Goal: Task Accomplishment & Management: Complete application form

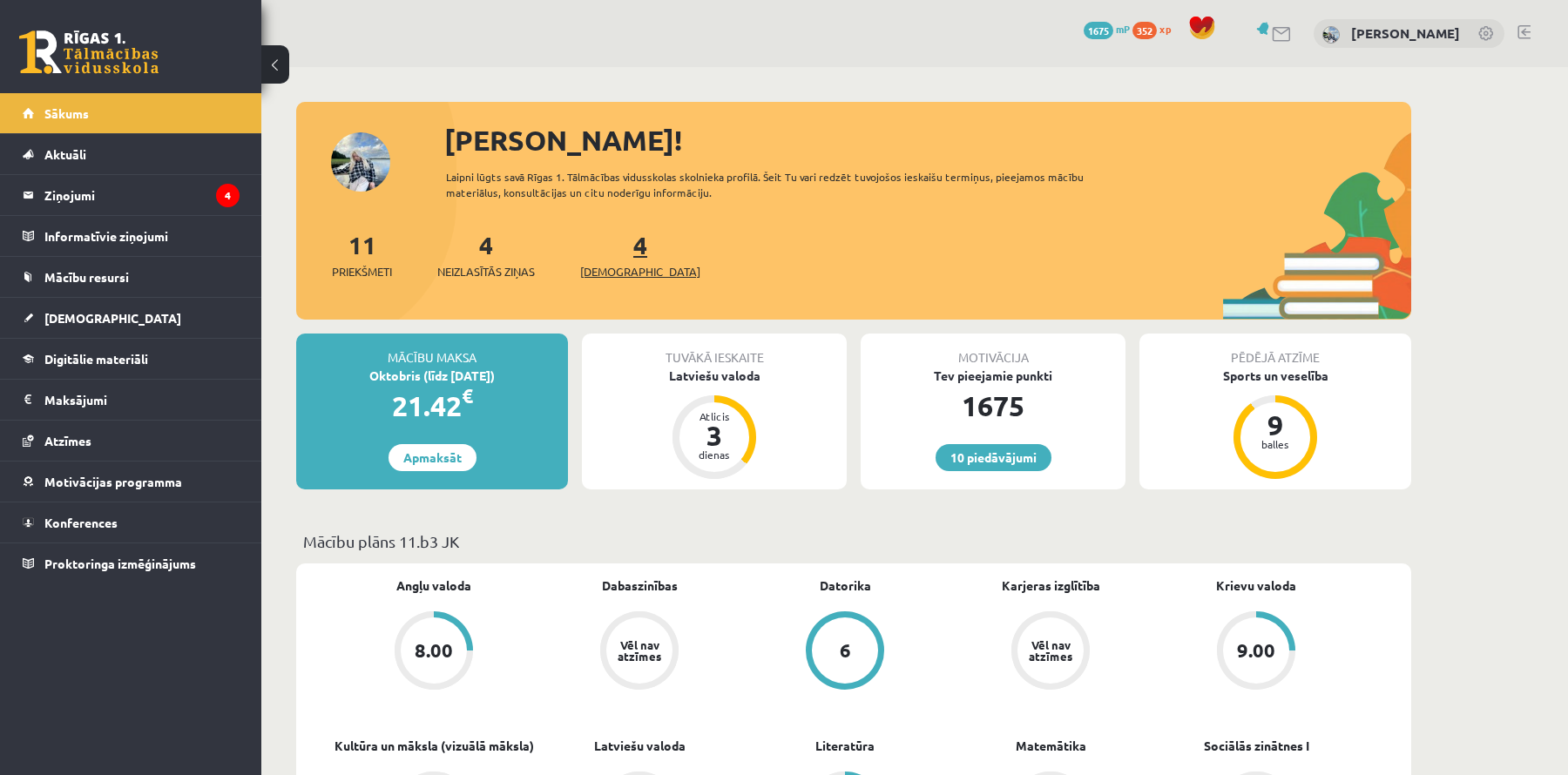
click at [604, 249] on div "4 Ieskaites" at bounding box center [640, 253] width 120 height 54
click at [621, 270] on span "[DEMOGRAPHIC_DATA]" at bounding box center [640, 271] width 120 height 18
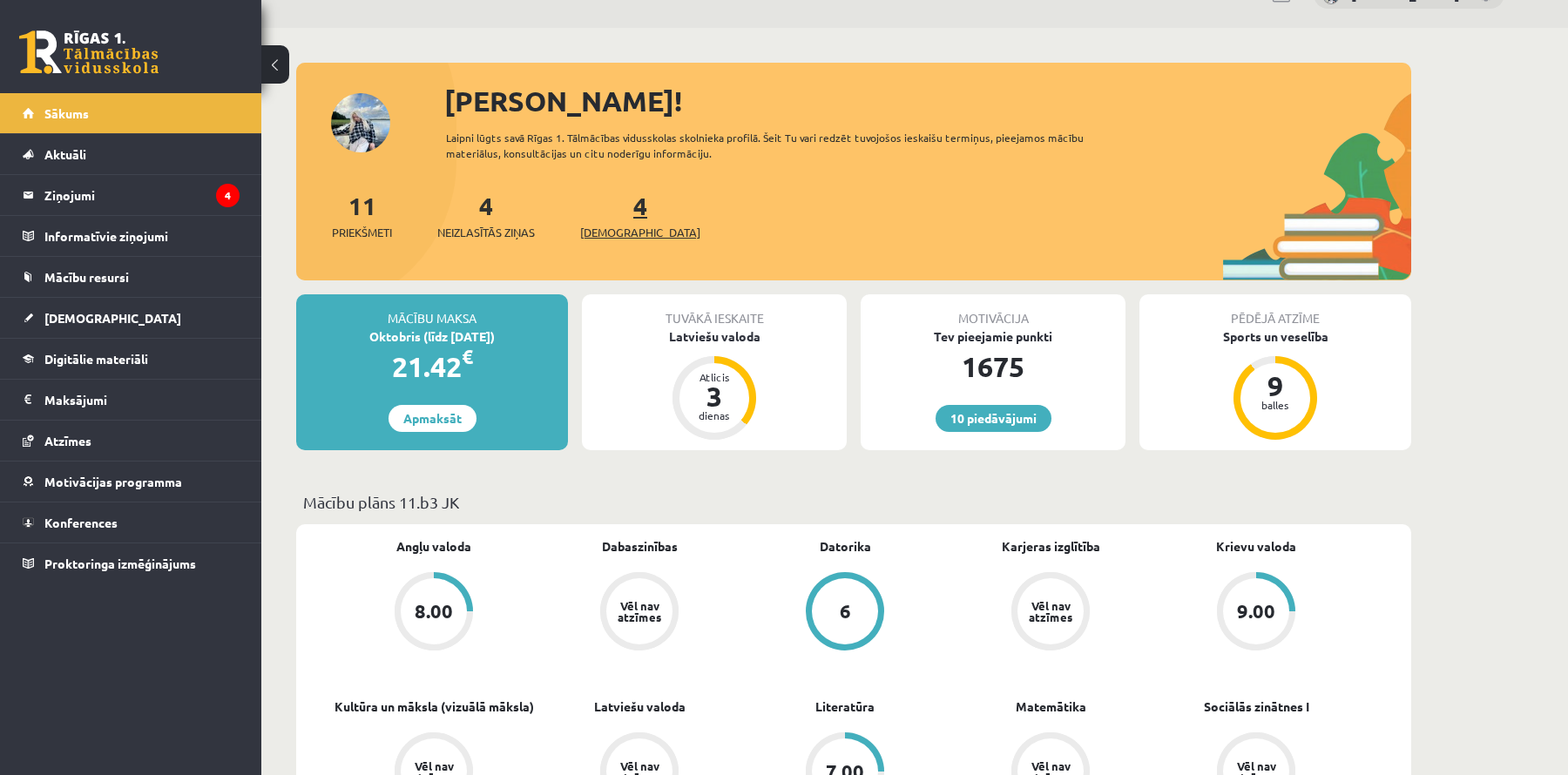
scroll to position [54, 0]
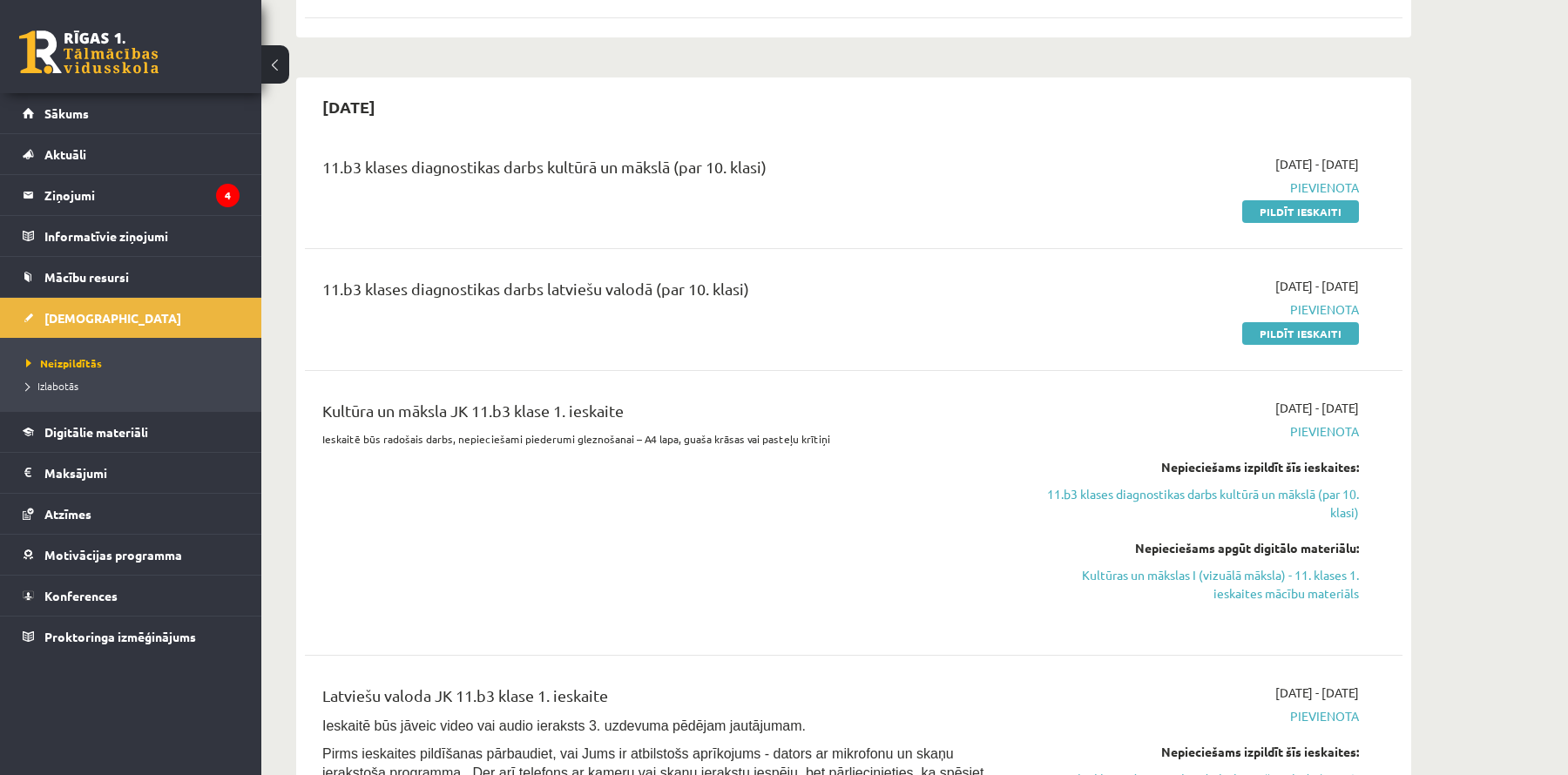
scroll to position [333, 0]
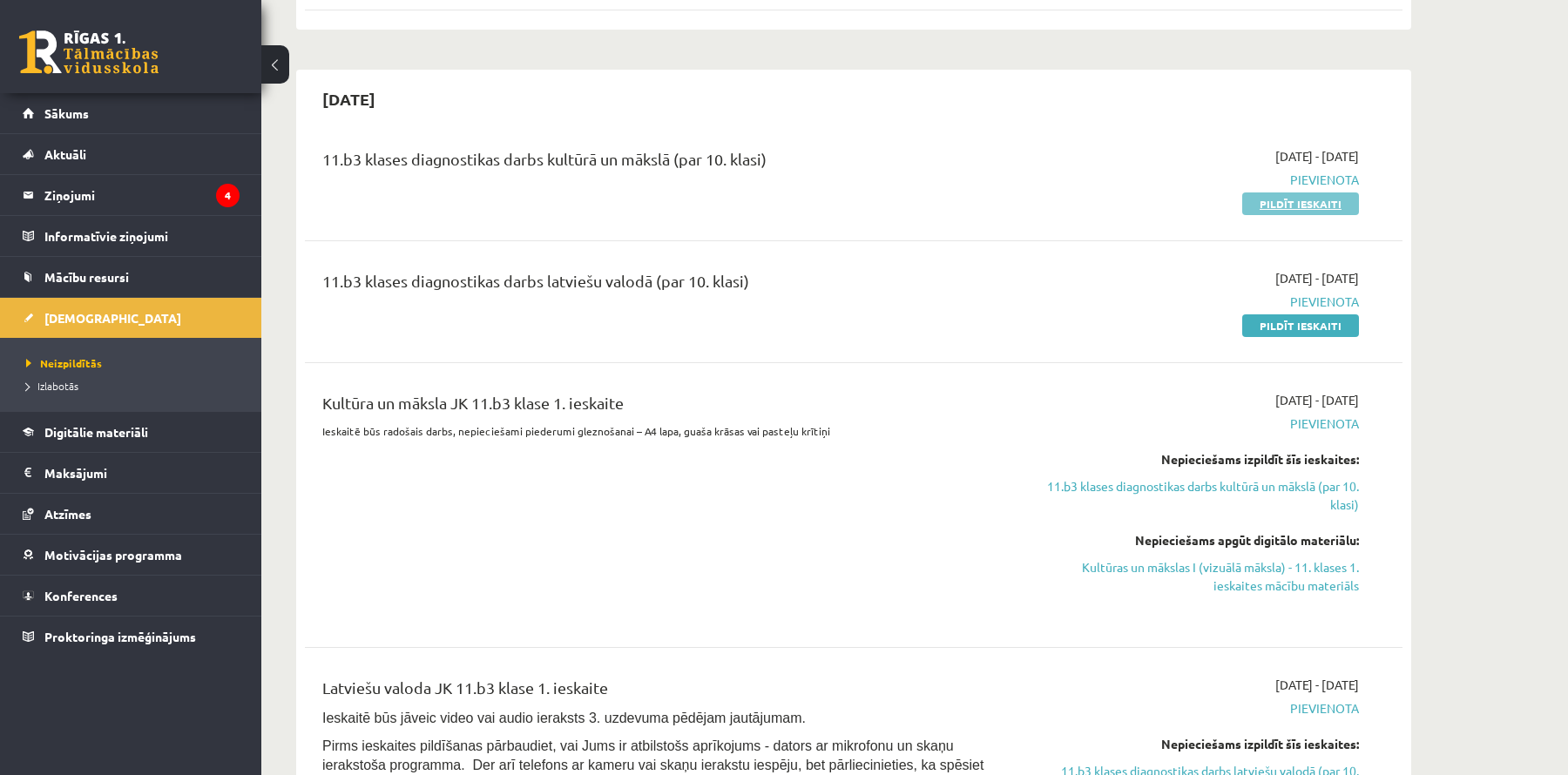
click at [1274, 203] on link "Pildīt ieskaiti" at bounding box center [1301, 203] width 117 height 22
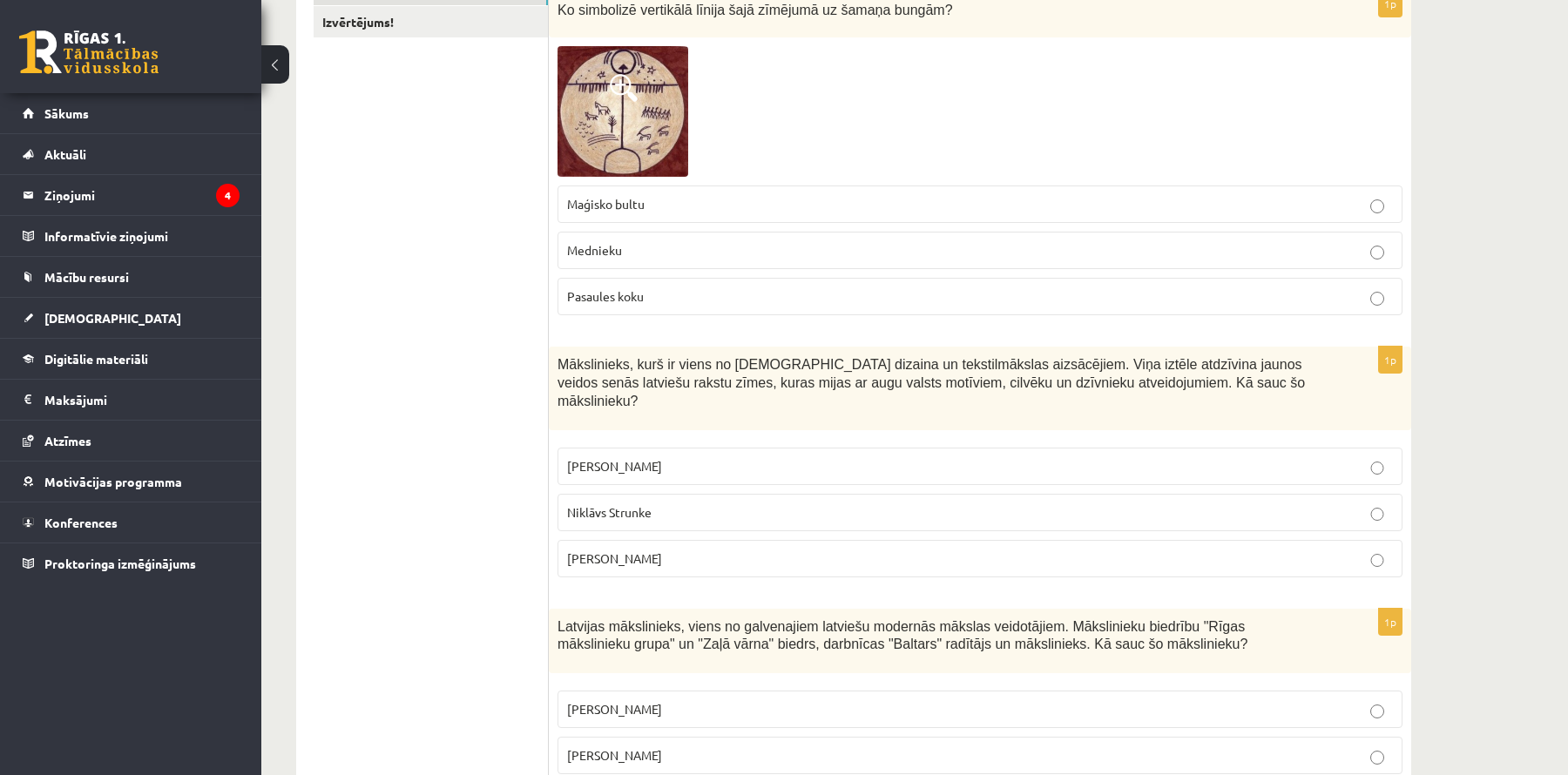
scroll to position [347, 0]
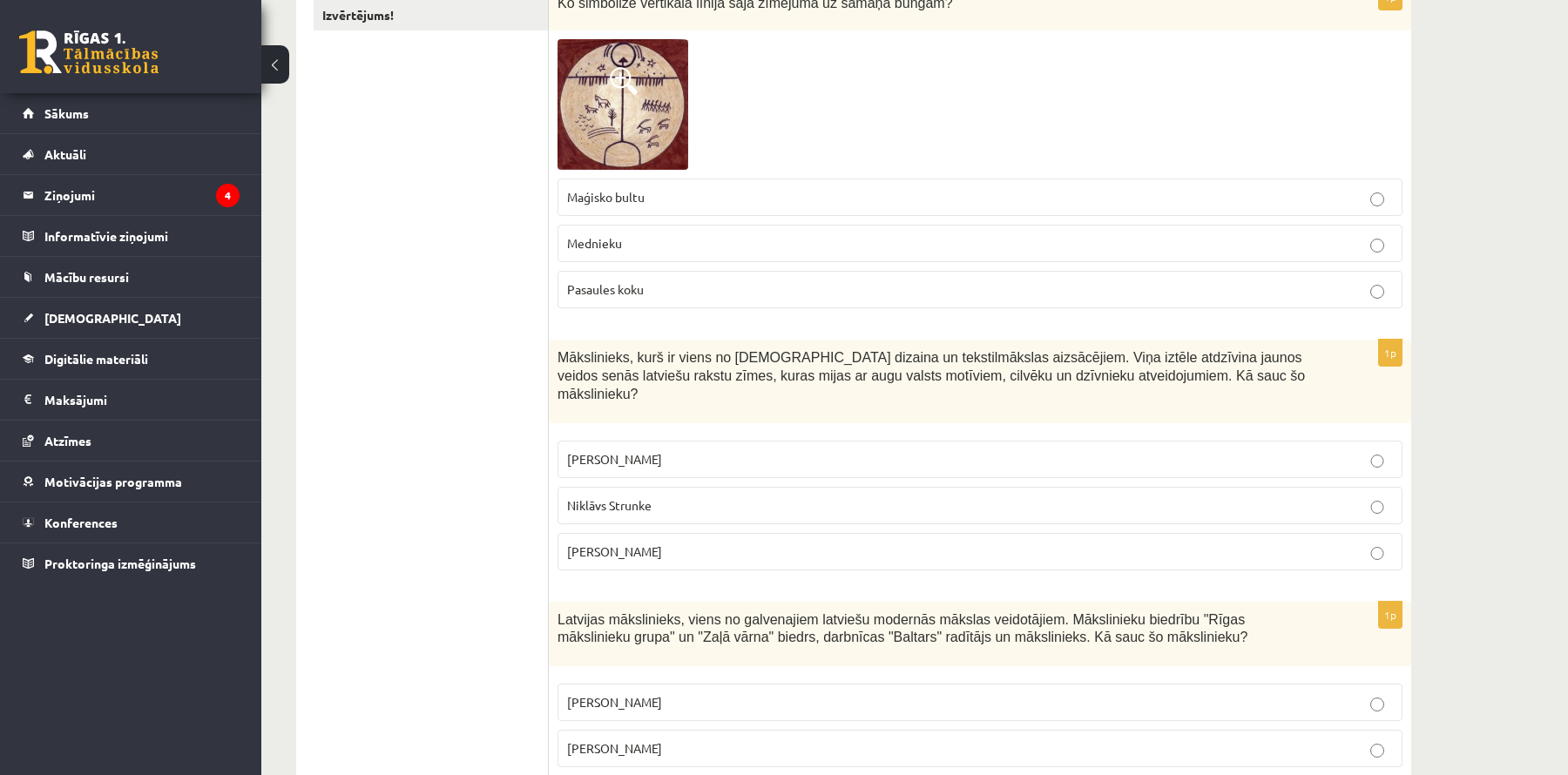
click at [735, 296] on label "Pasaules koku" at bounding box center [981, 289] width 846 height 37
click at [770, 543] on p "Rihards Zariņš" at bounding box center [980, 552] width 826 height 18
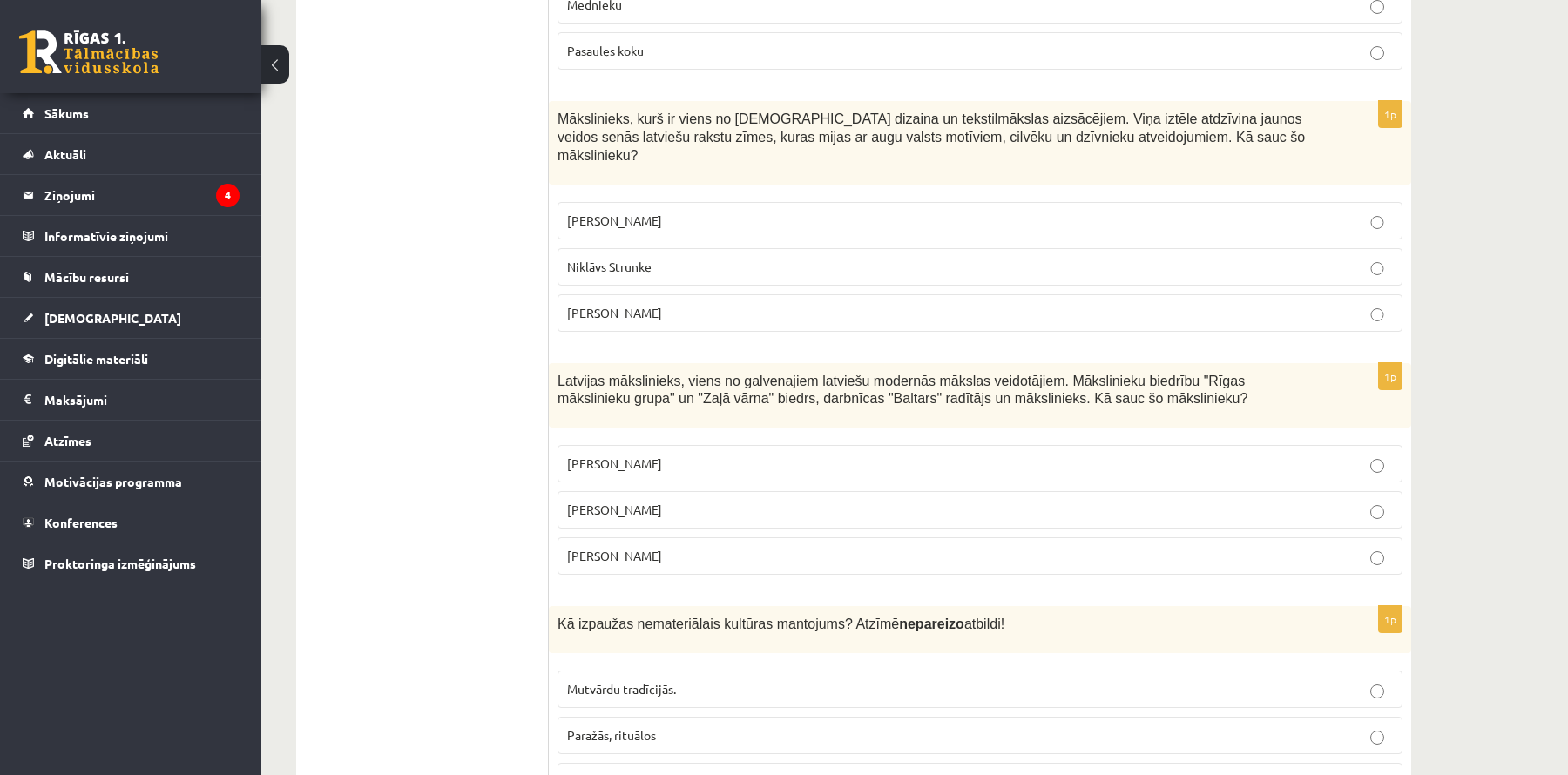
scroll to position [591, 0]
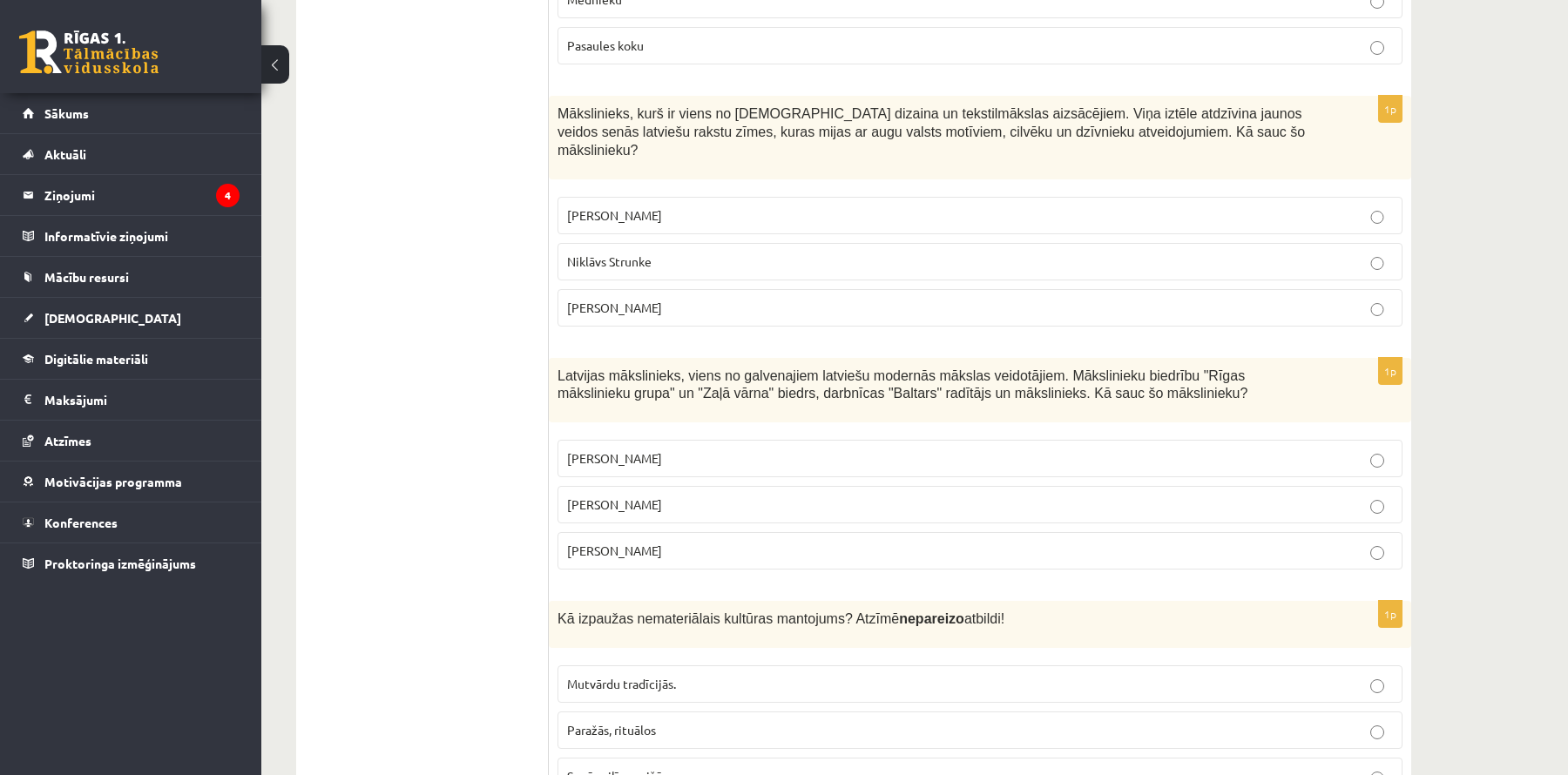
click at [772, 496] on p "Romāns Suta" at bounding box center [980, 505] width 826 height 18
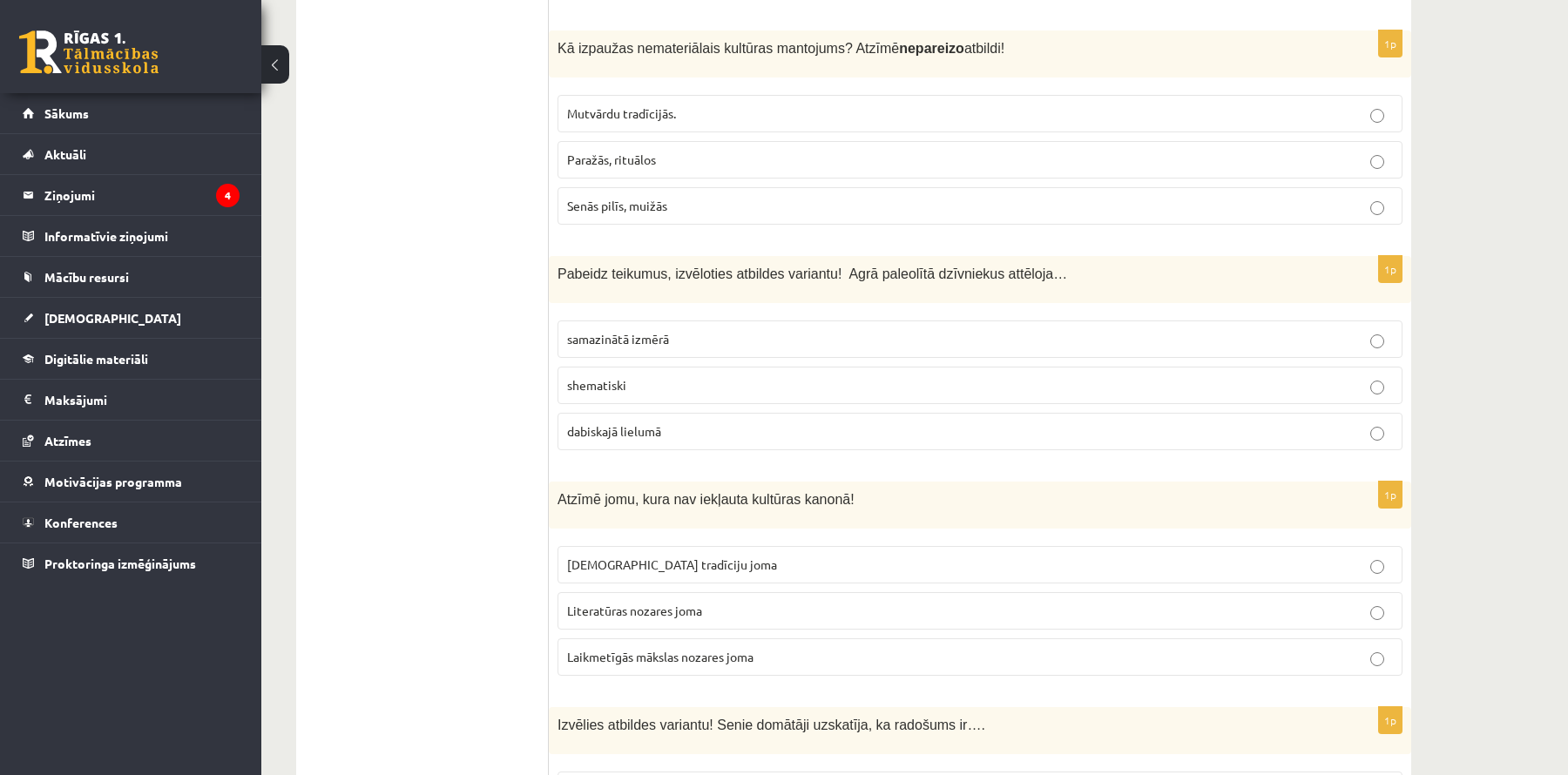
scroll to position [1161, 0]
click at [763, 198] on p "Senās pilīs, muižās" at bounding box center [980, 207] width 826 height 18
click at [699, 414] on label "dabiskajā lielumā" at bounding box center [981, 432] width 846 height 37
click at [695, 650] on span "Laikmetīgās mākslas nozares joma" at bounding box center [661, 658] width 187 height 16
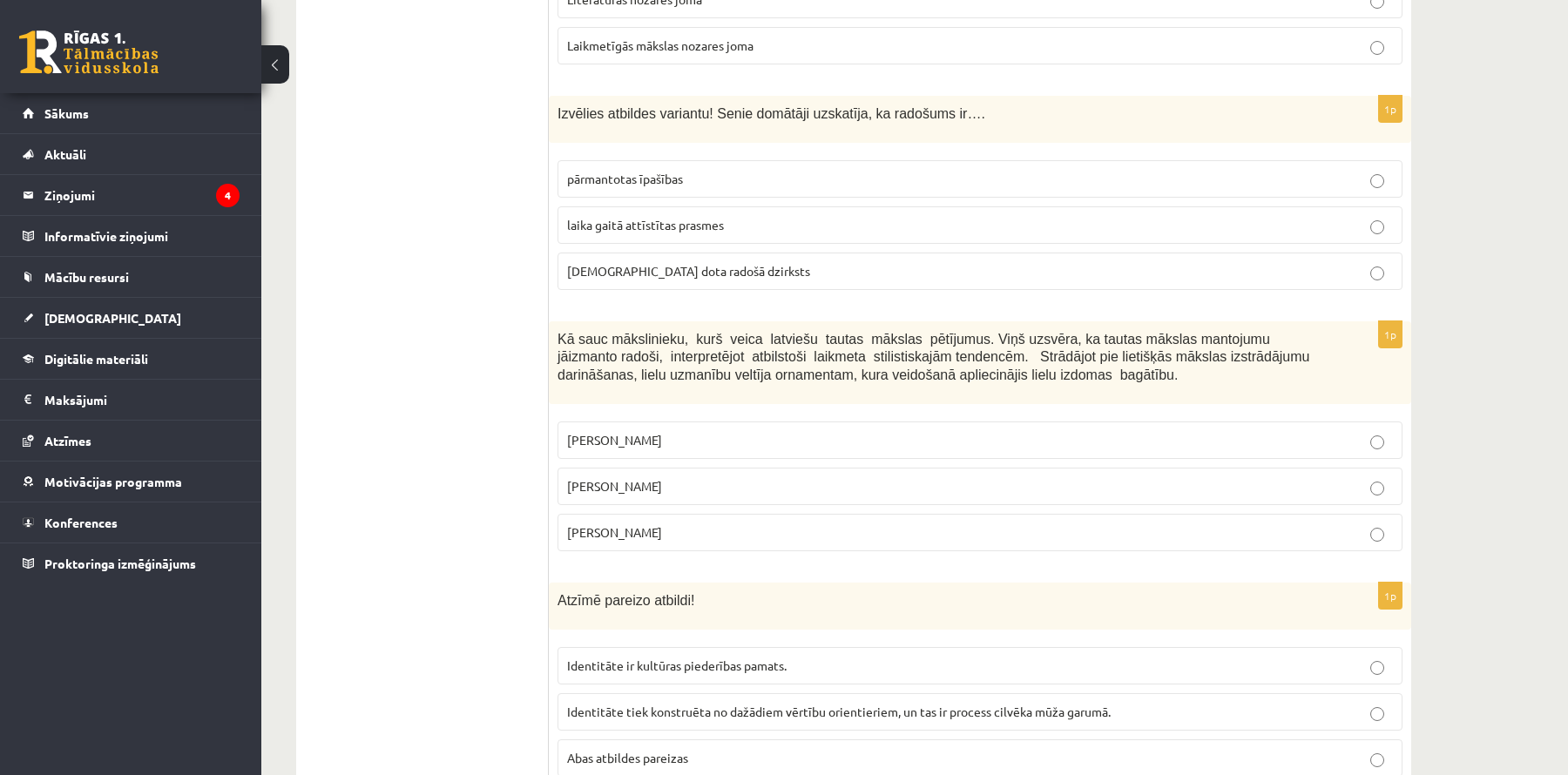
scroll to position [1771, 0]
click at [774, 264] on p "dieva dota radošā dzirksts" at bounding box center [980, 273] width 826 height 18
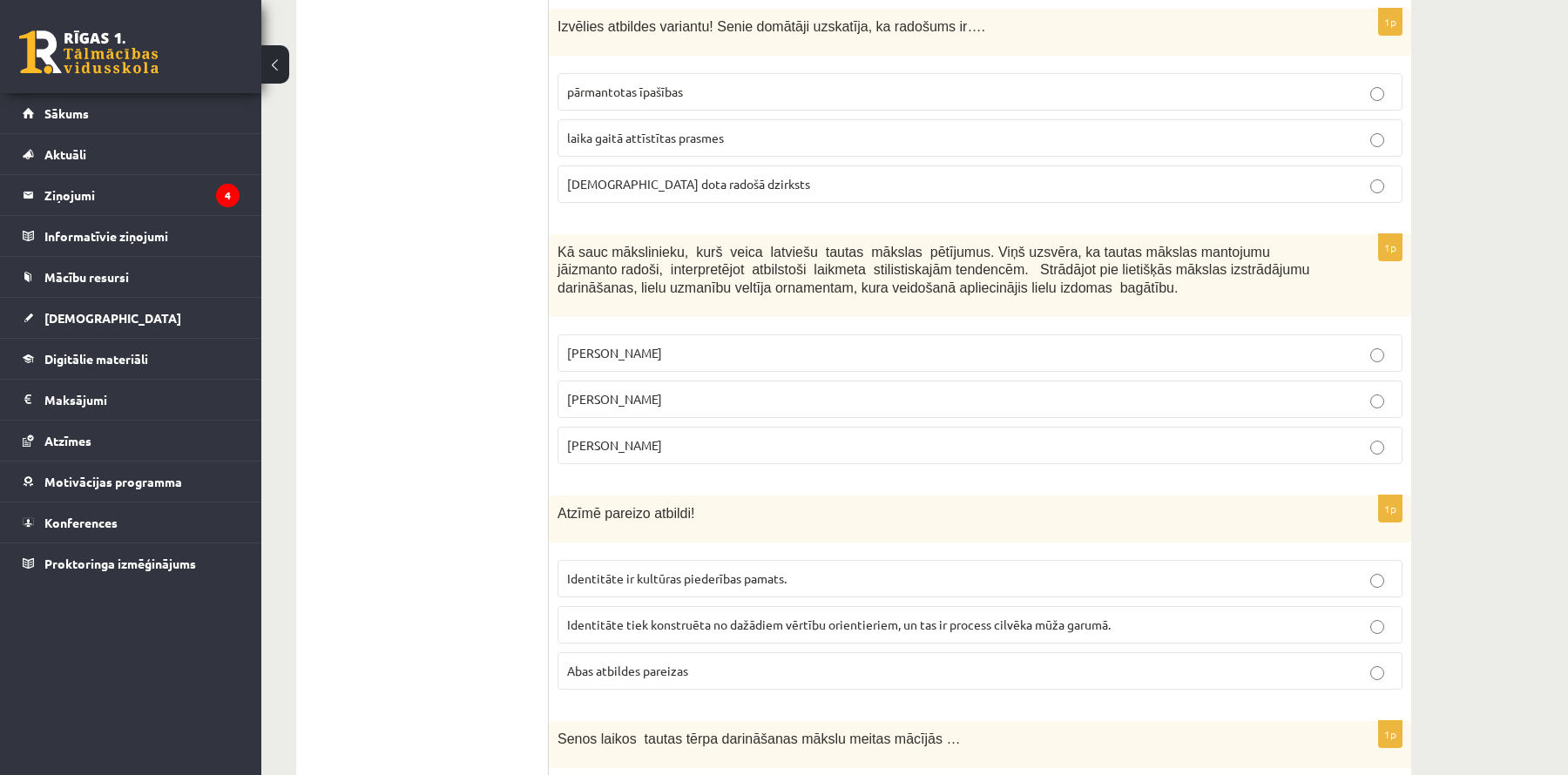
scroll to position [1868, 0]
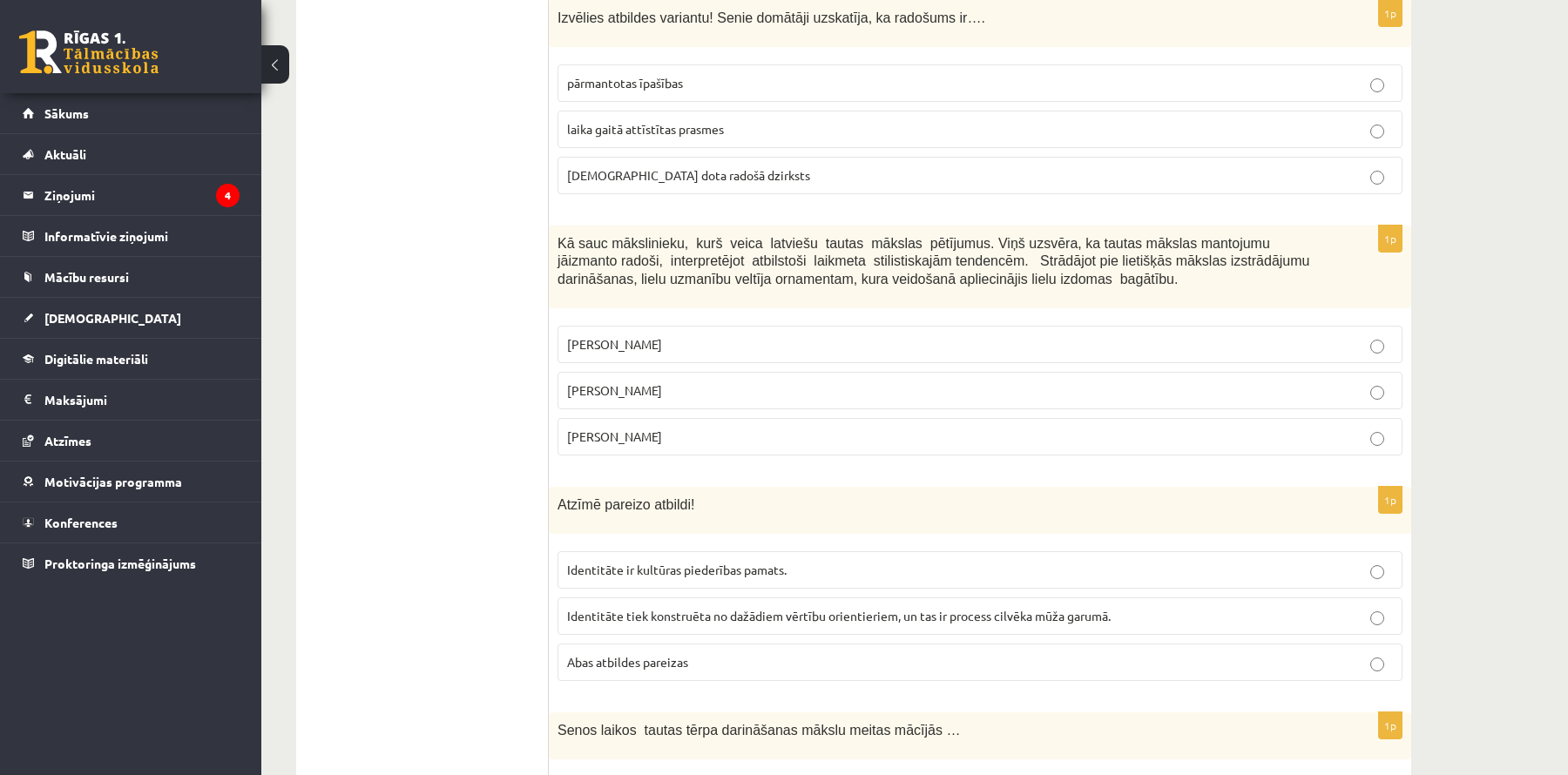
click at [695, 326] on label "Ansis Cīrulis" at bounding box center [981, 344] width 846 height 37
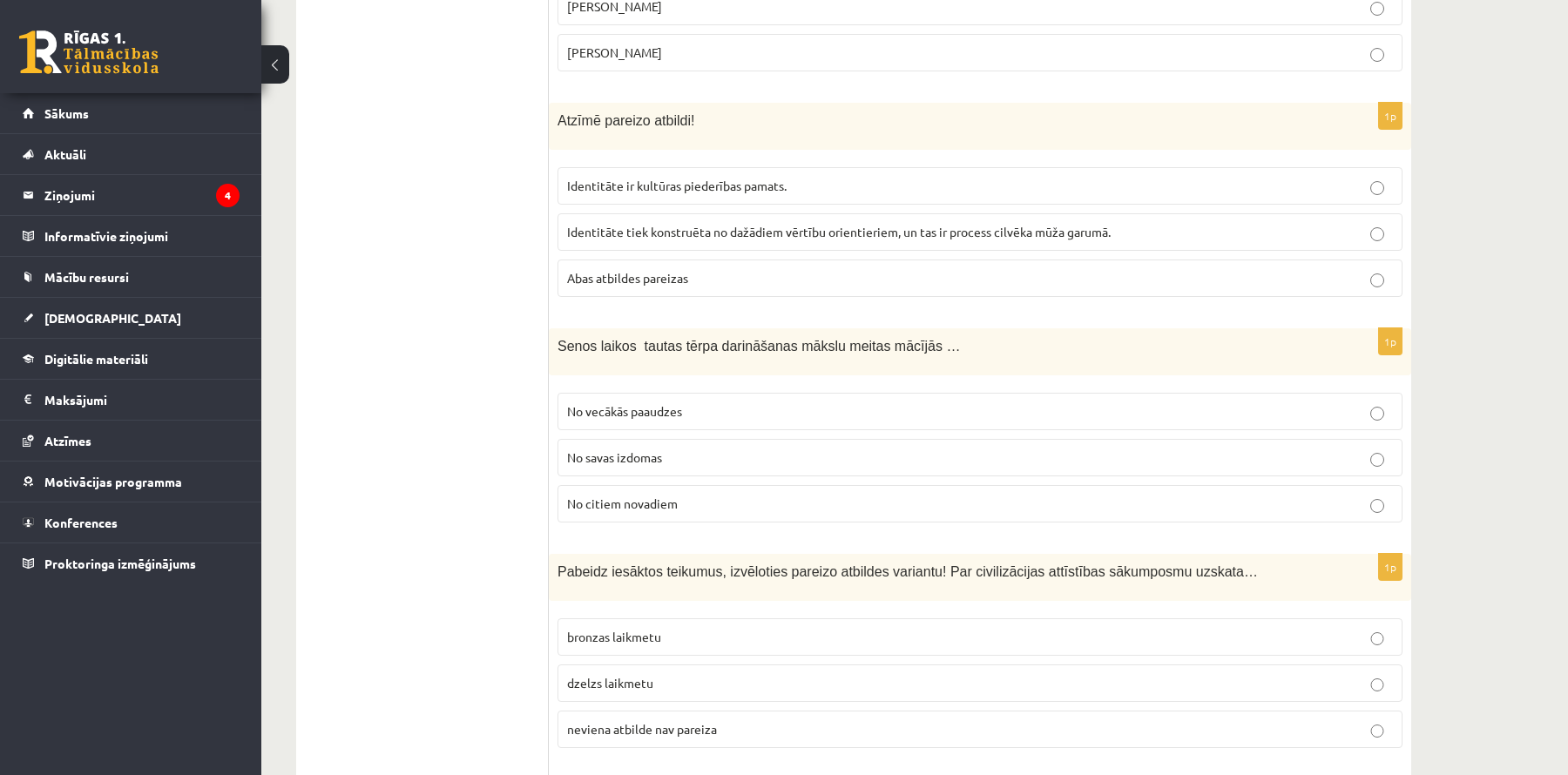
scroll to position [2255, 0]
click at [734, 267] on p "Abas atbildes pareizas" at bounding box center [980, 277] width 826 height 18
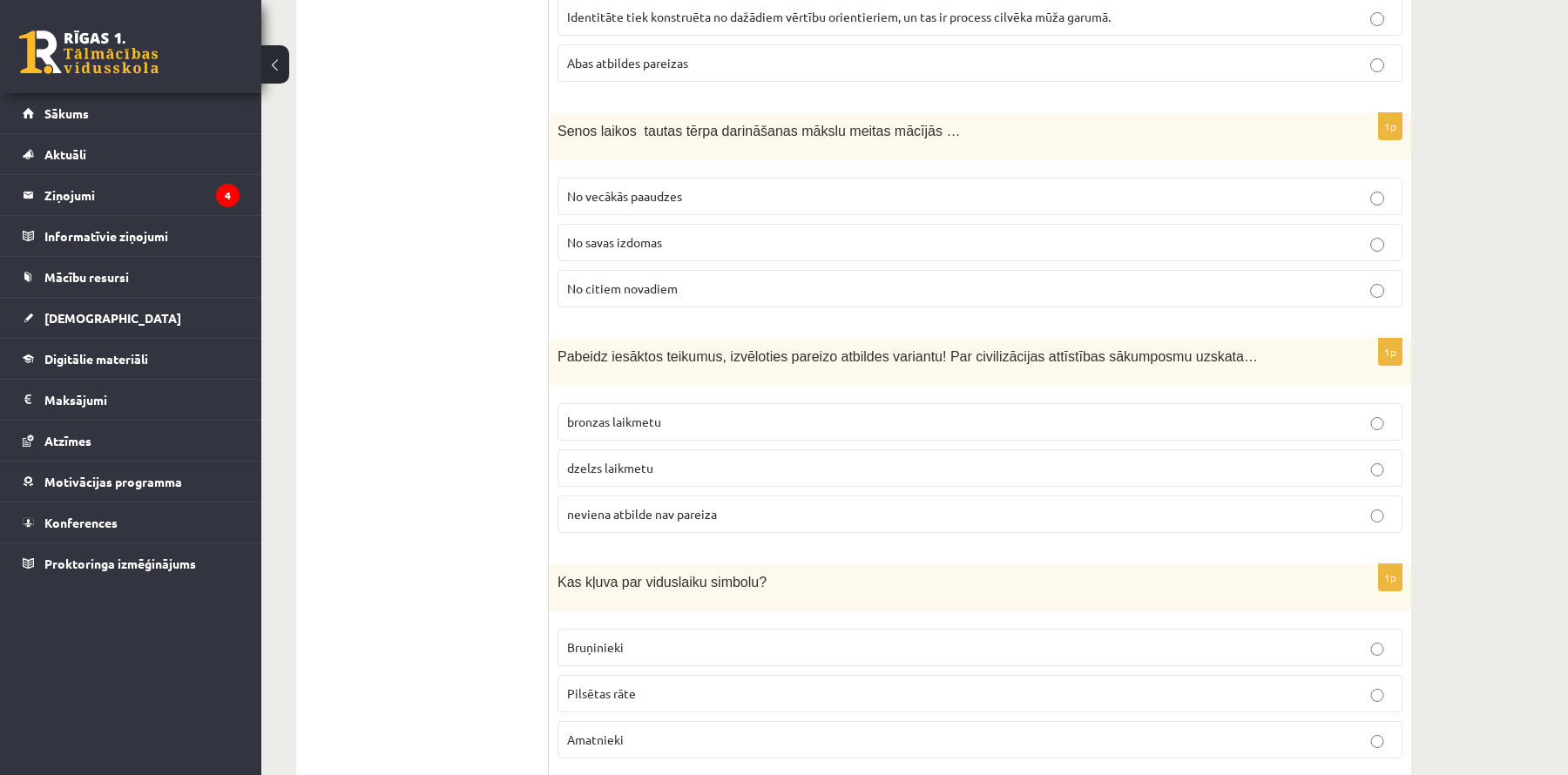
scroll to position [2474, 0]
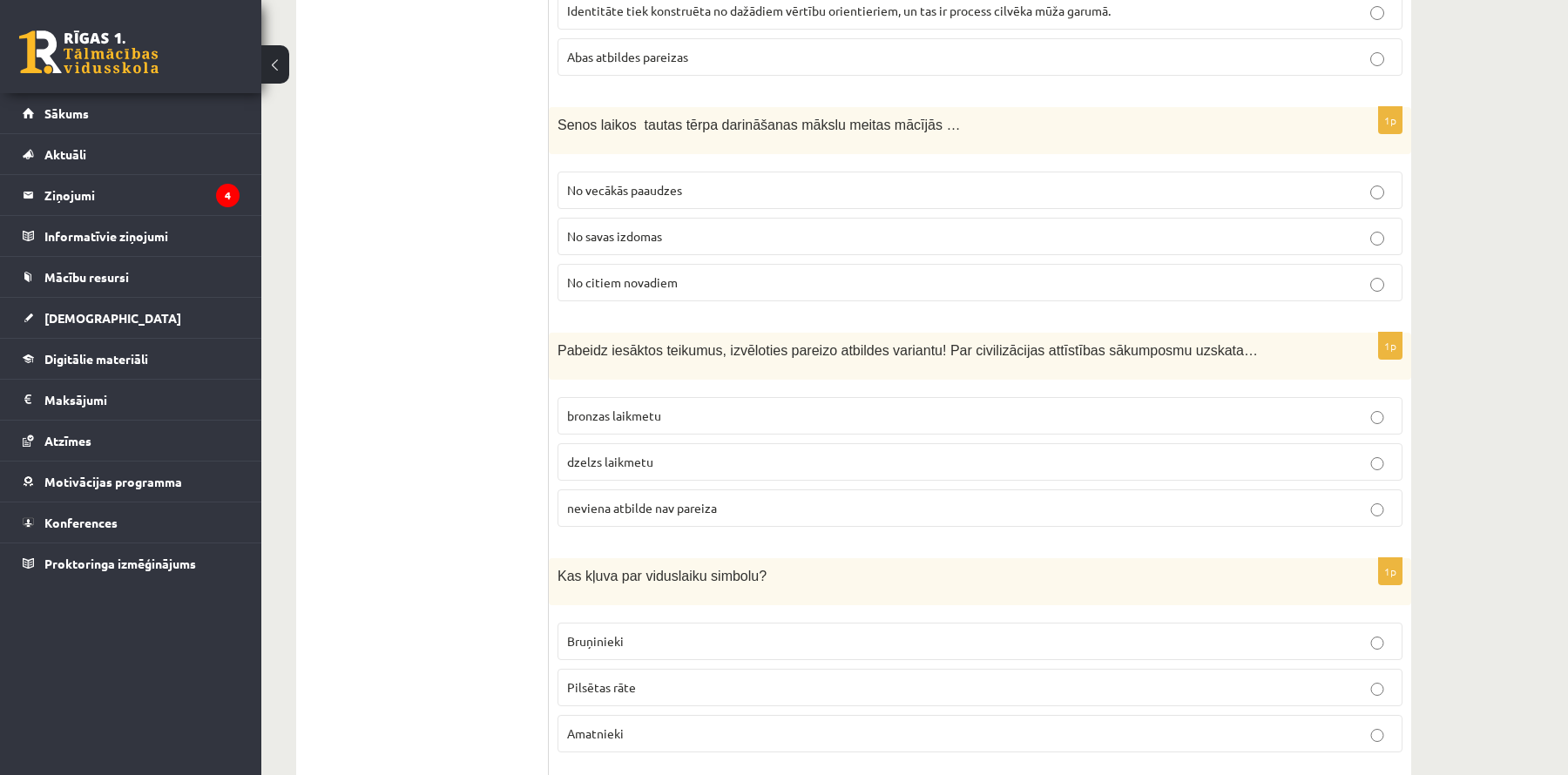
click at [750, 172] on label "No vecākās paaudzes" at bounding box center [981, 191] width 846 height 37
click at [672, 407] on p "bronzas laikmetu" at bounding box center [980, 416] width 826 height 18
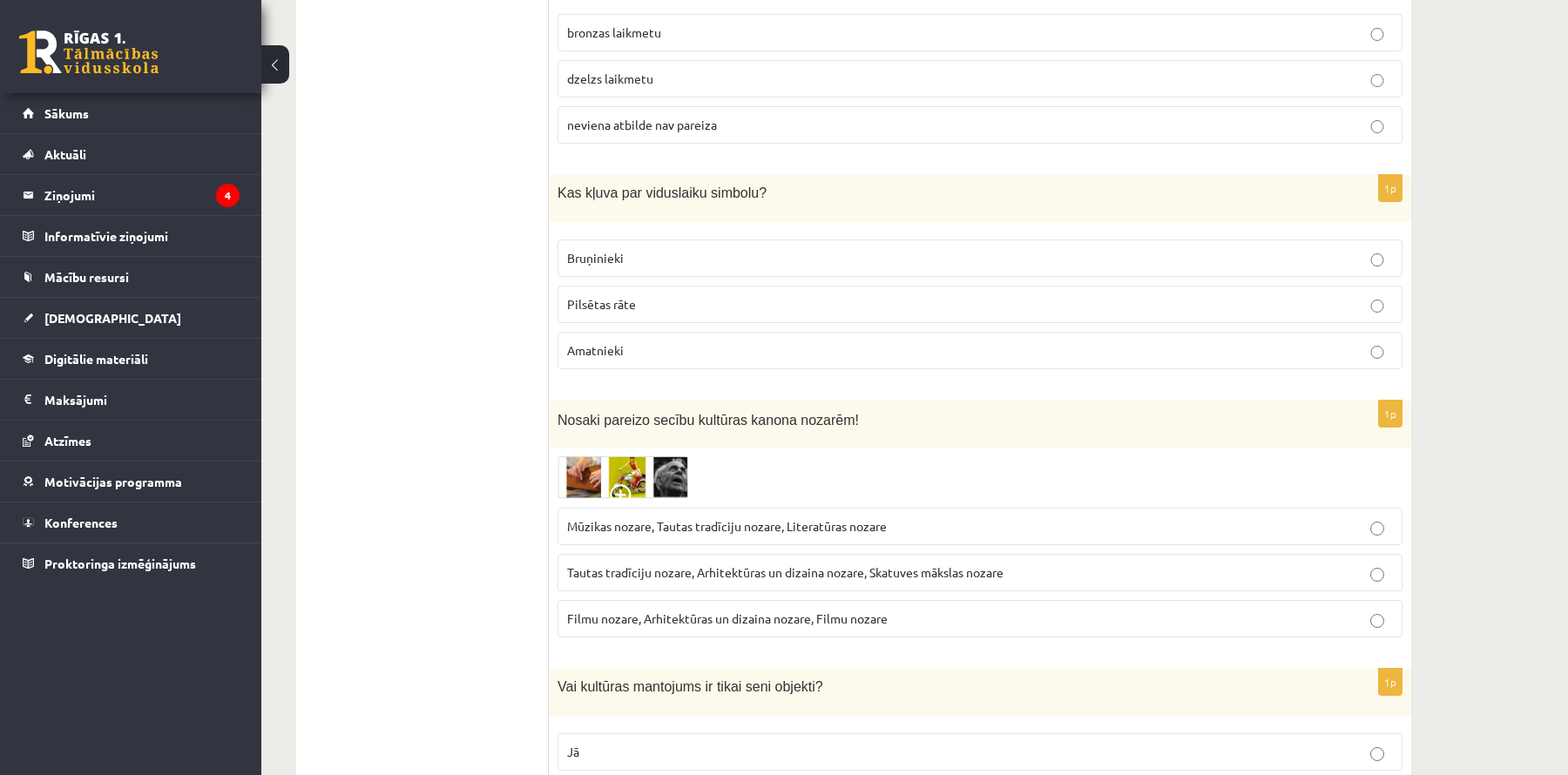
scroll to position [2859, 0]
click at [654, 247] on p "Bruņinieki" at bounding box center [980, 256] width 826 height 18
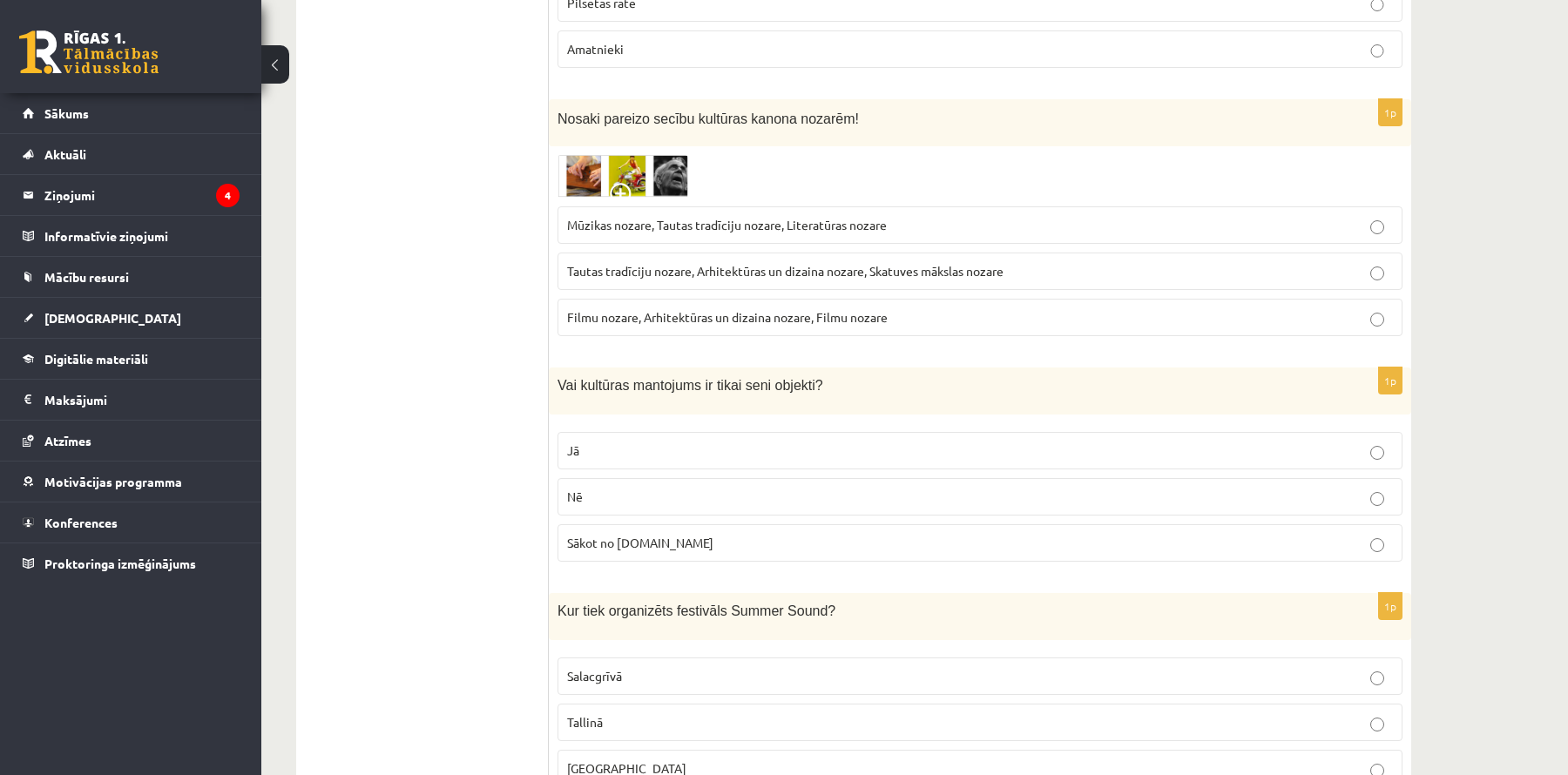
scroll to position [3163, 0]
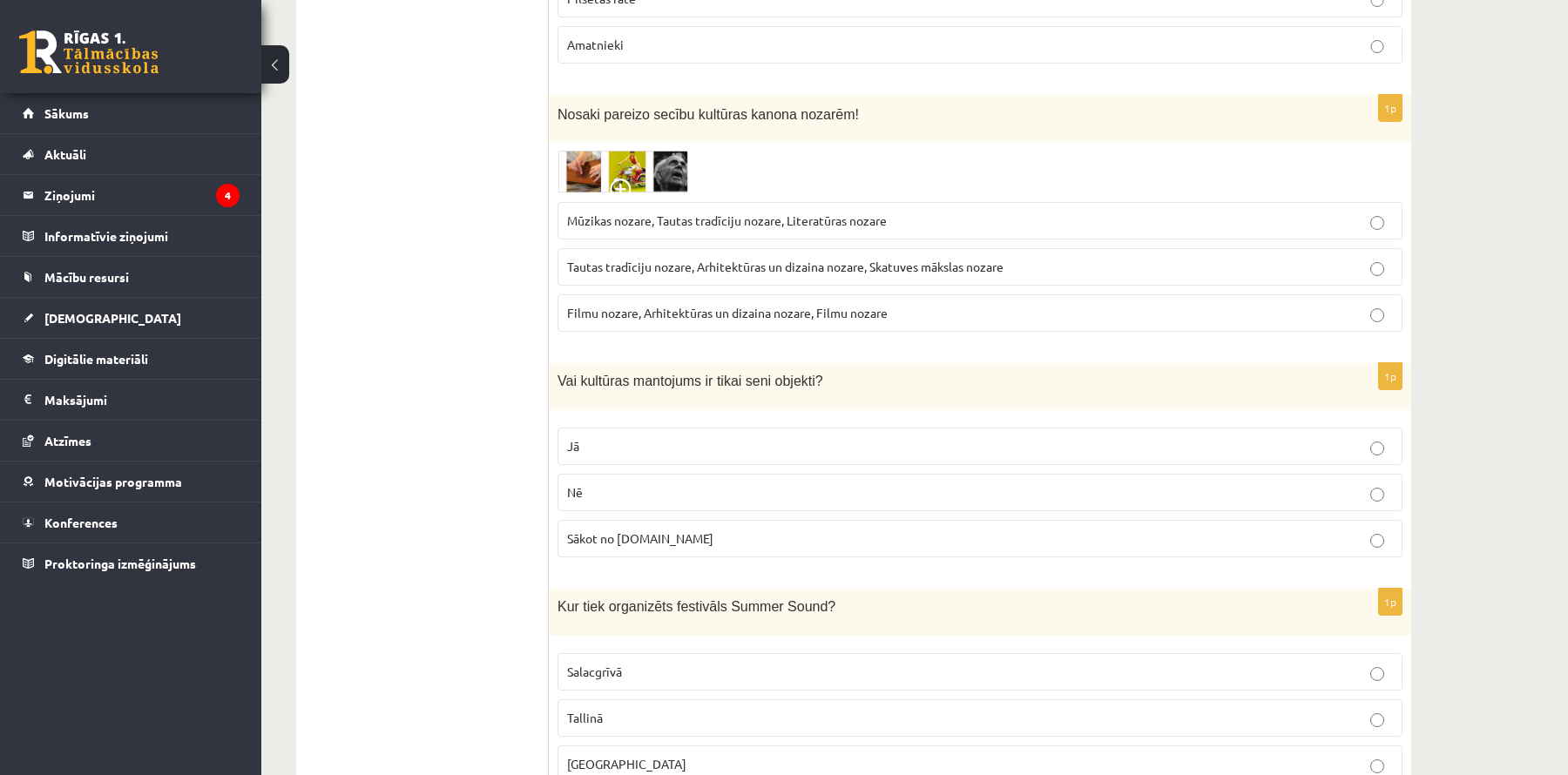
drag, startPoint x: 551, startPoint y: 131, endPoint x: 578, endPoint y: 131, distance: 27.0
click at [553, 132] on div "1p Nosaki pareizo secību kultūras kanona nozarēm! Mūzikas nozare, Tautas tradīc…" at bounding box center [980, 221] width 862 height 252
click at [578, 151] on img at bounding box center [623, 172] width 130 height 43
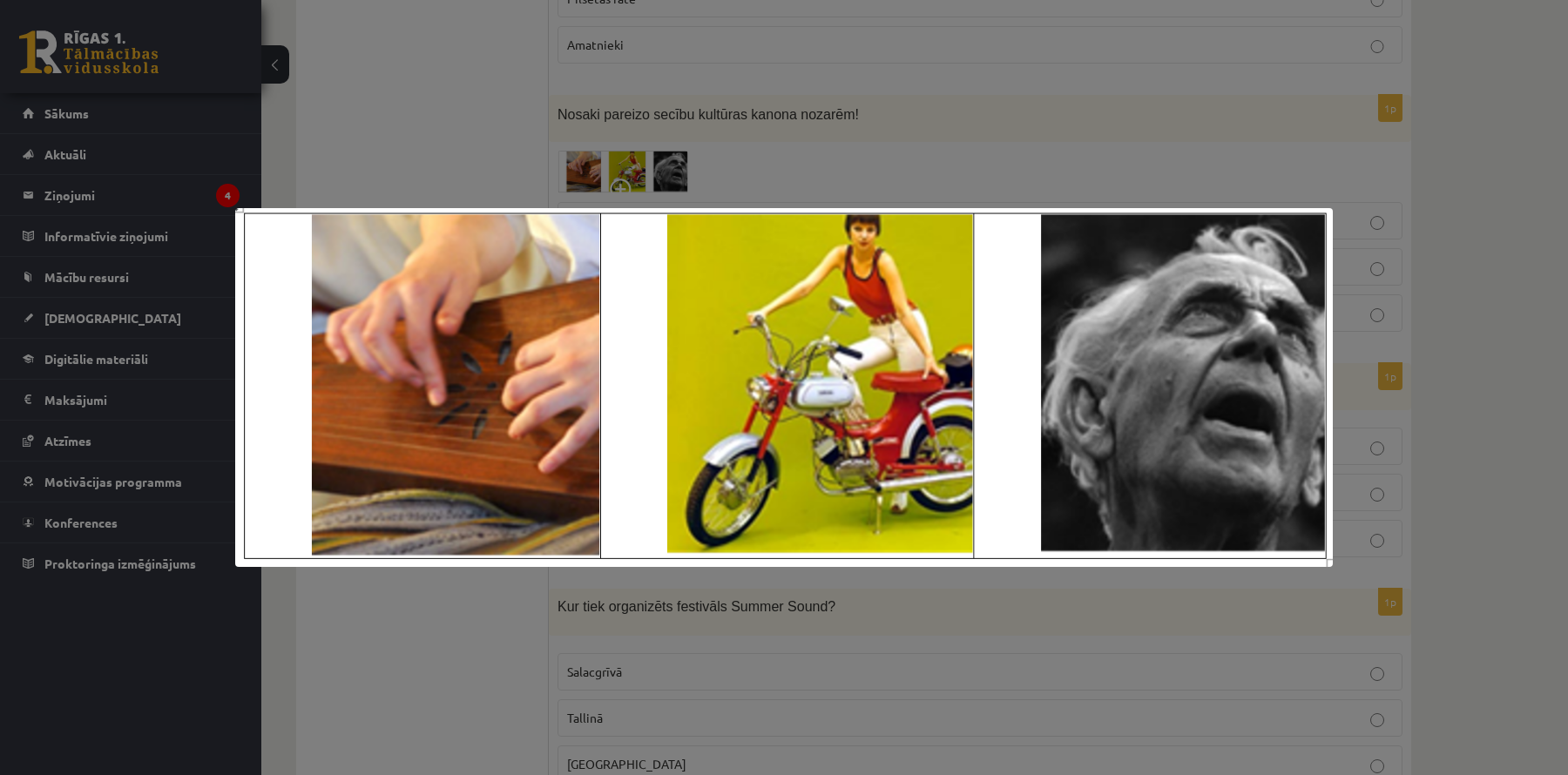
click at [971, 150] on div at bounding box center [784, 388] width 1568 height 775
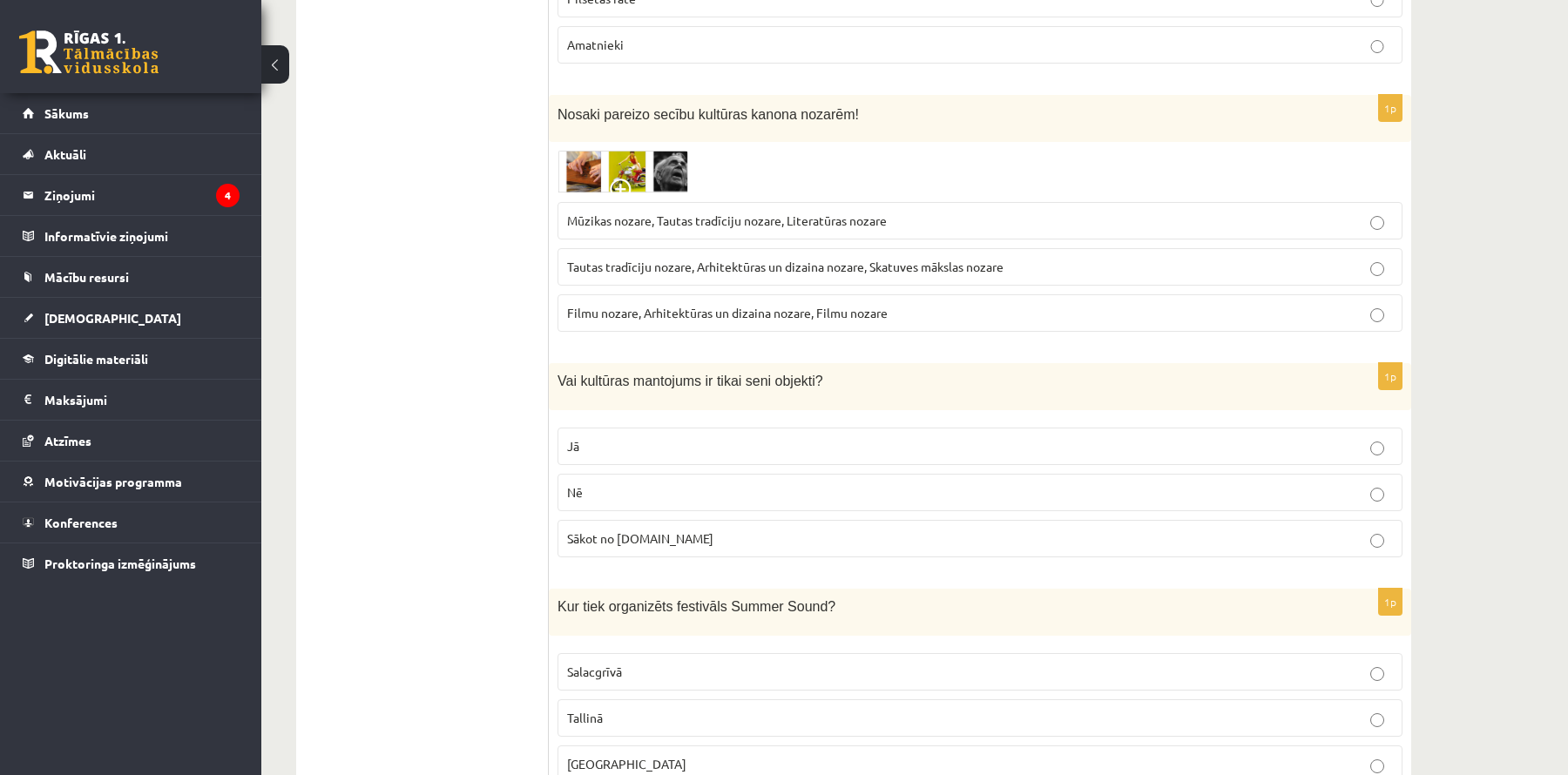
scroll to position [3159, 0]
click at [798, 216] on span "Mūzikas nozare, Tautas tradīciju nozare, Literatūras nozare" at bounding box center [727, 224] width 320 height 16
click at [777, 262] on span "Tautas tradīciju nozare, Arhitektūras un dizaina nozare, Skatuves mākslas nozare" at bounding box center [785, 269] width 437 height 16
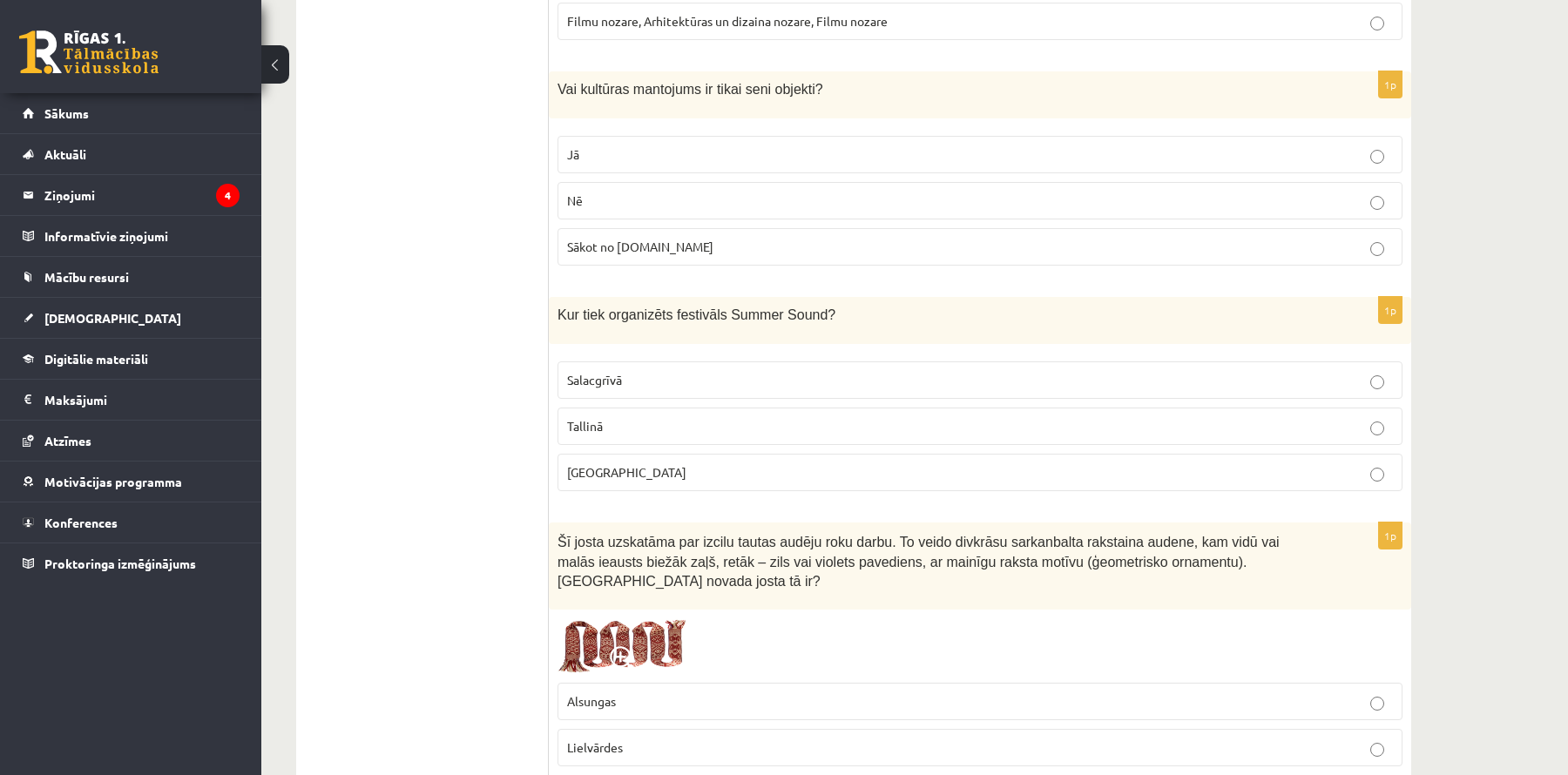
scroll to position [3448, 0]
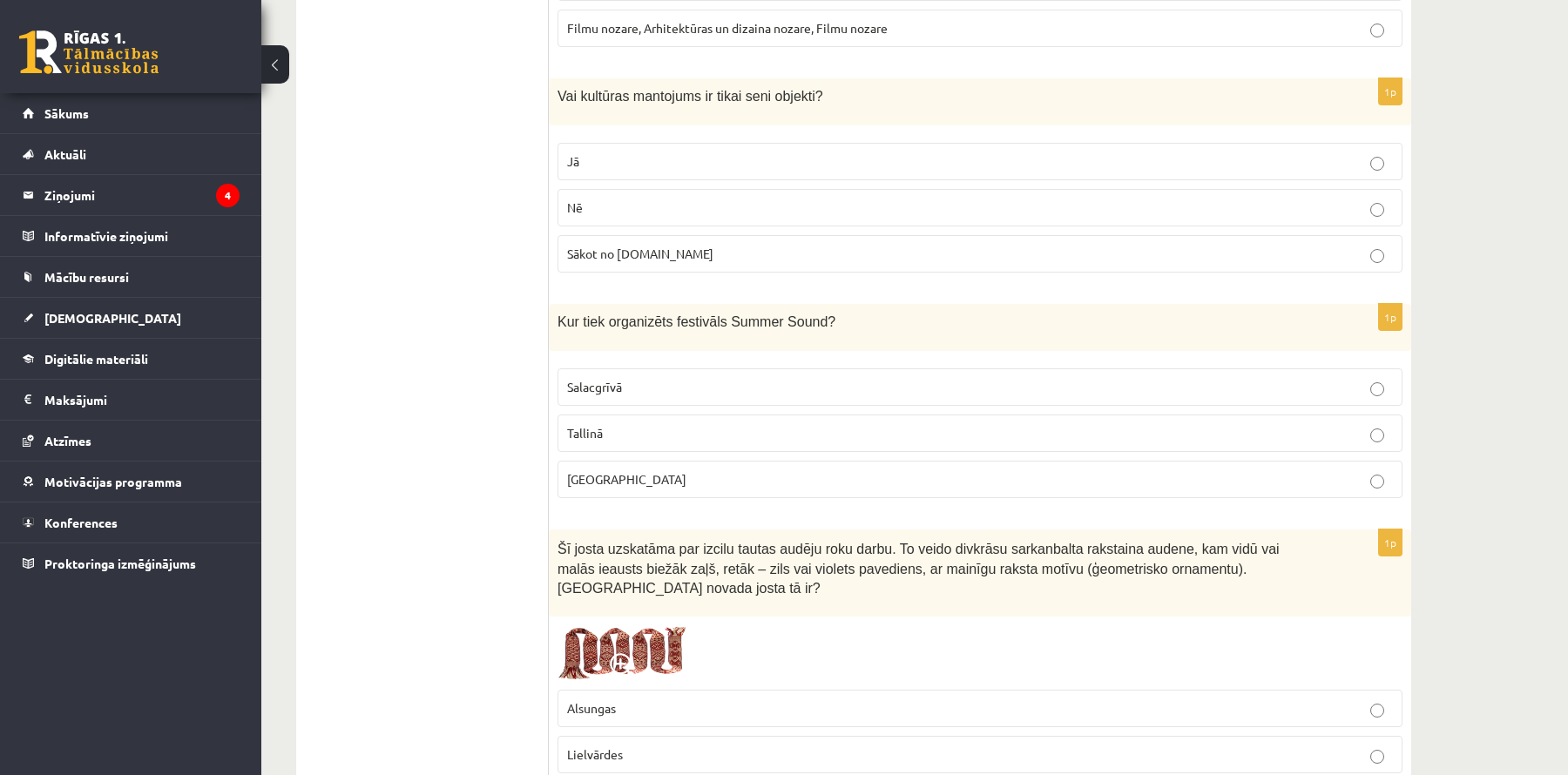
click at [794, 189] on label "Nē" at bounding box center [981, 207] width 846 height 37
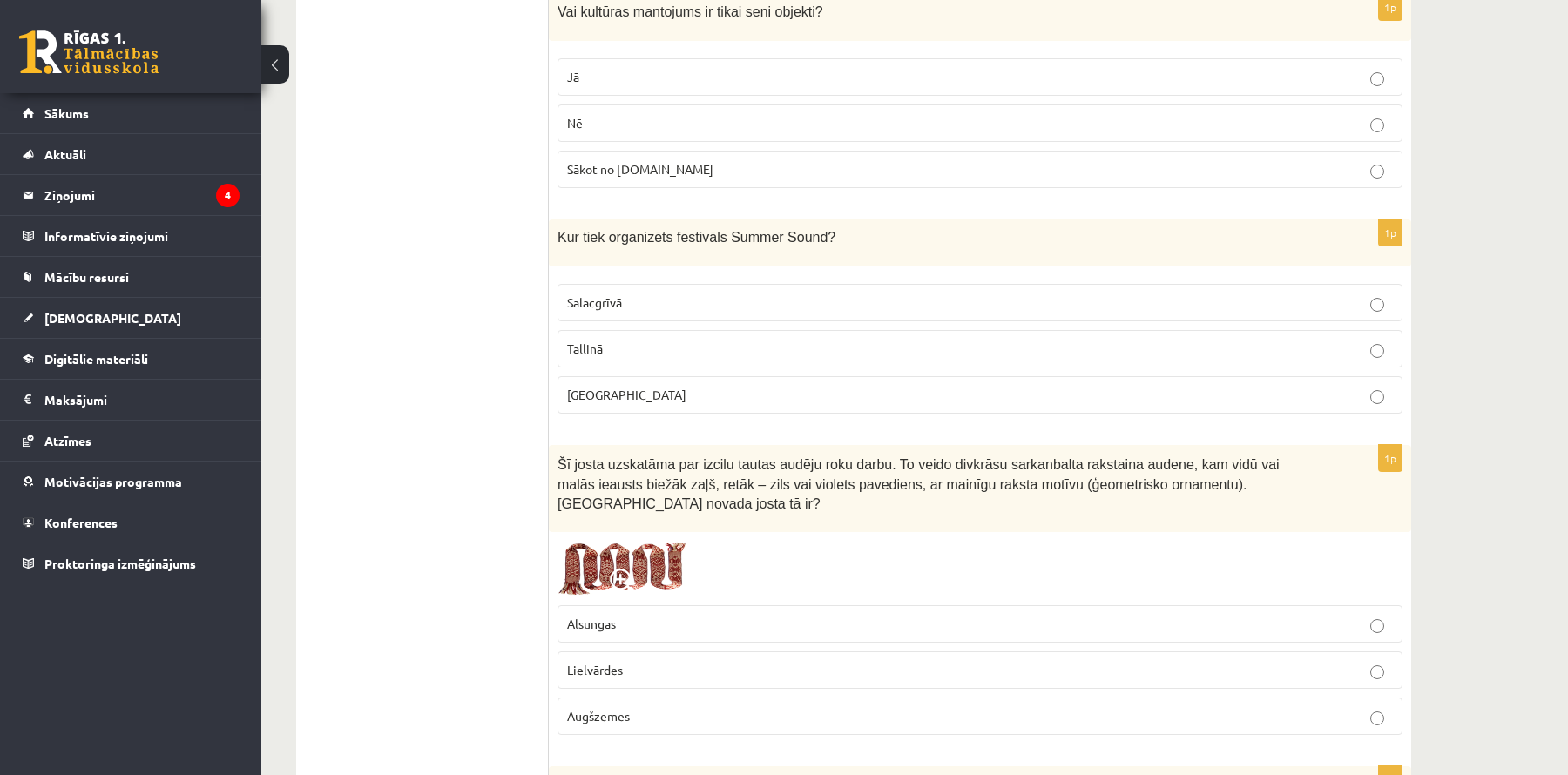
click at [740, 386] on p "Liepājā" at bounding box center [980, 395] width 826 height 18
click at [638, 652] on label "Lielvārdes" at bounding box center [981, 670] width 846 height 37
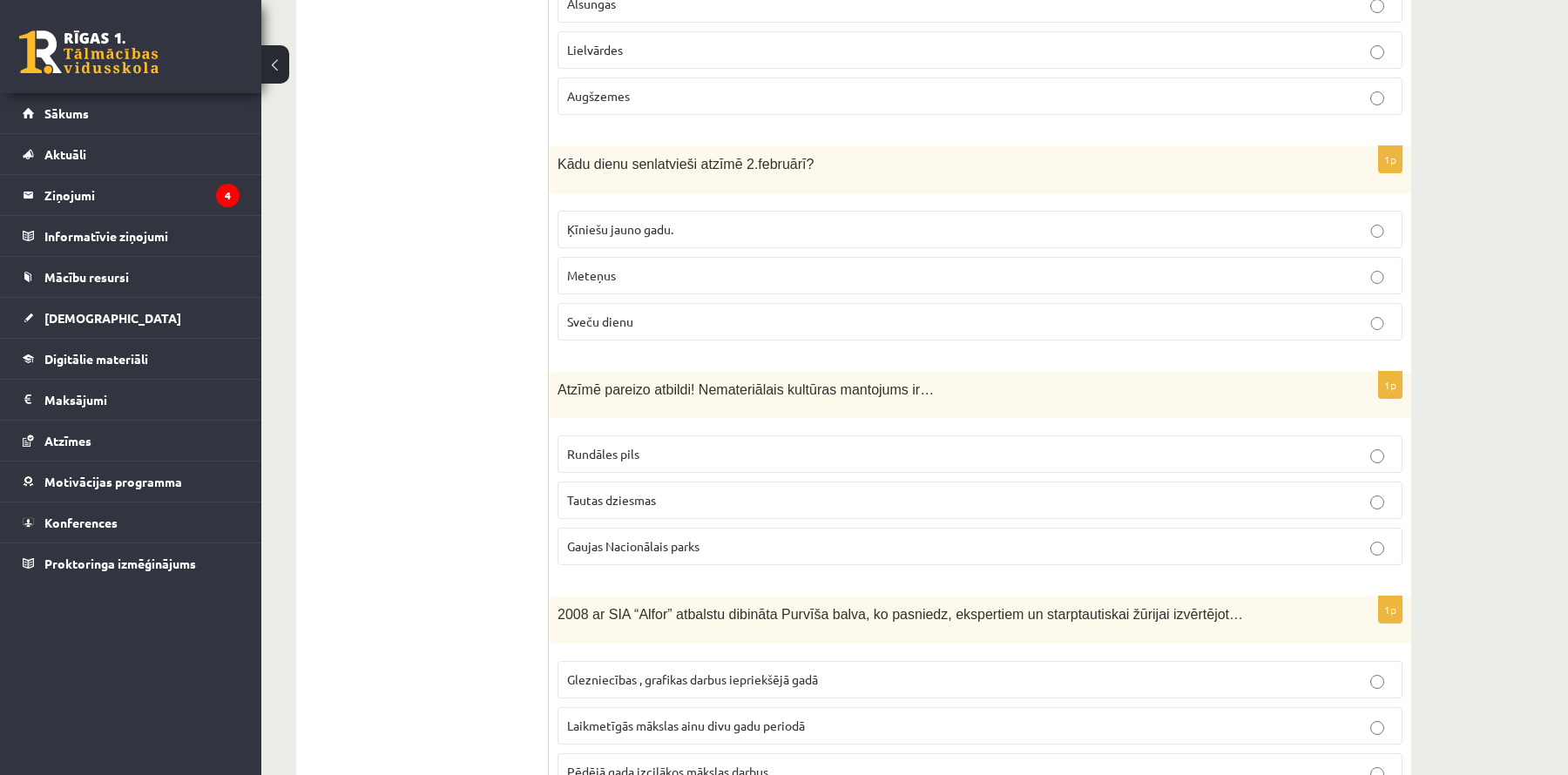
scroll to position [4140, 0]
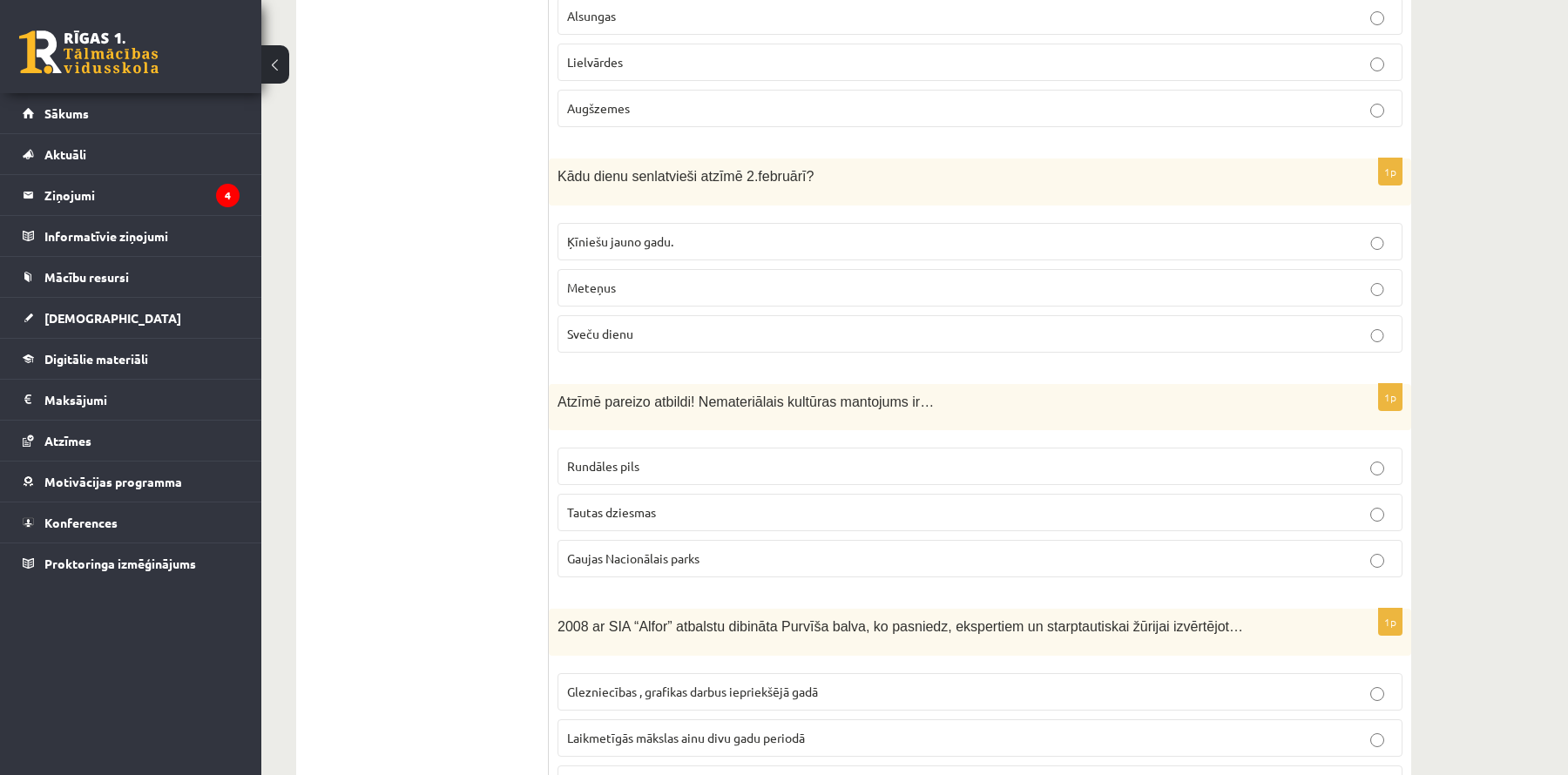
click at [1253, 278] on p "Meteņus" at bounding box center [980, 288] width 826 height 18
click at [1008, 502] on p "Tautas dziesmas" at bounding box center [980, 511] width 826 height 18
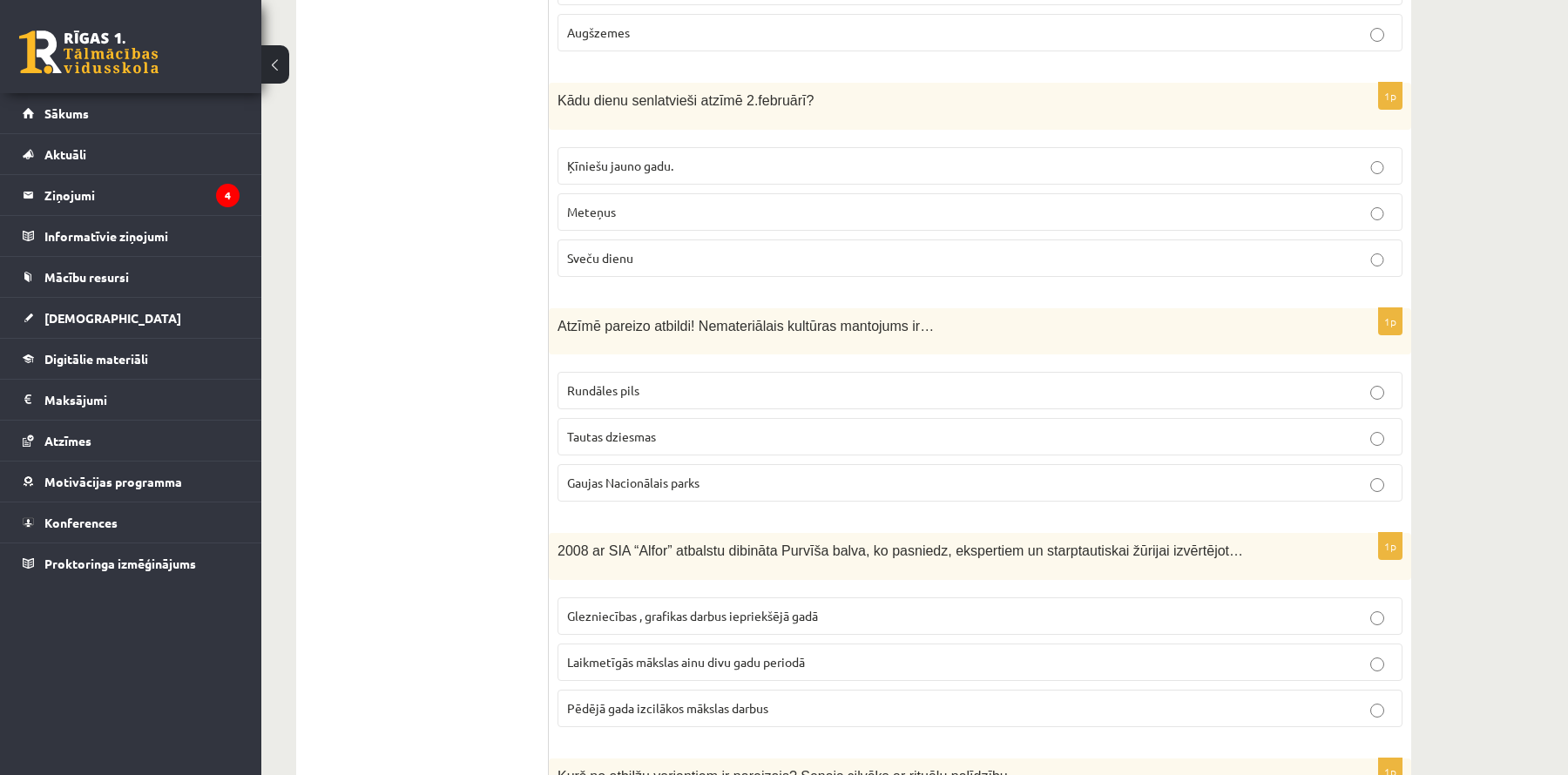
scroll to position [4229, 0]
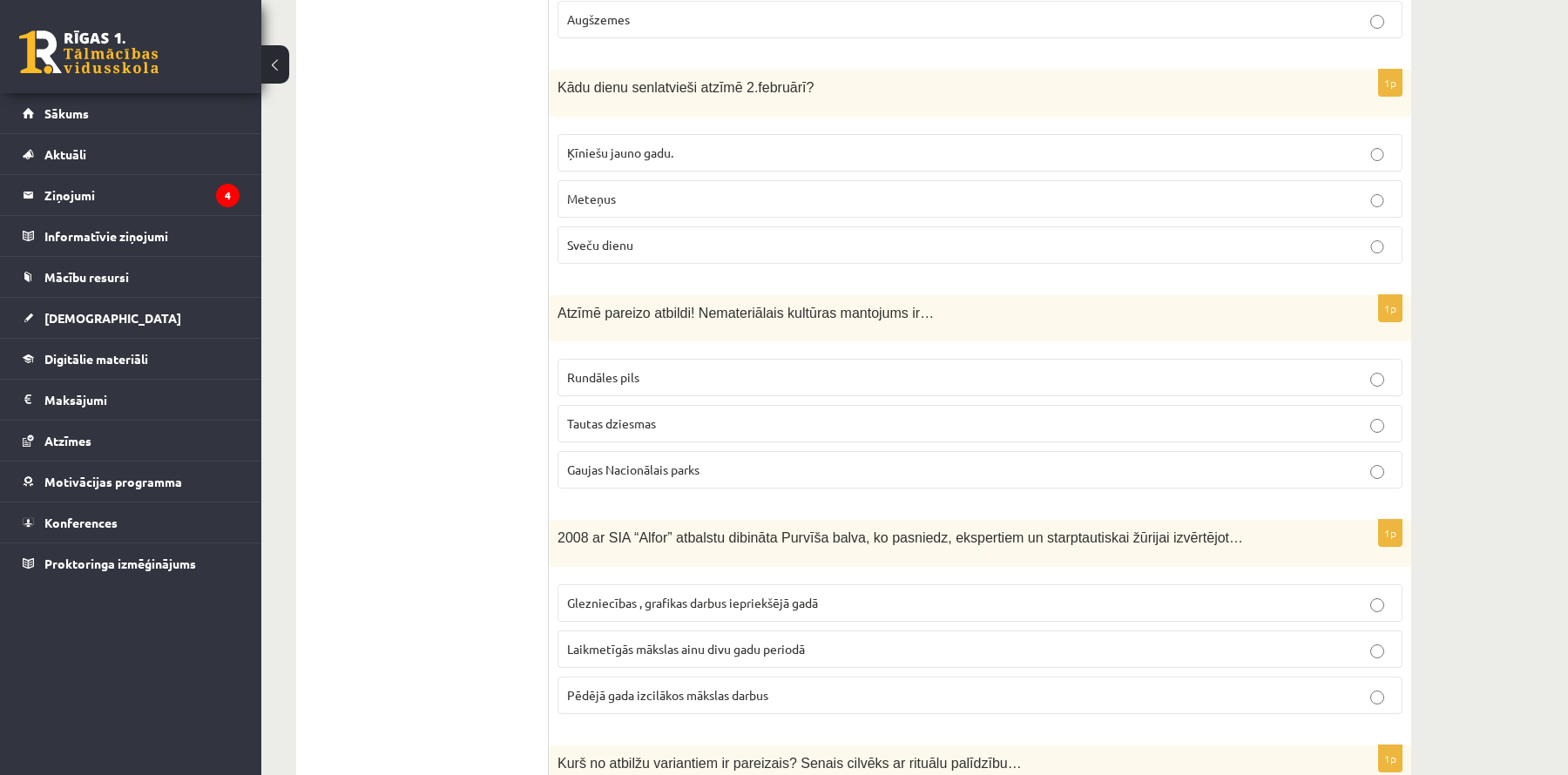
click at [829, 631] on label "Laikmetīgās mākslas ainu divu gadu periodā" at bounding box center [981, 649] width 846 height 37
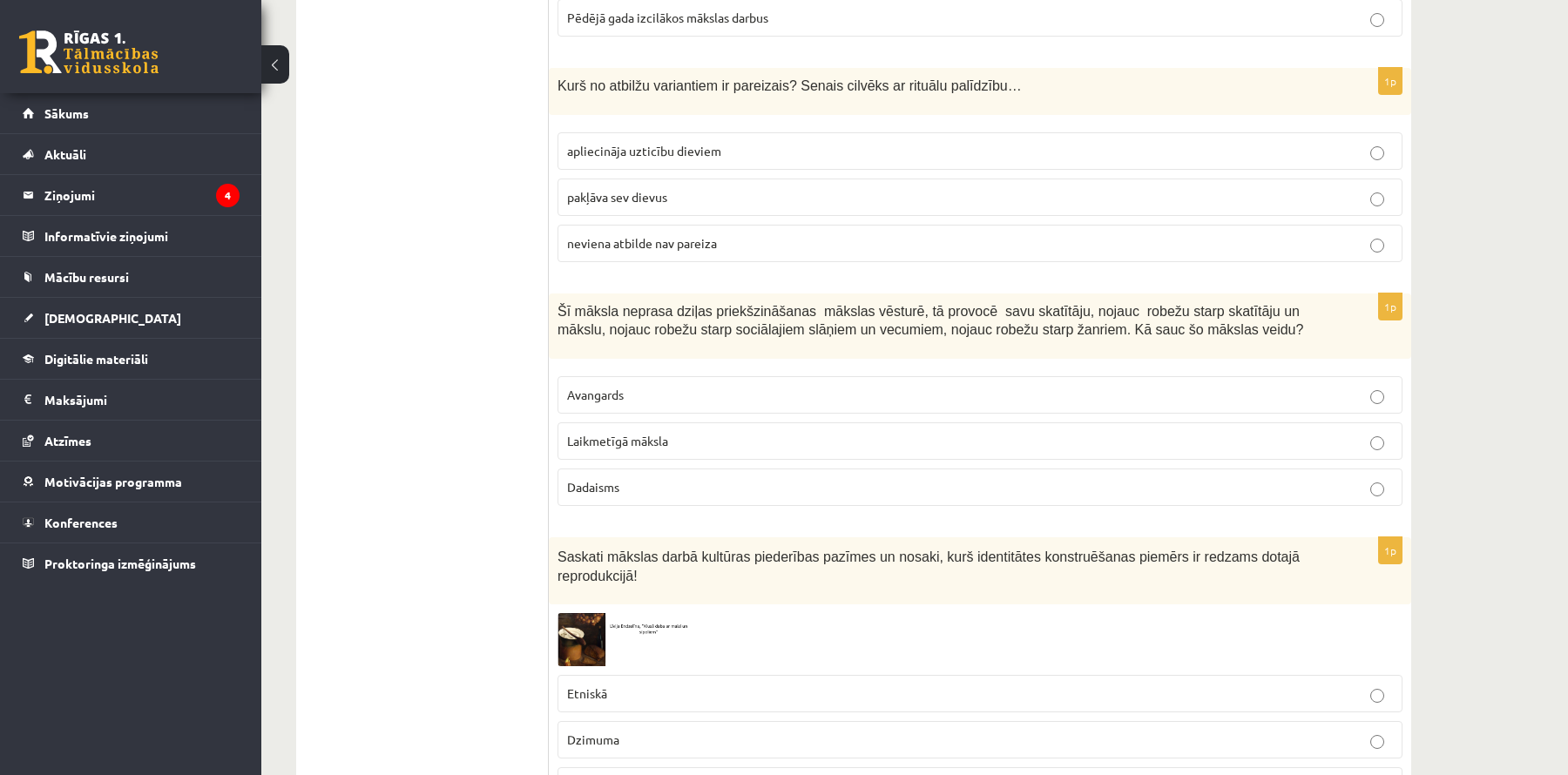
scroll to position [4913, 0]
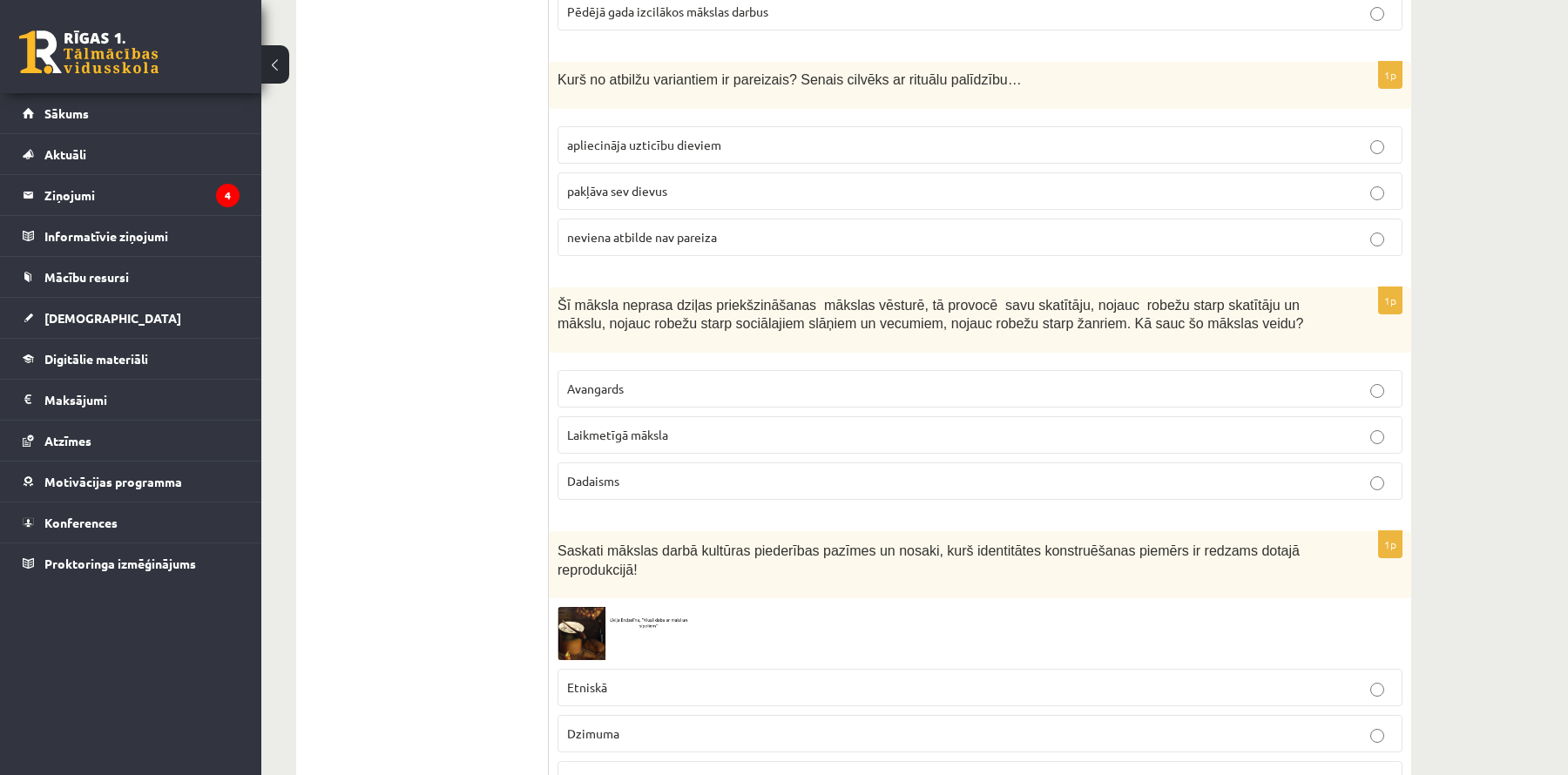
click at [763, 288] on div "Šī māksla neprasa dziļas priekšzināšanas mākslas vēsturē, tā provocē savu skatī…" at bounding box center [980, 320] width 862 height 66
click at [756, 136] on p "apliecināja uzticību dieviem" at bounding box center [980, 145] width 826 height 18
click at [659, 370] on label "Avangards" at bounding box center [981, 388] width 846 height 37
click at [675, 679] on p "Etniskā" at bounding box center [980, 688] width 826 height 18
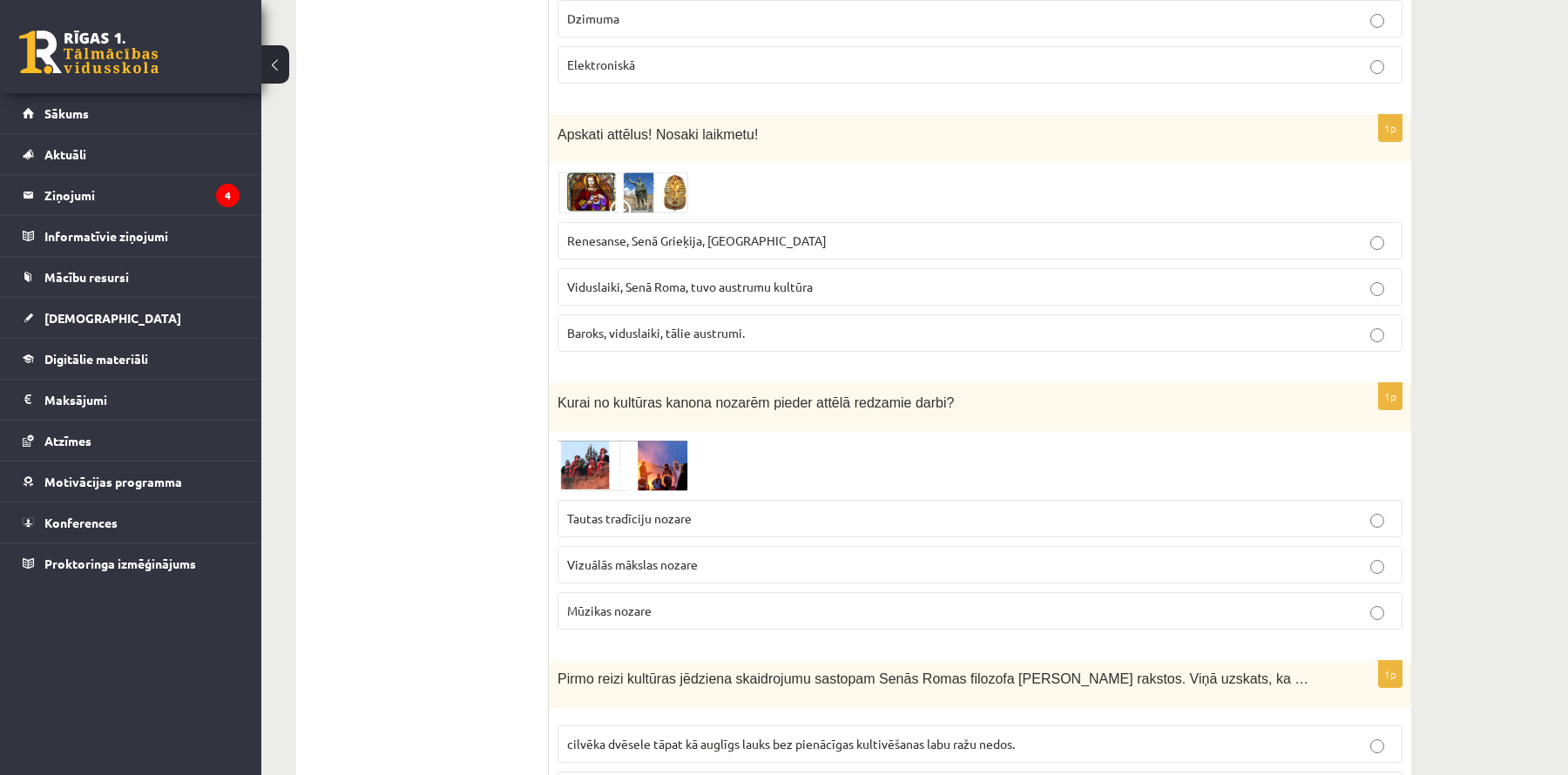
scroll to position [5657, 0]
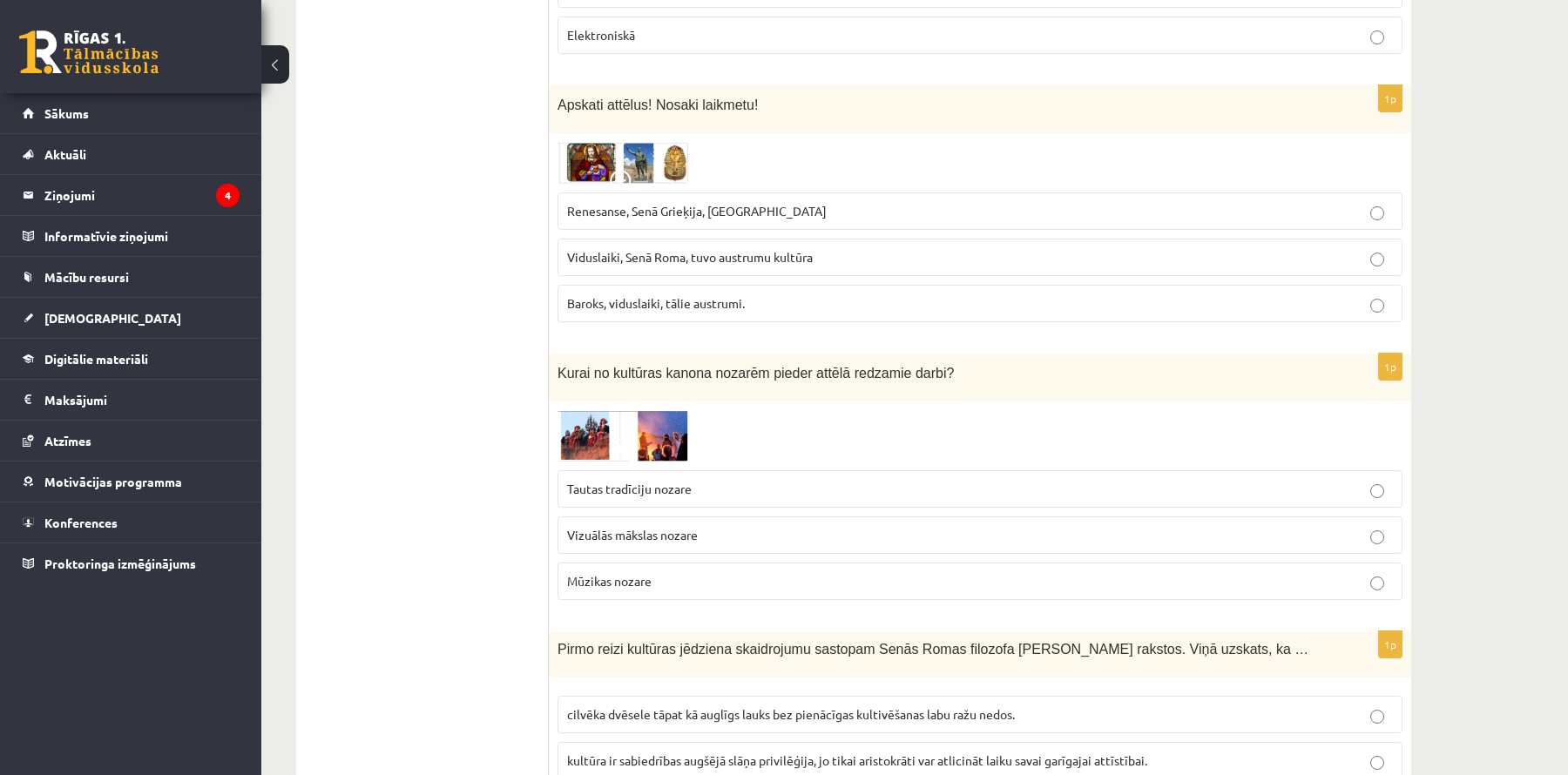
click at [846, 248] on p "Viduslaiki, Senā Roma, tuvo austrumu kultūra" at bounding box center [980, 257] width 826 height 18
click at [750, 480] on p "Tautas tradīciju nozare" at bounding box center [980, 489] width 826 height 18
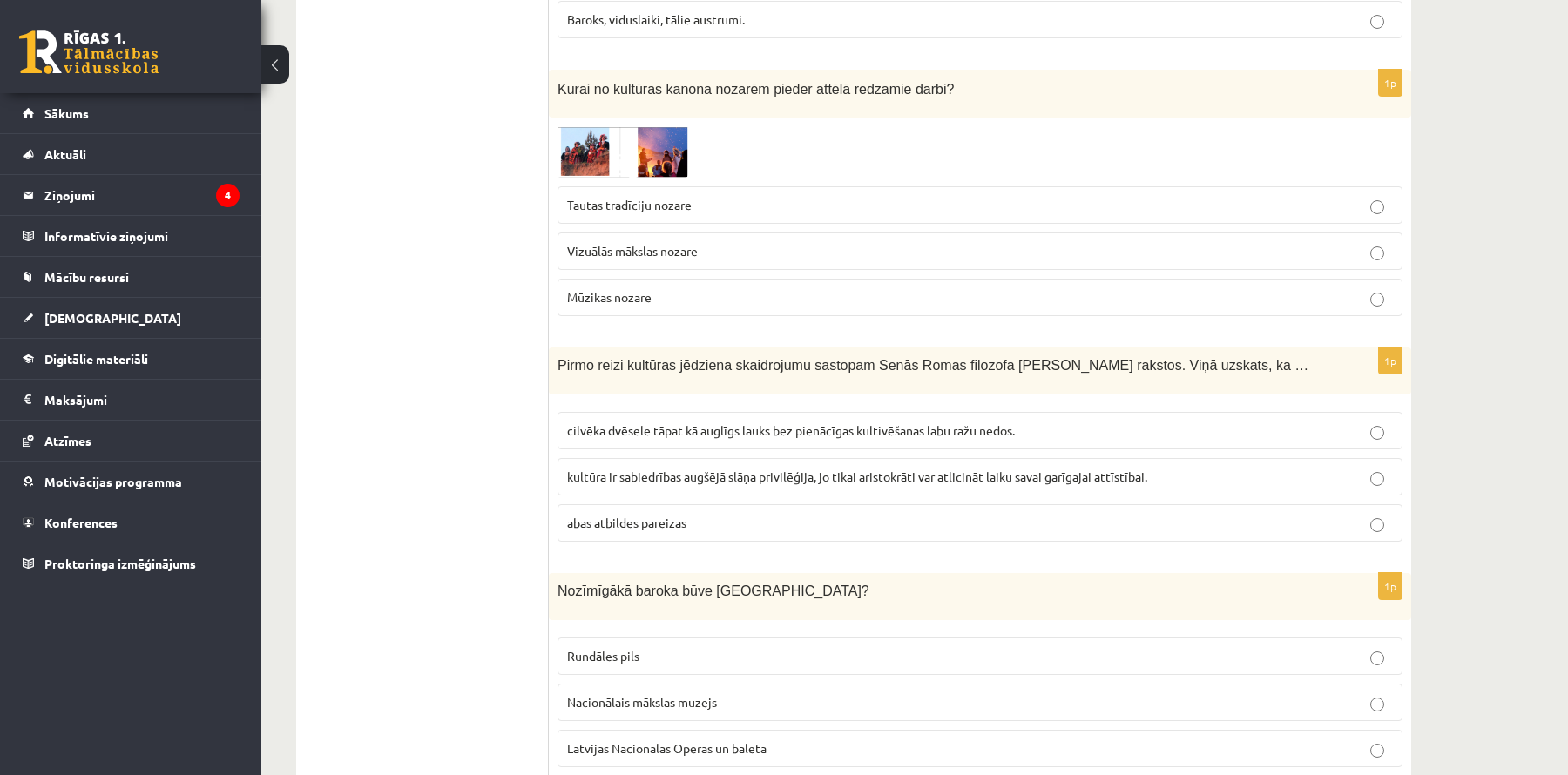
scroll to position [5940, 0]
click at [893, 459] on label "kultūra ir sabiedrības augšējā slāņa privilēģija, jo tikai aristokrāti var atli…" at bounding box center [981, 477] width 846 height 37
click at [894, 515] on p "abas atbildes pareizas" at bounding box center [980, 524] width 826 height 18
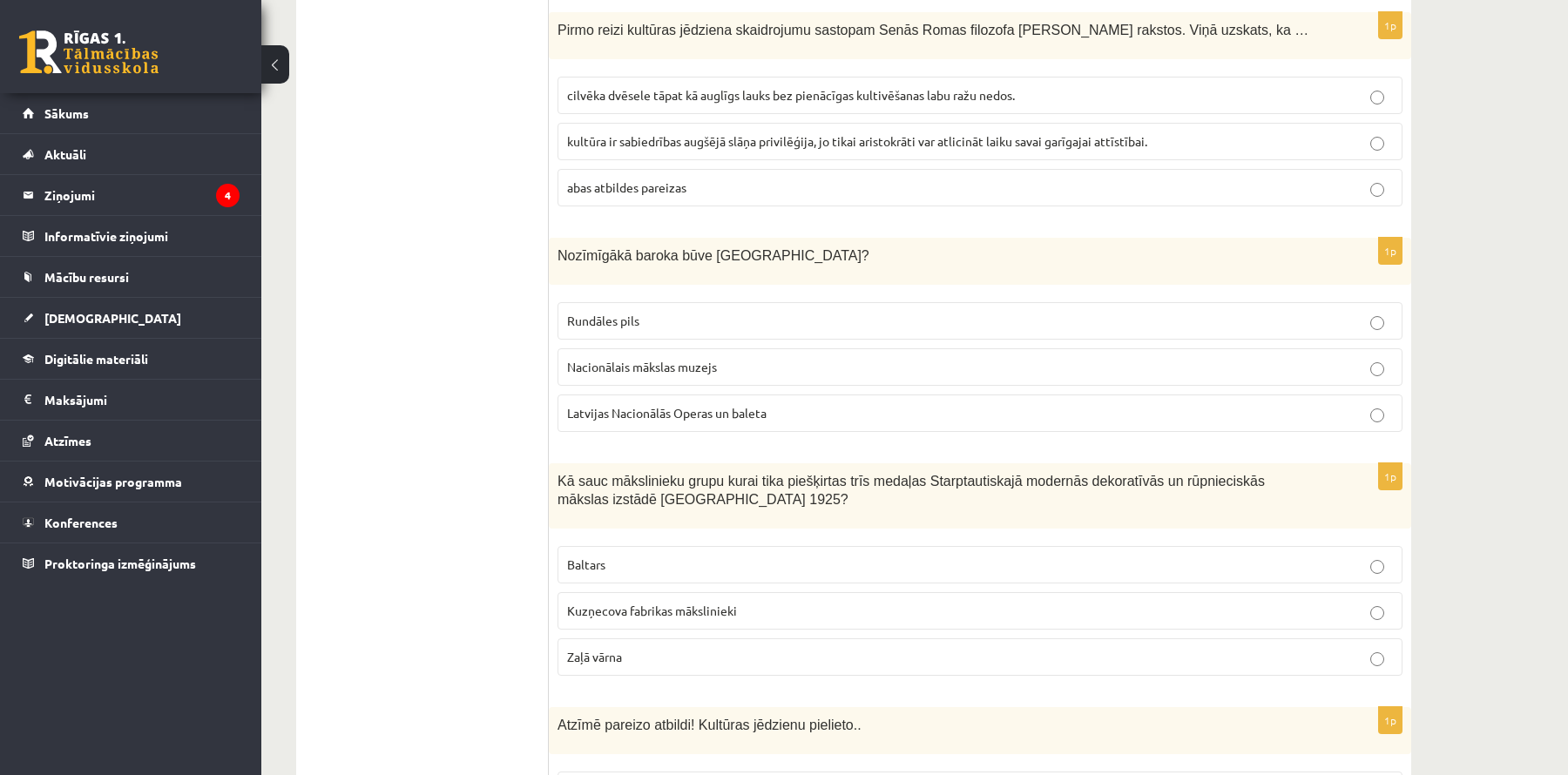
scroll to position [6284, 0]
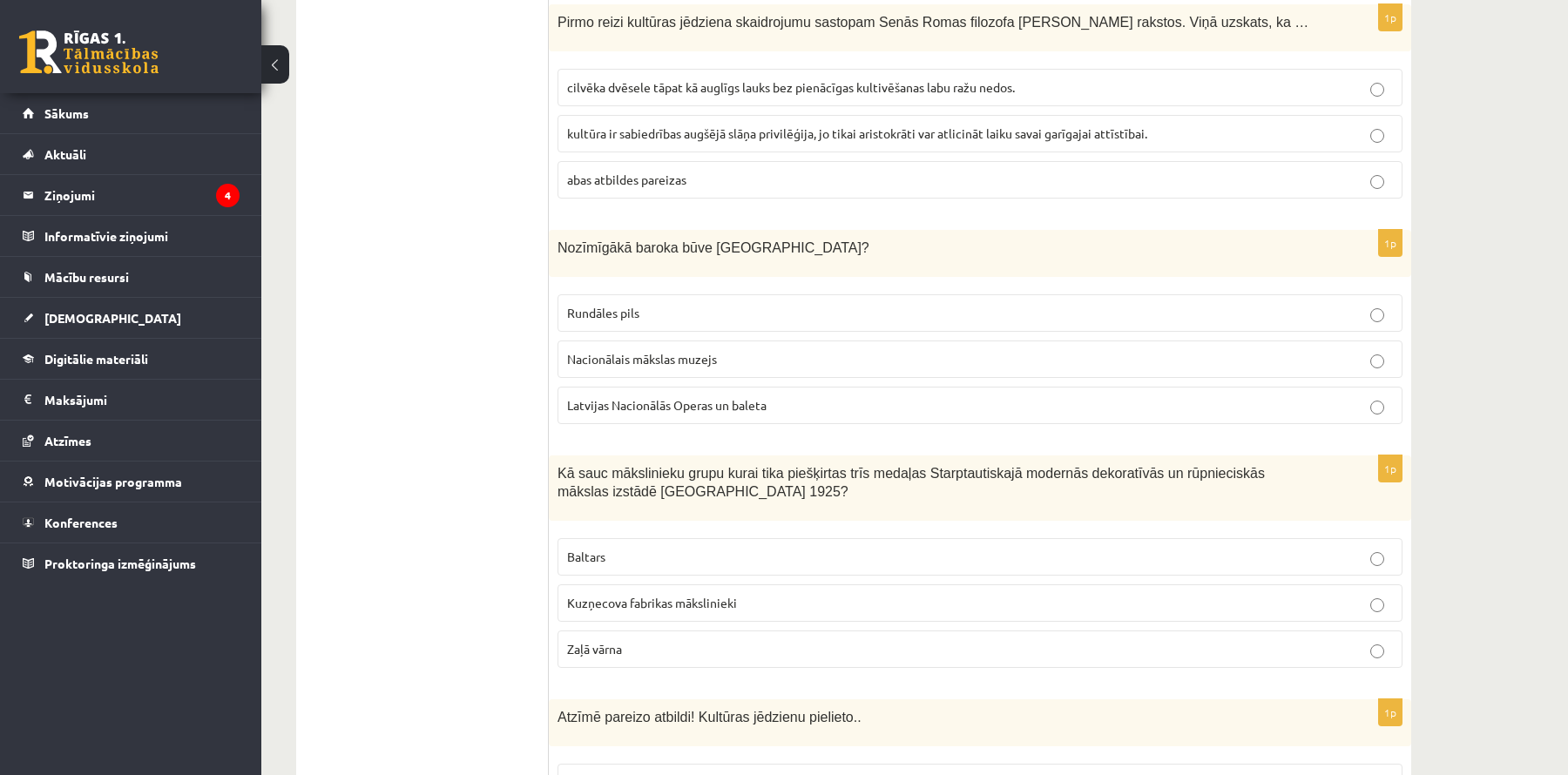
click at [729, 294] on label "Rundāles pils" at bounding box center [981, 313] width 846 height 37
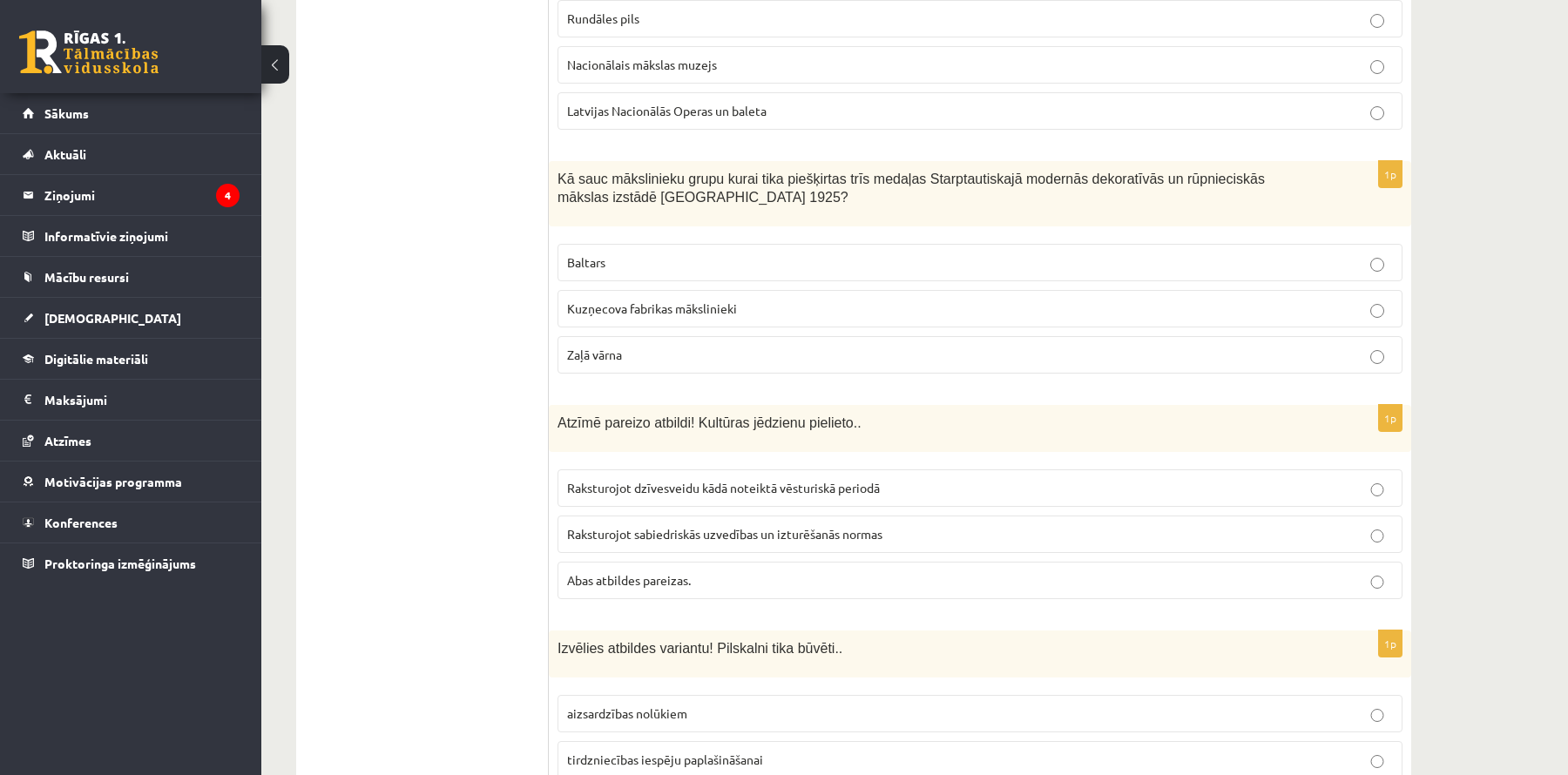
scroll to position [6577, 0]
click at [817, 255] on p "Baltars" at bounding box center [980, 264] width 826 height 18
click at [664, 574] on span "Abas atbildes pareizas." at bounding box center [629, 582] width 124 height 16
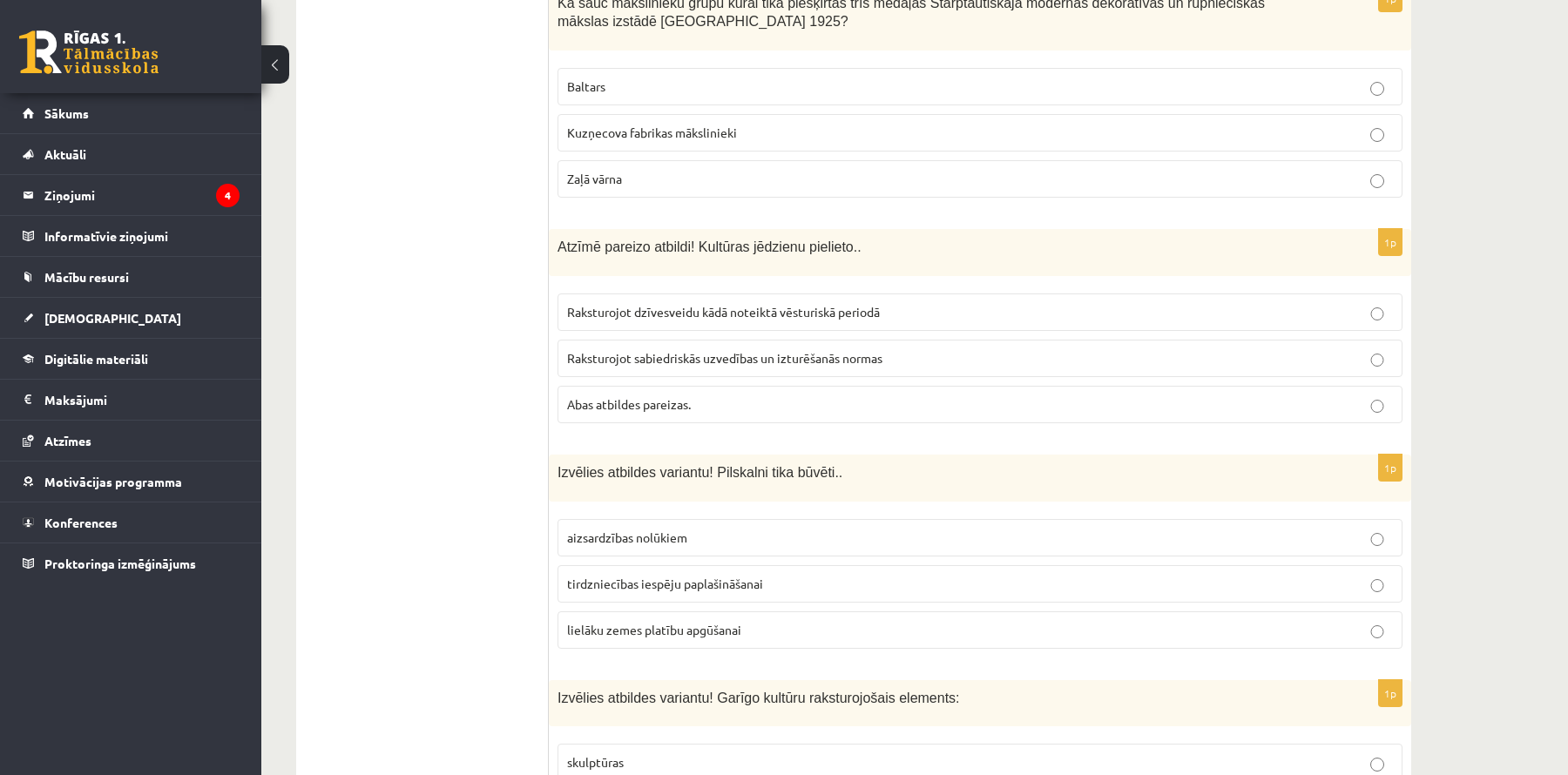
scroll to position [6761, 0]
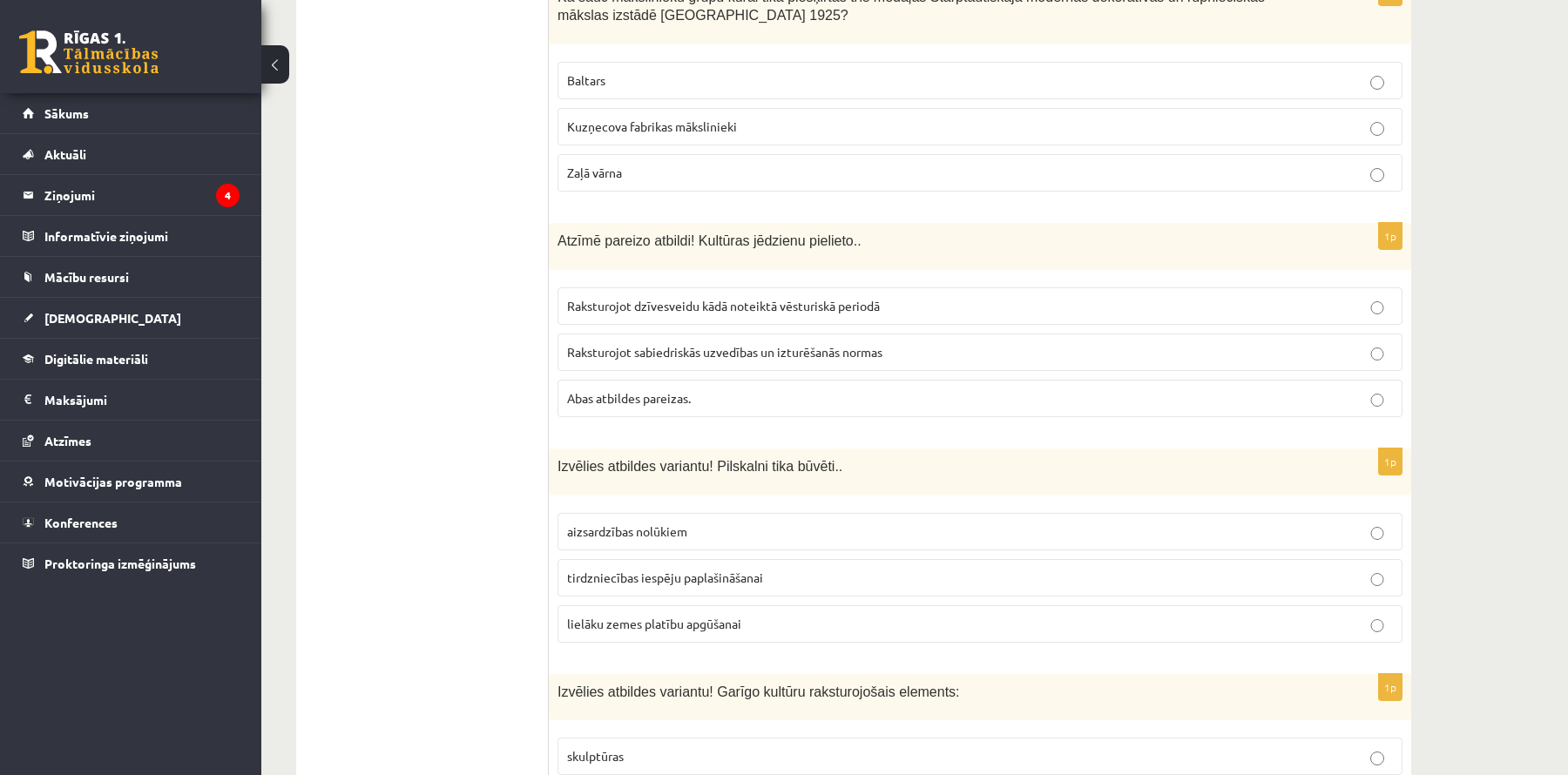
click at [683, 523] on span "aizsardzības nolūkiem" at bounding box center [627, 531] width 120 height 16
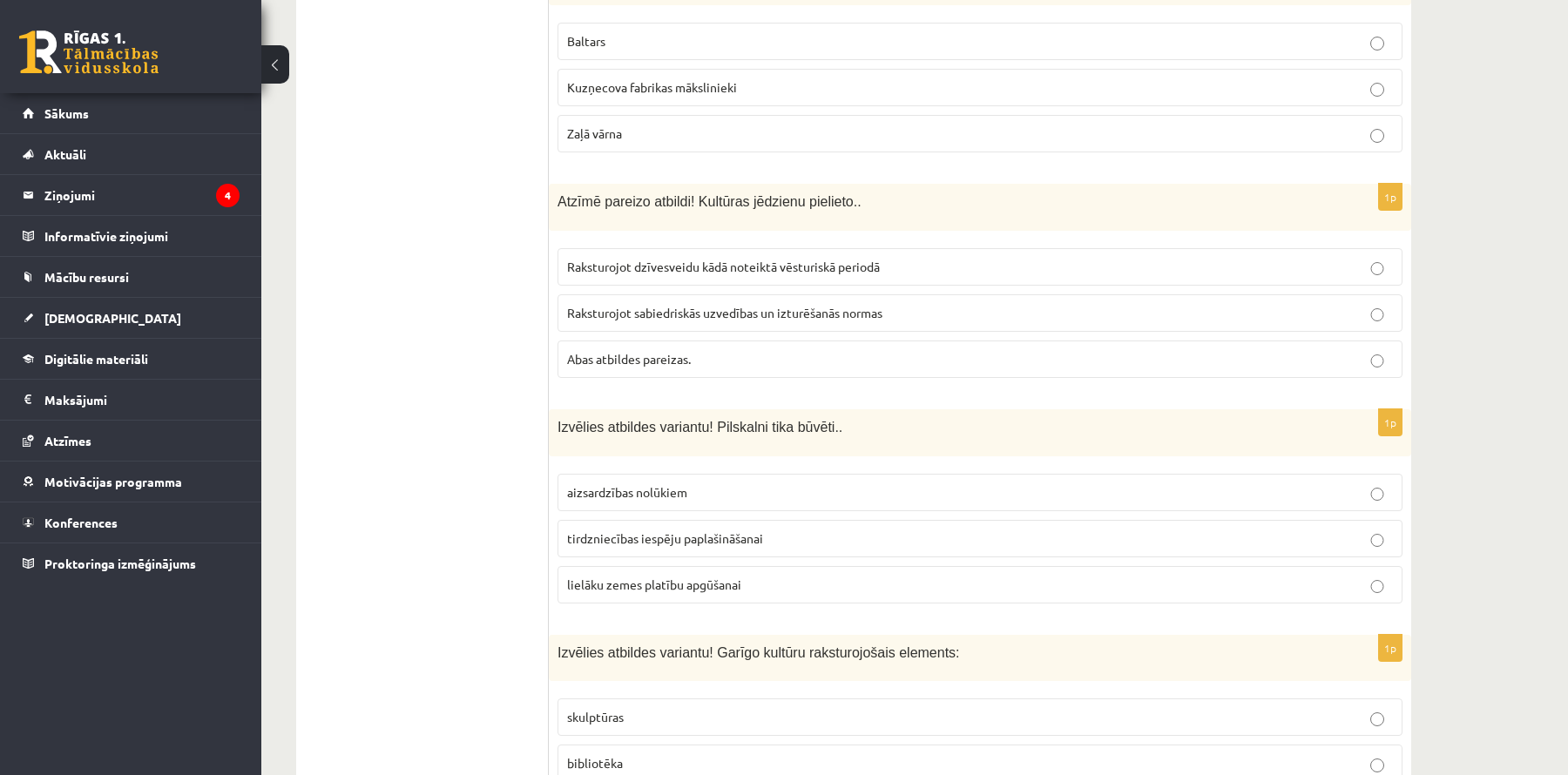
scroll to position [6840, 0]
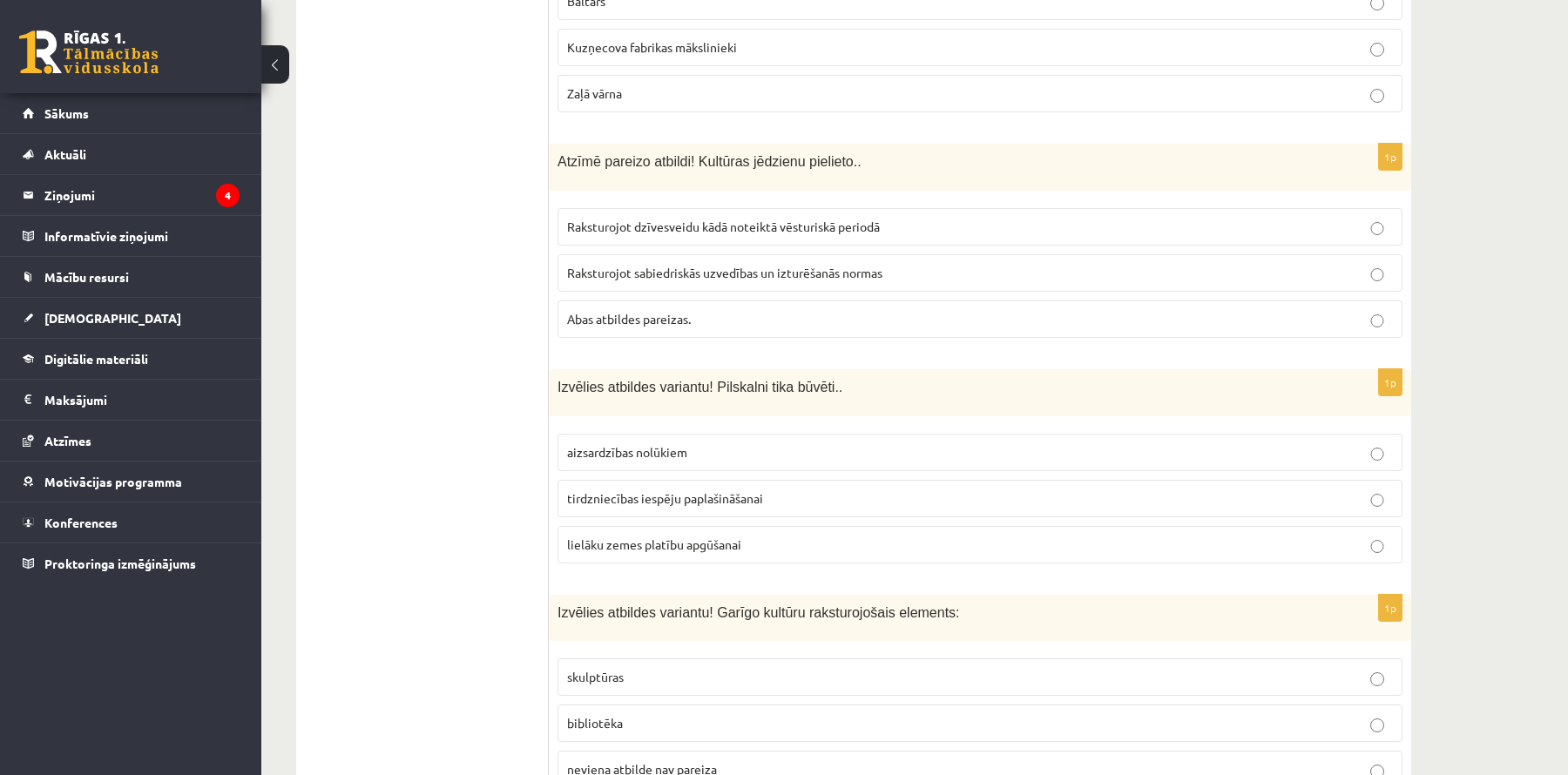
click at [681, 668] on p "skulptūras" at bounding box center [980, 677] width 826 height 18
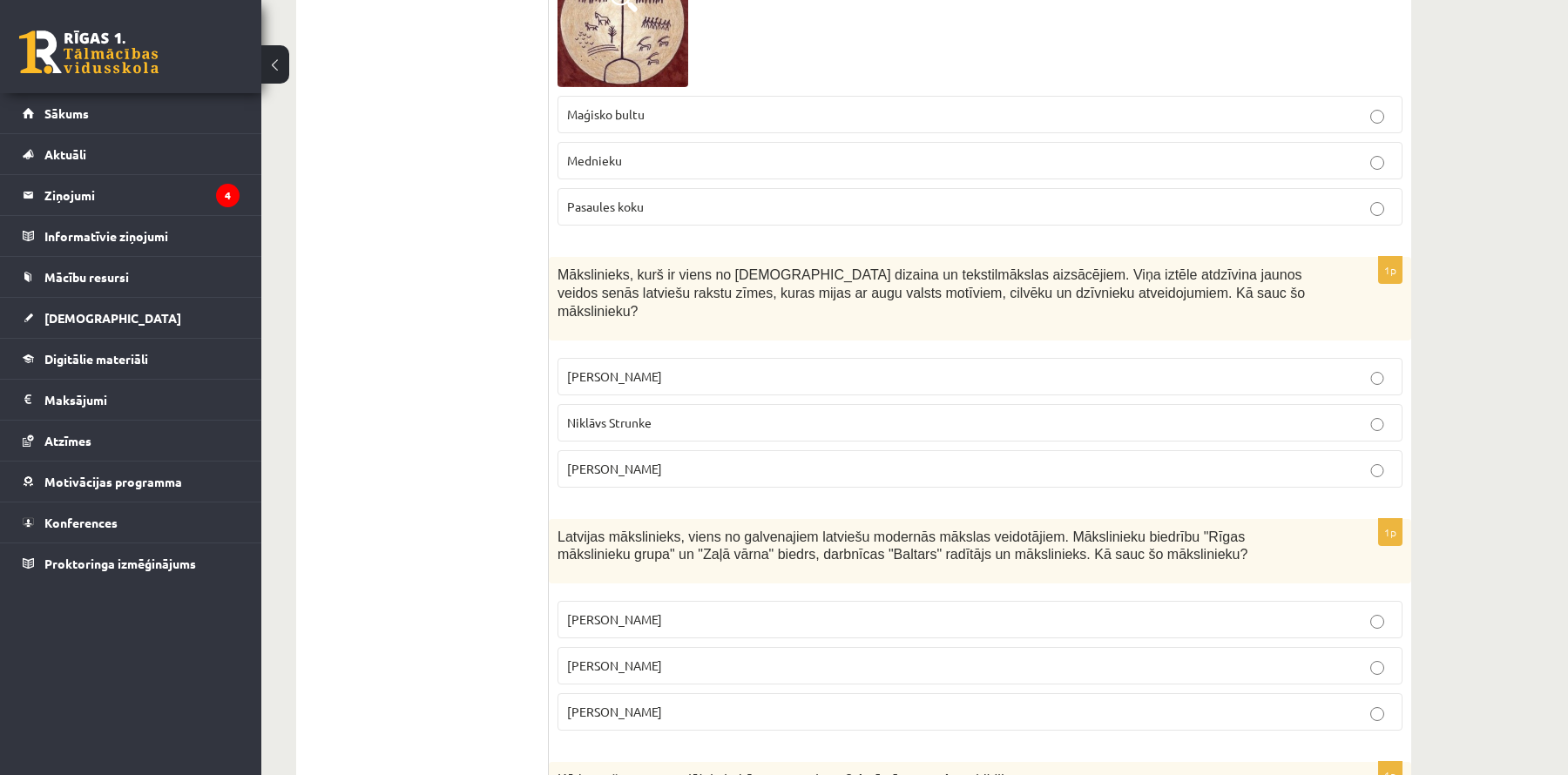
scroll to position [0, 0]
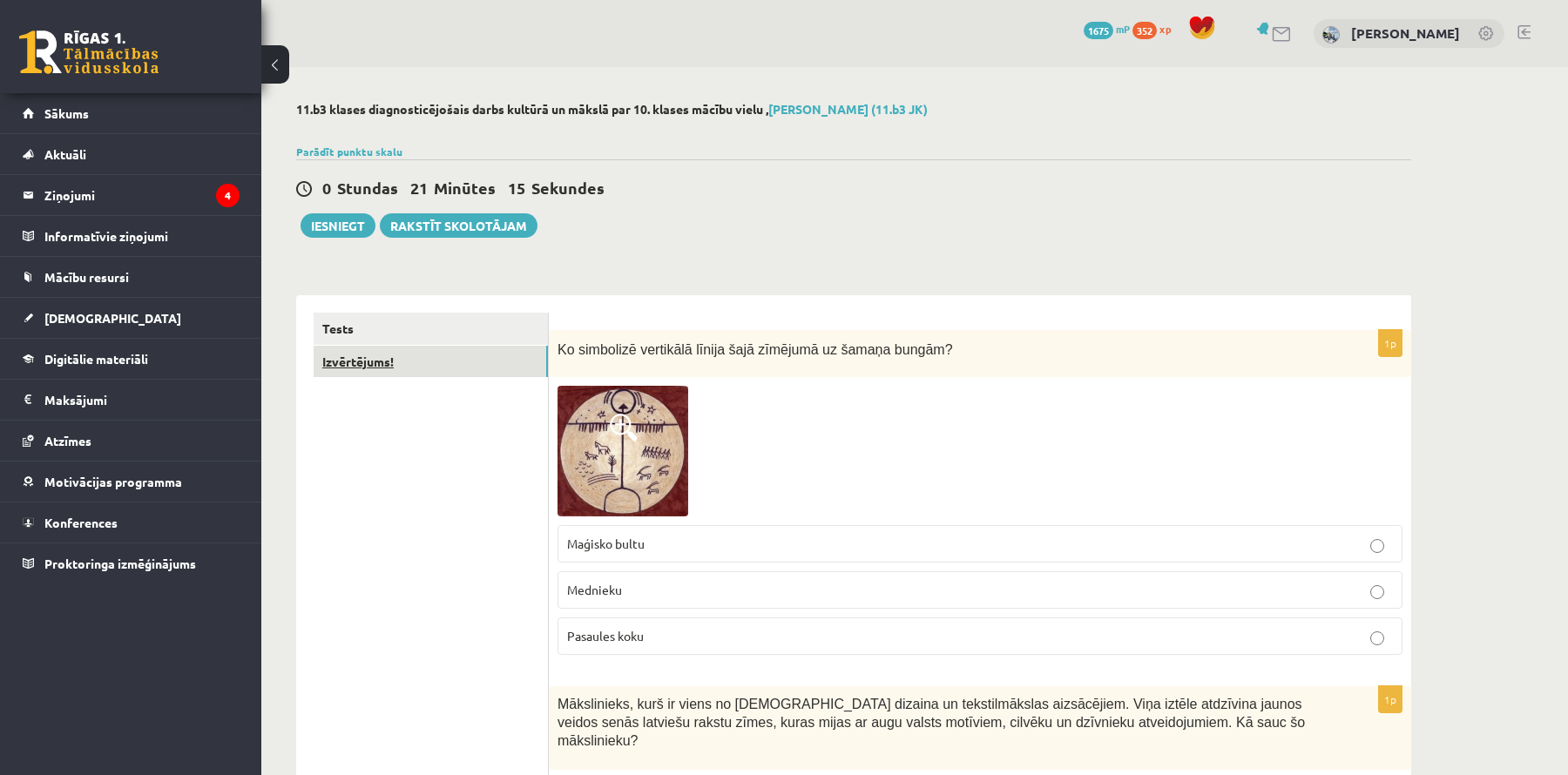
click at [365, 368] on link "Izvērtējums!" at bounding box center [430, 362] width 234 height 32
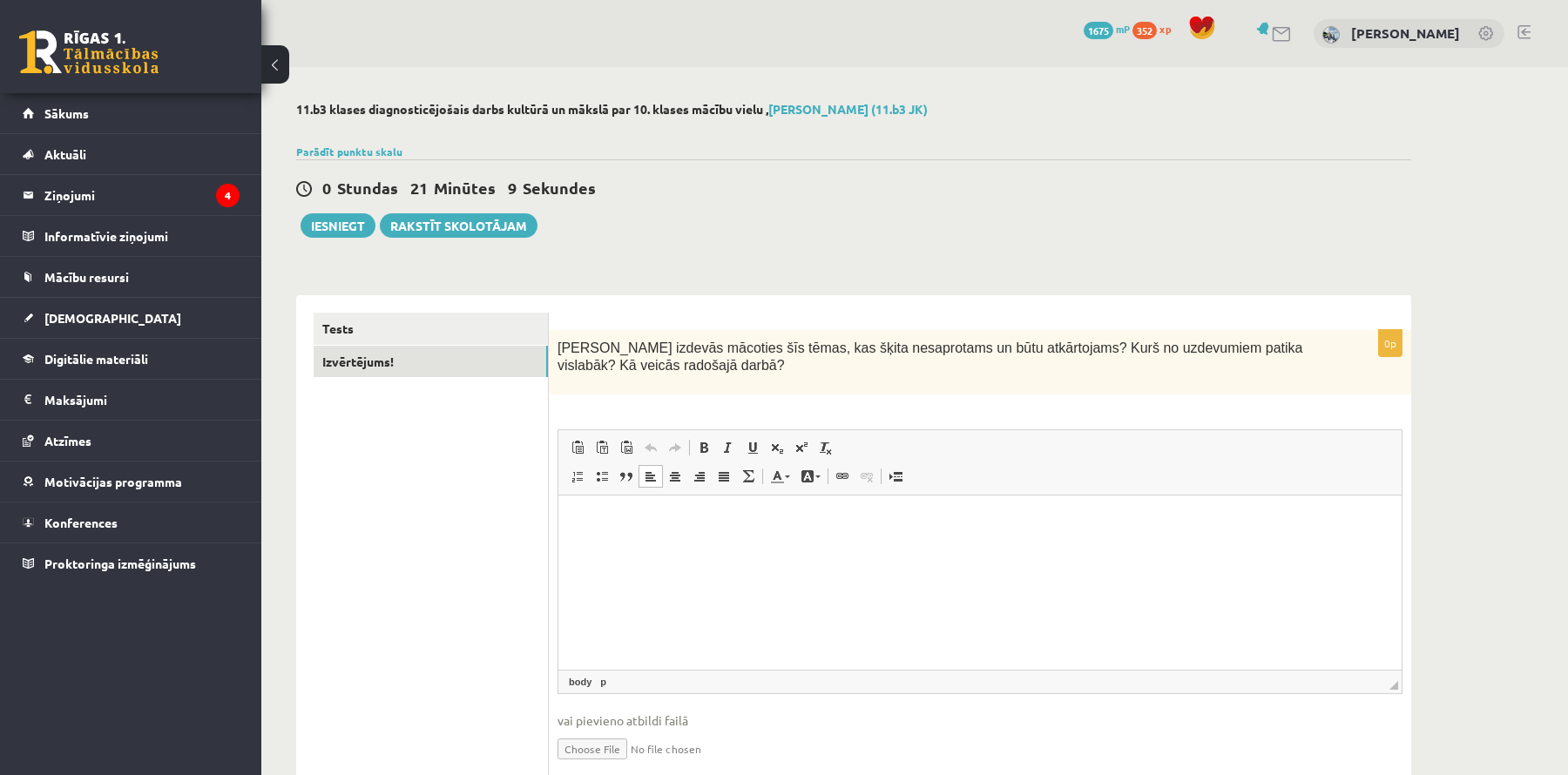
click at [611, 548] on html at bounding box center [981, 522] width 844 height 53
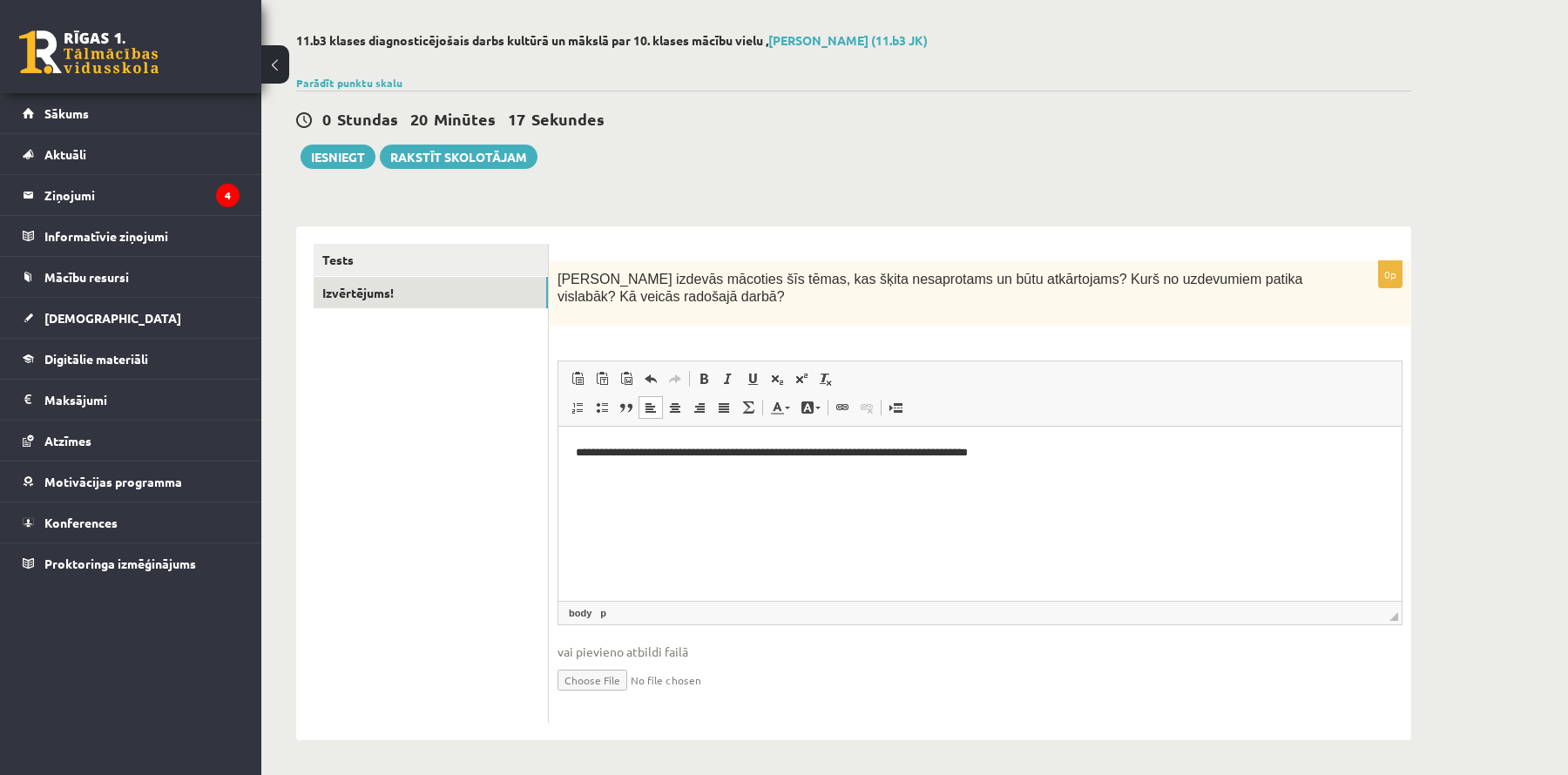
scroll to position [62, 0]
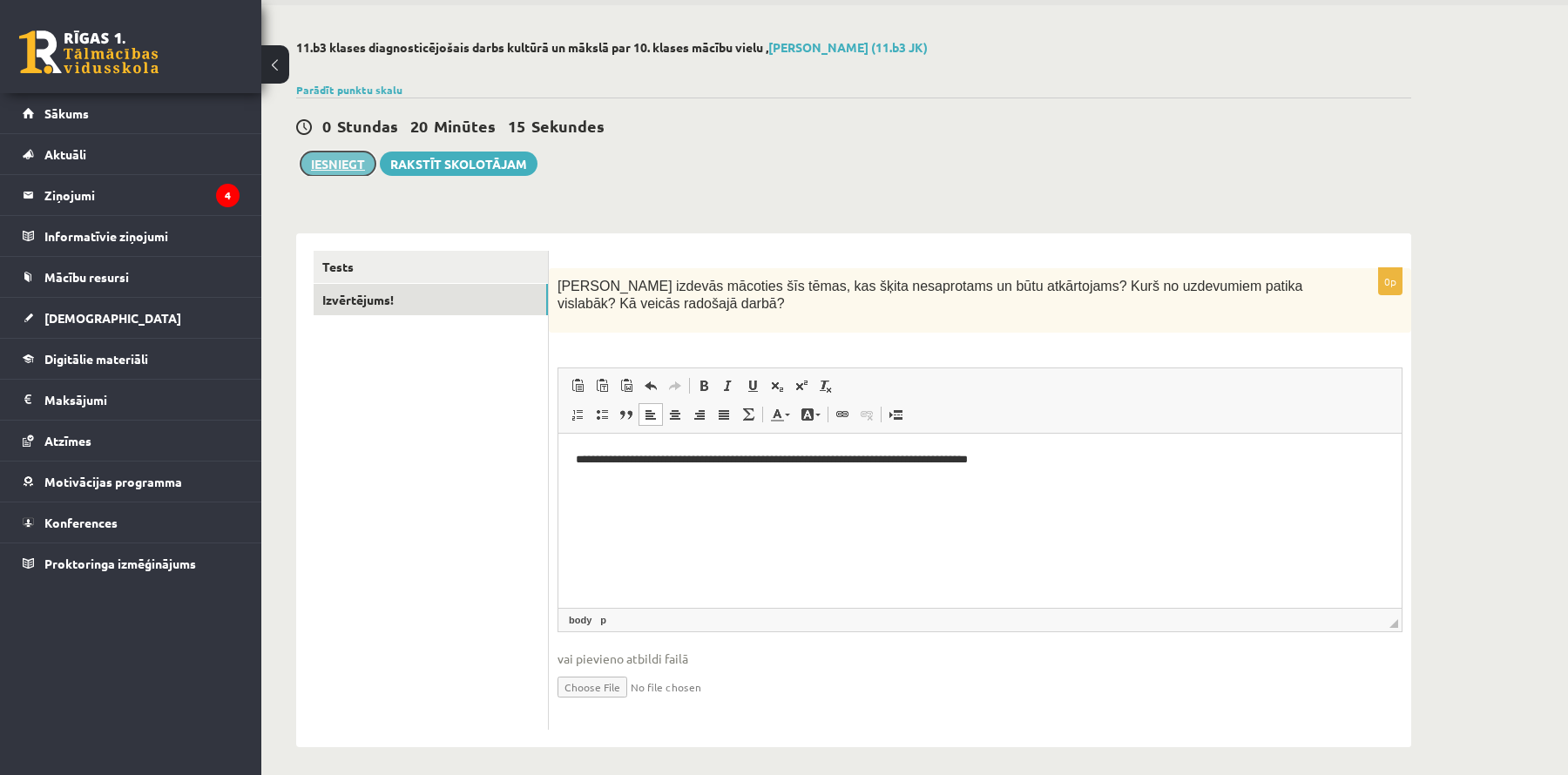
click at [341, 166] on button "Iesniegt" at bounding box center [338, 164] width 75 height 24
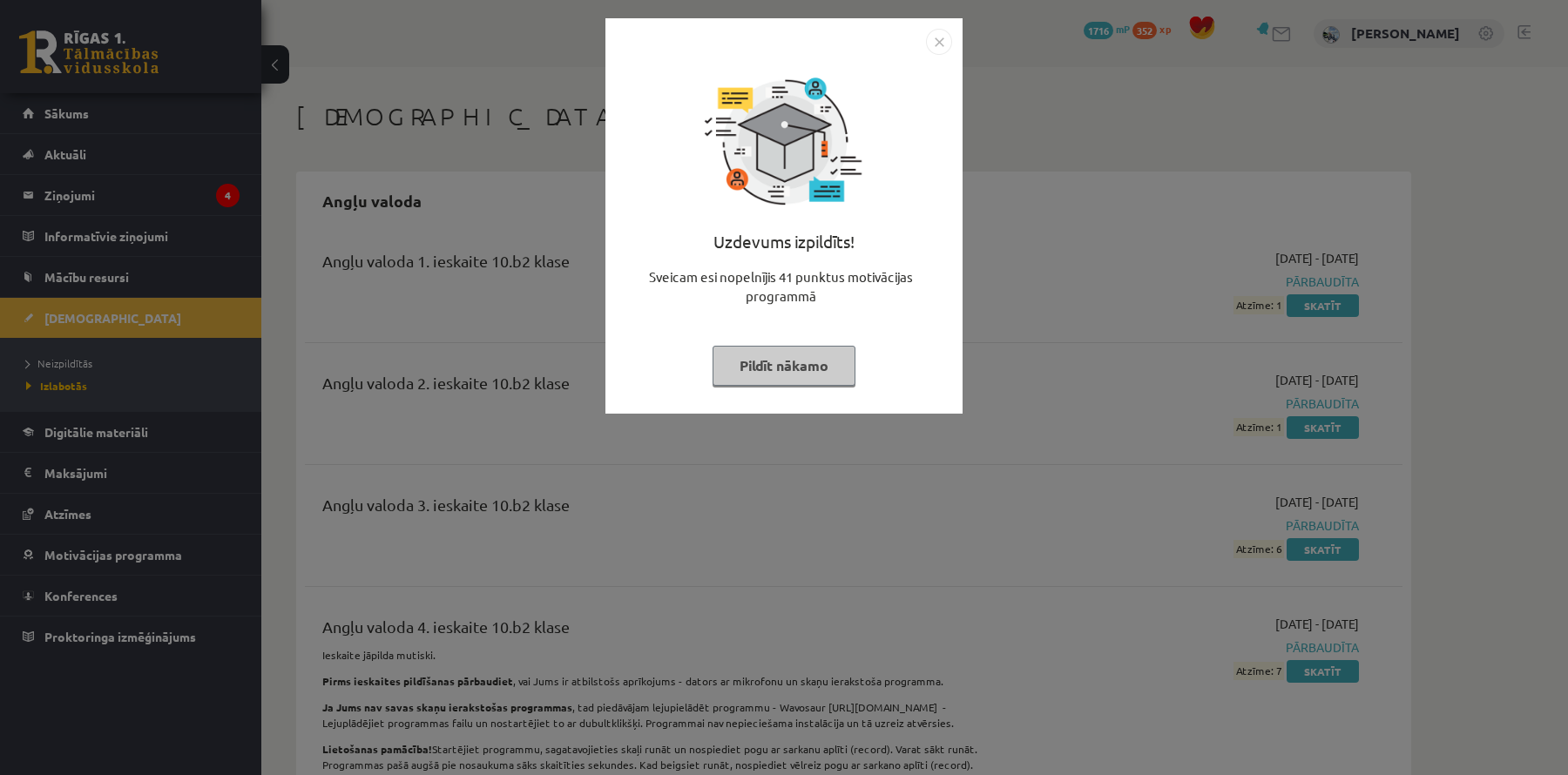
click at [781, 365] on button "Pildīt nākamo" at bounding box center [784, 365] width 142 height 40
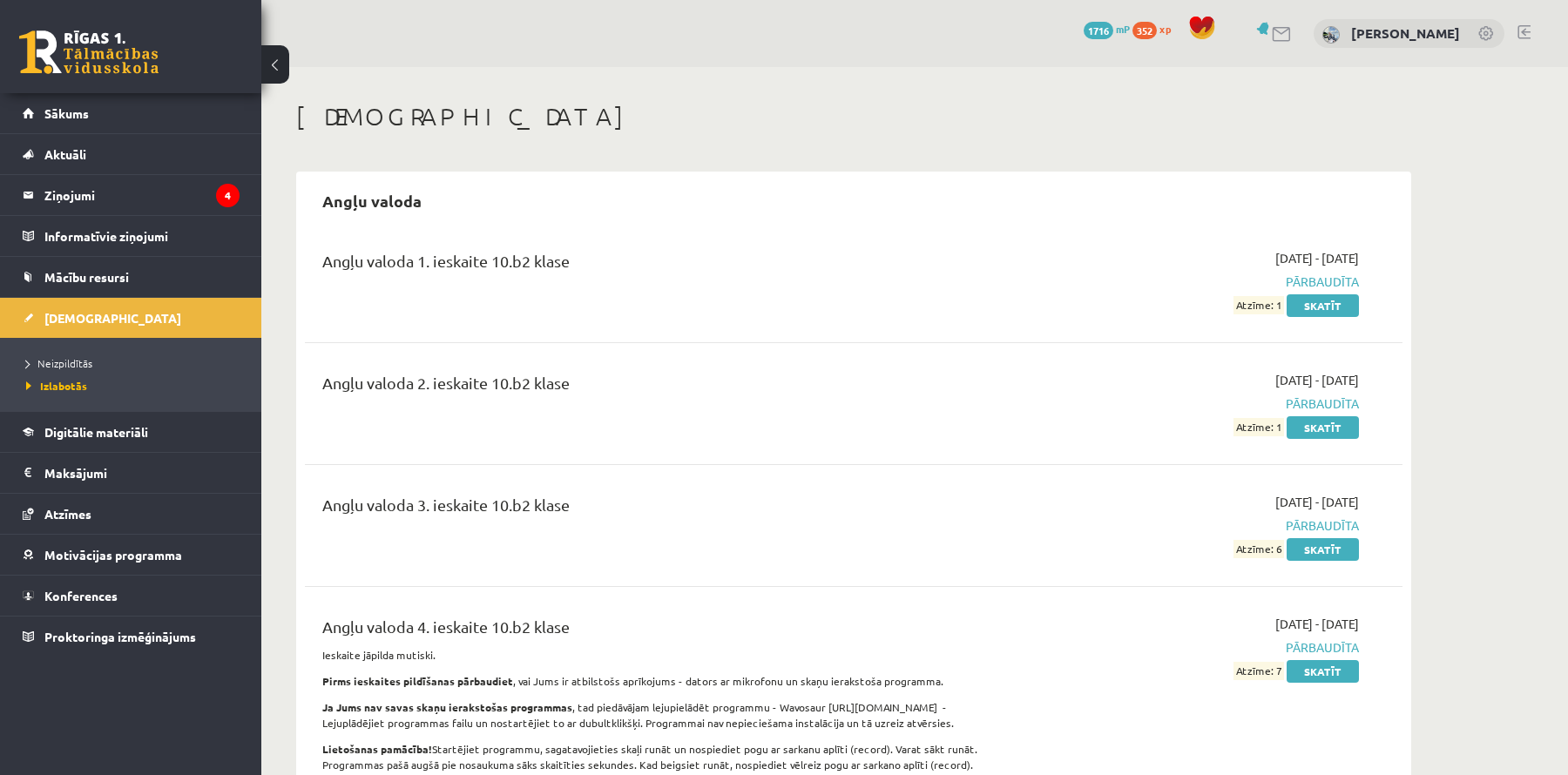
scroll to position [45, 0]
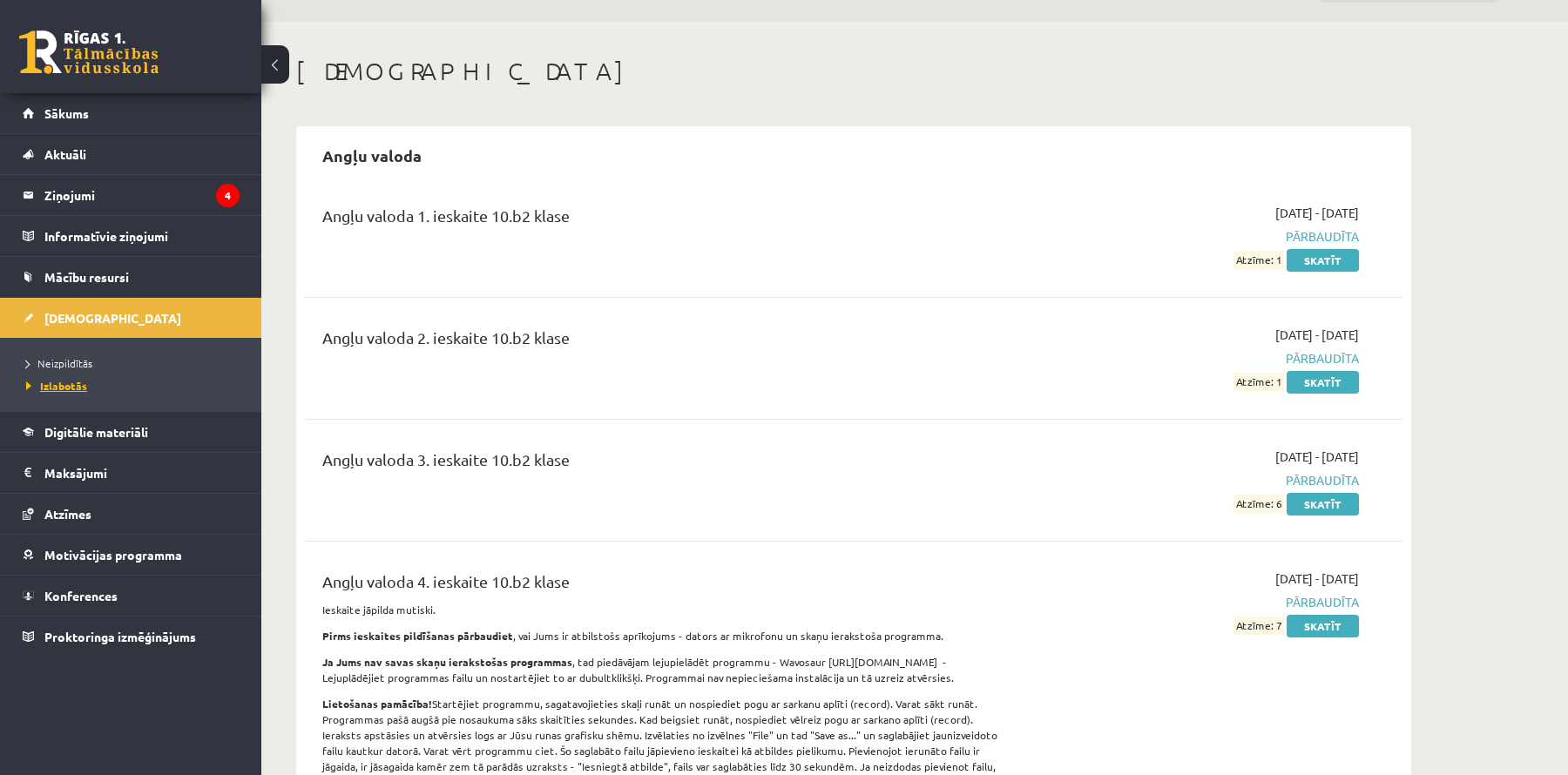
click at [75, 383] on span "Izlabotās" at bounding box center [56, 386] width 61 height 14
click at [56, 379] on span "Izlabotās" at bounding box center [56, 386] width 61 height 14
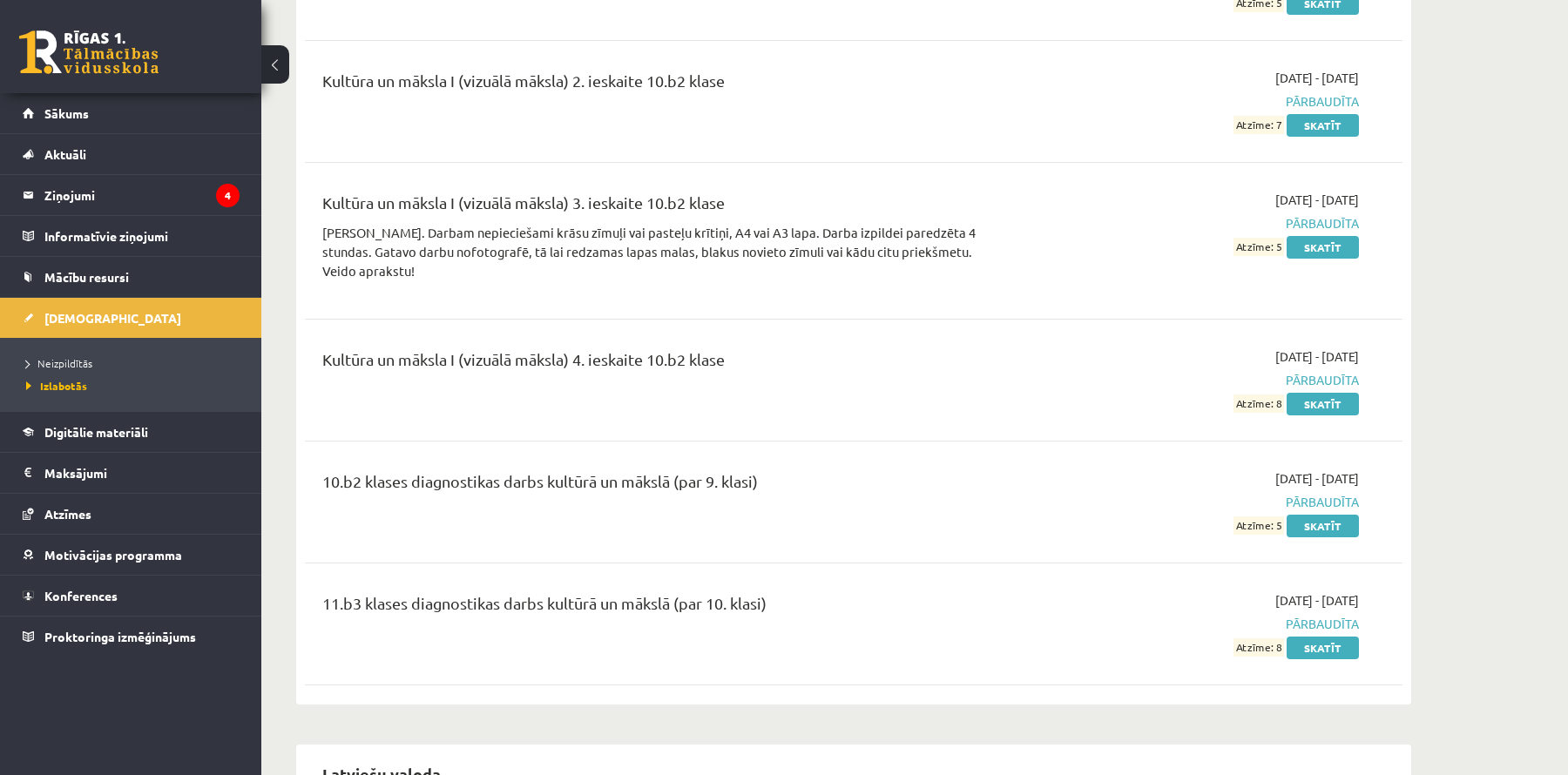
scroll to position [4732, 0]
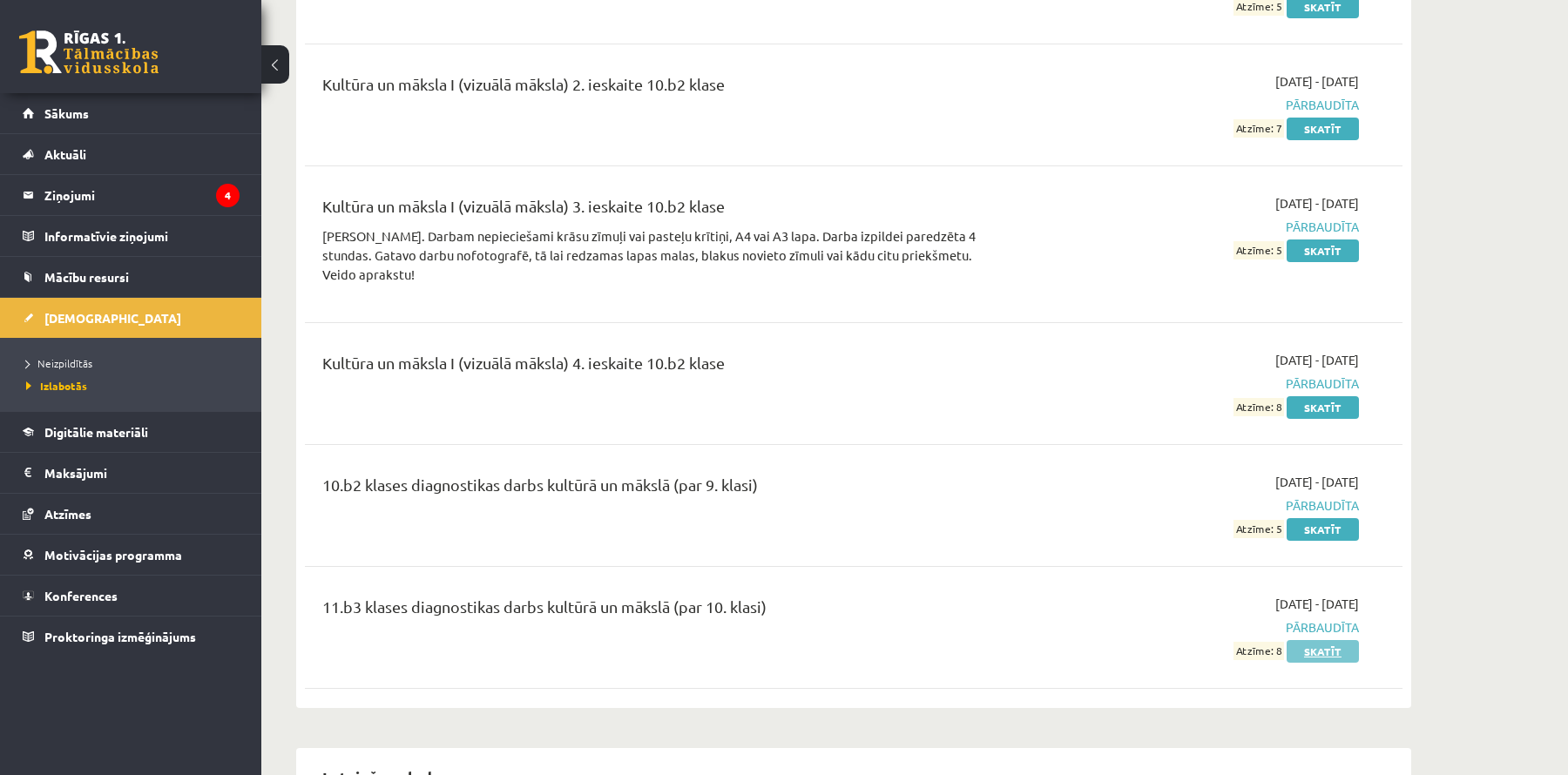
click at [1313, 640] on link "Skatīt" at bounding box center [1323, 651] width 72 height 22
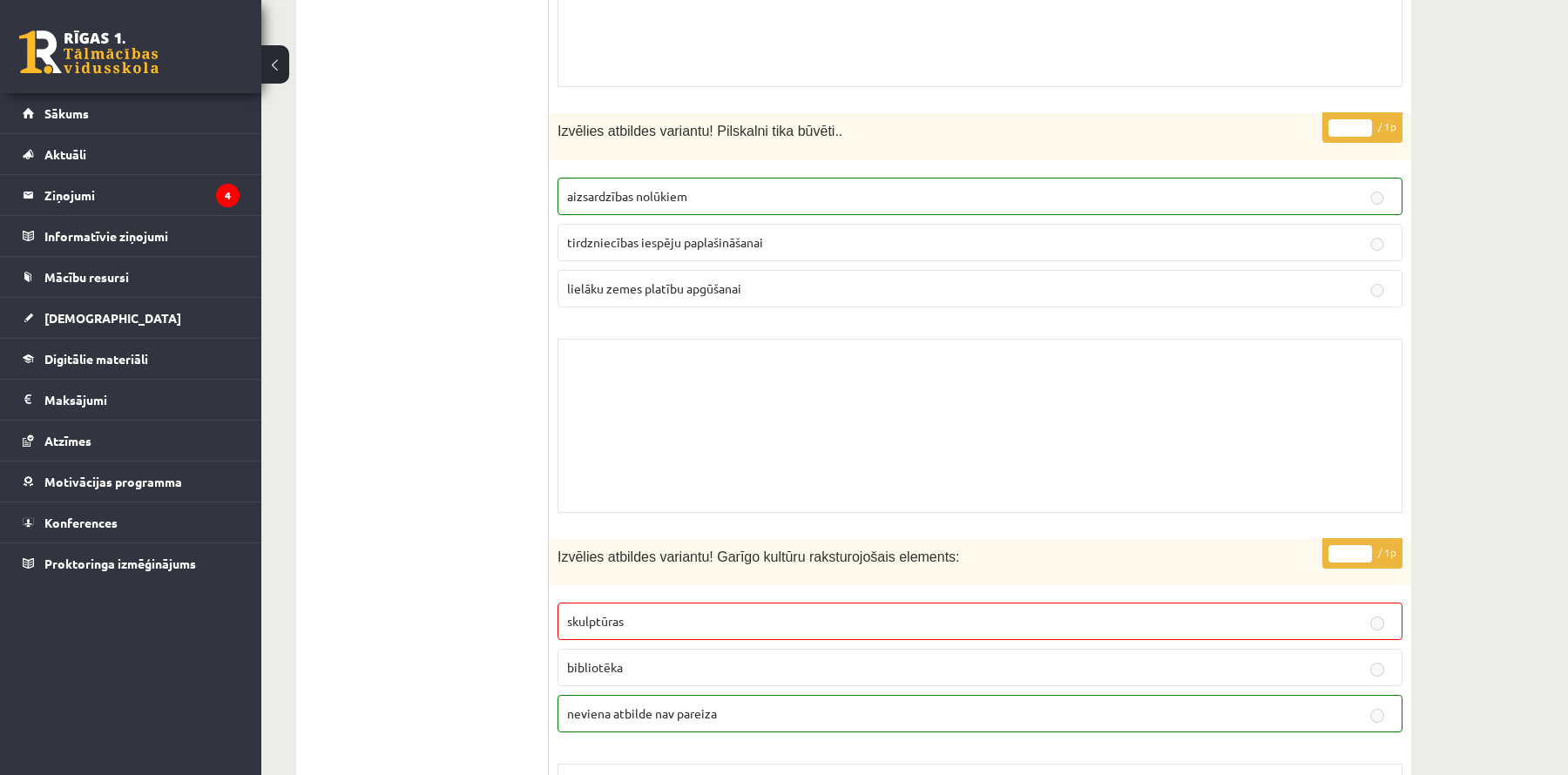
scroll to position [12815, 0]
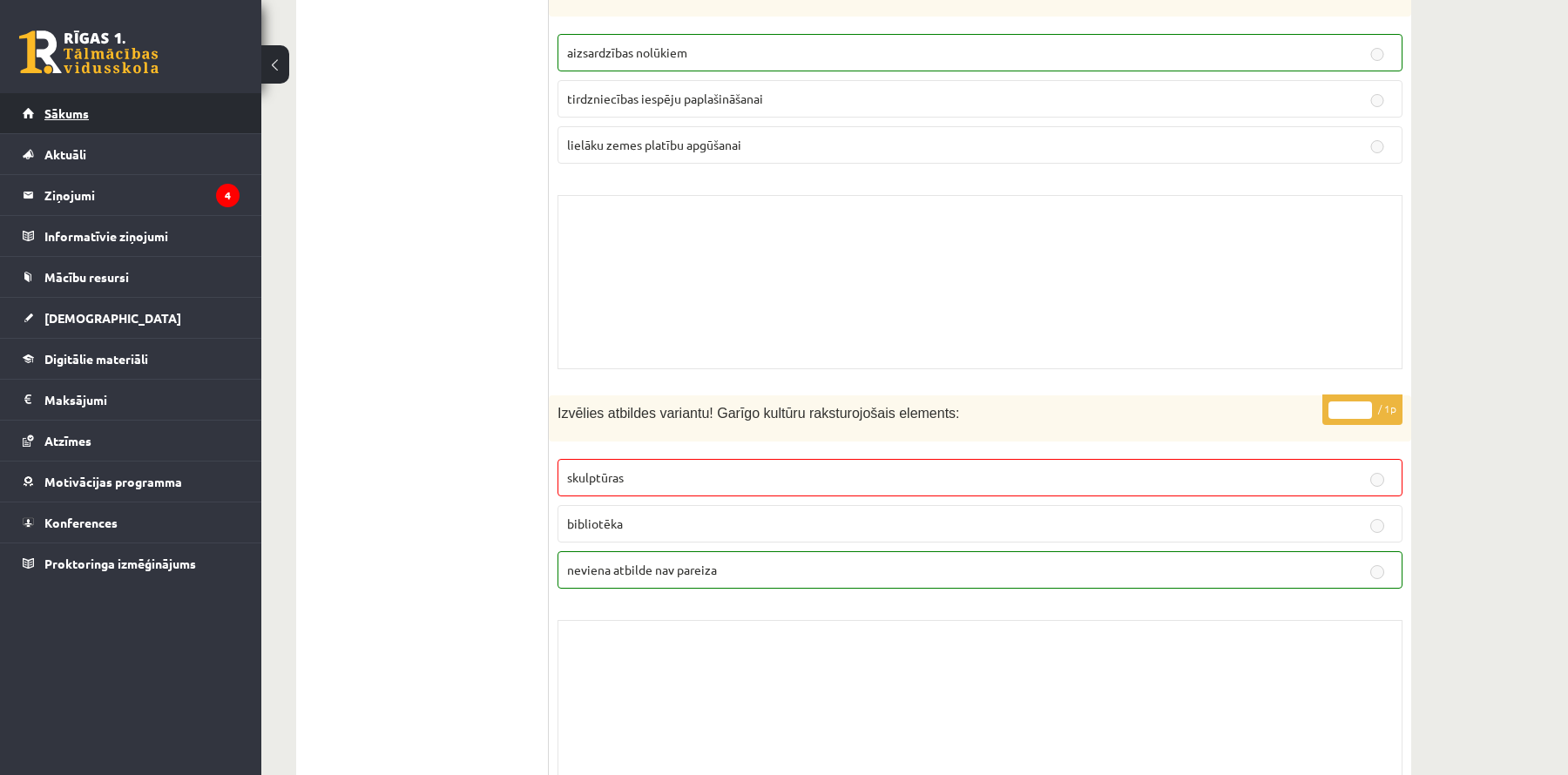
click at [129, 125] on link "Sākums" at bounding box center [130, 113] width 217 height 40
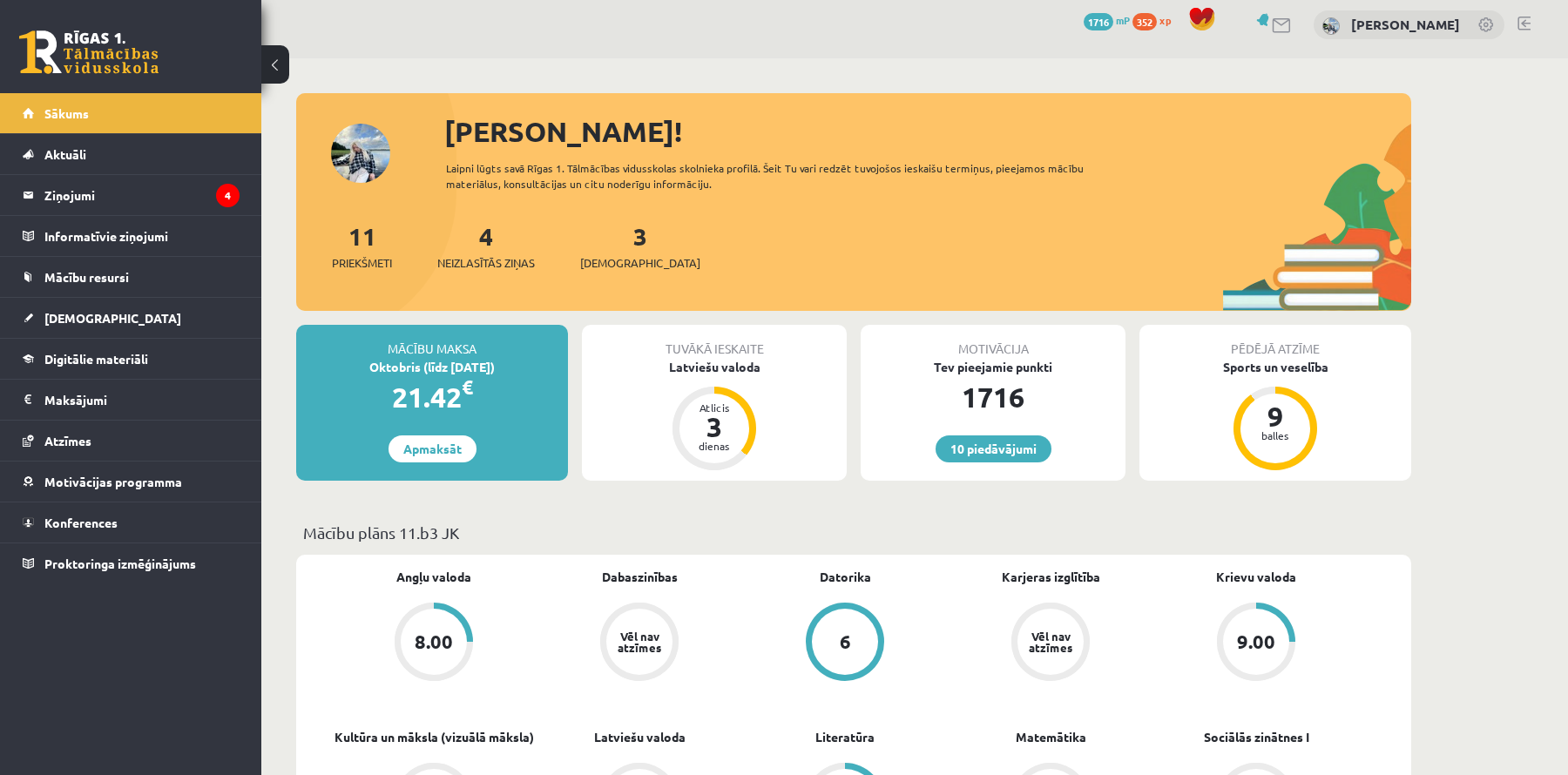
scroll to position [6, 0]
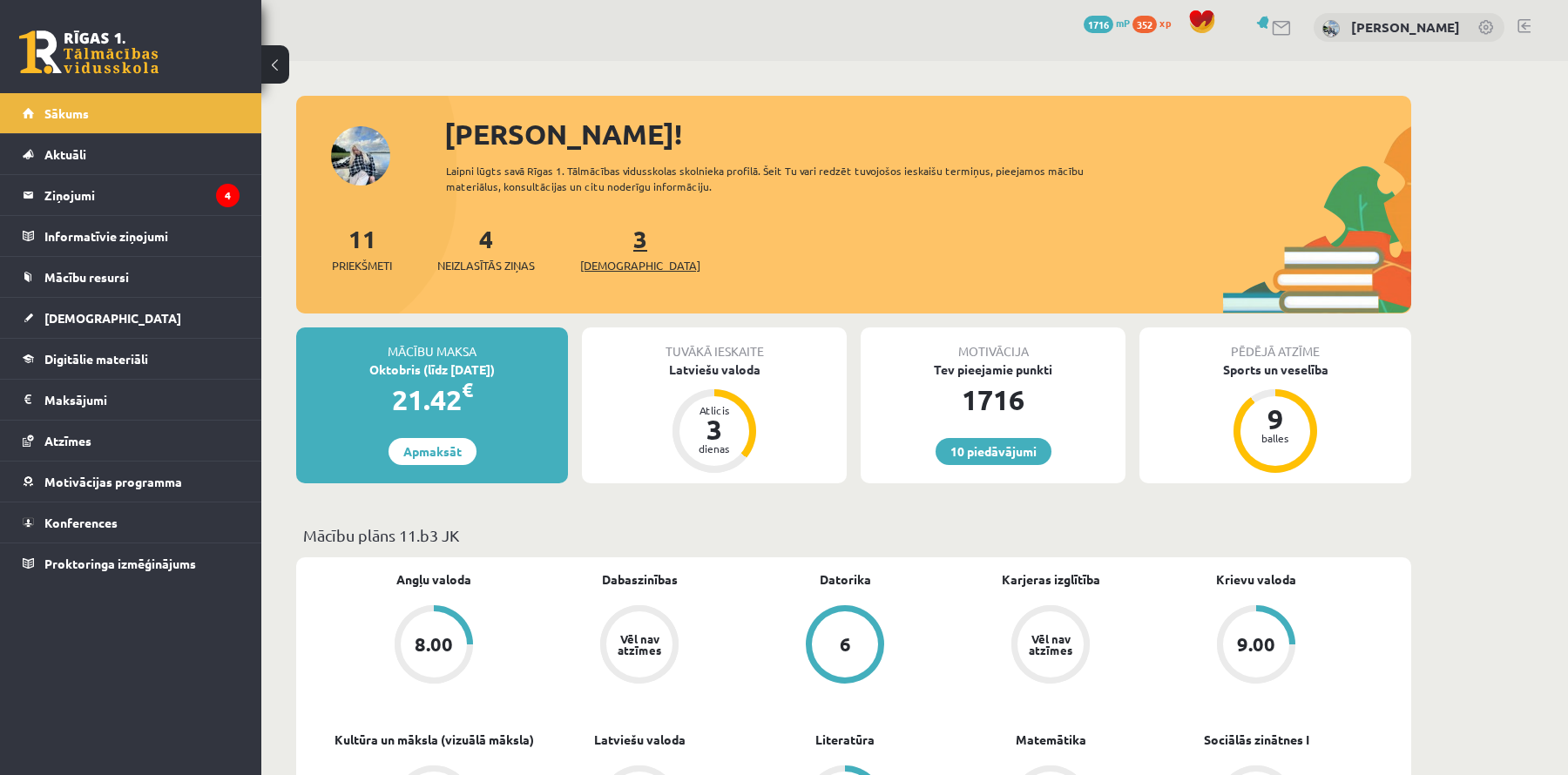
click at [610, 244] on link "3 Ieskaites" at bounding box center [640, 249] width 120 height 52
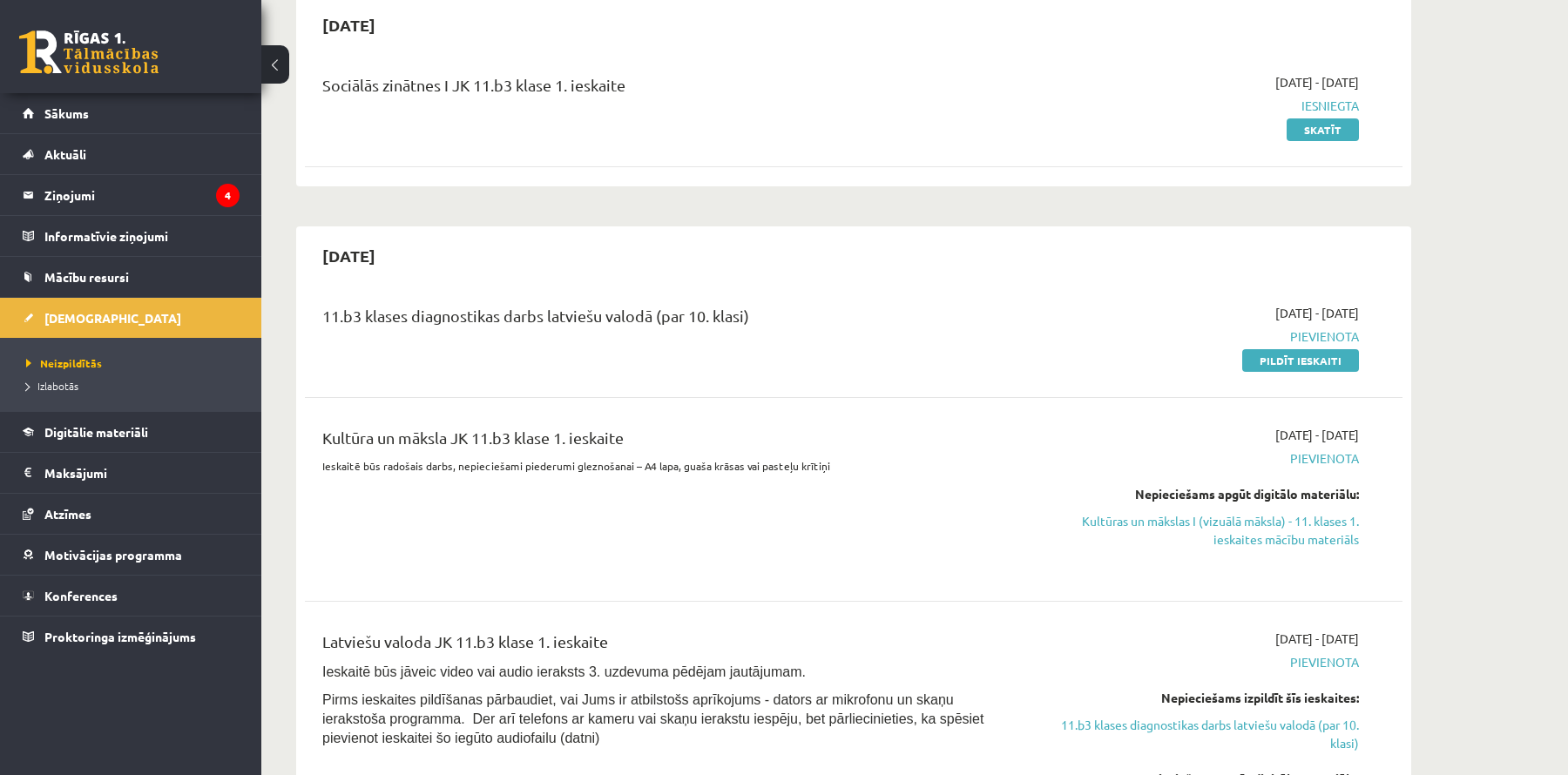
scroll to position [216, 0]
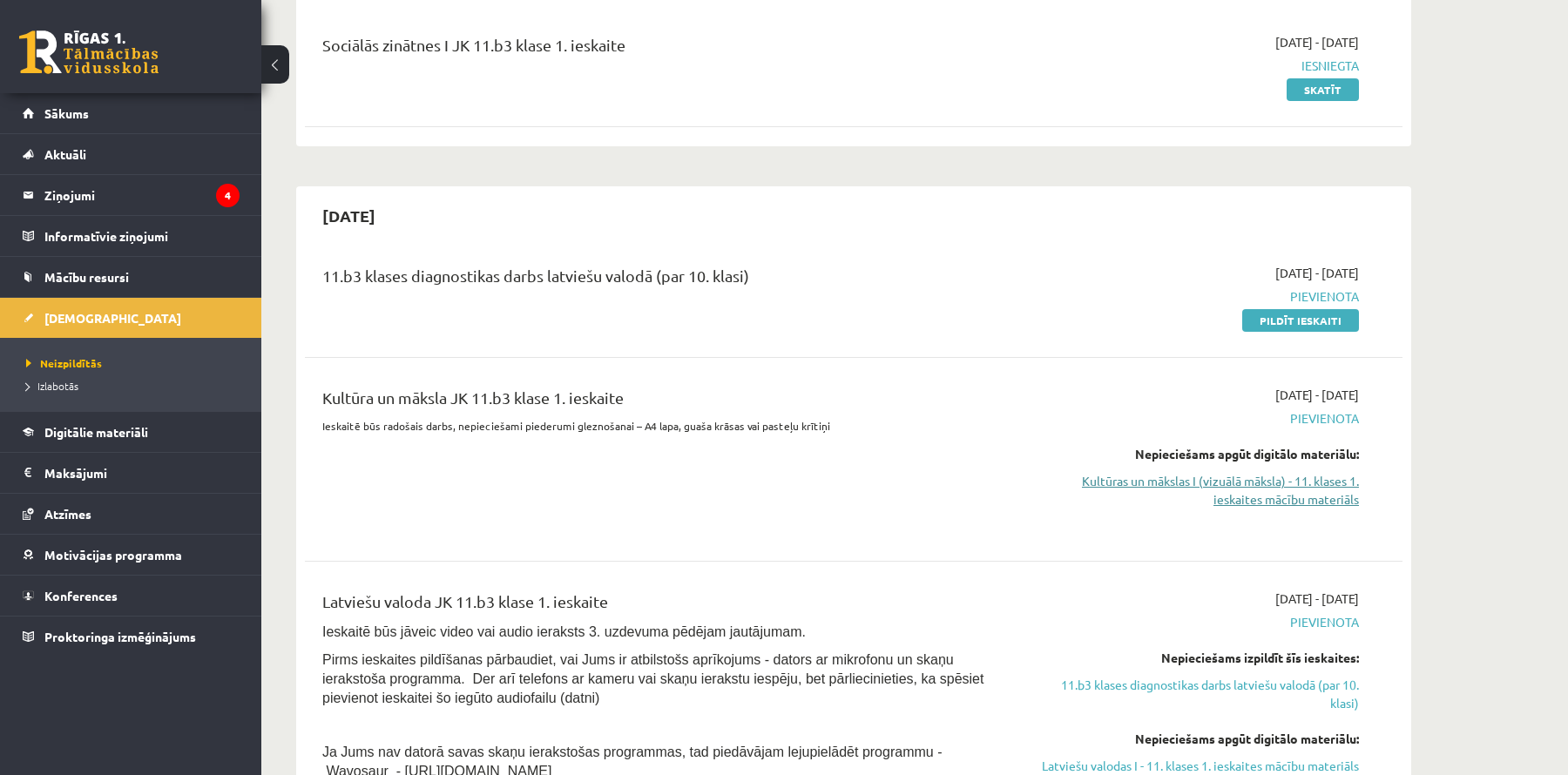
click at [1111, 486] on link "Kultūras un mākslas I (vizuālā māksla) - 11. klases 1. ieskaites mācību materiā…" at bounding box center [1194, 490] width 328 height 37
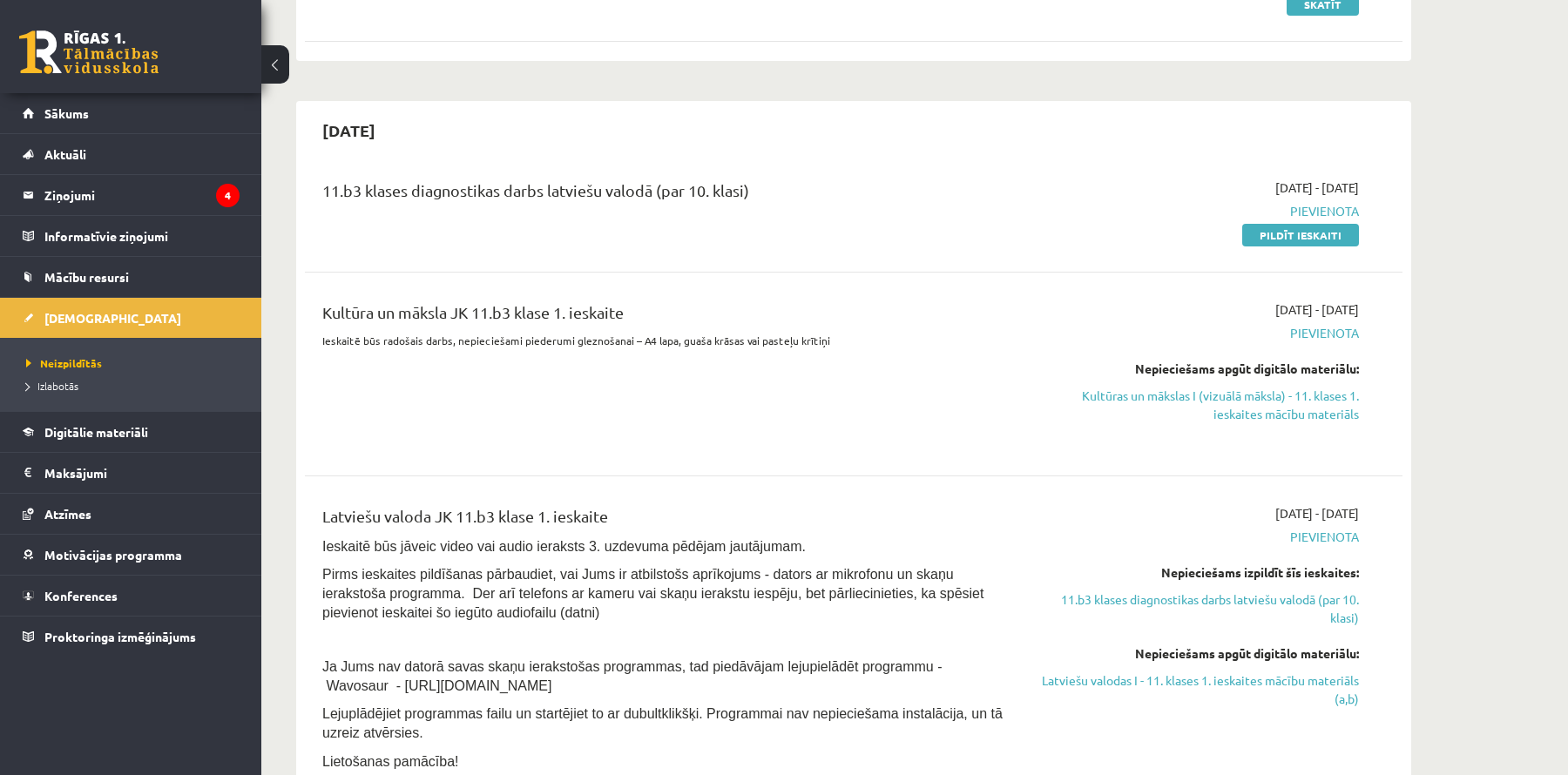
scroll to position [301, 0]
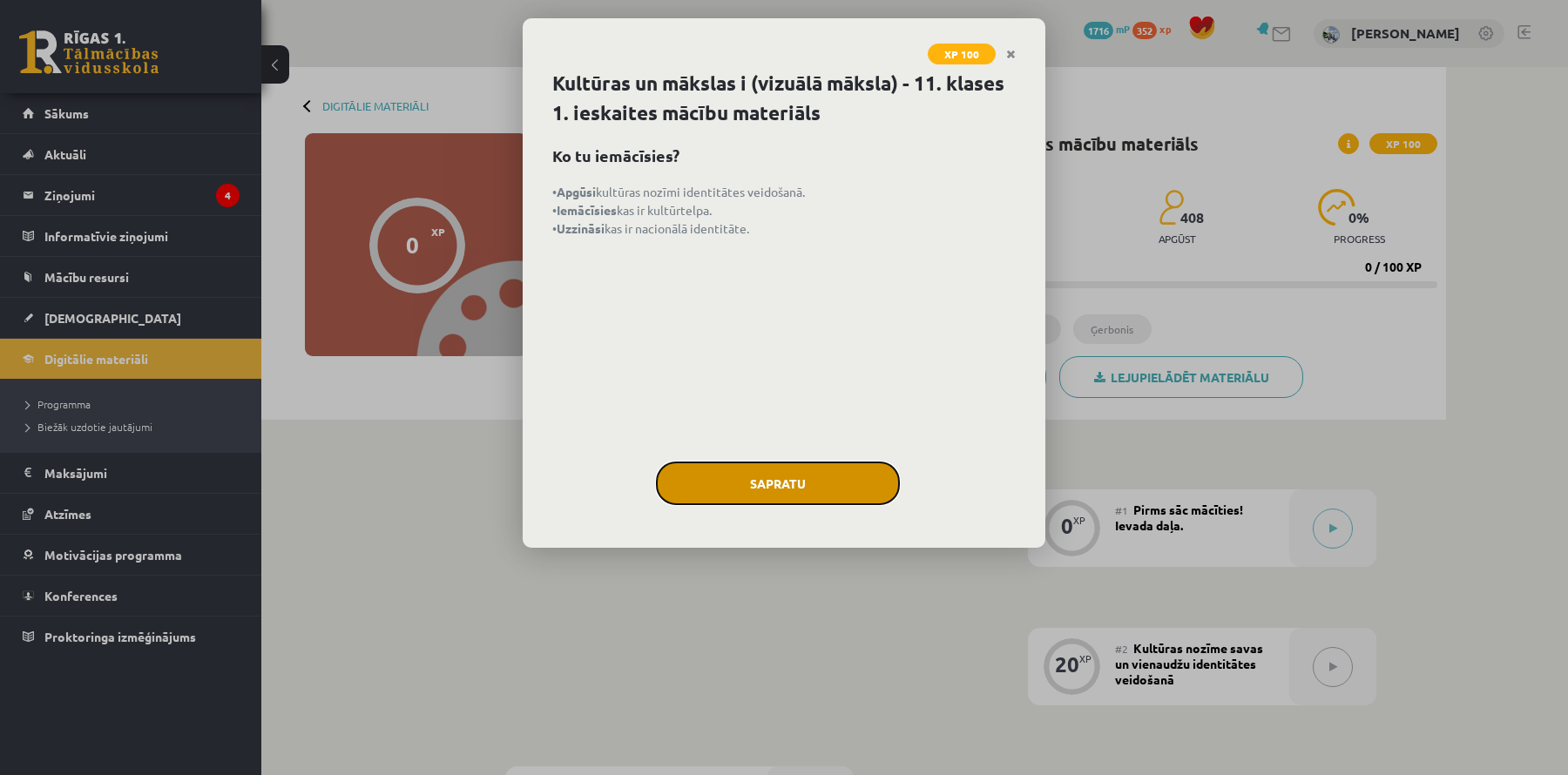
click at [760, 487] on button "Sapratu" at bounding box center [778, 483] width 244 height 43
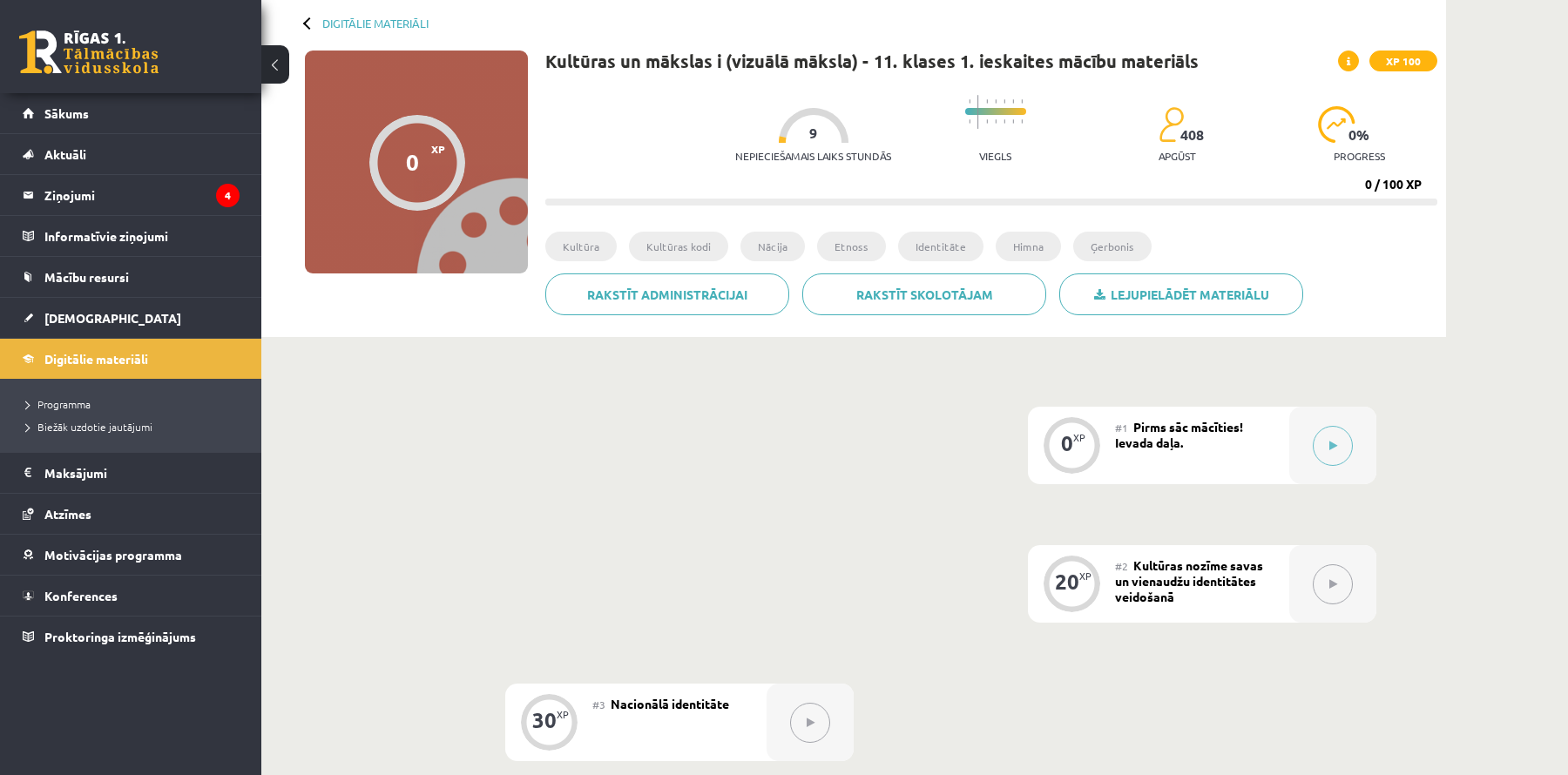
scroll to position [64, 0]
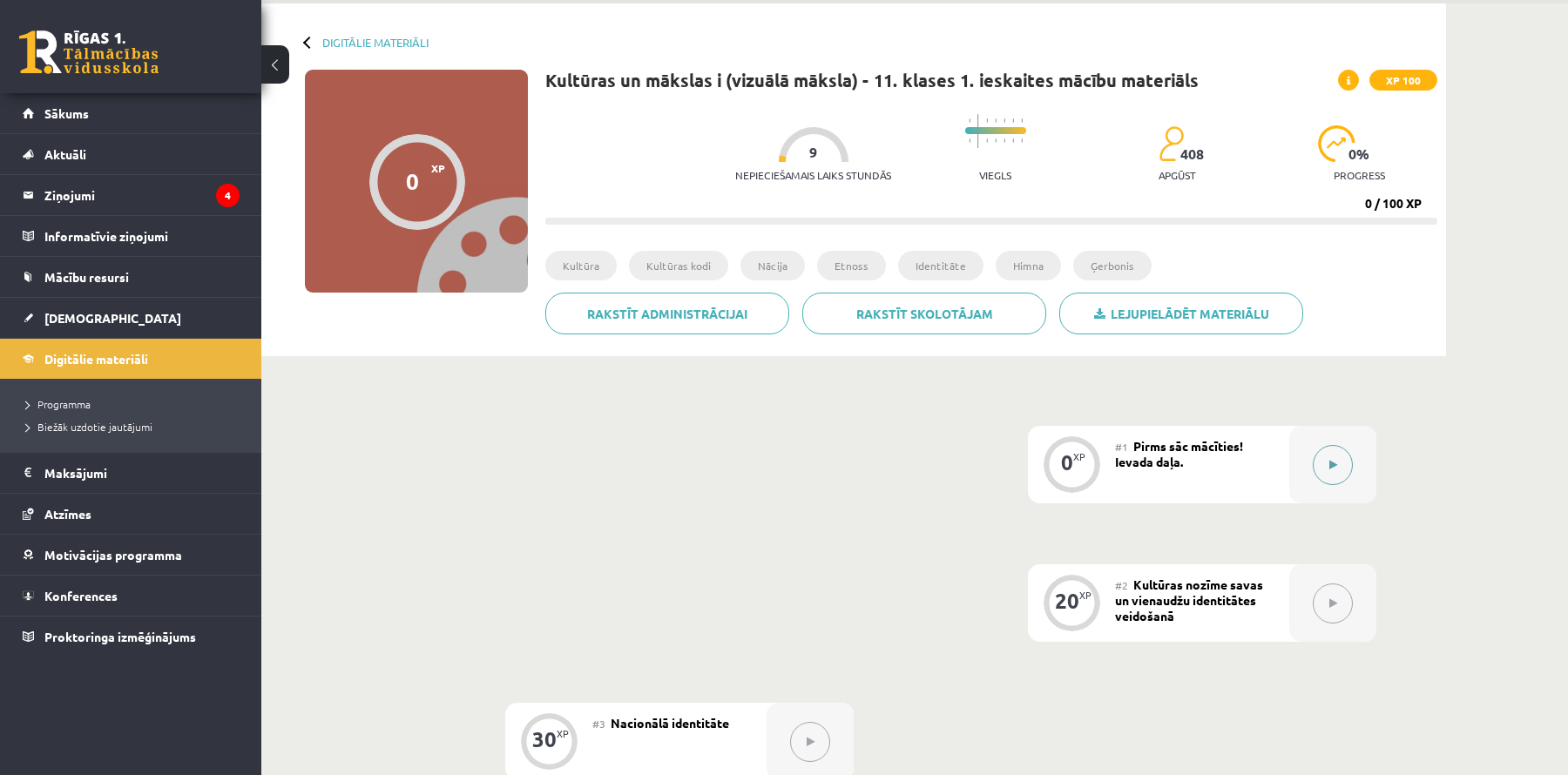
click at [1327, 462] on button at bounding box center [1332, 464] width 40 height 40
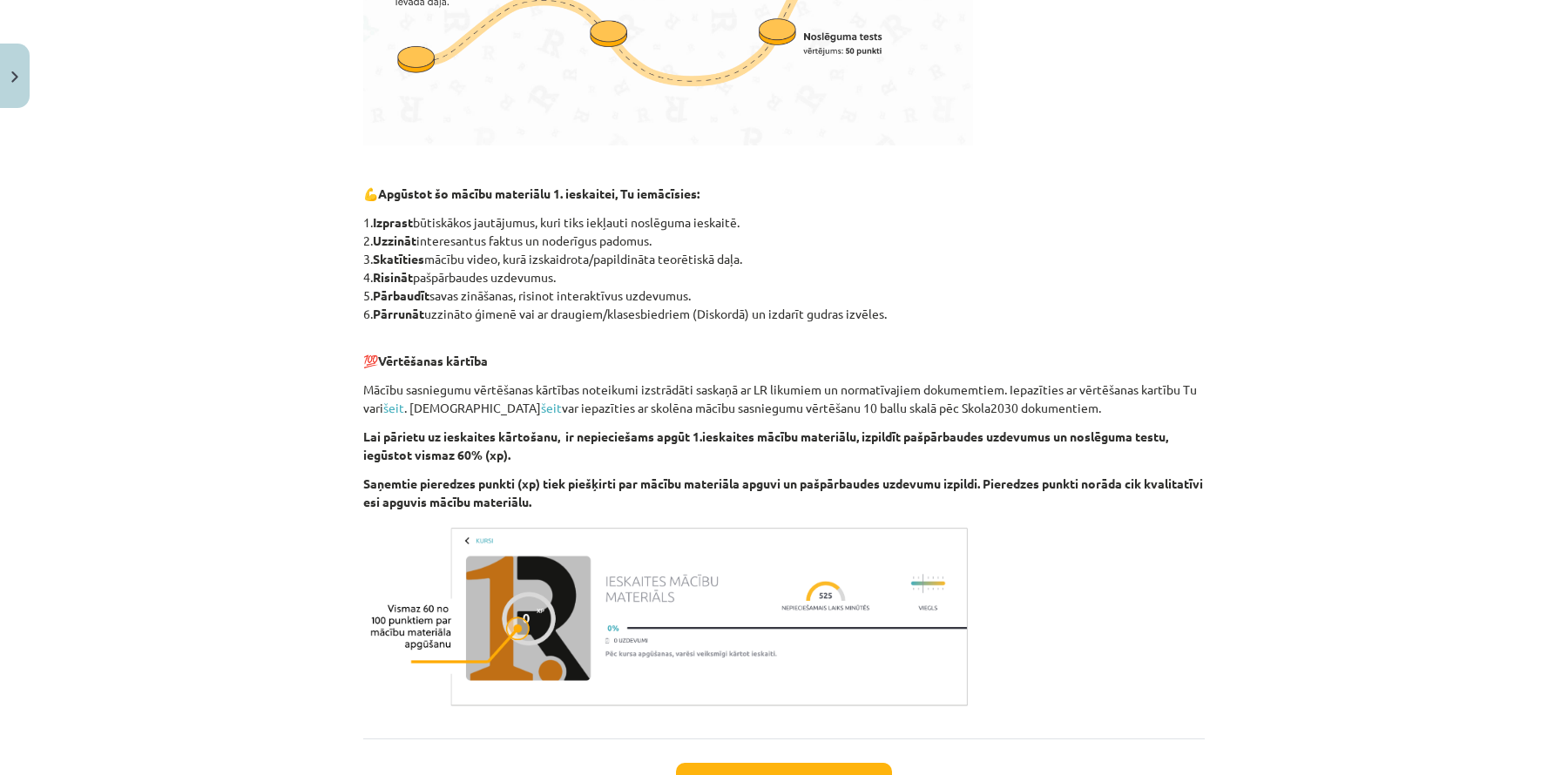
scroll to position [813, 0]
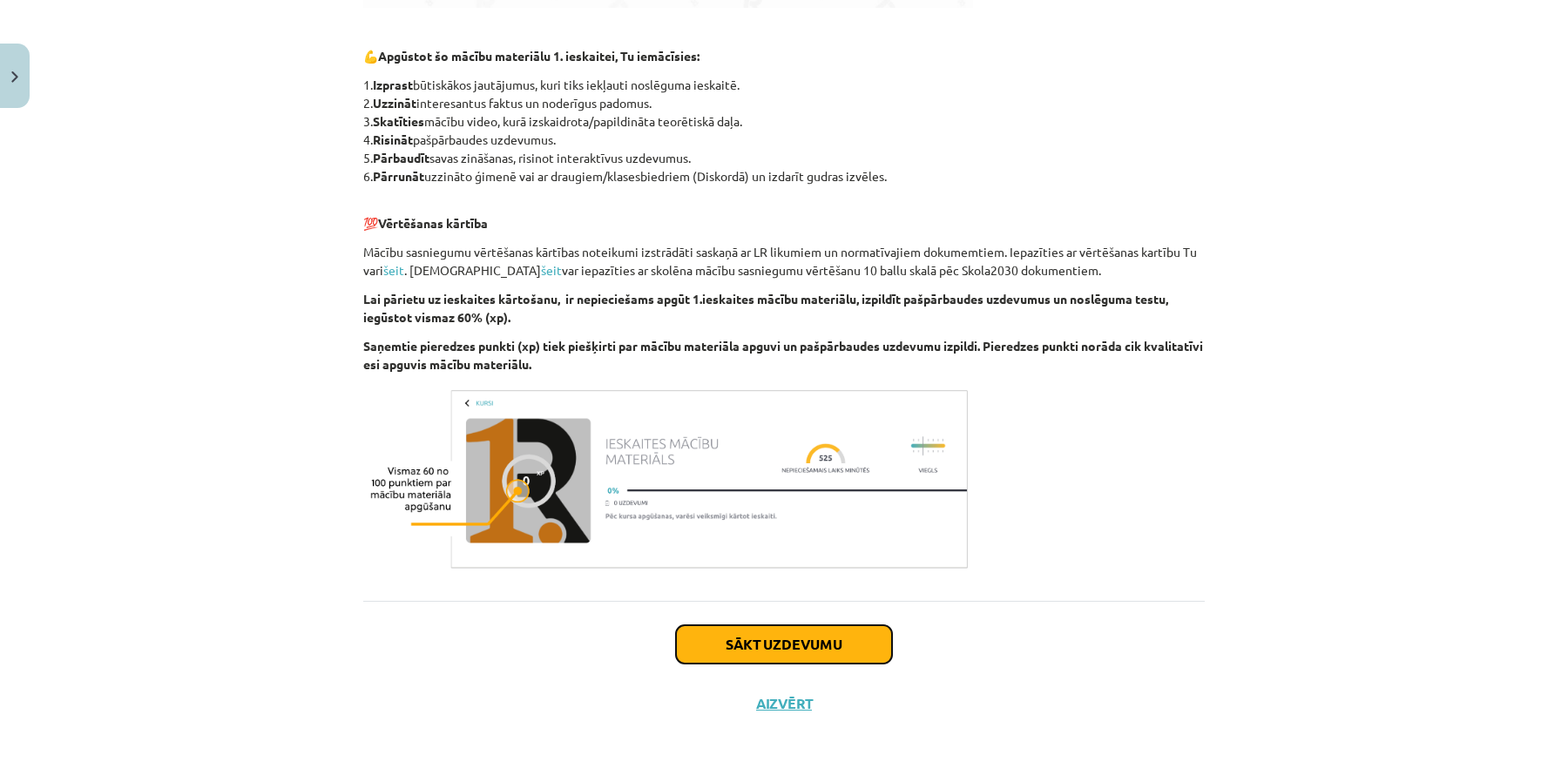
click at [767, 652] on button "Sākt uzdevumu" at bounding box center [784, 644] width 216 height 38
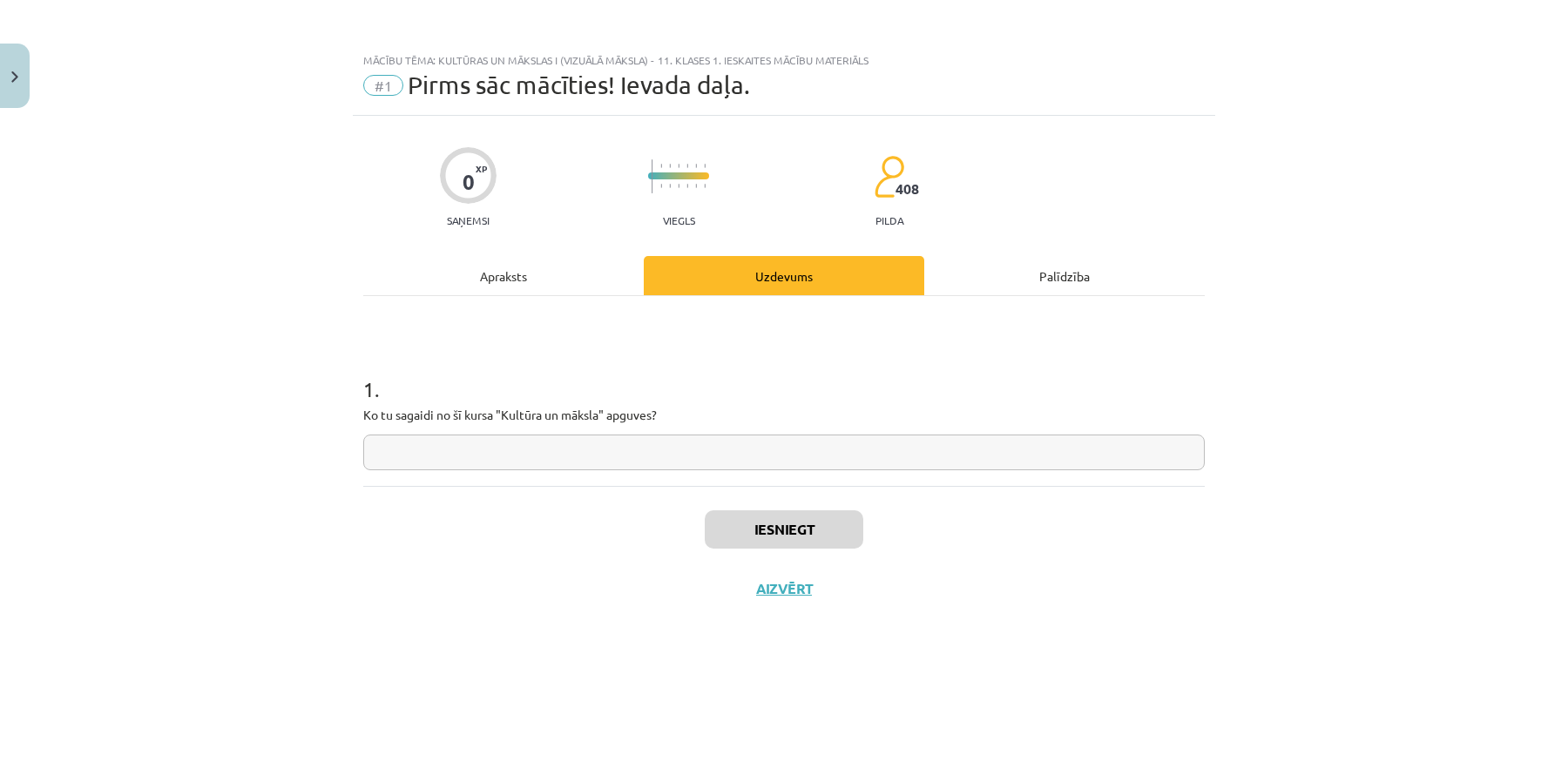
scroll to position [0, 0]
click at [625, 450] on input "text" at bounding box center [784, 452] width 842 height 36
type input "**********"
click at [787, 537] on button "Iesniegt" at bounding box center [784, 529] width 158 height 38
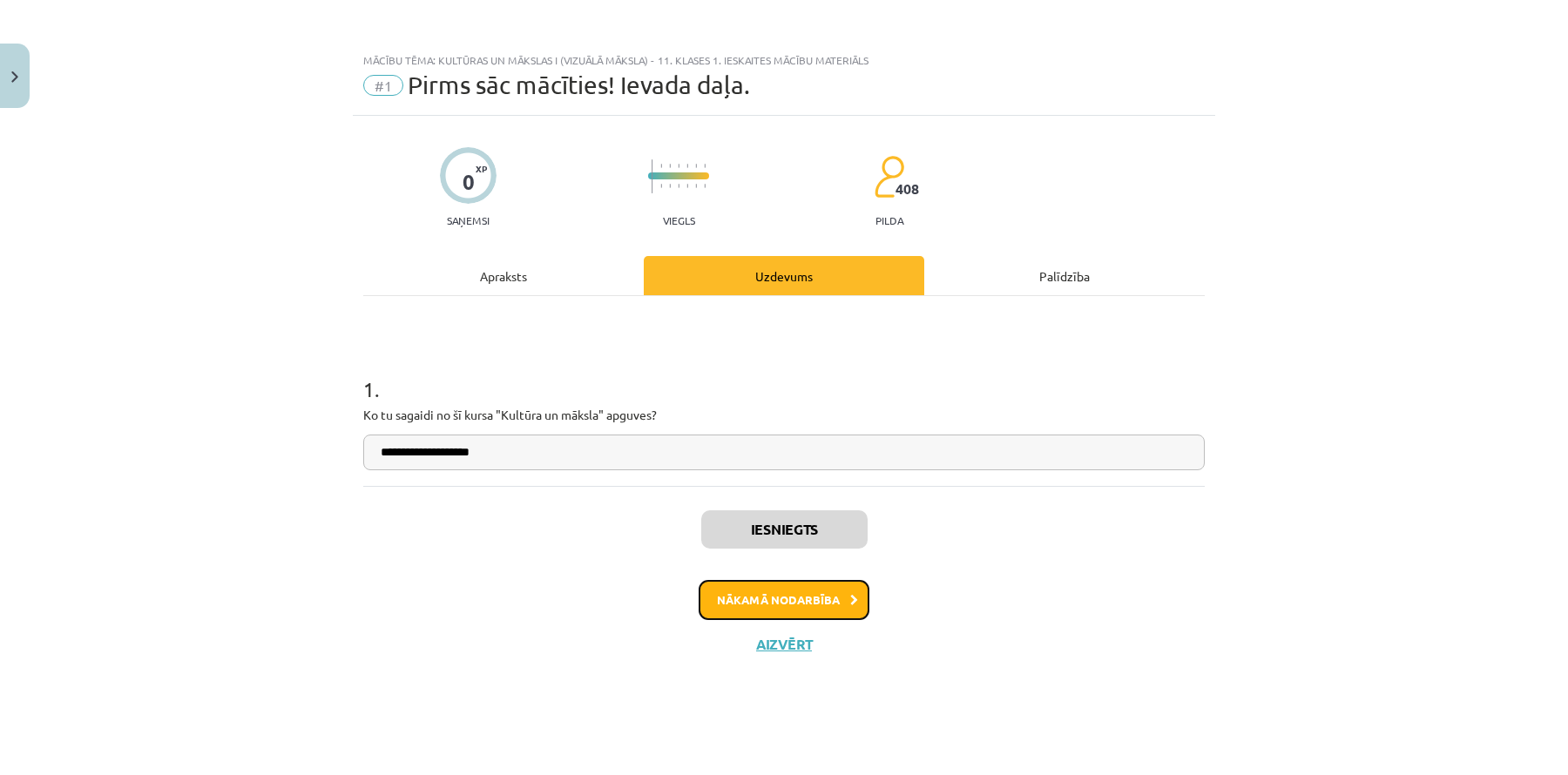
click at [777, 592] on button "Nākamā nodarbība" at bounding box center [784, 599] width 171 height 40
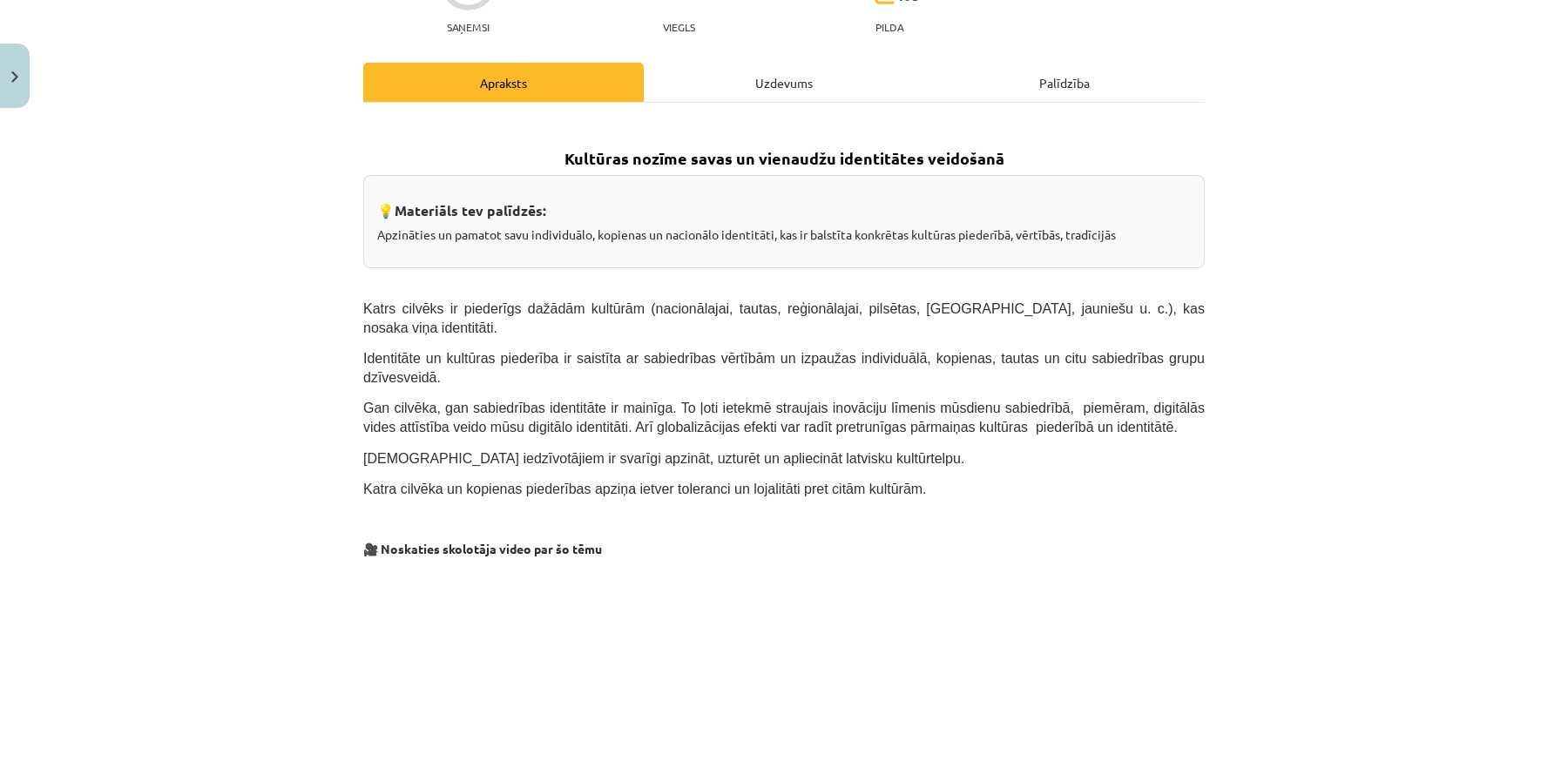
click at [797, 88] on div "Uzdevums" at bounding box center [784, 82] width 280 height 39
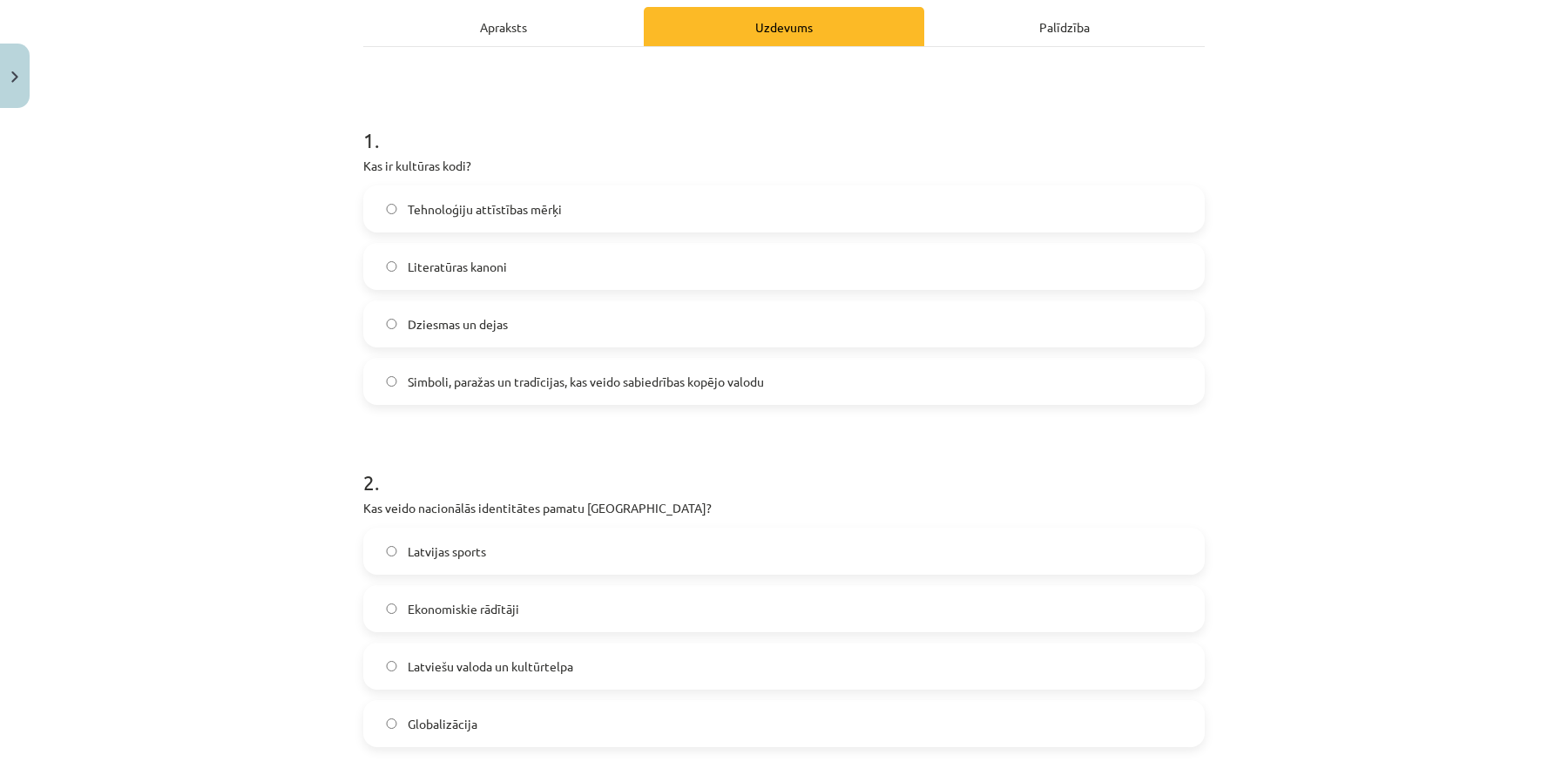
scroll to position [323, 0]
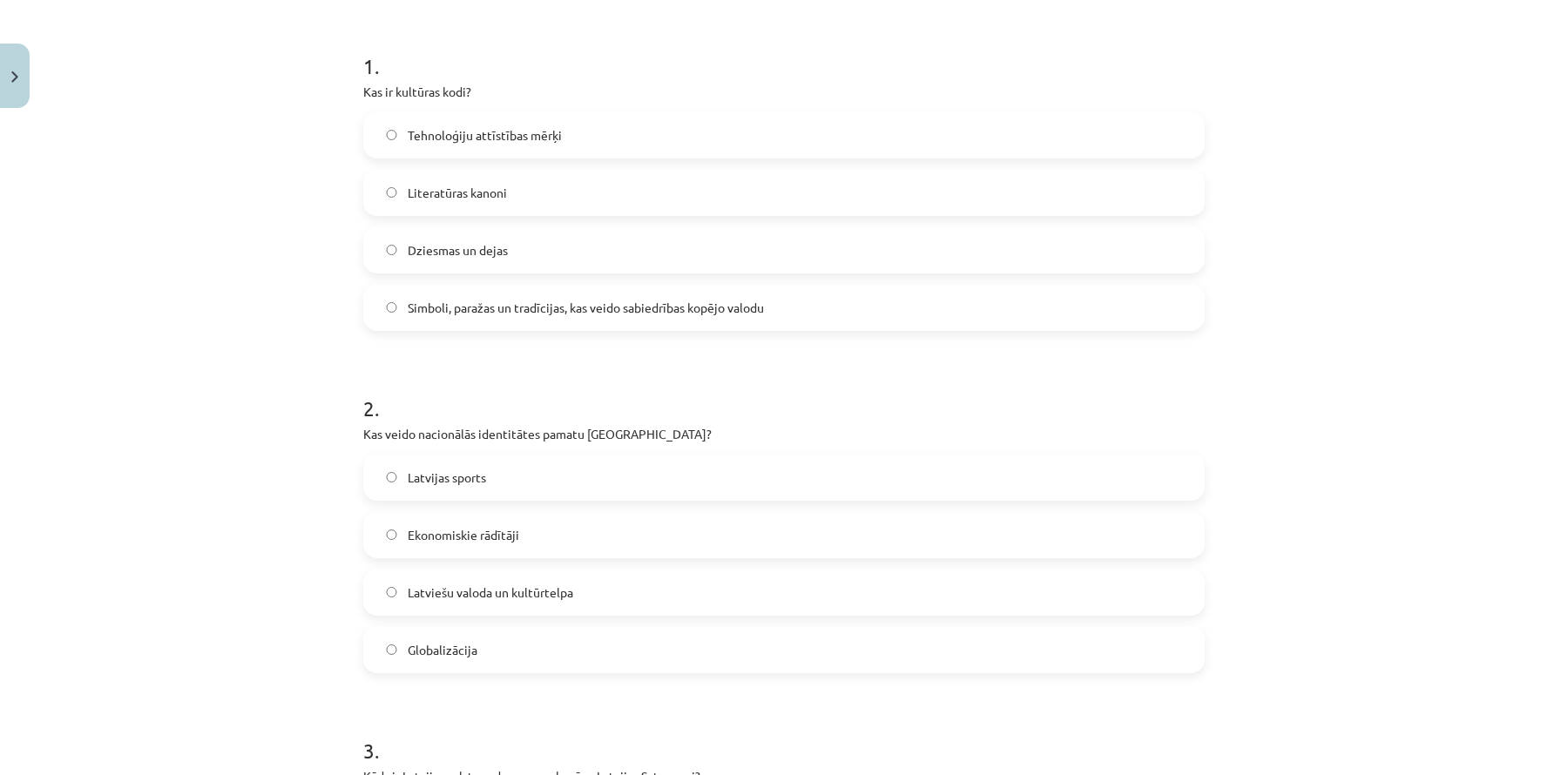
click at [552, 319] on label "Simboli, paražas un tradīcijas, kas veido sabiedrības kopējo valodu" at bounding box center [784, 307] width 838 height 43
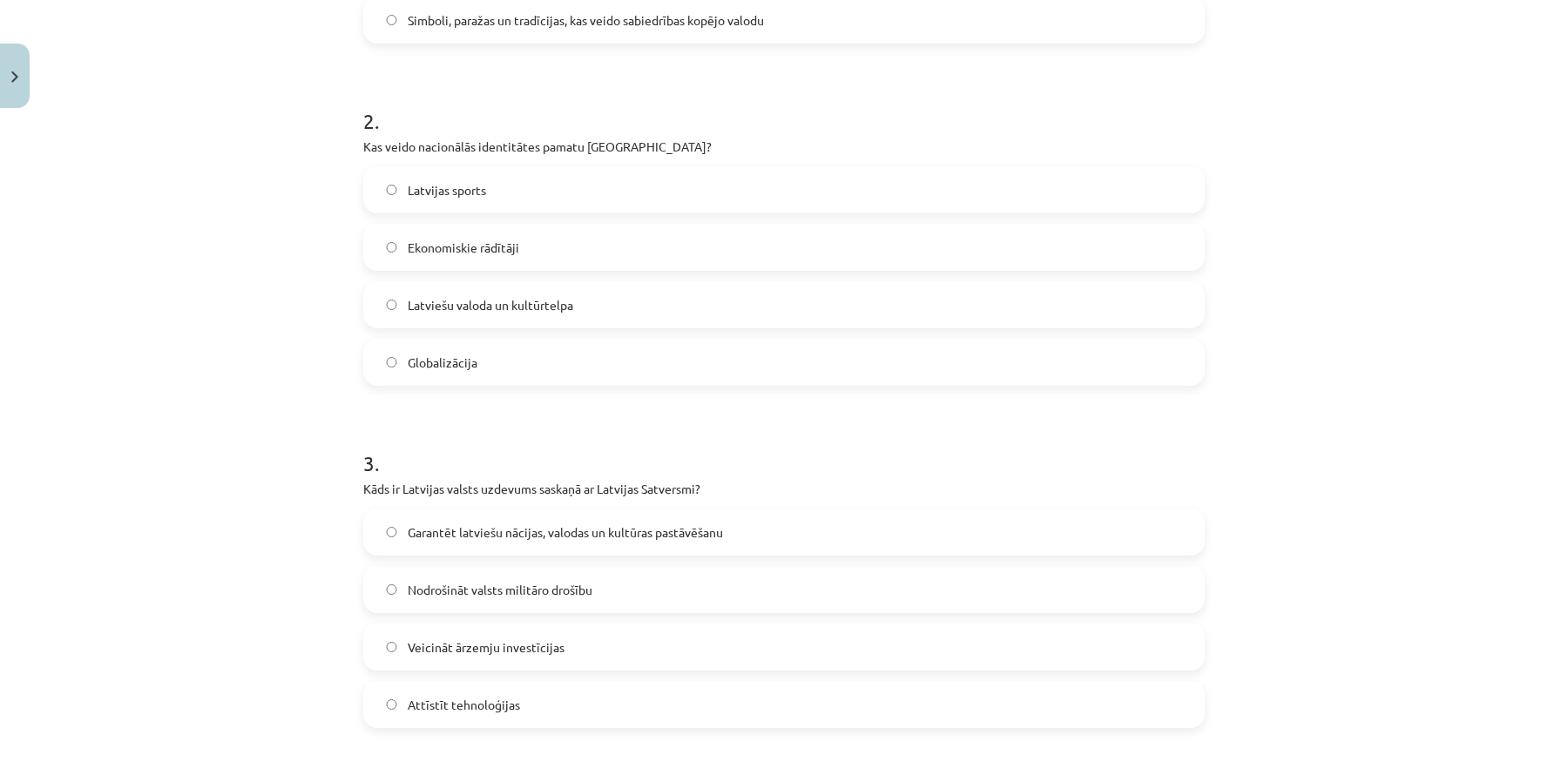
scroll to position [615, 0]
click at [555, 312] on label "Latviešu valoda un kultūrtelpa" at bounding box center [784, 300] width 838 height 43
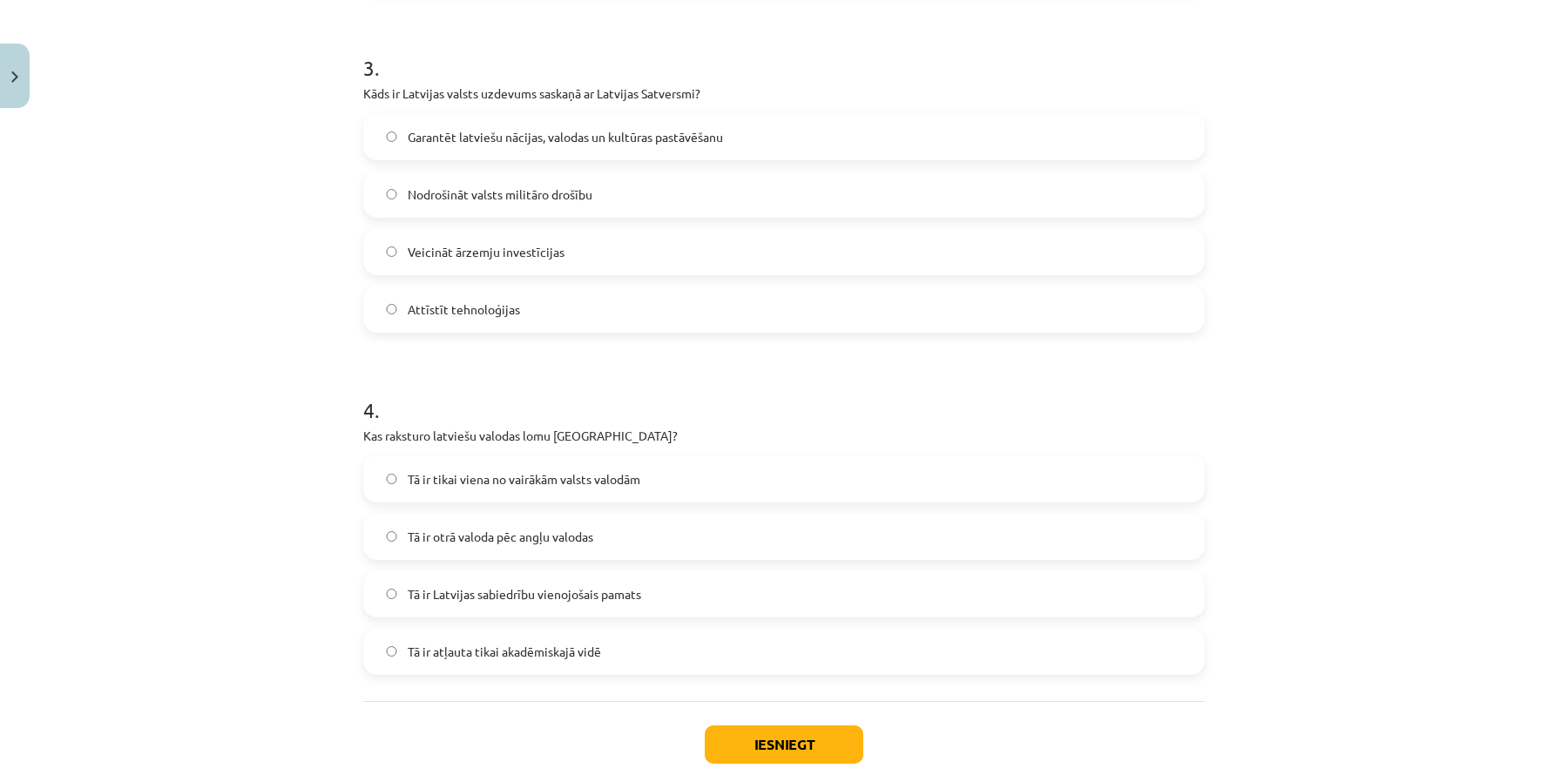
scroll to position [1003, 0]
click at [710, 131] on span "Garantēt latviešu nācijas, valodas un kultūras pastāvēšanu" at bounding box center [565, 141] width 315 height 18
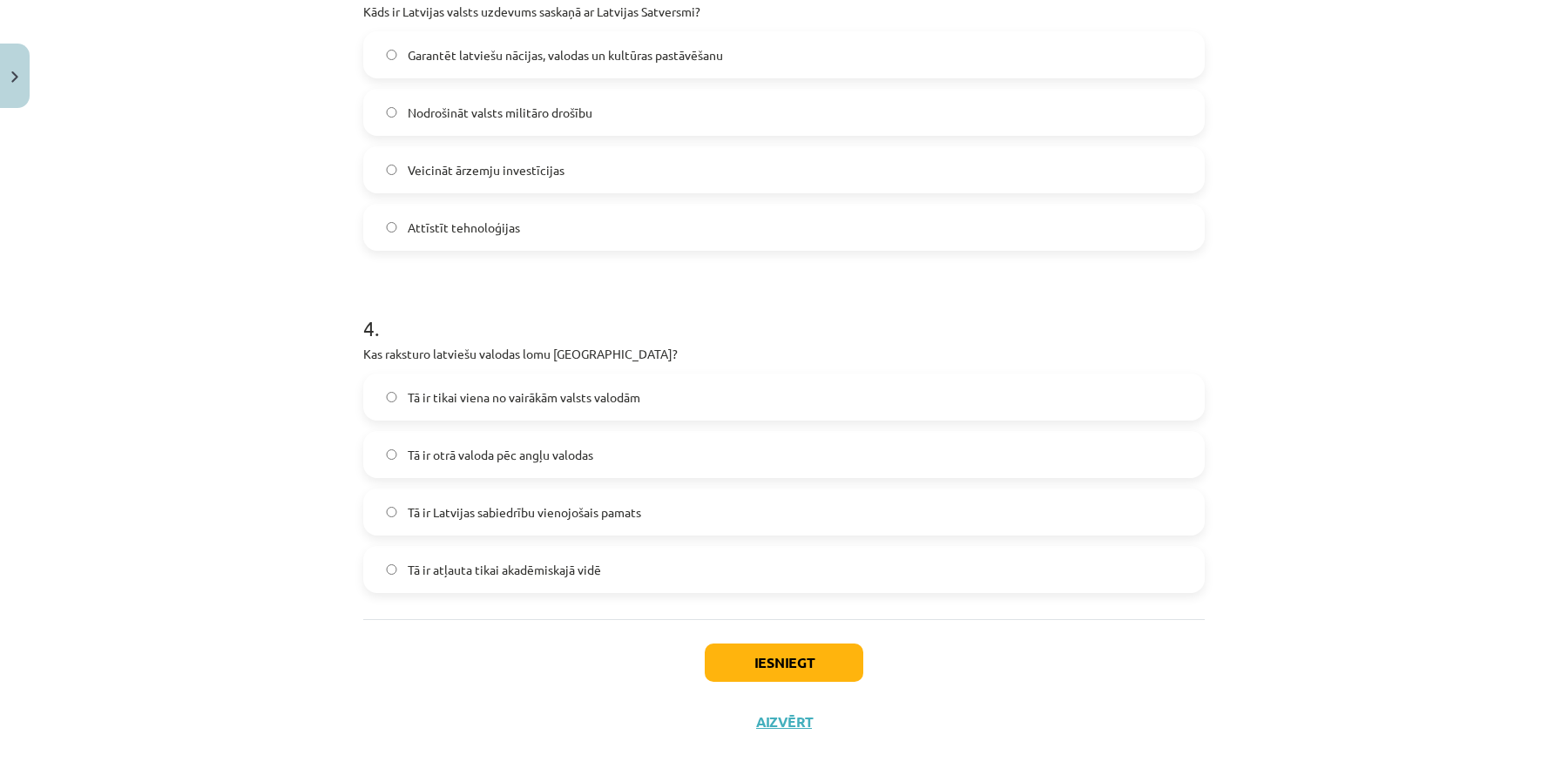
scroll to position [1106, 0]
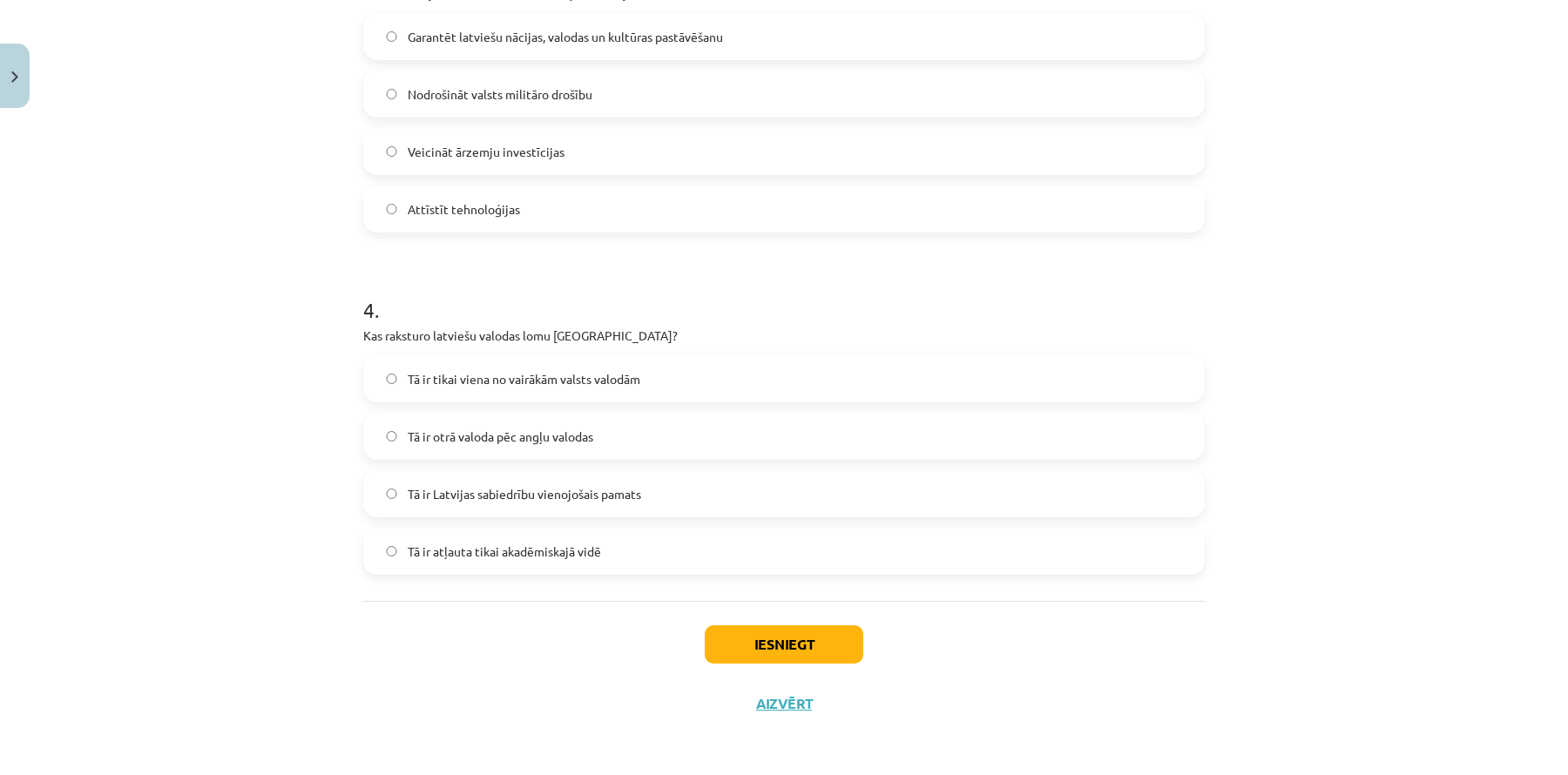
click at [732, 486] on label "Tā ir Latvijas sabiedrību vienojošais pamats" at bounding box center [784, 493] width 838 height 43
click at [742, 646] on button "Iesniegt" at bounding box center [784, 644] width 158 height 38
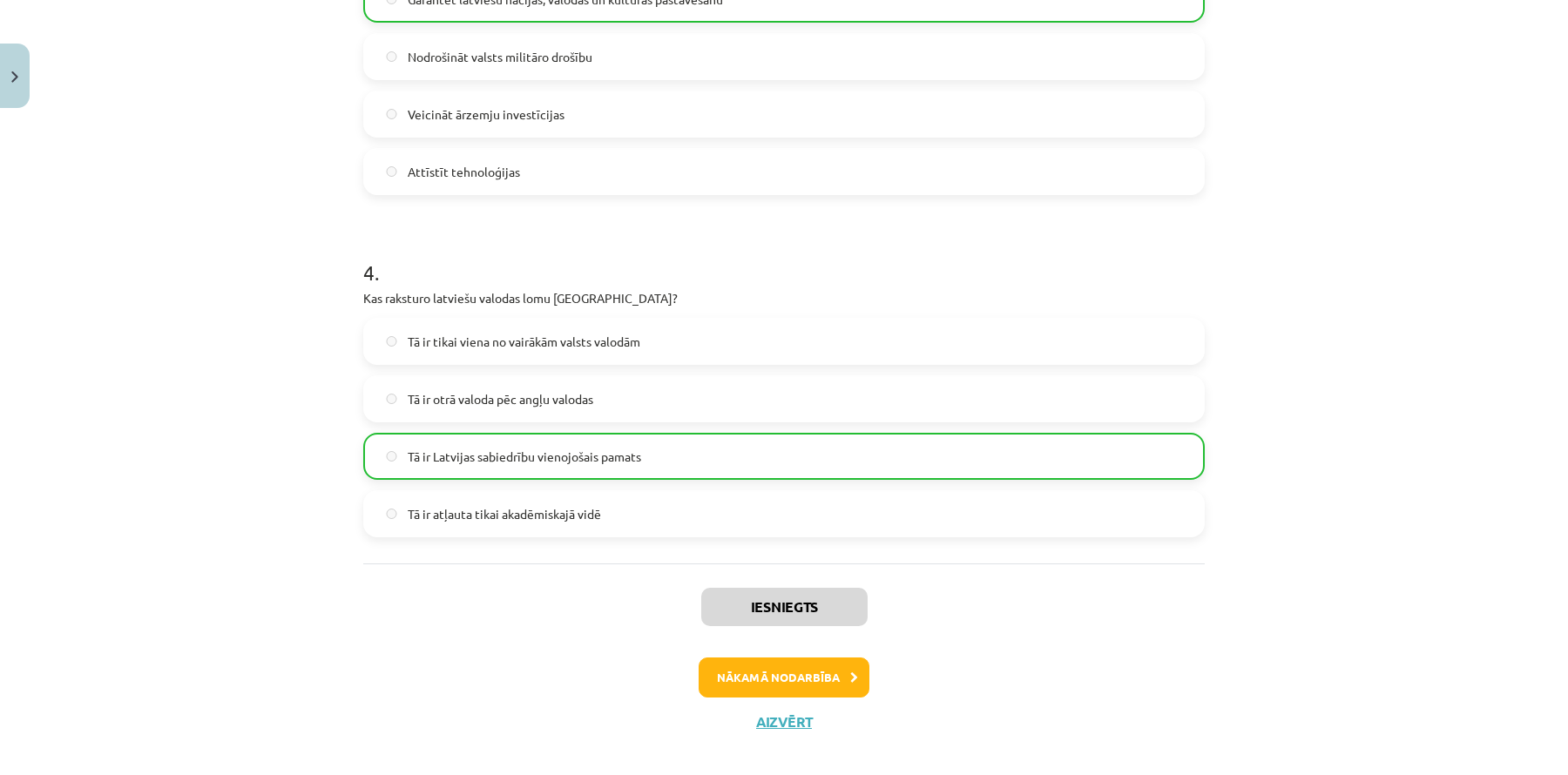
scroll to position [1161, 0]
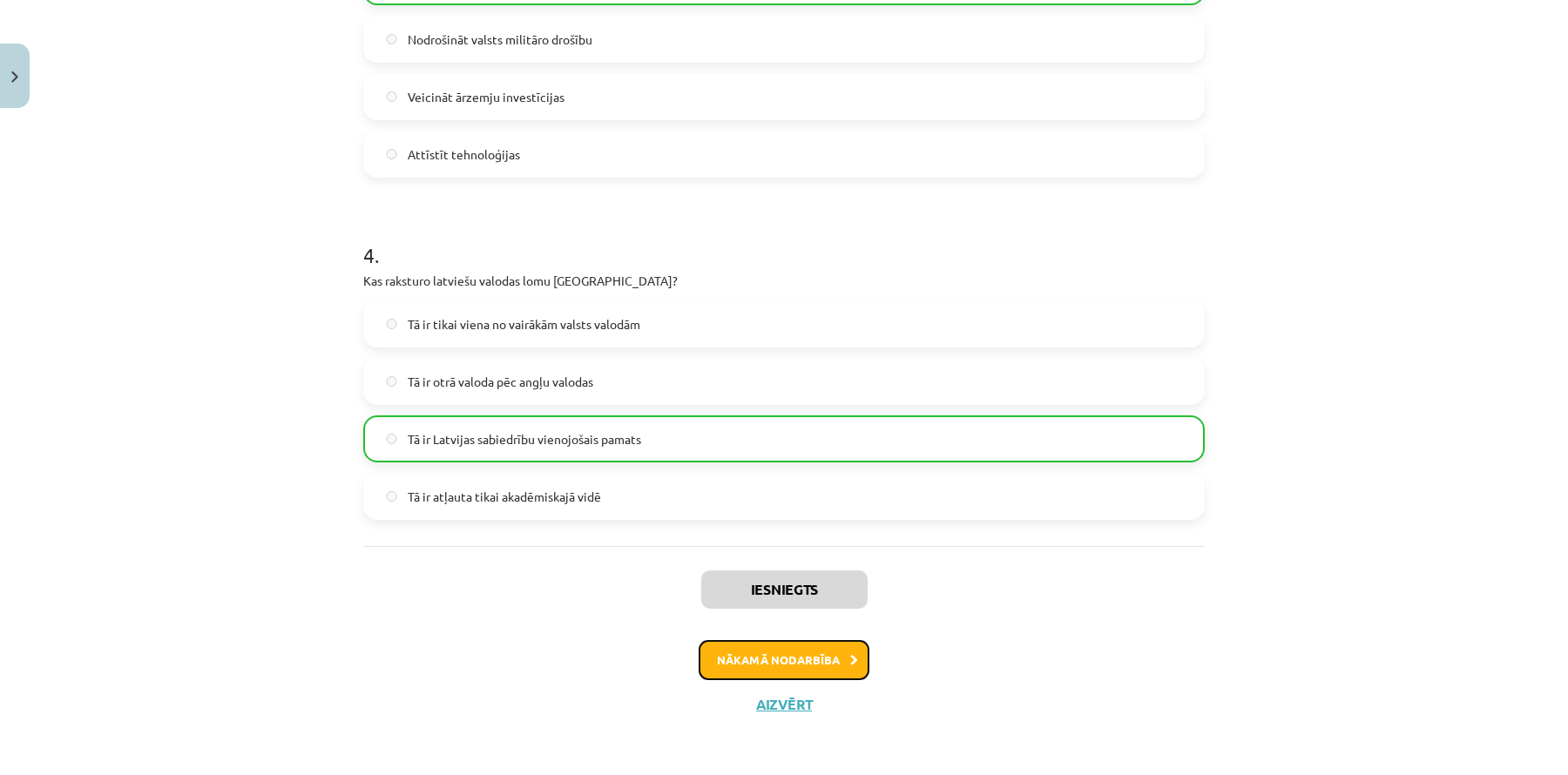
click at [806, 660] on button "Nākamā nodarbība" at bounding box center [784, 659] width 171 height 40
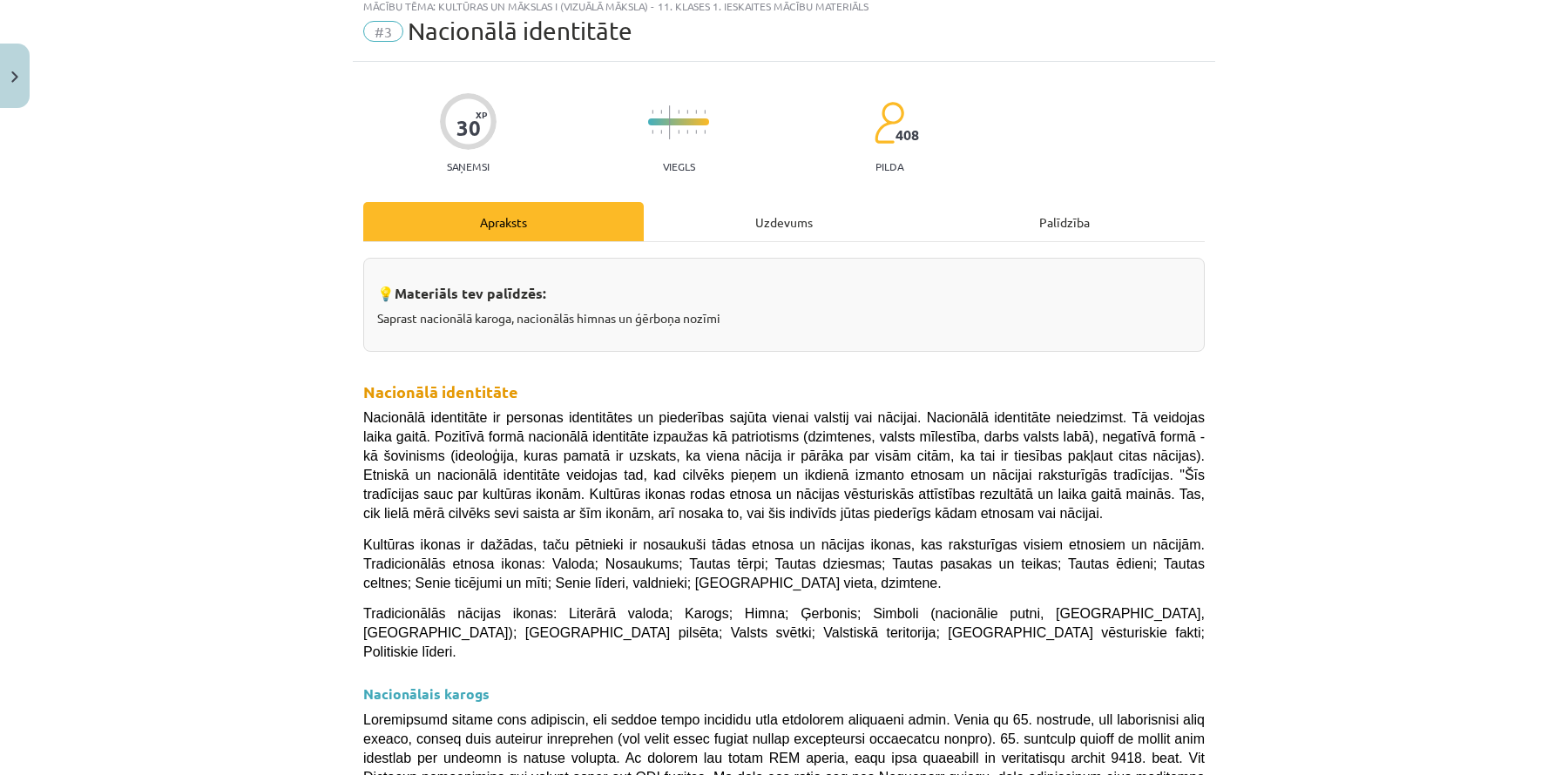
scroll to position [43, 0]
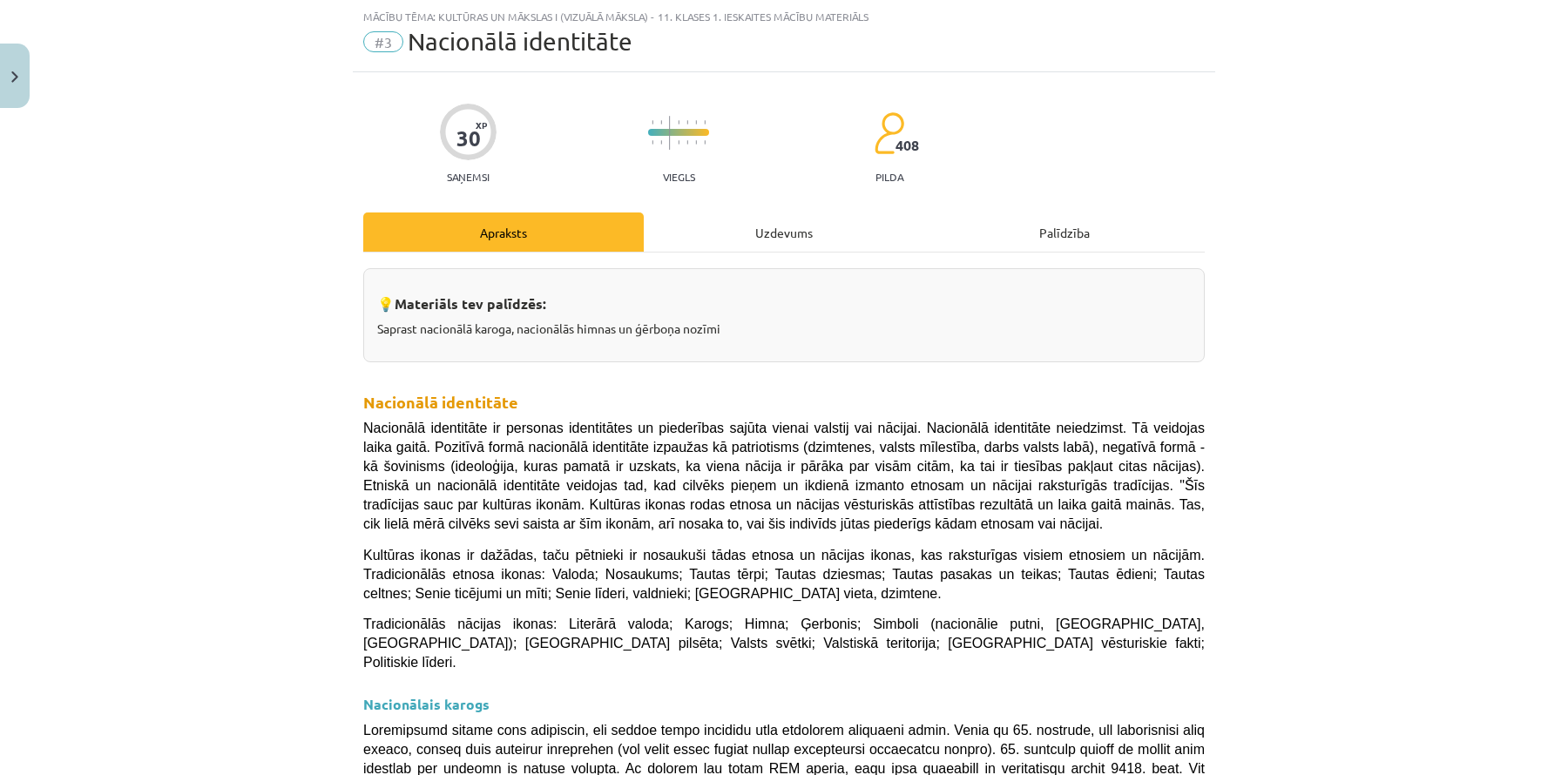
click at [807, 238] on div "Uzdevums" at bounding box center [784, 232] width 280 height 39
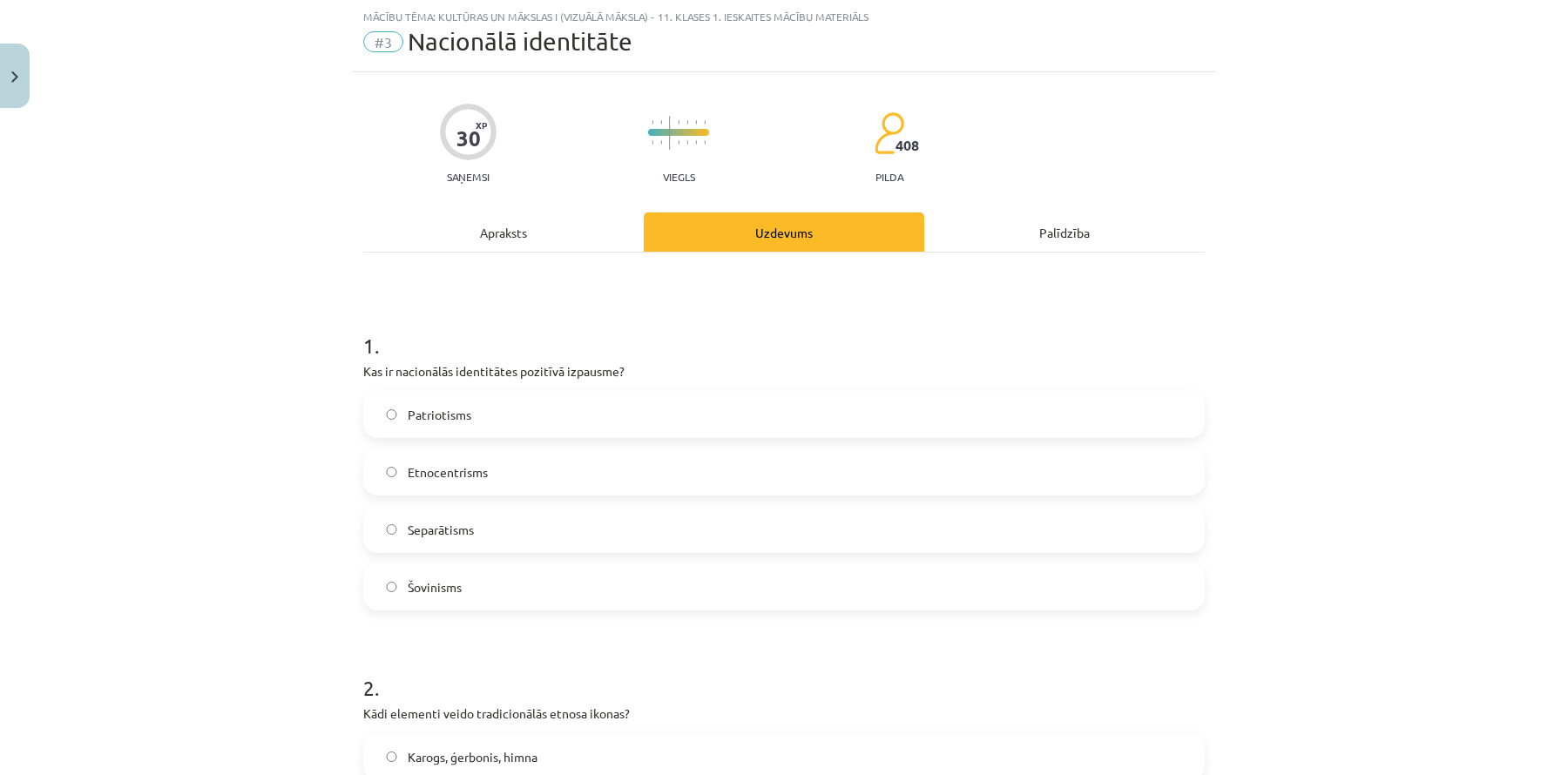
click at [626, 424] on label "Patriotisms" at bounding box center [784, 414] width 838 height 43
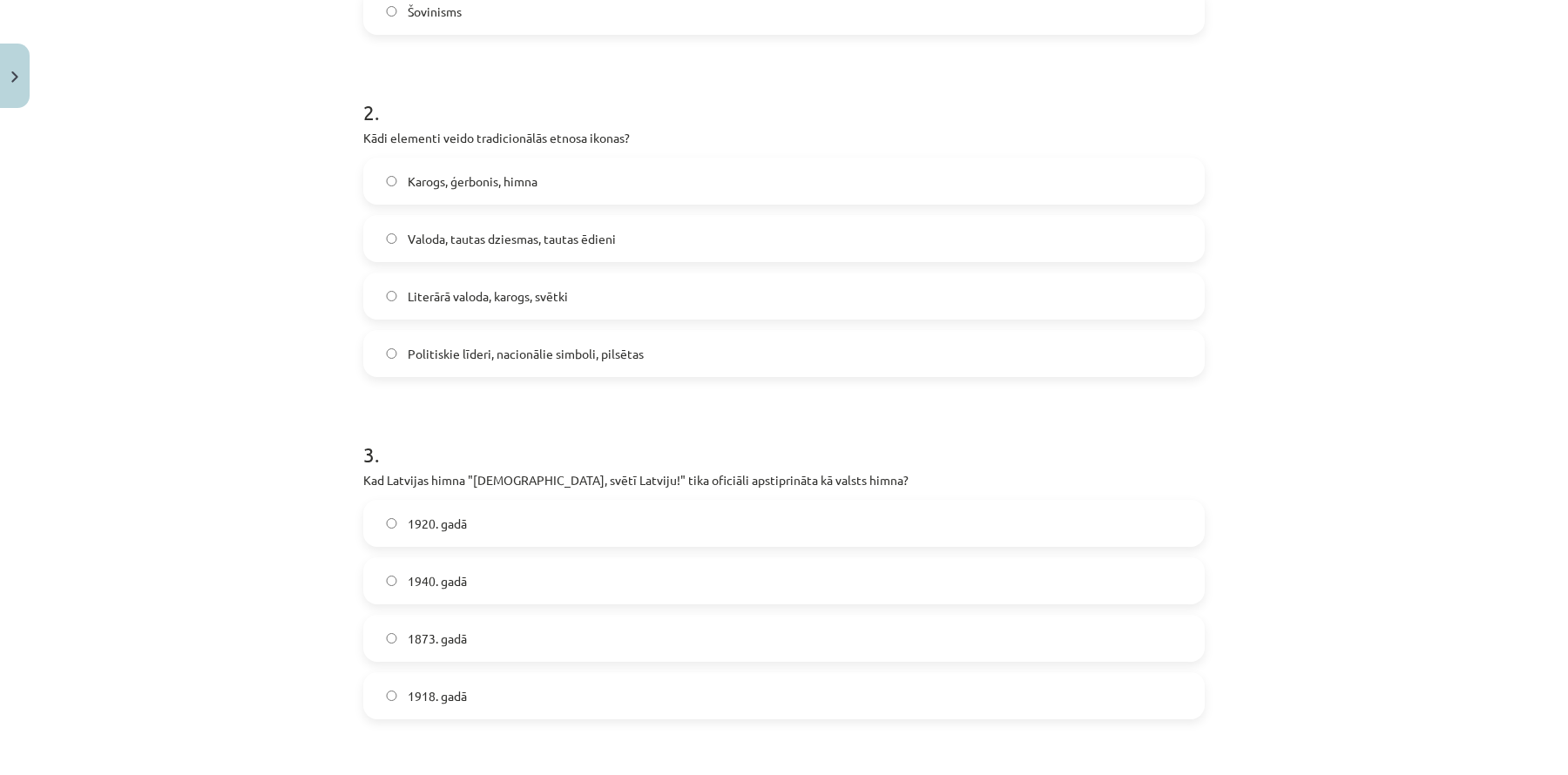
scroll to position [612, 0]
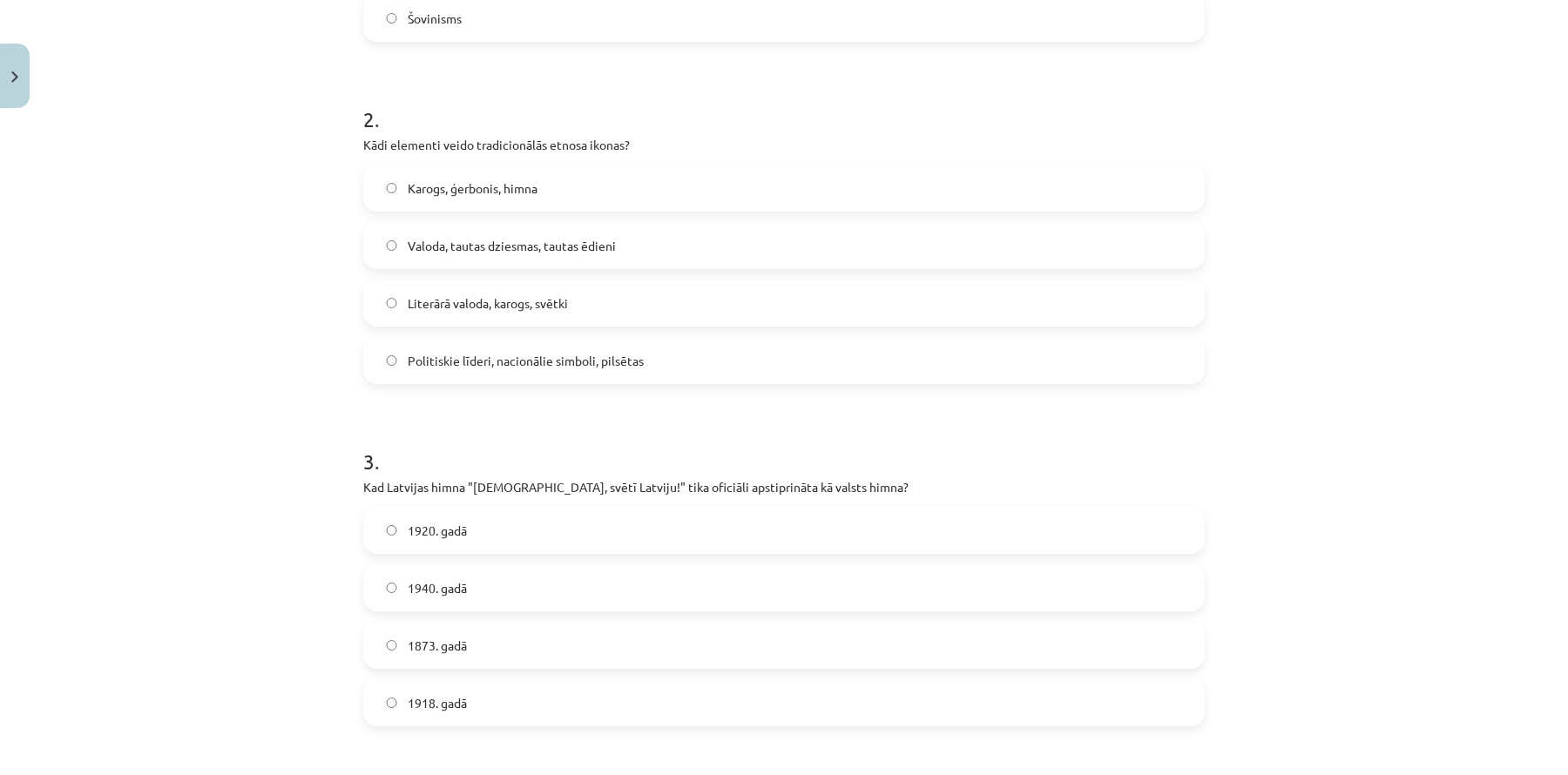
click at [562, 185] on label "Karogs, ģerbonis, himna" at bounding box center [784, 188] width 838 height 43
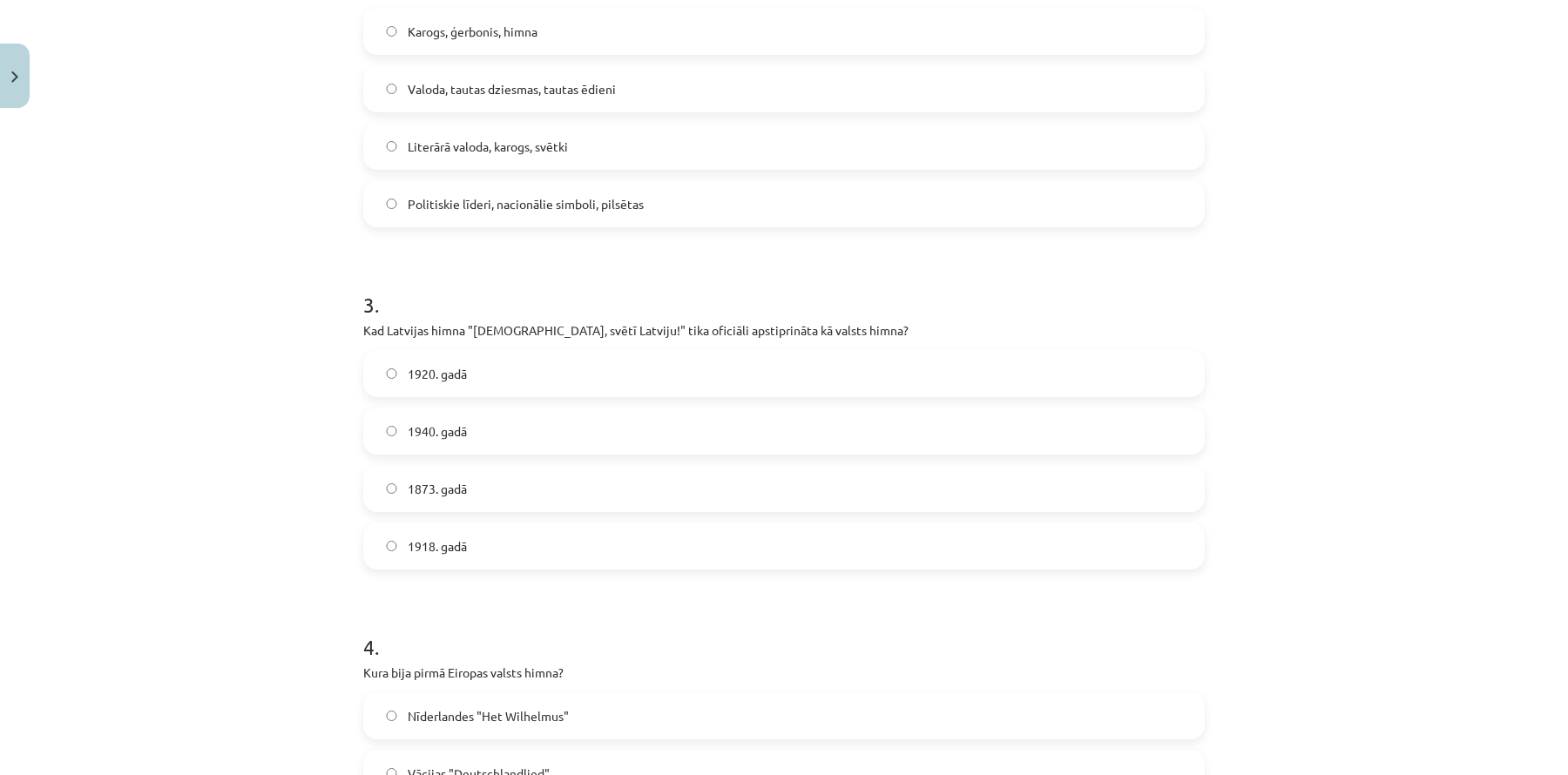
scroll to position [786, 0]
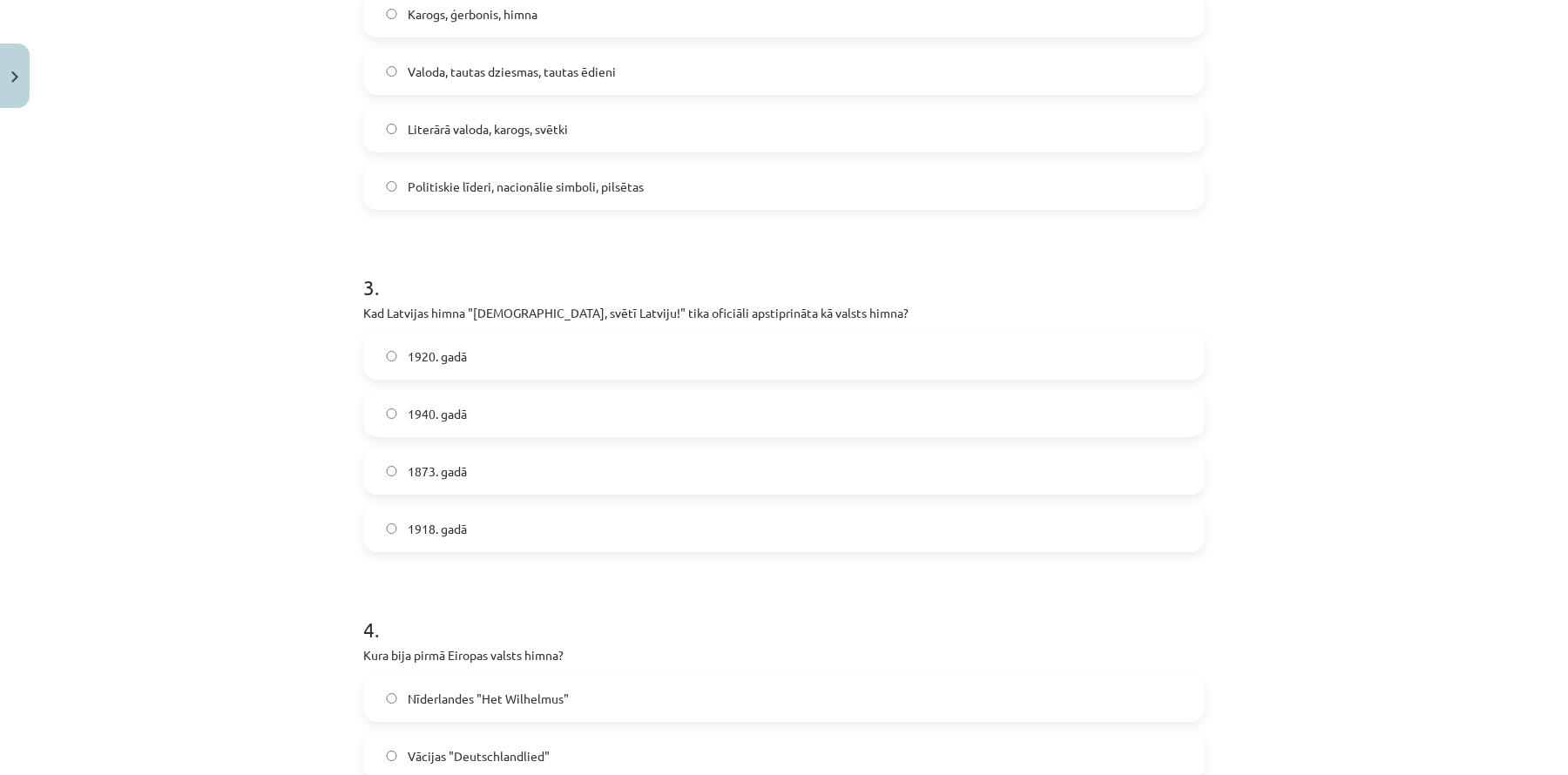
click at [546, 361] on label "1920. gadā" at bounding box center [784, 356] width 838 height 43
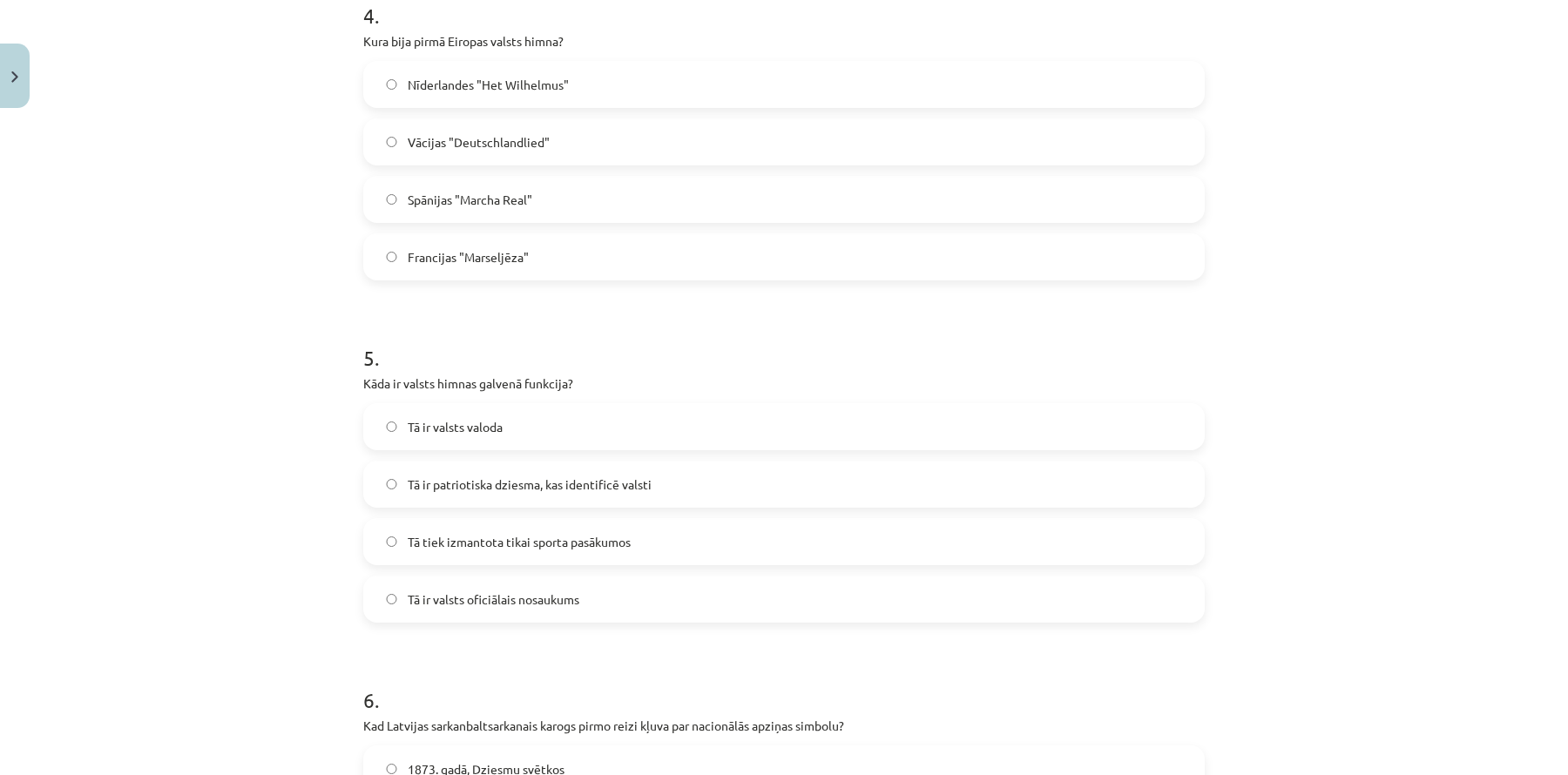
scroll to position [1400, 0]
click at [589, 85] on label "Nīderlandes "Het Wilhelmus"" at bounding box center [784, 85] width 838 height 43
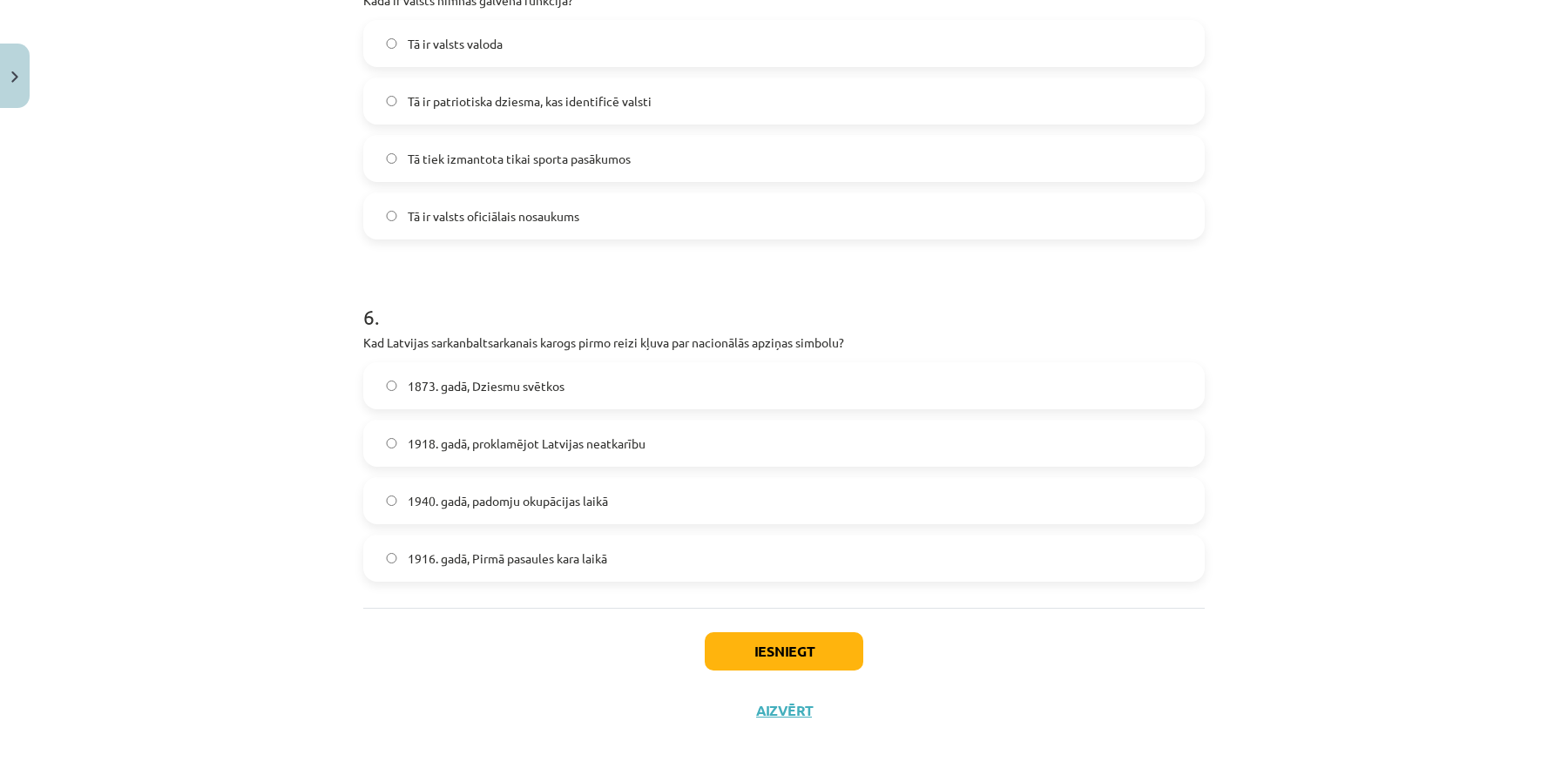
scroll to position [1790, 0]
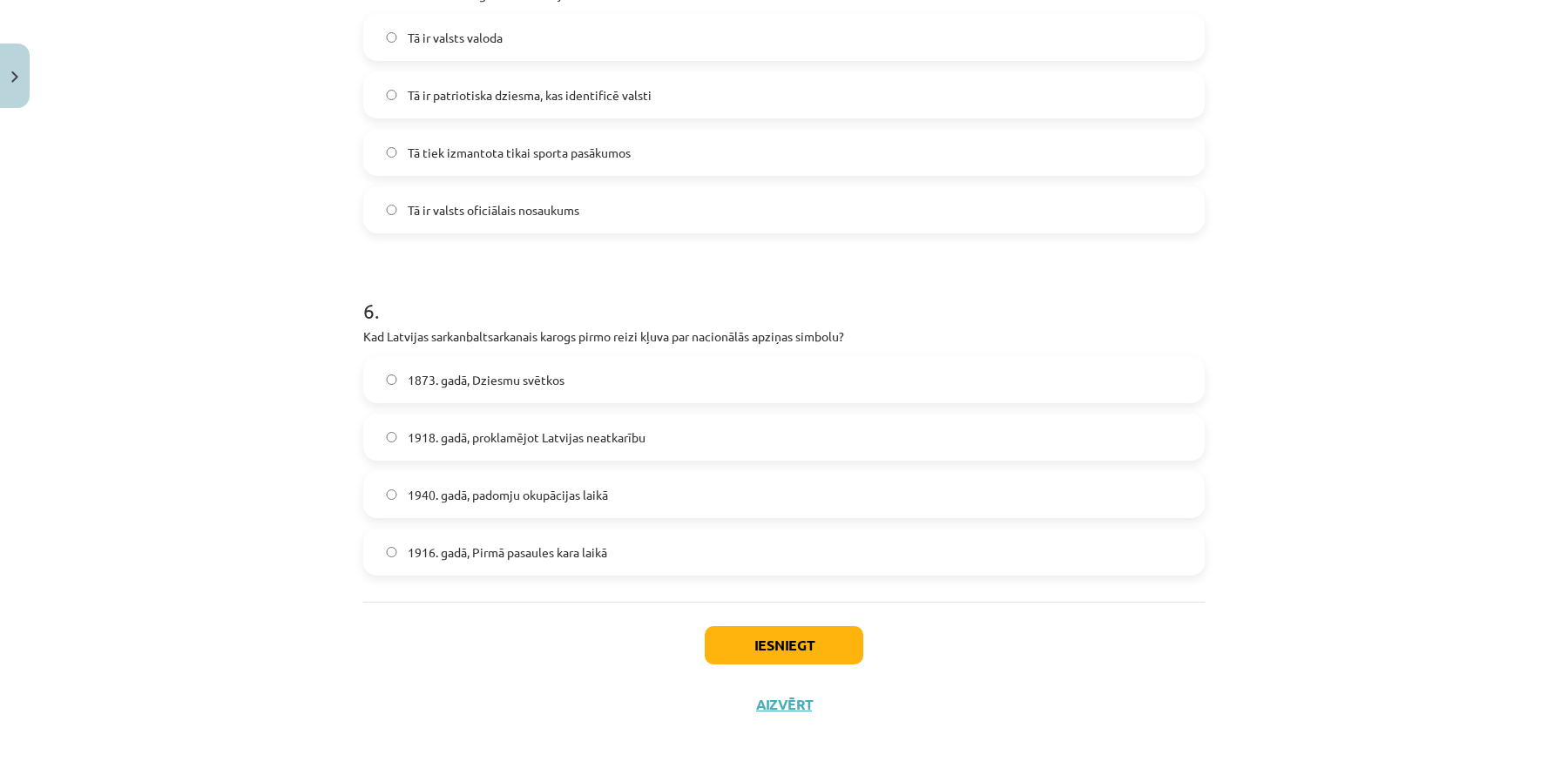
click at [667, 88] on label "Tā ir patriotiska dziesma, kas identificē valsti" at bounding box center [784, 94] width 838 height 43
click at [651, 453] on label "1918. gadā, proklamējot Latvijas neatkarību" at bounding box center [784, 437] width 838 height 43
click at [747, 652] on button "Iesniegt" at bounding box center [784, 645] width 158 height 38
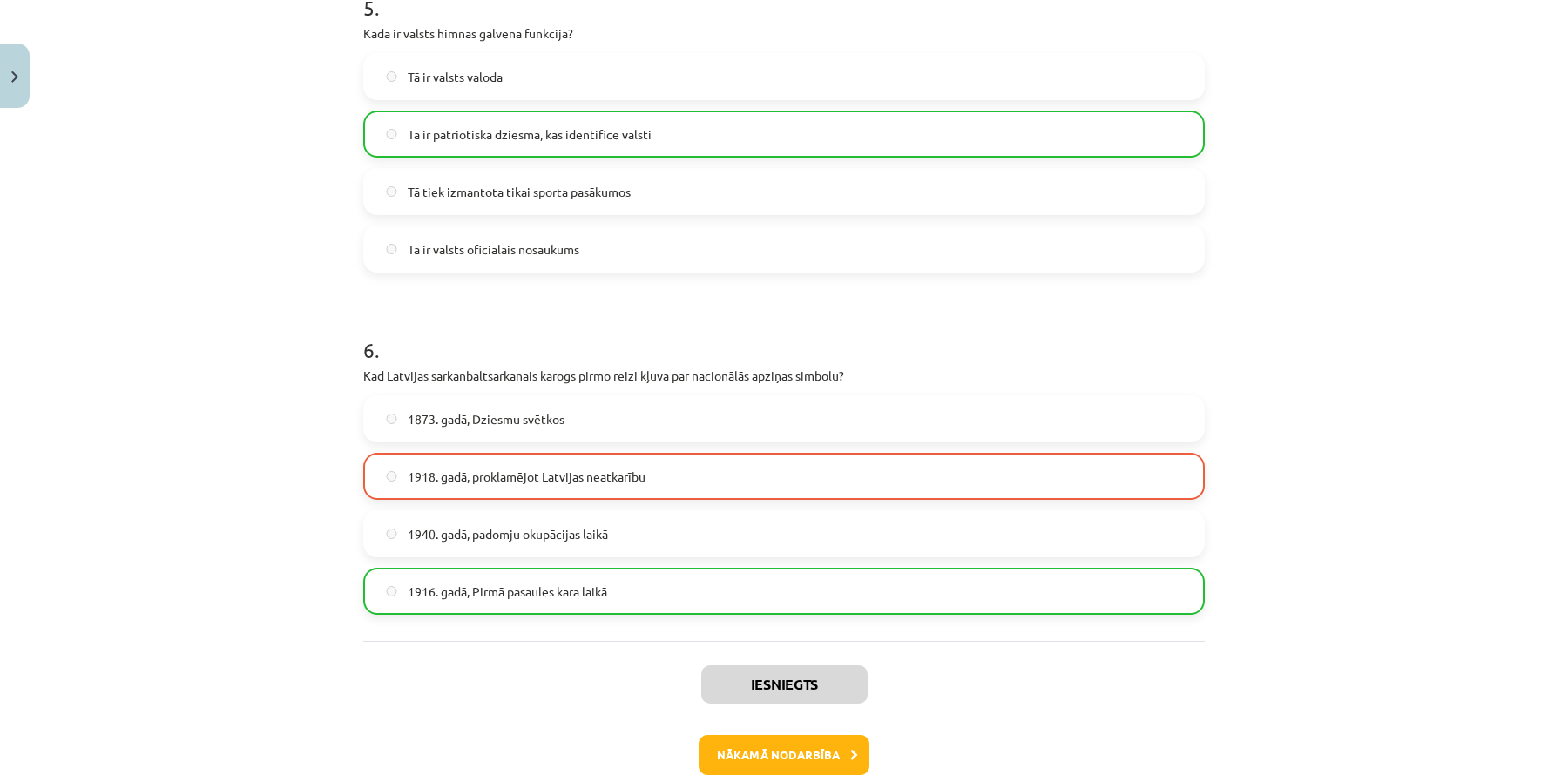
scroll to position [1846, 0]
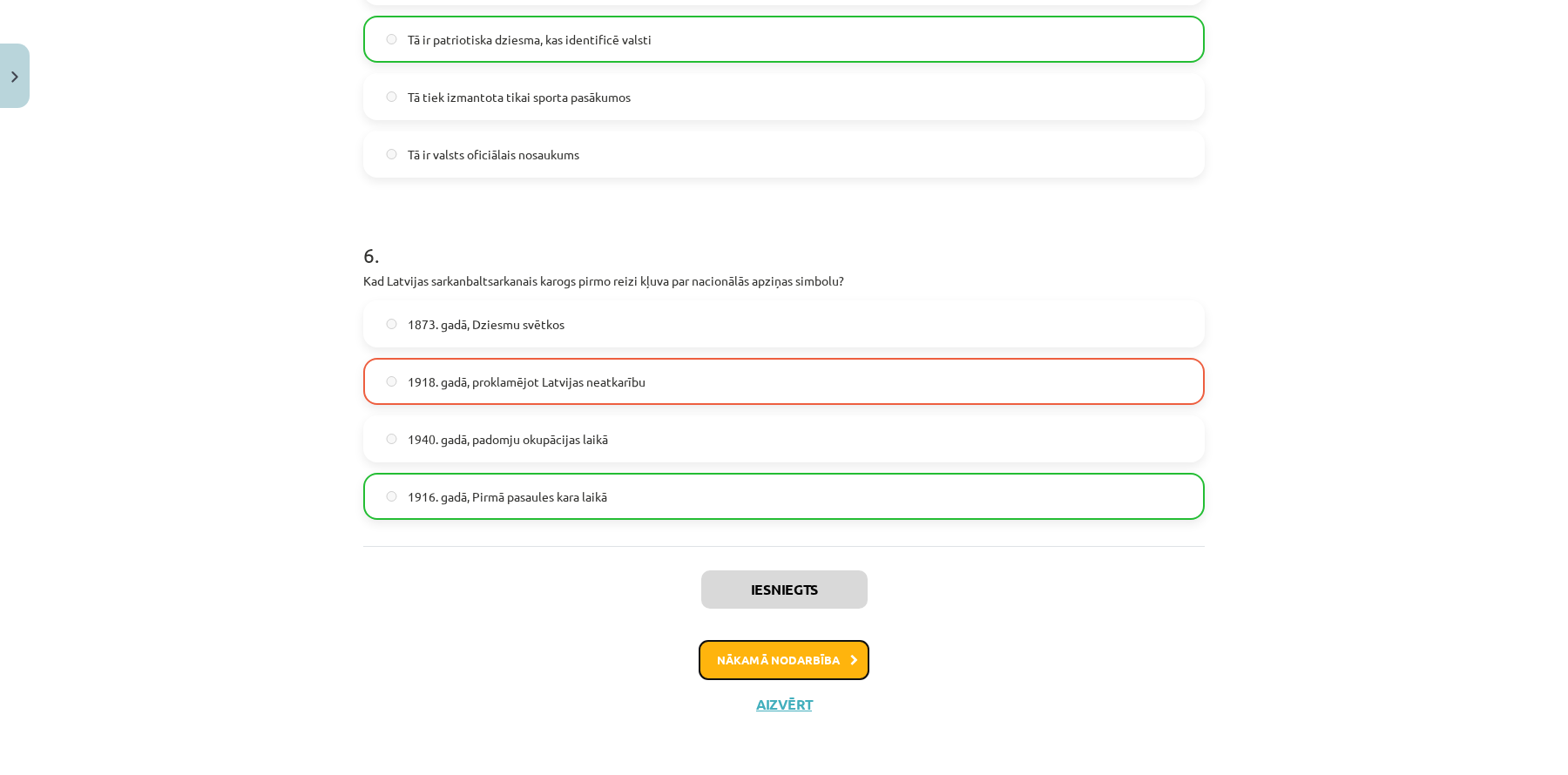
click at [811, 661] on button "Nākamā nodarbība" at bounding box center [784, 659] width 171 height 40
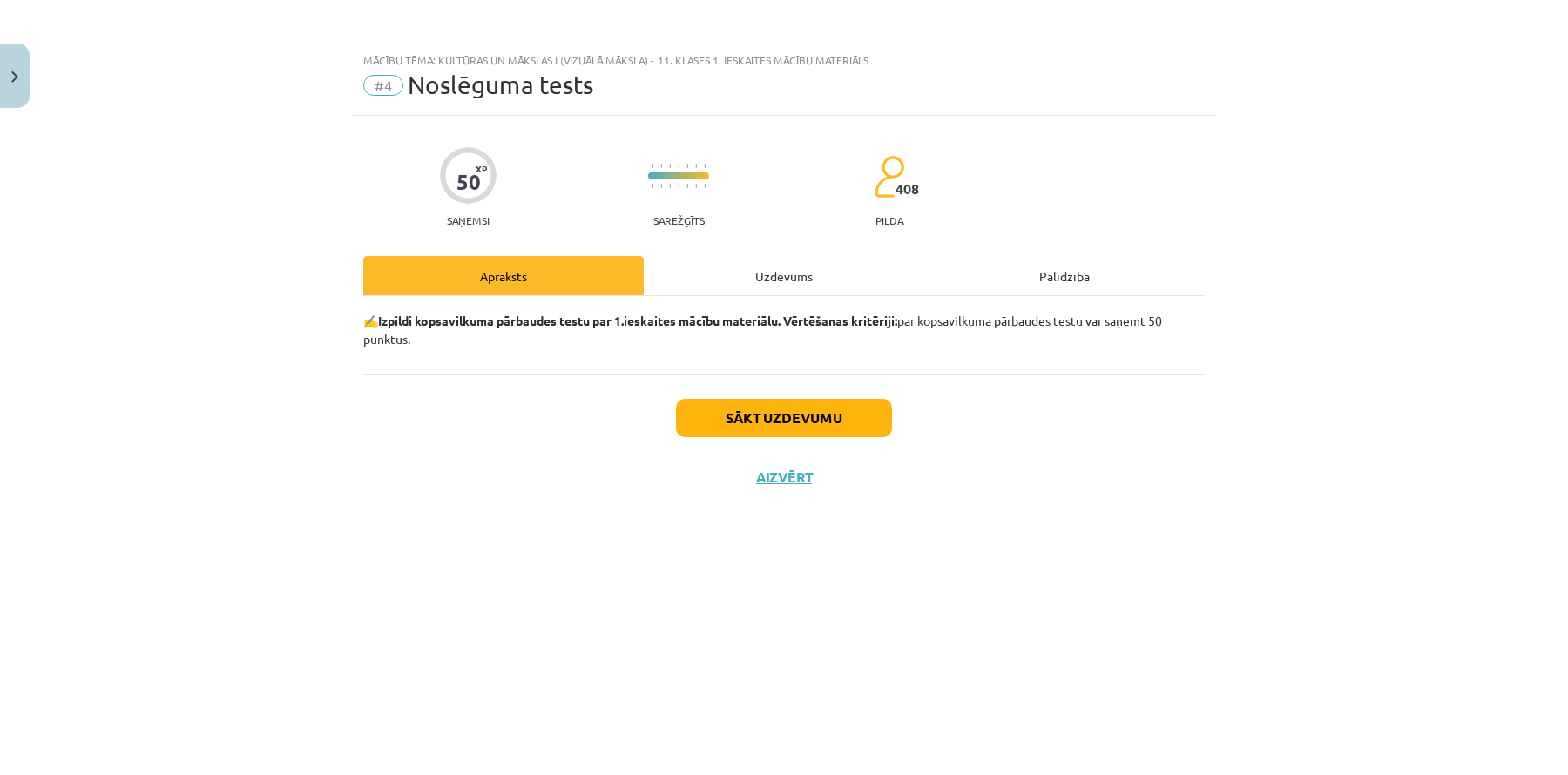
scroll to position [0, 0]
click at [738, 425] on button "Sākt uzdevumu" at bounding box center [784, 417] width 216 height 38
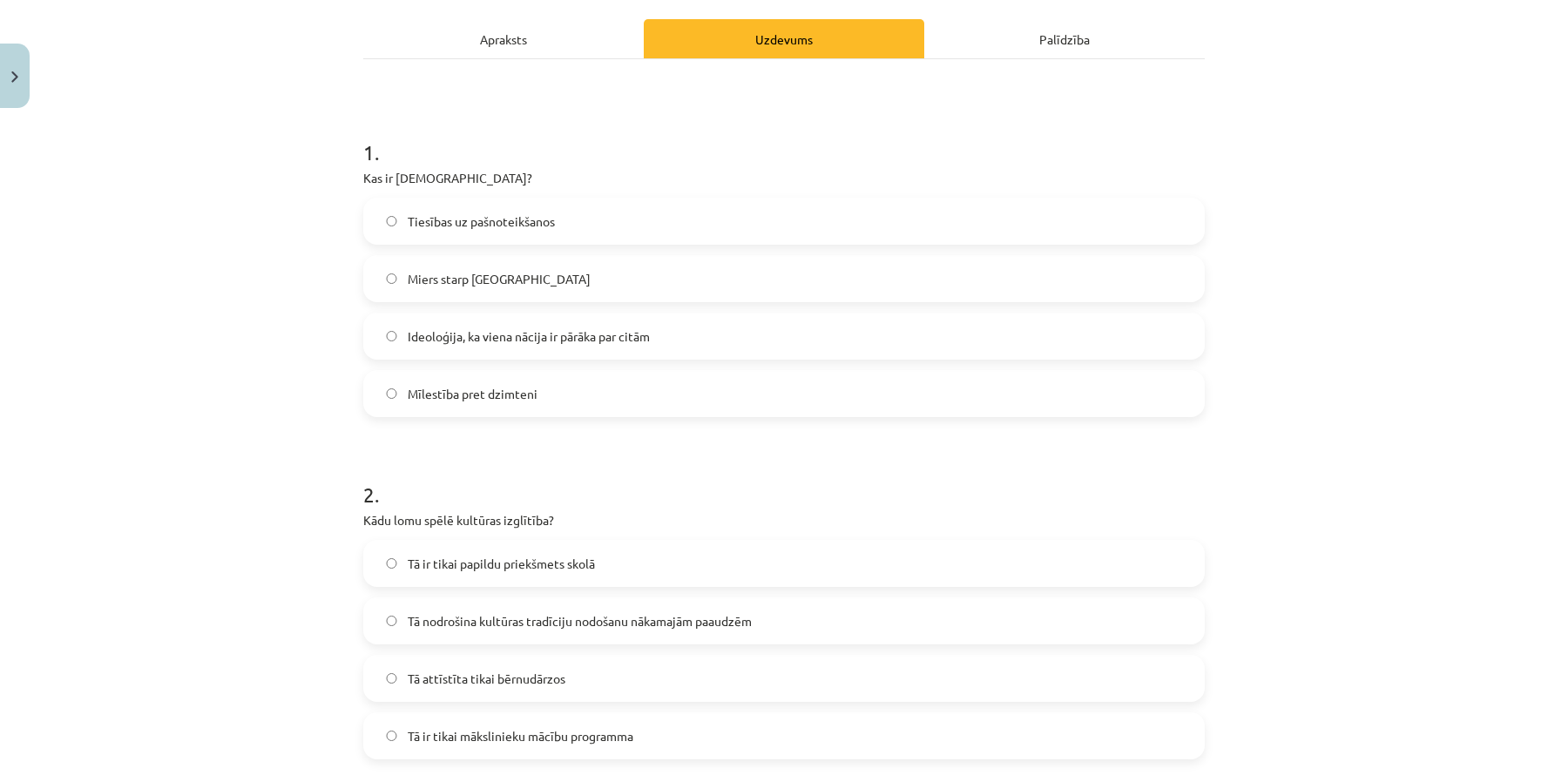
scroll to position [235, 0]
click at [658, 342] on label "Ideoloģija, ka viena nācija ir pārāka par citām" at bounding box center [784, 338] width 838 height 43
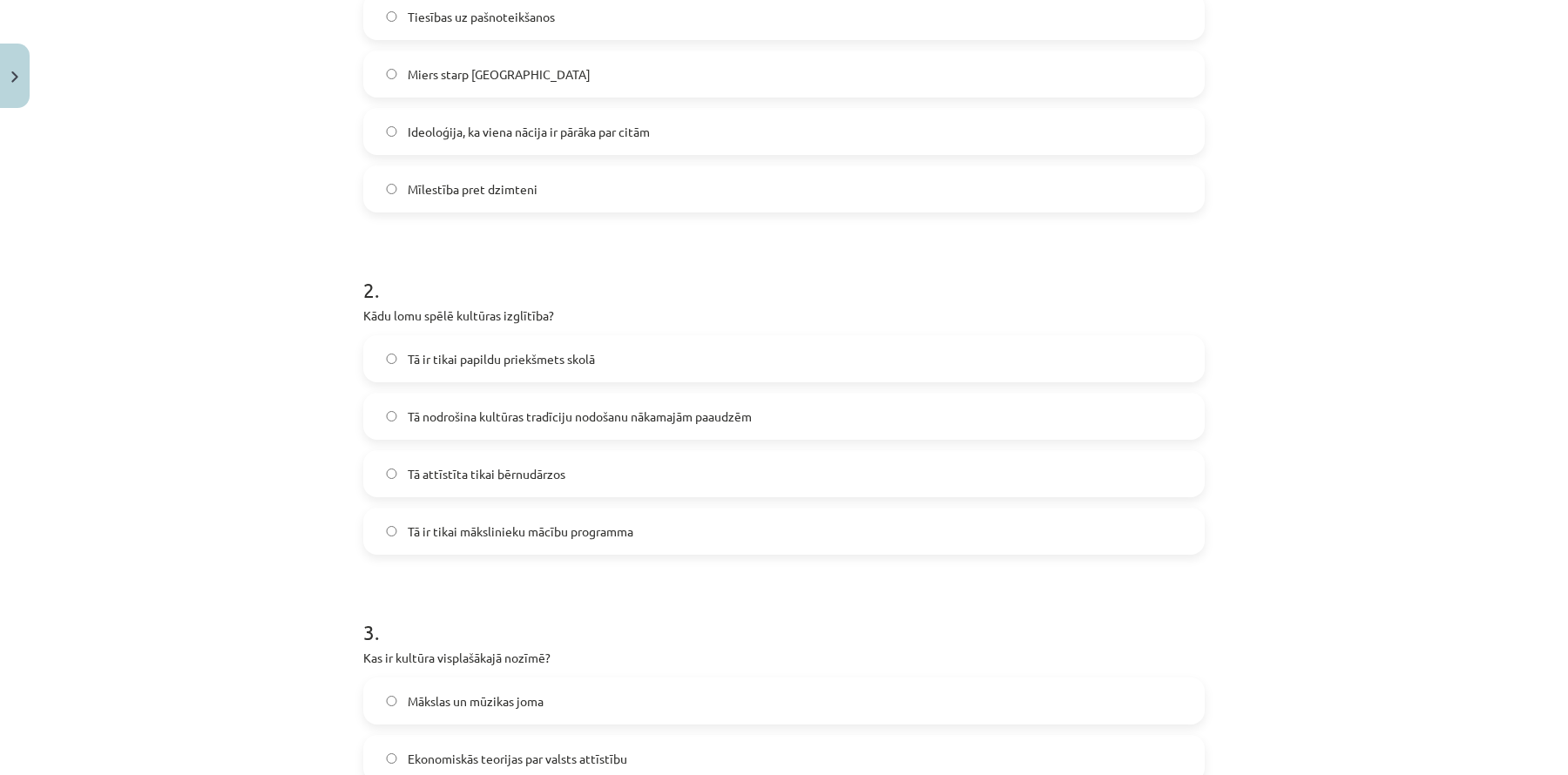
scroll to position [442, 0]
click at [765, 412] on label "Tā nodrošina kultūras tradīciju nodošanu nākamajām paaudzēm" at bounding box center [784, 415] width 838 height 43
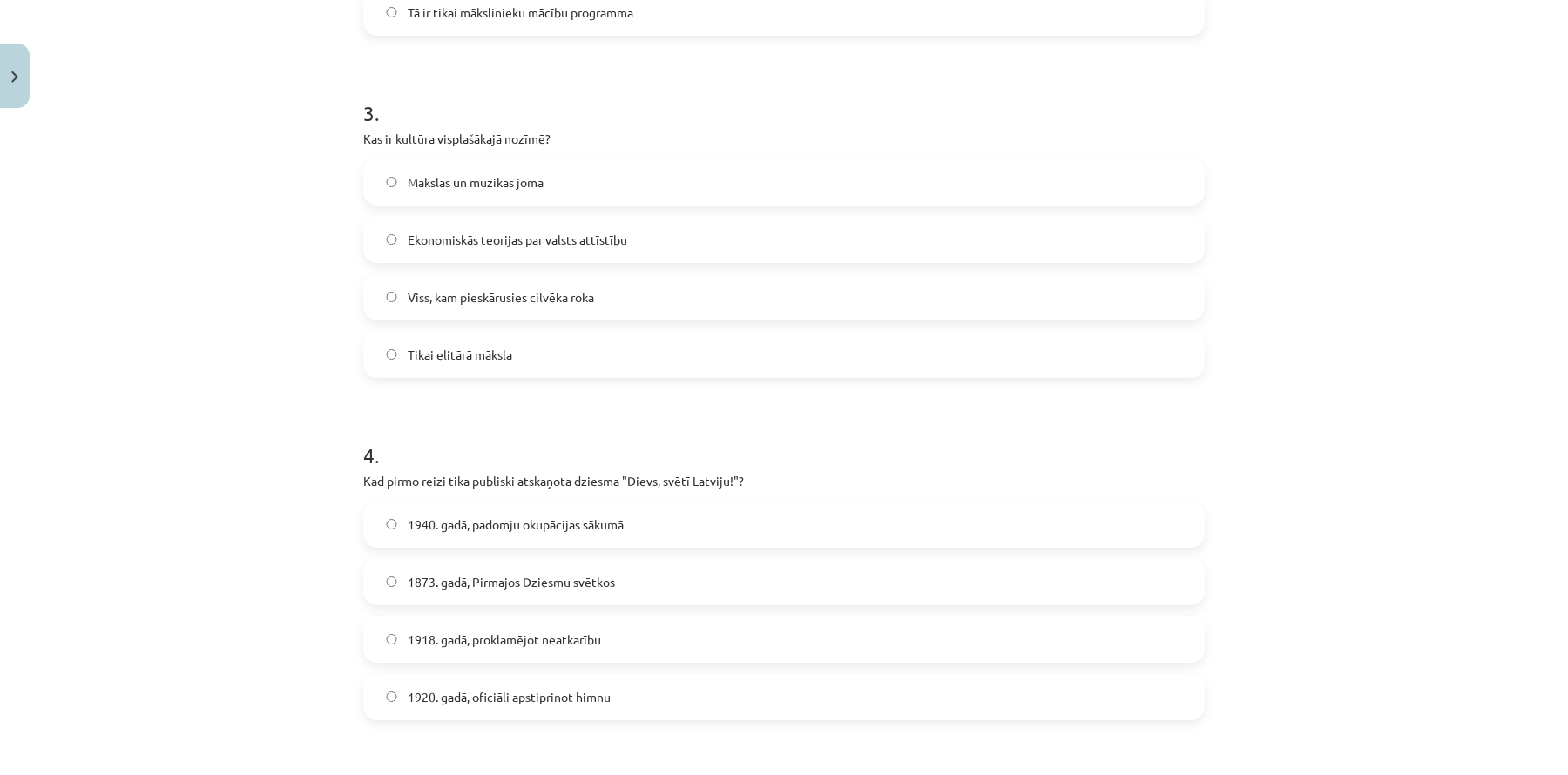
scroll to position [963, 0]
click at [630, 241] on label "Ekonomiskās teorijas par valsts attīstību" at bounding box center [784, 238] width 838 height 43
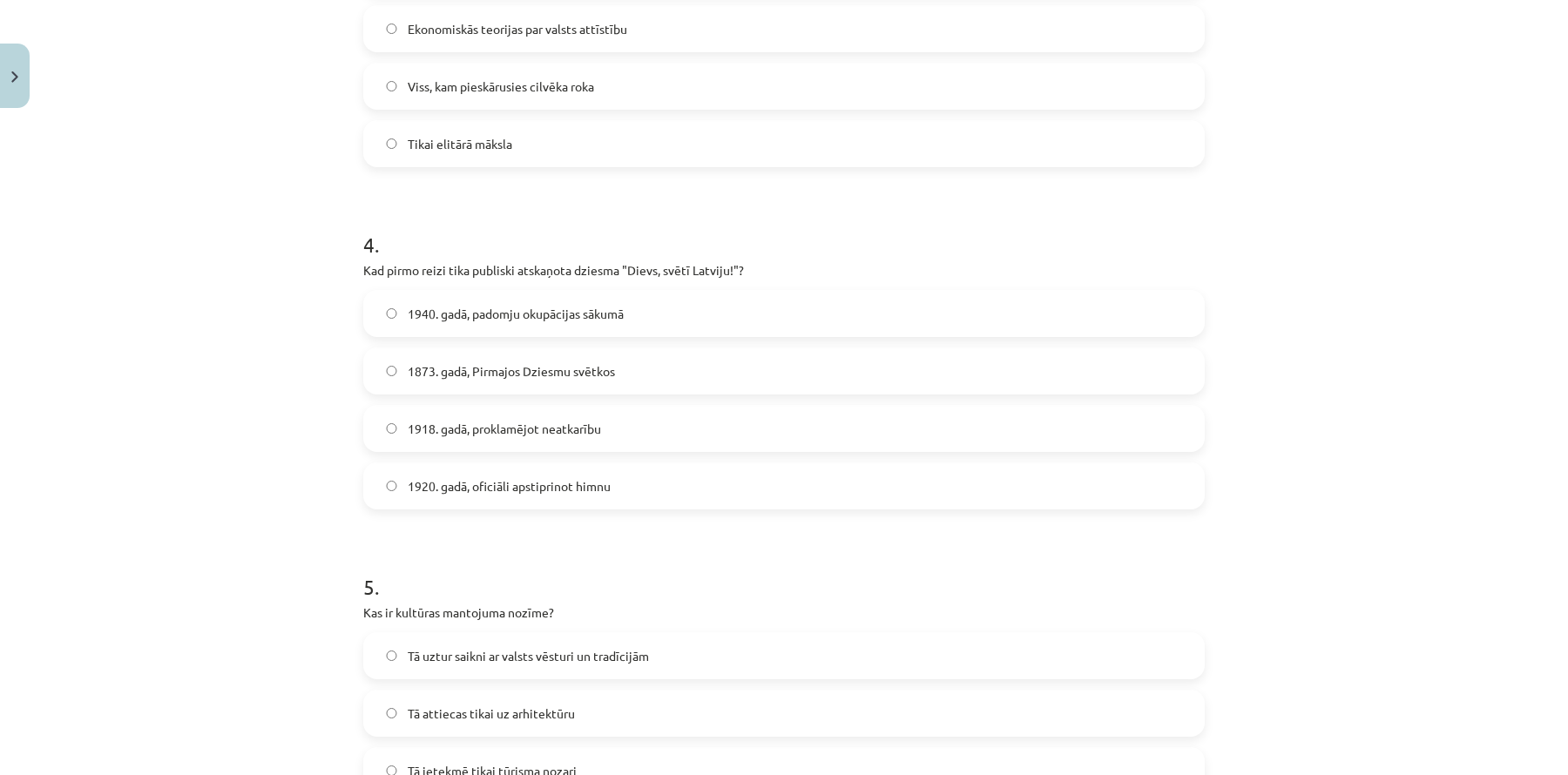
scroll to position [1173, 0]
click at [662, 486] on label "1920. gadā, oficiāli apstiprinot himnu" at bounding box center [784, 485] width 838 height 43
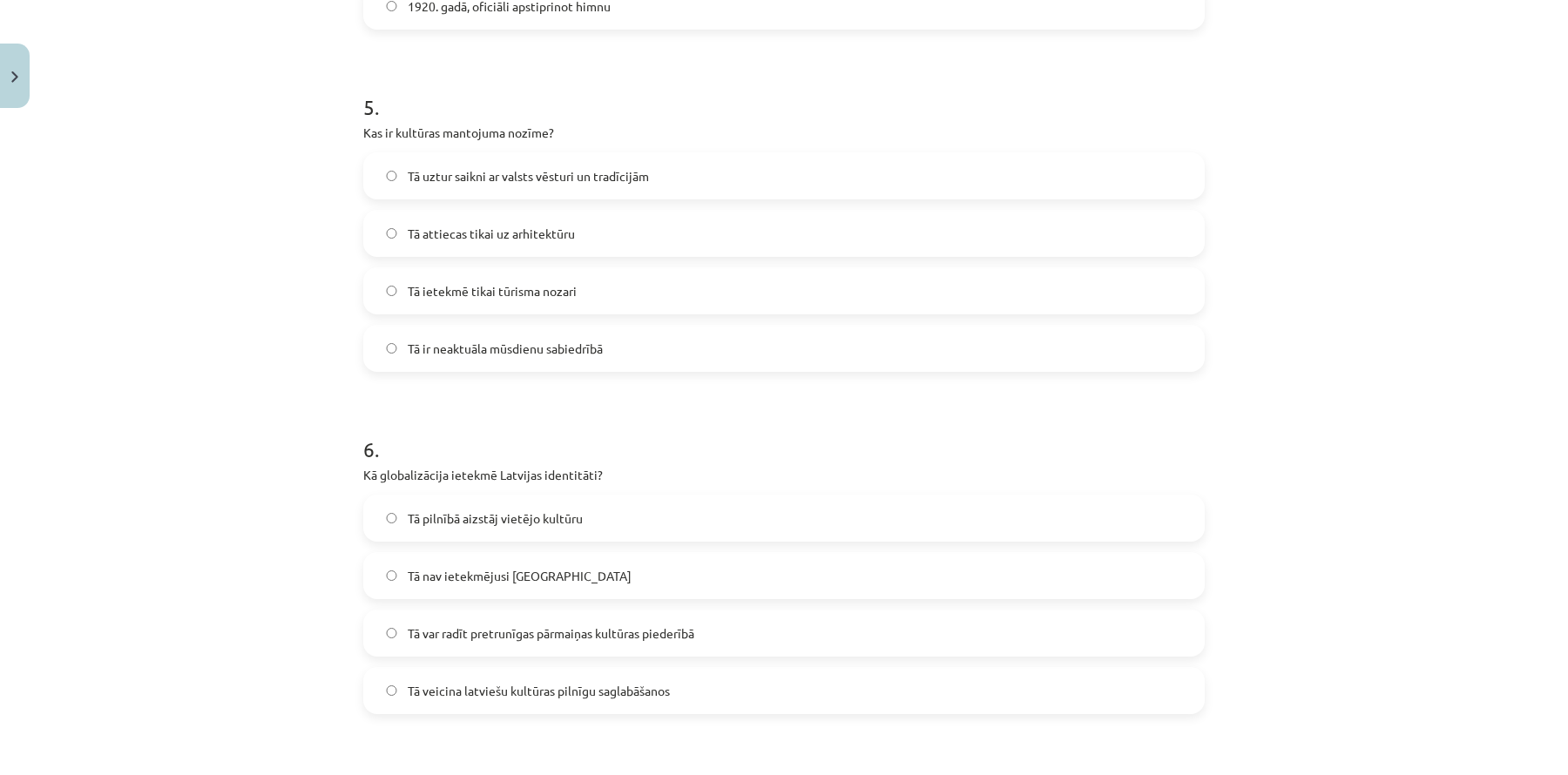
scroll to position [1657, 0]
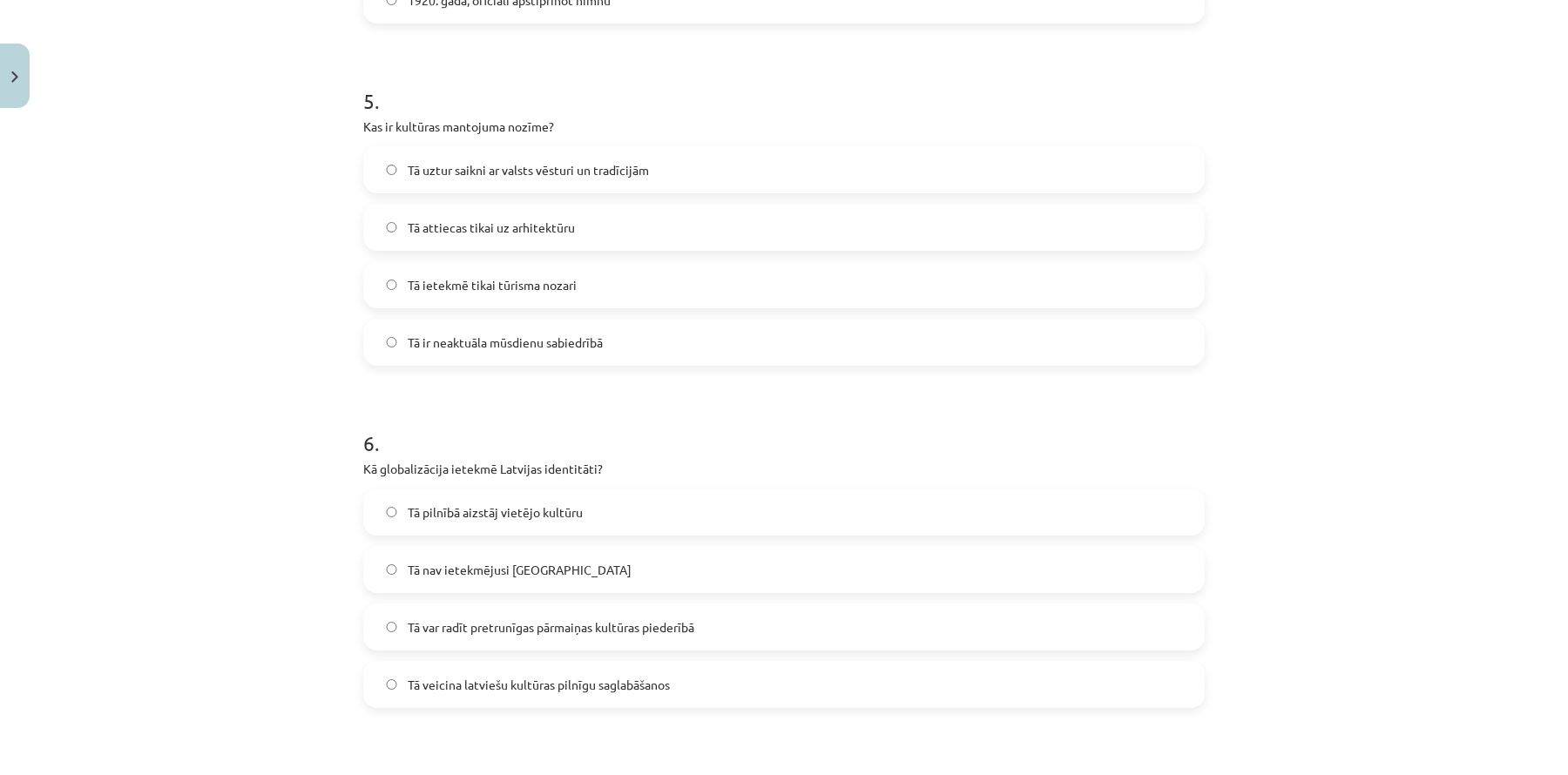
click at [573, 170] on span "Tā uztur saikni ar valsts vēsturi un tradīcijām" at bounding box center [528, 170] width 241 height 18
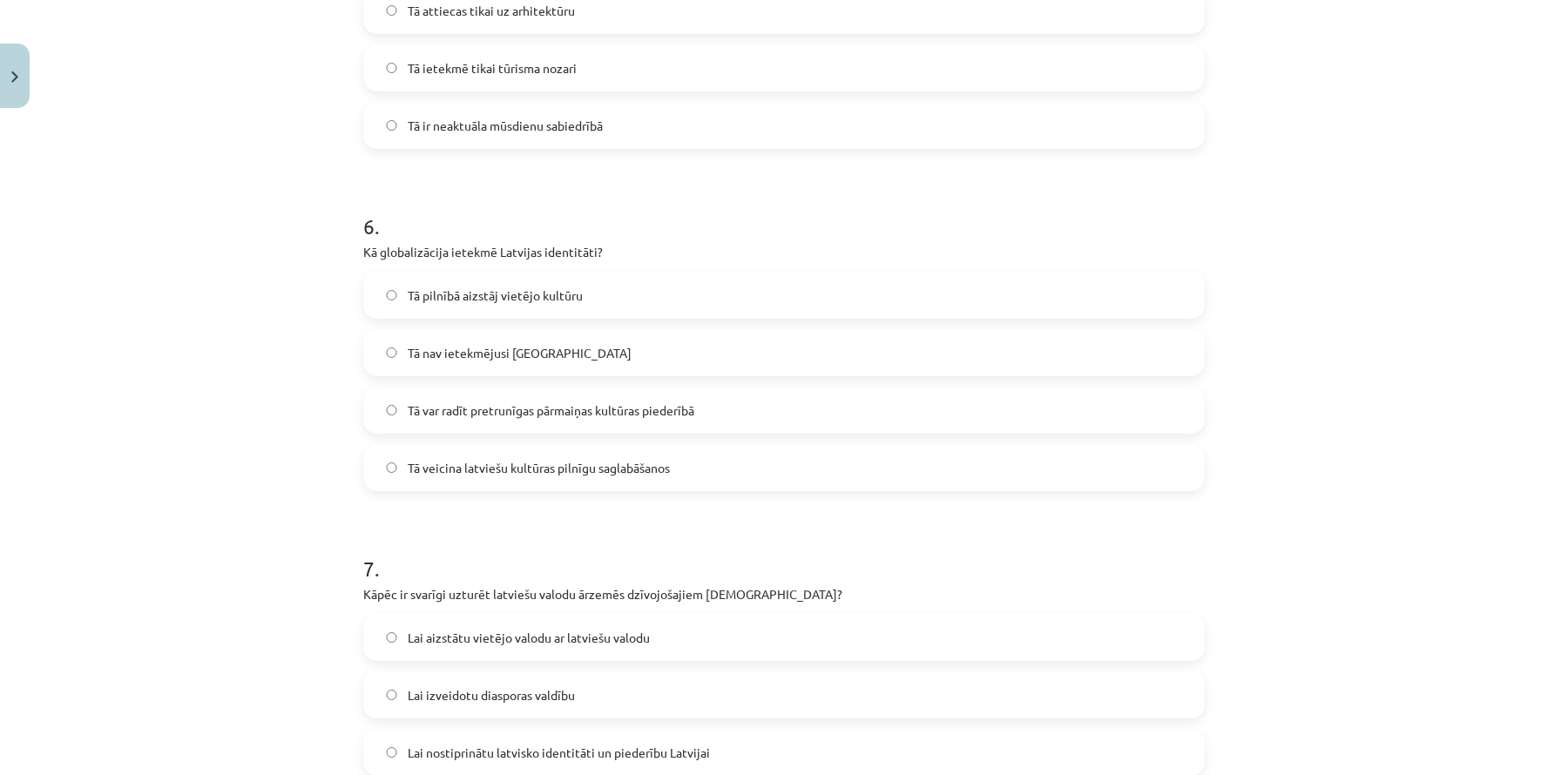
scroll to position [1876, 0]
click at [597, 414] on span "Tā var radīt pretrunīgas pārmaiņas kultūras piederībā" at bounding box center [551, 410] width 287 height 18
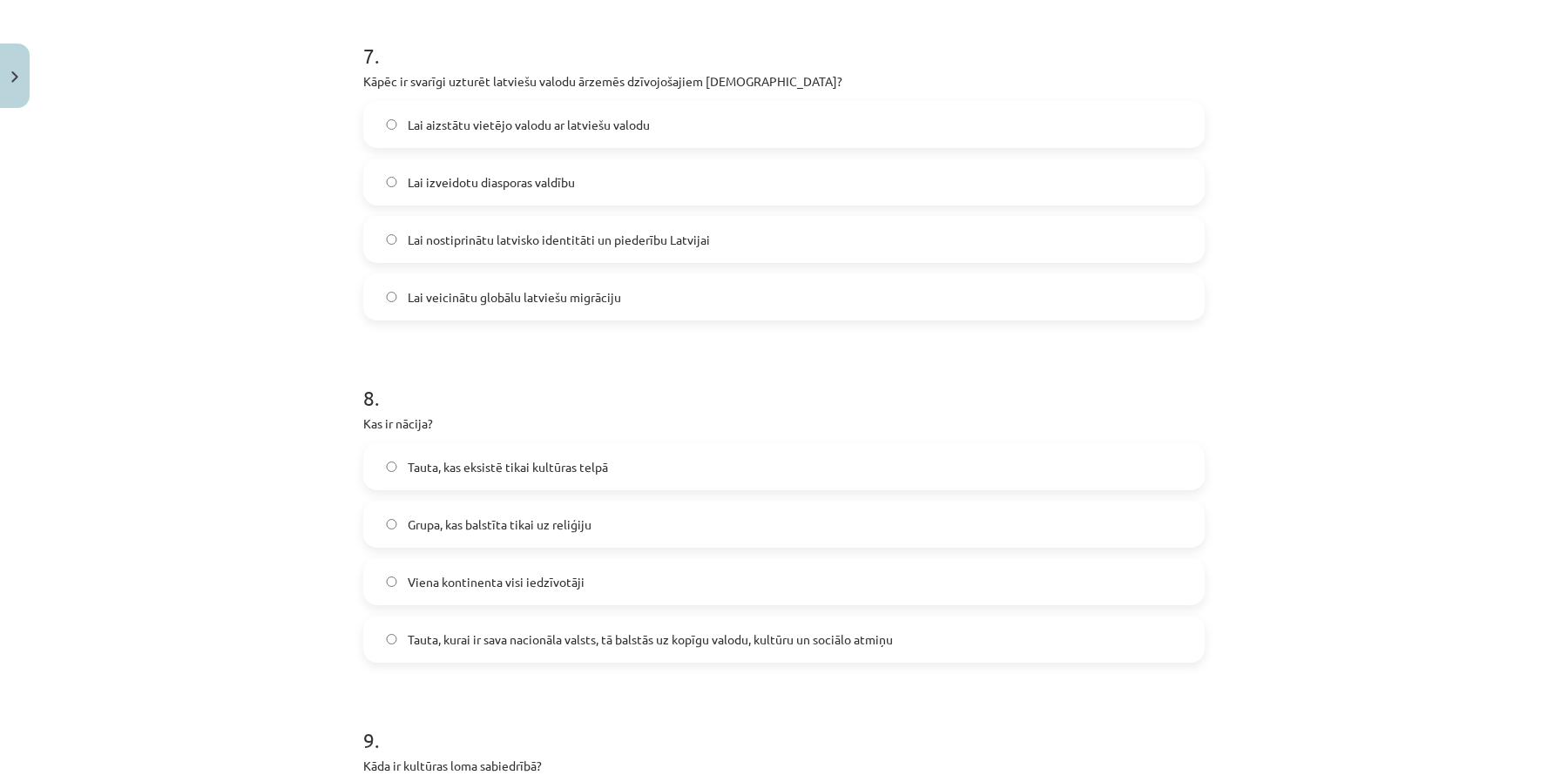
scroll to position [2361, 0]
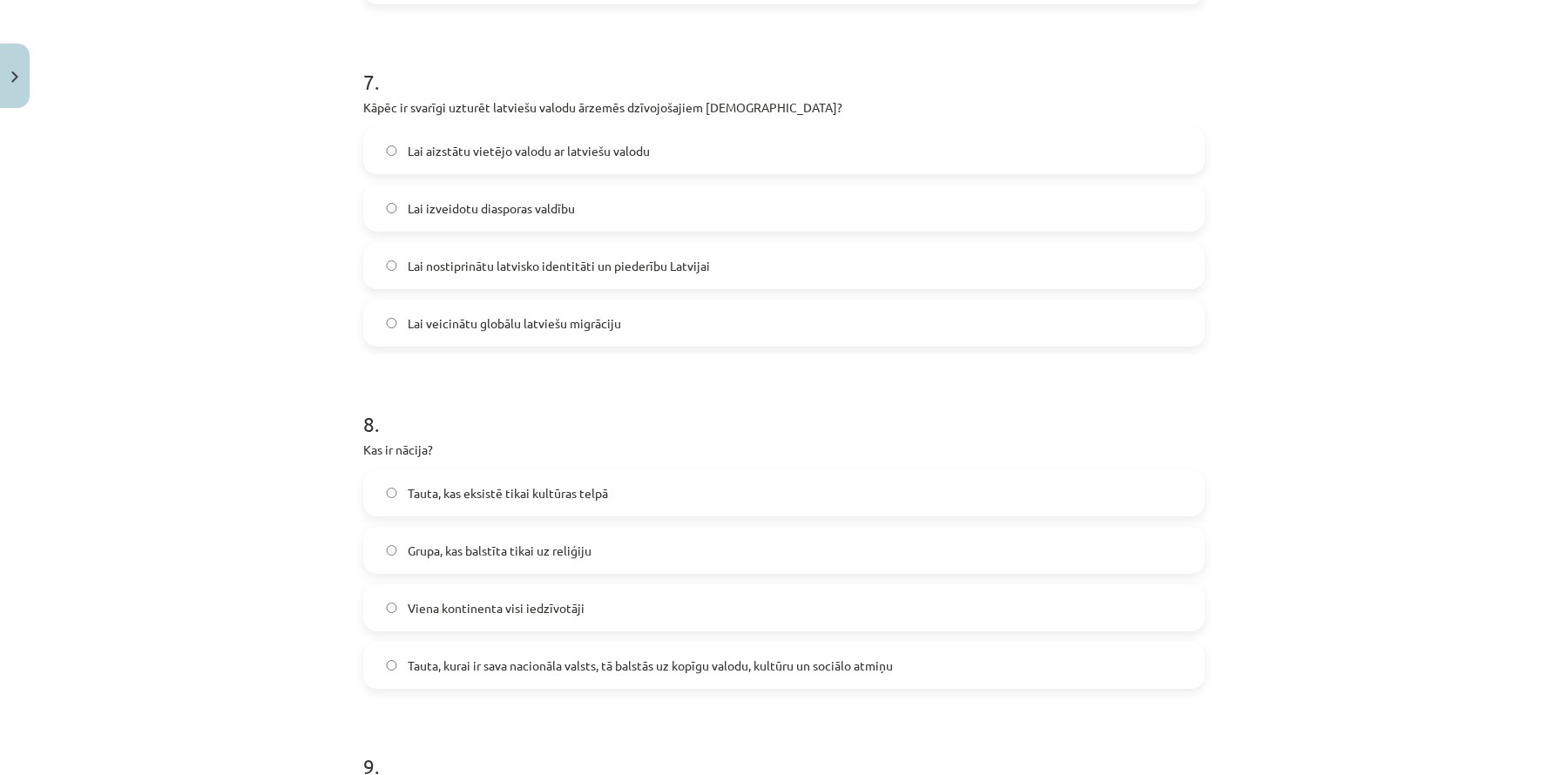
click at [596, 271] on span "Lai nostiprinātu latvisko identitāti un piederību Latvijai" at bounding box center [559, 266] width 302 height 18
click at [507, 661] on span "Tauta, kurai ir sava nacionāla valsts, tā balstās uz kopīgu valodu, kultūru un …" at bounding box center [650, 666] width 486 height 18
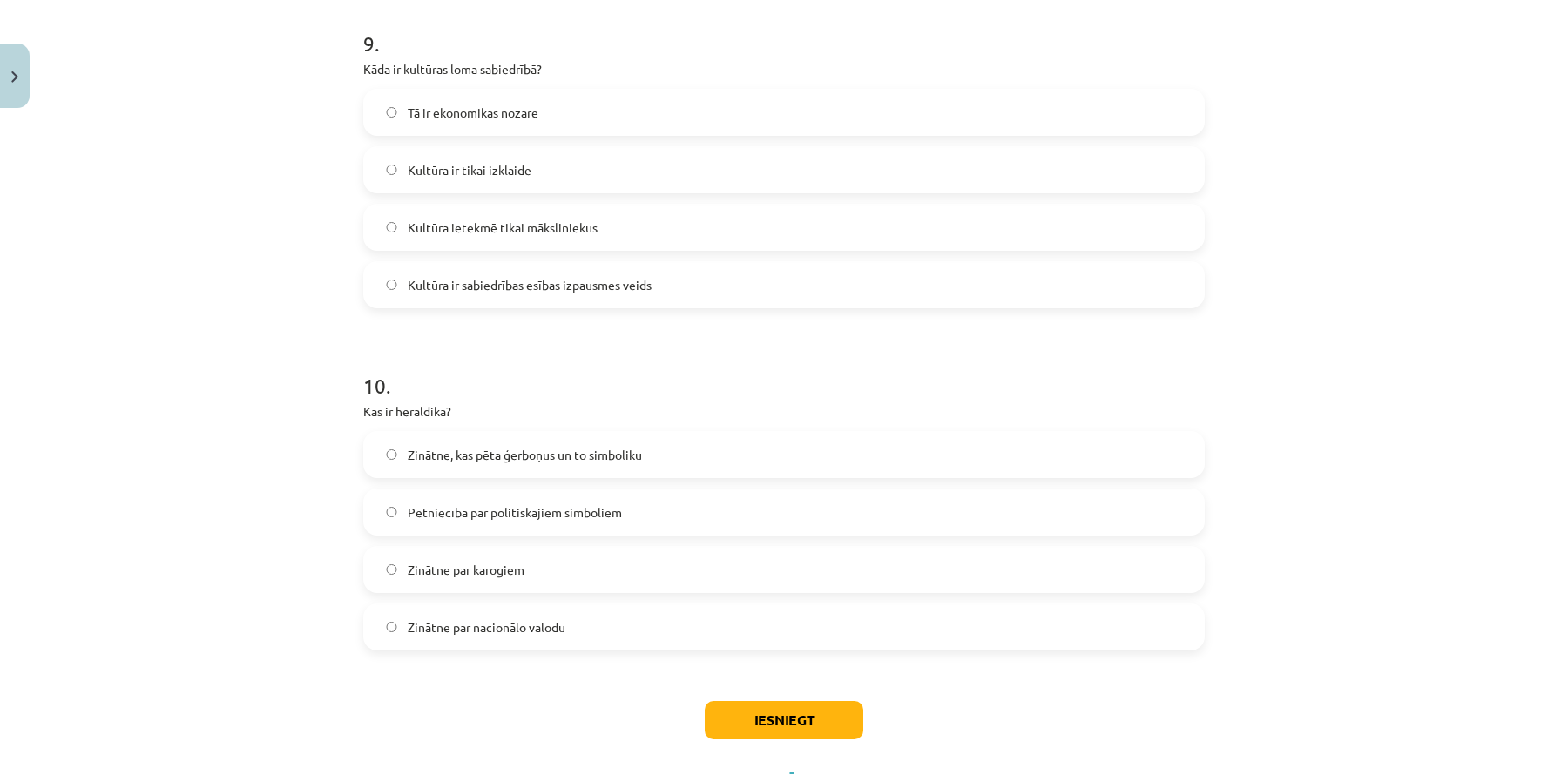
scroll to position [3088, 0]
click at [603, 293] on label "Kultūra ir sabiedrības esības izpausmes veids" at bounding box center [784, 281] width 838 height 43
click at [586, 452] on span "Zinātne, kas pēta ģerboņus un to simboliku" at bounding box center [525, 451] width 234 height 18
click at [747, 714] on button "Iesniegt" at bounding box center [784, 716] width 158 height 38
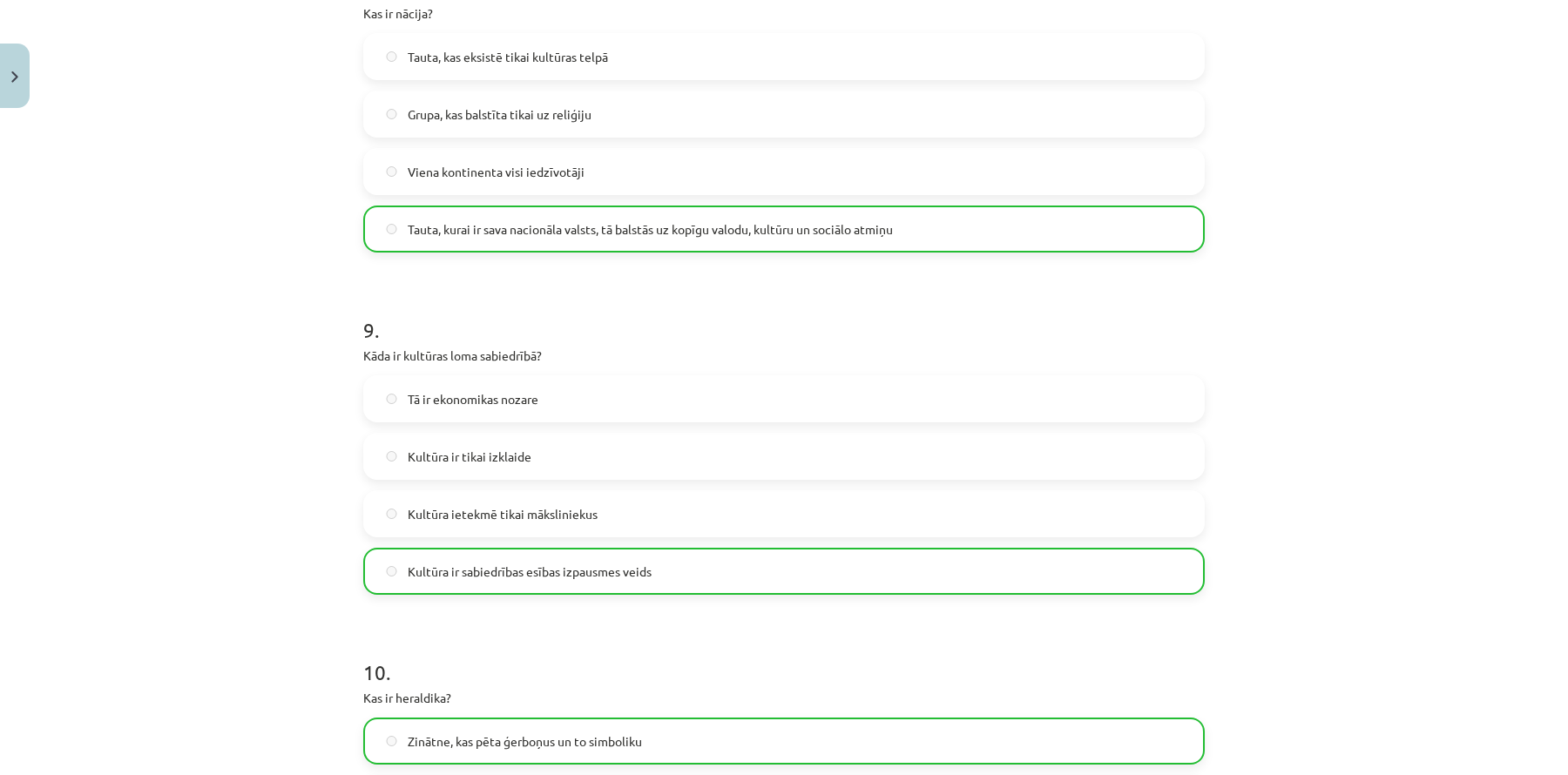
scroll to position [3214, 0]
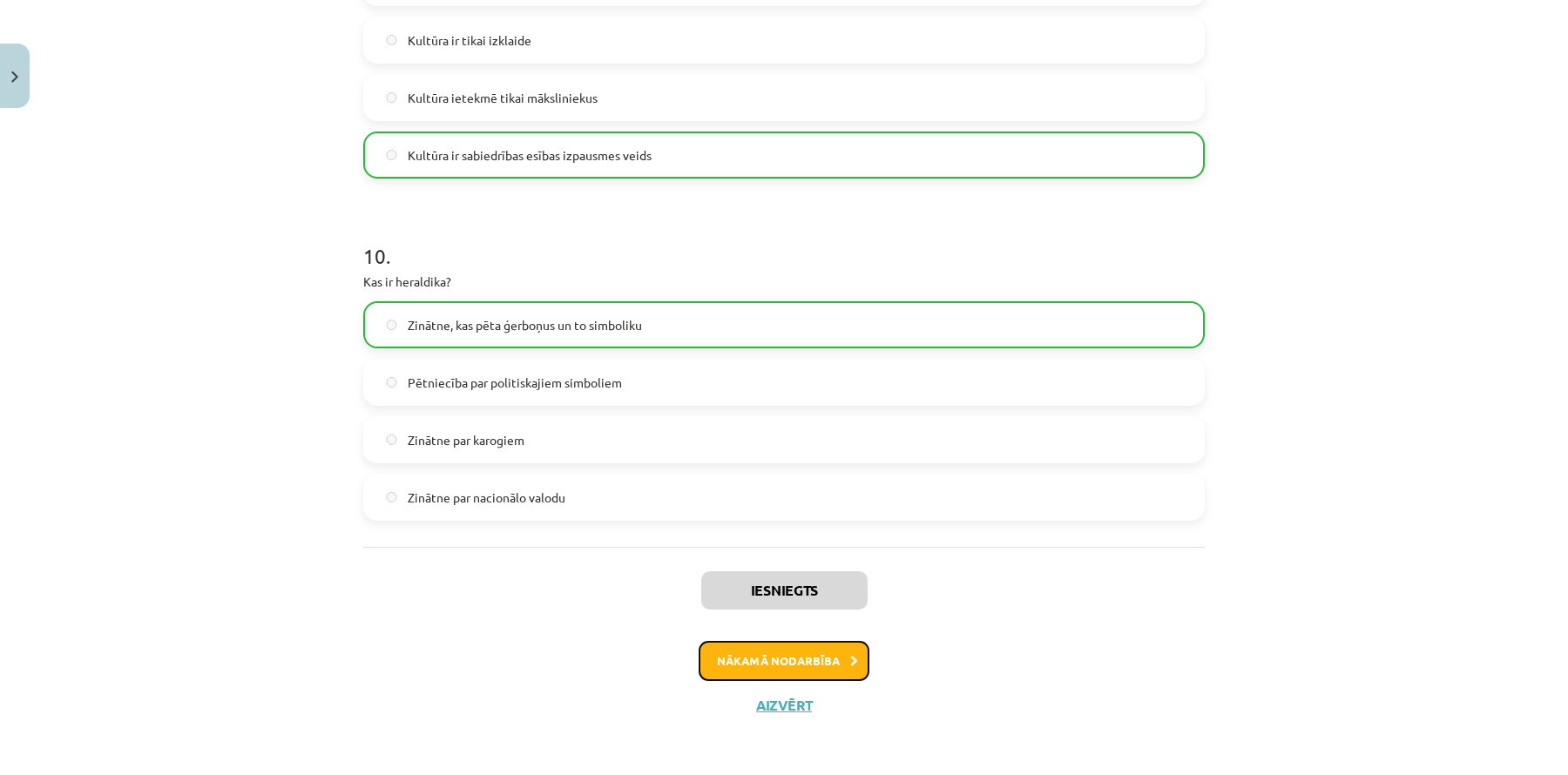
click at [757, 677] on button "Nākamā nodarbība" at bounding box center [784, 660] width 171 height 40
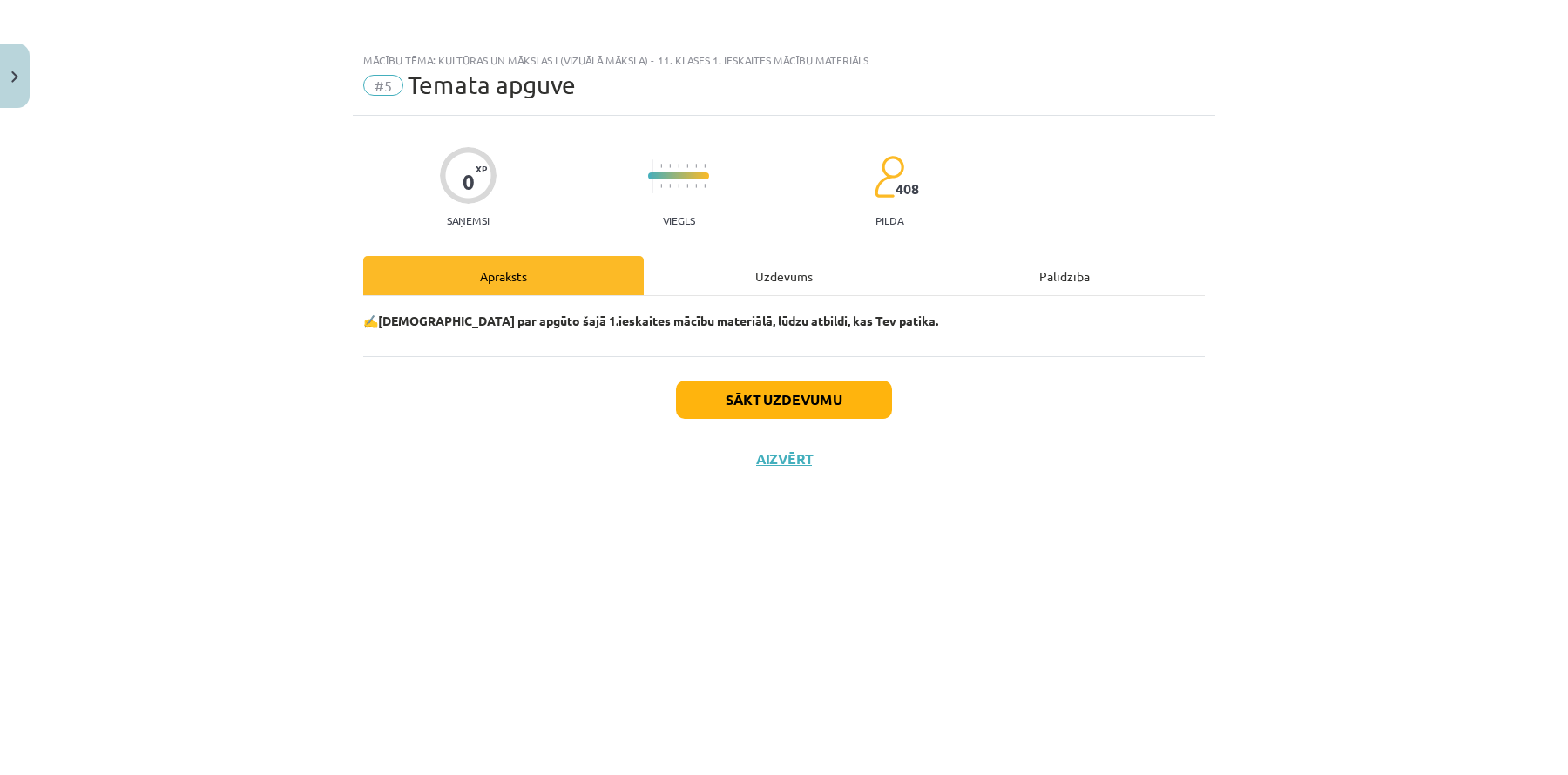
scroll to position [0, 0]
click at [737, 388] on button "Sākt uzdevumu" at bounding box center [784, 400] width 216 height 38
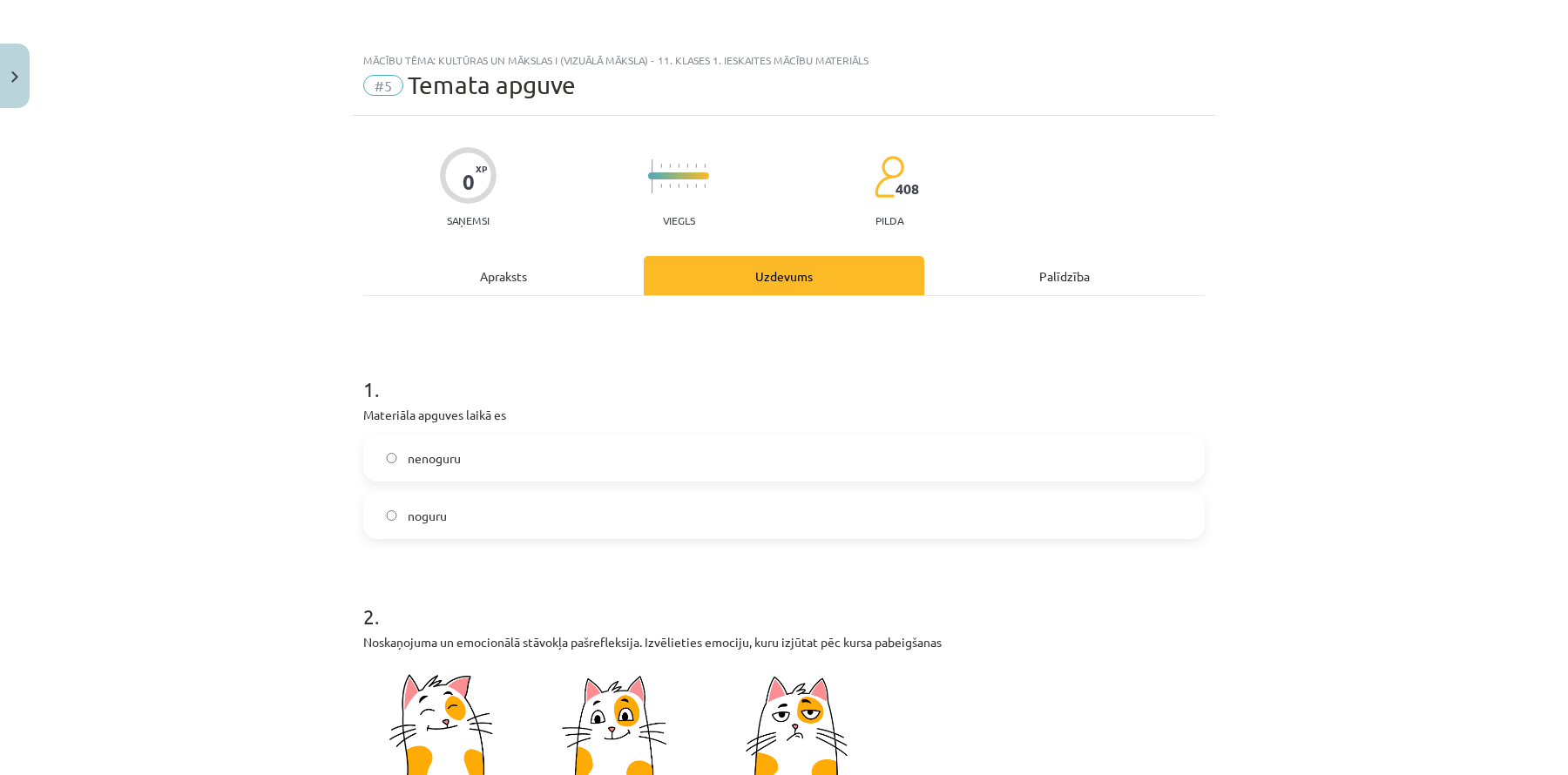
click at [442, 518] on span "noguru" at bounding box center [427, 516] width 39 height 18
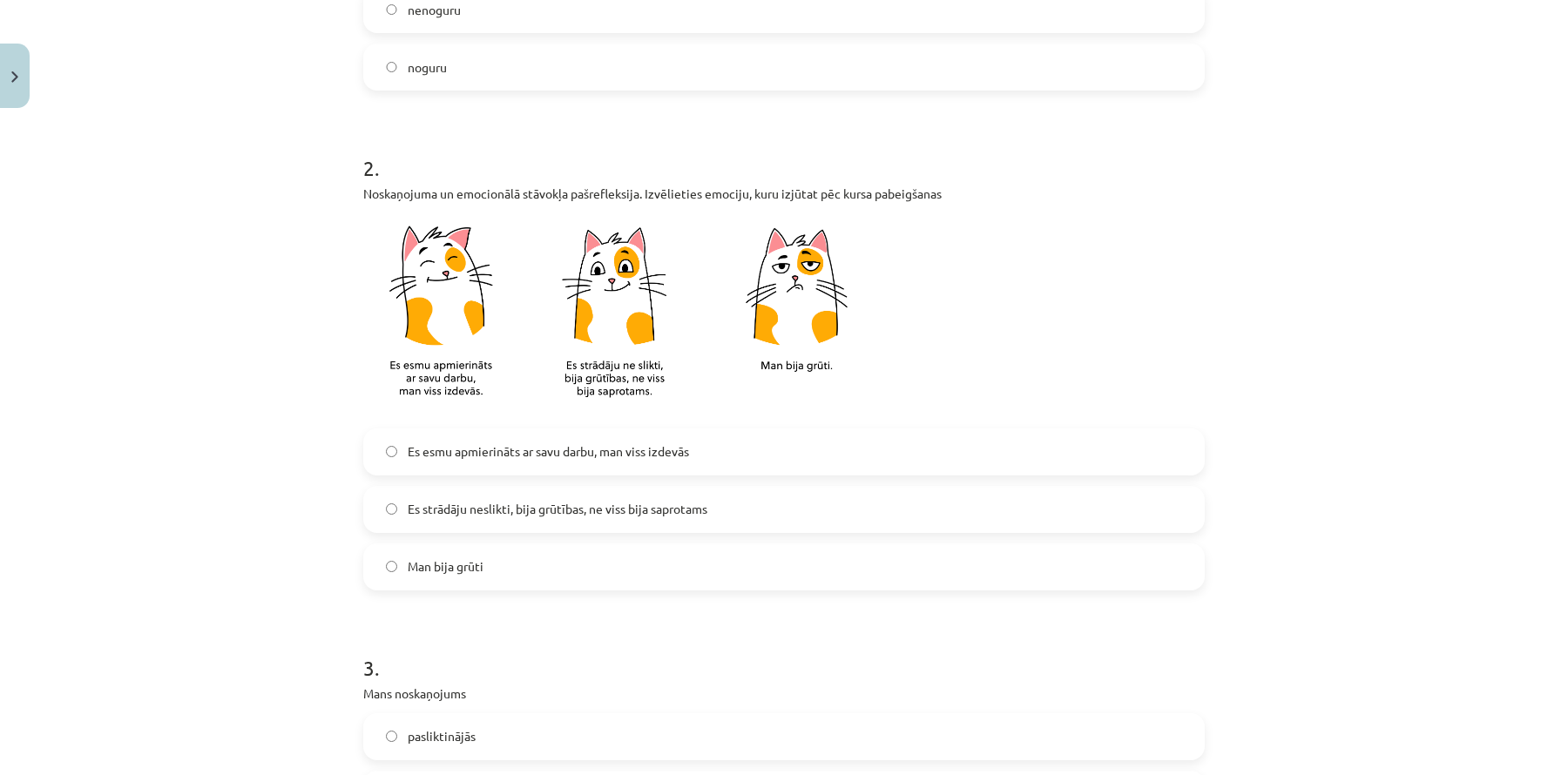
scroll to position [450, 0]
click at [432, 509] on span "Es strādāju neslikti, bija grūtības, ne viss bija saprotams" at bounding box center [558, 508] width 300 height 18
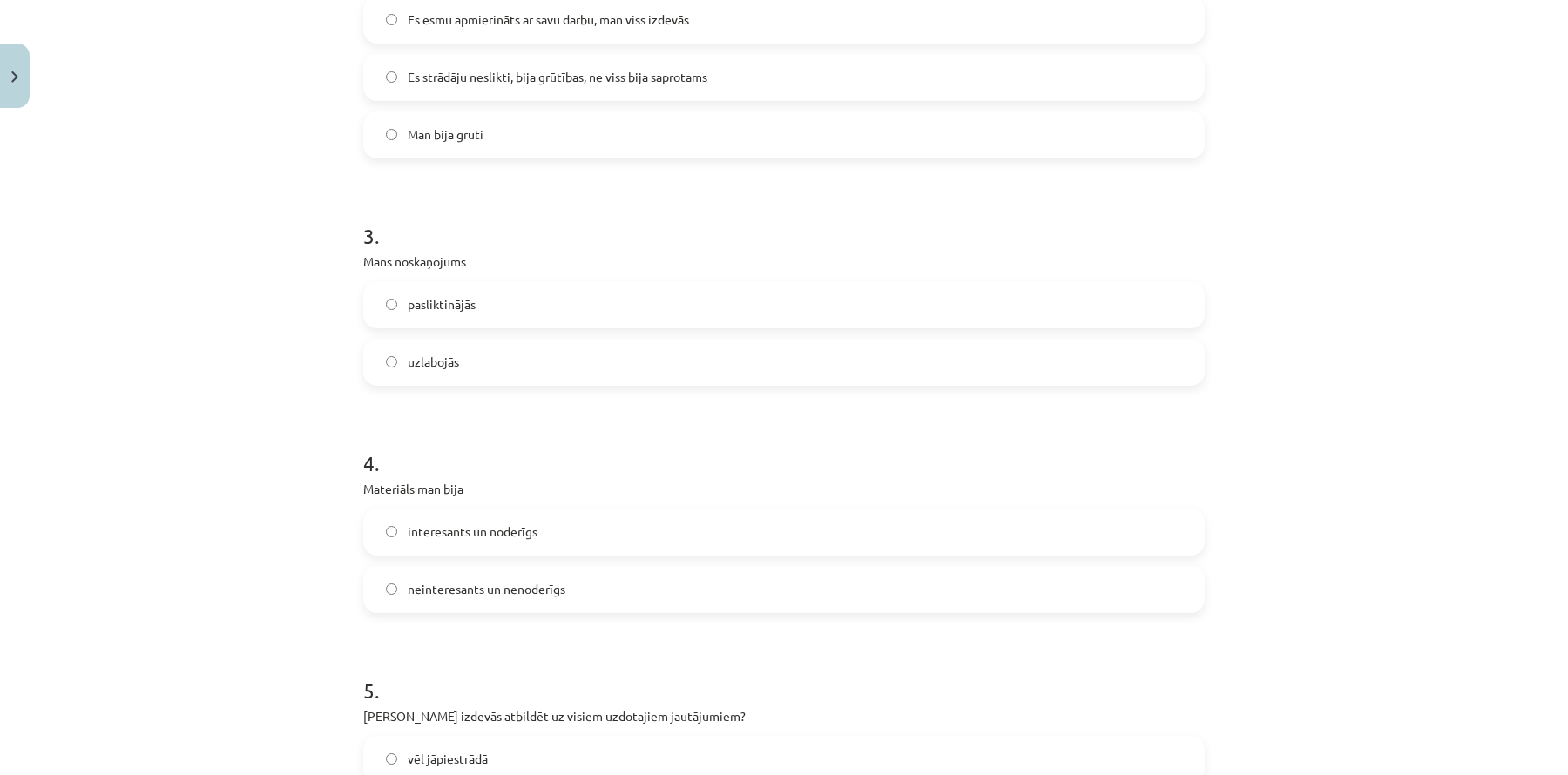
scroll to position [890, 0]
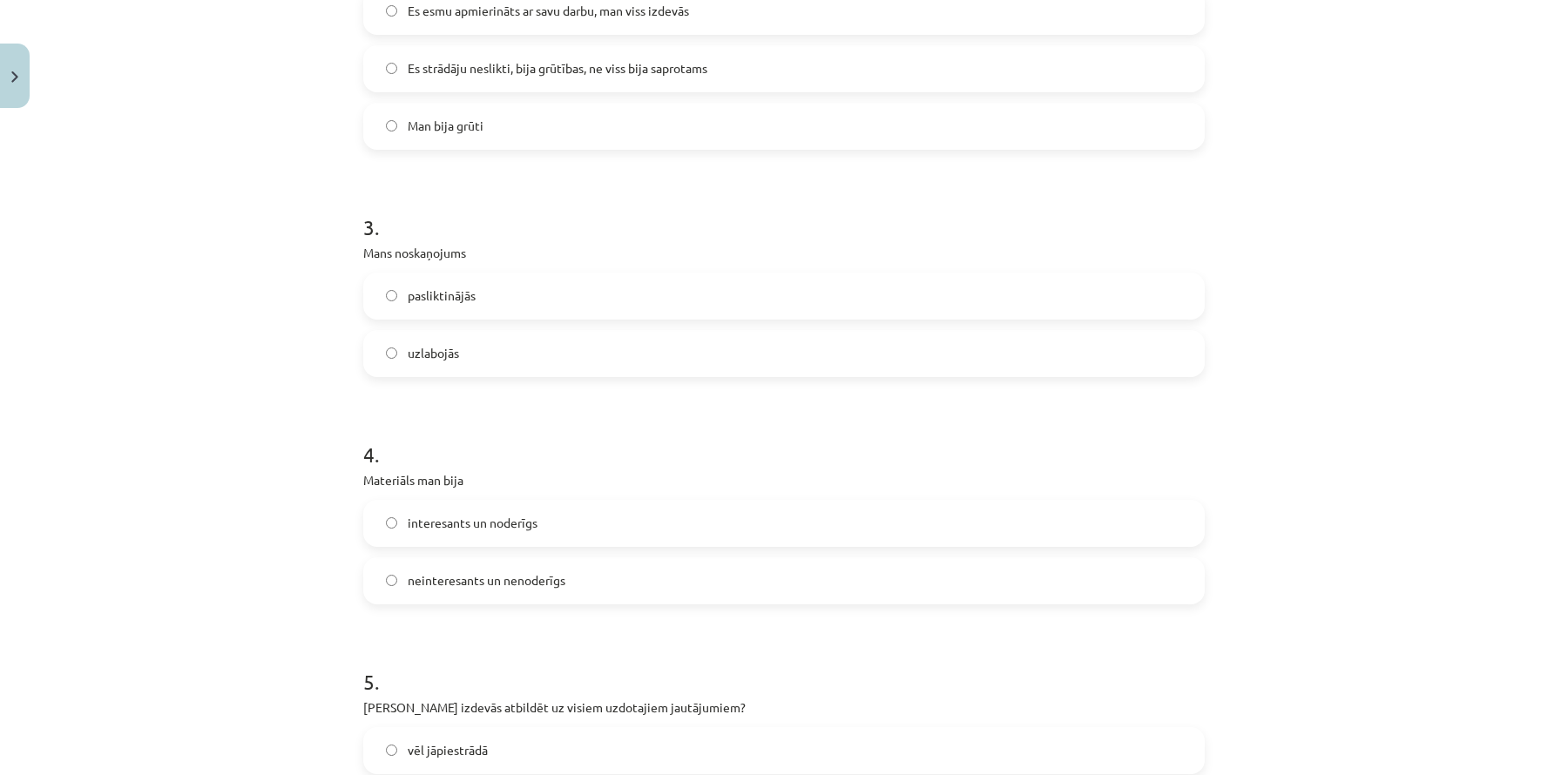
click at [471, 360] on label "uzlabojās" at bounding box center [784, 353] width 838 height 43
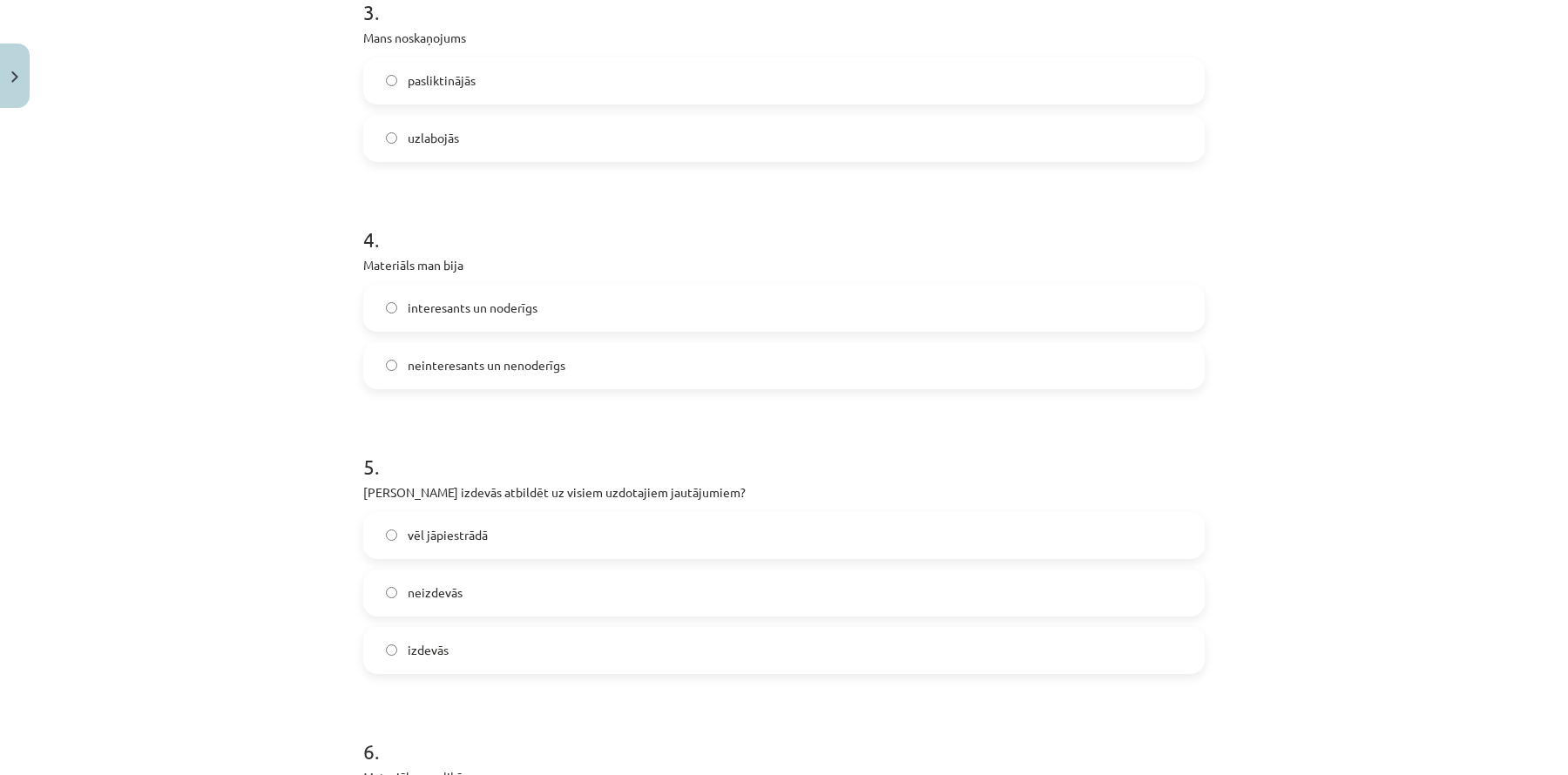
scroll to position [1108, 0]
click at [559, 307] on label "interesants un noderīgs" at bounding box center [784, 304] width 838 height 43
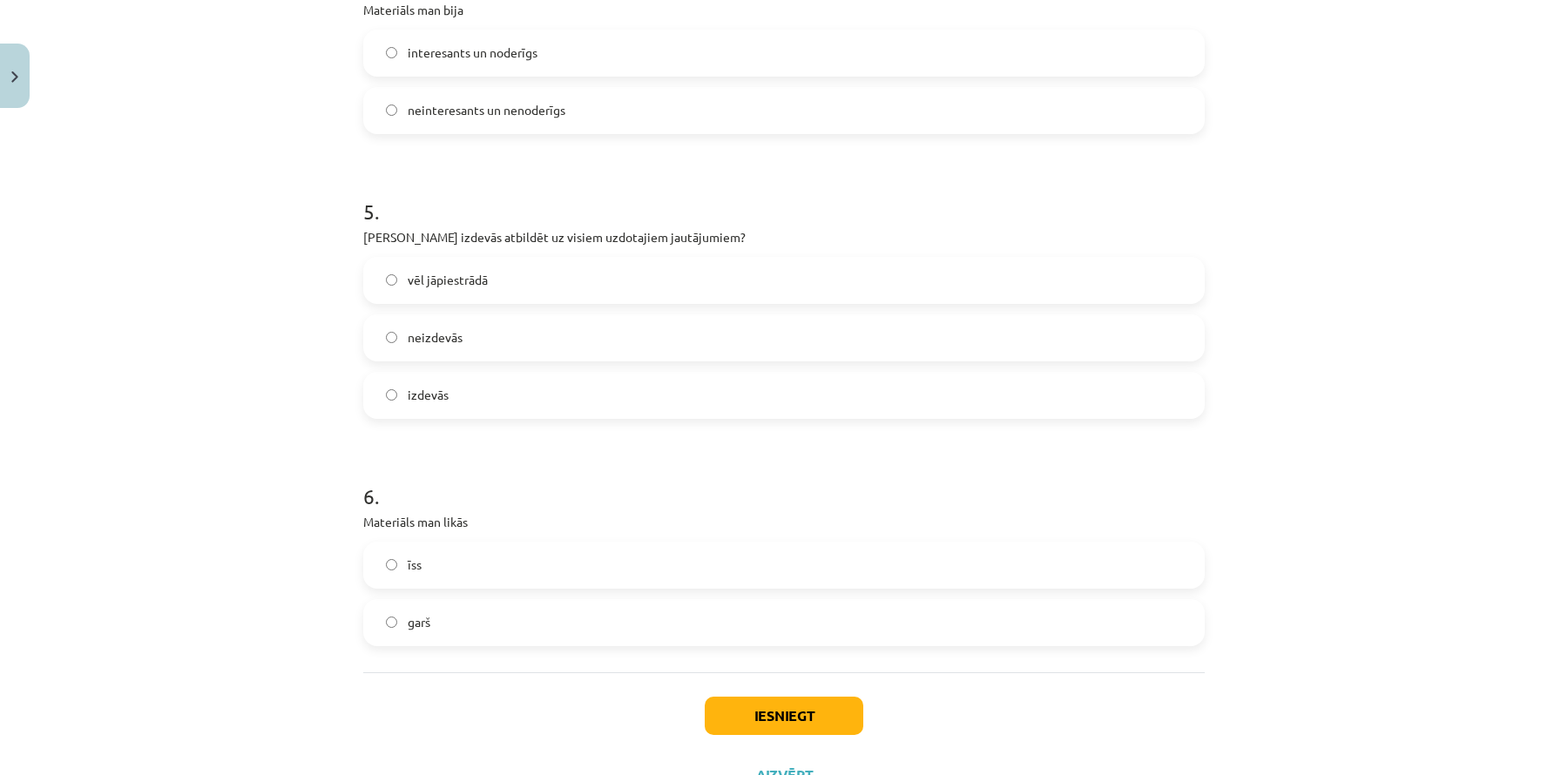
scroll to position [1402, 0]
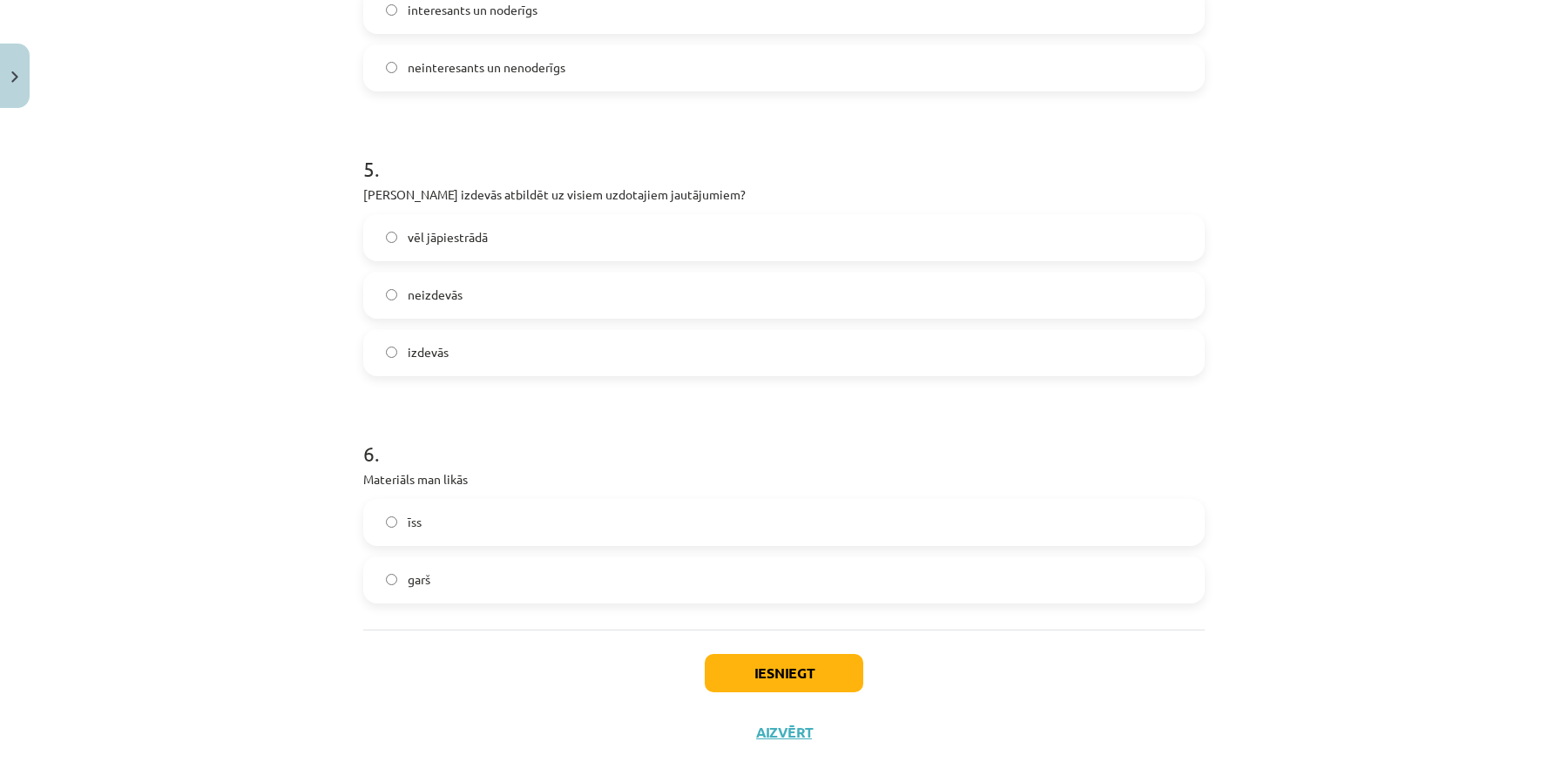
click at [513, 240] on label "vēl jāpiestrādā" at bounding box center [784, 238] width 838 height 43
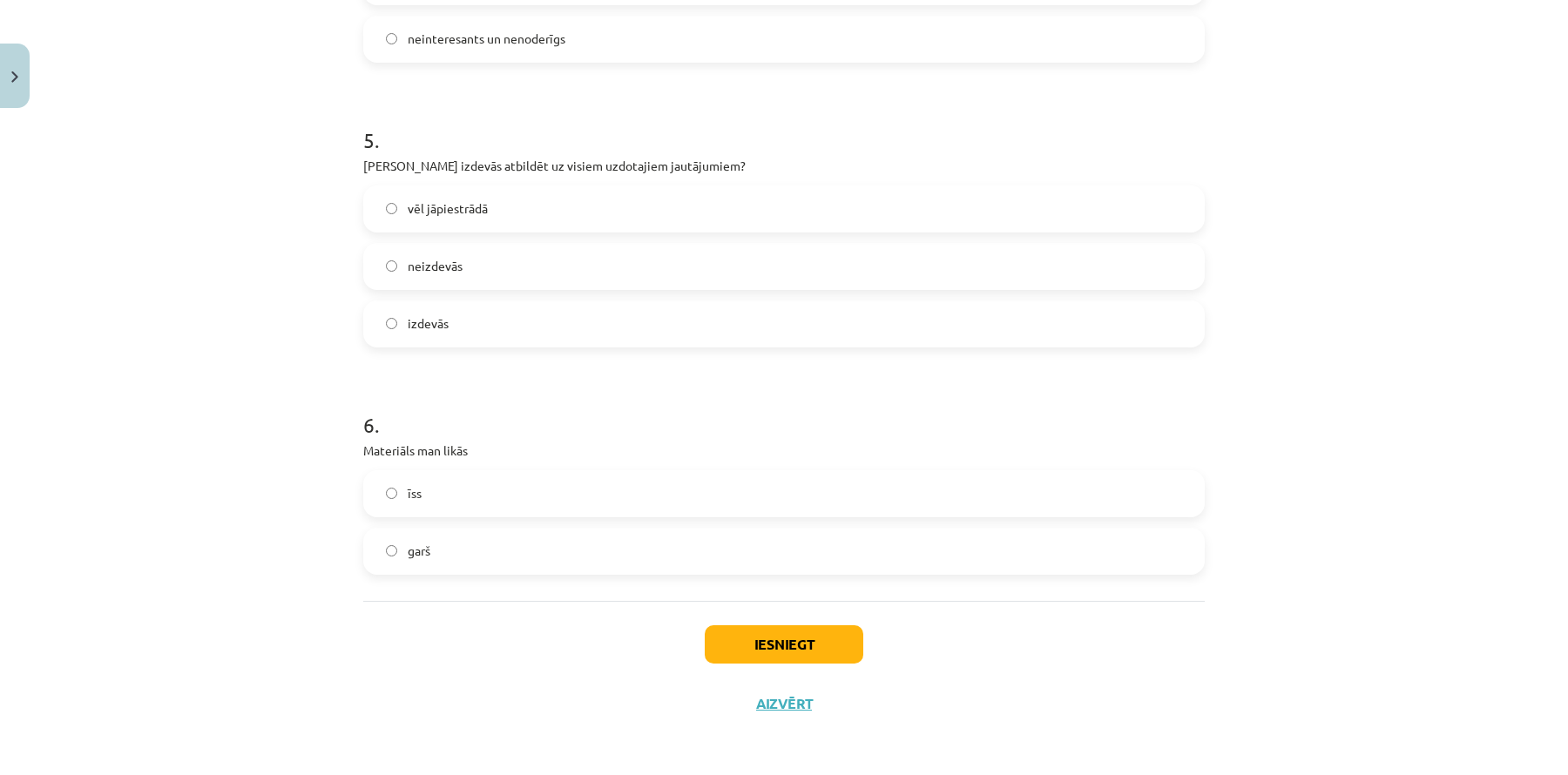
click at [414, 493] on span "īss" at bounding box center [414, 494] width 14 height 18
click at [813, 634] on button "Iesniegt" at bounding box center [784, 644] width 158 height 38
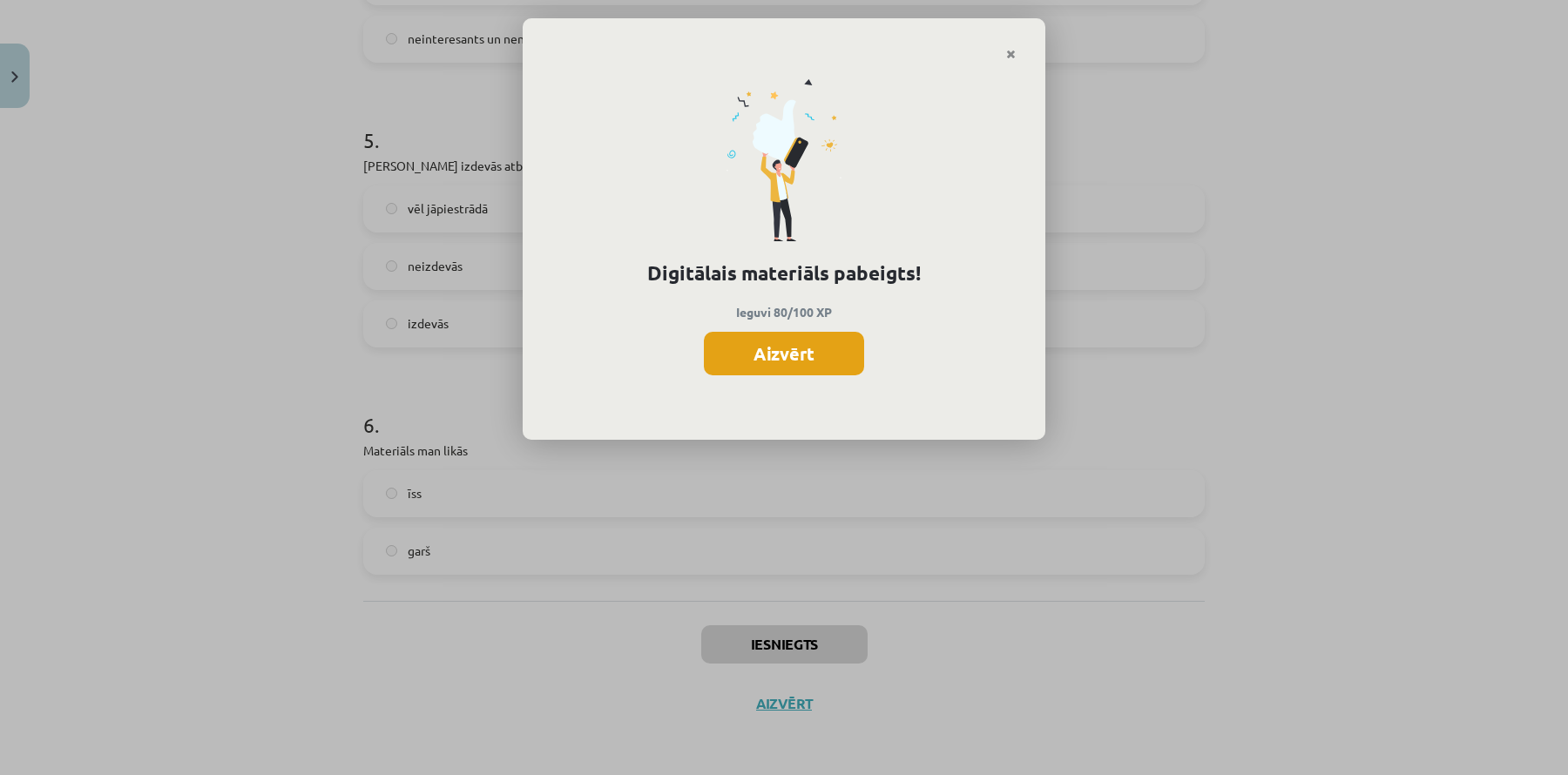
click at [808, 358] on button "Aizvērt" at bounding box center [784, 353] width 160 height 43
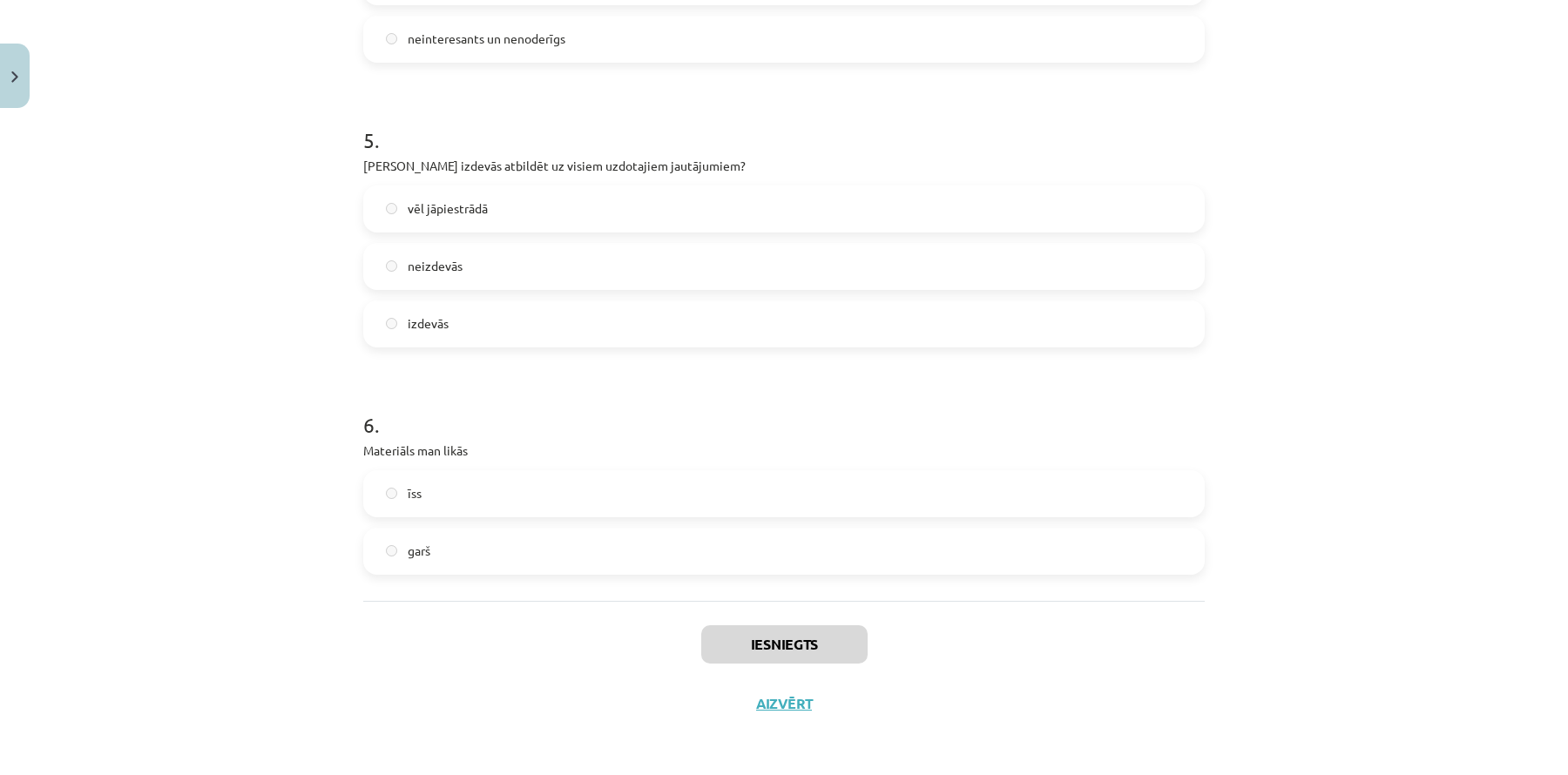
scroll to position [228, 0]
click at [780, 706] on button "Aizvērt" at bounding box center [784, 704] width 67 height 18
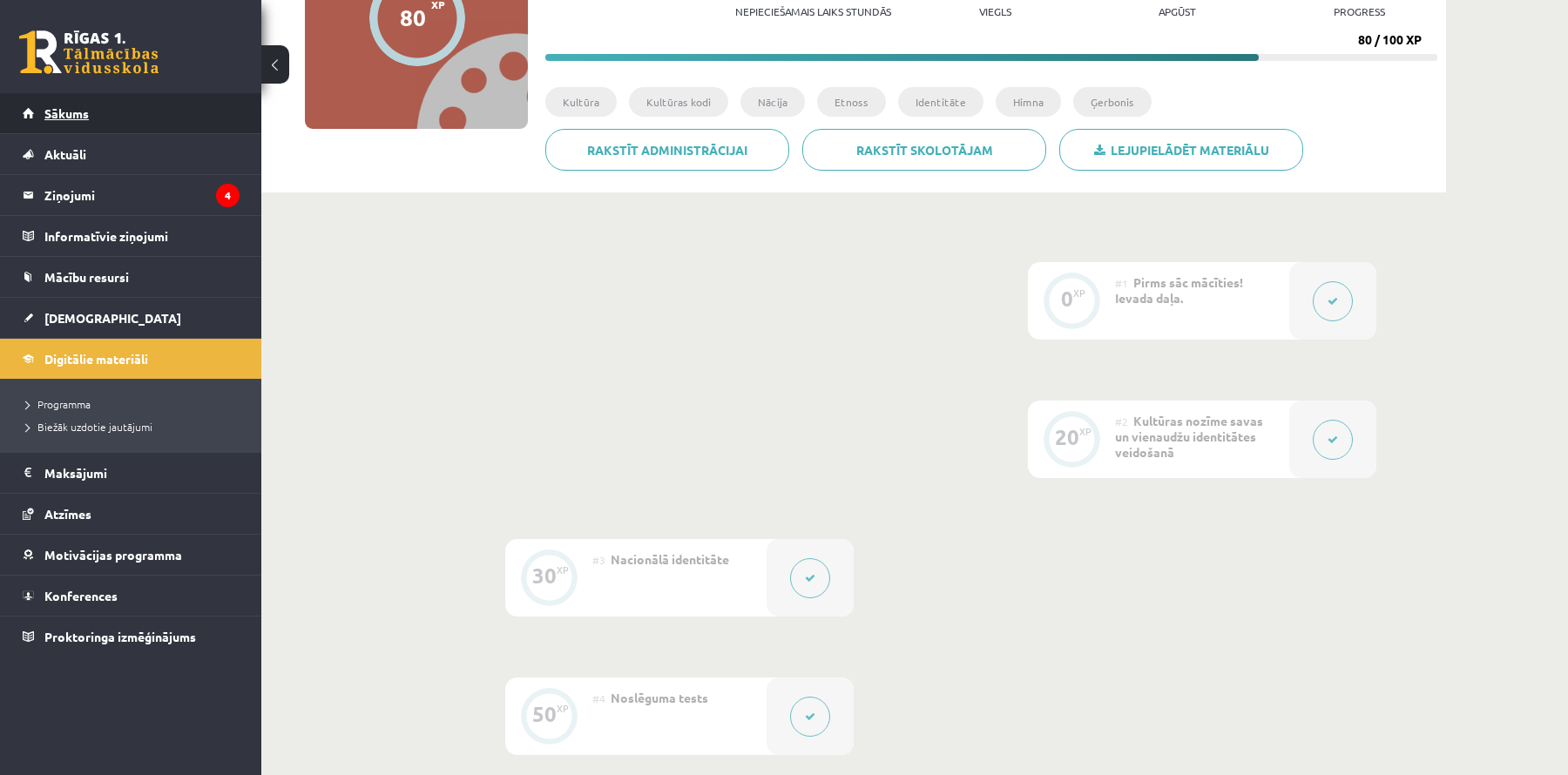
click at [187, 112] on link "Sākums" at bounding box center [130, 113] width 217 height 40
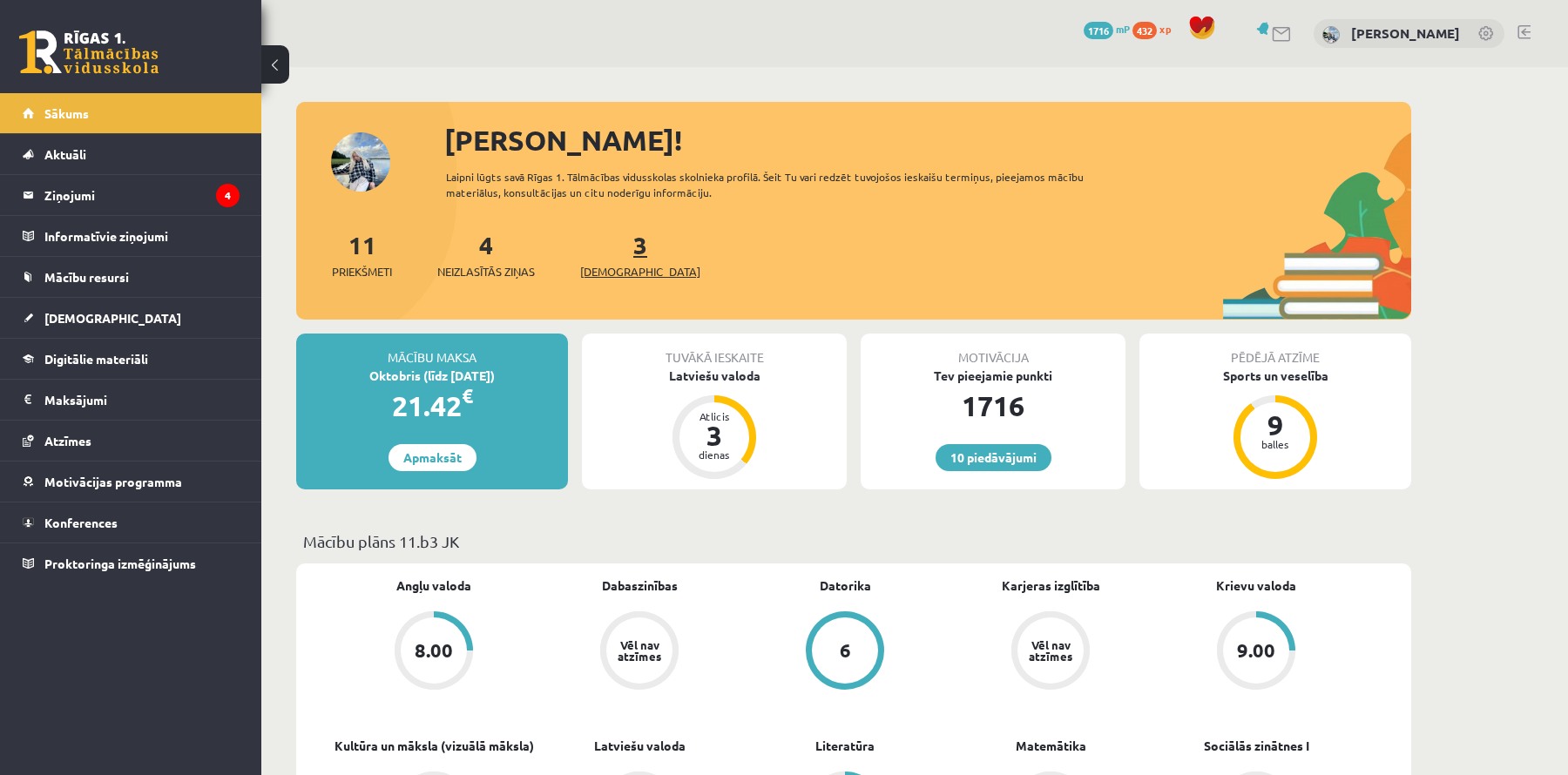
click at [607, 253] on link "3 Ieskaites" at bounding box center [640, 255] width 120 height 52
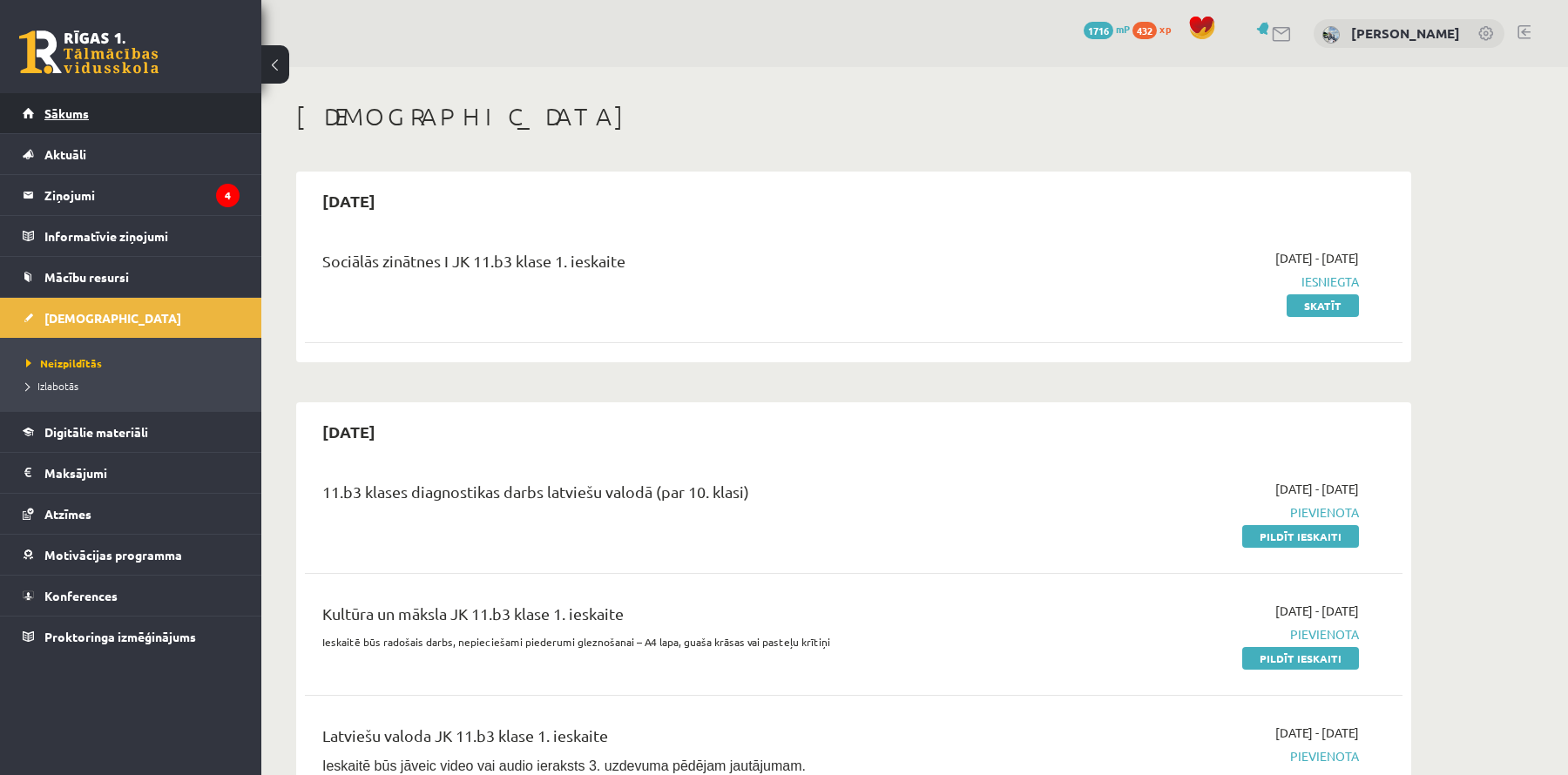
click at [118, 117] on link "Sākums" at bounding box center [130, 113] width 217 height 40
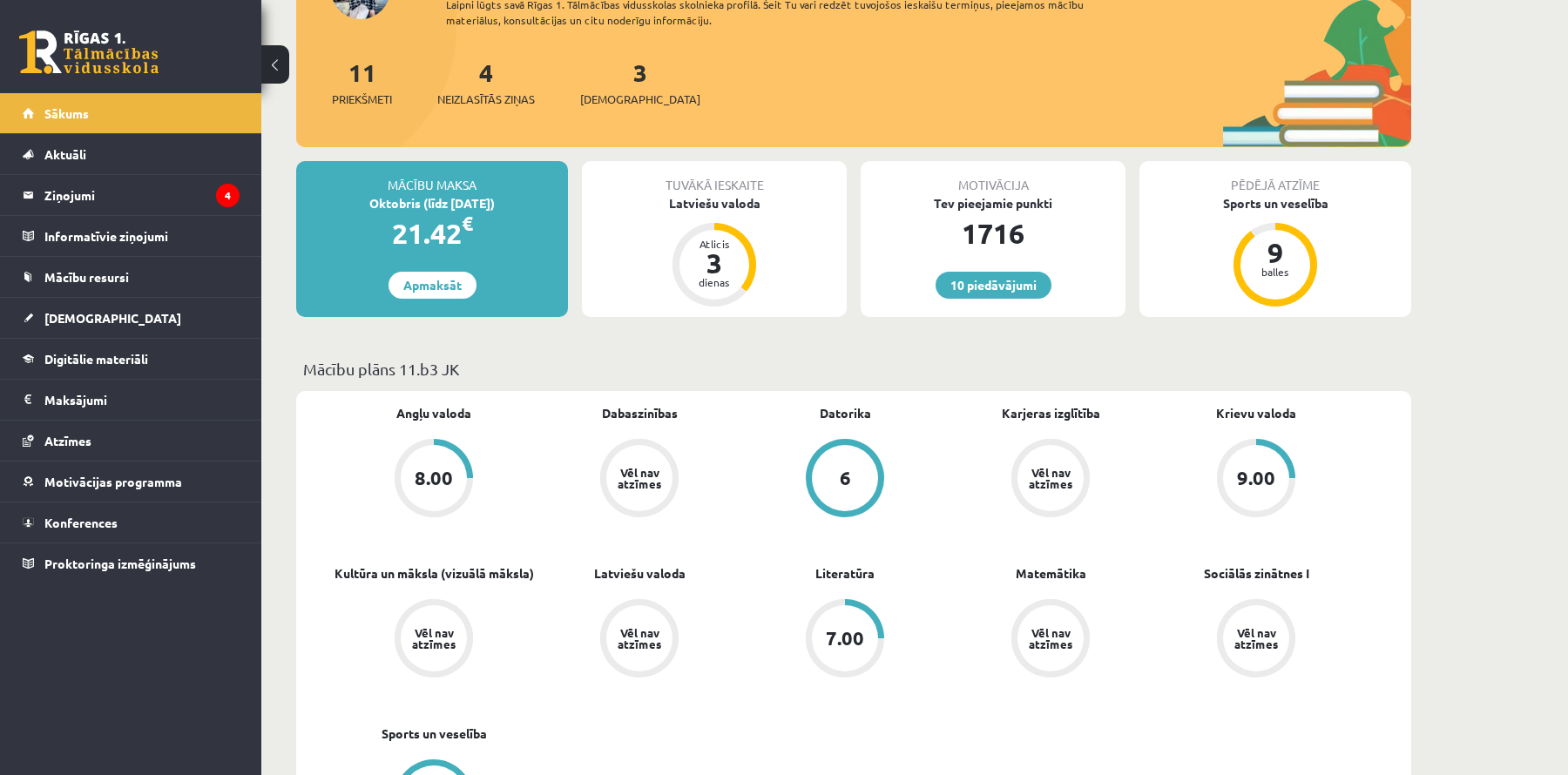
scroll to position [179, 0]
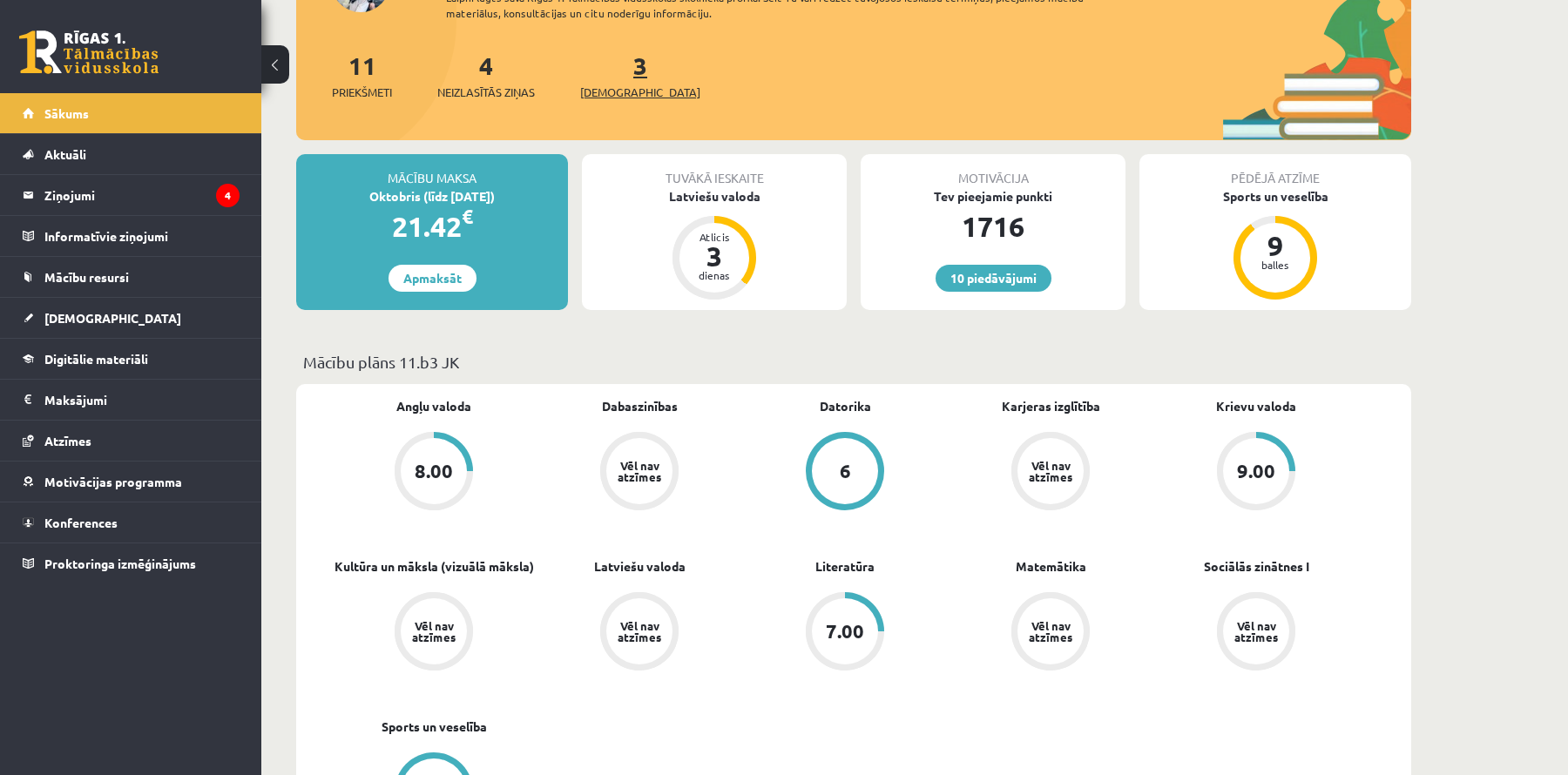
click at [621, 83] on span "[DEMOGRAPHIC_DATA]" at bounding box center [640, 92] width 120 height 18
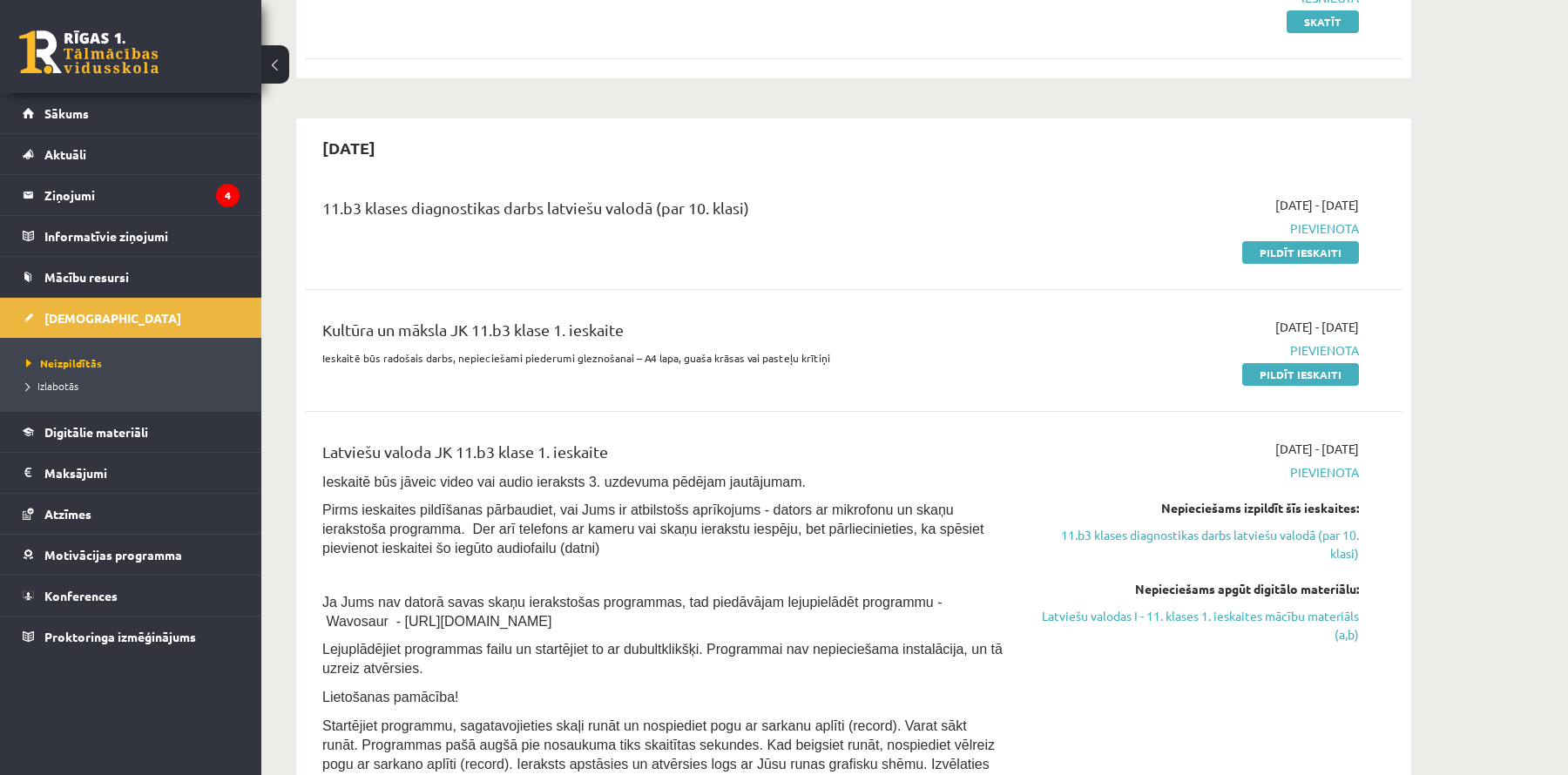
scroll to position [342, 0]
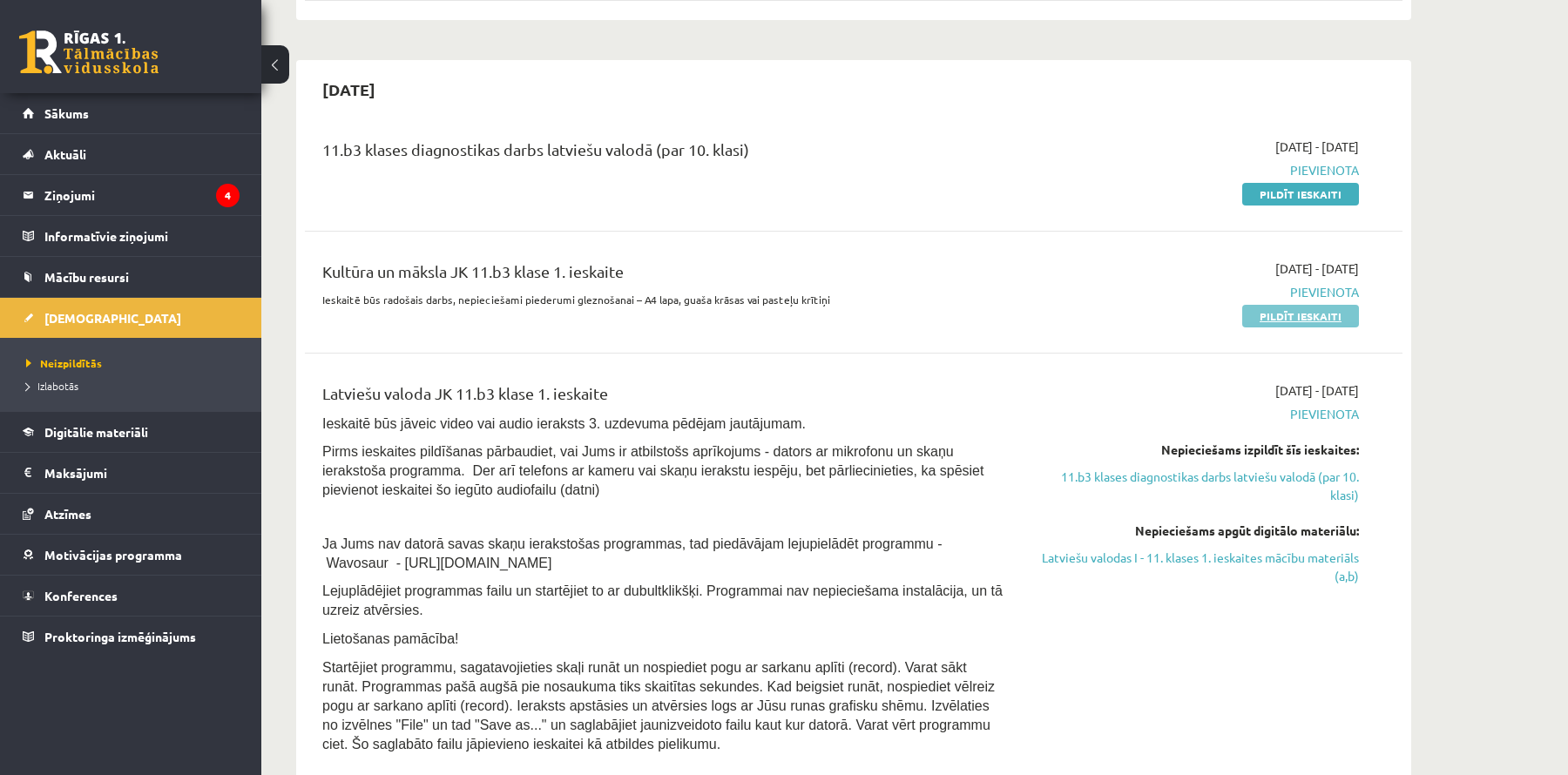
click at [1288, 314] on link "Pildīt ieskaiti" at bounding box center [1301, 316] width 117 height 22
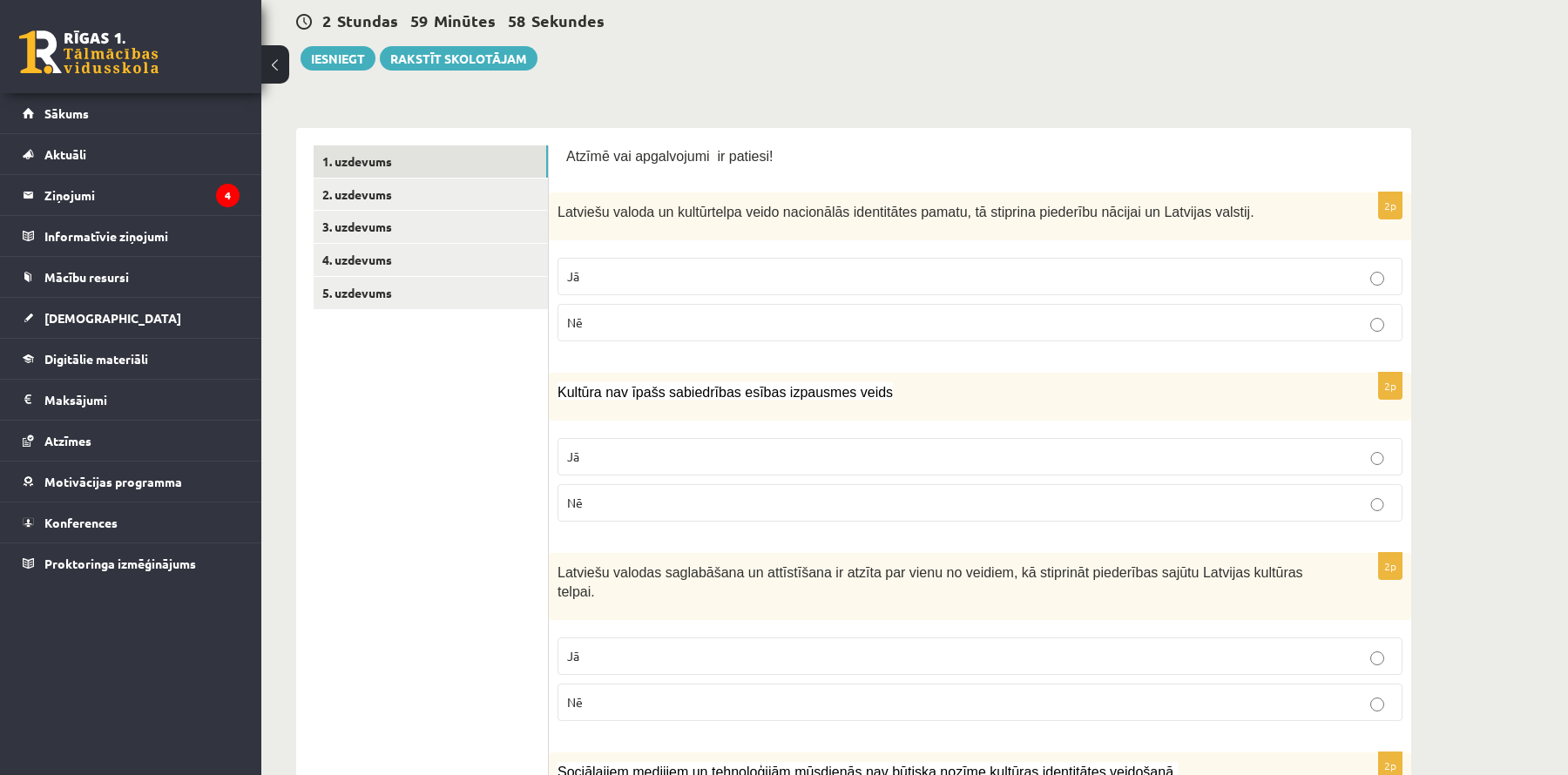
scroll to position [172, 0]
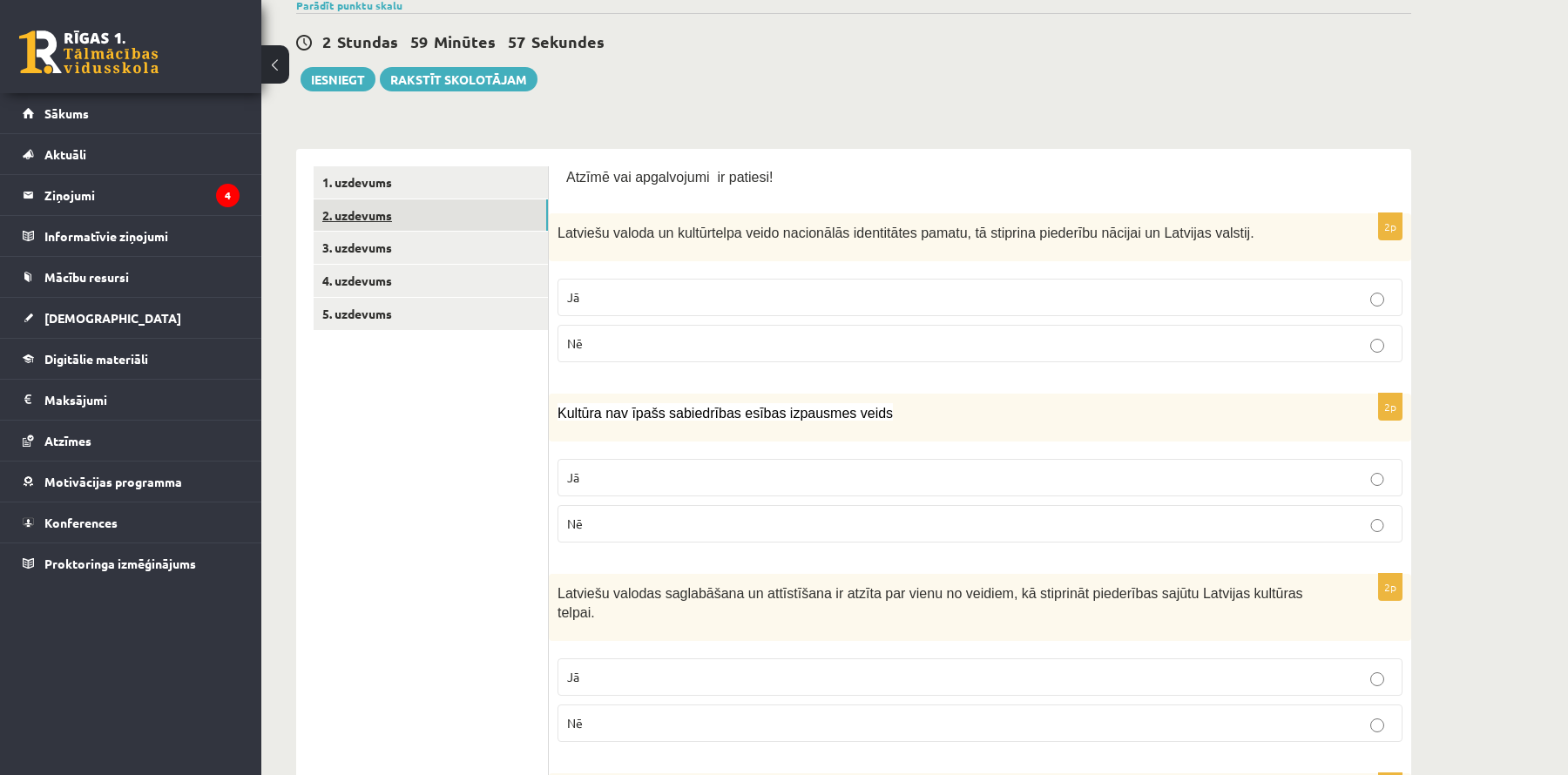
click at [462, 218] on link "2. uzdevums" at bounding box center [430, 215] width 234 height 32
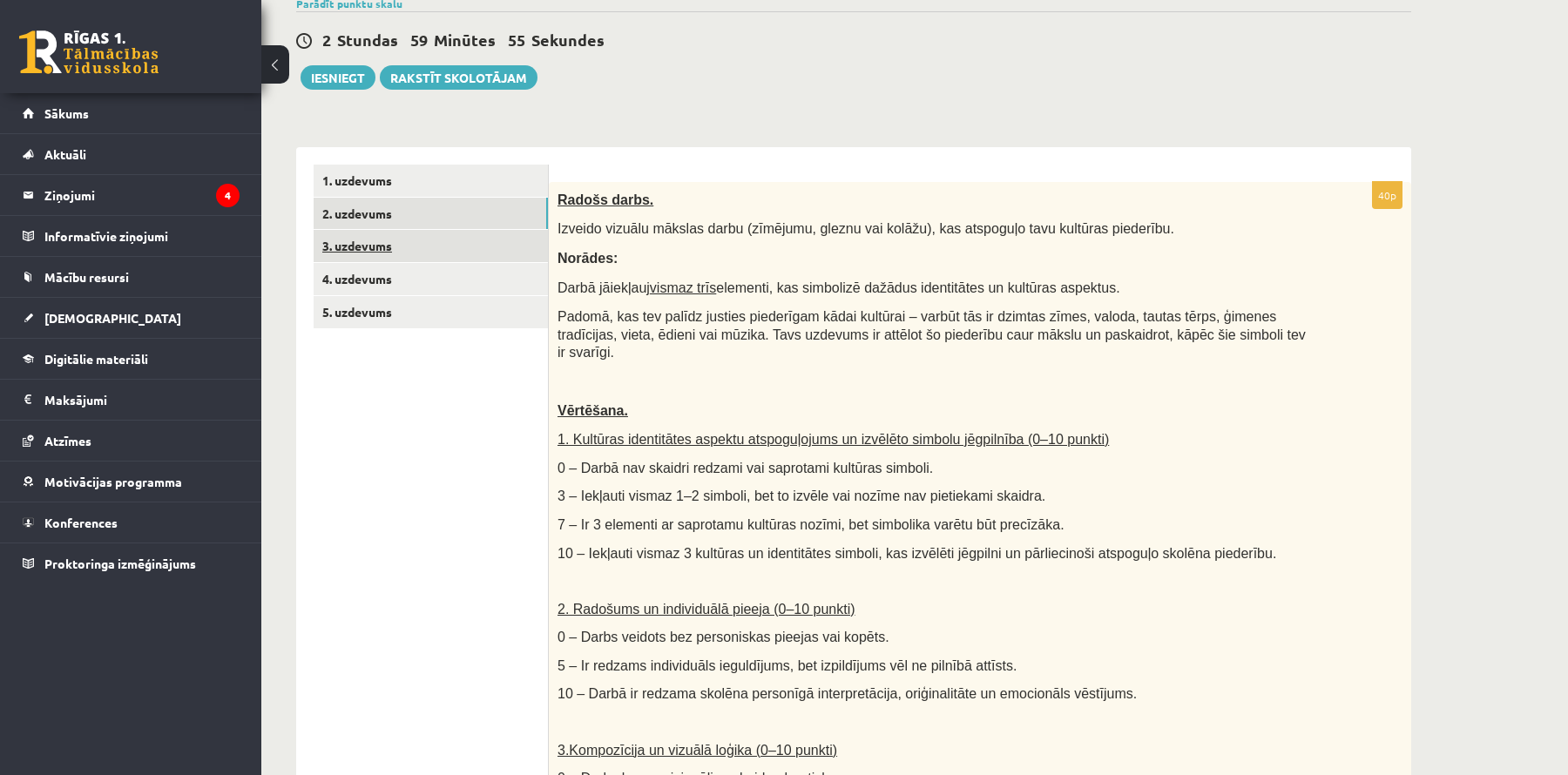
scroll to position [0, 0]
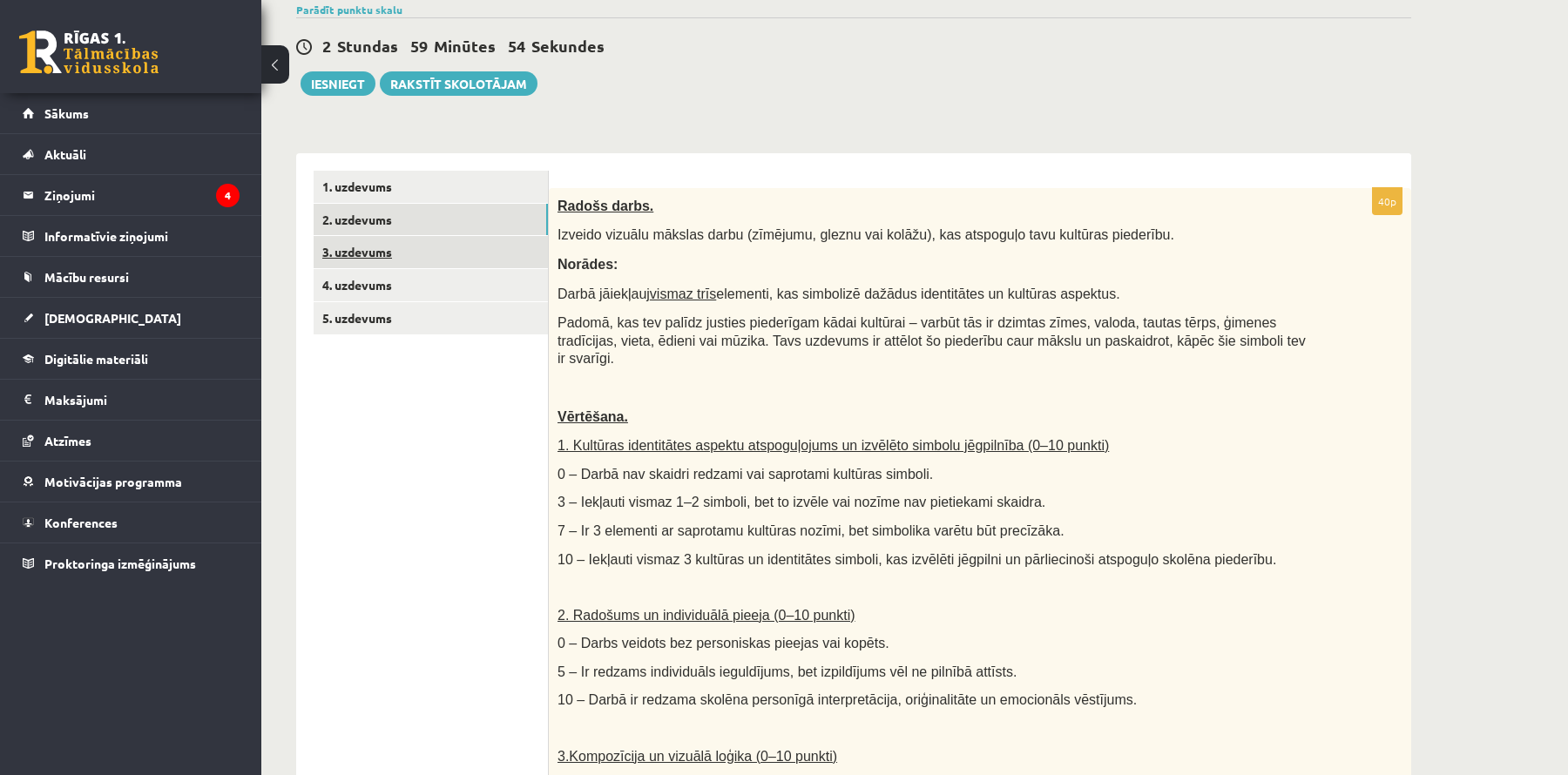
click at [400, 256] on link "3. uzdevums" at bounding box center [430, 252] width 234 height 32
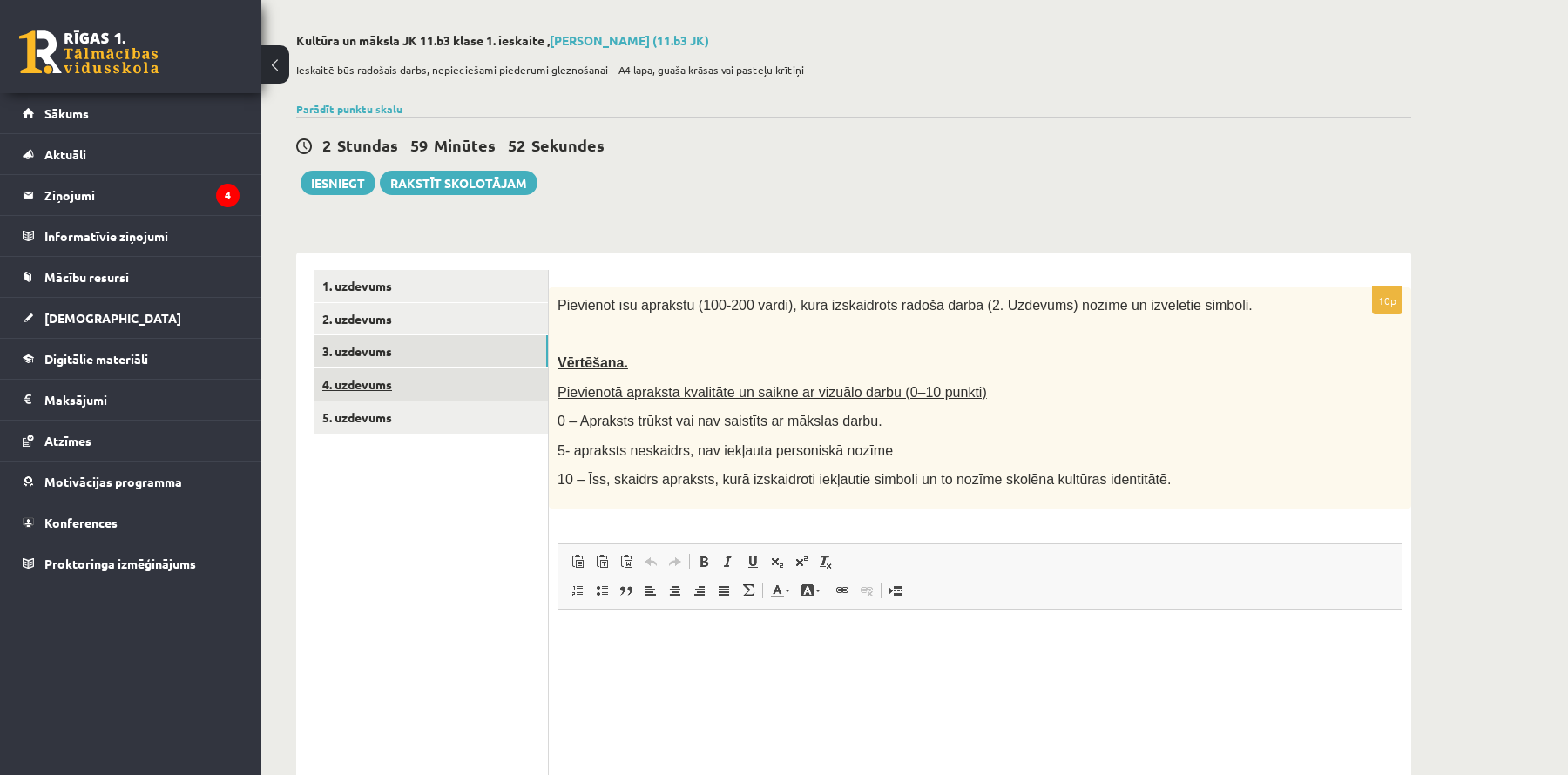
click at [442, 383] on link "4. uzdevums" at bounding box center [430, 384] width 234 height 32
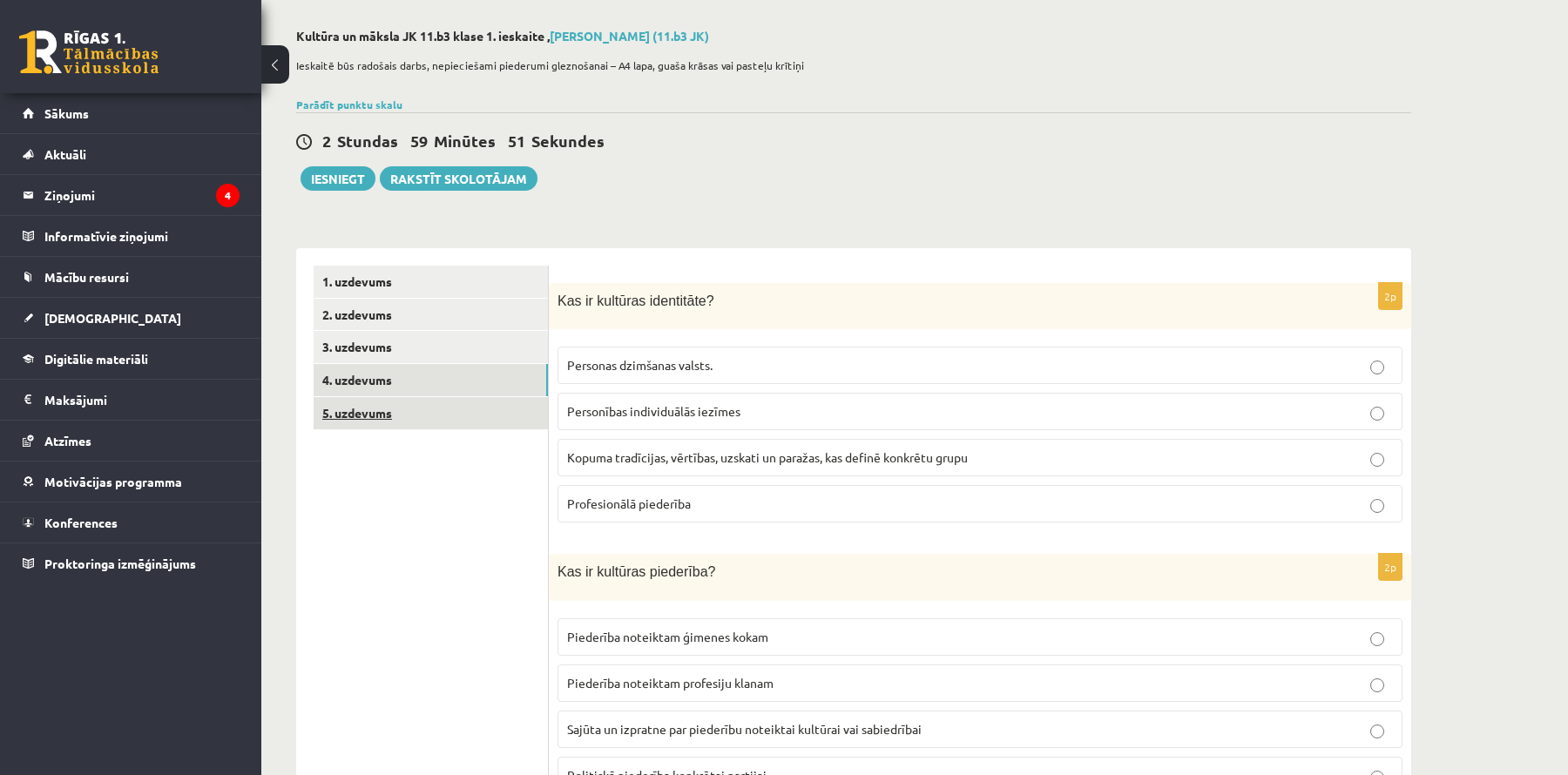
click at [430, 410] on link "5. uzdevums" at bounding box center [430, 412] width 234 height 32
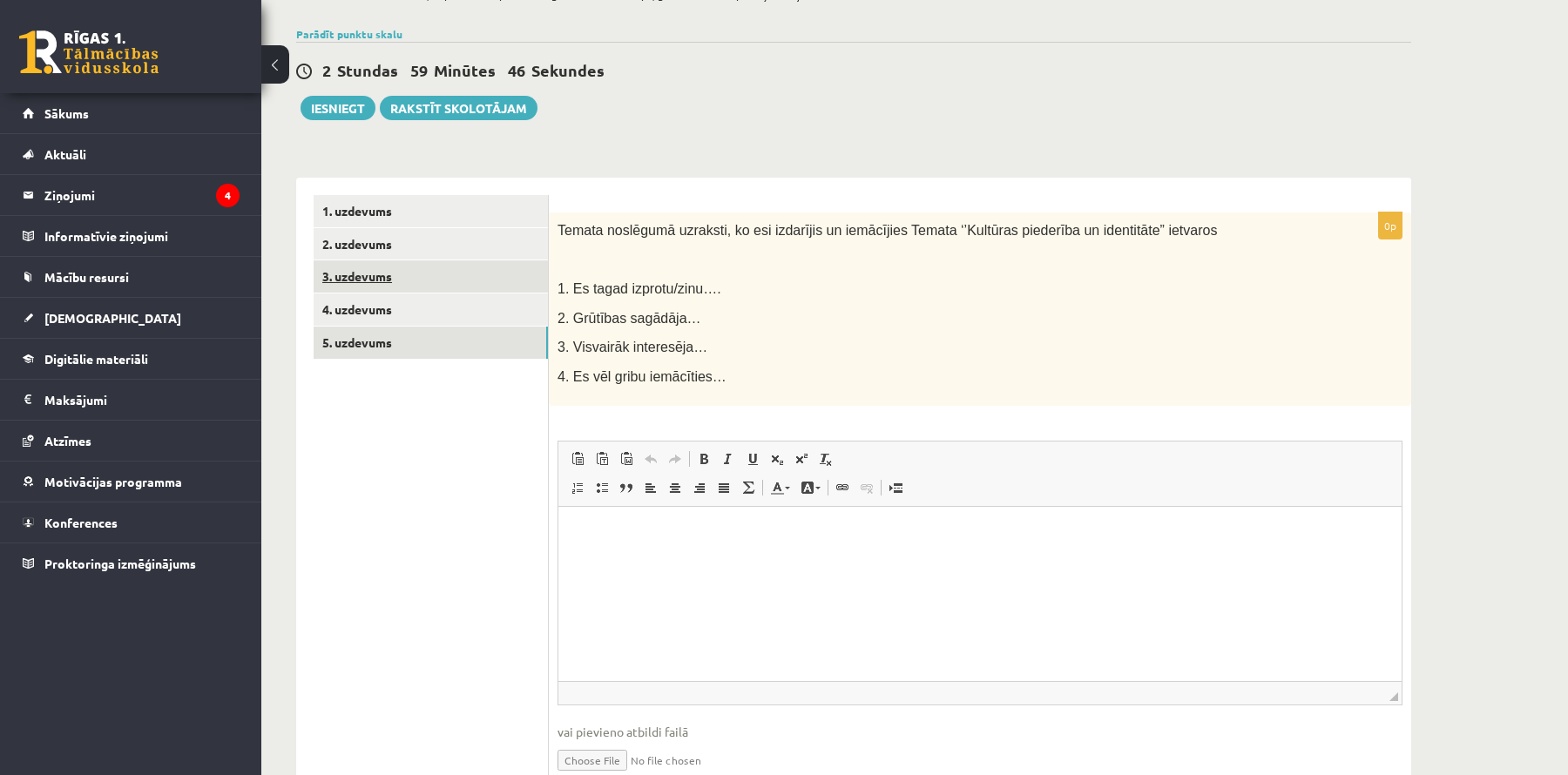
scroll to position [142, 0]
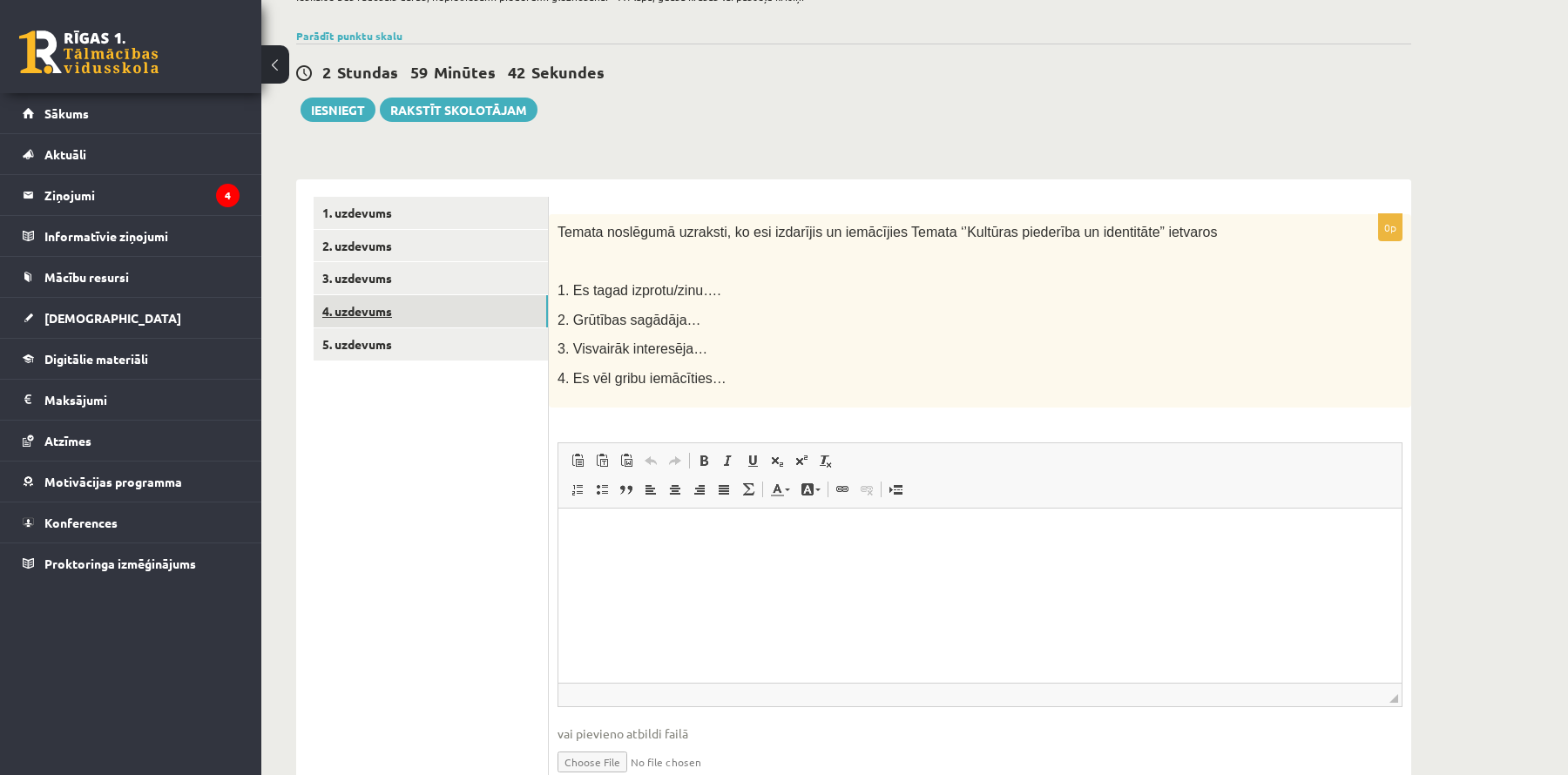
click at [435, 314] on link "4. uzdevums" at bounding box center [430, 311] width 234 height 32
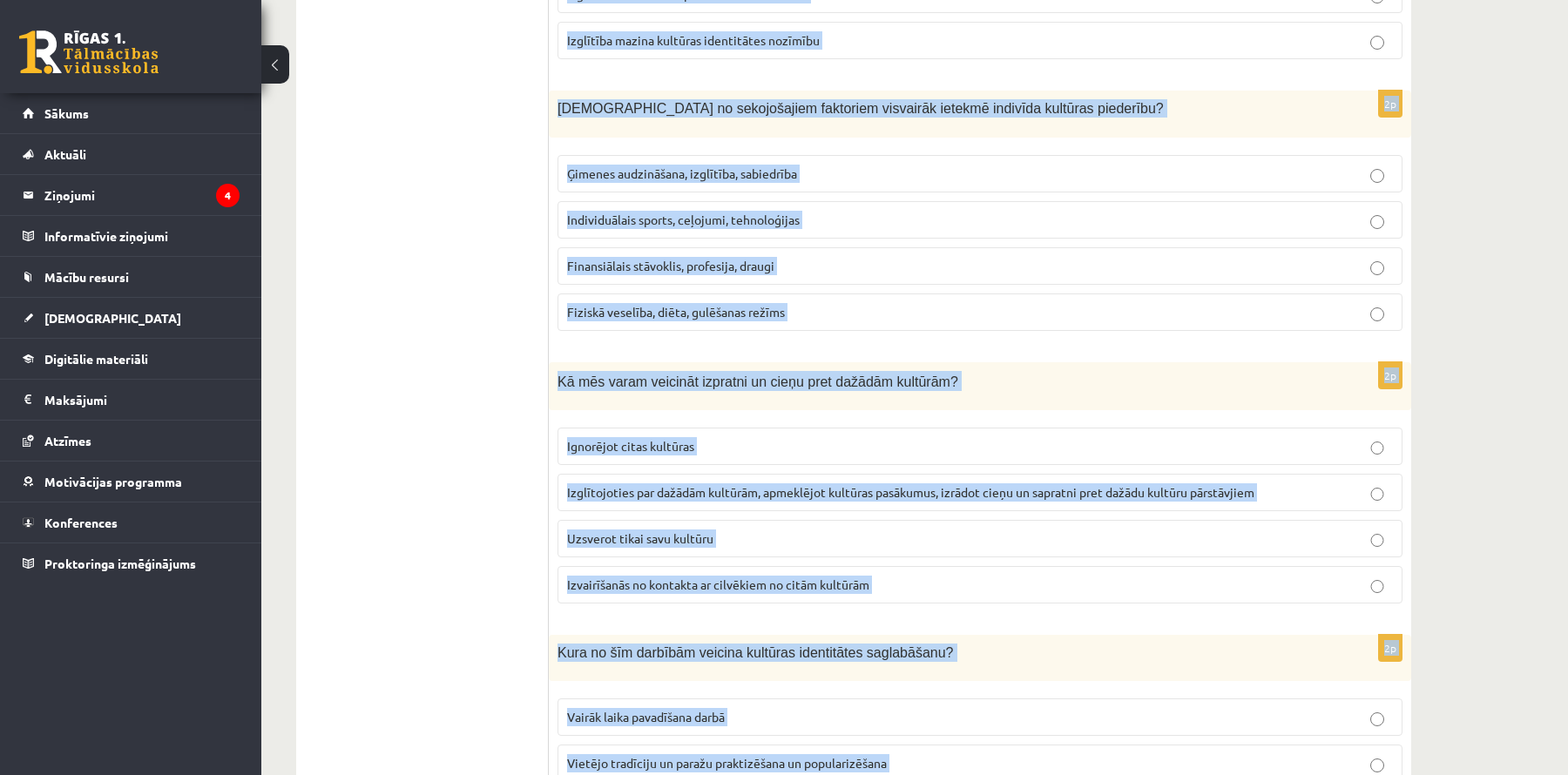
scroll to position [2307, 0]
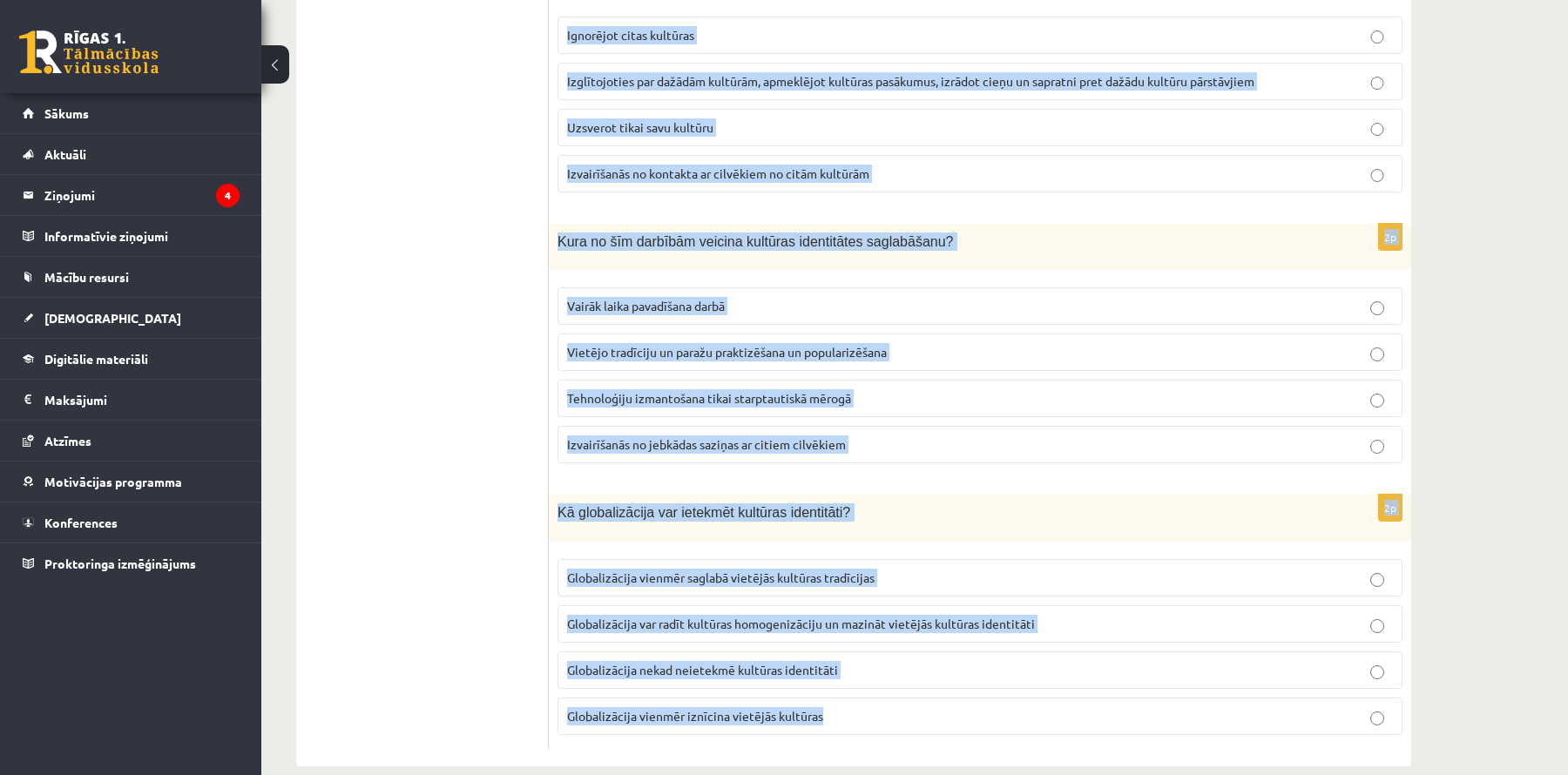
drag, startPoint x: 559, startPoint y: 102, endPoint x: 968, endPoint y: 830, distance: 835.0
copy form "Kas ir kultūras identitāte? Personas dzimšanas valsts. Personības individuālās …"
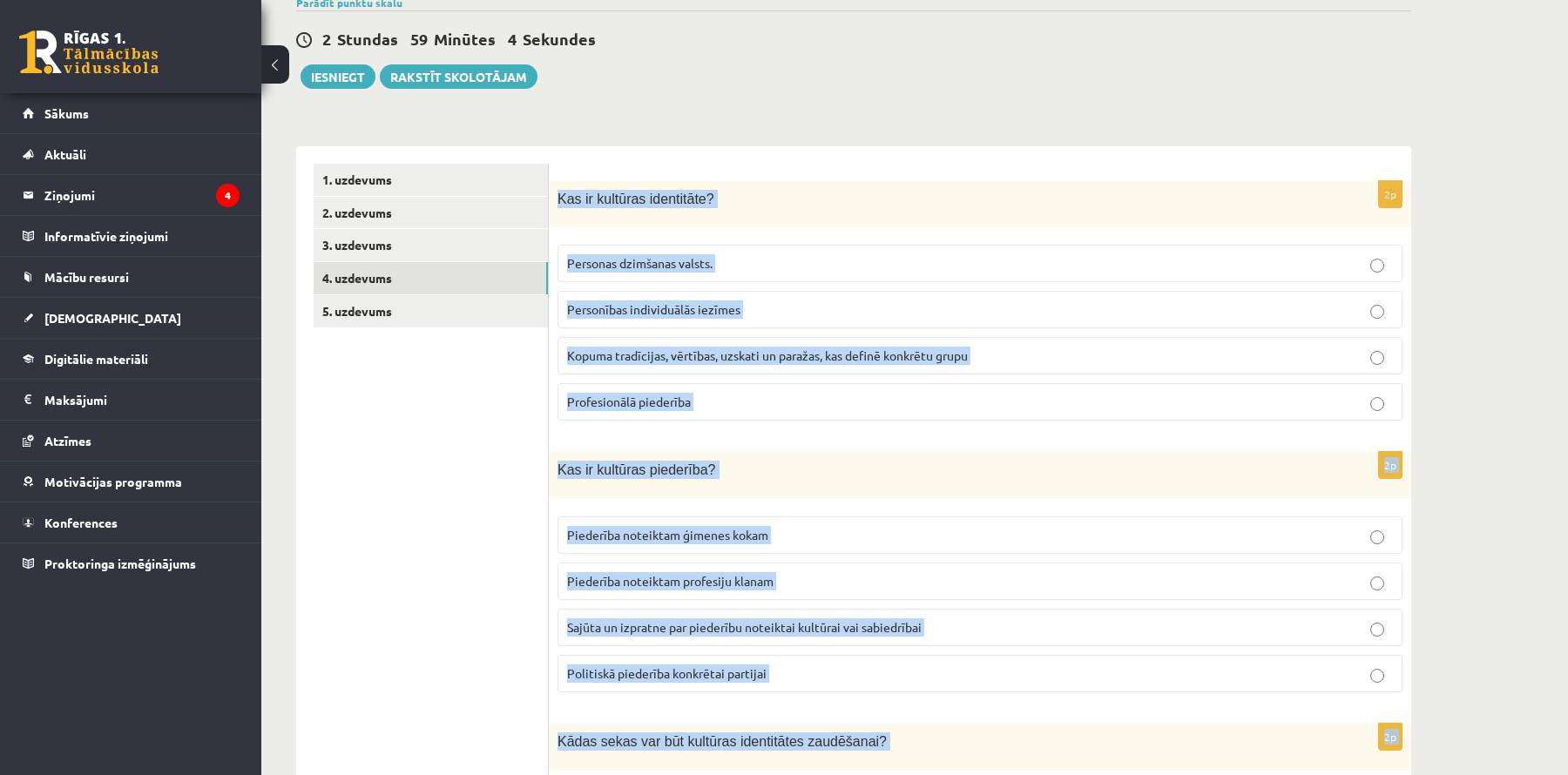
scroll to position [177, 0]
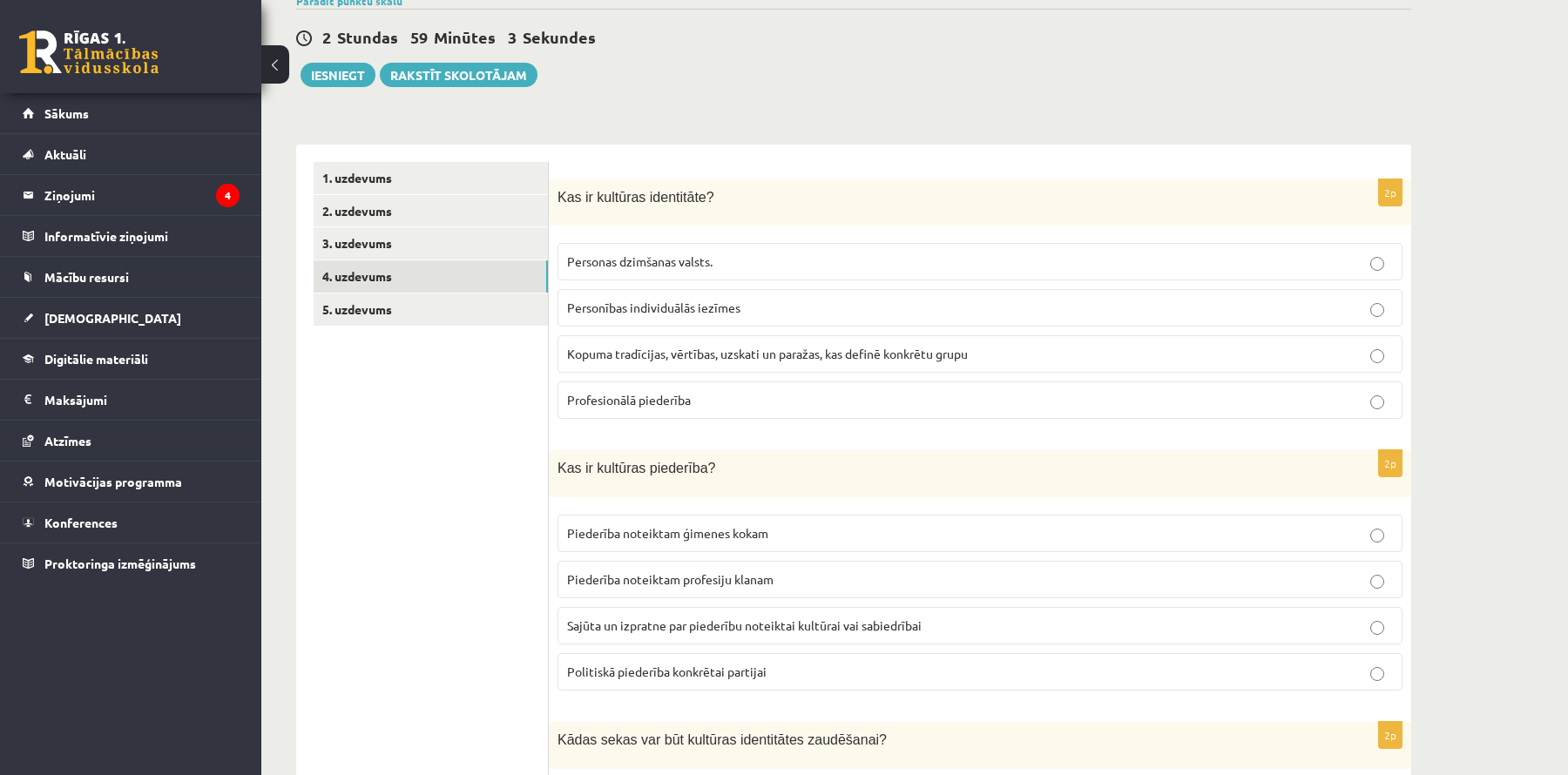
click at [743, 351] on span "Kopuma tradīcijas, vērtības, uzskati un paražas, kas definē konkrētu grupu" at bounding box center [767, 353] width 401 height 16
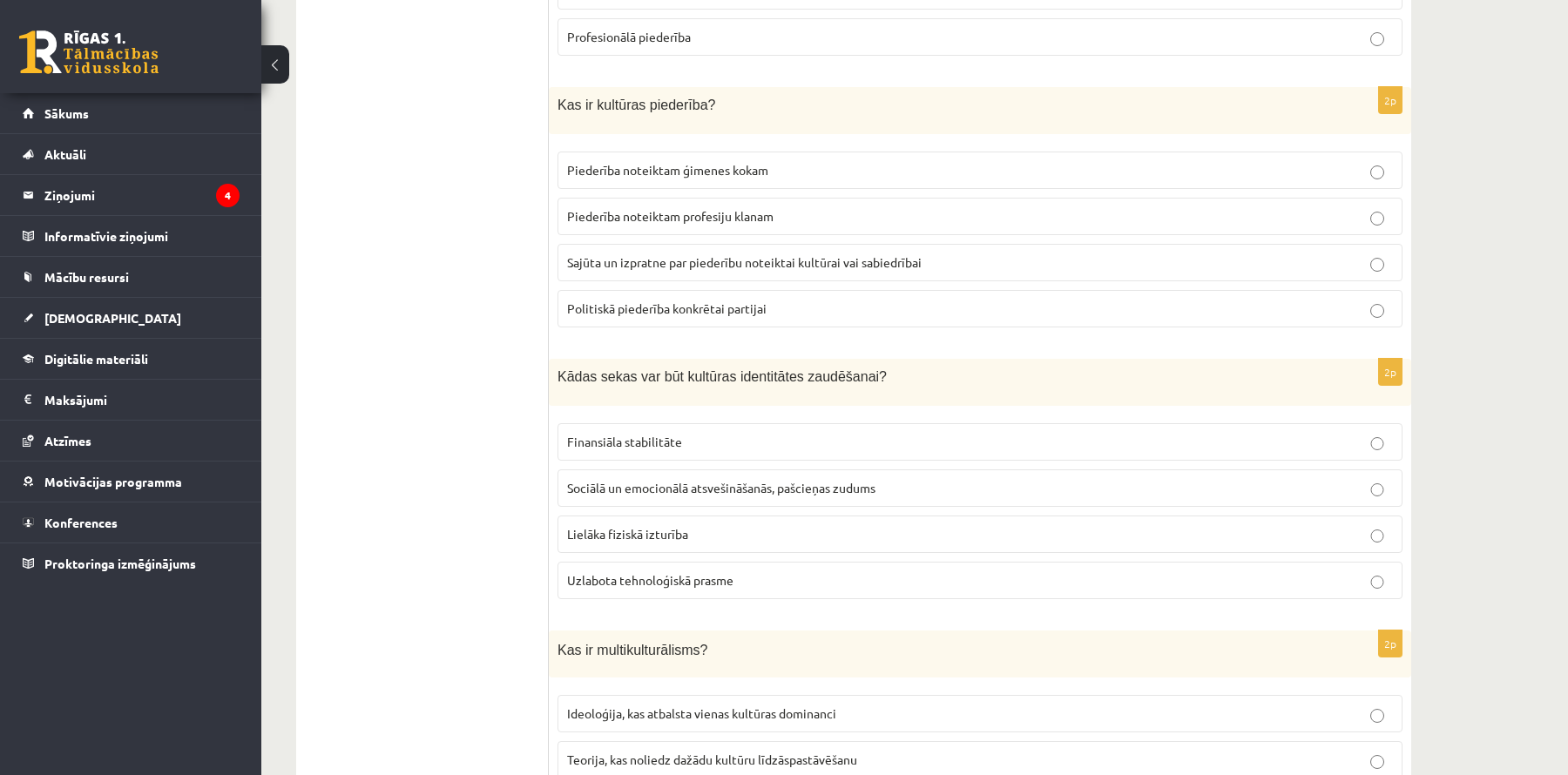
scroll to position [541, 0]
click at [742, 269] on label "Sajūta un izpratne par piederību noteiktai kultūrai vai sabiedrībai" at bounding box center [981, 262] width 846 height 37
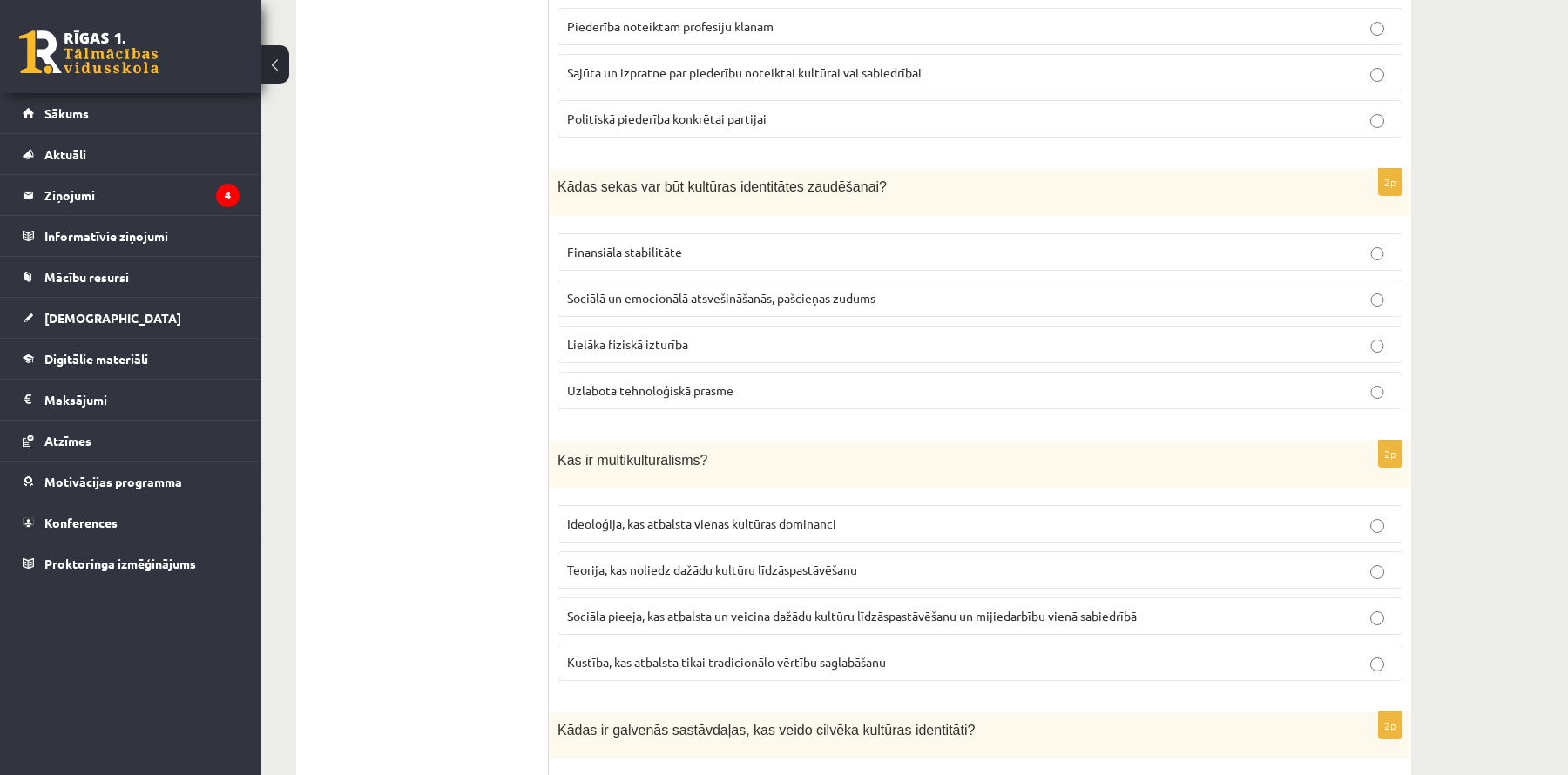
scroll to position [736, 0]
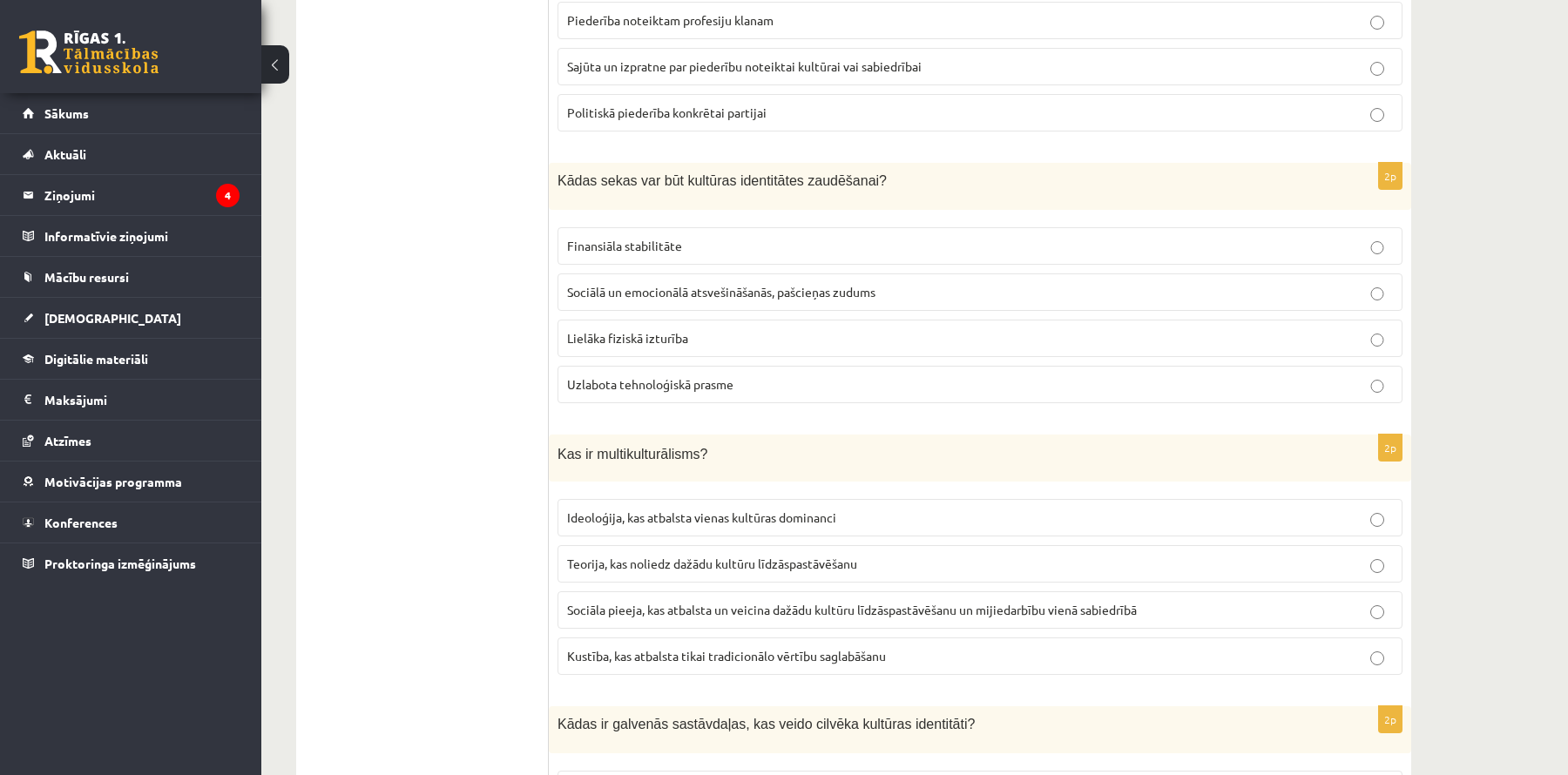
click at [727, 288] on span "Sociālā un emocionālā atsvešināšanās, pašcieņas zudums" at bounding box center [721, 291] width 308 height 16
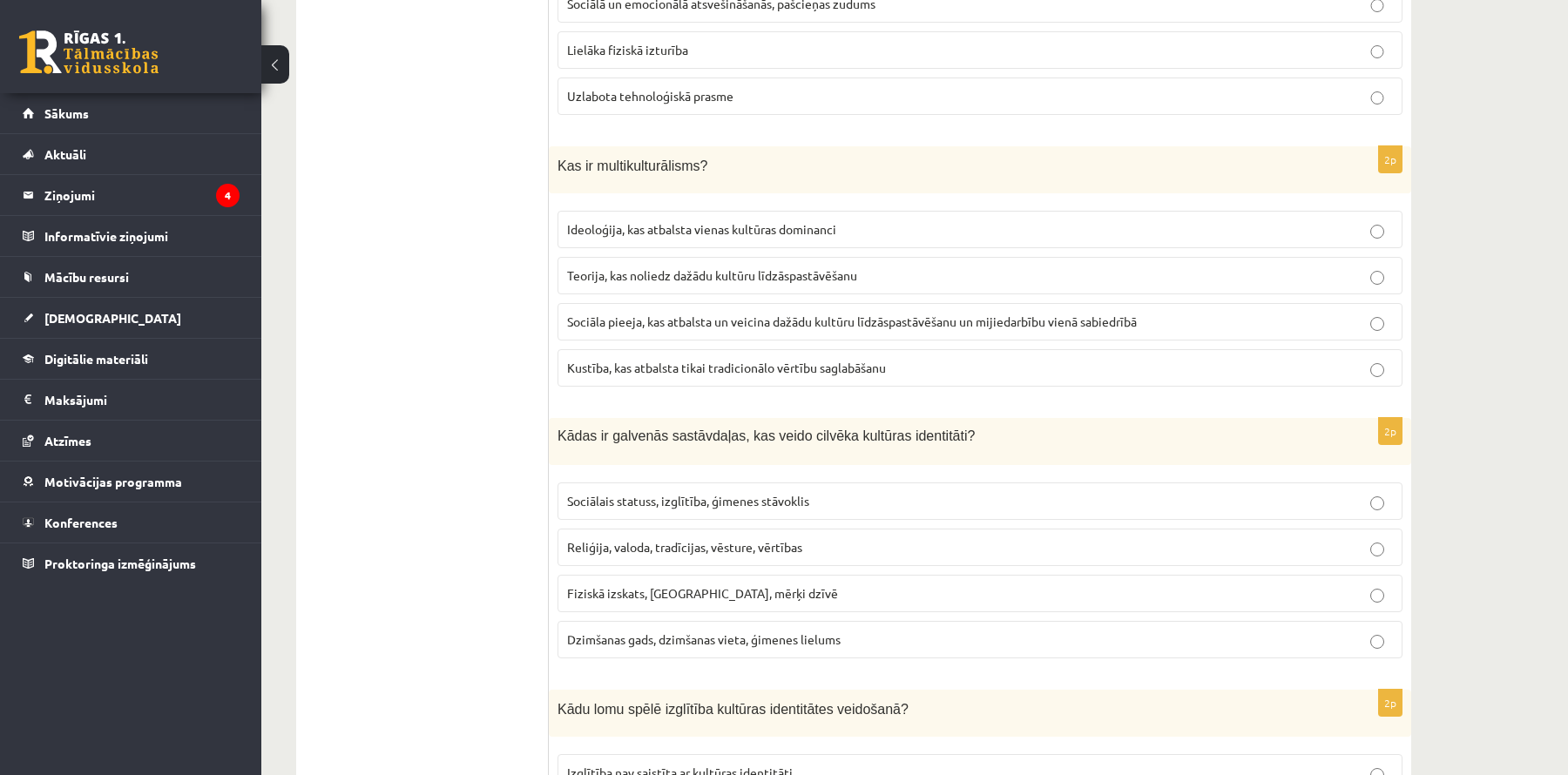
scroll to position [1037, 0]
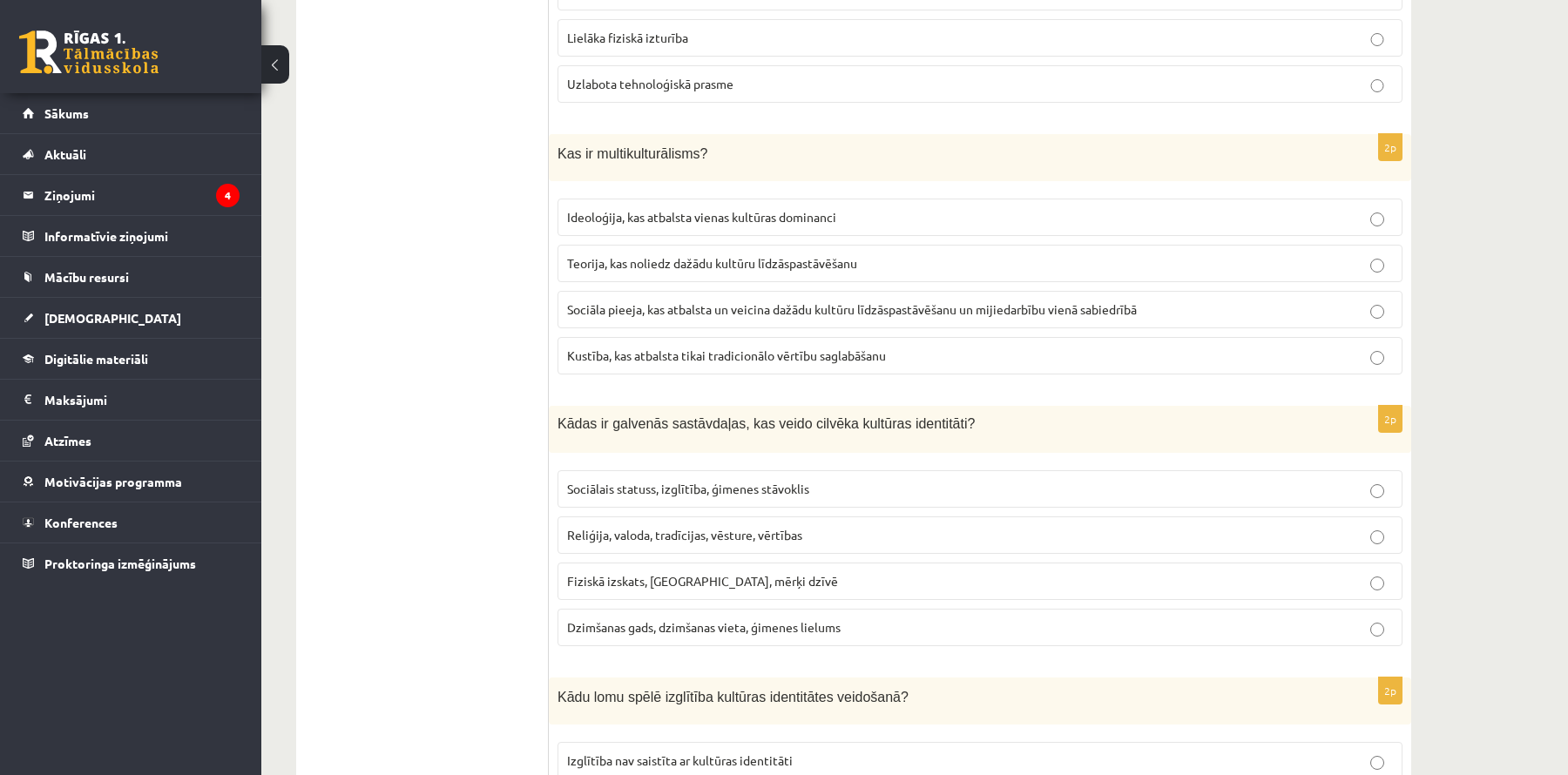
click at [796, 301] on span "Sociāla pieeja, kas atbalsta un veicina dažādu kultūru līdzāspastāvēšanu un mij…" at bounding box center [852, 309] width 570 height 16
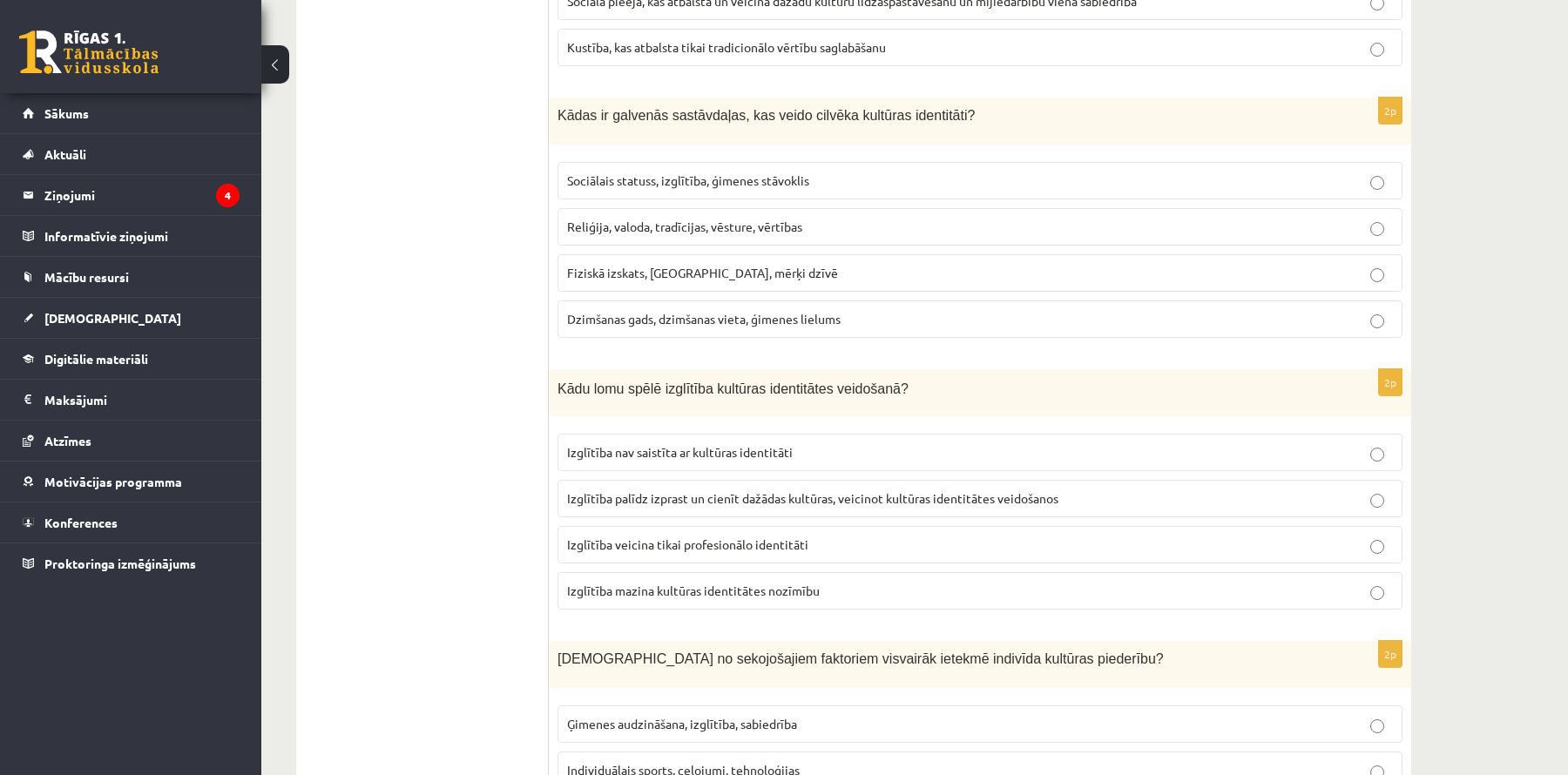
scroll to position [1366, 0]
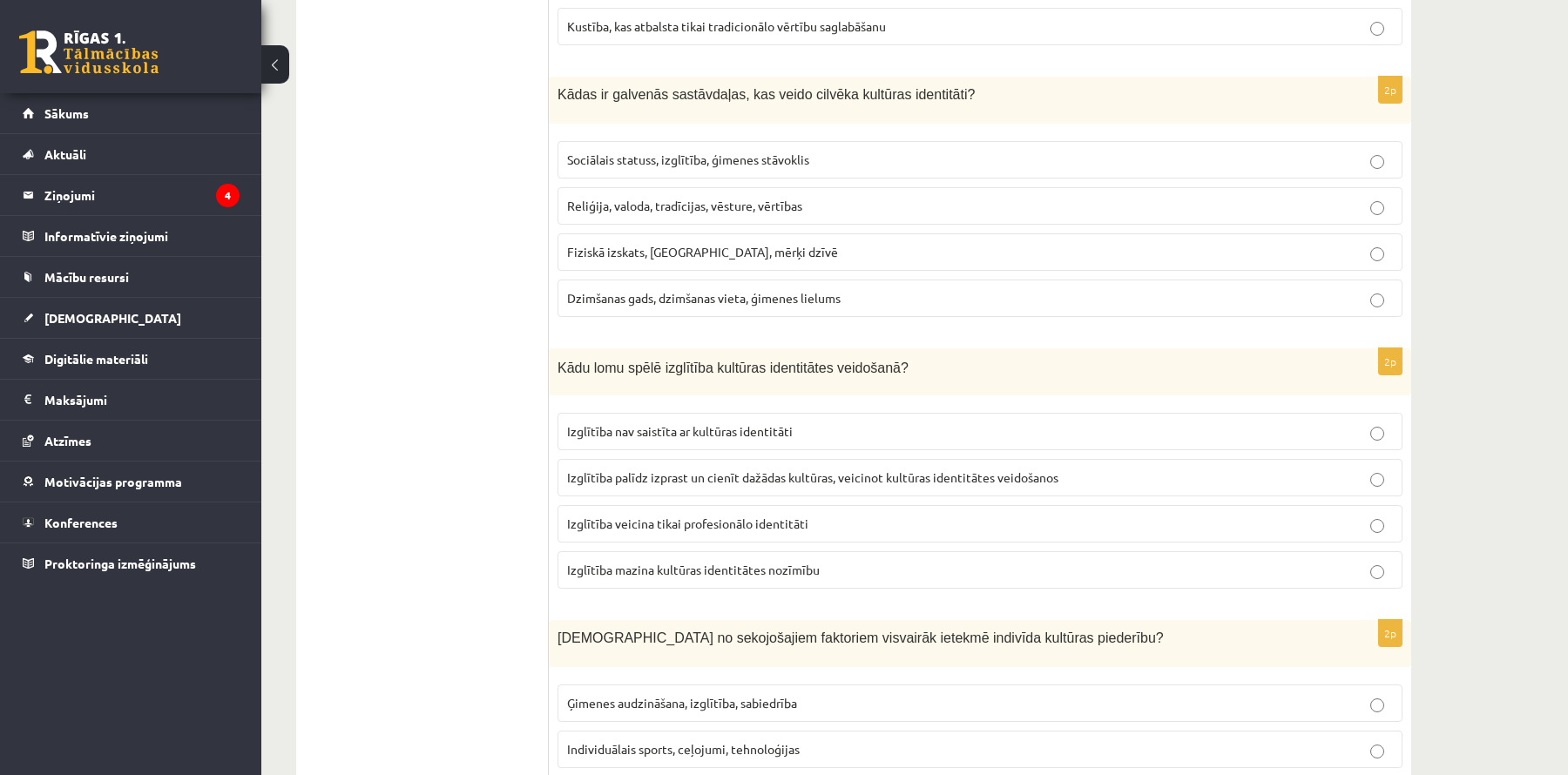
click at [775, 202] on p "Reliģija, valoda, tradīcijas, vēsture, vērtības" at bounding box center [980, 206] width 826 height 18
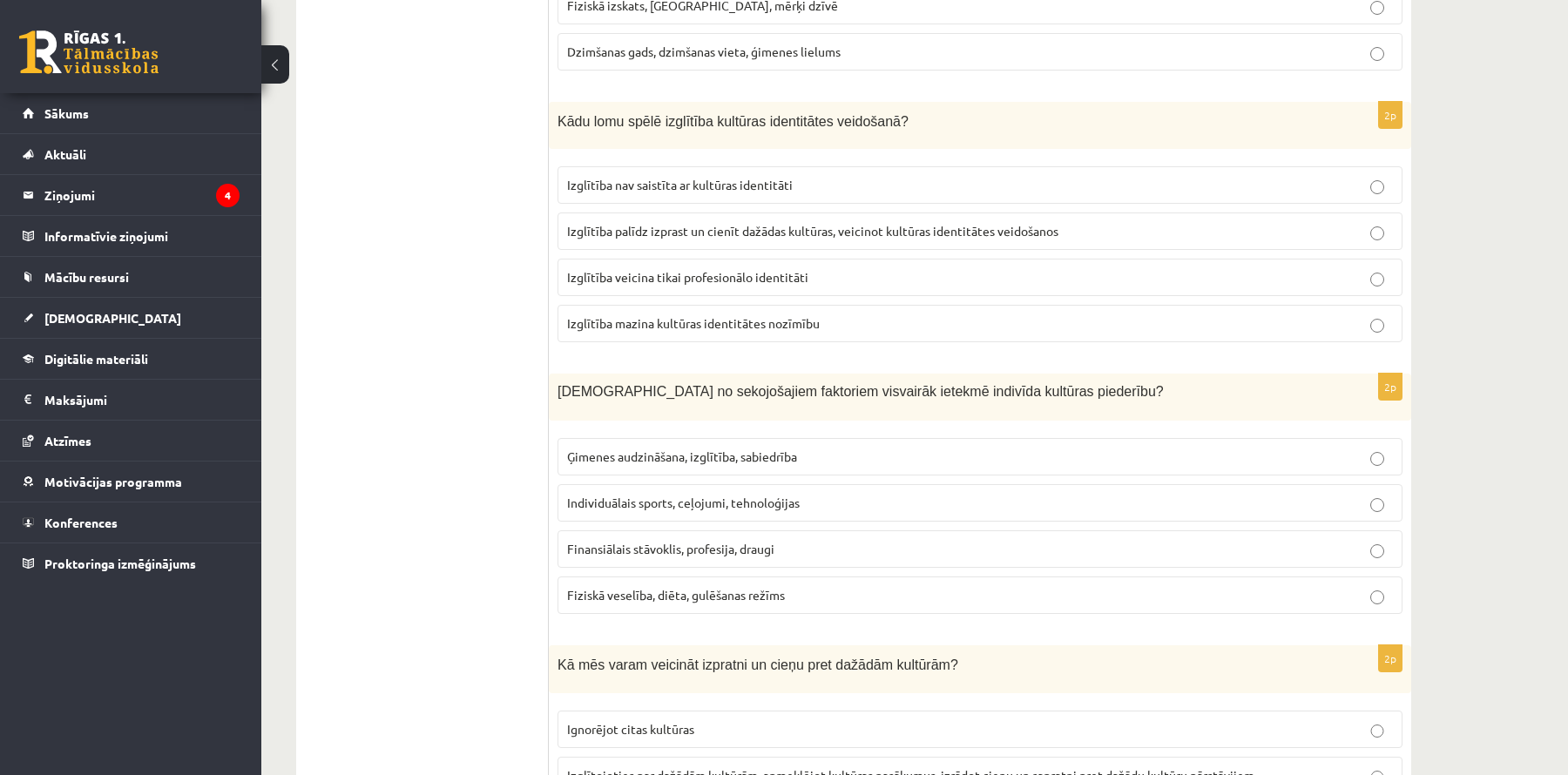
scroll to position [1614, 0]
click at [759, 221] on span "Izglītība palīdz izprast un cienīt dažādas kultūras, veicinot kultūras identitā…" at bounding box center [812, 228] width 491 height 16
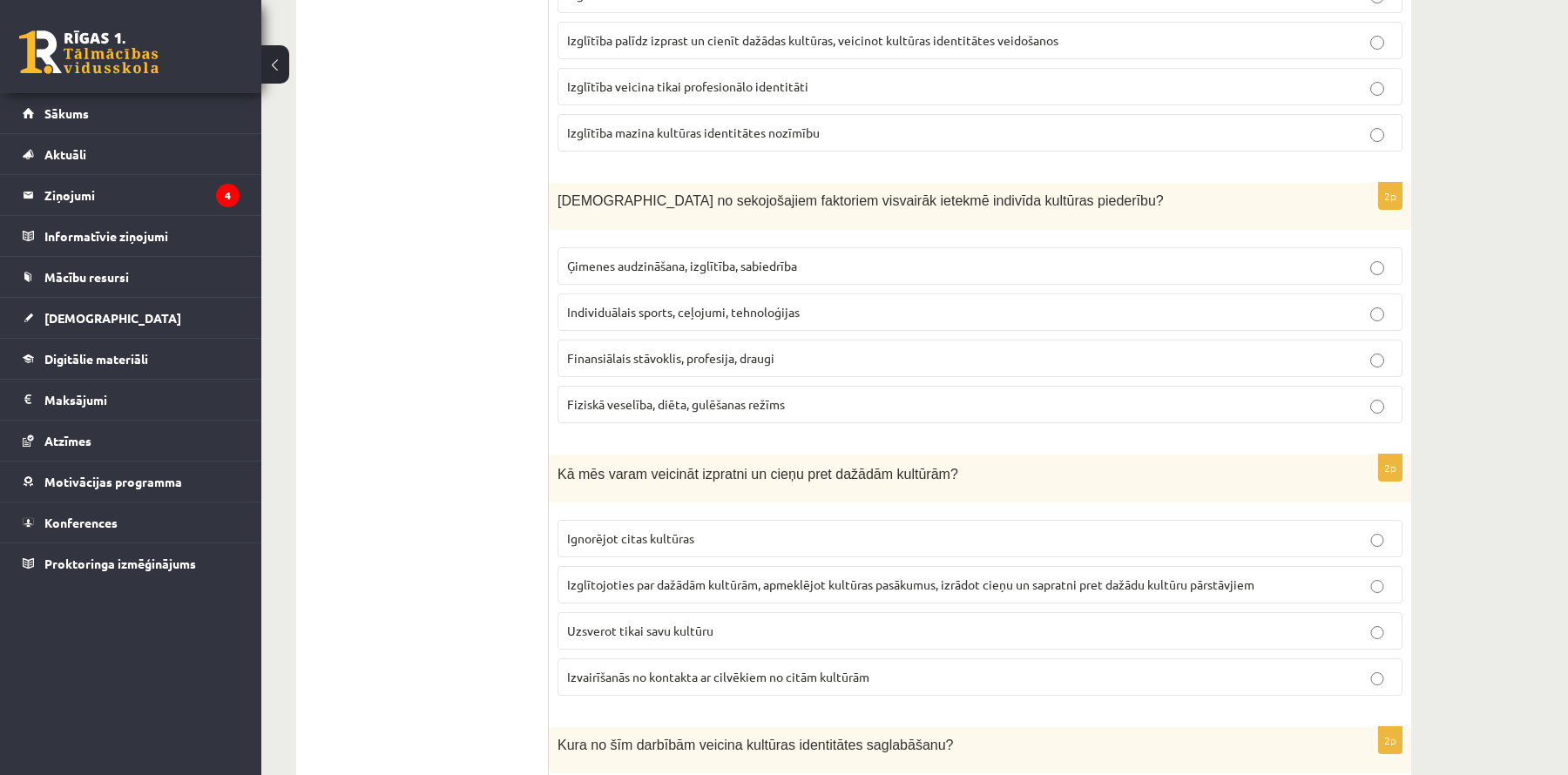
scroll to position [1806, 0]
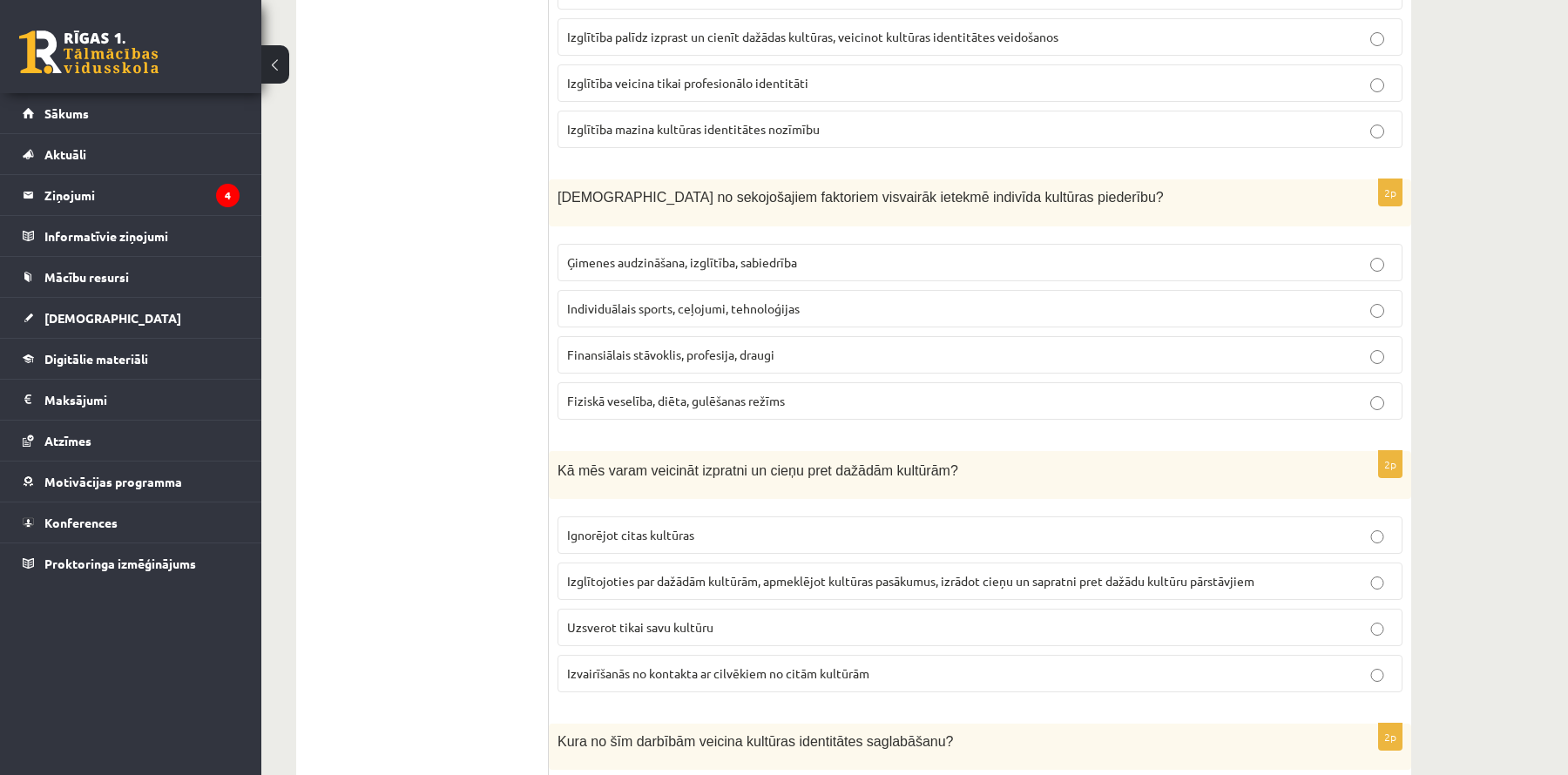
click at [710, 254] on span "Ģimenes audzināšana, izglītība, sabiedrība" at bounding box center [682, 262] width 230 height 16
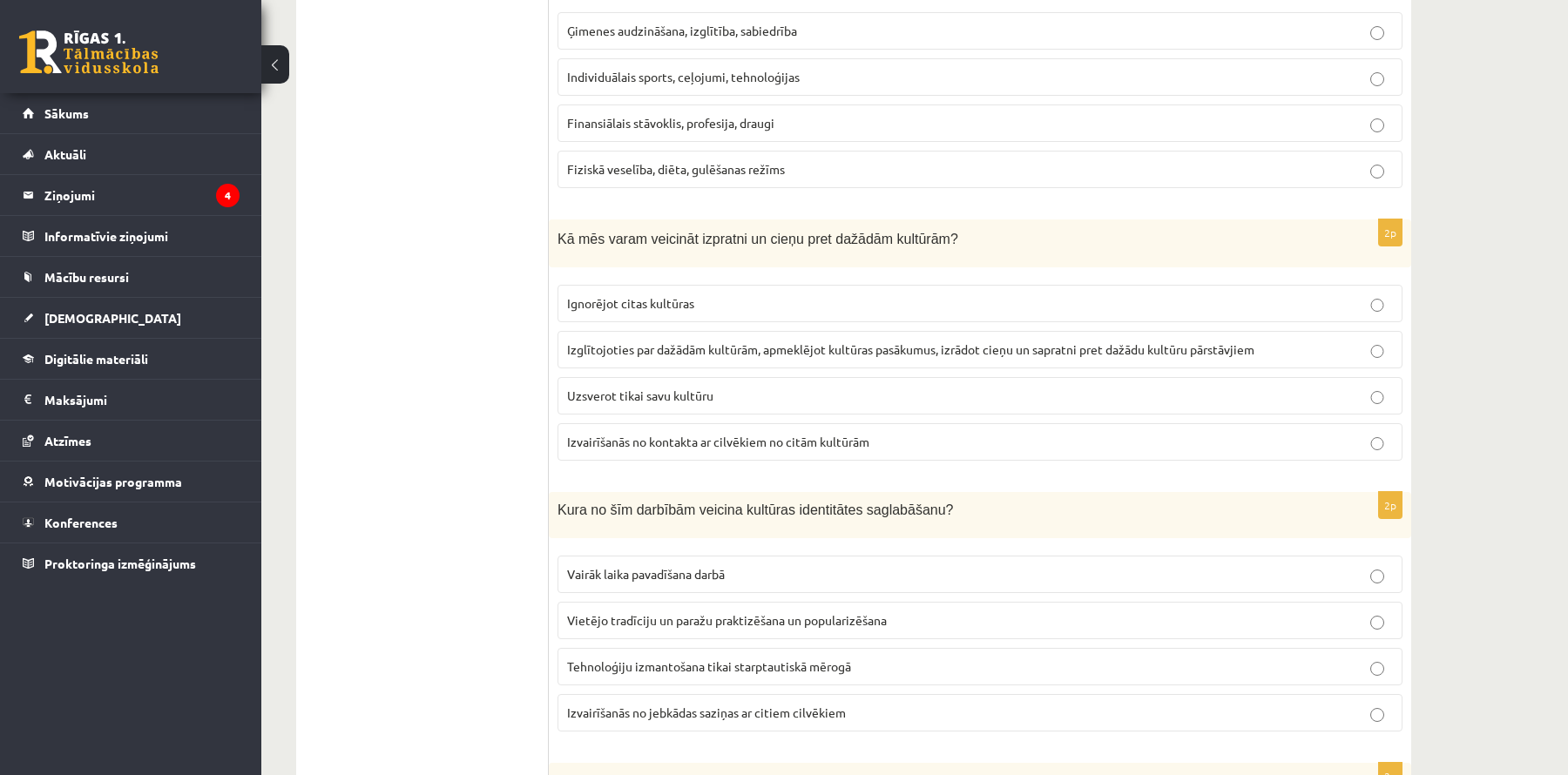
scroll to position [2041, 0]
click at [701, 338] on span "Izglītojoties par dažādām kultūrām, apmeklējot kultūras pasākumus, izrādot cieņ…" at bounding box center [910, 346] width 687 height 16
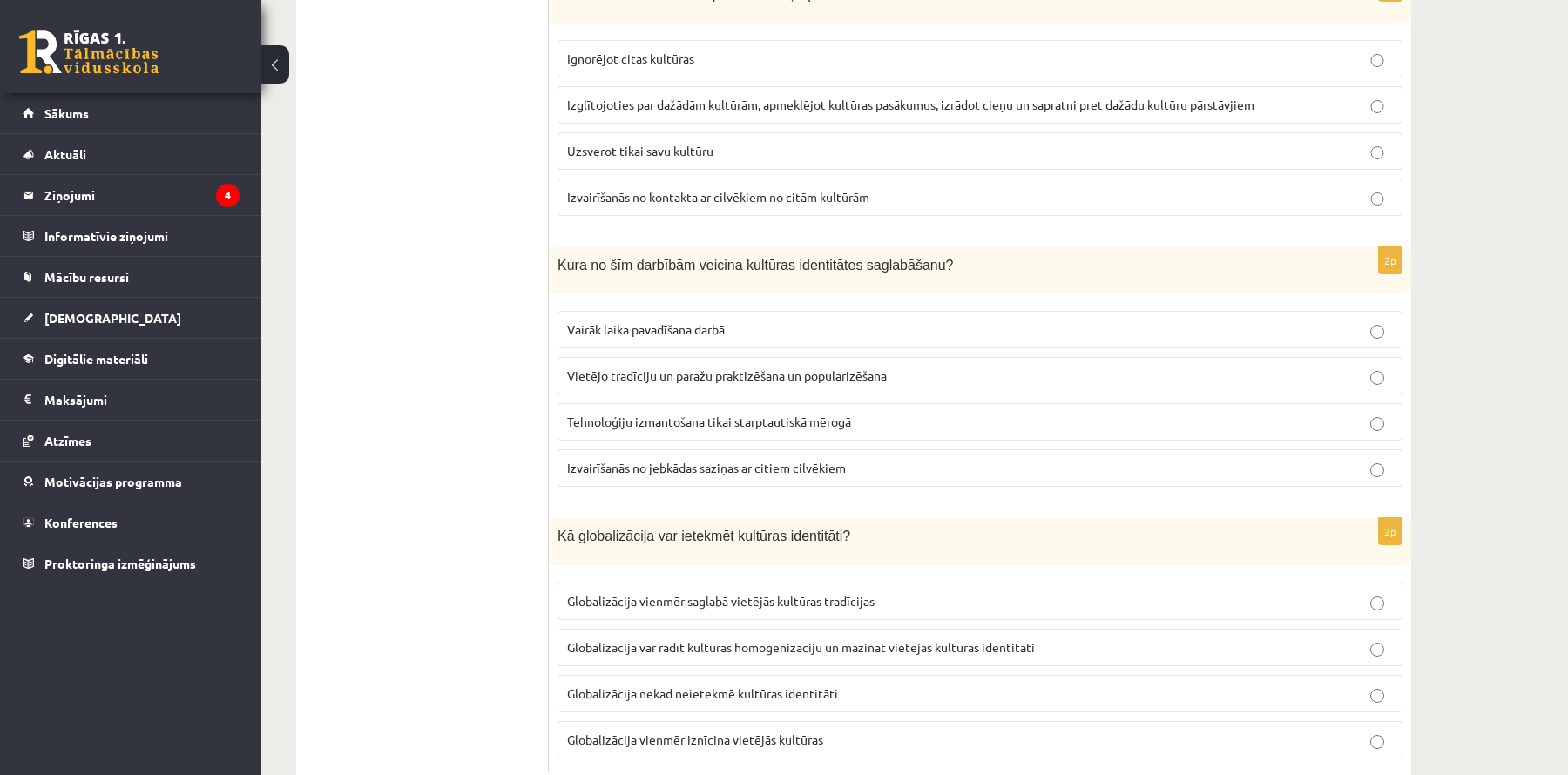
scroll to position [2307, 0]
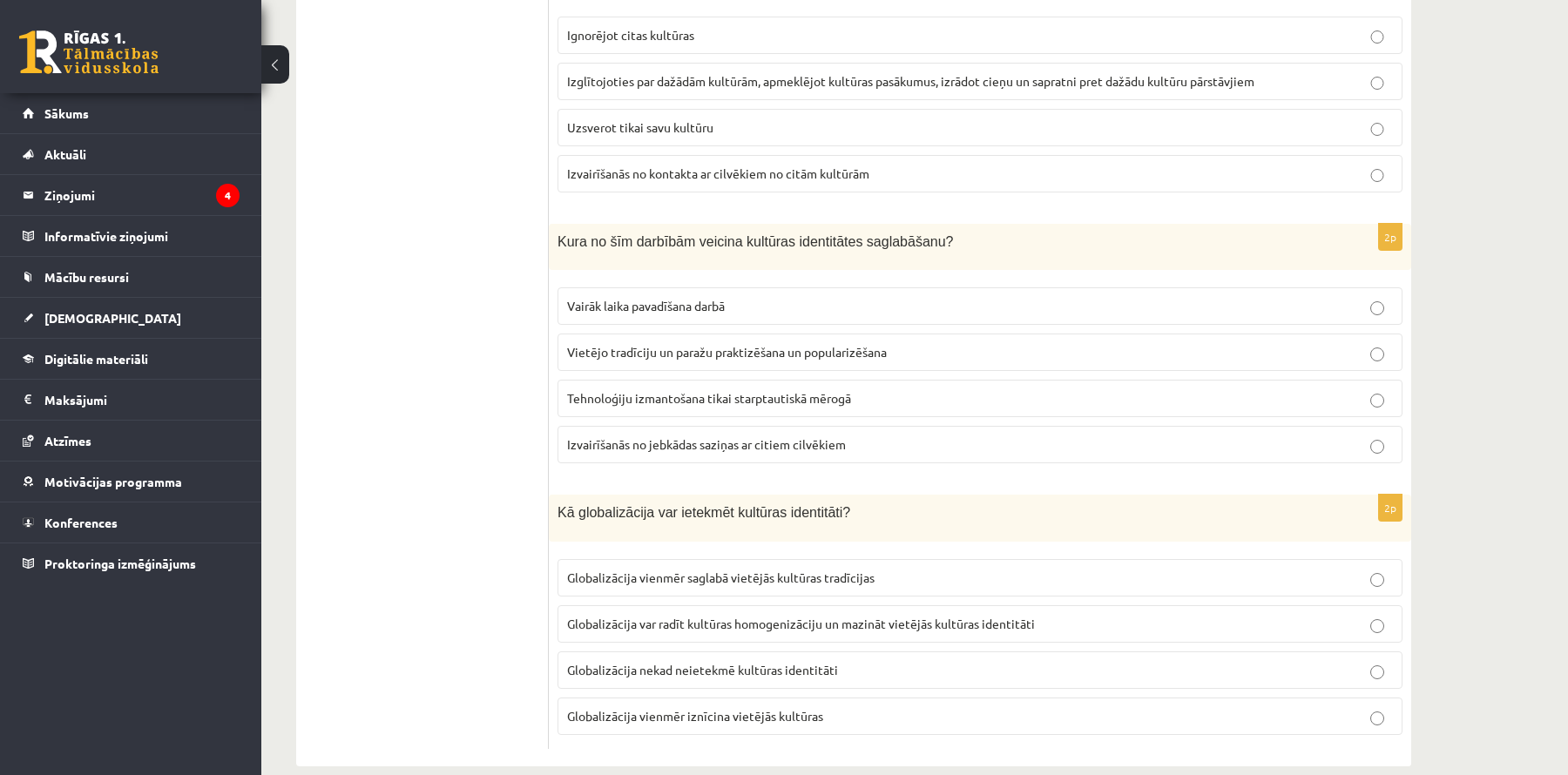
click at [768, 344] on span "Vietējo tradīciju un paražu praktizēšana un popularizēšana" at bounding box center [727, 351] width 320 height 16
click at [727, 616] on span "Globalizācija var radīt kultūras homogenizāciju un mazināt vietējās kultūras id…" at bounding box center [801, 623] width 468 height 16
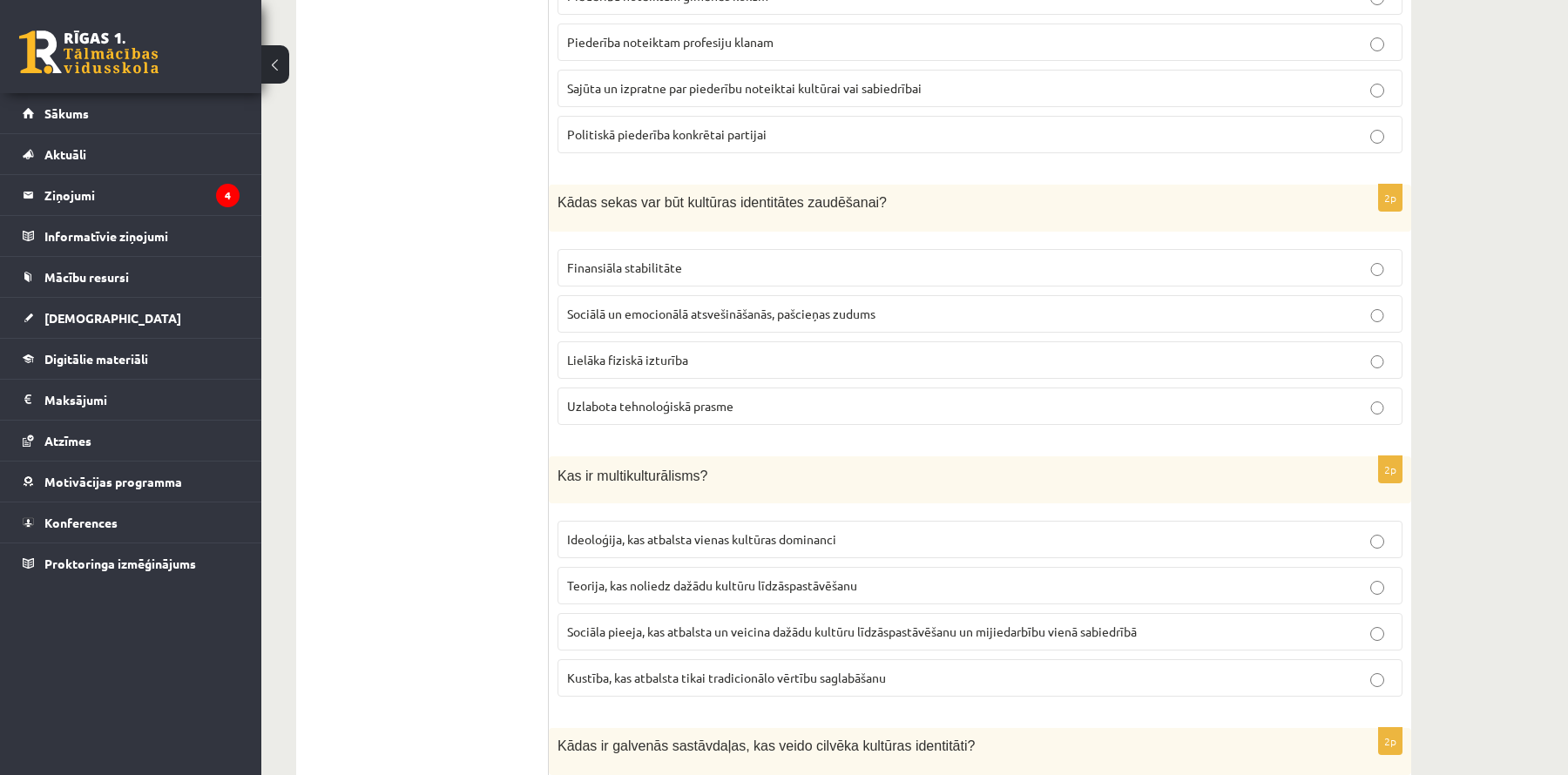
scroll to position [0, 0]
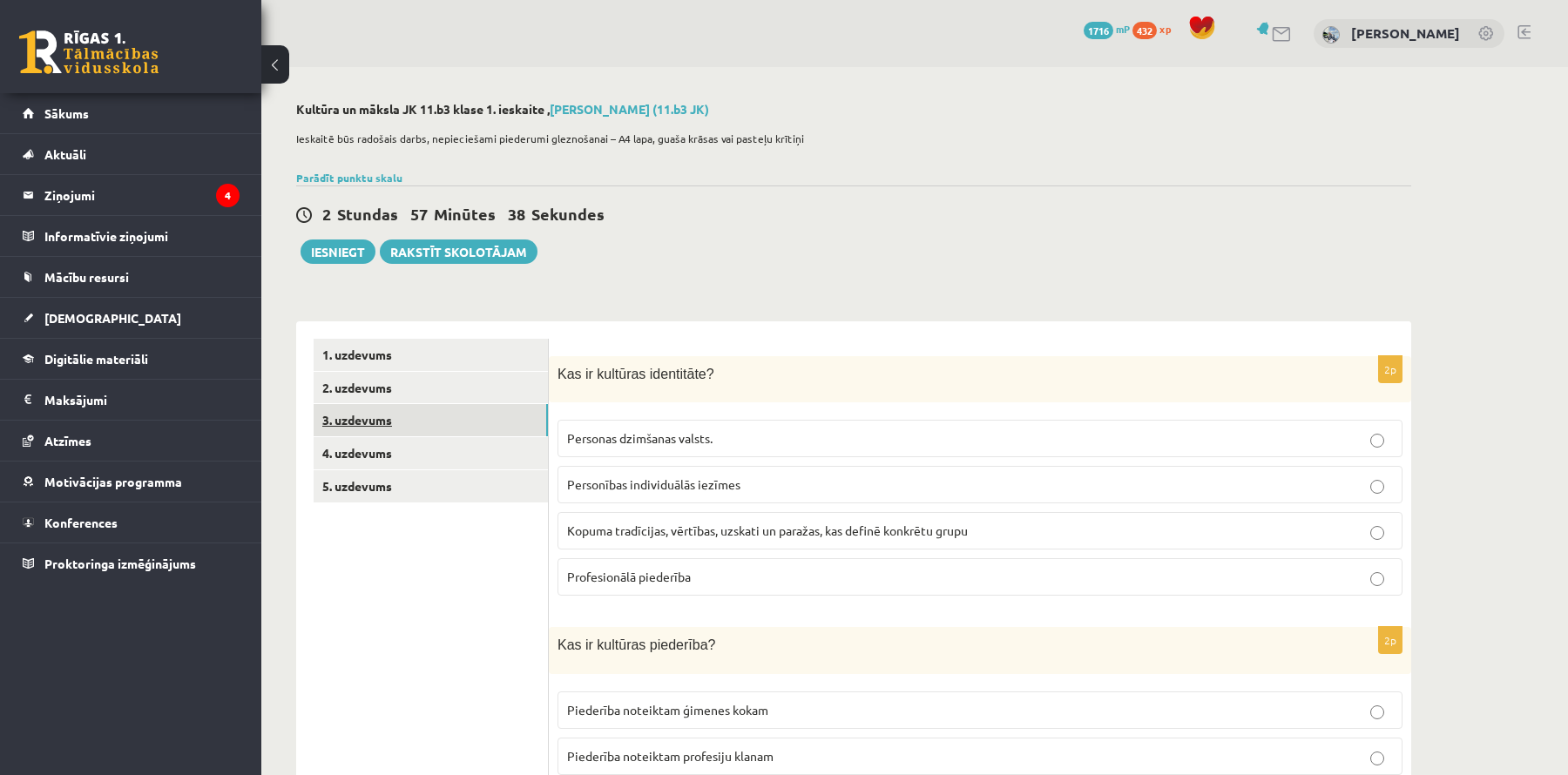
click at [467, 414] on link "3. uzdevums" at bounding box center [430, 420] width 234 height 32
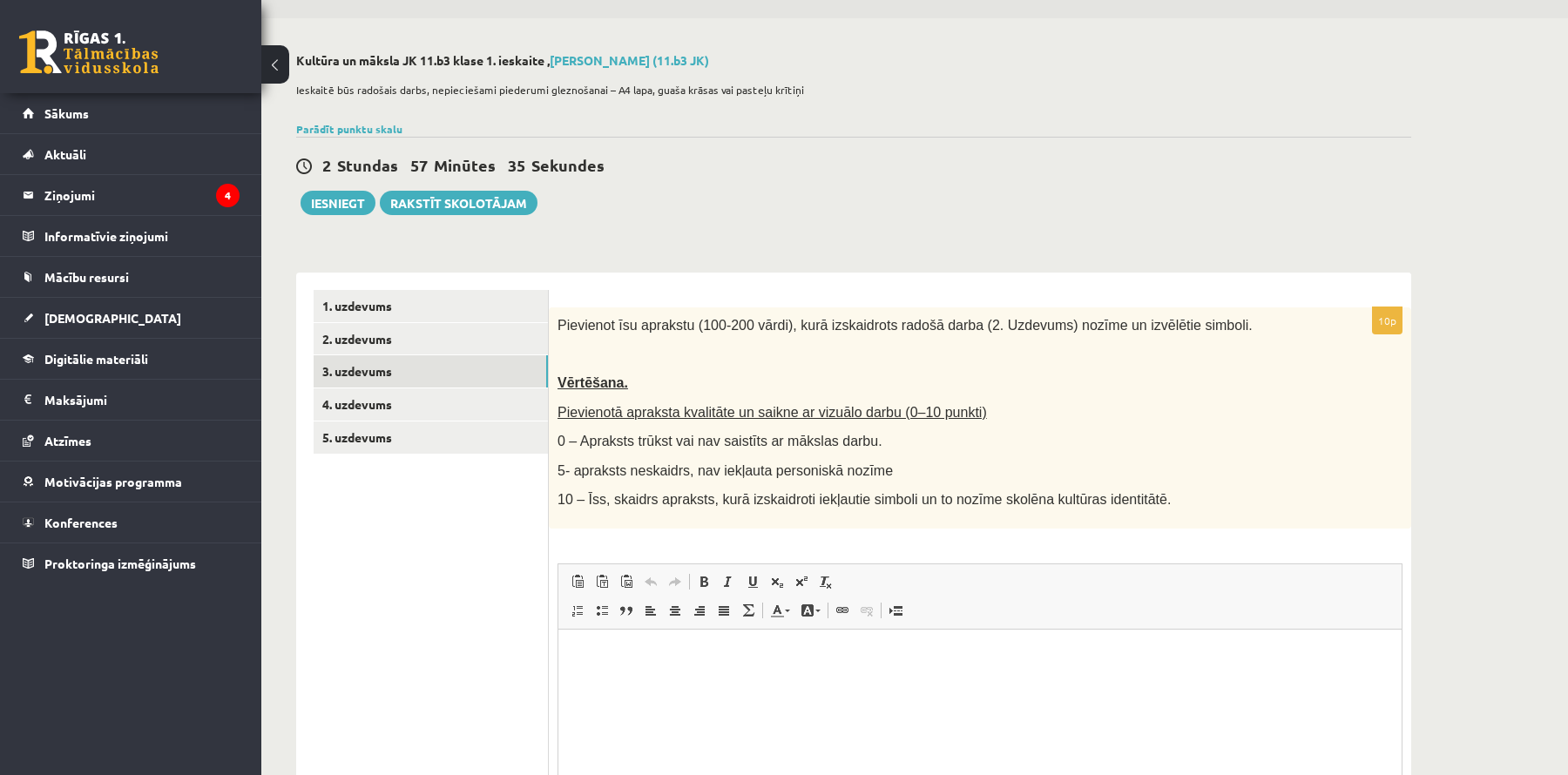
scroll to position [63, 0]
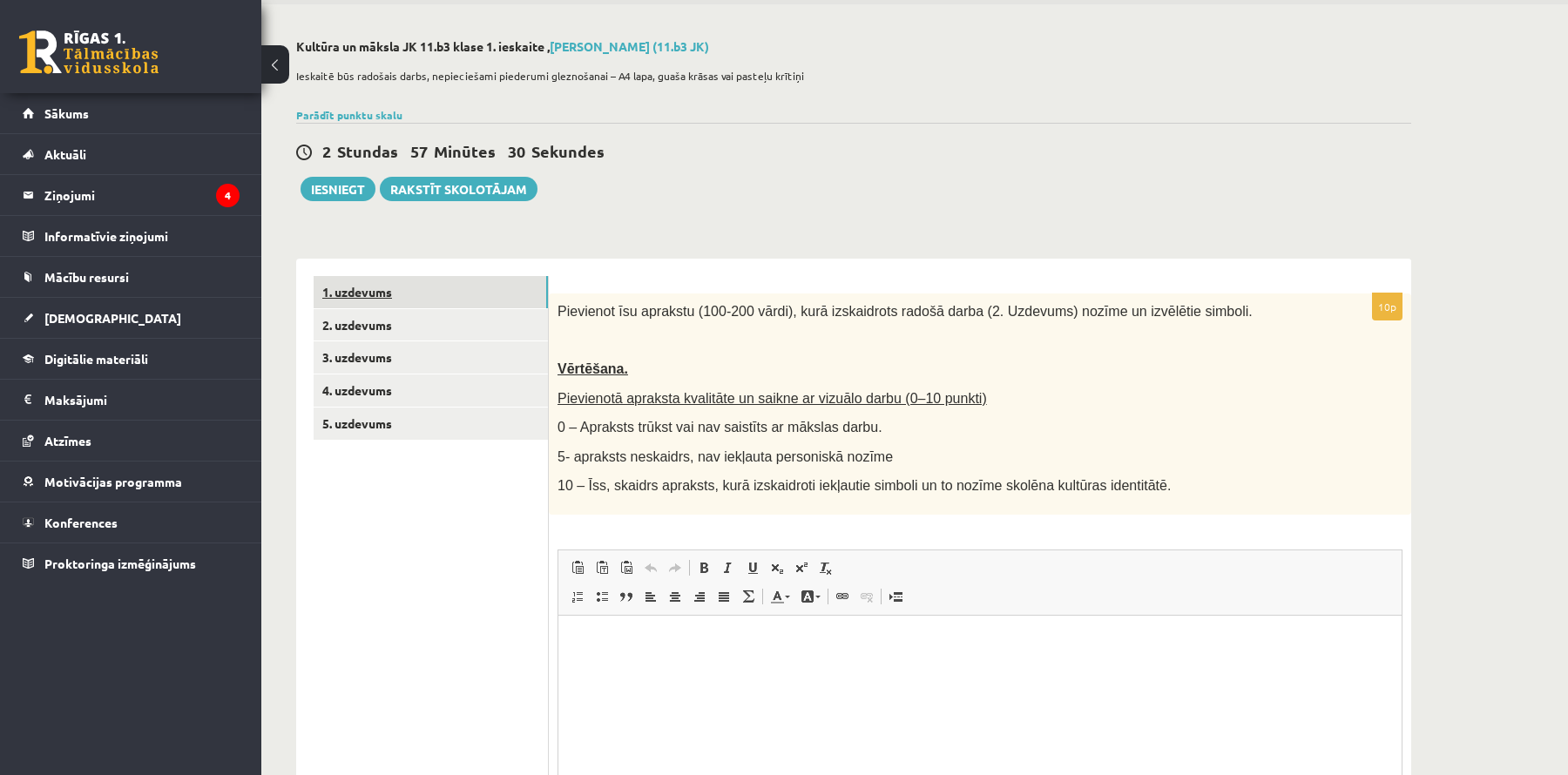
click at [435, 295] on link "1. uzdevums" at bounding box center [430, 292] width 234 height 32
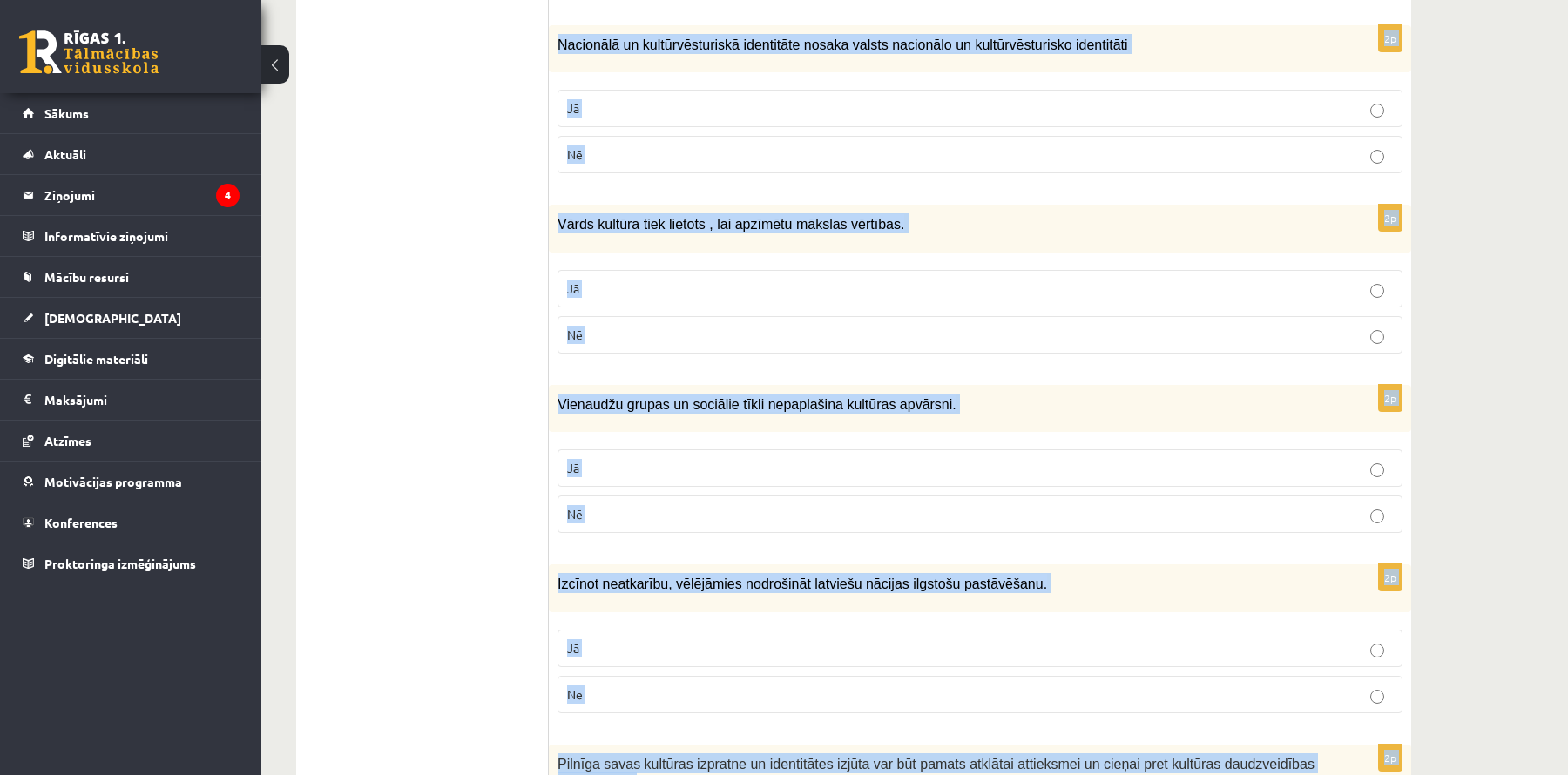
scroll to position [2382, 0]
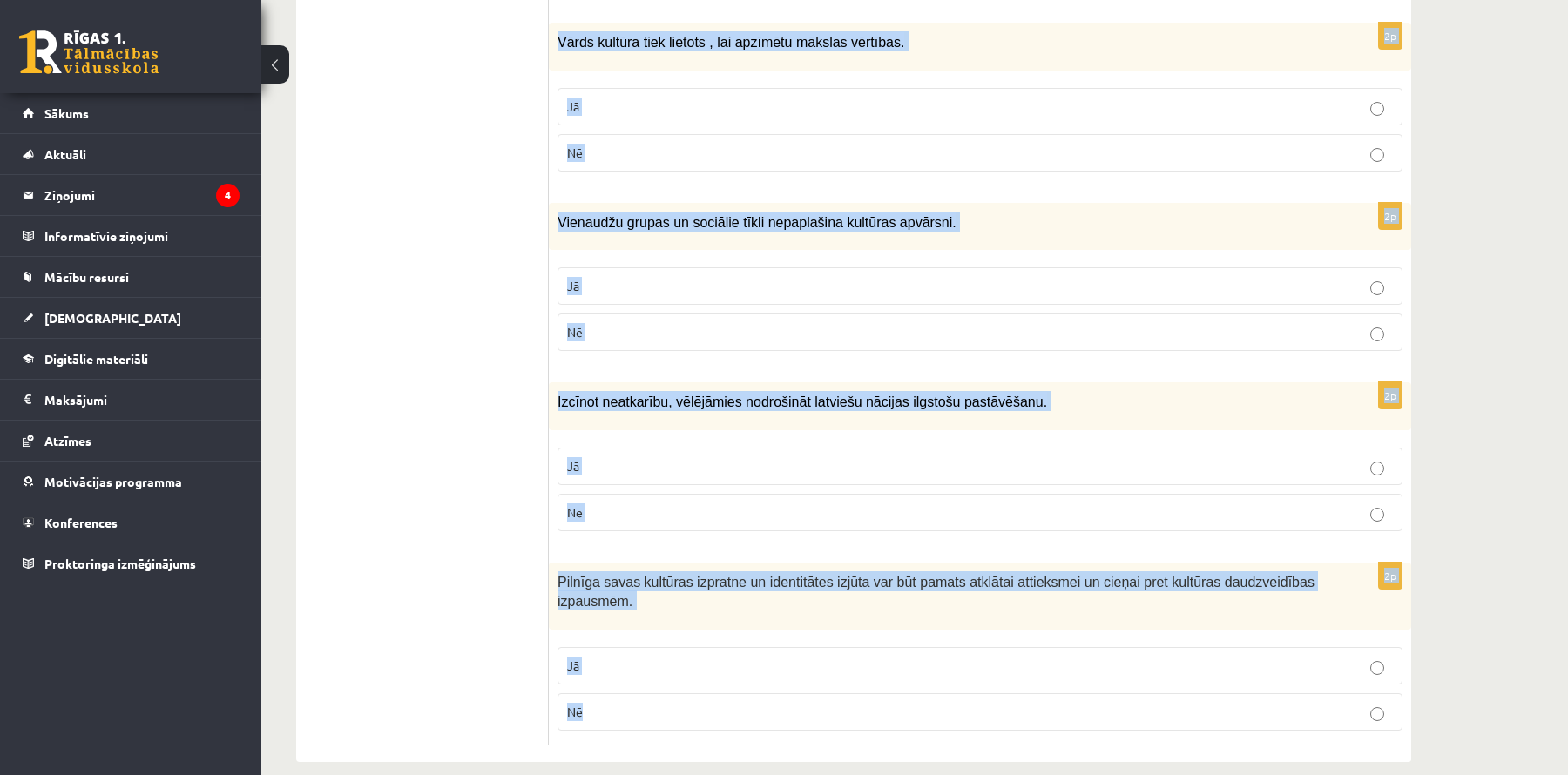
drag, startPoint x: 559, startPoint y: 202, endPoint x: 987, endPoint y: 790, distance: 727.3
copy form "Atzīmē vai apgalvojumi ir patiesi! 2p Latviešu valoda un kultūrtelpa veido naci…"
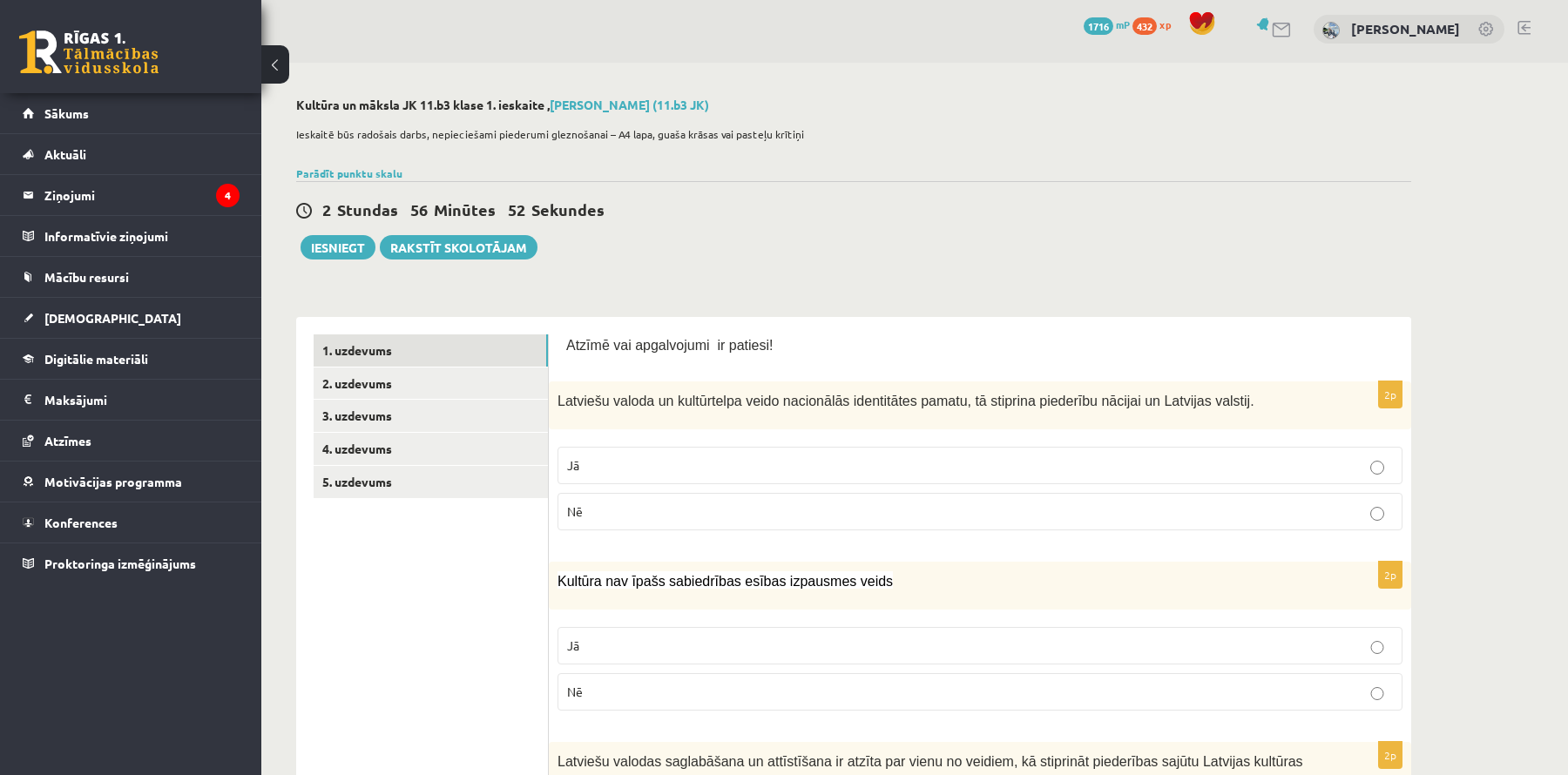
scroll to position [0, 0]
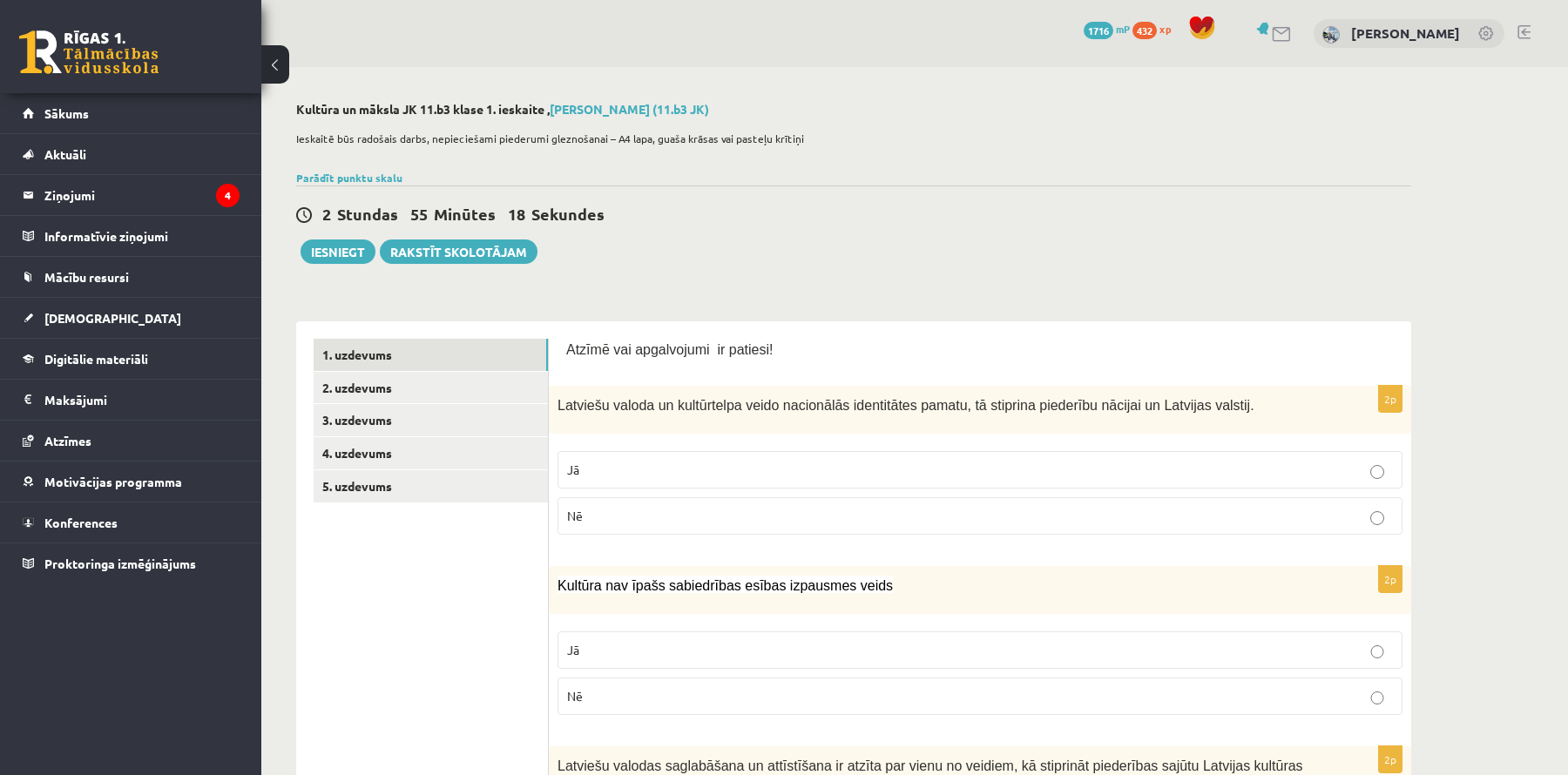
click at [817, 453] on label "Jā" at bounding box center [981, 470] width 846 height 37
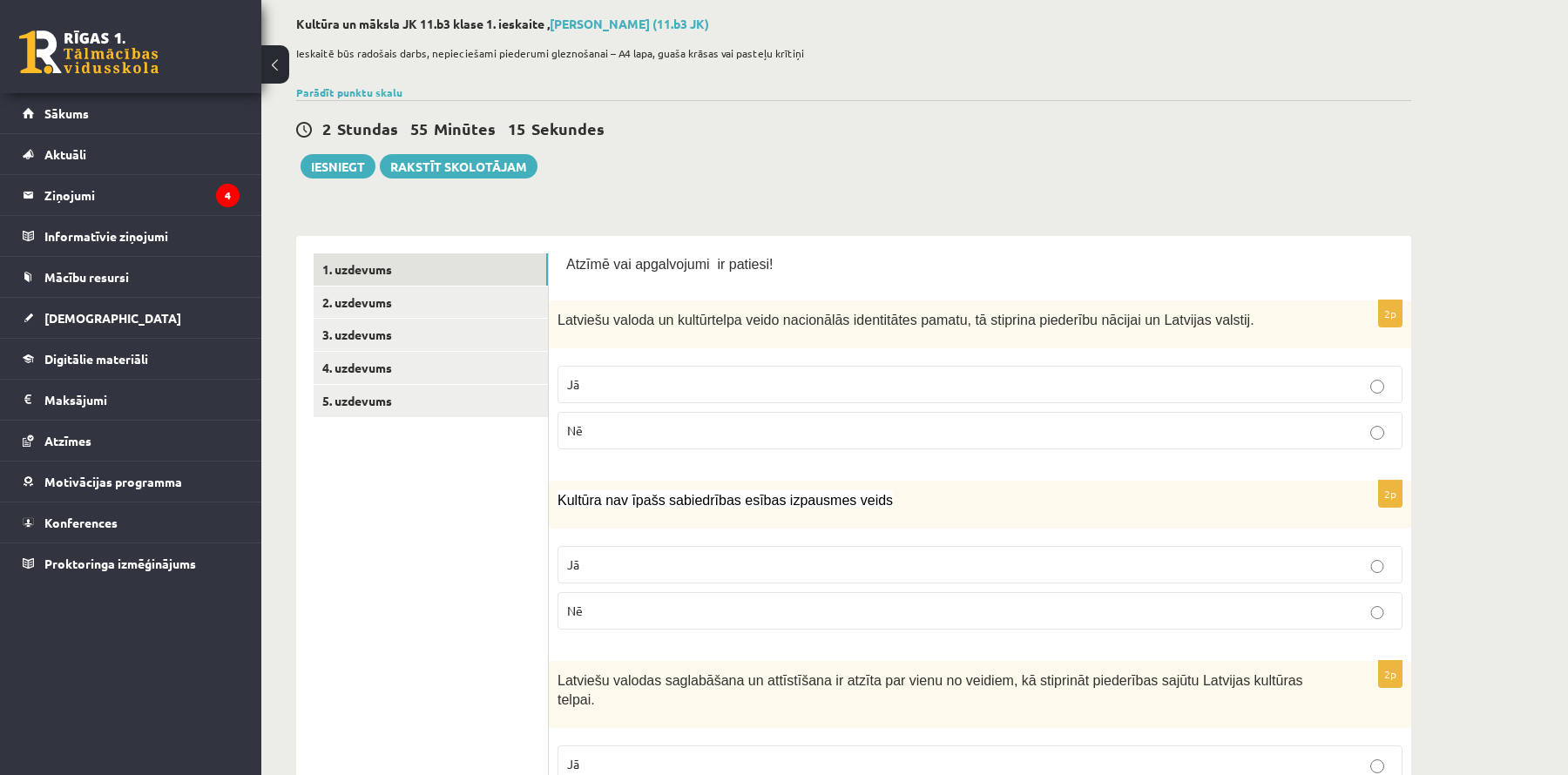
scroll to position [151, 0]
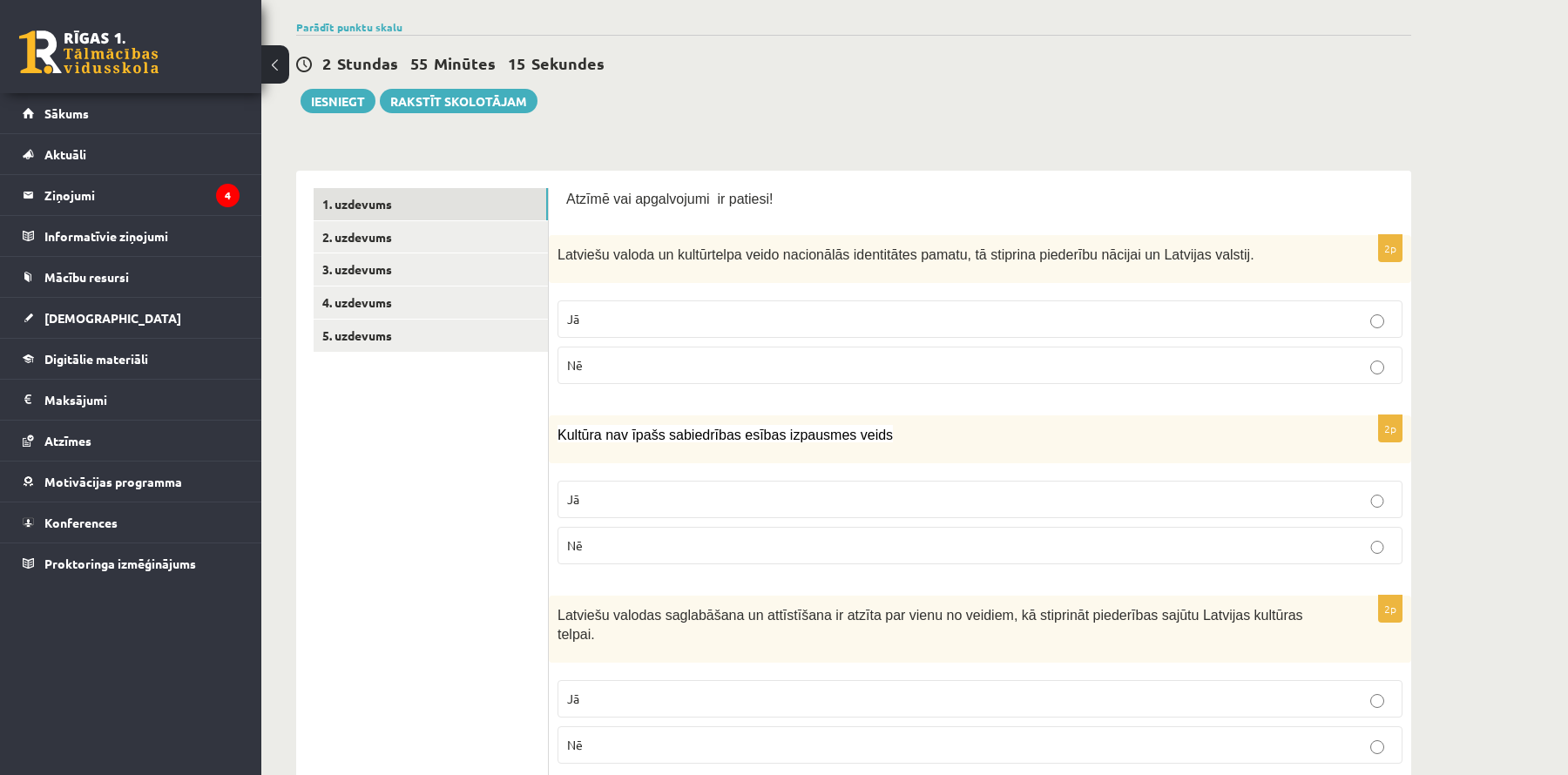
click at [847, 528] on label "Nē" at bounding box center [981, 546] width 846 height 37
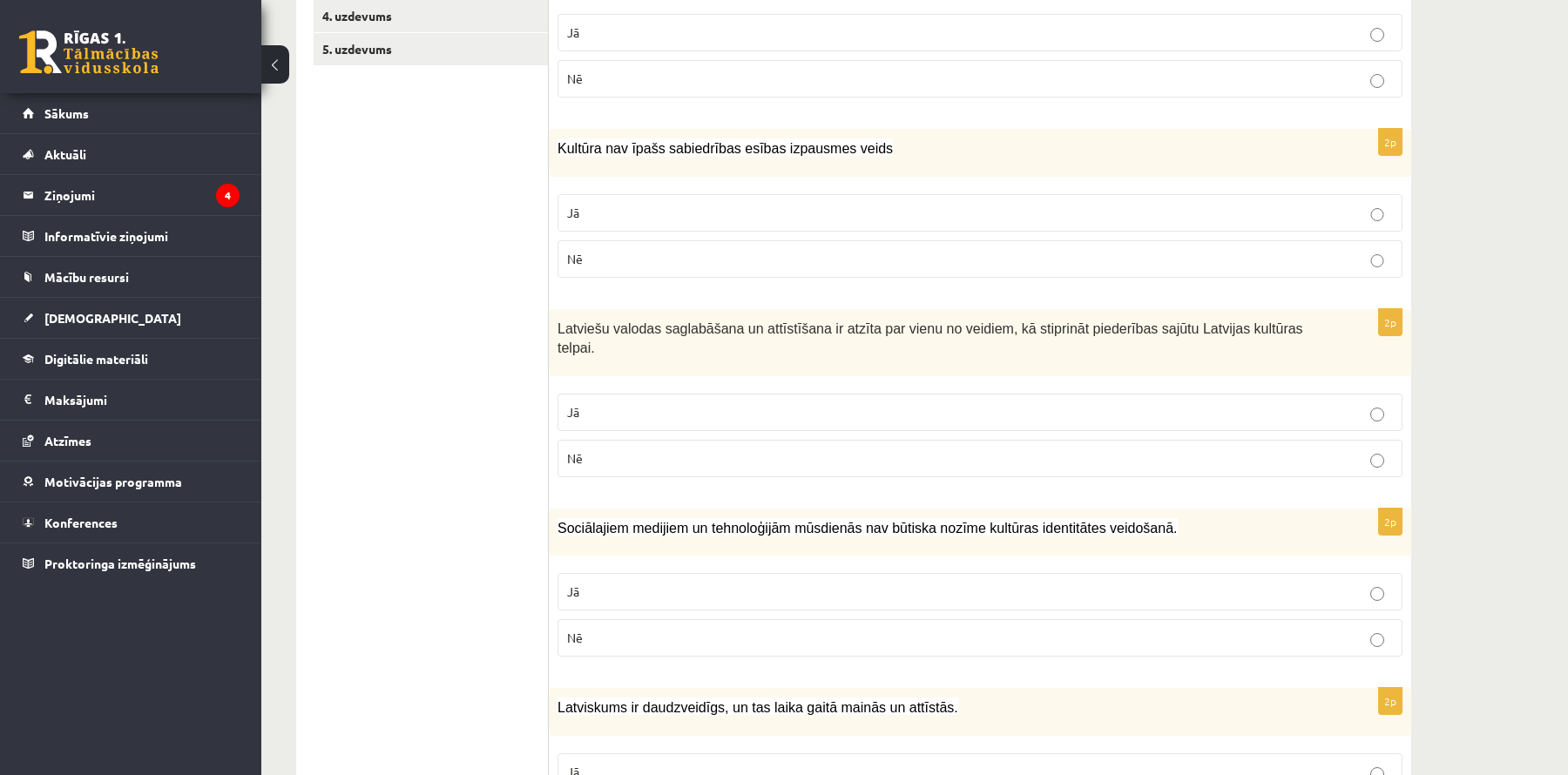
scroll to position [440, 0]
click at [813, 412] on p "Jā" at bounding box center [980, 410] width 826 height 18
click at [742, 634] on p "Nē" at bounding box center [980, 635] width 826 height 18
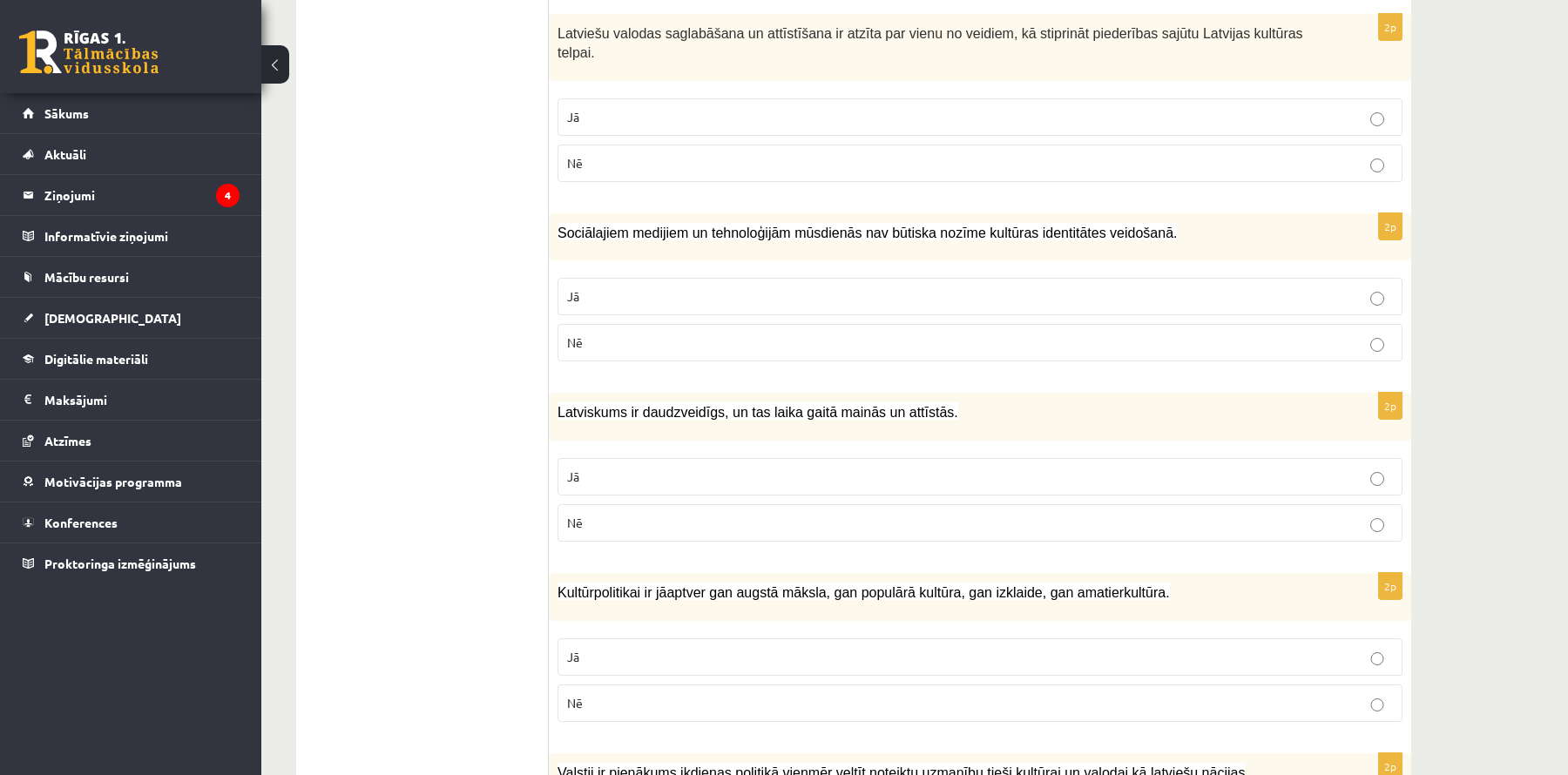
scroll to position [738, 0]
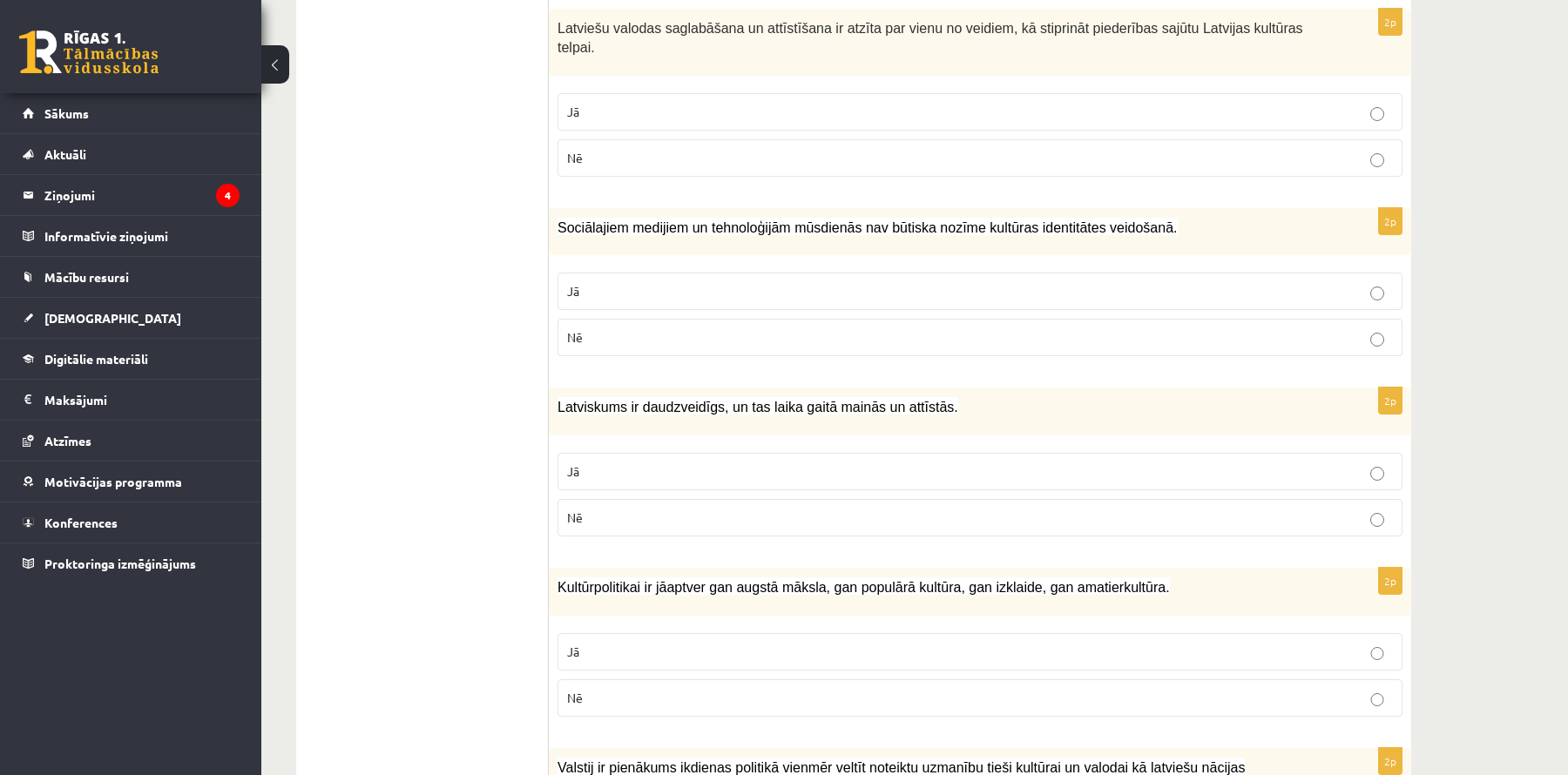
click at [870, 473] on p "Jā" at bounding box center [980, 472] width 826 height 18
click at [752, 652] on p "Jā" at bounding box center [980, 652] width 826 height 18
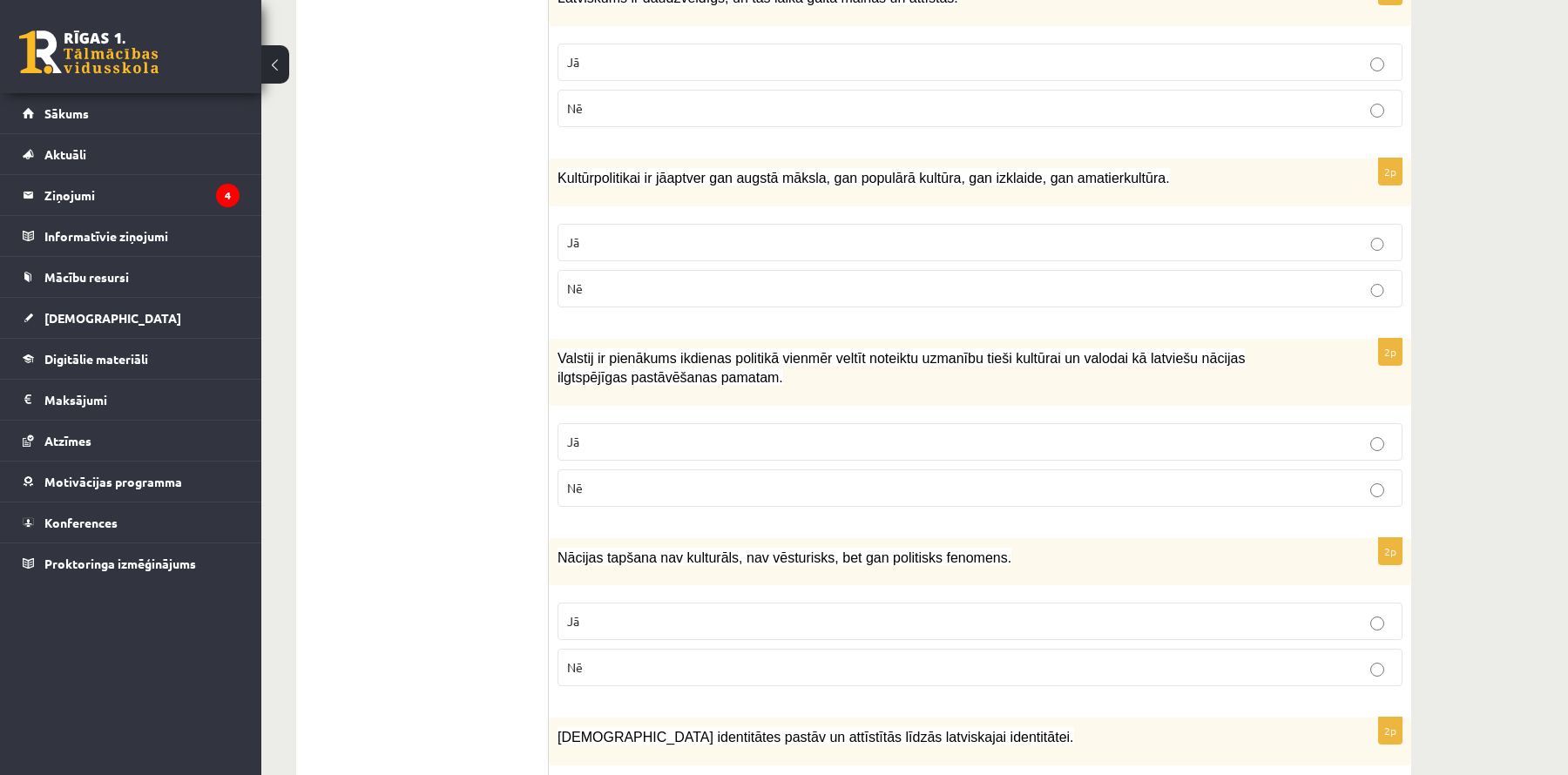
scroll to position [1157, 0]
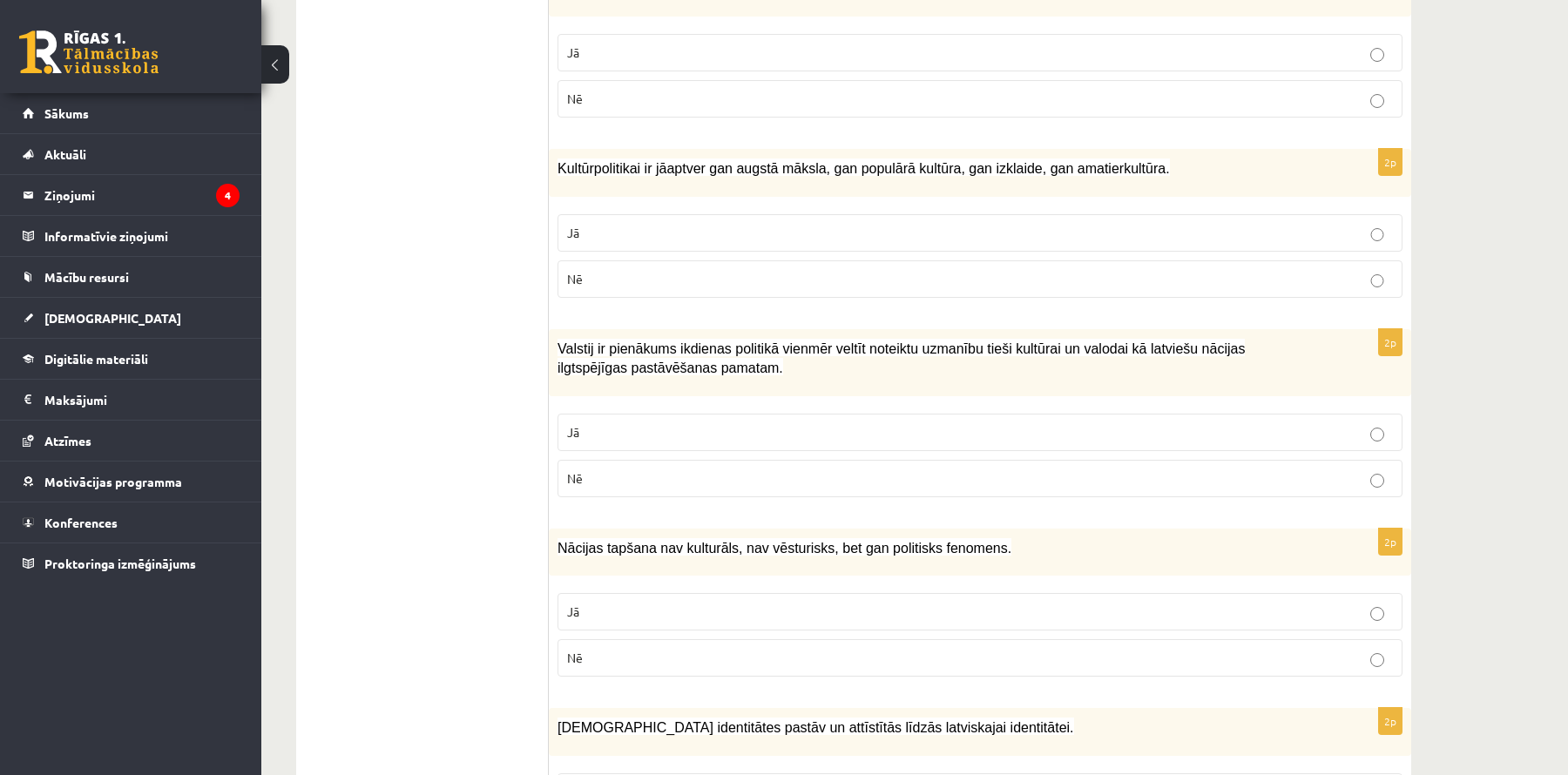
click at [752, 472] on p "Nē" at bounding box center [980, 479] width 826 height 18
click at [742, 615] on label "Jā" at bounding box center [981, 611] width 846 height 37
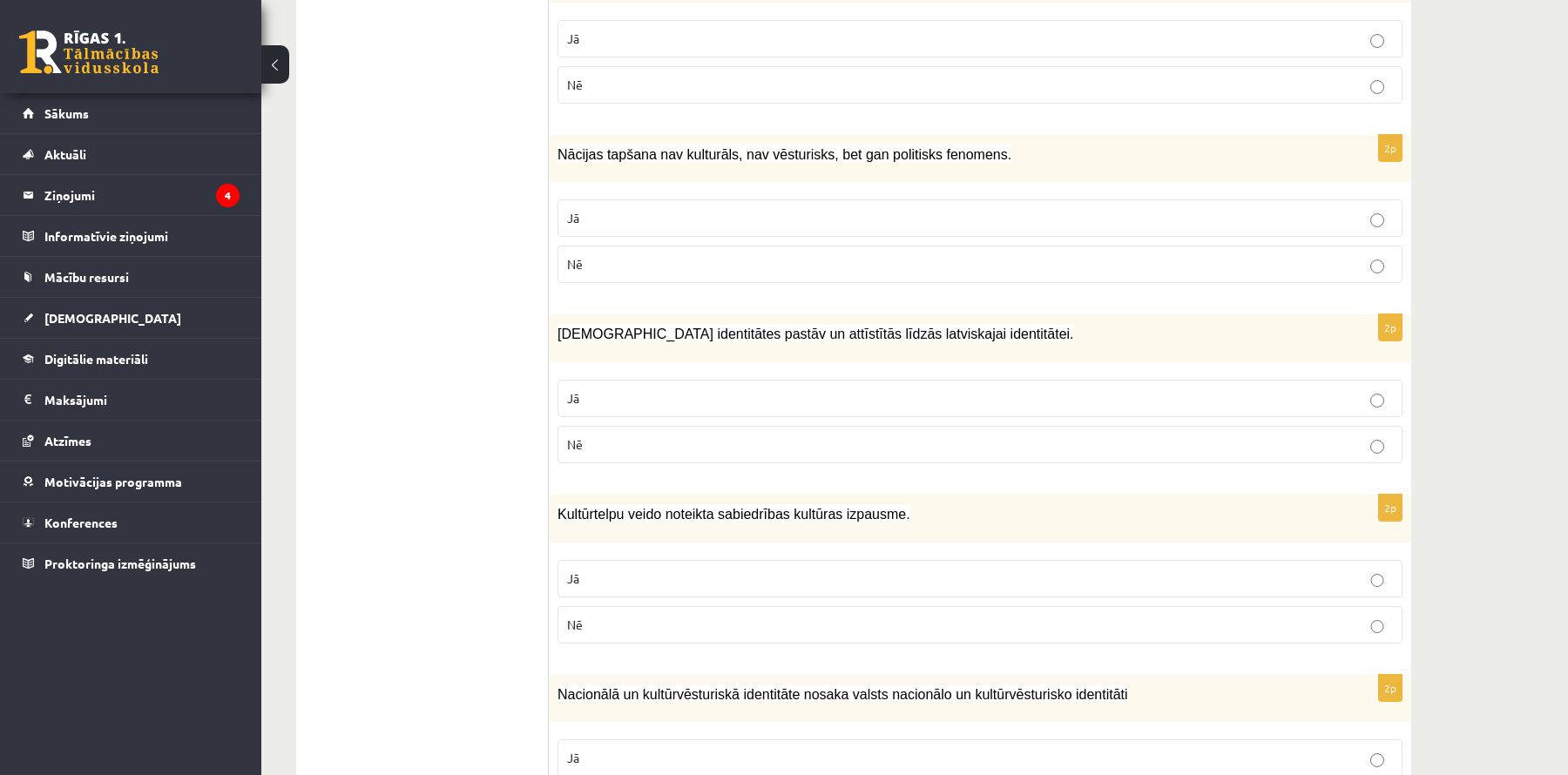
scroll to position [1552, 0]
click at [792, 396] on label "Jā" at bounding box center [981, 397] width 846 height 37
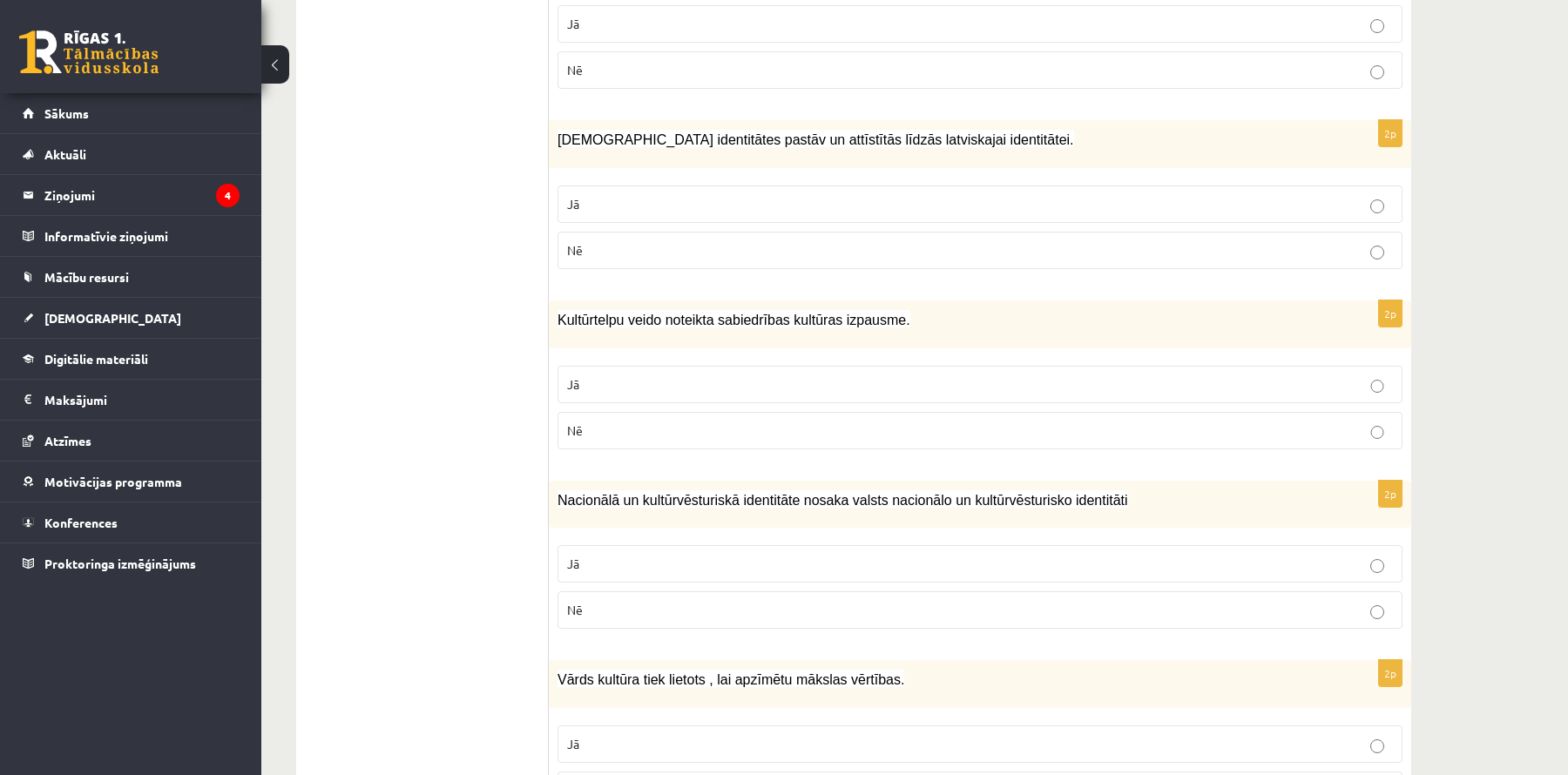
scroll to position [1748, 0]
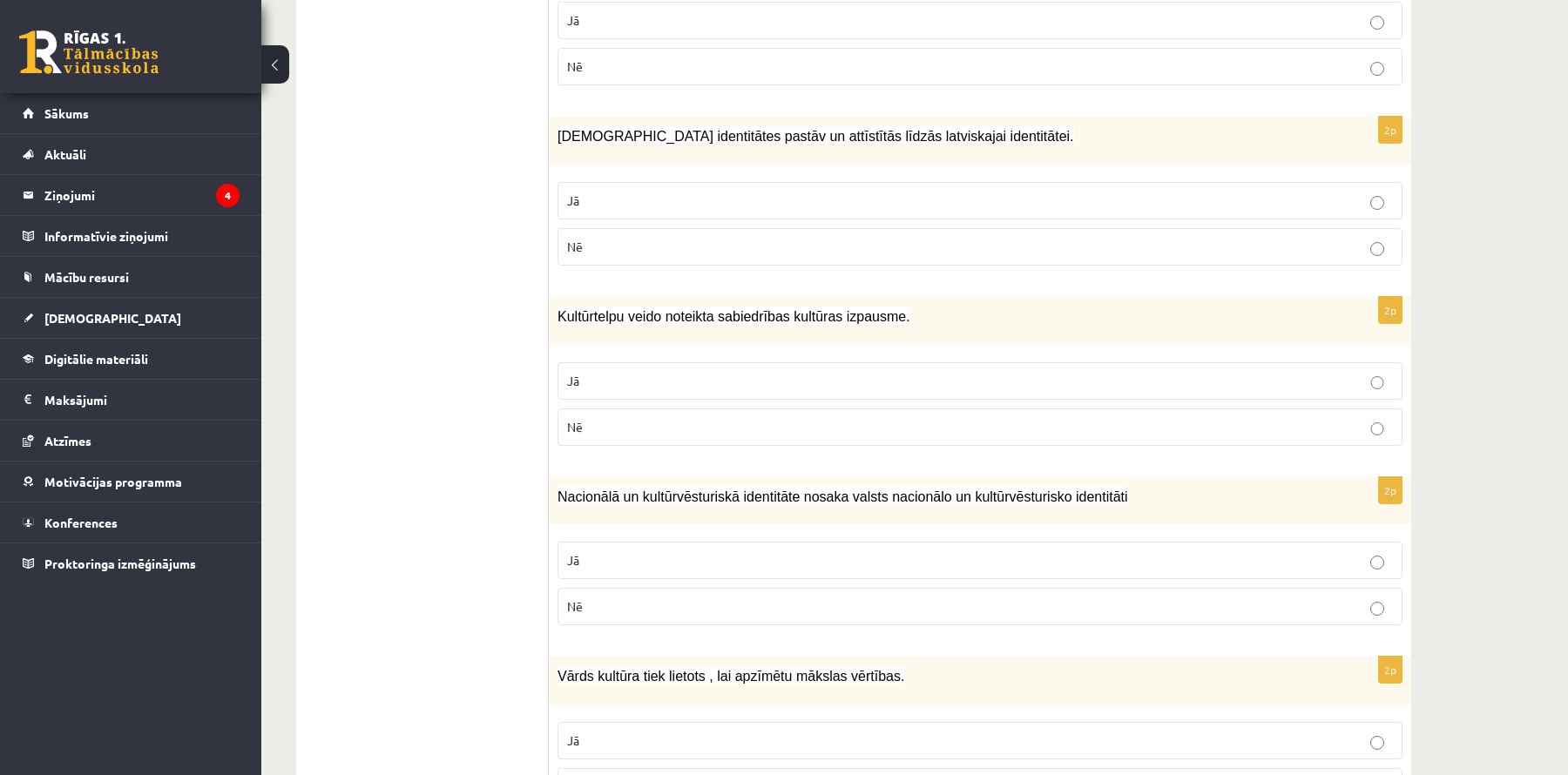
click at [776, 383] on label "Jā" at bounding box center [981, 381] width 846 height 37
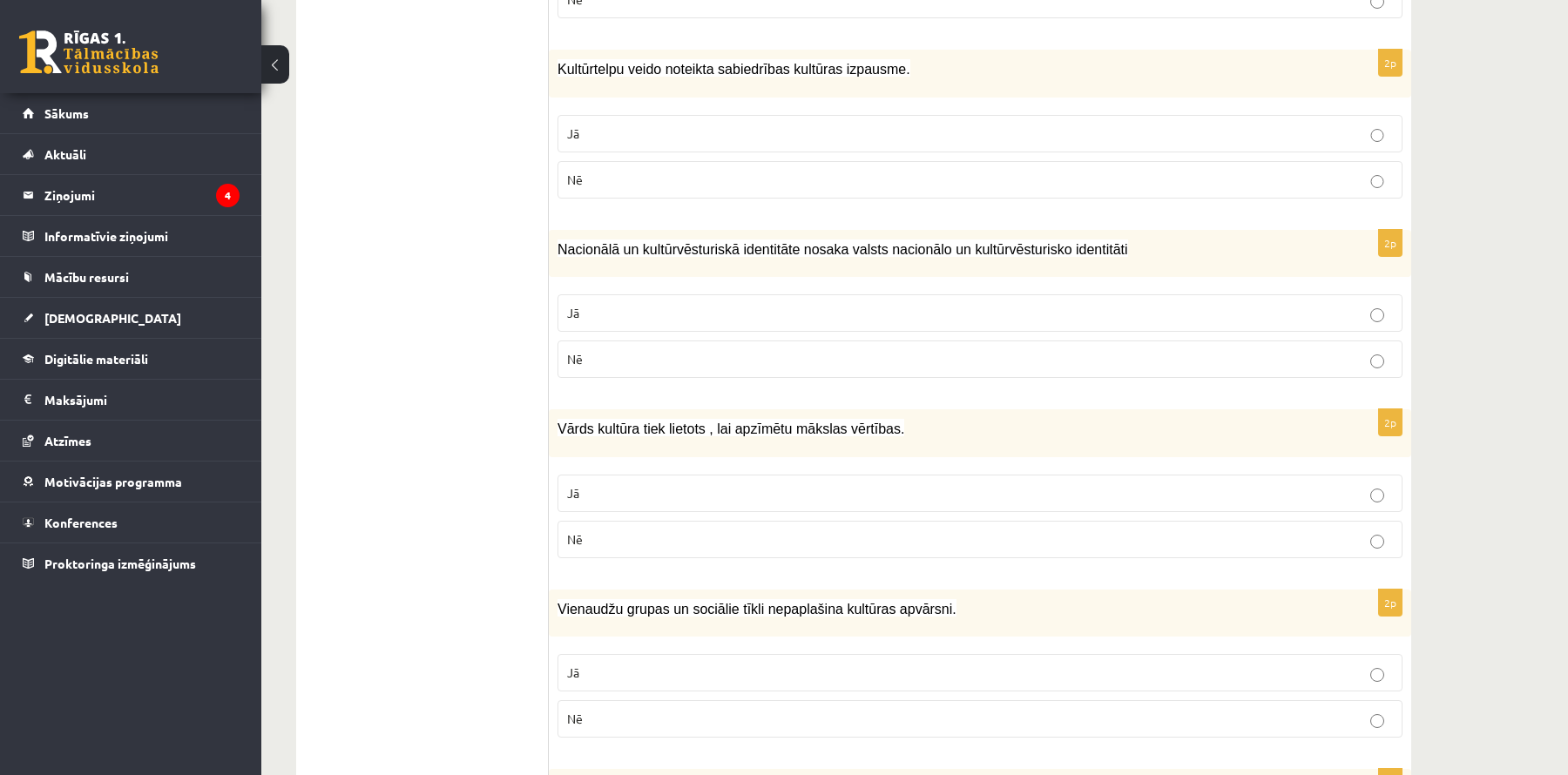
scroll to position [2030, 0]
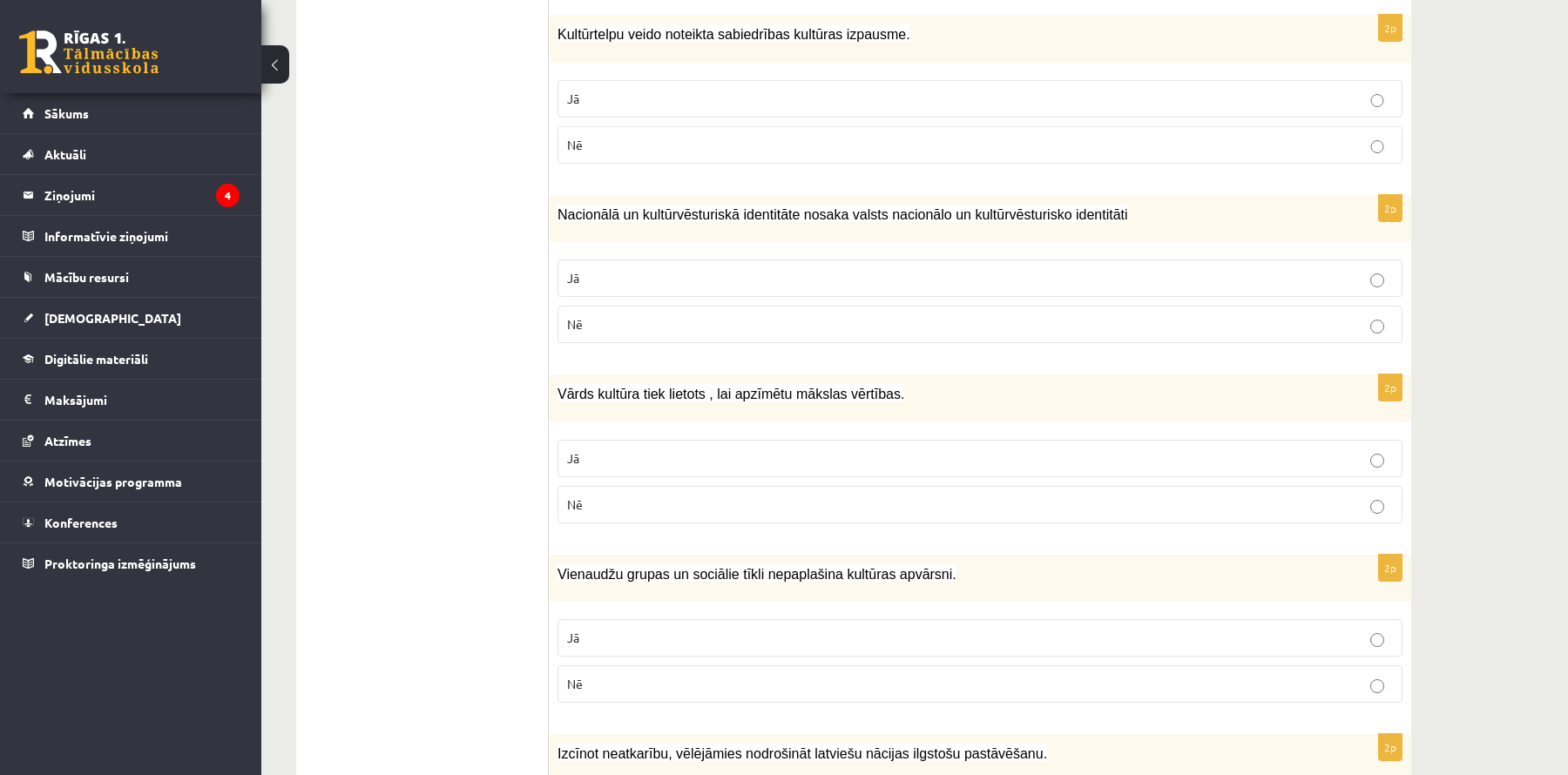
drag, startPoint x: 734, startPoint y: 262, endPoint x: 711, endPoint y: 332, distance: 73.7
click at [734, 269] on p "Jā" at bounding box center [980, 278] width 826 height 18
click at [684, 449] on p "Jā" at bounding box center [980, 459] width 826 height 18
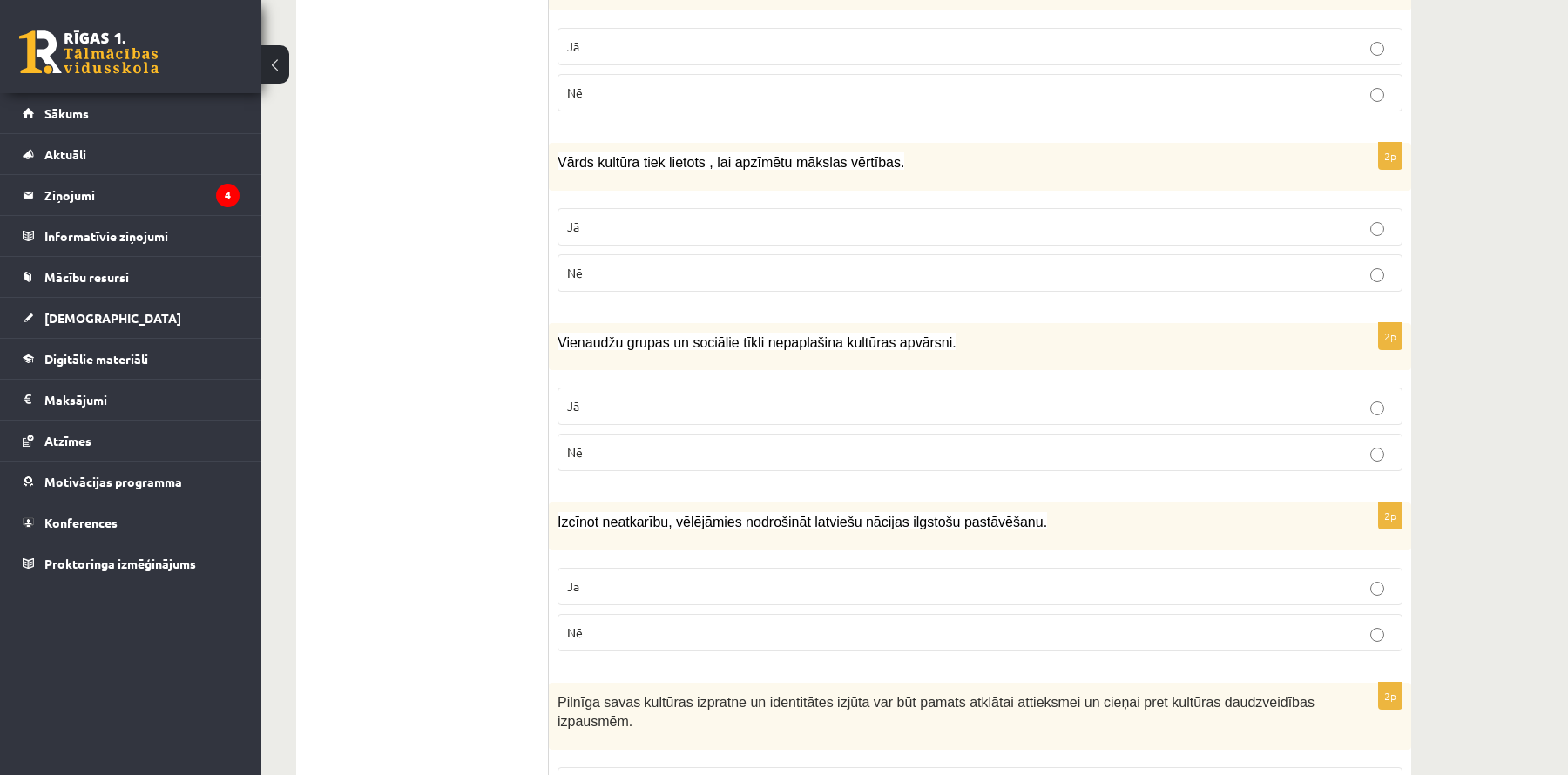
scroll to position [2265, 0]
click at [657, 441] on p "Nē" at bounding box center [980, 450] width 826 height 18
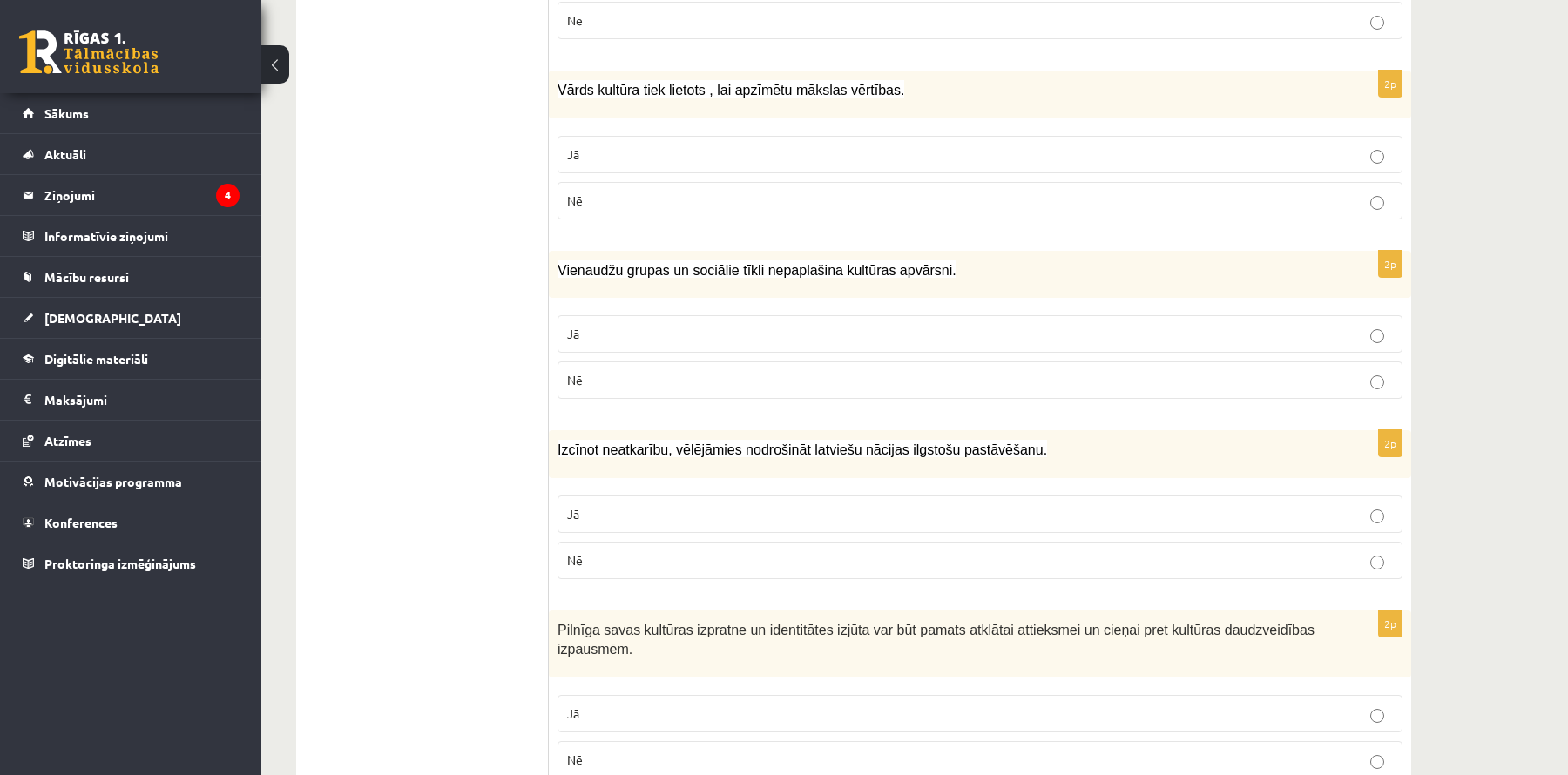
scroll to position [2341, 0]
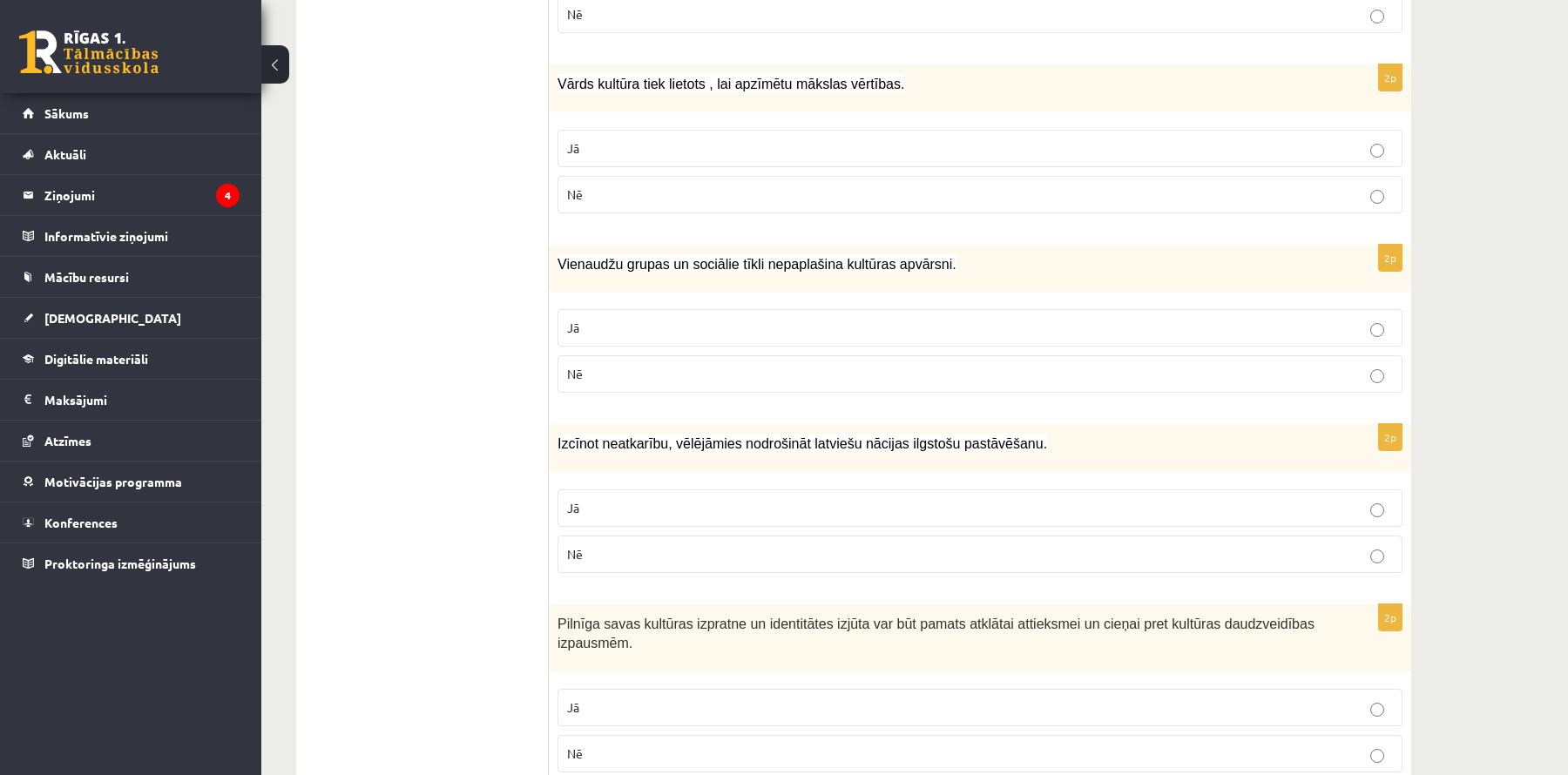
click at [705, 499] on p "Jā" at bounding box center [980, 509] width 826 height 18
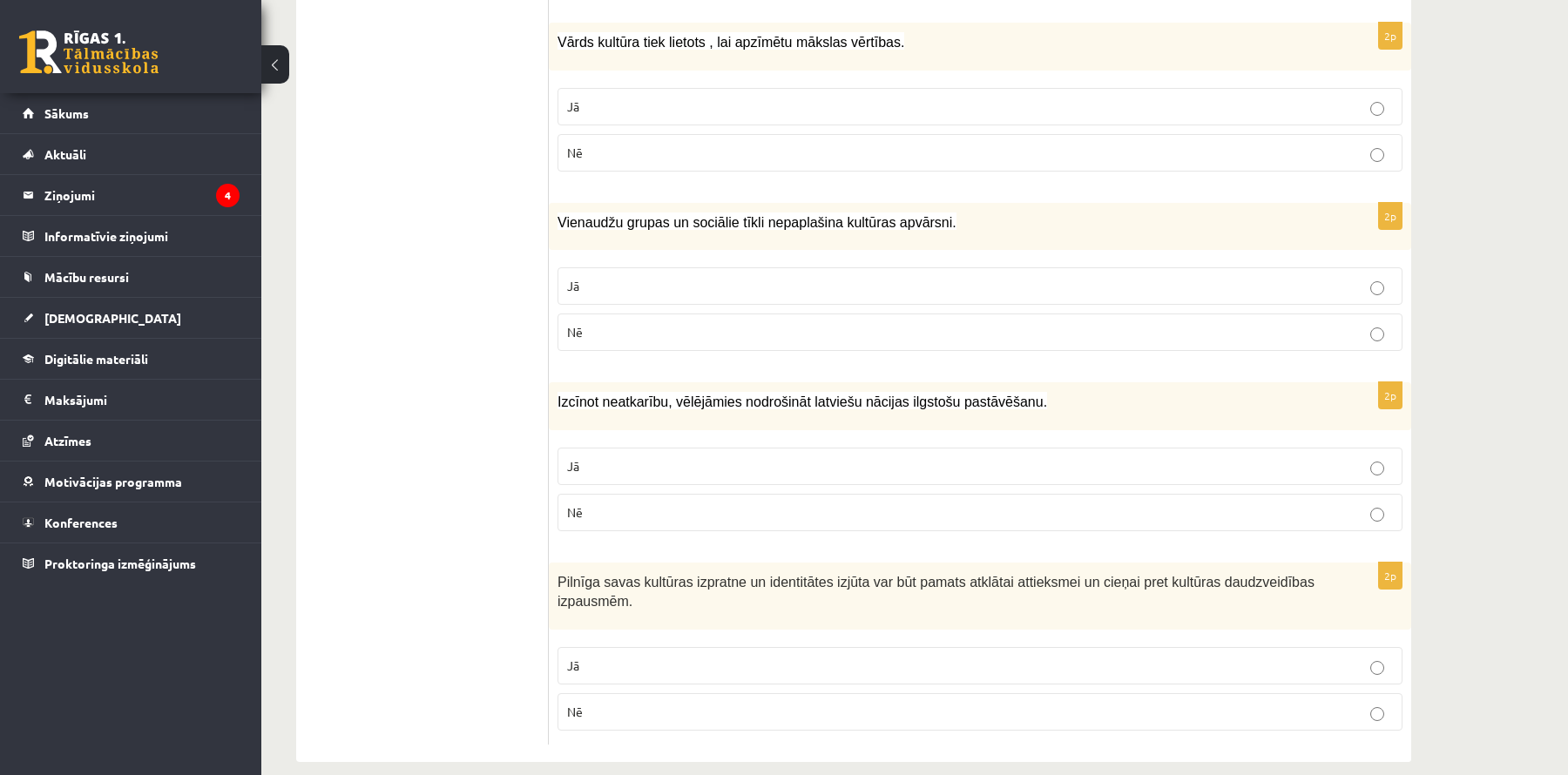
click at [640, 657] on p "Jā" at bounding box center [980, 666] width 826 height 18
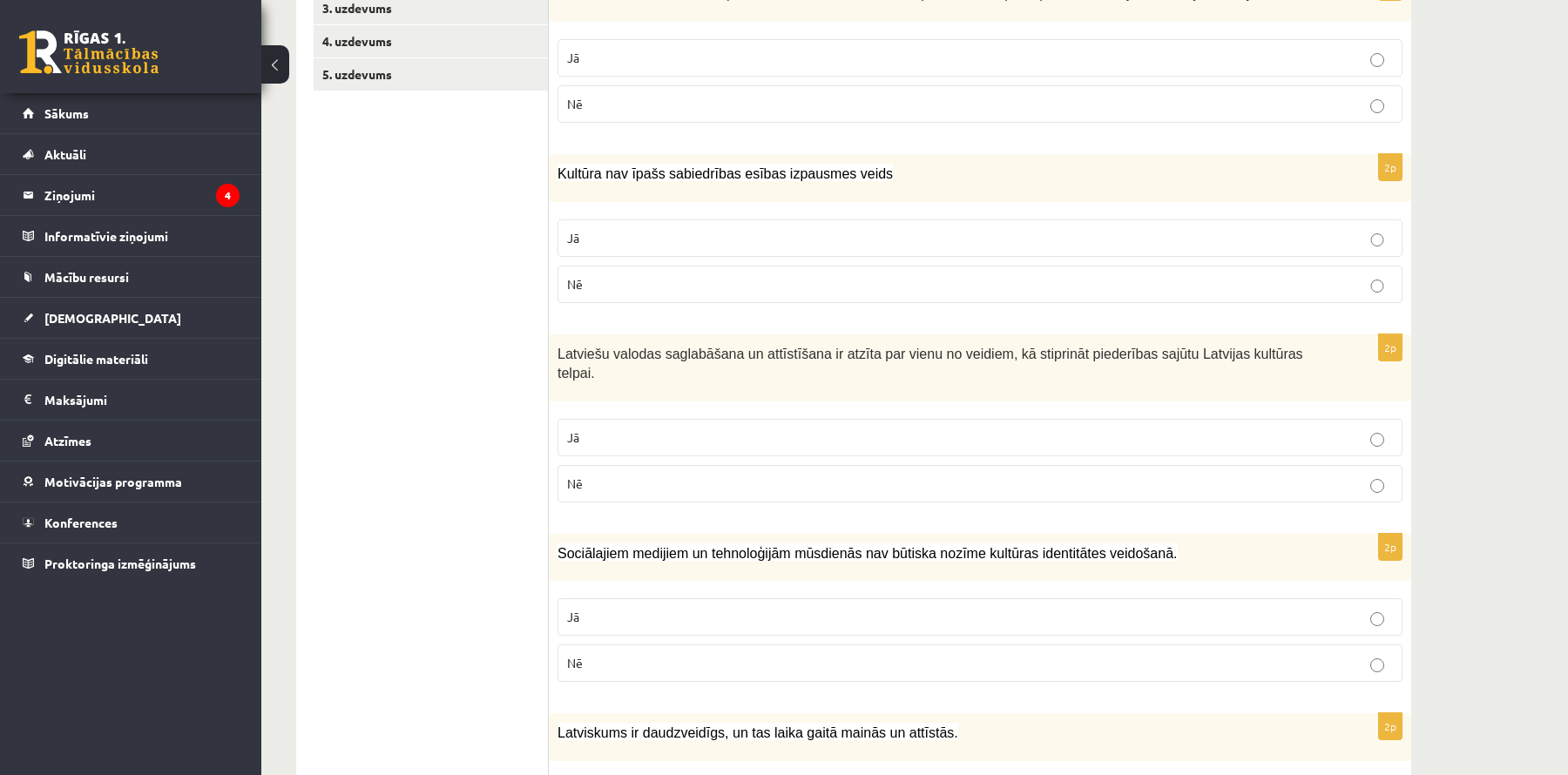
scroll to position [0, 0]
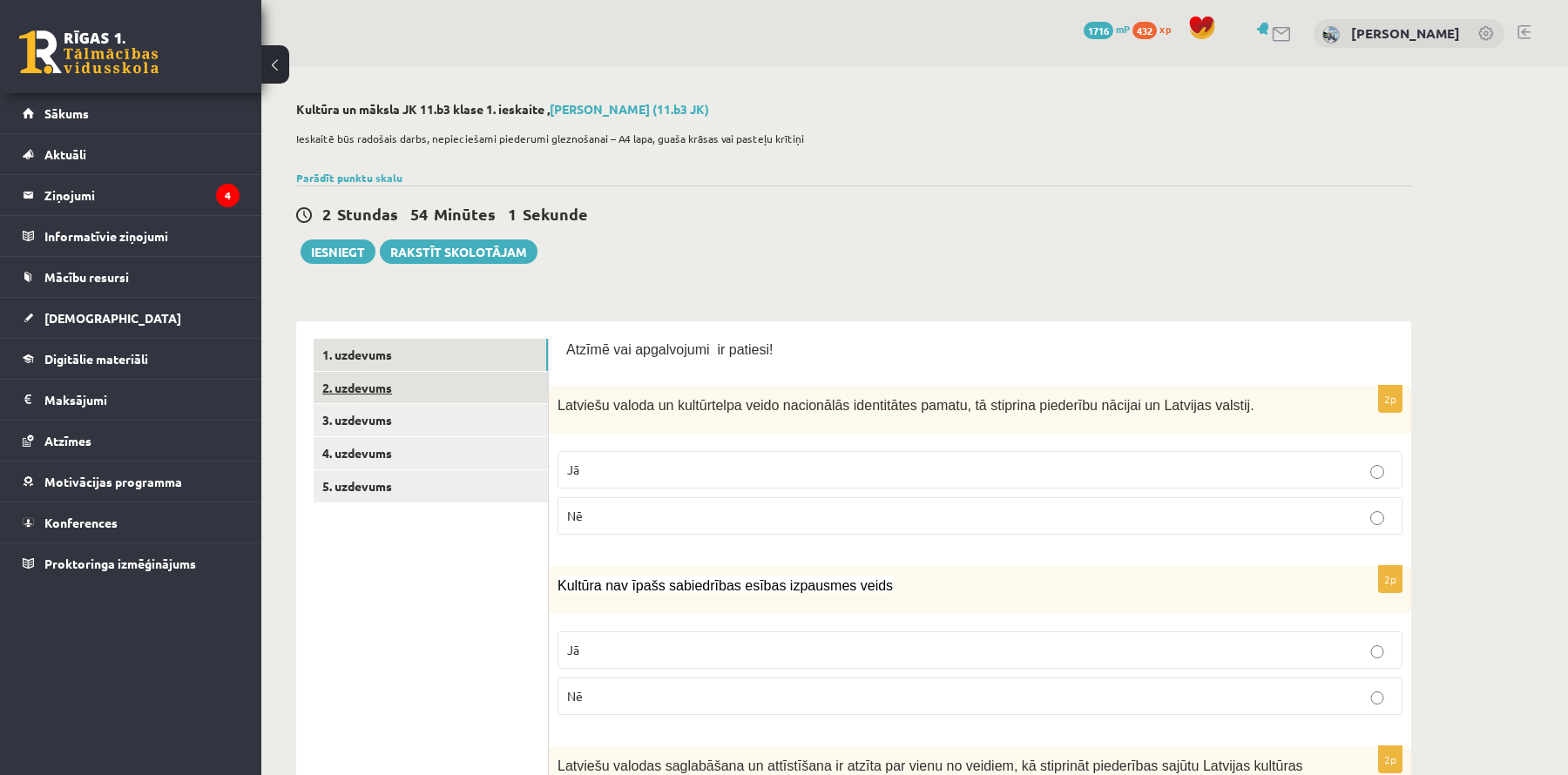
click at [442, 390] on link "2. uzdevums" at bounding box center [430, 388] width 234 height 32
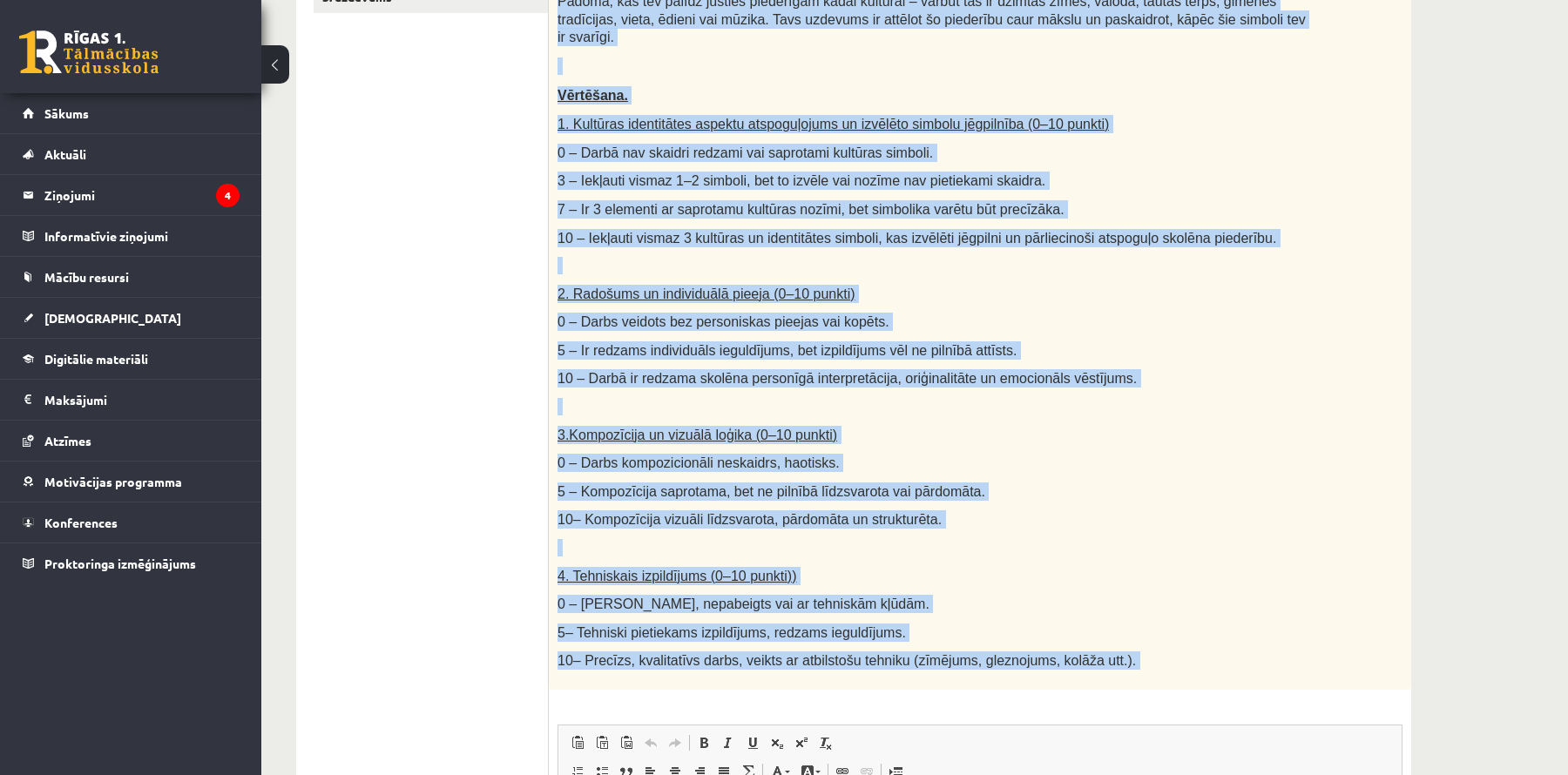
scroll to position [504, 0]
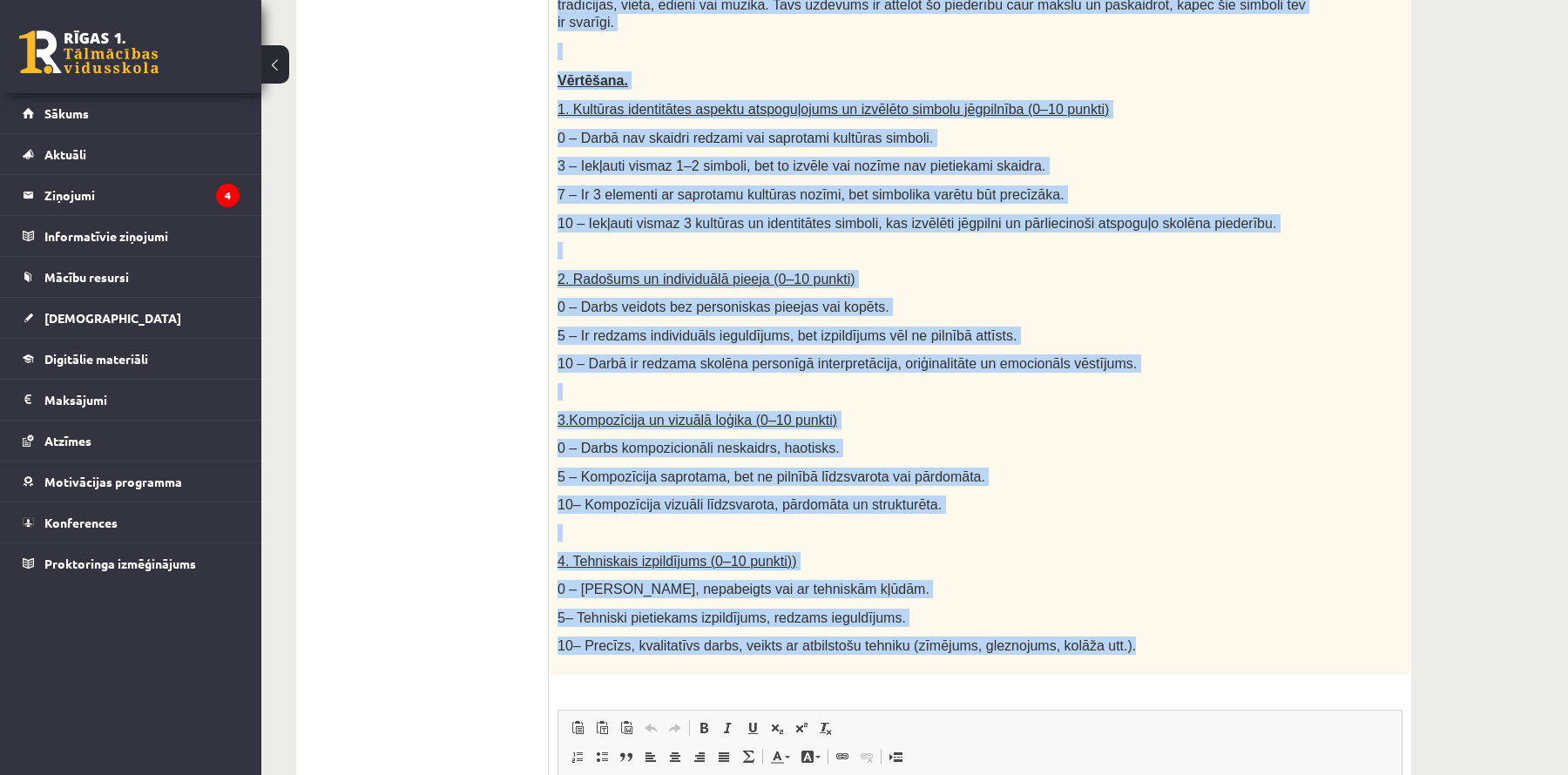
drag, startPoint x: 559, startPoint y: 18, endPoint x: 896, endPoint y: 652, distance: 718.0
click at [912, 658] on div "Radošs darbs. Izveido vizuālu mākslas darbu (zīmējumu, gleznu vai kolāžu), kas …" at bounding box center [980, 264] width 862 height 823
copy div "Radošs darbs. Izveido vizuālu mākslas darbu (zīmējumu, gleznu vai kolāžu), kas …"
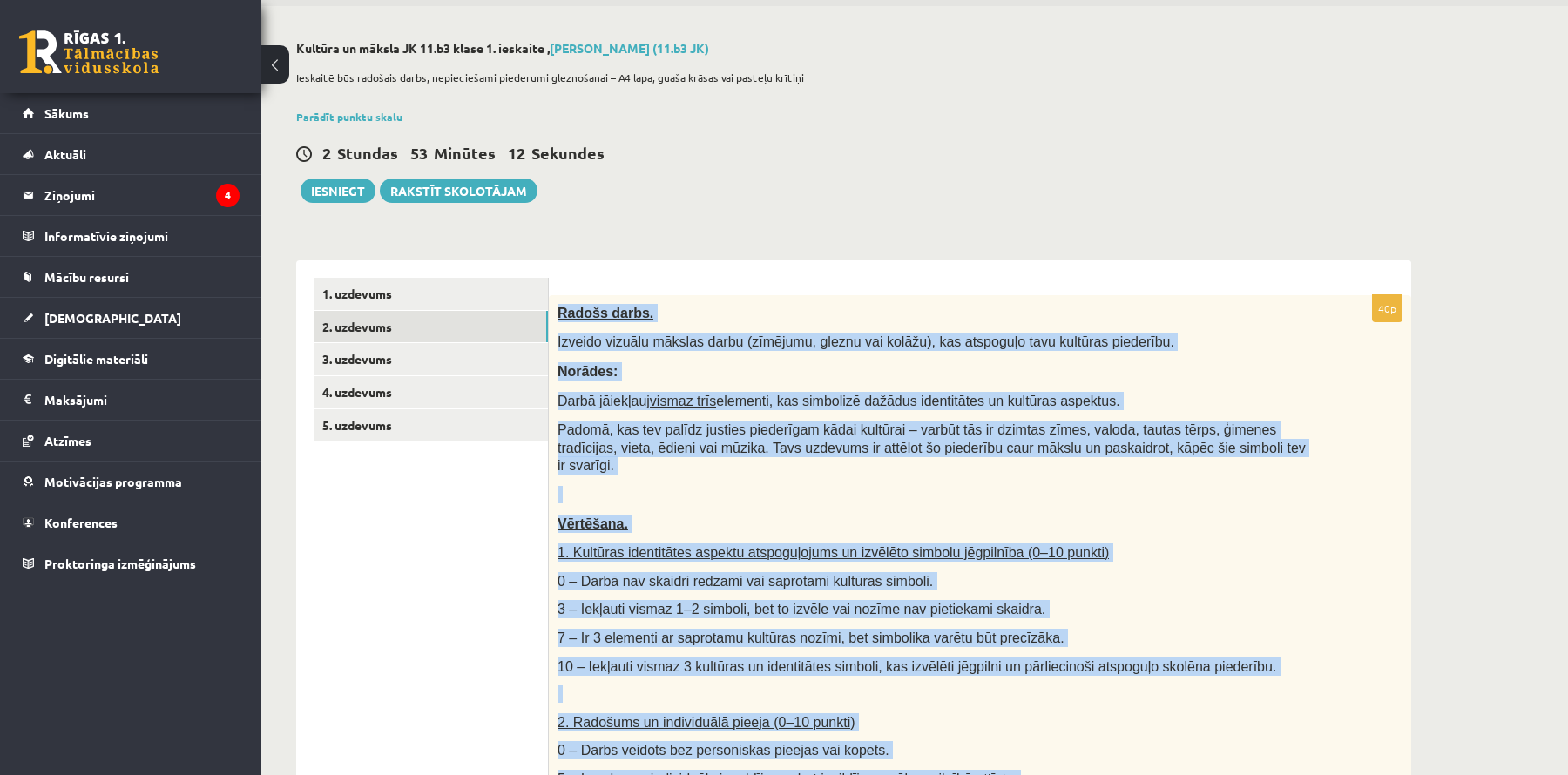
scroll to position [74, 0]
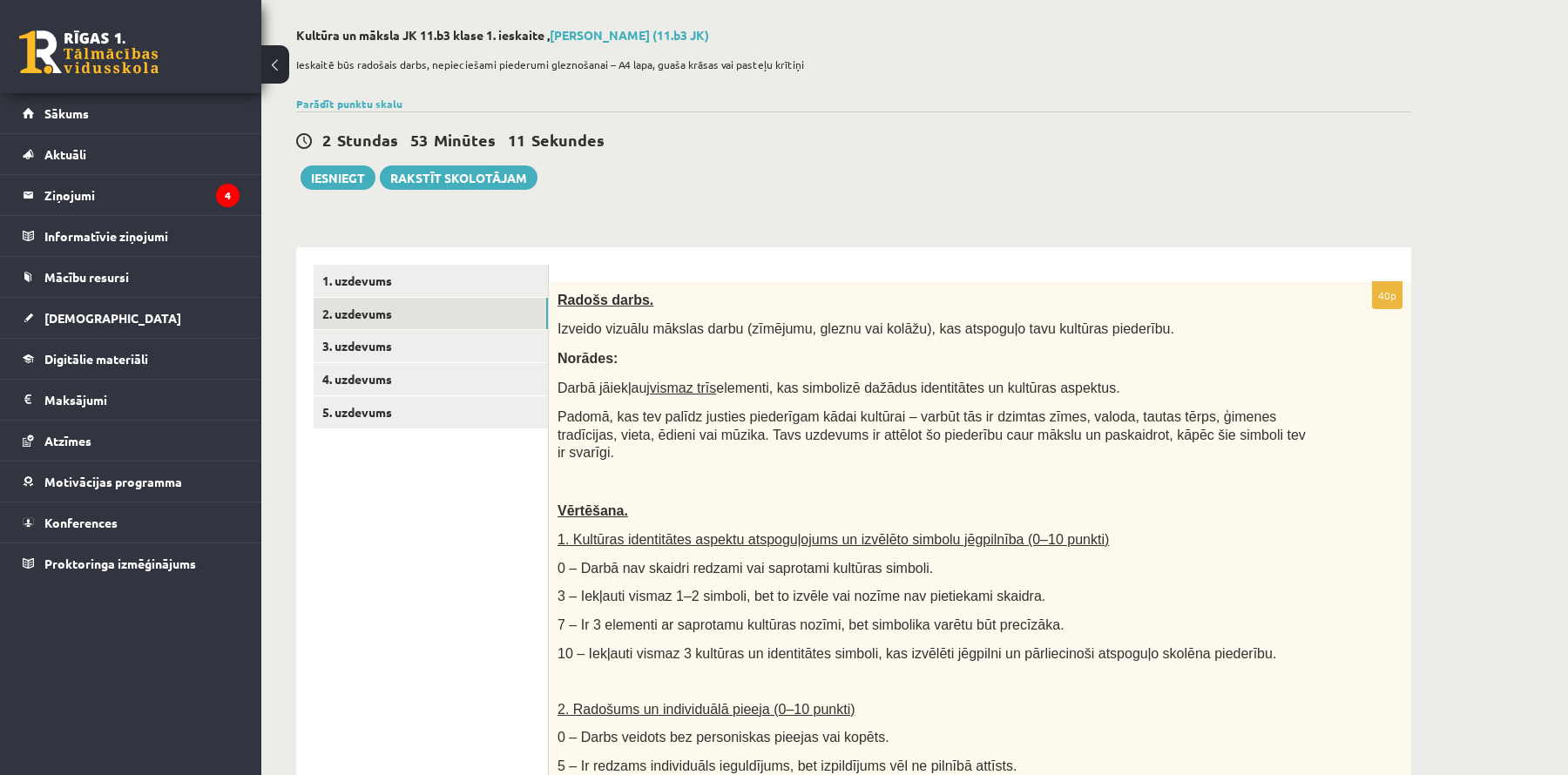
click at [663, 154] on div "2 Stundas 53 Minūtes 11 Sekundes Ieskaite saglabāta! Iesniegt Rakstīt skolotājam" at bounding box center [854, 151] width 1116 height 79
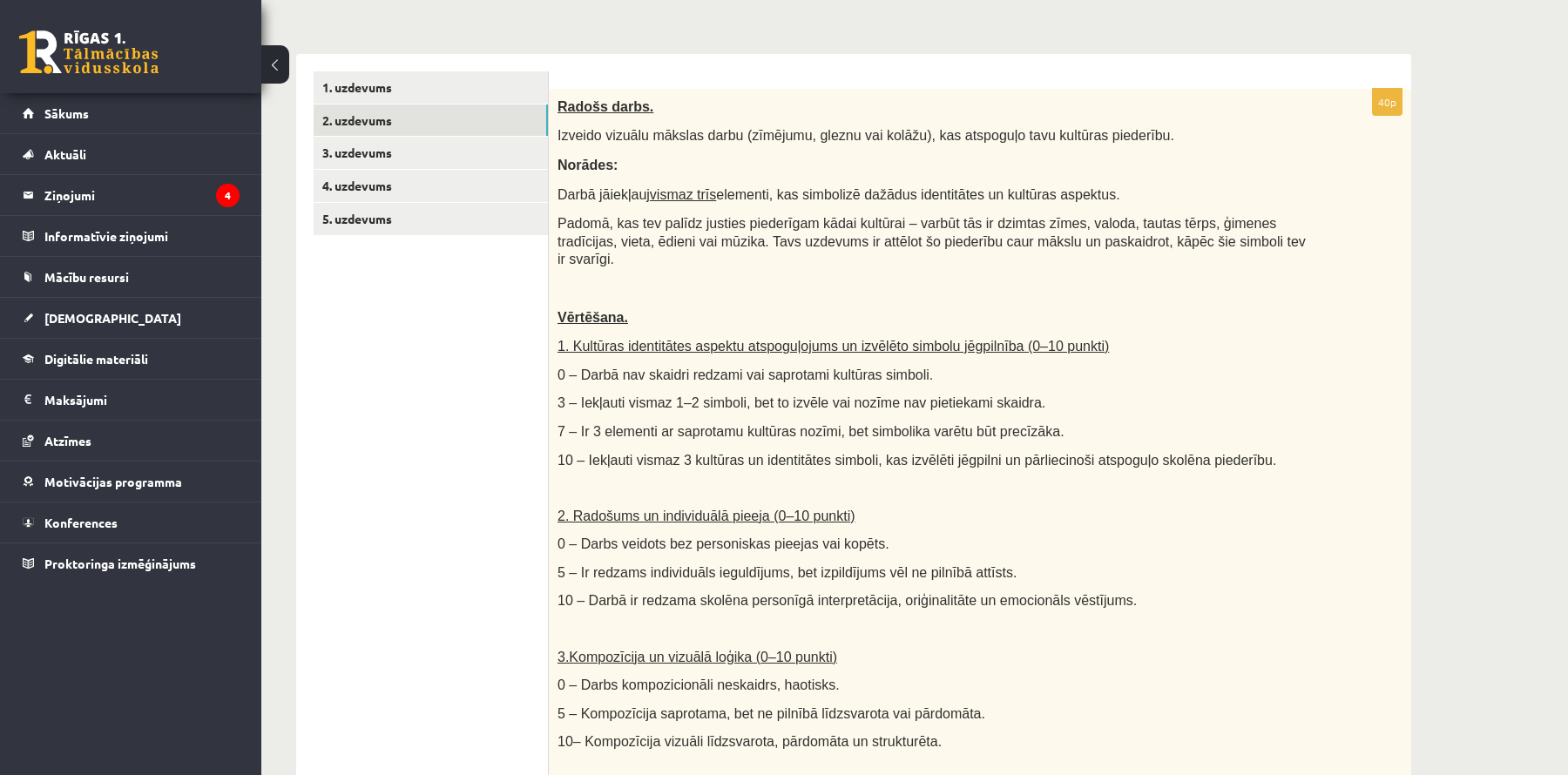
scroll to position [265, 0]
click at [351, 161] on link "3. uzdevums" at bounding box center [430, 154] width 234 height 32
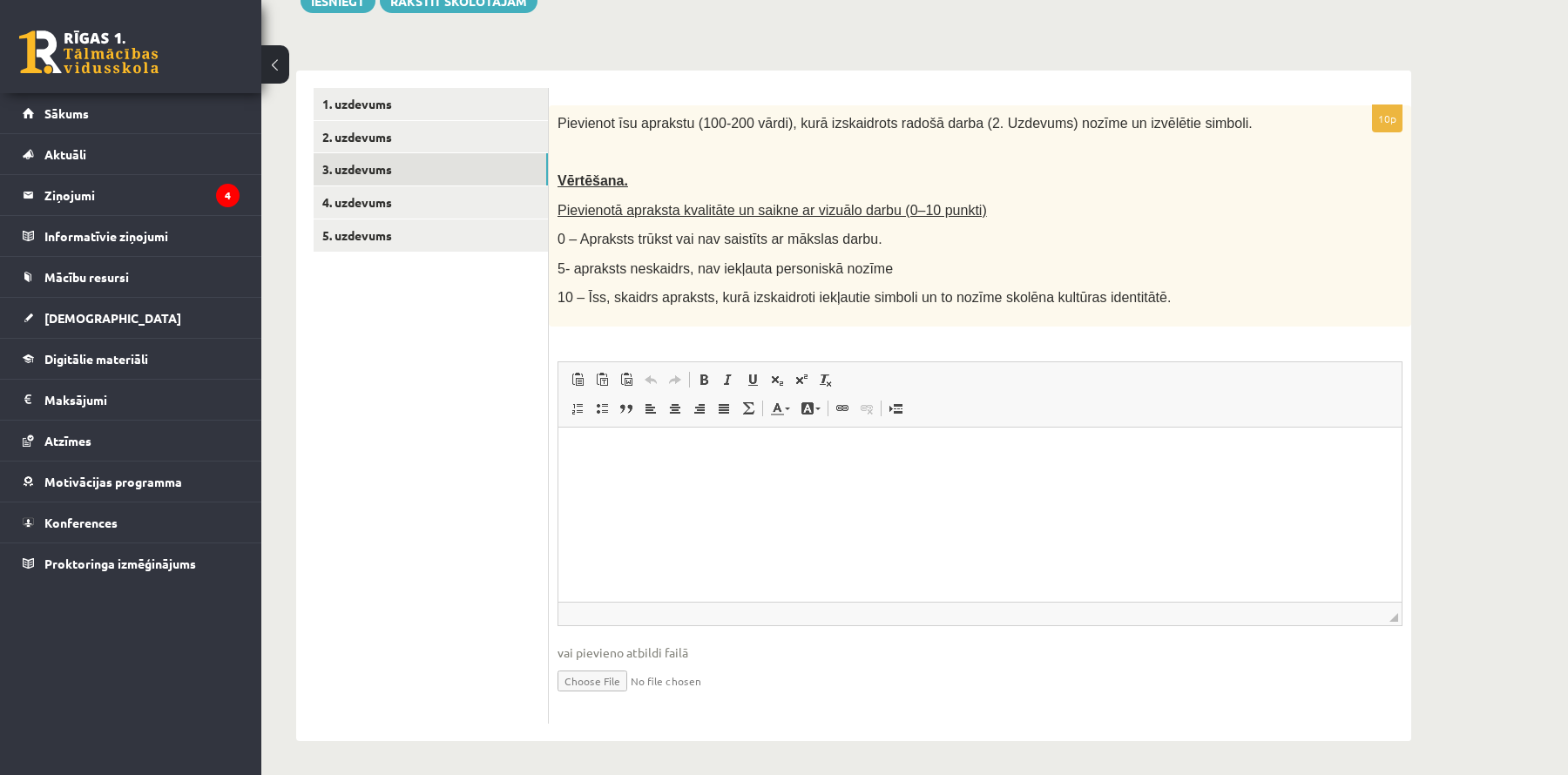
scroll to position [236, 0]
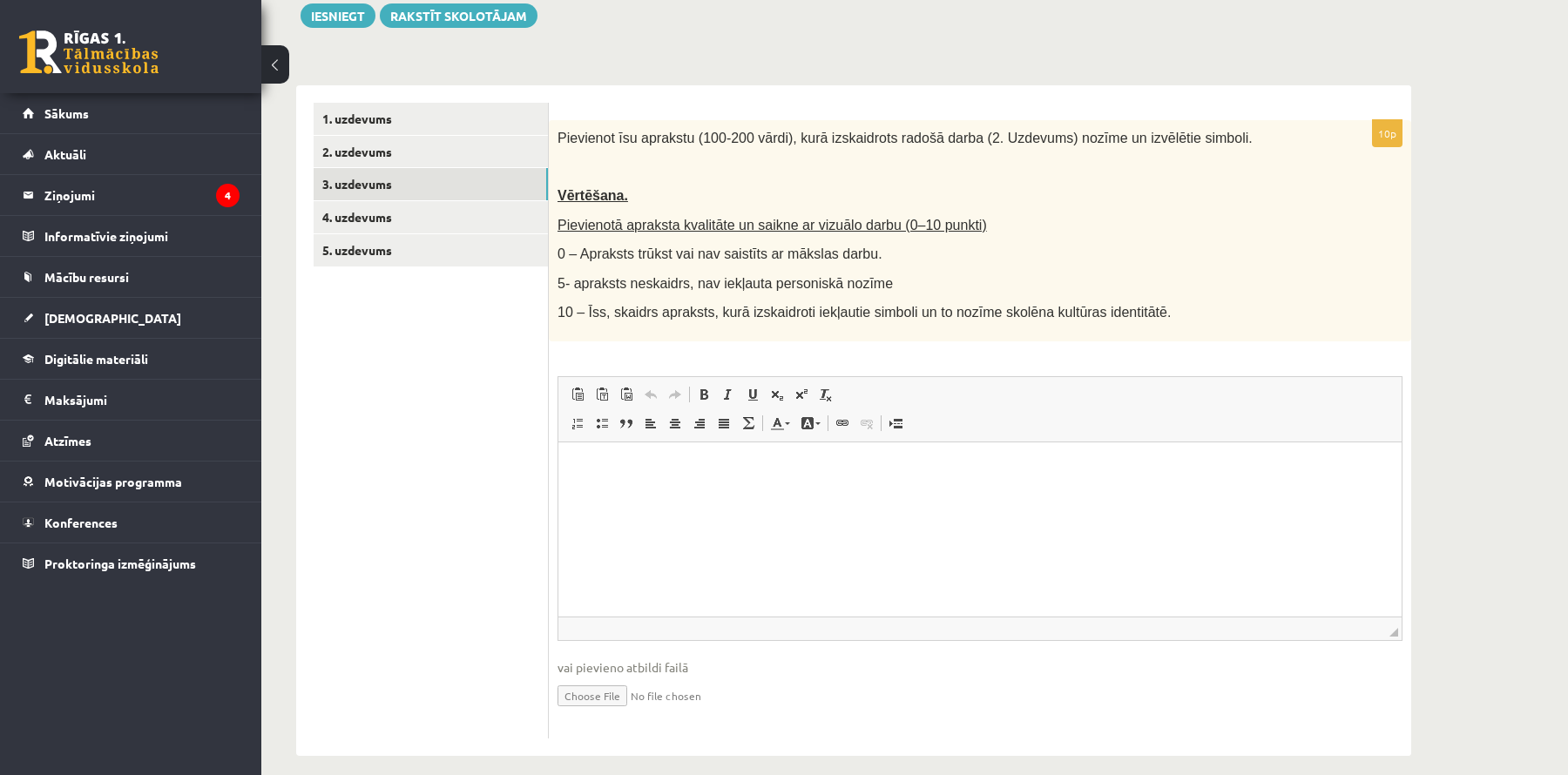
click at [614, 681] on input "file" at bounding box center [981, 695] width 846 height 36
click at [456, 145] on link "2. uzdevums" at bounding box center [430, 152] width 234 height 32
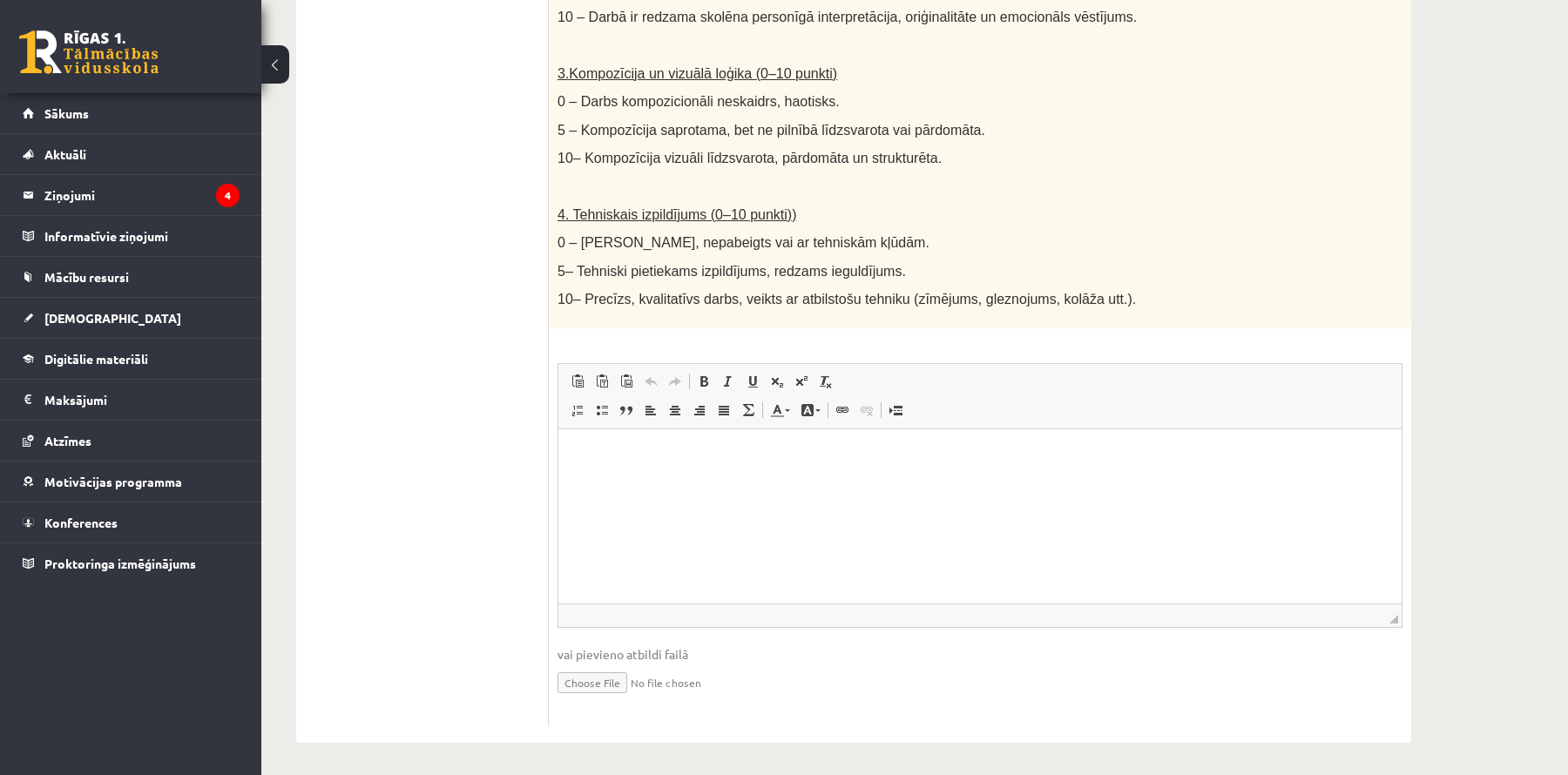
scroll to position [852, 0]
click at [605, 677] on input "file" at bounding box center [981, 681] width 846 height 36
type input "**********"
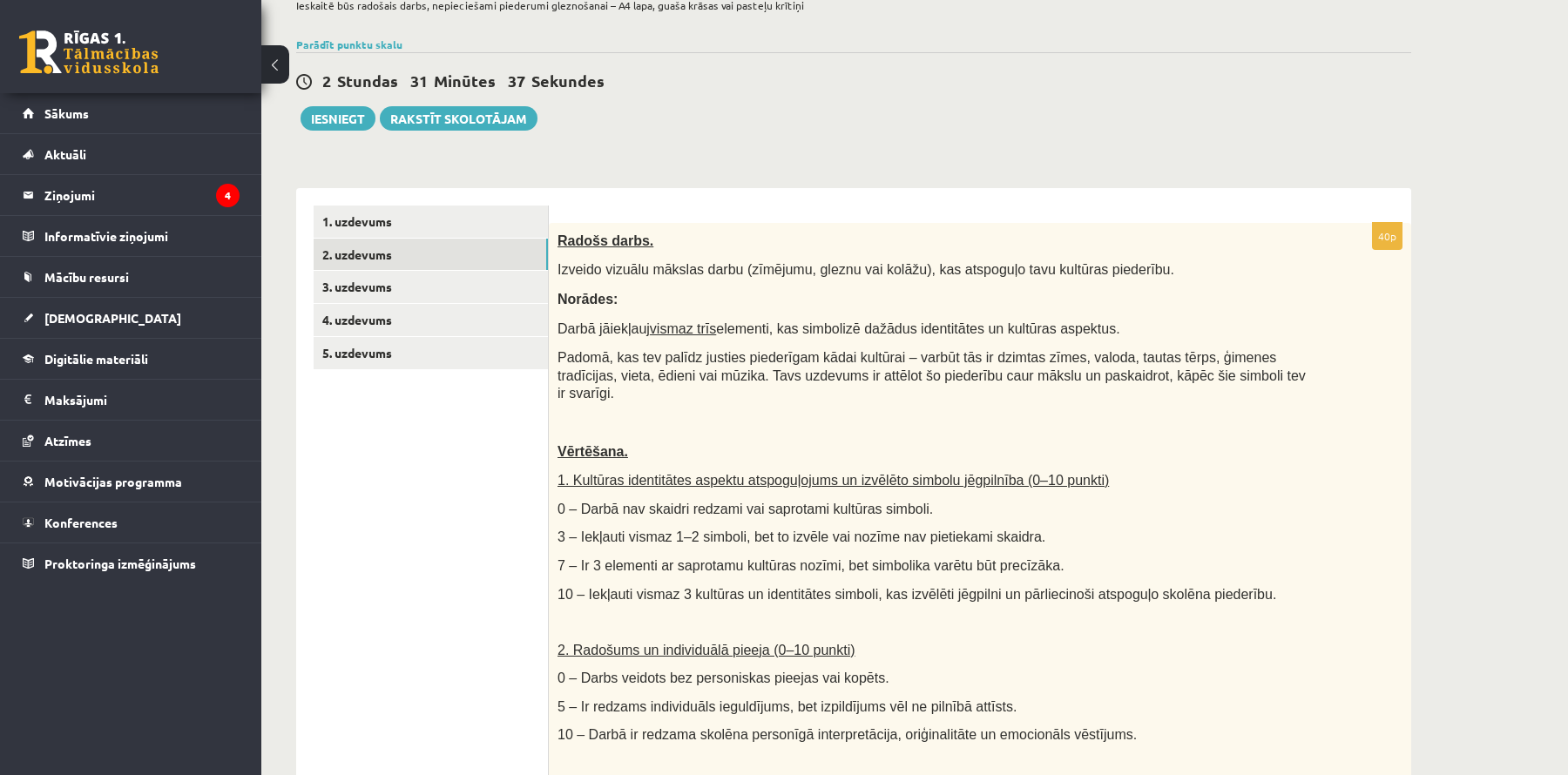
scroll to position [132, 0]
click at [395, 288] on link "3. uzdevums" at bounding box center [430, 288] width 234 height 32
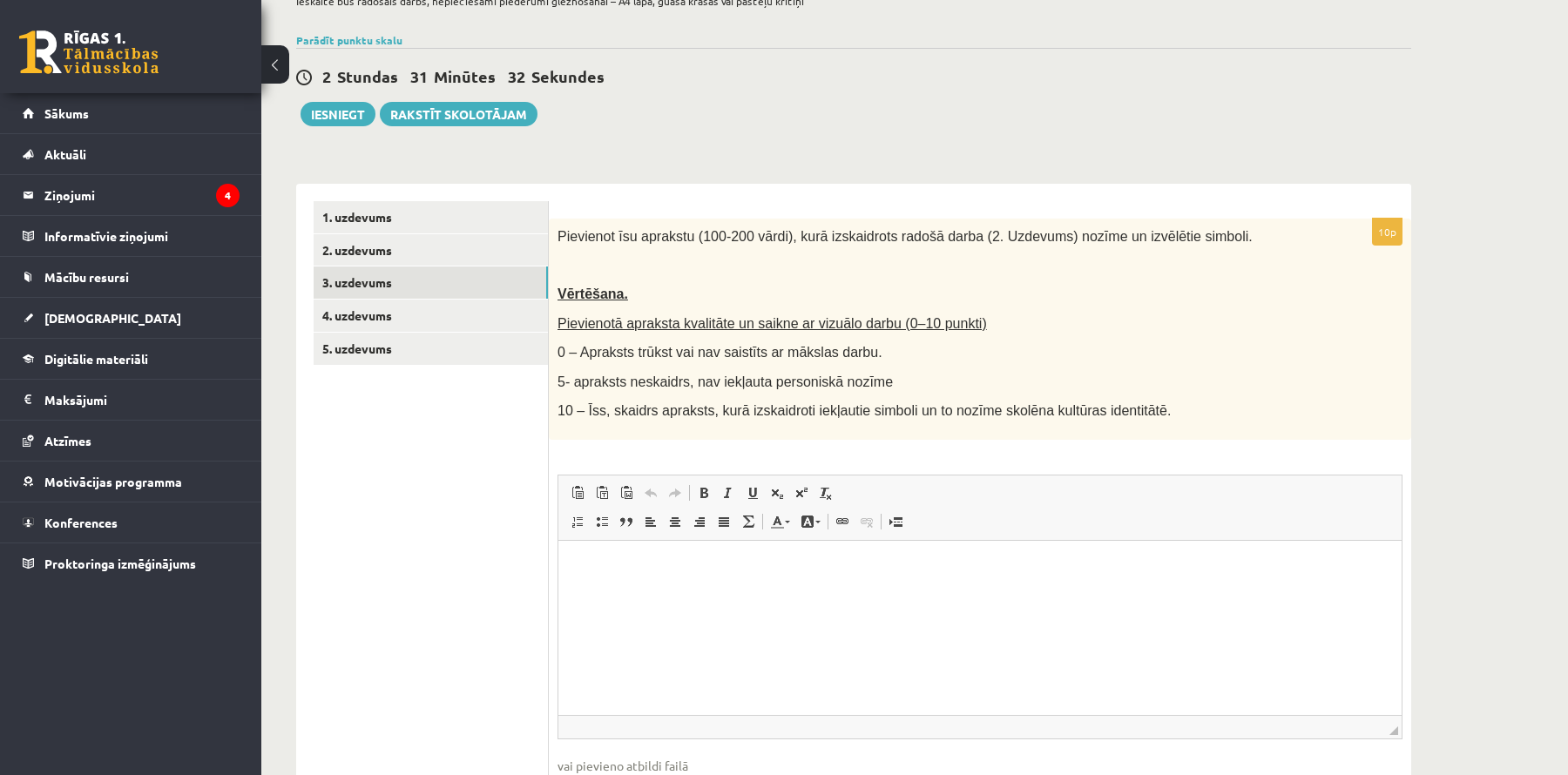
scroll to position [0, 0]
click at [609, 593] on html at bounding box center [981, 566] width 844 height 53
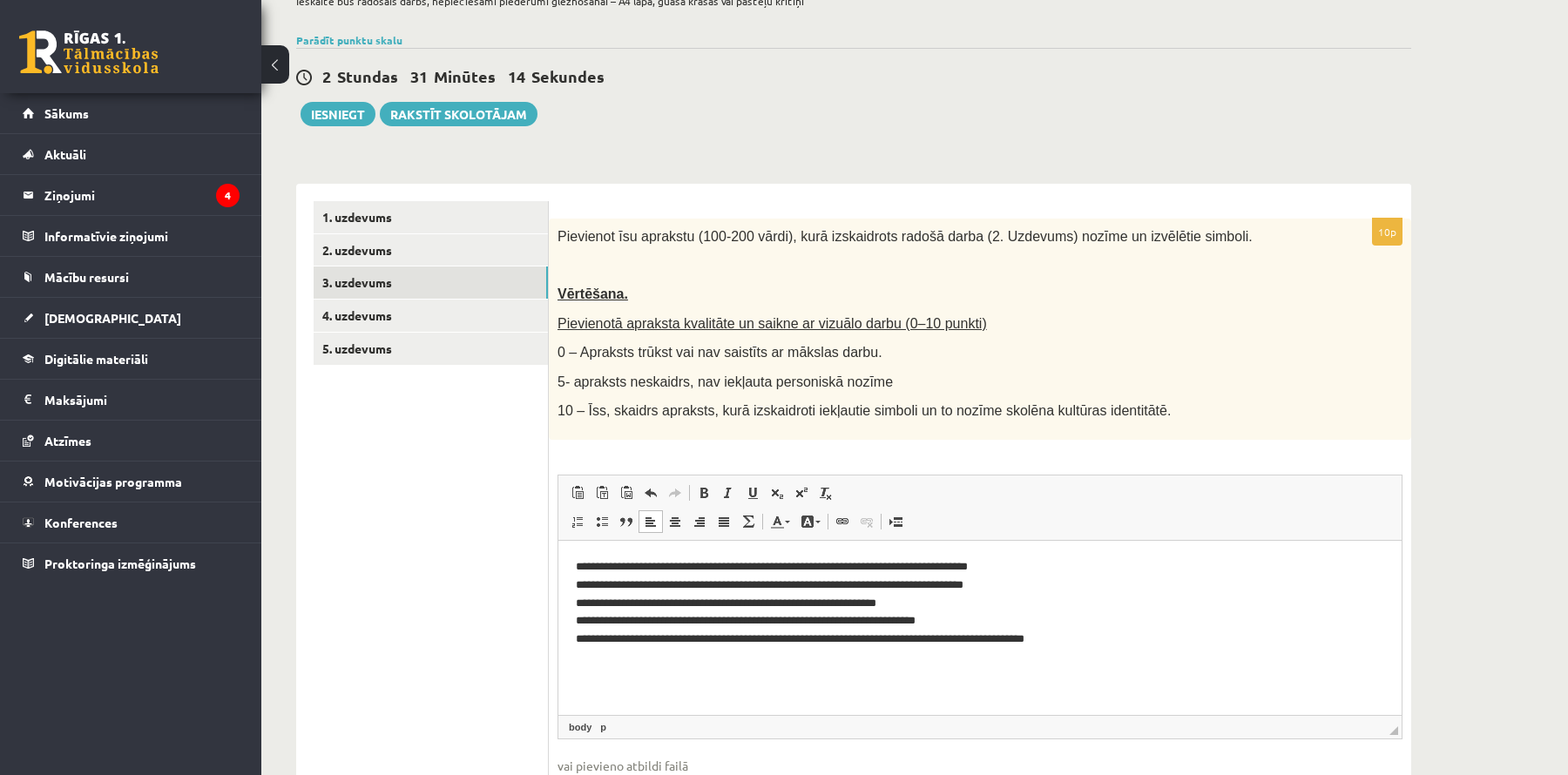
click at [883, 584] on p "**********" at bounding box center [981, 603] width 809 height 91
click at [633, 597] on p "**********" at bounding box center [981, 603] width 809 height 91
click at [824, 639] on p "**********" at bounding box center [981, 603] width 809 height 91
click at [819, 639] on p "**********" at bounding box center [981, 603] width 809 height 91
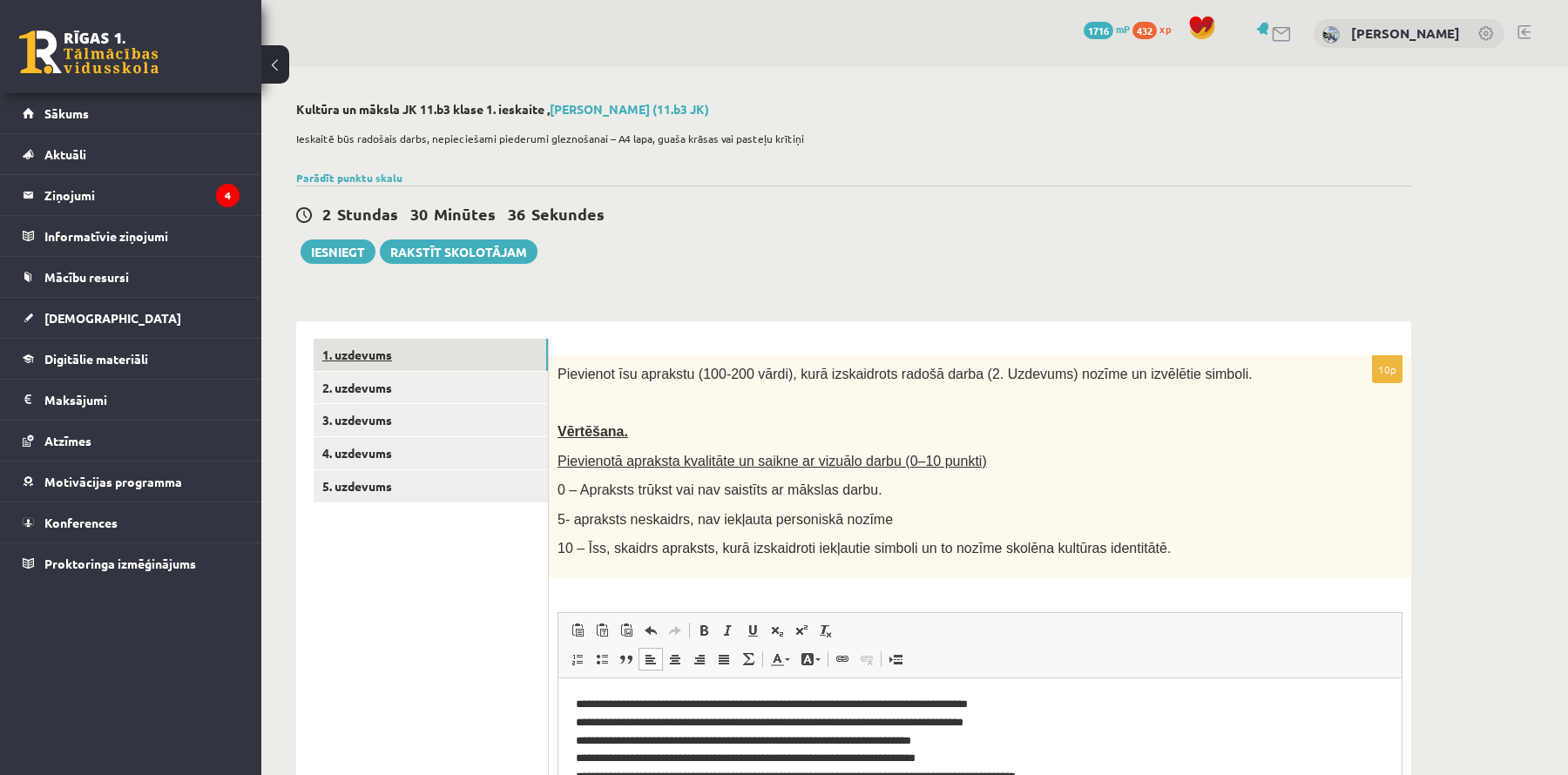
click at [360, 351] on link "1. uzdevums" at bounding box center [430, 354] width 234 height 32
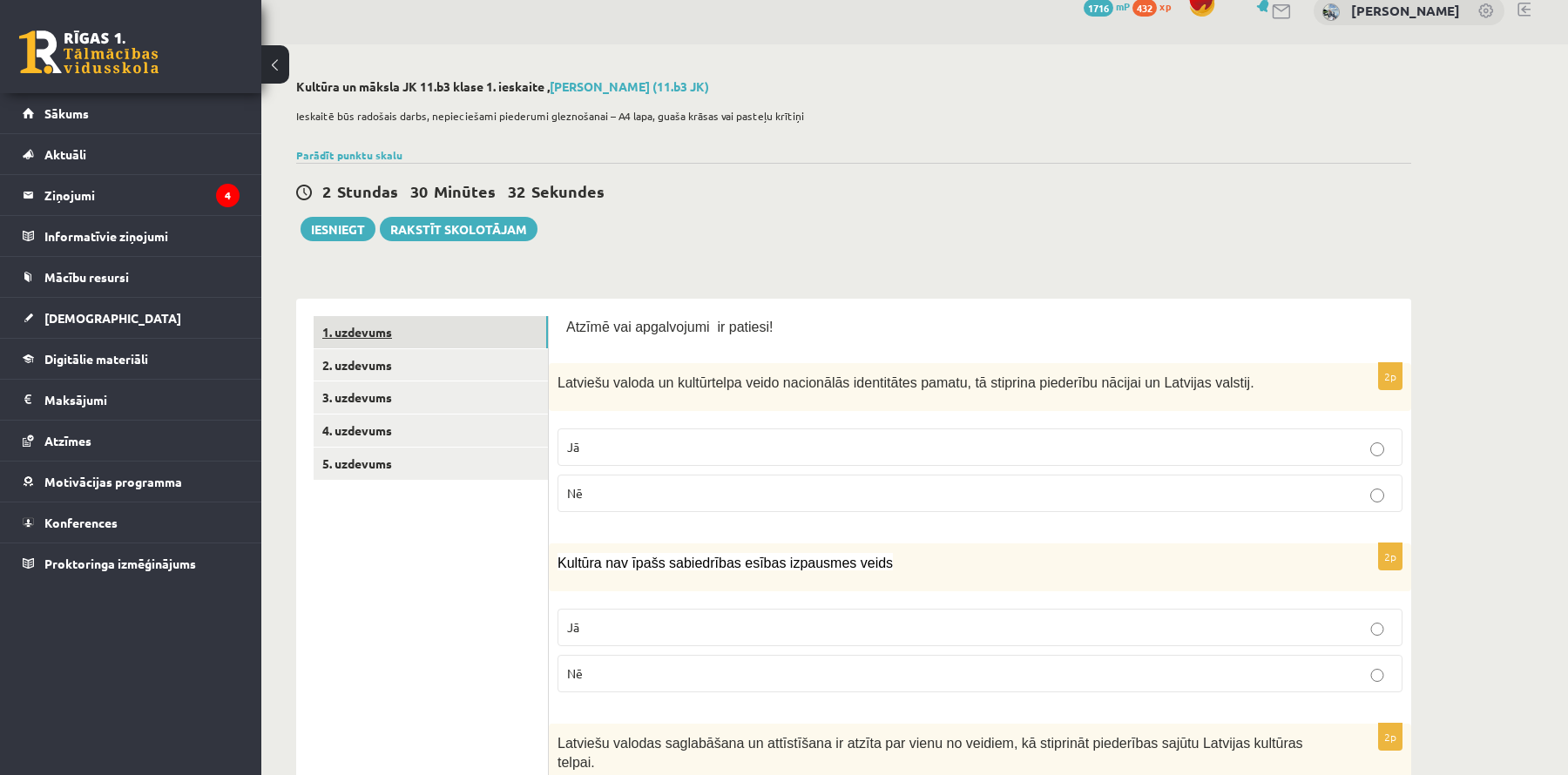
scroll to position [6, 0]
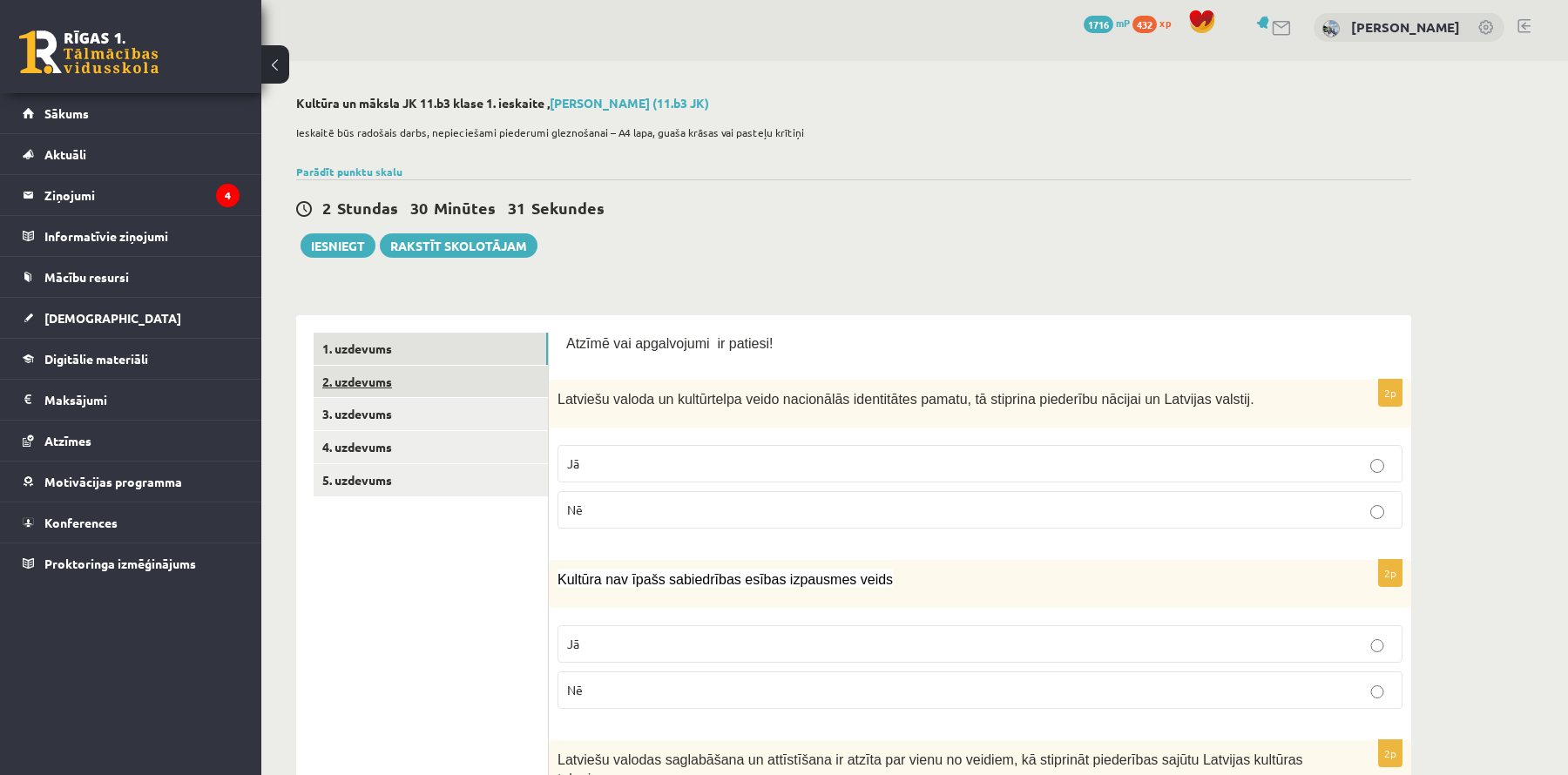
click at [454, 381] on link "2. uzdevums" at bounding box center [430, 382] width 234 height 32
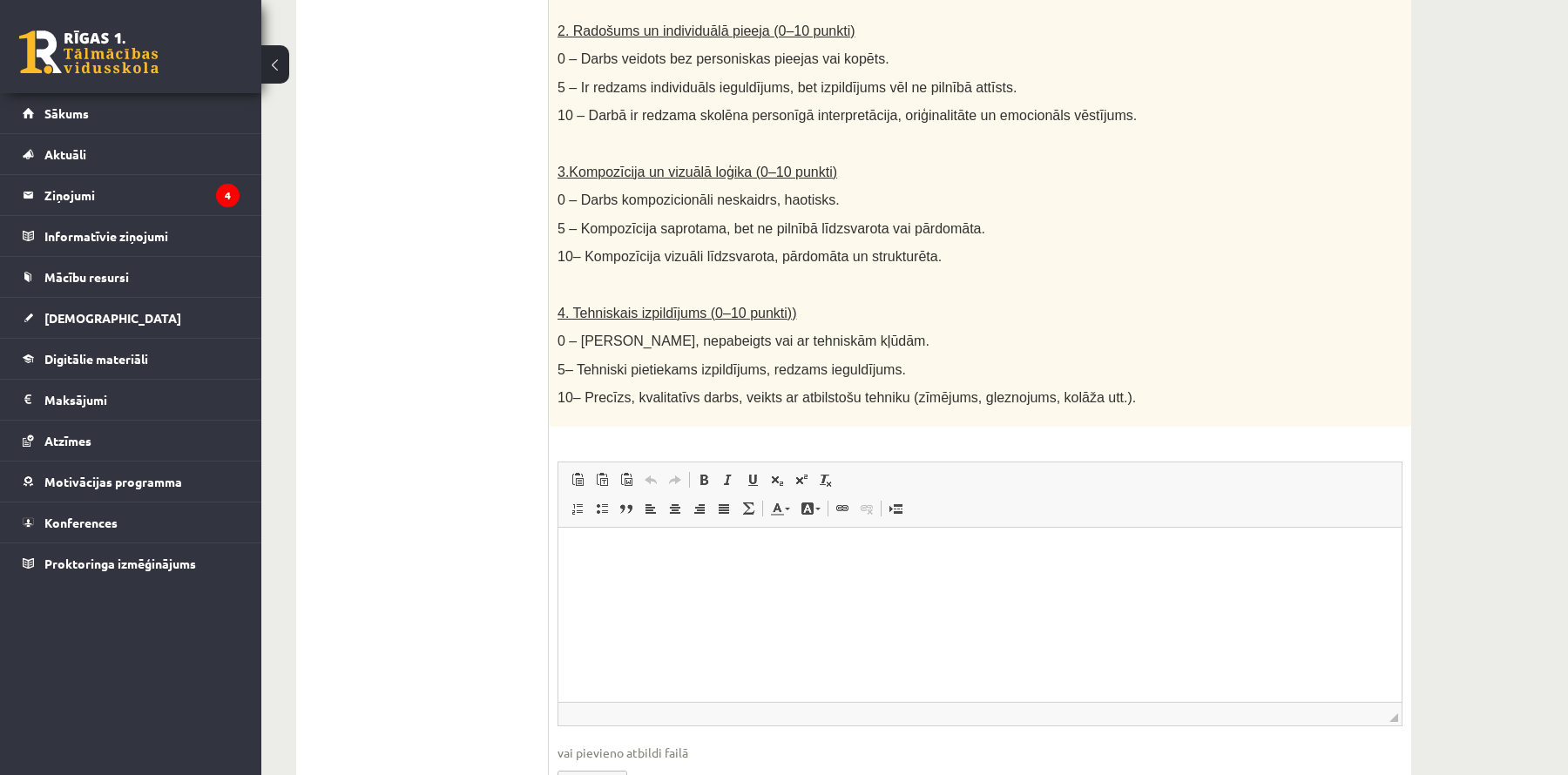
scroll to position [870, 0]
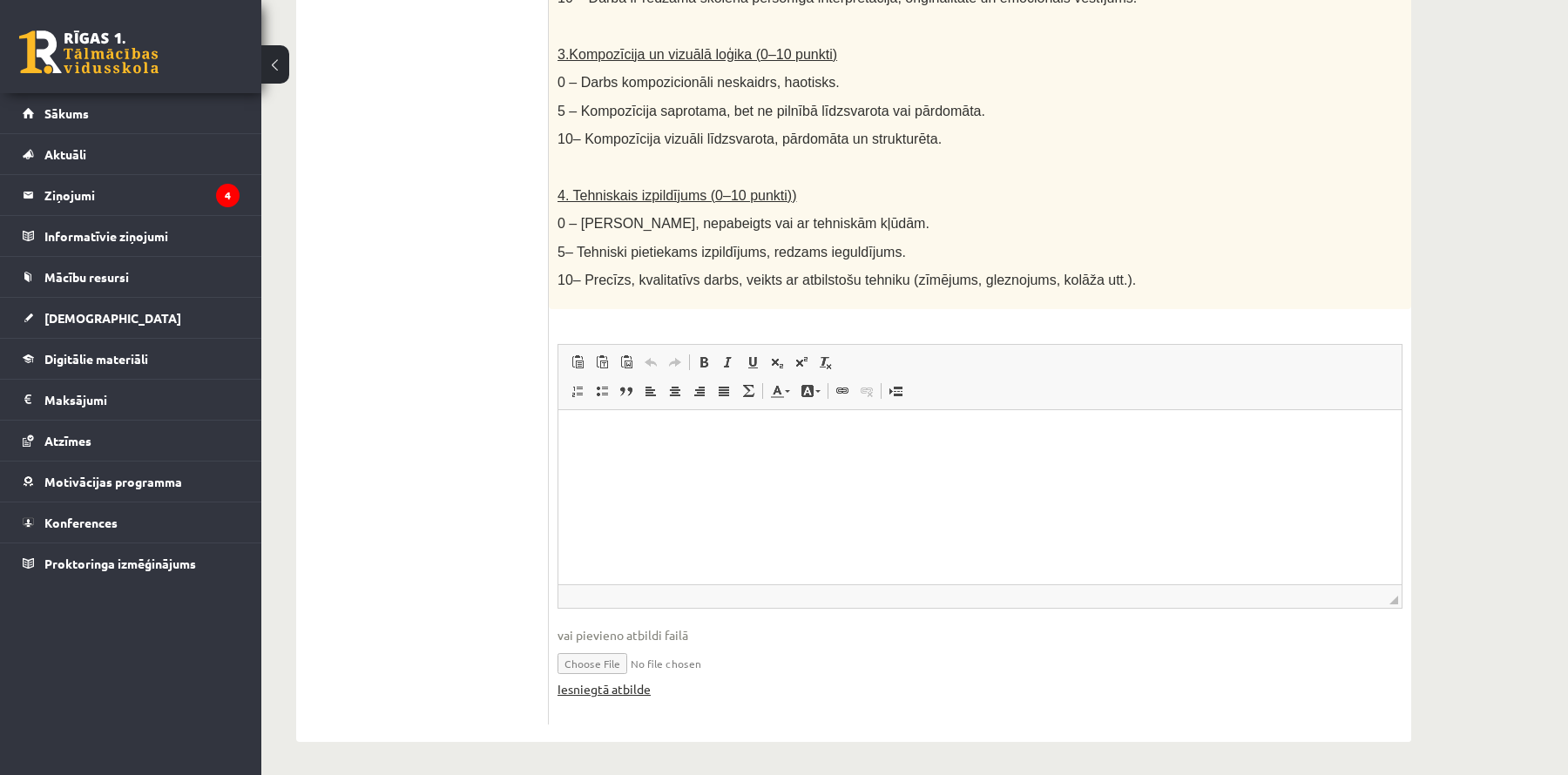
click at [631, 691] on link "Iesniegtā atbilde" at bounding box center [604, 690] width 93 height 18
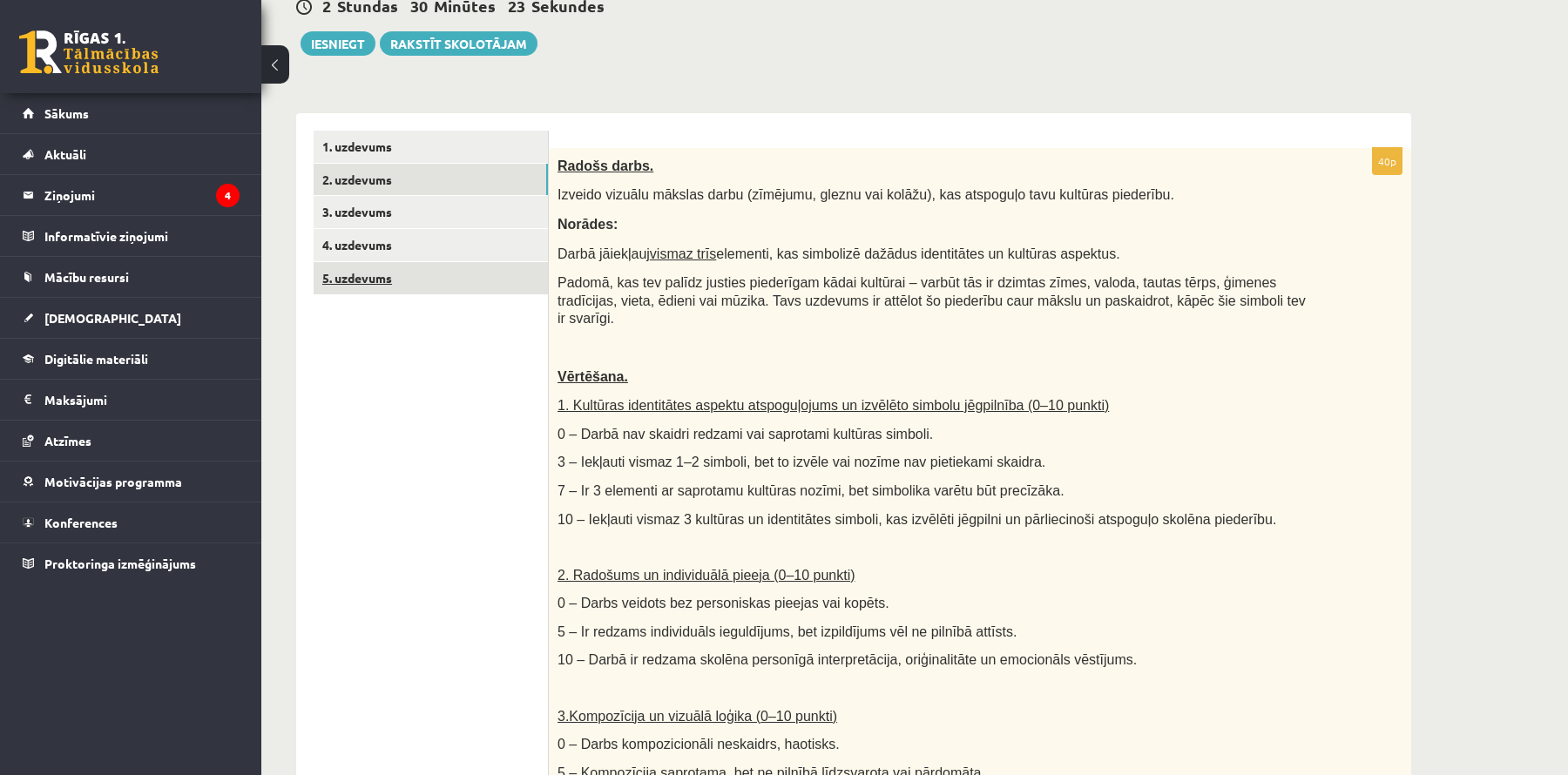
scroll to position [207, 0]
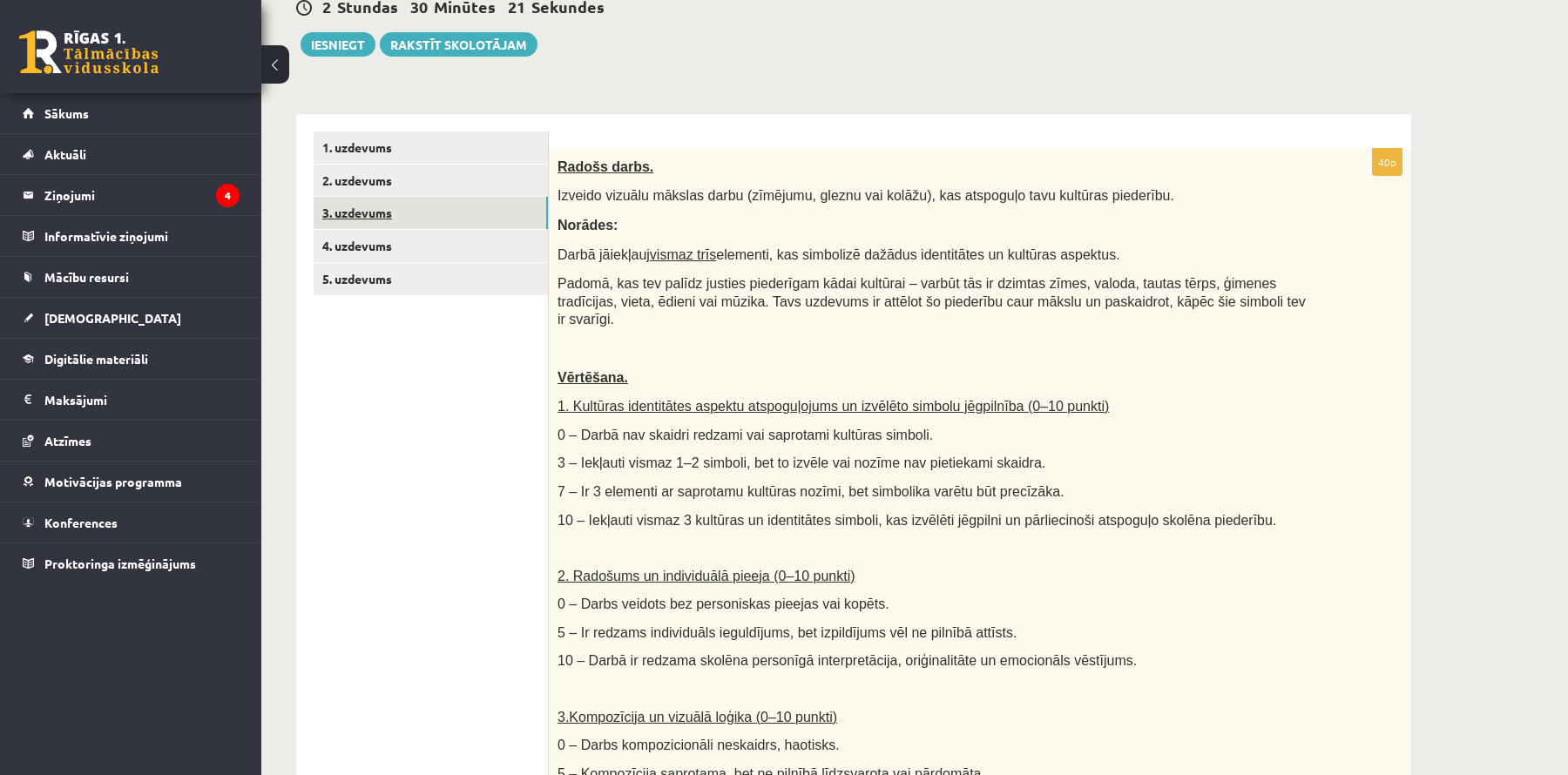
click at [426, 227] on link "3. uzdevums" at bounding box center [430, 213] width 234 height 32
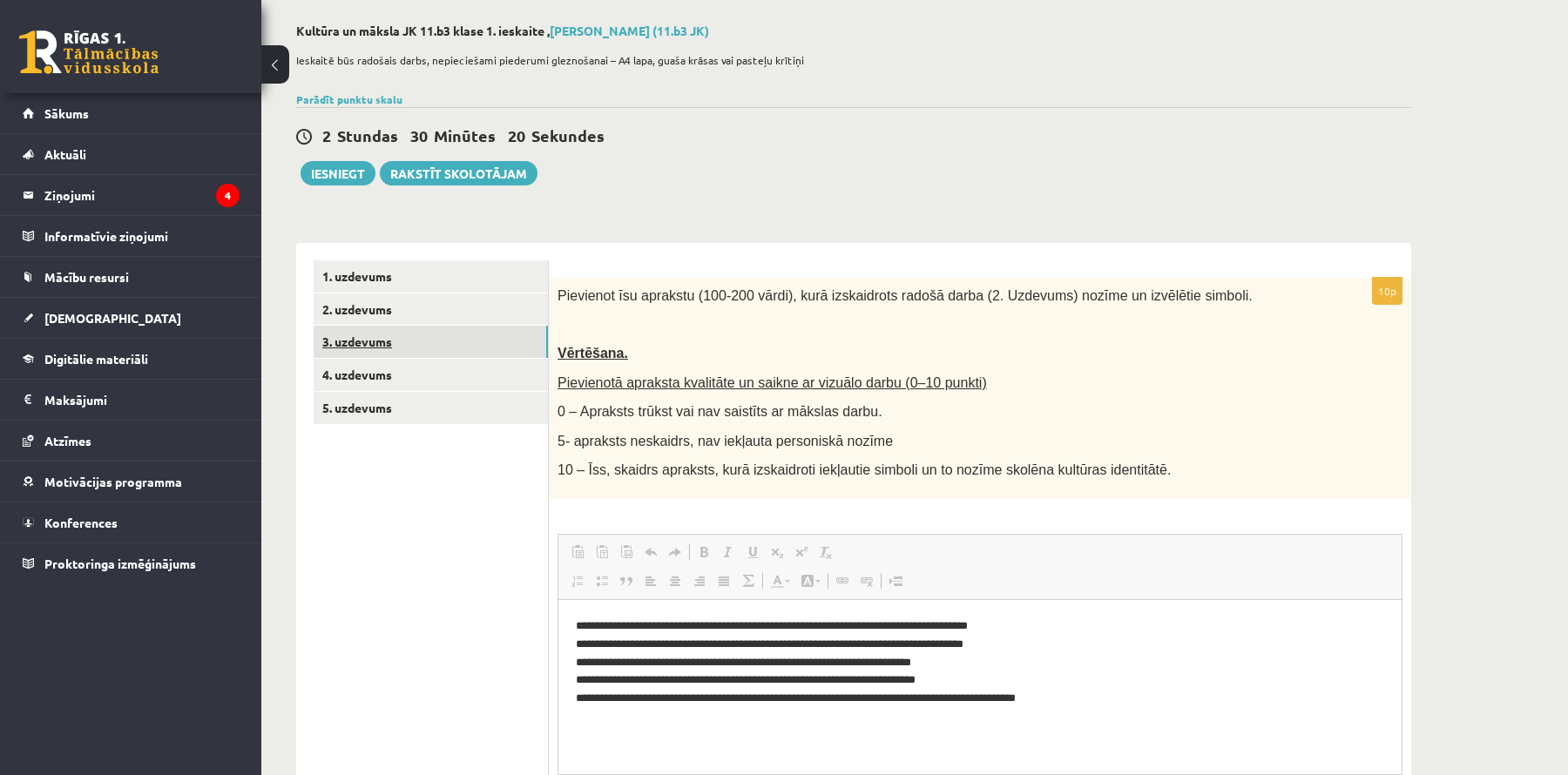
scroll to position [0, 0]
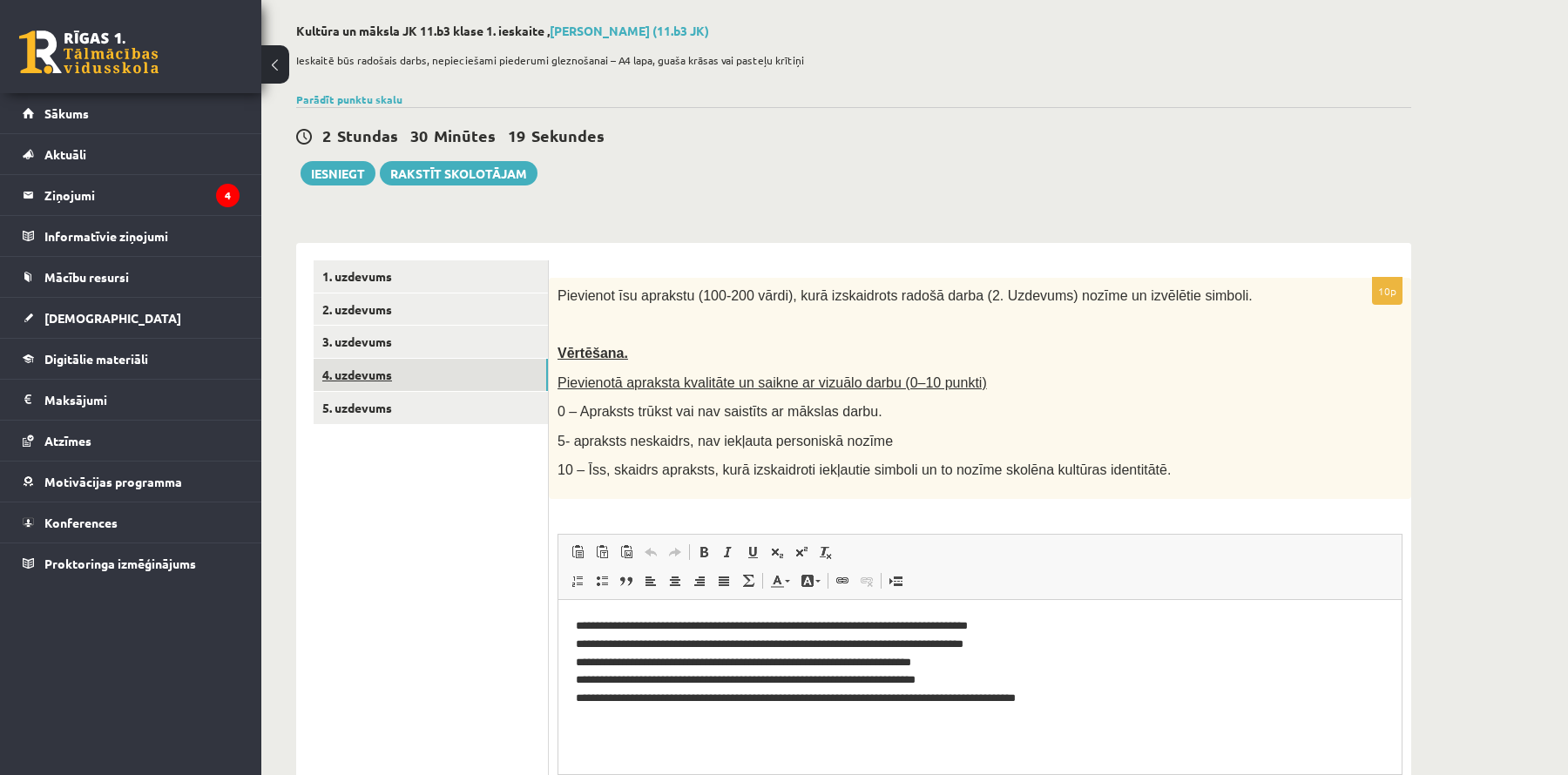
click at [339, 379] on link "4. uzdevums" at bounding box center [430, 375] width 234 height 32
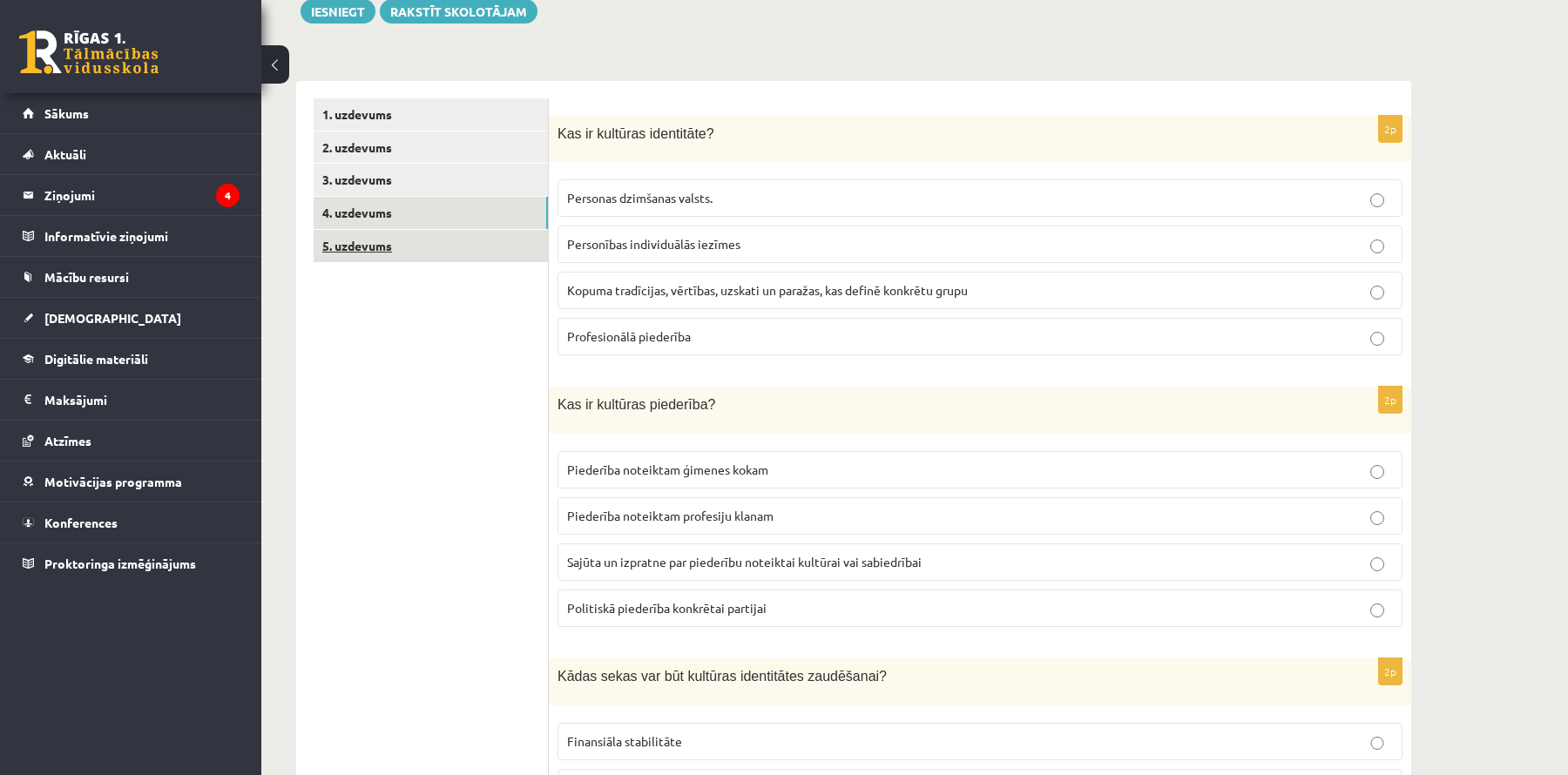
scroll to position [270, 0]
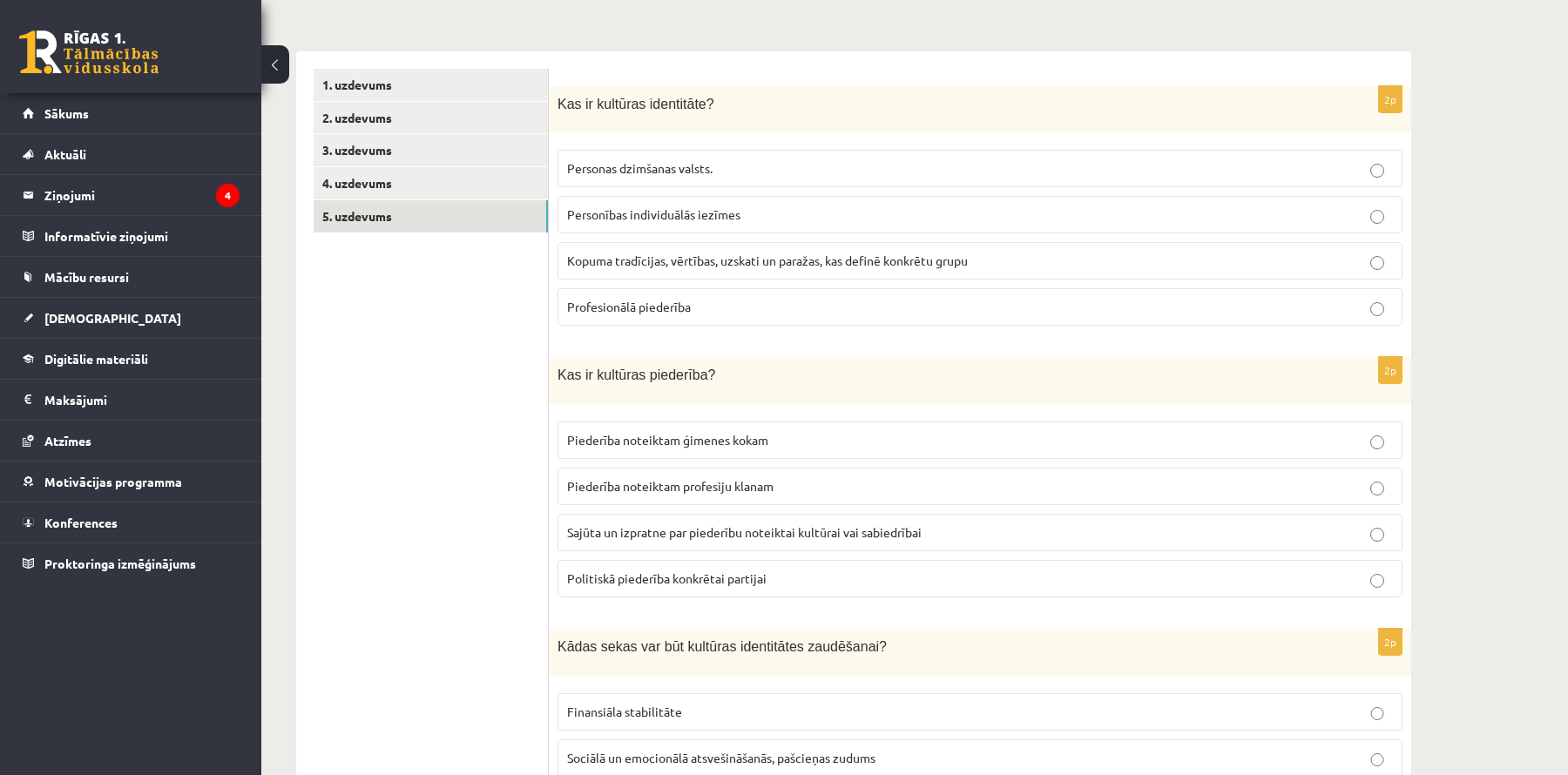
drag, startPoint x: 470, startPoint y: 217, endPoint x: 478, endPoint y: 242, distance: 26.2
click at [470, 217] on link "5. uzdevums" at bounding box center [430, 216] width 234 height 32
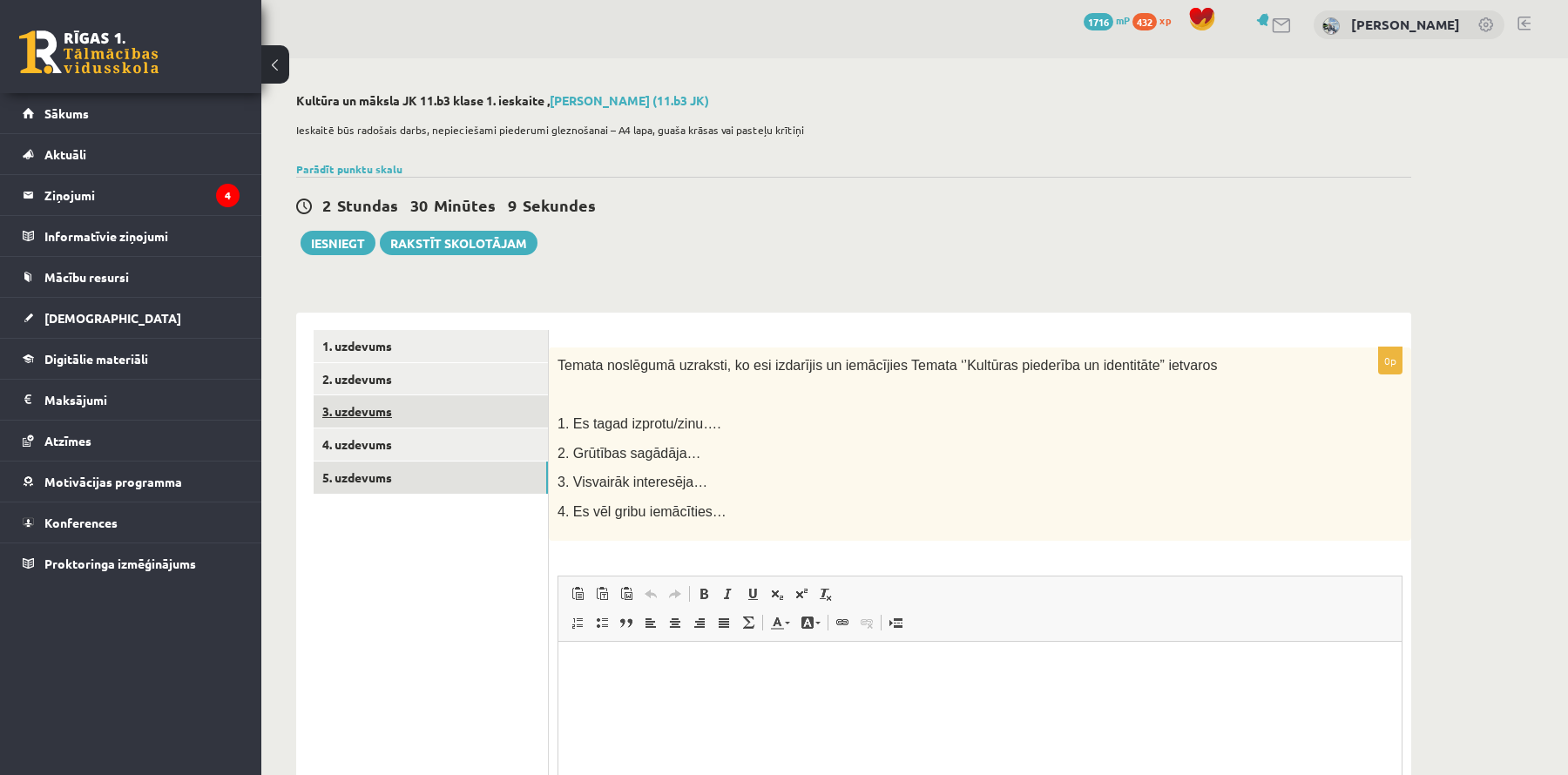
scroll to position [0, 0]
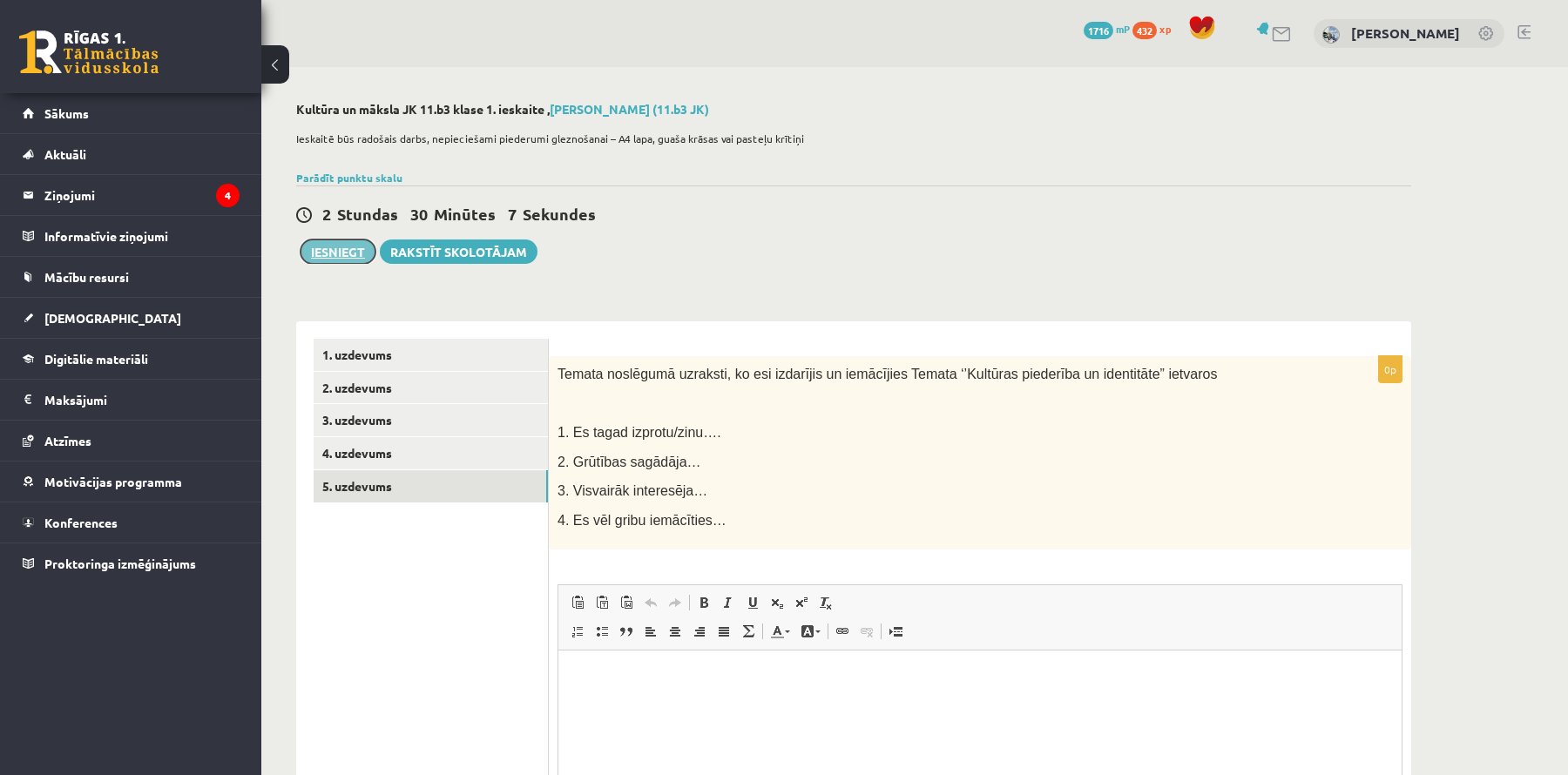
click at [329, 254] on button "Iesniegt" at bounding box center [338, 252] width 75 height 24
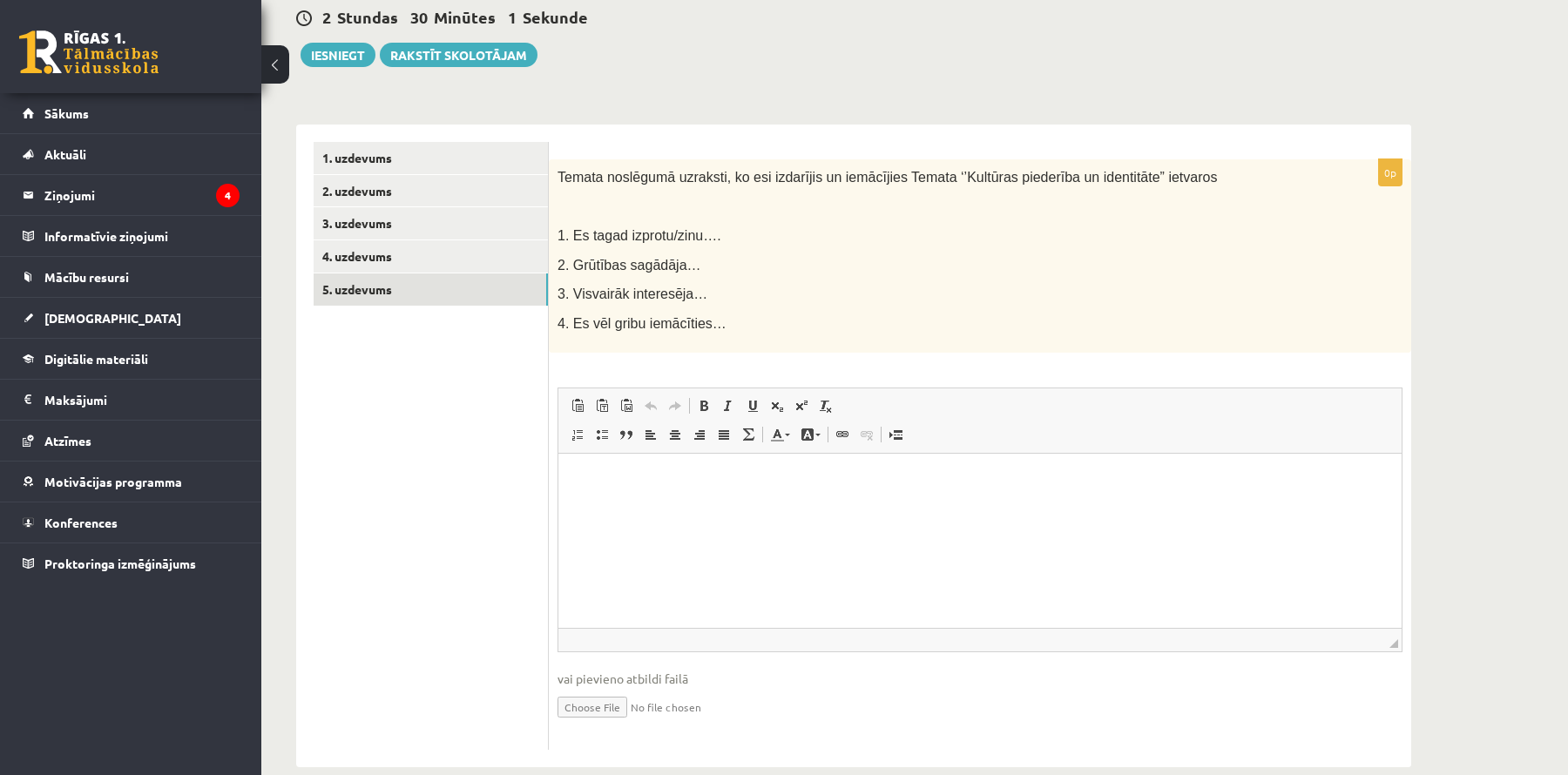
scroll to position [201, 0]
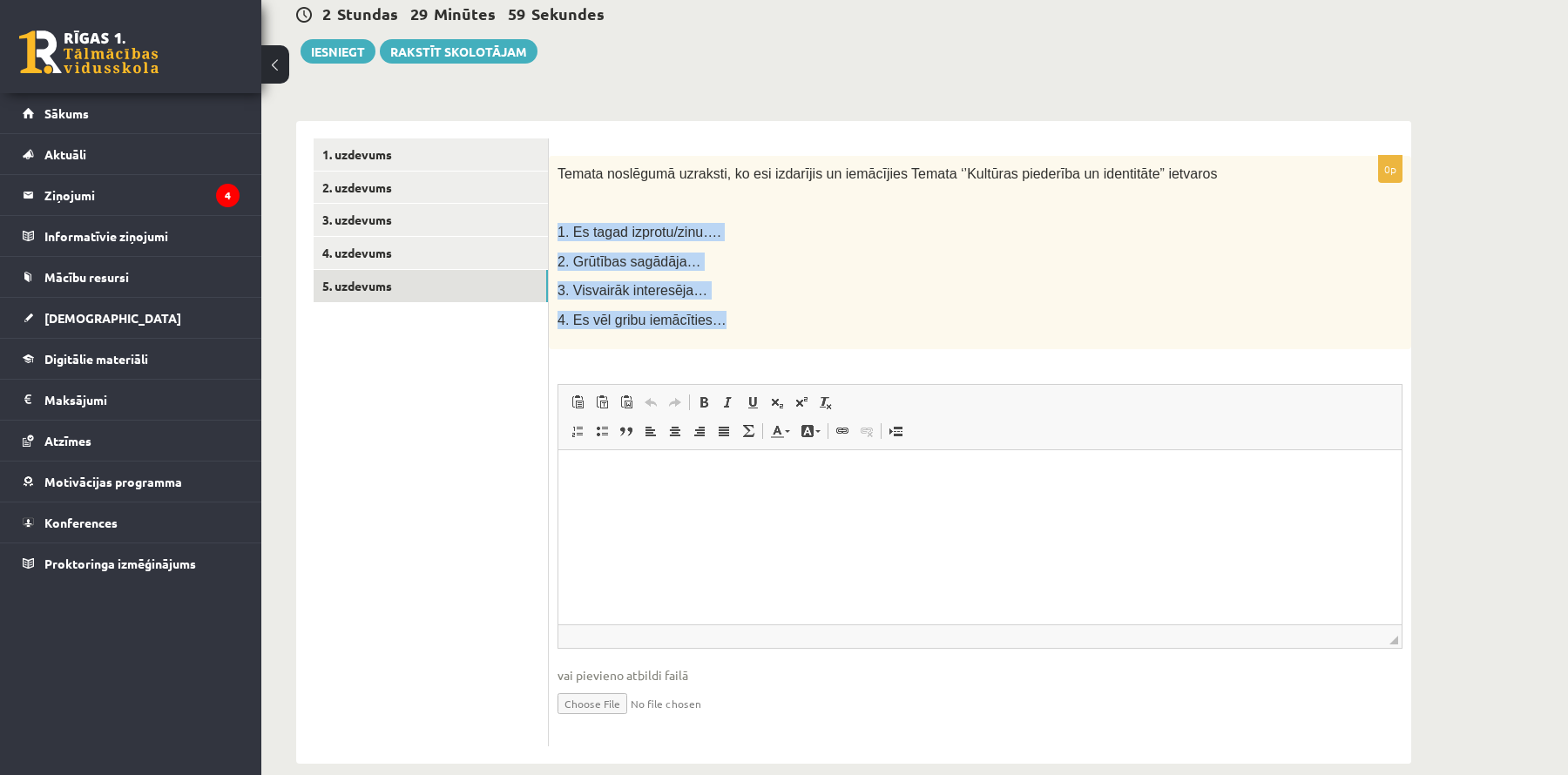
drag, startPoint x: 555, startPoint y: 225, endPoint x: 718, endPoint y: 331, distance: 194.4
click at [732, 337] on div "Temata noslēgumā uzraksti, ko esi izdarījis un iemācījies Temata ‘’Kultūras pie…" at bounding box center [980, 253] width 862 height 194
copy div "1. Es tagad izprotu/zinu…. 2. Grūtības sagādāja… 3. Visvairāk interesēja… 4. Es…"
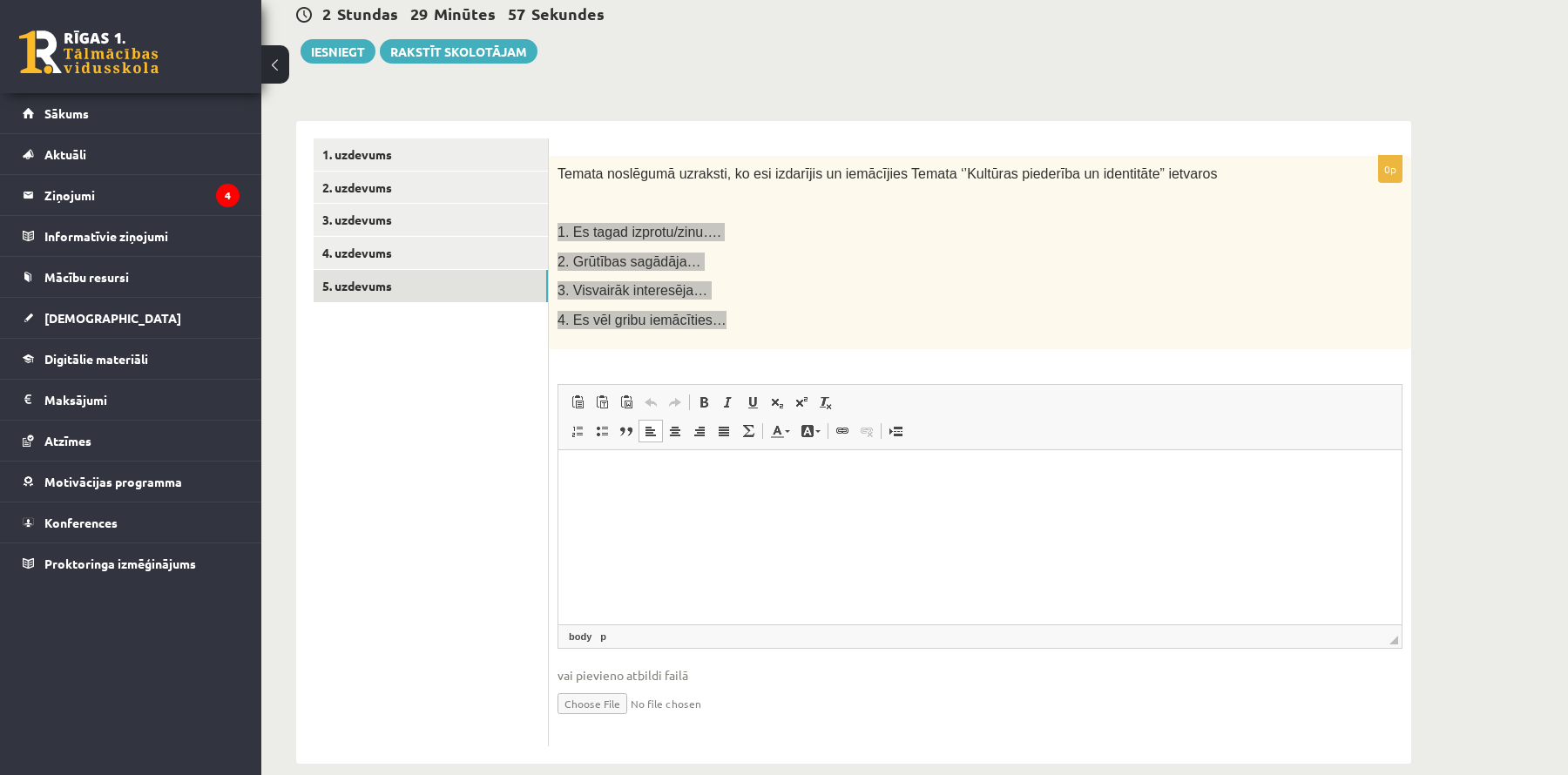
click at [569, 485] on html at bounding box center [981, 476] width 844 height 53
paste body "Визуальный текстовый редактор, wiswyg-editor-user-answer-47433861533660"
click at [754, 481] on p "**********" at bounding box center [981, 477] width 809 height 18
click at [698, 522] on body "**********" at bounding box center [981, 521] width 809 height 106
click at [700, 510] on p "**********" at bounding box center [981, 507] width 809 height 18
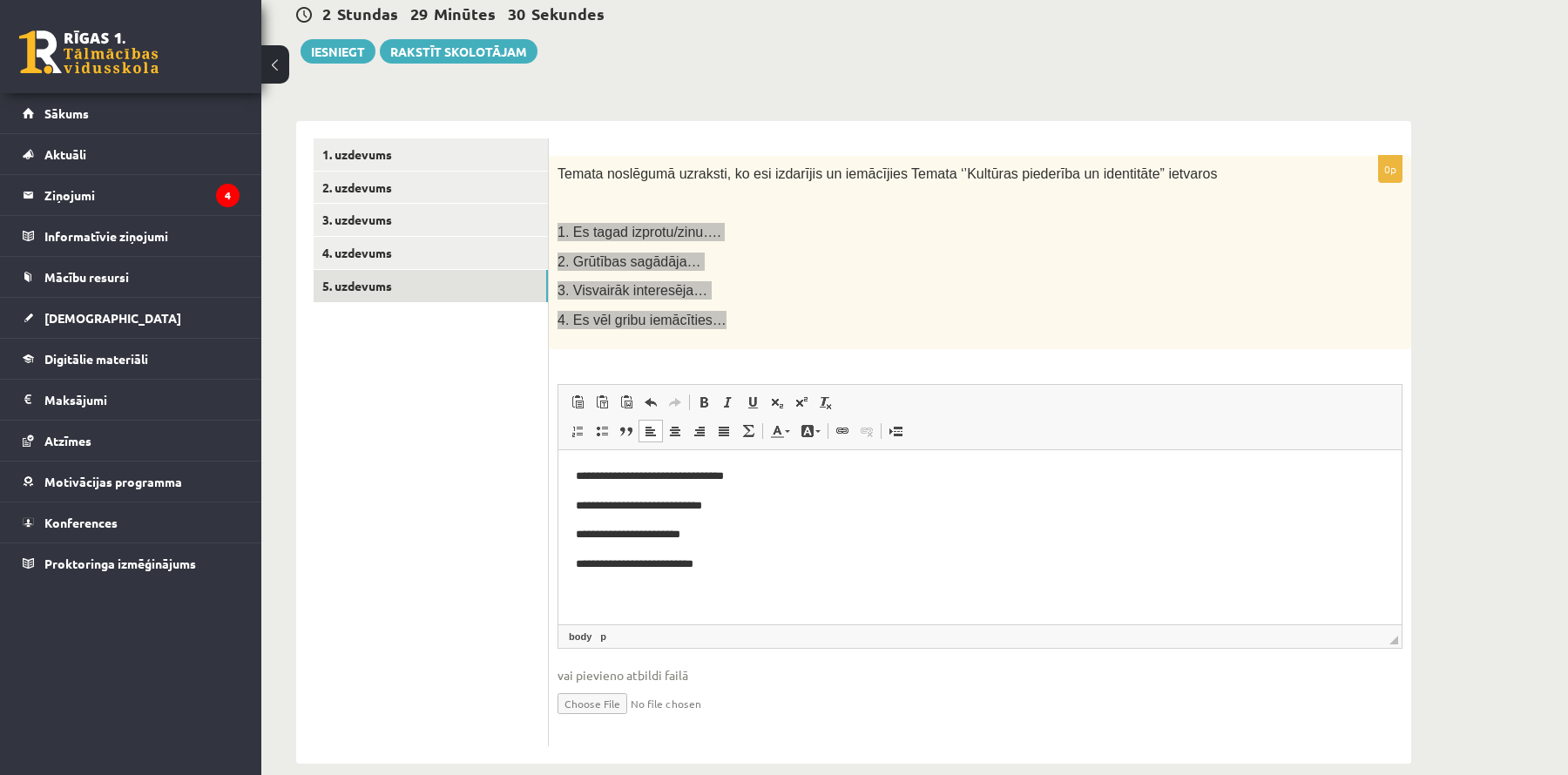
scroll to position [205, 0]
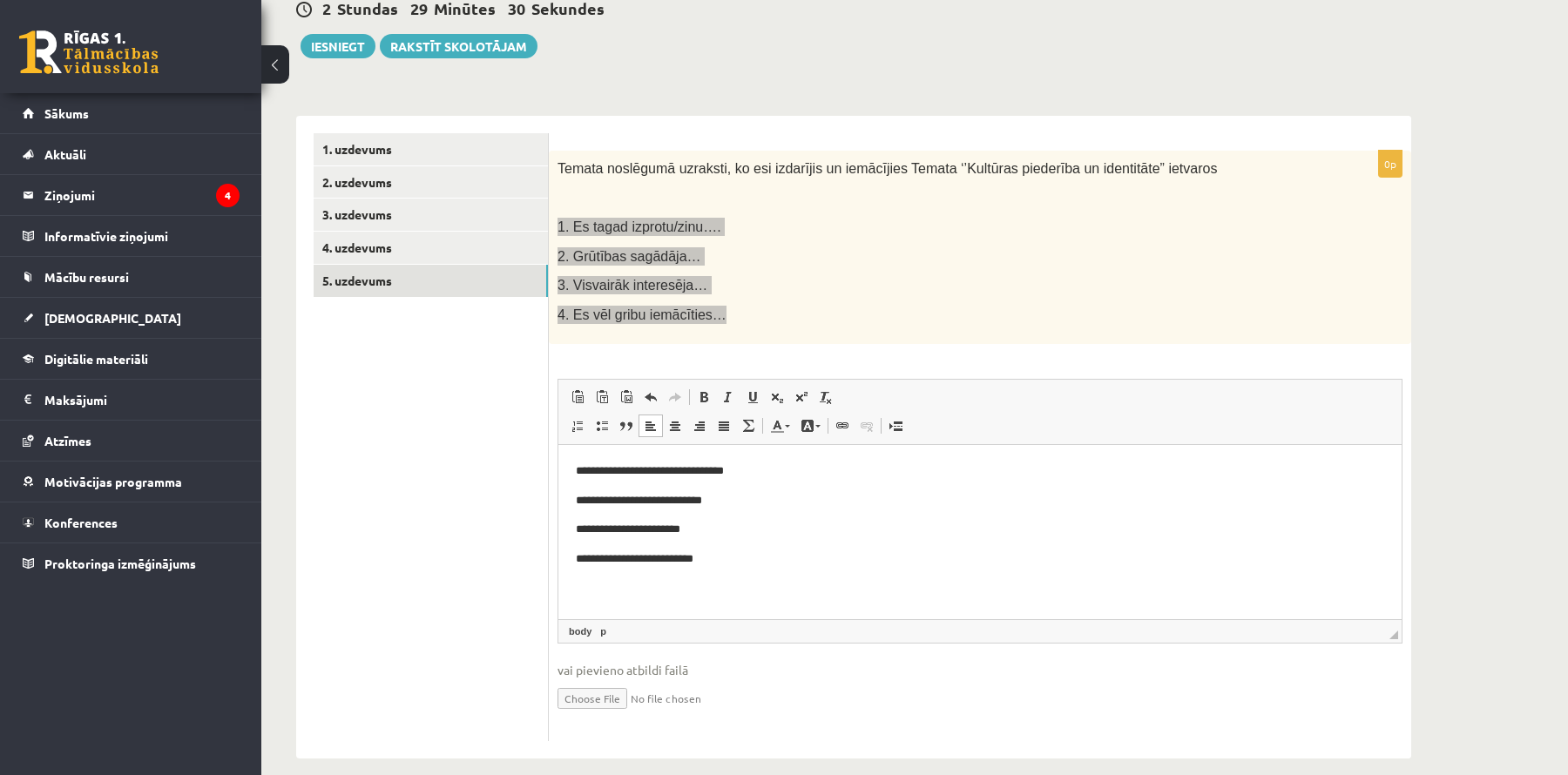
click at [698, 535] on p "**********" at bounding box center [981, 530] width 809 height 18
click at [743, 568] on p "**********" at bounding box center [981, 560] width 809 height 18
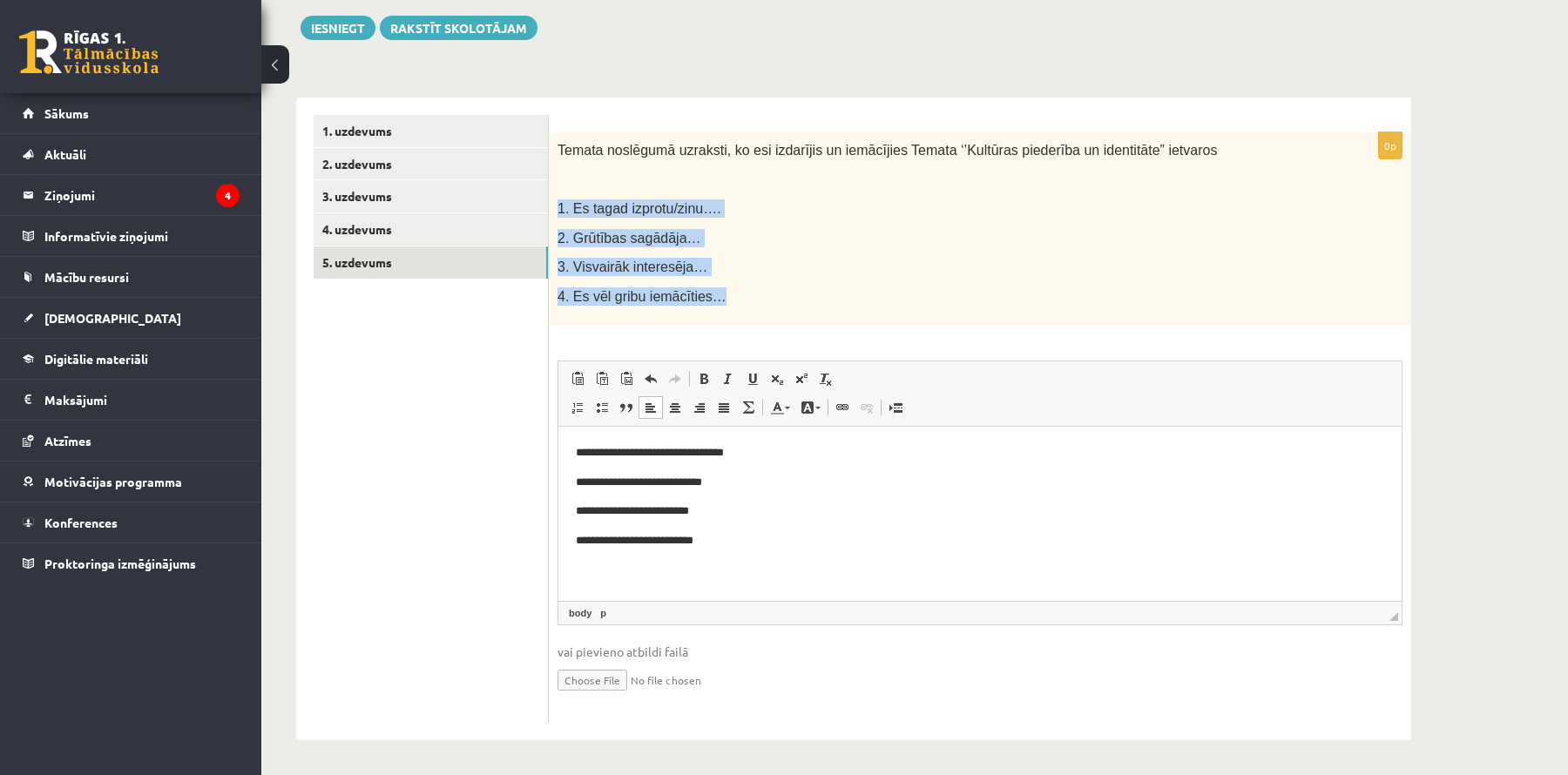
click at [357, 36] on button "Iesniegt" at bounding box center [338, 28] width 75 height 24
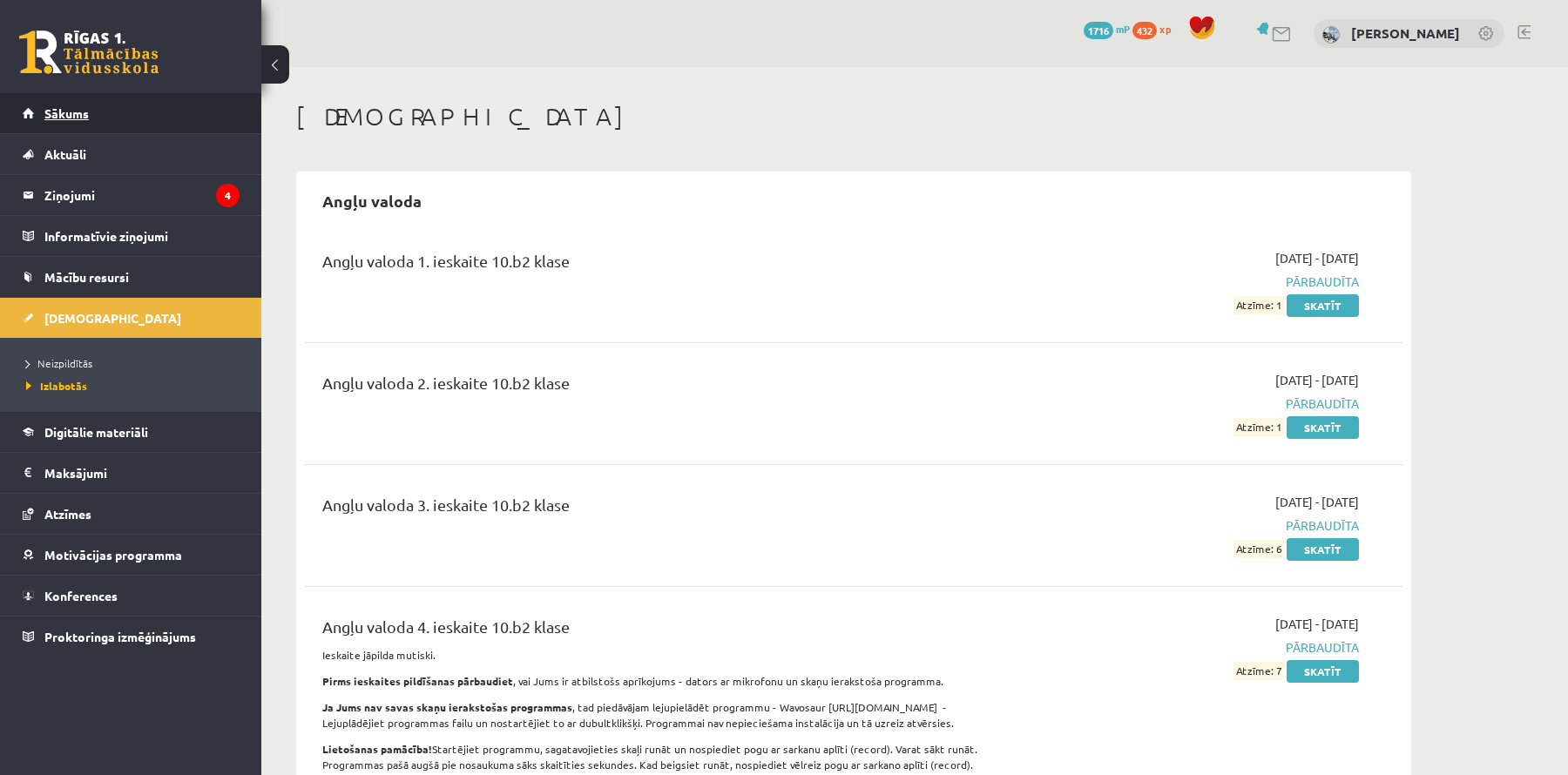
click at [151, 114] on link "Sākums" at bounding box center [130, 113] width 217 height 40
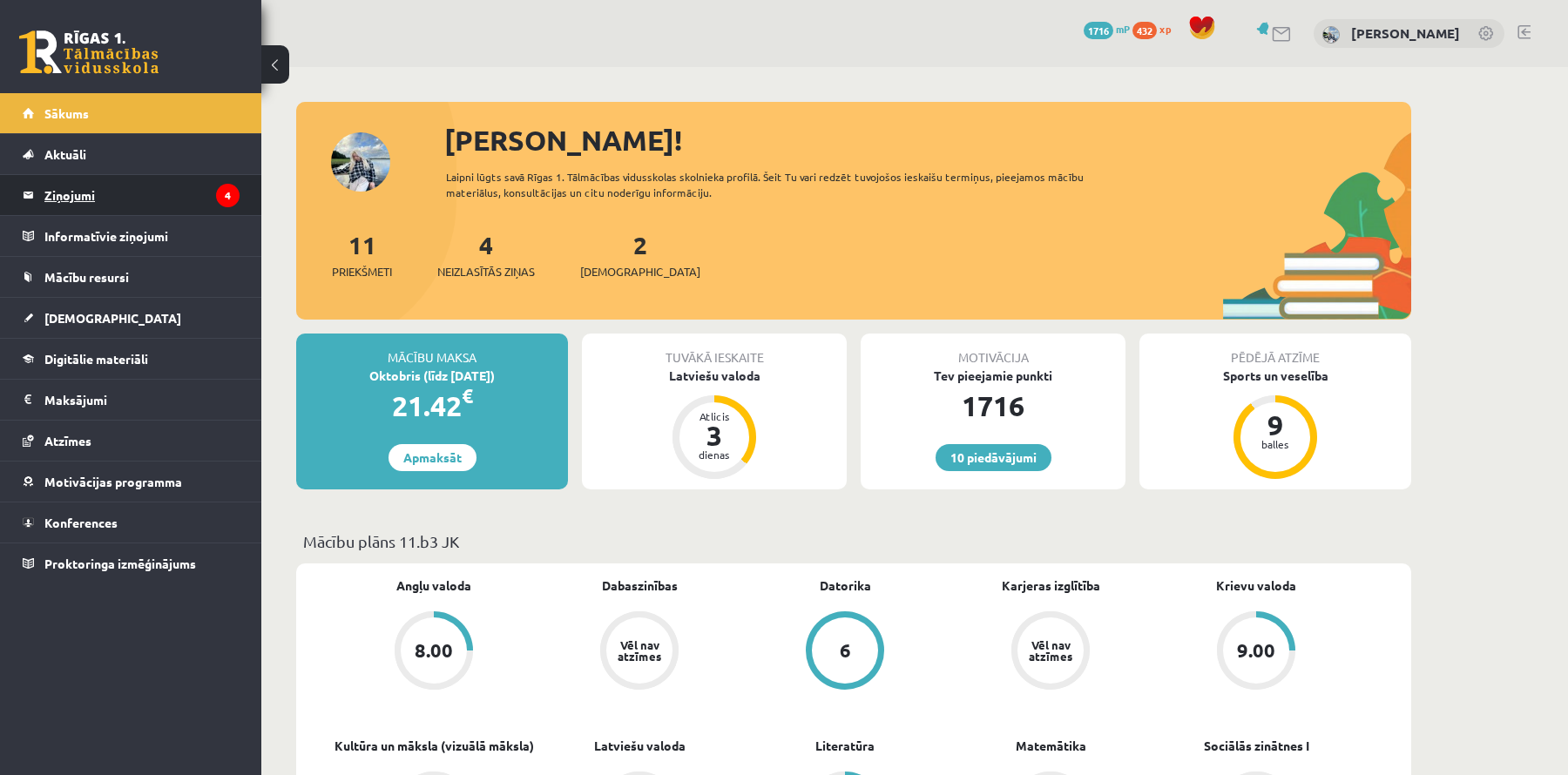
click at [137, 199] on legend "Ziņojumi 4" at bounding box center [142, 194] width 195 height 40
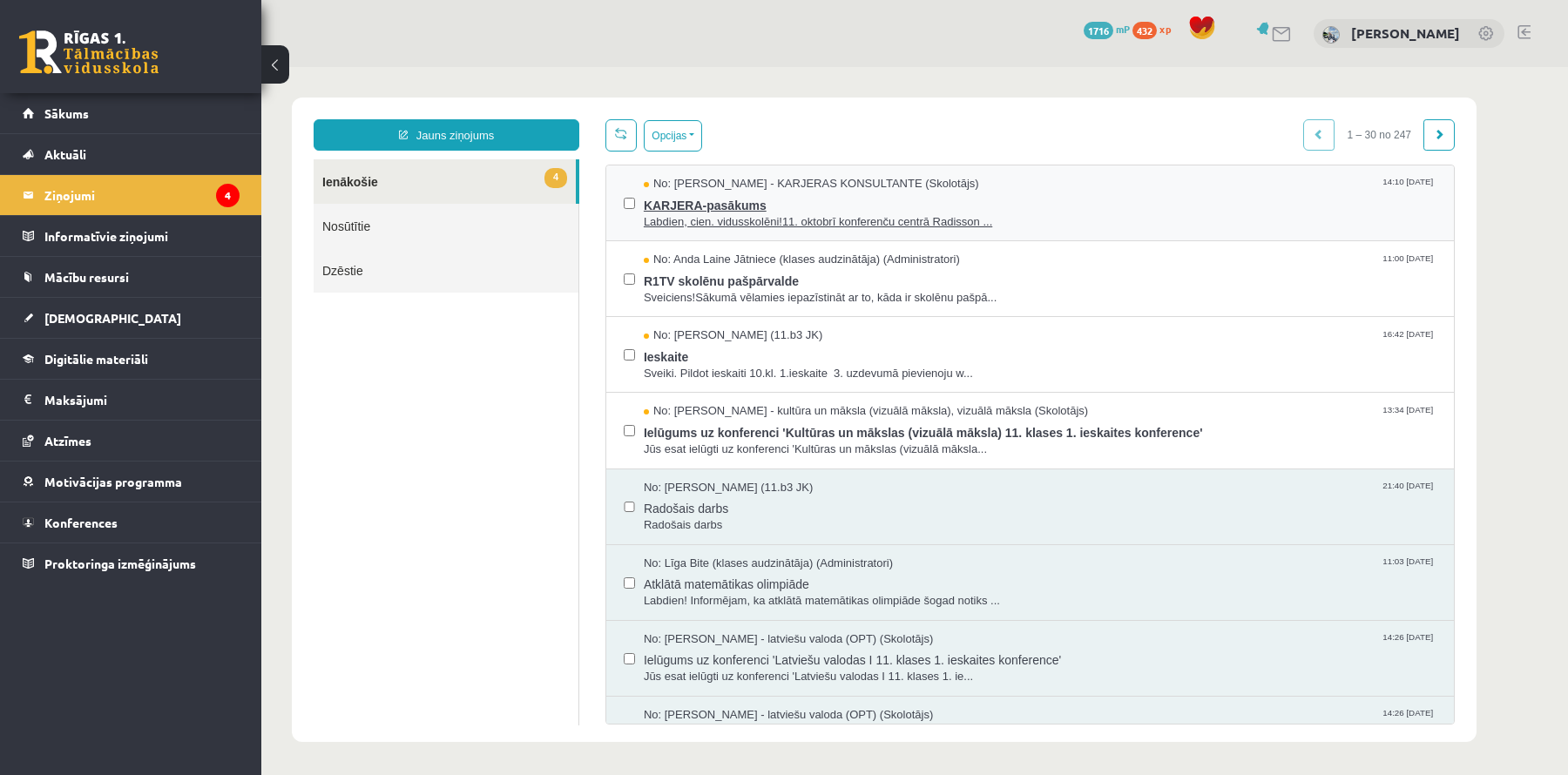
click at [783, 200] on span "KARJERA-pasākums" at bounding box center [1040, 203] width 793 height 22
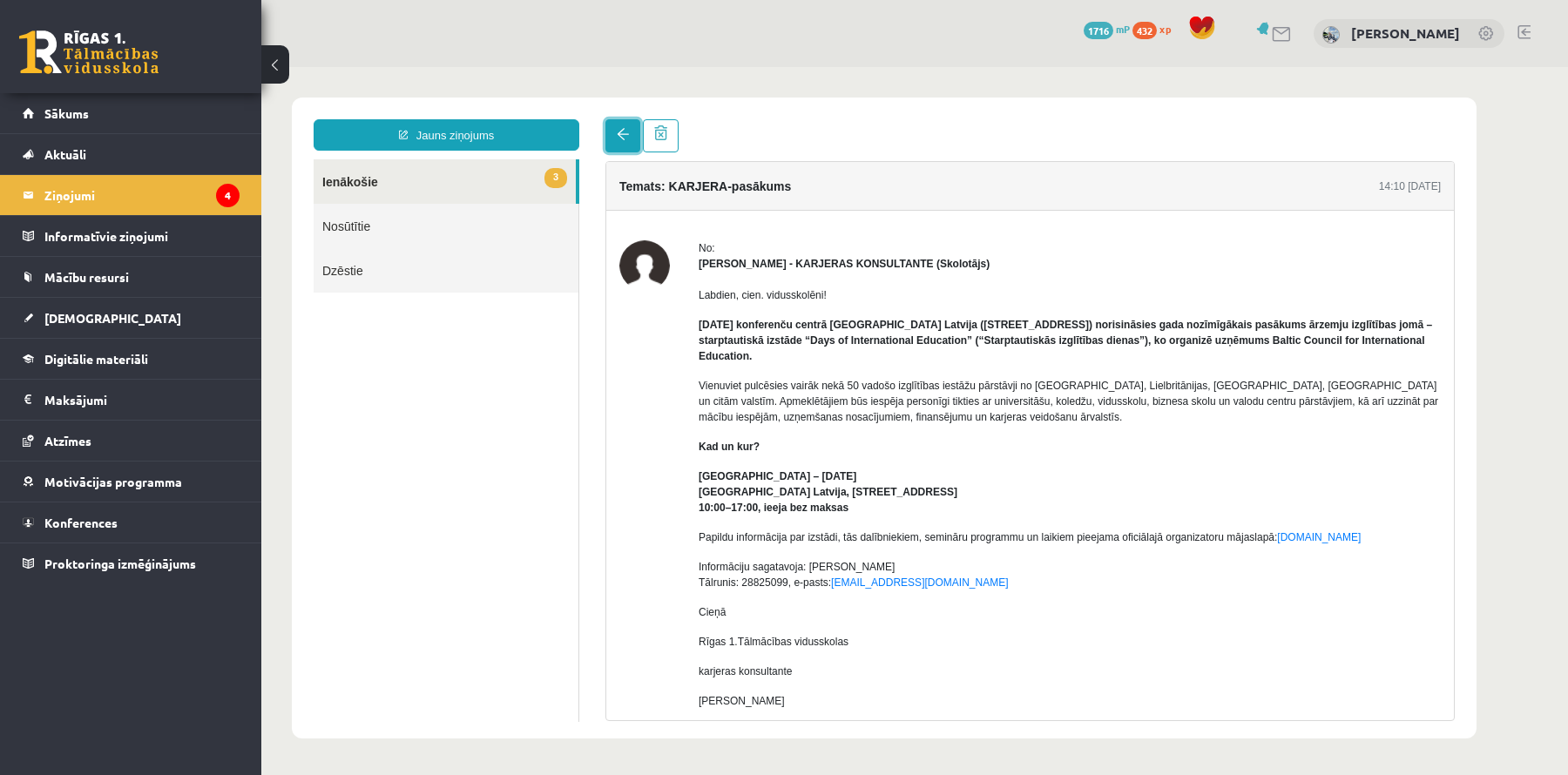
drag, startPoint x: 627, startPoint y: 133, endPoint x: 633, endPoint y: 144, distance: 12.5
click at [627, 133] on span at bounding box center [623, 133] width 12 height 12
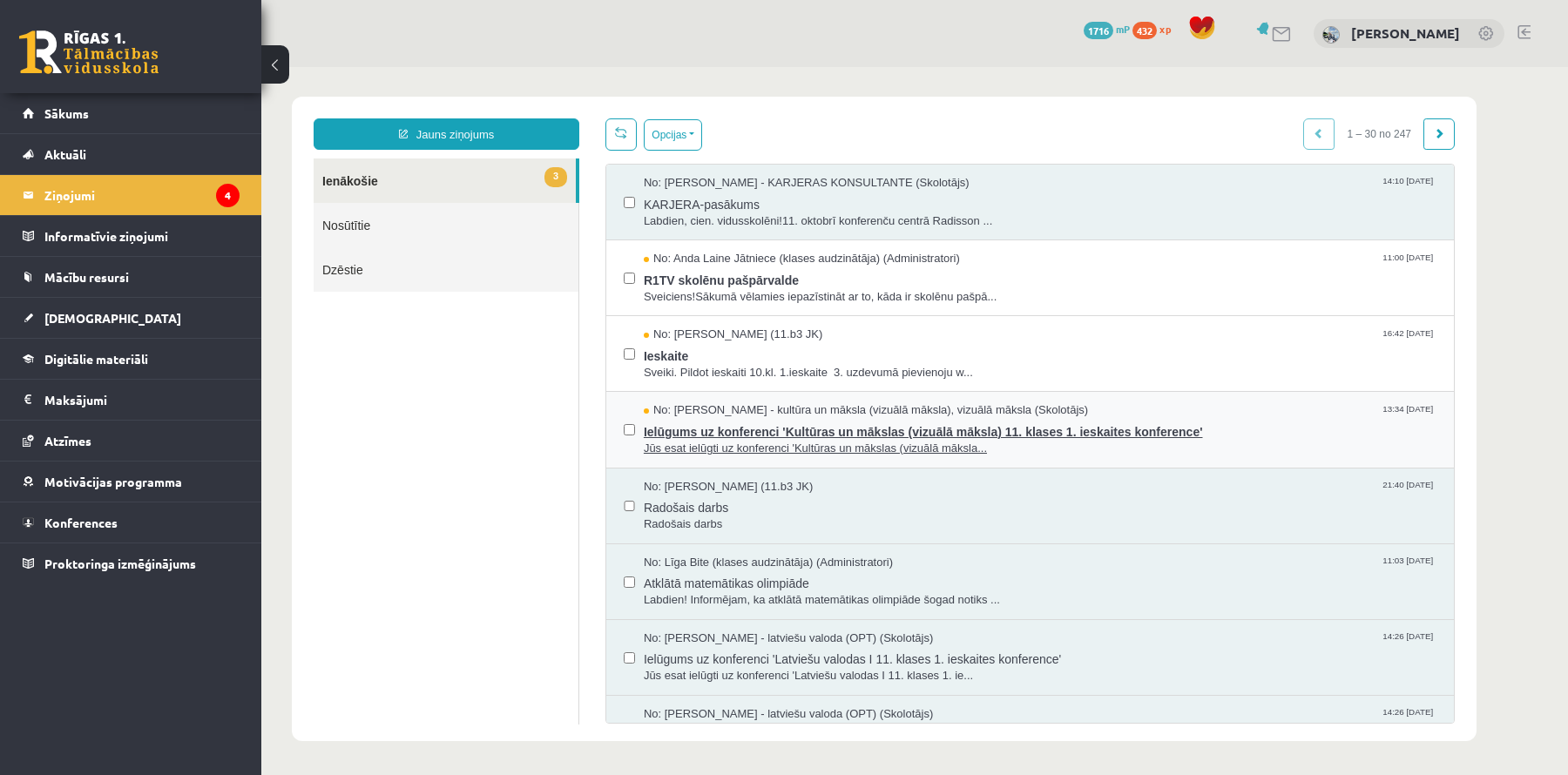
click at [733, 446] on span "Jūs esat ielūgti uz konferenci 'Kultūras un mākslas (vizuālā māksla..." at bounding box center [1040, 449] width 793 height 17
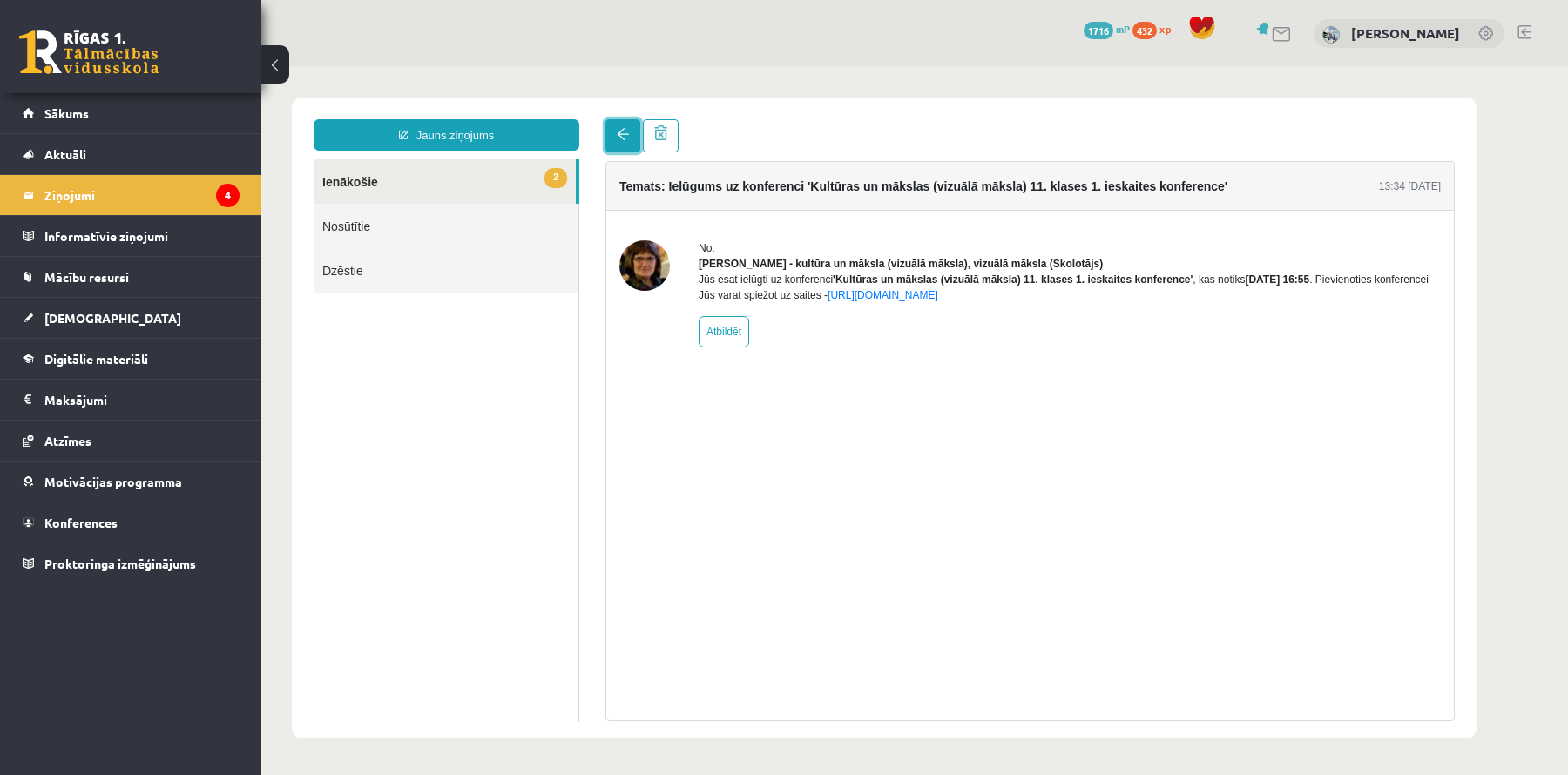
drag, startPoint x: 621, startPoint y: 128, endPoint x: 622, endPoint y: 150, distance: 22.0
click at [621, 128] on link at bounding box center [623, 136] width 35 height 33
click at [625, 140] on span at bounding box center [623, 133] width 12 height 12
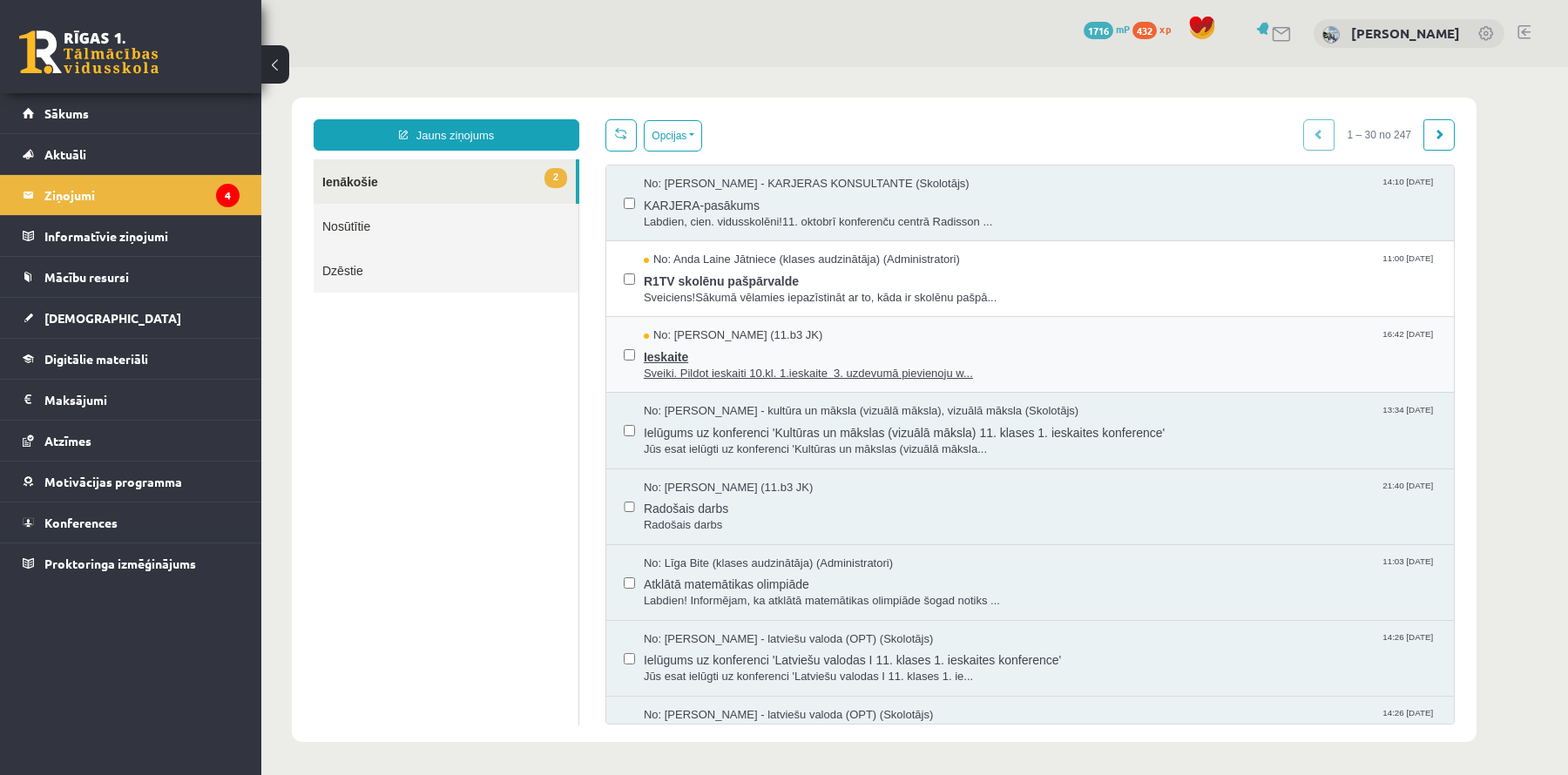
click at [707, 366] on span "Sveiki. Pildot ieskaiti 10.kl. 1.ieskaite 3. uzdevumā pievienoju w..." at bounding box center [1040, 375] width 793 height 17
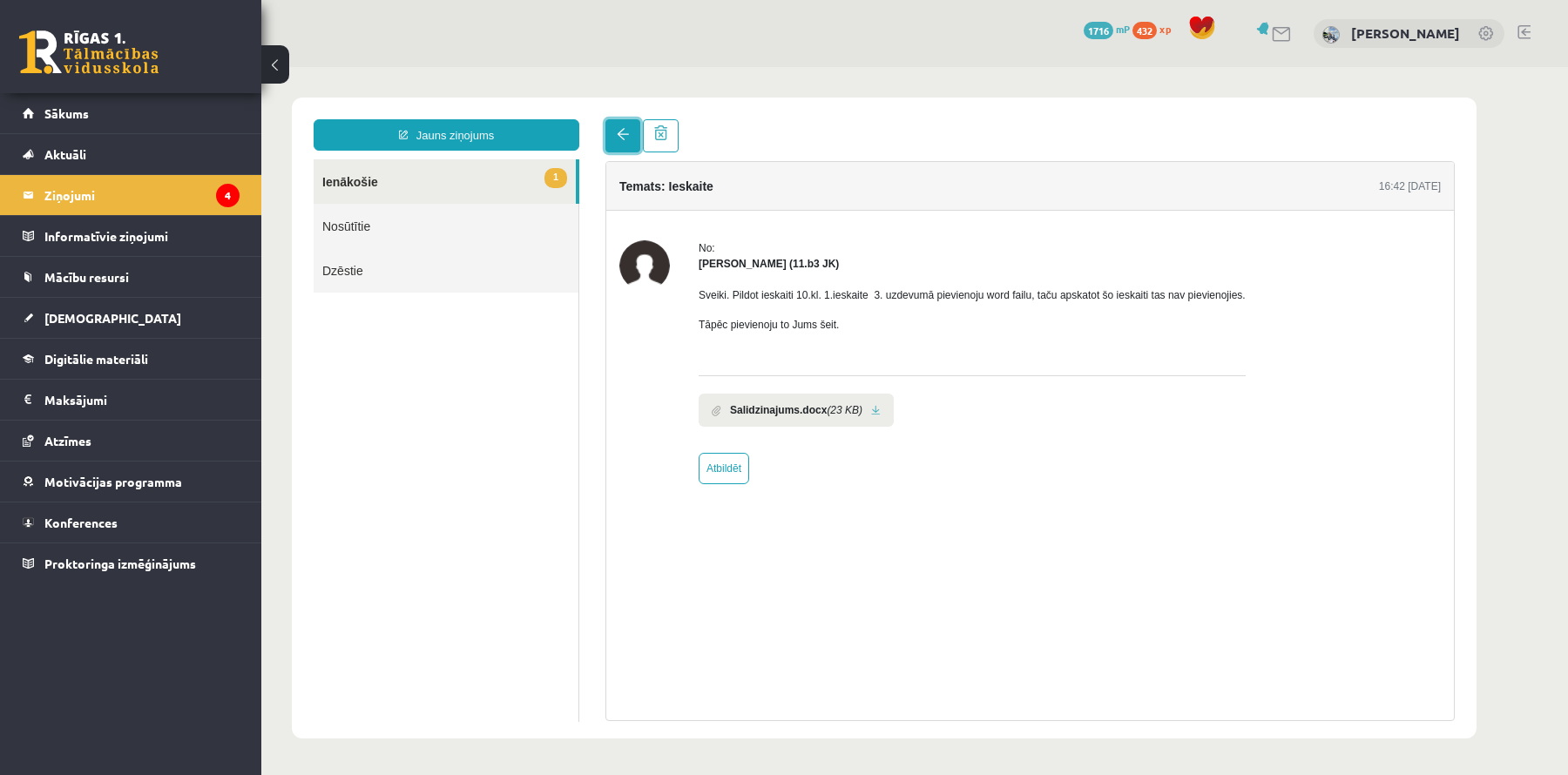
click at [627, 145] on link at bounding box center [623, 136] width 35 height 33
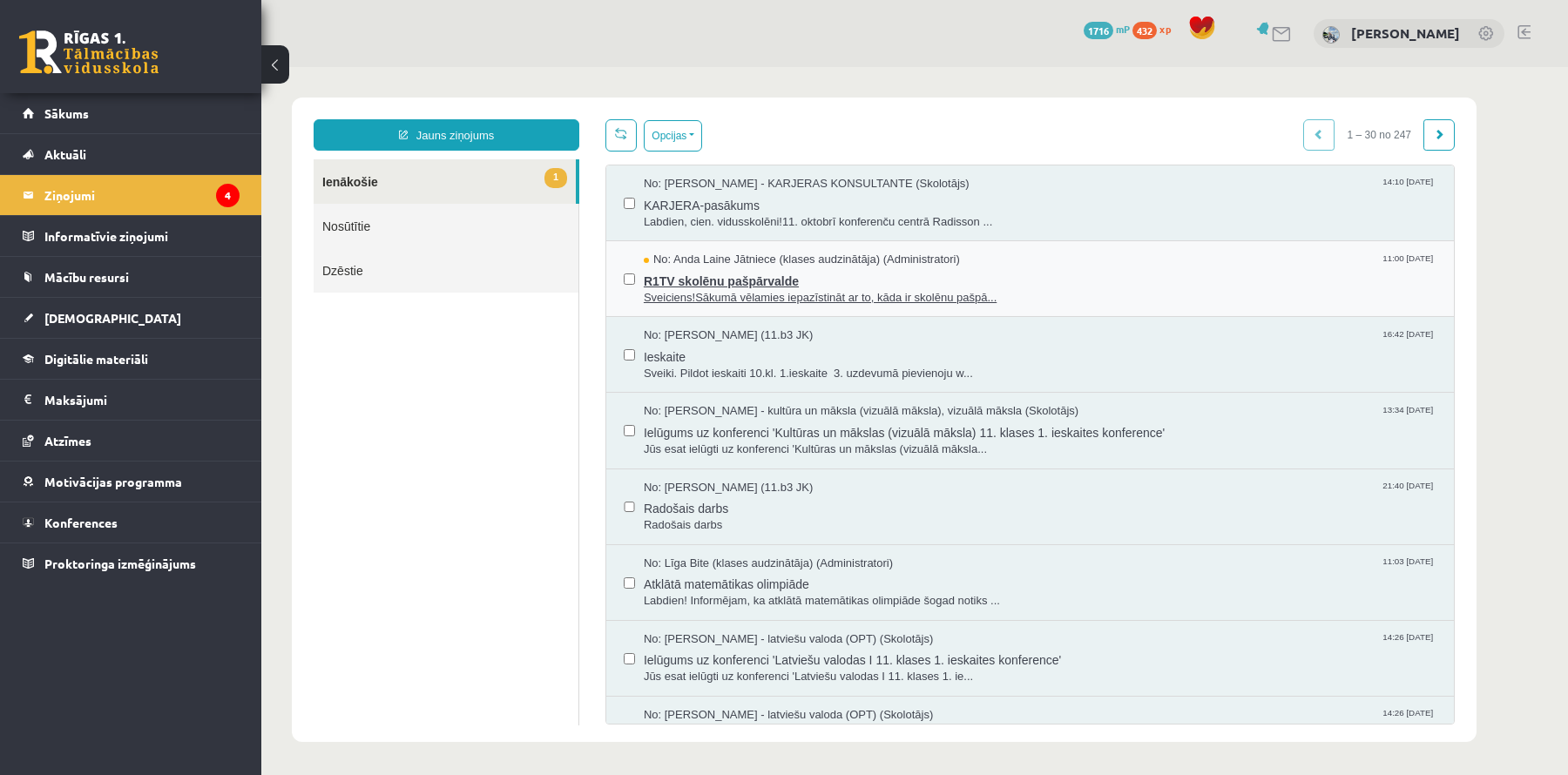
click at [812, 268] on span "R1TV skolēnu pašpārvalde" at bounding box center [1040, 279] width 793 height 22
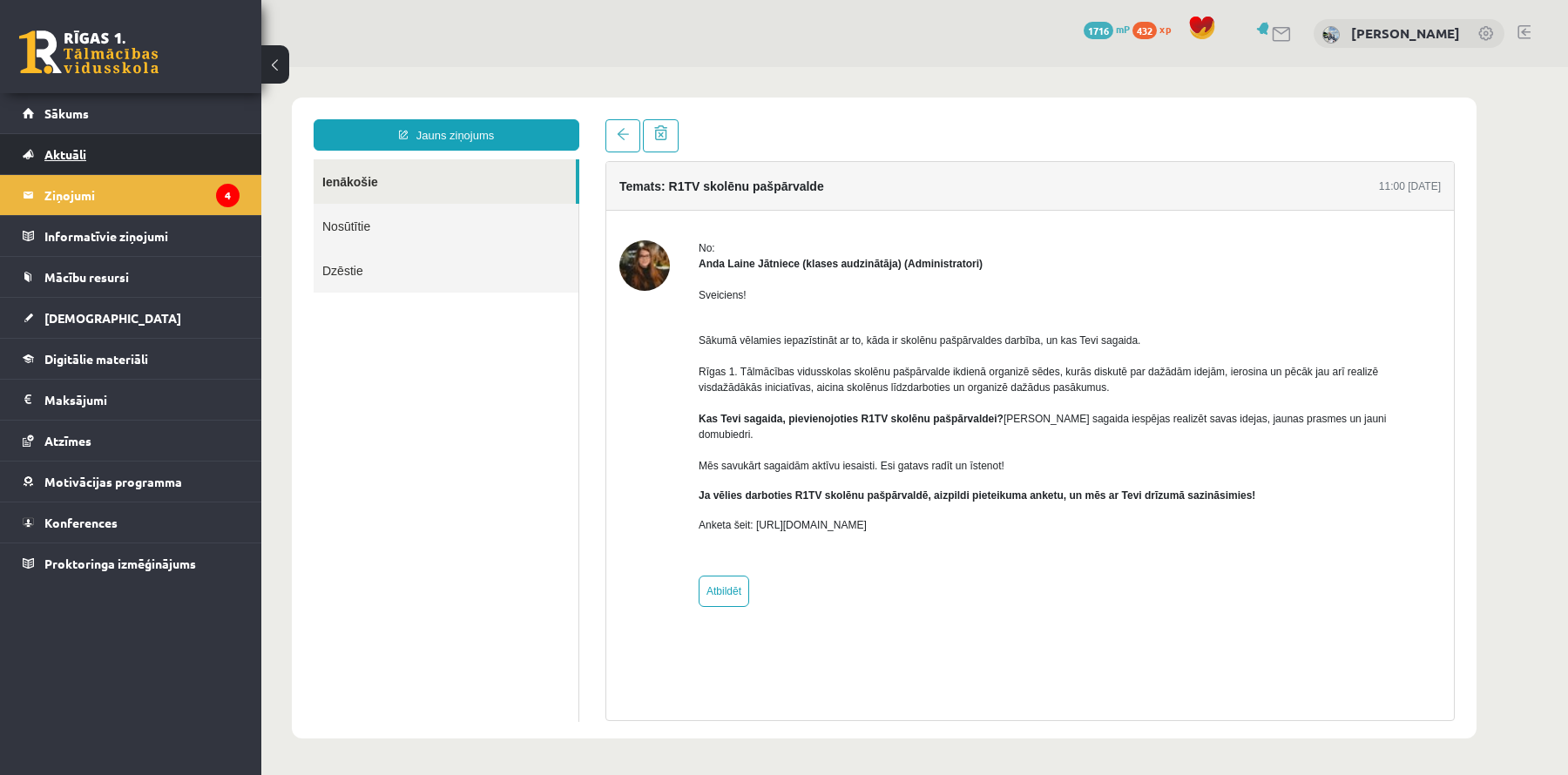
click at [181, 145] on link "Aktuāli" at bounding box center [130, 154] width 217 height 40
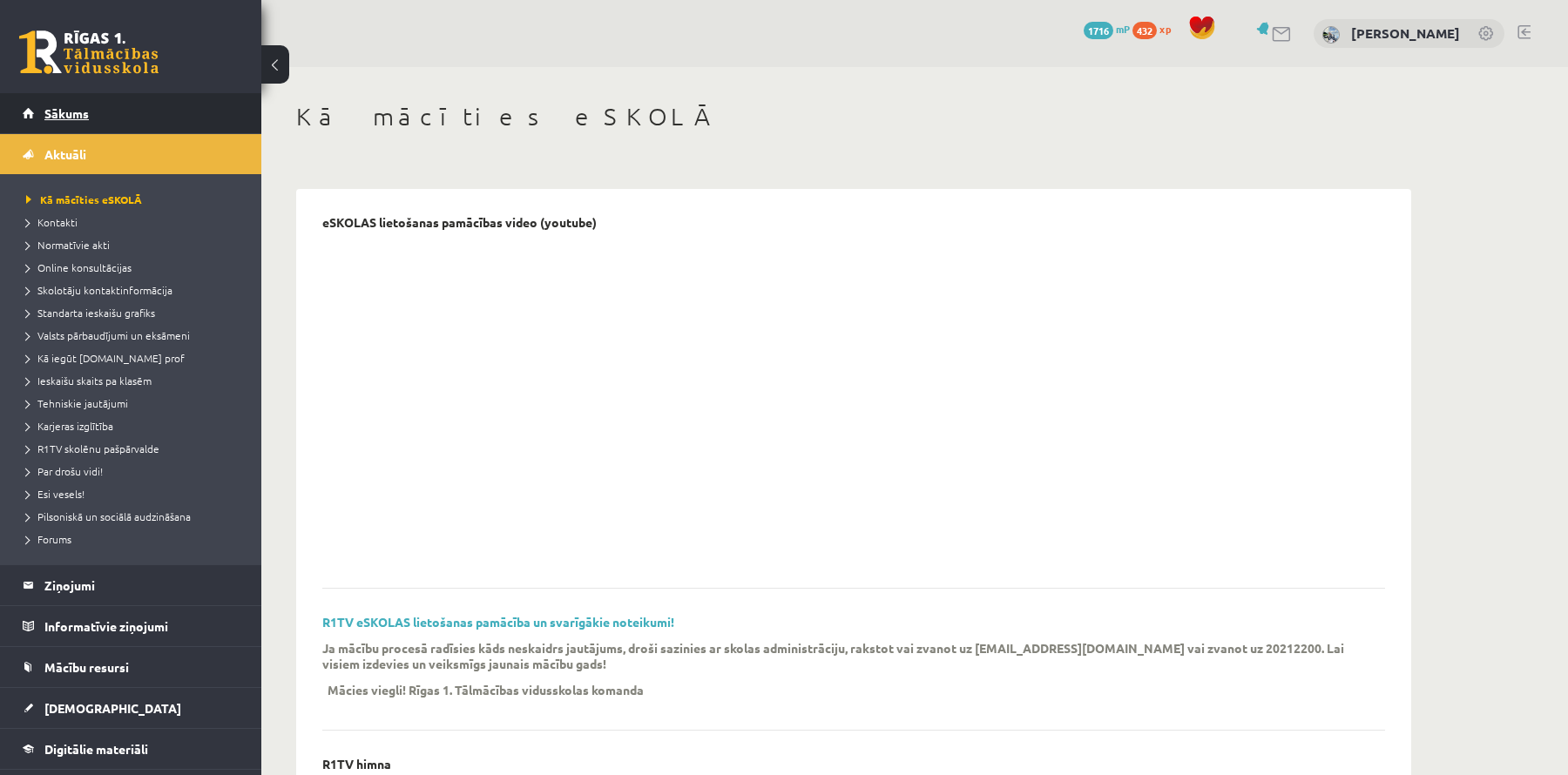
click at [209, 115] on link "Sākums" at bounding box center [130, 113] width 217 height 40
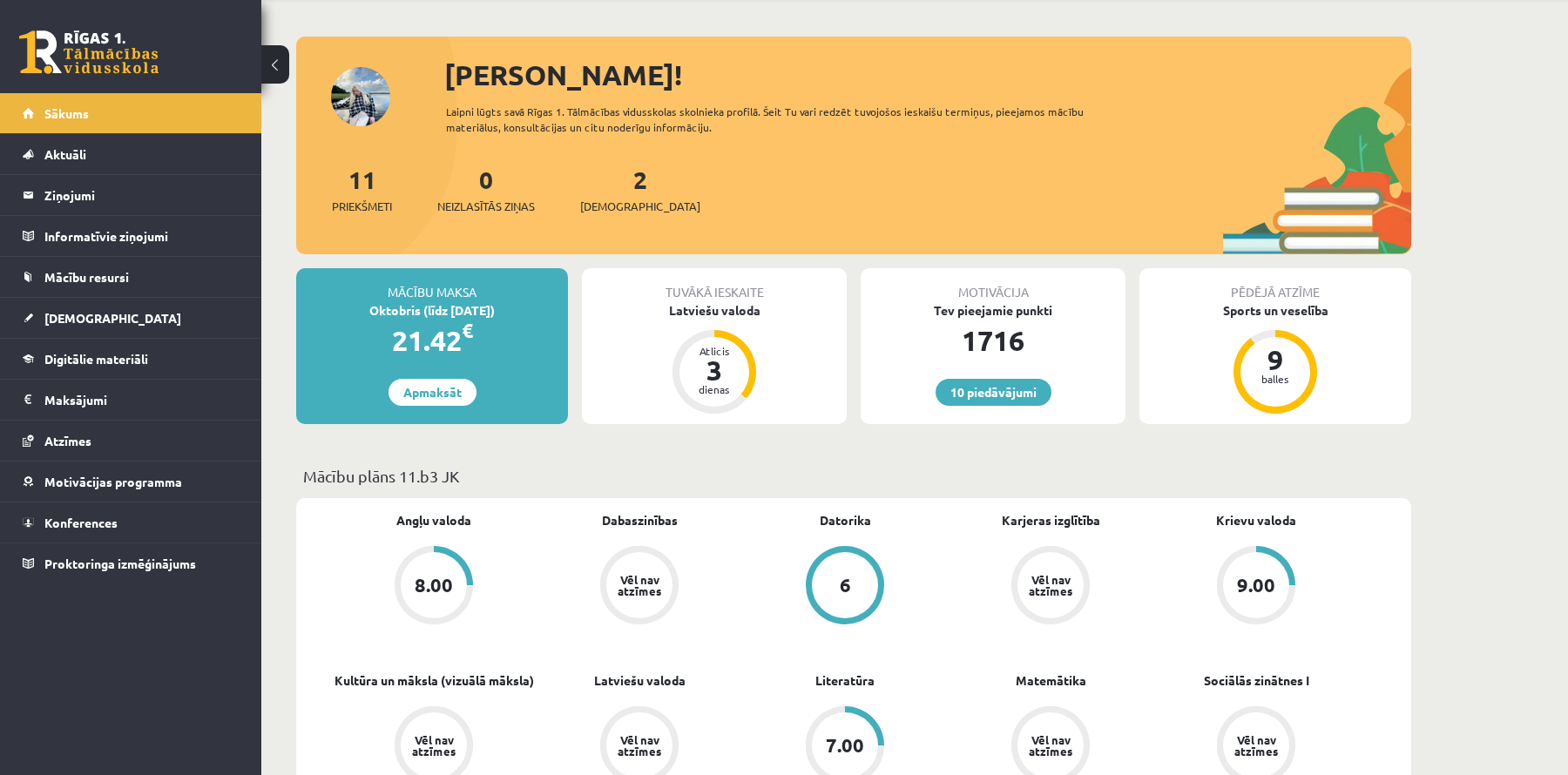
scroll to position [58, 0]
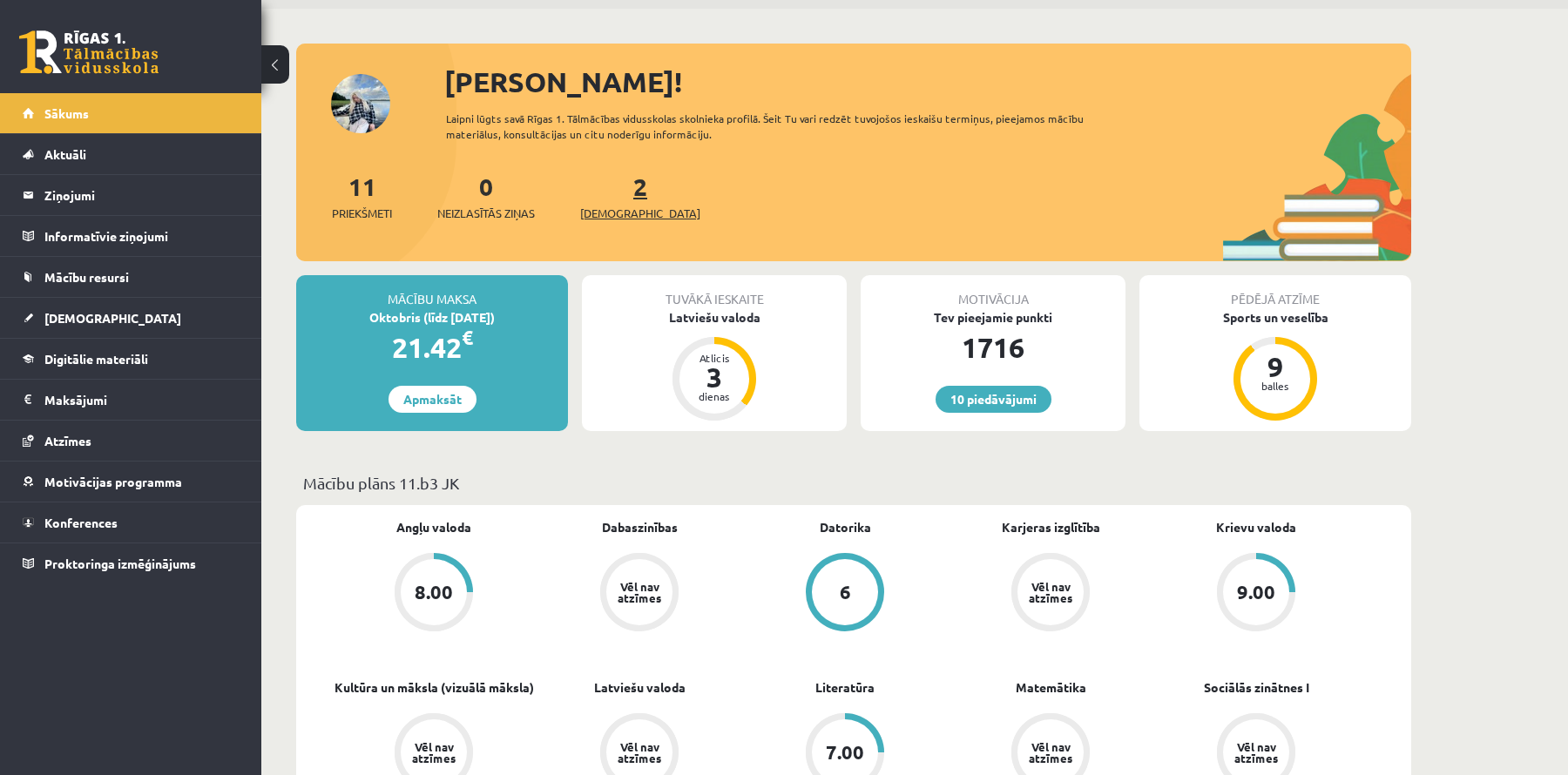
click at [610, 188] on link "2 Ieskaites" at bounding box center [640, 197] width 120 height 52
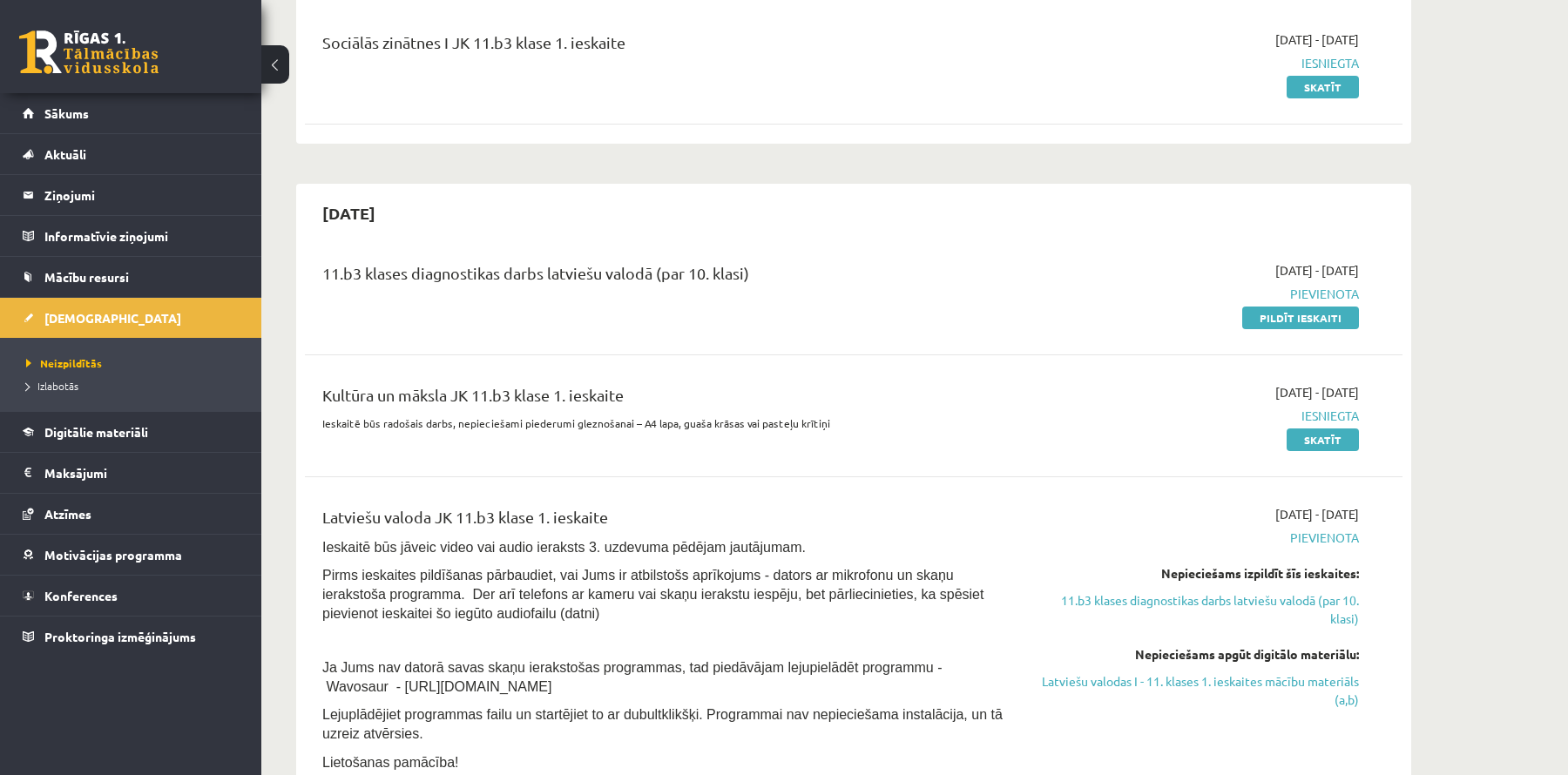
scroll to position [240, 0]
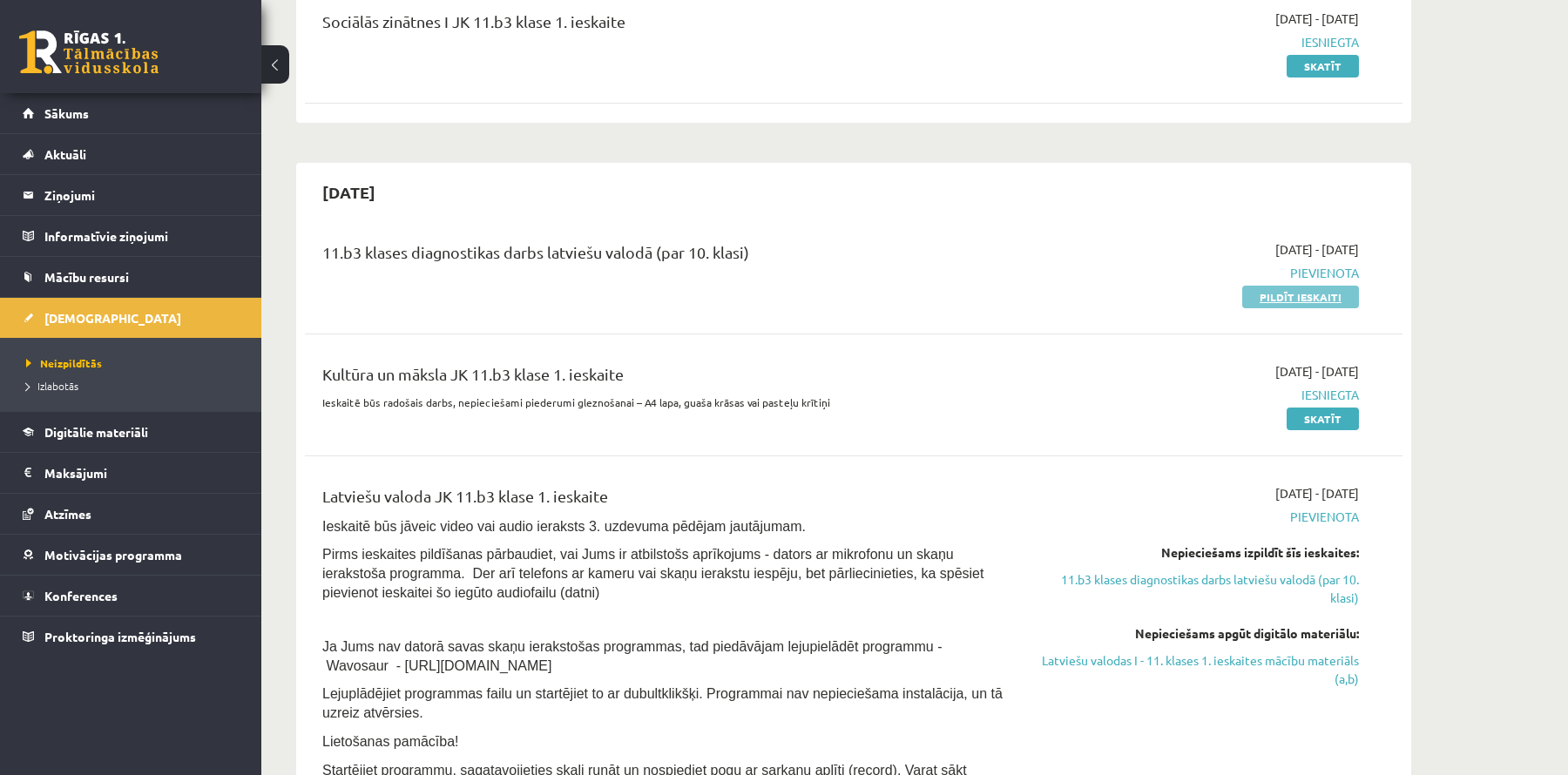
click at [1300, 298] on link "Pildīt ieskaiti" at bounding box center [1301, 297] width 117 height 22
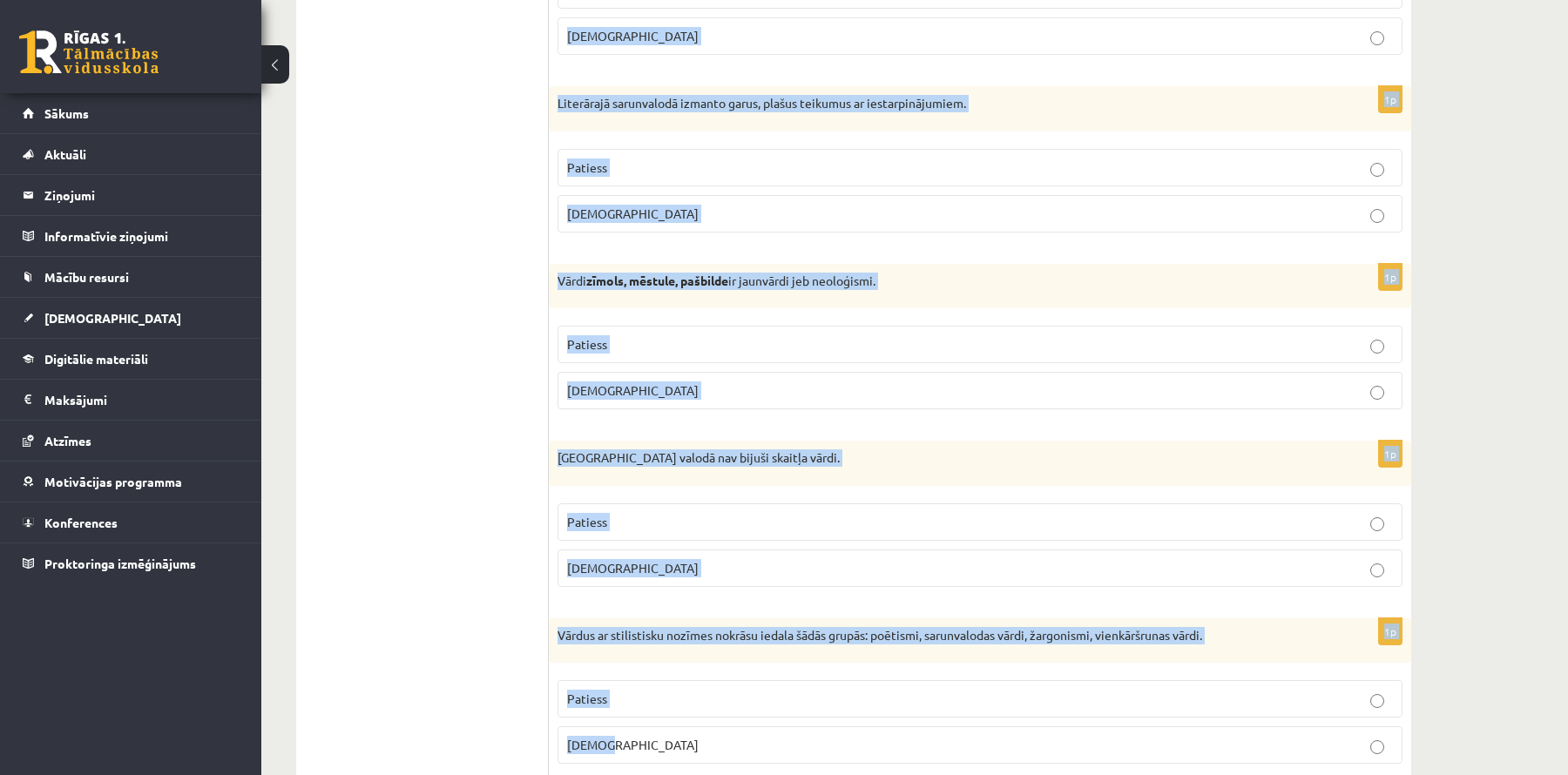
scroll to position [4952, 0]
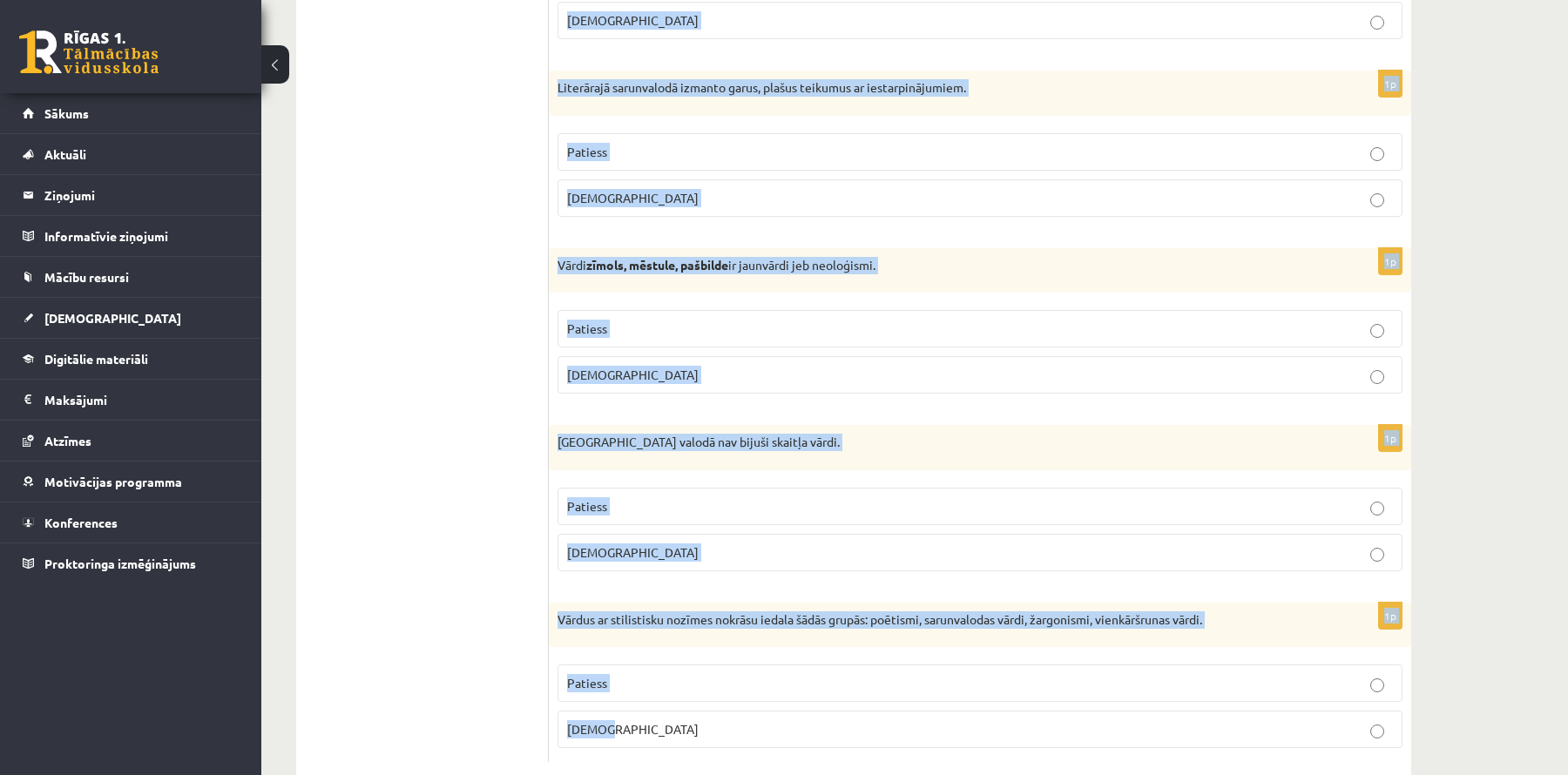
drag, startPoint x: 568, startPoint y: 252, endPoint x: 946, endPoint y: 793, distance: 660.0
copy form "Apgalvojums ir patiess vai nepatiess? 1p Visiem vārdiem ir vairākas nozīmes. Pa…"
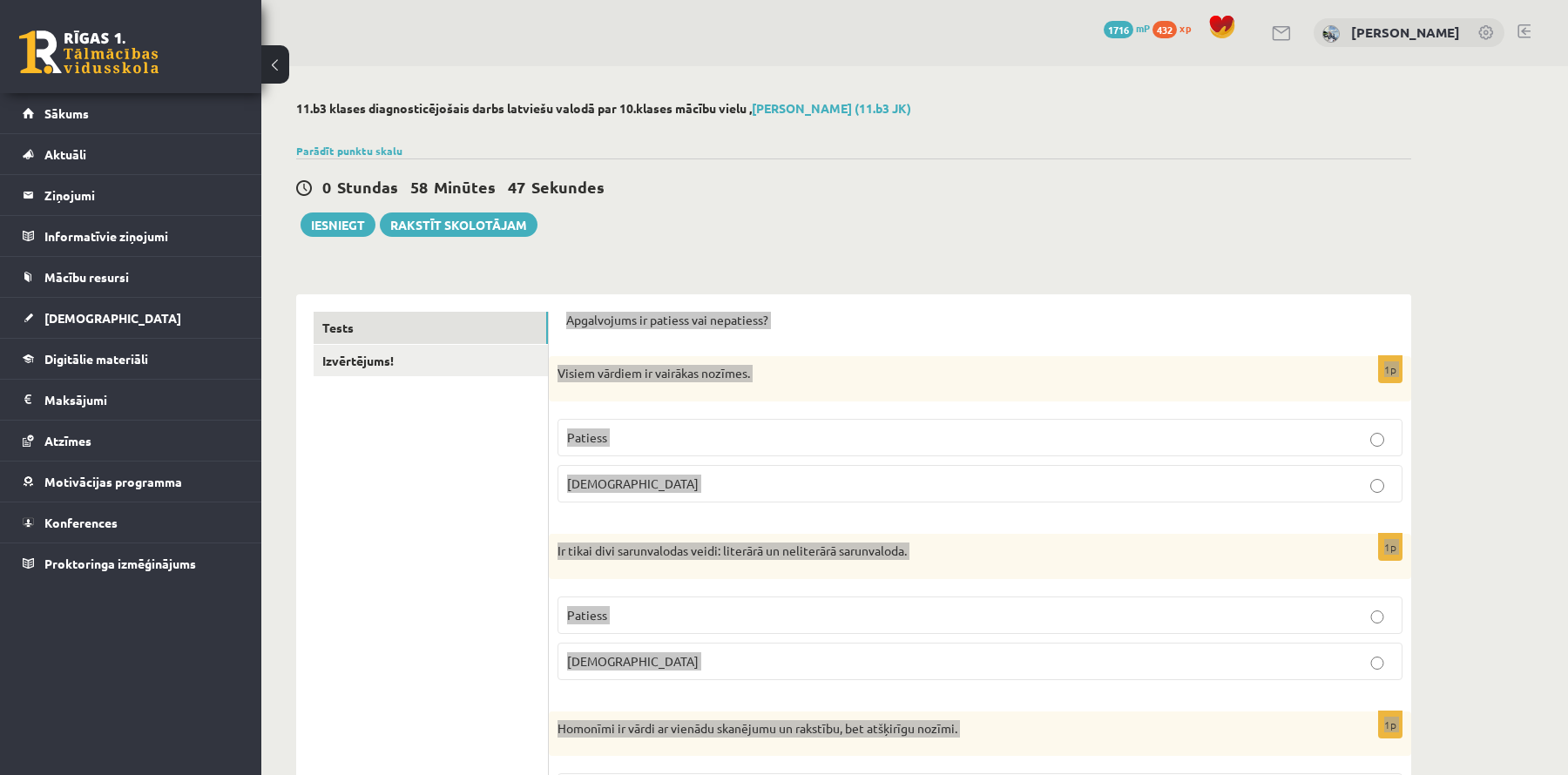
scroll to position [0, 0]
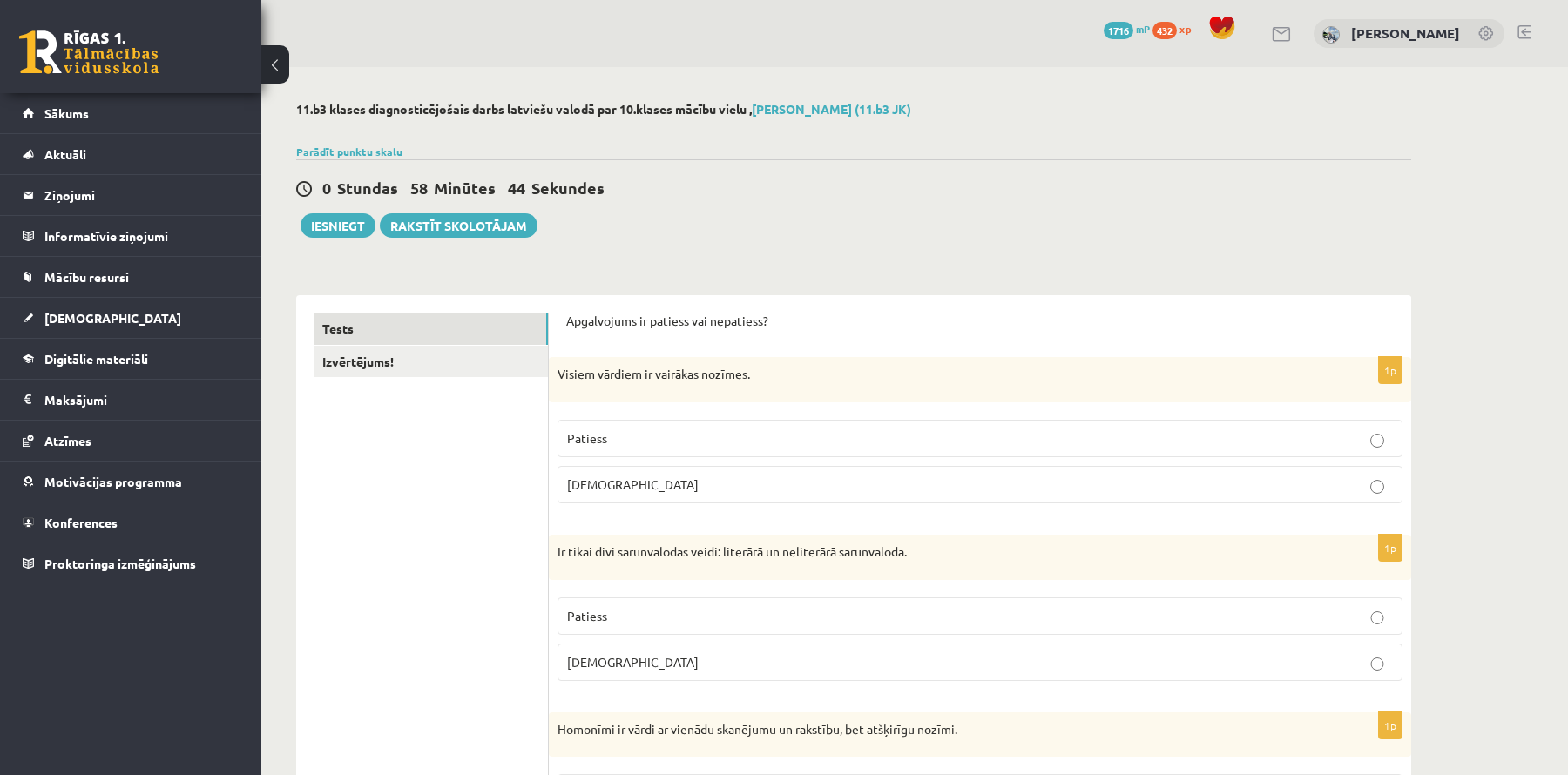
click at [615, 494] on label "Aplams" at bounding box center [981, 485] width 846 height 37
click at [655, 620] on p "Patiess" at bounding box center [980, 616] width 826 height 18
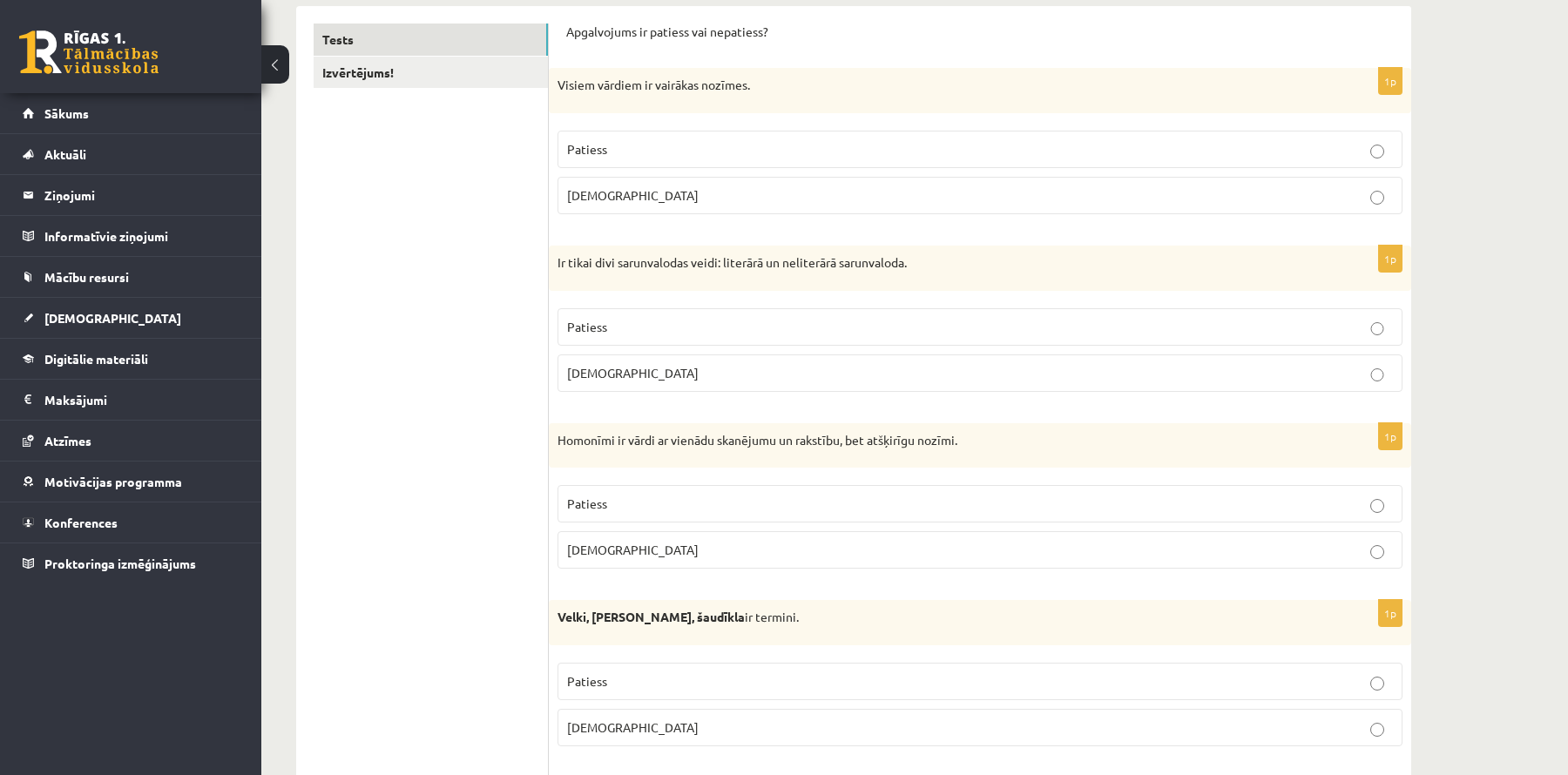
click at [675, 503] on p "Patiess" at bounding box center [980, 504] width 826 height 18
click at [625, 729] on p "[DEMOGRAPHIC_DATA]" at bounding box center [980, 725] width 826 height 18
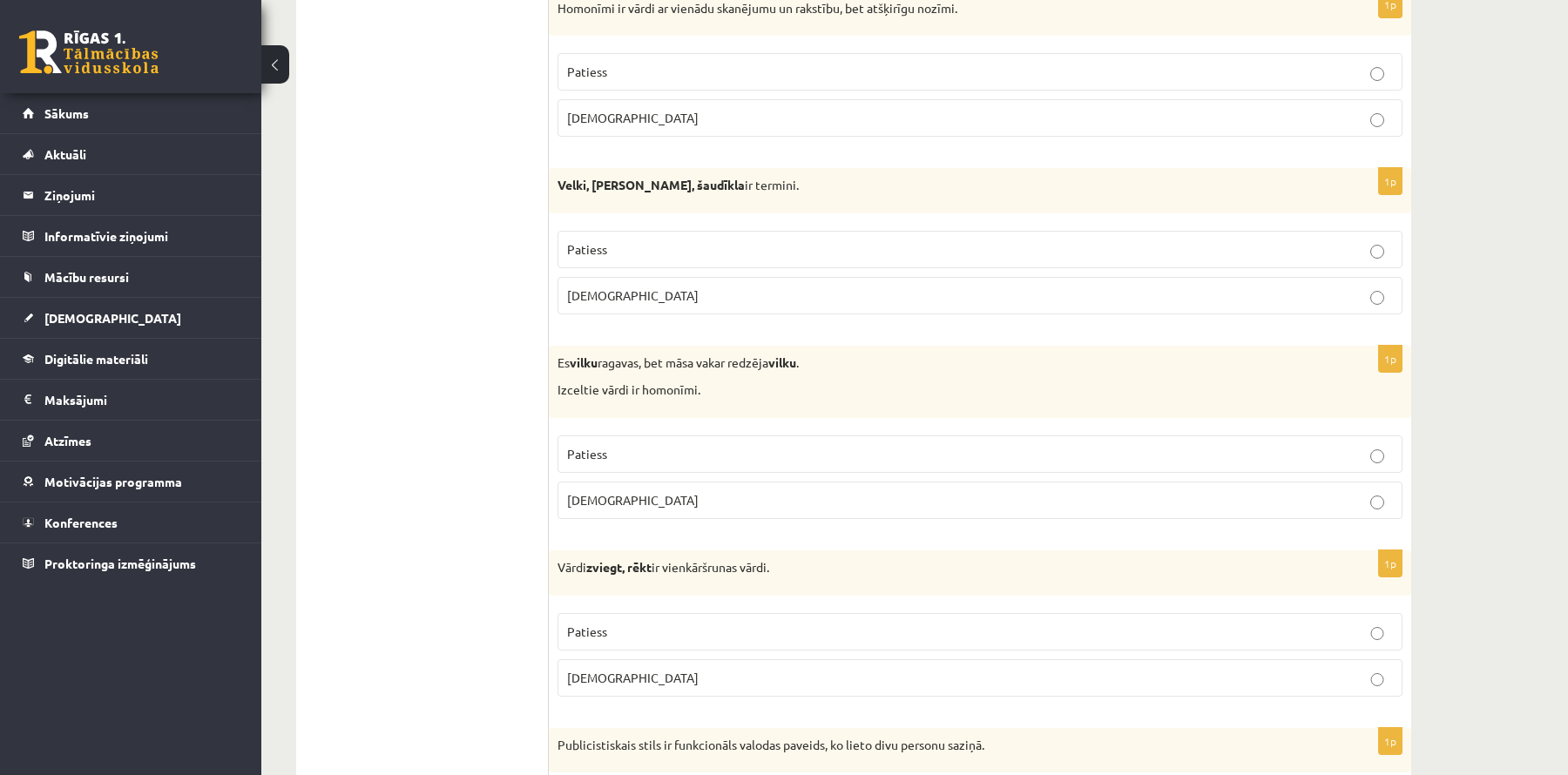
scroll to position [732, 0]
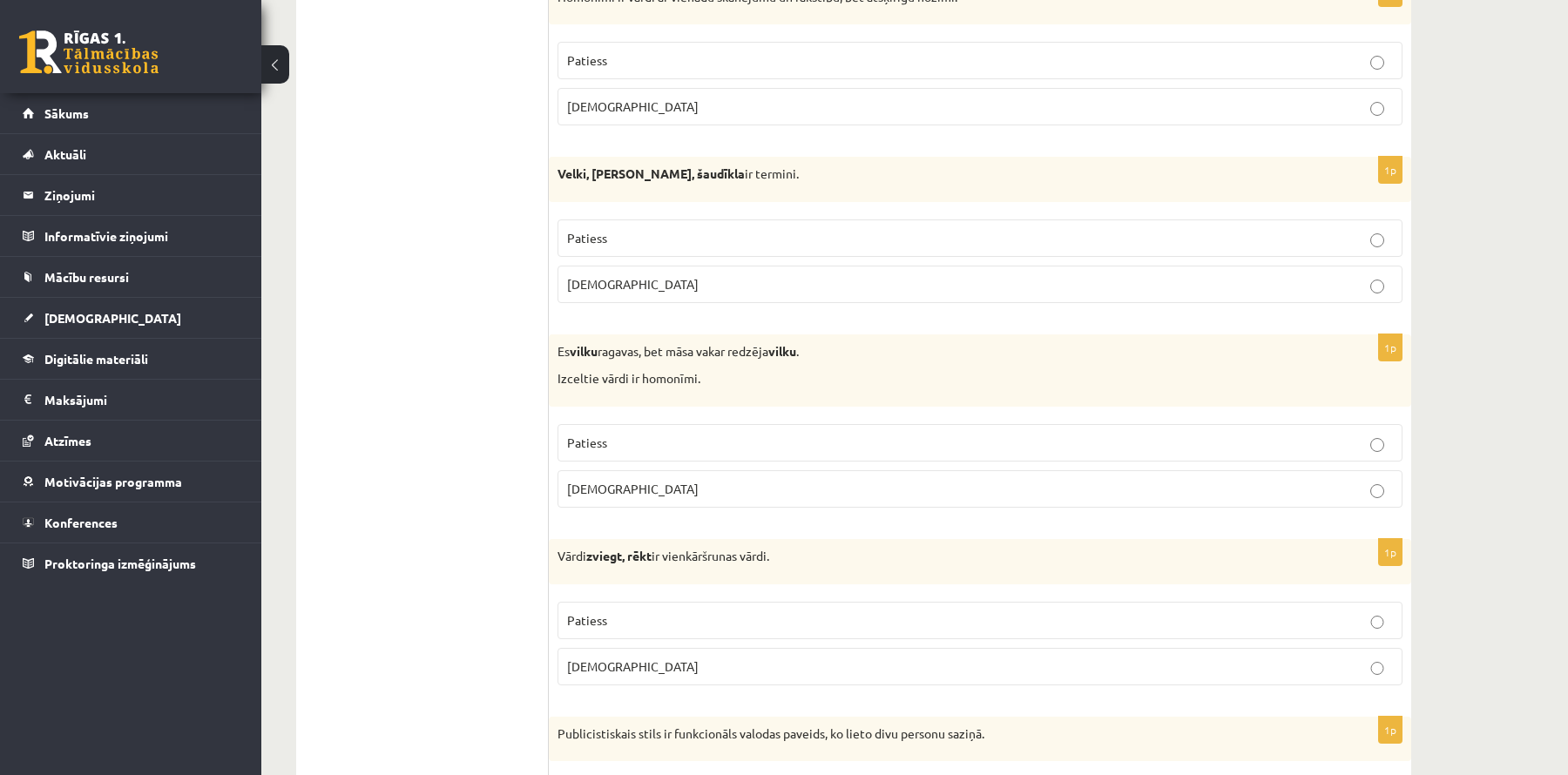
click at [655, 436] on p "Patiess" at bounding box center [980, 443] width 826 height 18
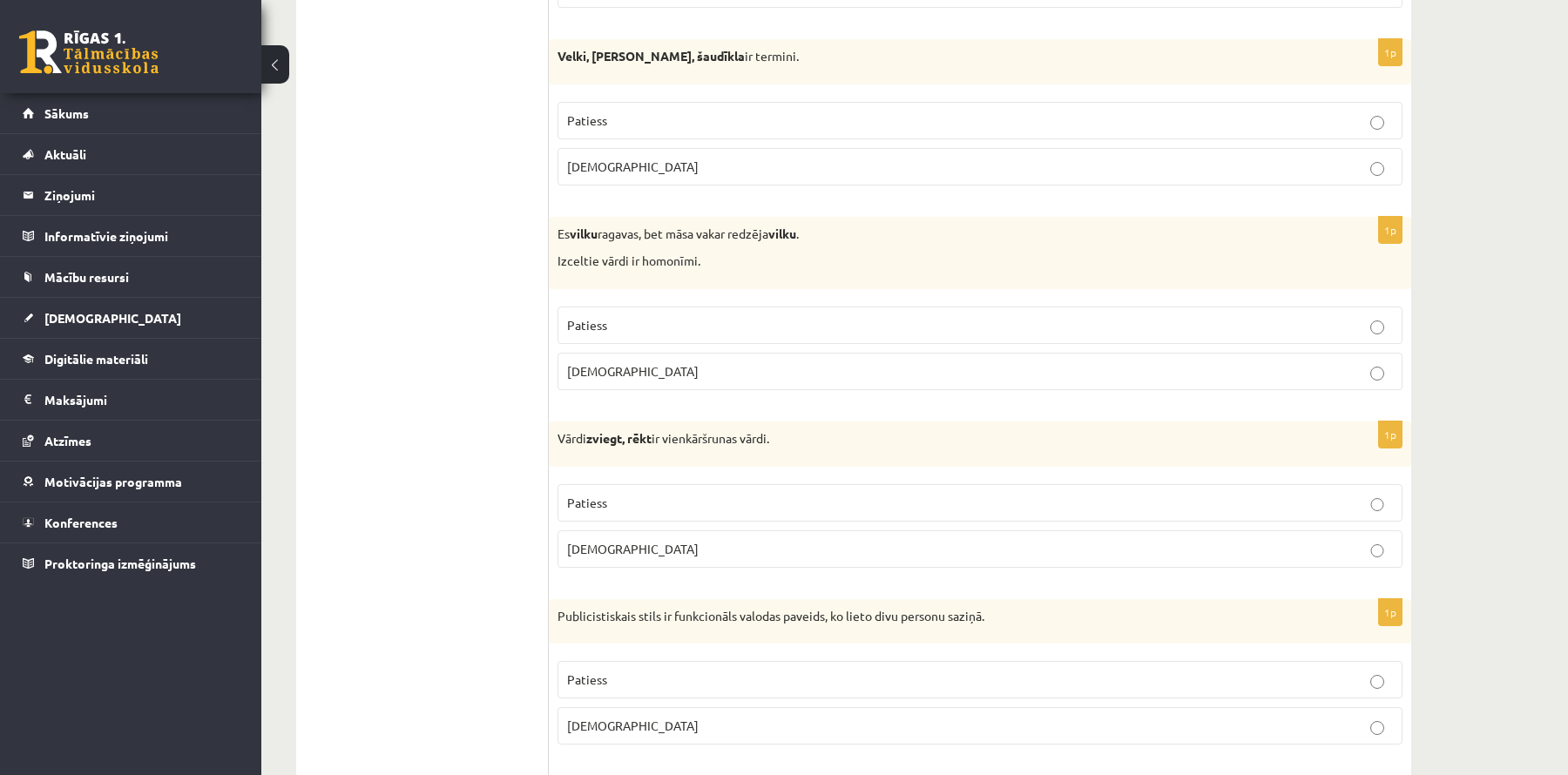
scroll to position [854, 0]
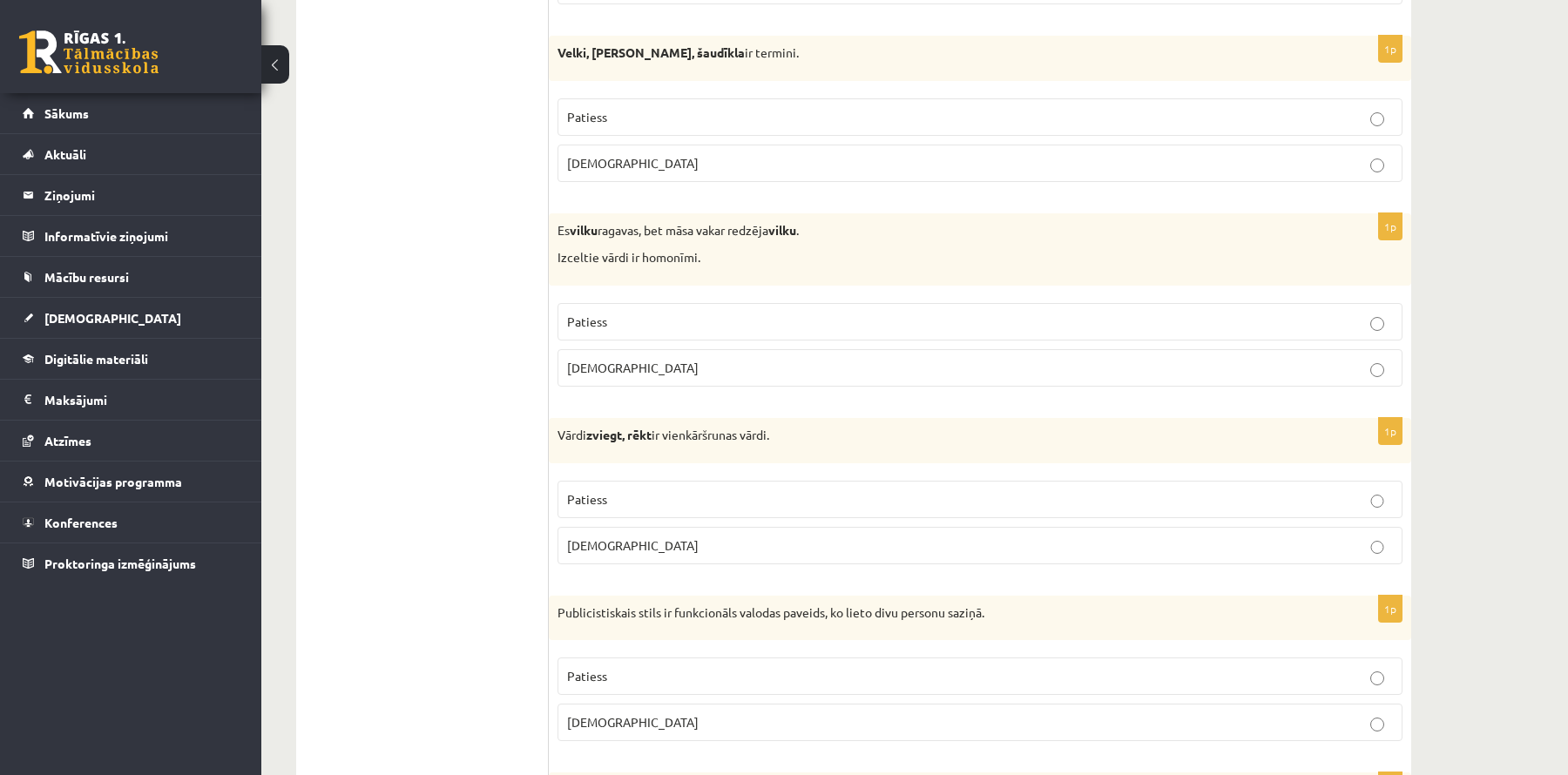
click at [583, 540] on span "Aplams" at bounding box center [633, 545] width 131 height 16
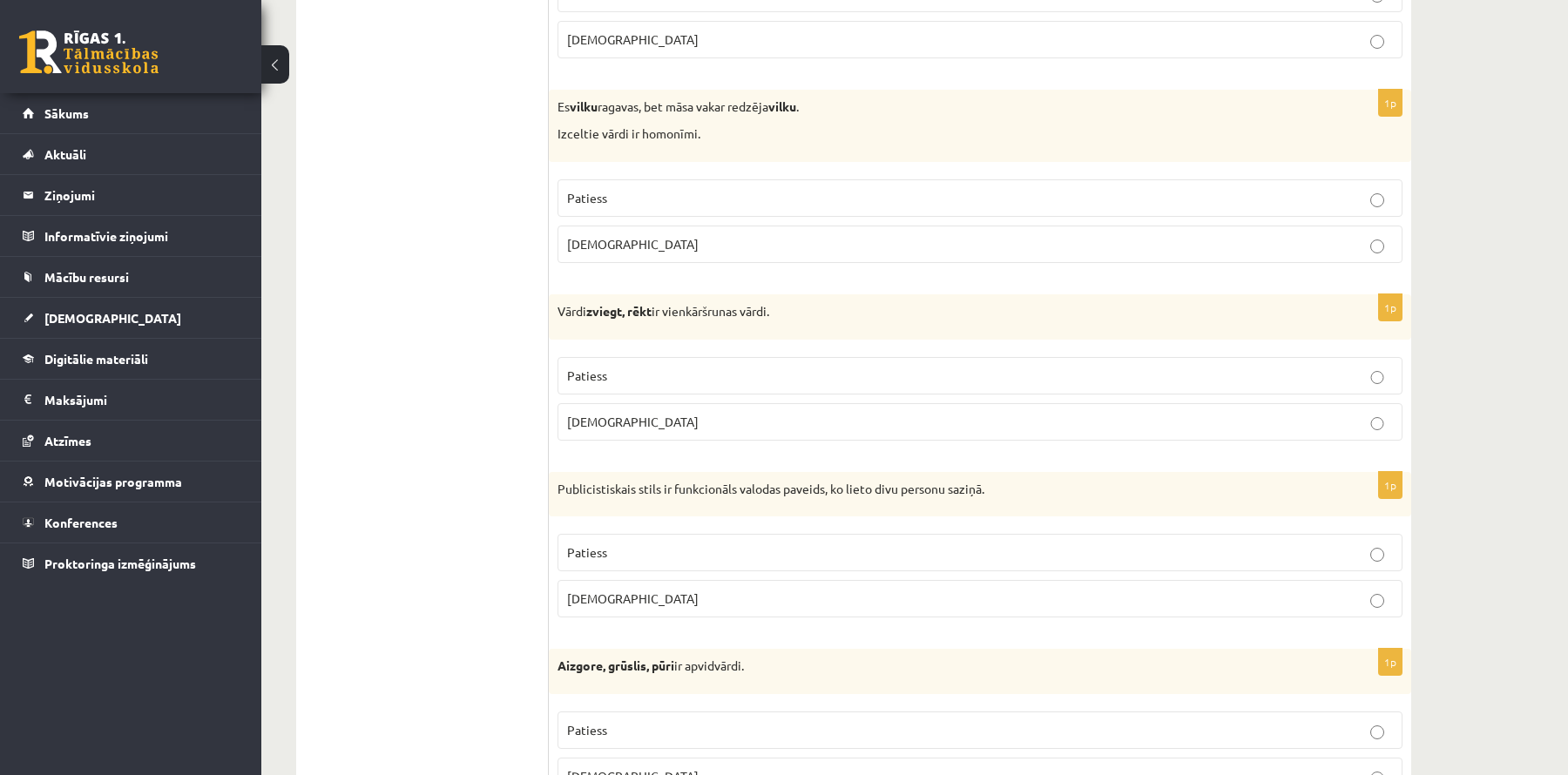
scroll to position [981, 0]
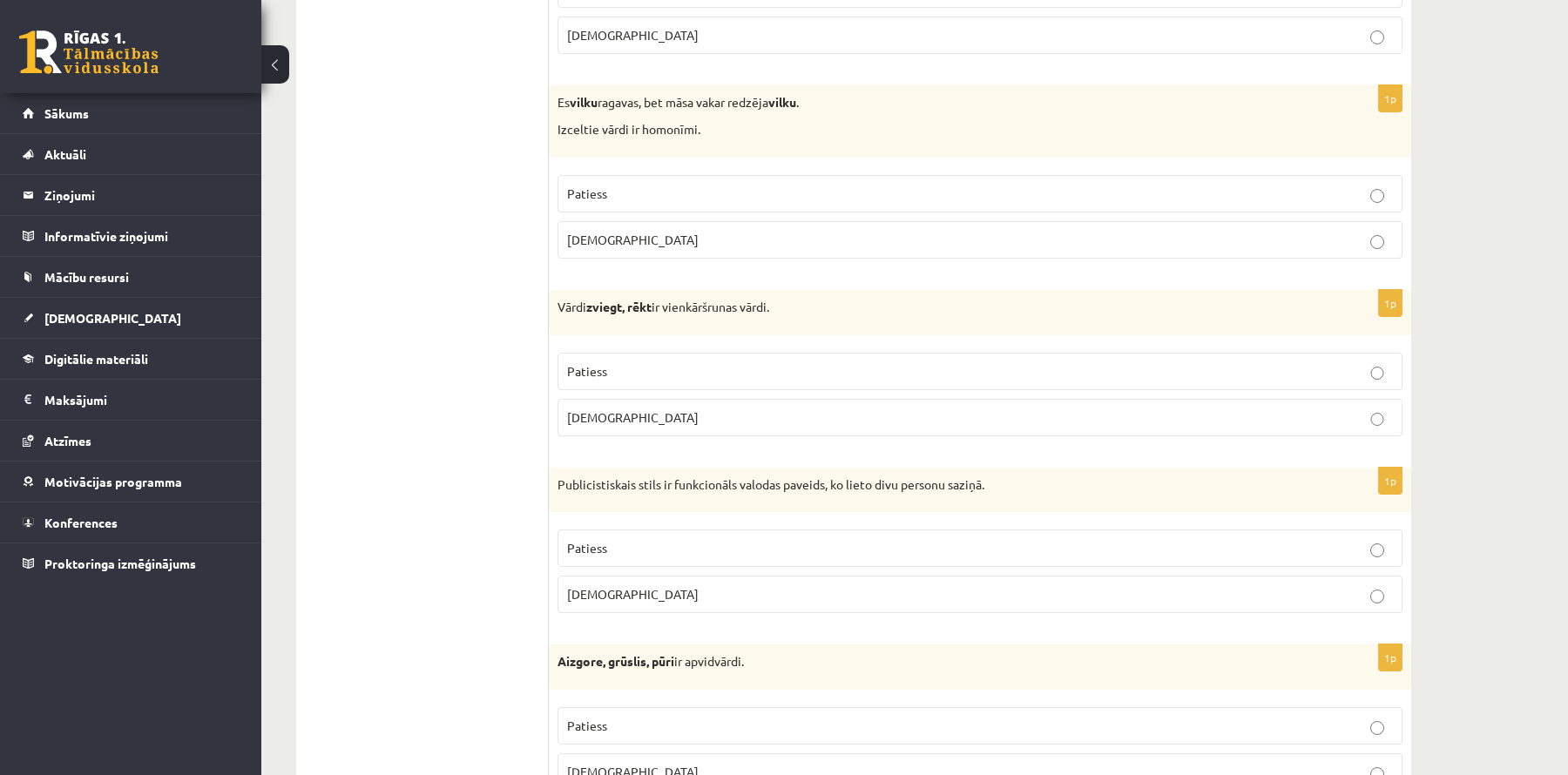
click at [602, 591] on p "Aplams" at bounding box center [980, 595] width 826 height 18
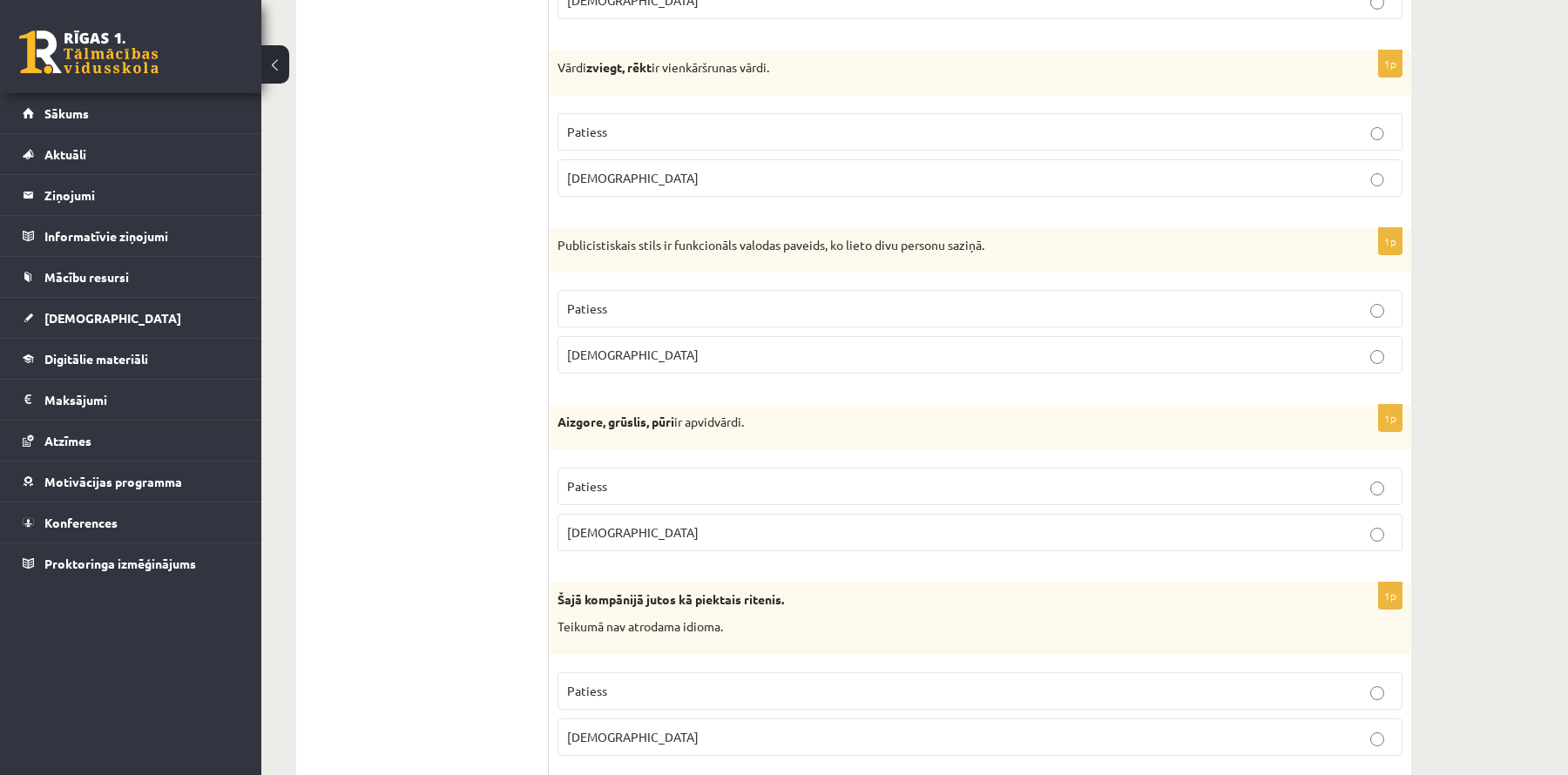
scroll to position [1236, 0]
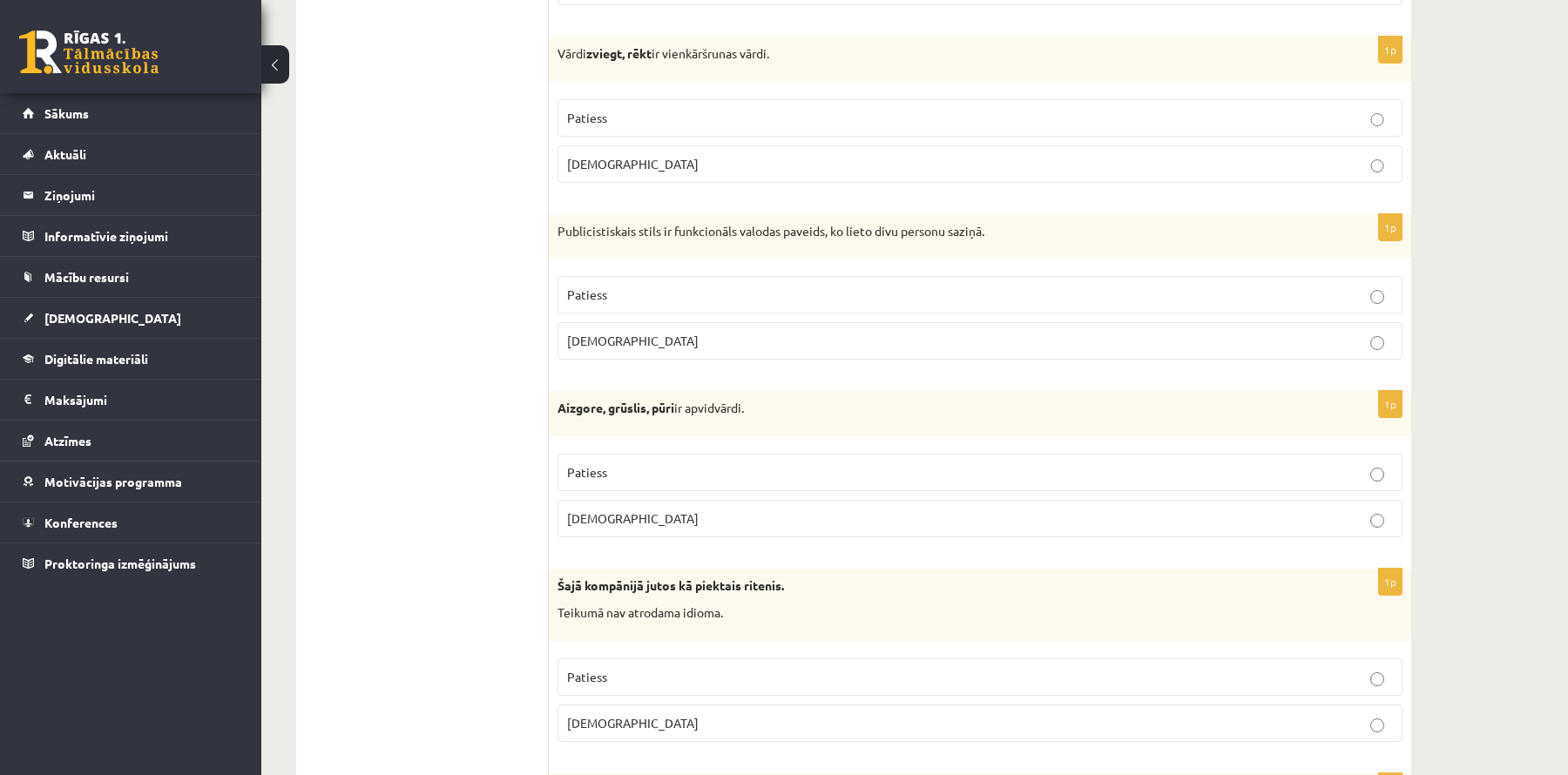
click at [636, 470] on p "Patiess" at bounding box center [980, 473] width 826 height 18
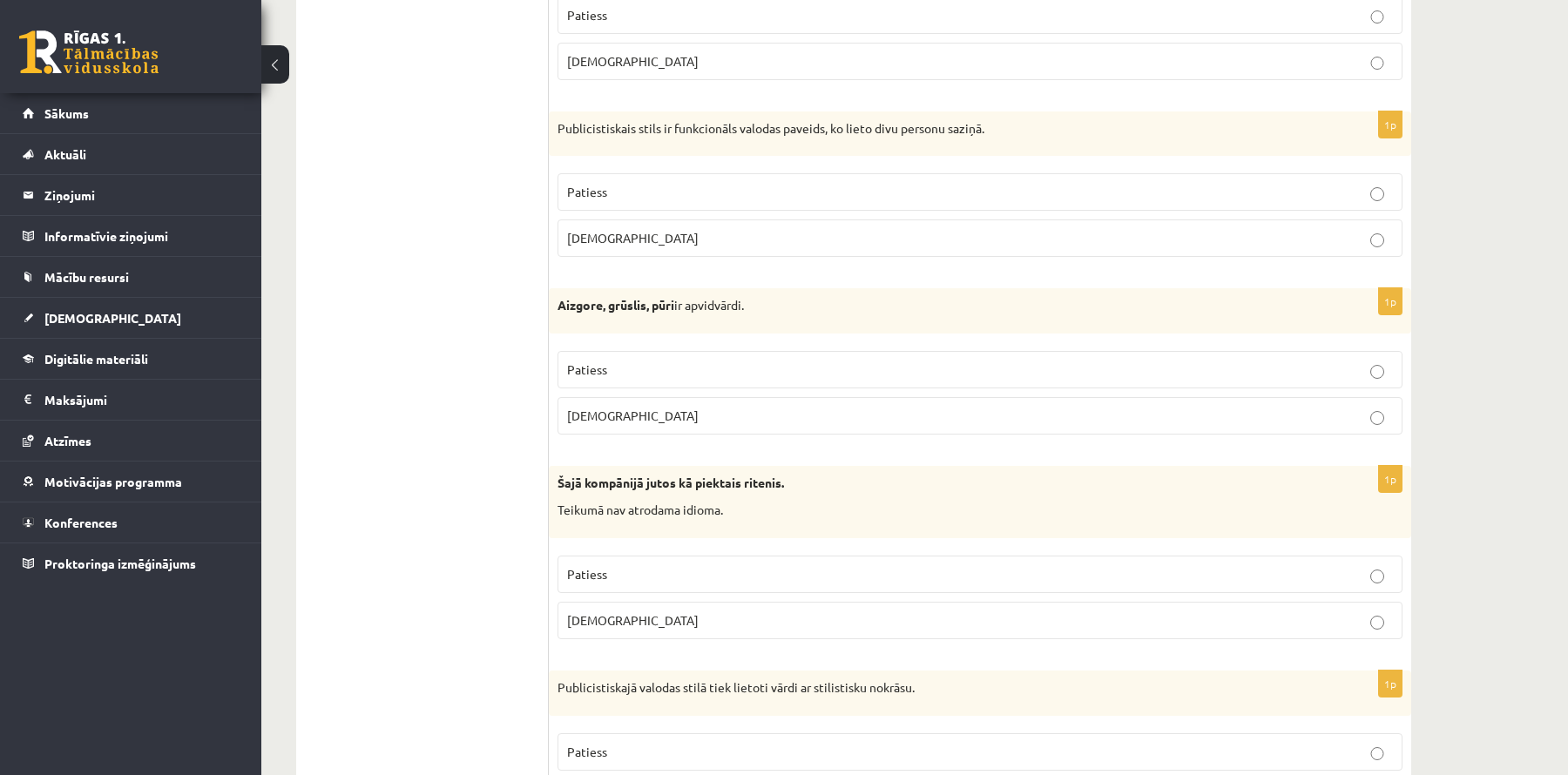
scroll to position [1350, 0]
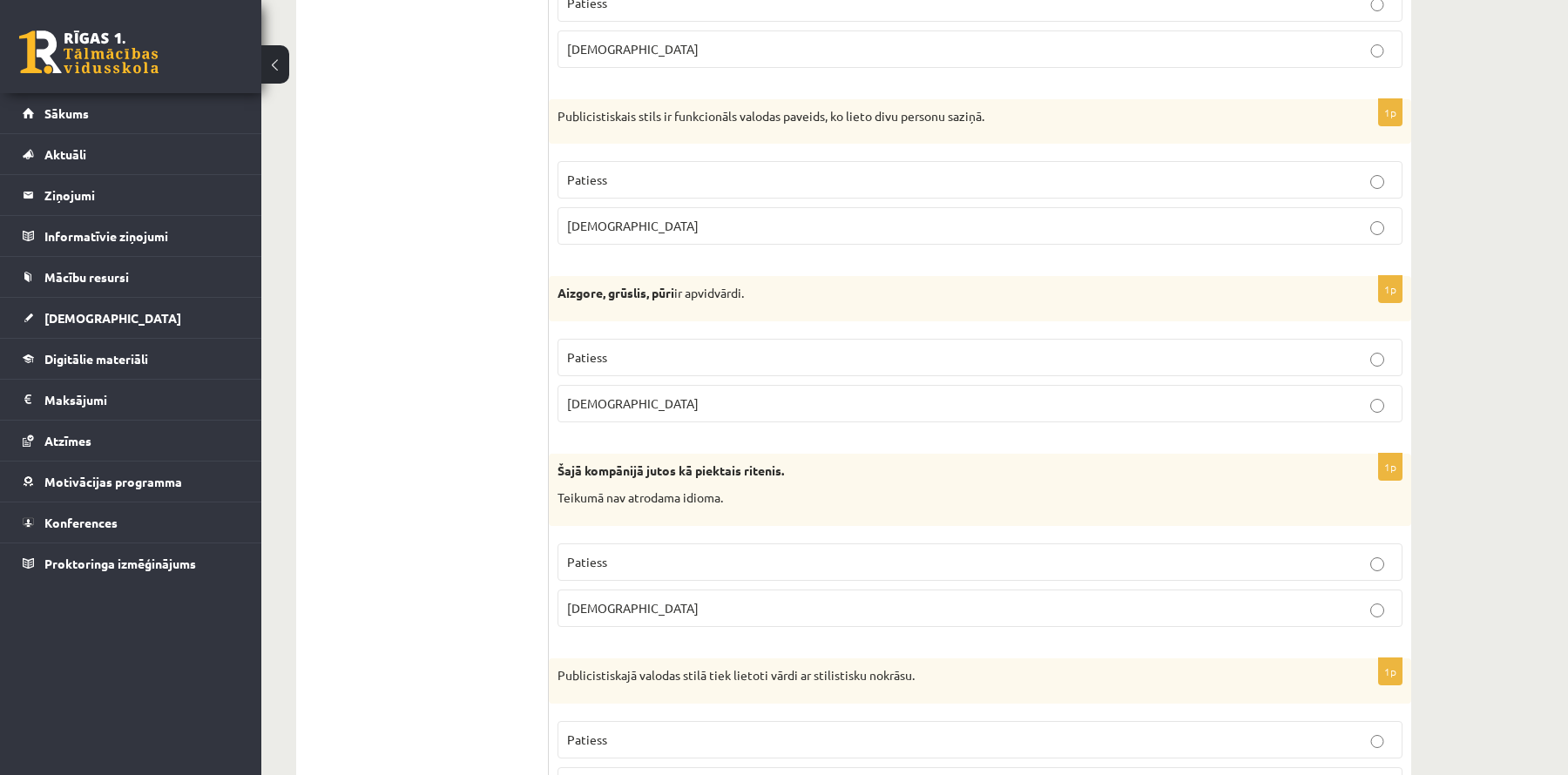
click at [599, 604] on p "Aplams" at bounding box center [980, 609] width 826 height 18
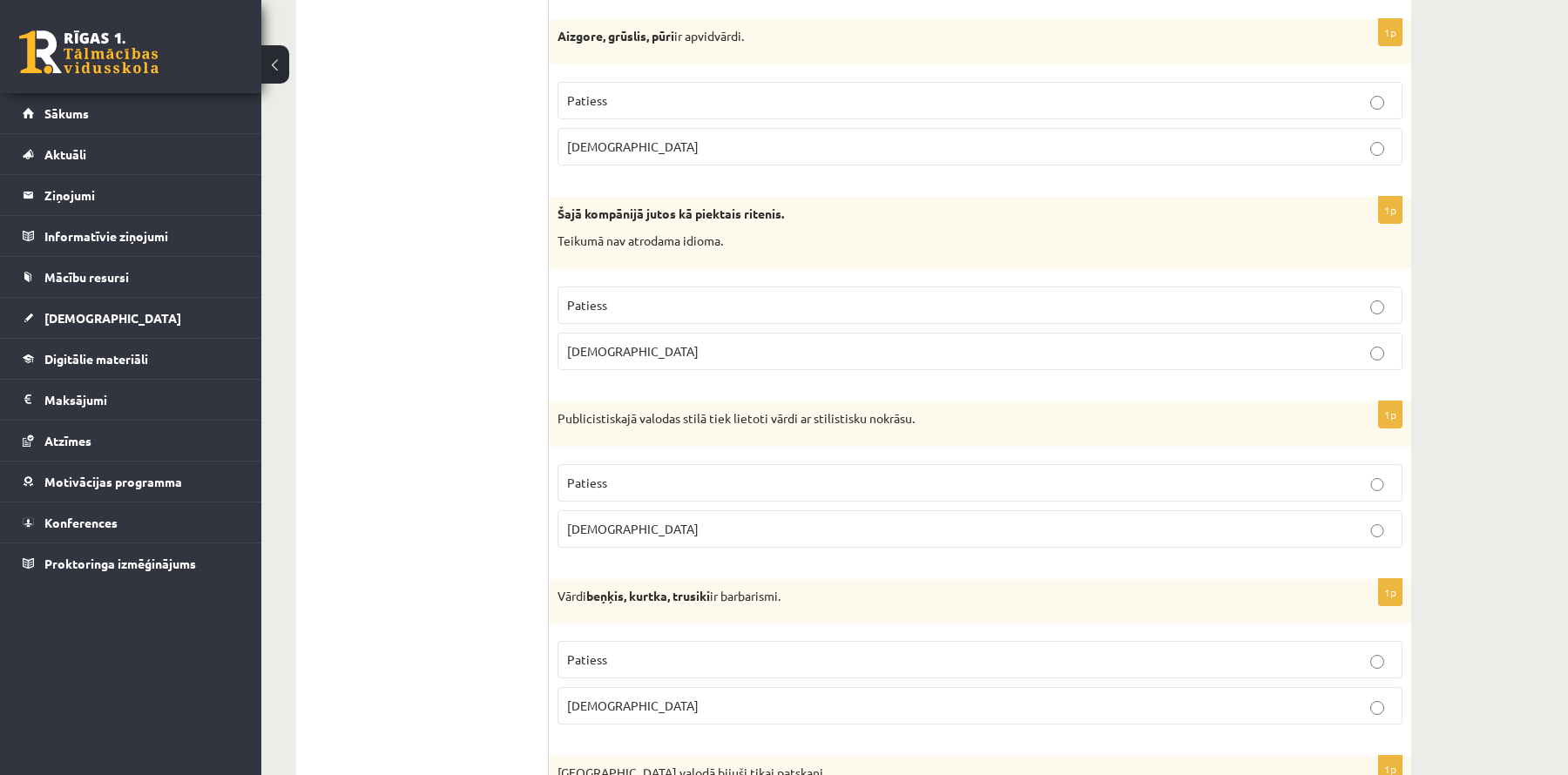
scroll to position [1616, 0]
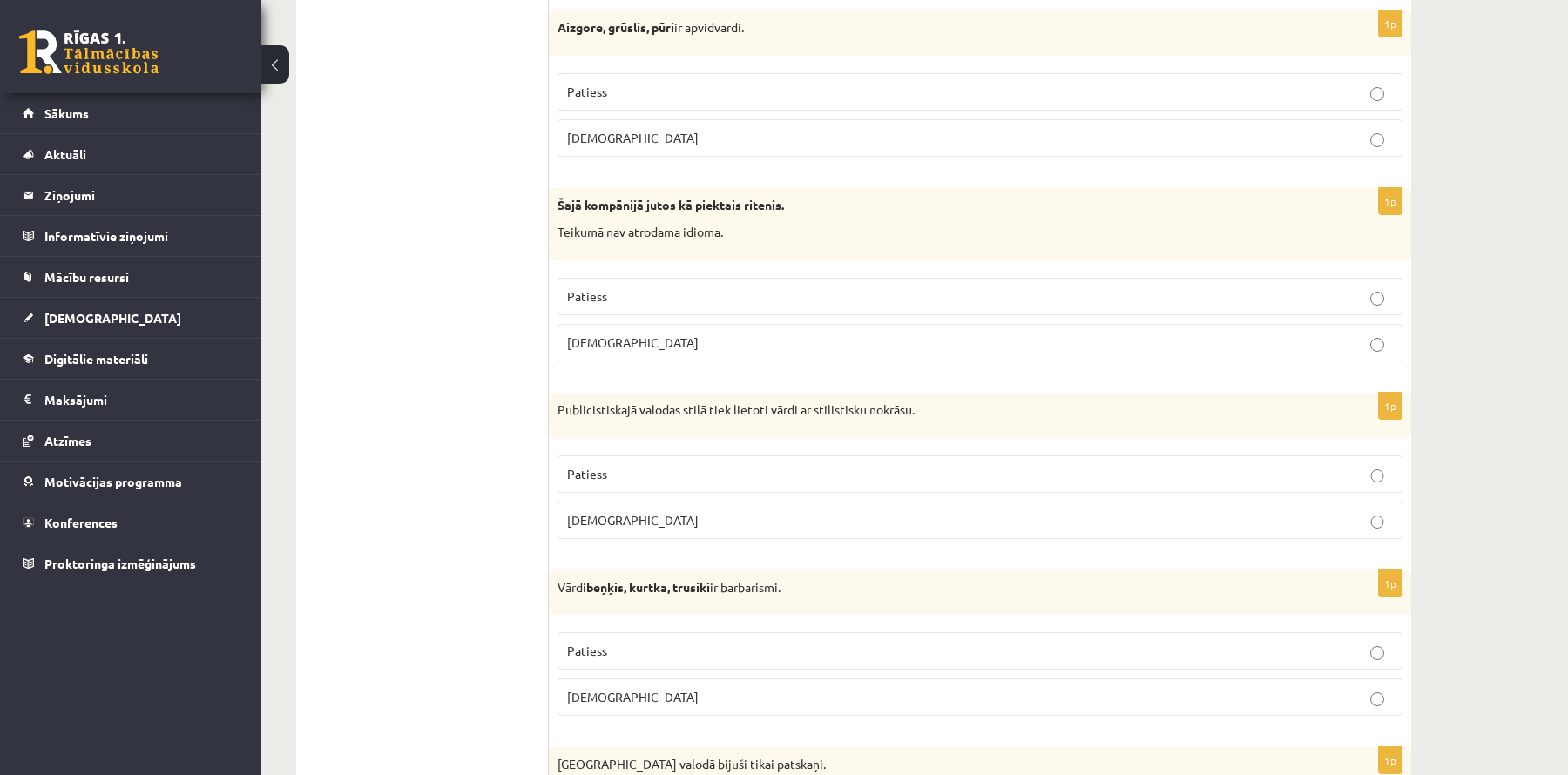
click at [682, 474] on label "Patiess" at bounding box center [981, 474] width 846 height 37
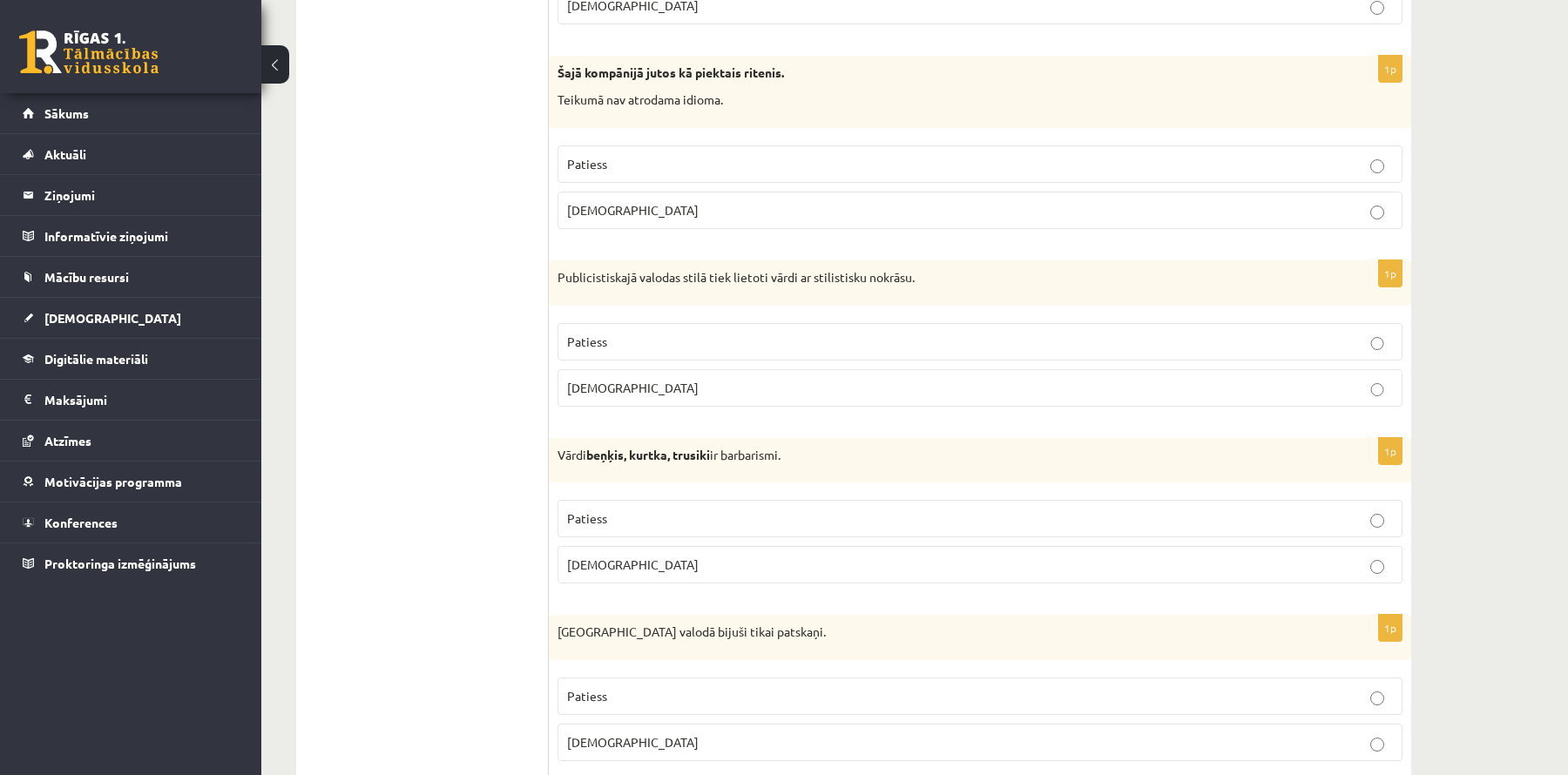
scroll to position [1755, 0]
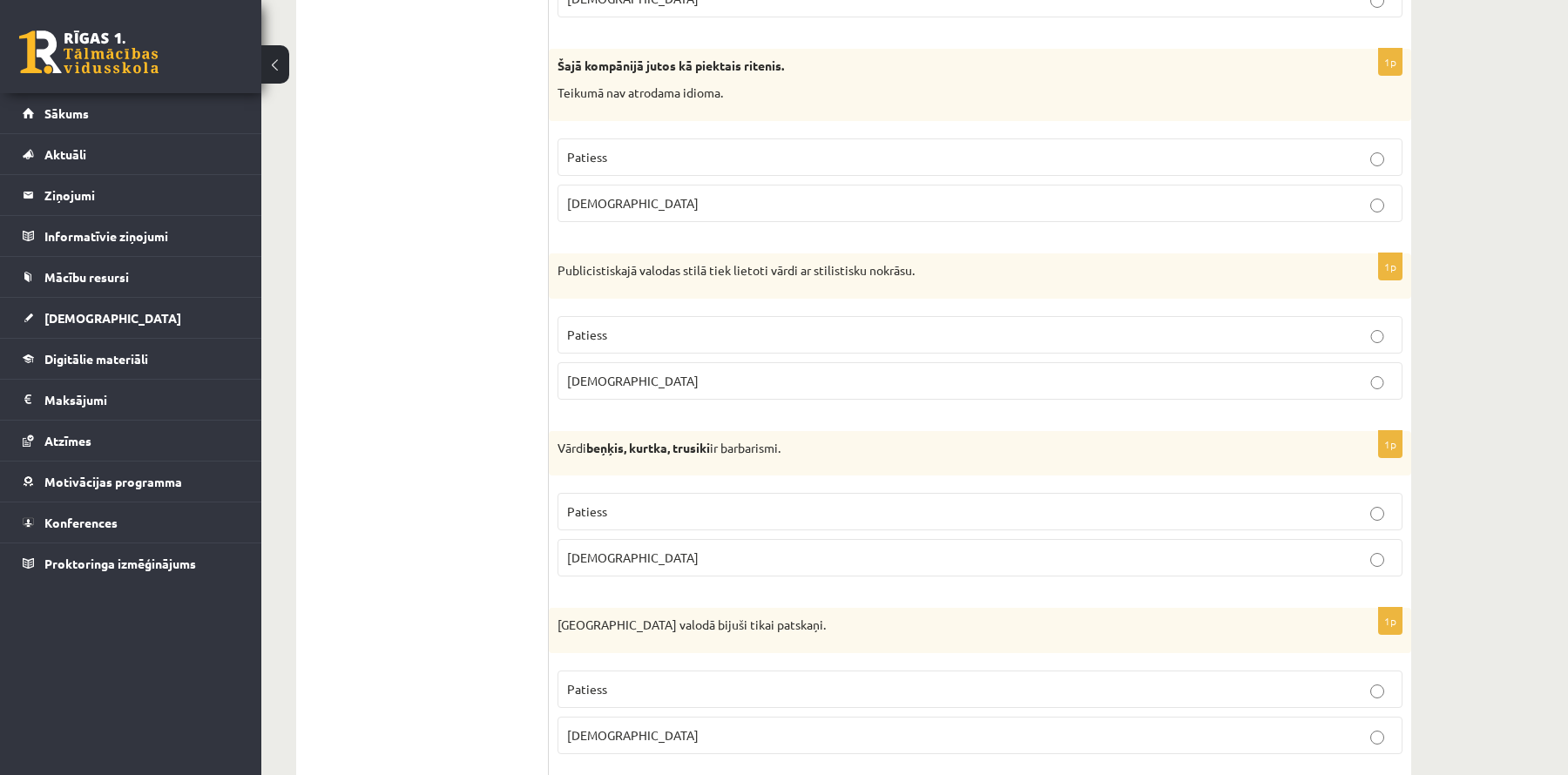
click at [638, 502] on p "Patiess" at bounding box center [980, 511] width 826 height 18
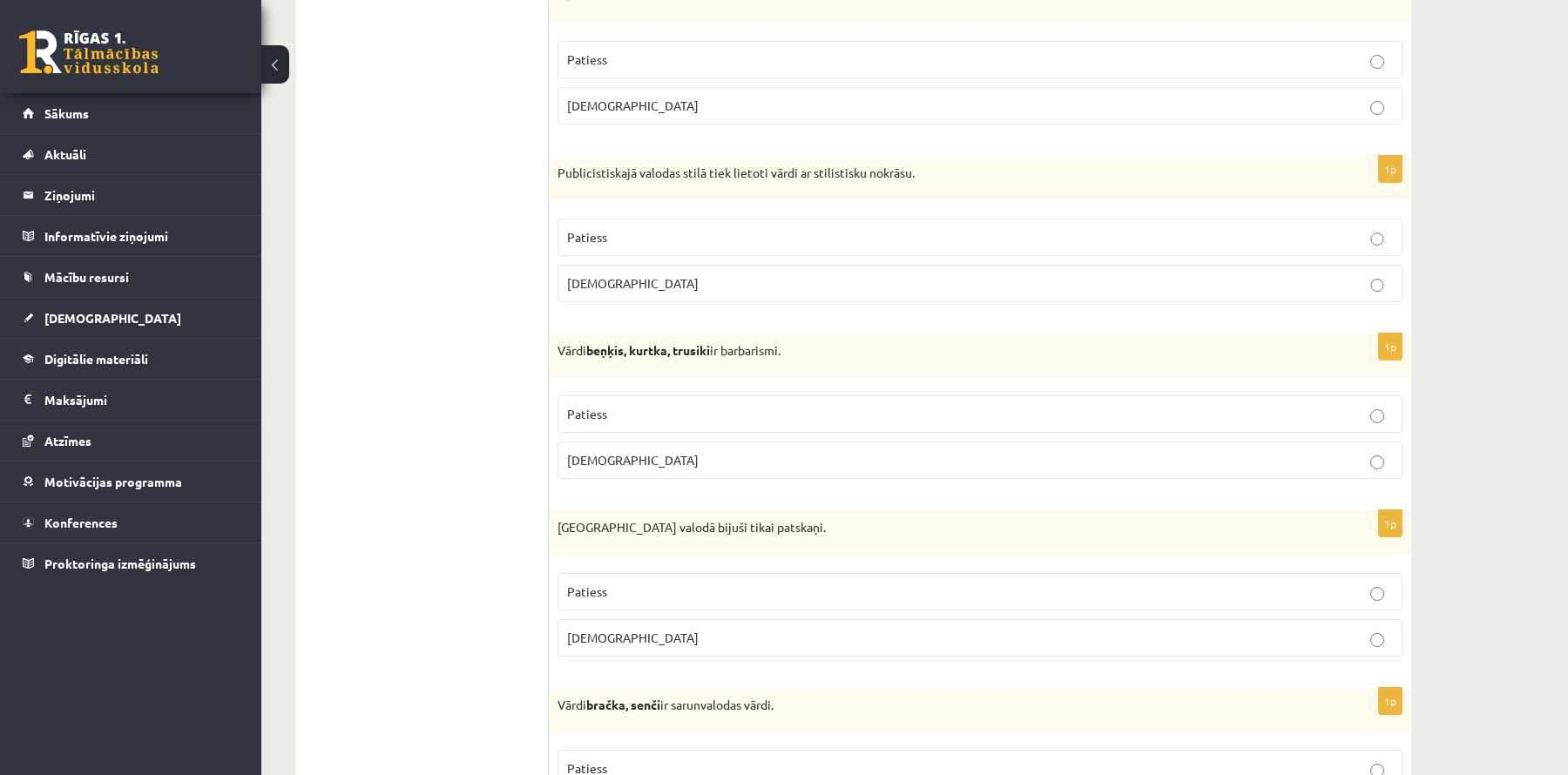
scroll to position [1855, 0]
click at [611, 626] on p "Aplams" at bounding box center [980, 635] width 826 height 18
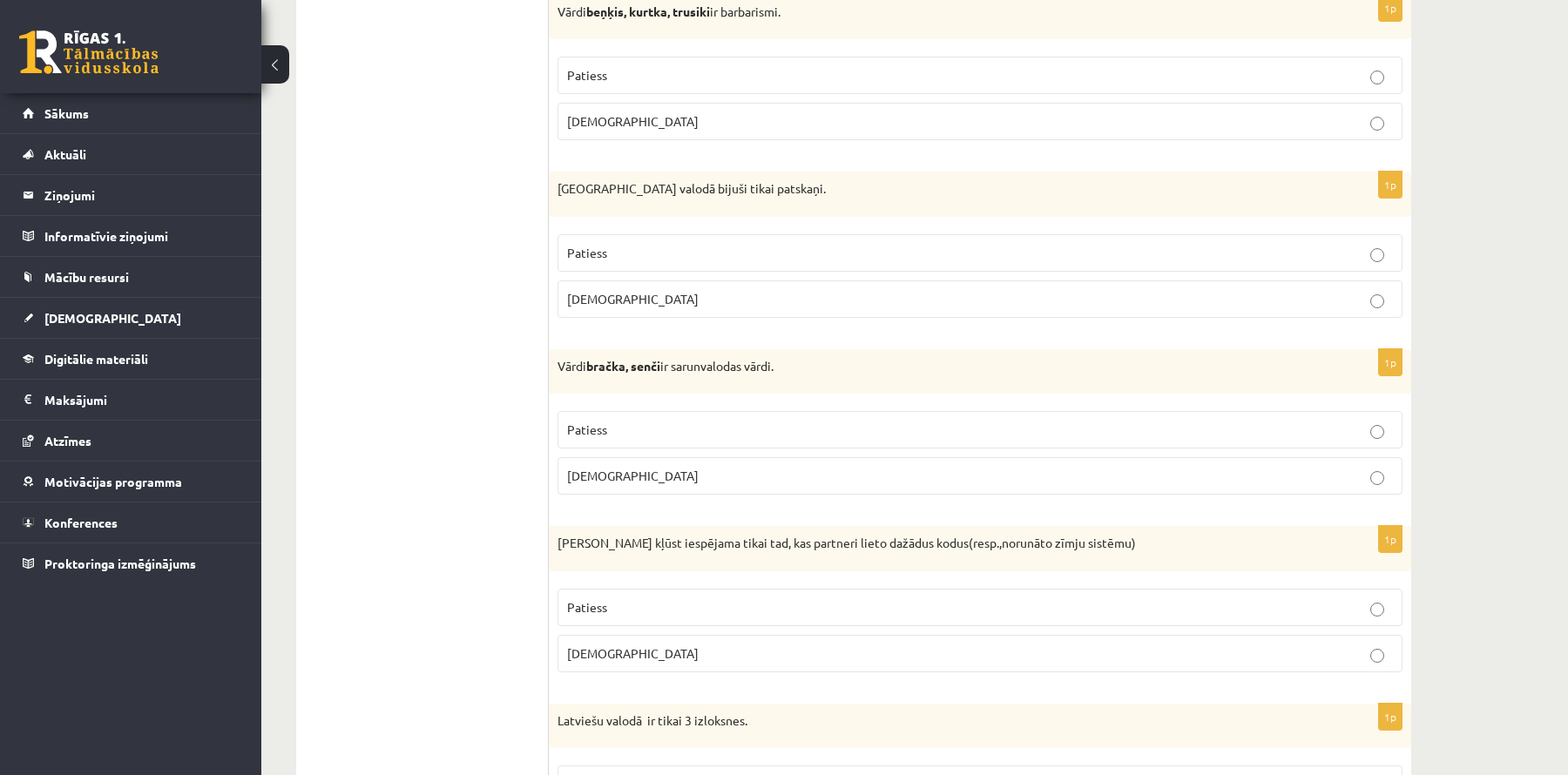
scroll to position [2194, 0]
click at [710, 410] on label "Patiess" at bounding box center [981, 428] width 846 height 37
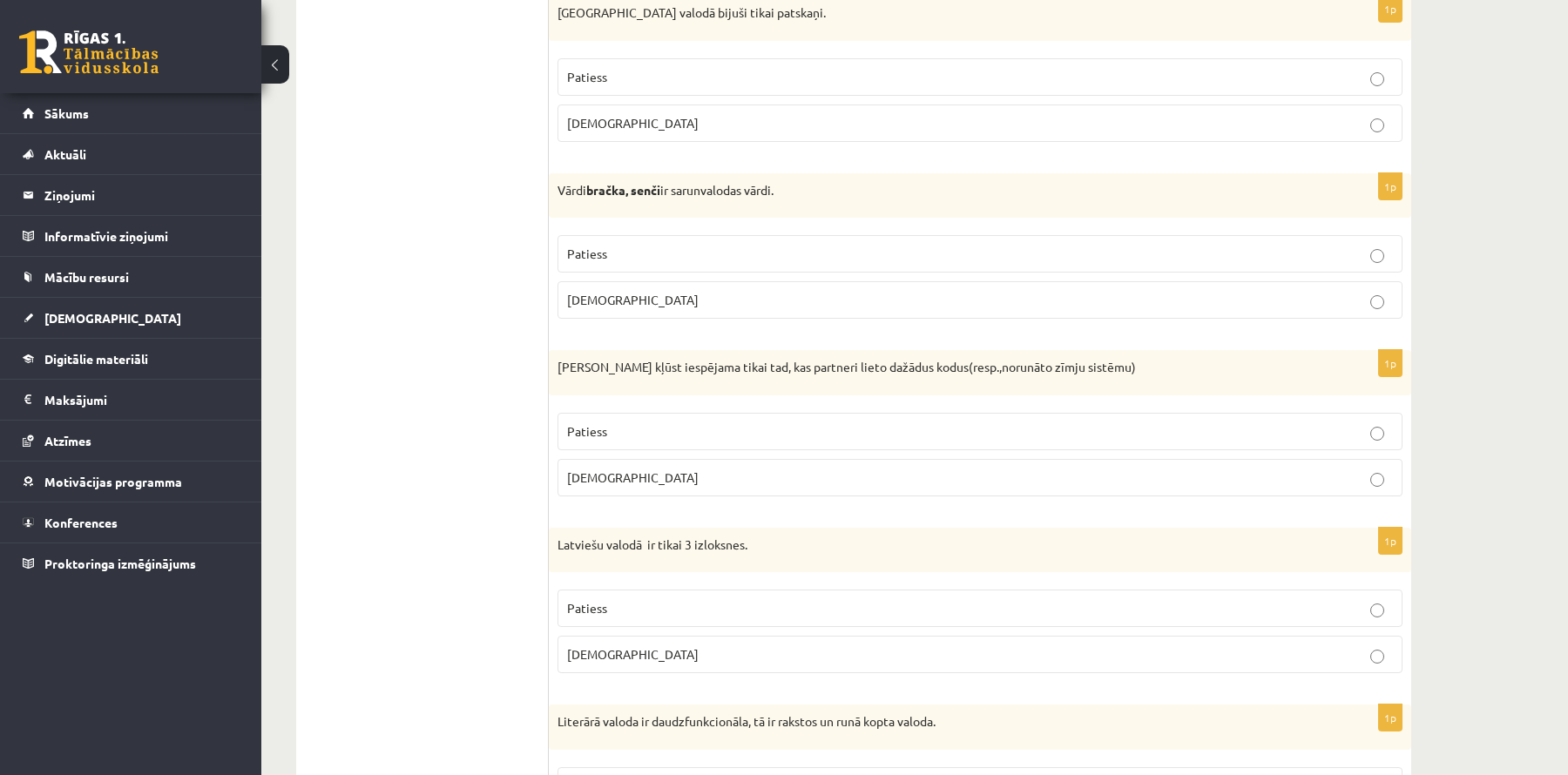
scroll to position [2379, 0]
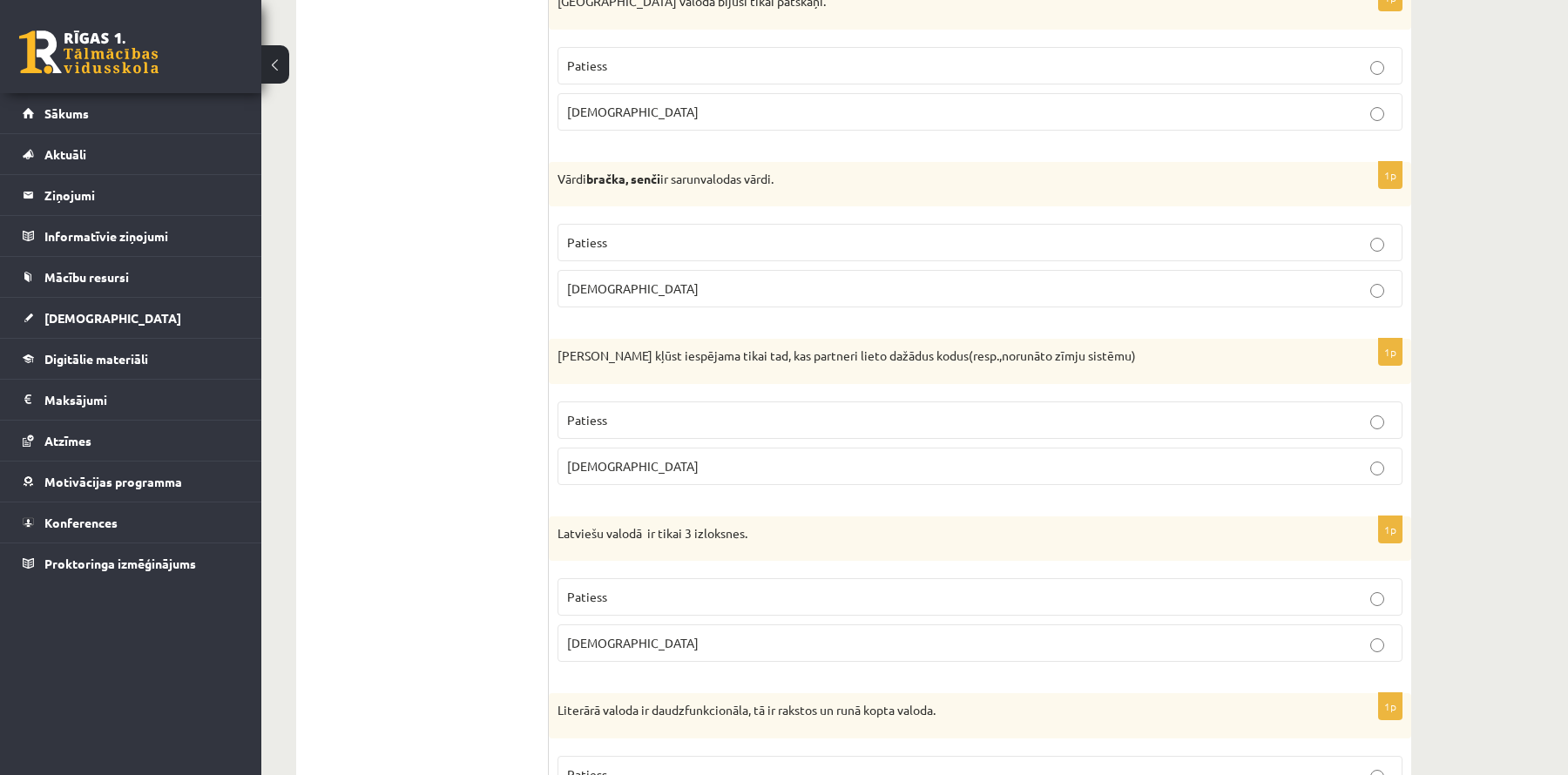
click at [622, 457] on p "Aplams" at bounding box center [980, 466] width 826 height 18
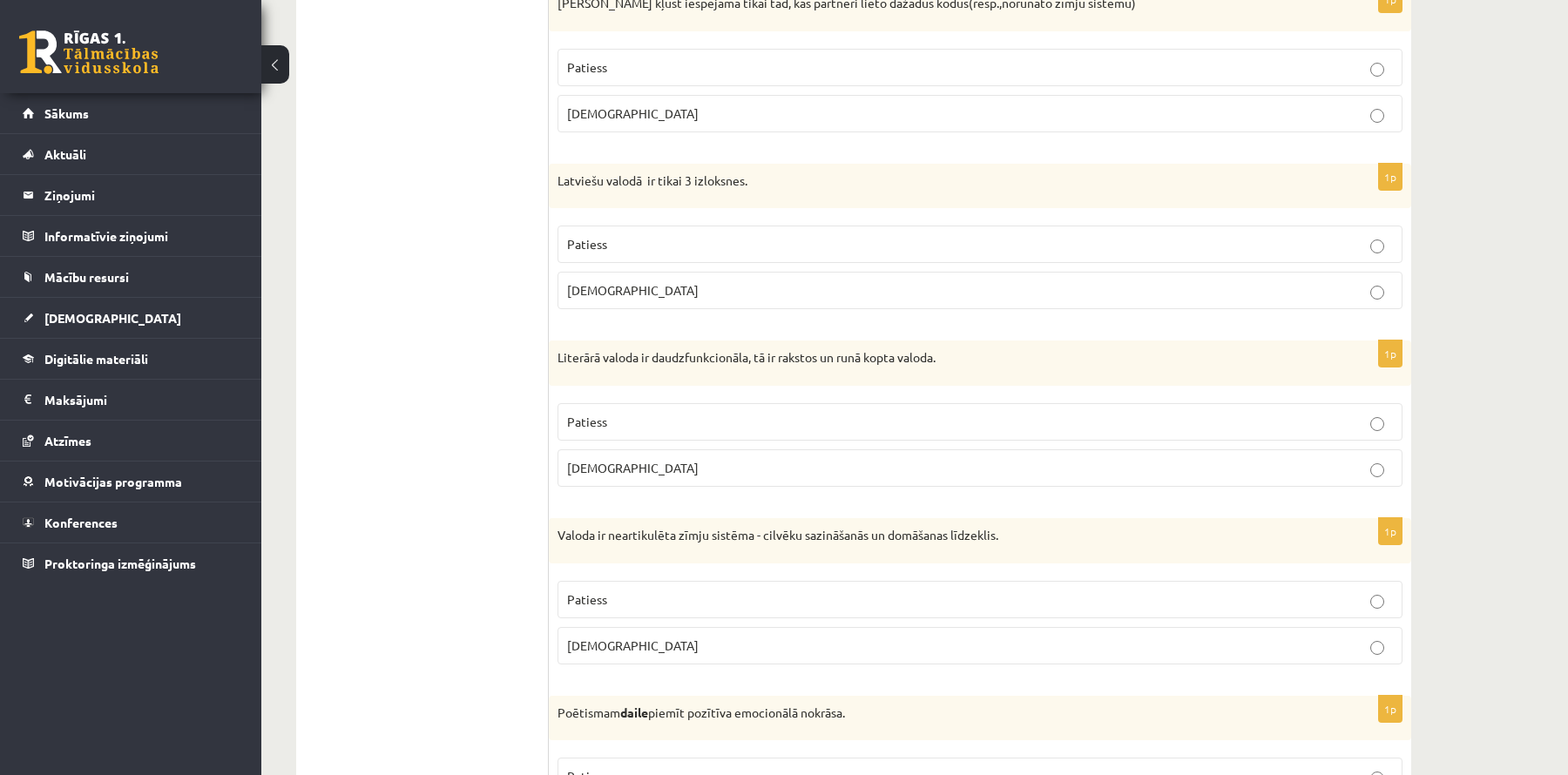
scroll to position [2744, 0]
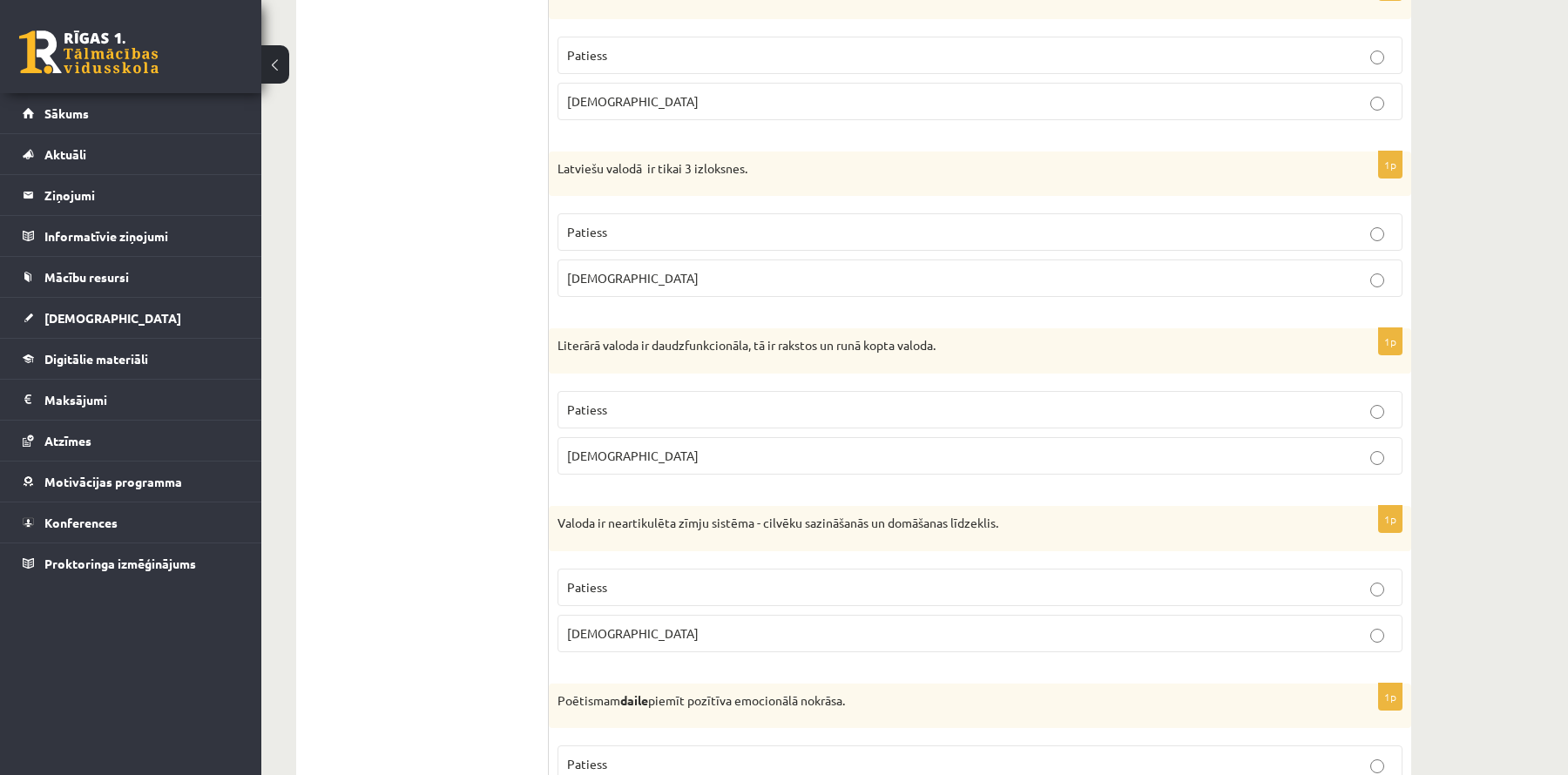
click at [641, 400] on p "Patiess" at bounding box center [980, 410] width 826 height 18
click at [681, 223] on p "Patiess" at bounding box center [980, 232] width 826 height 18
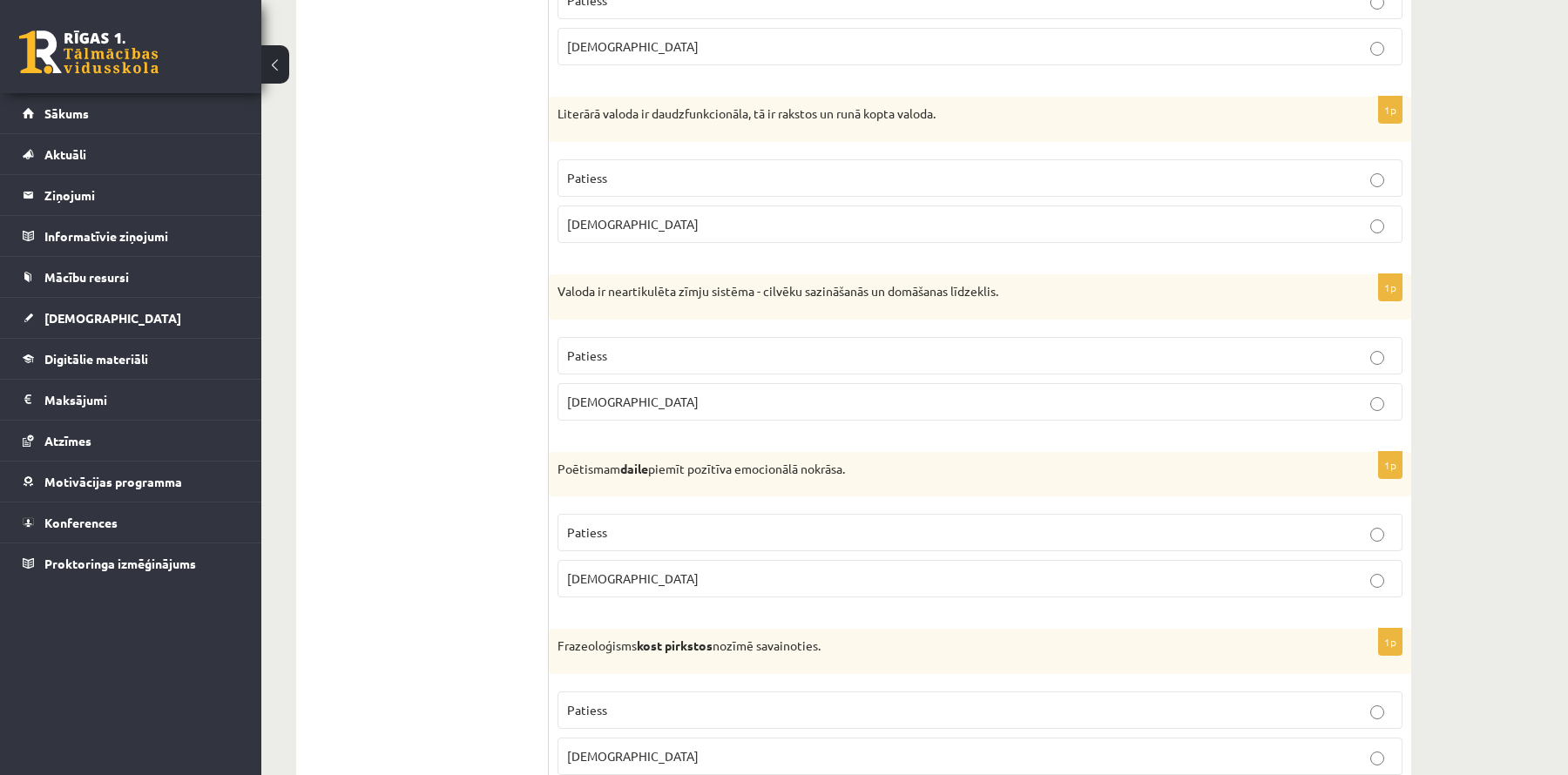
scroll to position [2977, 0]
click at [604, 392] on span "Aplams" at bounding box center [633, 400] width 131 height 16
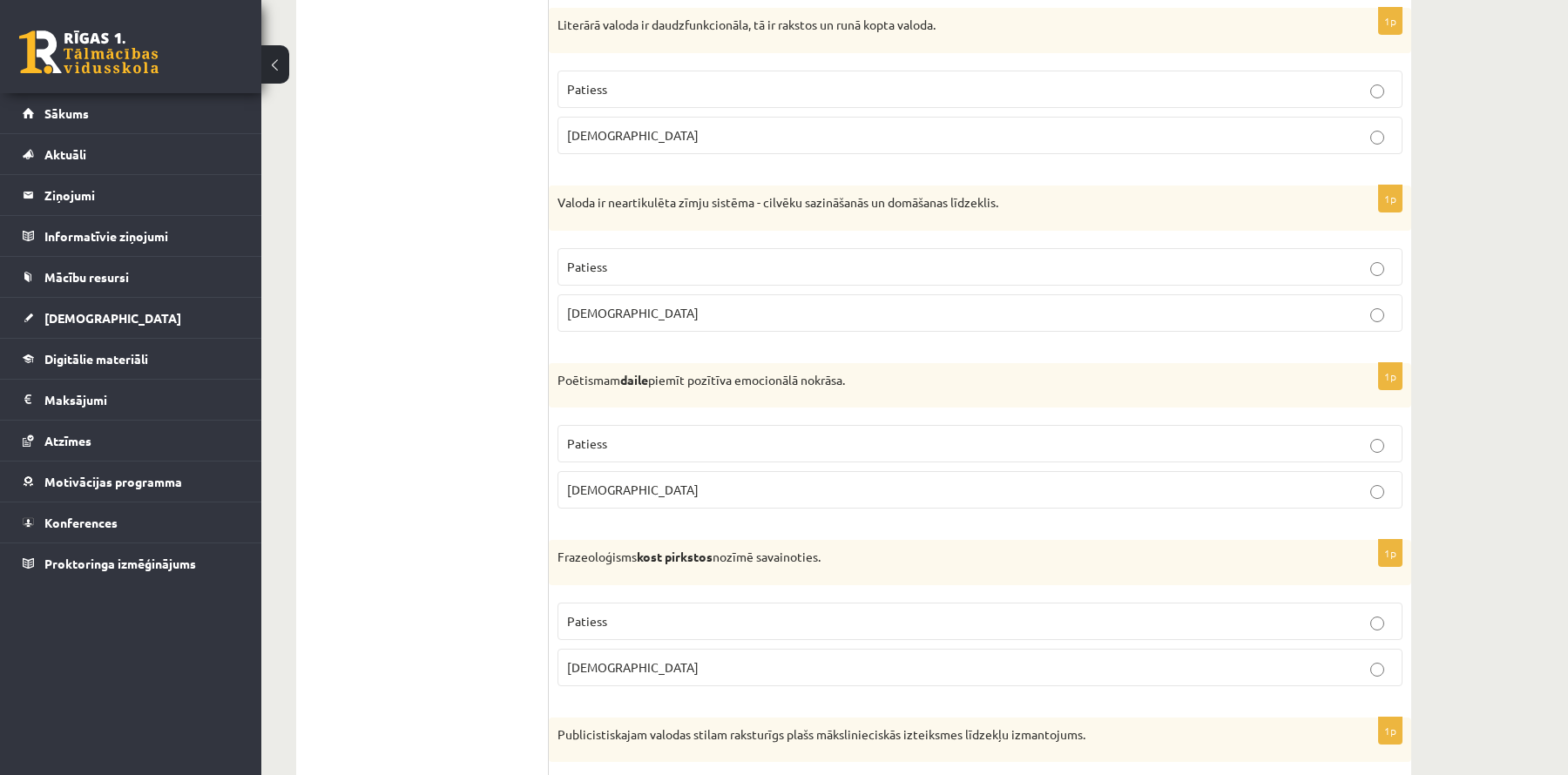
scroll to position [3085, 0]
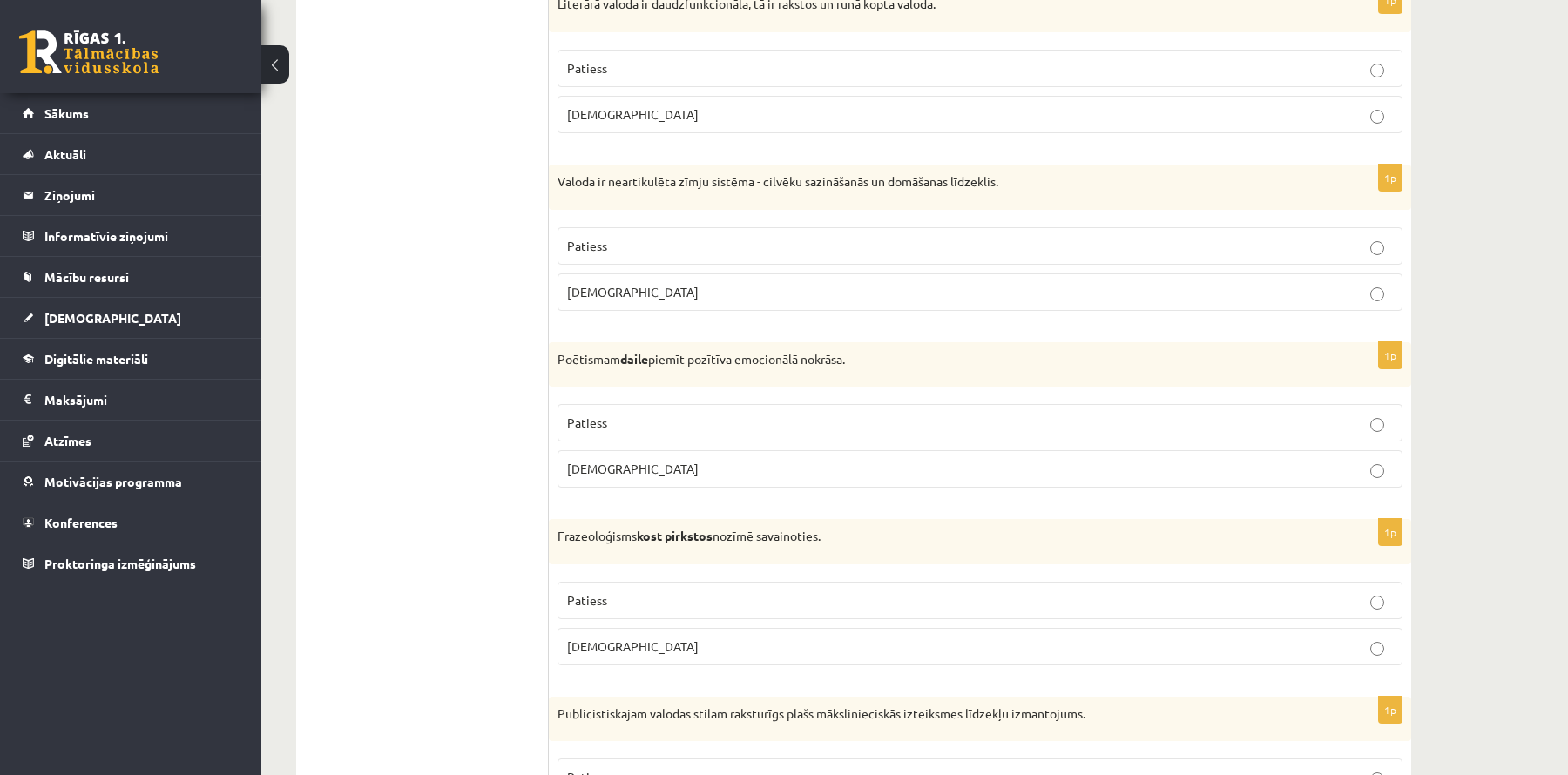
click at [612, 413] on p "Patiess" at bounding box center [980, 423] width 826 height 18
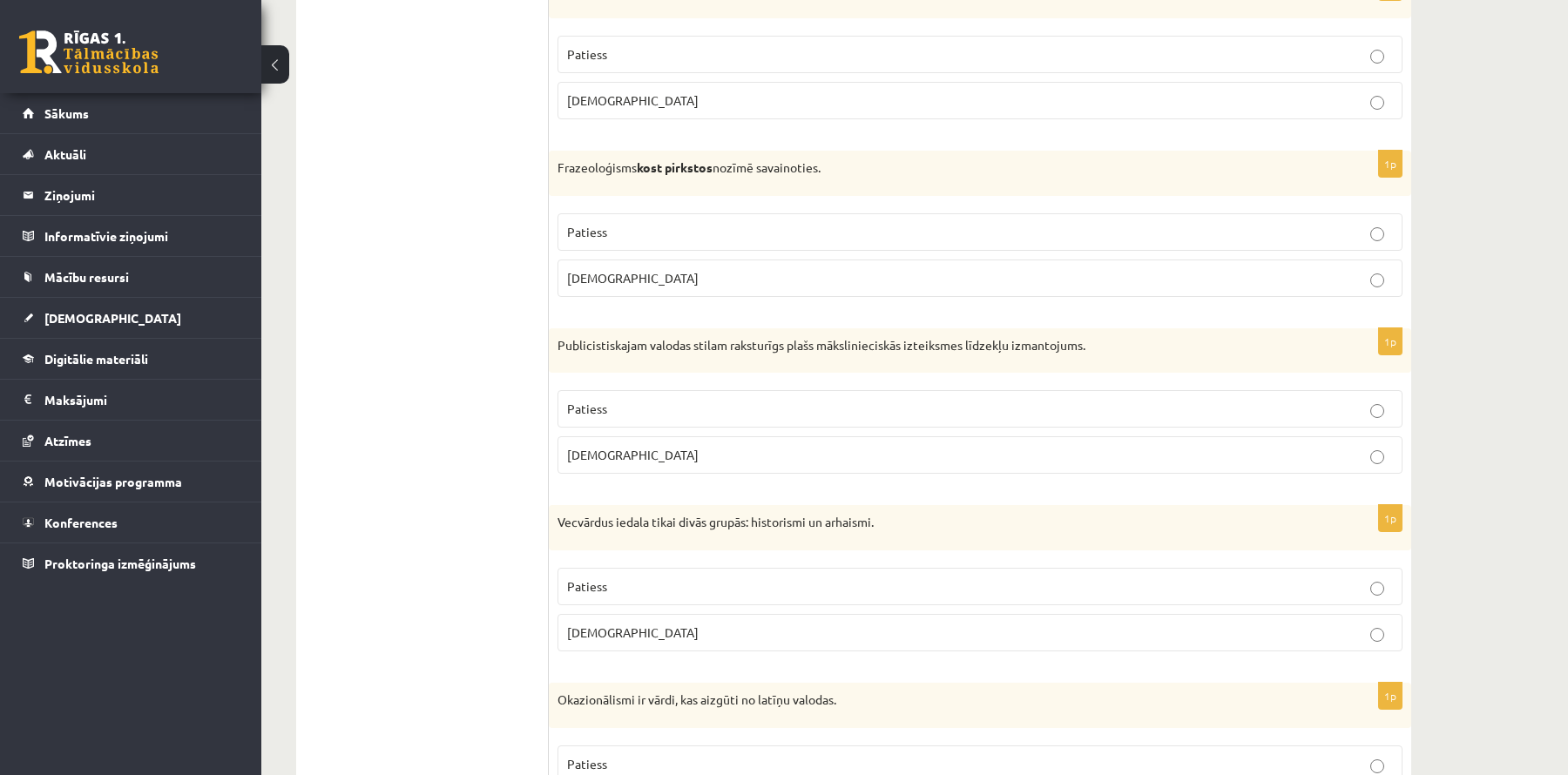
scroll to position [3452, 0]
click at [729, 264] on label "Aplams" at bounding box center [981, 280] width 846 height 37
click at [611, 397] on p "Patiess" at bounding box center [980, 406] width 826 height 18
click at [600, 575] on p "Patiess" at bounding box center [980, 584] width 826 height 18
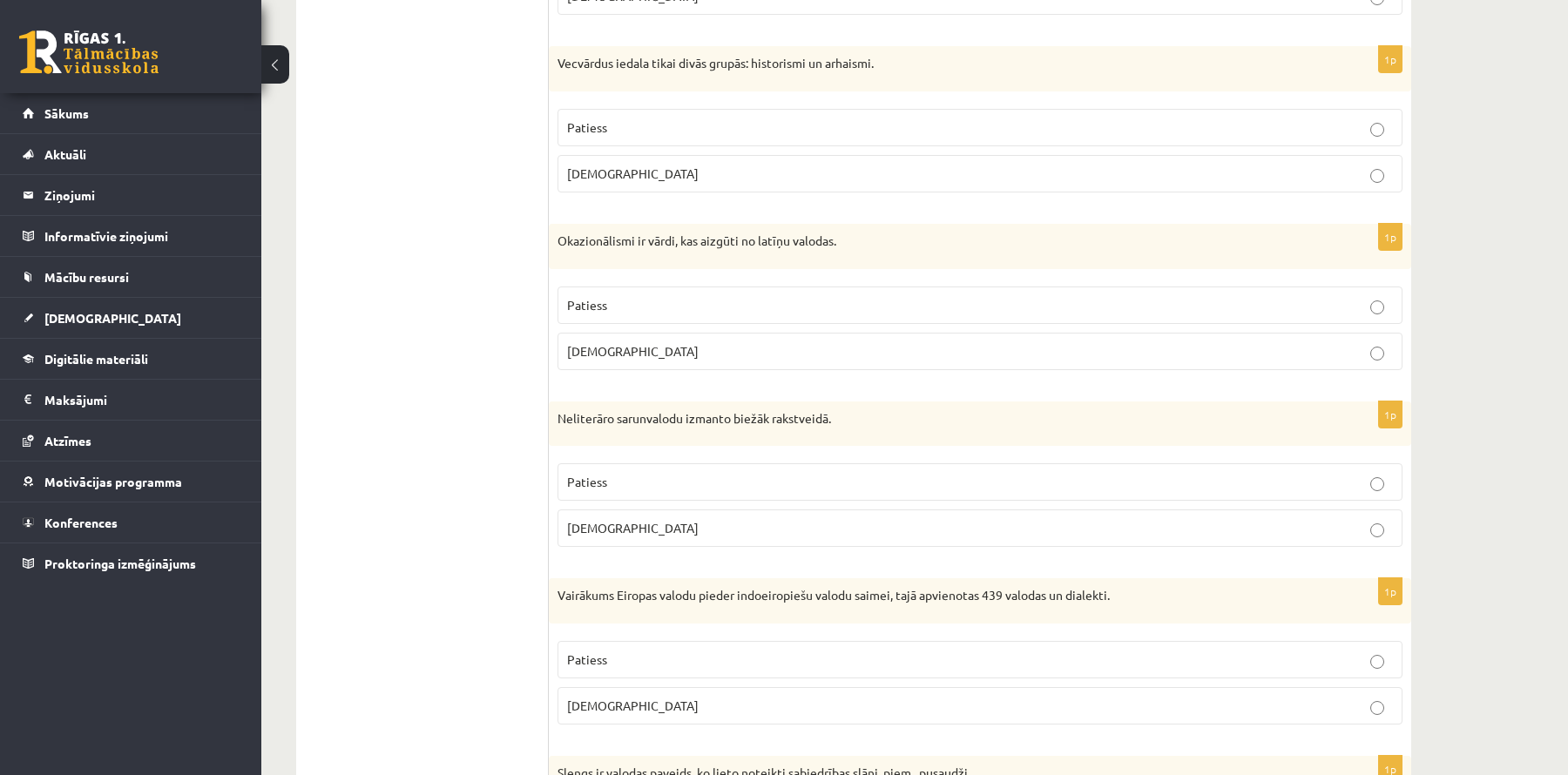
scroll to position [3916, 0]
click at [702, 339] on p "Aplams" at bounding box center [980, 349] width 826 height 18
drag, startPoint x: 589, startPoint y: 502, endPoint x: 586, endPoint y: 486, distance: 16.3
click at [588, 517] on p "Aplams" at bounding box center [980, 526] width 826 height 18
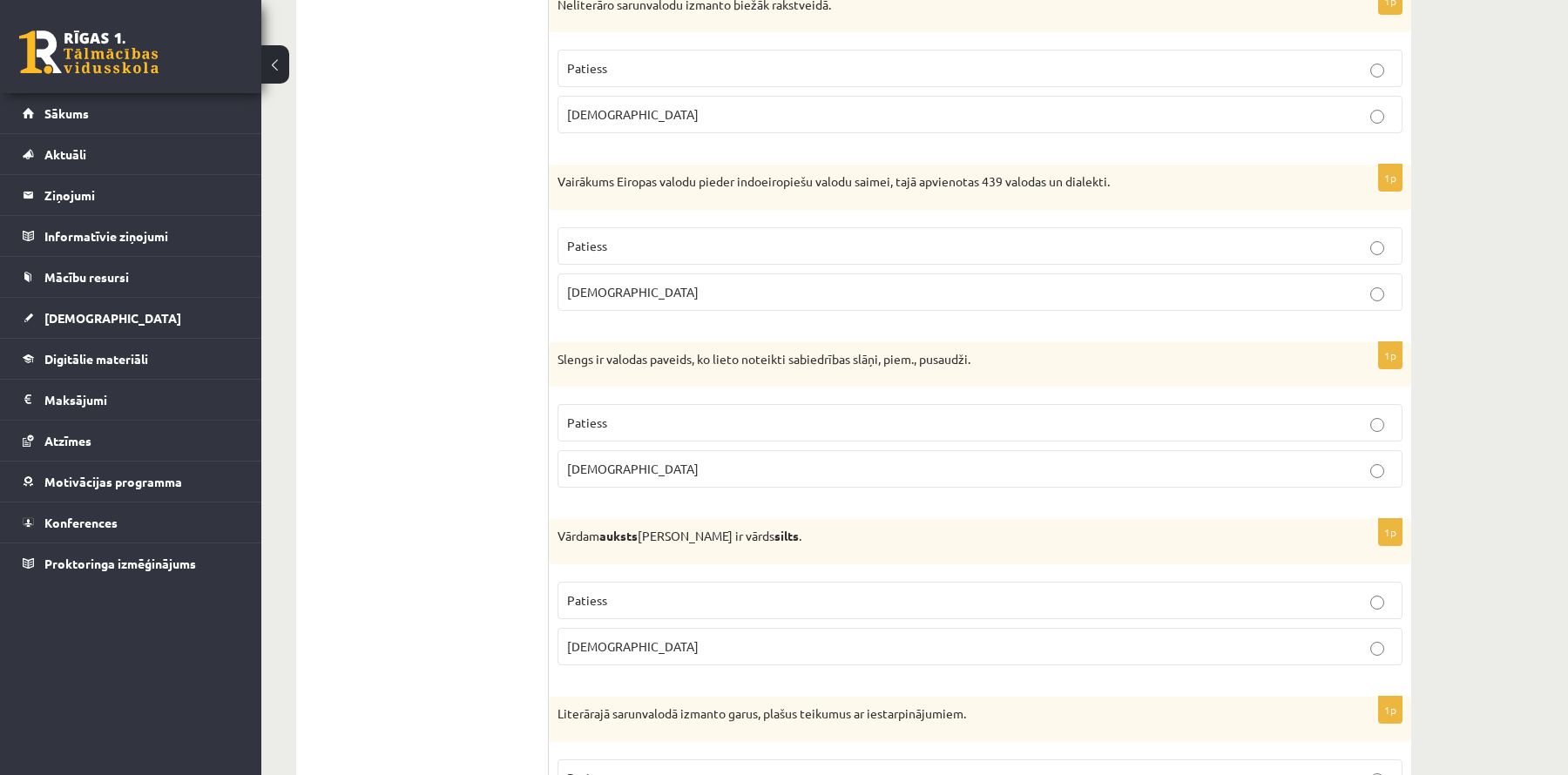
scroll to position [4338, 0]
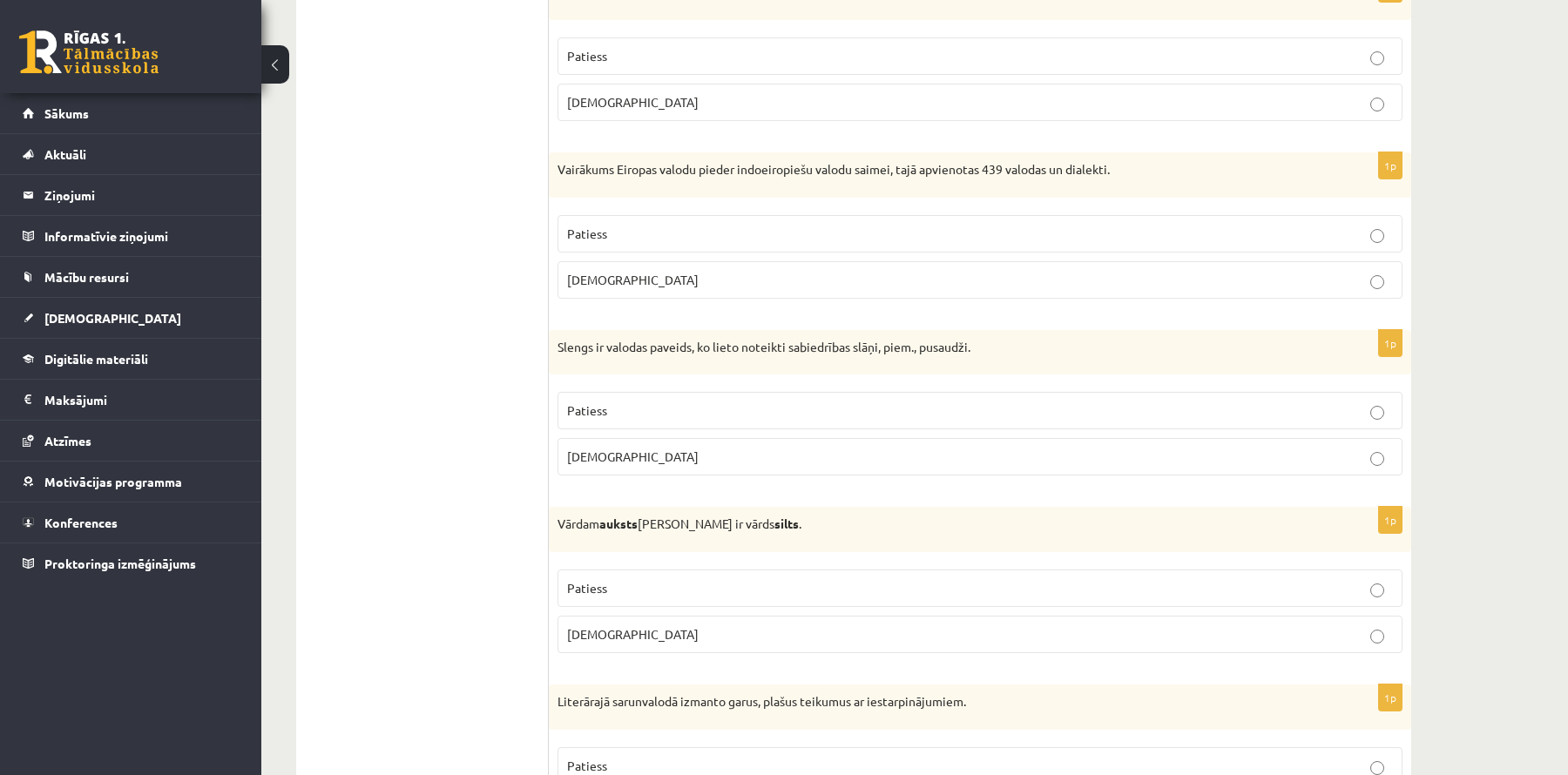
drag, startPoint x: 683, startPoint y: 215, endPoint x: 686, endPoint y: 275, distance: 60.1
click at [683, 215] on label "Patiess" at bounding box center [981, 234] width 846 height 37
click at [641, 401] on p "Patiess" at bounding box center [980, 411] width 826 height 18
click at [606, 570] on label "Patiess" at bounding box center [981, 588] width 846 height 37
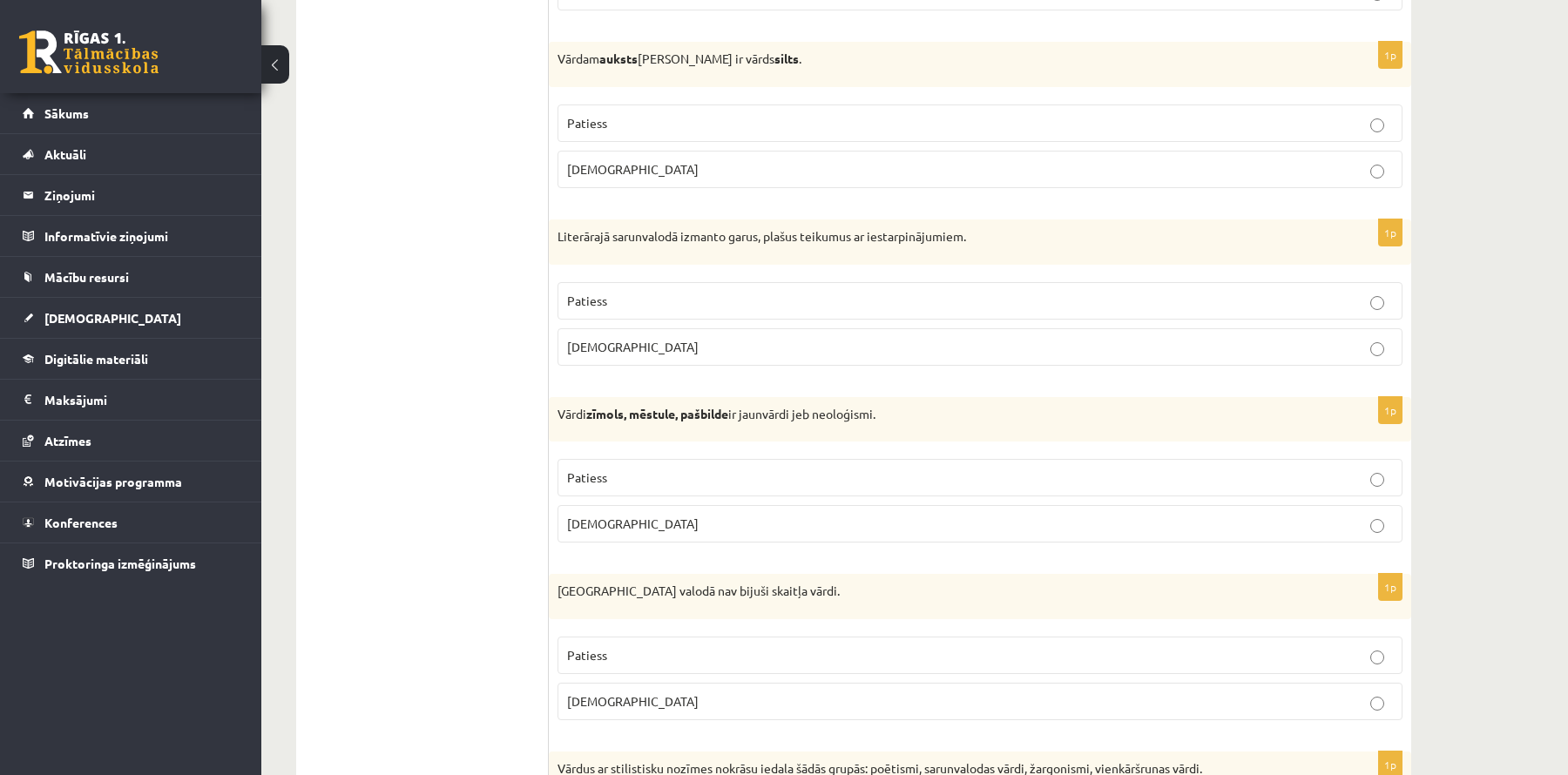
scroll to position [4828, 0]
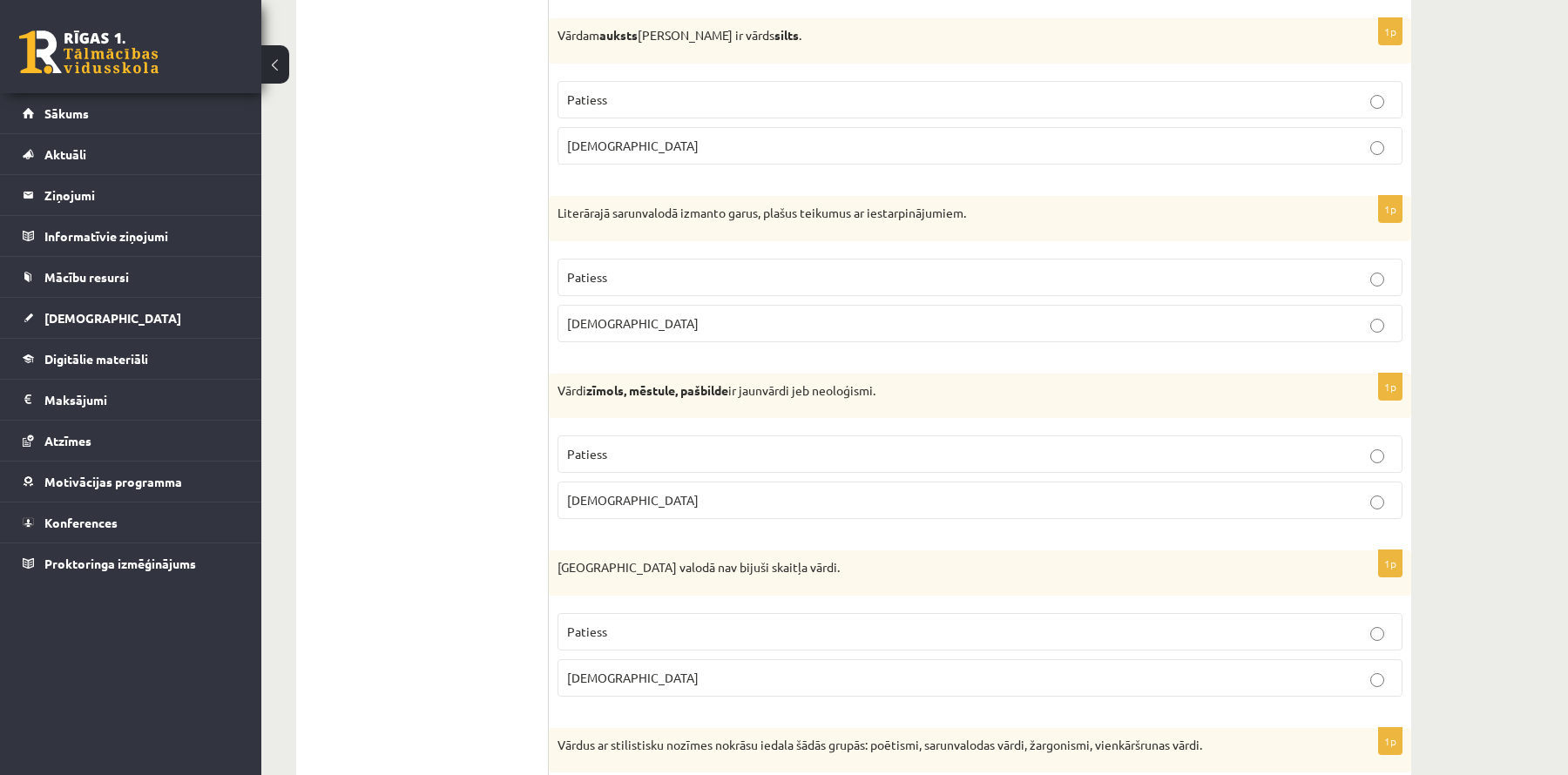
click at [675, 314] on p "Aplams" at bounding box center [980, 324] width 826 height 18
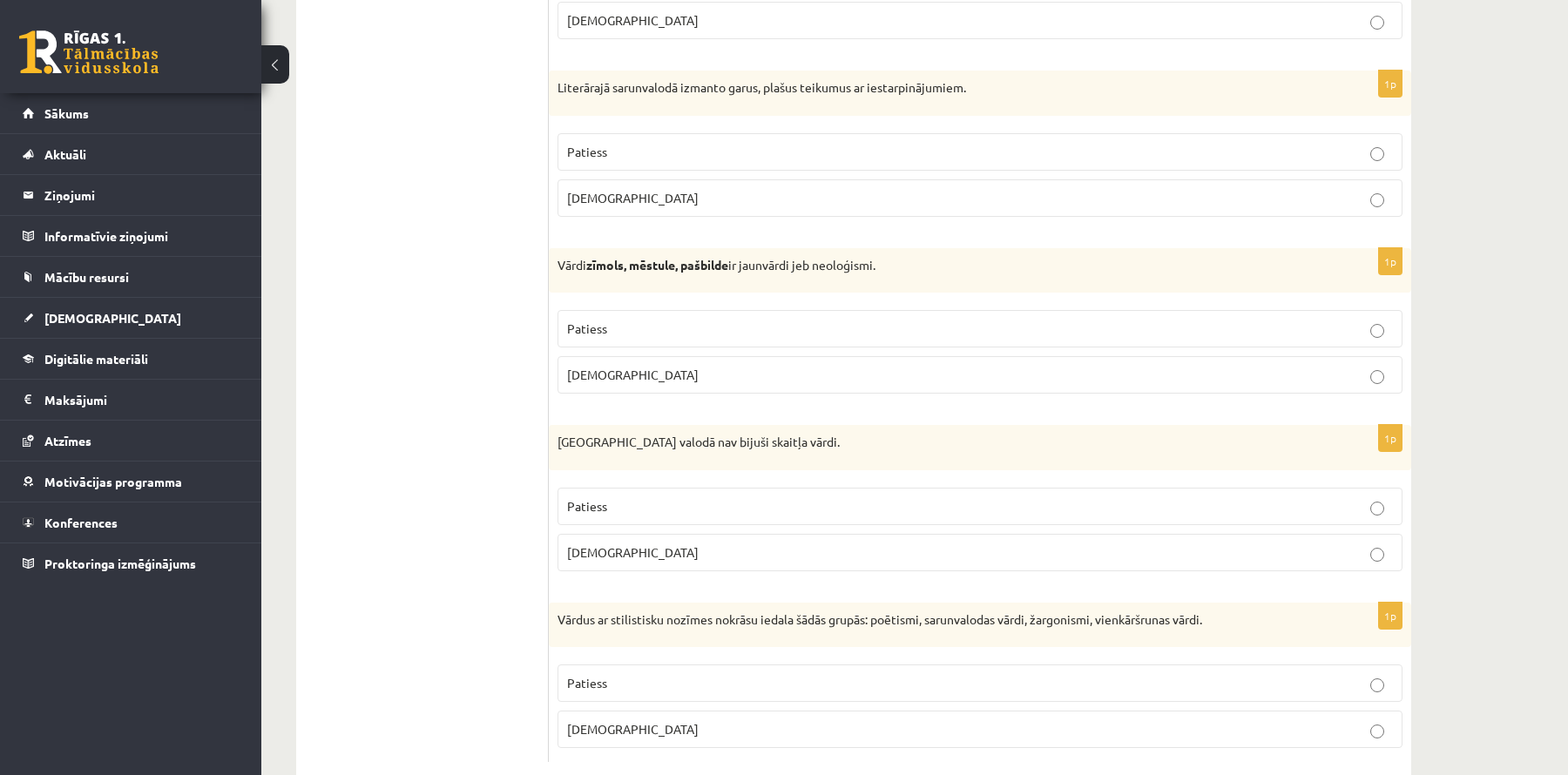
click at [698, 320] on p "Patiess" at bounding box center [980, 329] width 826 height 18
click at [622, 498] on p "Patiess" at bounding box center [980, 507] width 826 height 18
click at [595, 675] on span "Patiess" at bounding box center [586, 683] width 40 height 16
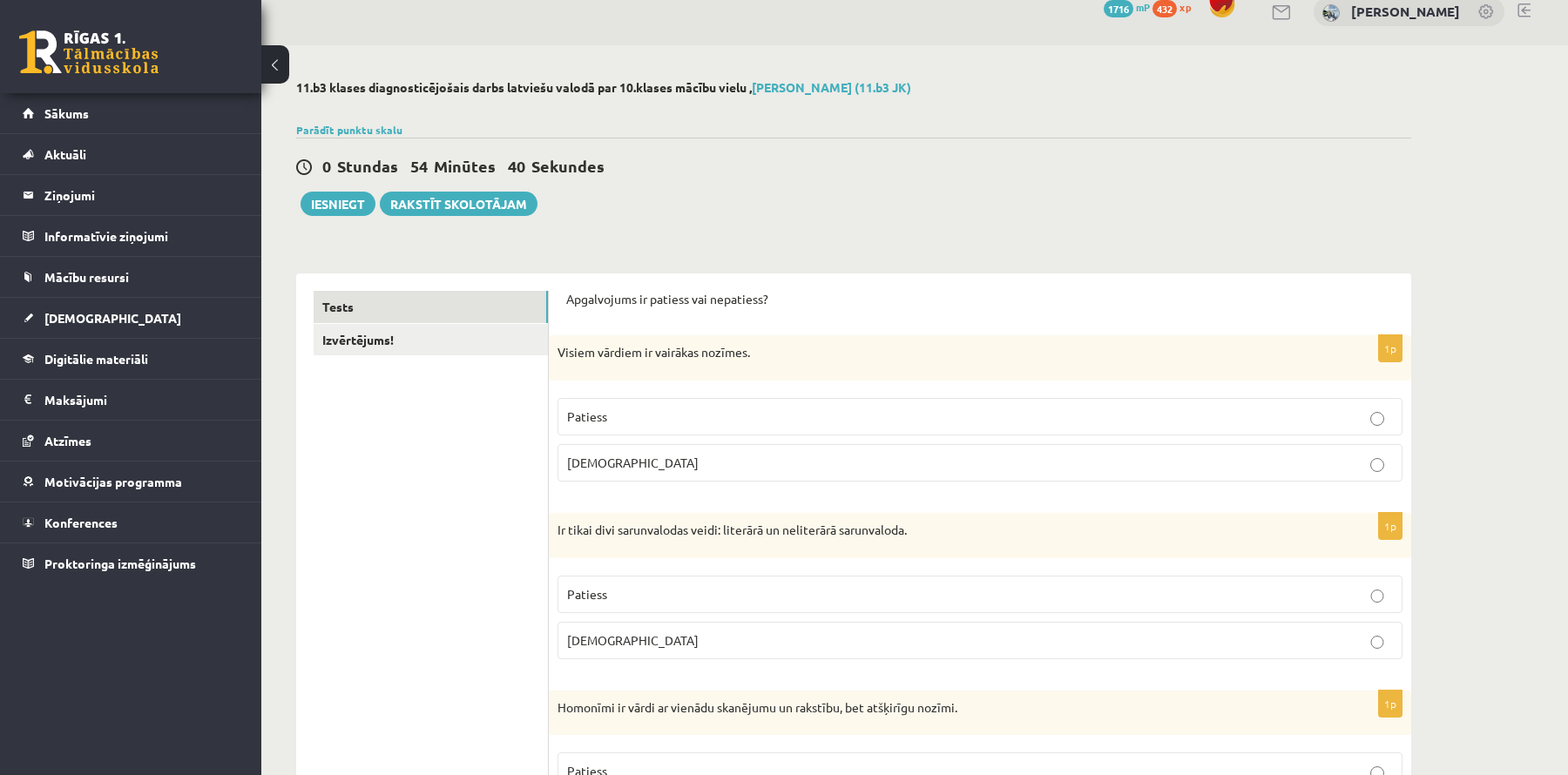
scroll to position [0, 0]
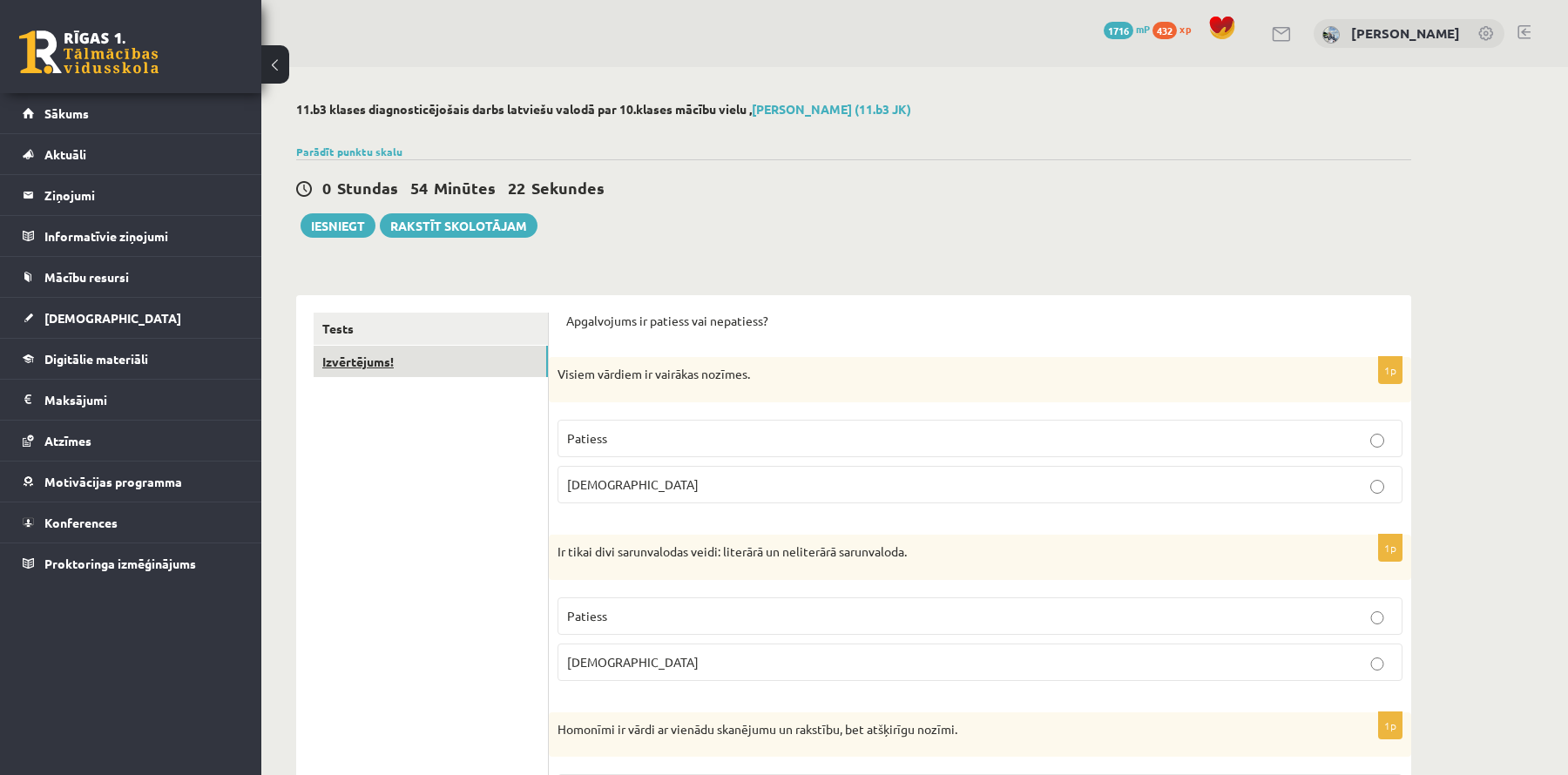
click at [402, 365] on link "Izvērtējums!" at bounding box center [430, 362] width 234 height 32
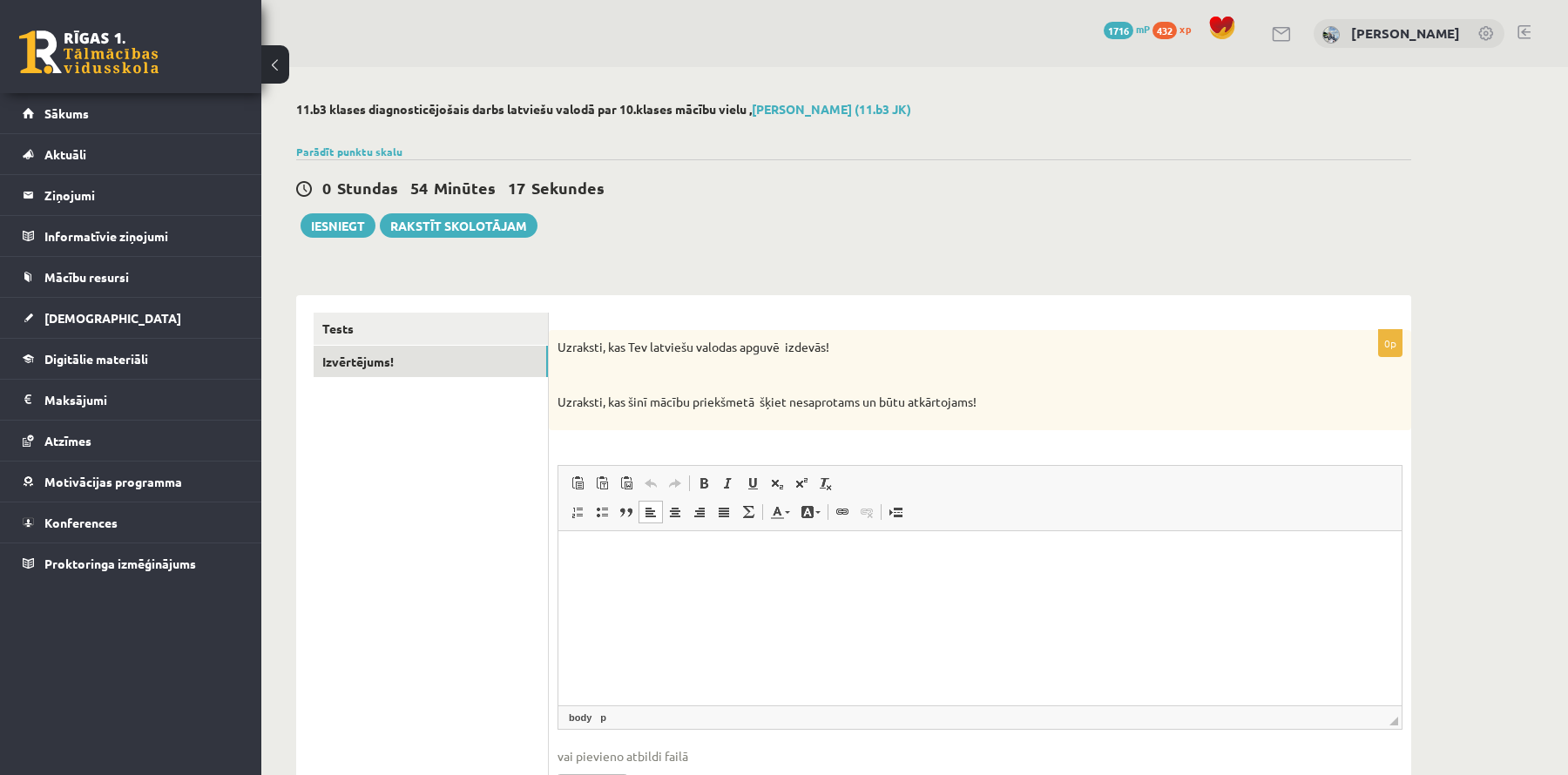
click at [642, 576] on html at bounding box center [981, 557] width 844 height 53
click at [327, 227] on button "Iesniegt" at bounding box center [338, 226] width 75 height 24
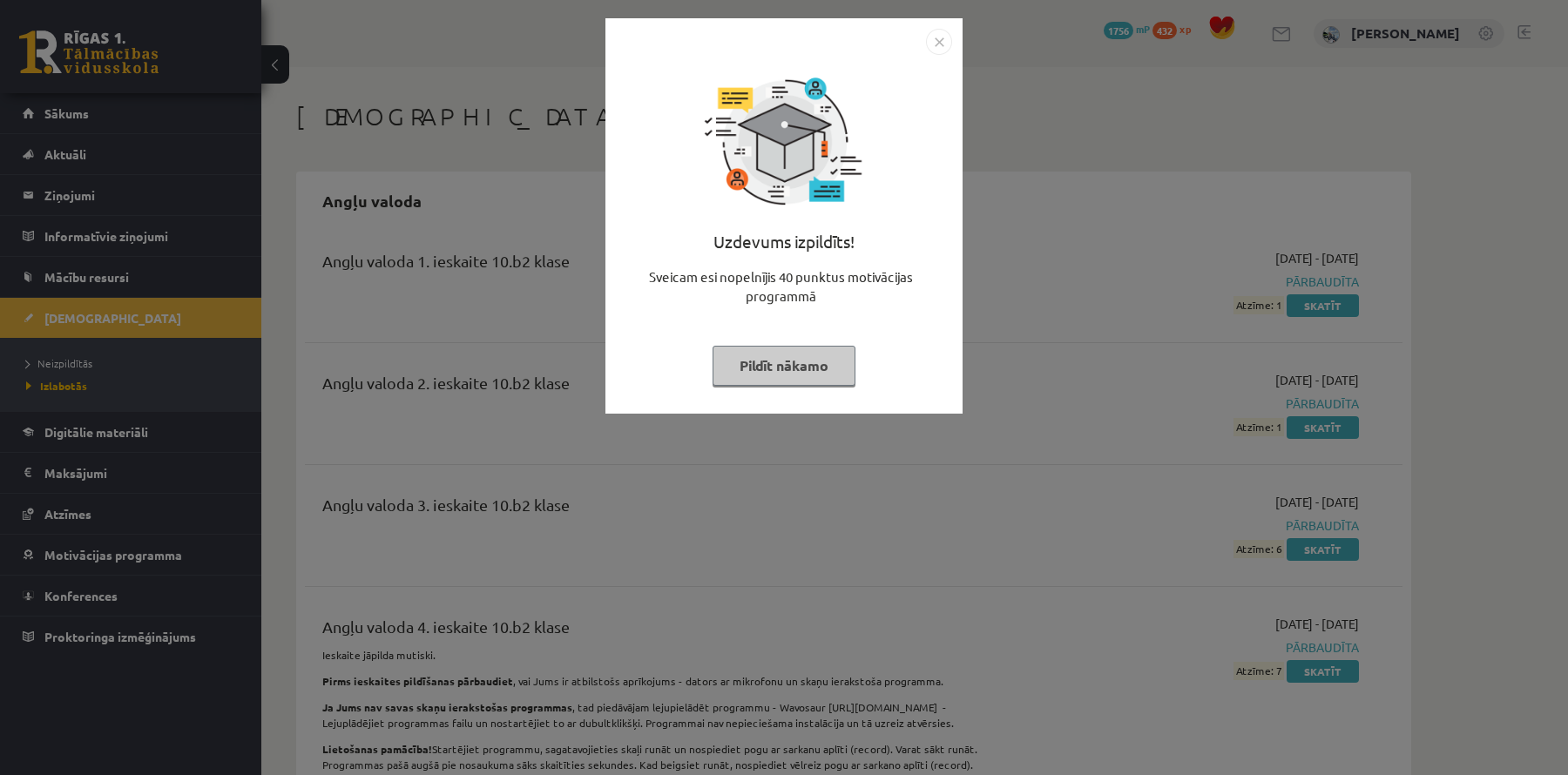
drag, startPoint x: 785, startPoint y: 354, endPoint x: 726, endPoint y: 355, distance: 59.0
click at [785, 354] on button "Pildīt nākamo" at bounding box center [784, 365] width 142 height 40
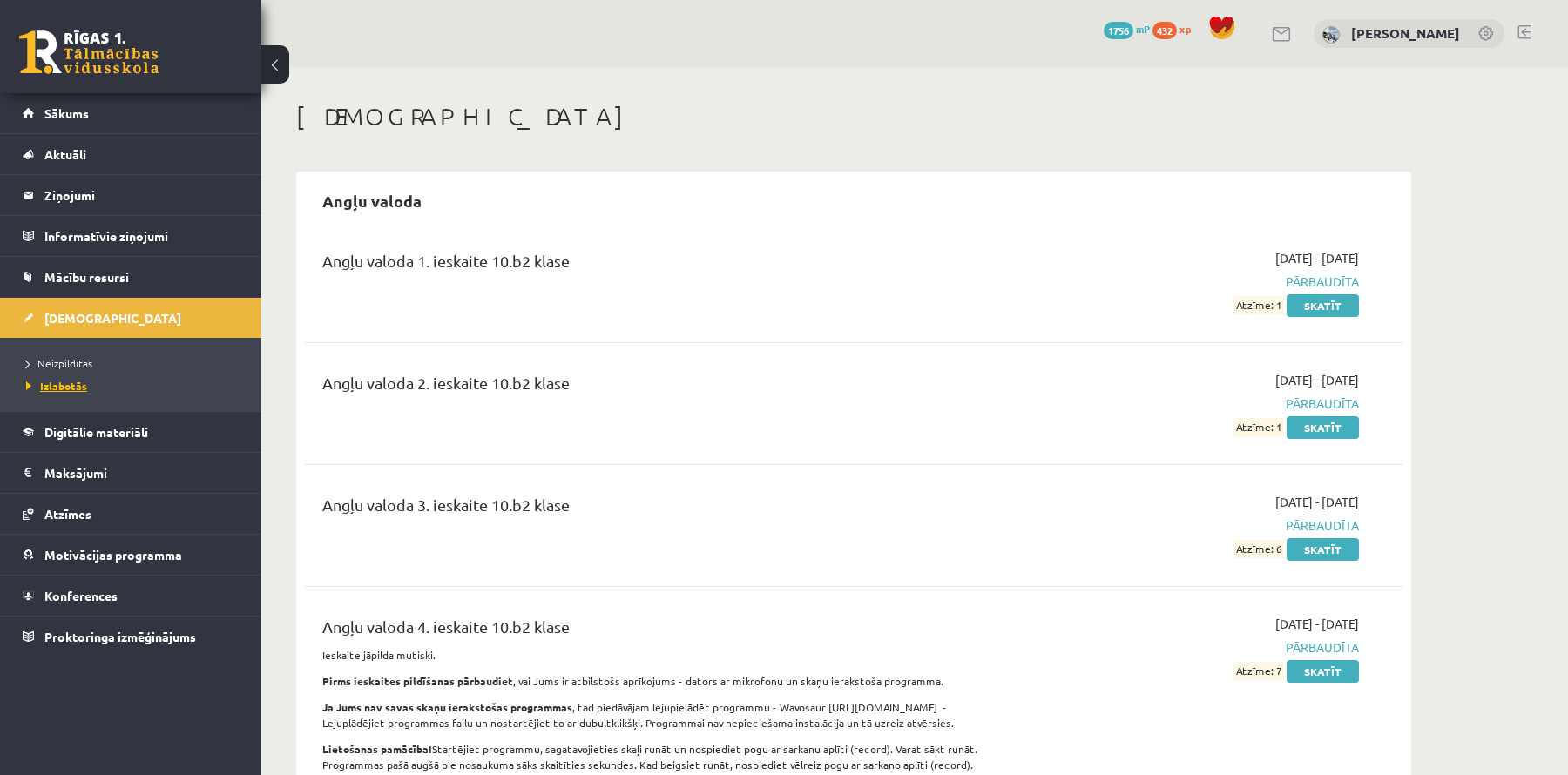
click at [69, 379] on span "Izlabotās" at bounding box center [56, 386] width 61 height 14
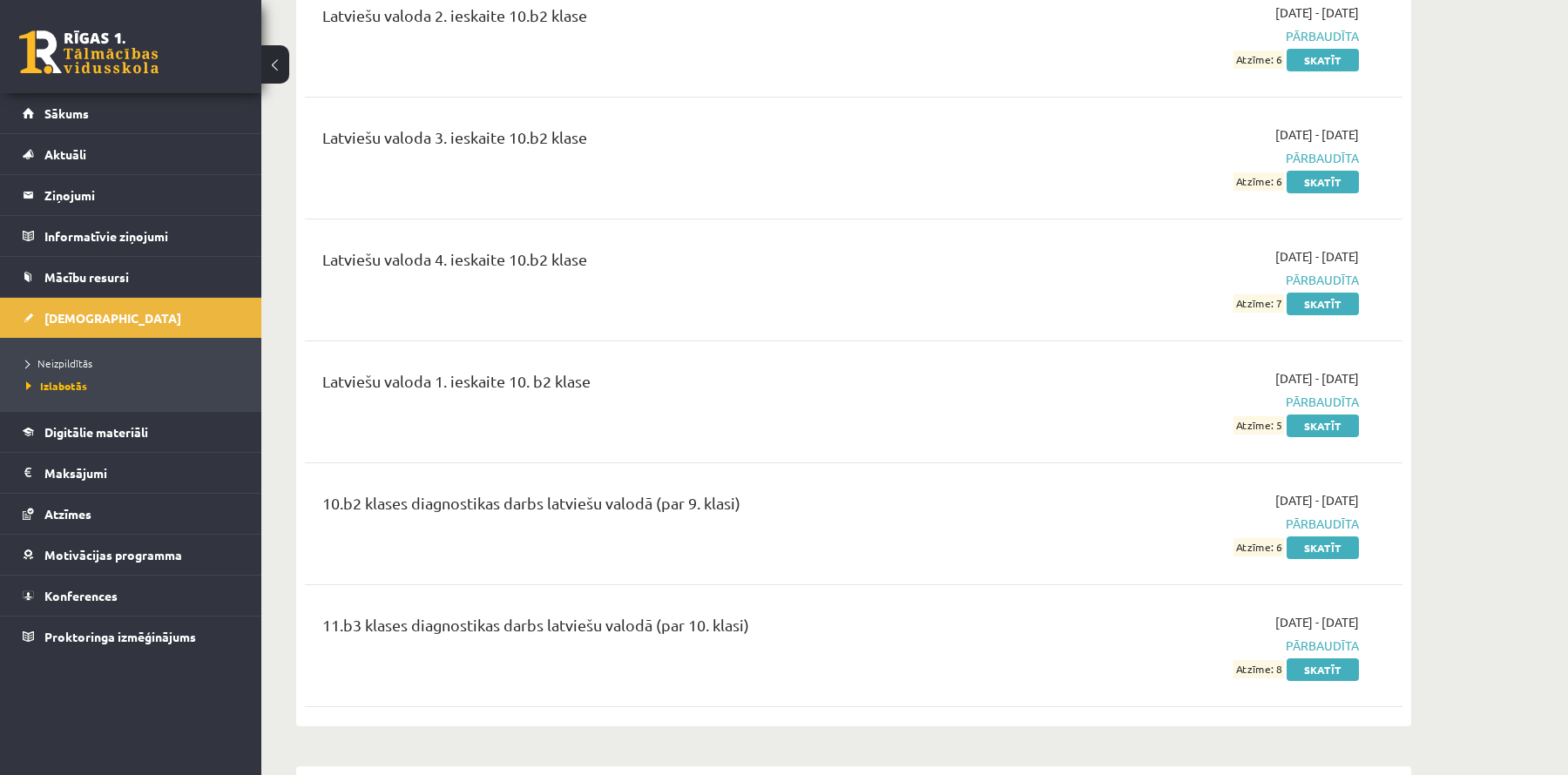
scroll to position [5727, 0]
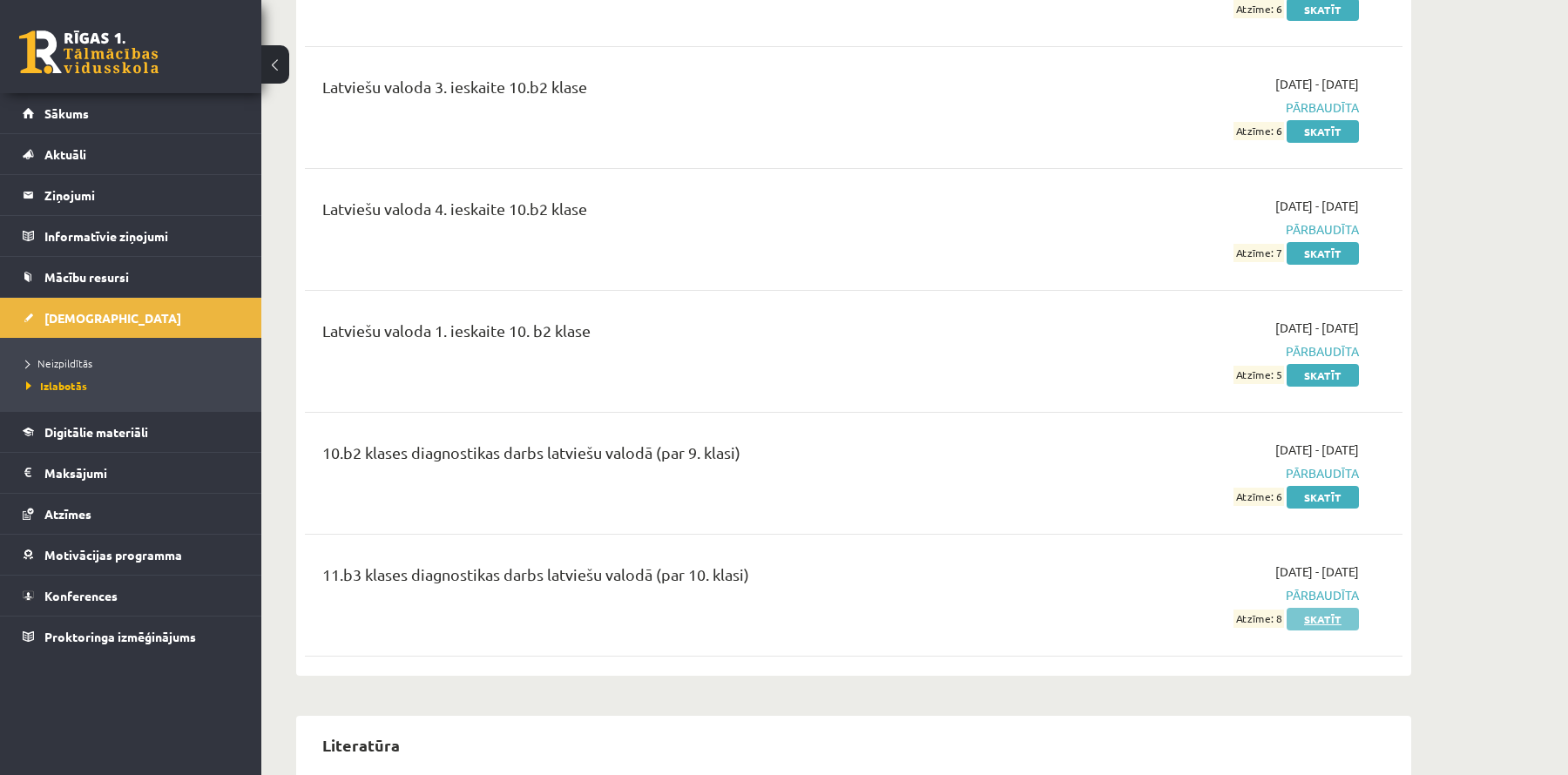
click at [1351, 608] on link "Skatīt" at bounding box center [1323, 619] width 72 height 22
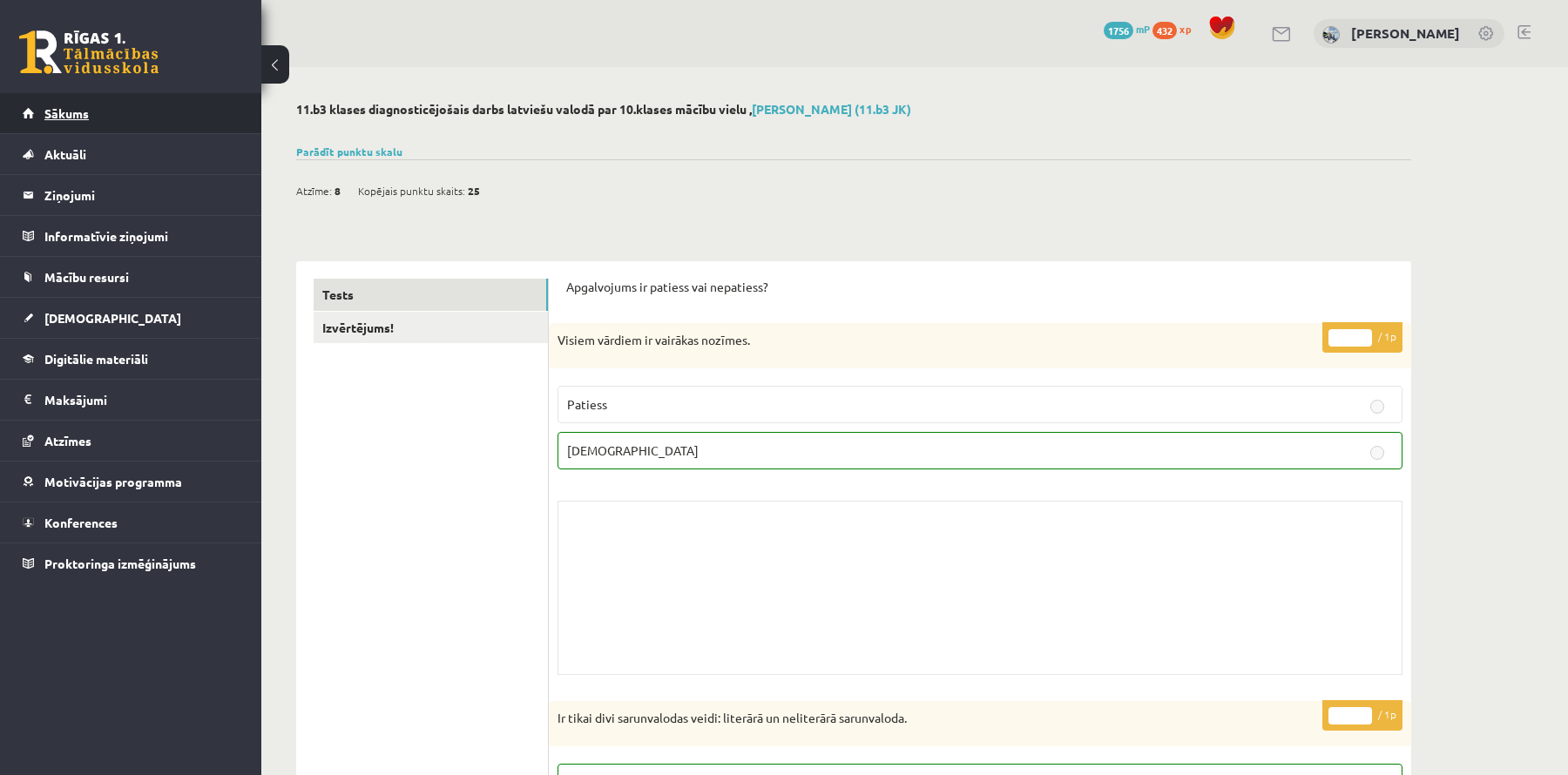
click at [180, 115] on link "Sākums" at bounding box center [130, 113] width 217 height 40
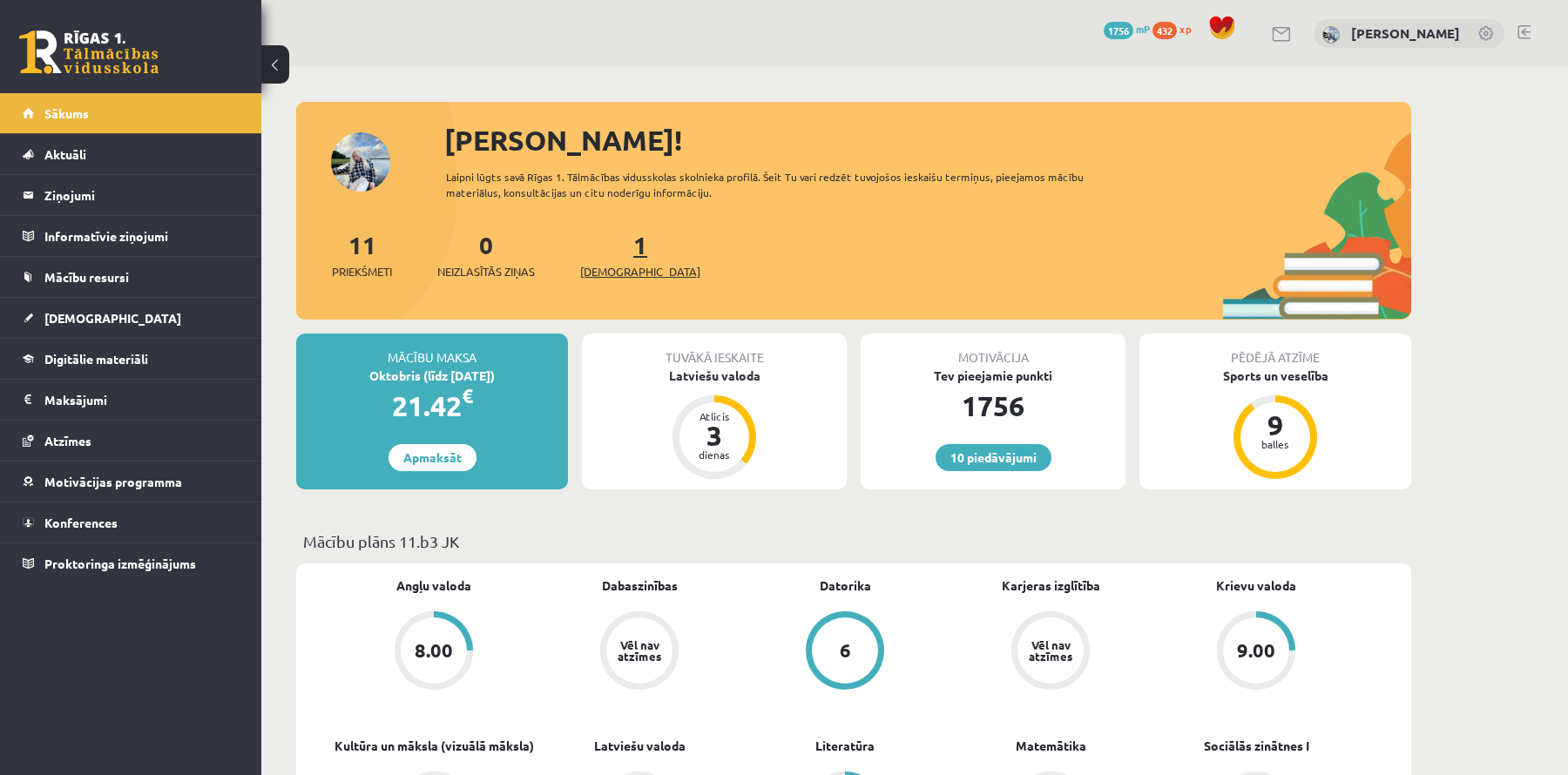
click at [608, 244] on link "1 Ieskaites" at bounding box center [640, 255] width 120 height 52
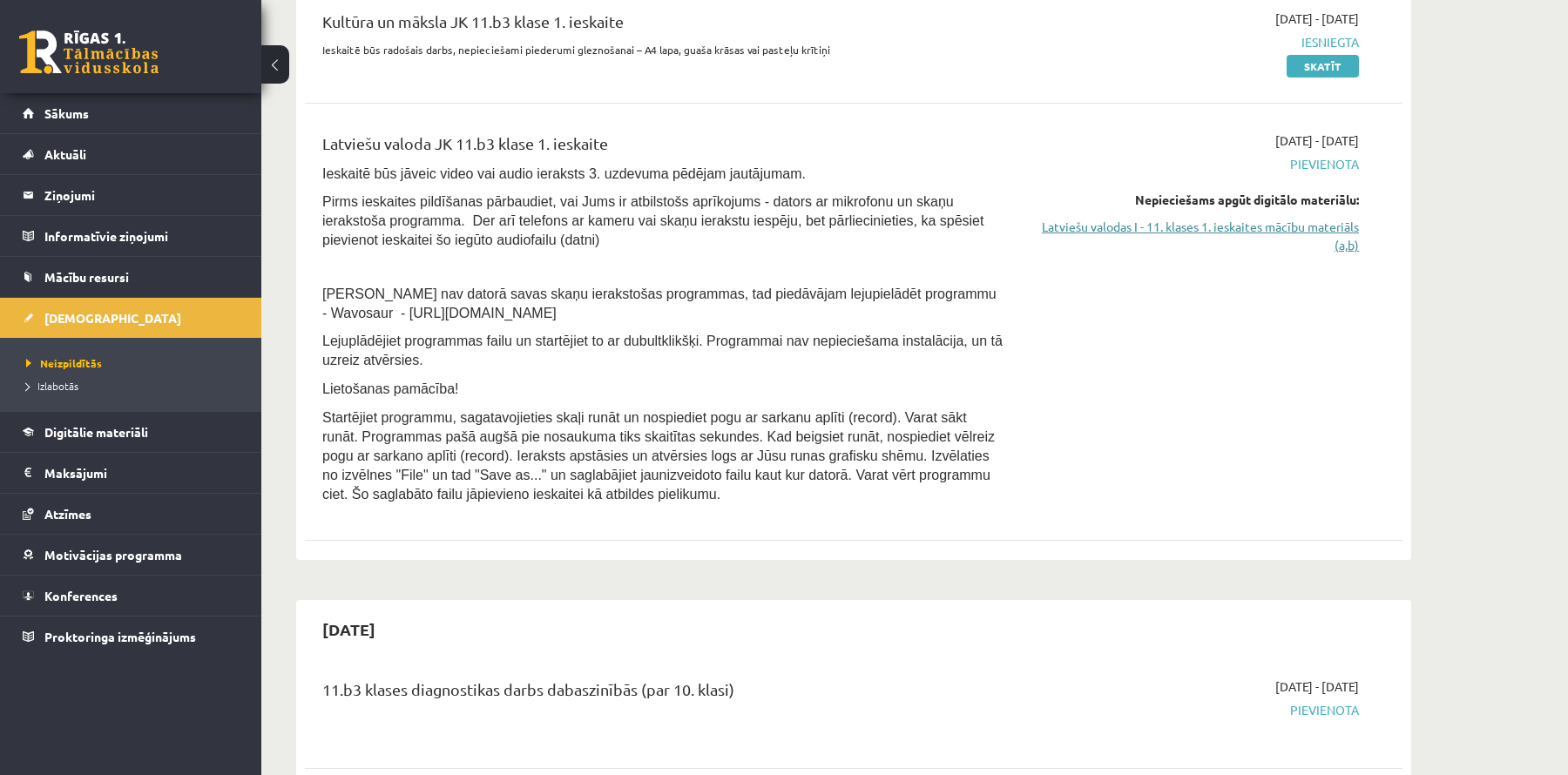
scroll to position [461, 0]
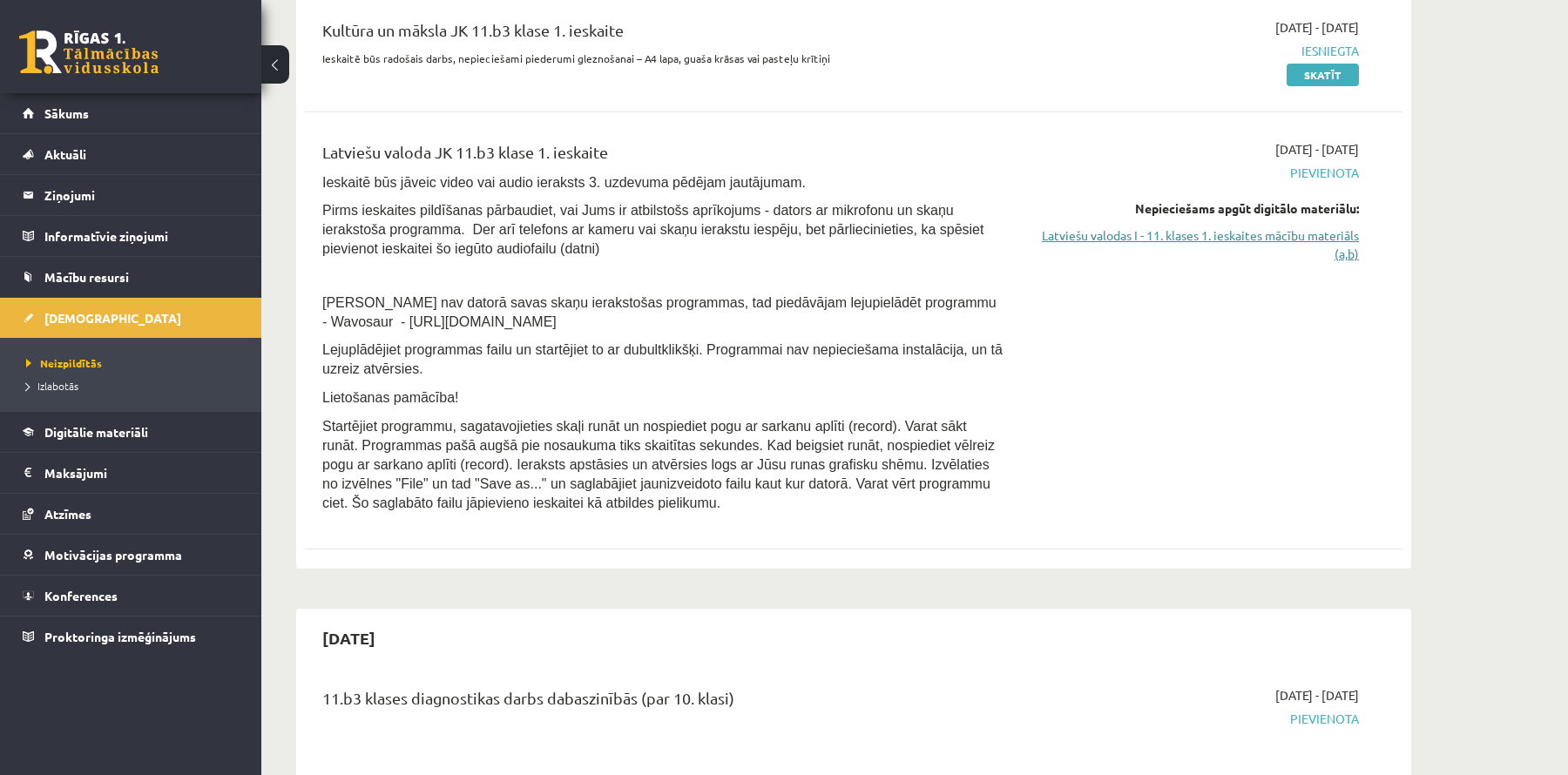
click at [1229, 233] on link "Latviešu valodas I - 11. klases 1. ieskaites mācību materiāls (a,b)" at bounding box center [1194, 245] width 328 height 37
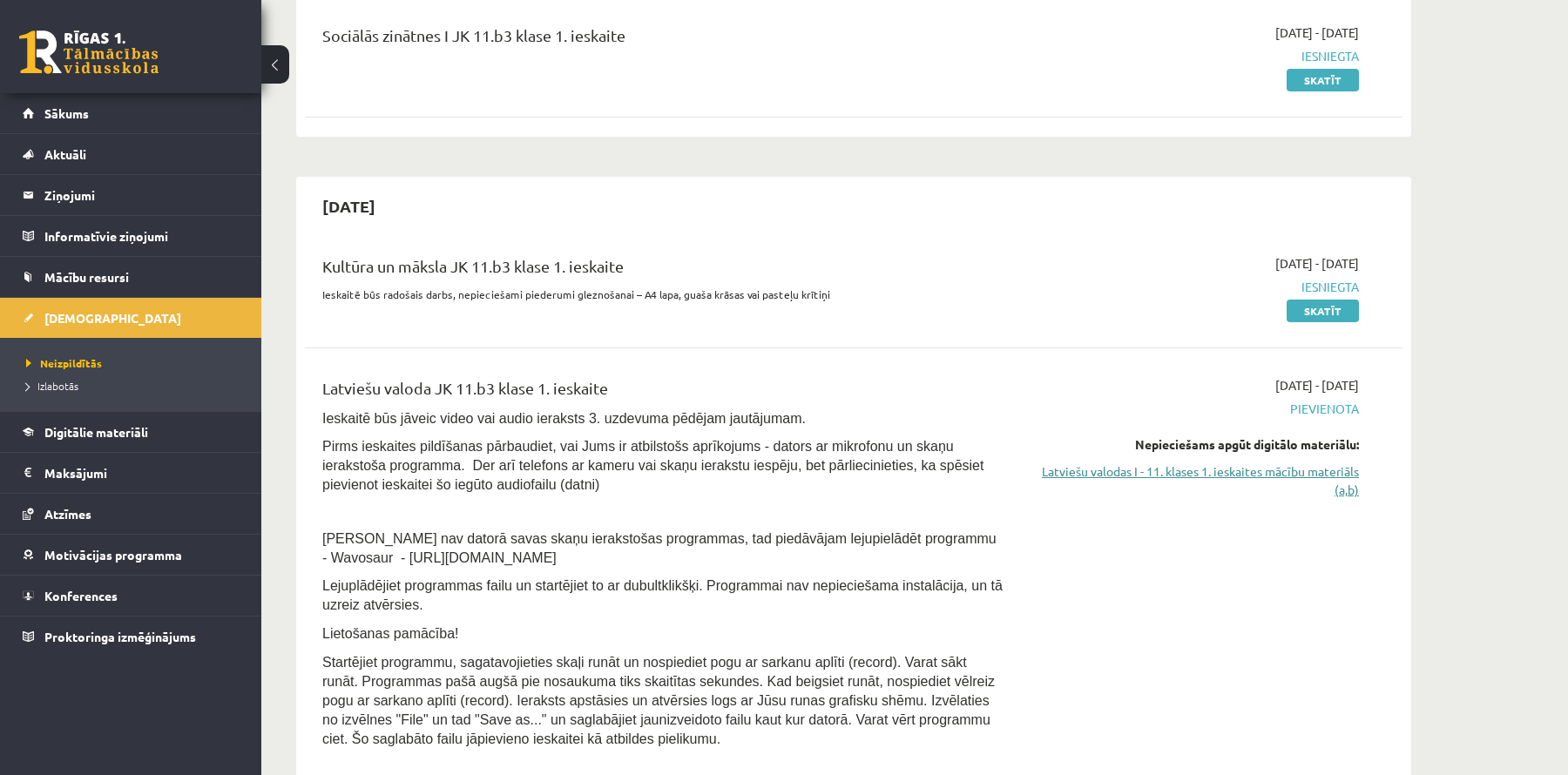
scroll to position [233, 0]
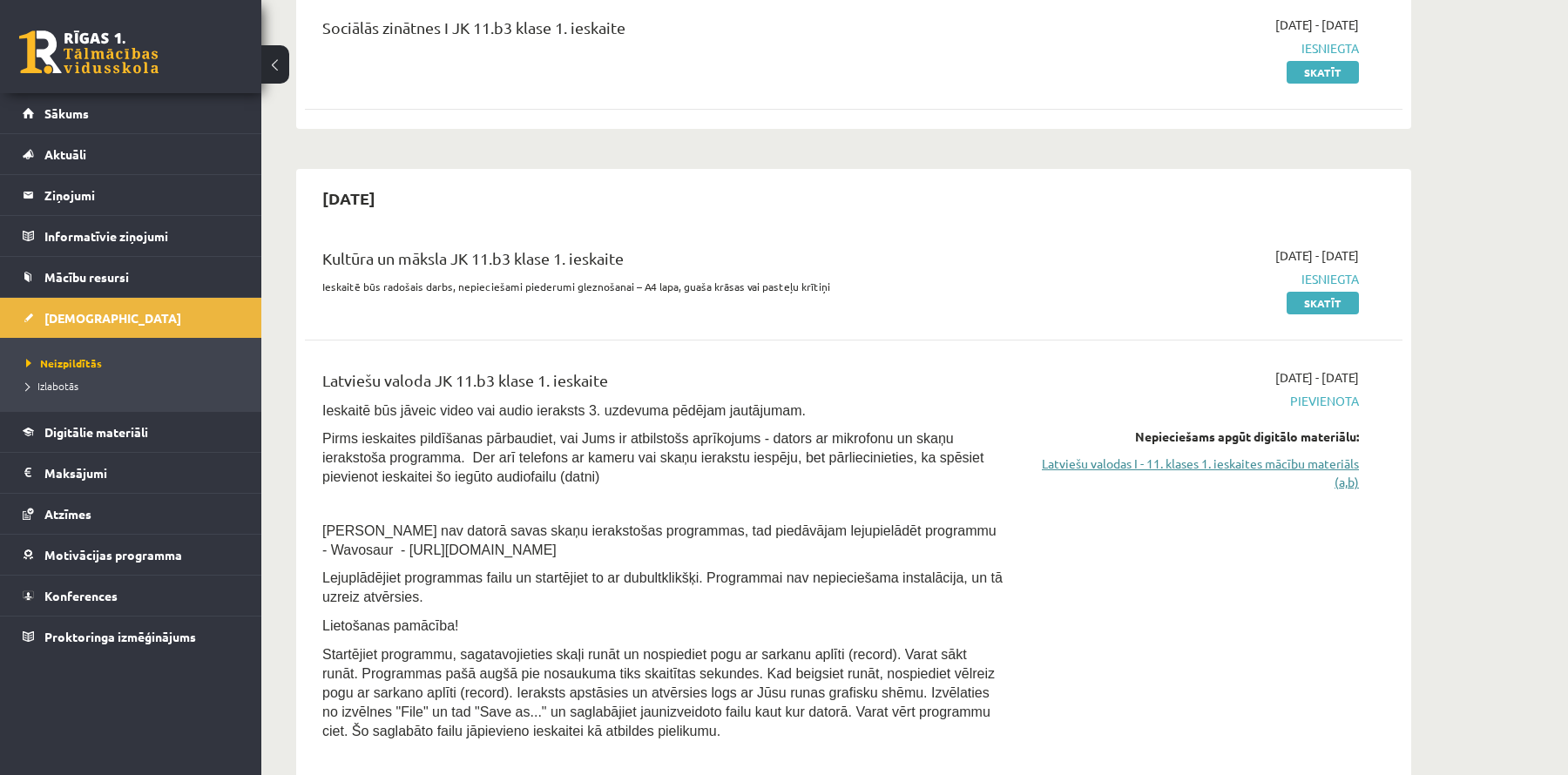
click at [1311, 474] on link "Latviešu valodas I - 11. klases 1. ieskaites mācību materiāls (a,b)" at bounding box center [1194, 474] width 328 height 37
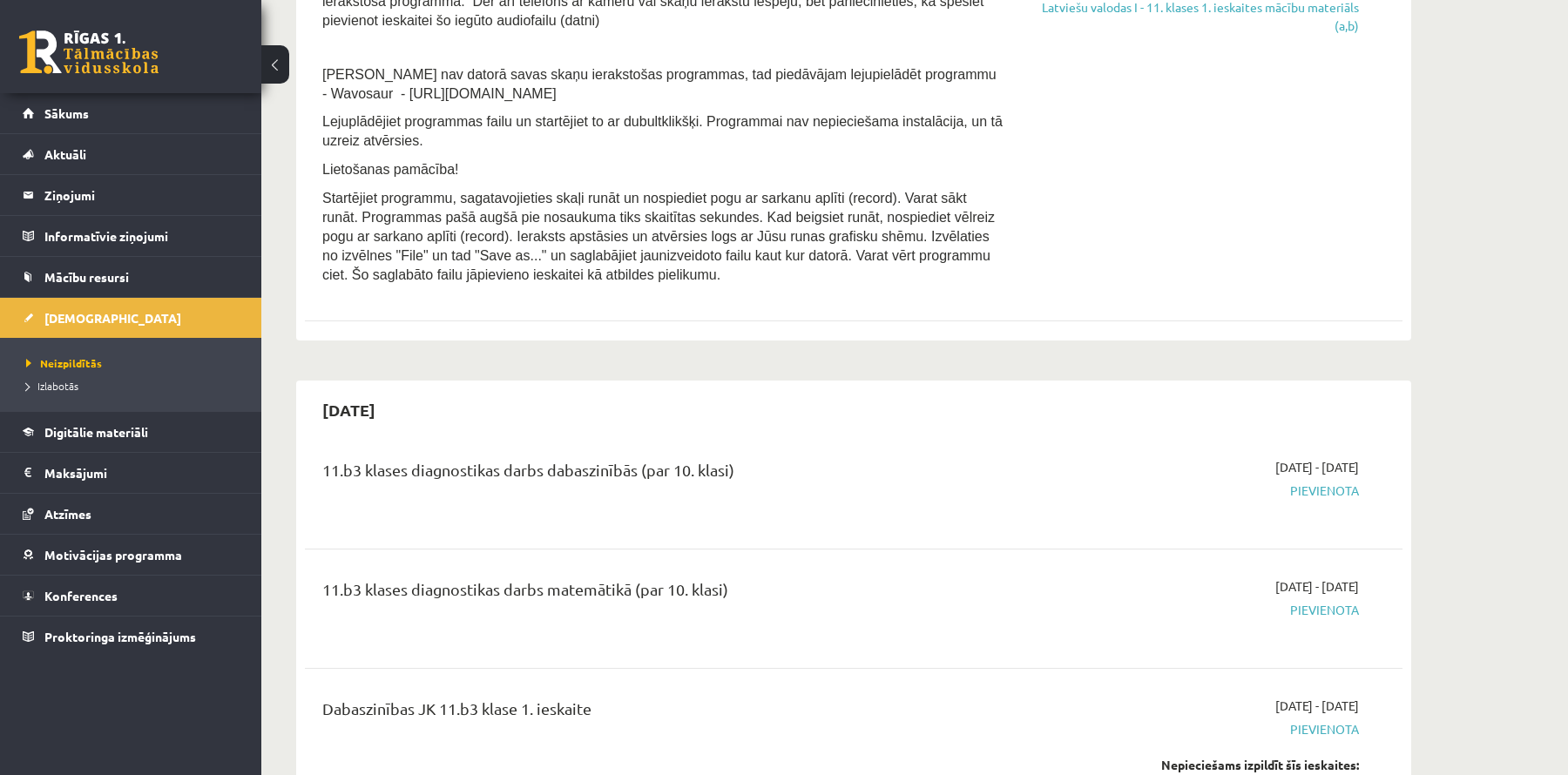
scroll to position [645, 0]
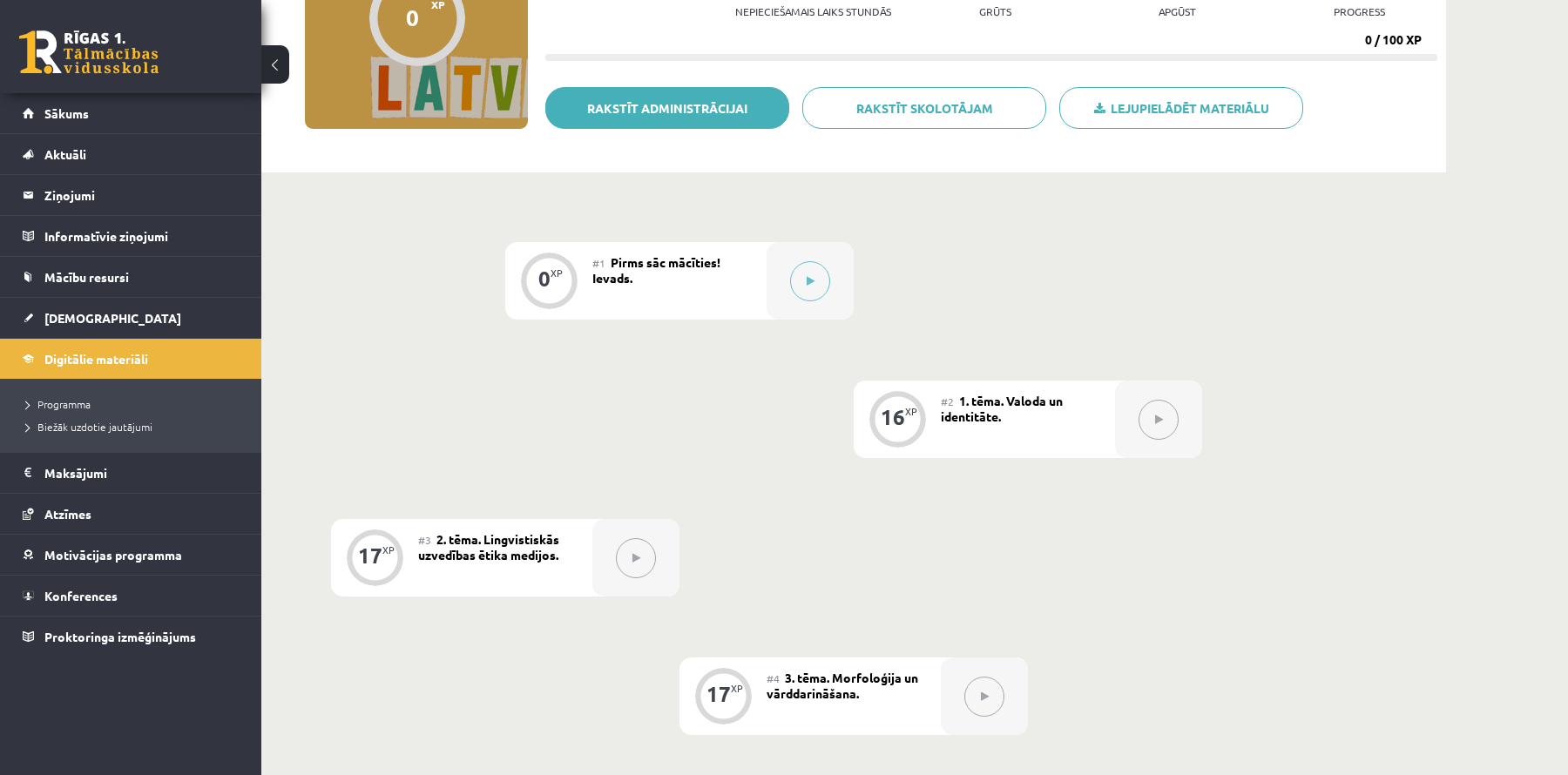
scroll to position [215, 0]
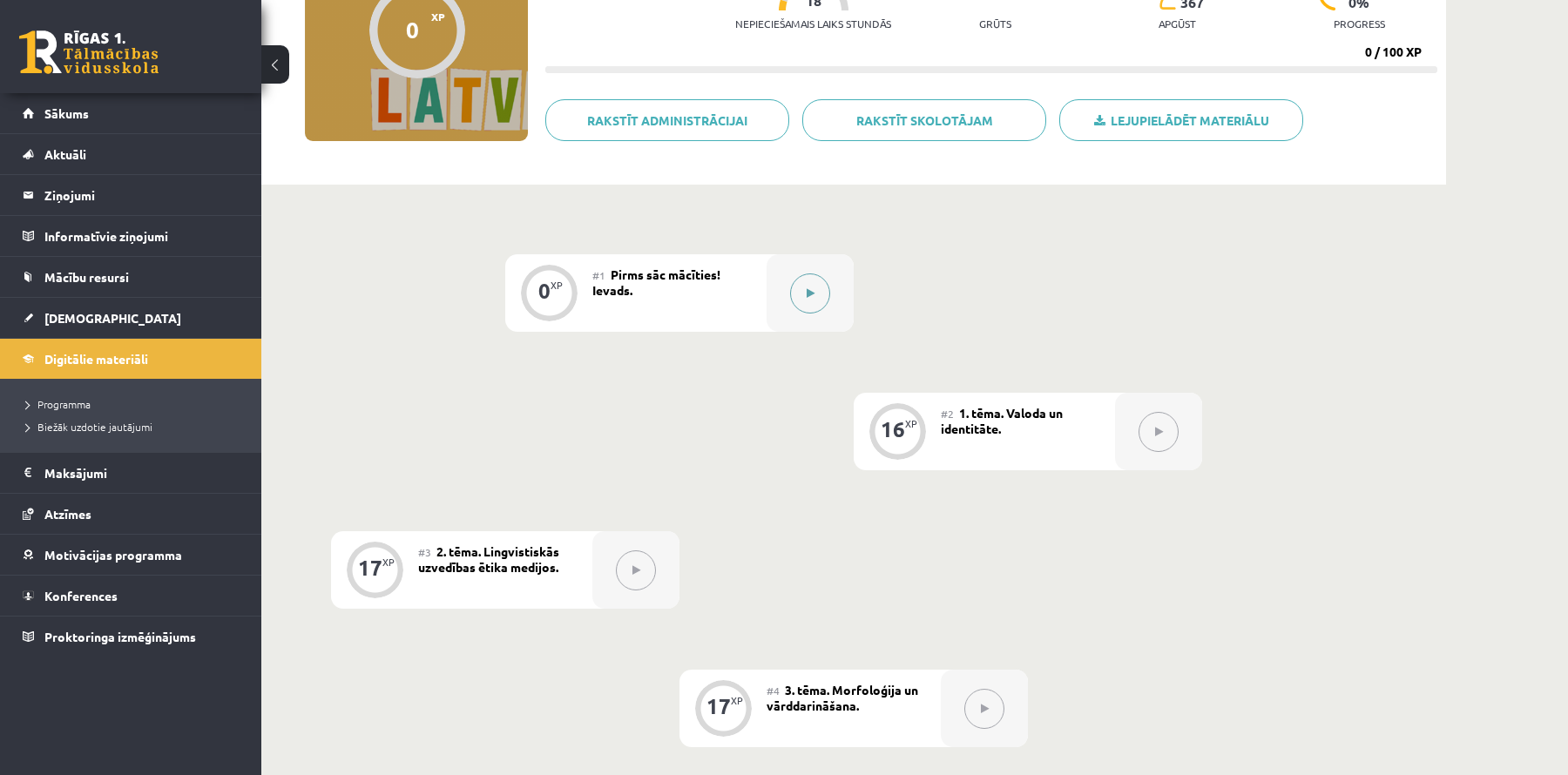
click at [819, 296] on button at bounding box center [809, 293] width 40 height 40
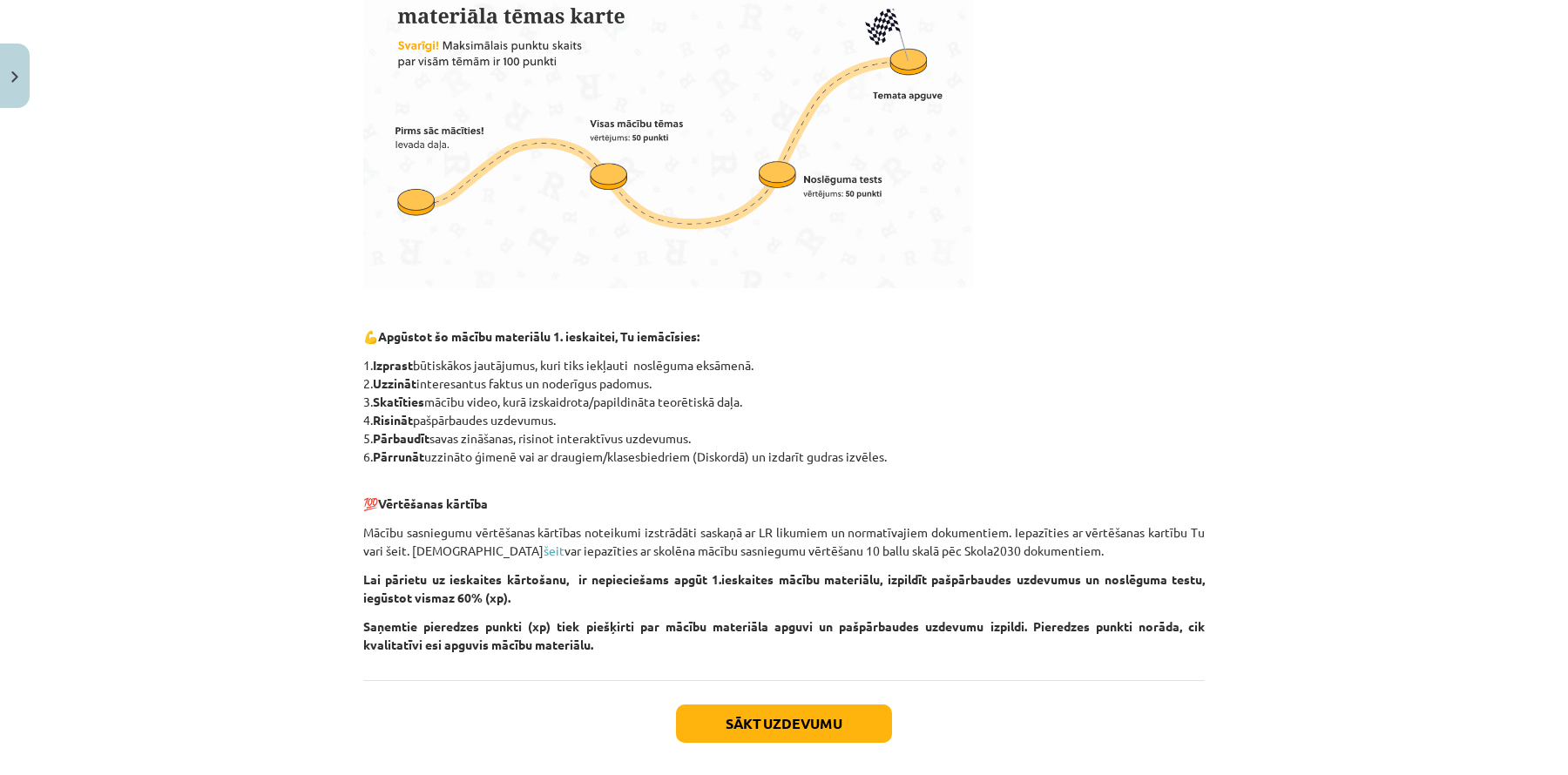
scroll to position [630, 0]
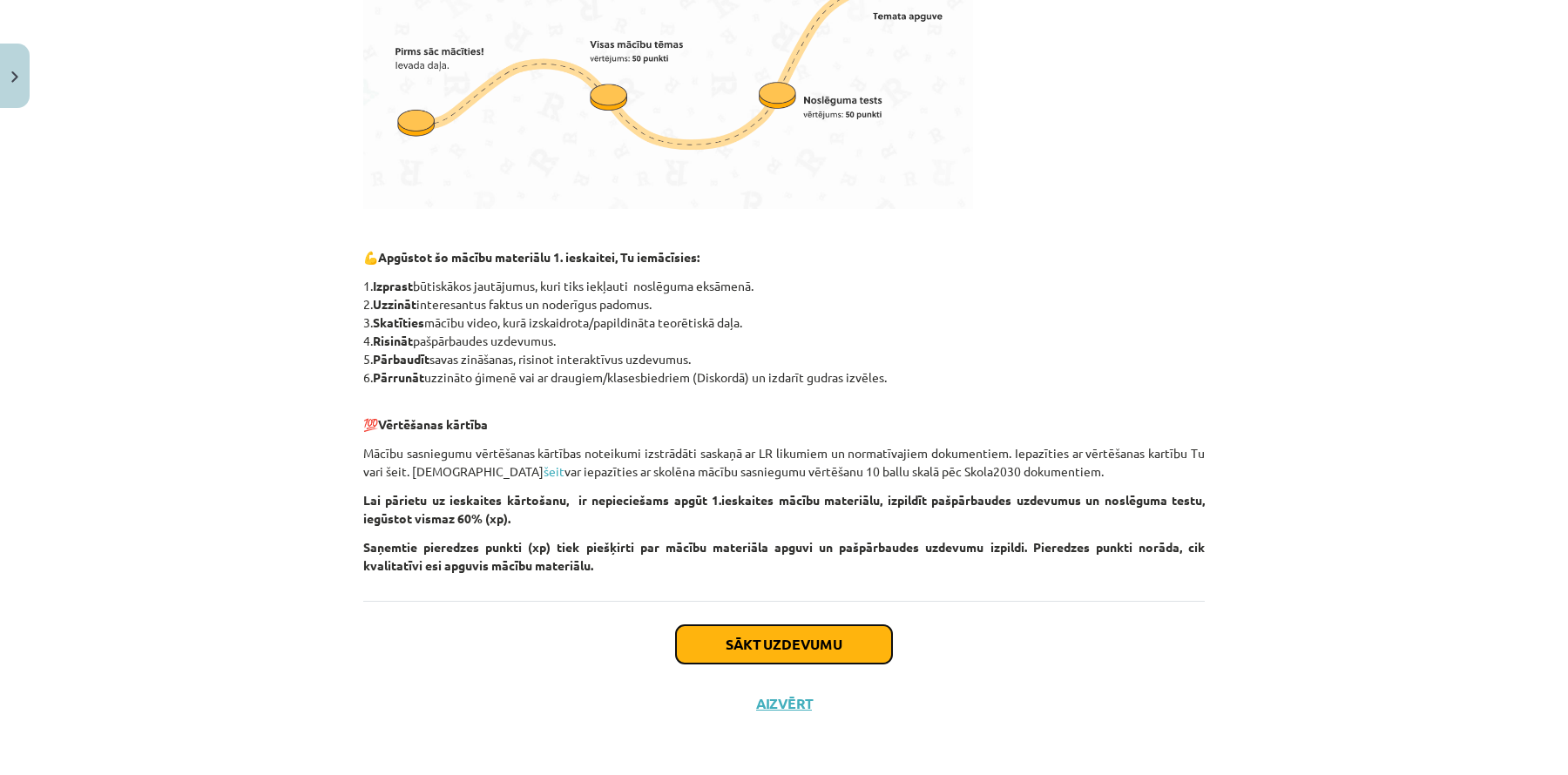
click at [728, 641] on button "Sākt uzdevumu" at bounding box center [784, 644] width 216 height 38
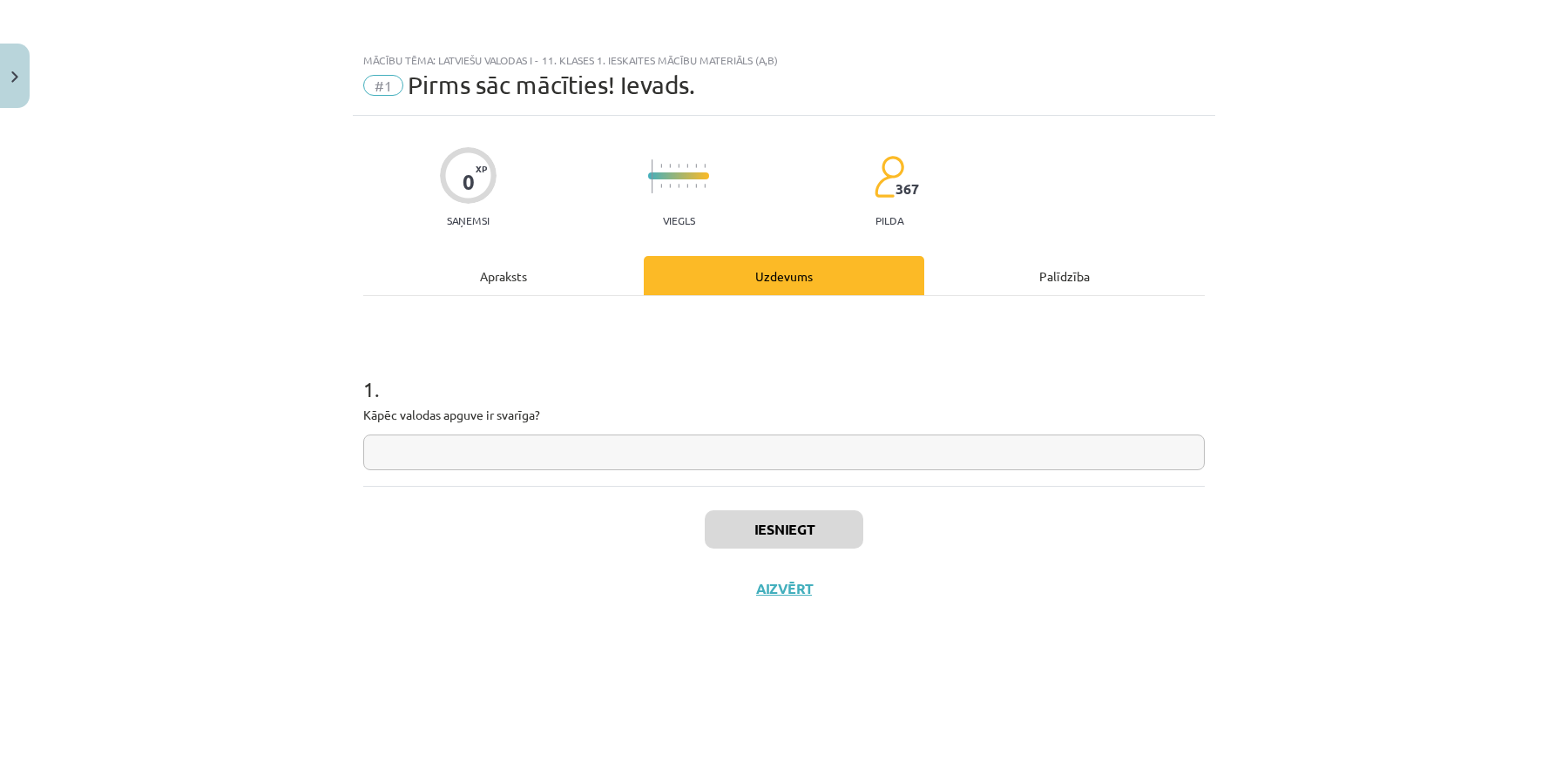
click at [693, 453] on input "text" at bounding box center [784, 452] width 842 height 36
type input "**********"
click at [786, 518] on button "Iesniegt" at bounding box center [784, 529] width 158 height 38
click at [730, 606] on button "Nākamā nodarbība" at bounding box center [784, 599] width 171 height 40
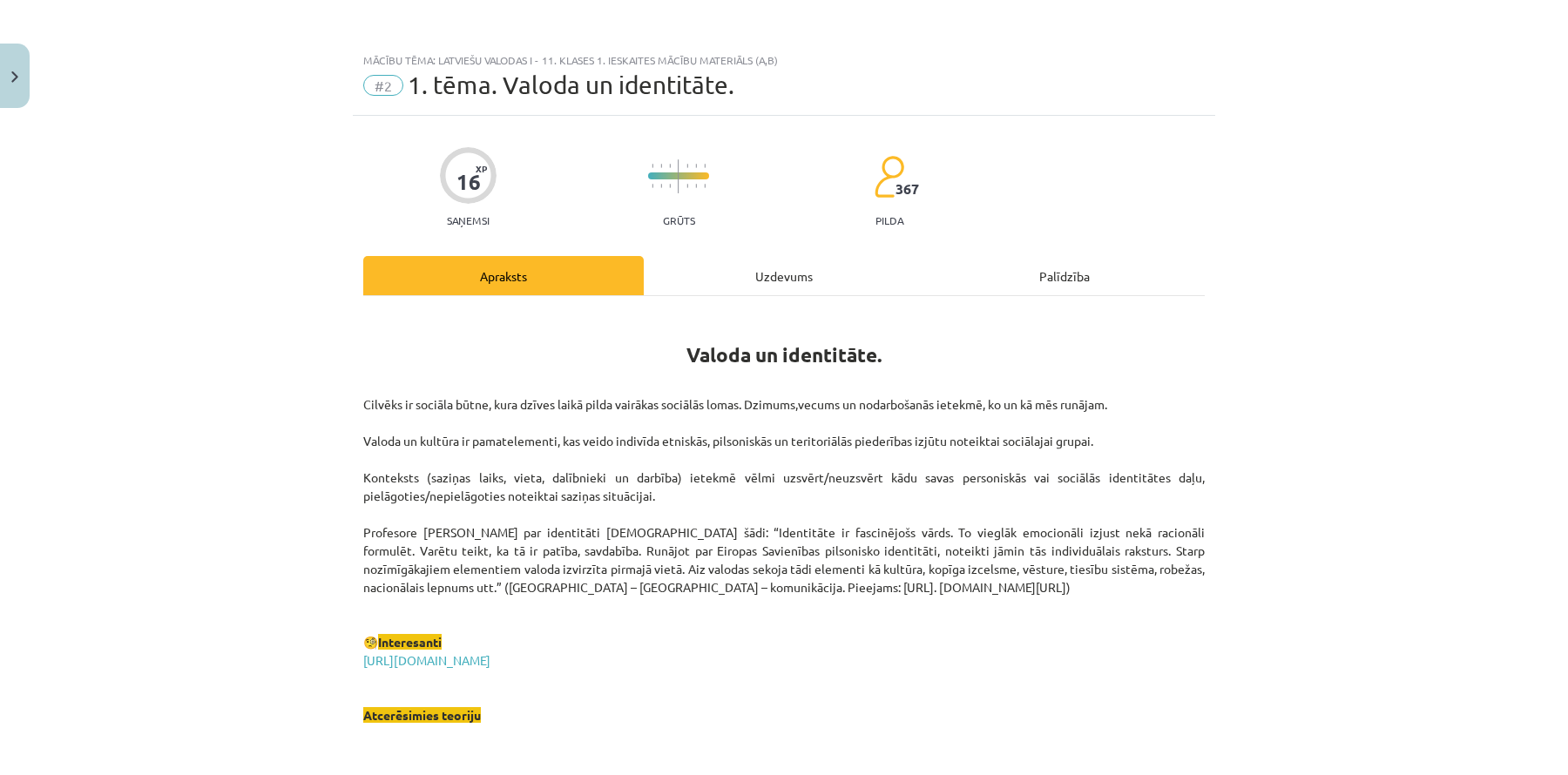
click at [795, 283] on div "Uzdevums" at bounding box center [784, 276] width 280 height 39
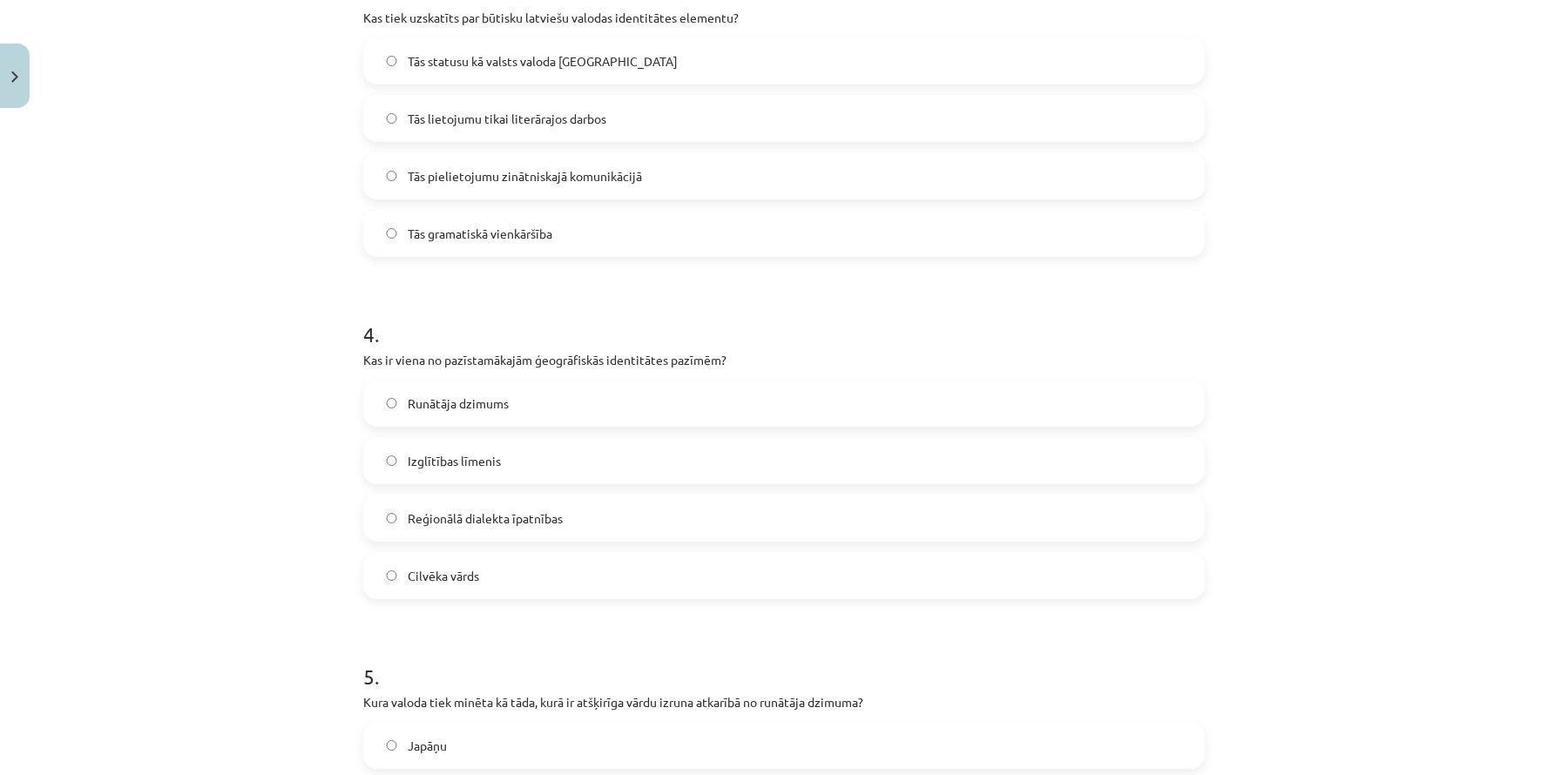
scroll to position [1448, 0]
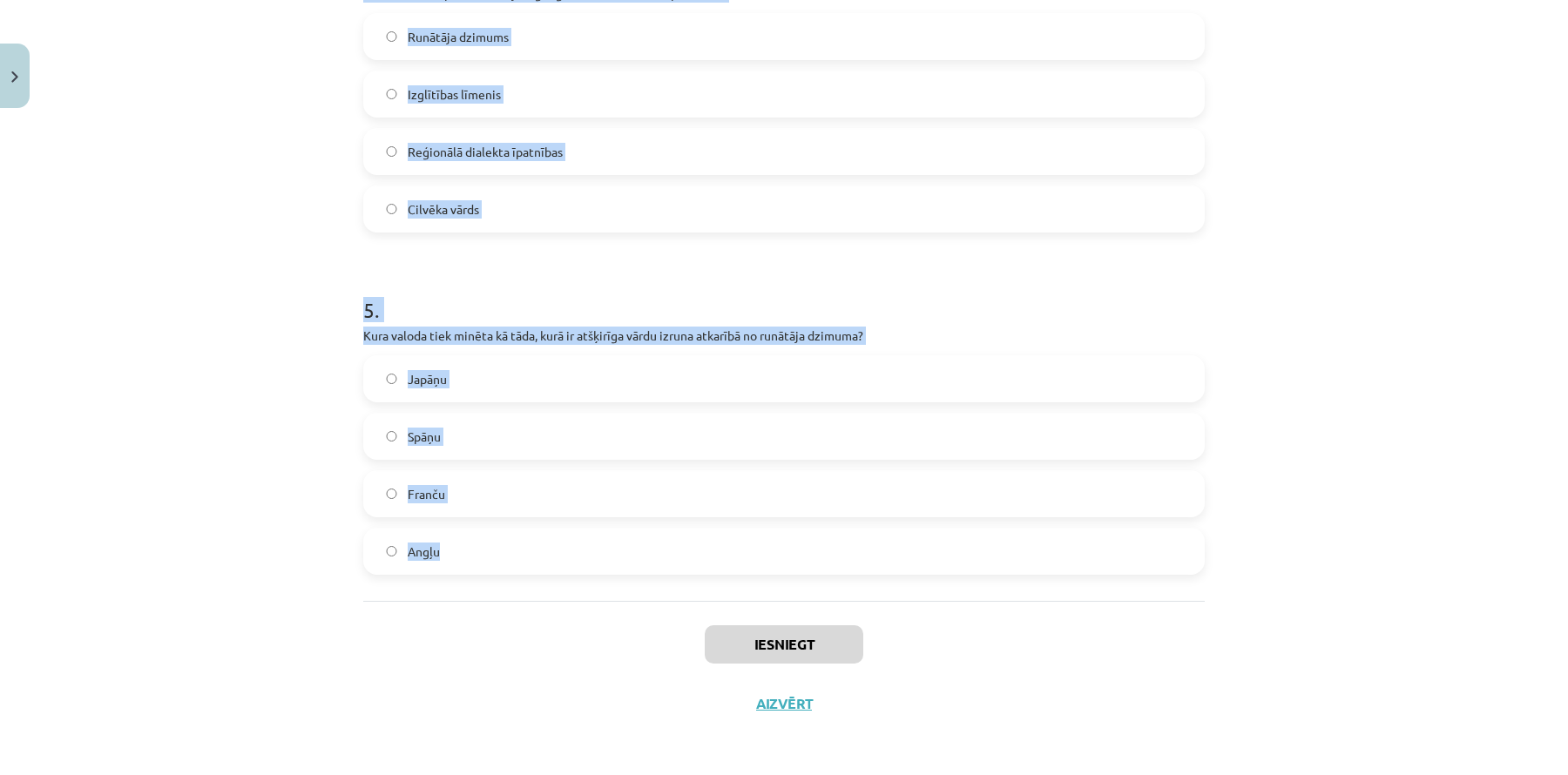
drag, startPoint x: 334, startPoint y: 321, endPoint x: 608, endPoint y: 551, distance: 357.7
click at [608, 551] on div "Mācību tēma: Latviešu valodas i - 11. klases 1. ieskaites mācību materiāls (a,b…" at bounding box center [784, 388] width 1568 height 775
copy form "1 . Kā valoda ietekmē cilvēka identitāti? Tā nosaka cilvēka fiziskās īpašības. …"
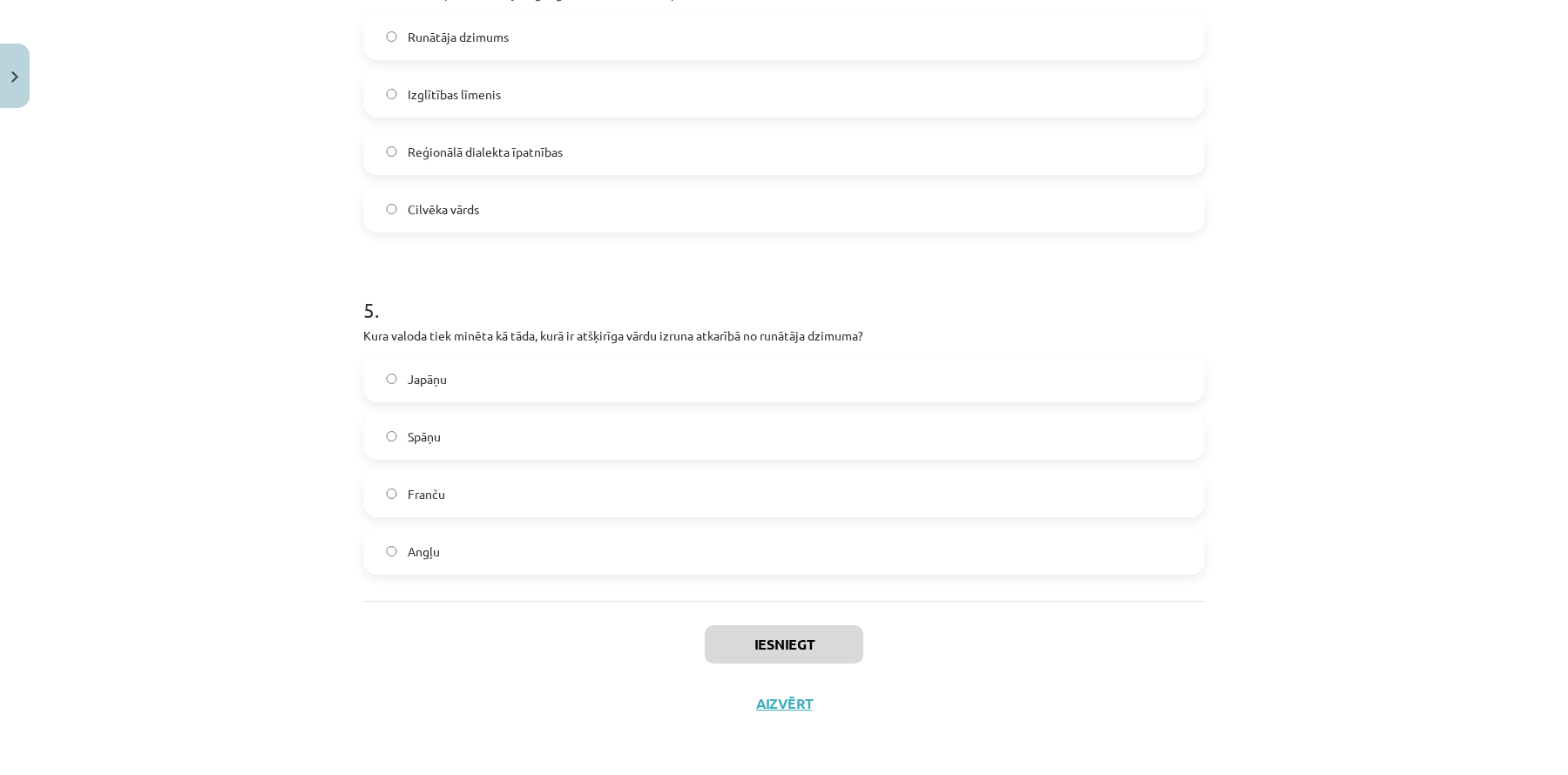
click at [210, 128] on div "Mācību tēma: Latviešu valodas i - 11. klases 1. ieskaites mācību materiāls (a,b…" at bounding box center [784, 388] width 1568 height 775
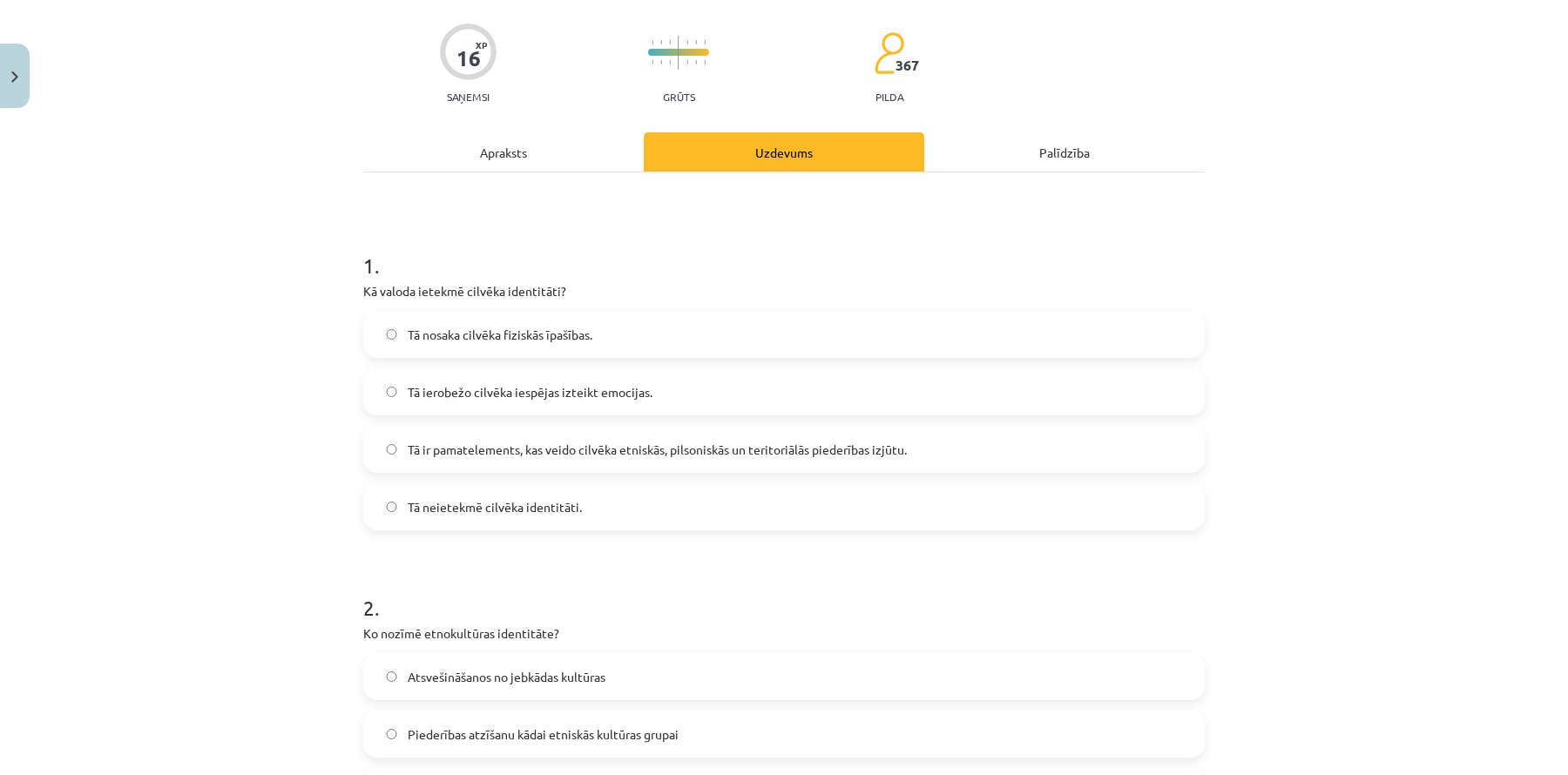
scroll to position [0, 0]
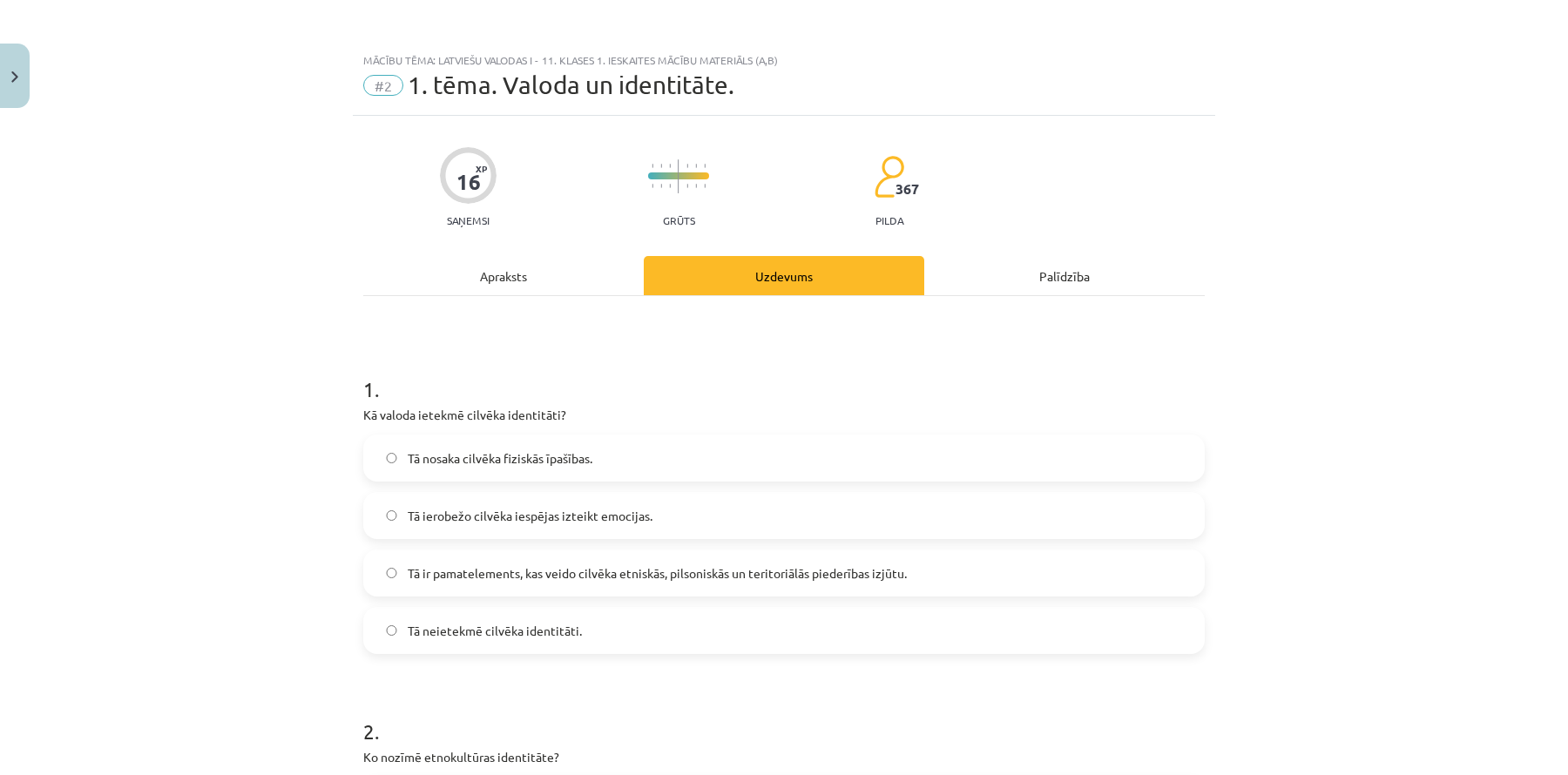
click at [487, 577] on span "Tā ir pamatelements, kas veido cilvēka etniskās, pilsoniskās un teritoriālās pi…" at bounding box center [658, 573] width 500 height 18
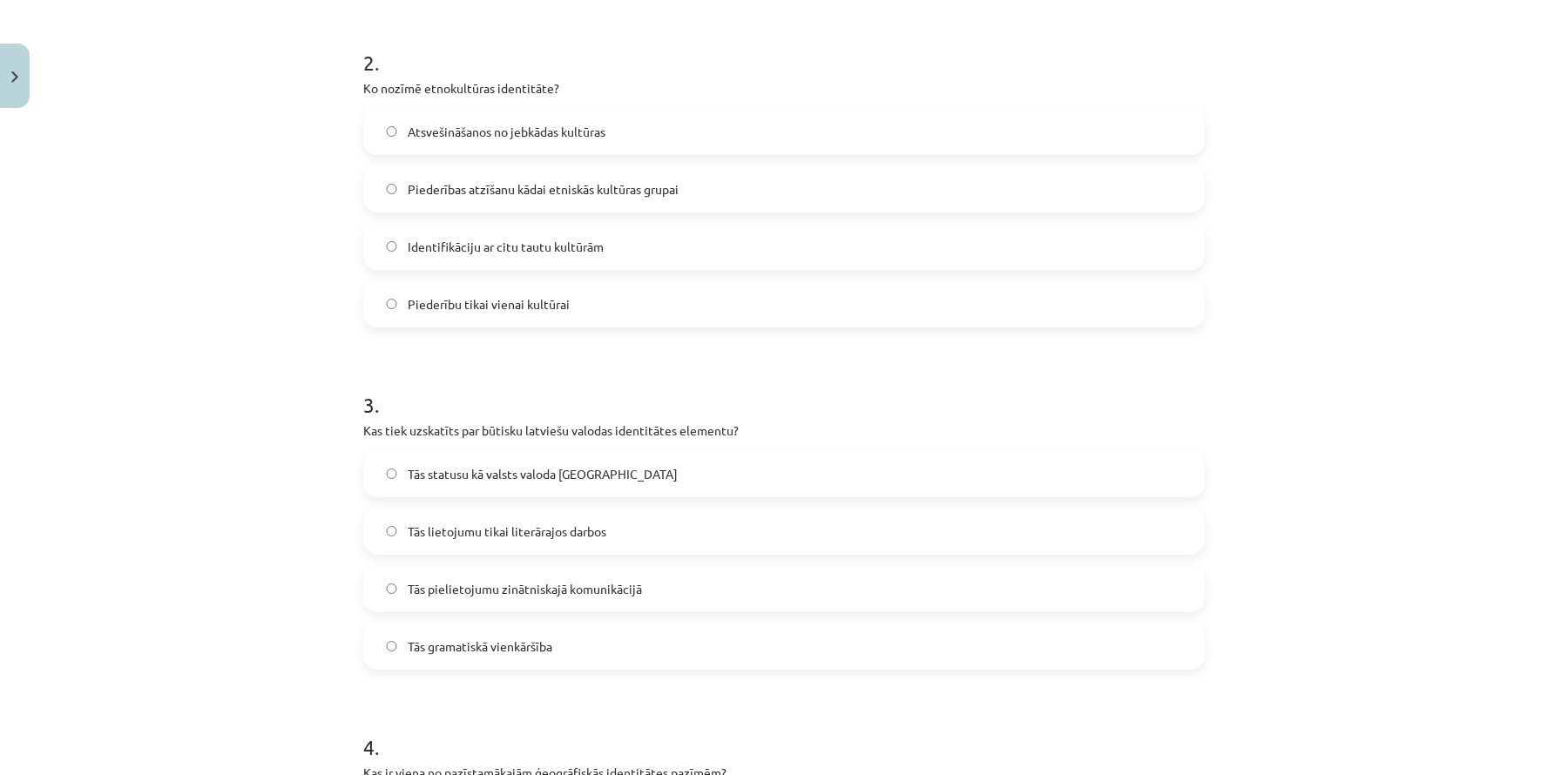
scroll to position [683, 0]
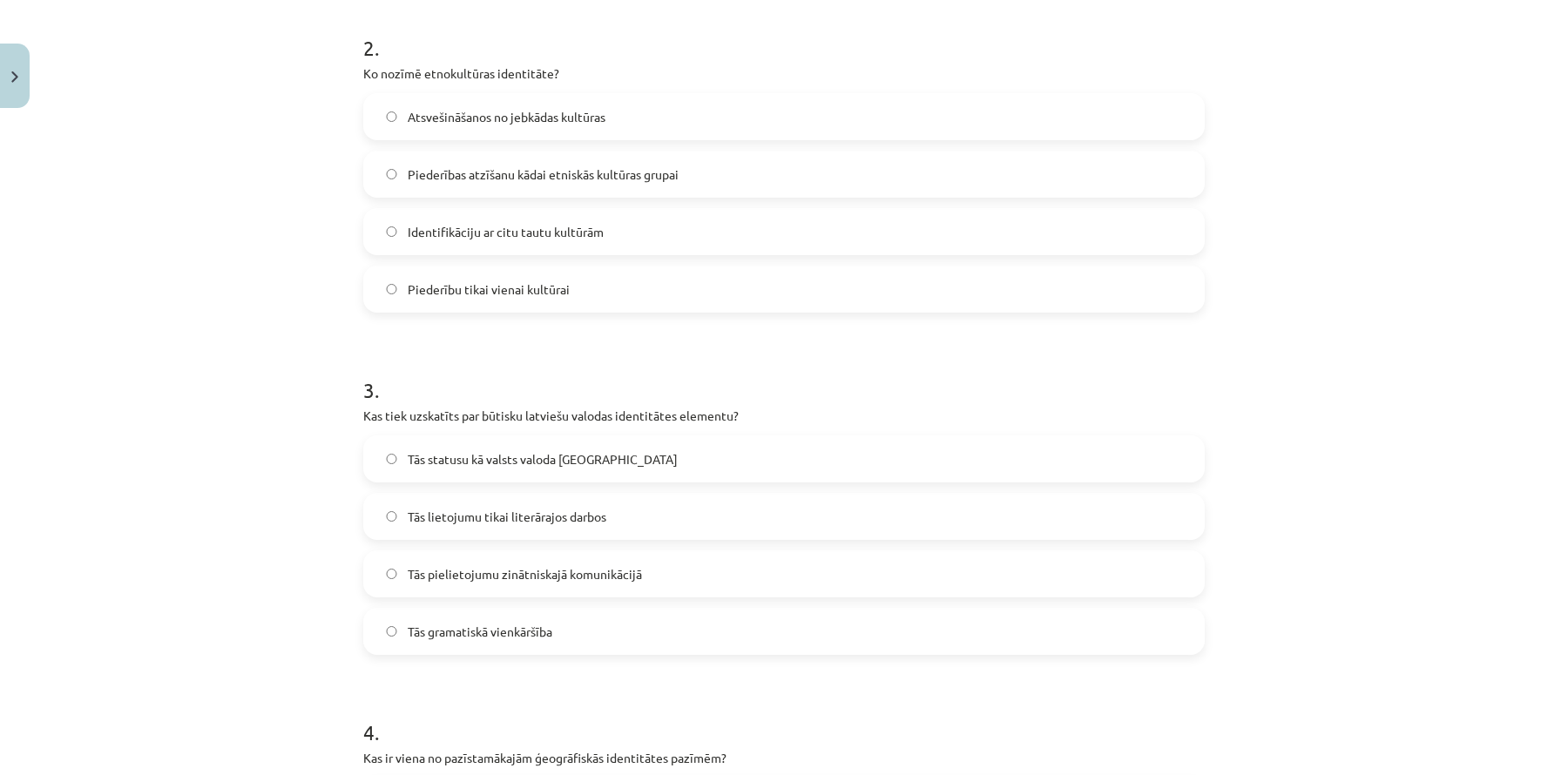
click at [605, 174] on span "Piederības atzīšanu kādai etniskās kultūras grupai" at bounding box center [543, 175] width 271 height 18
click at [477, 465] on span "Tās statusu kā valsts valoda Latvijā" at bounding box center [543, 460] width 270 height 18
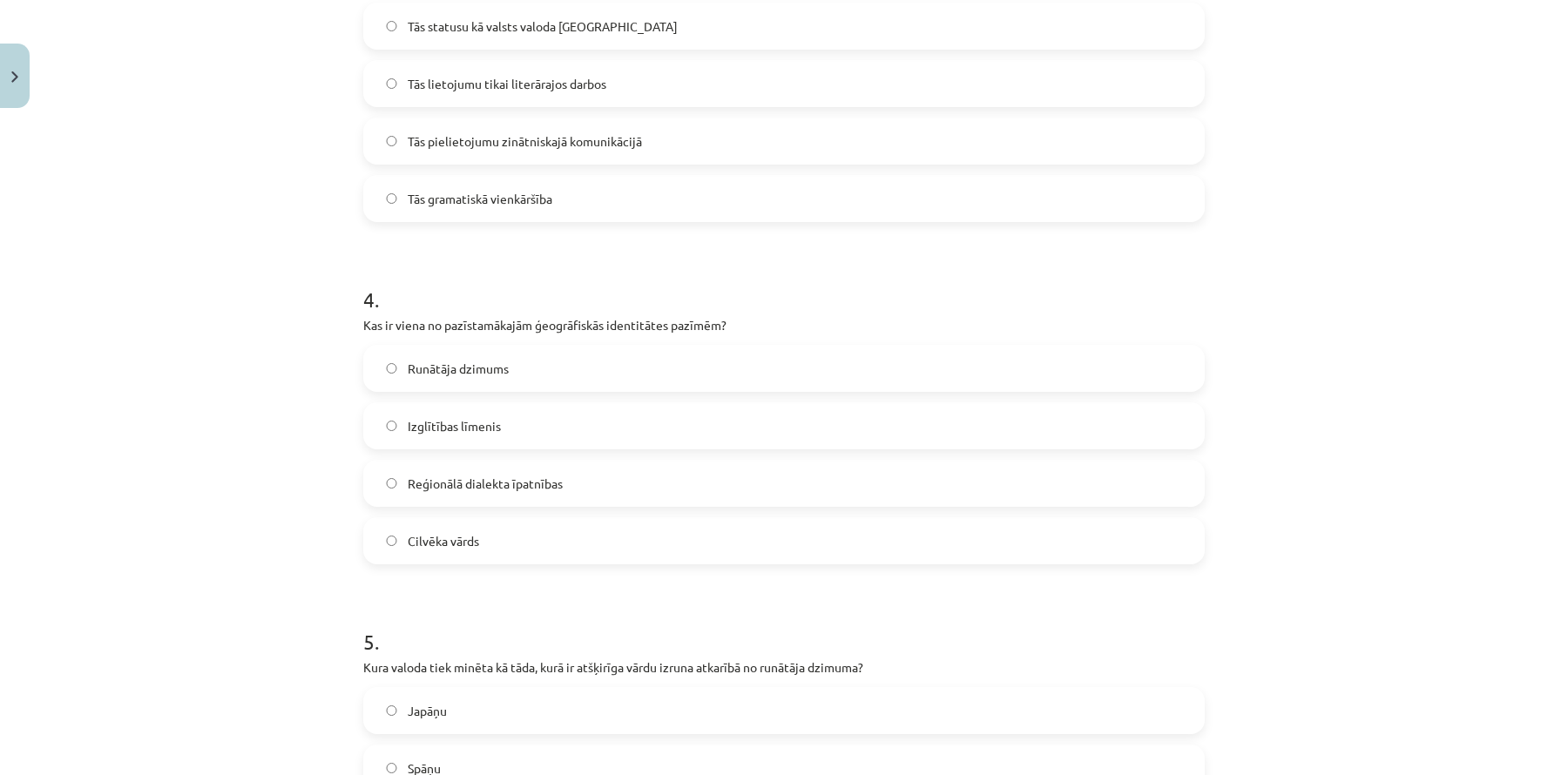
scroll to position [1120, 0]
click at [585, 483] on label "Reģionālā dialekta īpatnības" at bounding box center [784, 479] width 838 height 43
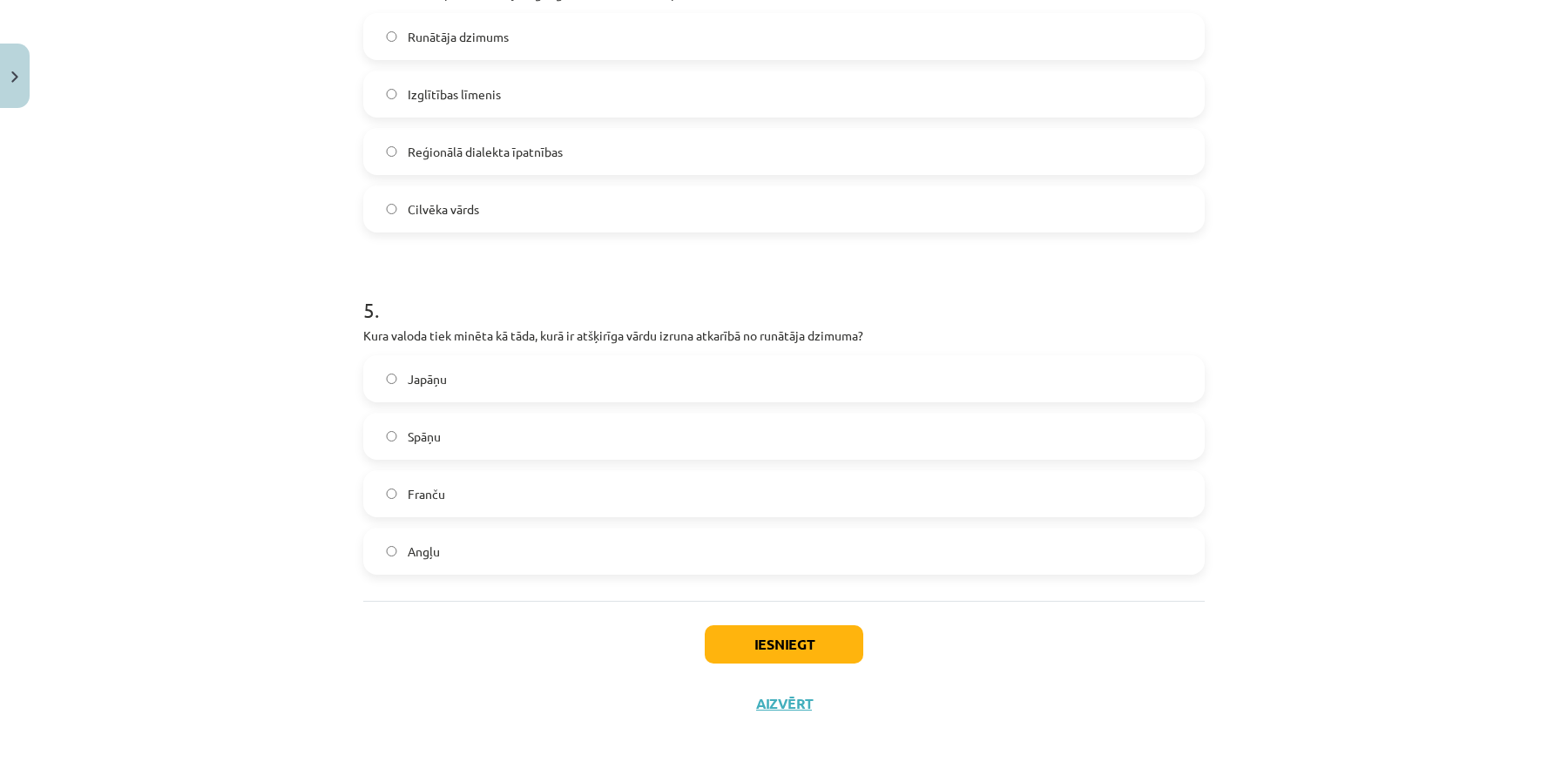
scroll to position [1446, 0]
click at [621, 377] on label "Japāņu" at bounding box center [784, 380] width 838 height 43
click at [761, 660] on button "Iesniegt" at bounding box center [784, 646] width 158 height 38
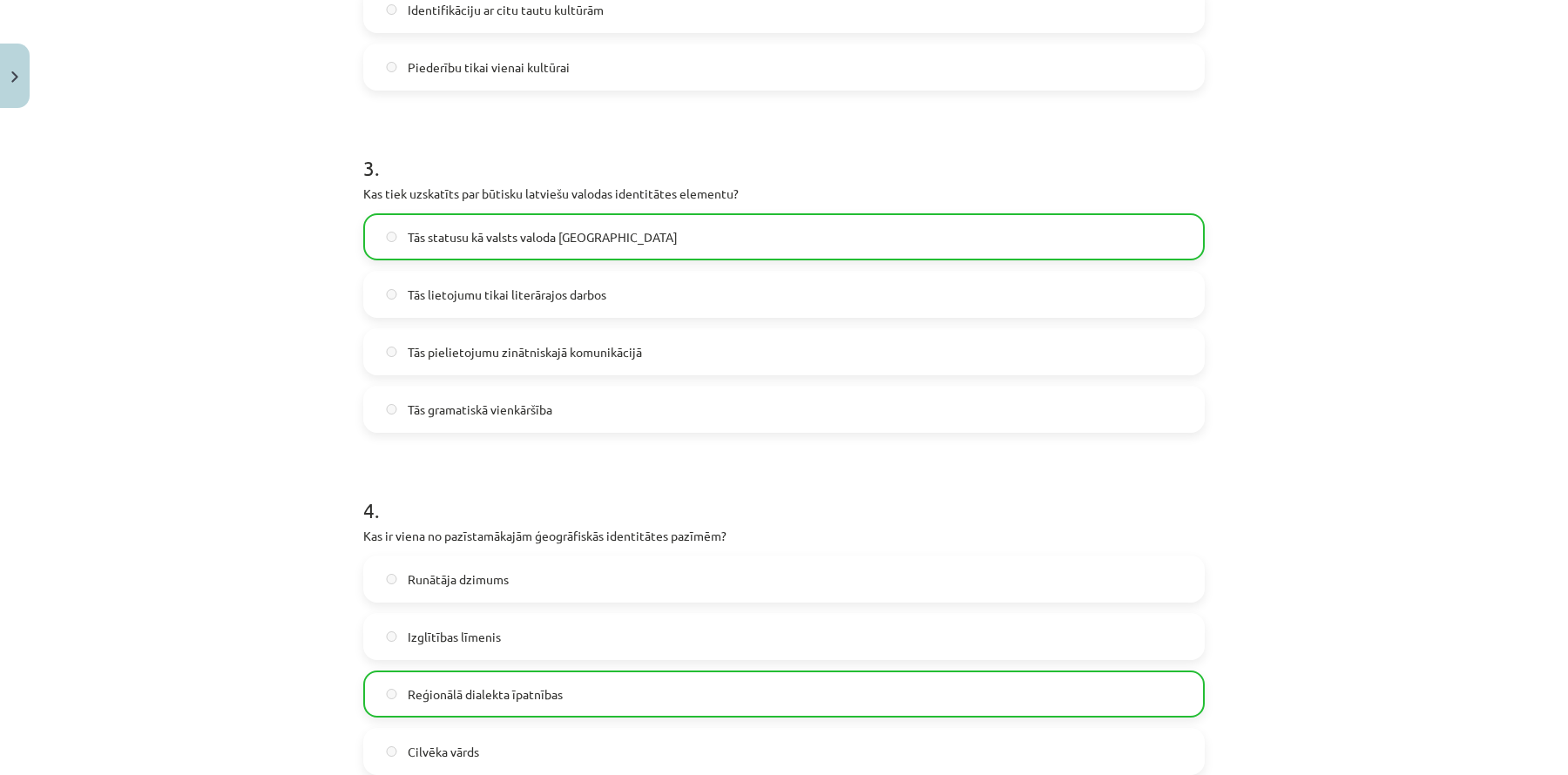
scroll to position [1504, 0]
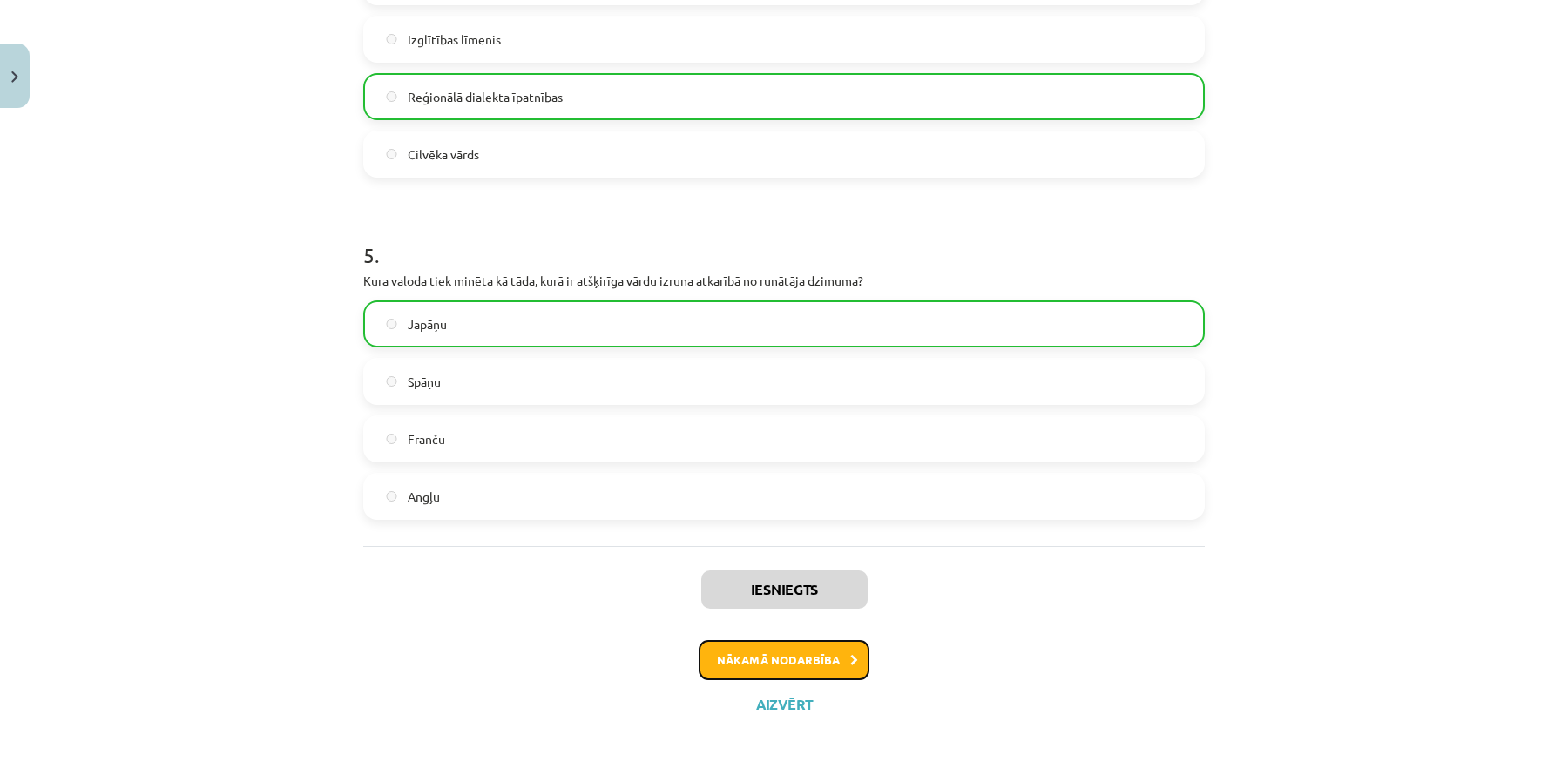
click at [740, 646] on button "Nākamā nodarbība" at bounding box center [784, 659] width 171 height 40
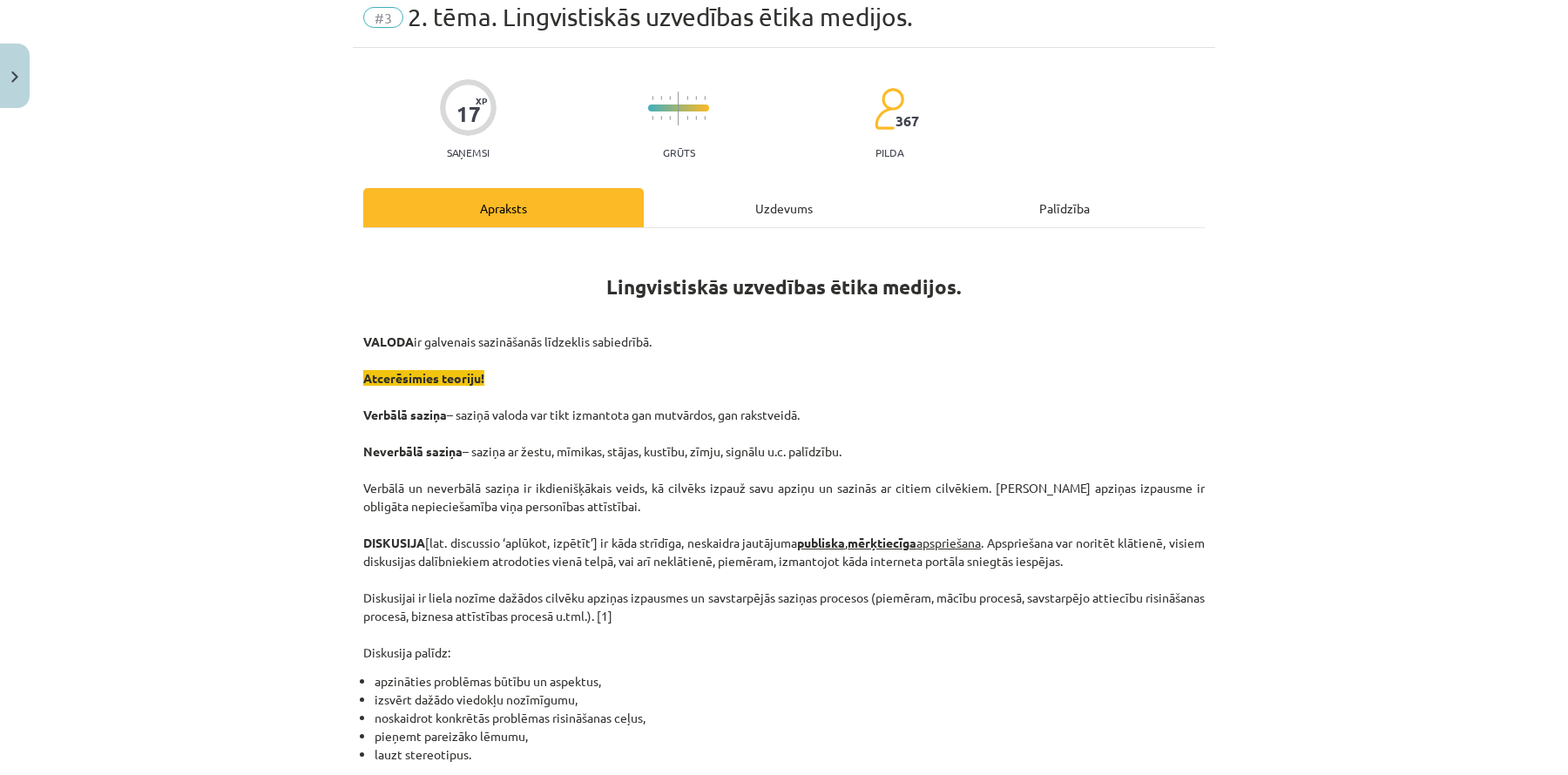
scroll to position [43, 0]
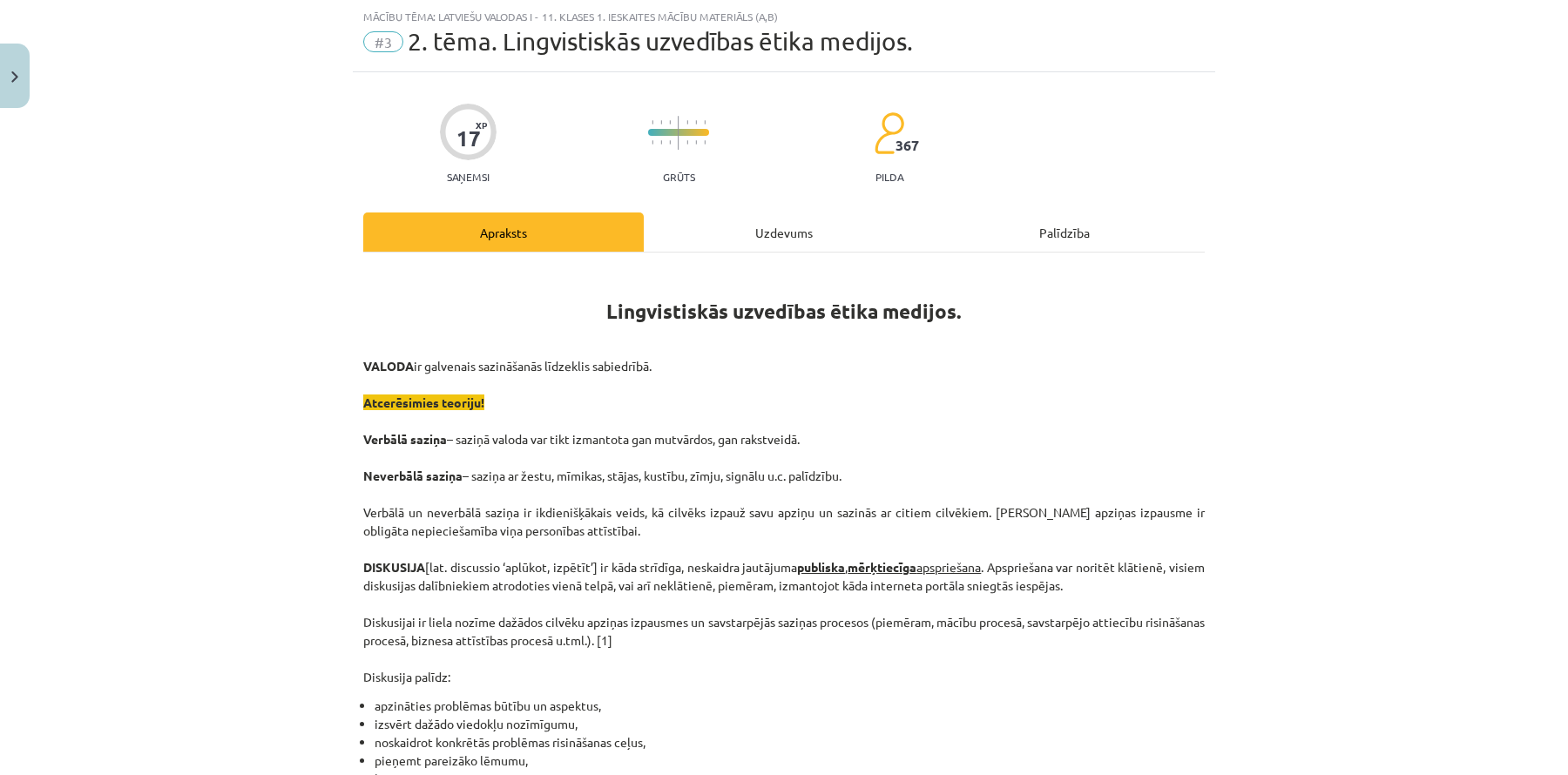
click at [784, 231] on div "Uzdevums" at bounding box center [784, 232] width 280 height 39
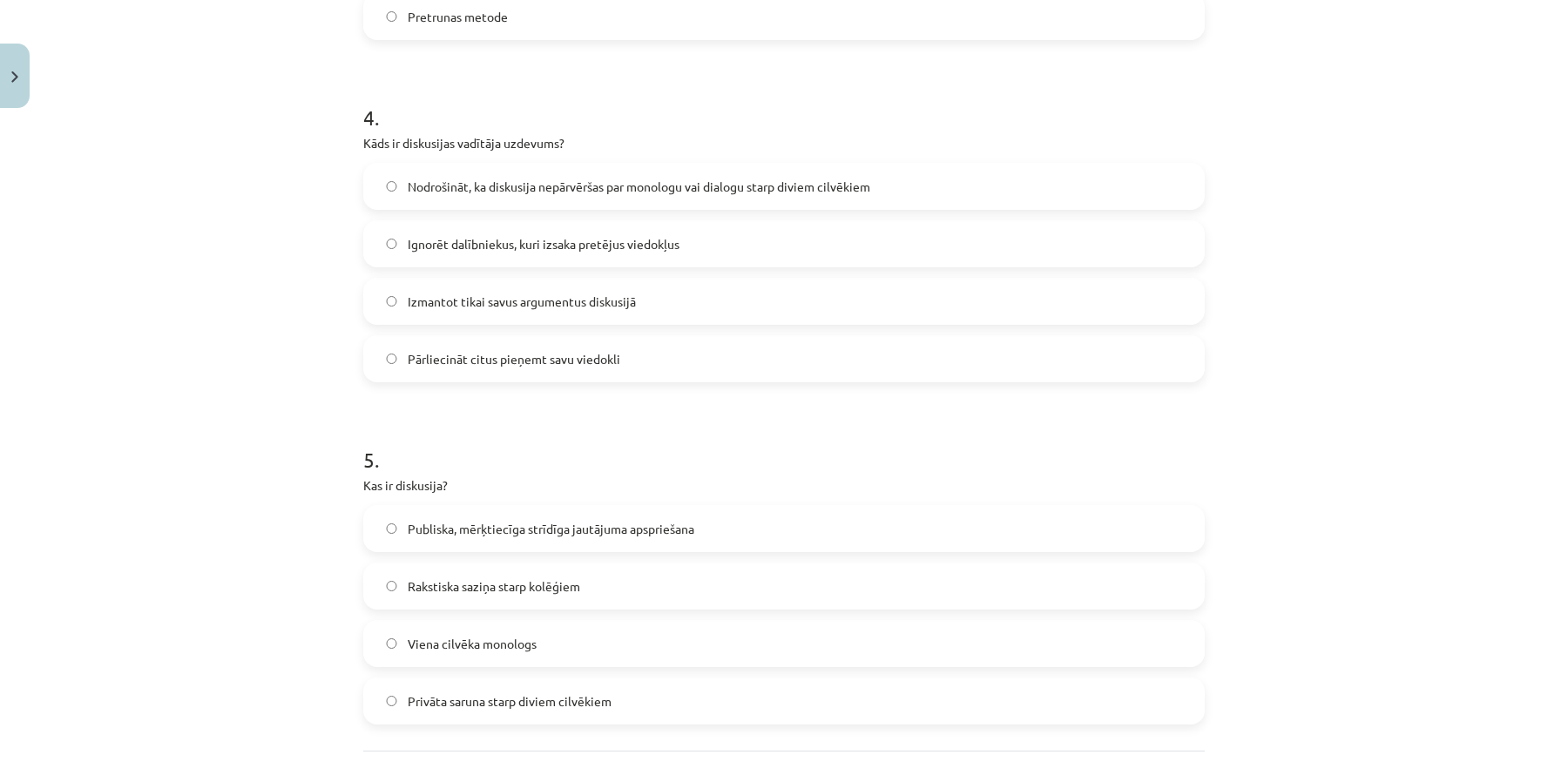
scroll to position [1448, 0]
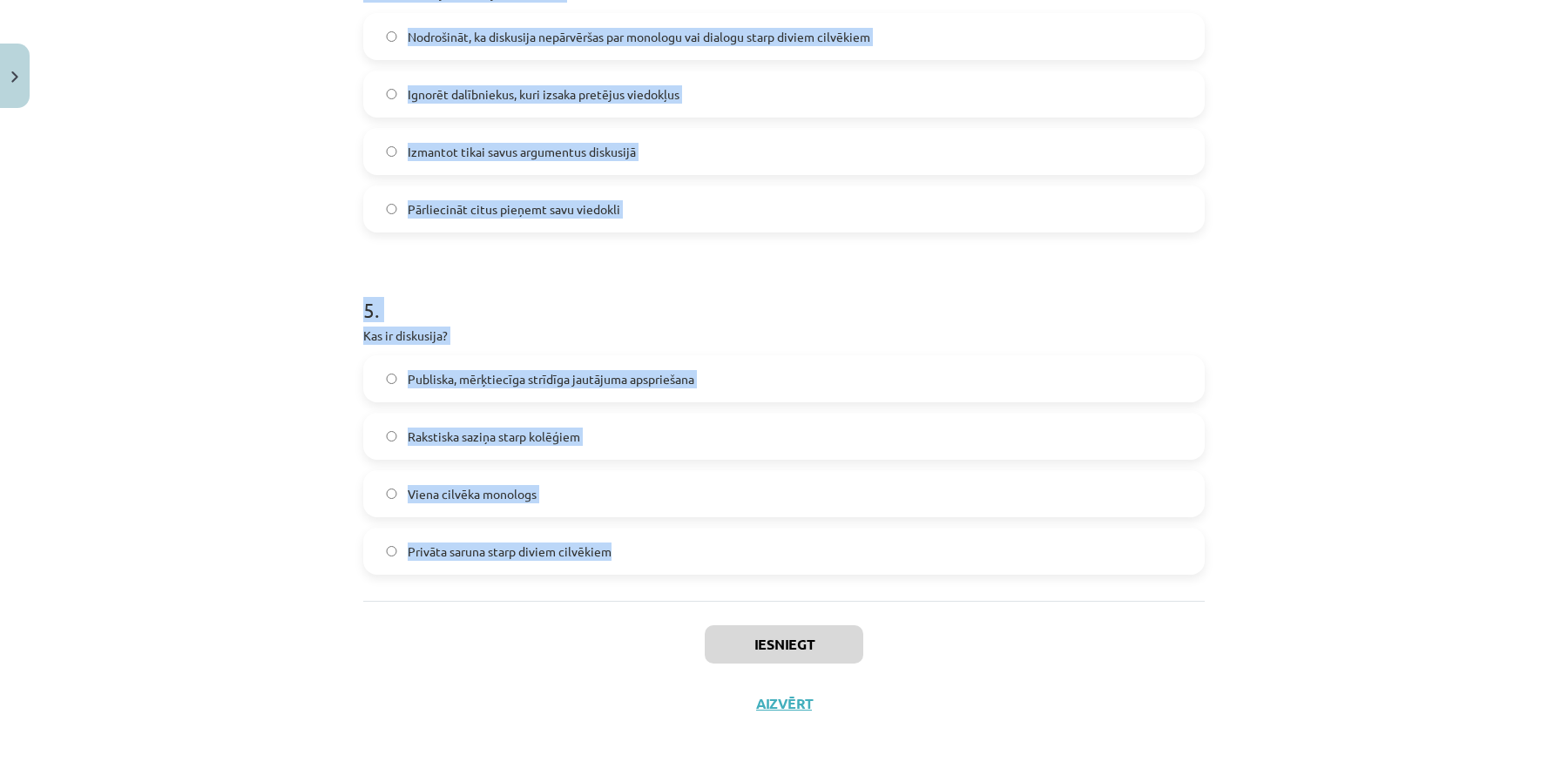
drag, startPoint x: 354, startPoint y: 355, endPoint x: 594, endPoint y: 552, distance: 310.5
copy form "1 . Kura no šīm metodēm pieder pie argumentācijas palīgmetodēm? Pārspīlēšana Pr…"
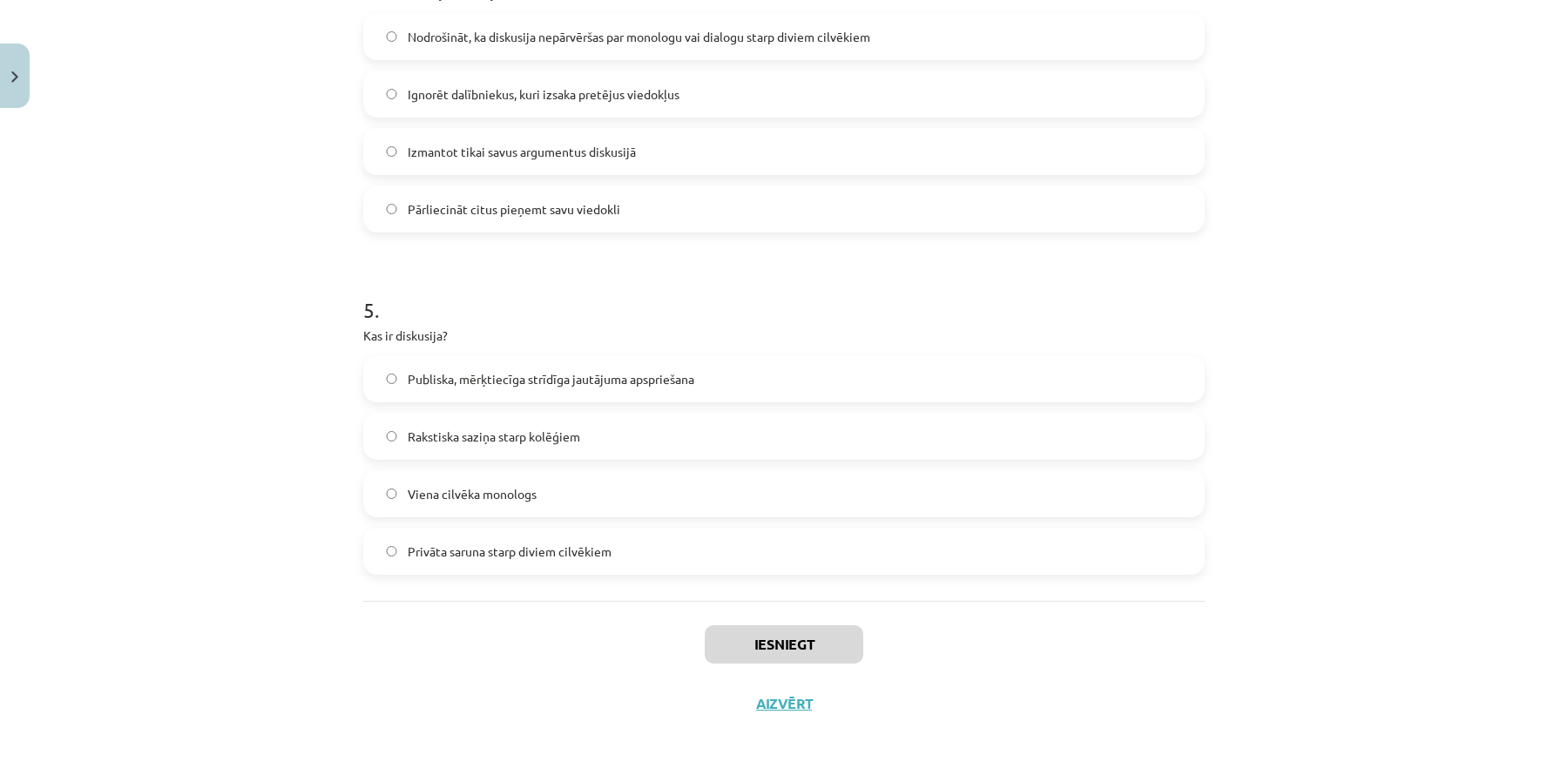
click at [137, 149] on div "Mācību tēma: Latviešu valodas i - 11. klases 1. ieskaites mācību materiāls (a,b…" at bounding box center [784, 388] width 1568 height 775
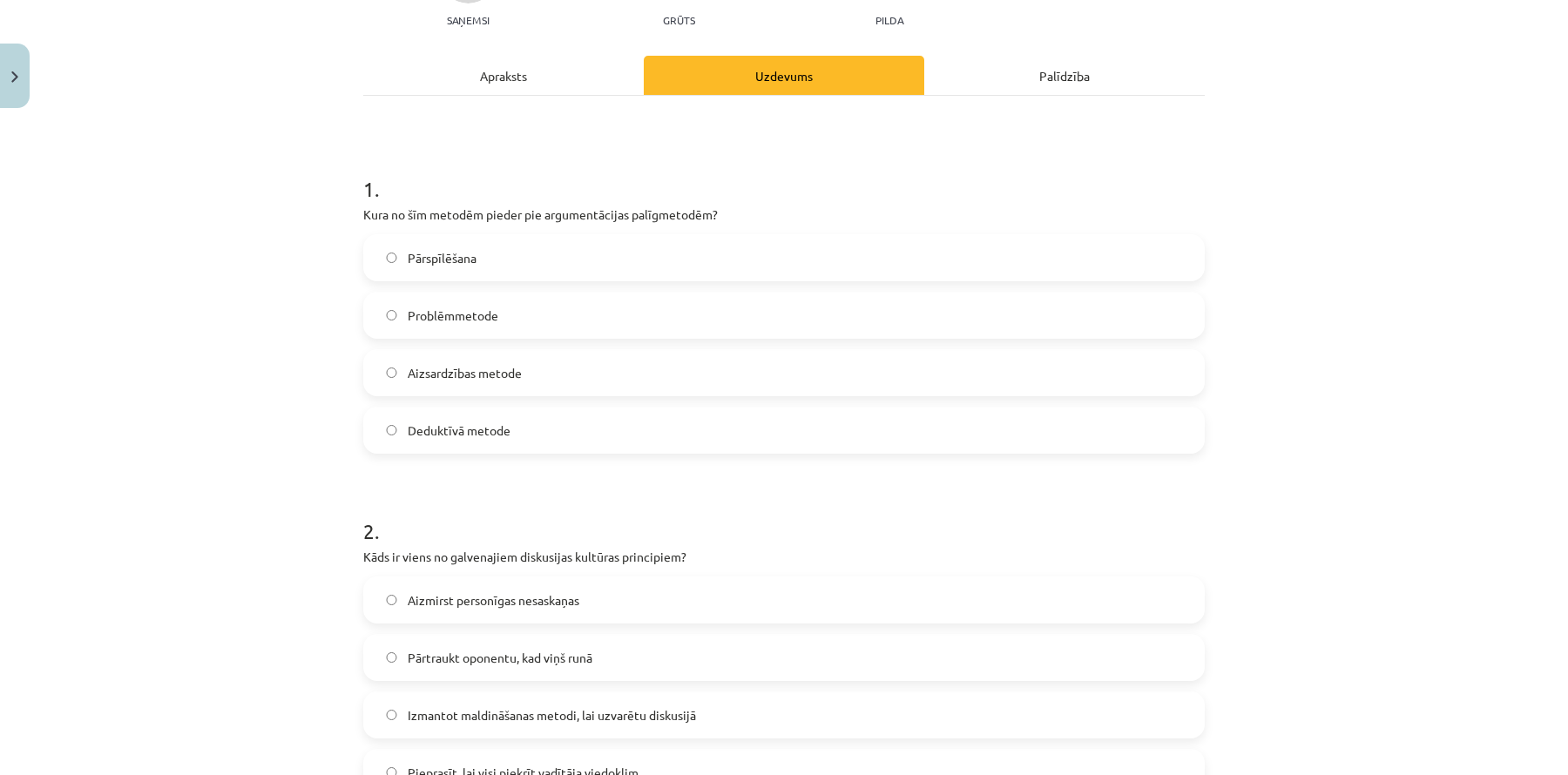
scroll to position [196, 0]
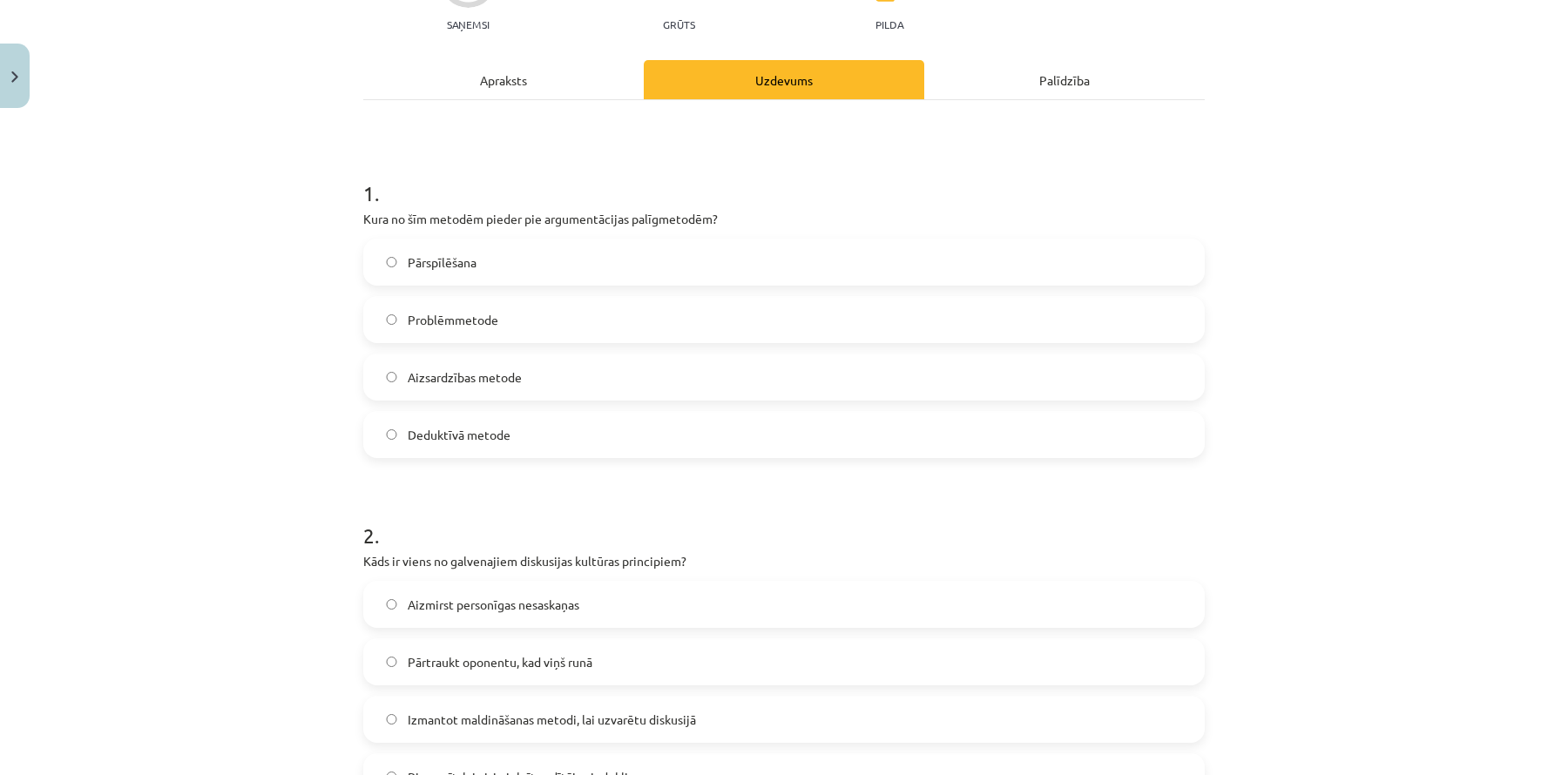
click at [499, 246] on label "Pārspīlēšana" at bounding box center [784, 262] width 838 height 43
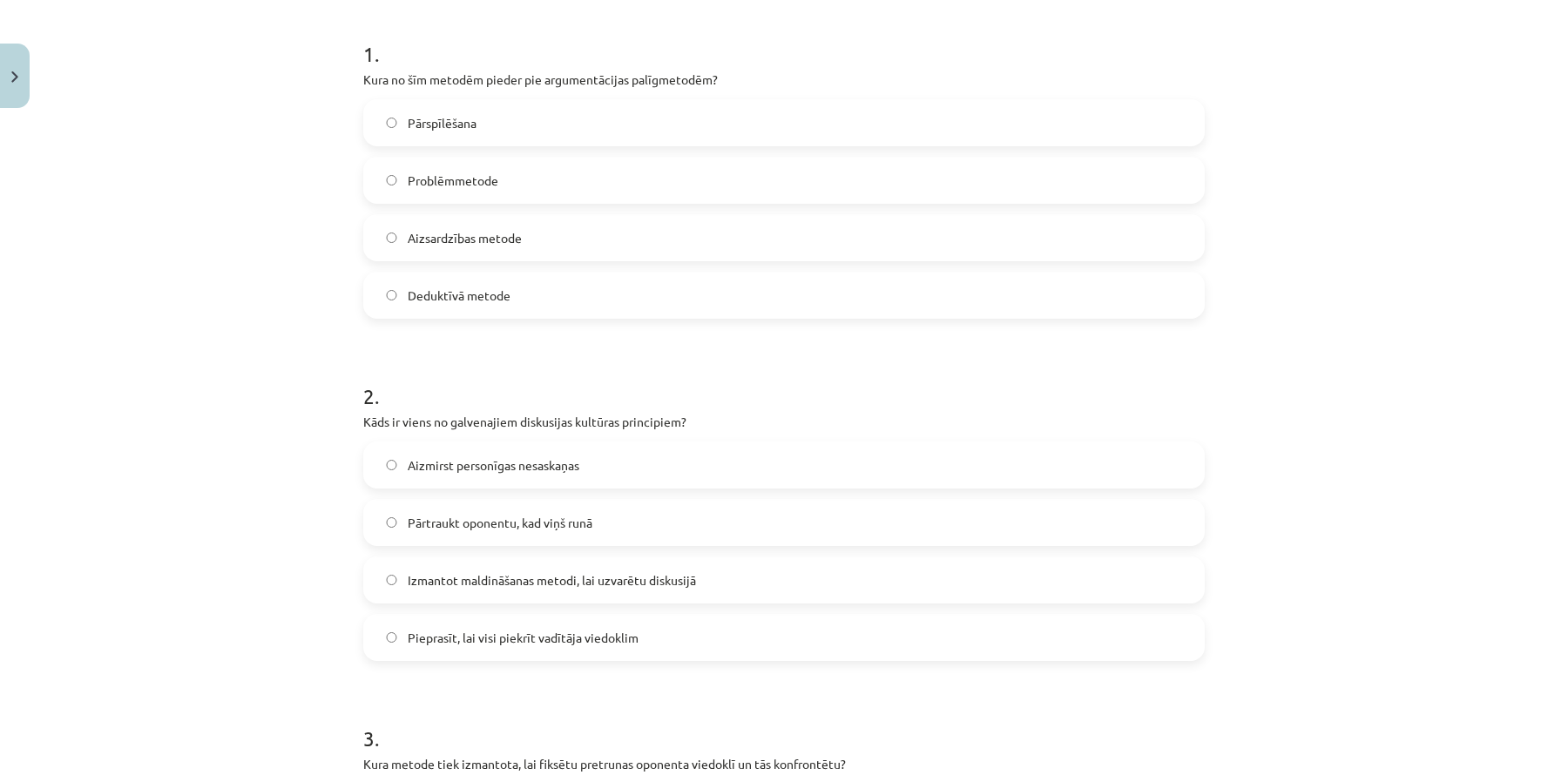
scroll to position [354, 0]
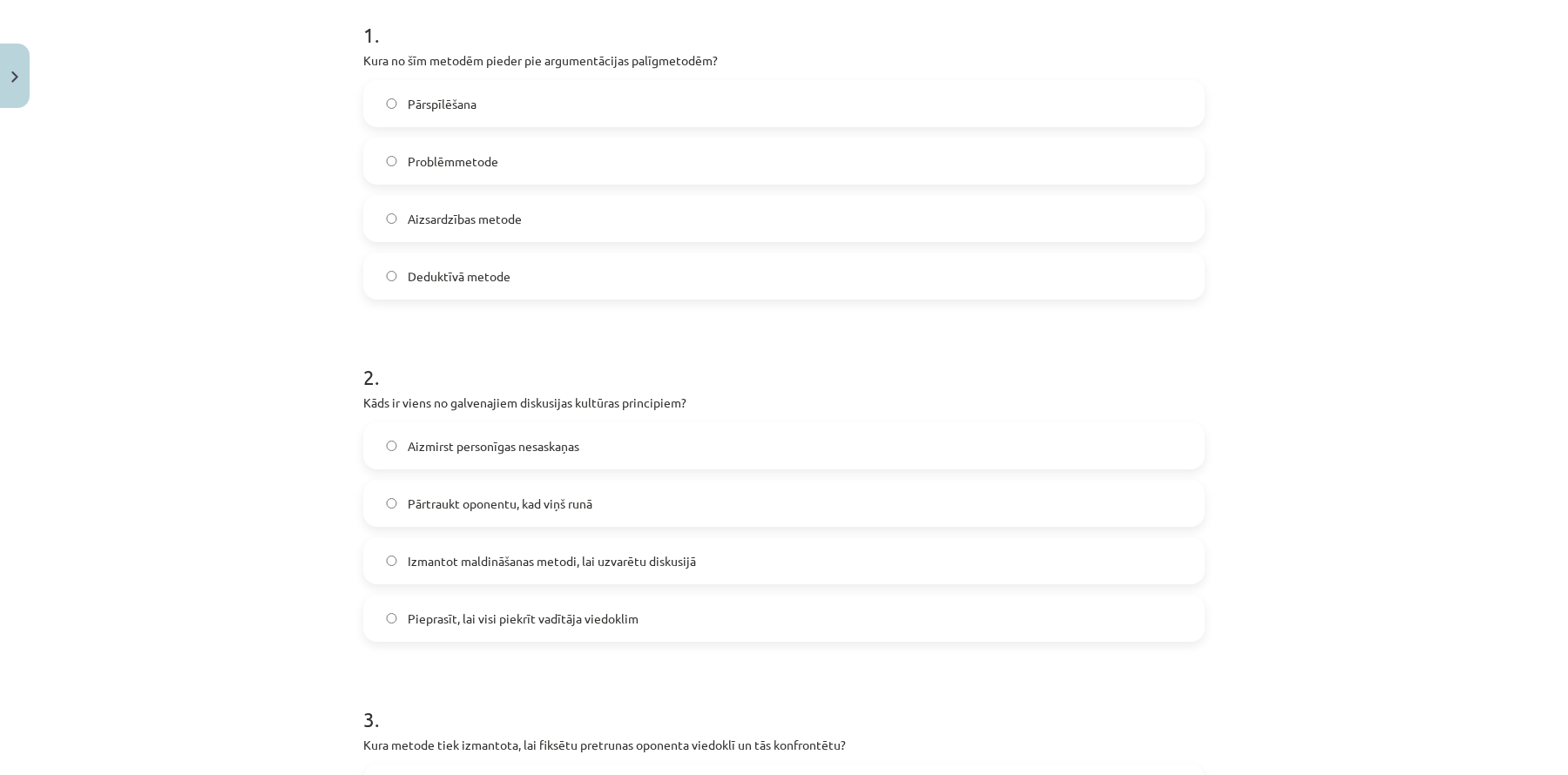
click at [454, 447] on span "Aizmirst personīgas nesaskaņas" at bounding box center [494, 447] width 172 height 18
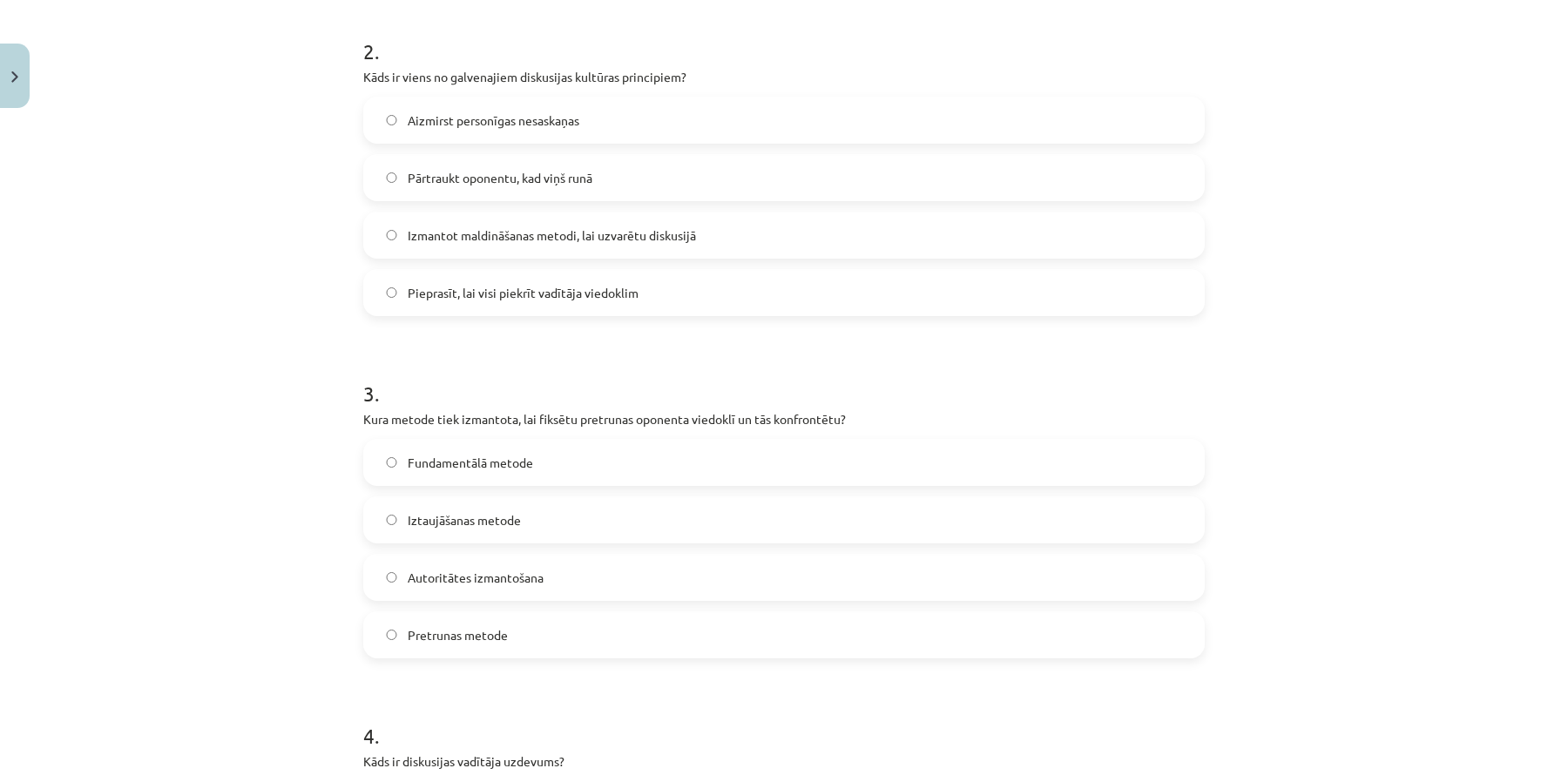
scroll to position [682, 0]
click at [488, 626] on span "Pretrunas metode" at bounding box center [458, 634] width 100 height 18
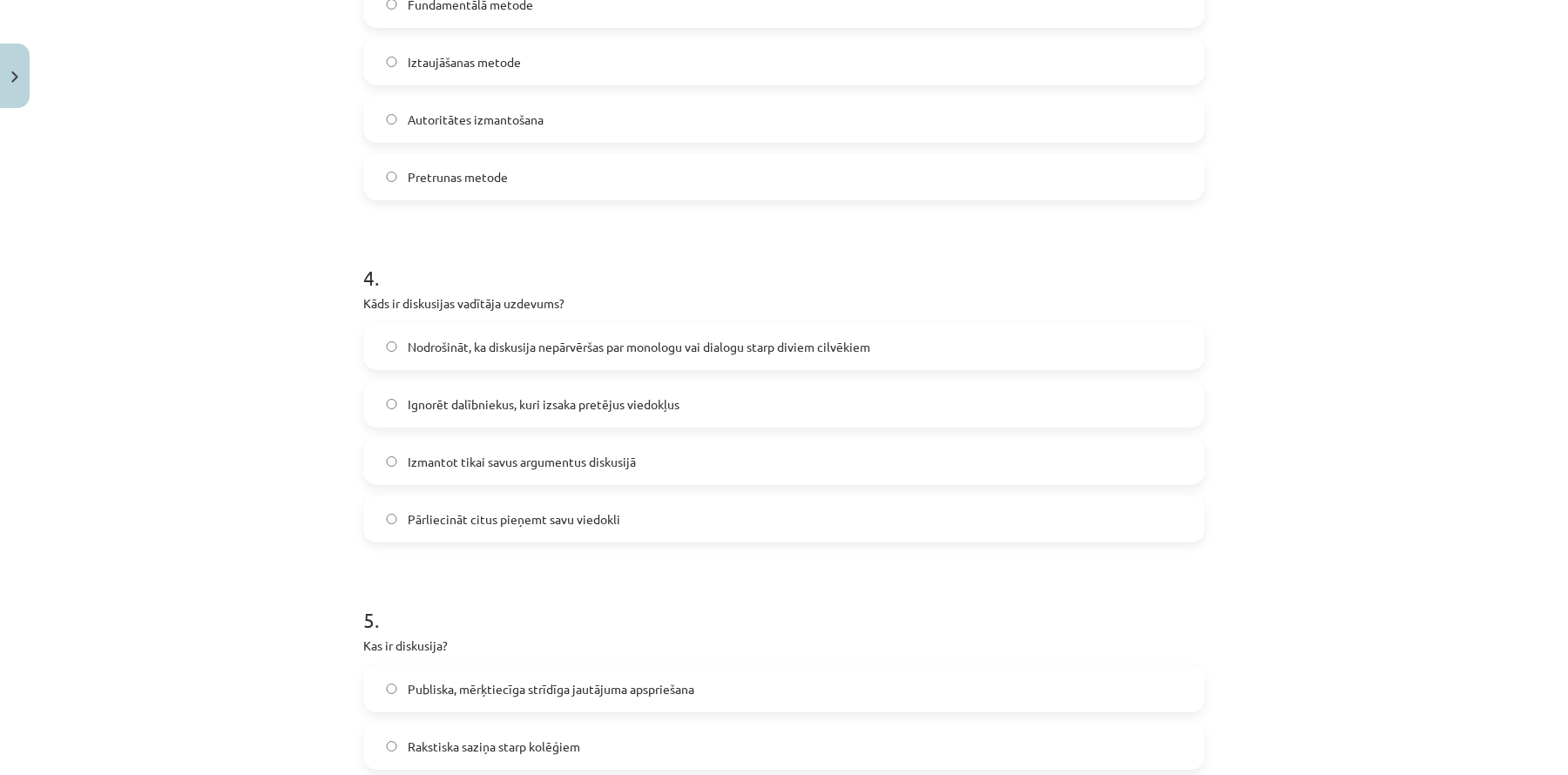
scroll to position [1299, 0]
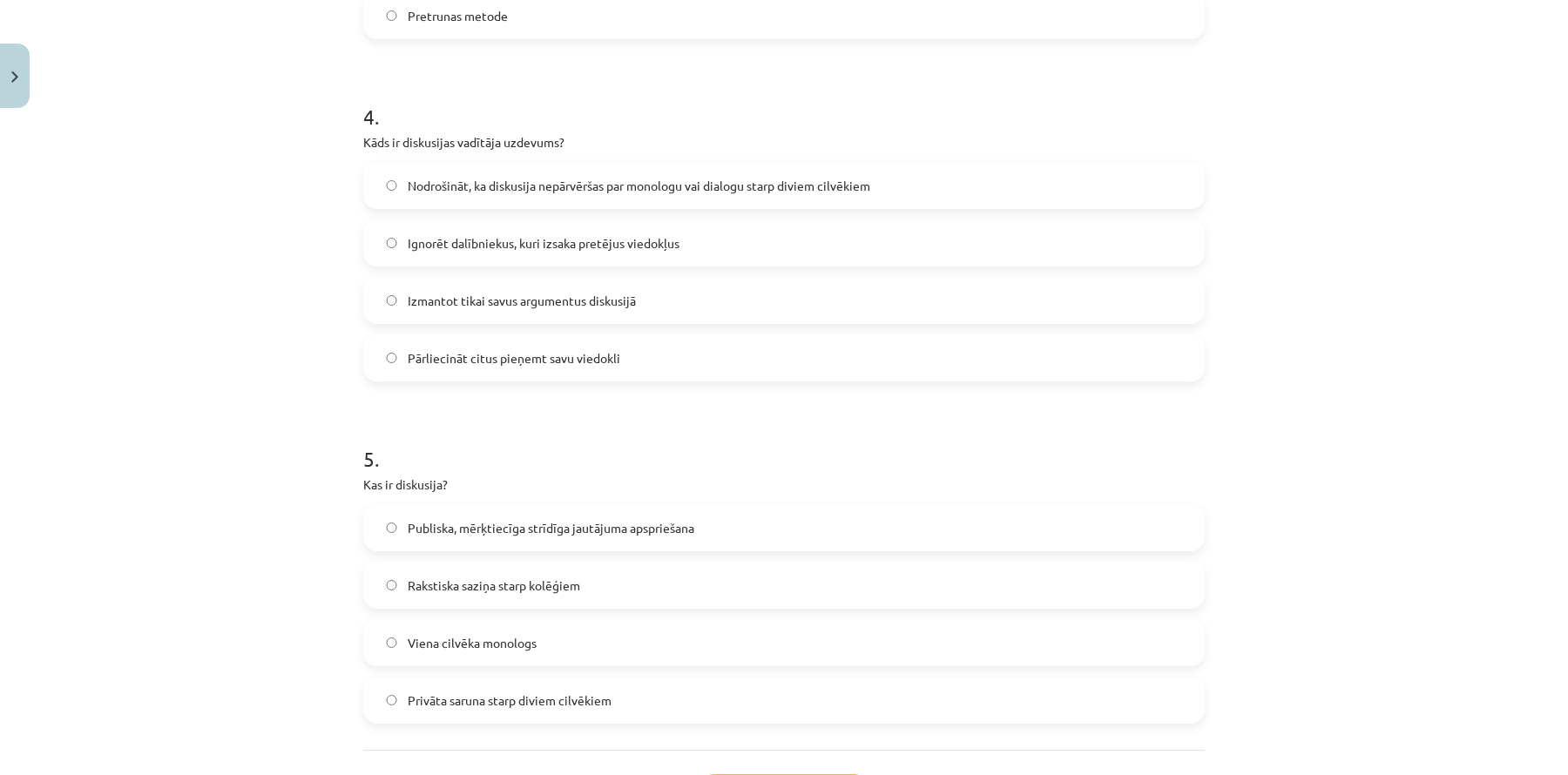
click at [616, 196] on label "Nodrošināt, ka diskusija nepārvēršas par monologu vai dialogu starp diviem cilv…" at bounding box center [784, 185] width 838 height 43
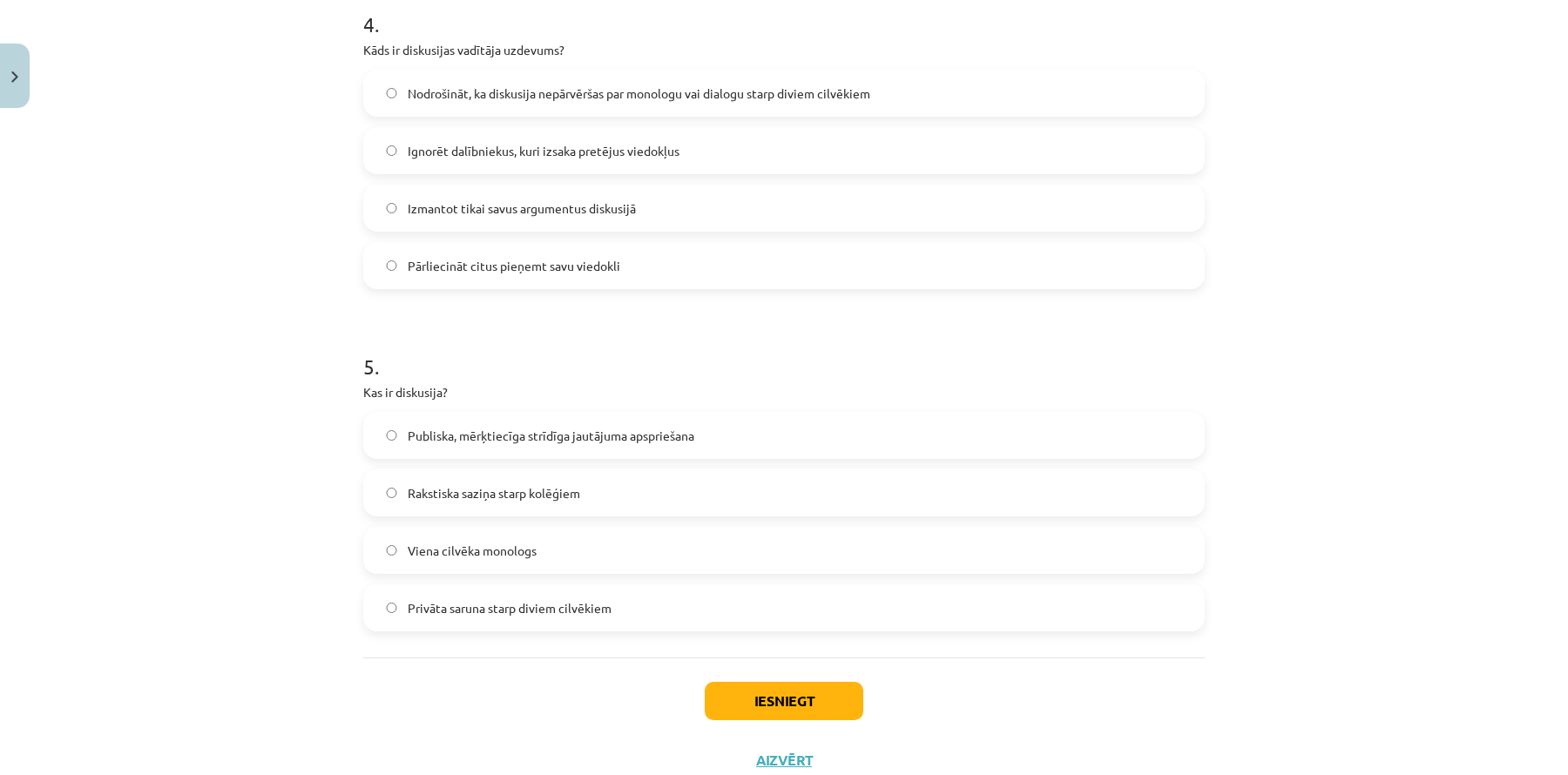
scroll to position [1399, 0]
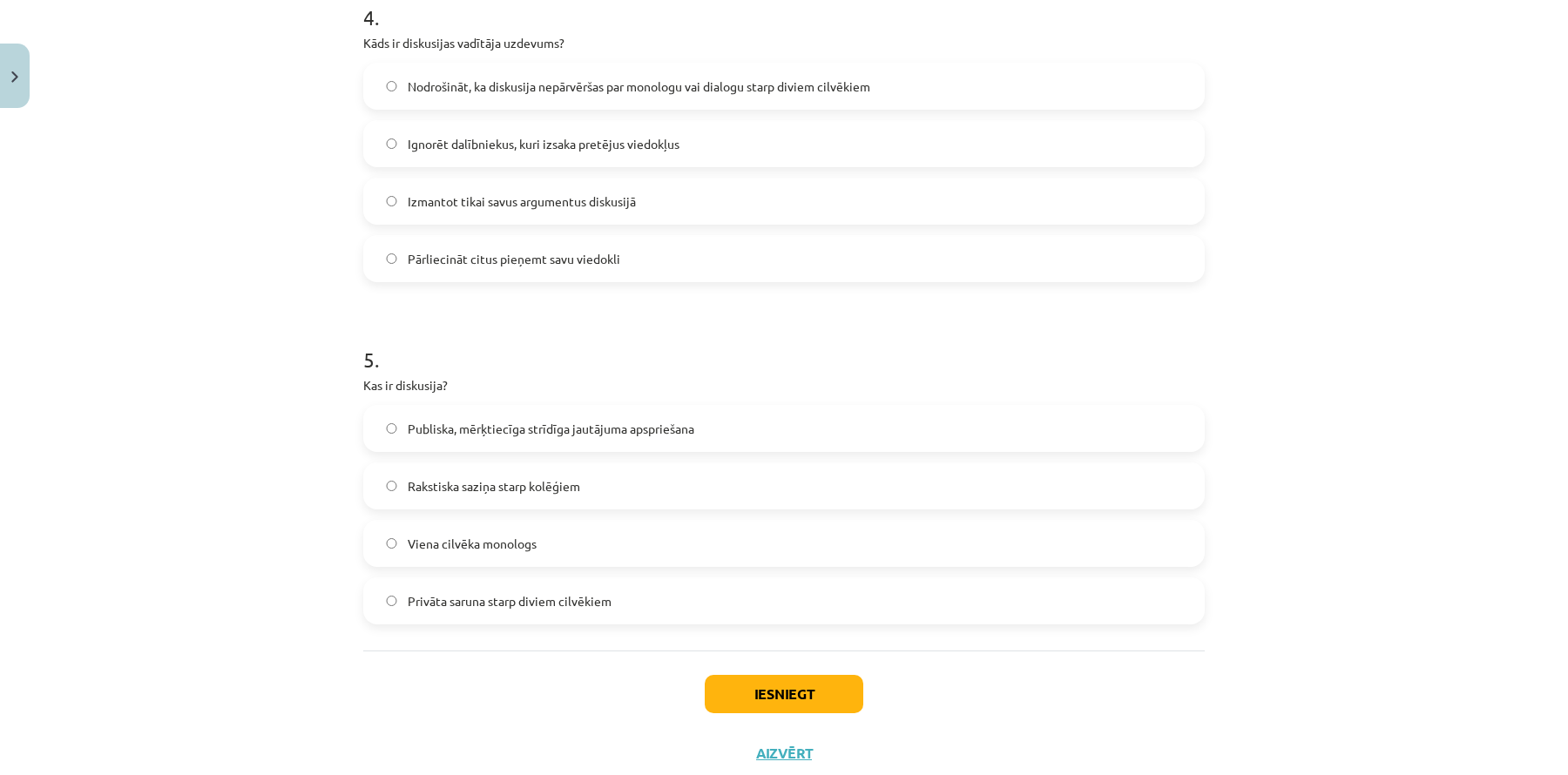
click at [548, 433] on span "Publiska, mērķtiecīga strīdīga jautājuma apspriešana" at bounding box center [551, 429] width 287 height 18
click at [836, 689] on button "Iesniegt" at bounding box center [784, 694] width 158 height 38
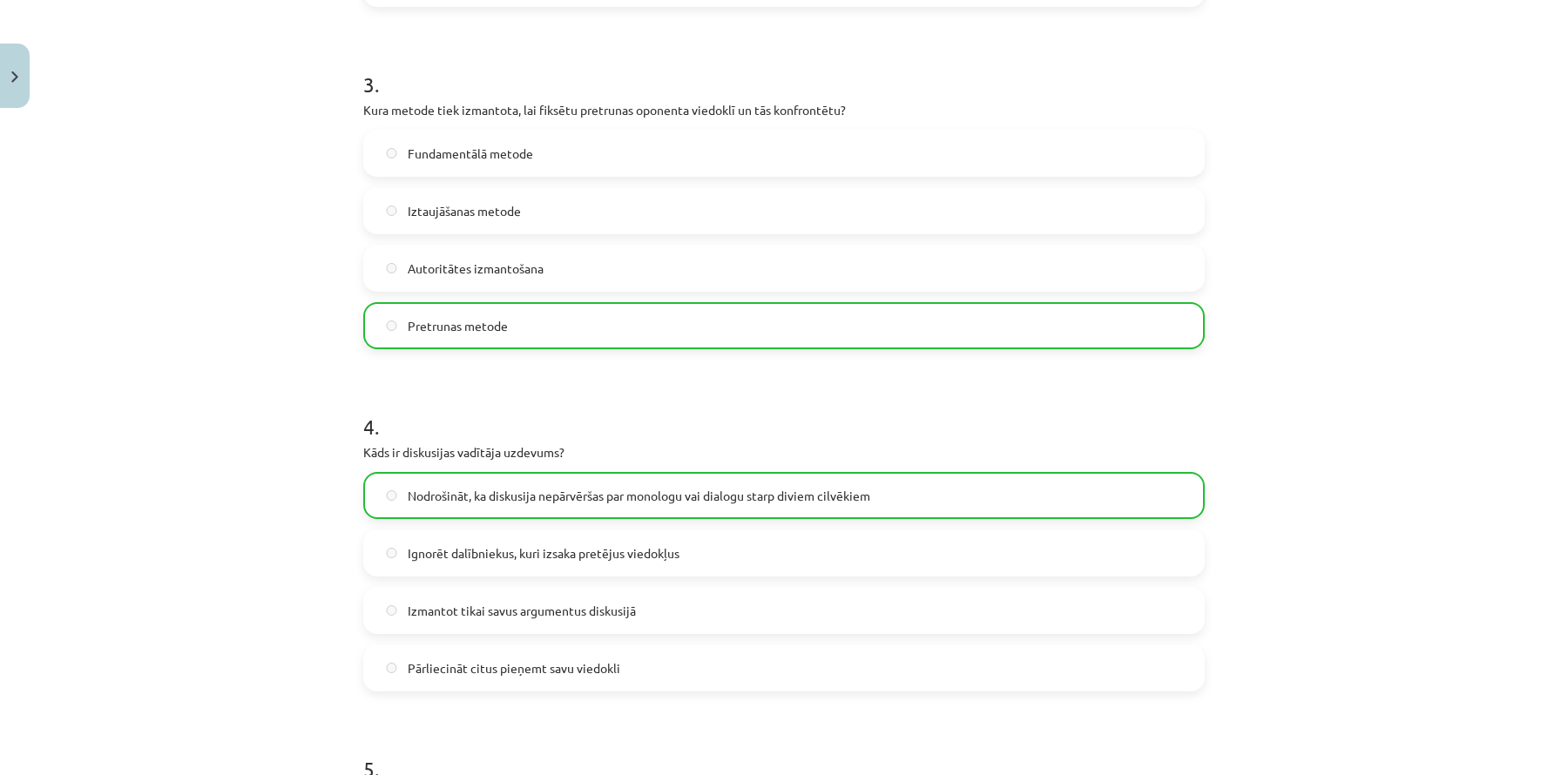
scroll to position [1504, 0]
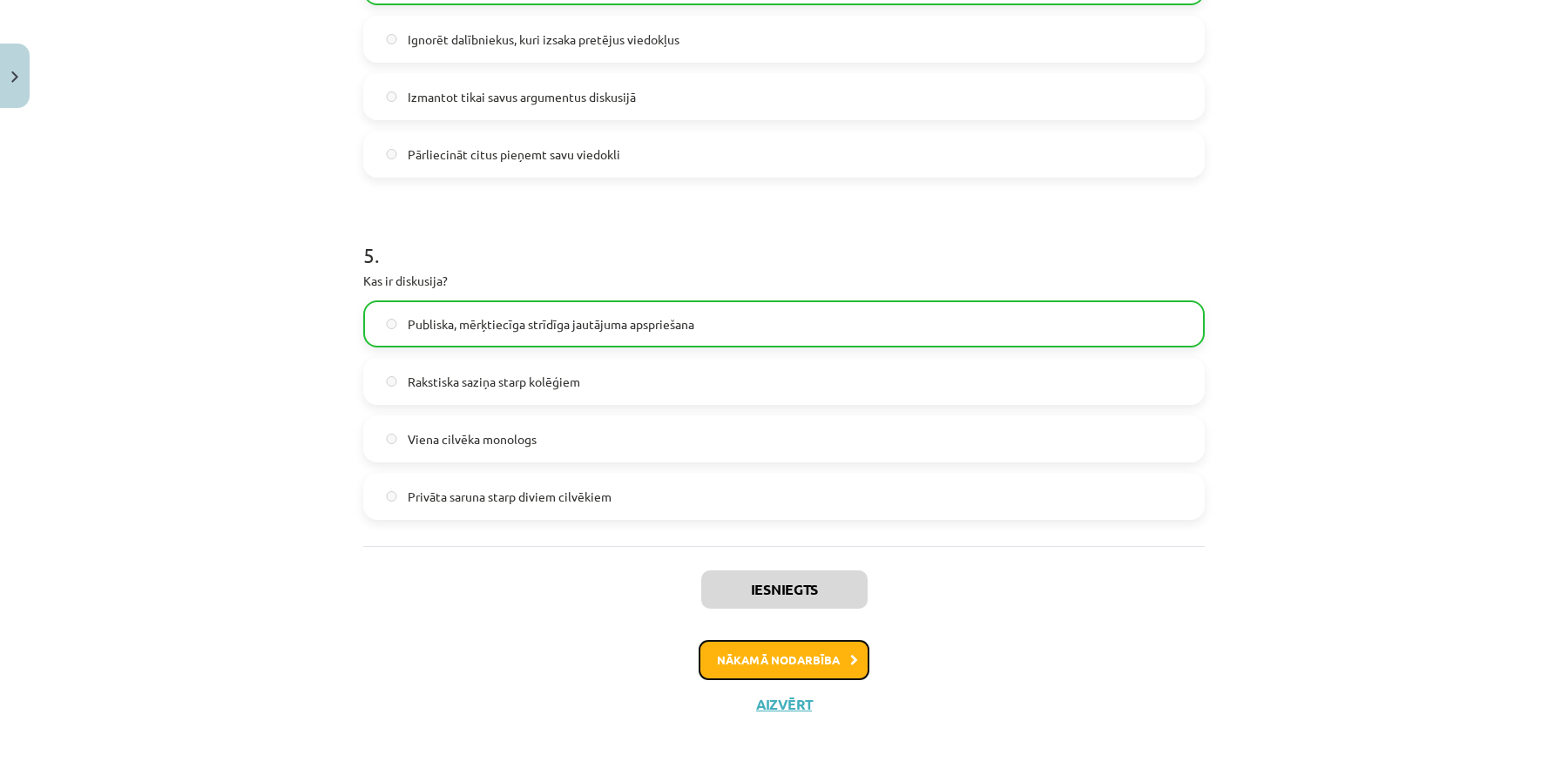
click at [815, 660] on button "Nākamā nodarbība" at bounding box center [784, 659] width 171 height 40
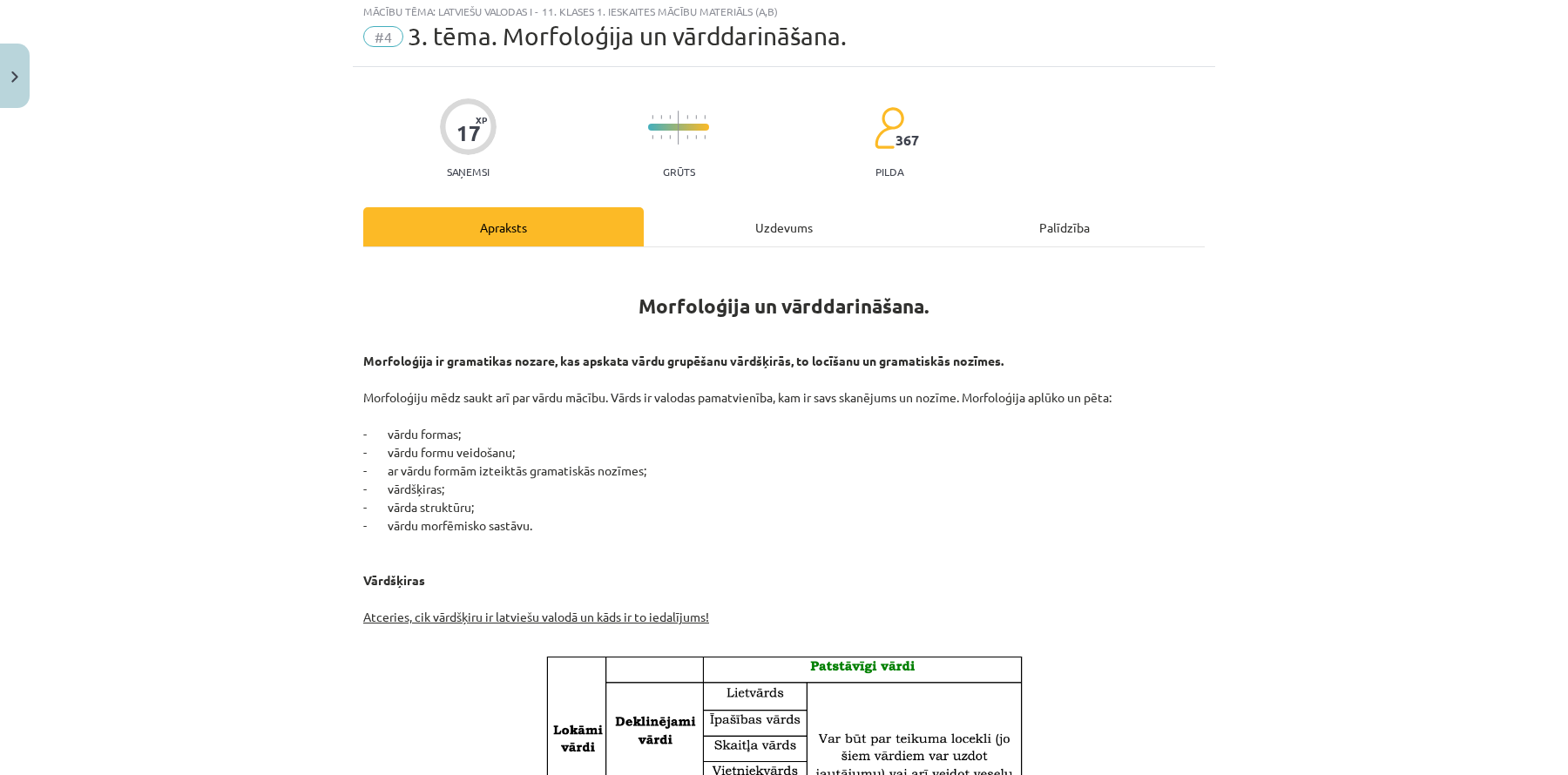
scroll to position [43, 0]
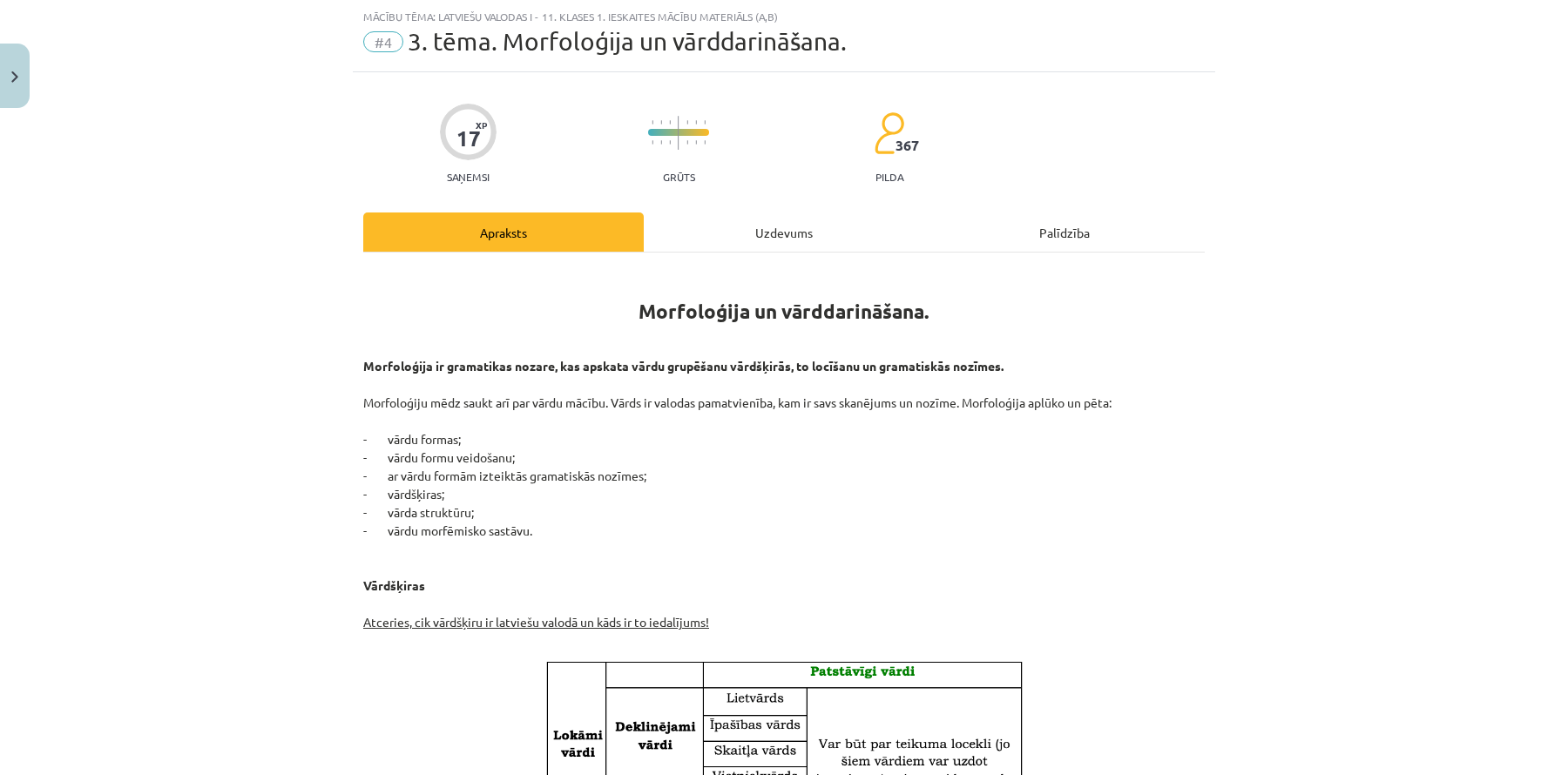
click at [786, 231] on div "Uzdevums" at bounding box center [784, 232] width 280 height 39
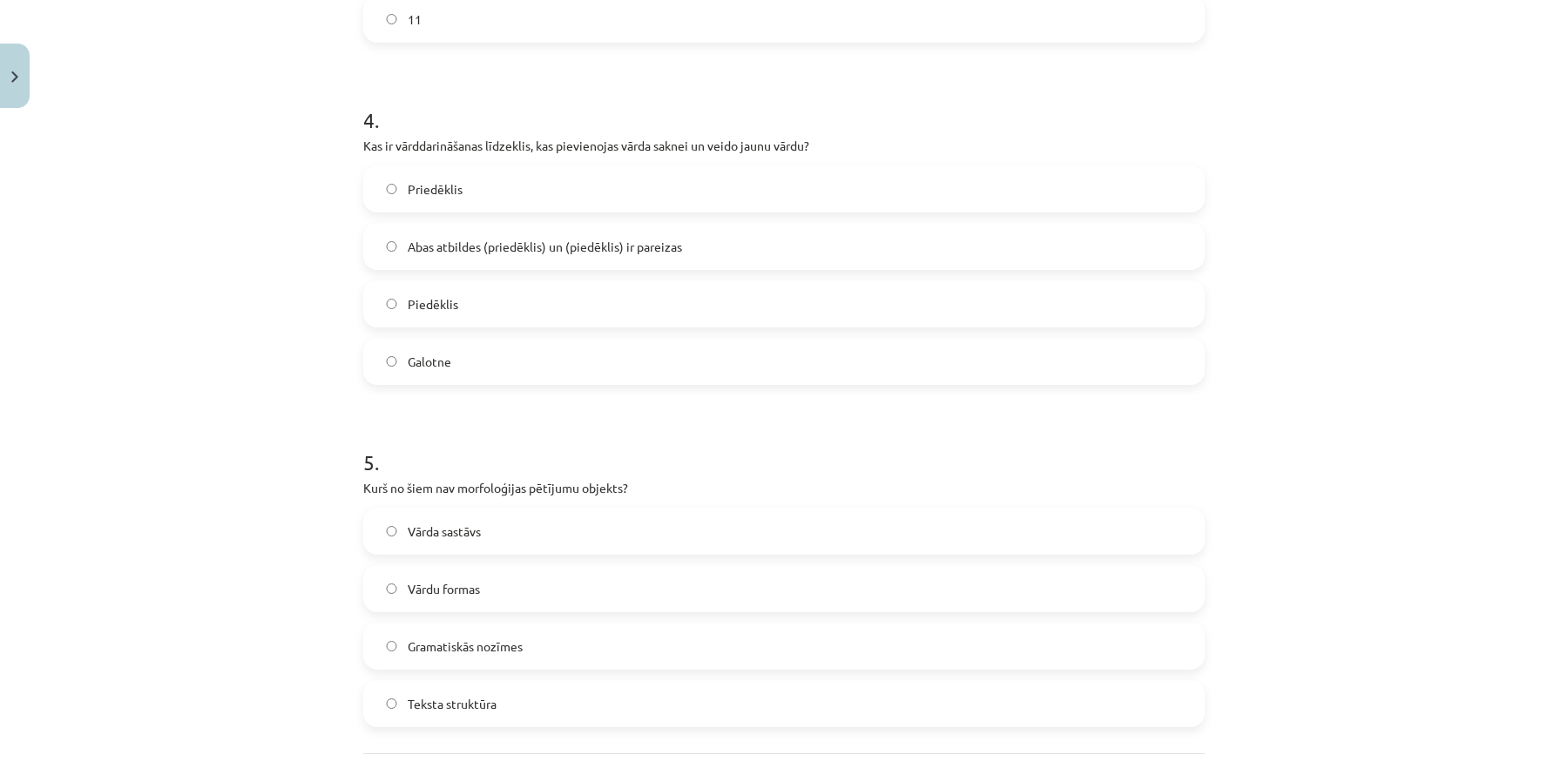
scroll to position [1448, 0]
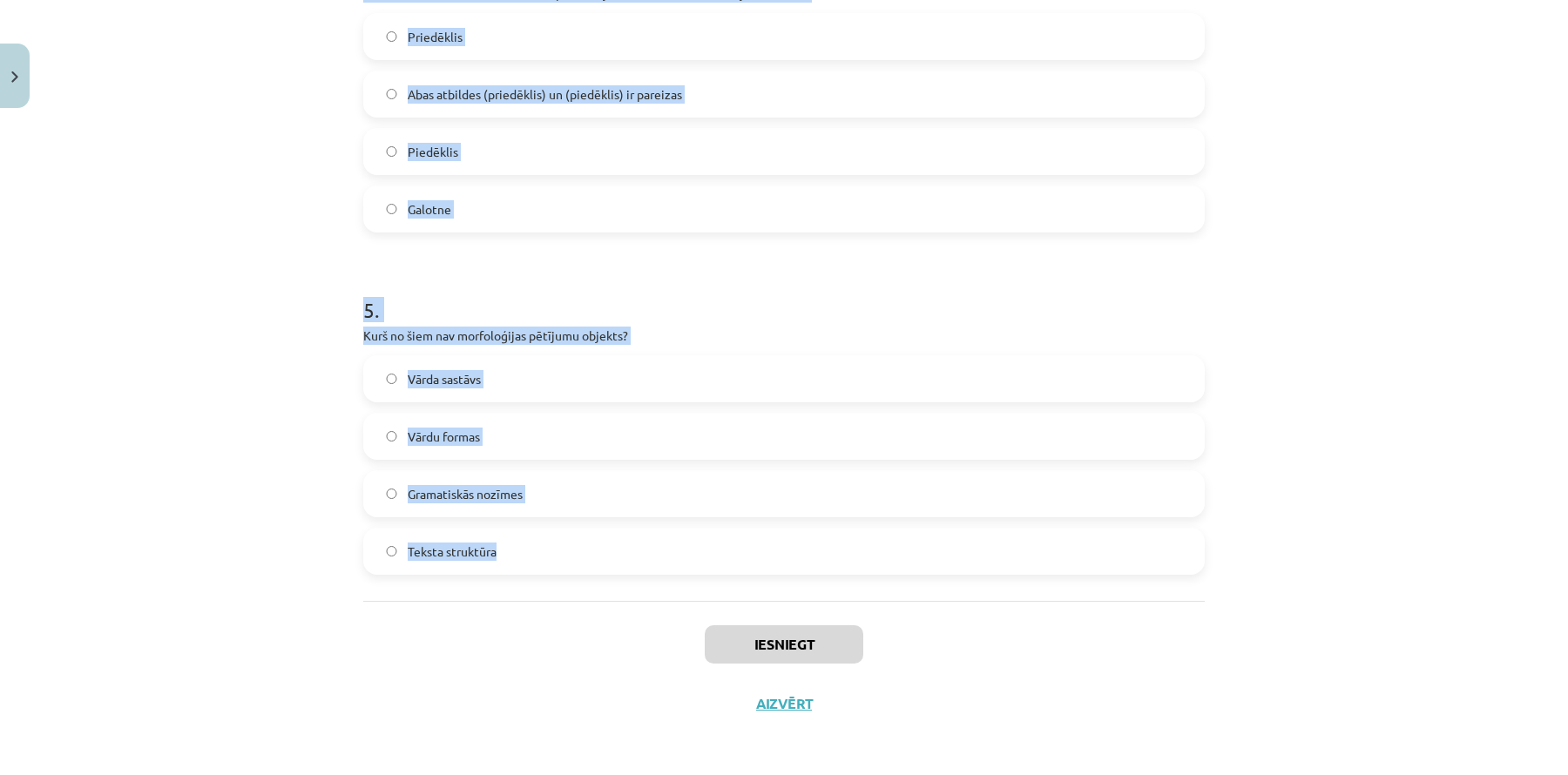
drag, startPoint x: 340, startPoint y: 345, endPoint x: 660, endPoint y: 555, distance: 382.8
click at [660, 555] on div "Mācību tēma: Latviešu valodas i - 11. klases 1. ieskaites mācību materiāls (a,b…" at bounding box center [784, 388] width 1568 height 775
copy form "1 . Kurš no šiem ir pirmatnīgs vārds? Zieds Ziedonis Ziedošs Ieziedēt 2 . Kurš …"
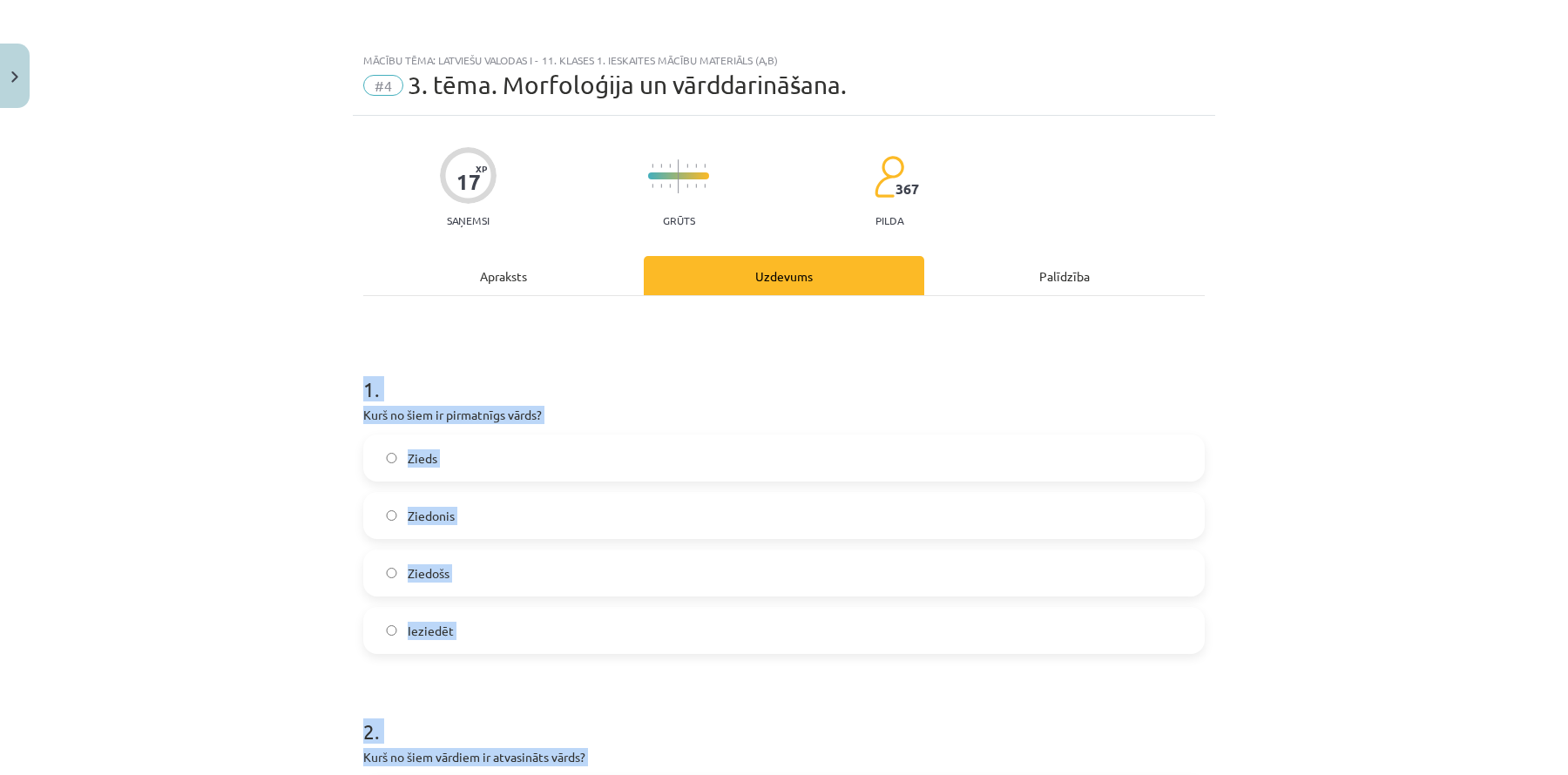
scroll to position [71, 0]
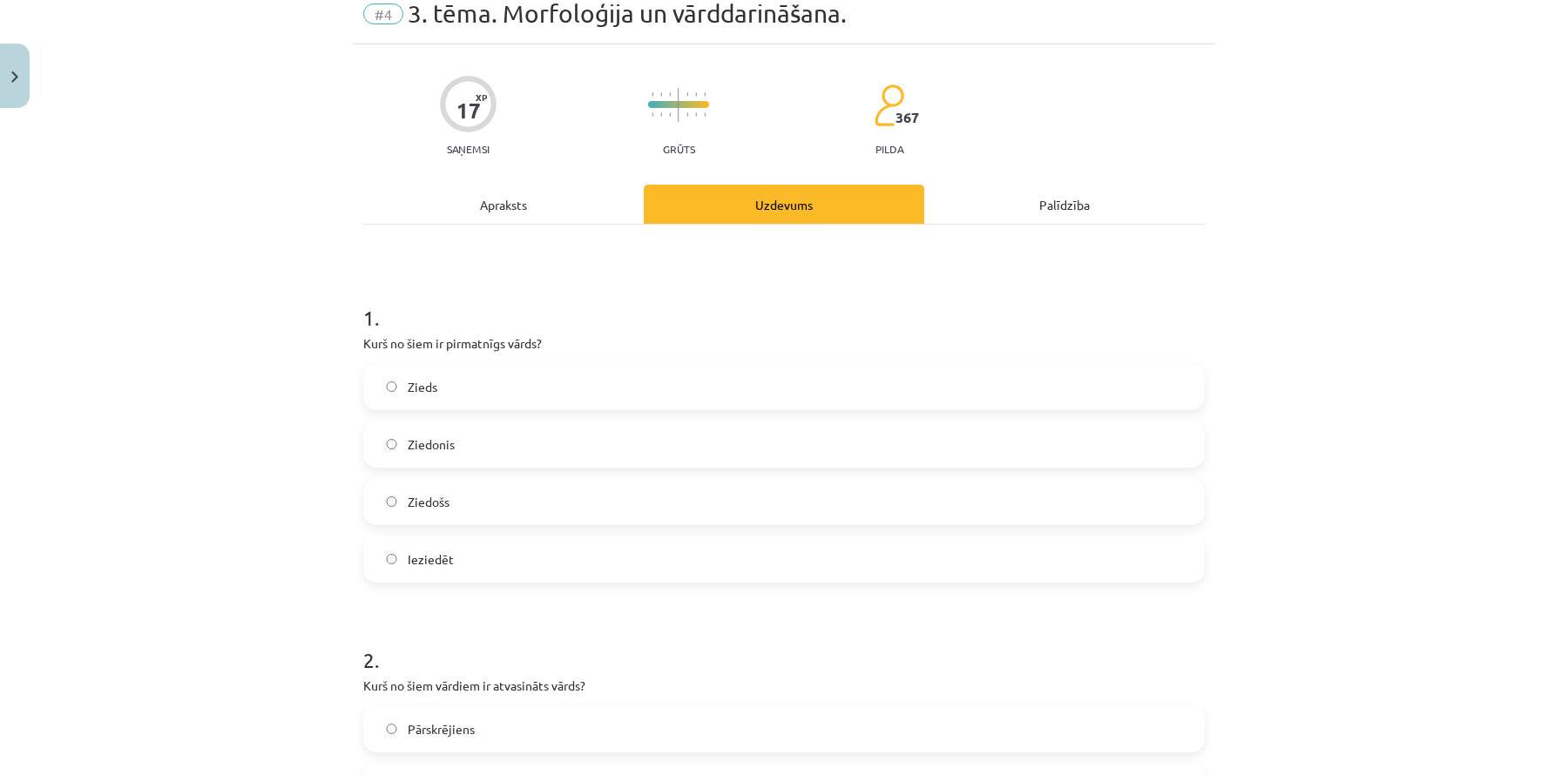
click at [176, 244] on div "Mācību tēma: Latviešu valodas i - 11. klases 1. ieskaites mācību materiāls (a,b…" at bounding box center [784, 388] width 1568 height 775
click at [431, 373] on label "Zieds" at bounding box center [784, 387] width 838 height 43
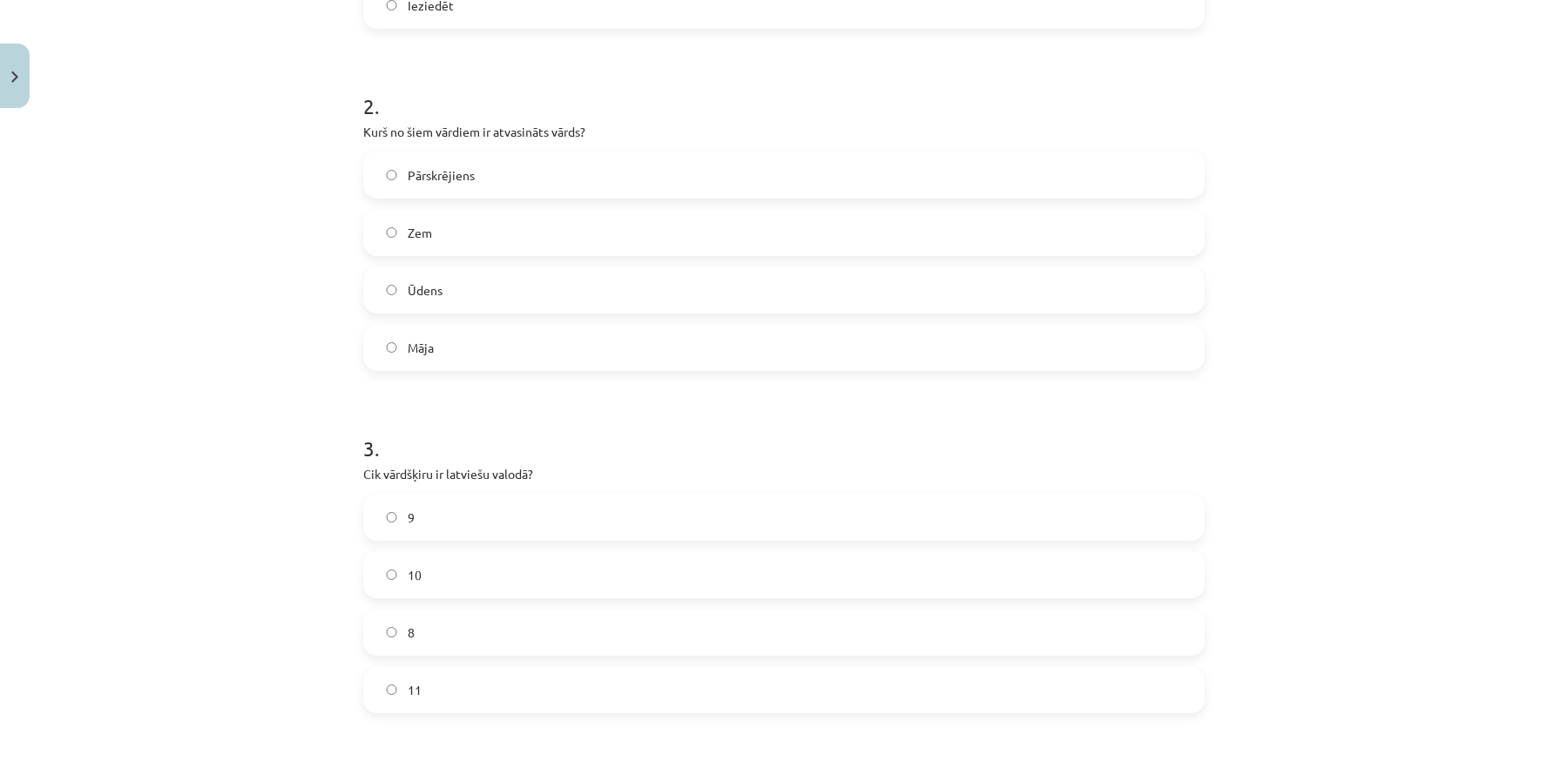
scroll to position [630, 0]
click at [468, 173] on span "Pārskrējiens" at bounding box center [441, 171] width 68 height 18
click at [469, 568] on label "10" at bounding box center [784, 570] width 838 height 43
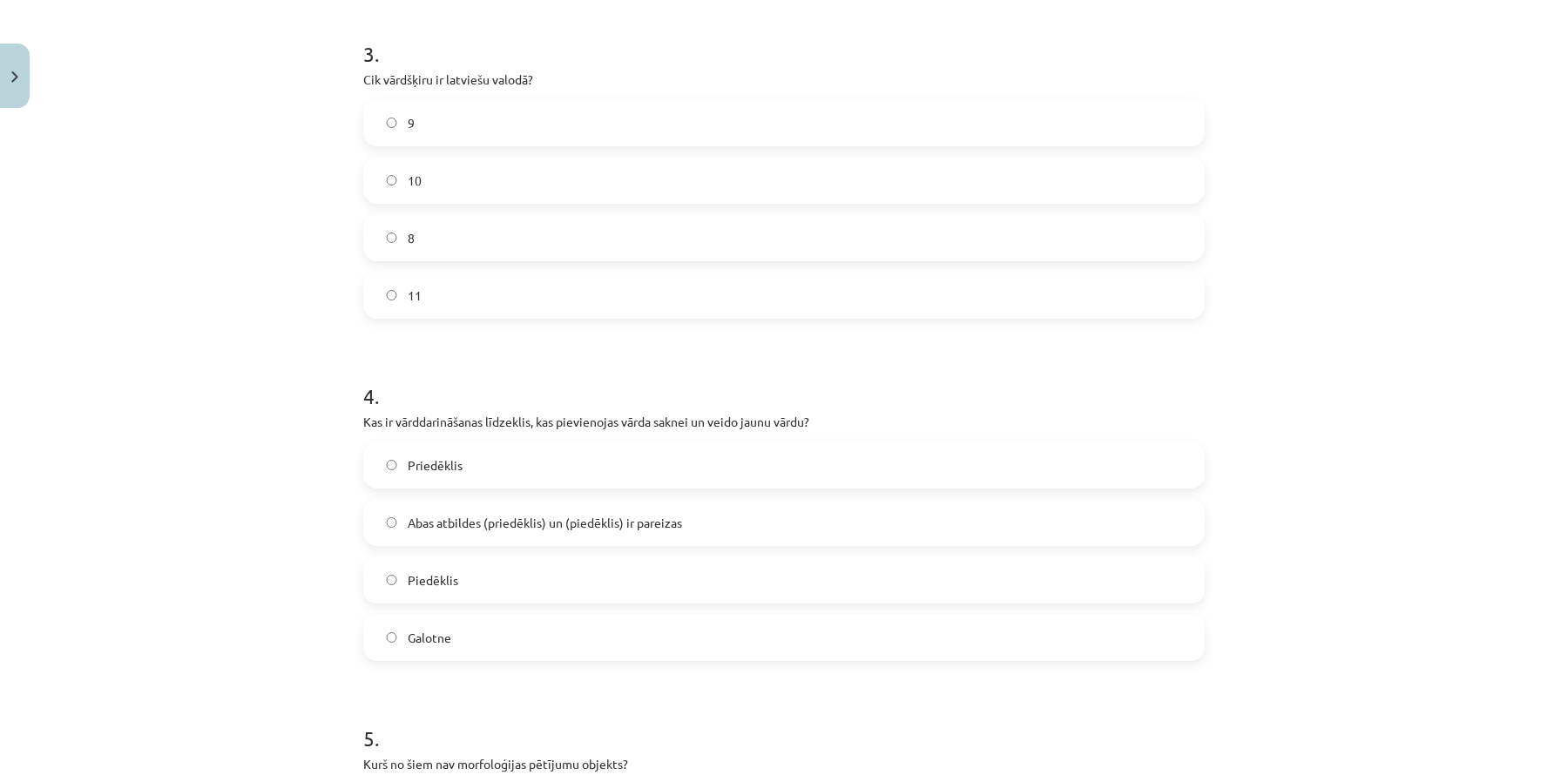
scroll to position [1027, 0]
click at [547, 508] on span "Abas atbildes (priedēklis) un (piedēklis) ir pareizas" at bounding box center [545, 517] width 275 height 18
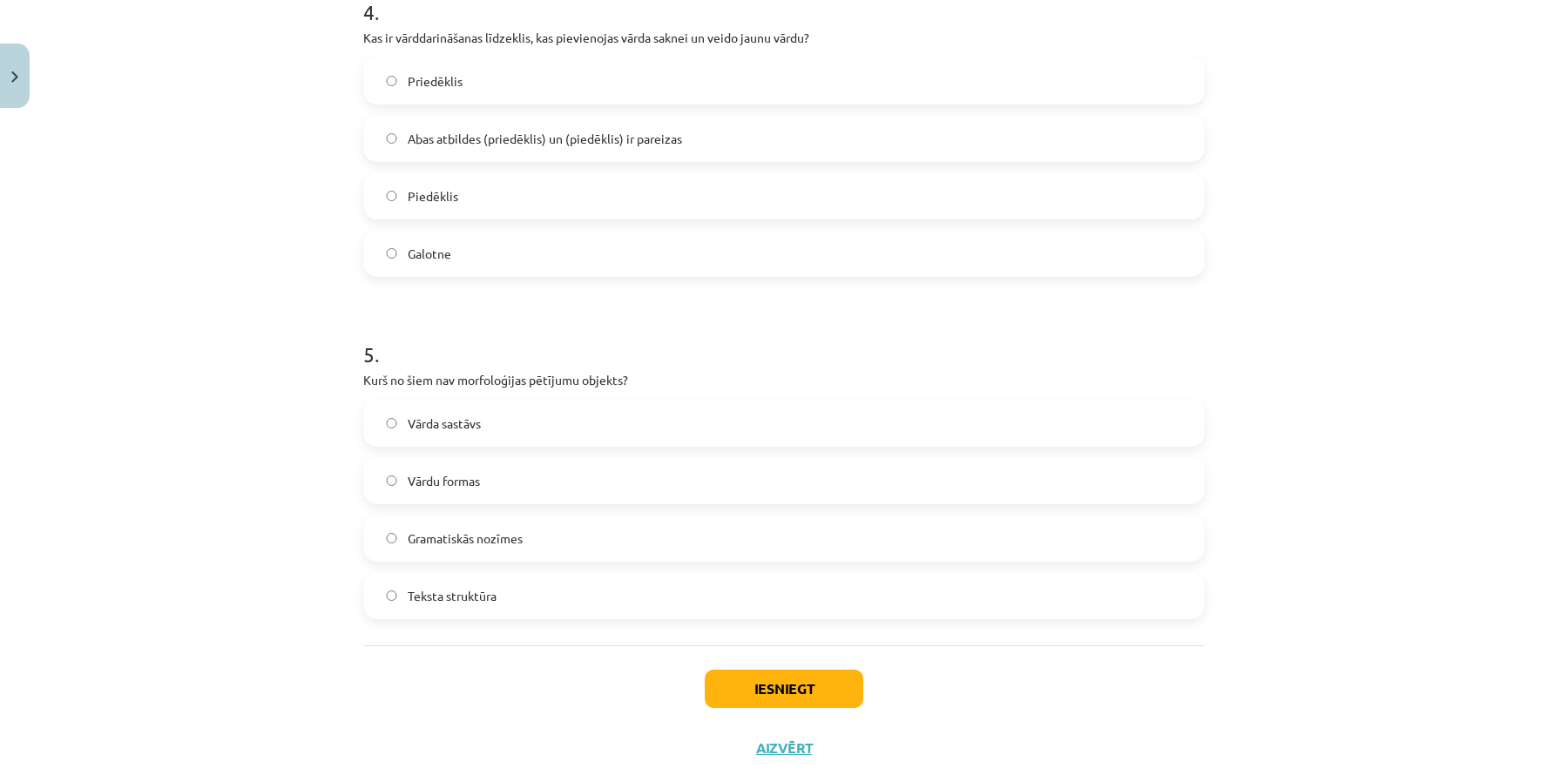
scroll to position [1448, 0]
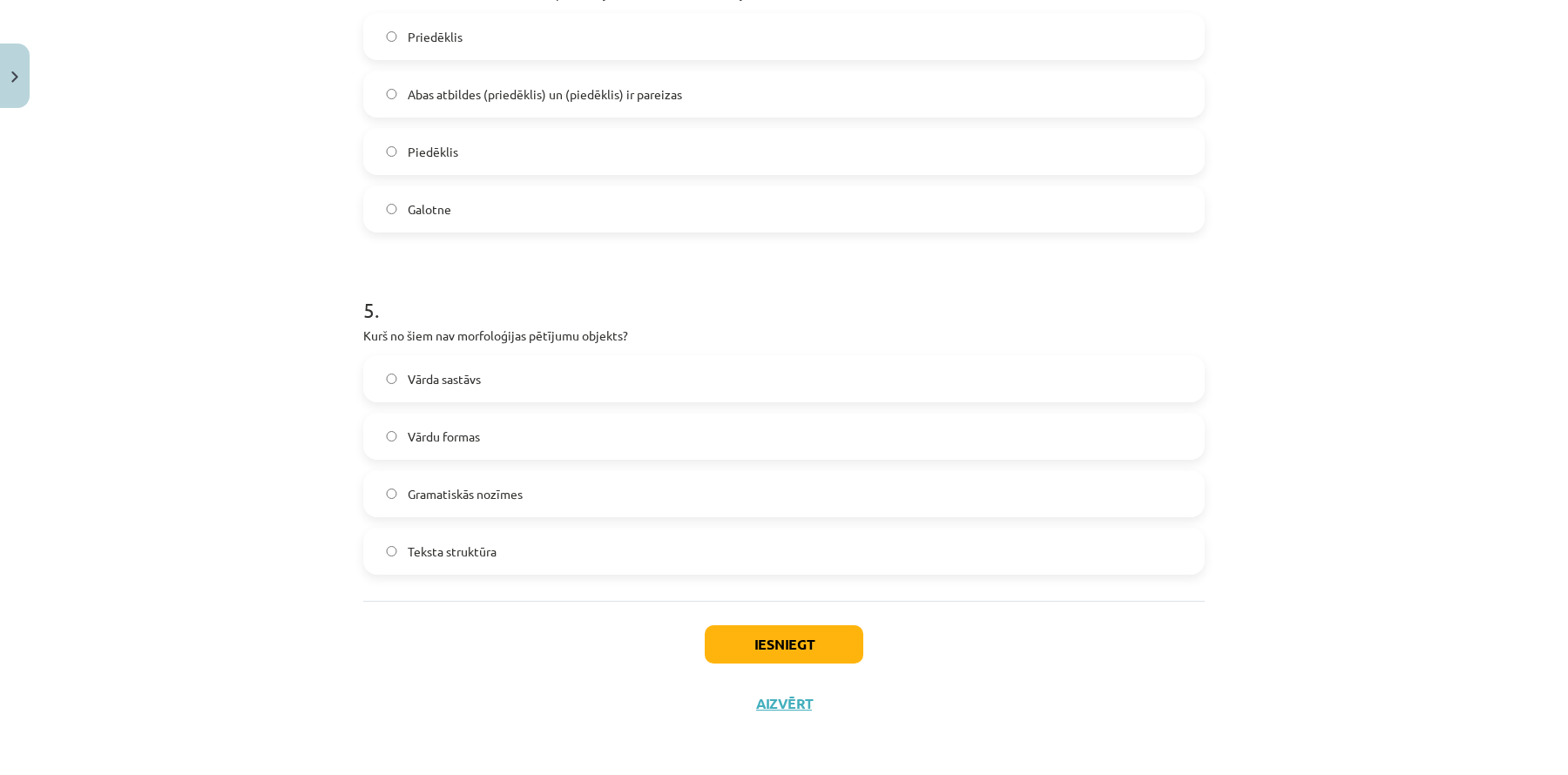
click at [505, 545] on label "Teksta struktūra" at bounding box center [784, 551] width 838 height 43
click at [797, 634] on button "Iesniegt" at bounding box center [784, 644] width 158 height 38
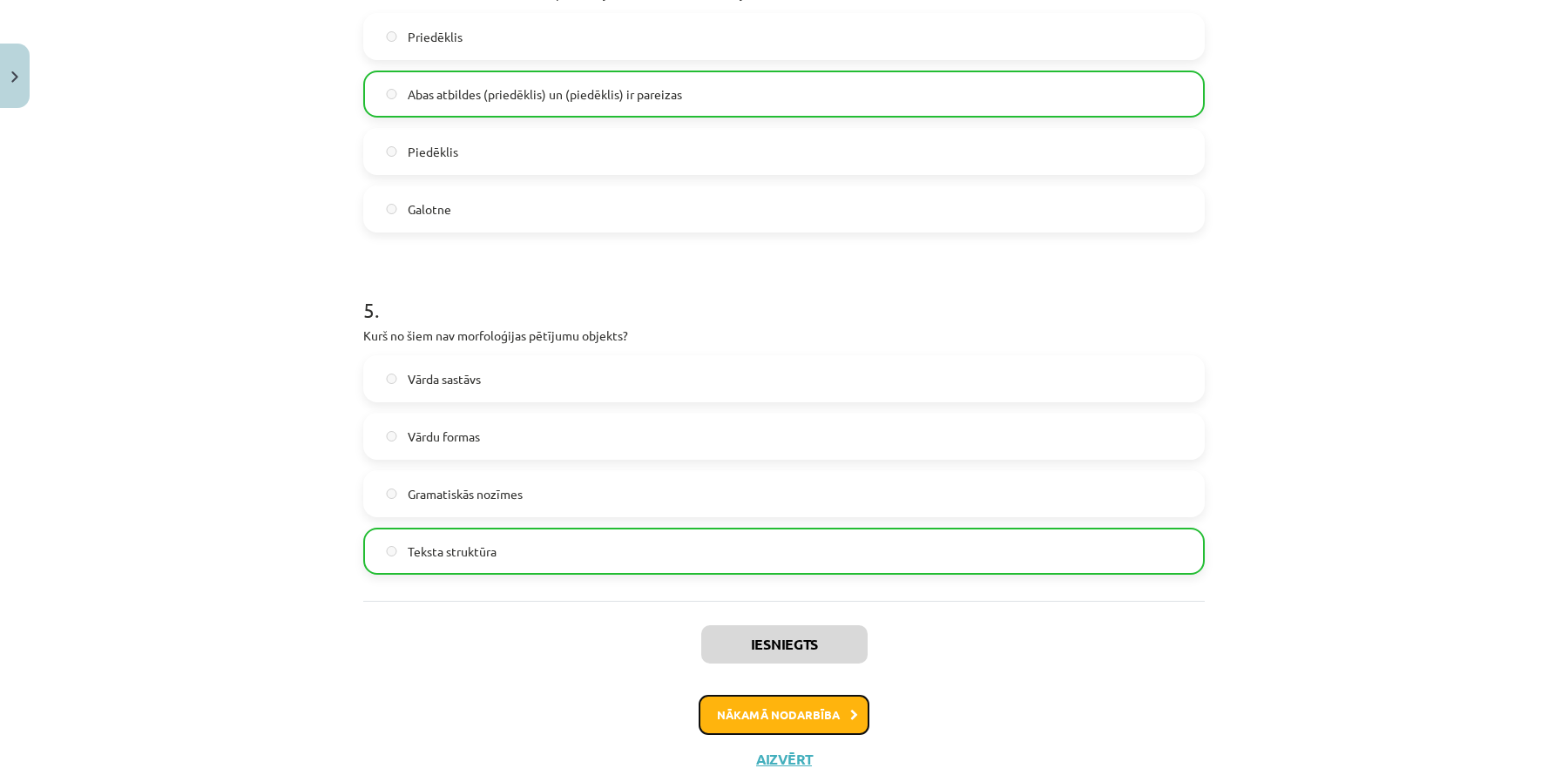
click at [784, 718] on button "Nākamā nodarbība" at bounding box center [784, 715] width 171 height 40
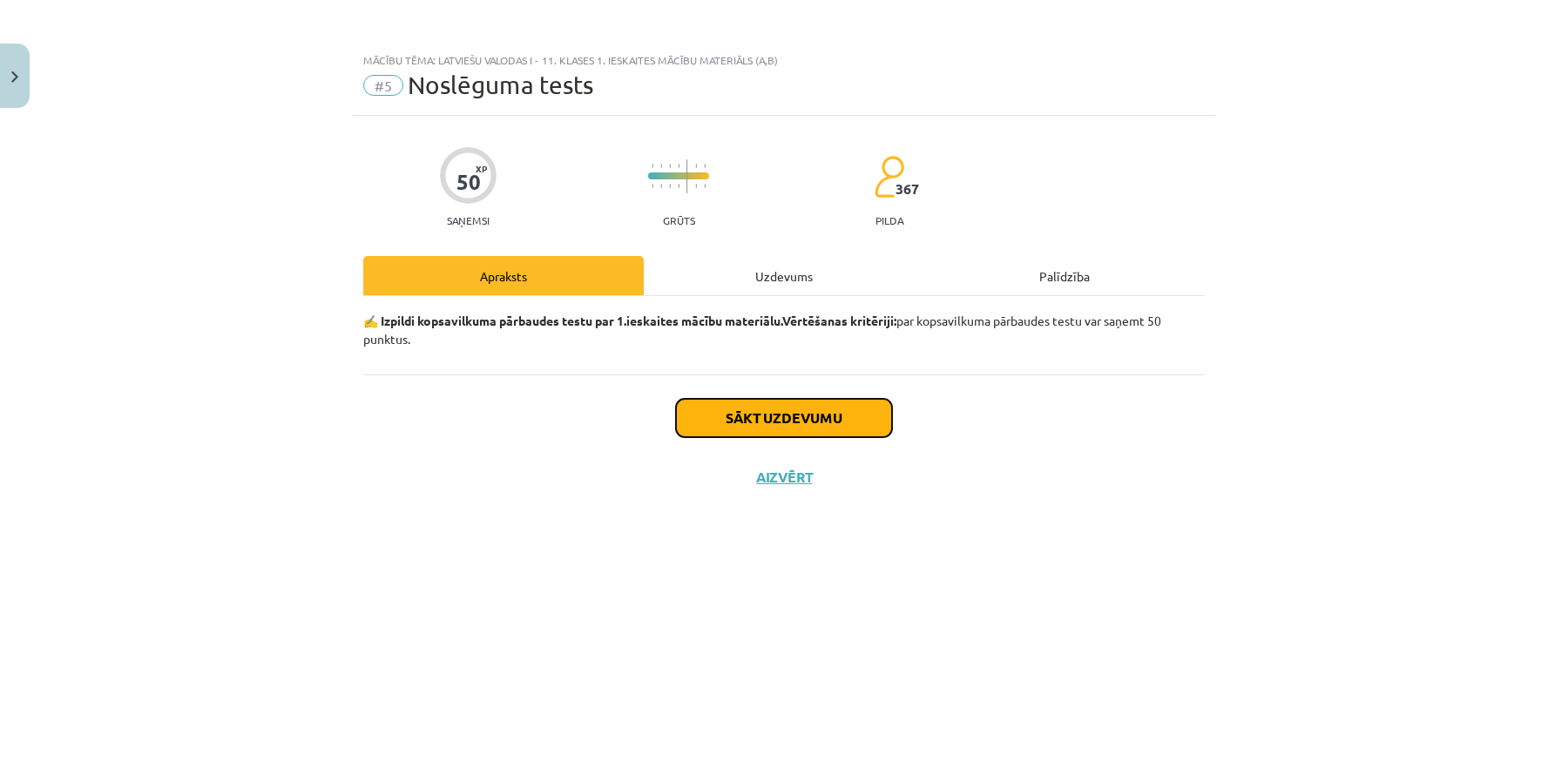
click at [735, 424] on button "Sākt uzdevumu" at bounding box center [784, 417] width 216 height 38
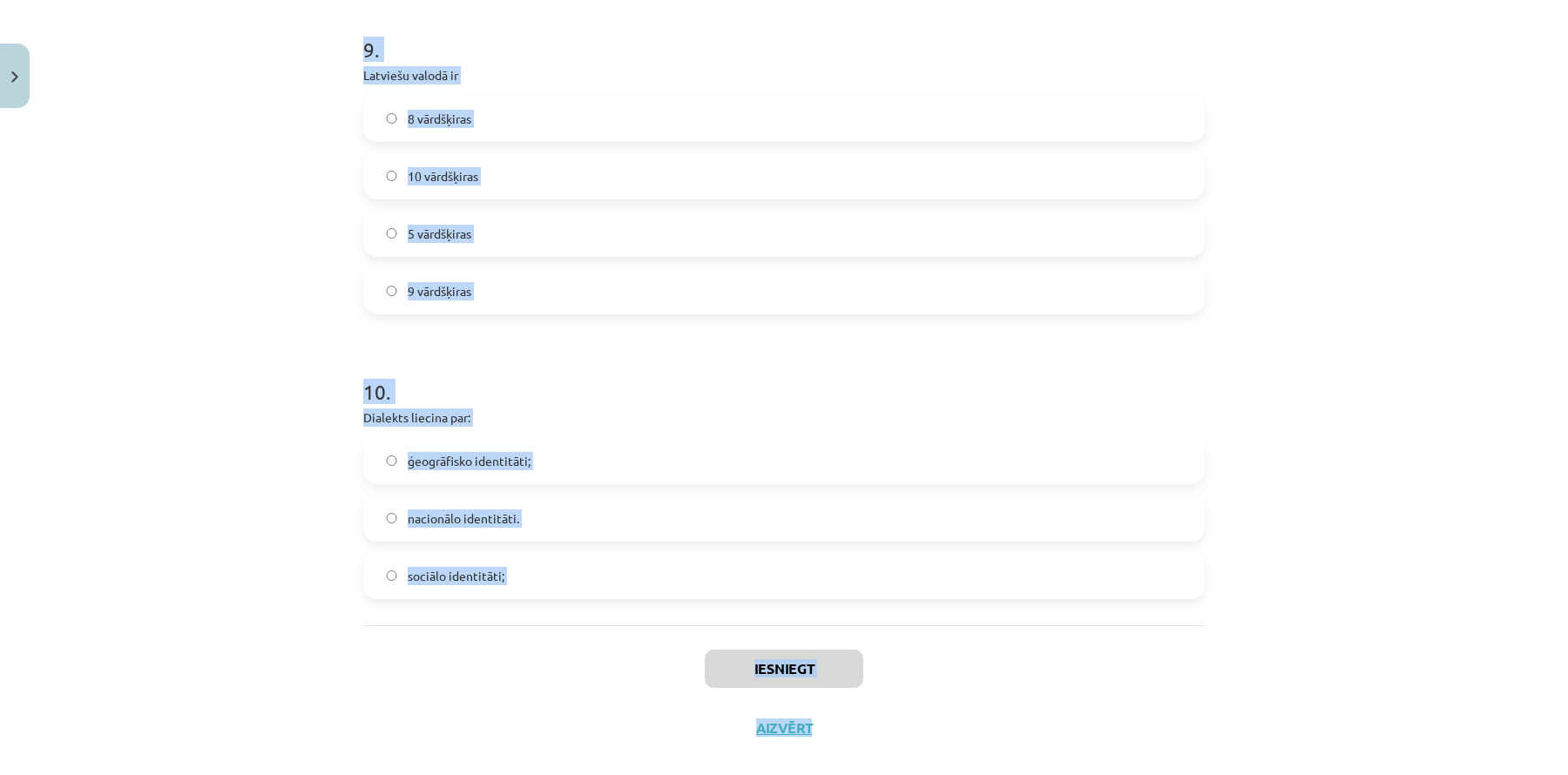
scroll to position [2888, 0]
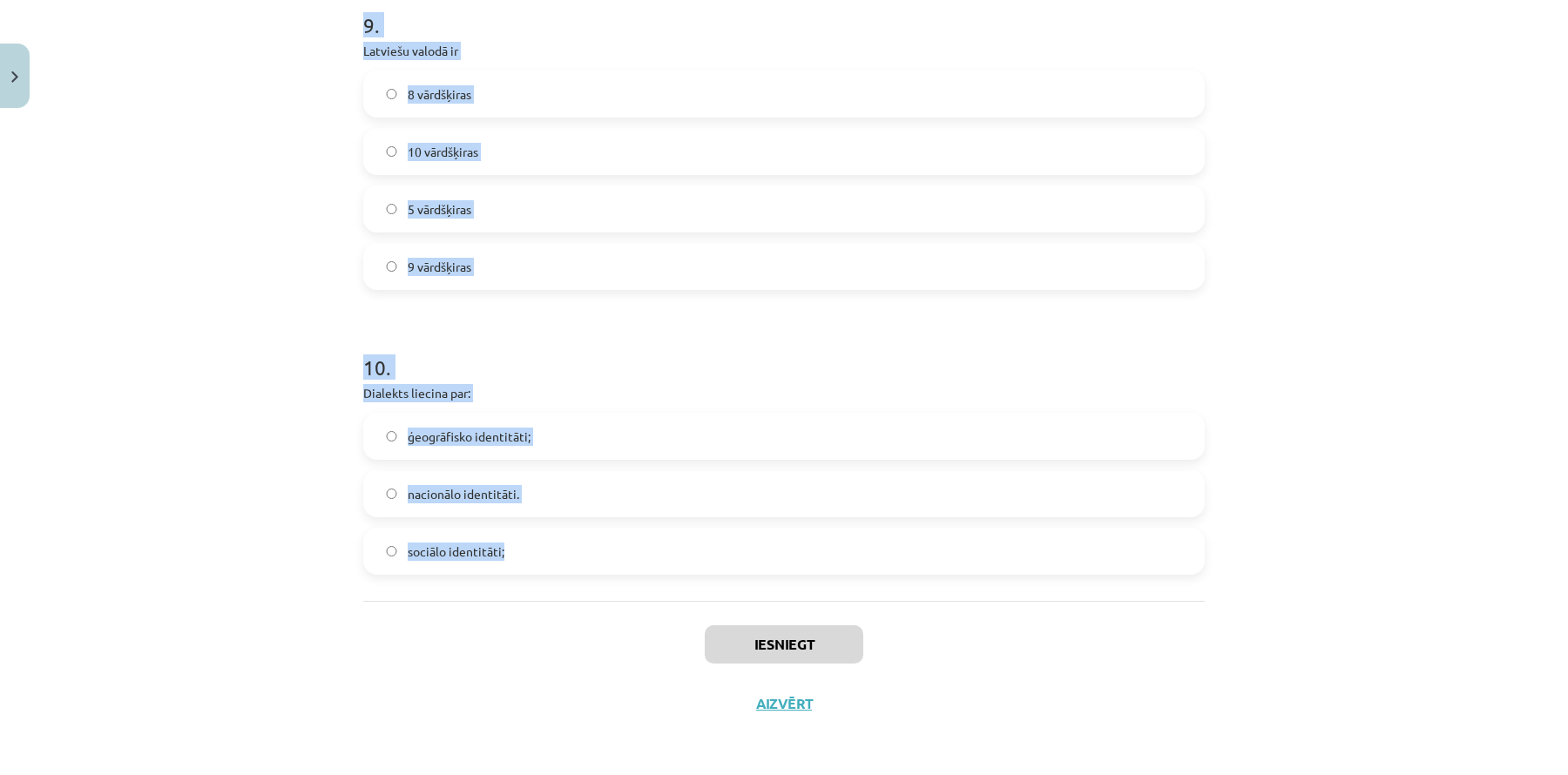
drag, startPoint x: 380, startPoint y: 92, endPoint x: 698, endPoint y: 558, distance: 564.2
click at [698, 558] on div "Mācību tēma: Latviešu valodas i - 11. klases 1. ieskaites mācību materiāls (a,b…" at bounding box center [784, 388] width 1568 height 775
copy form "1 . Sieviešu dzimtes lietvārds ir mikrofons lācis acs nags 2 . Teksts rakstīts …"
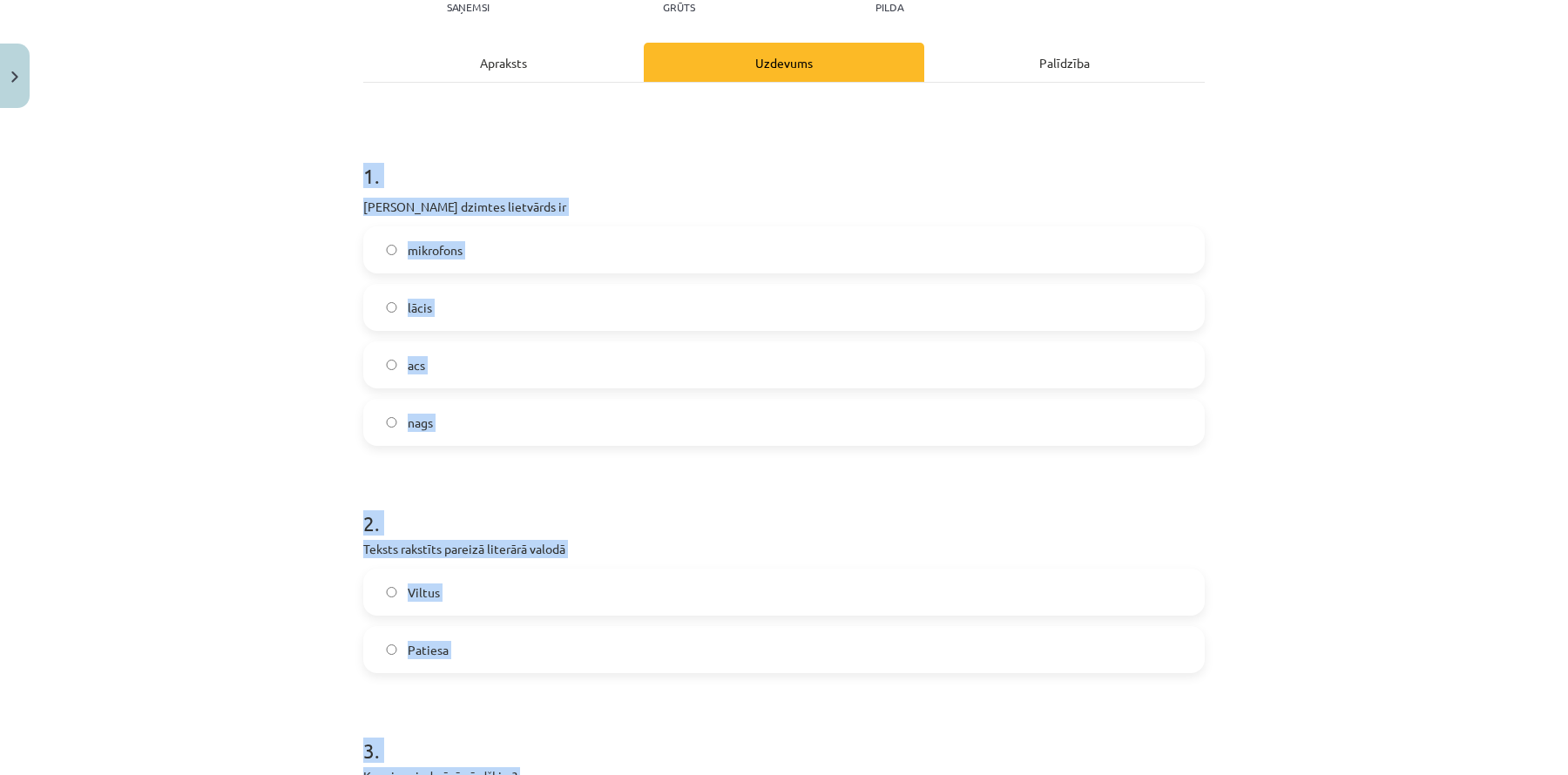
scroll to position [0, 0]
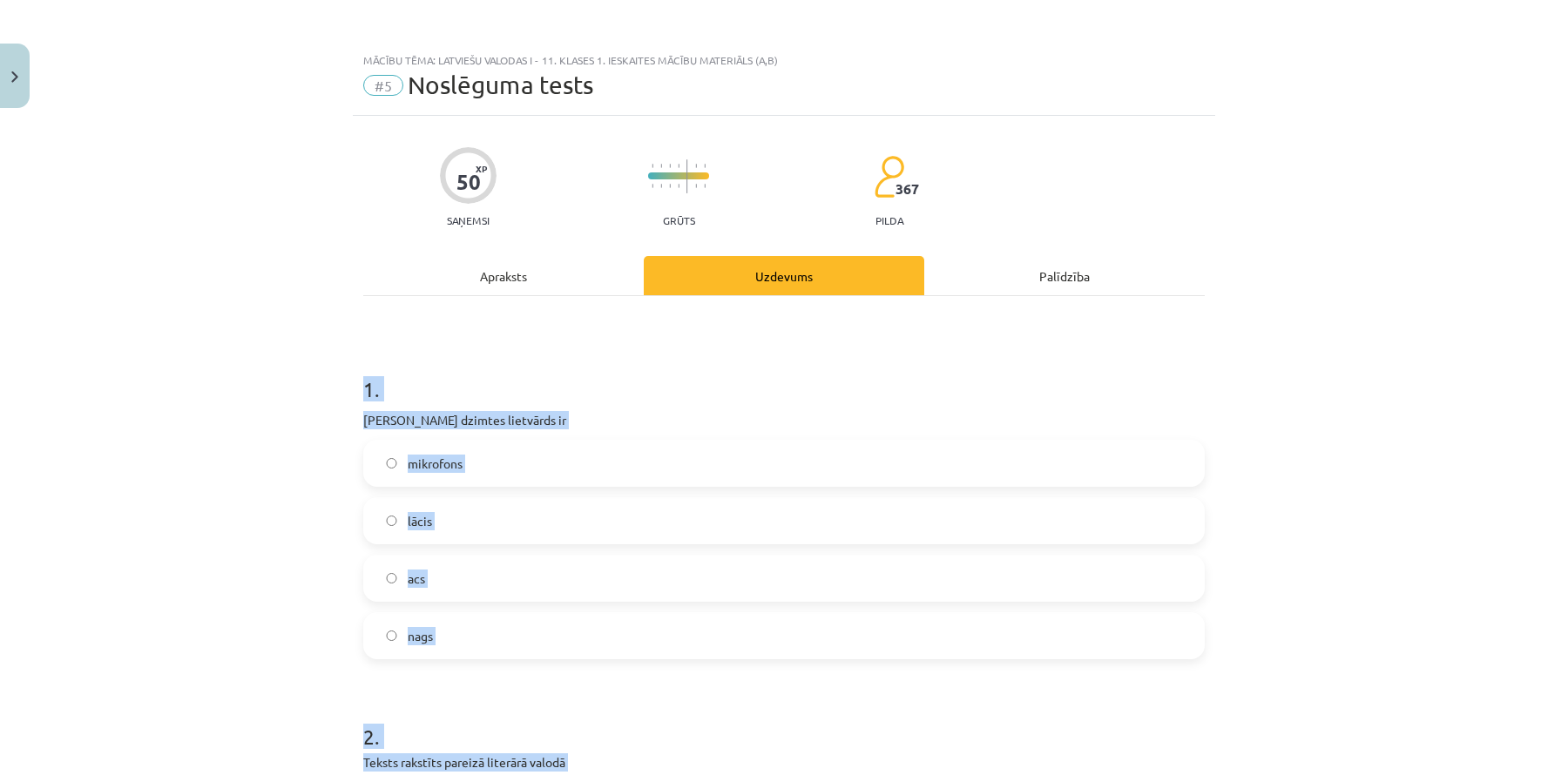
click at [164, 390] on div "Mācību tēma: Latviešu valodas i - 11. klases 1. ieskaites mācību materiāls (a,b…" at bounding box center [784, 388] width 1568 height 775
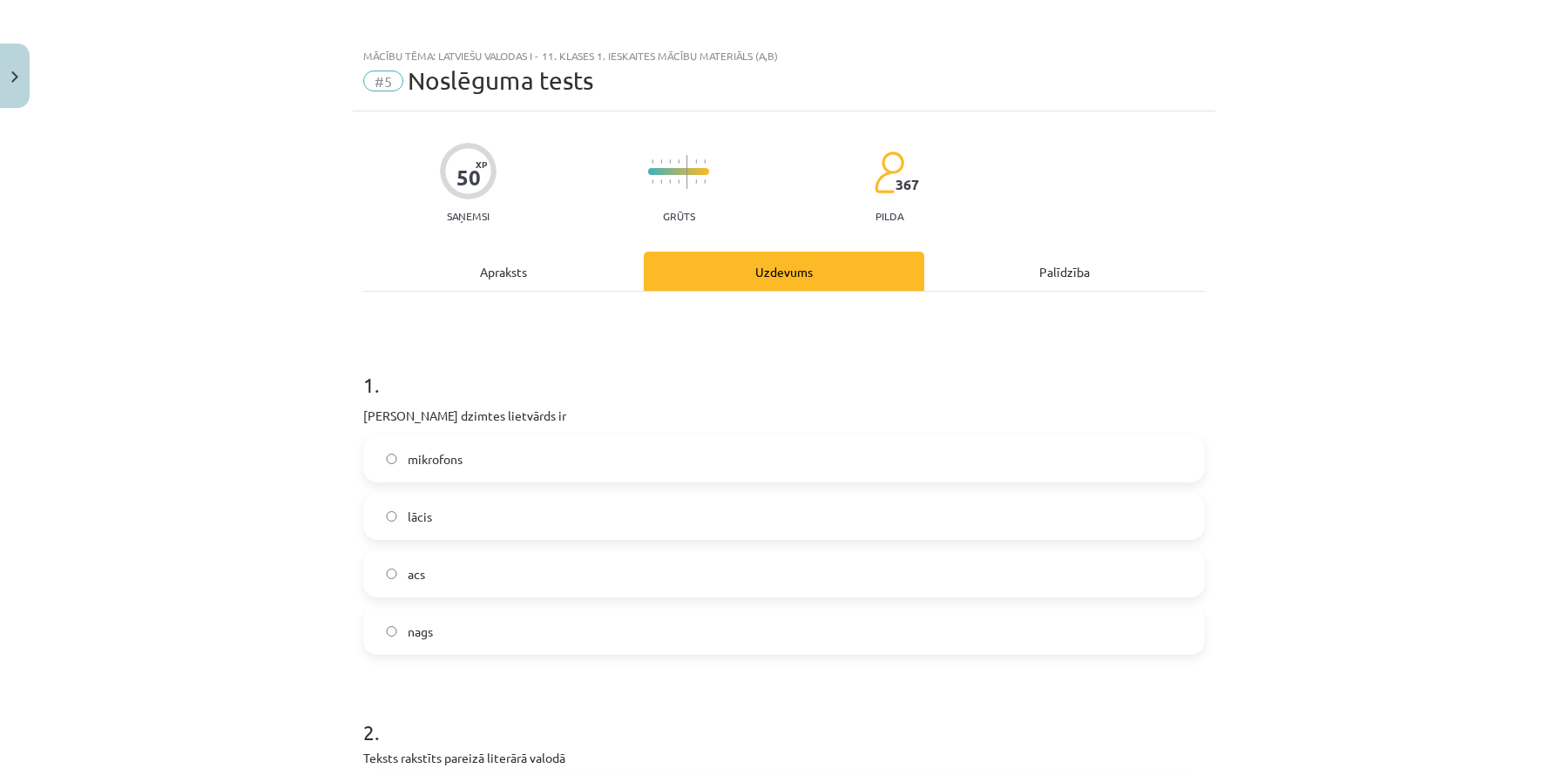
click at [425, 566] on span "acs" at bounding box center [416, 574] width 18 height 18
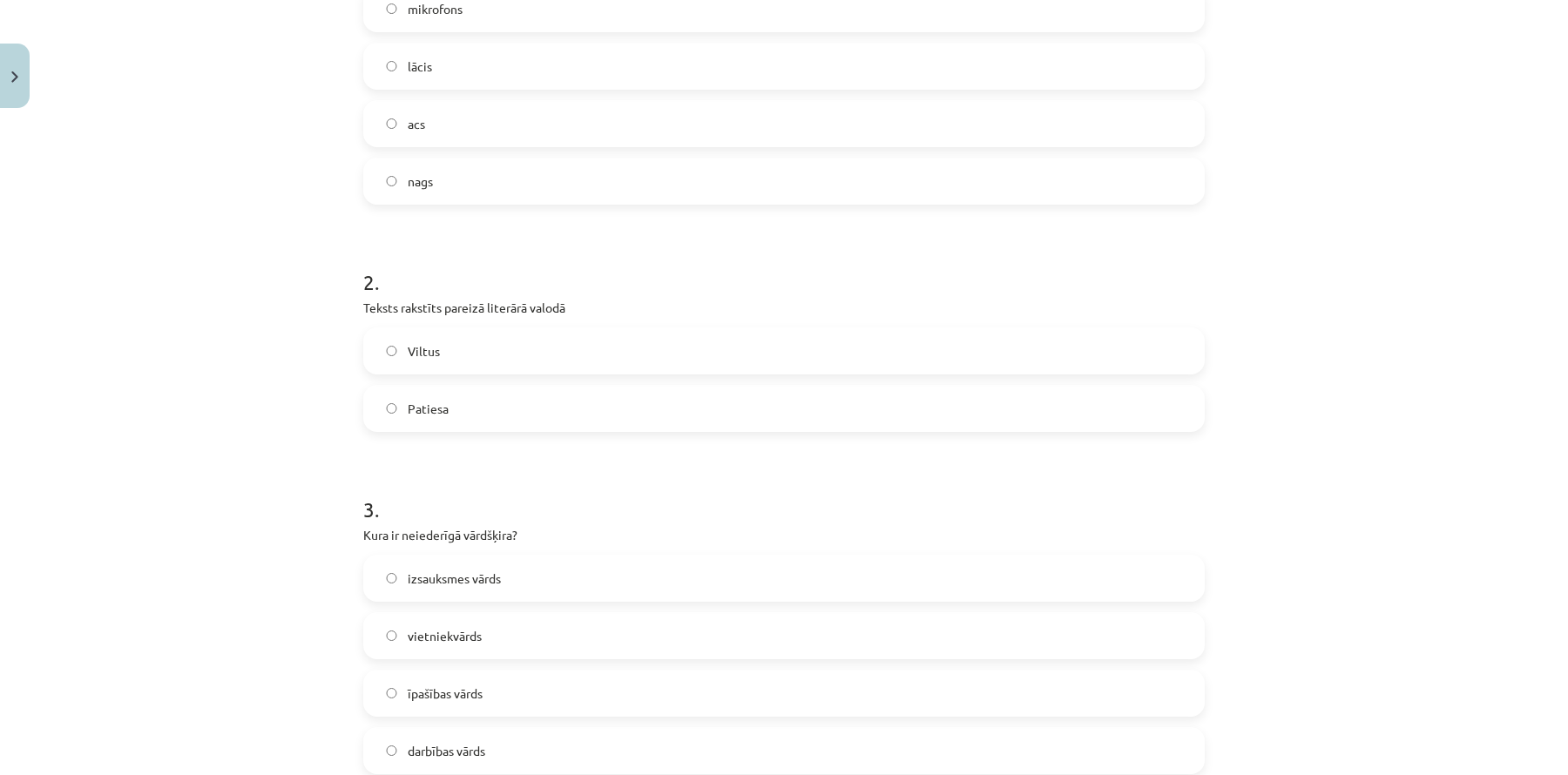
scroll to position [577, 0]
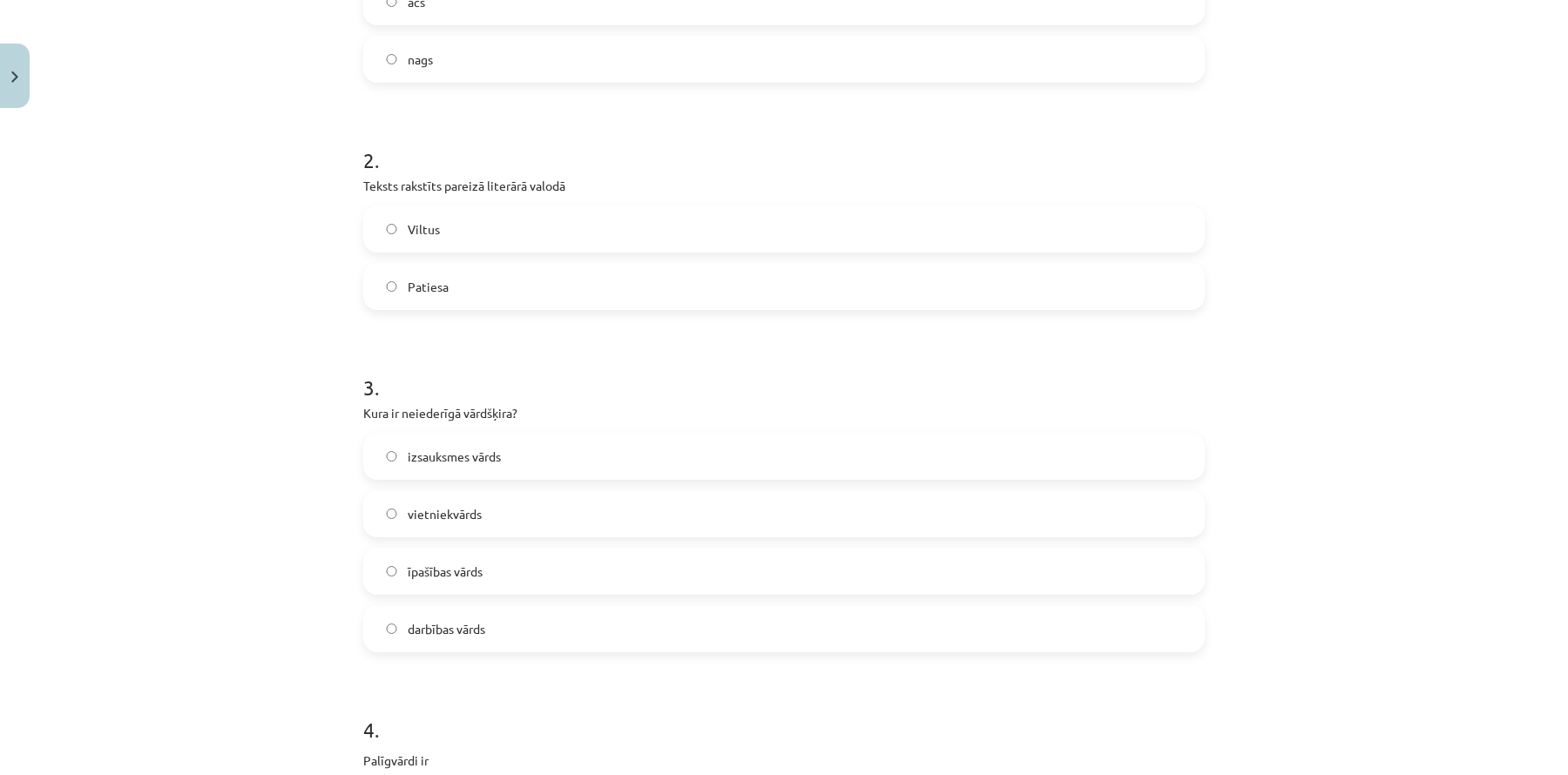
click at [482, 300] on label "Patiesa" at bounding box center [784, 286] width 838 height 43
click at [495, 456] on span "izsauksmes vārds" at bounding box center [454, 457] width 93 height 18
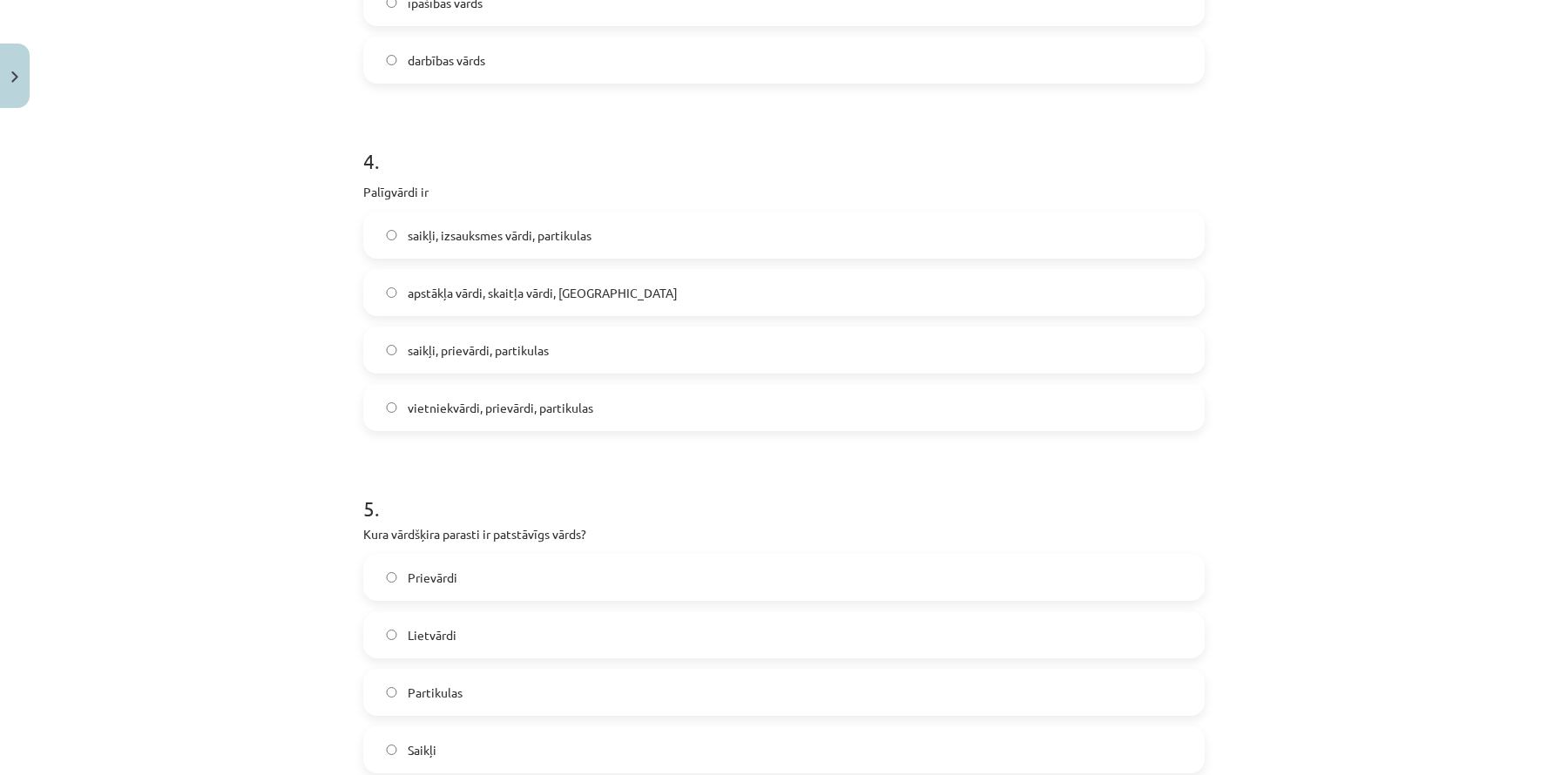
scroll to position [1156, 0]
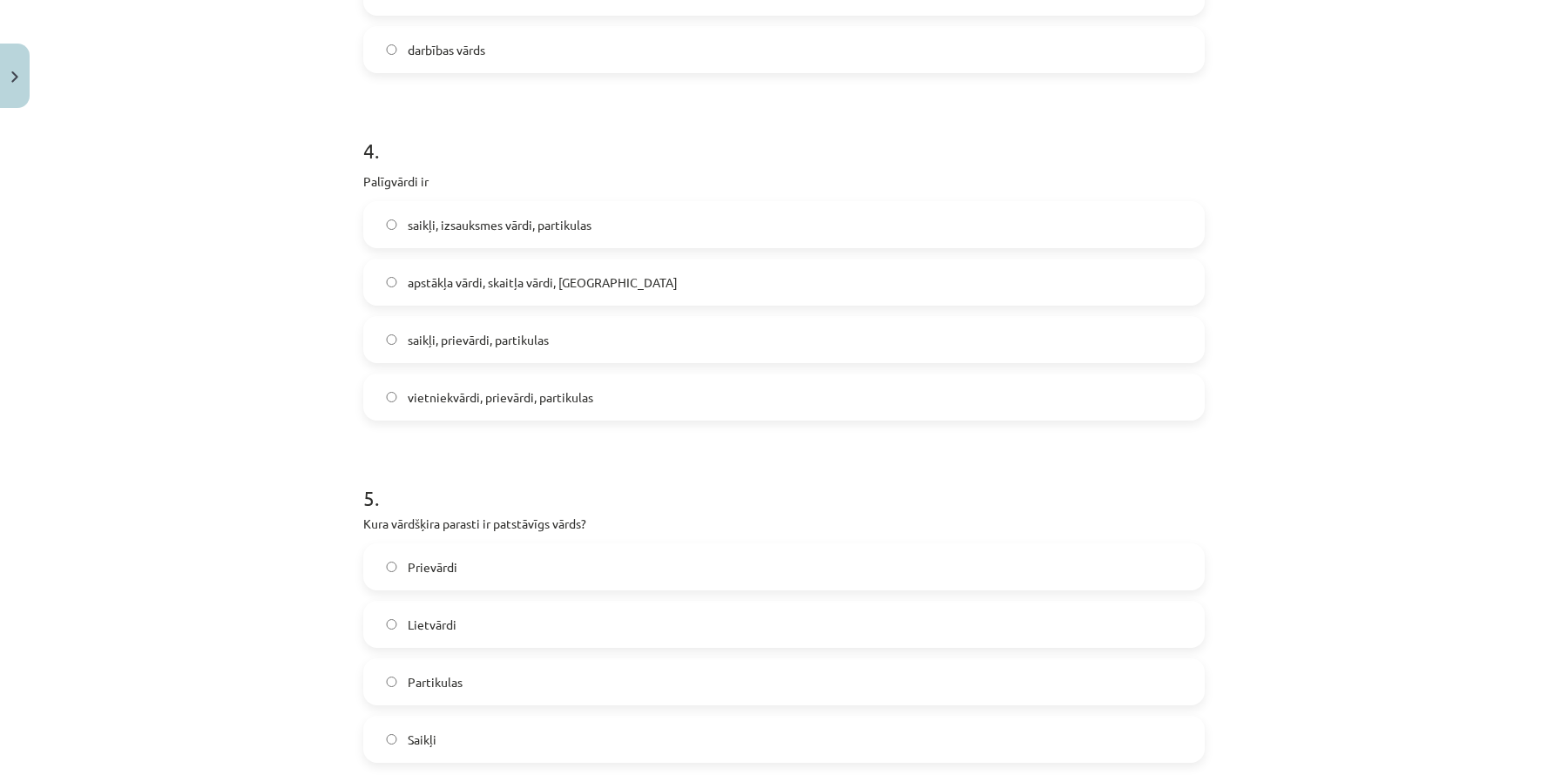
click at [530, 343] on span "saikļi, prievārdi, partikulas" at bounding box center [478, 340] width 142 height 18
click at [486, 615] on label "Lietvārdi" at bounding box center [784, 624] width 838 height 43
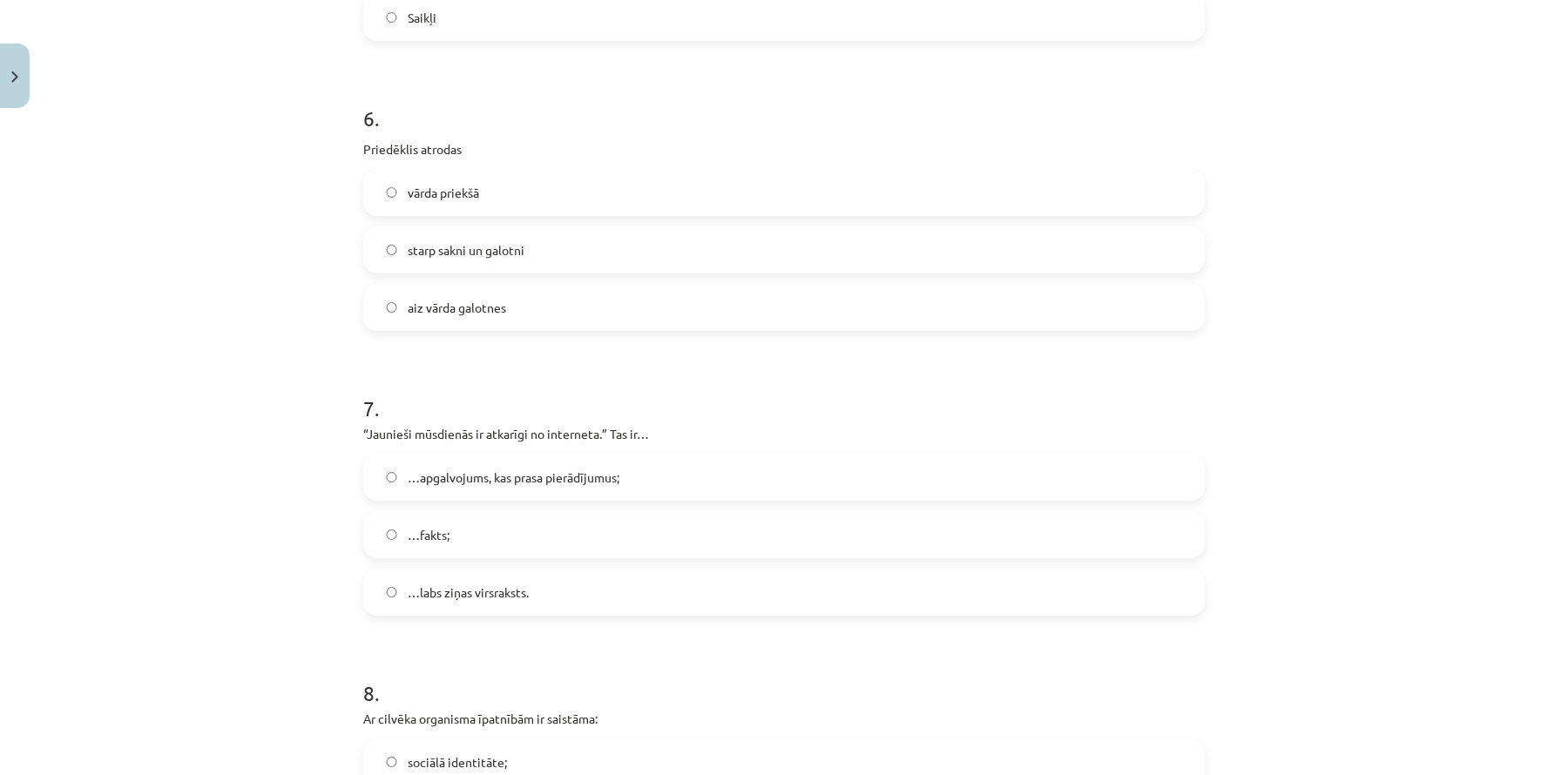
scroll to position [1875, 0]
click at [568, 193] on label "vārda priekšā" at bounding box center [784, 195] width 838 height 43
click at [487, 530] on label "…fakts;" at bounding box center [784, 538] width 838 height 43
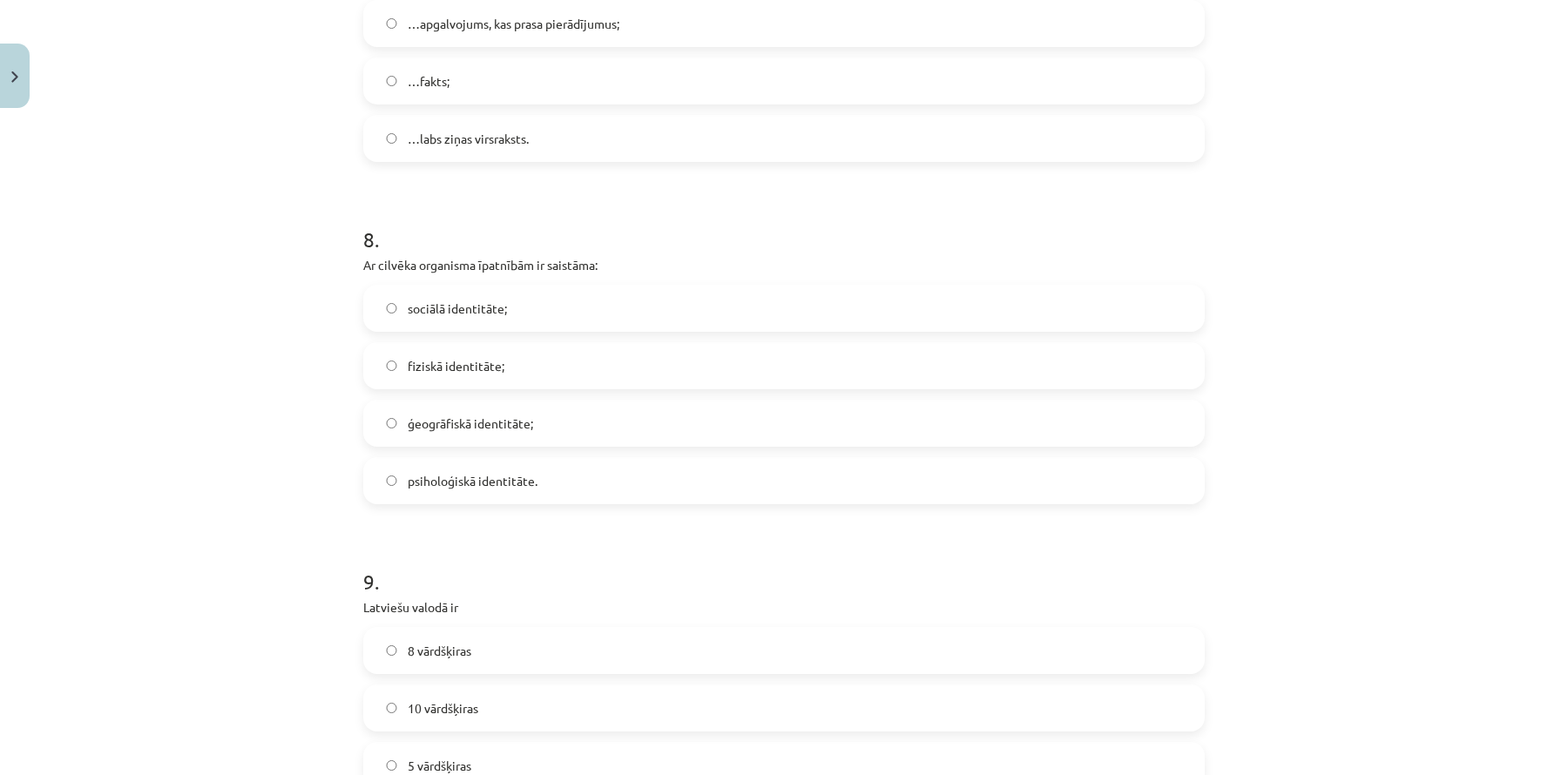
scroll to position [2343, 0]
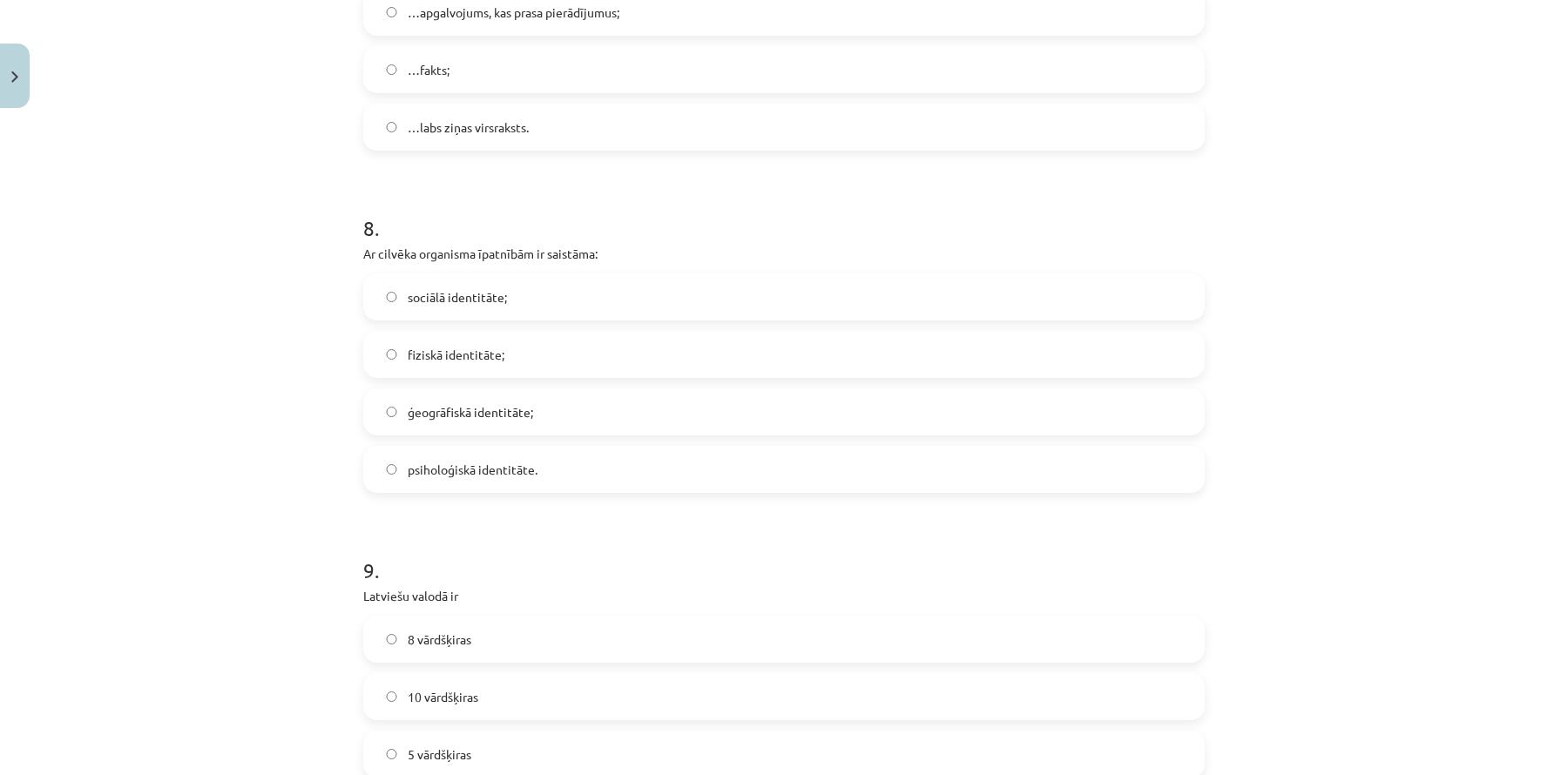
click at [556, 362] on label "fiziskā identitāte;" at bounding box center [784, 354] width 838 height 43
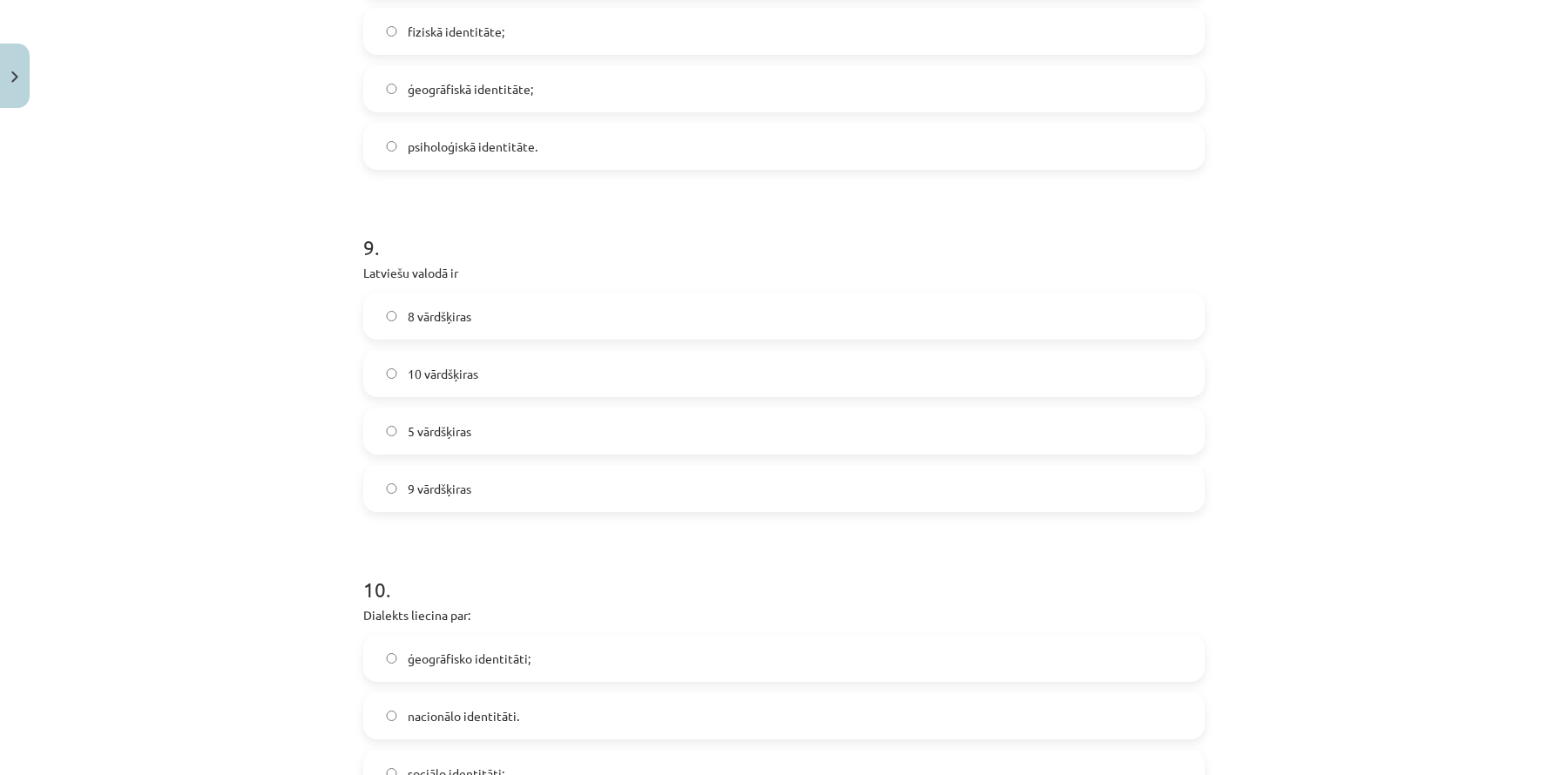
scroll to position [2672, 0]
click at [549, 367] on label "10 vārdšķiras" at bounding box center [784, 368] width 838 height 43
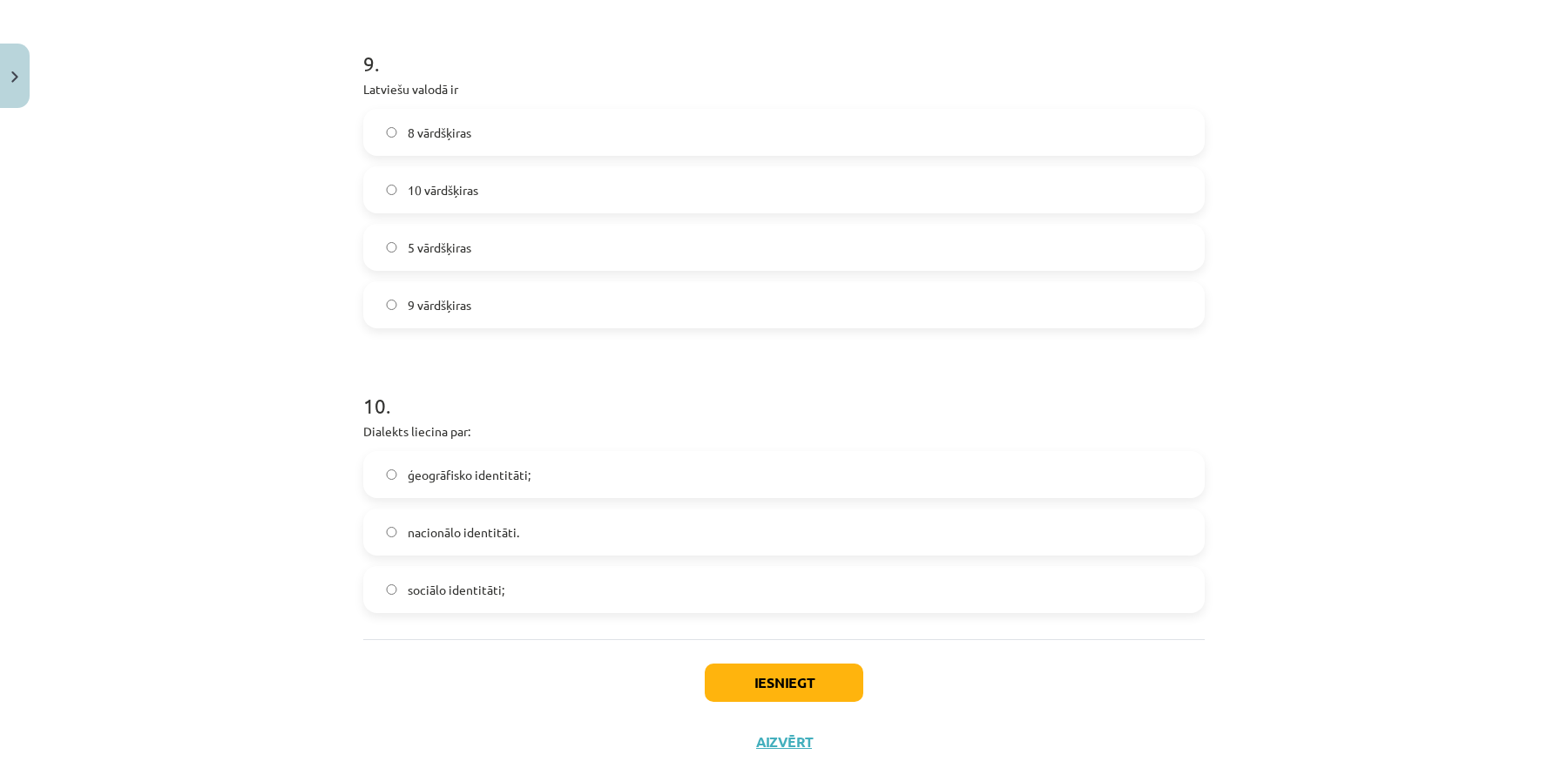
scroll to position [2888, 0]
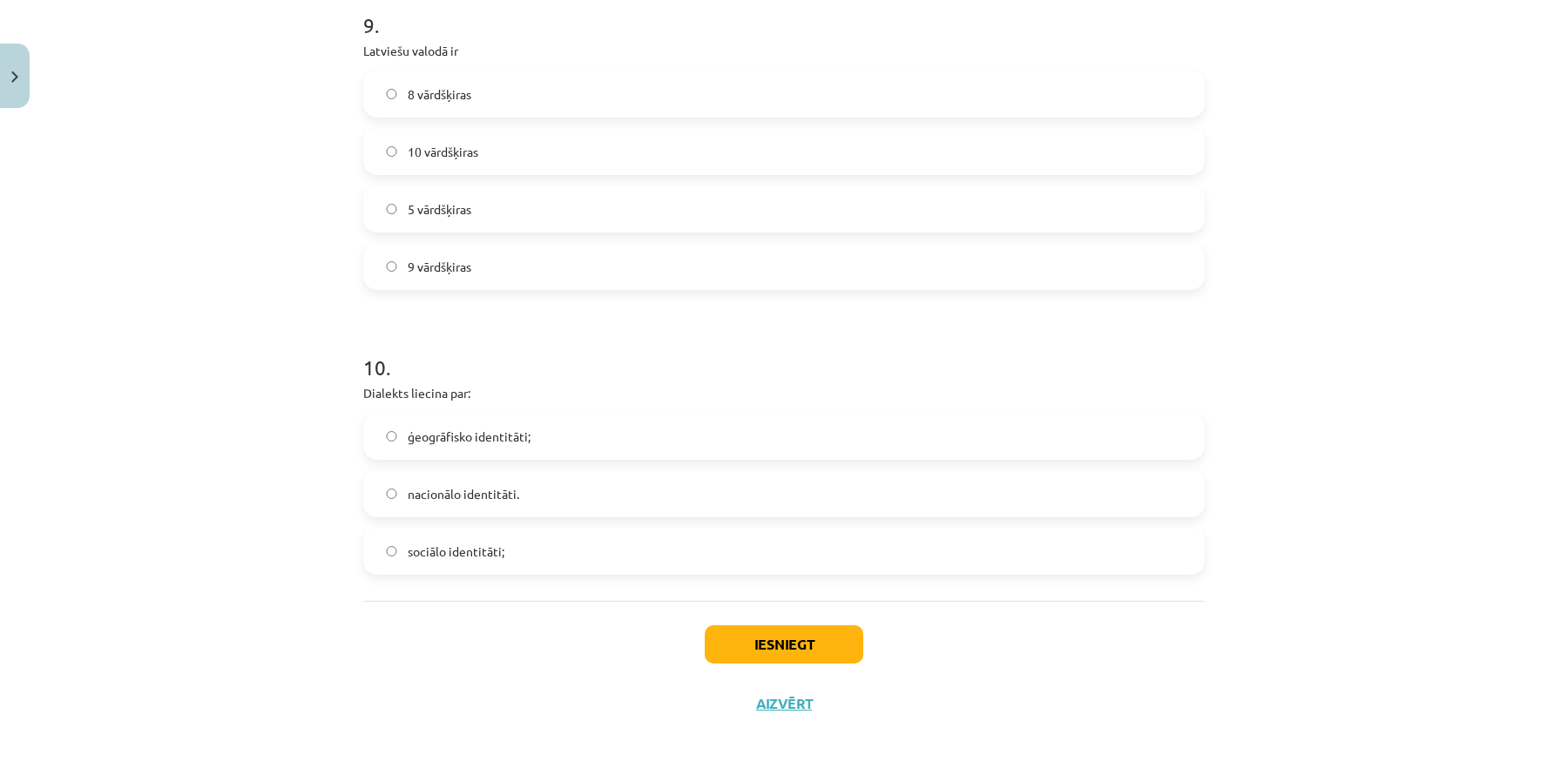
click at [487, 432] on span "ģeogrāfisko identitāti;" at bounding box center [469, 437] width 123 height 18
click at [756, 645] on button "Iesniegt" at bounding box center [784, 644] width 158 height 38
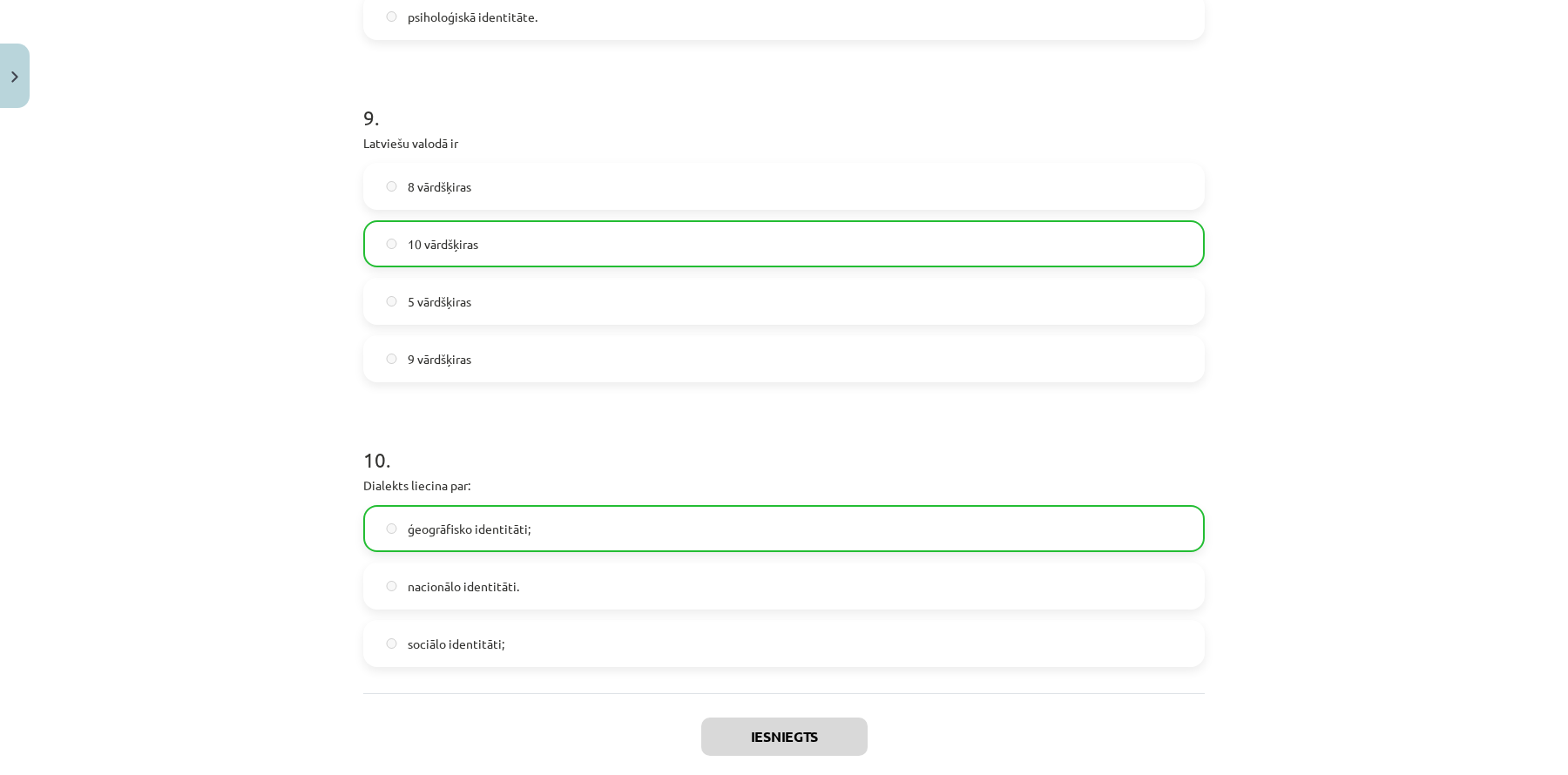
scroll to position [2943, 0]
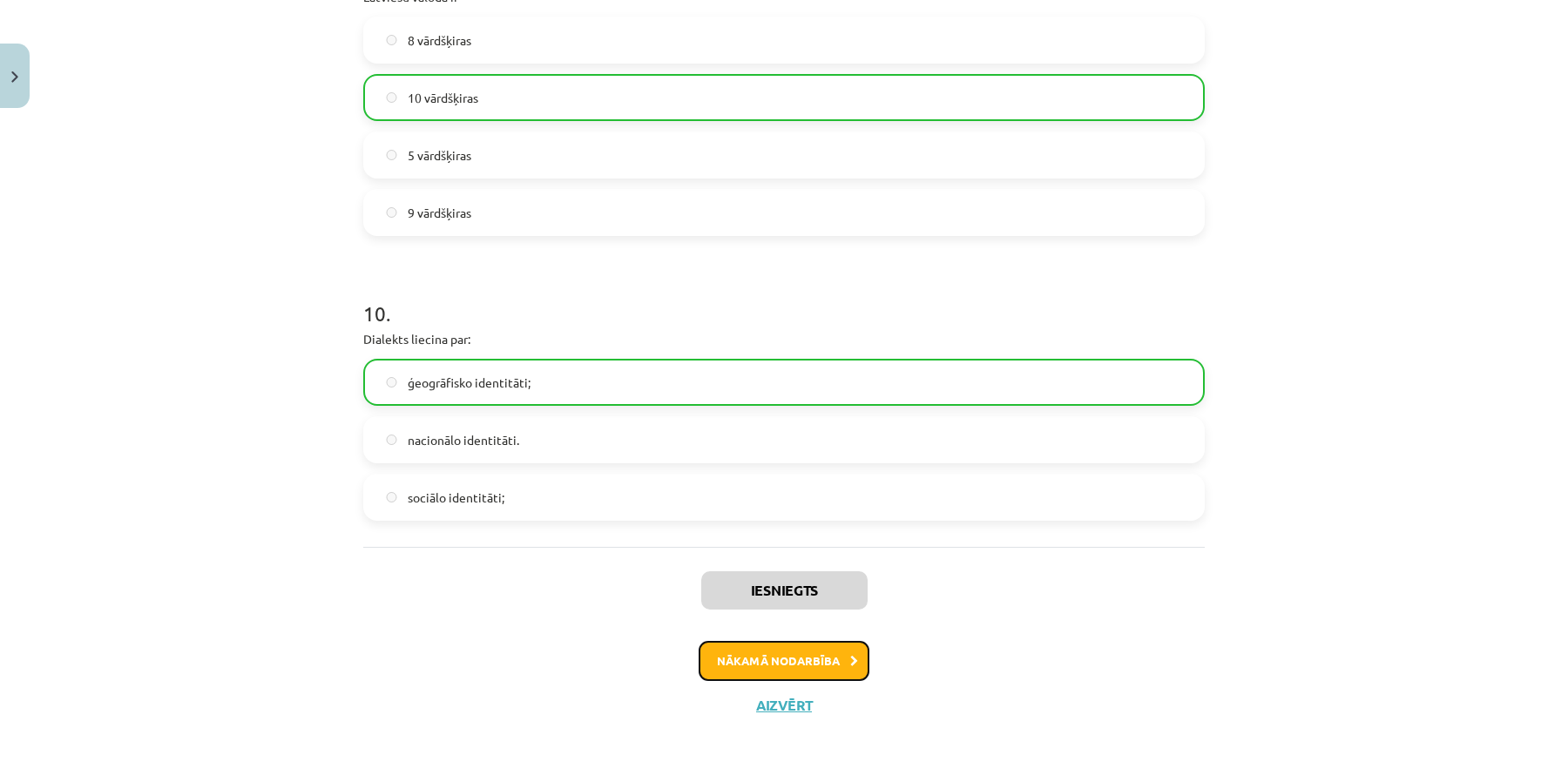
click at [785, 656] on button "Nākamā nodarbība" at bounding box center [784, 660] width 171 height 40
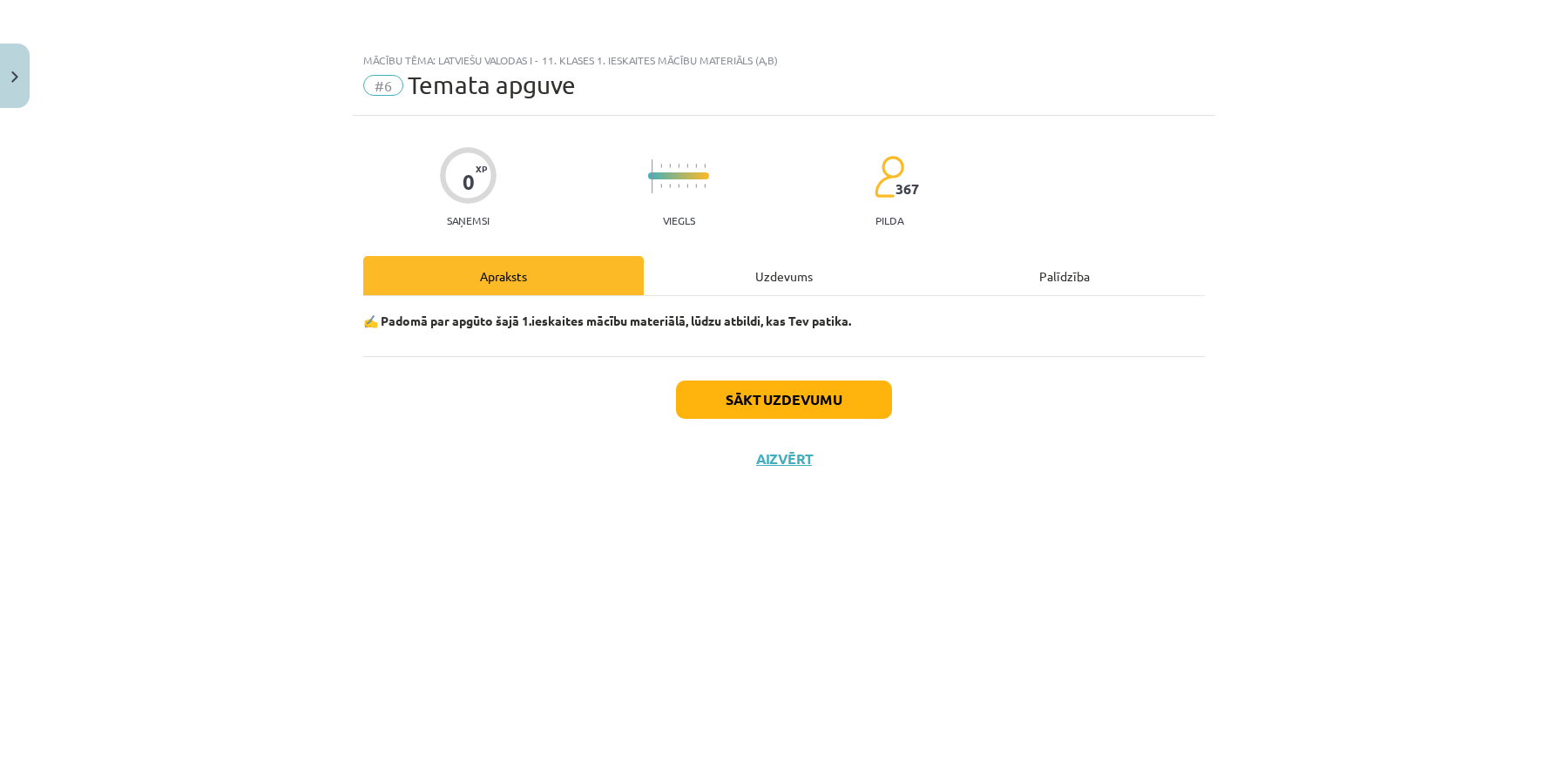
scroll to position [0, 0]
click at [809, 407] on button "Sākt uzdevumu" at bounding box center [784, 400] width 216 height 38
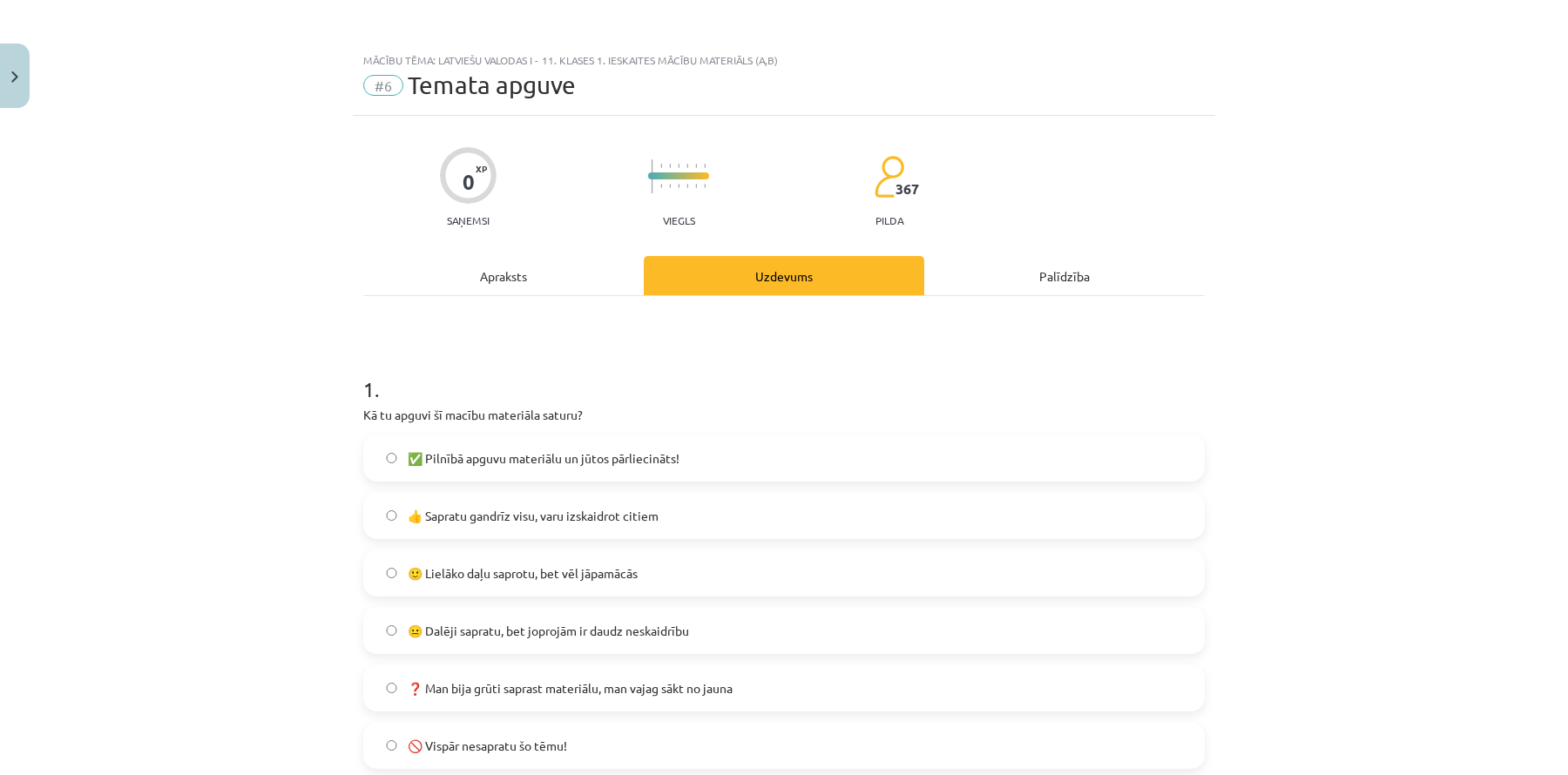
click at [671, 521] on label "👍 Sapratu gandrīz visu, varu izskaidrot citiem" at bounding box center [784, 515] width 838 height 43
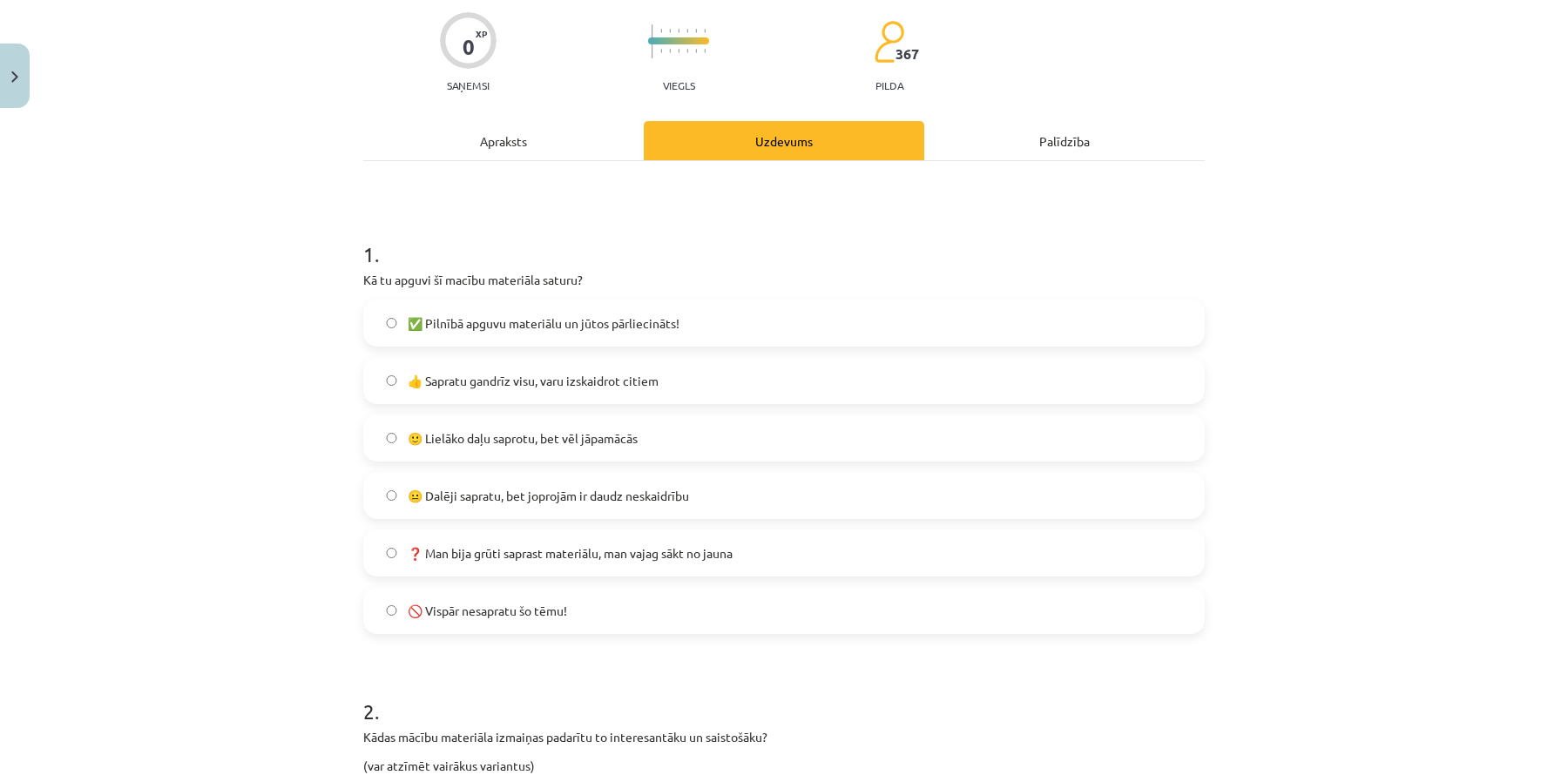
scroll to position [142, 0]
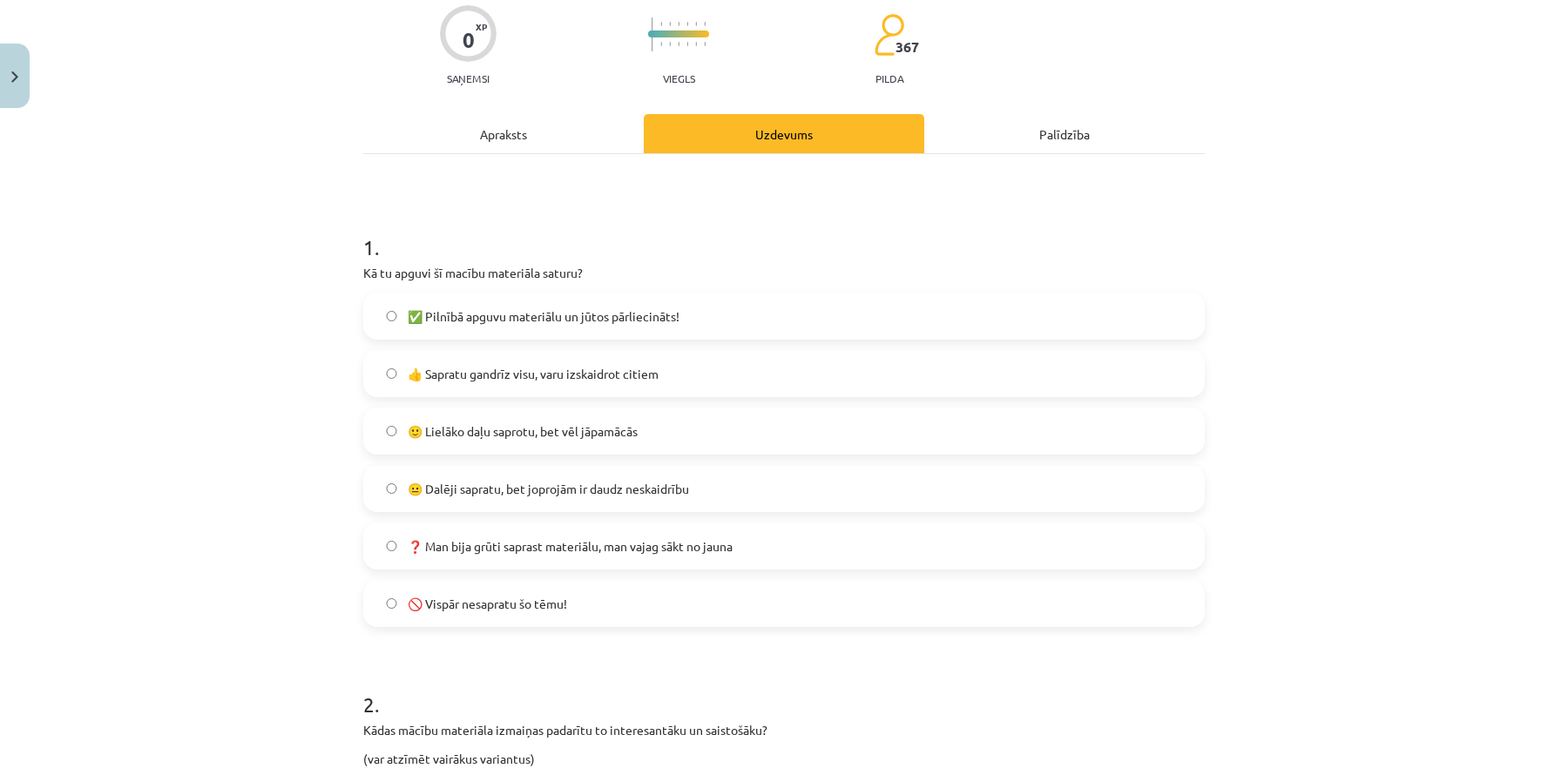
click at [637, 442] on label "🙂 Lielāko daļu saprotu, bet vēl jāpamācās" at bounding box center [784, 431] width 838 height 43
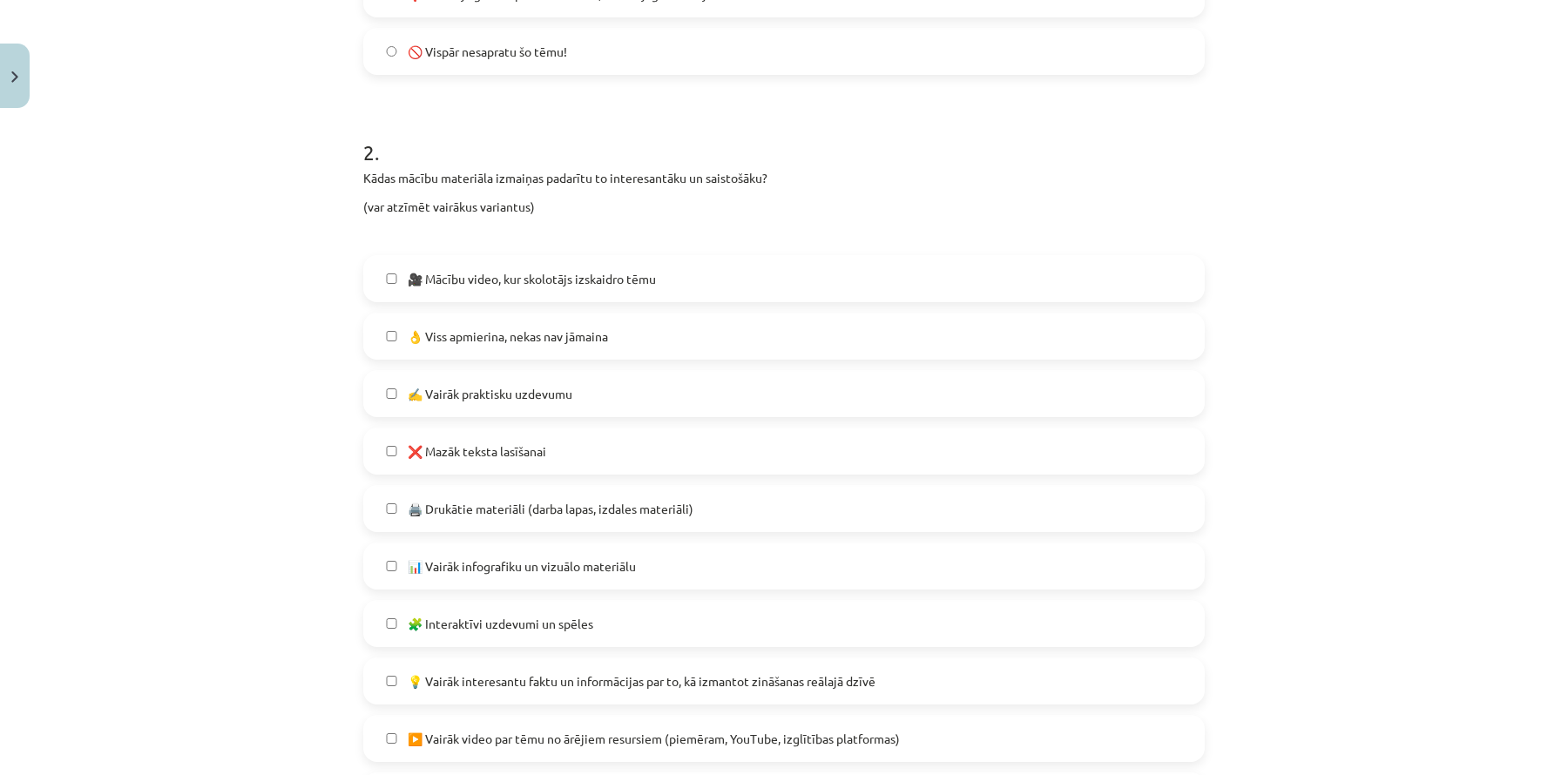
scroll to position [699, 0]
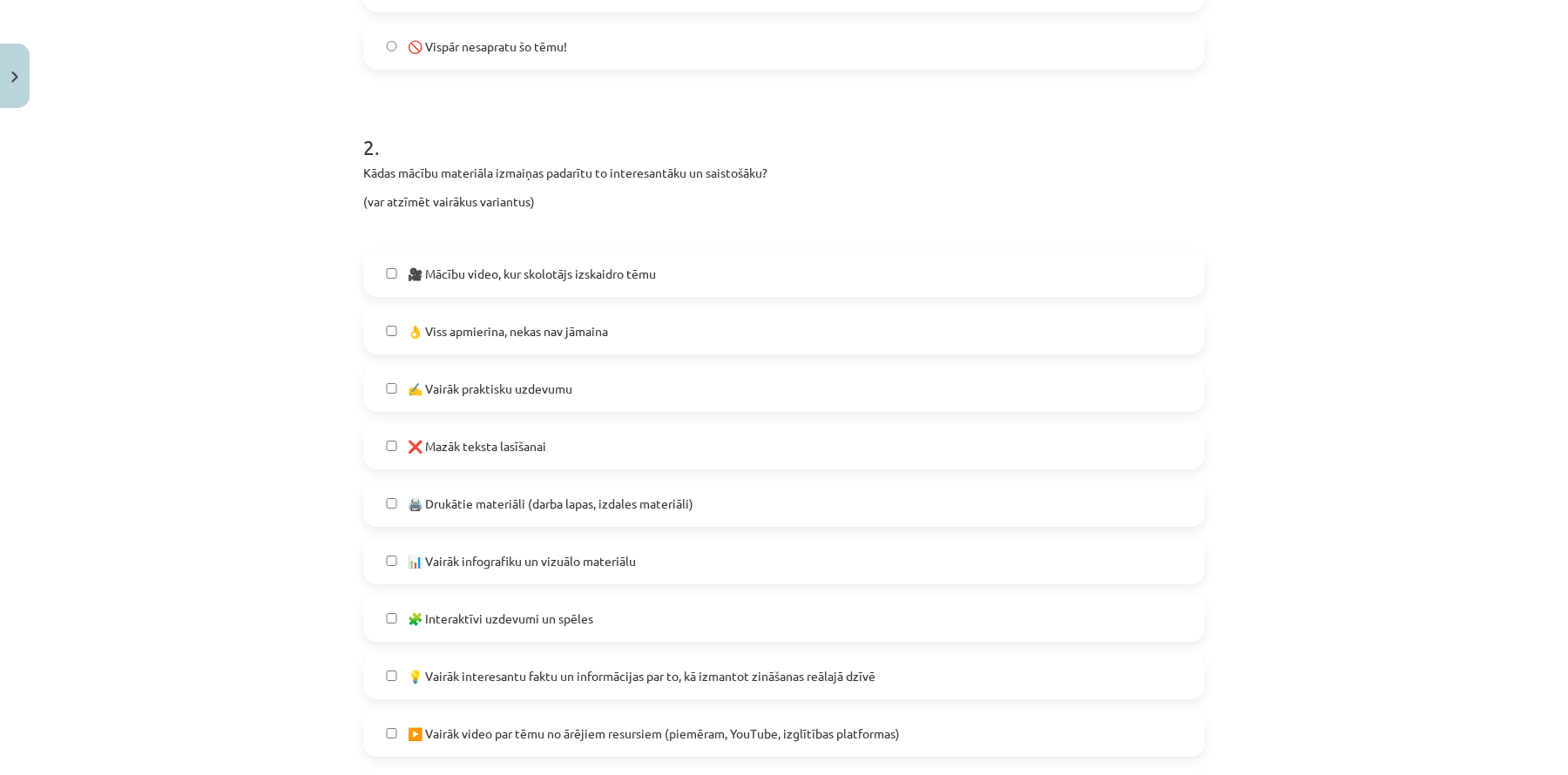
click at [660, 338] on label "👌 Viss apmierina, nekas nav jāmaina" at bounding box center [784, 330] width 838 height 43
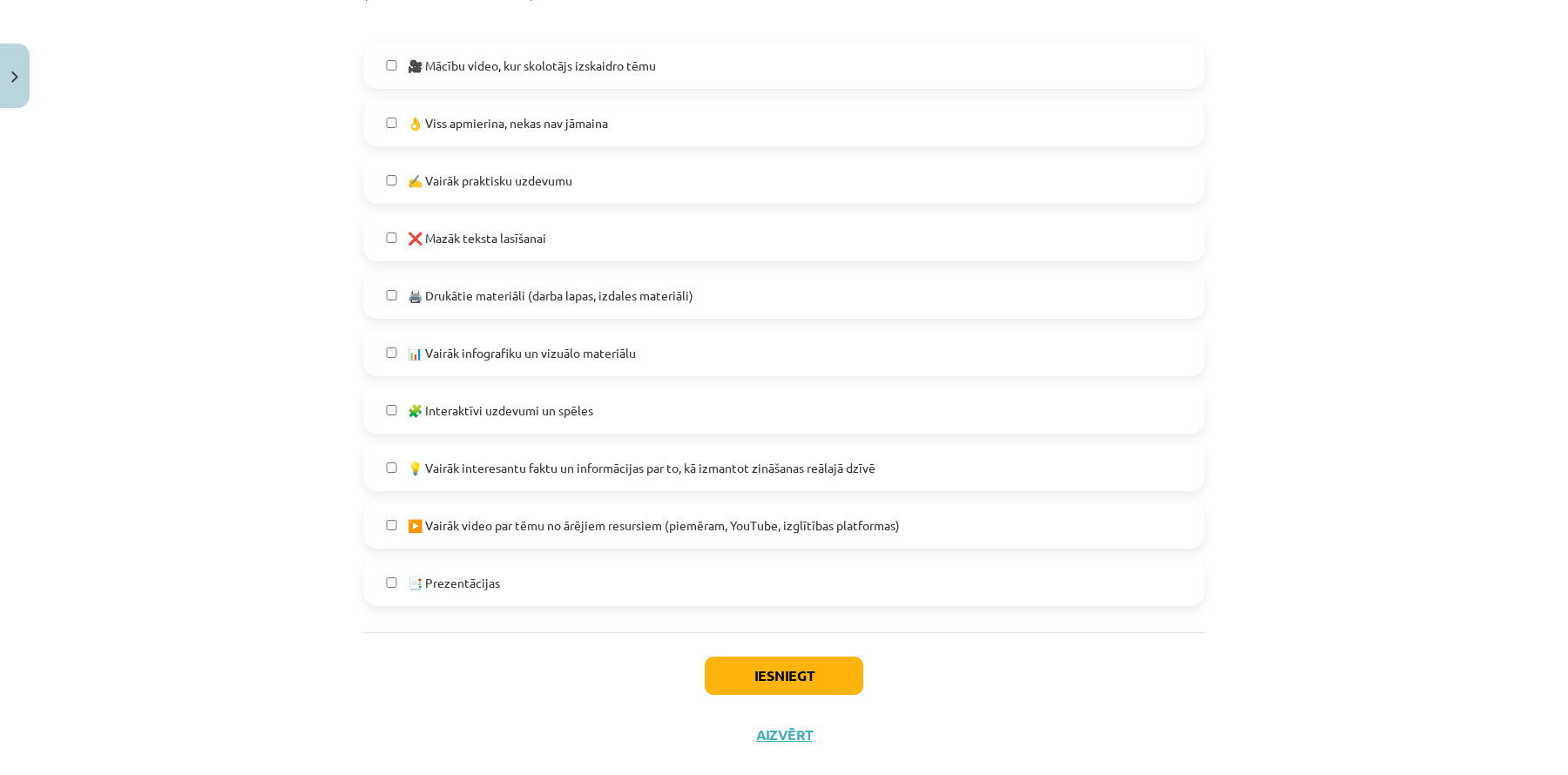
scroll to position [939, 0]
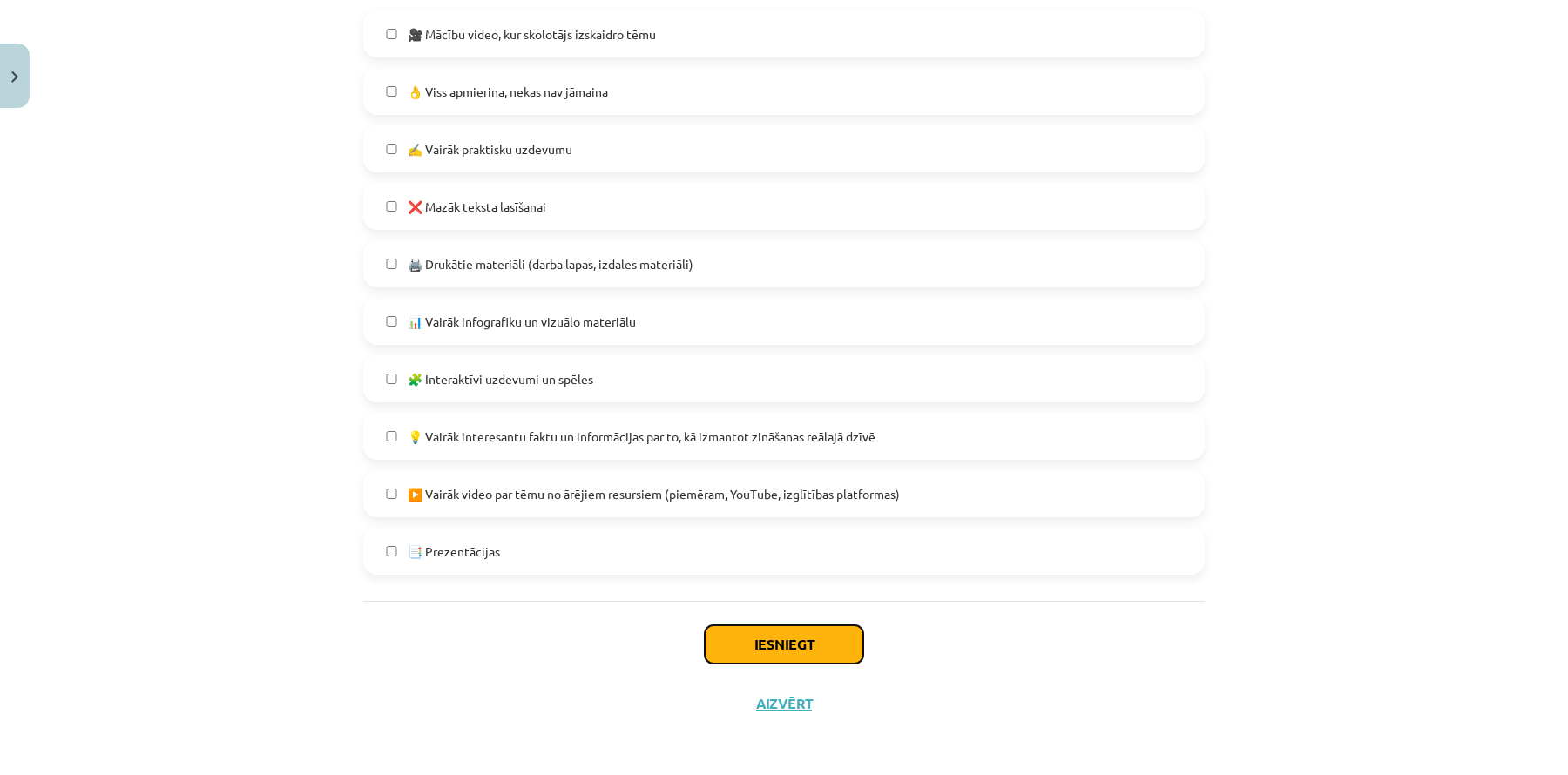
click at [788, 644] on button "Iesniegt" at bounding box center [784, 644] width 158 height 38
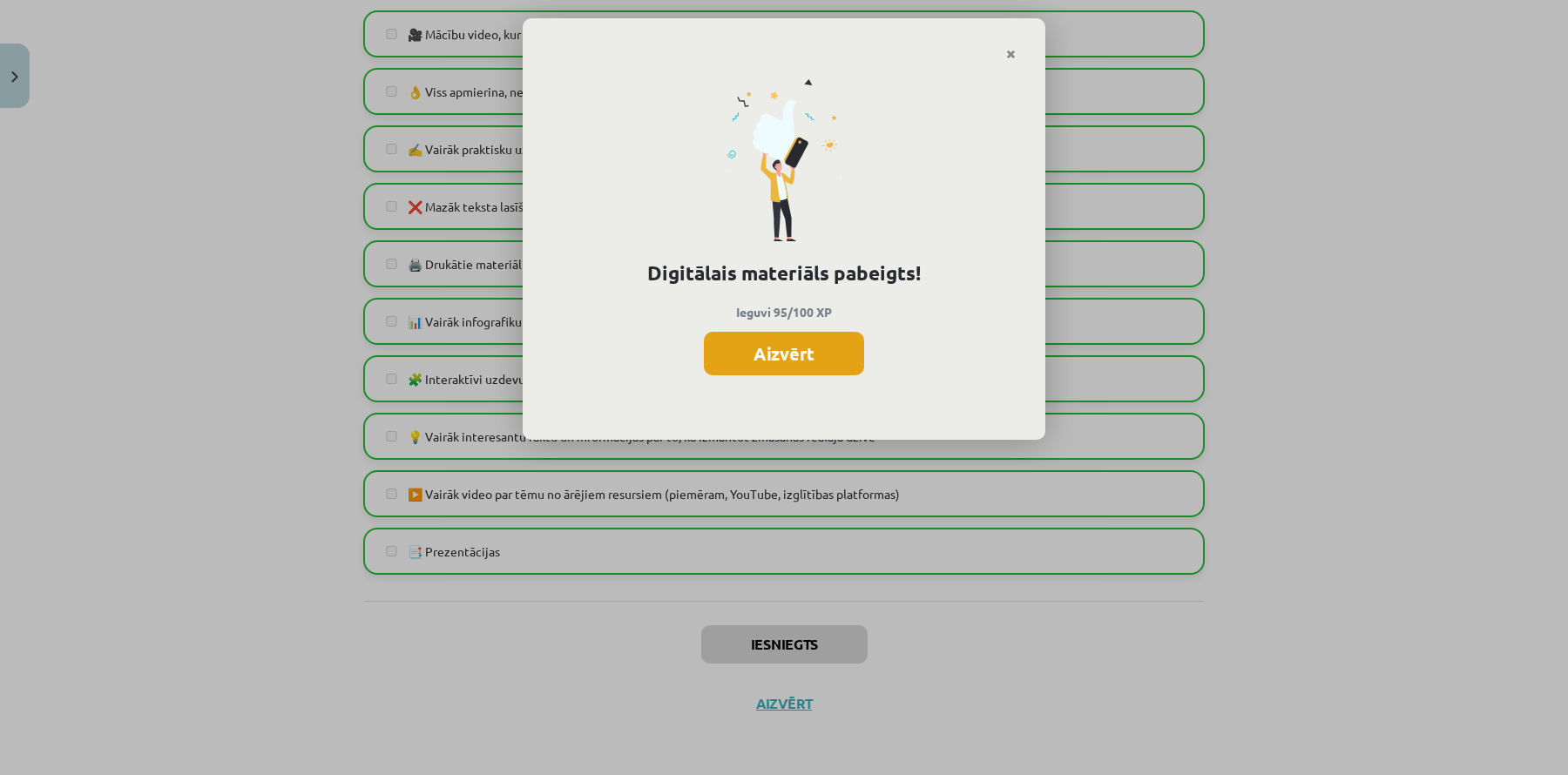
click at [796, 351] on button "Aizvērt" at bounding box center [784, 353] width 160 height 43
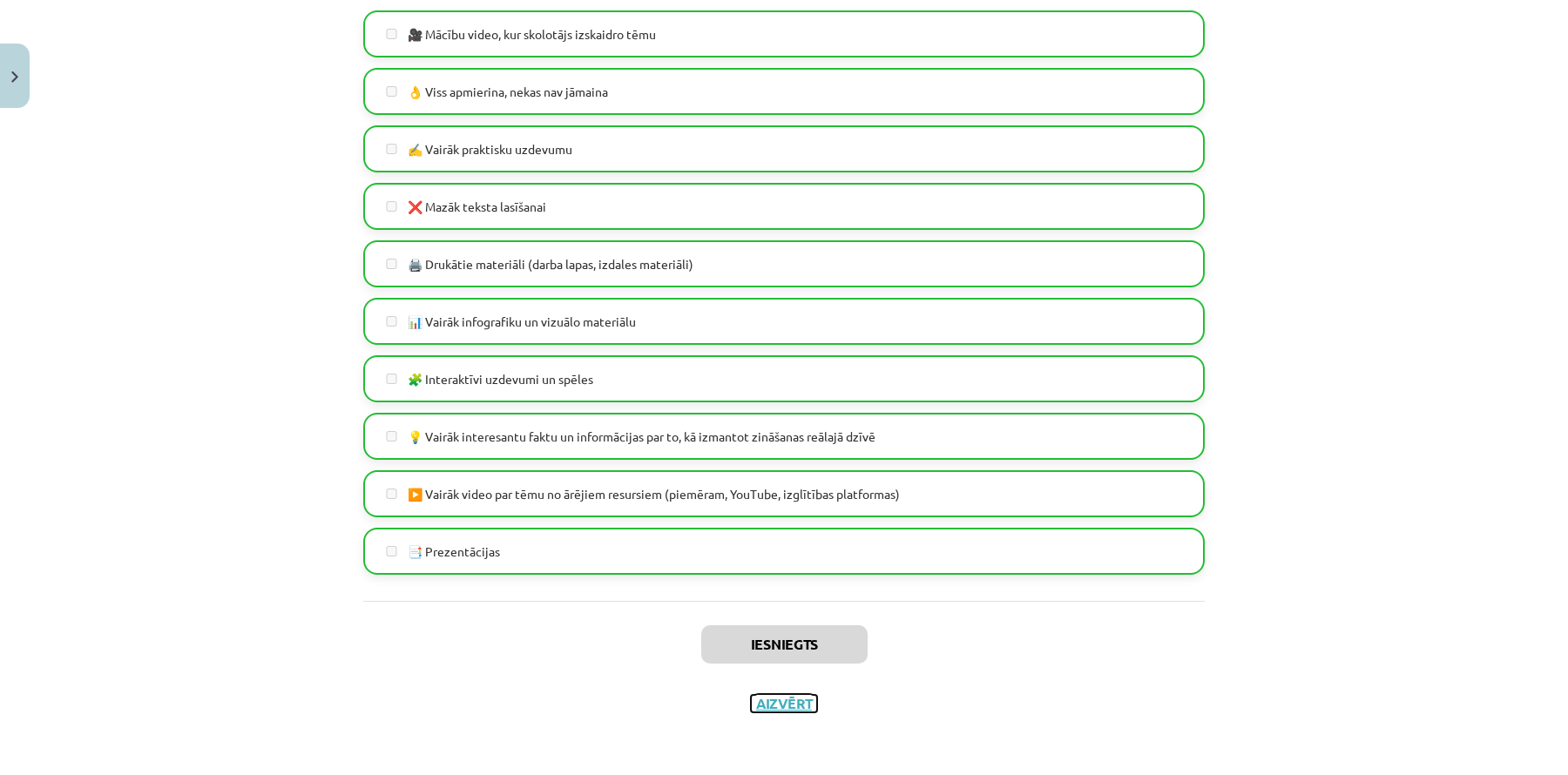
click at [787, 705] on button "Aizvērt" at bounding box center [784, 704] width 67 height 18
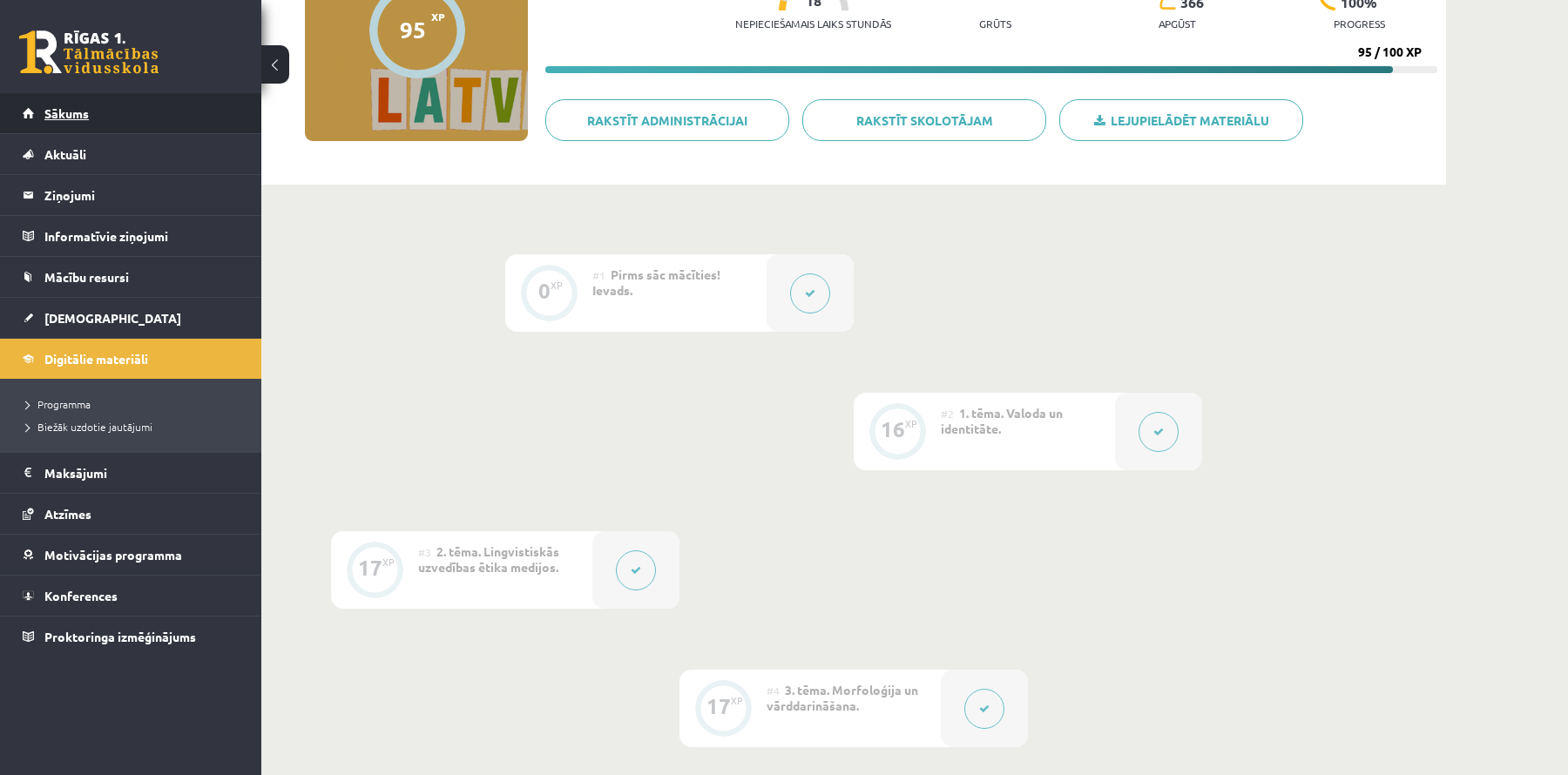
click at [137, 126] on link "Sākums" at bounding box center [130, 113] width 217 height 40
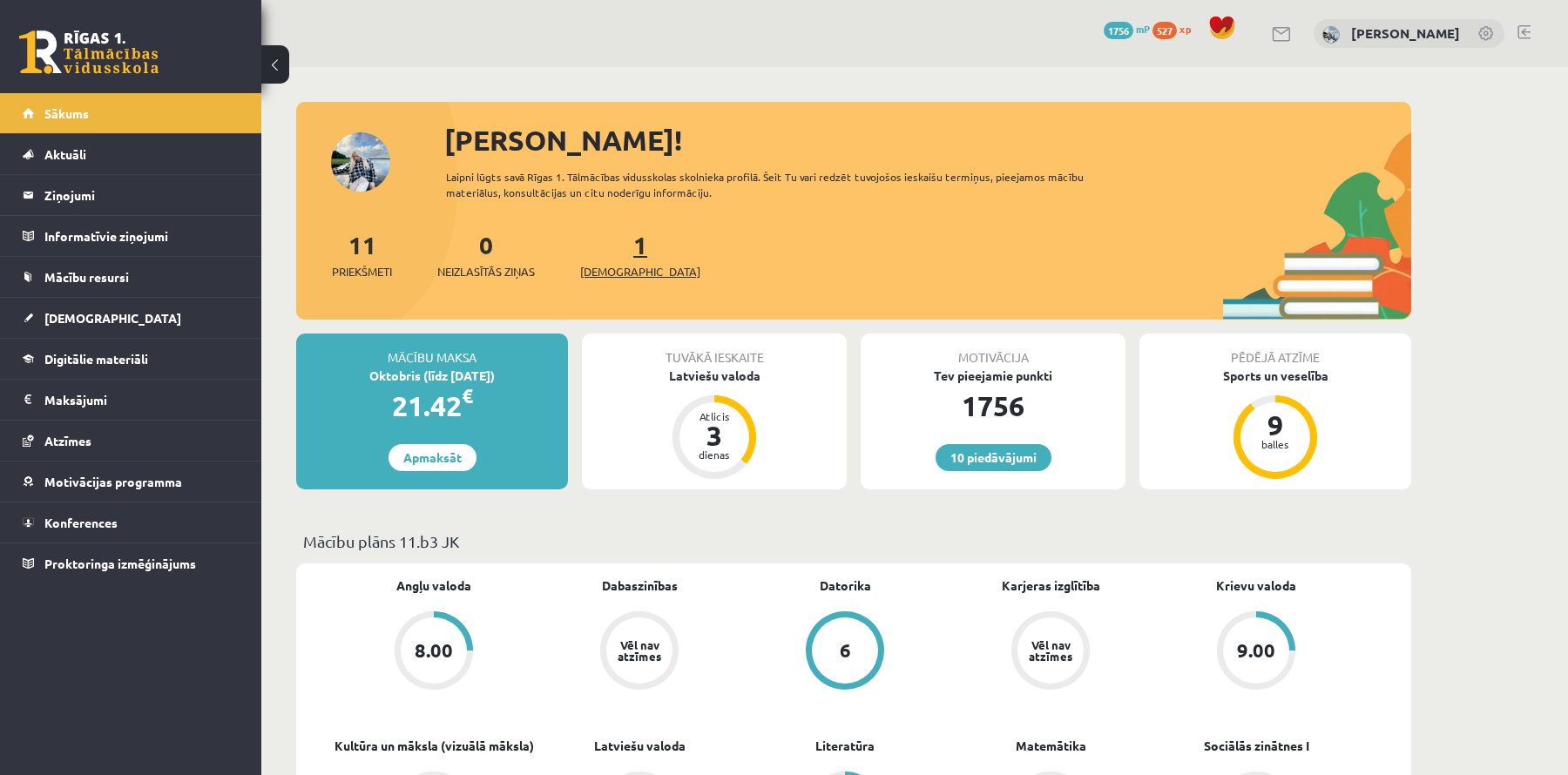
click at [609, 270] on span "[DEMOGRAPHIC_DATA]" at bounding box center [640, 271] width 120 height 18
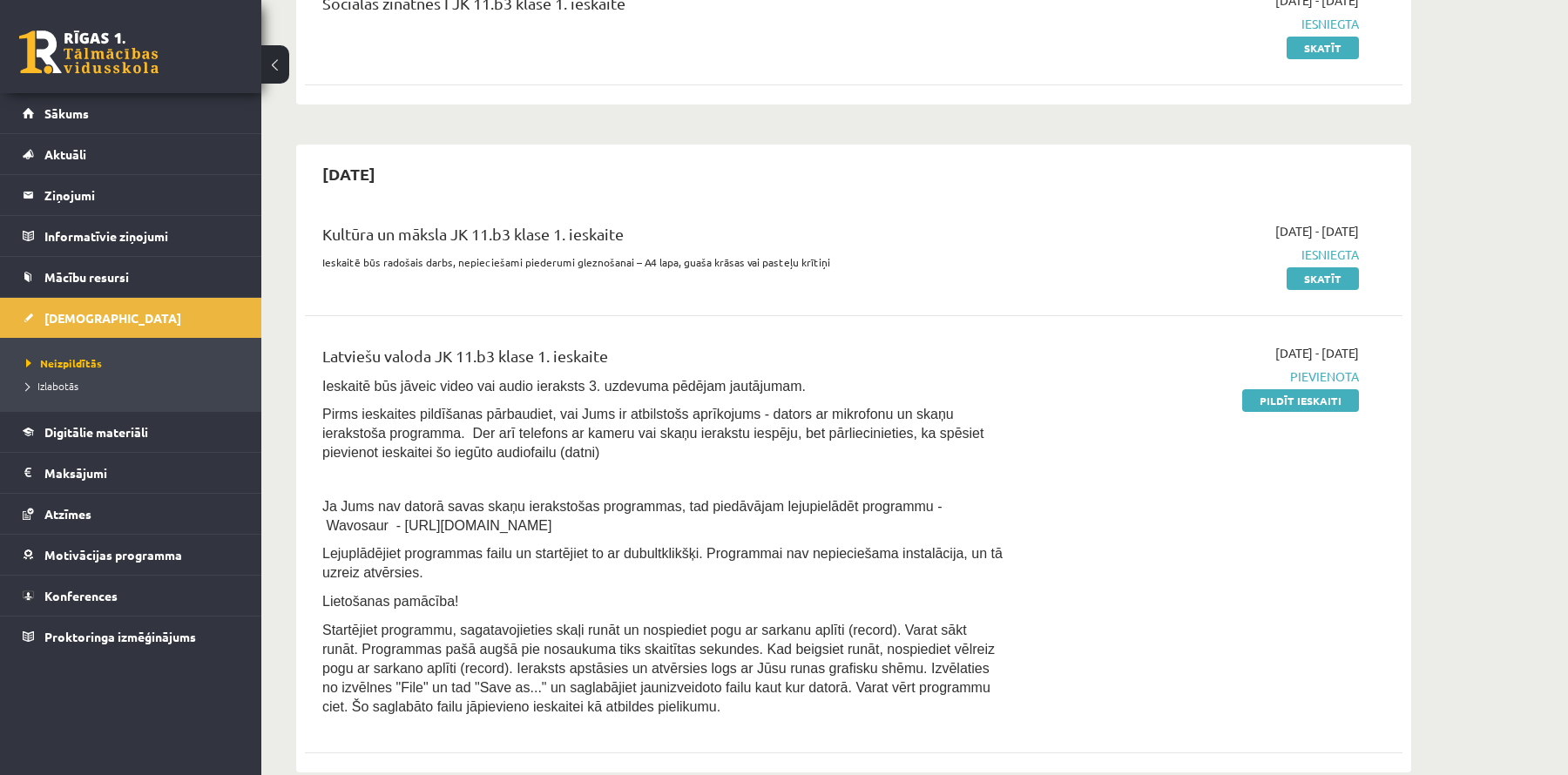
scroll to position [318, 0]
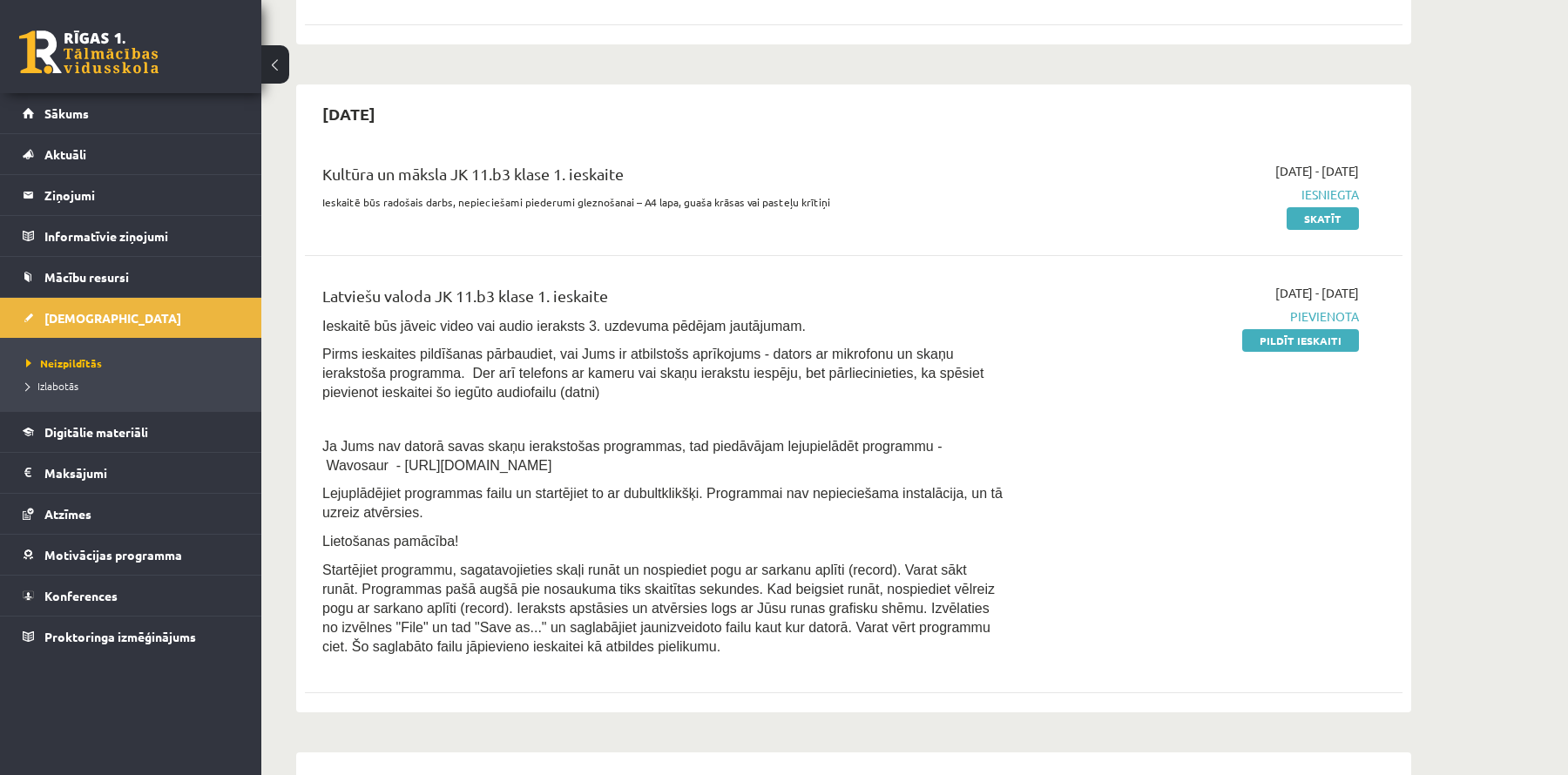
drag, startPoint x: 577, startPoint y: 462, endPoint x: 401, endPoint y: 466, distance: 176.0
click at [397, 466] on p "Ja Jums nav datorā savas skaņu ierakstošas programmas, tad piedāvājam lejupielā…" at bounding box center [662, 455] width 682 height 38
copy span "- [URL][DOMAIN_NAME]"
click at [1123, 412] on div "[DATE] - [DATE] [GEOGRAPHIC_DATA] Pildīt ieskaiti" at bounding box center [1194, 474] width 354 height 382
click at [1278, 338] on link "Pildīt ieskaiti" at bounding box center [1301, 340] width 117 height 22
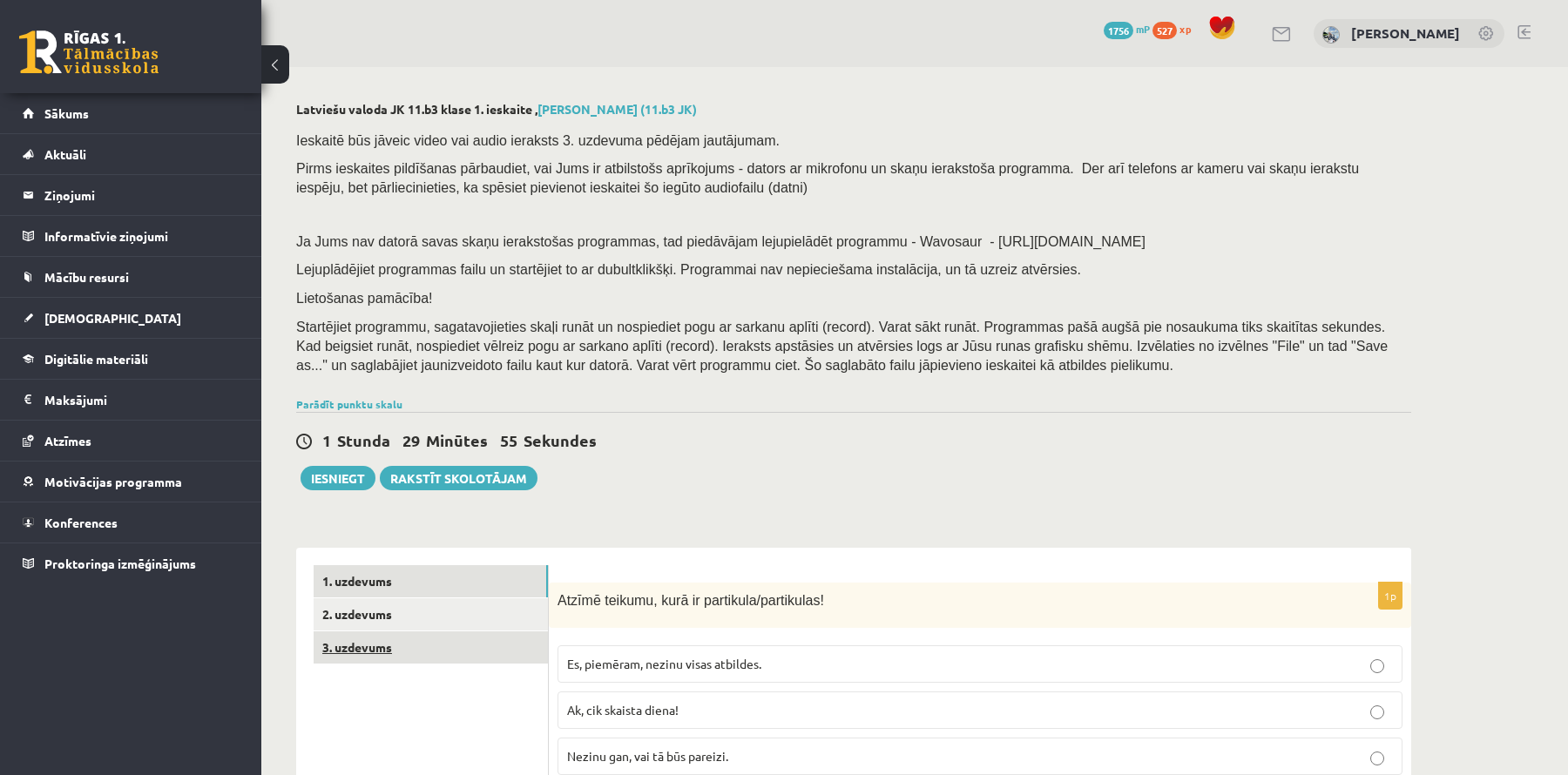
click at [357, 656] on link "3. uzdevums" at bounding box center [430, 647] width 234 height 32
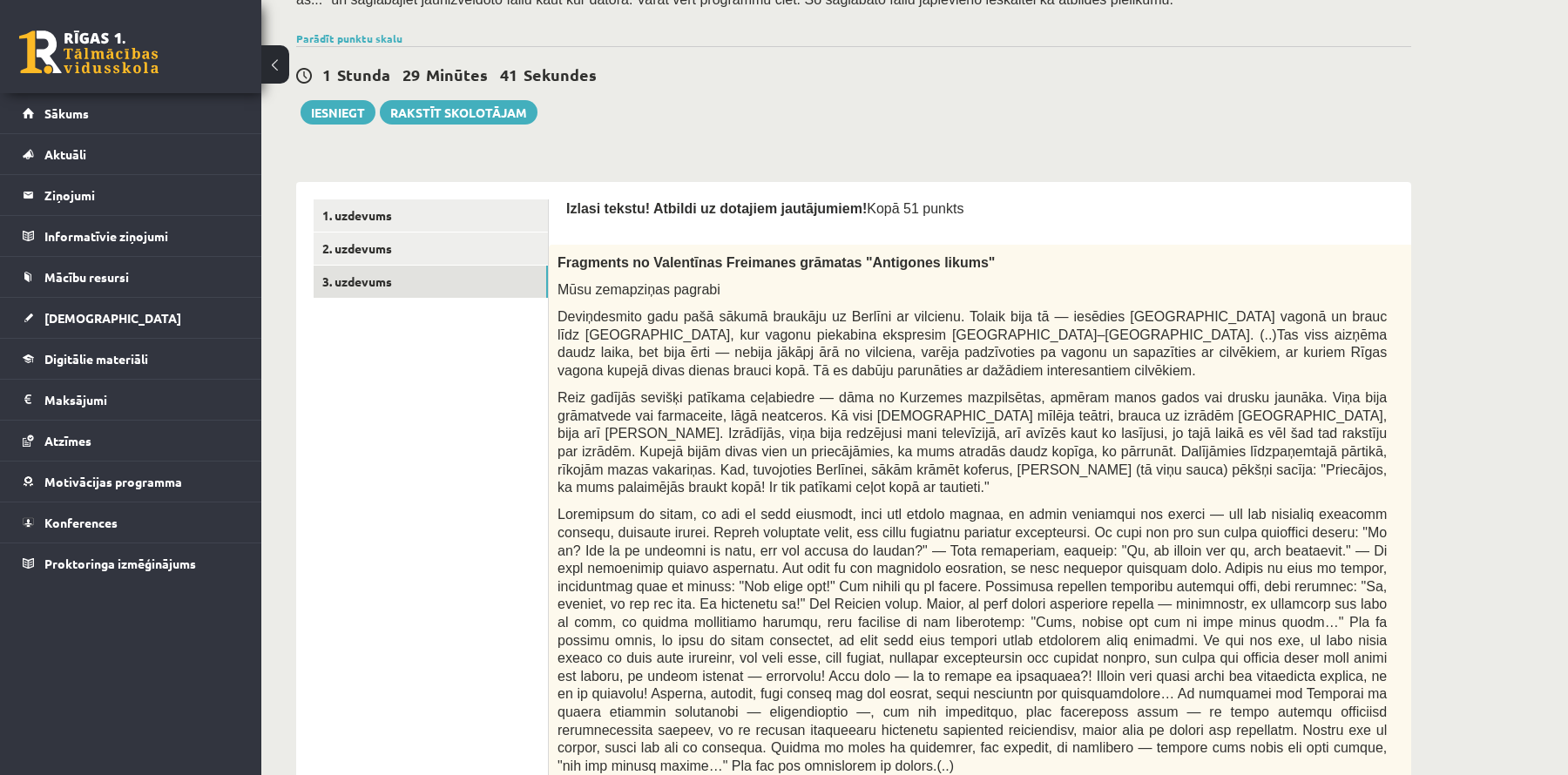
scroll to position [358, 0]
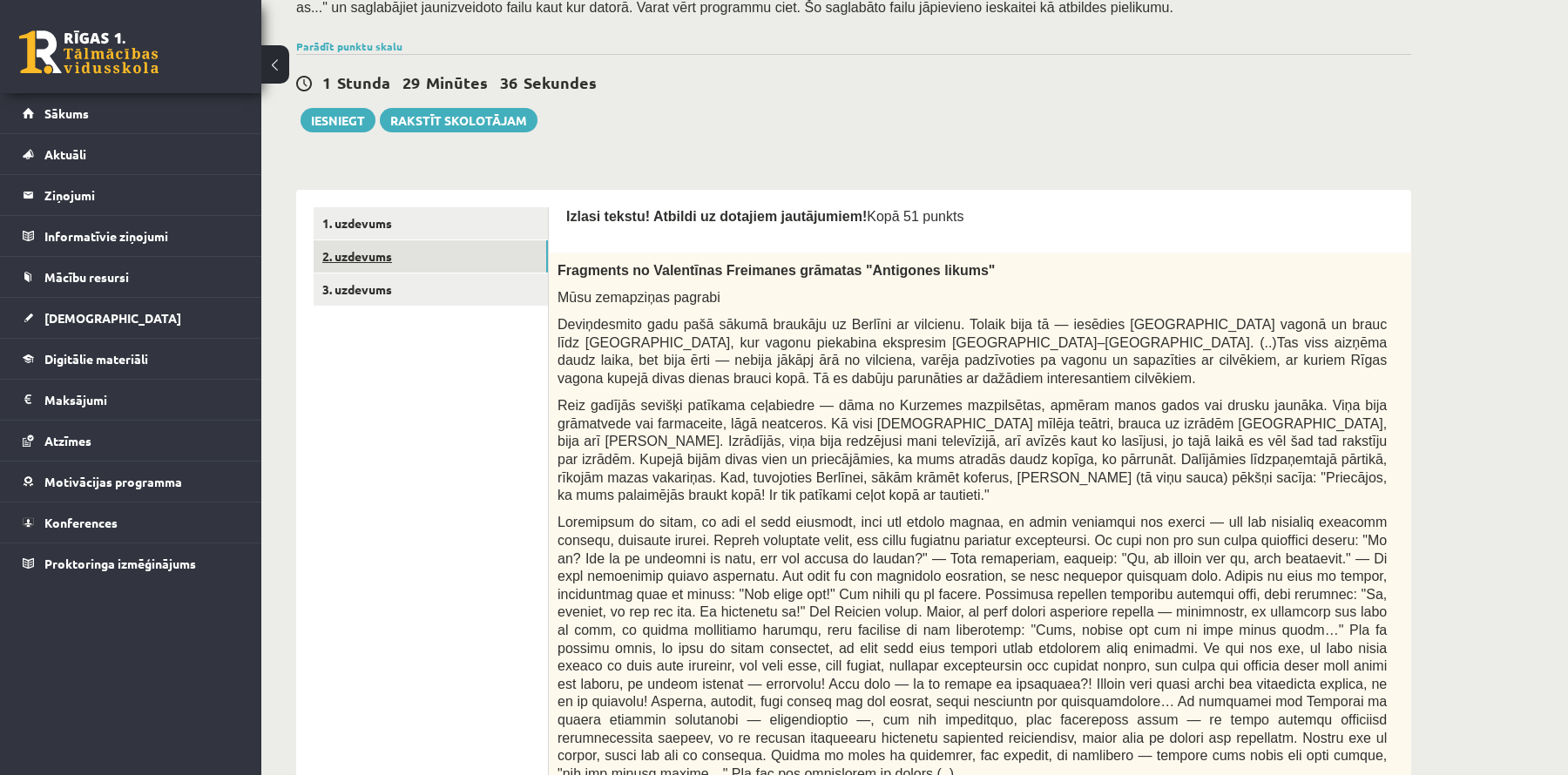
click at [413, 256] on link "2. uzdevums" at bounding box center [430, 256] width 234 height 32
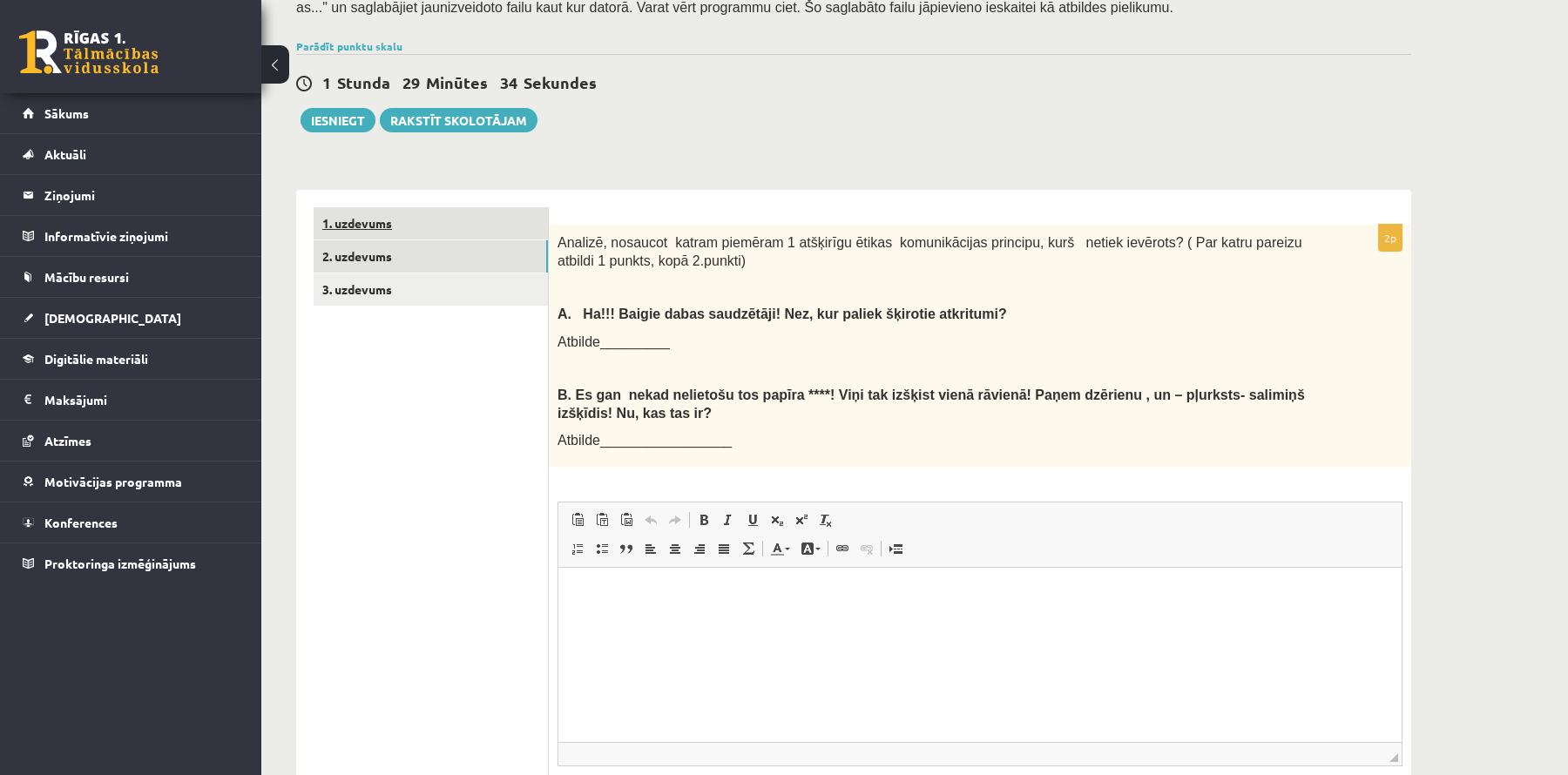
scroll to position [0, 0]
click at [417, 234] on link "1. uzdevums" at bounding box center [430, 223] width 234 height 32
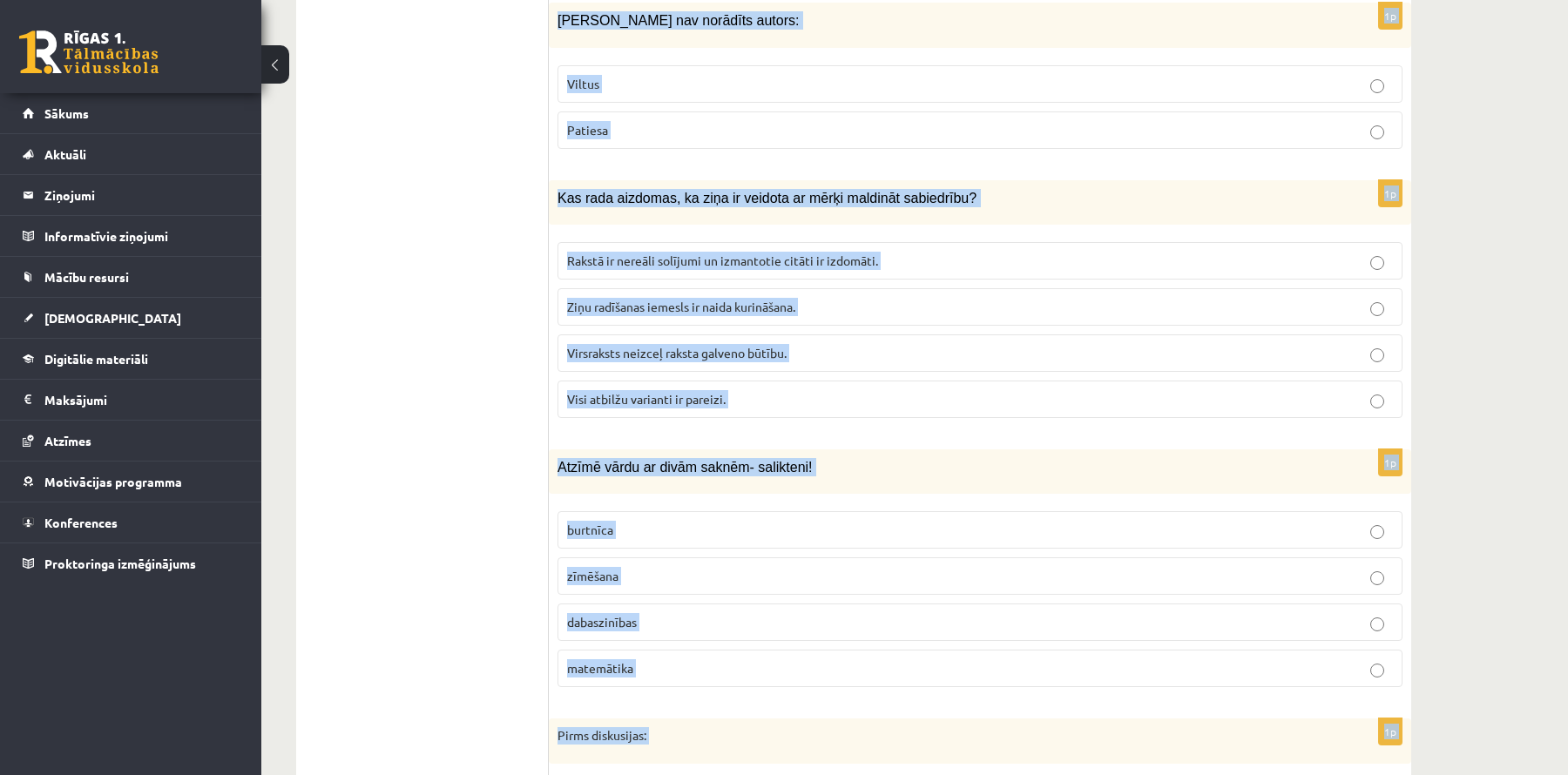
scroll to position [8190, 0]
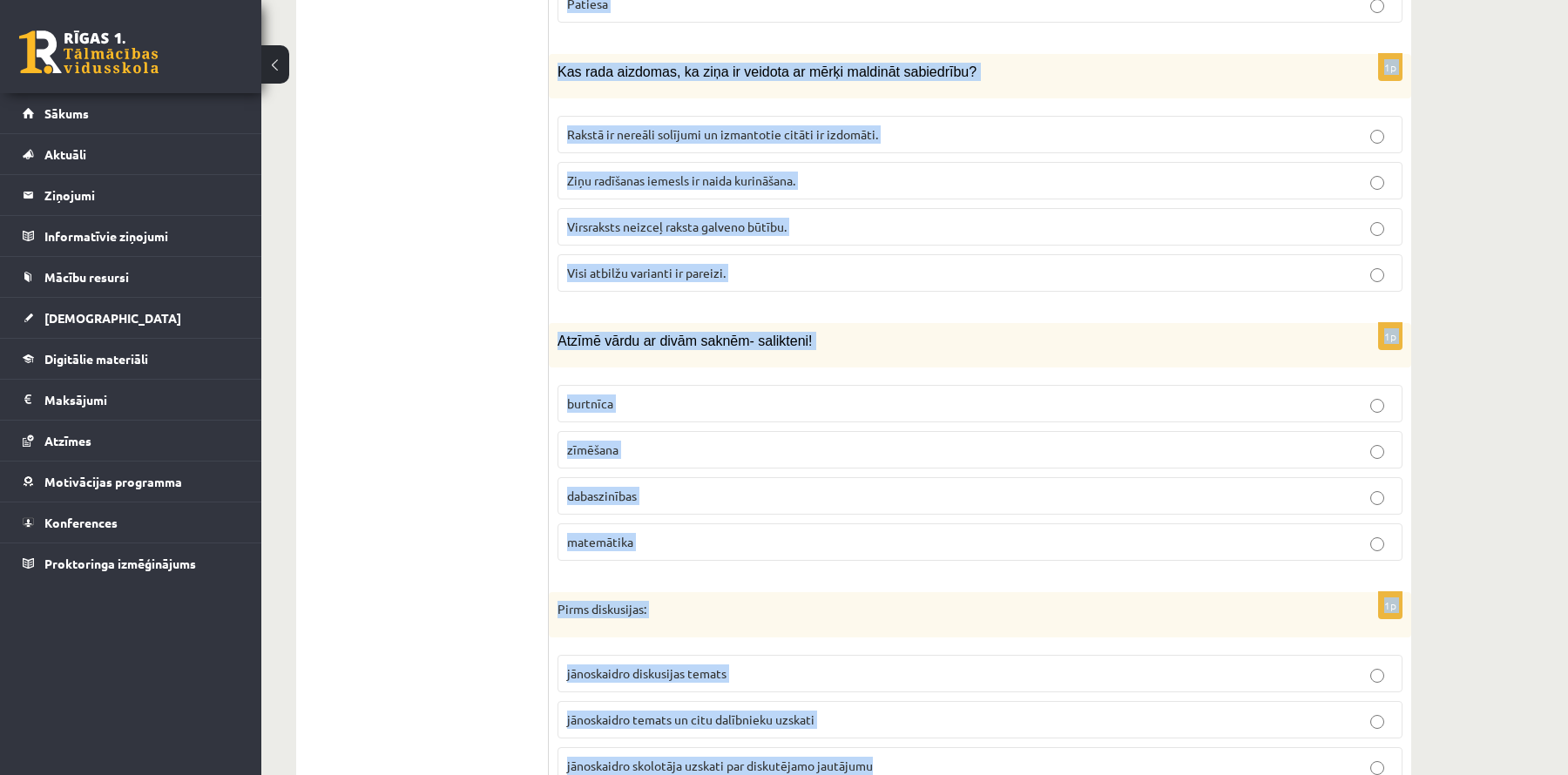
drag, startPoint x: 560, startPoint y: 218, endPoint x: 953, endPoint y: 689, distance: 613.4
copy form "Loremi dolorsi, amet co adipiscin/elitseddoe! Te, incididu, utlabo etdol magnaa…"
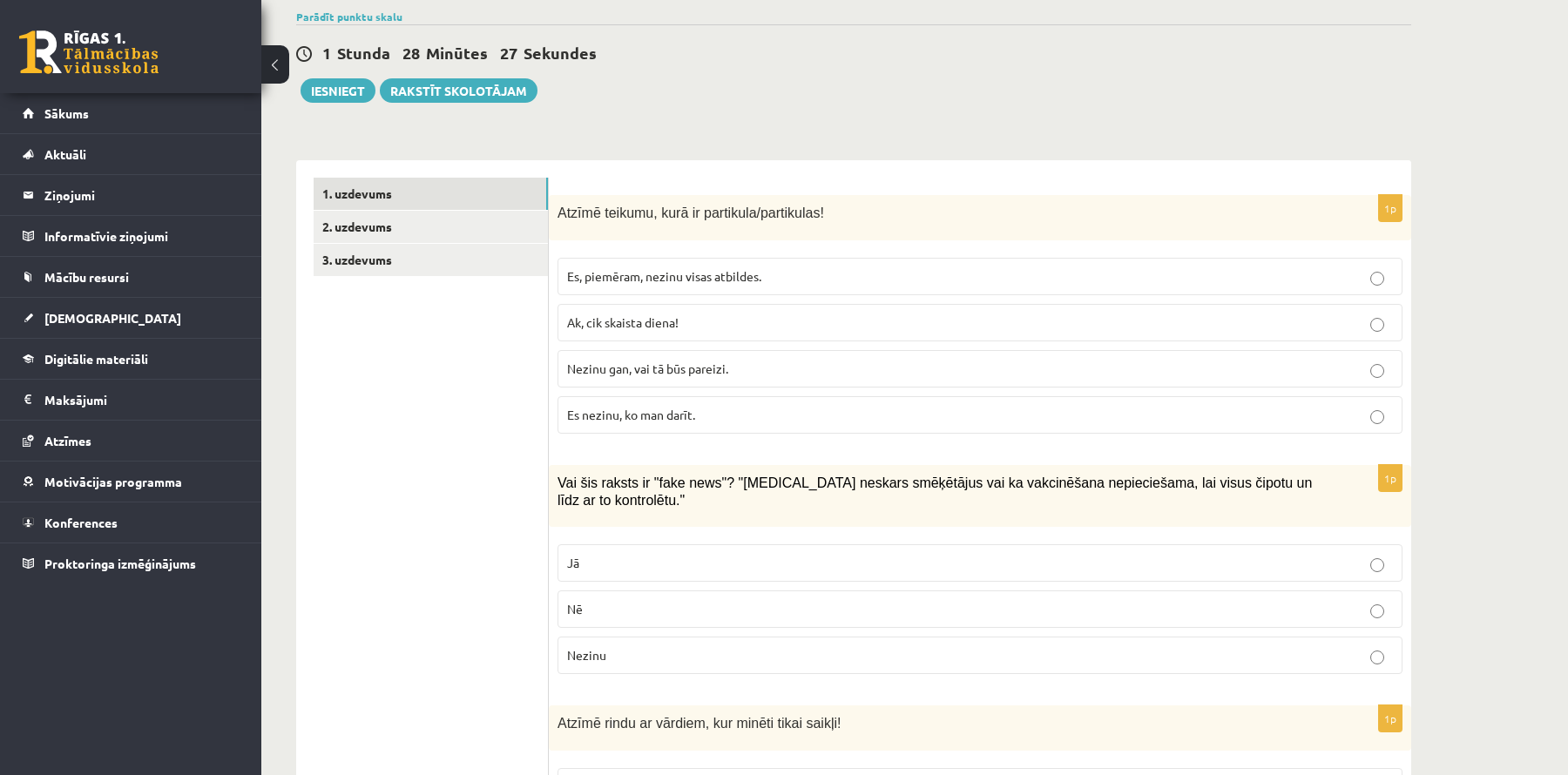
scroll to position [400, 0]
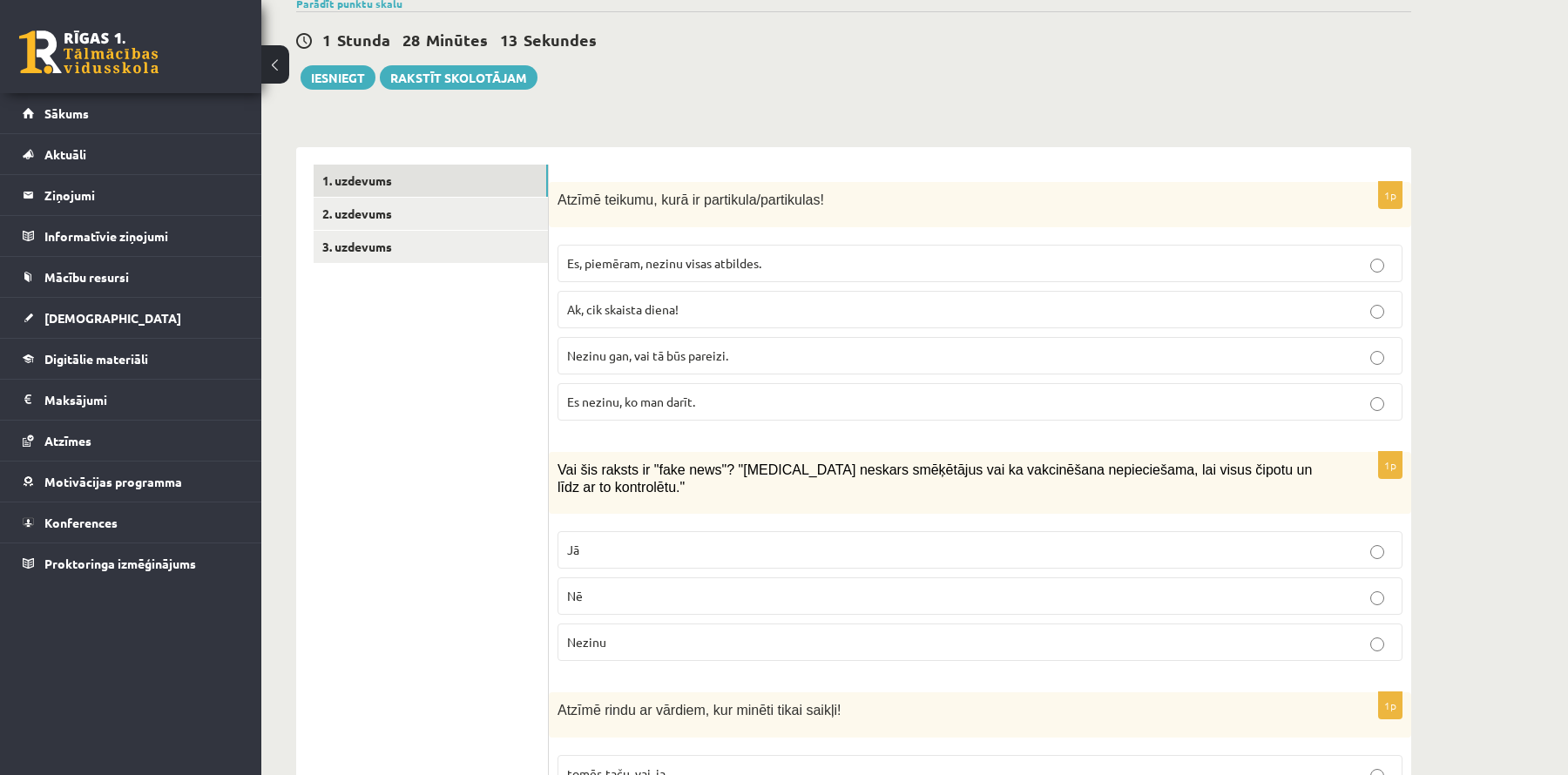
click at [646, 362] on p "Nezinu gan, vai tā būs pareizi." at bounding box center [980, 356] width 826 height 18
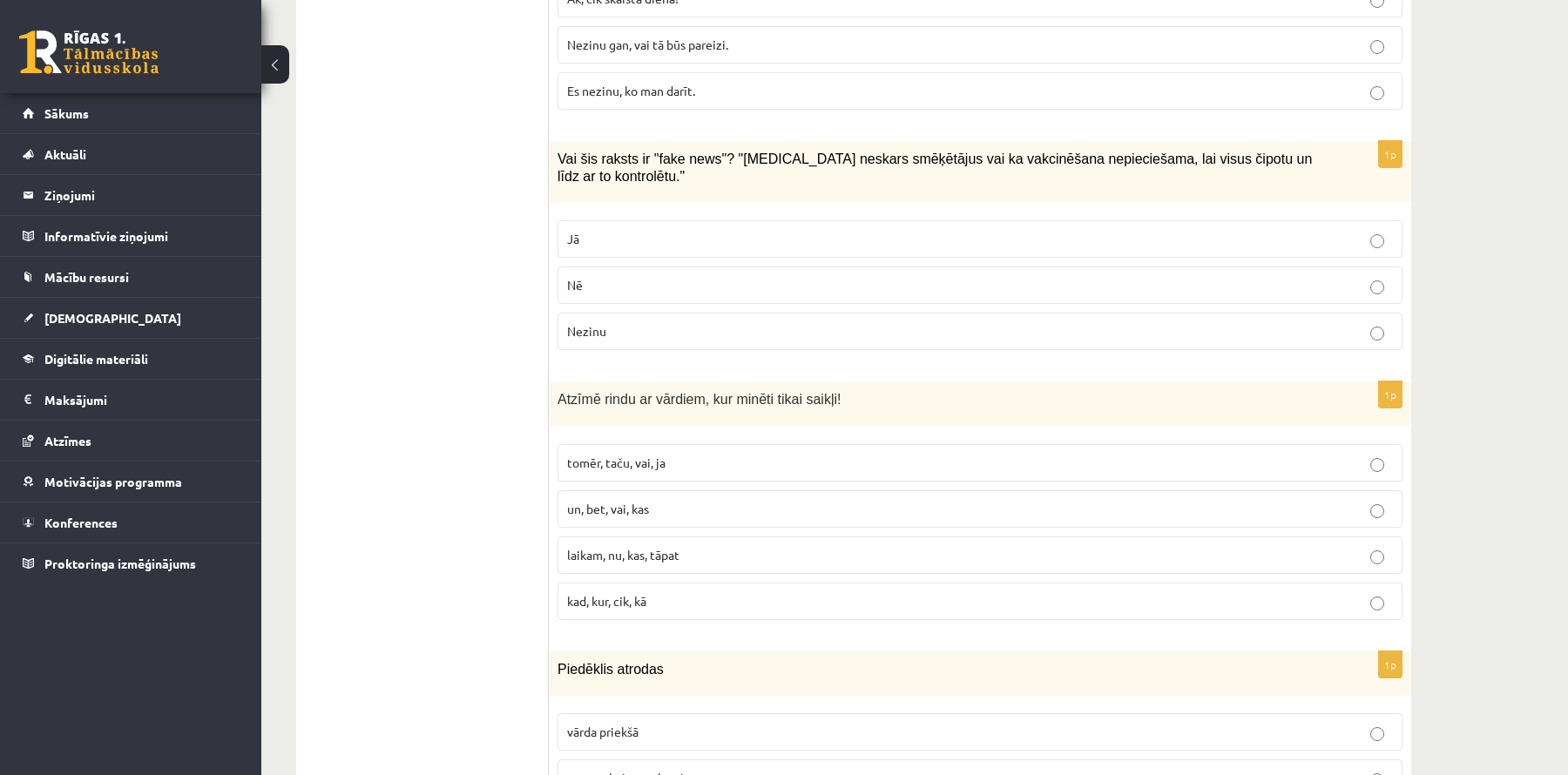
scroll to position [714, 0]
click at [664, 247] on label "Jā" at bounding box center [981, 236] width 846 height 37
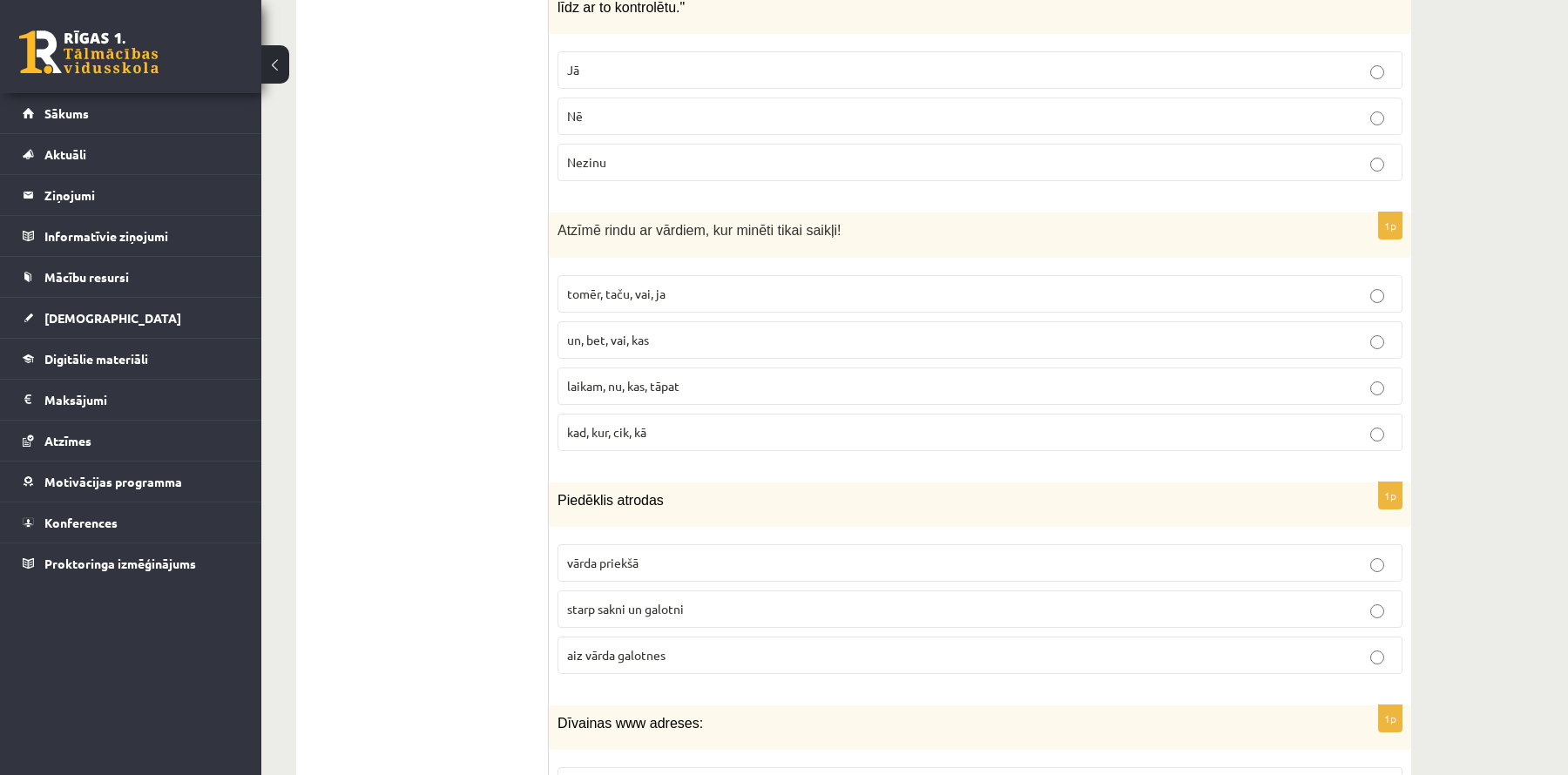
scroll to position [881, 0]
click at [650, 292] on span "tomēr, taču, vai, ja" at bounding box center [616, 292] width 98 height 16
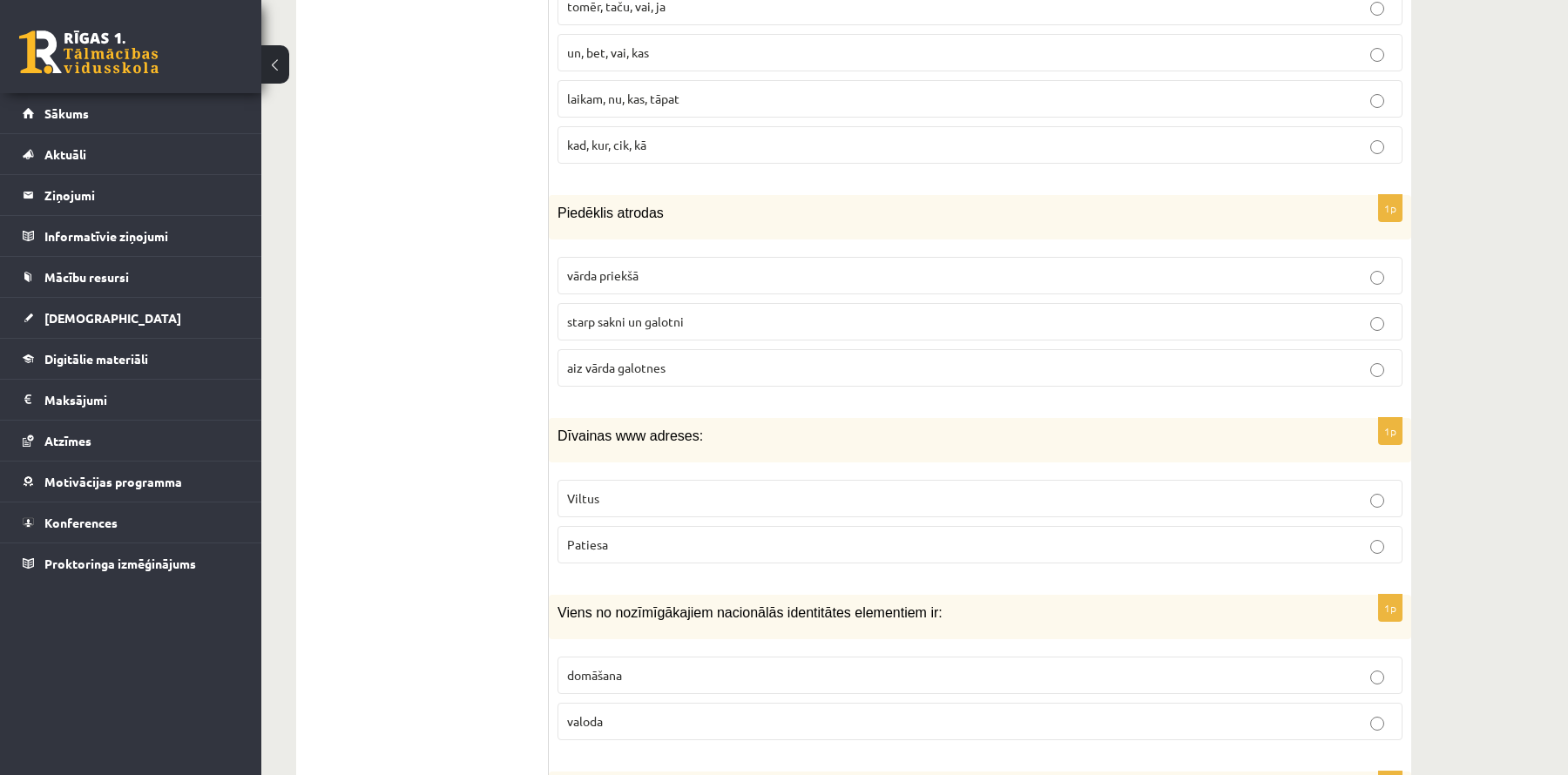
scroll to position [1172, 0]
click at [653, 310] on span "starp sakni un galotni" at bounding box center [625, 317] width 117 height 16
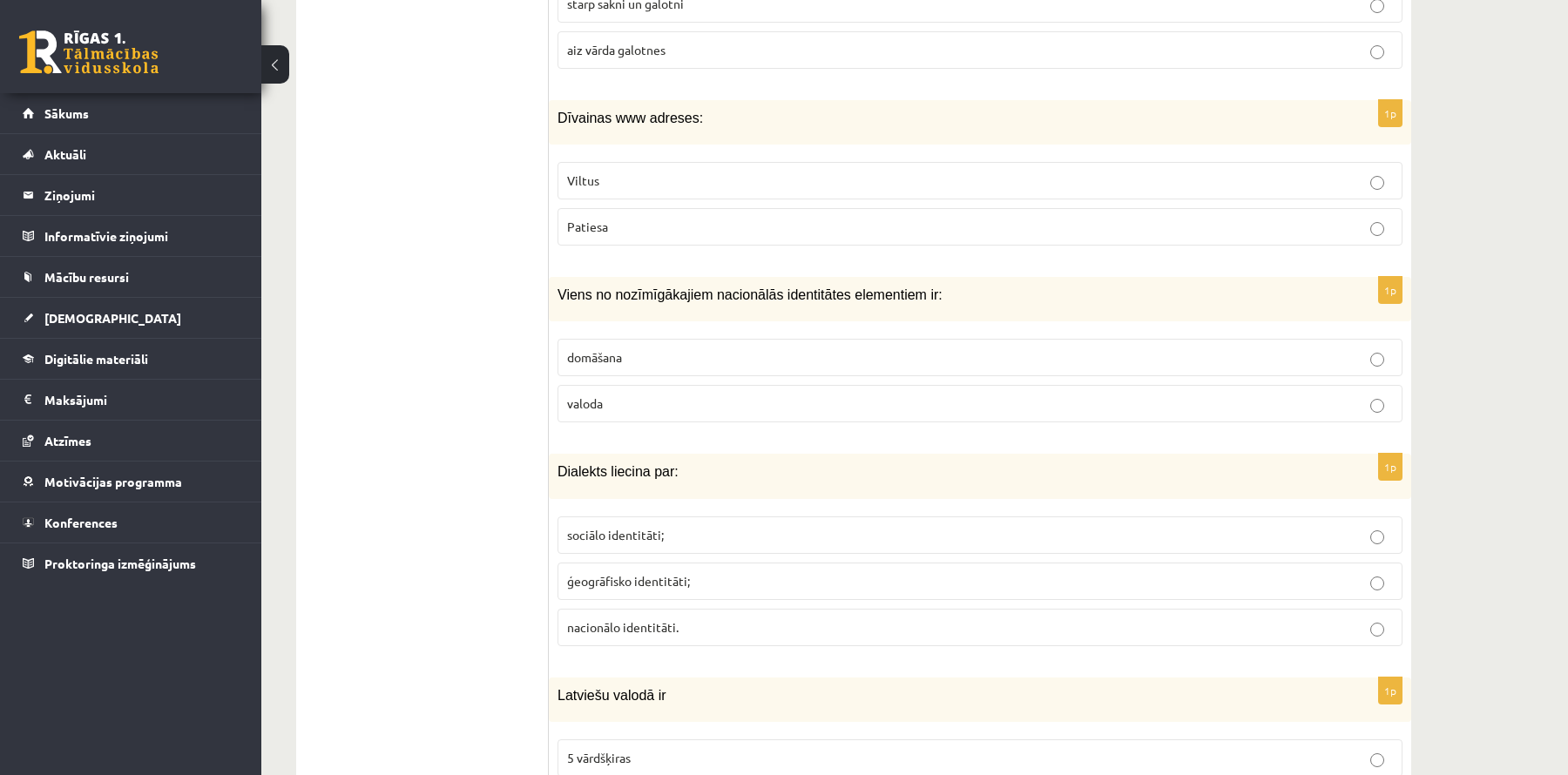
scroll to position [1483, 0]
click at [632, 174] on p "Viltus" at bounding box center [980, 183] width 826 height 18
click at [607, 397] on p "valoda" at bounding box center [980, 406] width 826 height 18
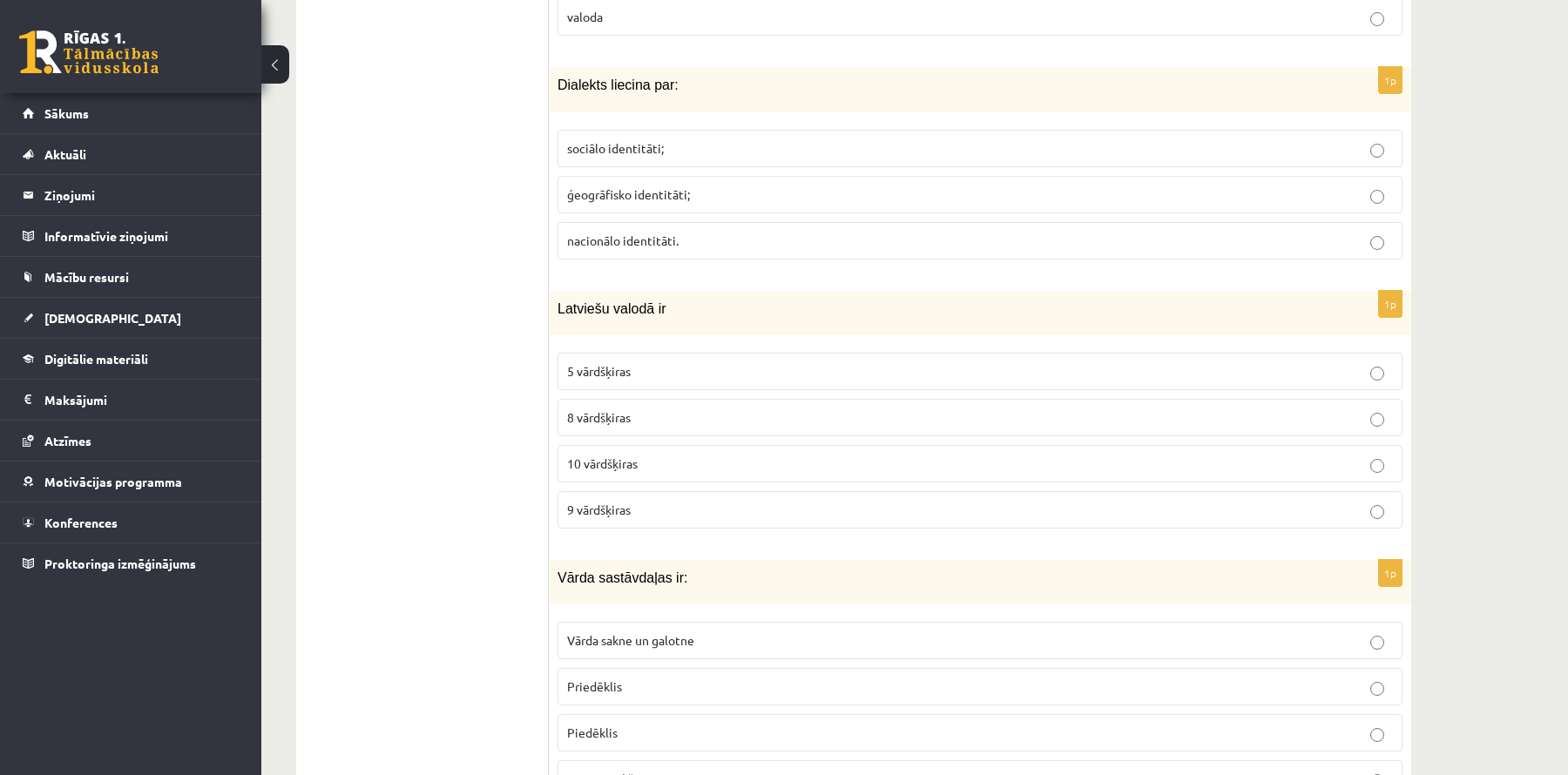
scroll to position [1877, 0]
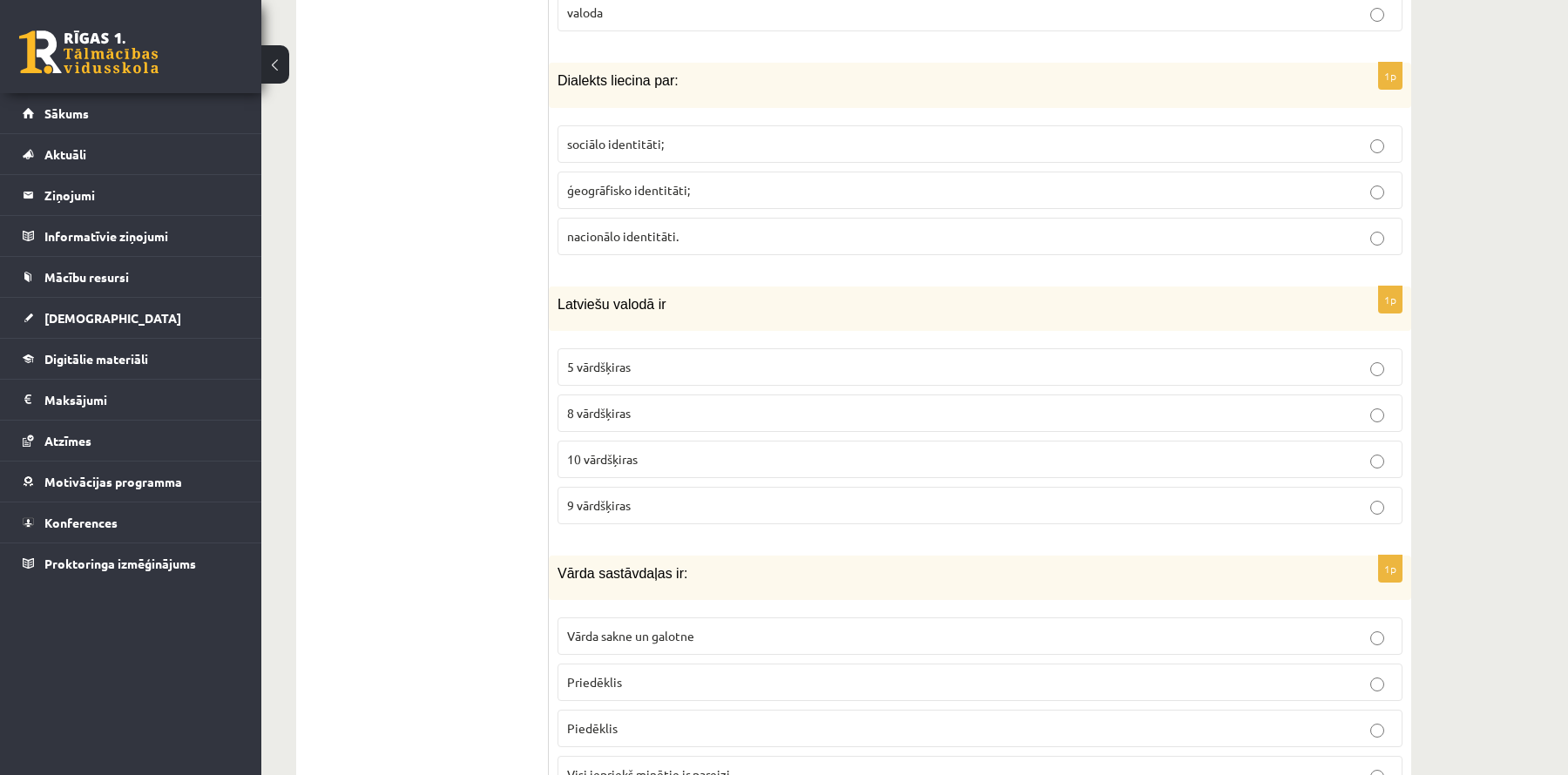
click at [696, 181] on p "ģeogrāfisko identitāti;" at bounding box center [980, 191] width 826 height 18
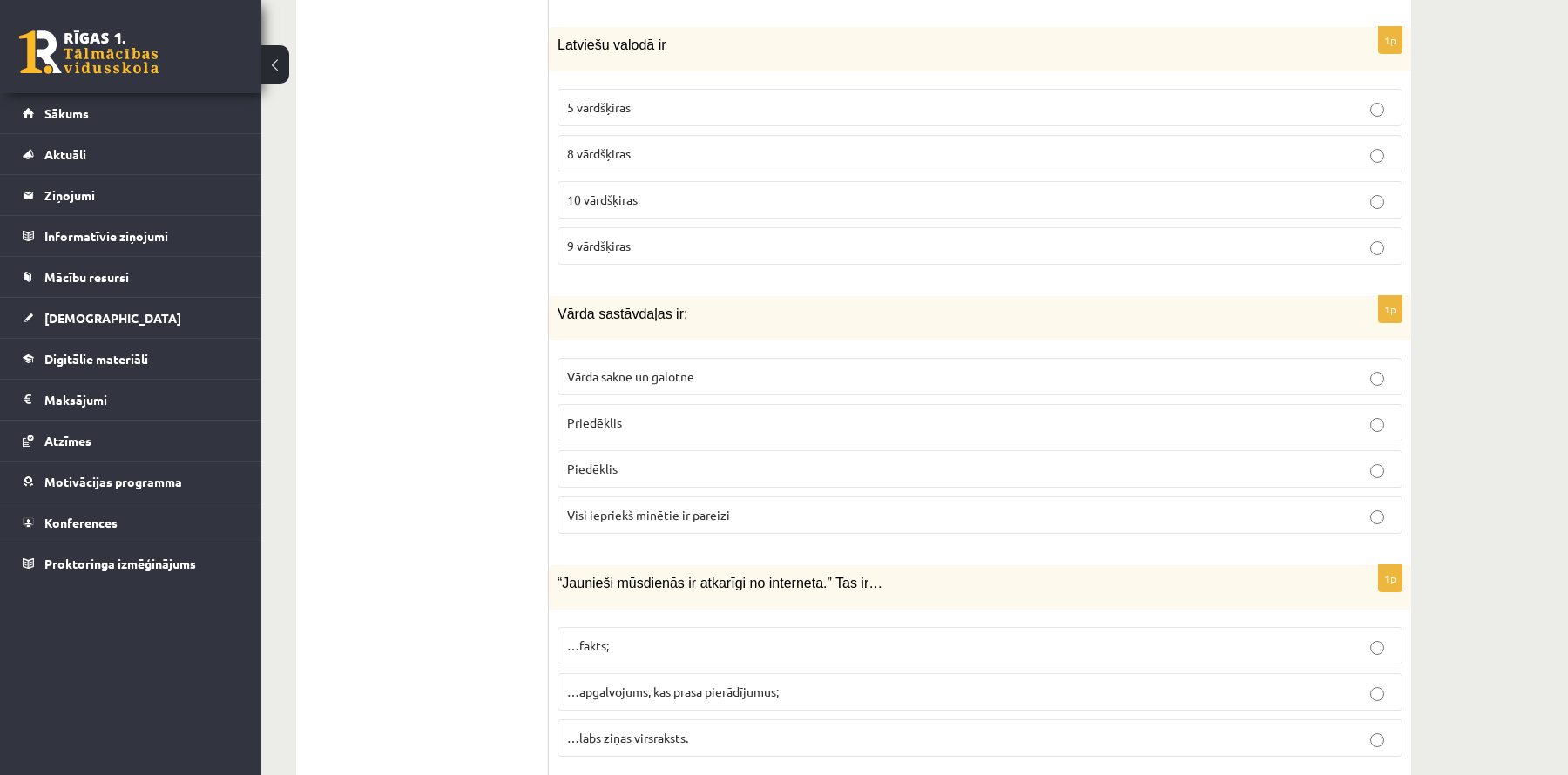
scroll to position [2145, 0]
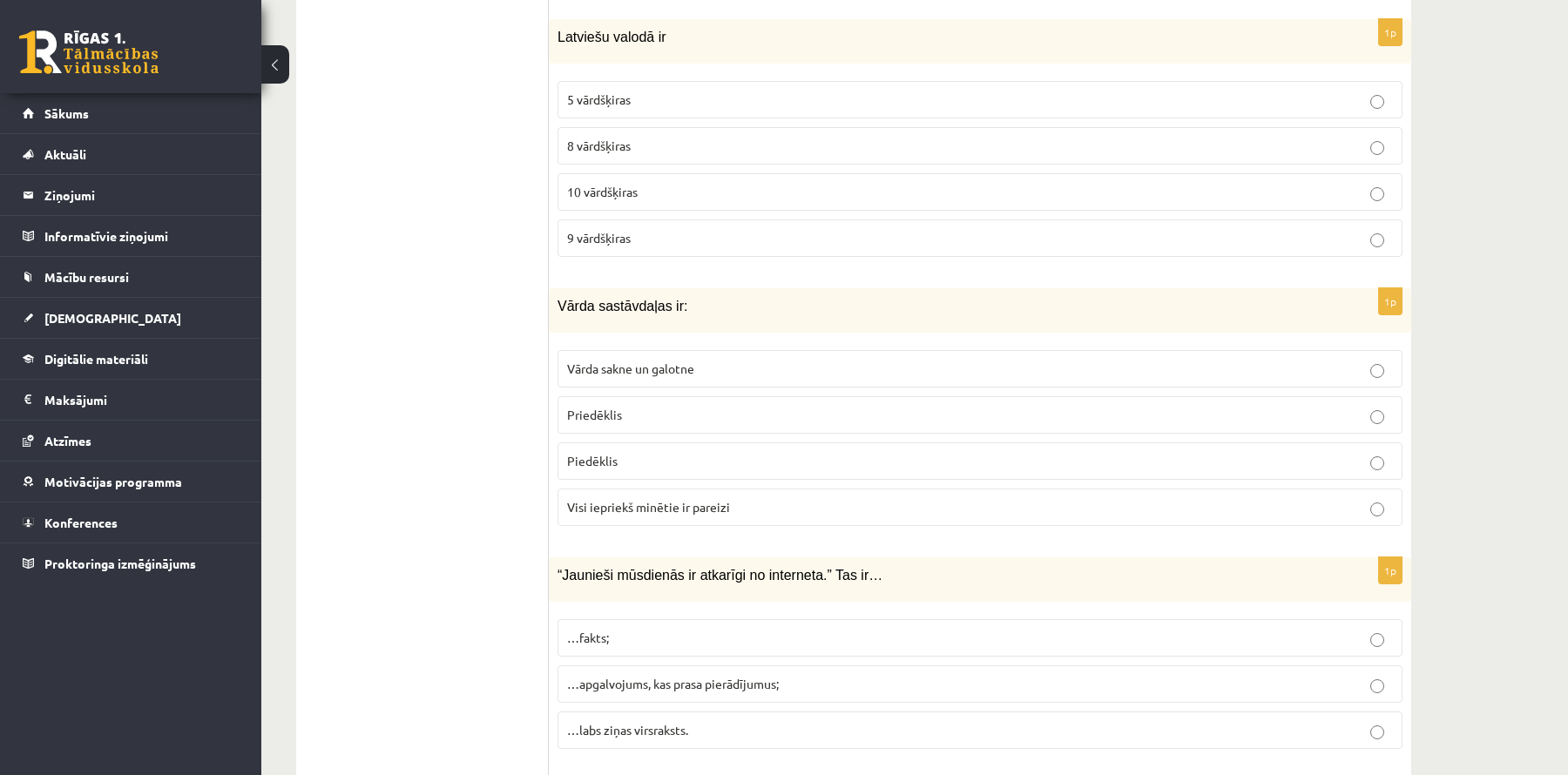
click at [672, 137] on p "8 vārdšķiras" at bounding box center [980, 146] width 826 height 18
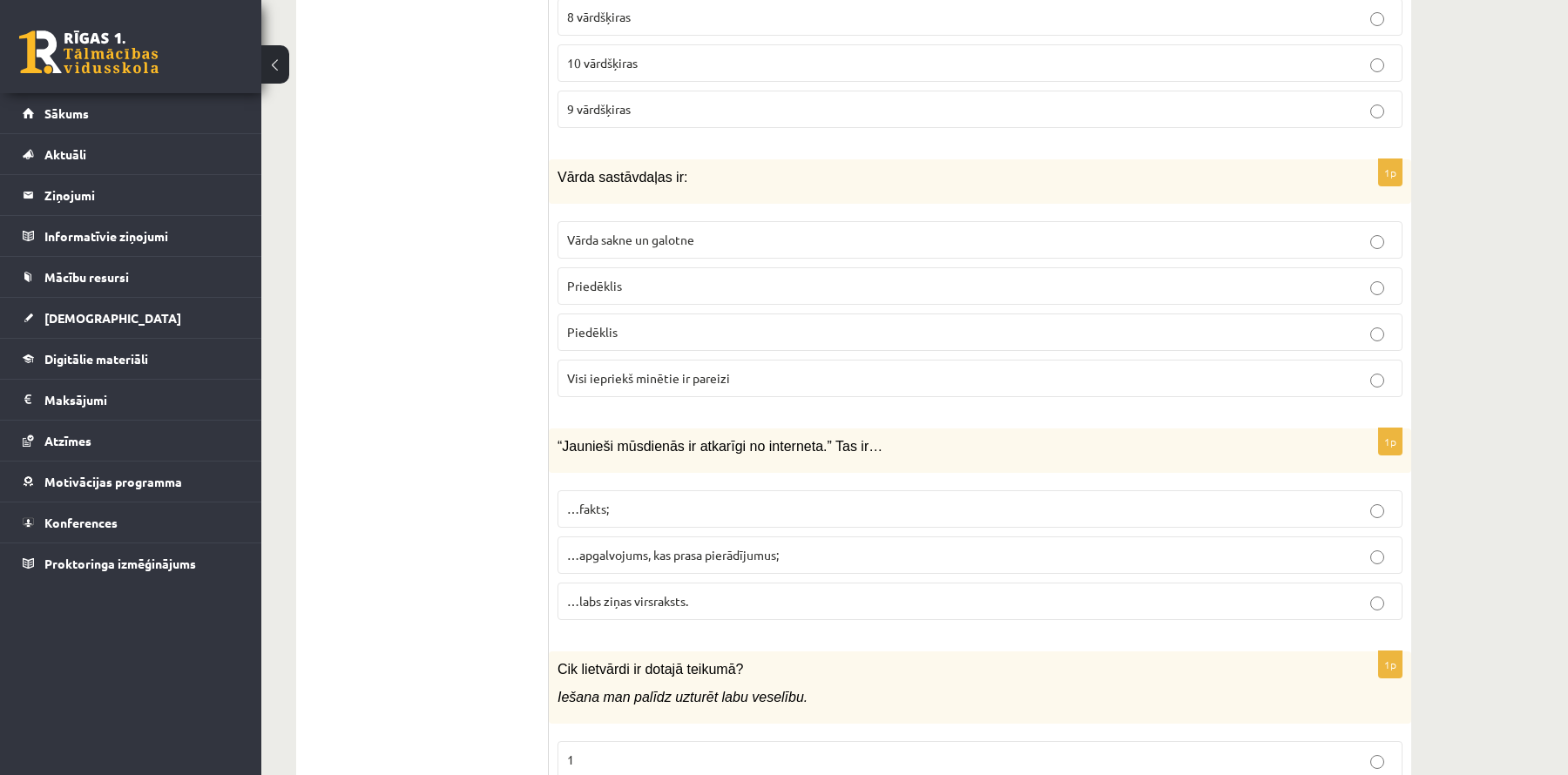
scroll to position [2275, 0]
click at [646, 368] on span "Visi iepriekš minētie ir pareizi" at bounding box center [648, 375] width 163 height 16
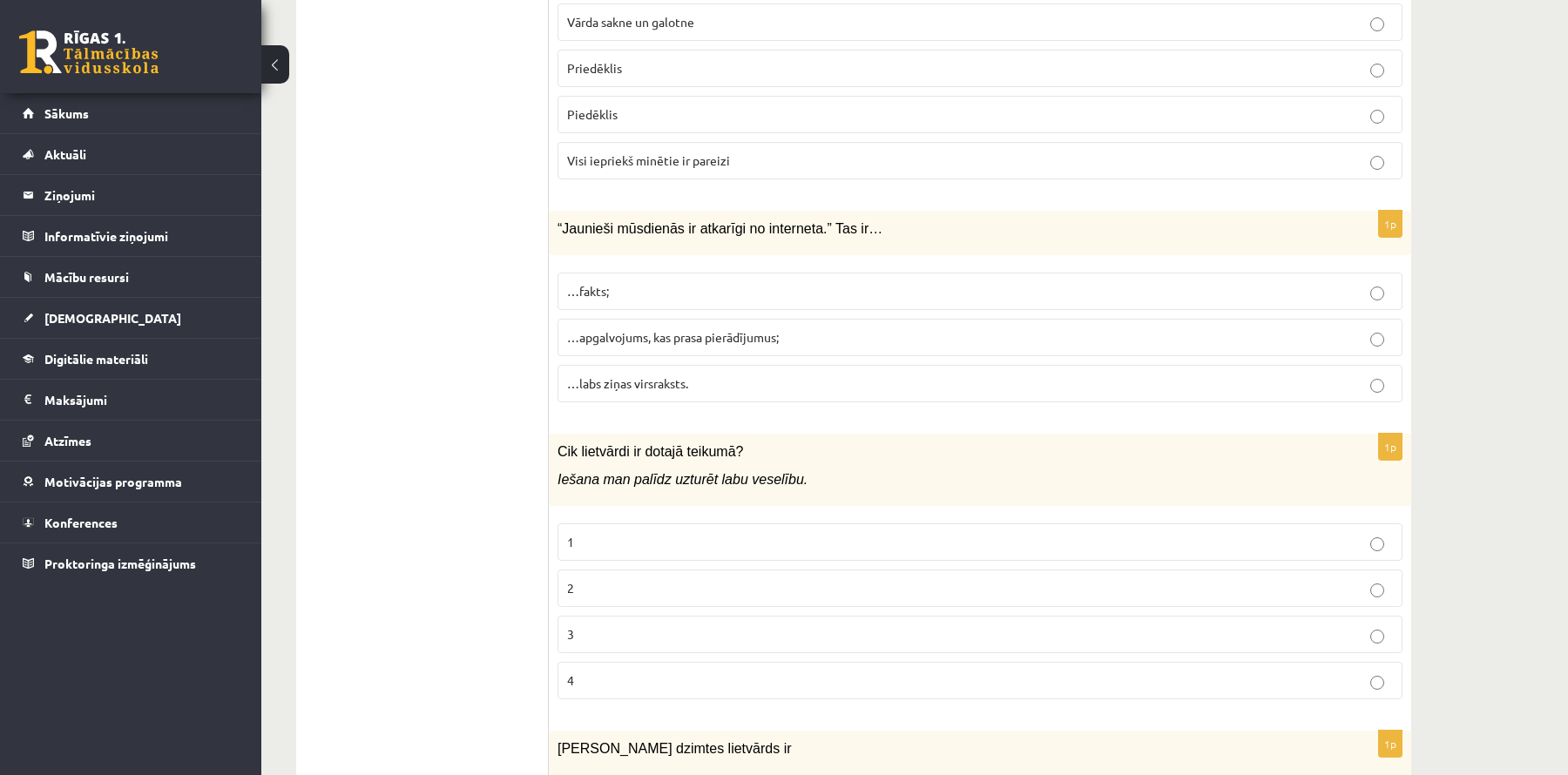
scroll to position [2501, 0]
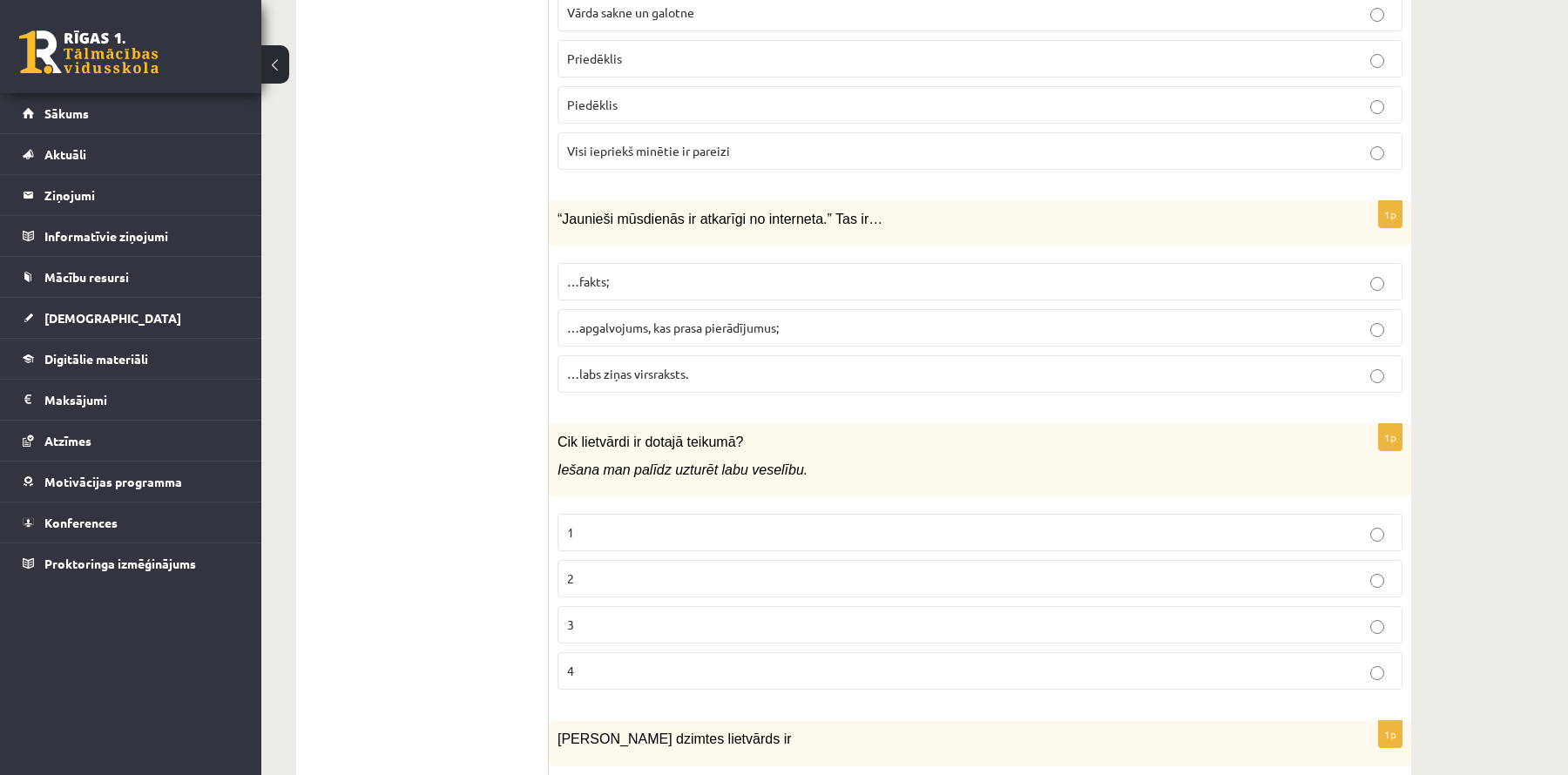
click at [656, 320] on span "…apgalvojums, kas prasa pierādījumus;" at bounding box center [673, 327] width 212 height 16
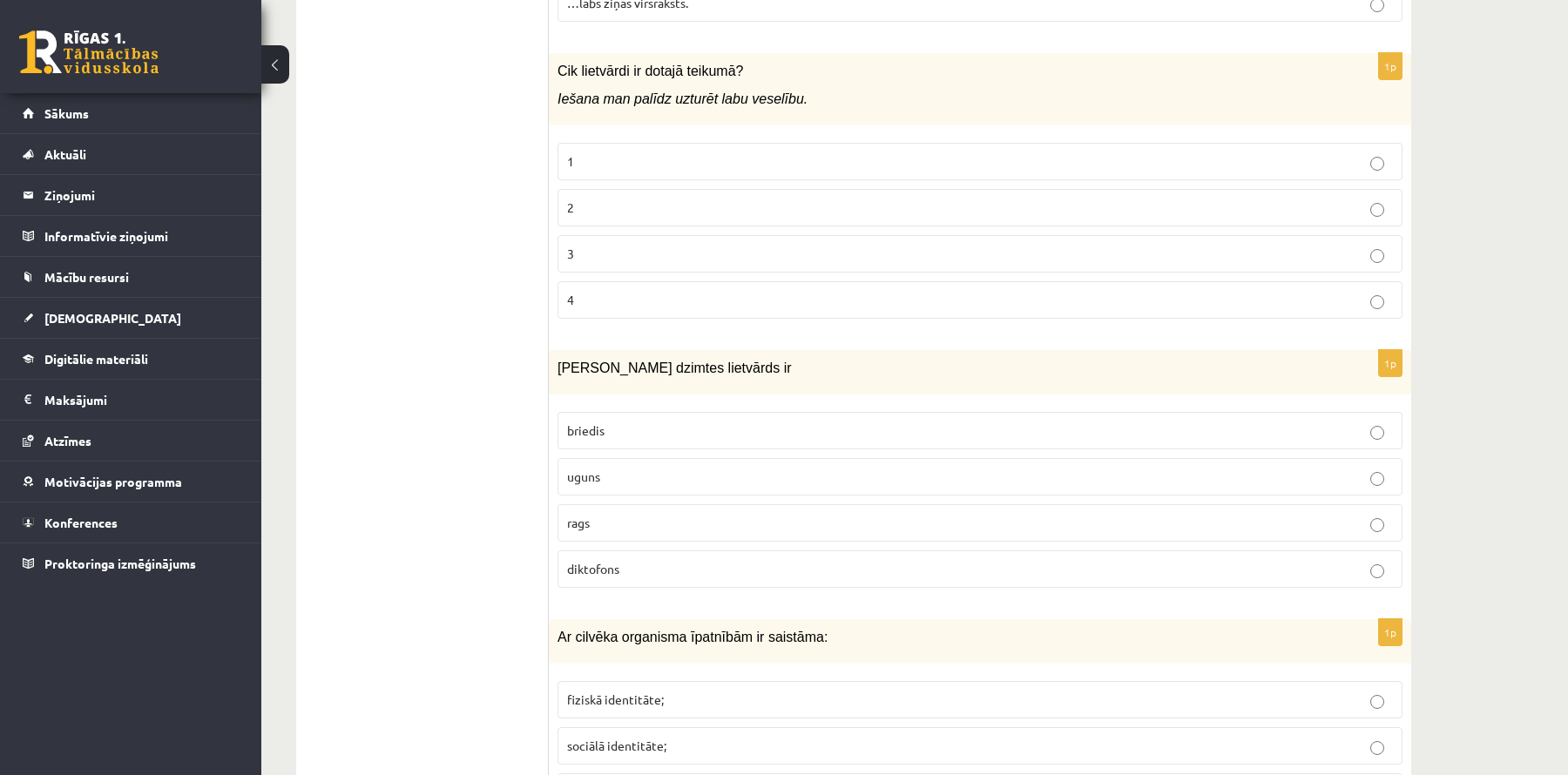
scroll to position [2872, 0]
click at [645, 198] on p "2" at bounding box center [980, 207] width 826 height 18
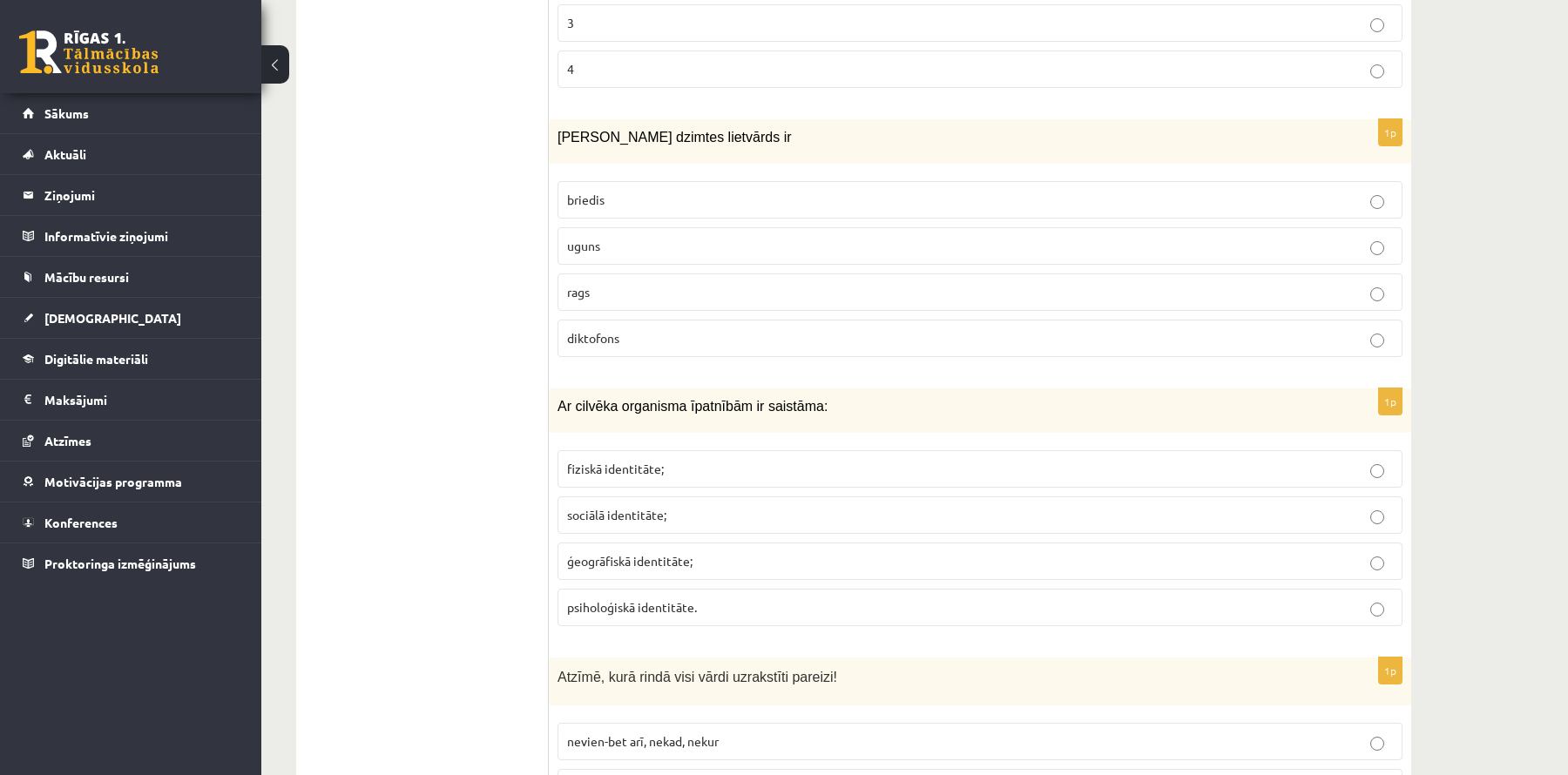
scroll to position [3107, 0]
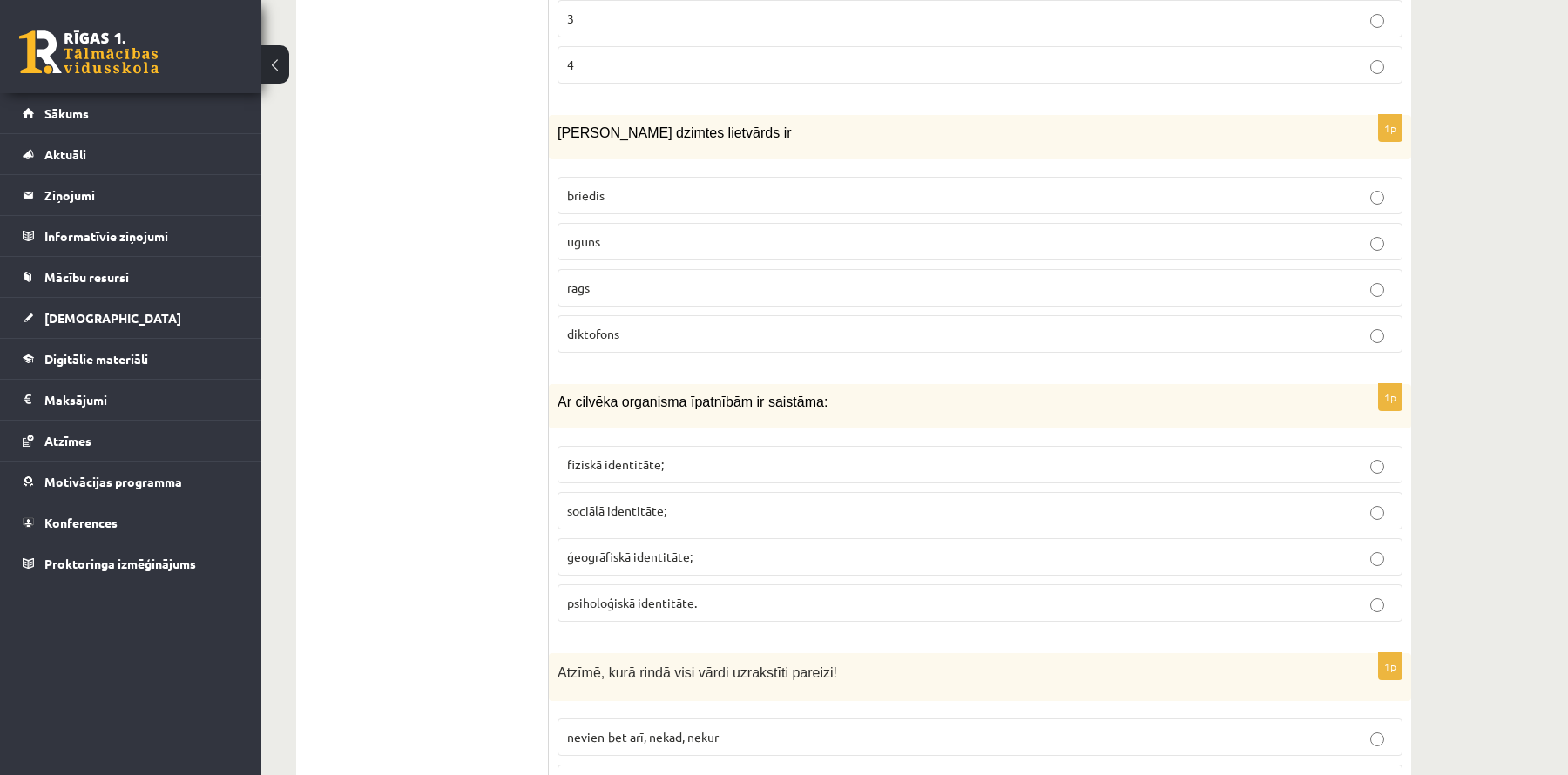
click at [613, 227] on label "uguns" at bounding box center [981, 241] width 846 height 37
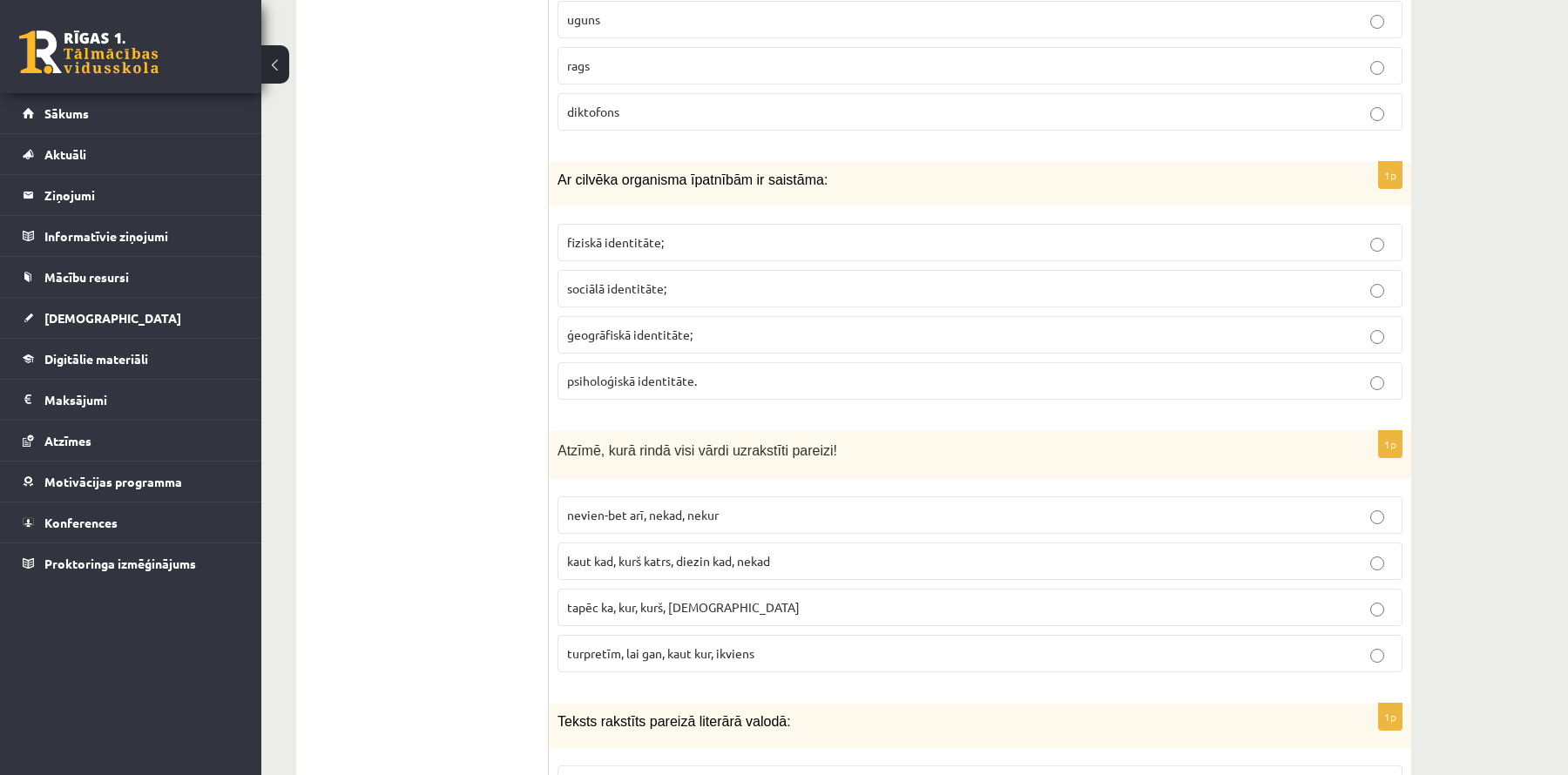
scroll to position [3352, 0]
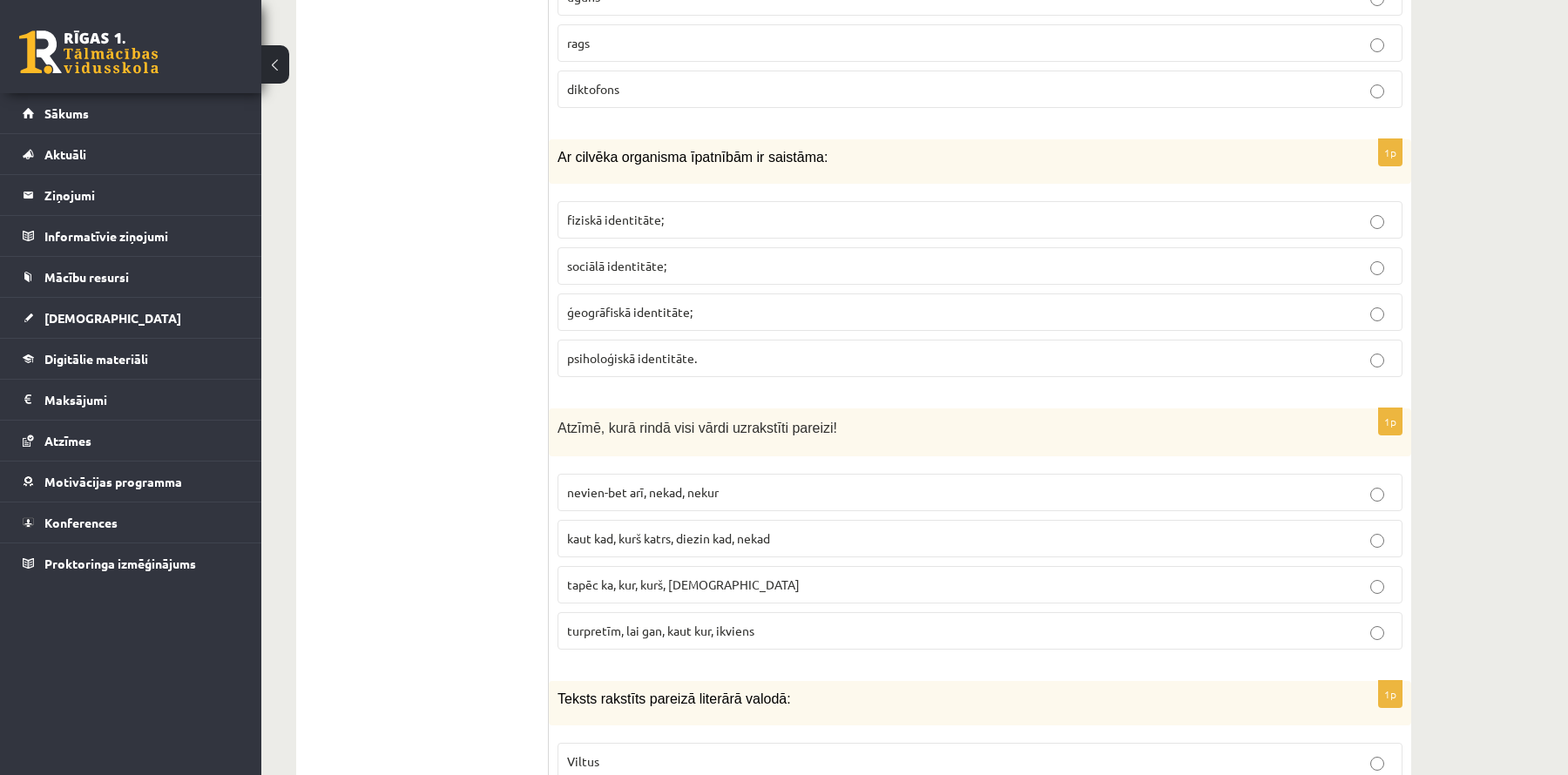
click at [633, 212] on span "fiziskā identitāte;" at bounding box center [615, 219] width 97 height 16
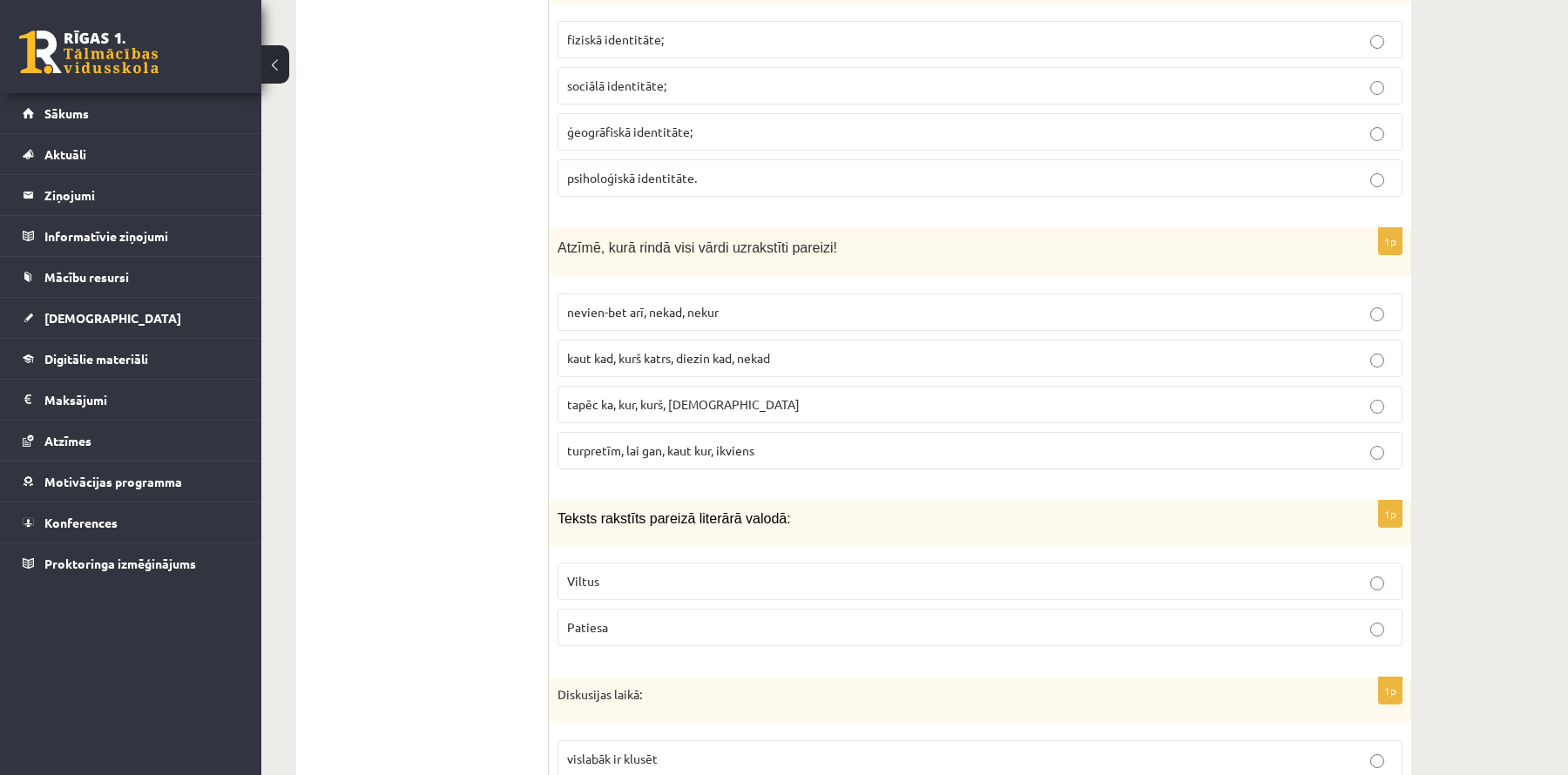
scroll to position [3536, 0]
click at [671, 439] on span "turpretīm, lai gan, kaut kur, ikviens" at bounding box center [661, 447] width 187 height 16
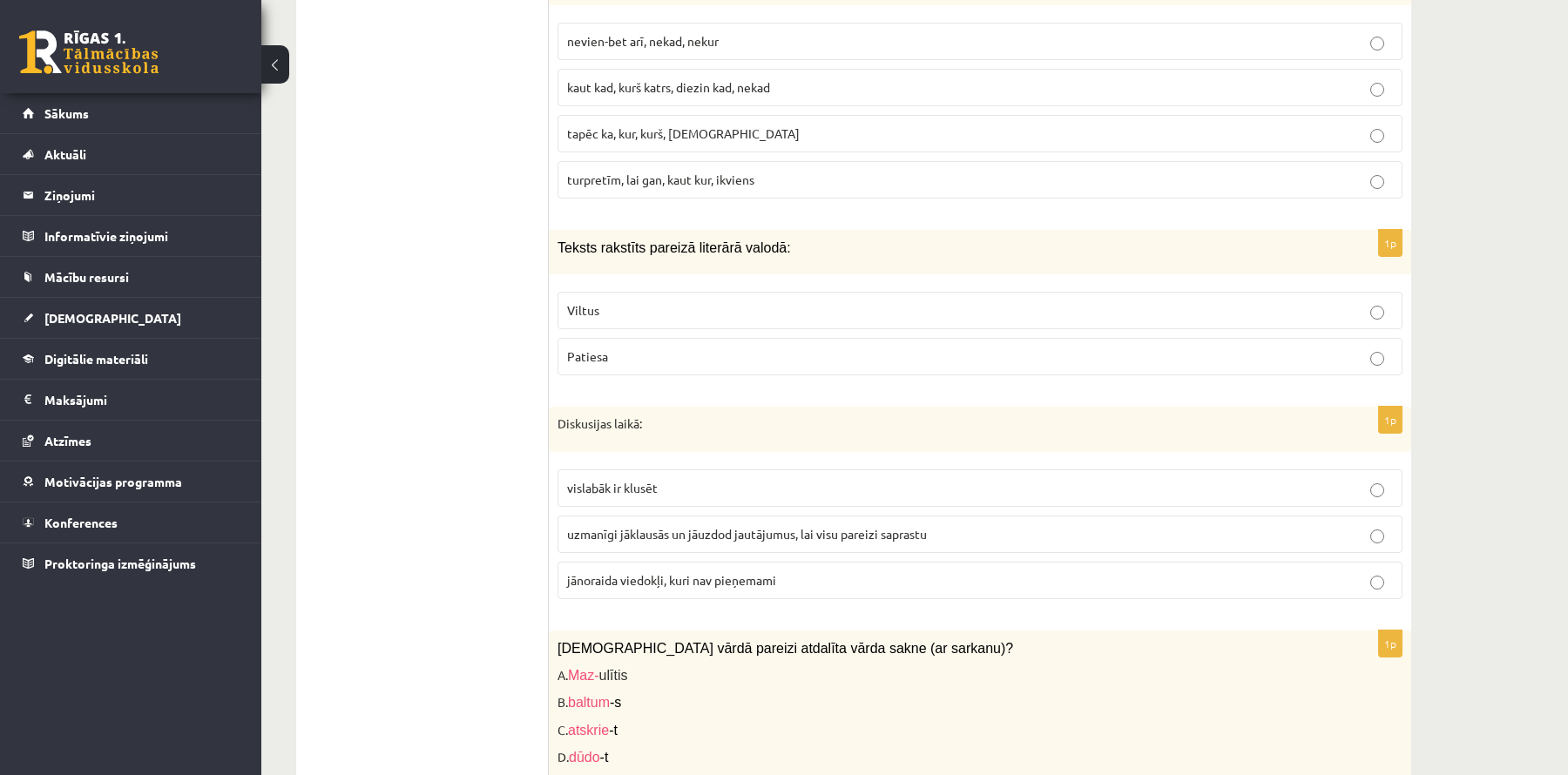
scroll to position [3802, 0]
click at [652, 349] on p "Patiesa" at bounding box center [980, 358] width 826 height 18
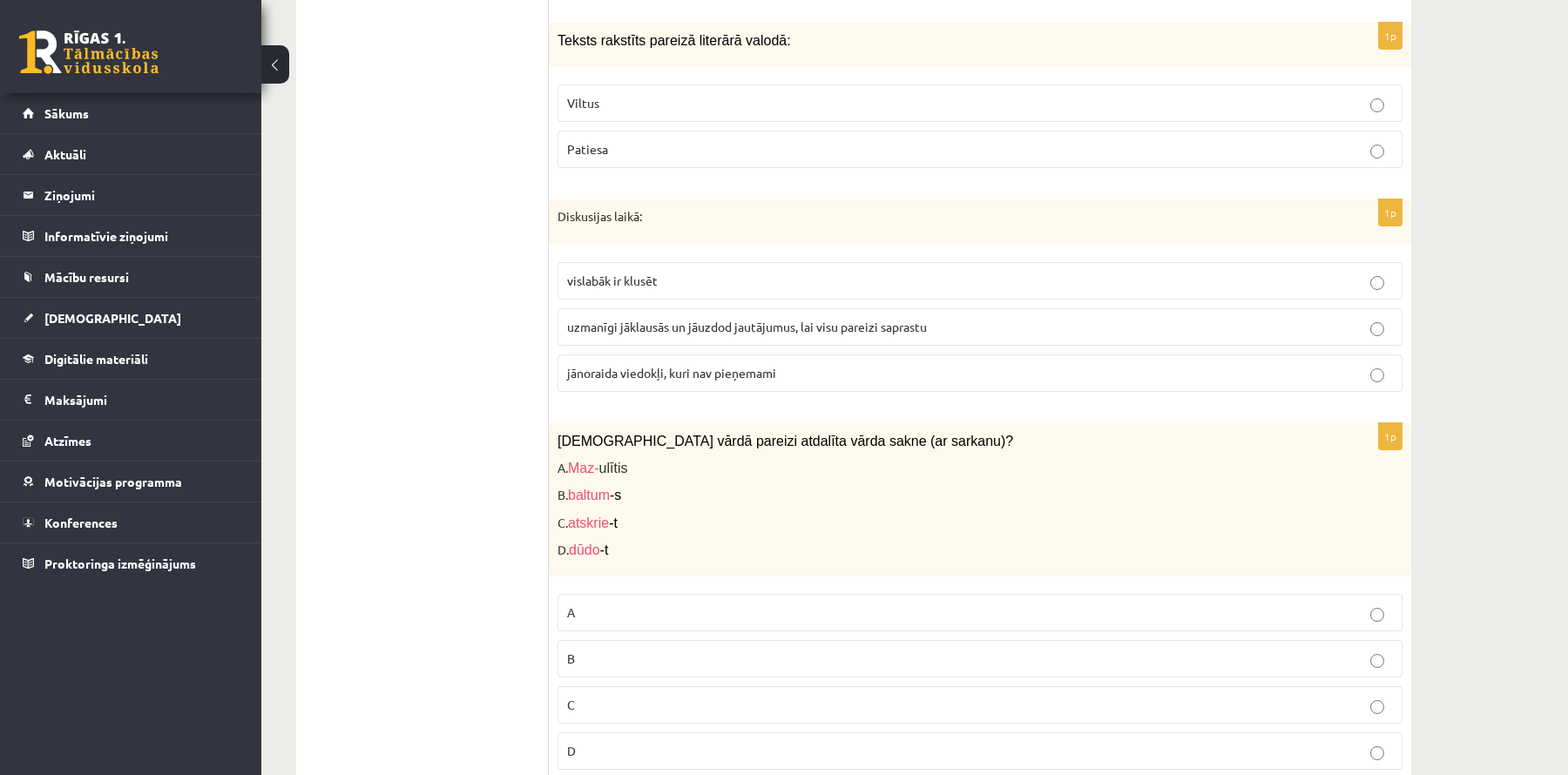
scroll to position [4011, 0]
click at [673, 317] on p "uzmanīgi jāklausās un jāuzdod jautājumus, lai visu pareizi saprastu" at bounding box center [980, 326] width 826 height 18
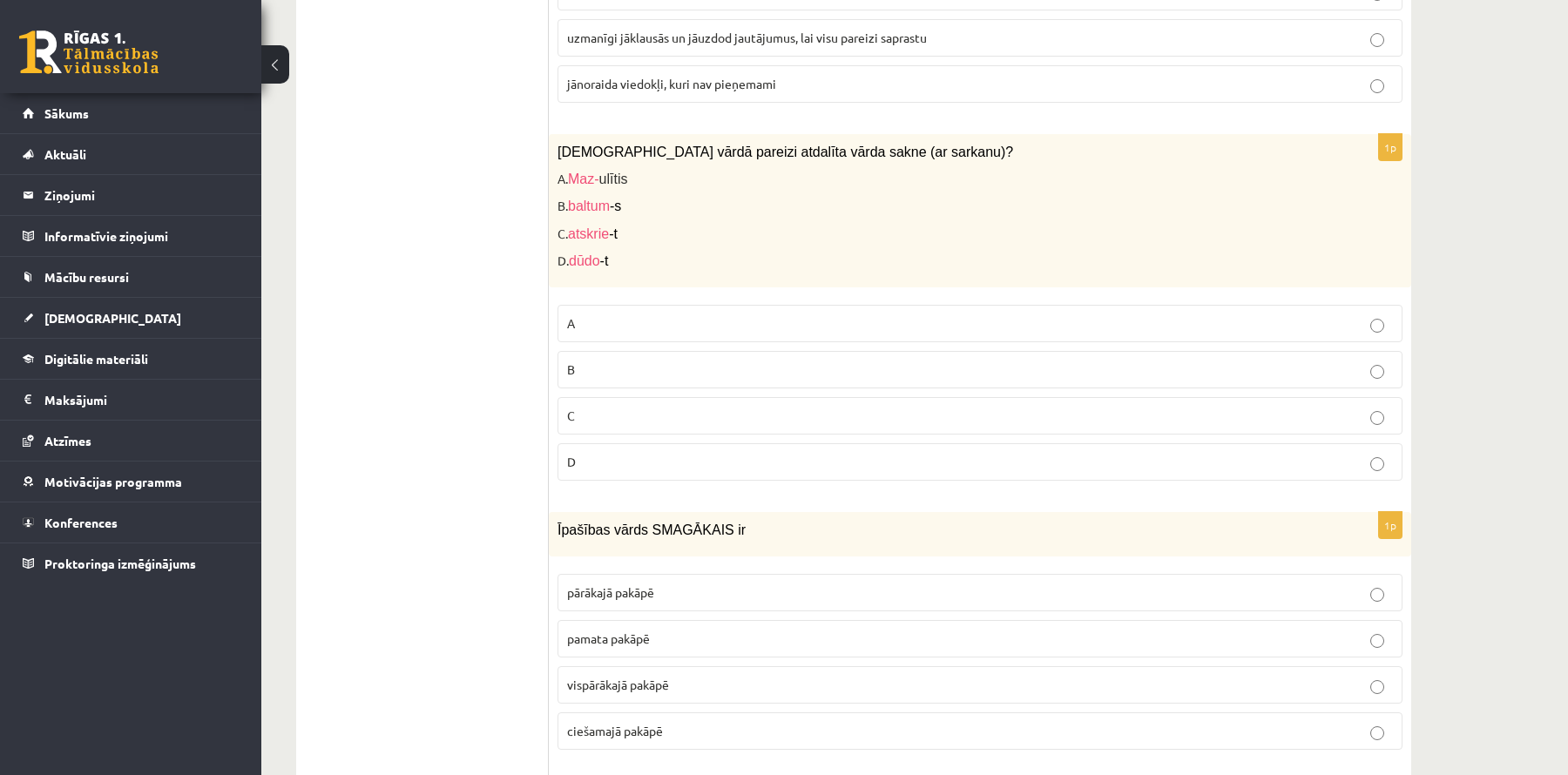
scroll to position [4332, 0]
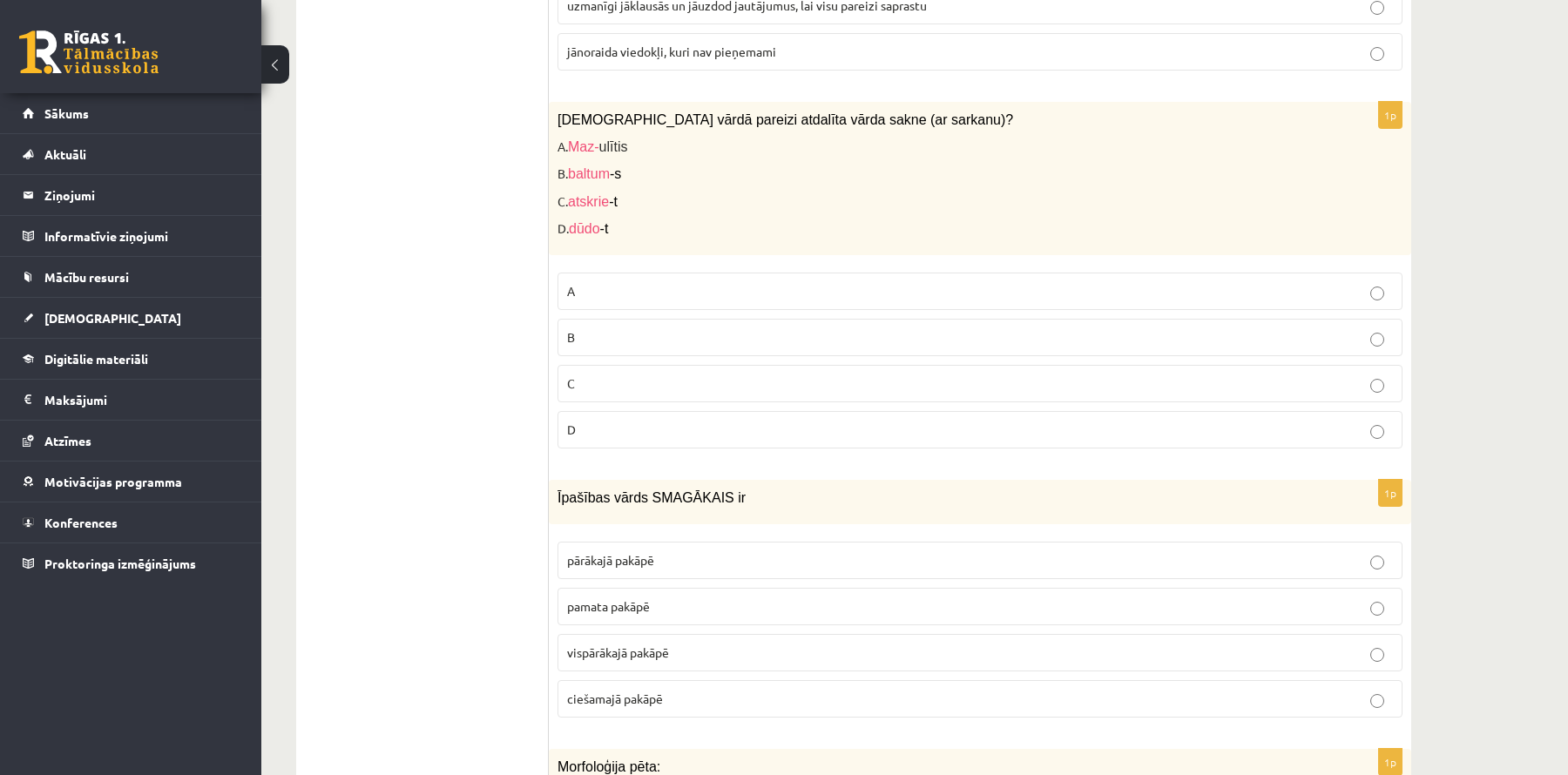
click at [601, 282] on p "A" at bounding box center [980, 291] width 826 height 18
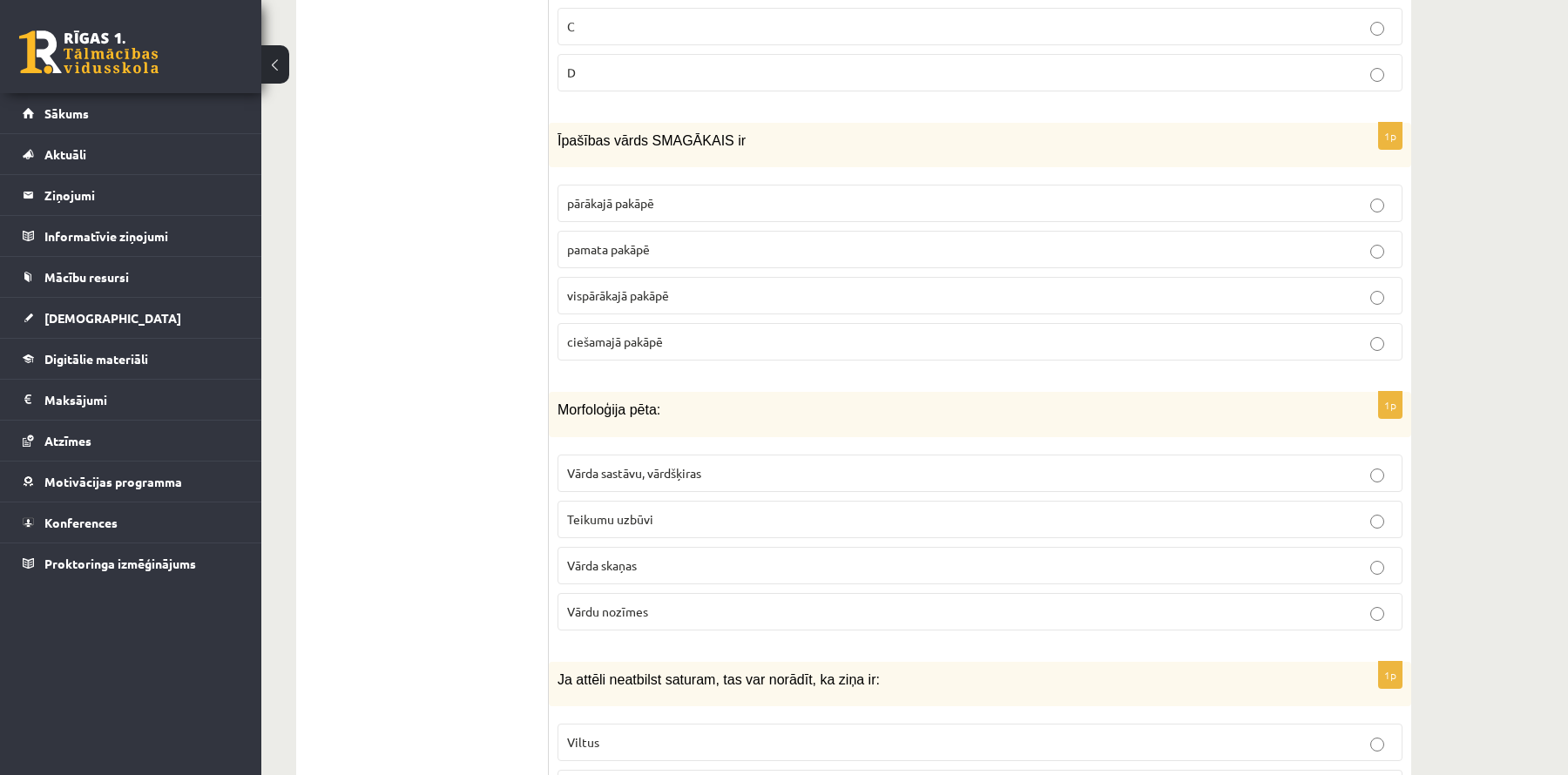
scroll to position [4702, 0]
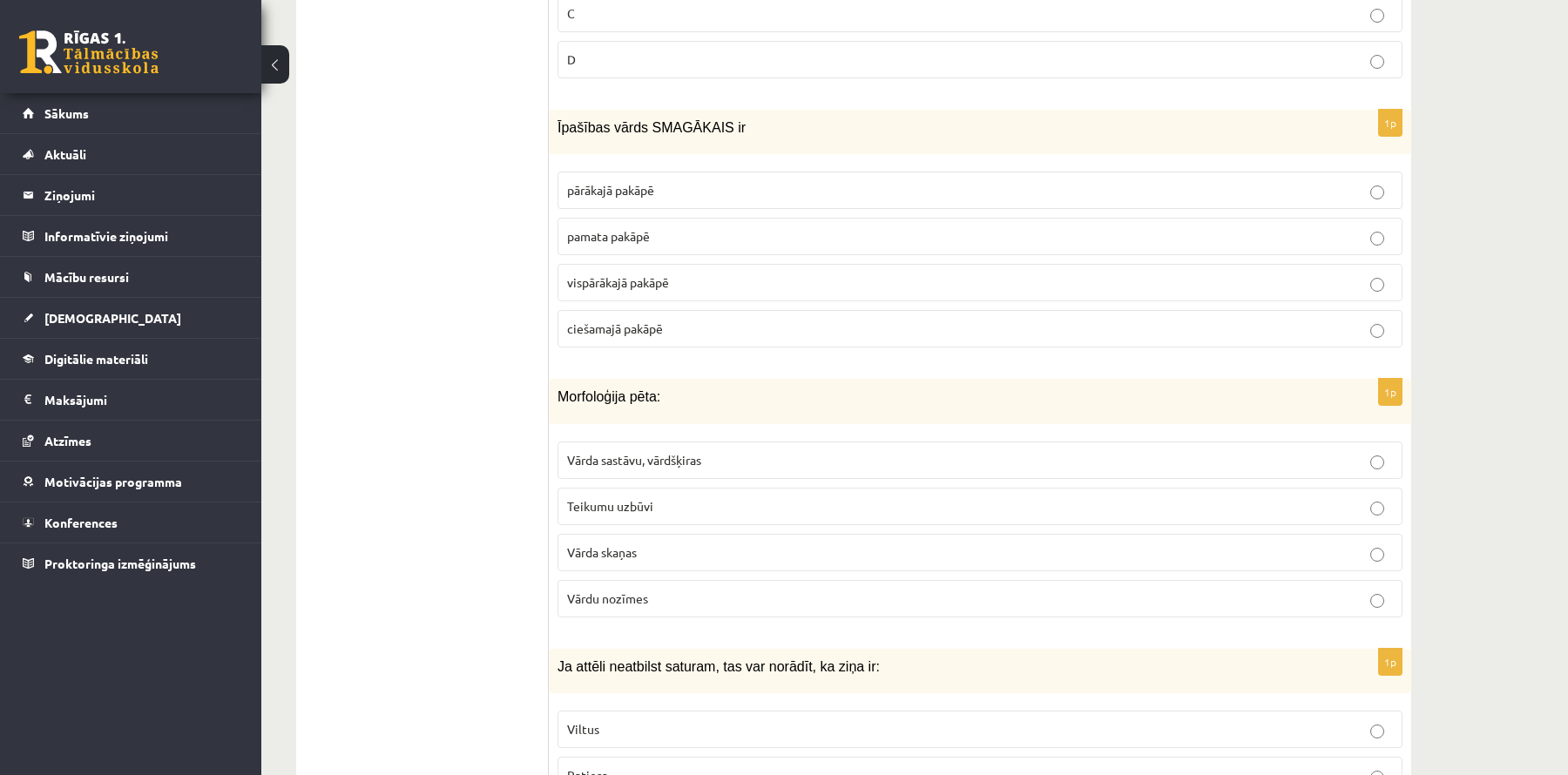
click at [607, 275] on span "vispārākajā pakāpē" at bounding box center [618, 282] width 102 height 16
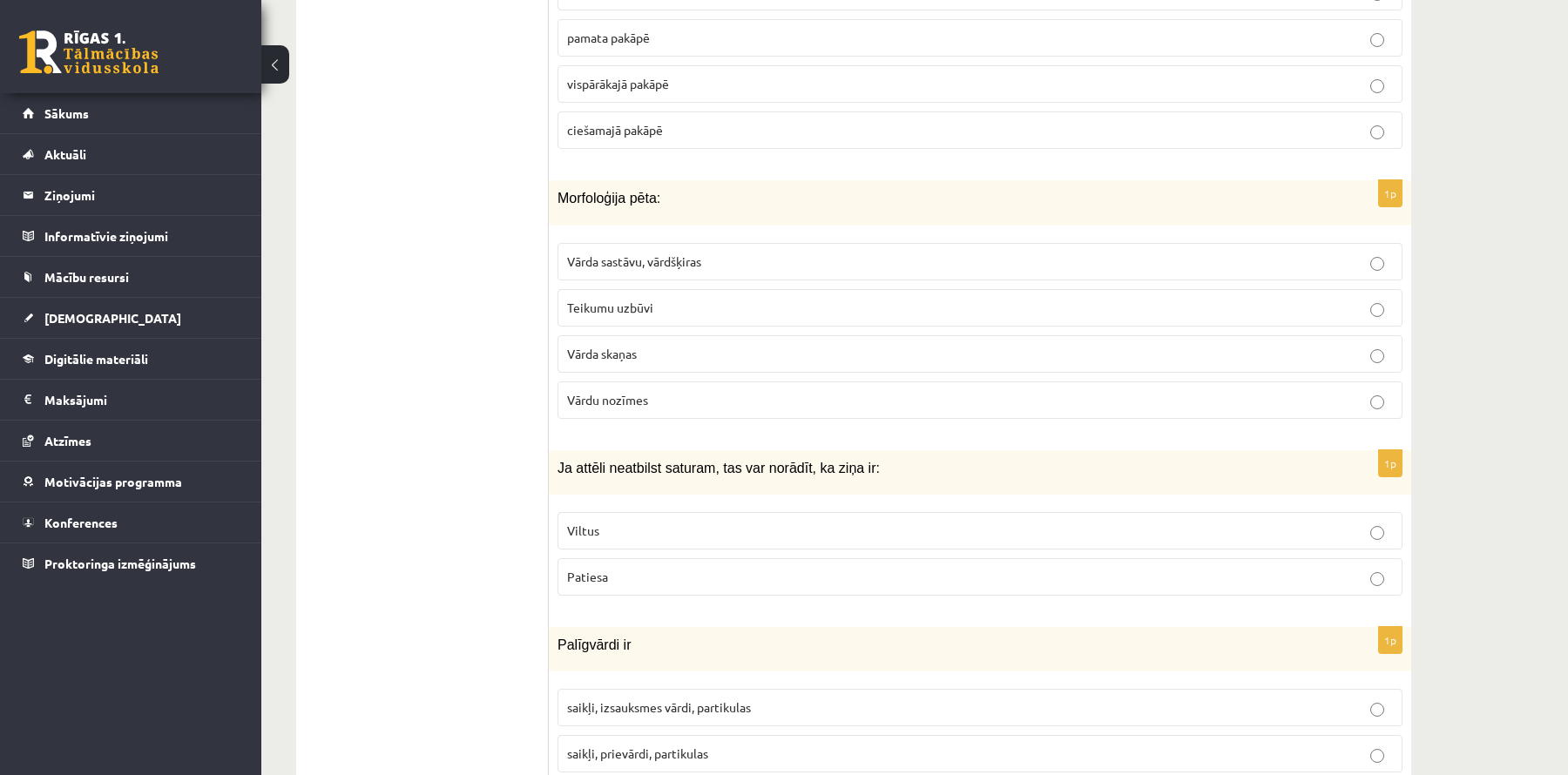
scroll to position [4918, 0]
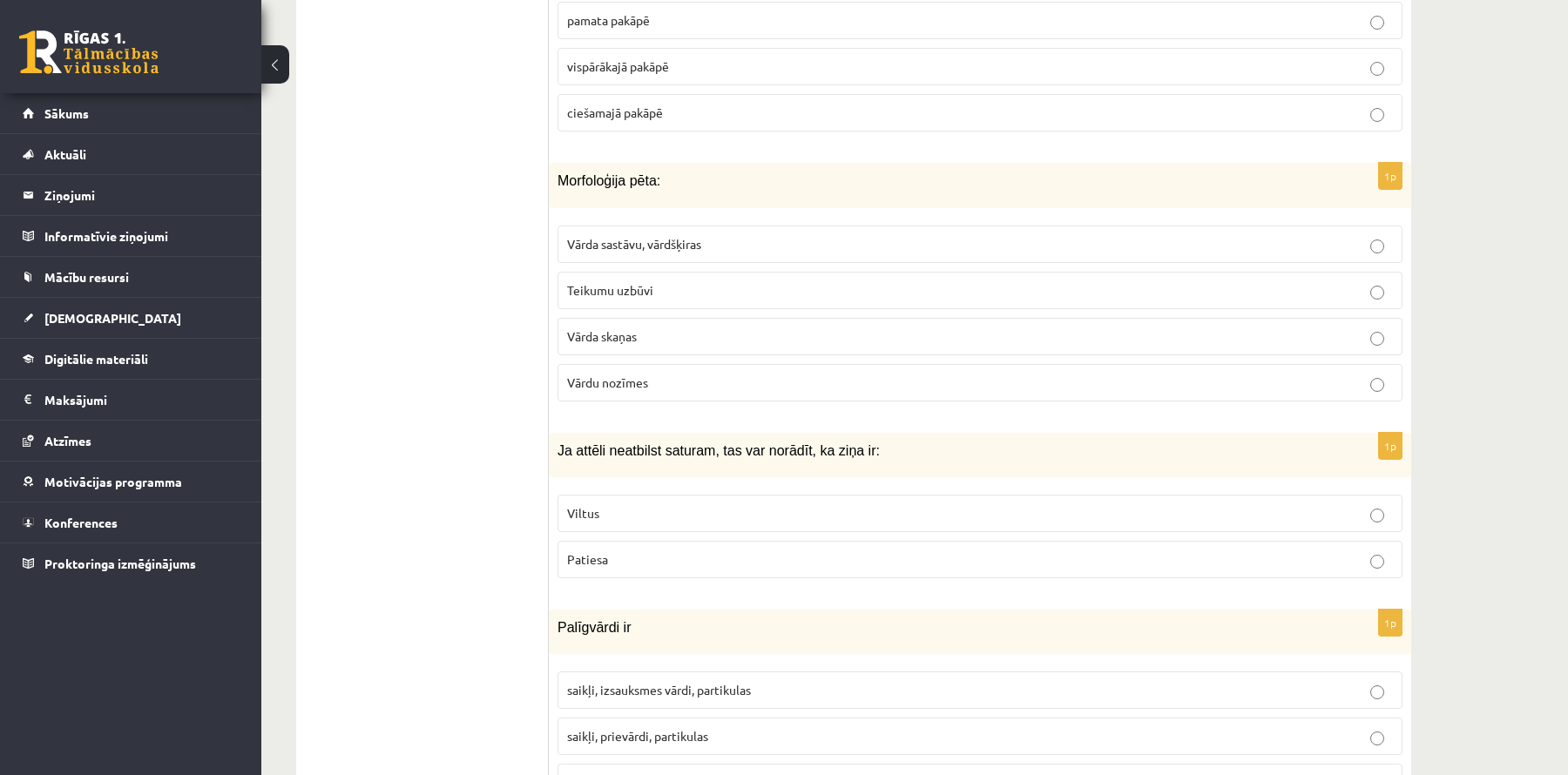
click at [612, 226] on label "Vārda sastāvu, vārdšķiras" at bounding box center [981, 244] width 846 height 37
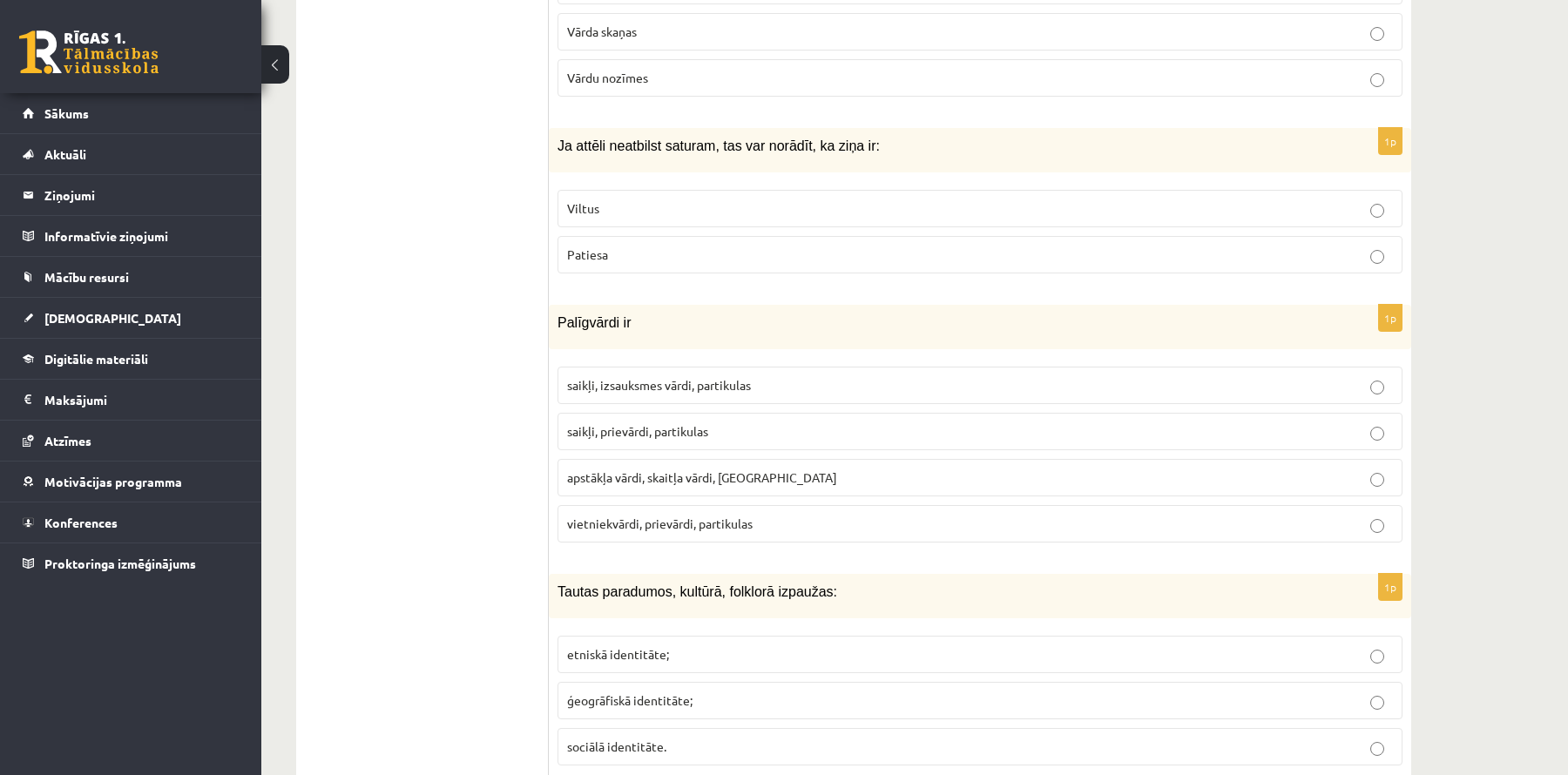
scroll to position [5224, 0]
click at [607, 198] on p "Viltus" at bounding box center [980, 207] width 826 height 18
click at [648, 421] on p "saikļi, prievārdi, partikulas" at bounding box center [980, 430] width 826 height 18
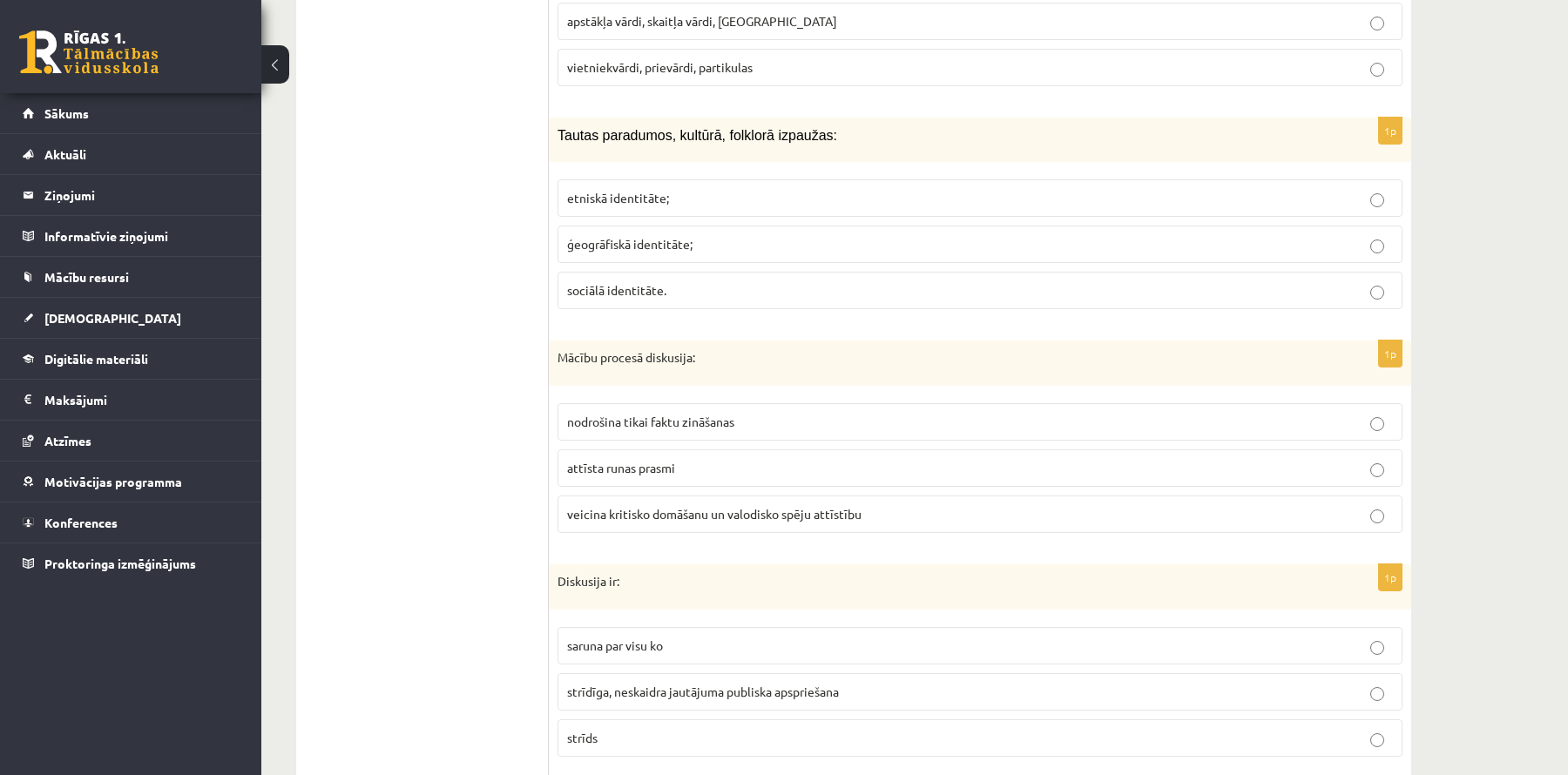
scroll to position [5677, 0]
click at [697, 173] on fieldset "etniskā identitāte; ģeogrāfiskā identitāte; sociālā identitāte." at bounding box center [981, 243] width 846 height 143
click at [711, 191] on p "etniskā identitāte;" at bounding box center [980, 200] width 826 height 18
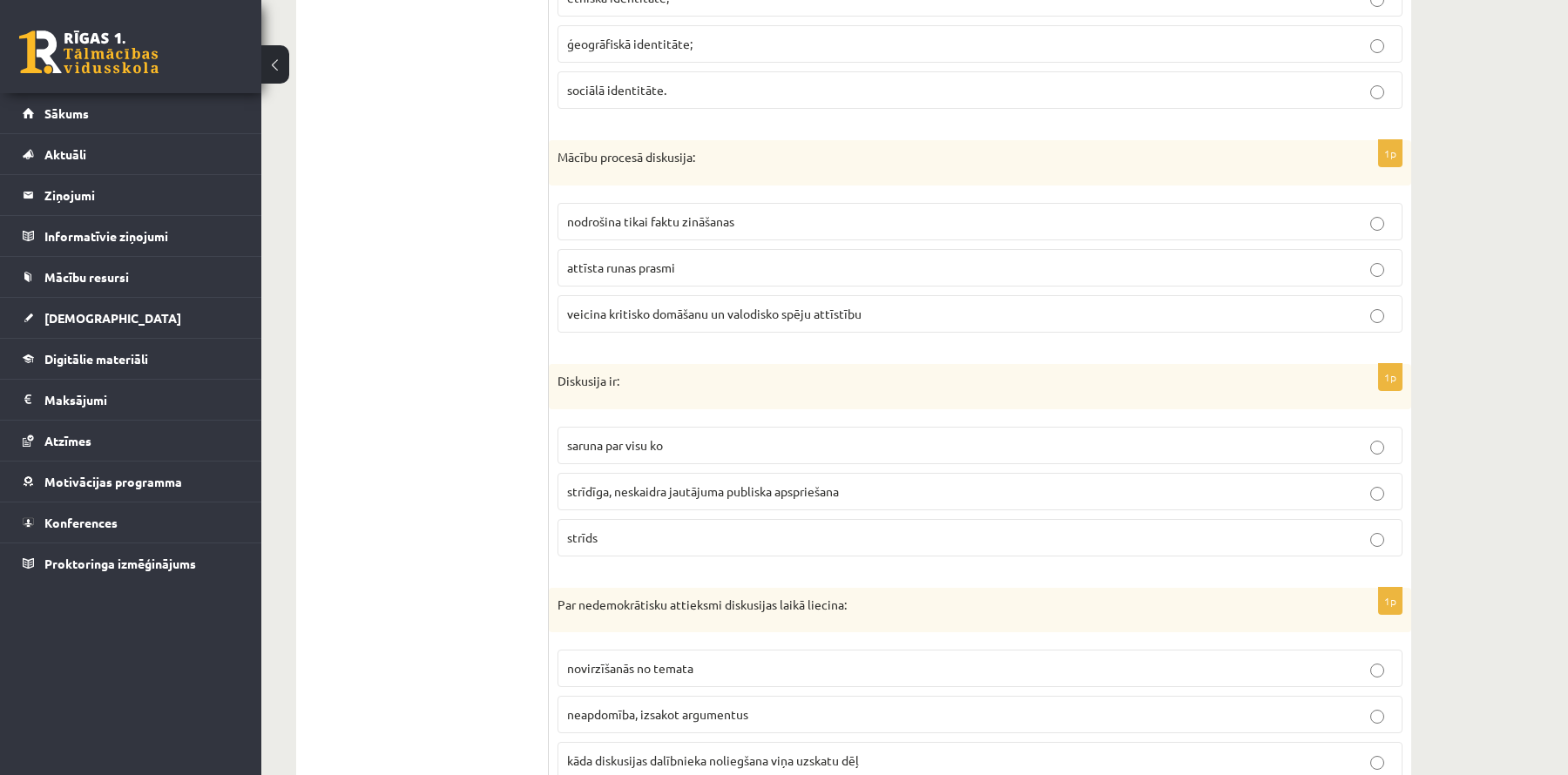
scroll to position [5880, 0]
click at [661, 305] on span "veicina kritisko domāšanu un valodisko spēju attīstību" at bounding box center [714, 313] width 294 height 16
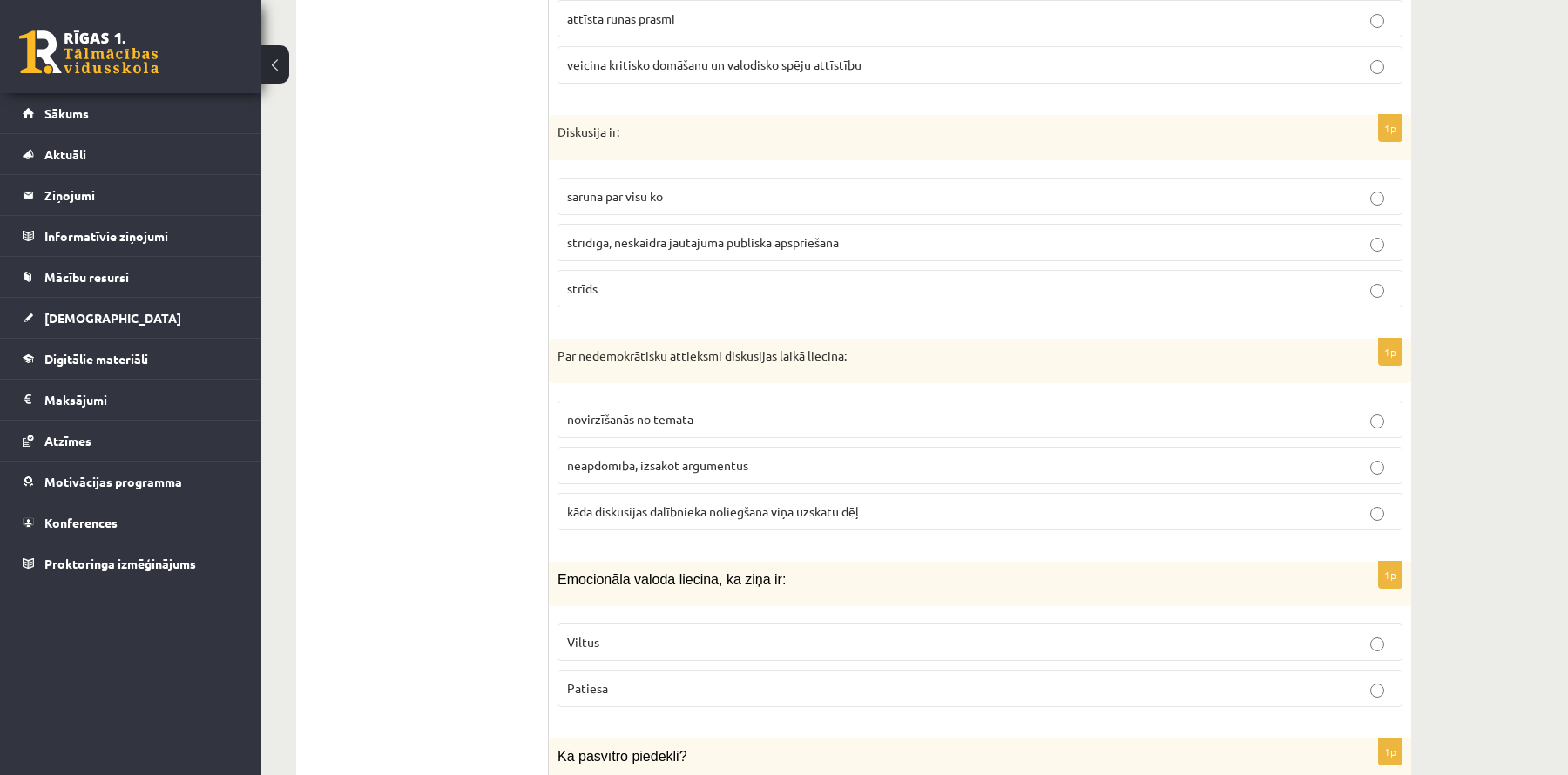
scroll to position [6136, 0]
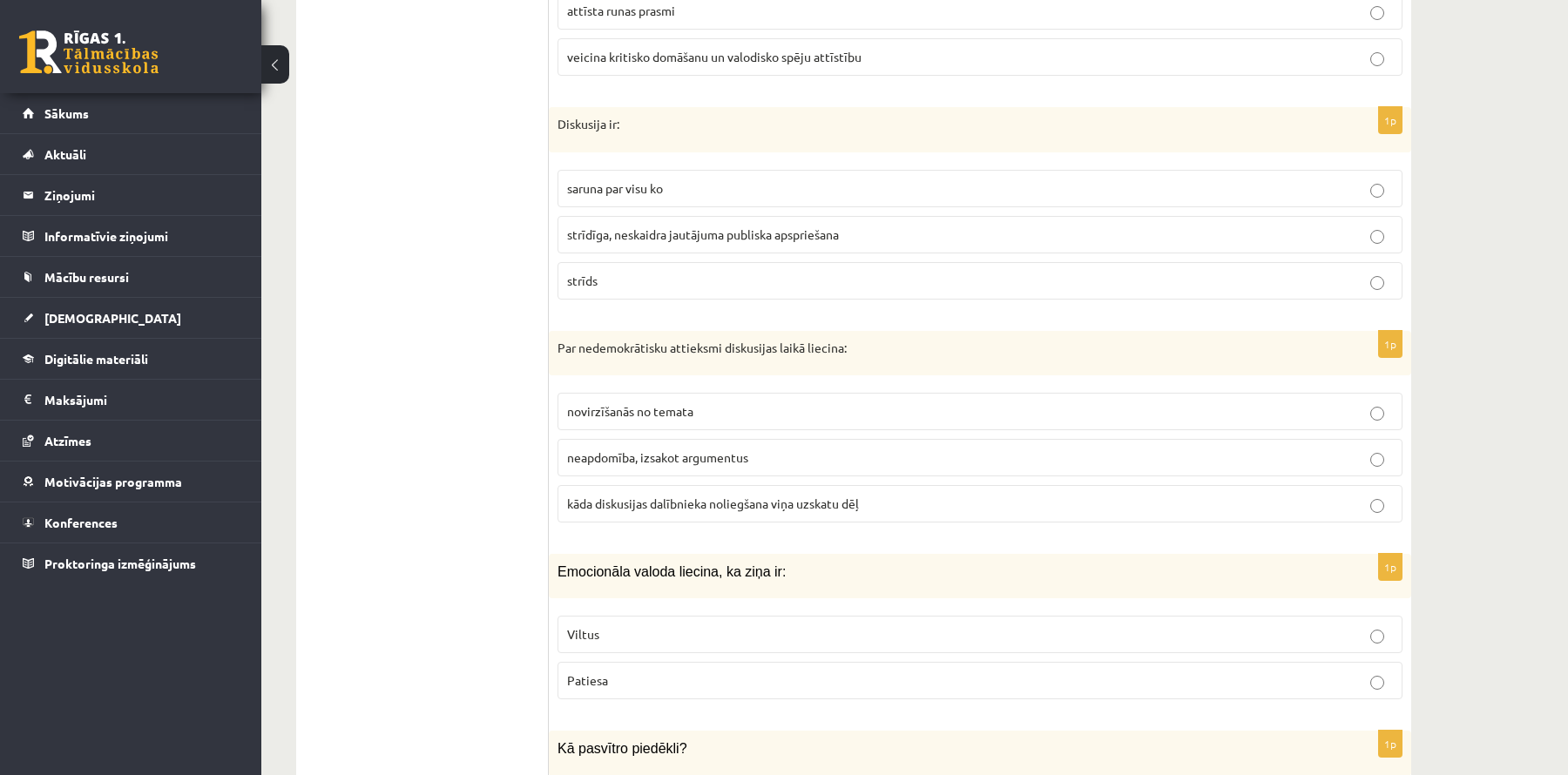
click at [698, 227] on span "strīdīga, neskaidra jautājuma publiska apspriešana" at bounding box center [703, 234] width 272 height 16
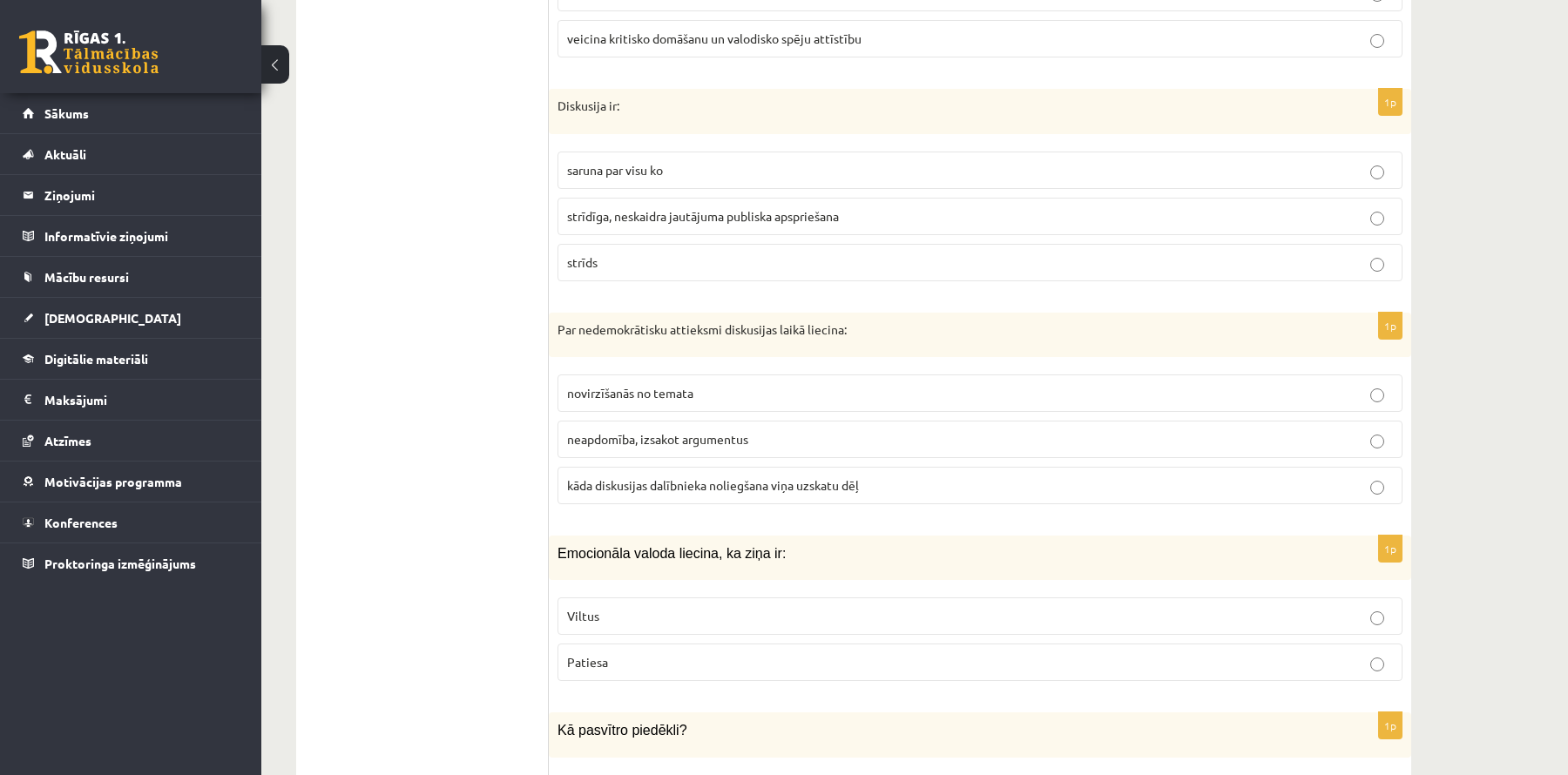
scroll to position [6154, 0]
click at [691, 162] on p "saruna par visu ko" at bounding box center [980, 171] width 826 height 18
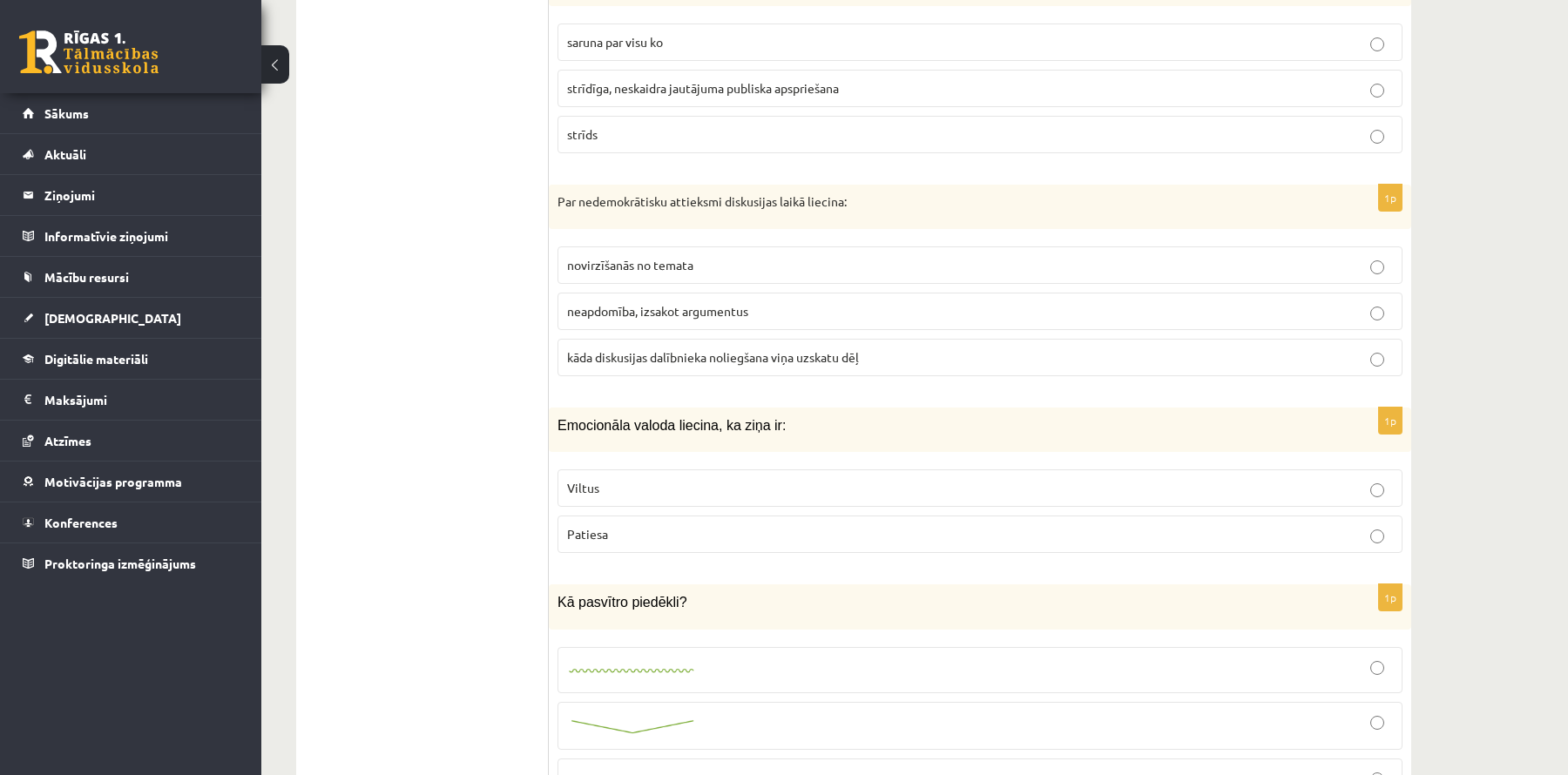
scroll to position [6284, 0]
click at [657, 348] on span "kāda diskusijas dalībnieka noliegšana viņa uzskatu dēļ" at bounding box center [713, 355] width 292 height 16
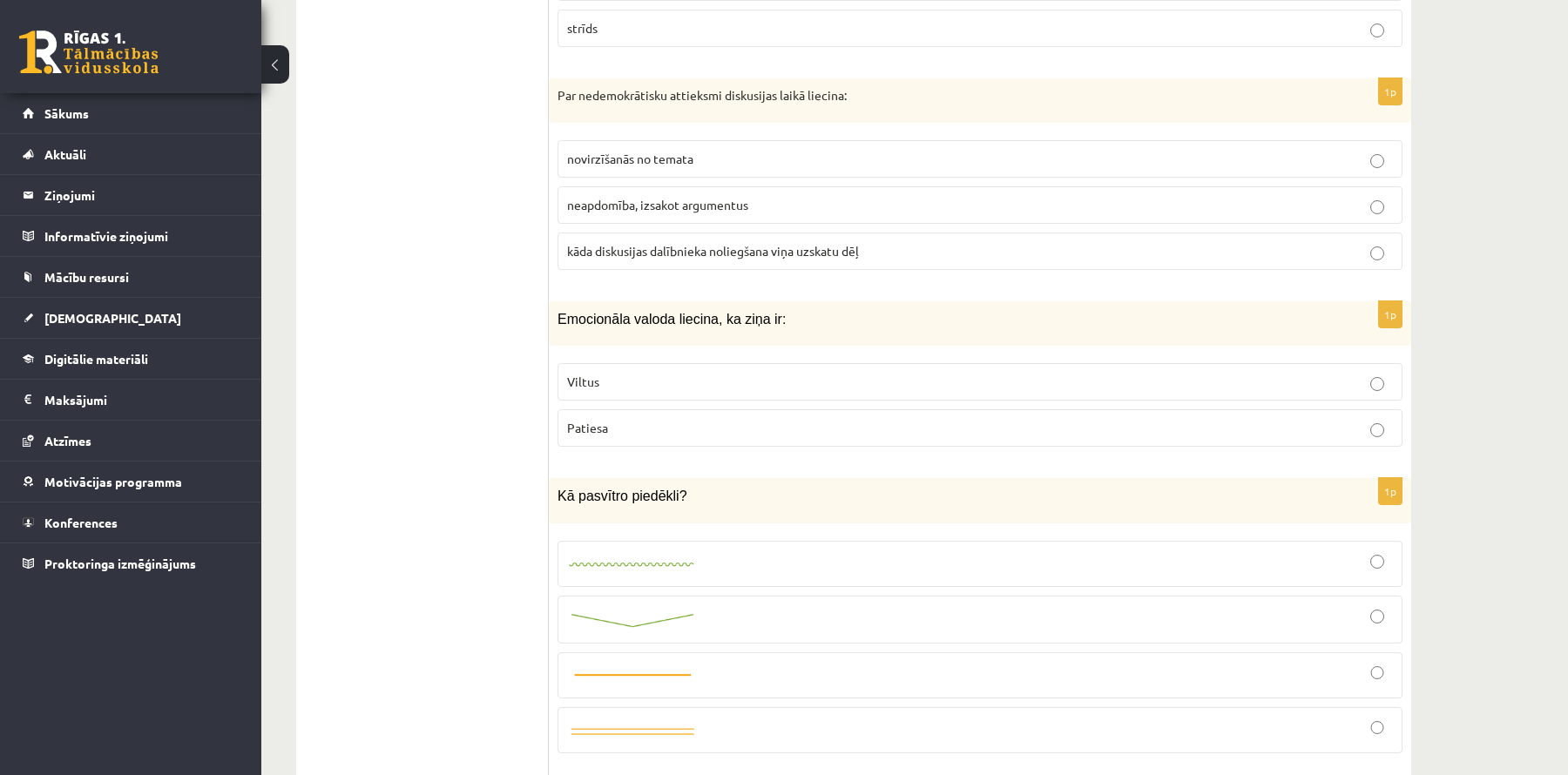
scroll to position [6465, 0]
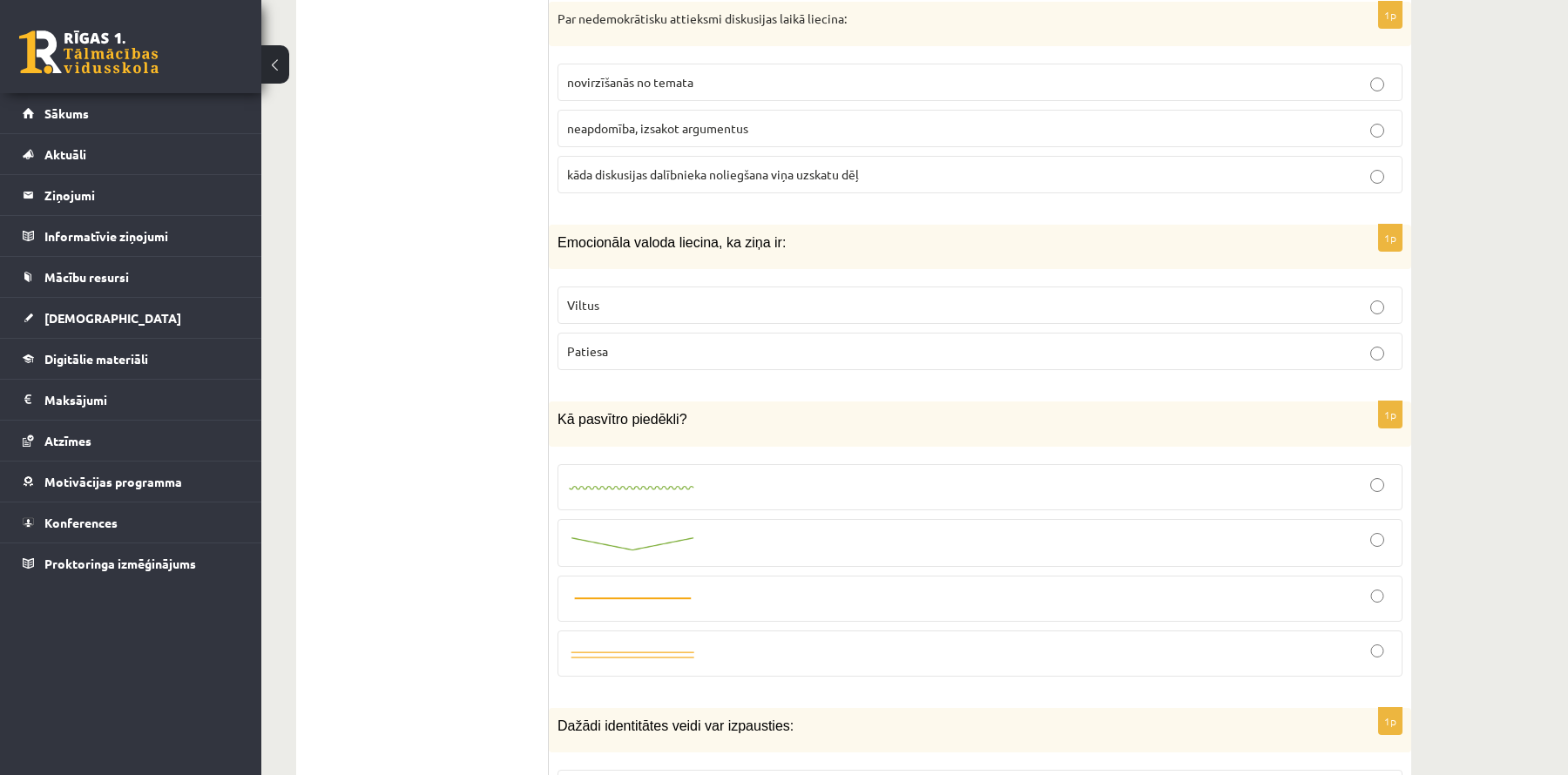
click at [662, 296] on p "Viltus" at bounding box center [980, 305] width 826 height 18
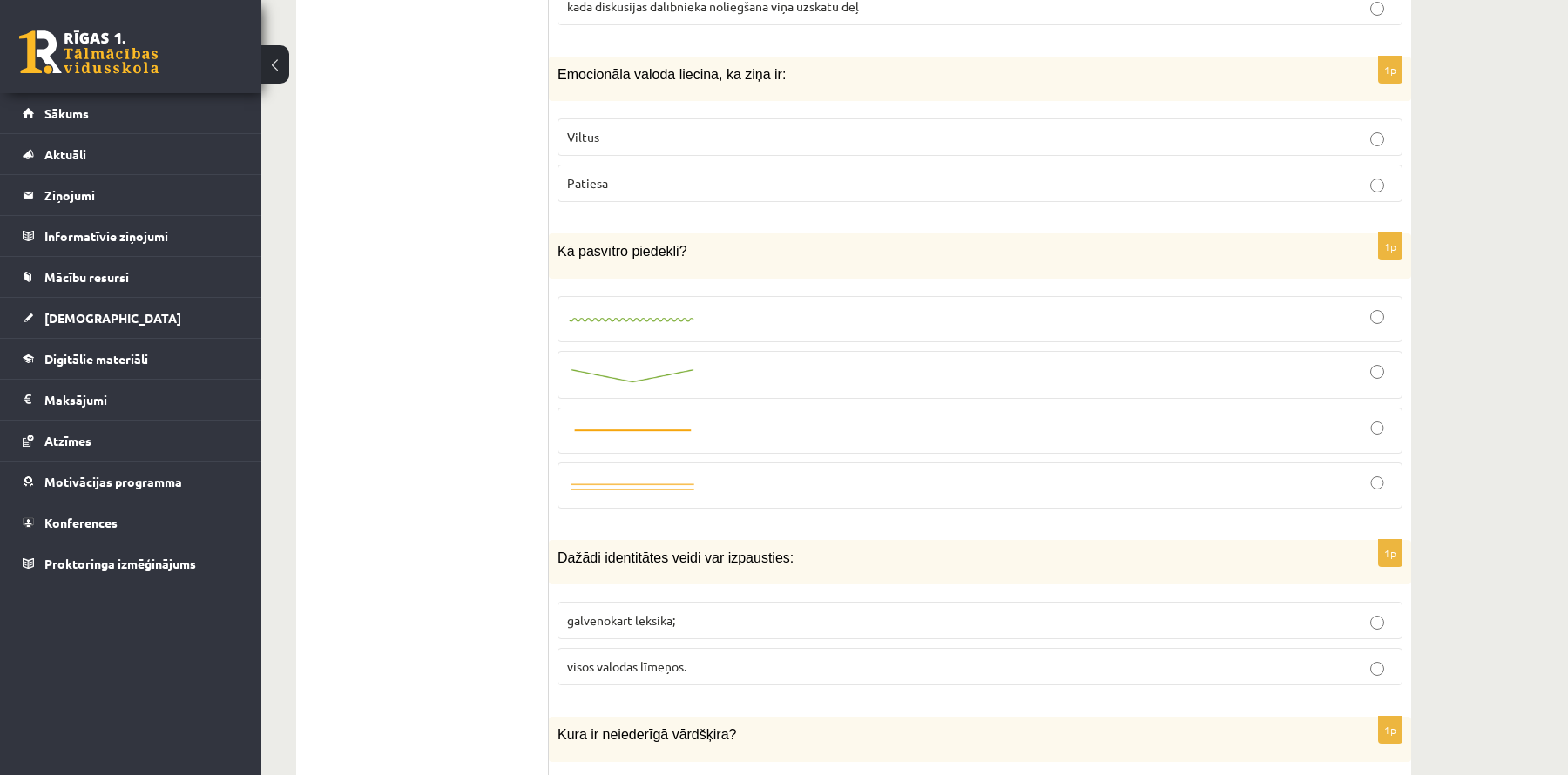
scroll to position [6633, 0]
click at [673, 315] on img at bounding box center [632, 321] width 130 height 11
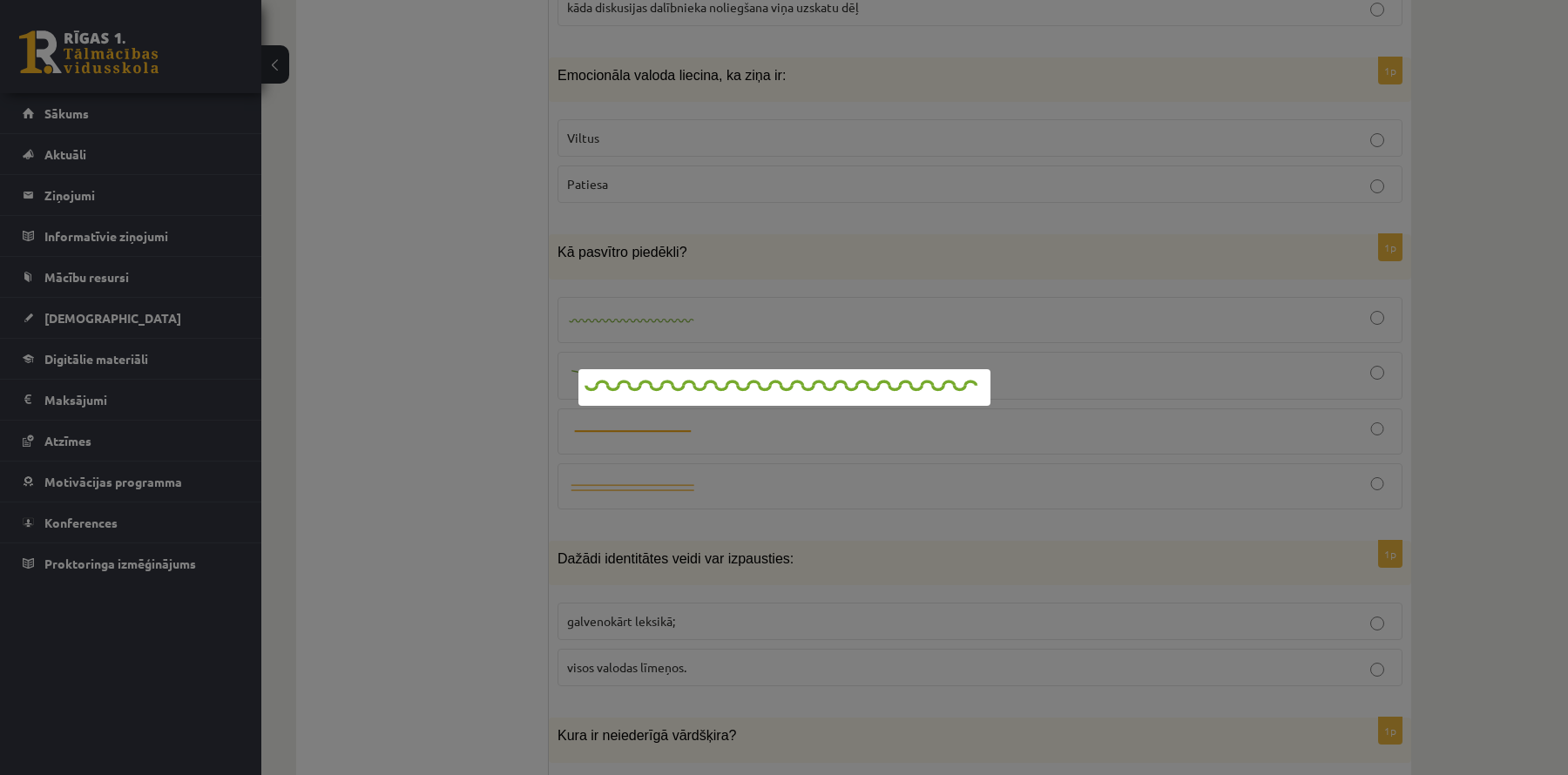
click at [675, 262] on div at bounding box center [784, 388] width 1568 height 775
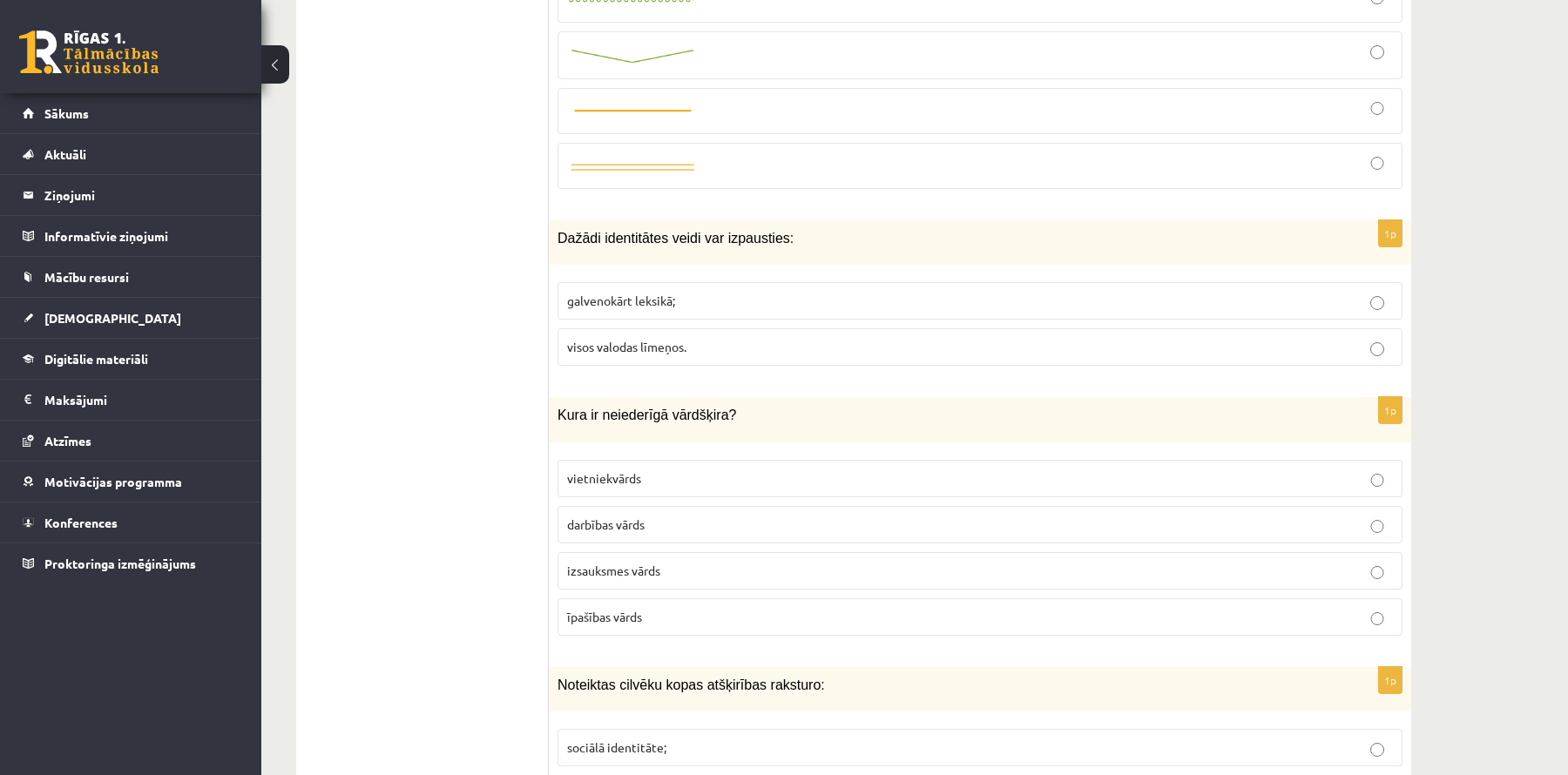
scroll to position [6957, 0]
click at [712, 336] on p "visos valodas līmeņos." at bounding box center [980, 345] width 826 height 18
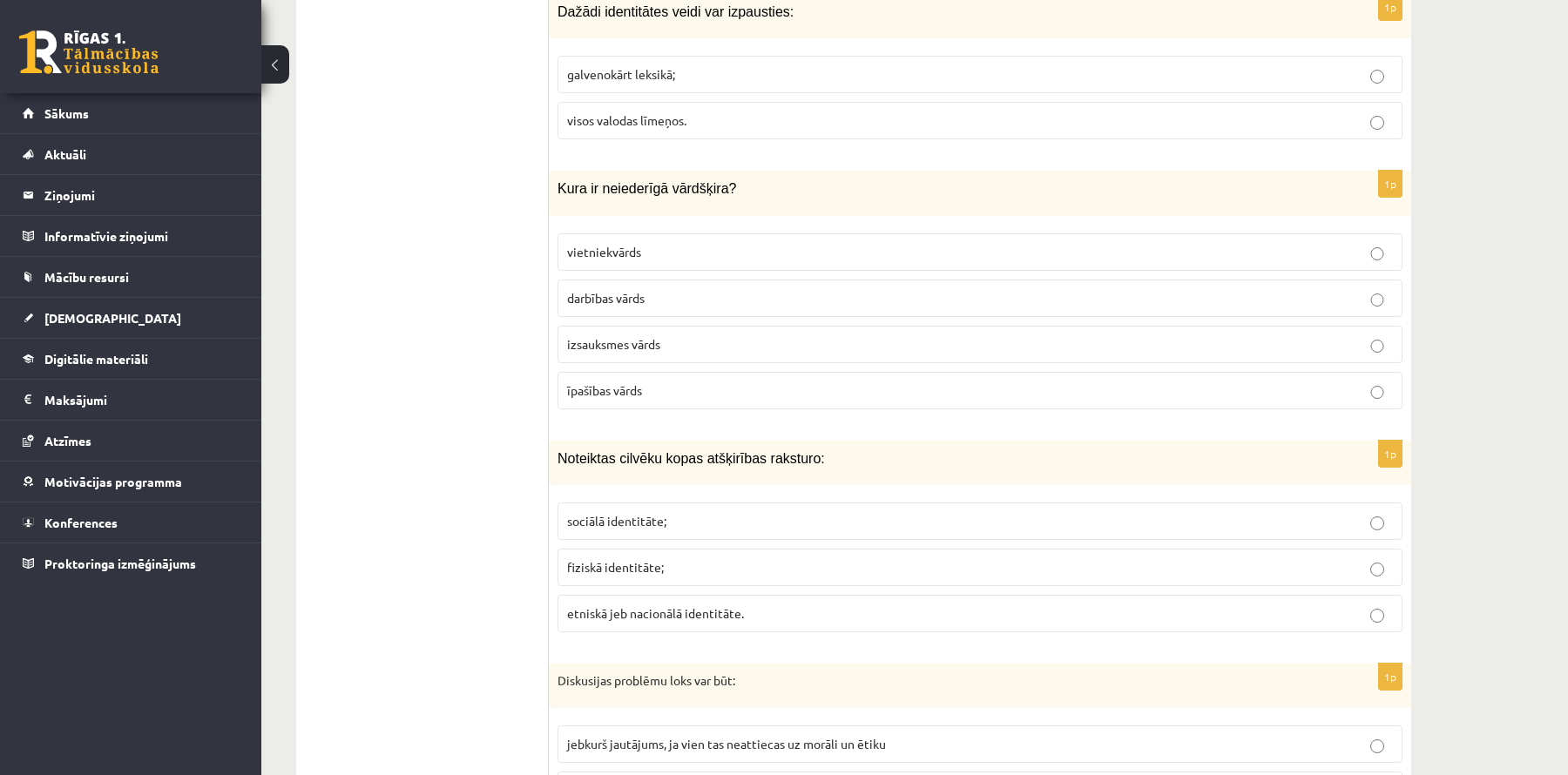
scroll to position [7198, 0]
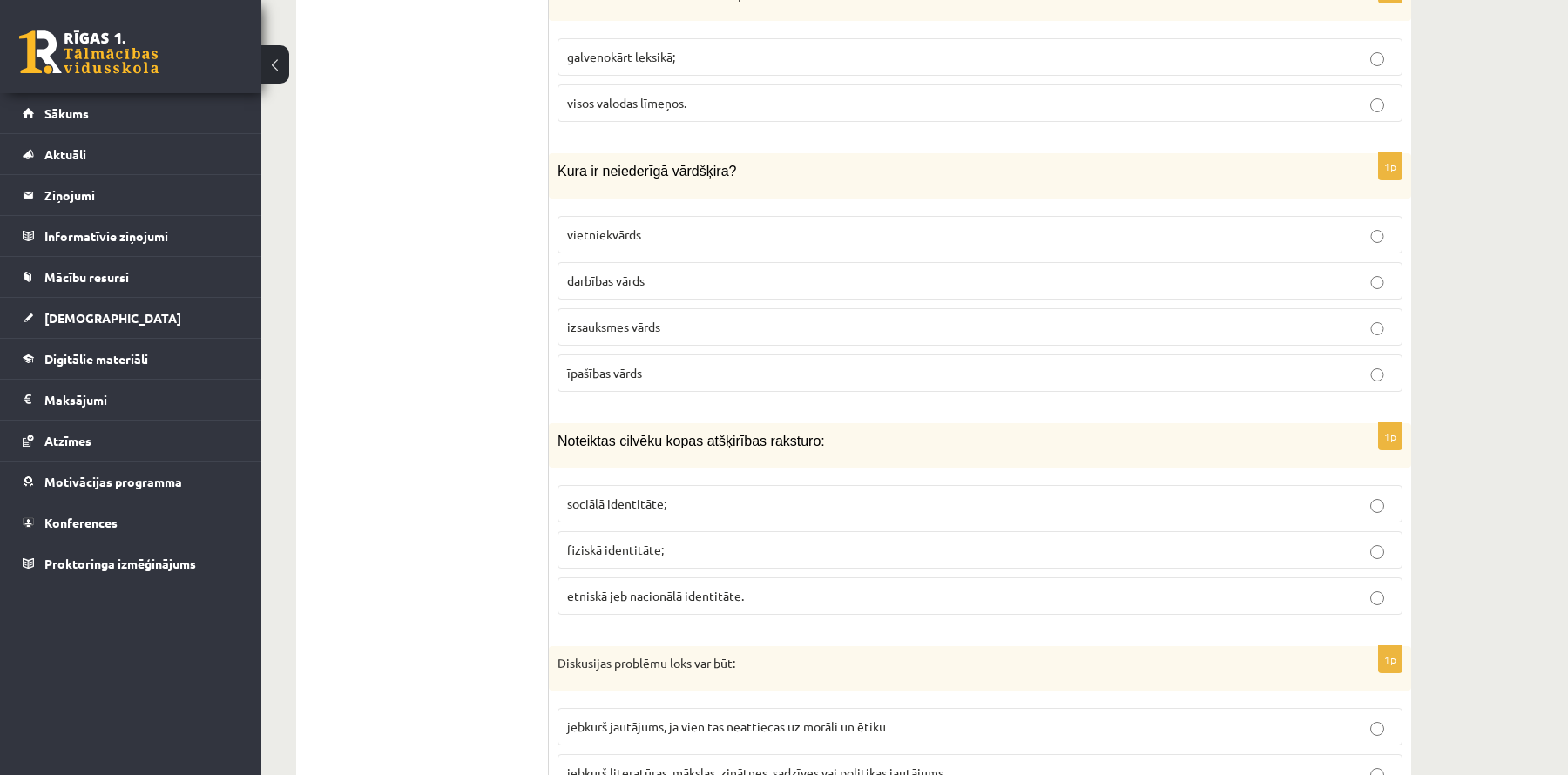
click at [710, 318] on p "izsauksmes vārds" at bounding box center [980, 327] width 826 height 18
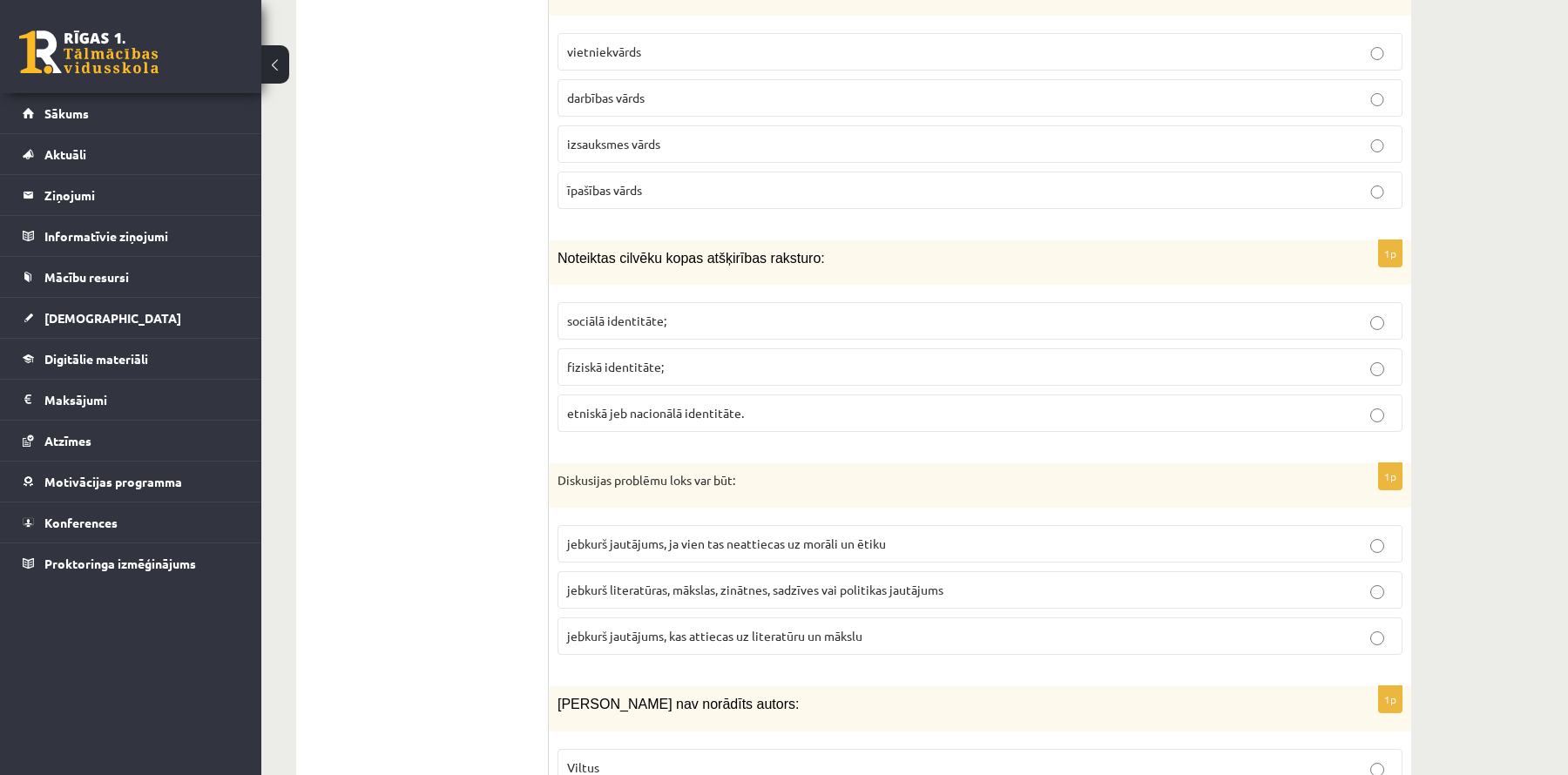
scroll to position [7390, 0]
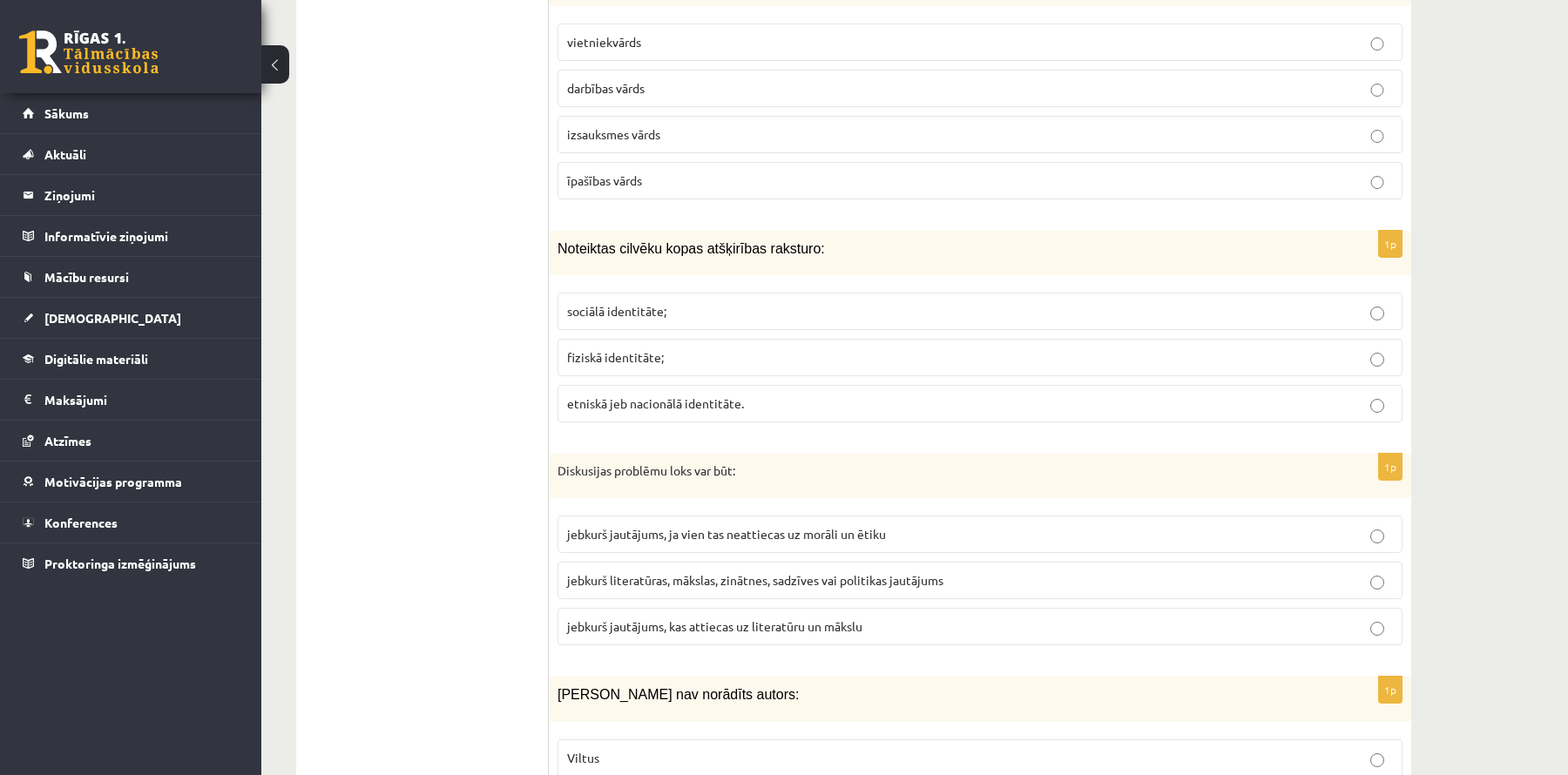
click at [685, 292] on label "sociālā identitāte;" at bounding box center [981, 311] width 846 height 37
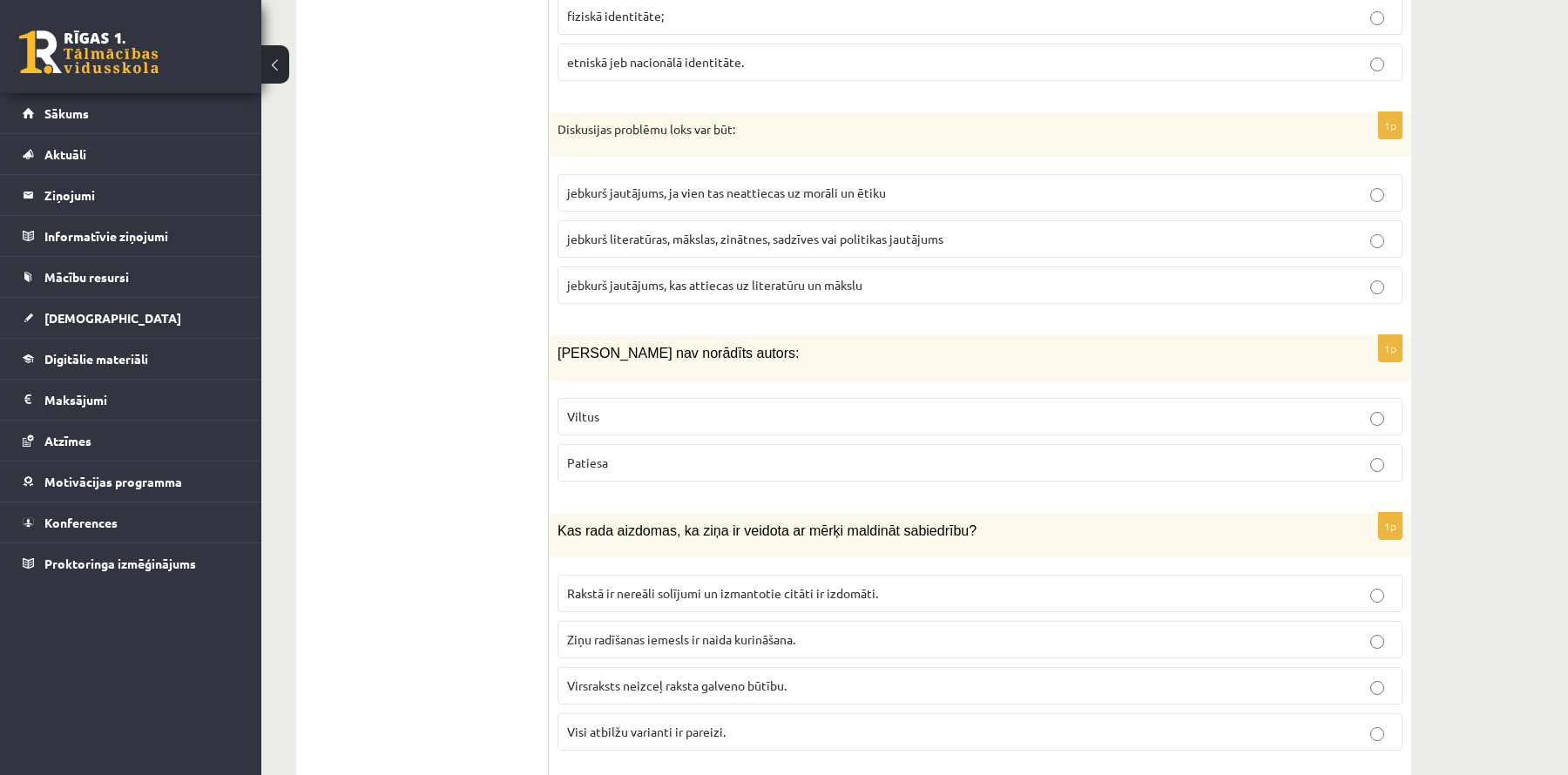
scroll to position [7733, 0]
click at [695, 228] on p "jebkurš literatūras, mākslas, zinātnes, sadzīves vai politikas jautājums" at bounding box center [980, 238] width 826 height 18
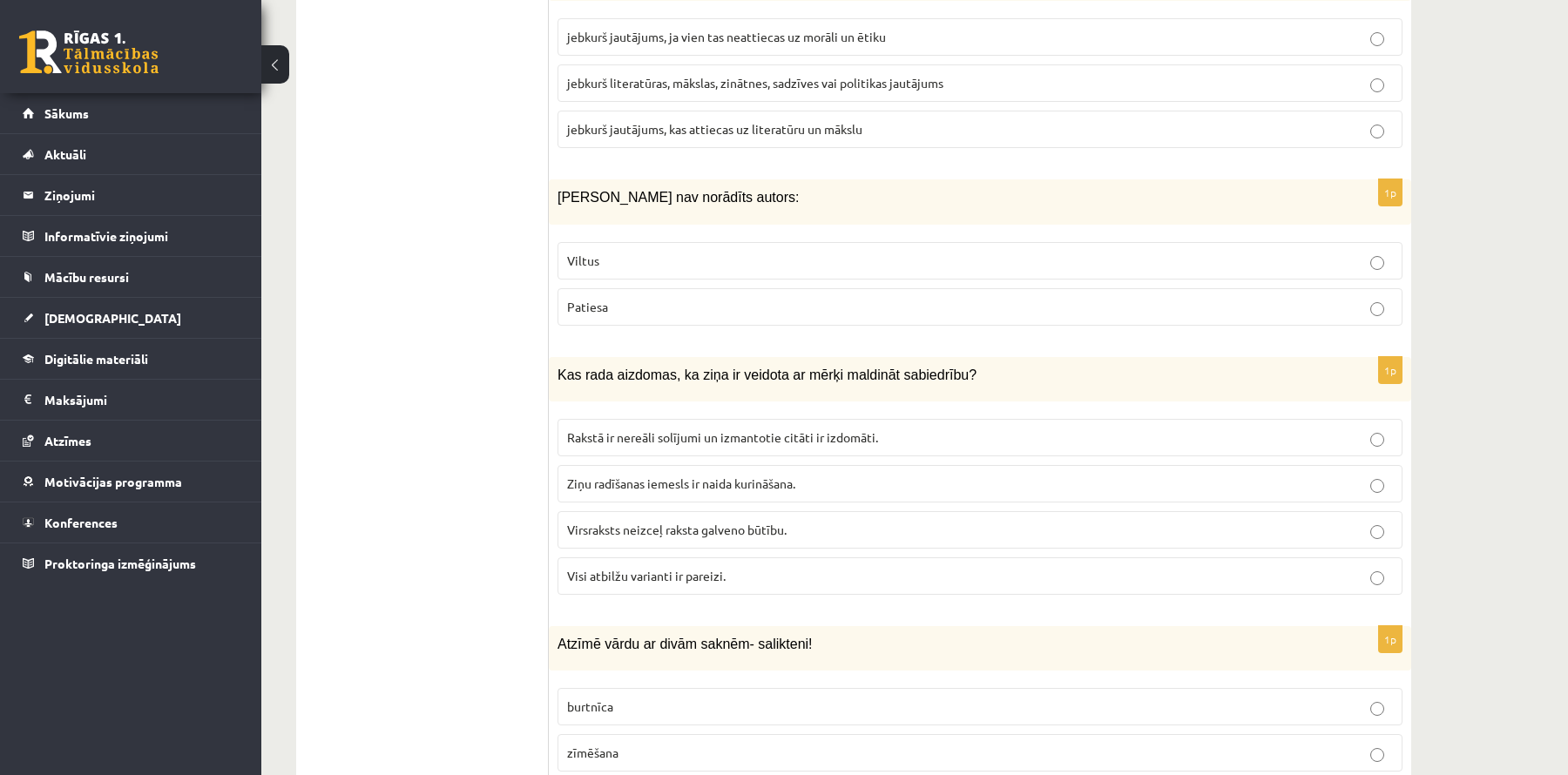
scroll to position [7891, 0]
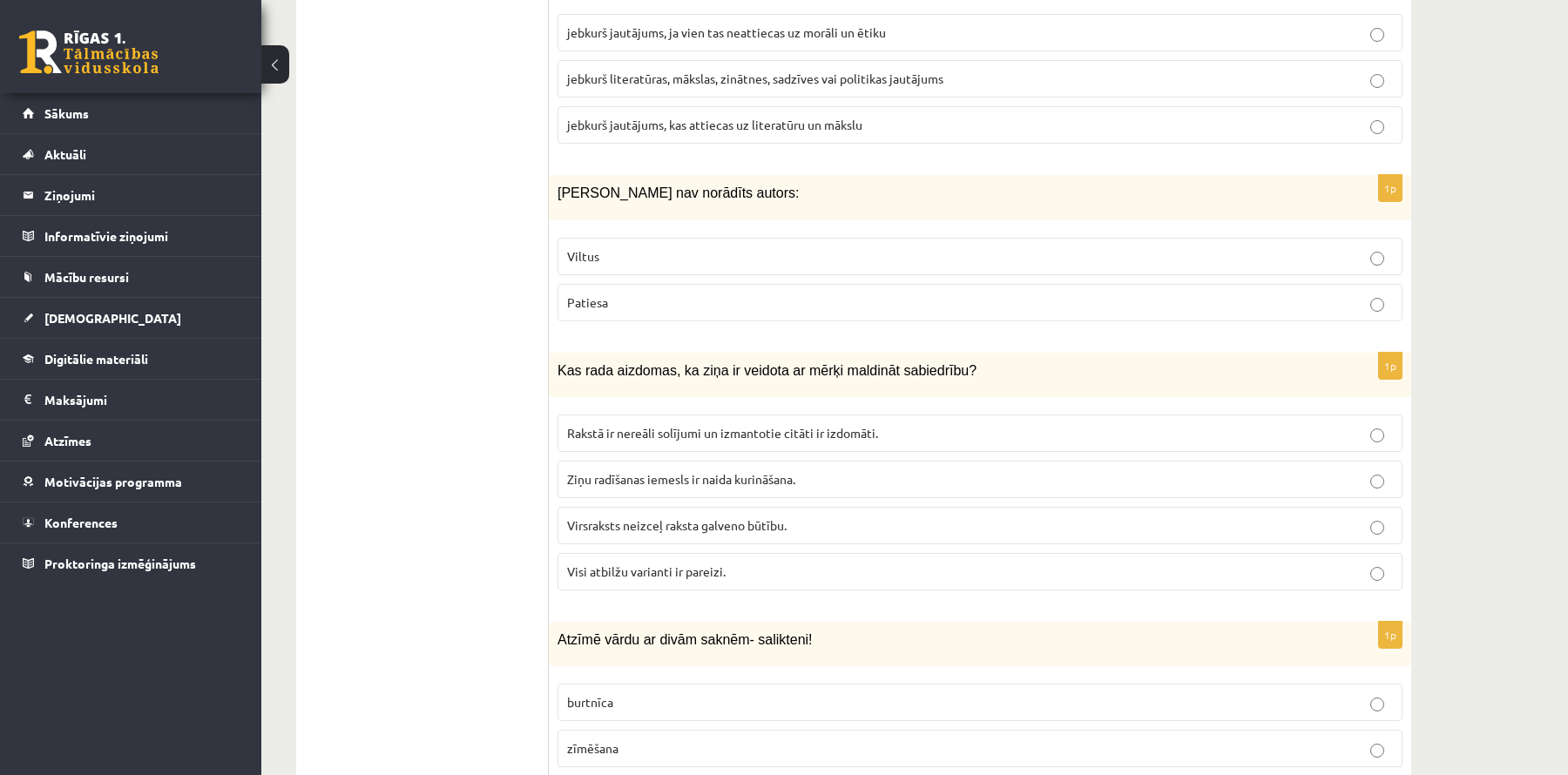
click at [688, 247] on p "Viltus" at bounding box center [980, 256] width 826 height 18
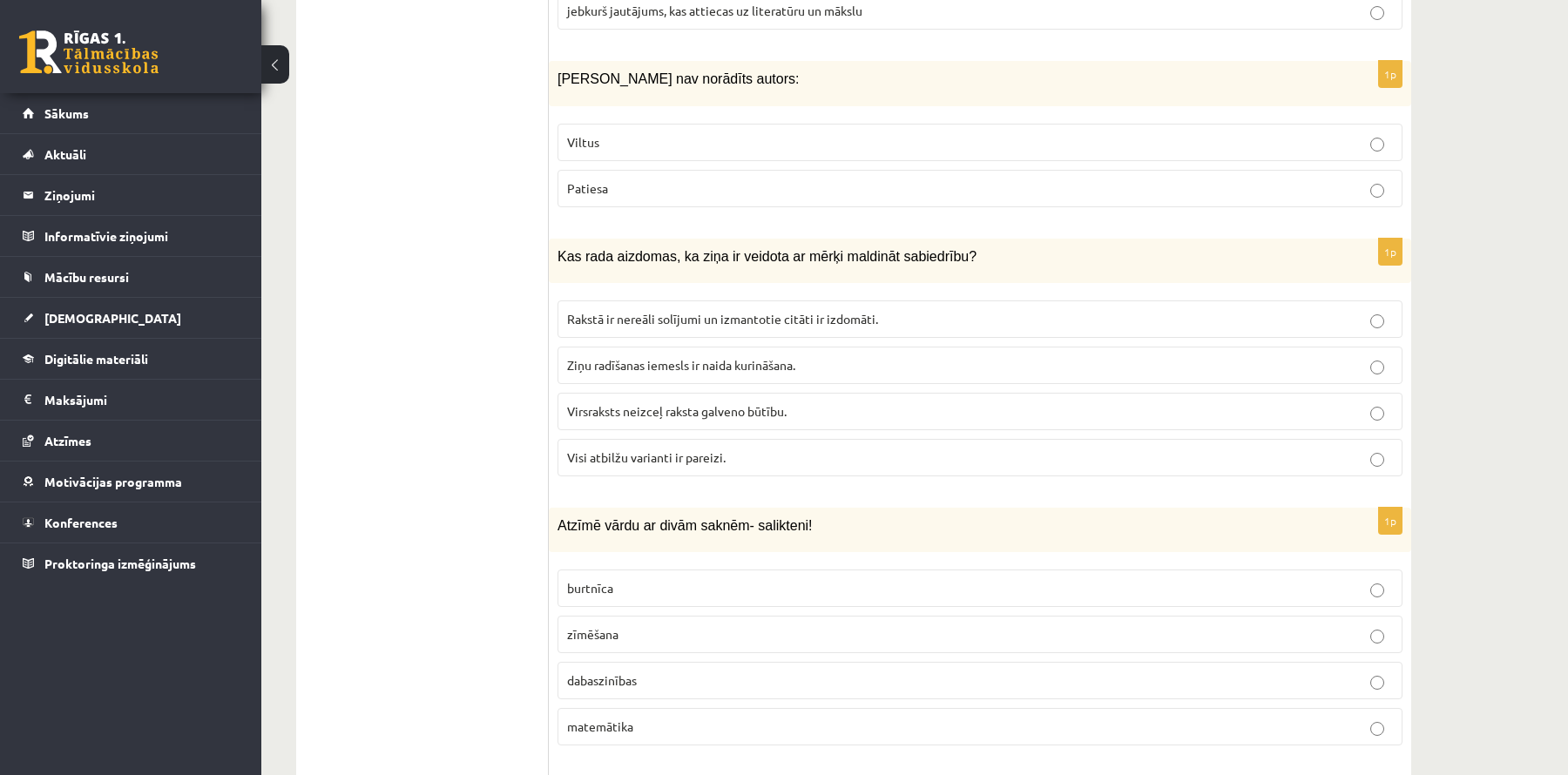
scroll to position [8009, 0]
click at [669, 436] on label "Visi atbilžu varianti ir pareizi." at bounding box center [981, 454] width 846 height 37
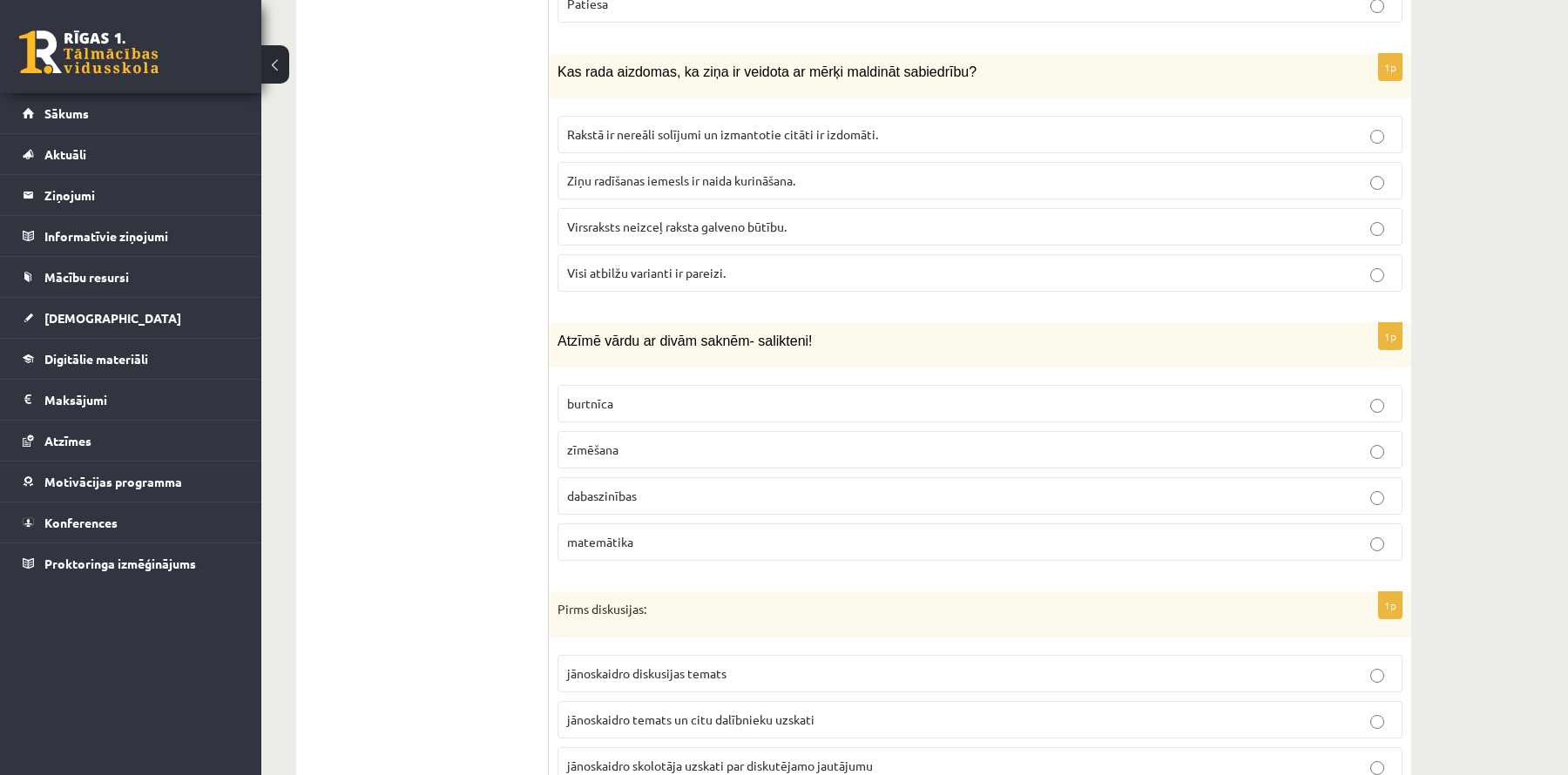
click at [660, 486] on p "dabaszinības" at bounding box center [980, 496] width 826 height 18
click at [665, 711] on span "jānoskaidro temats un citu dalībnieku uzskati" at bounding box center [690, 719] width 247 height 16
click at [680, 666] on span "jānoskaidro diskusijas temats" at bounding box center [647, 673] width 159 height 16
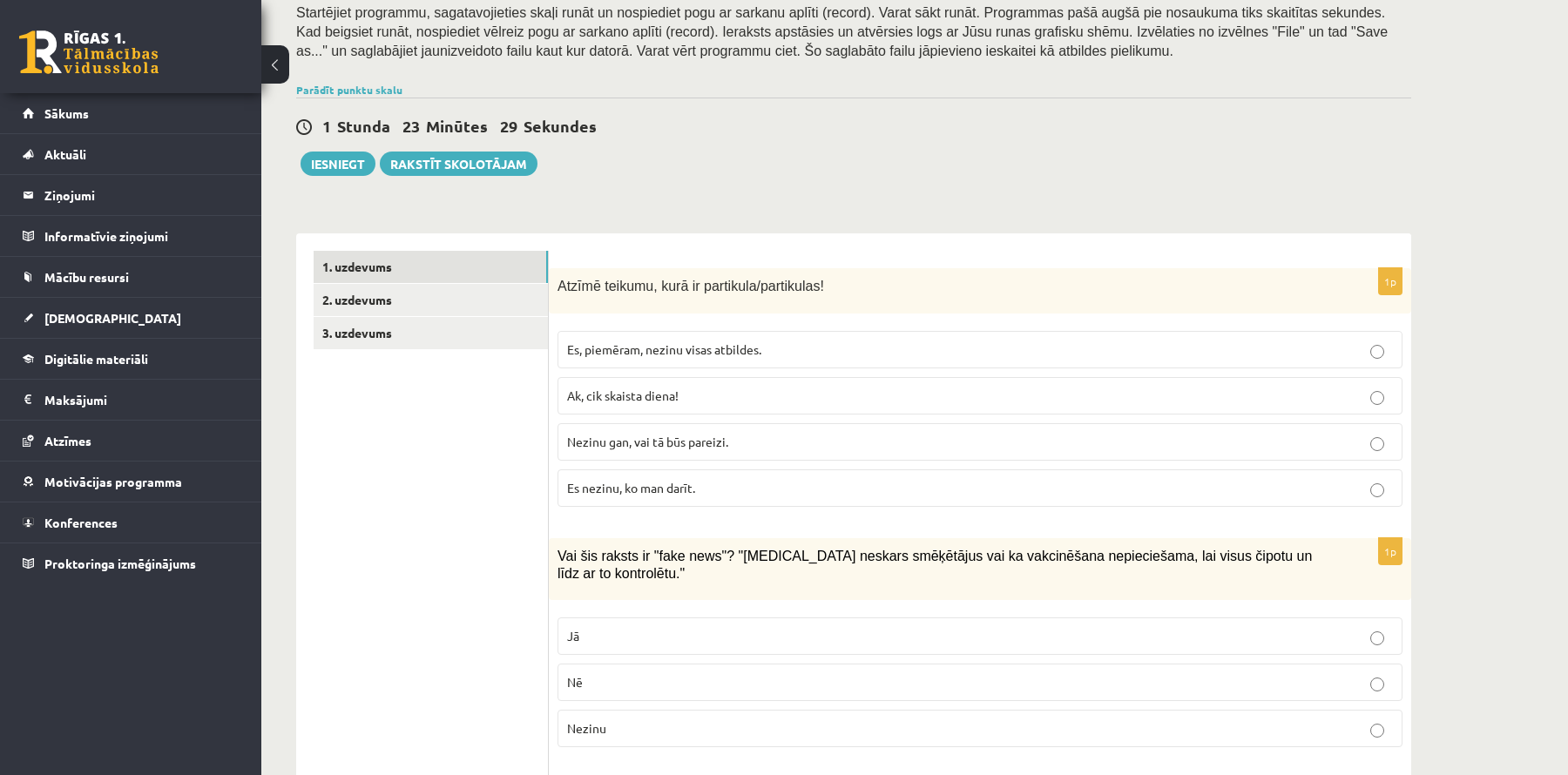
scroll to position [0, 0]
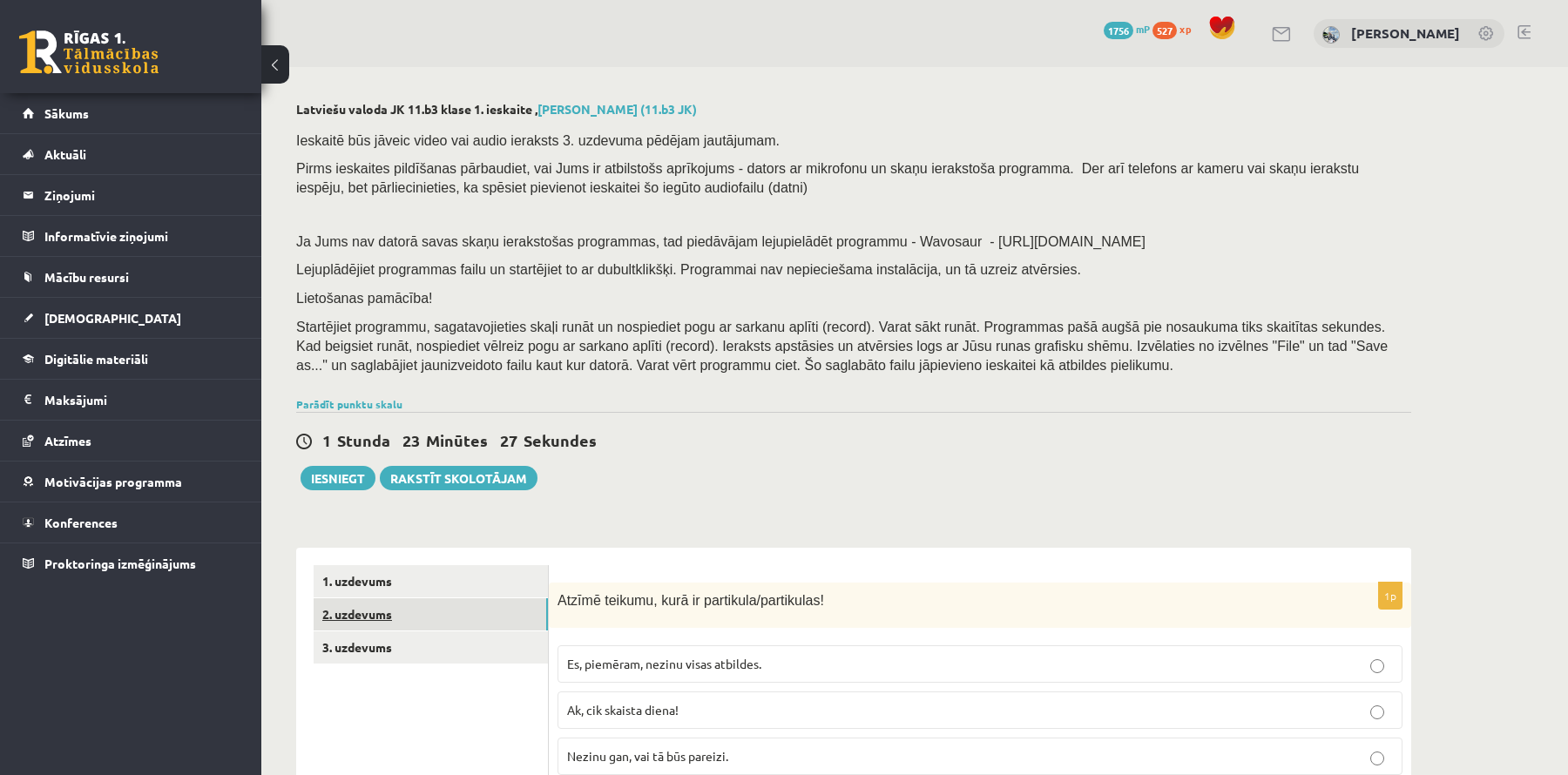
click at [478, 619] on link "2. uzdevums" at bounding box center [430, 614] width 234 height 32
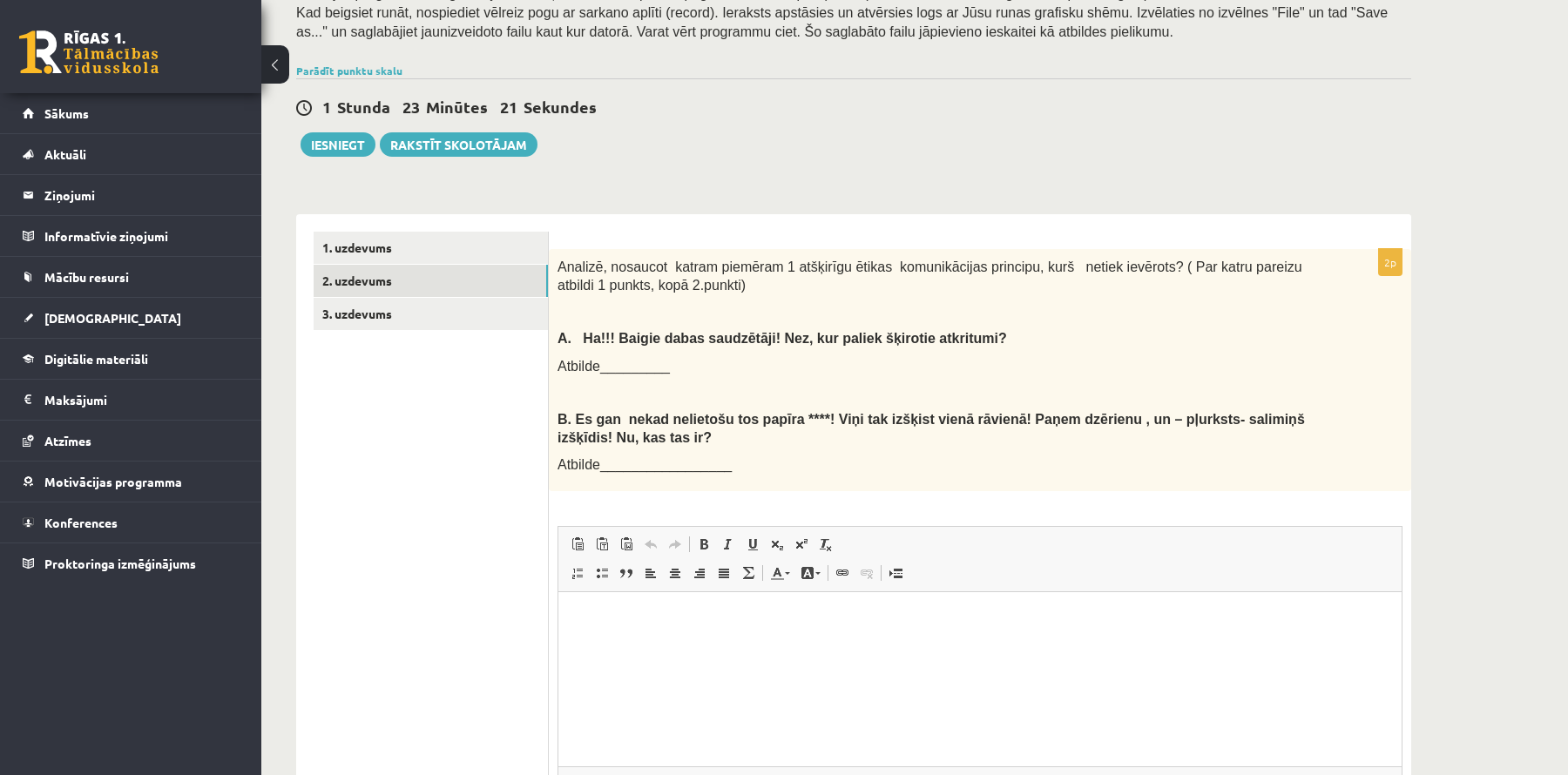
scroll to position [337, 0]
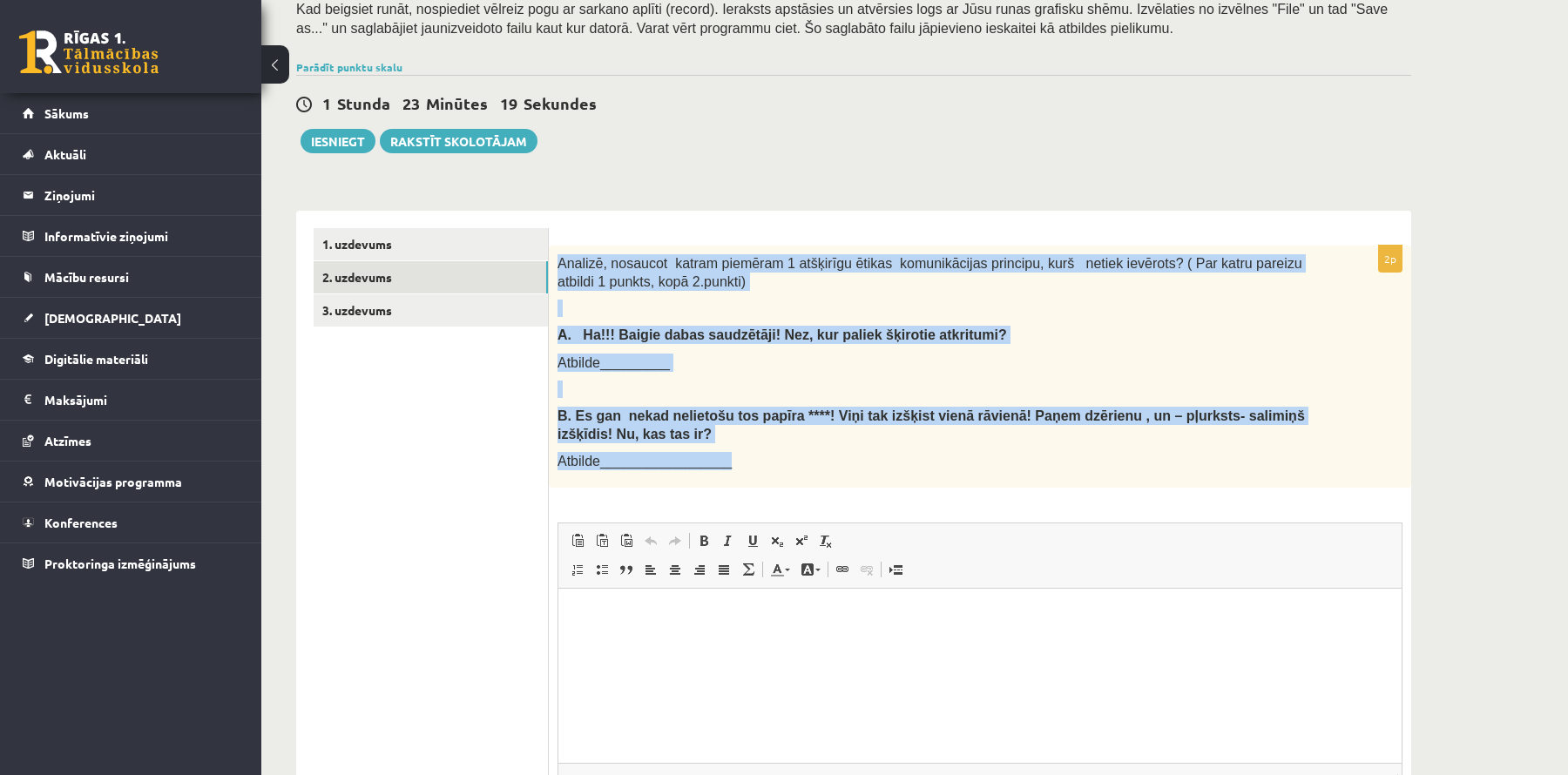
drag, startPoint x: 557, startPoint y: 259, endPoint x: 927, endPoint y: 474, distance: 427.9
click at [938, 478] on div "Analizē, nosaucot katram piemēram 1 atšķirīgu ētikas komunikācijas principu, ku…" at bounding box center [980, 367] width 862 height 242
copy div "Analizē, nosaucot katram piemēram 1 atšķirīgu ētikas komunikācijas principu, ku…"
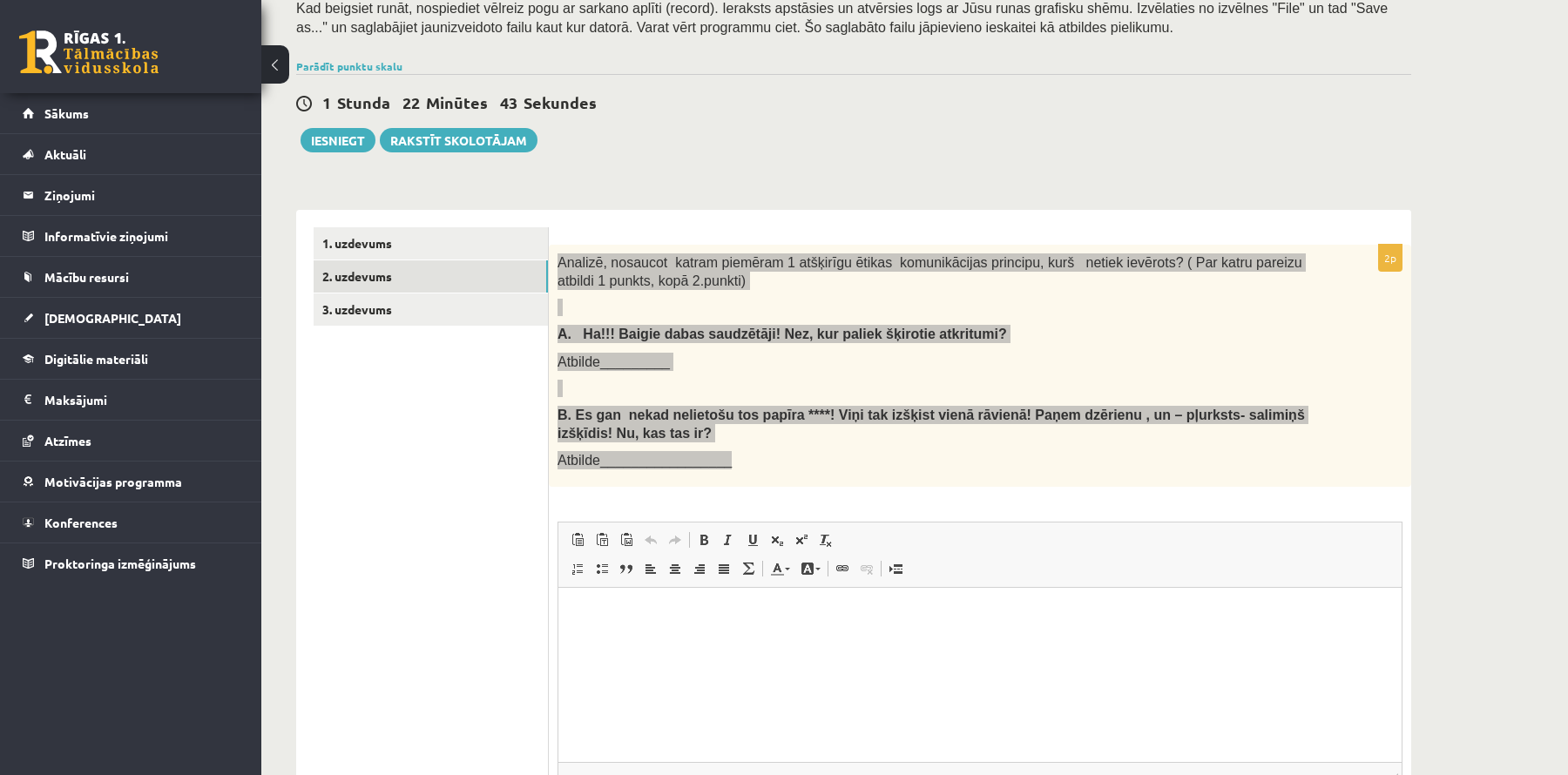
click at [612, 641] on html at bounding box center [981, 614] width 844 height 53
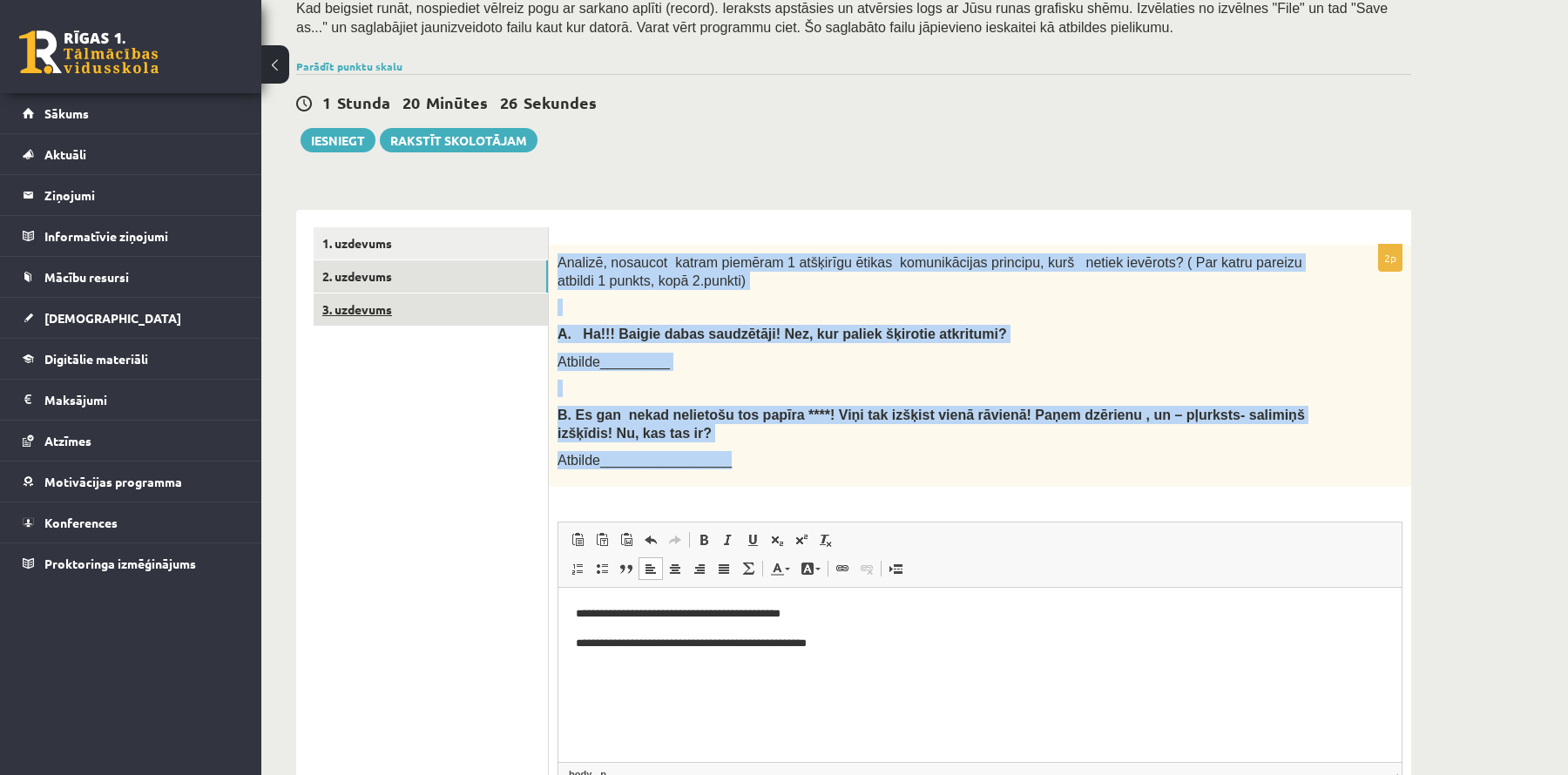
click at [470, 317] on link "3. uzdevums" at bounding box center [430, 309] width 234 height 32
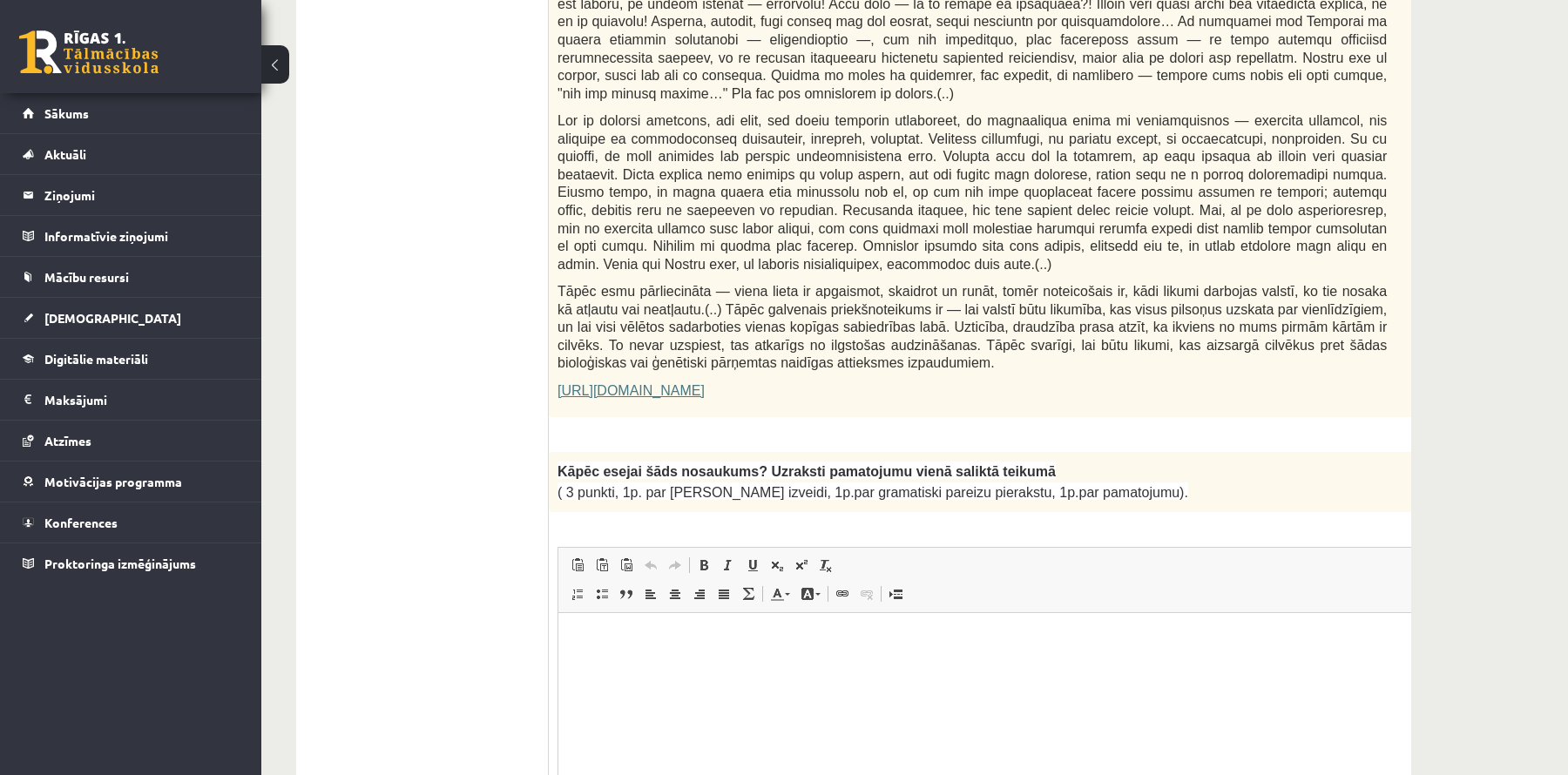
scroll to position [1045, 0]
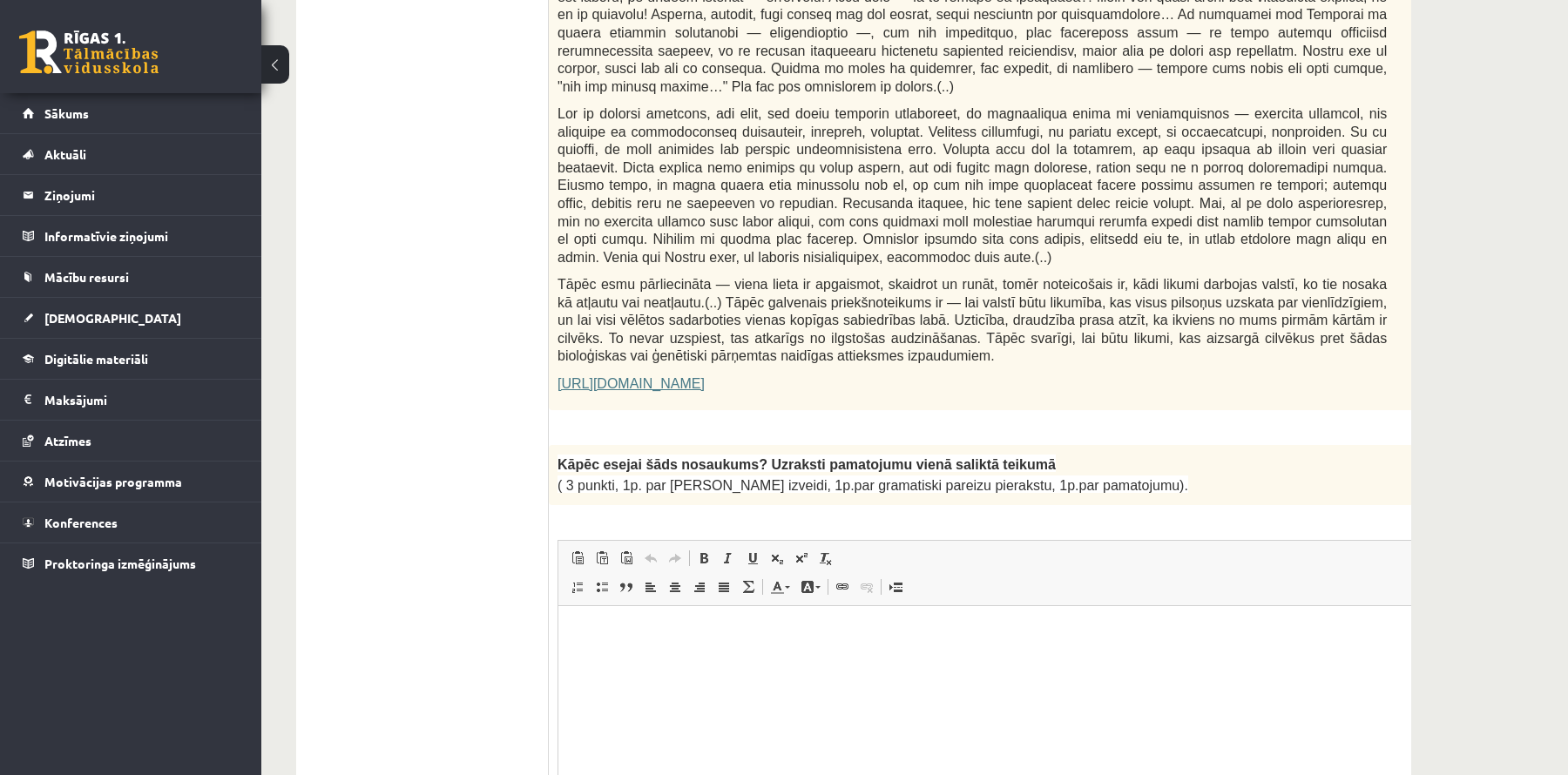
click at [705, 380] on link "https://satori.lv/article/musu-zemapzinas-pagrabi" at bounding box center [631, 384] width 147 height 15
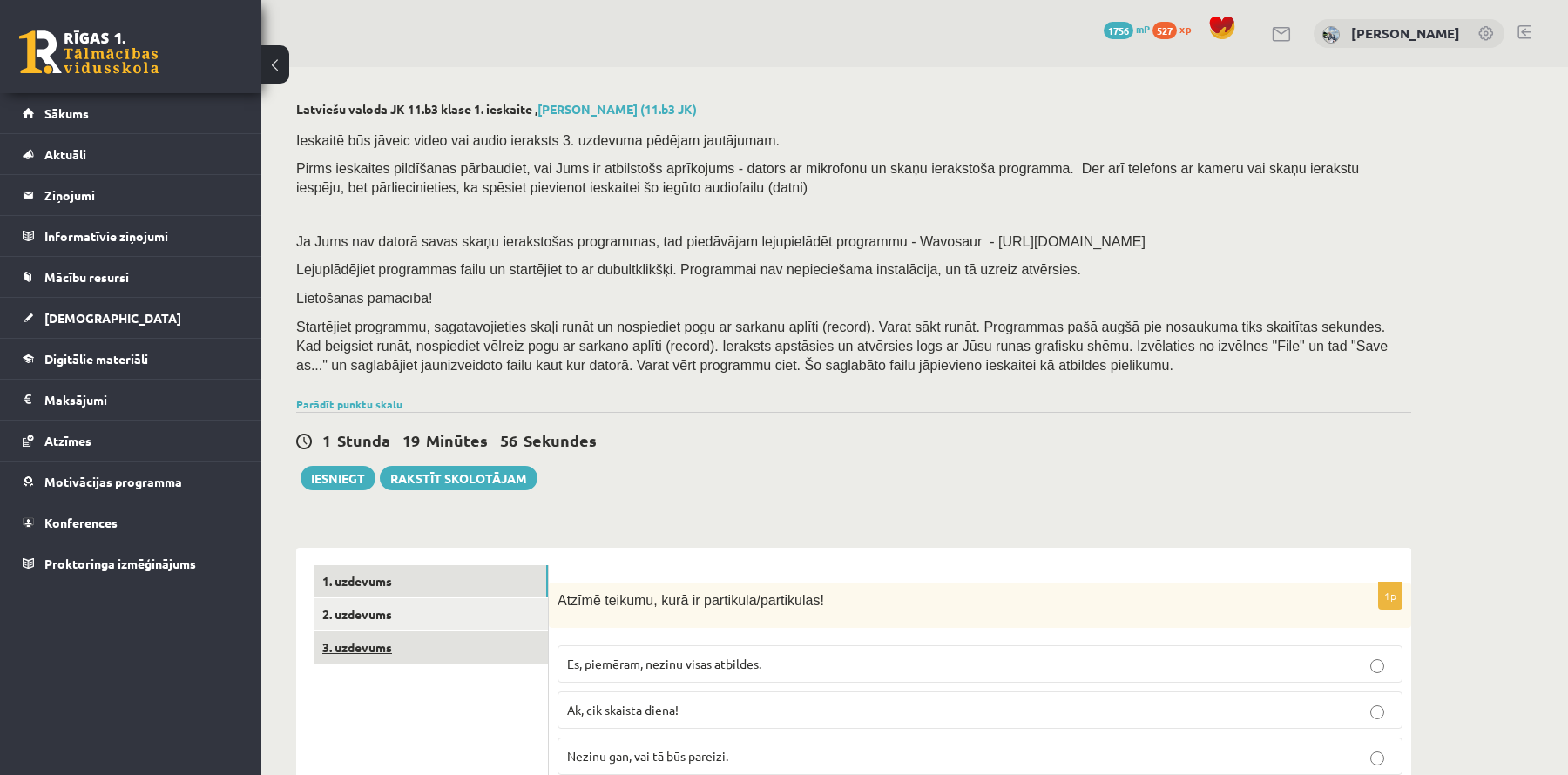
click at [405, 650] on link "3. uzdevums" at bounding box center [430, 647] width 234 height 32
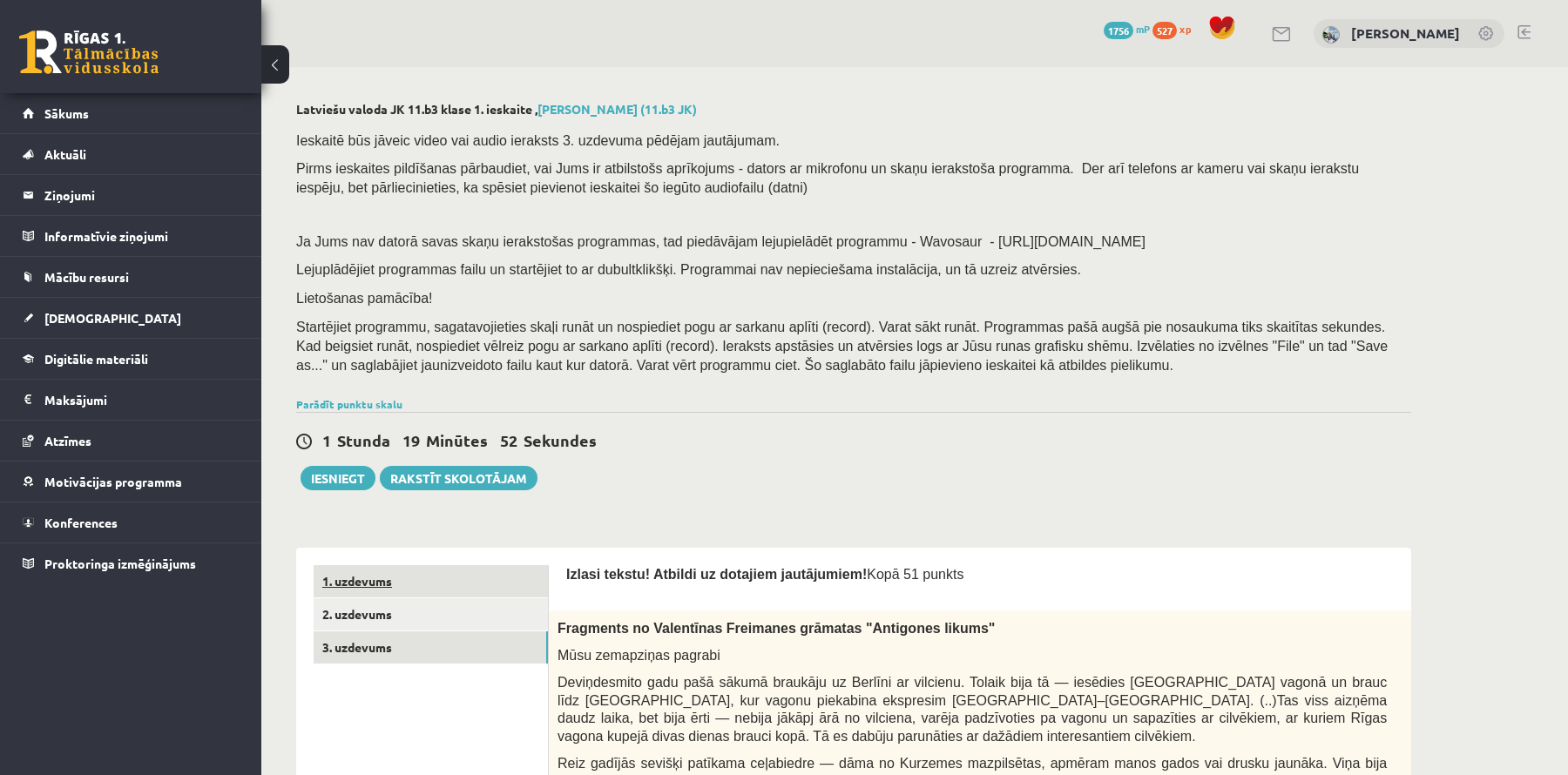
click at [384, 595] on link "1. uzdevums" at bounding box center [430, 581] width 234 height 32
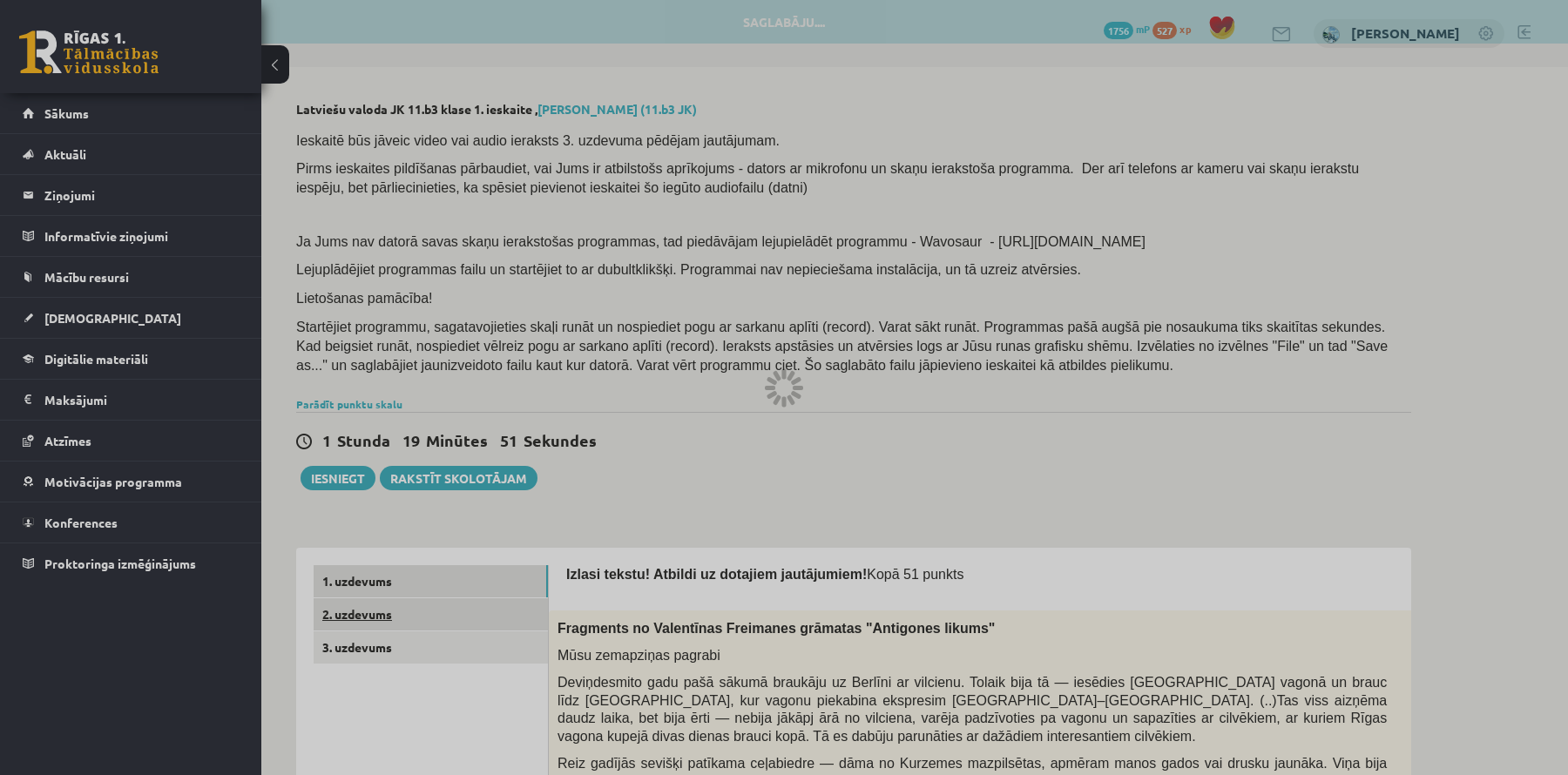
scroll to position [8, 0]
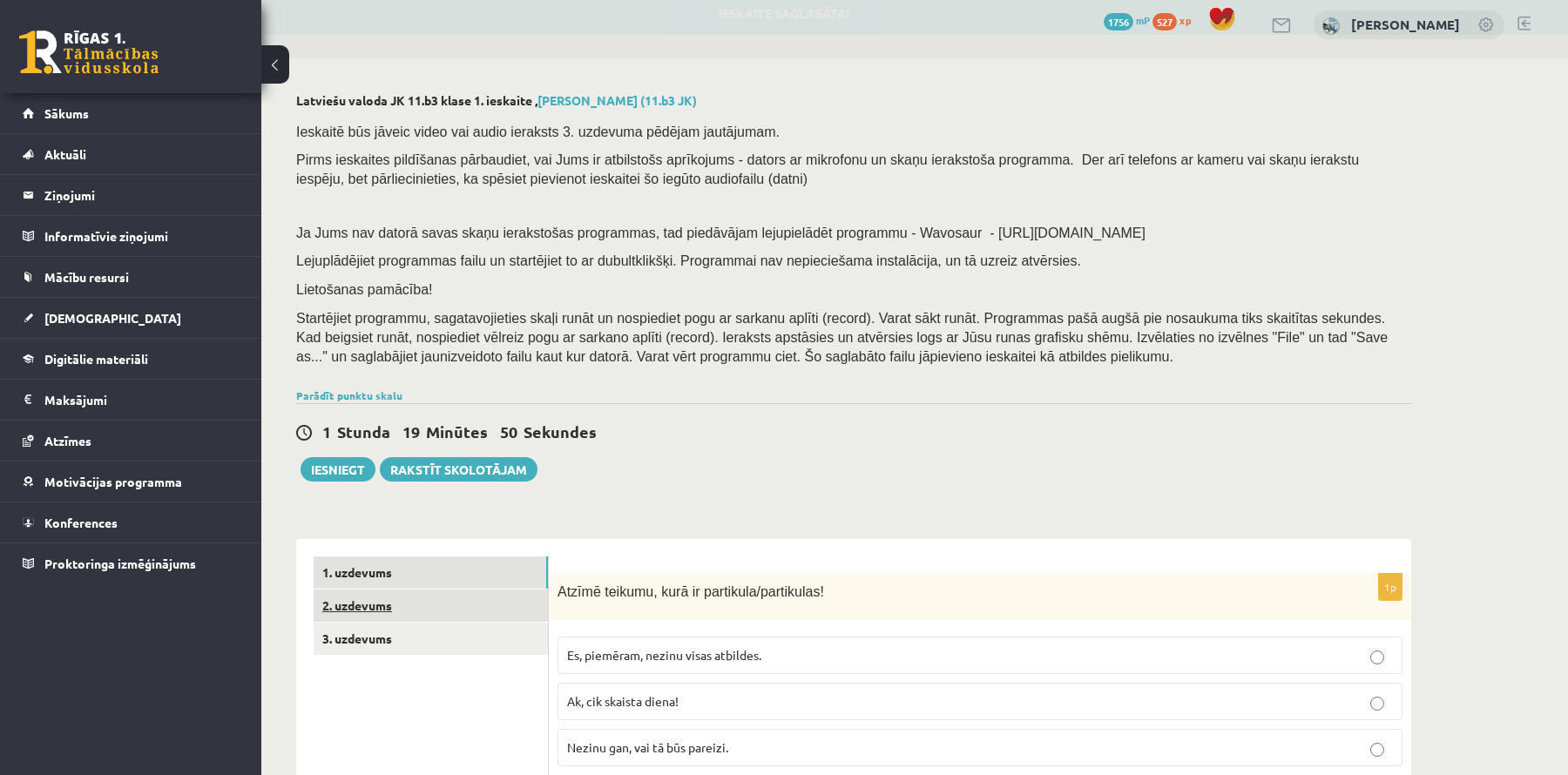
click at [407, 608] on link "2. uzdevums" at bounding box center [430, 606] width 234 height 32
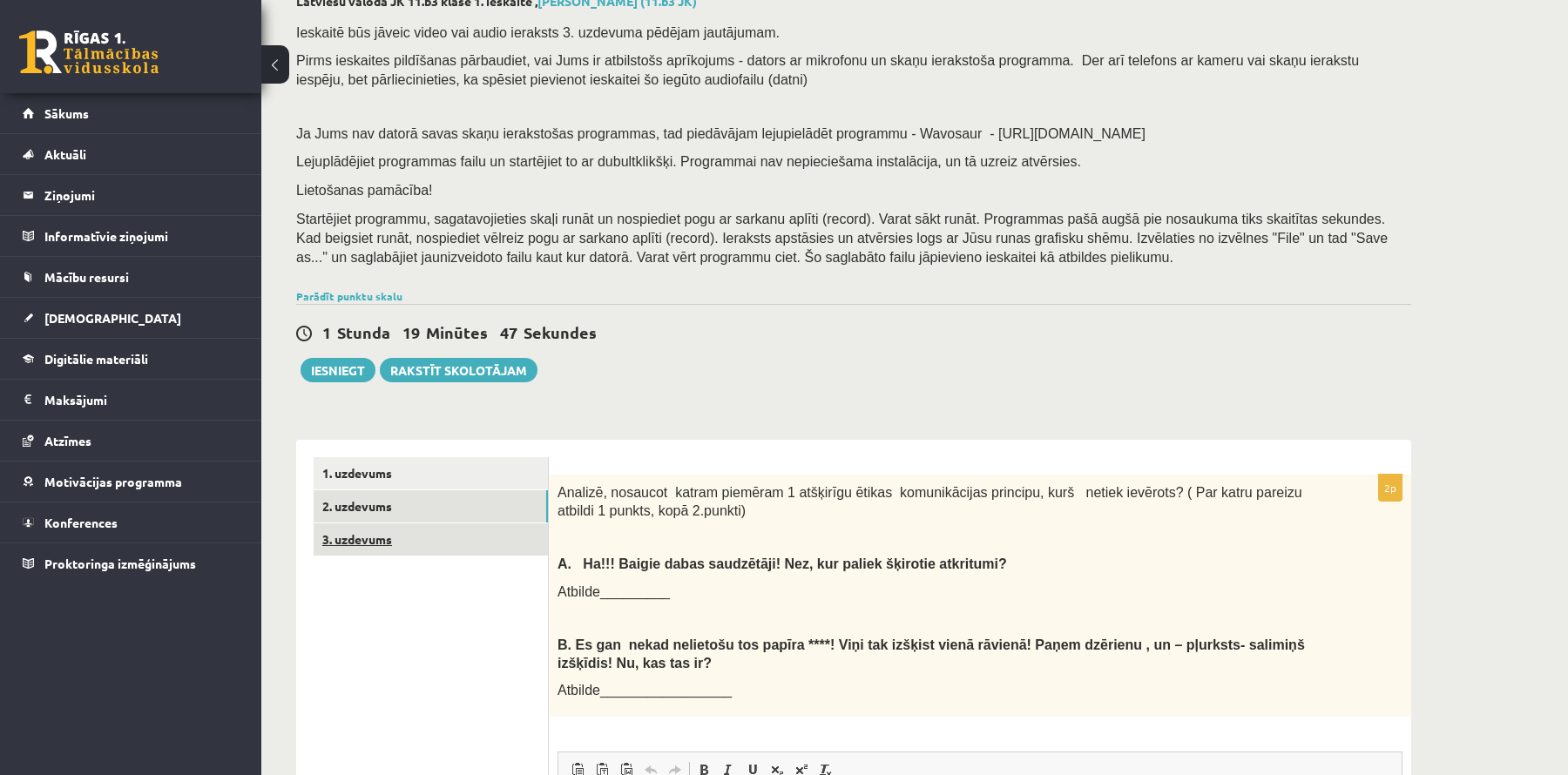
scroll to position [99, 0]
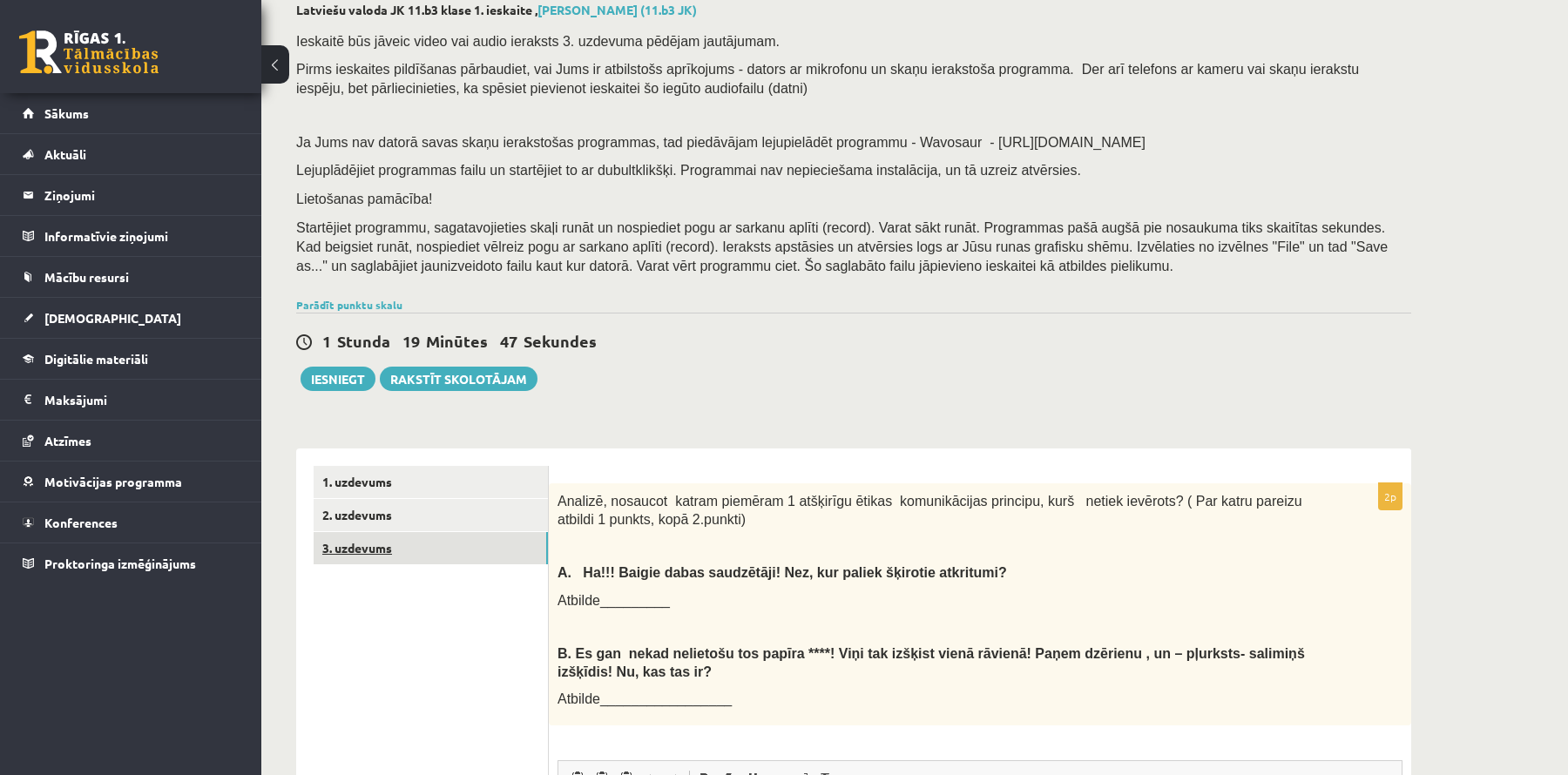
click at [401, 552] on link "3. uzdevums" at bounding box center [430, 547] width 234 height 32
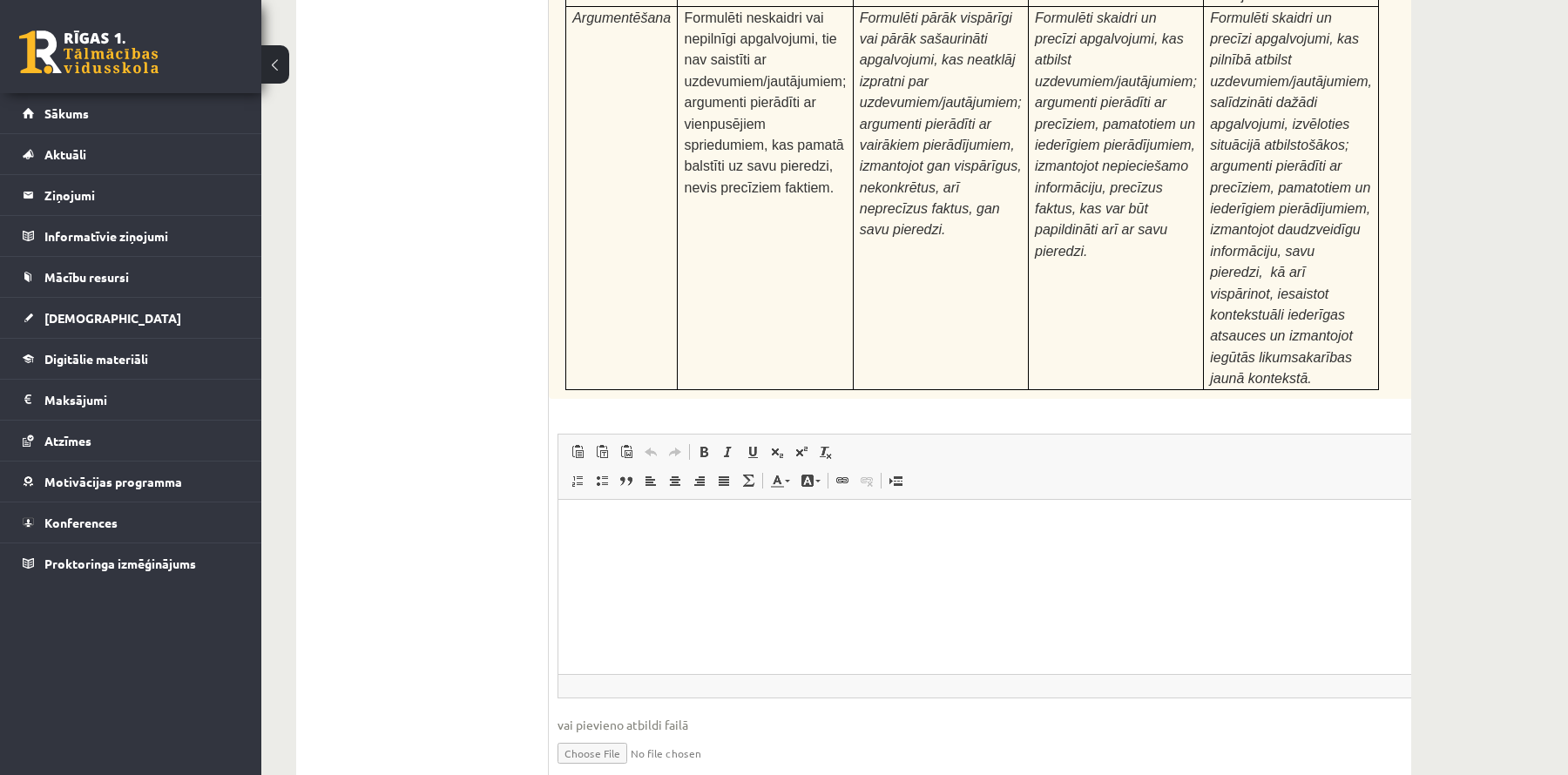
scroll to position [5537, 0]
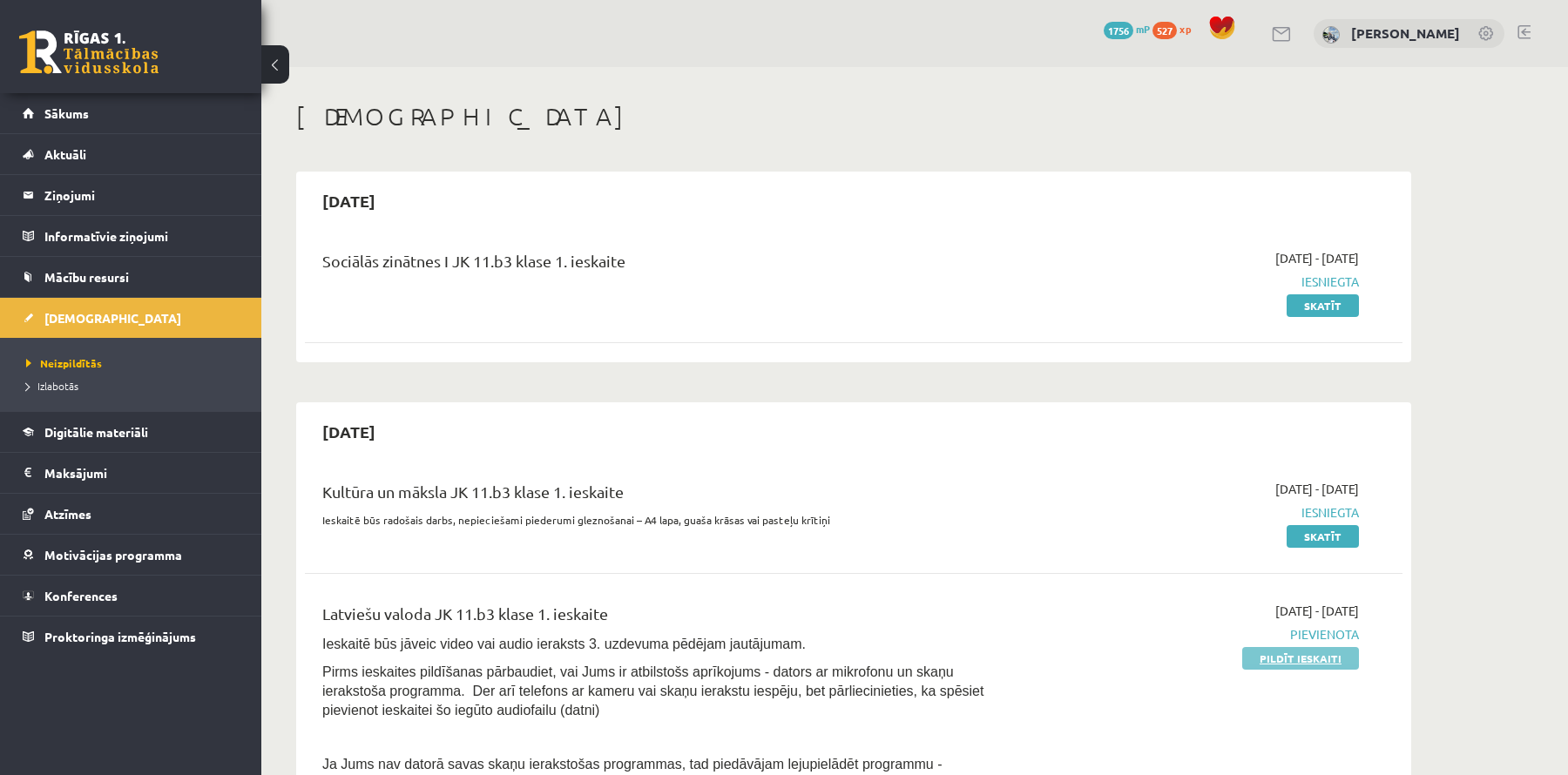
click at [1300, 657] on link "Pildīt ieskaiti" at bounding box center [1301, 658] width 117 height 22
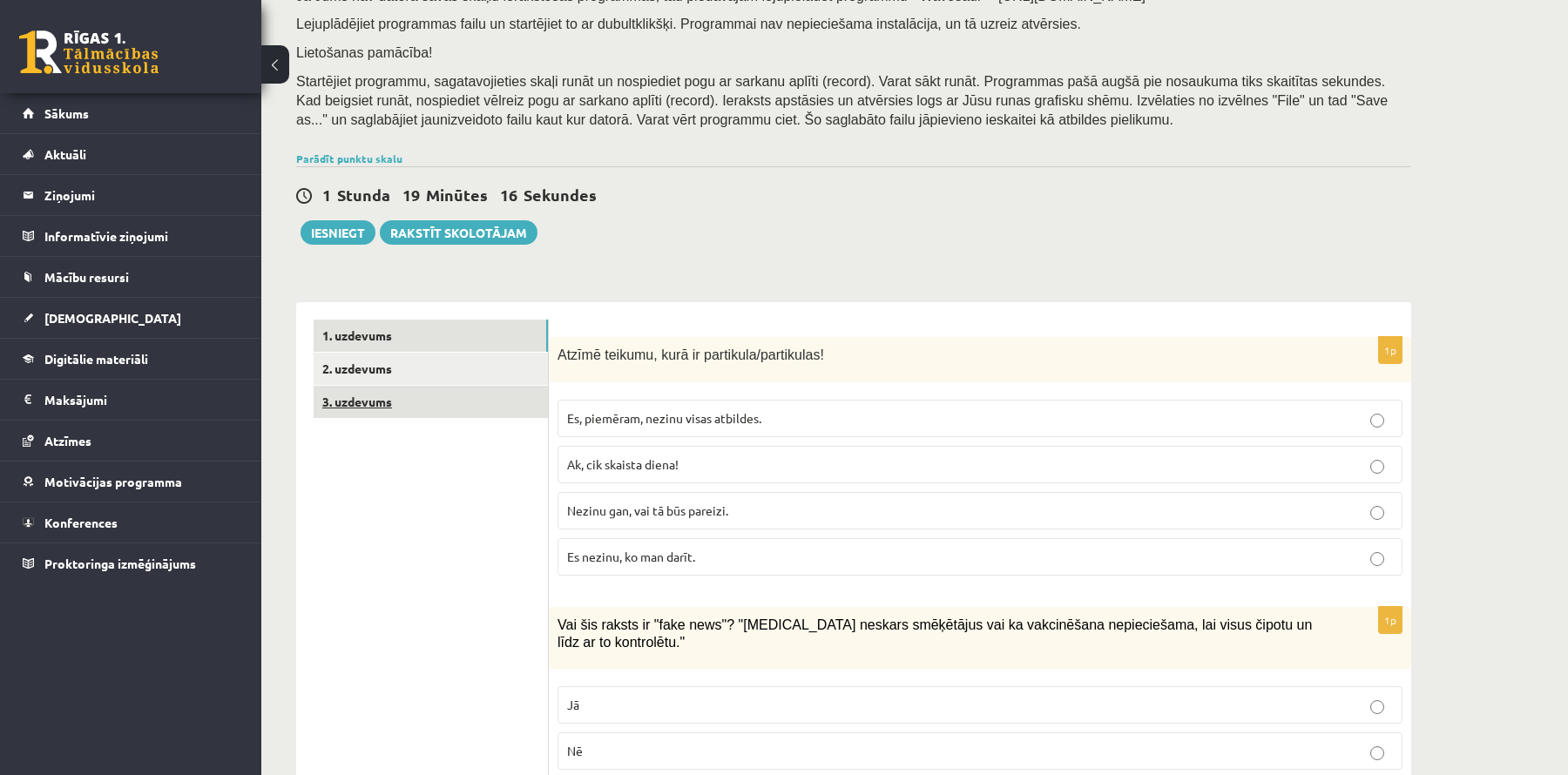
click at [485, 412] on link "3. uzdevums" at bounding box center [430, 401] width 234 height 32
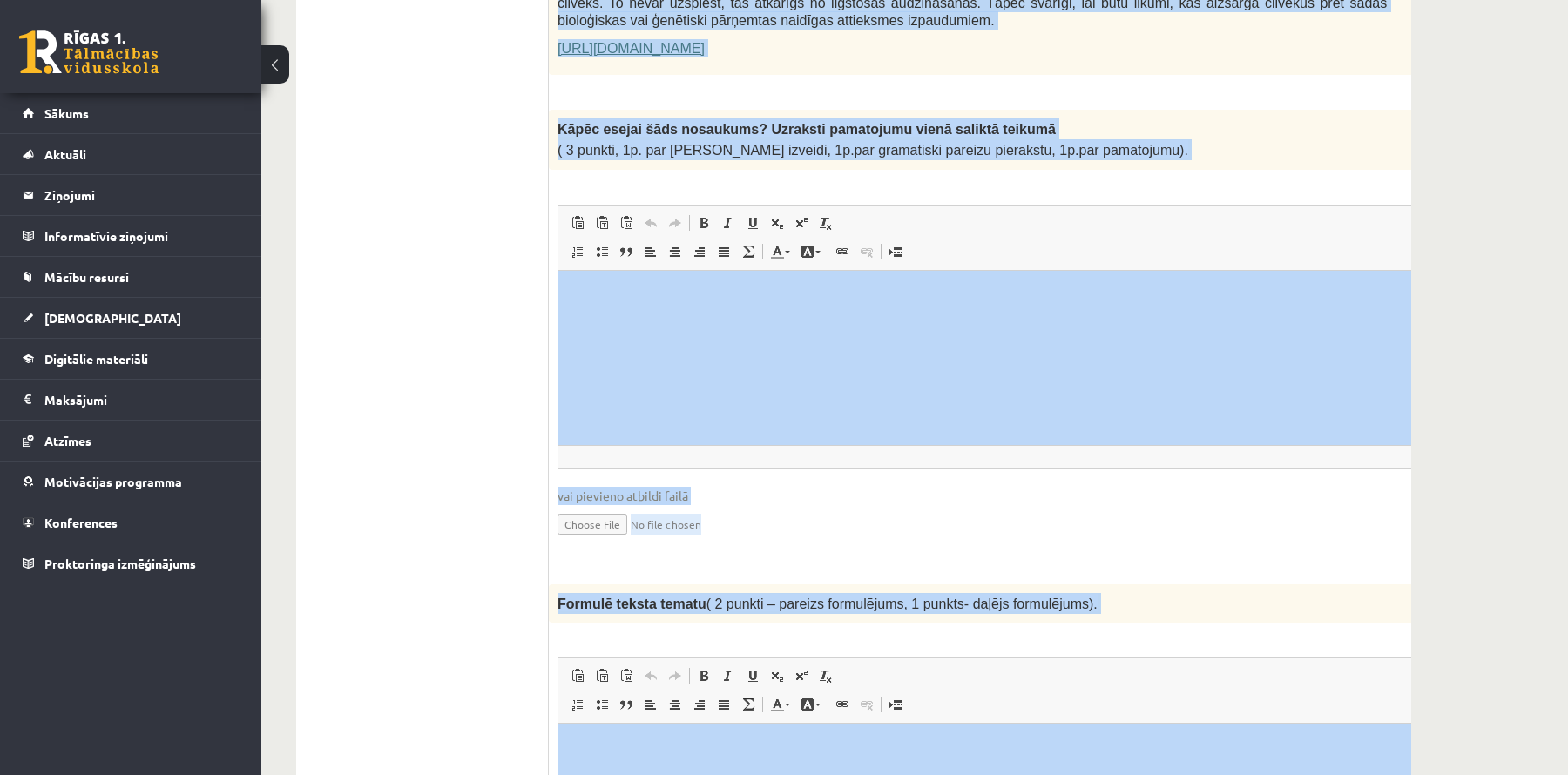
scroll to position [1520, 0]
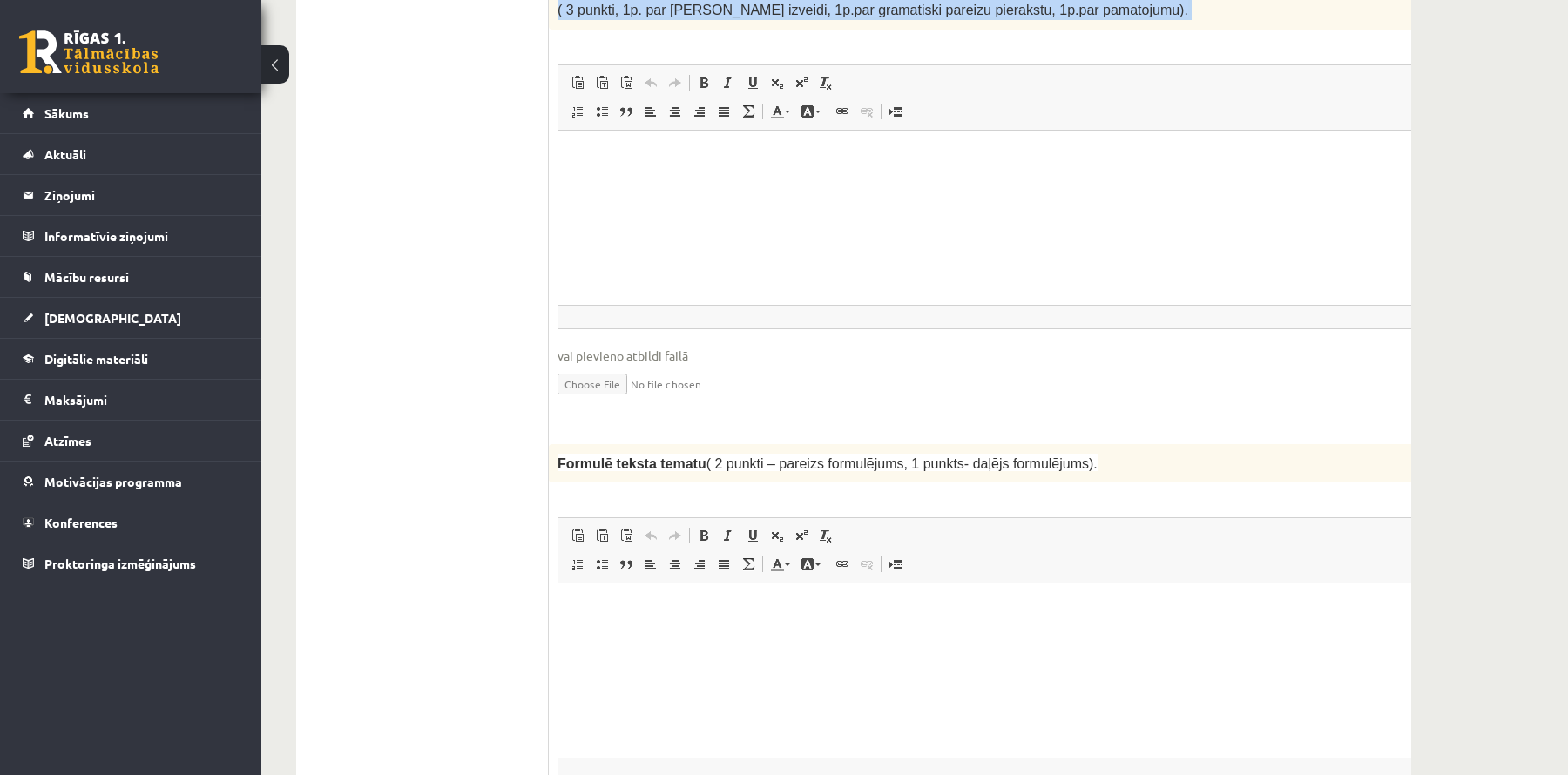
drag, startPoint x: 562, startPoint y: 107, endPoint x: 1100, endPoint y: 50, distance: 541.0
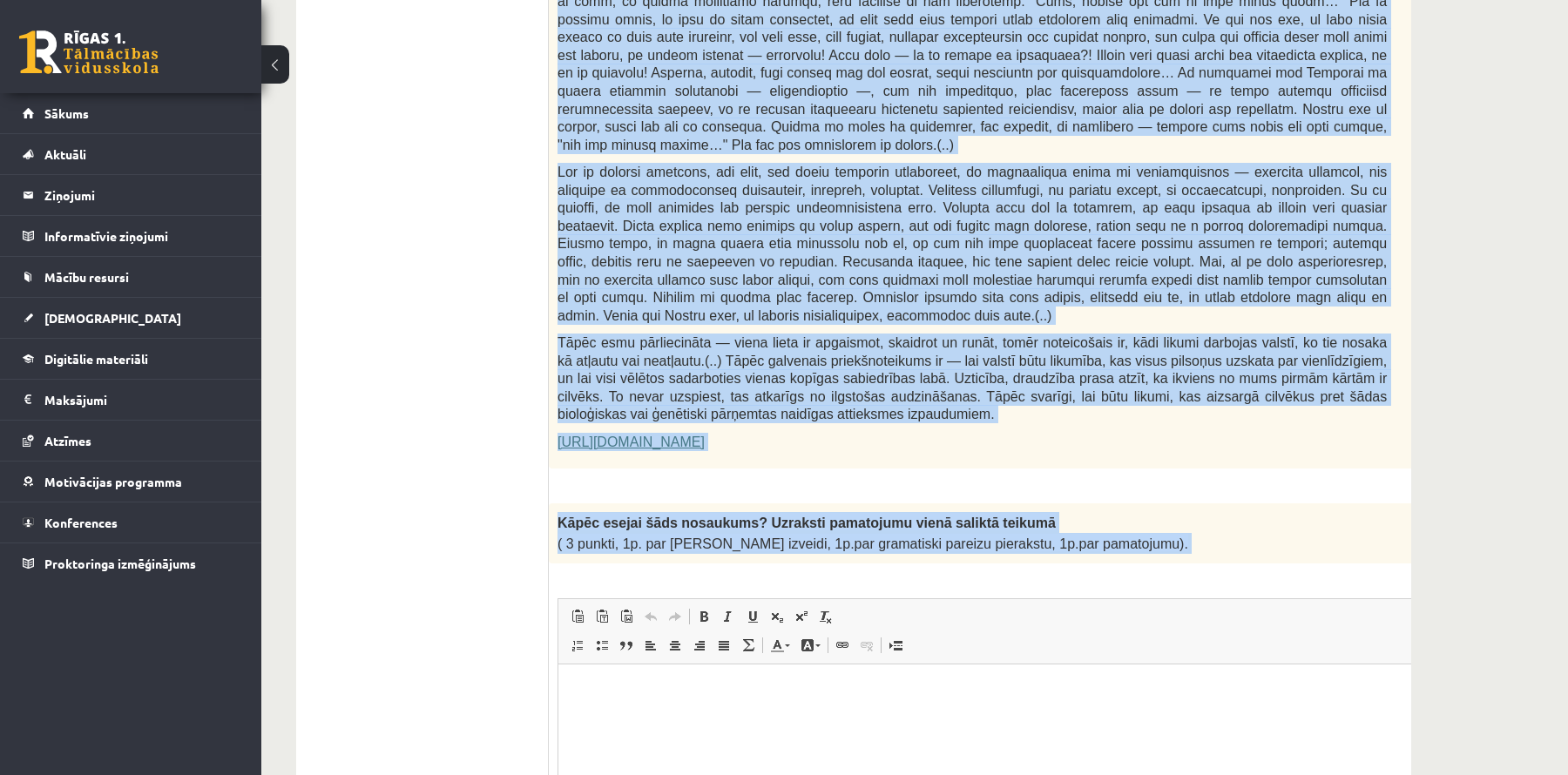
scroll to position [985, 0]
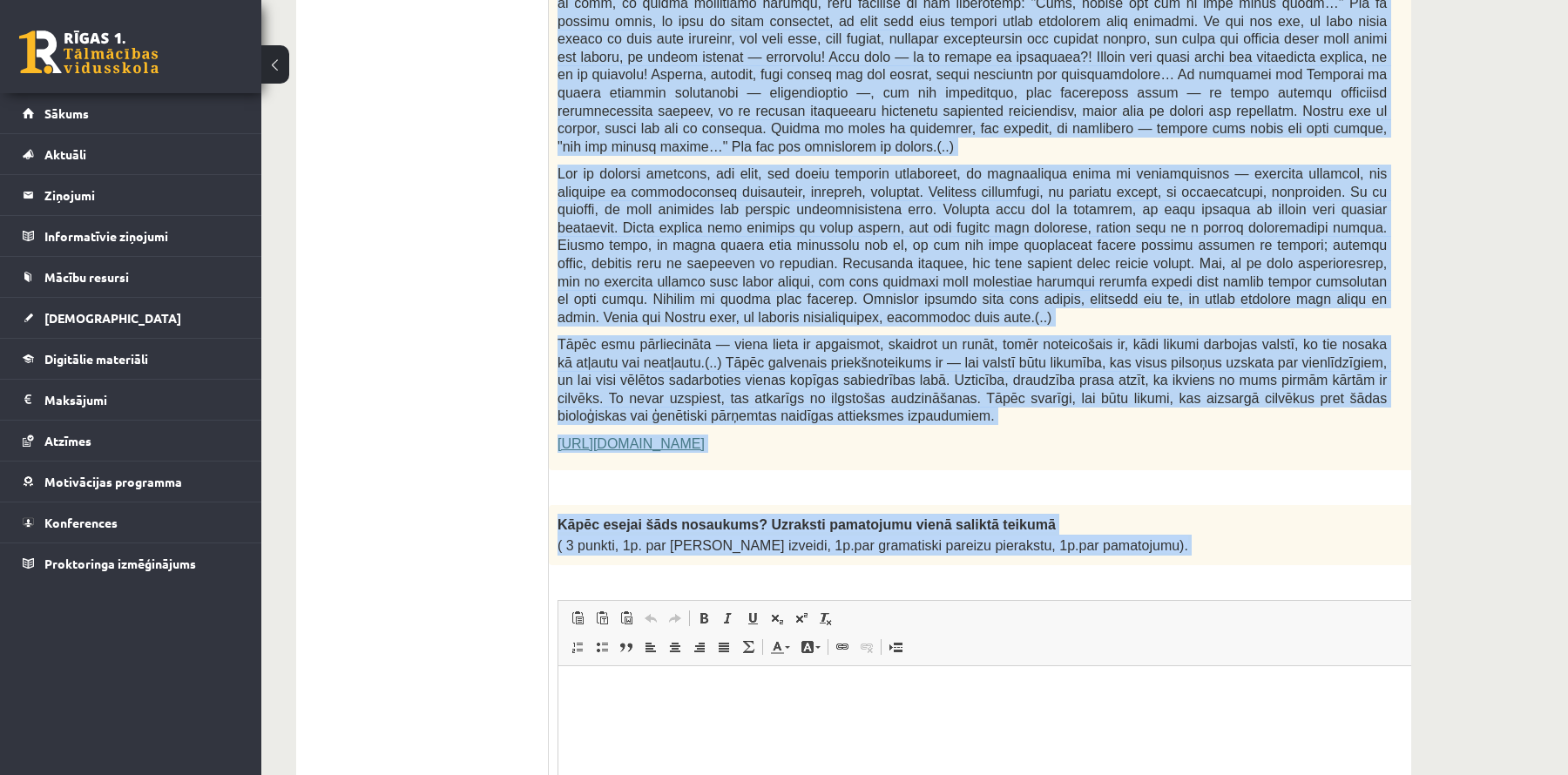
copy form "Izlasi tekstu! Atbildi uz dotajiem jautājumiem! Kopā 51 punkts 0p Fragments no …"
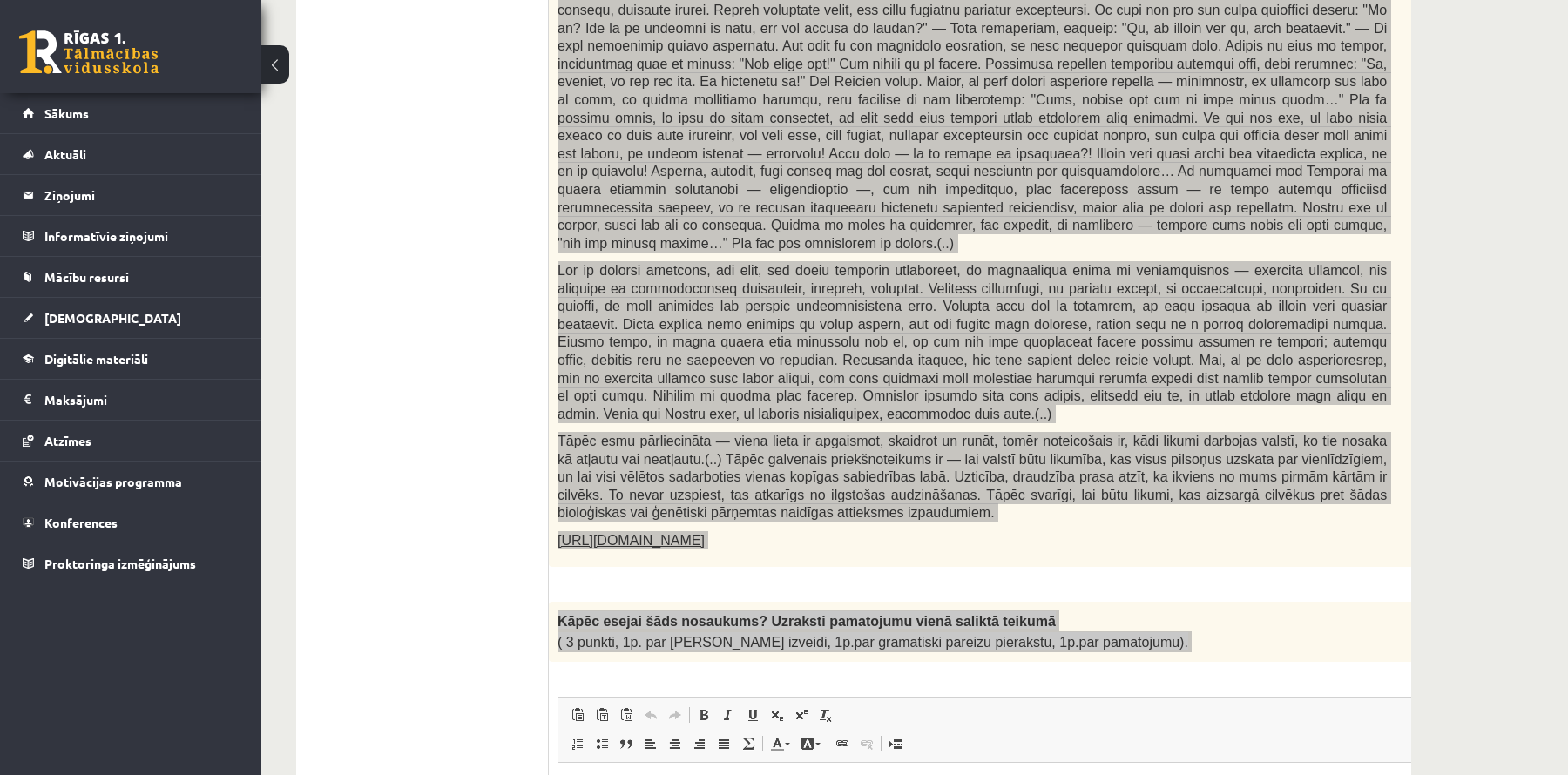
scroll to position [907, 0]
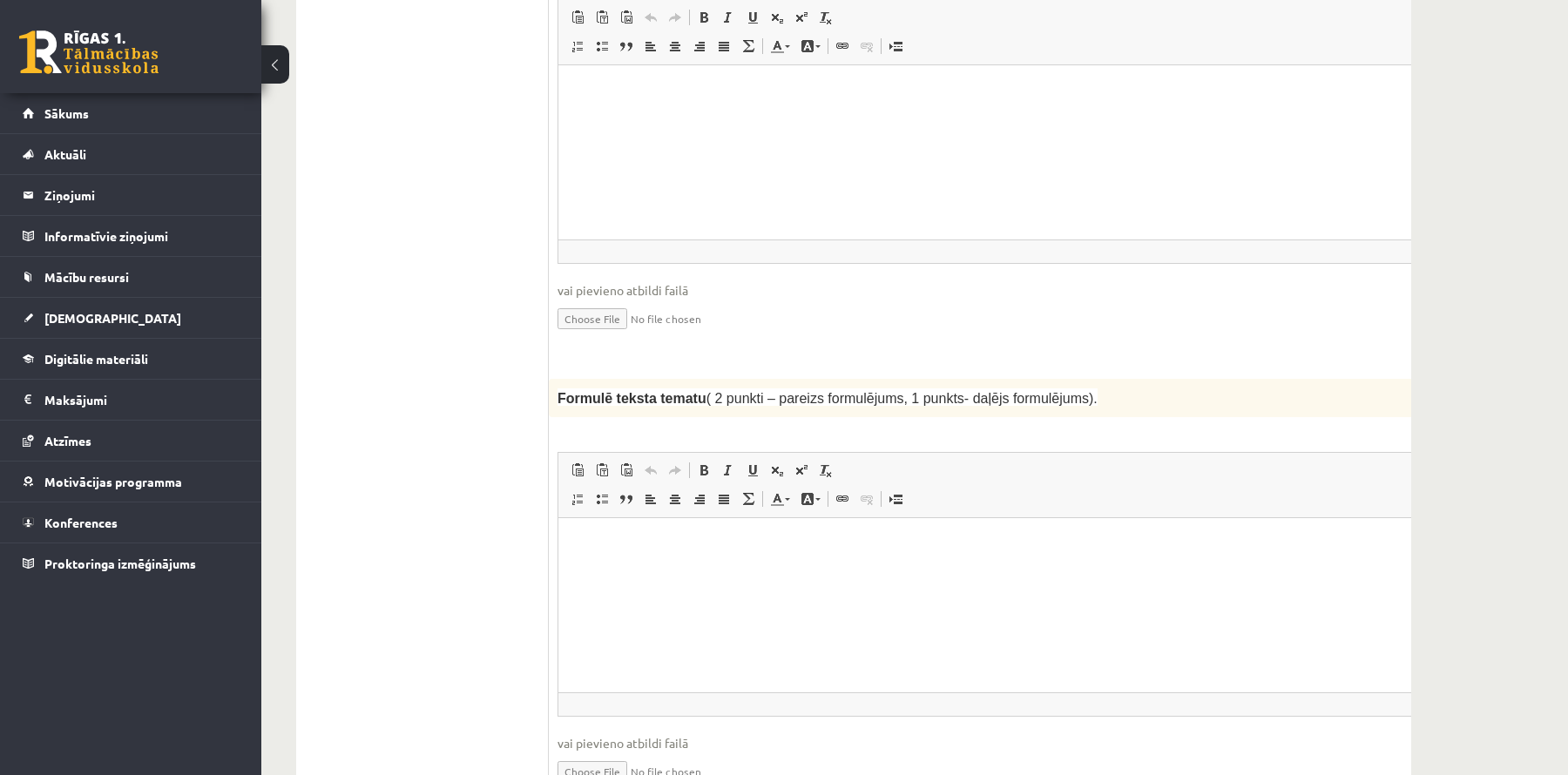
scroll to position [1588, 0]
click at [683, 116] on html at bounding box center [1016, 89] width 915 height 53
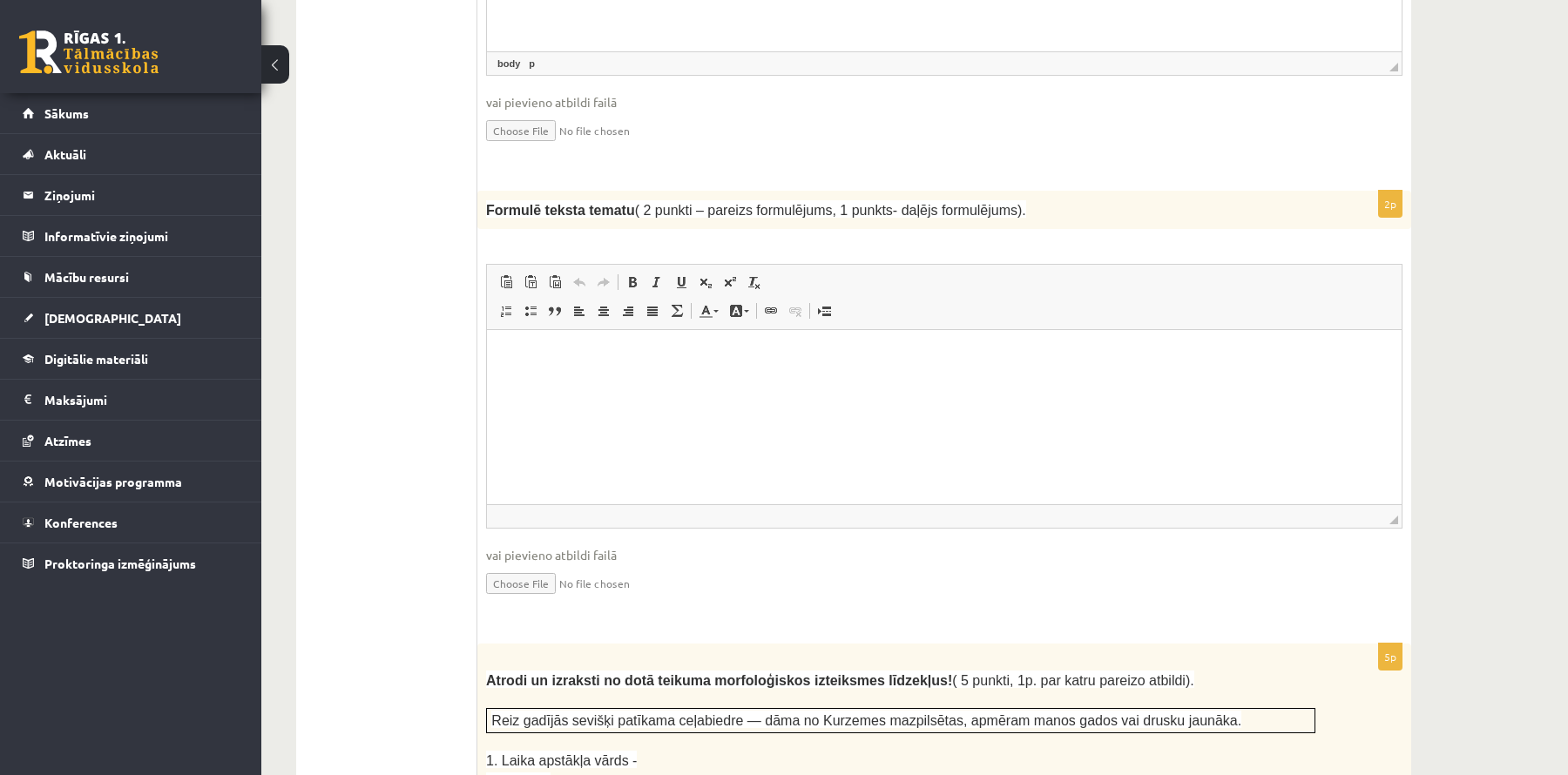
scroll to position [1778, 0]
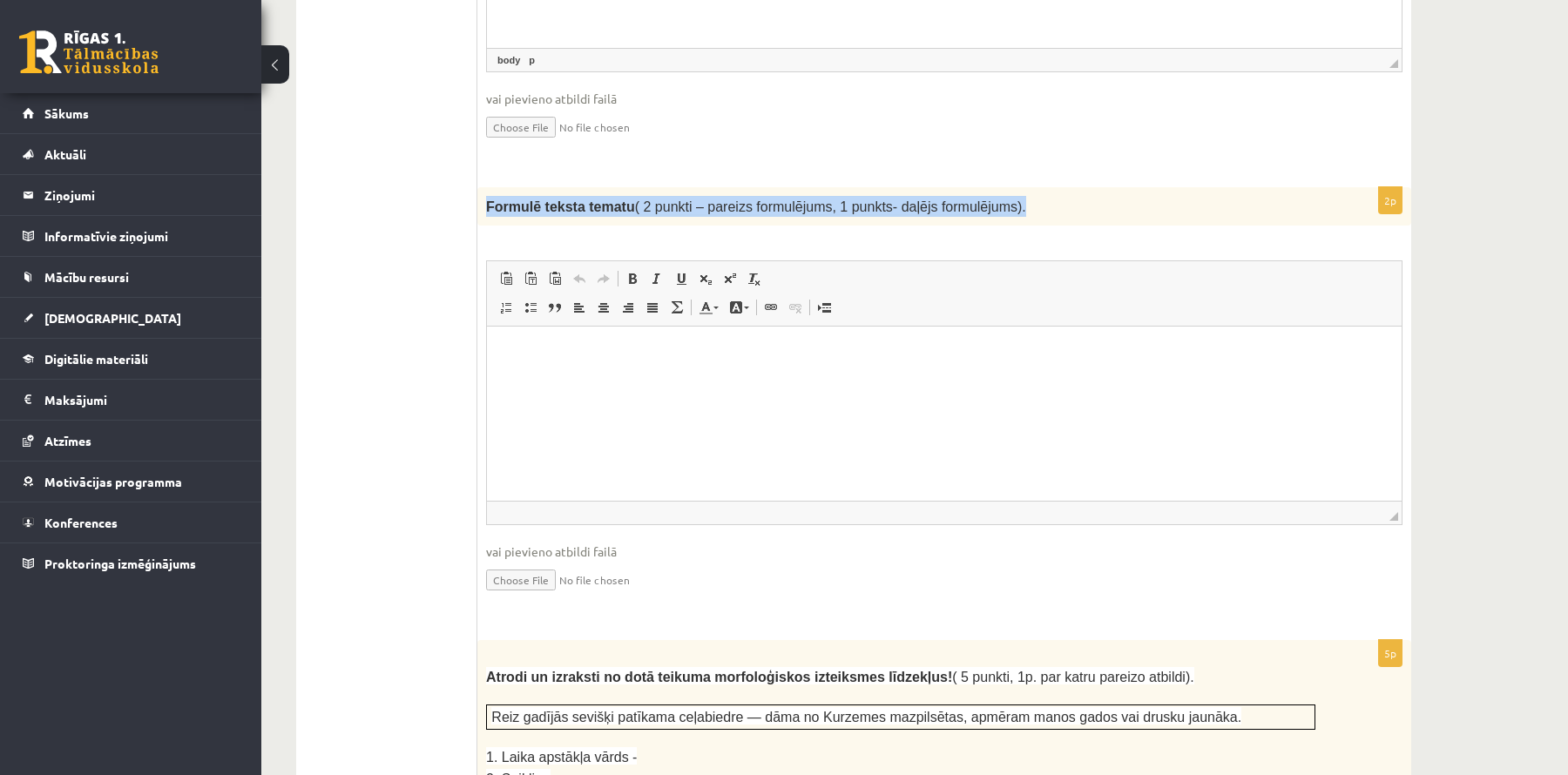
drag, startPoint x: 487, startPoint y: 196, endPoint x: 1004, endPoint y: 206, distance: 517.1
click at [1030, 203] on div "Formulē teksta tematu ( 2 punkti – pareizs formulējums, 1 punkts- daļējs formul…" at bounding box center [945, 205] width 934 height 38
copy span "Formulē teksta tematu ( 2 punkti – pareizs formulējums, 1 punkts- daļējs formul…"
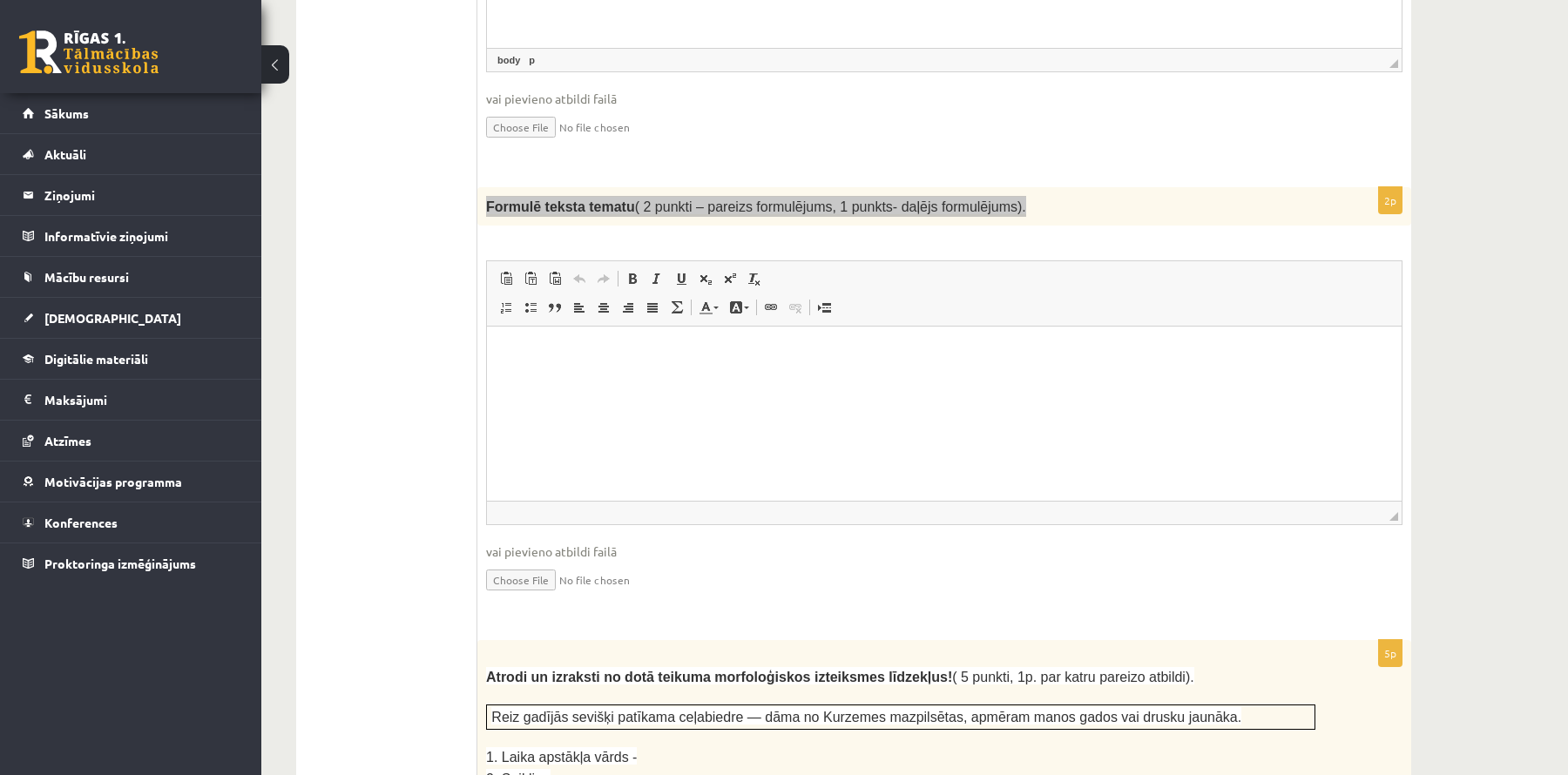
click at [645, 380] on html at bounding box center [944, 352] width 915 height 53
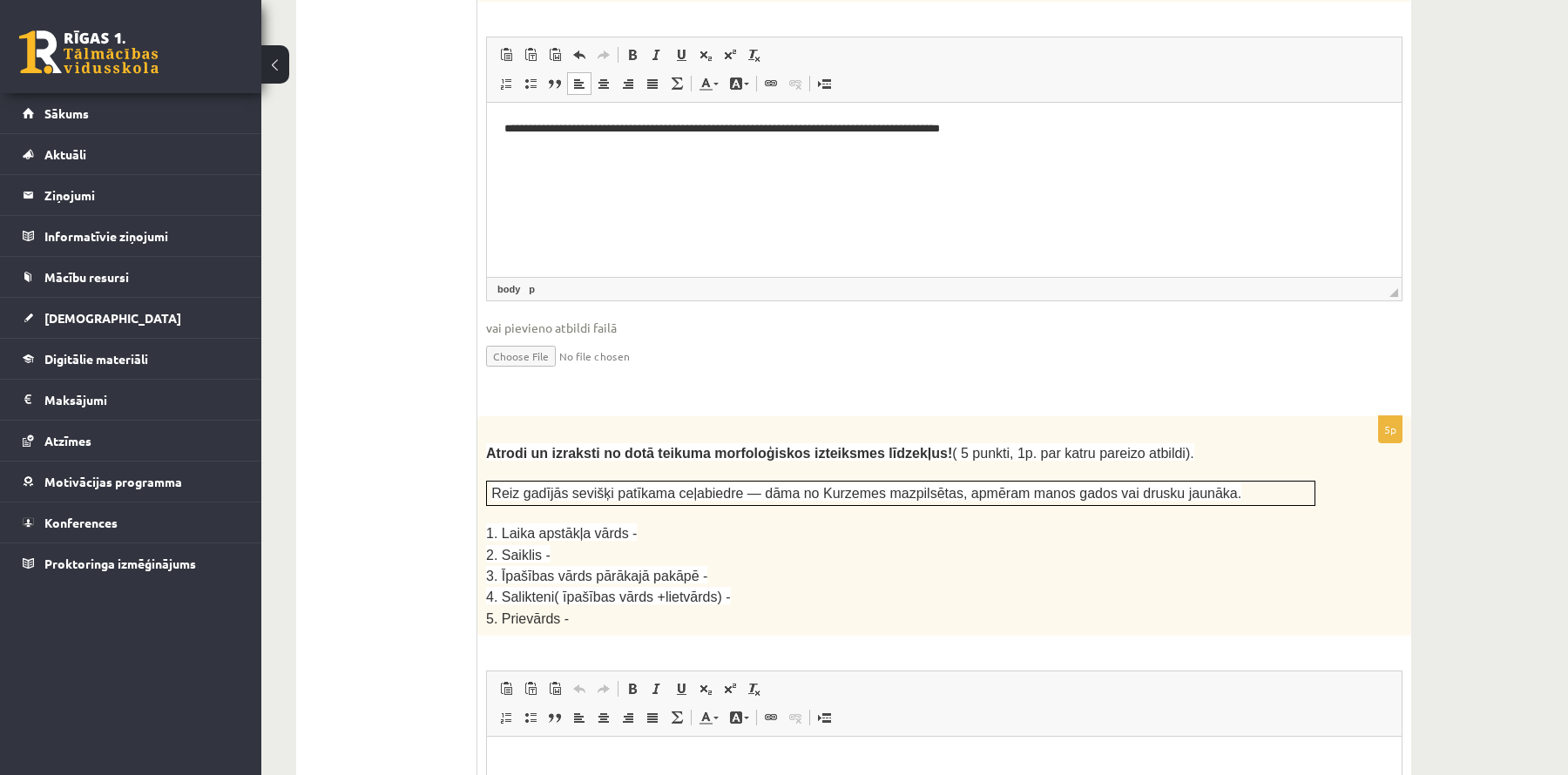
scroll to position [2009, 0]
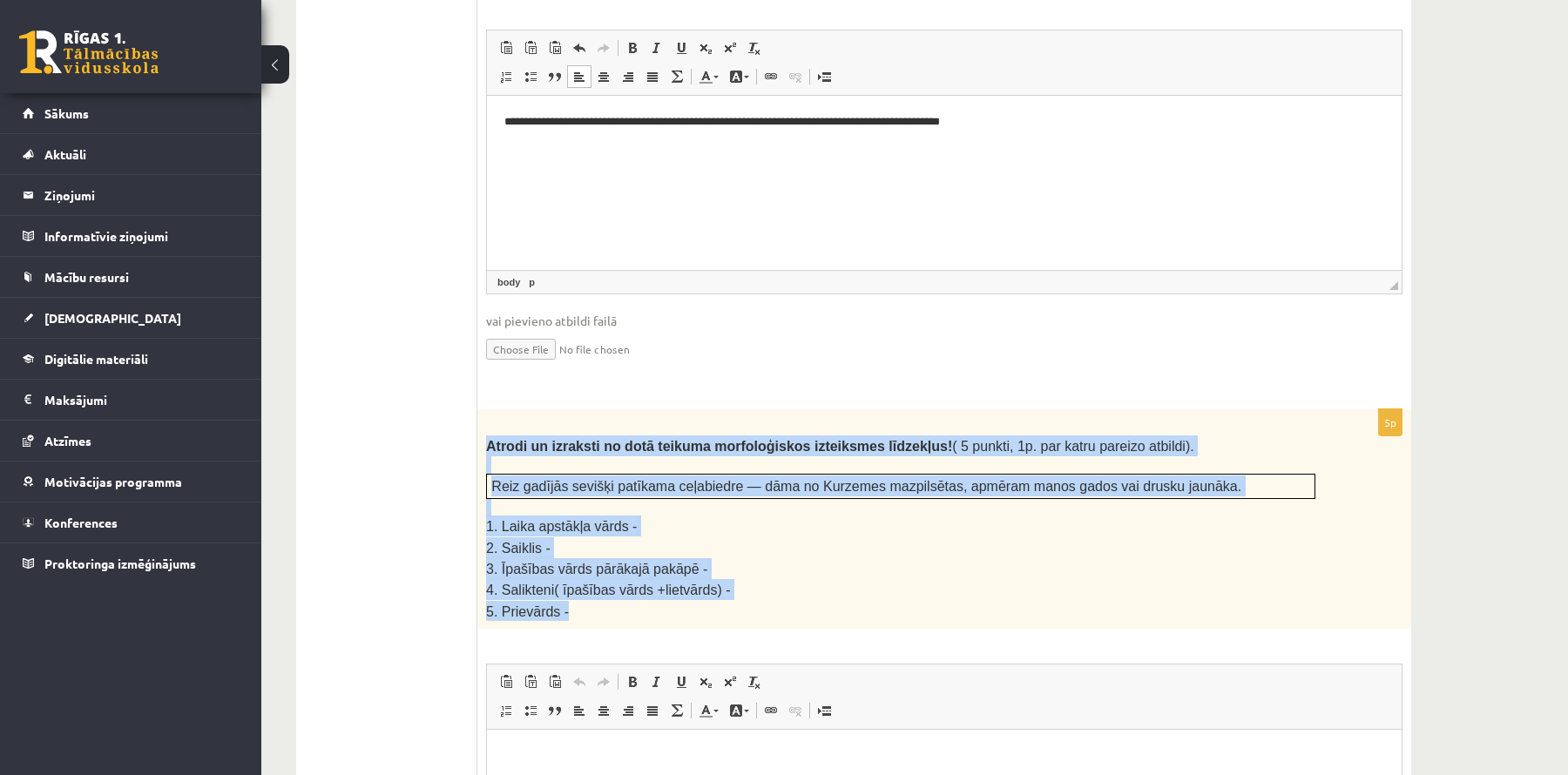
drag, startPoint x: 487, startPoint y: 425, endPoint x: 823, endPoint y: 587, distance: 373.0
click at [829, 590] on div "Atrodi un izraksti no dotā teikuma morfoloģiskos izteiksmes līdzekļus! ( 5 punk…" at bounding box center [945, 519] width 934 height 219
copy div "Atrodi un izraksti no dotā teikuma morfoloģiskos izteiksmes līdzekļus! ( 5 punk…"
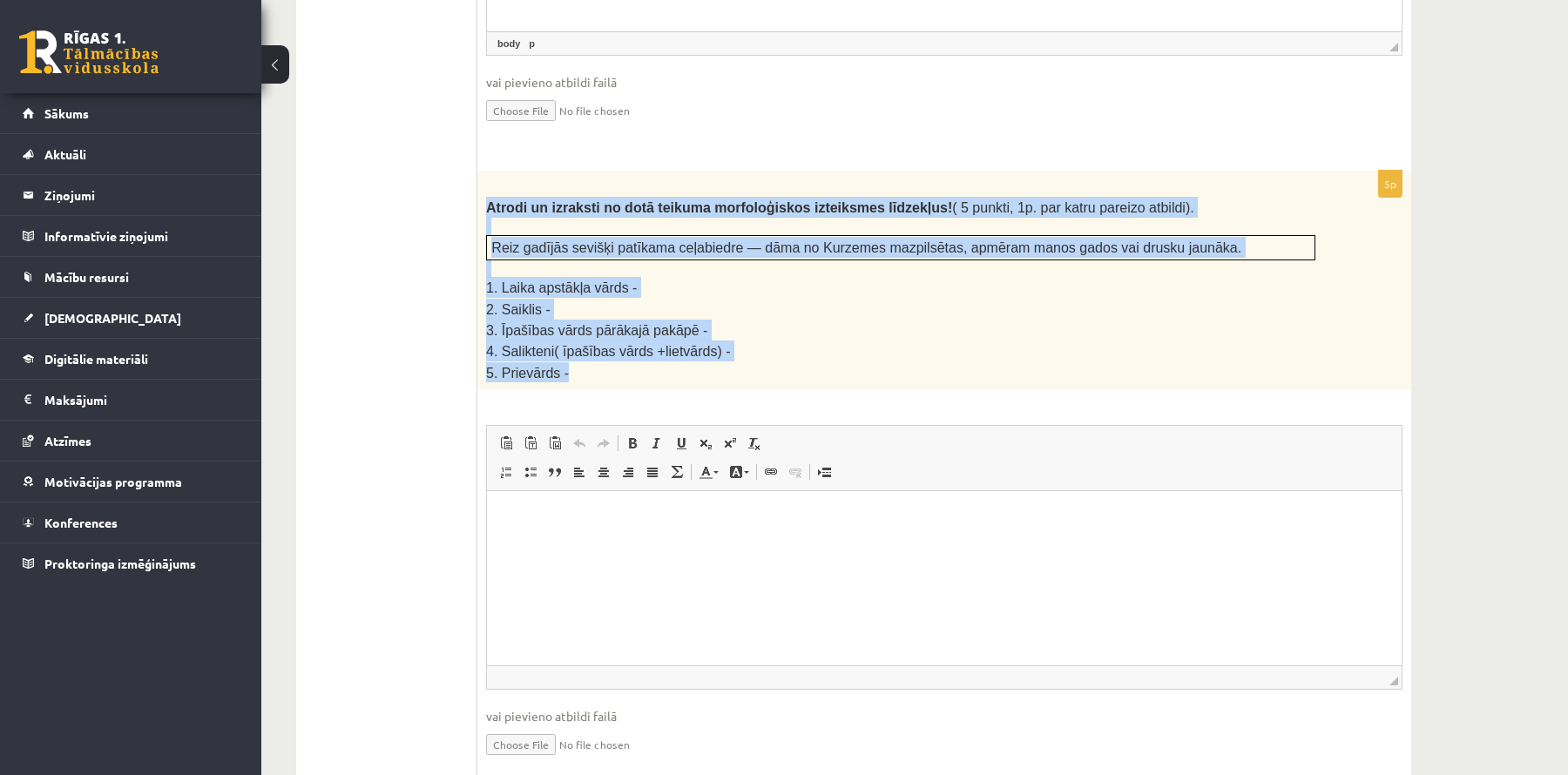
scroll to position [2248, 0]
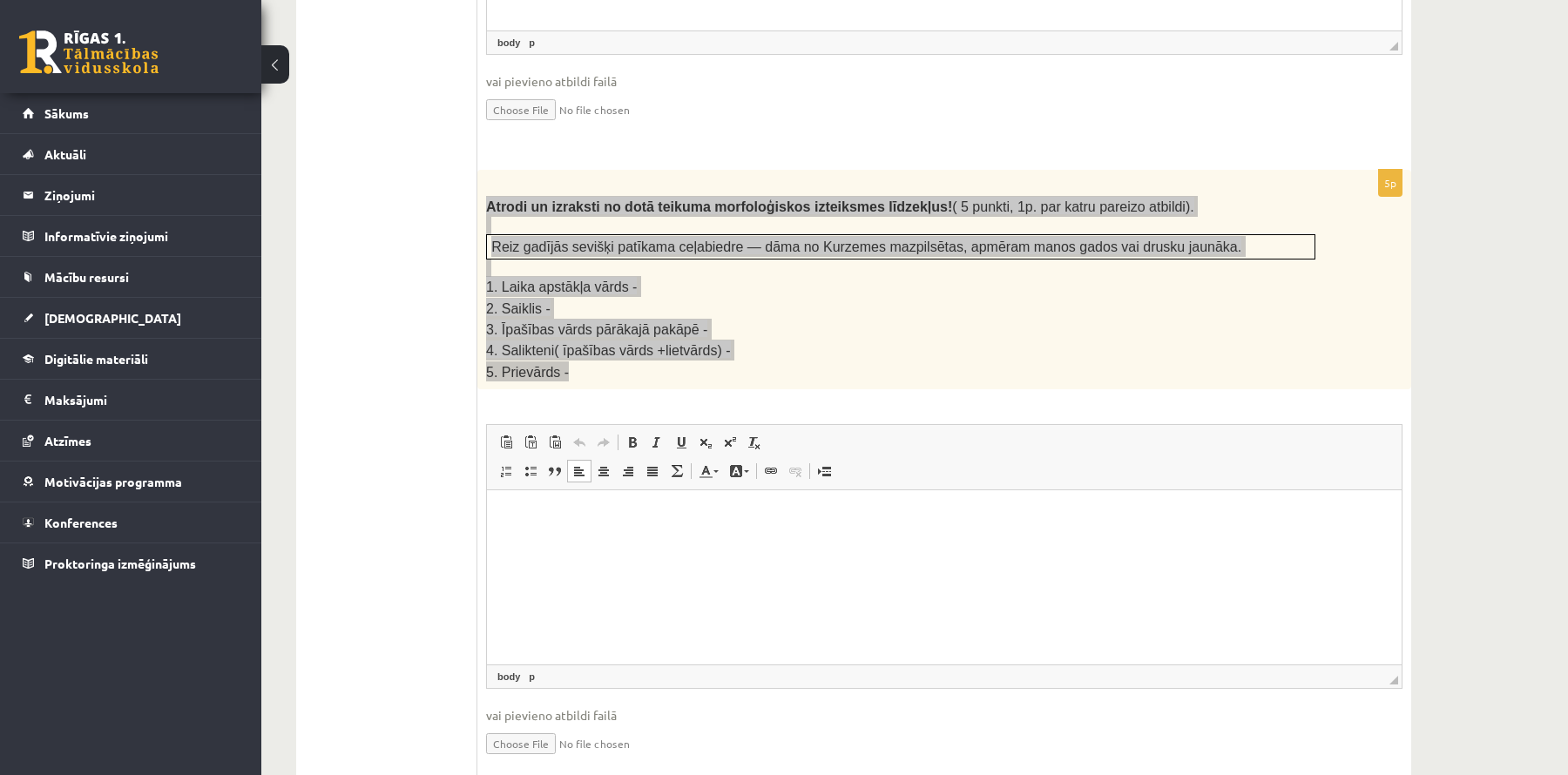
click at [586, 544] on html at bounding box center [944, 516] width 915 height 53
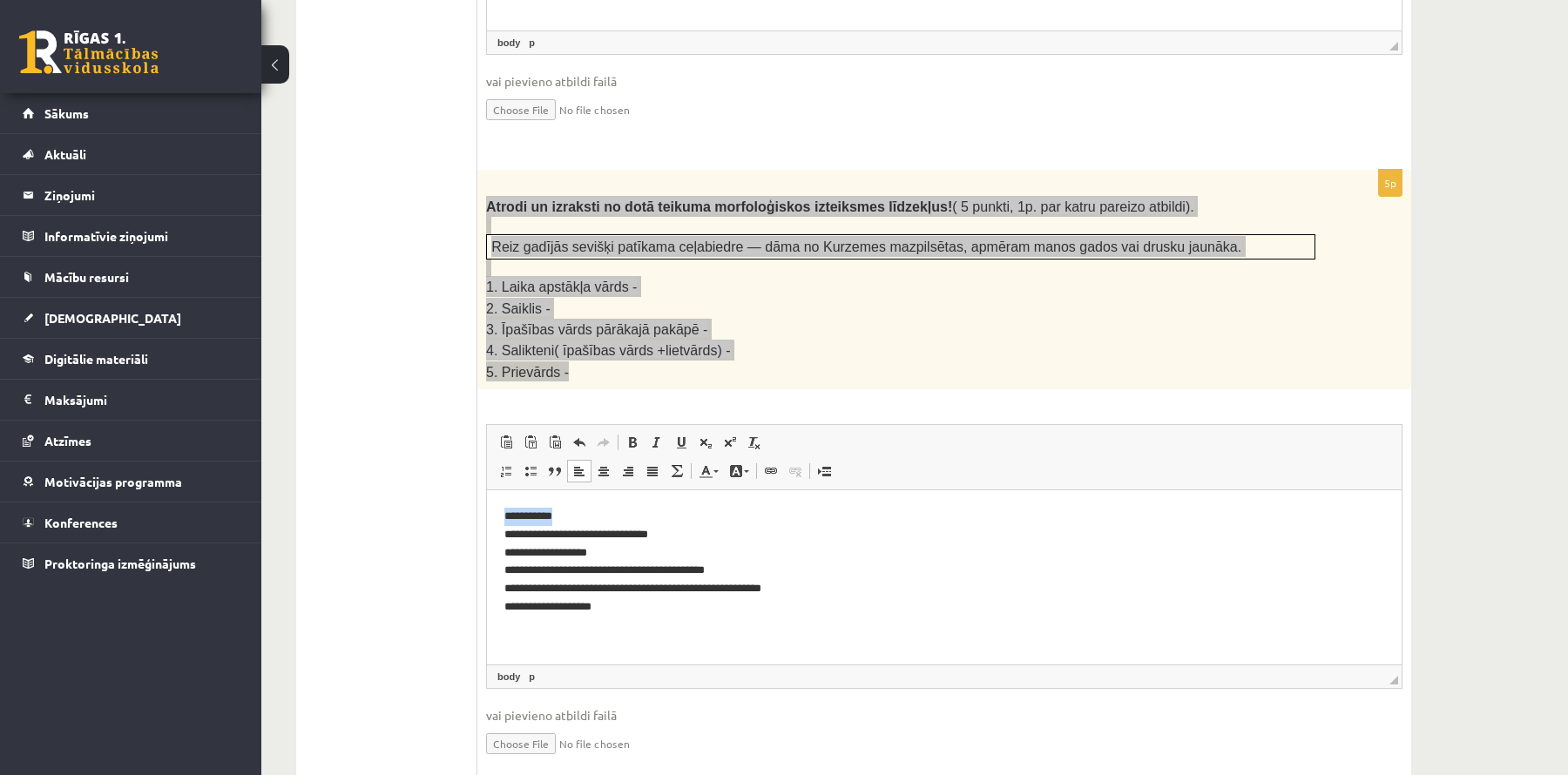
drag, startPoint x: 578, startPoint y: 515, endPoint x: 503, endPoint y: 514, distance: 75.0
click at [504, 514] on p "**********" at bounding box center [945, 562] width 883 height 109
drag, startPoint x: 652, startPoint y: 534, endPoint x: 535, endPoint y: 535, distance: 117.0
click at [535, 535] on p "**********" at bounding box center [945, 562] width 883 height 109
drag, startPoint x: 585, startPoint y: 553, endPoint x: 539, endPoint y: 553, distance: 46.0
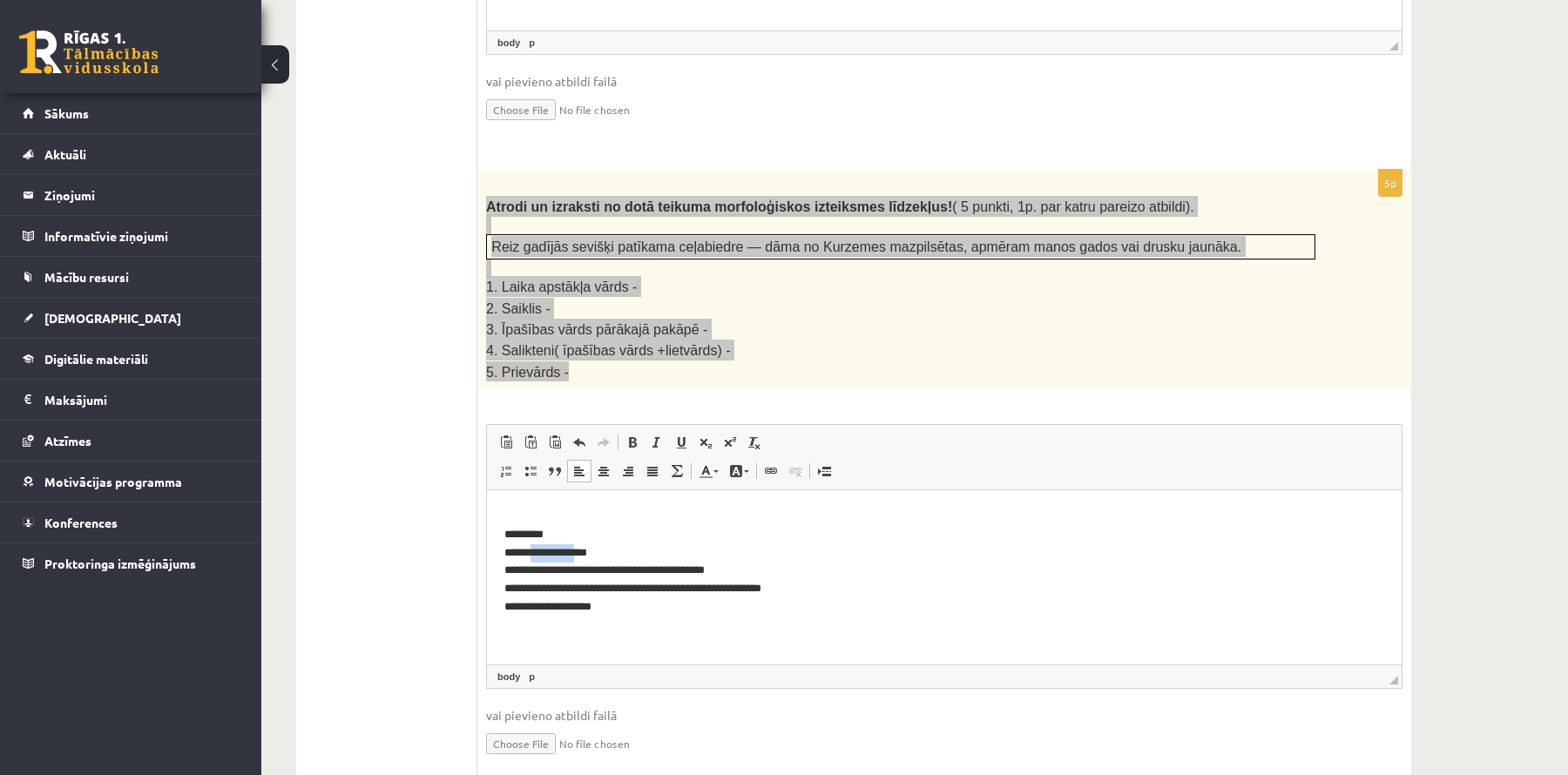
click at [539, 553] on p "**********" at bounding box center [945, 562] width 883 height 109
drag, startPoint x: 757, startPoint y: 565, endPoint x: 534, endPoint y: 572, distance: 223.1
click at [537, 572] on p "**********" at bounding box center [945, 562] width 883 height 109
click at [739, 590] on p "**********" at bounding box center [945, 562] width 883 height 109
click at [596, 609] on p "**********" at bounding box center [945, 562] width 883 height 109
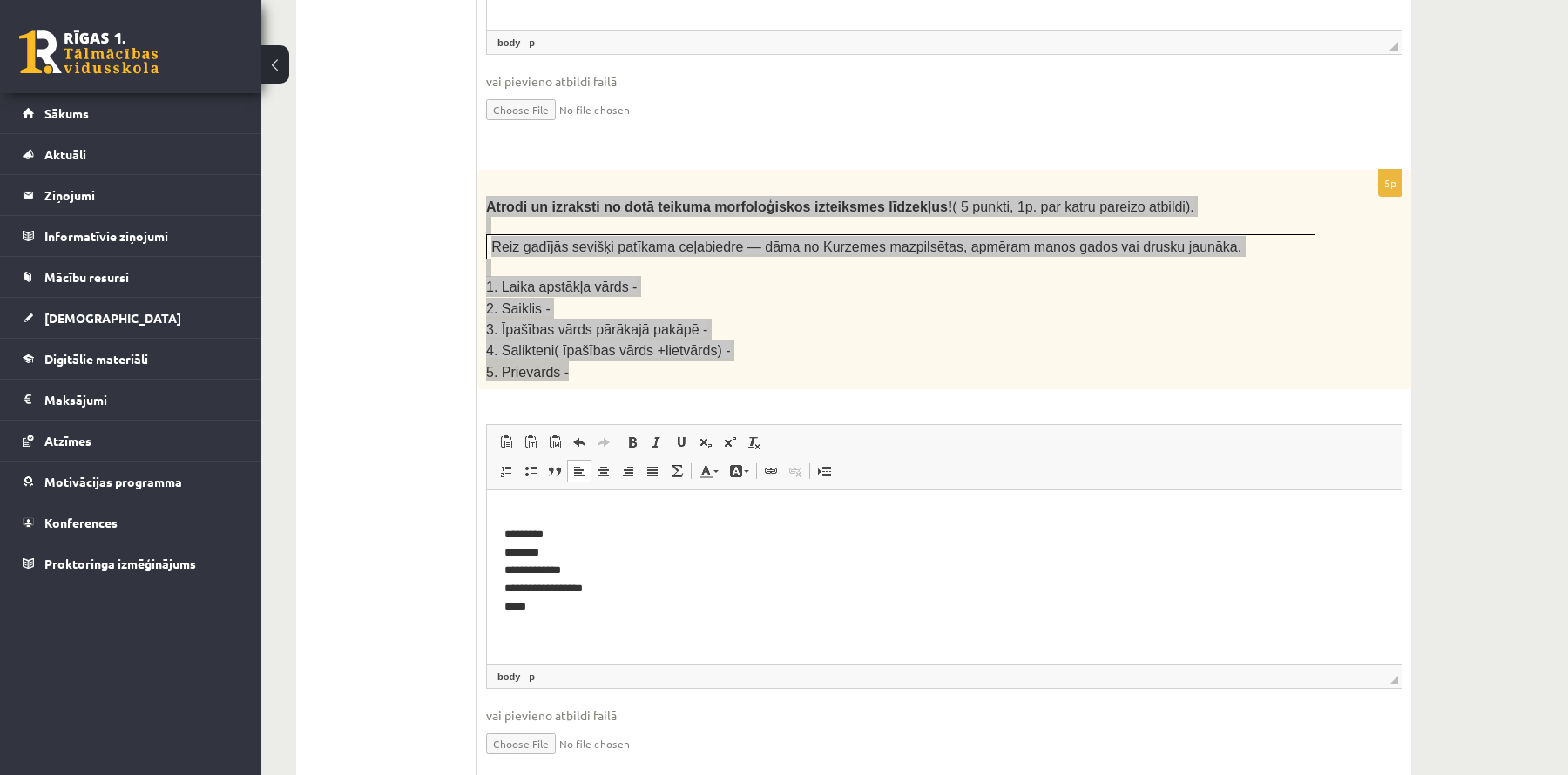
click at [542, 586] on p "**********" at bounding box center [945, 562] width 883 height 109
click at [540, 572] on p "**********" at bounding box center [945, 562] width 883 height 109
click at [535, 553] on p "**********" at bounding box center [945, 562] width 883 height 109
click at [536, 532] on p "**********" at bounding box center [945, 562] width 883 height 109
click at [532, 557] on p "**********" at bounding box center [945, 562] width 883 height 109
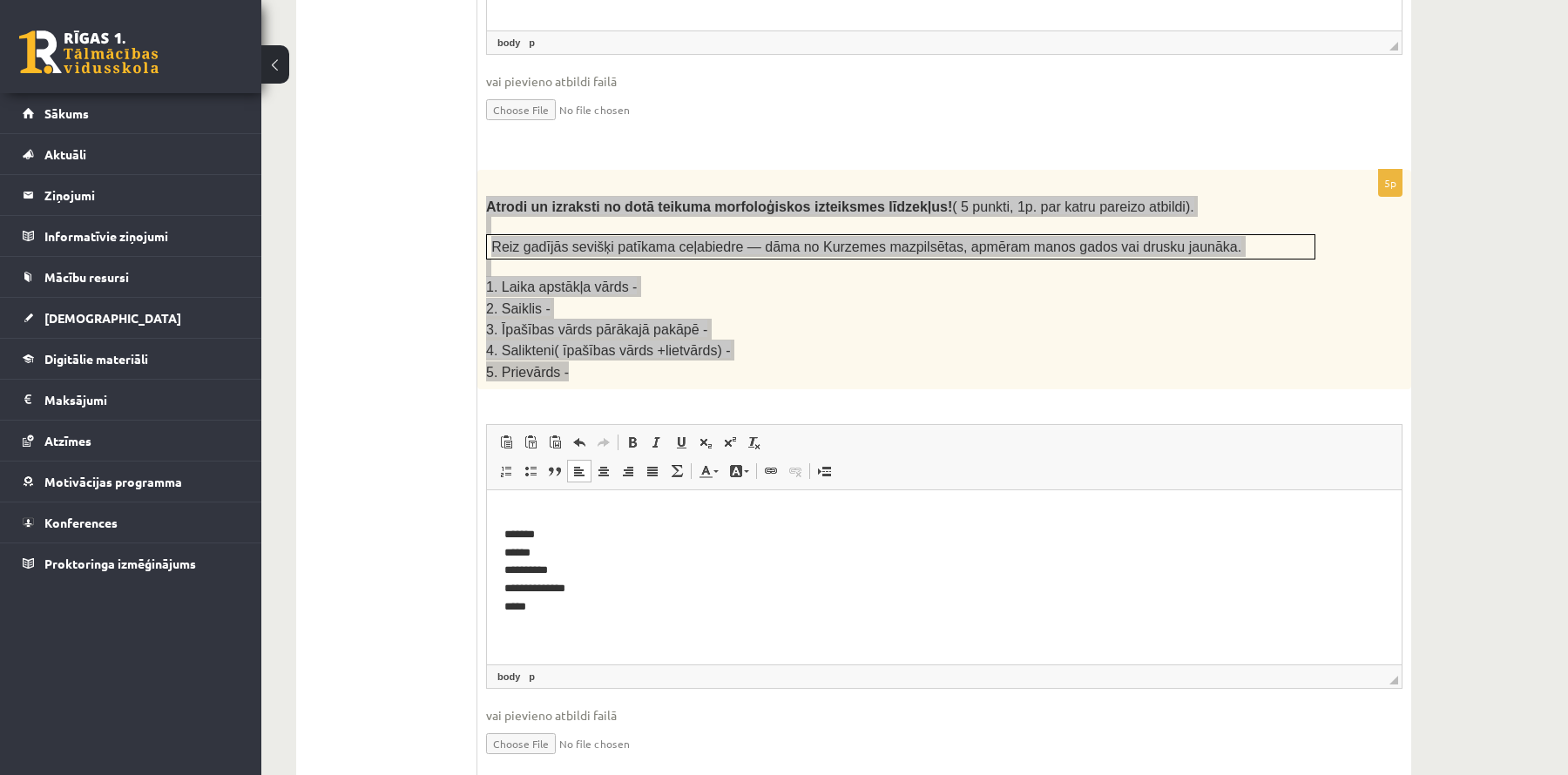
click at [534, 557] on p "**********" at bounding box center [945, 562] width 883 height 109
click at [690, 611] on p "**********" at bounding box center [945, 562] width 883 height 109
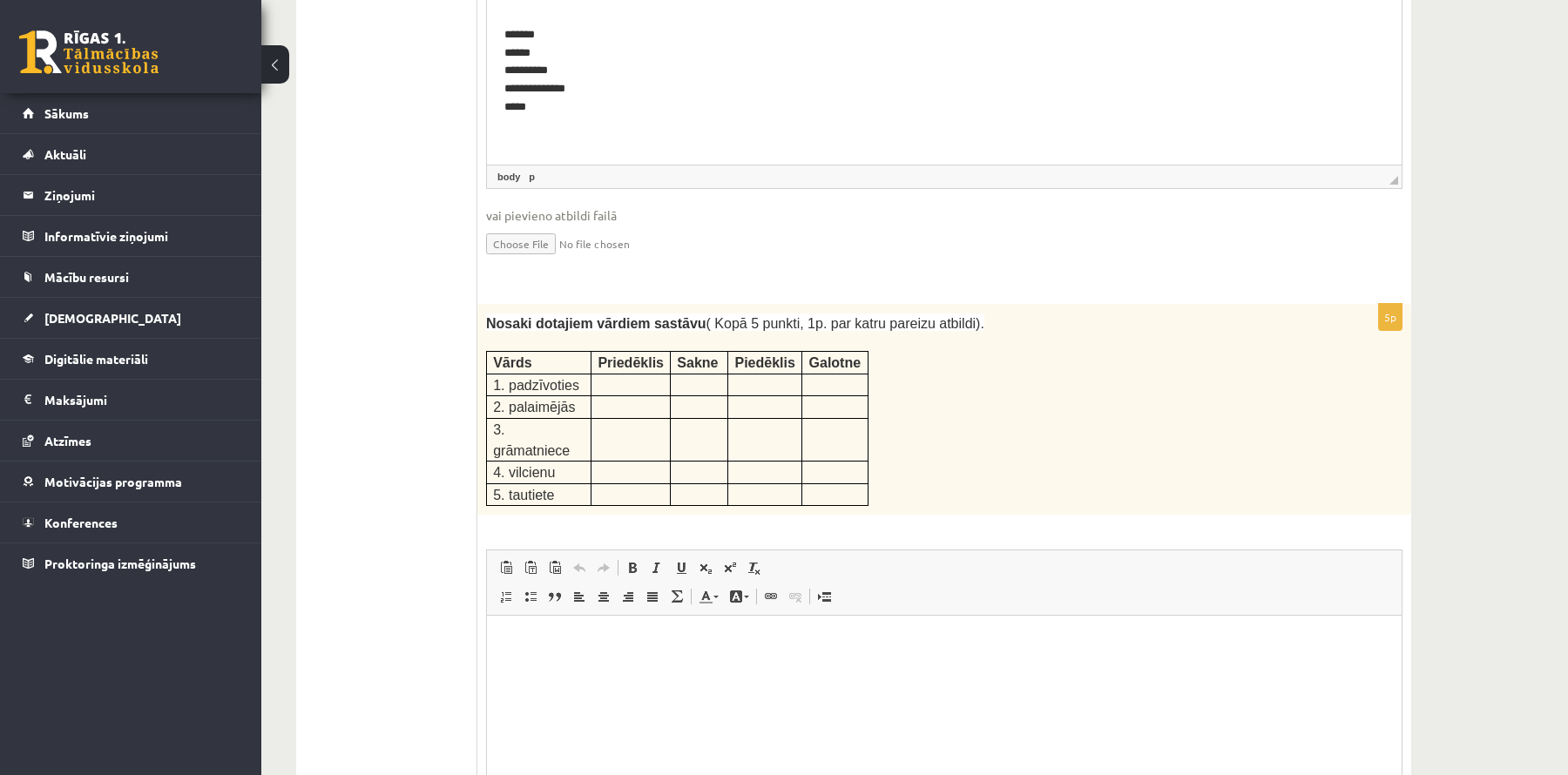
scroll to position [2749, 0]
drag, startPoint x: 474, startPoint y: 283, endPoint x: 836, endPoint y: 462, distance: 403.8
click at [834, 464] on div "**********" at bounding box center [854, 703] width 1116 height 5808
drag, startPoint x: 922, startPoint y: 433, endPoint x: 662, endPoint y: 412, distance: 260.8
click at [912, 432] on div "Nosaki dotajiem vārdiem sastāvu ( Kopā 5 punkti, 1p. par katru pareizu atbildi)…" at bounding box center [945, 409] width 934 height 211
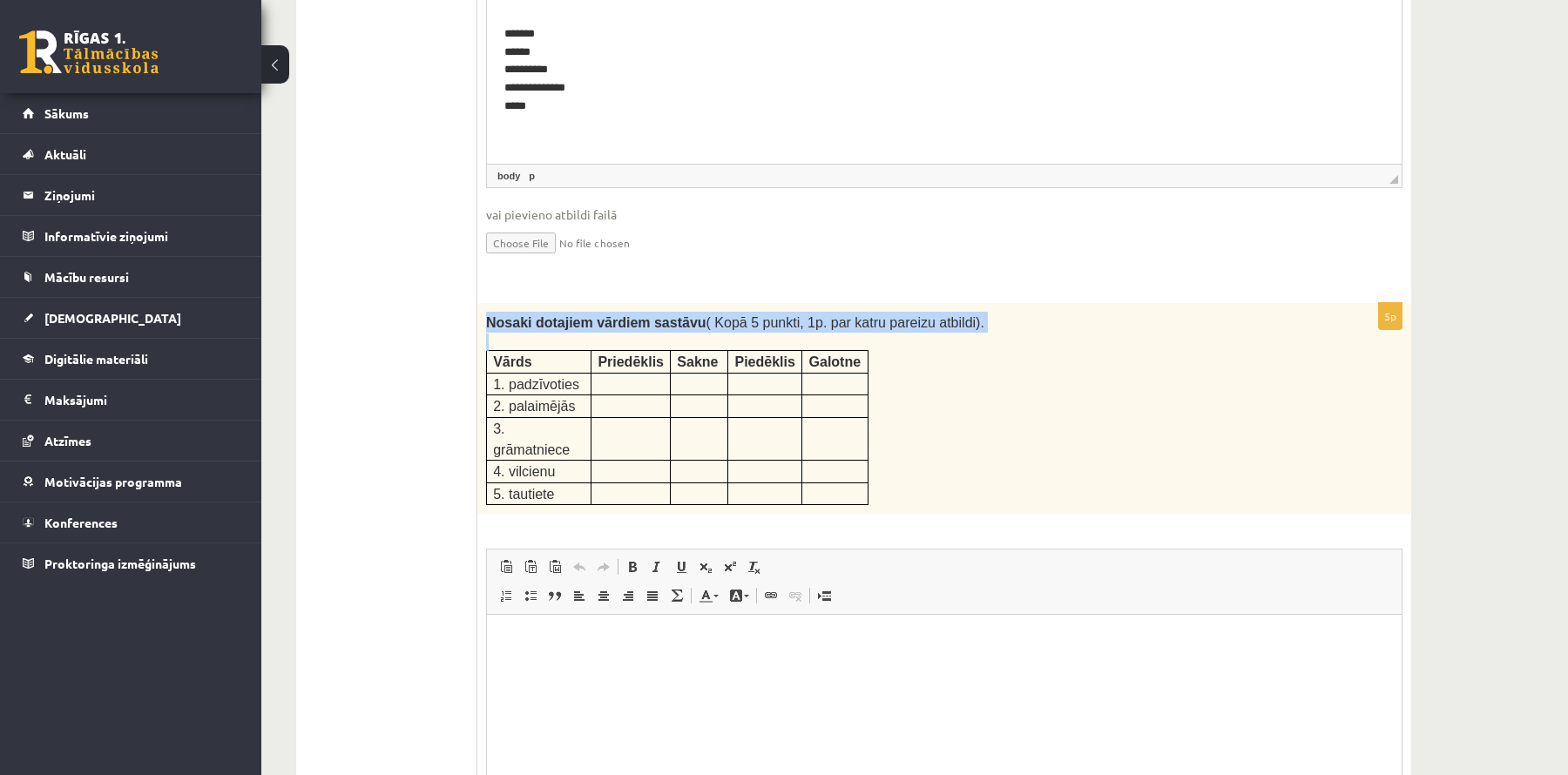
drag, startPoint x: 487, startPoint y: 302, endPoint x: 839, endPoint y: 454, distance: 383.4
click at [866, 462] on div "Nosaki dotajiem vārdiem sastāvu ( Kopā 5 punkti, 1p. par katru pareizu atbildi)…" at bounding box center [945, 409] width 934 height 211
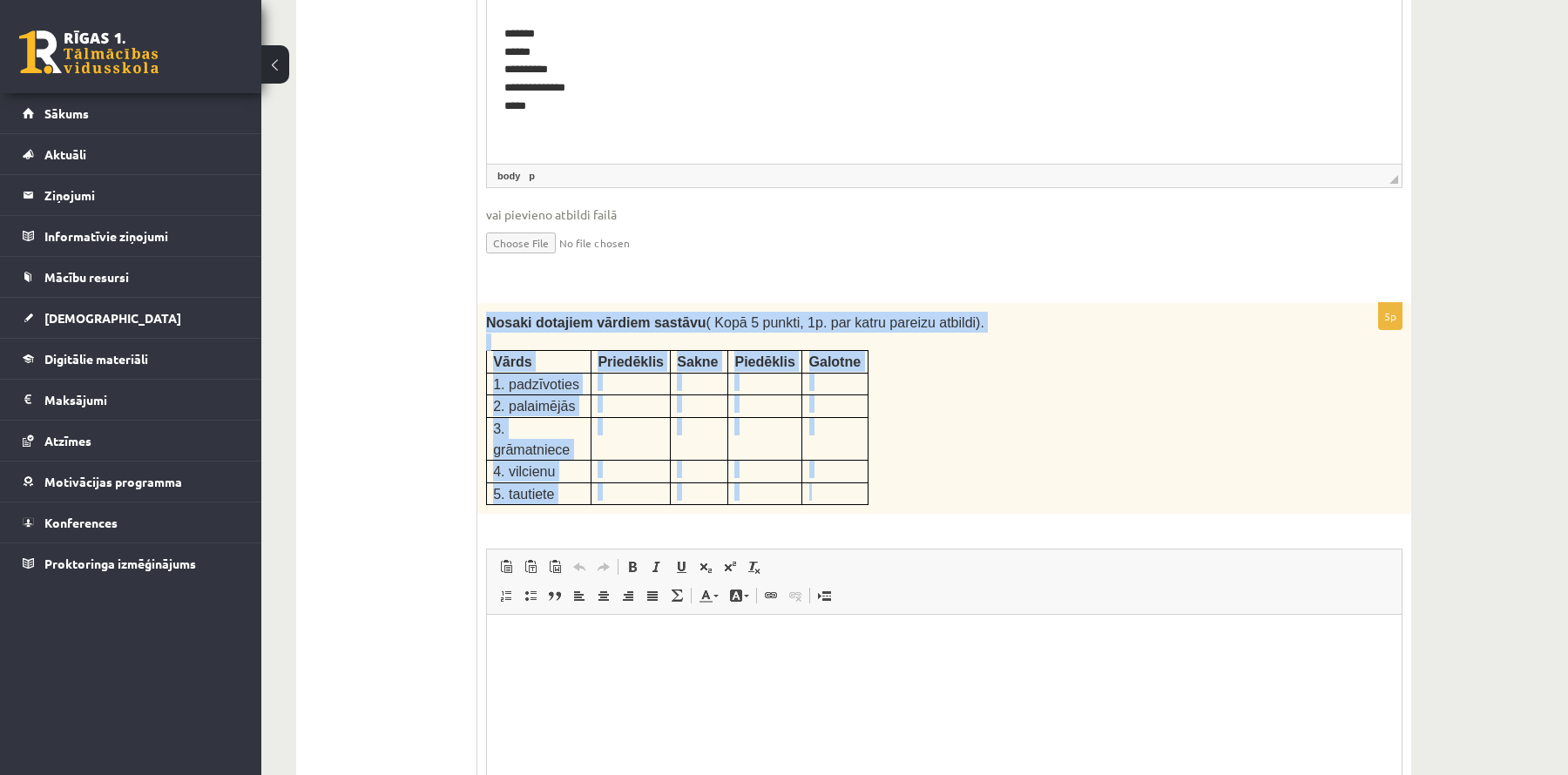
copy div "Nosaki dotajiem vārdiem sastāvu ( Kopā 5 punkti, 1p. par katru pareizu atbildi)…"
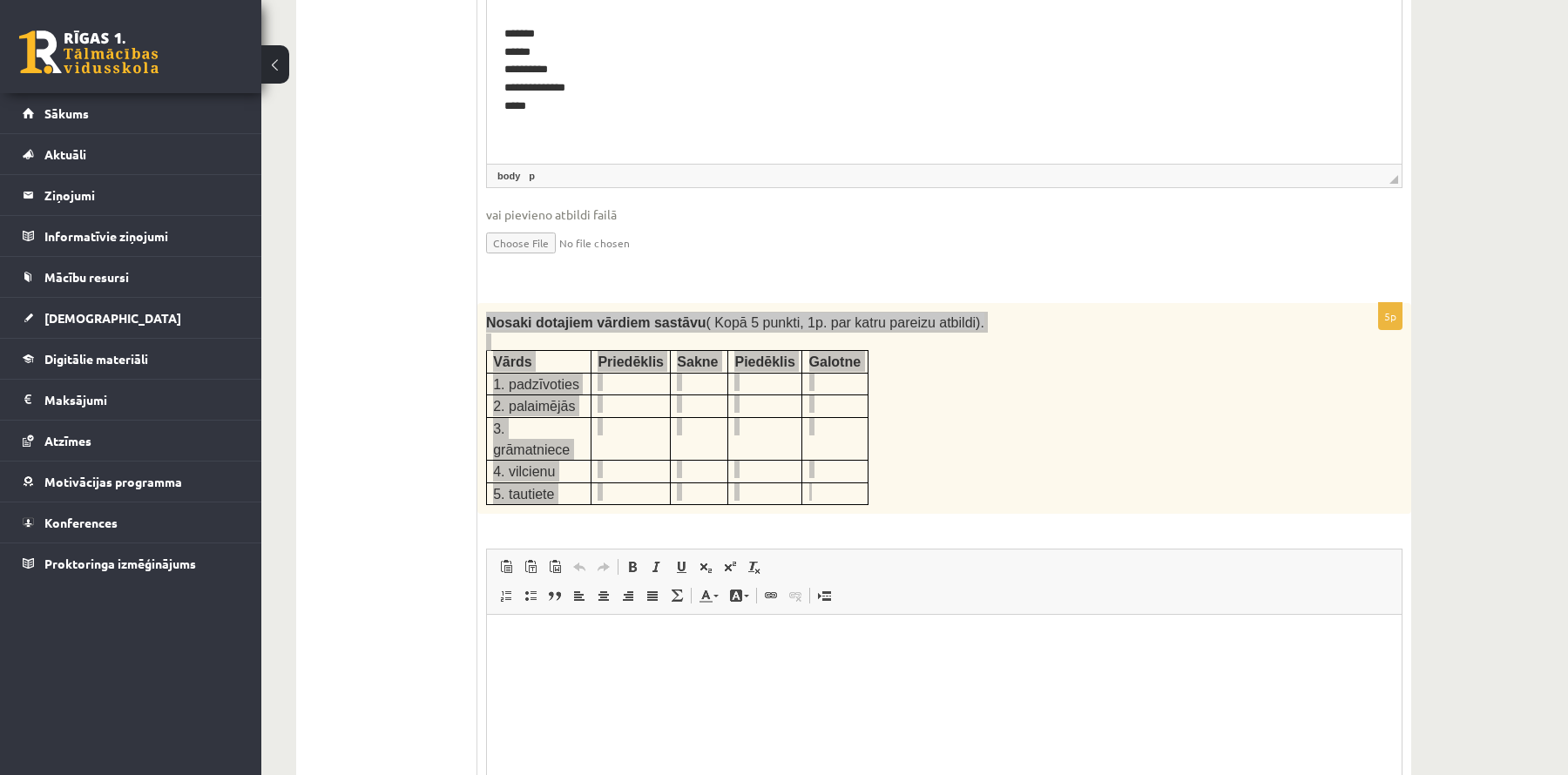
click at [620, 668] on html at bounding box center [944, 641] width 915 height 53
click at [558, 668] on html at bounding box center [944, 641] width 915 height 53
click at [559, 668] on html at bounding box center [944, 641] width 915 height 53
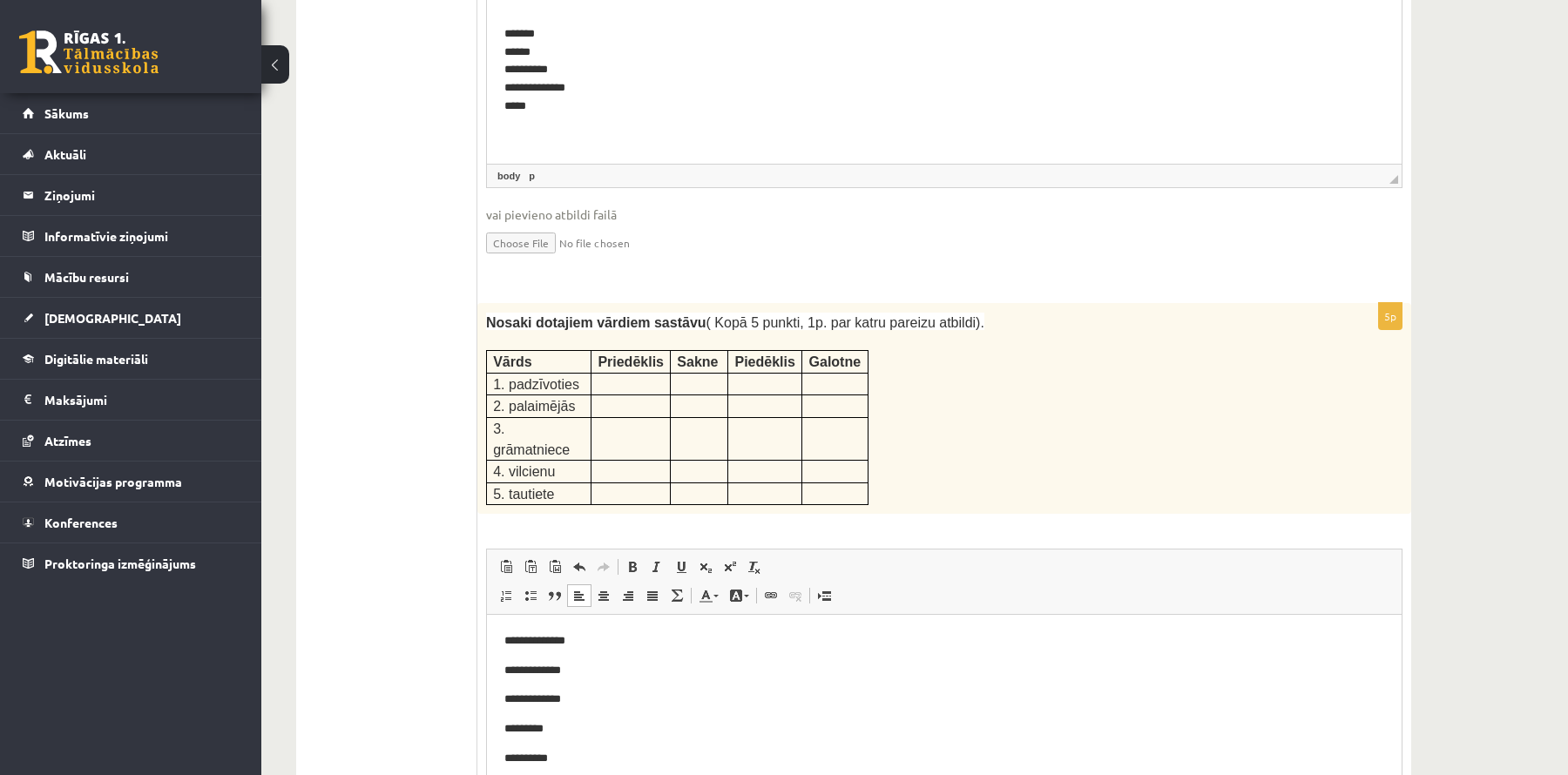
click at [973, 473] on div "Nosaki dotajiem vārdiem sastāvu ( Kopā 5 punkti, 1p. par katru pareizu atbildi)…" at bounding box center [945, 409] width 934 height 211
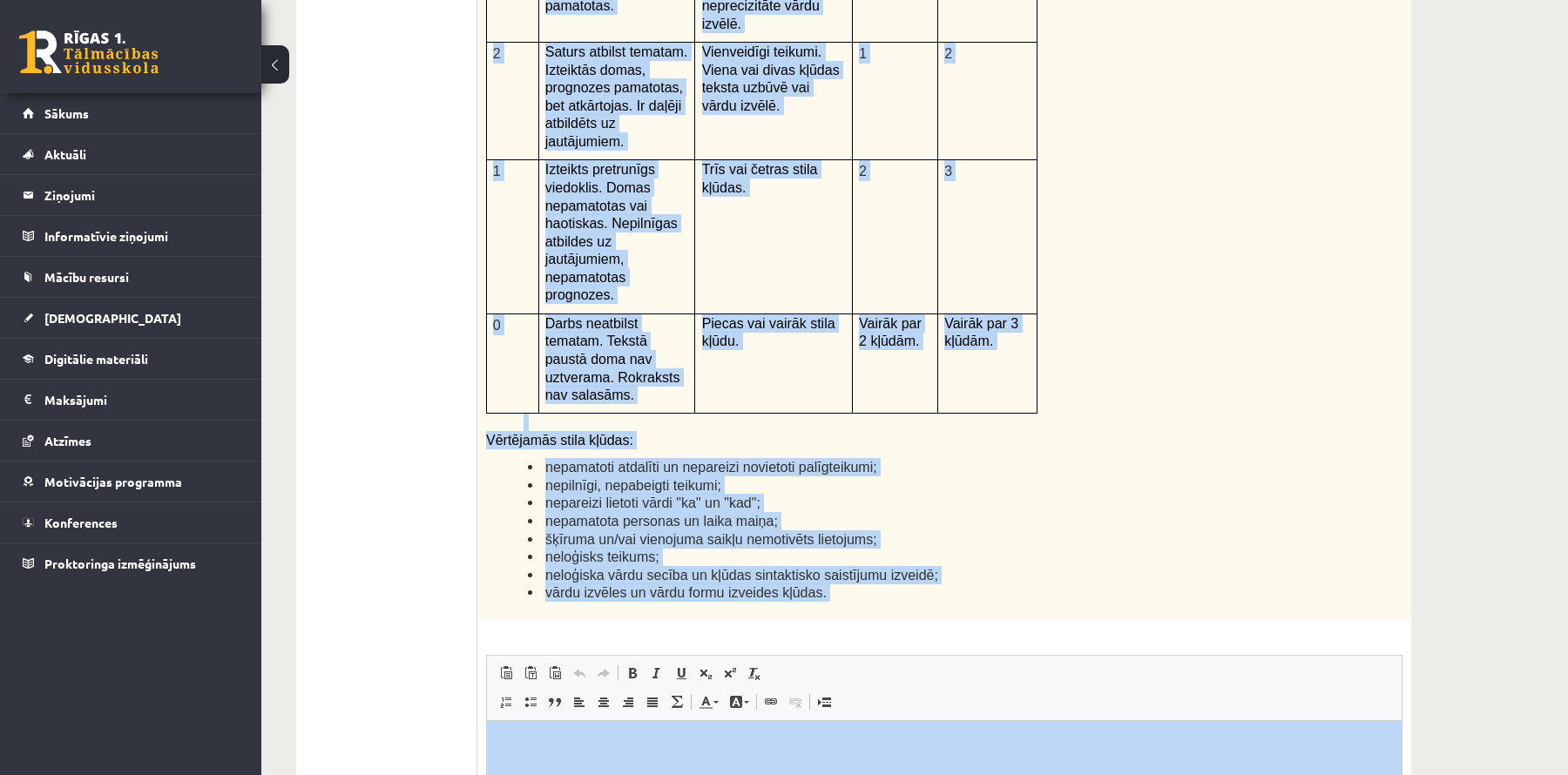
scroll to position [4117, 0]
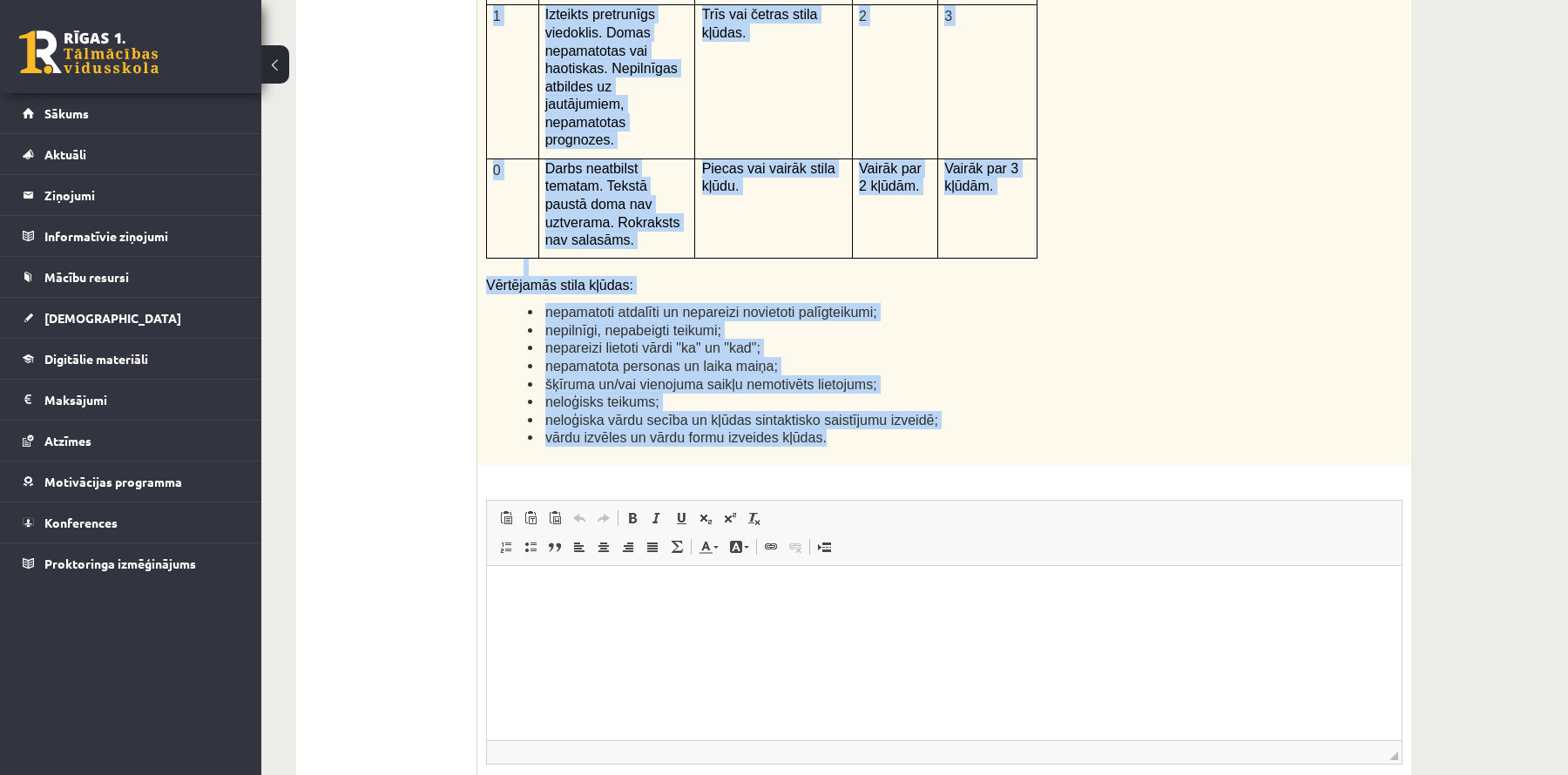
drag, startPoint x: 487, startPoint y: 264, endPoint x: 970, endPoint y: 406, distance: 503.4
click at [970, 406] on div "Kā doto citātu var attiecināt uz Tavu dzīvi? Uzraksti savu atbildi, nosaucot un…" at bounding box center [945, 12] width 934 height 905
copy div "Kā doto citātu var attiecināt uz Tavu dzīvi? Uzraksti savu atbildi, nosaucot un…"
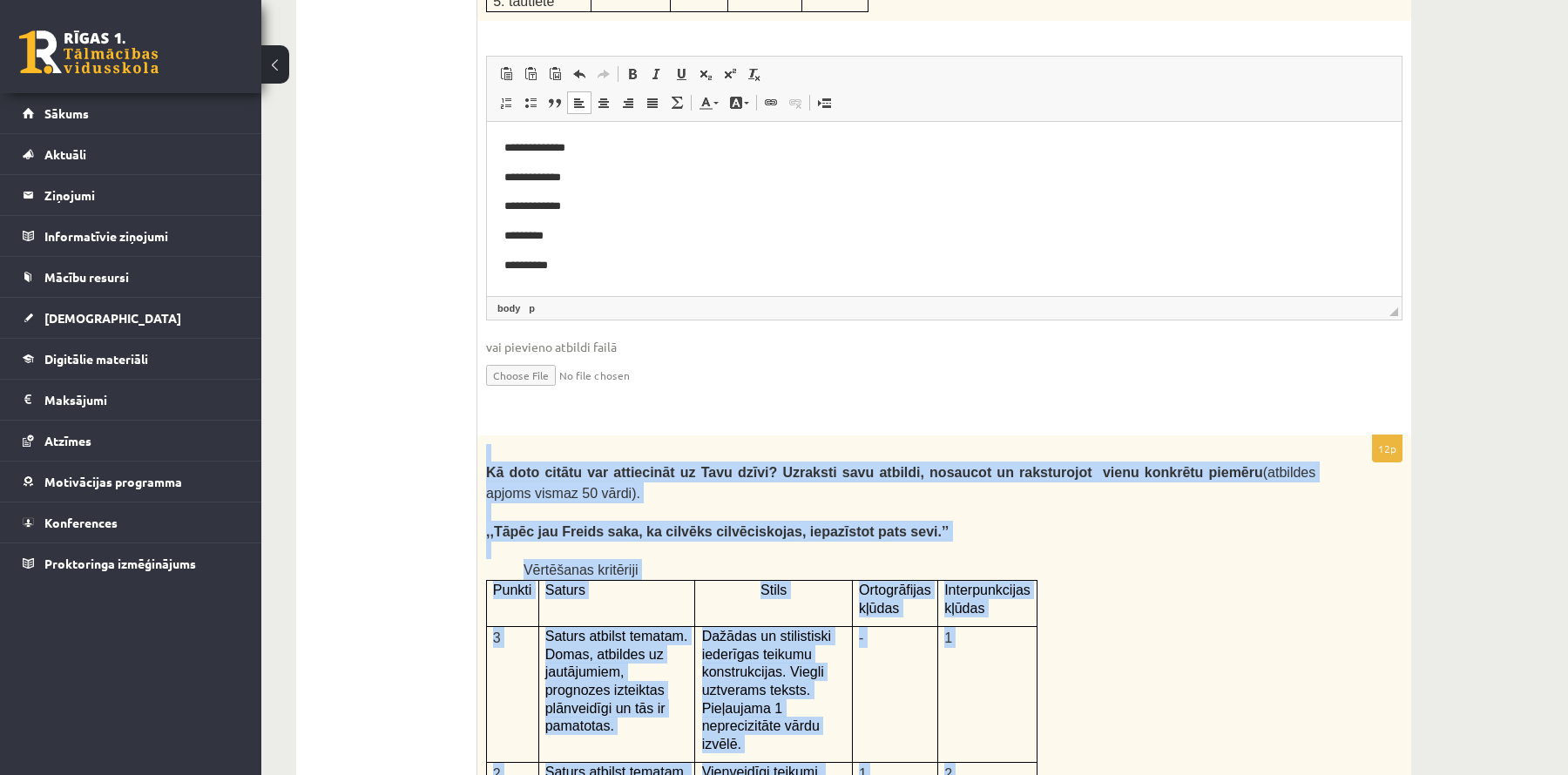
scroll to position [3250, 0]
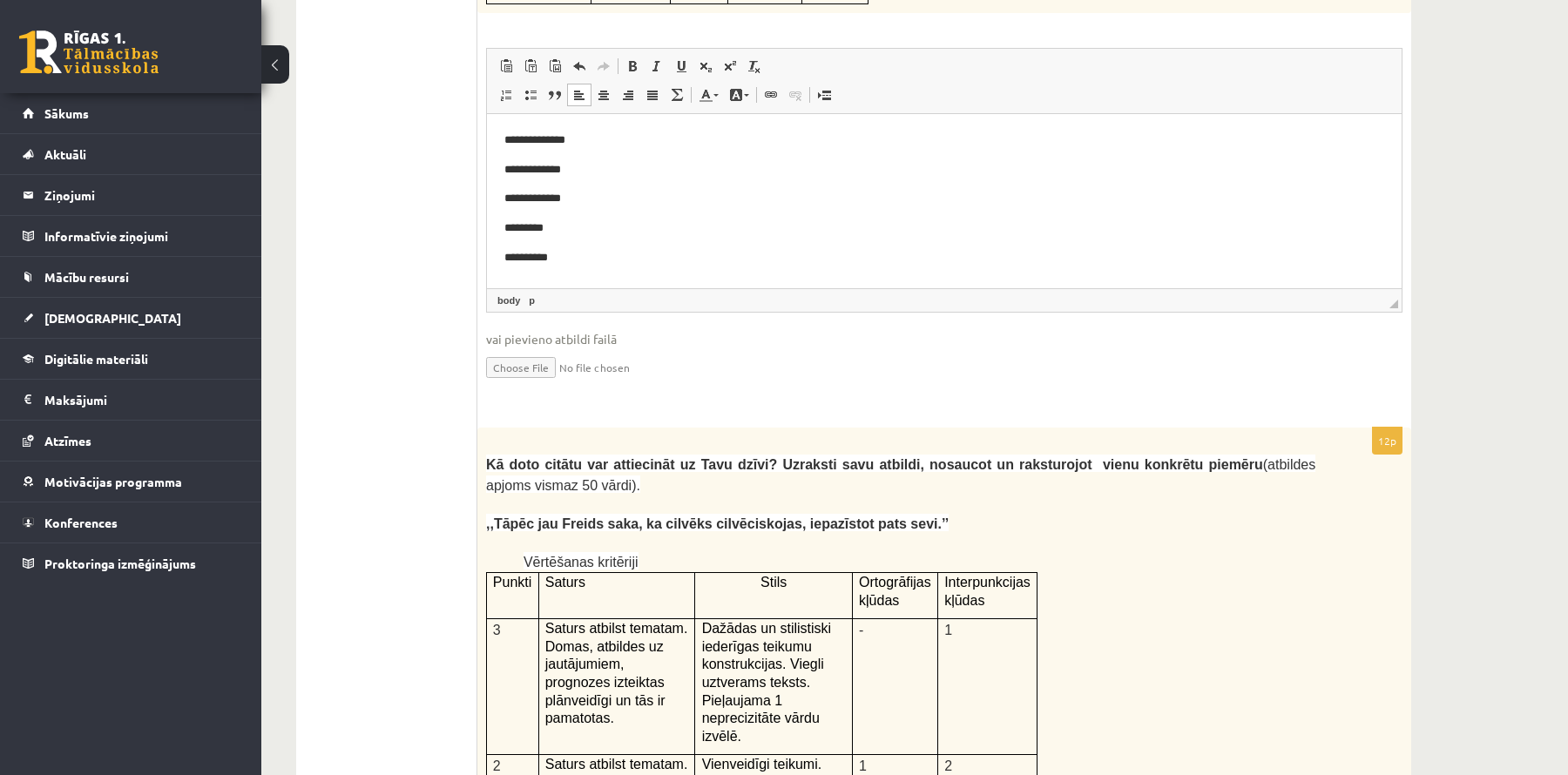
click at [458, 388] on ul "1. uzdevums 2. uzdevums 3. uzdevums" at bounding box center [360, 202] width 235 height 5774
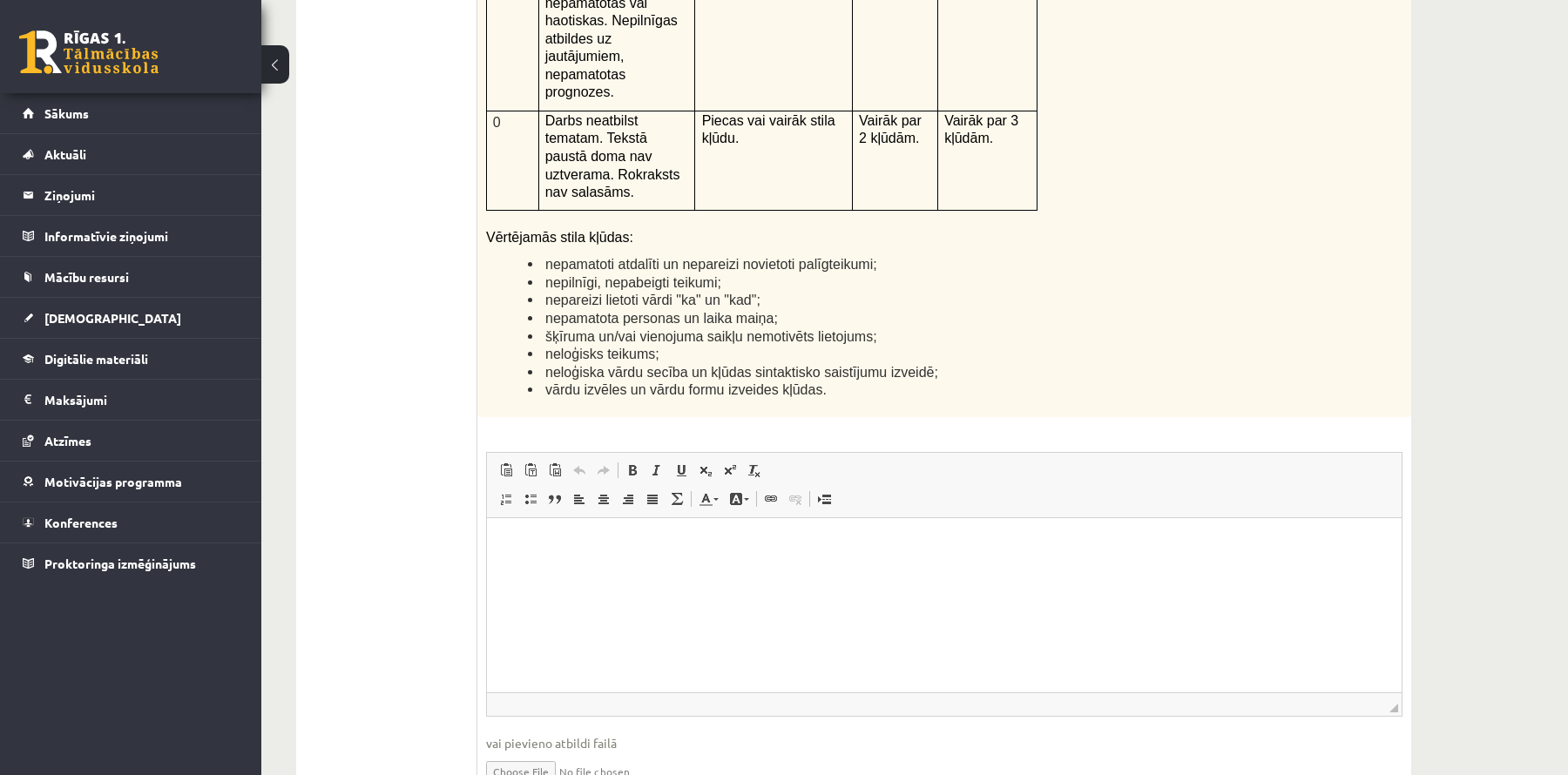
scroll to position [4171, 0]
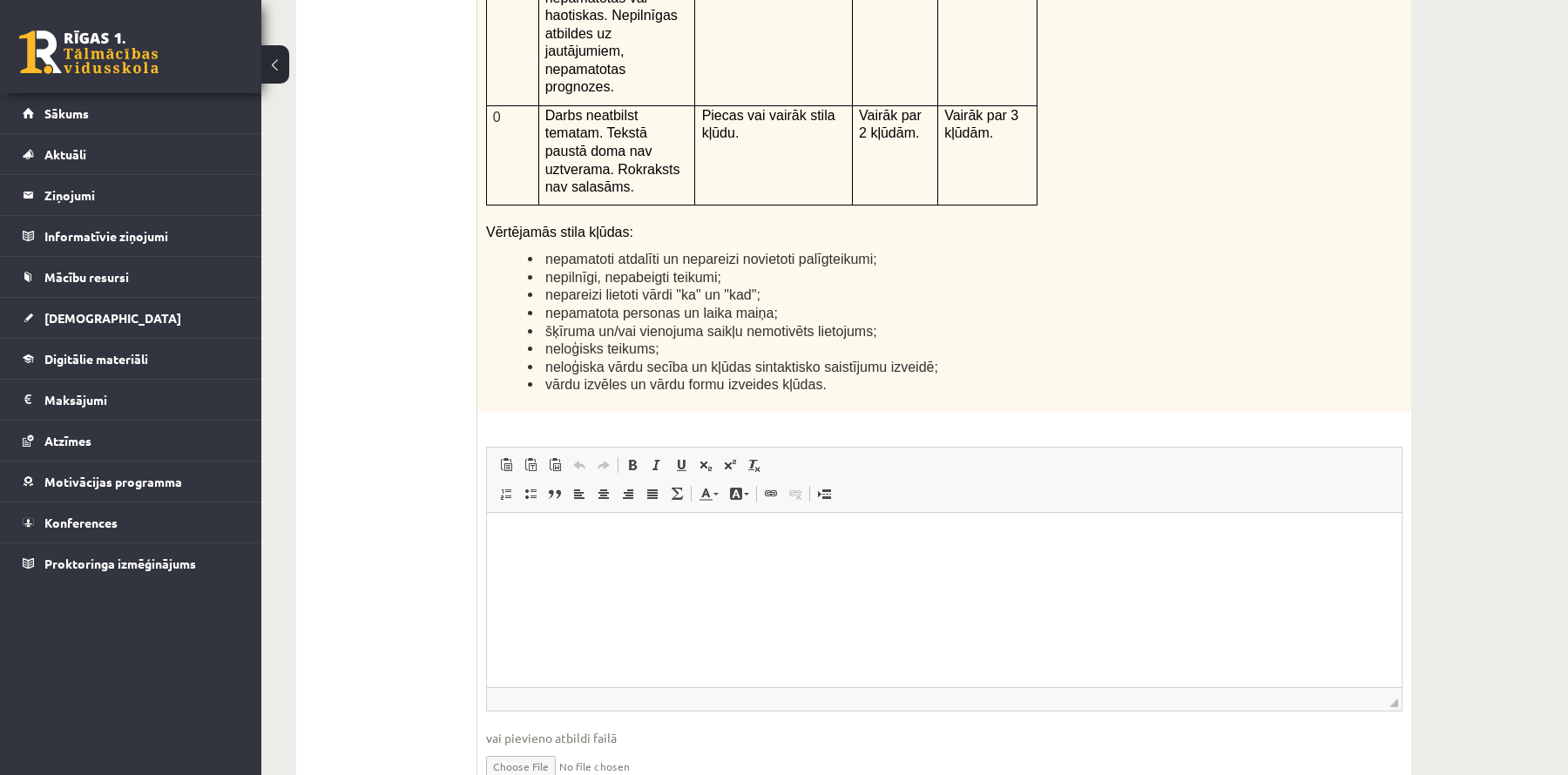
drag, startPoint x: 558, startPoint y: 597, endPoint x: 523, endPoint y: 584, distance: 37.3
click at [523, 565] on html at bounding box center [944, 538] width 915 height 53
click at [593, 565] on html at bounding box center [944, 538] width 915 height 53
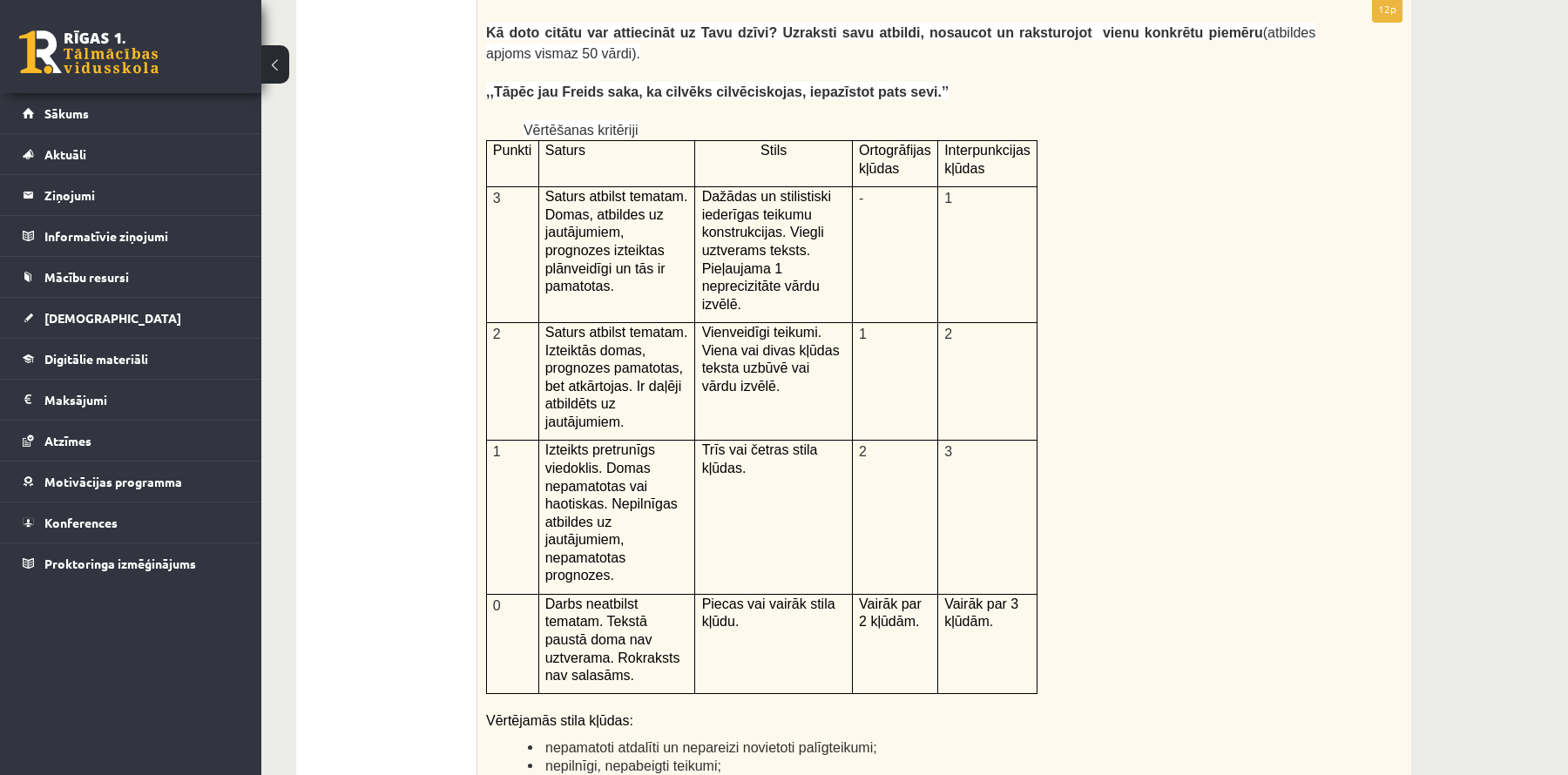
scroll to position [3728, 0]
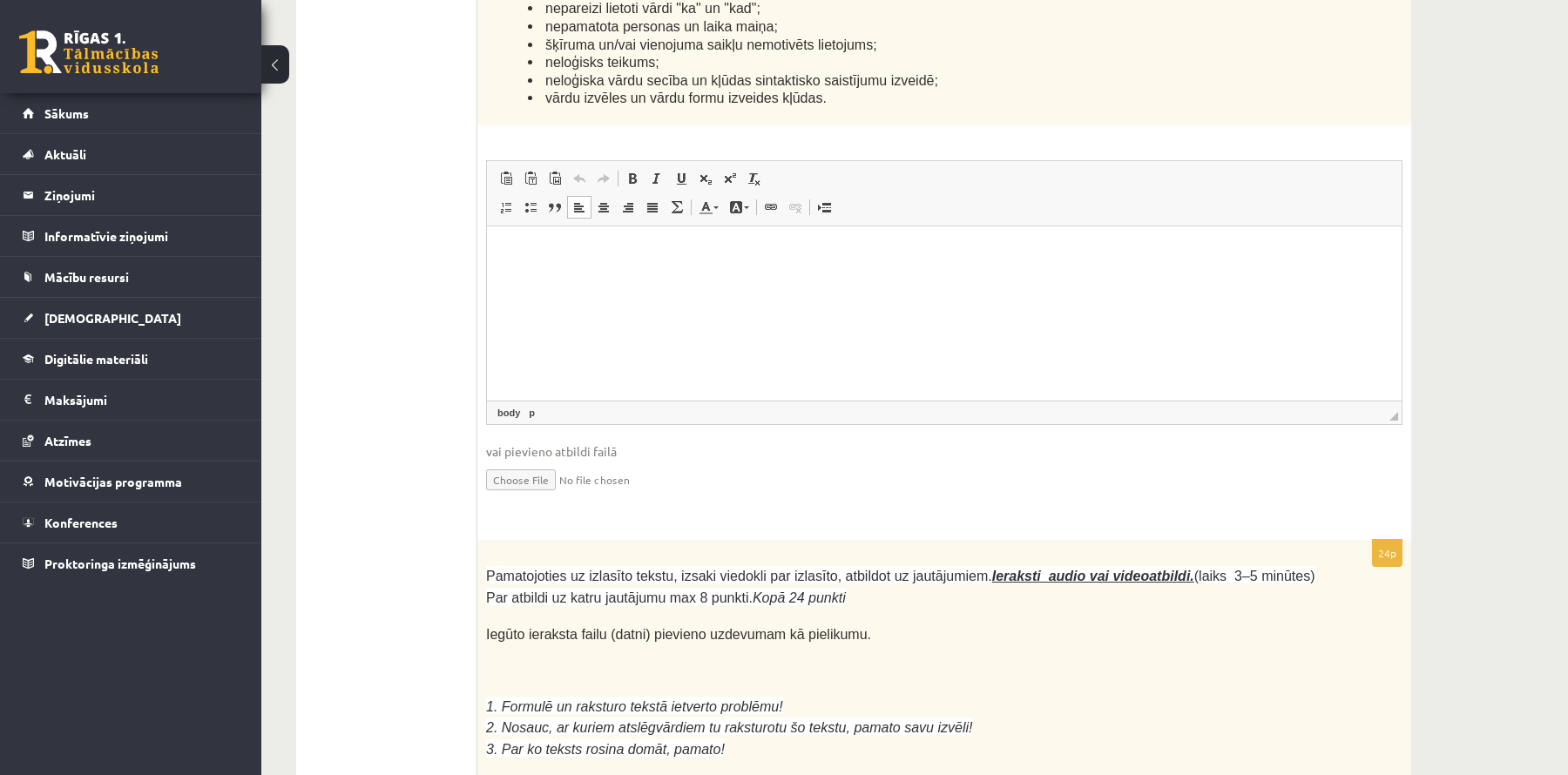
scroll to position [4460, 0]
click at [782, 276] on html at bounding box center [944, 248] width 915 height 53
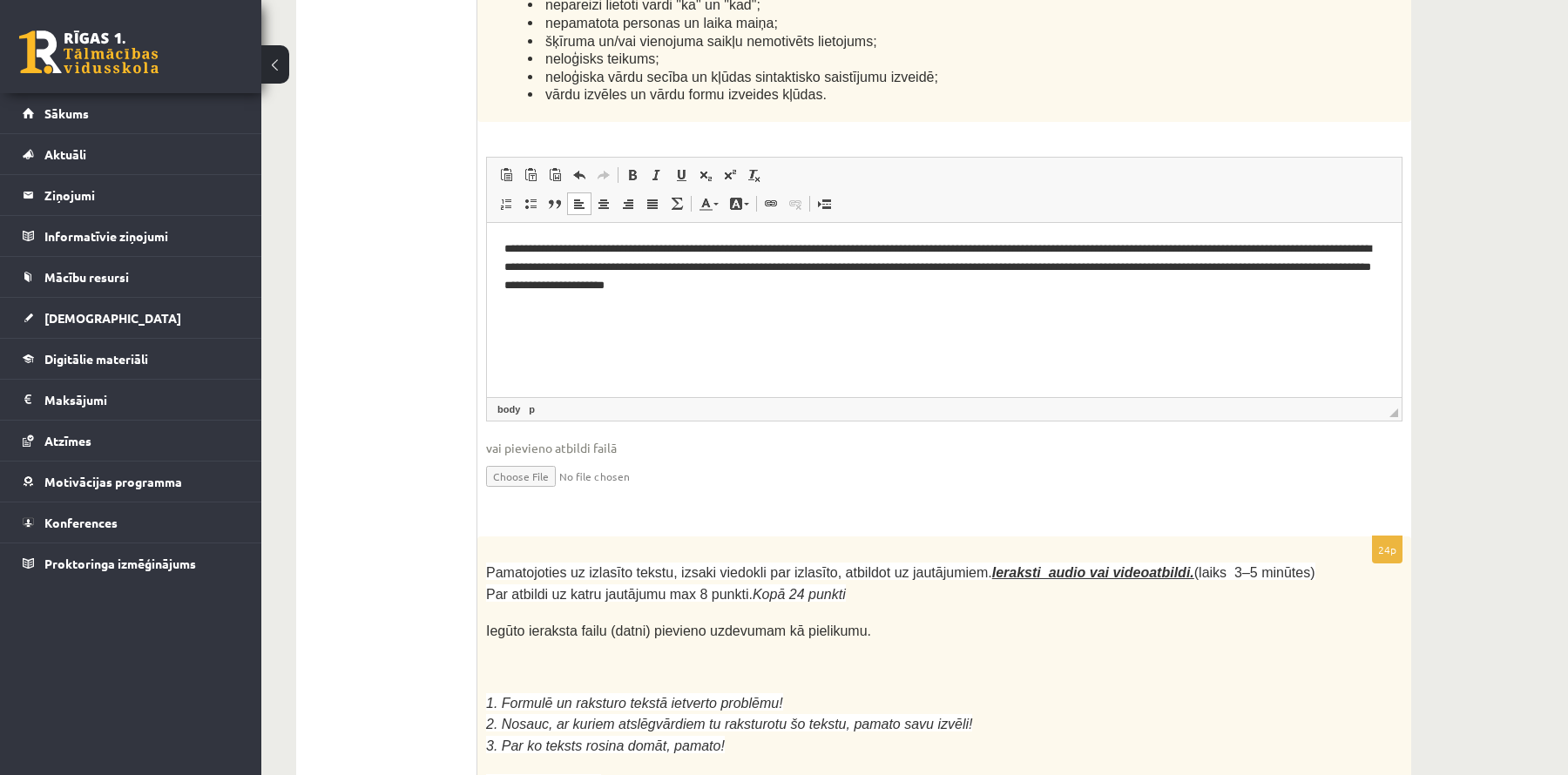
click at [508, 242] on p "**********" at bounding box center [945, 266] width 883 height 54
click at [500, 243] on html "**********" at bounding box center [944, 266] width 915 height 89
click at [652, 249] on p "**********" at bounding box center [945, 266] width 883 height 54
click at [649, 249] on p "**********" at bounding box center [945, 266] width 883 height 54
click at [1249, 247] on p "**********" at bounding box center [945, 266] width 883 height 54
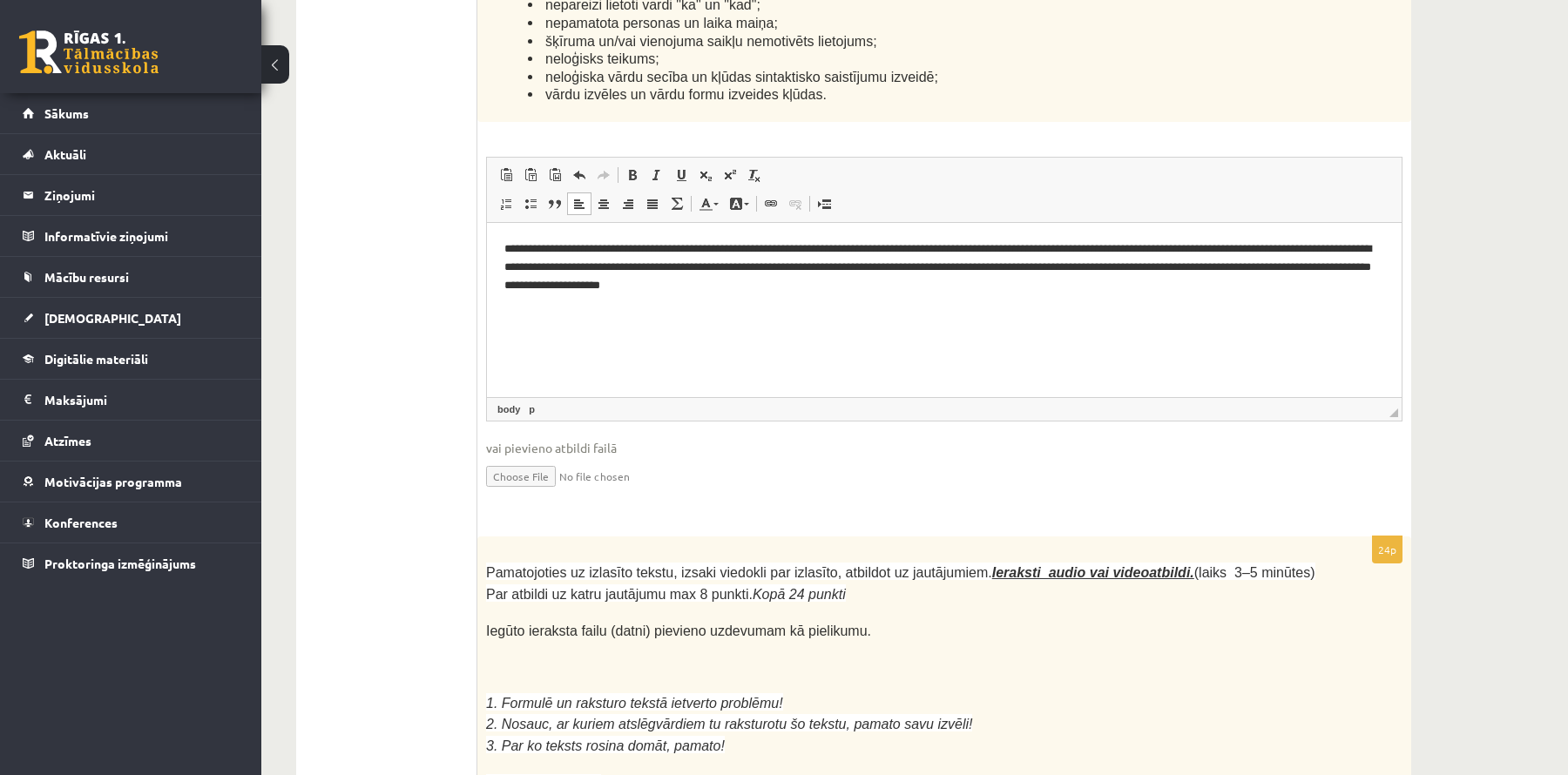
click at [595, 267] on p "**********" at bounding box center [945, 266] width 883 height 54
click at [1031, 264] on p "**********" at bounding box center [945, 266] width 883 height 54
click at [1027, 261] on p "**********" at bounding box center [945, 266] width 883 height 54
click at [1026, 263] on p "**********" at bounding box center [945, 266] width 883 height 54
click at [1024, 266] on p "**********" at bounding box center [945, 266] width 883 height 54
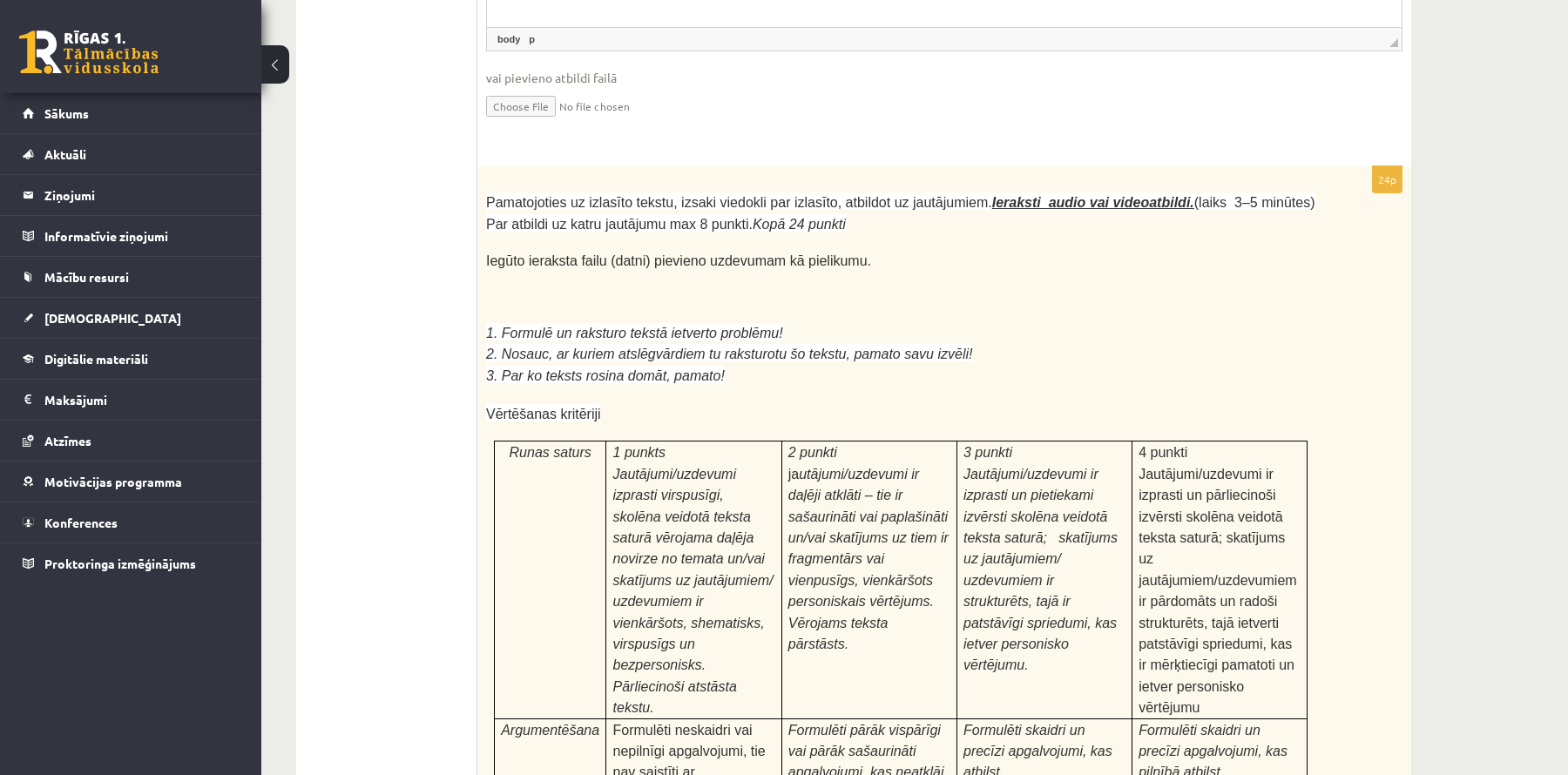
scroll to position [4839, 0]
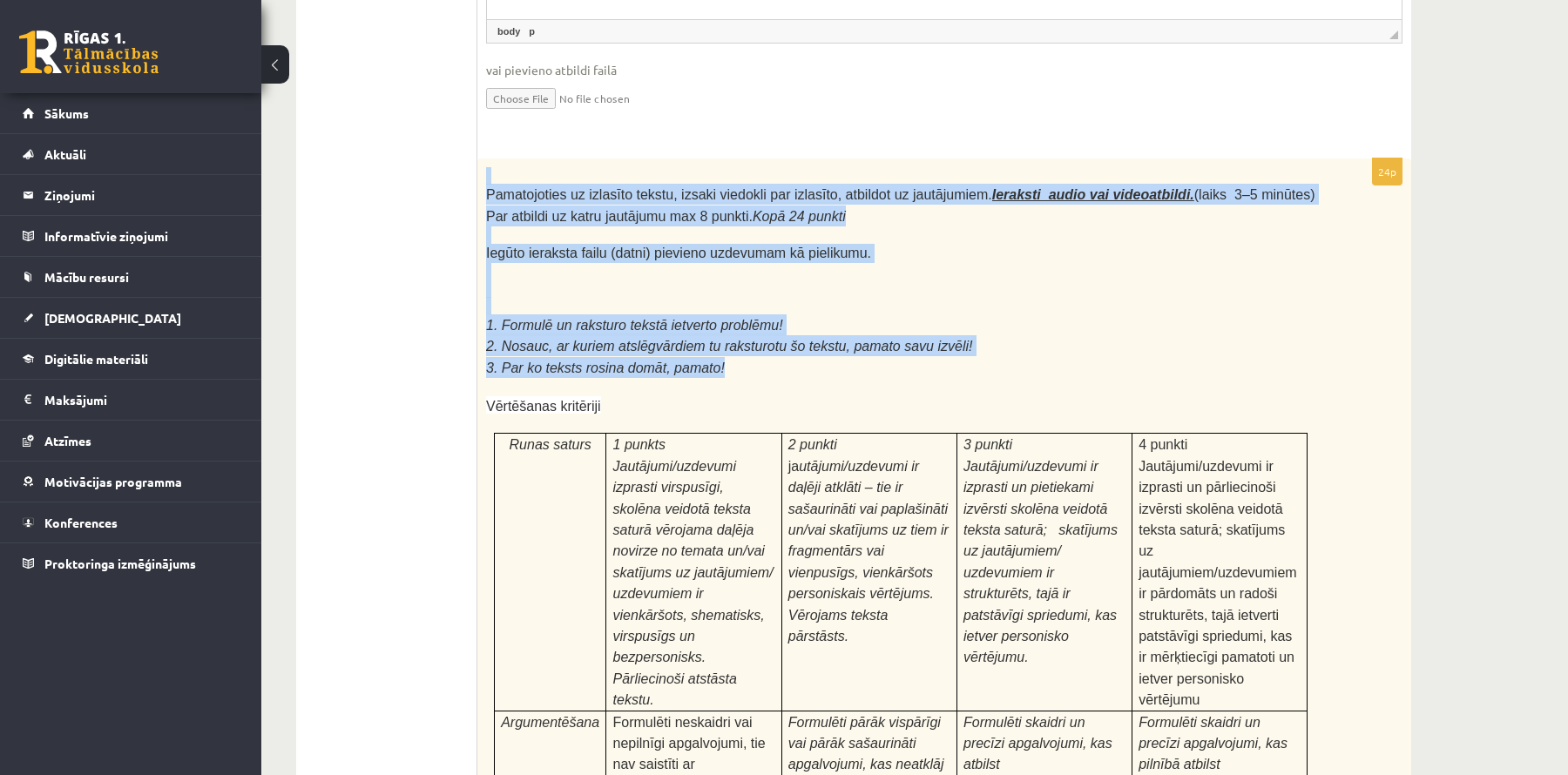
drag, startPoint x: 481, startPoint y: 151, endPoint x: 932, endPoint y: 323, distance: 482.7
click at [1027, 328] on div "Pamatojoties uz izlasīto tekstu, izsaki viedokli par izlasīto, atbildot uz jaut…" at bounding box center [945, 631] width 934 height 945
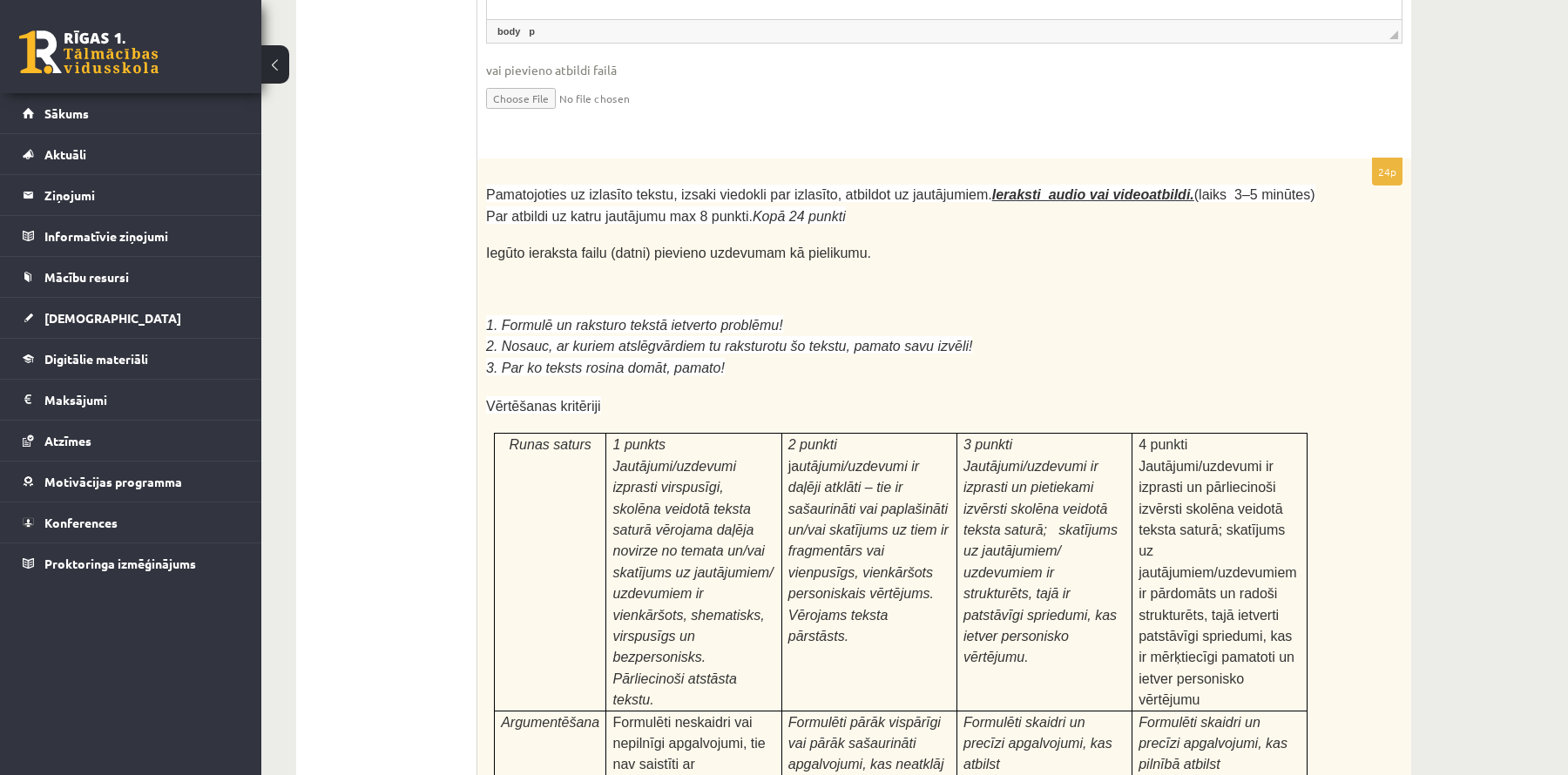
click at [679, 338] on span "2. Nosauc, ar kuriem atslēgvārdiem tu raksturotu šo tekstu, pamato savu izvēli!" at bounding box center [730, 346] width 487 height 15
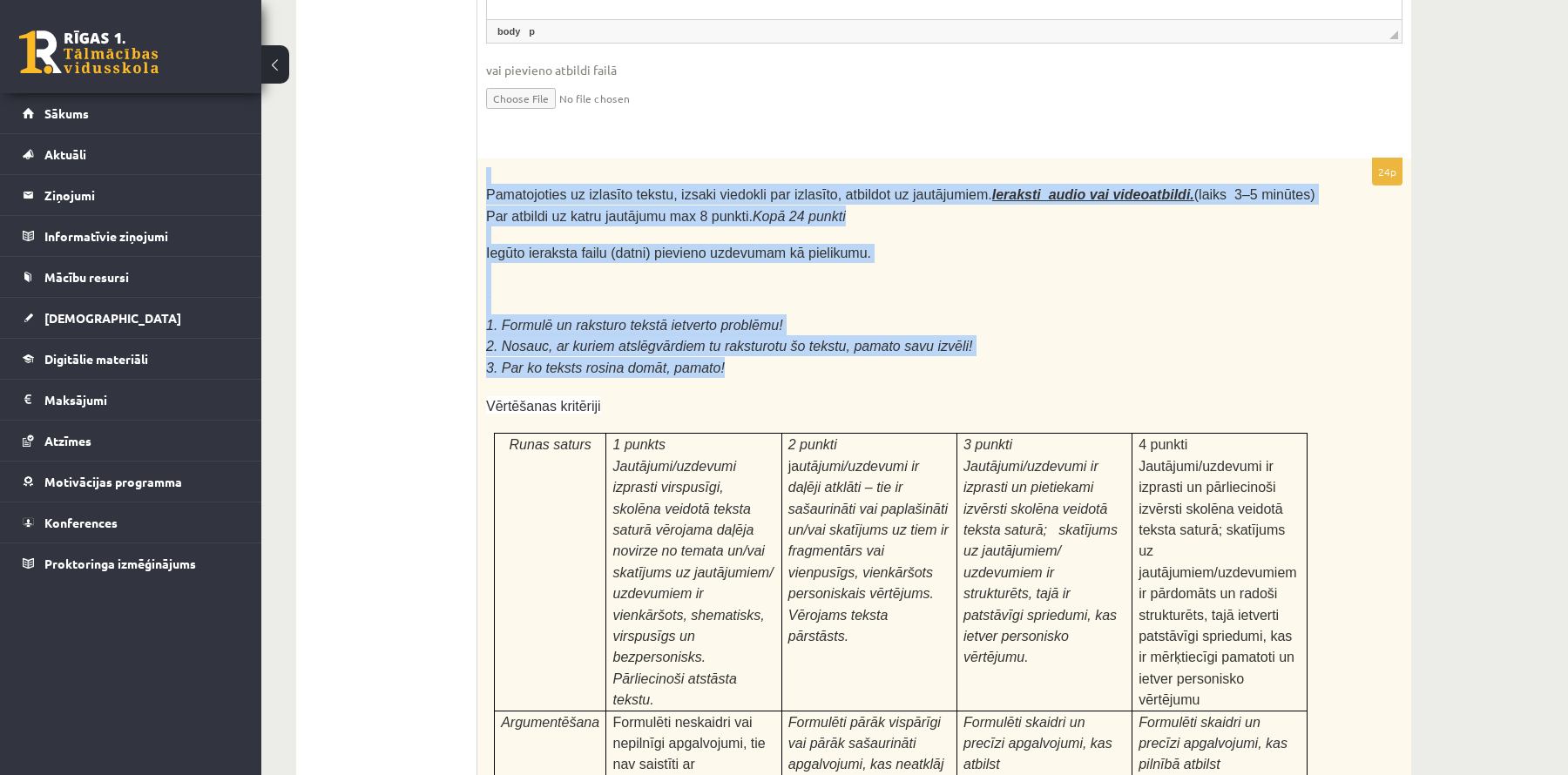
drag, startPoint x: 483, startPoint y: 152, endPoint x: 726, endPoint y: 316, distance: 293.2
click at [758, 333] on div "Pamatojoties uz izlasīto tekstu, izsaki viedokli par izlasīto, atbildot uz jaut…" at bounding box center [945, 631] width 934 height 945
copy div "Pamatojoties uz izlasīto tekstu, izsaki viedokli par izlasīto, atbildot uz jaut…"
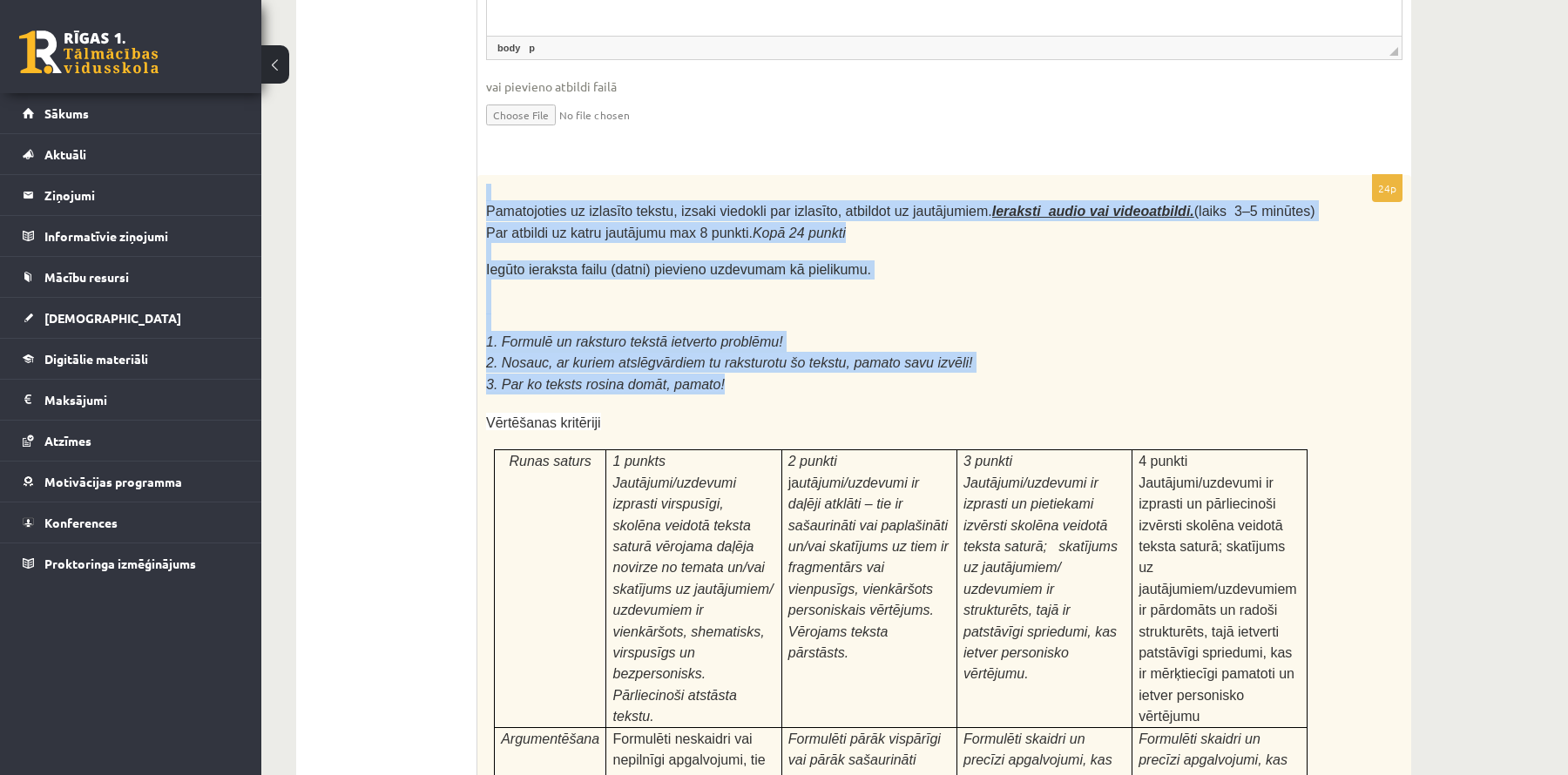
scroll to position [4821, 0]
click at [838, 176] on div "Pamatojoties uz izlasīto tekstu, izsaki viedokli par izlasīto, atbildot uz jaut…" at bounding box center [945, 648] width 934 height 945
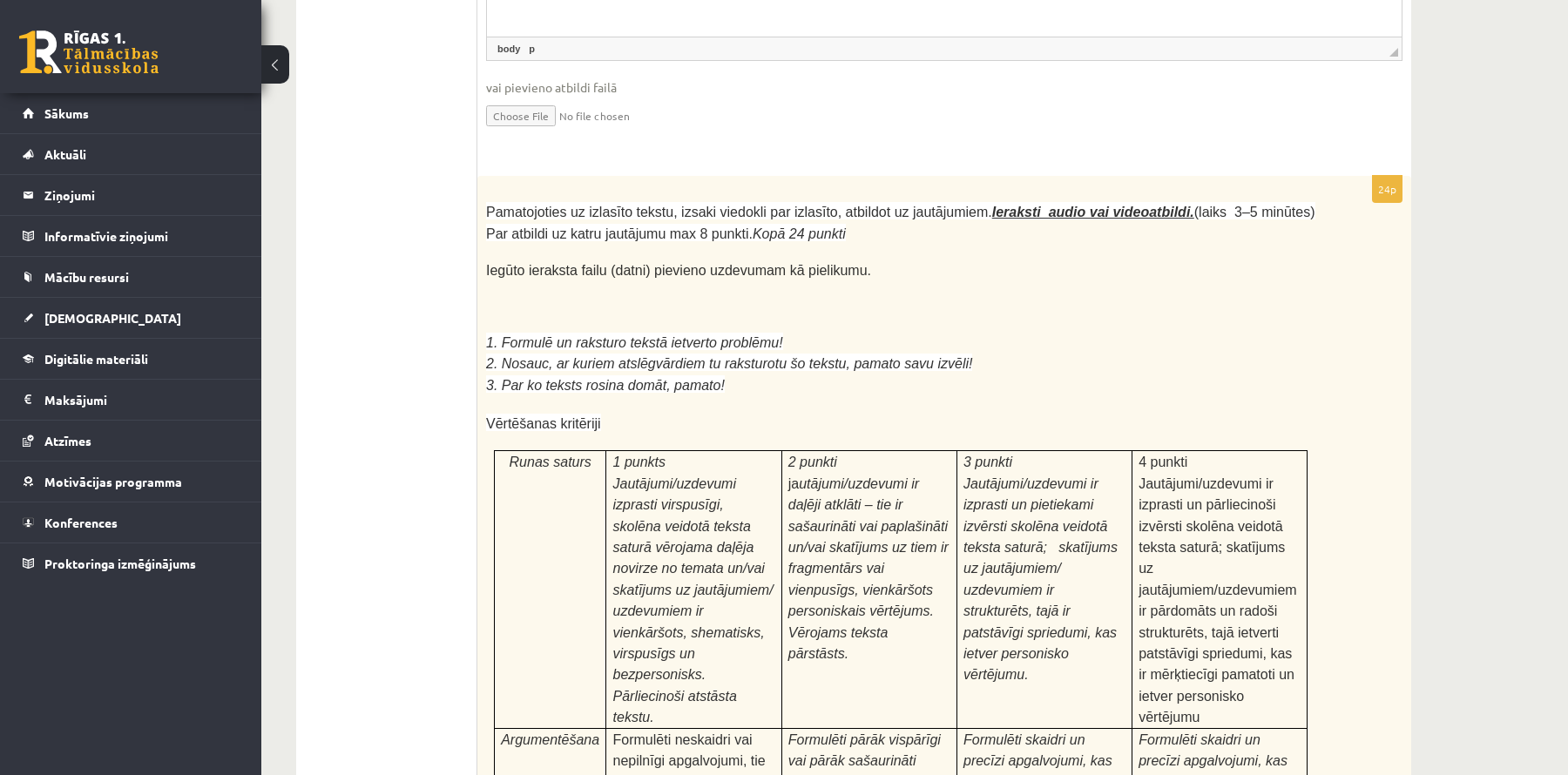
click at [854, 202] on p "Pamatojoties uz izlasīto tekstu, izsaki viedokli par izlasīto, atbildot uz jaut…" at bounding box center [901, 223] width 830 height 43
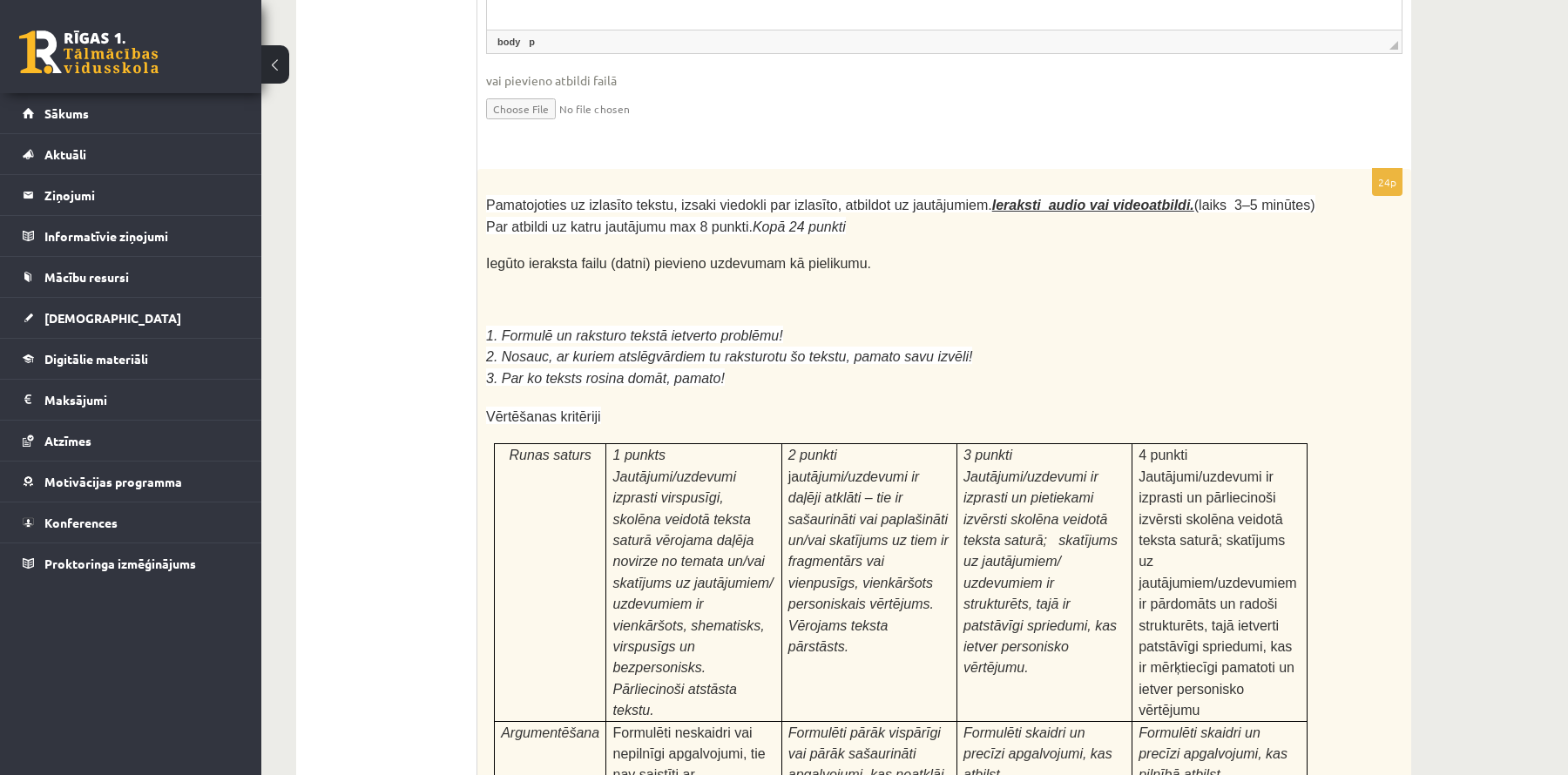
click at [154, 10] on div "0 Dāvanas 1756 mP 527 xp" at bounding box center [130, 46] width 262 height 93
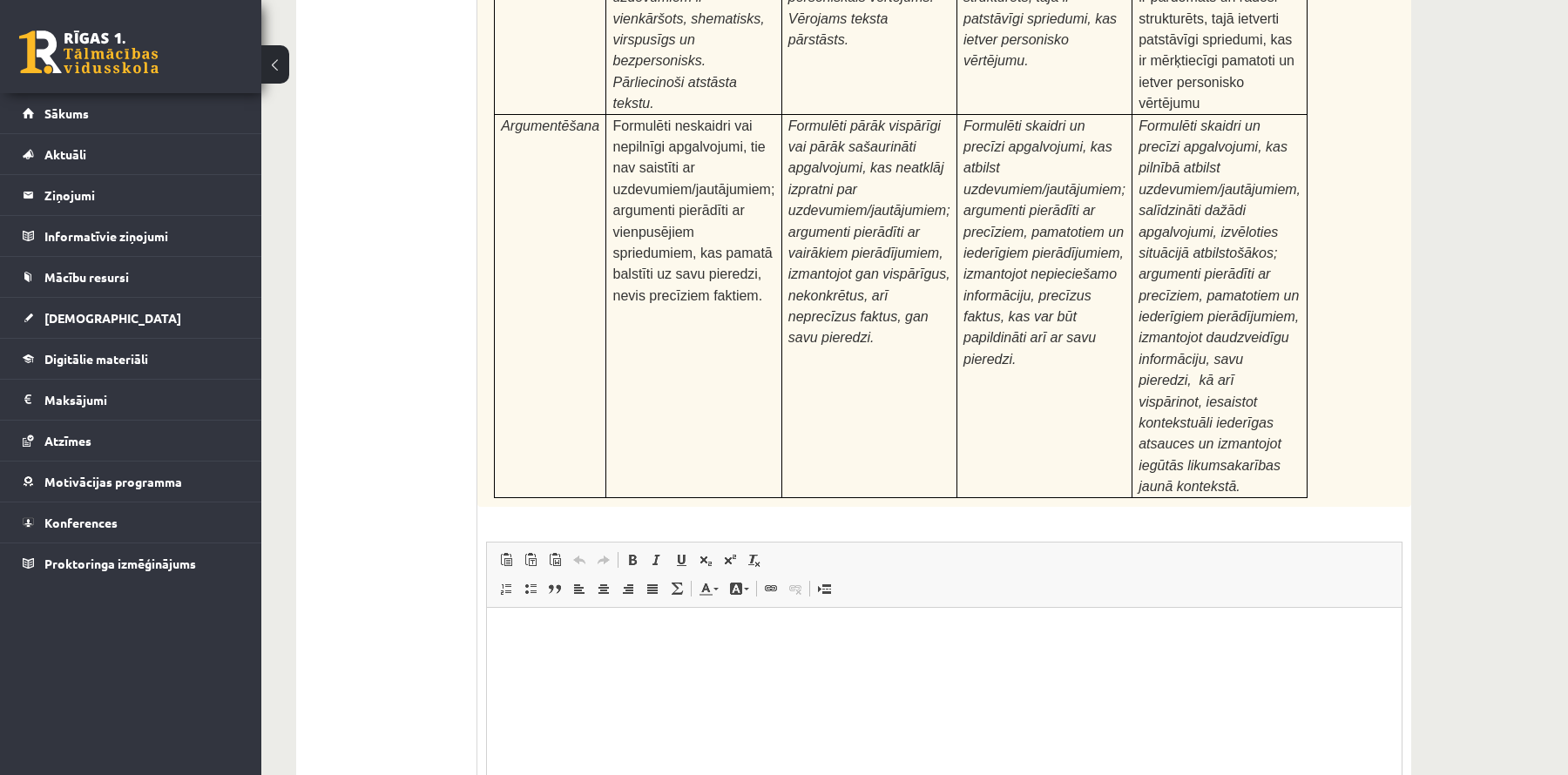
scroll to position [5543, 0]
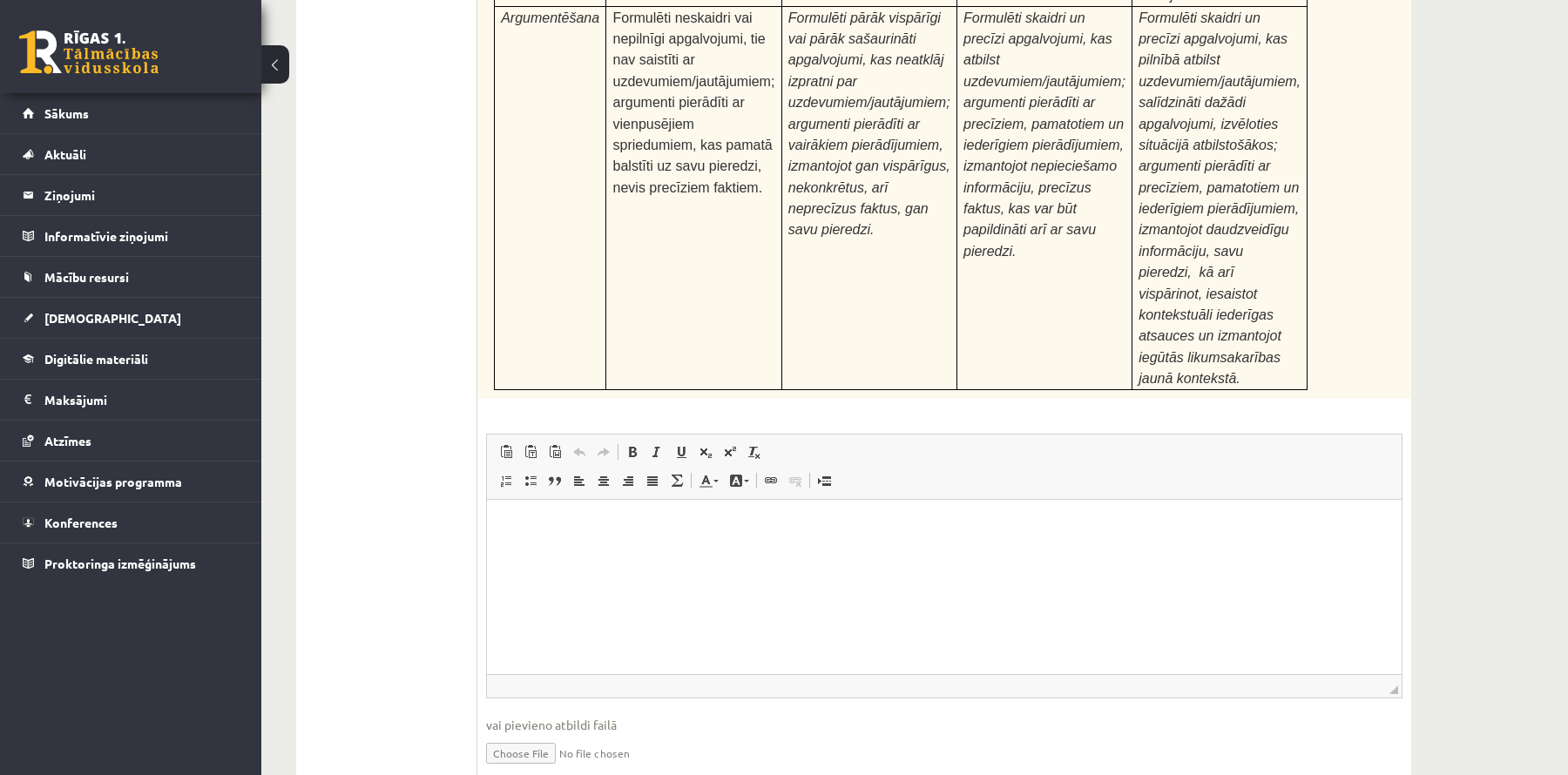
click at [525, 734] on input "file" at bounding box center [945, 752] width 917 height 36
click at [559, 734] on input "file" at bounding box center [945, 752] width 917 height 36
type input "**********"
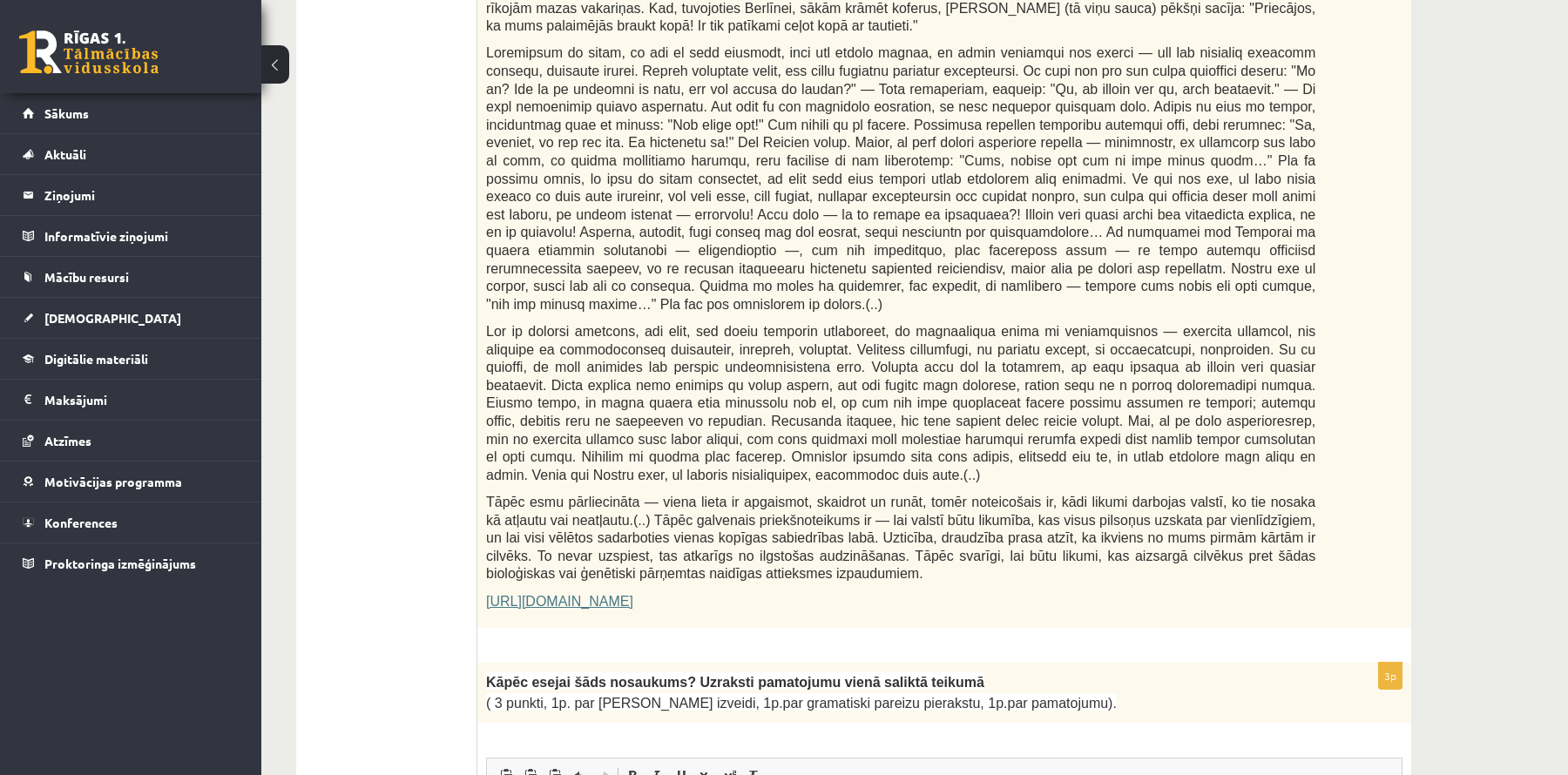
scroll to position [0, 0]
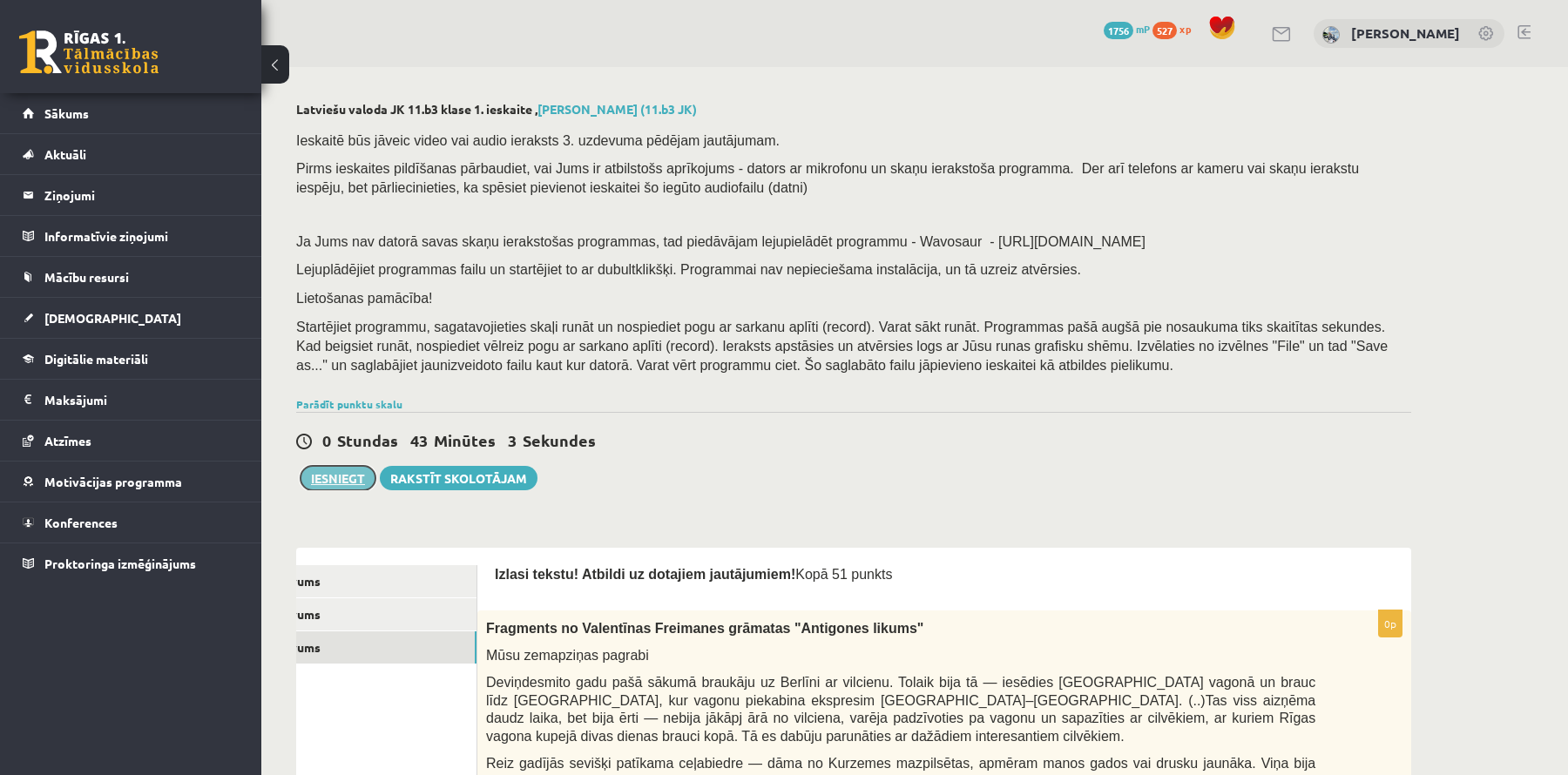
click at [337, 481] on button "Iesniegt" at bounding box center [338, 478] width 75 height 24
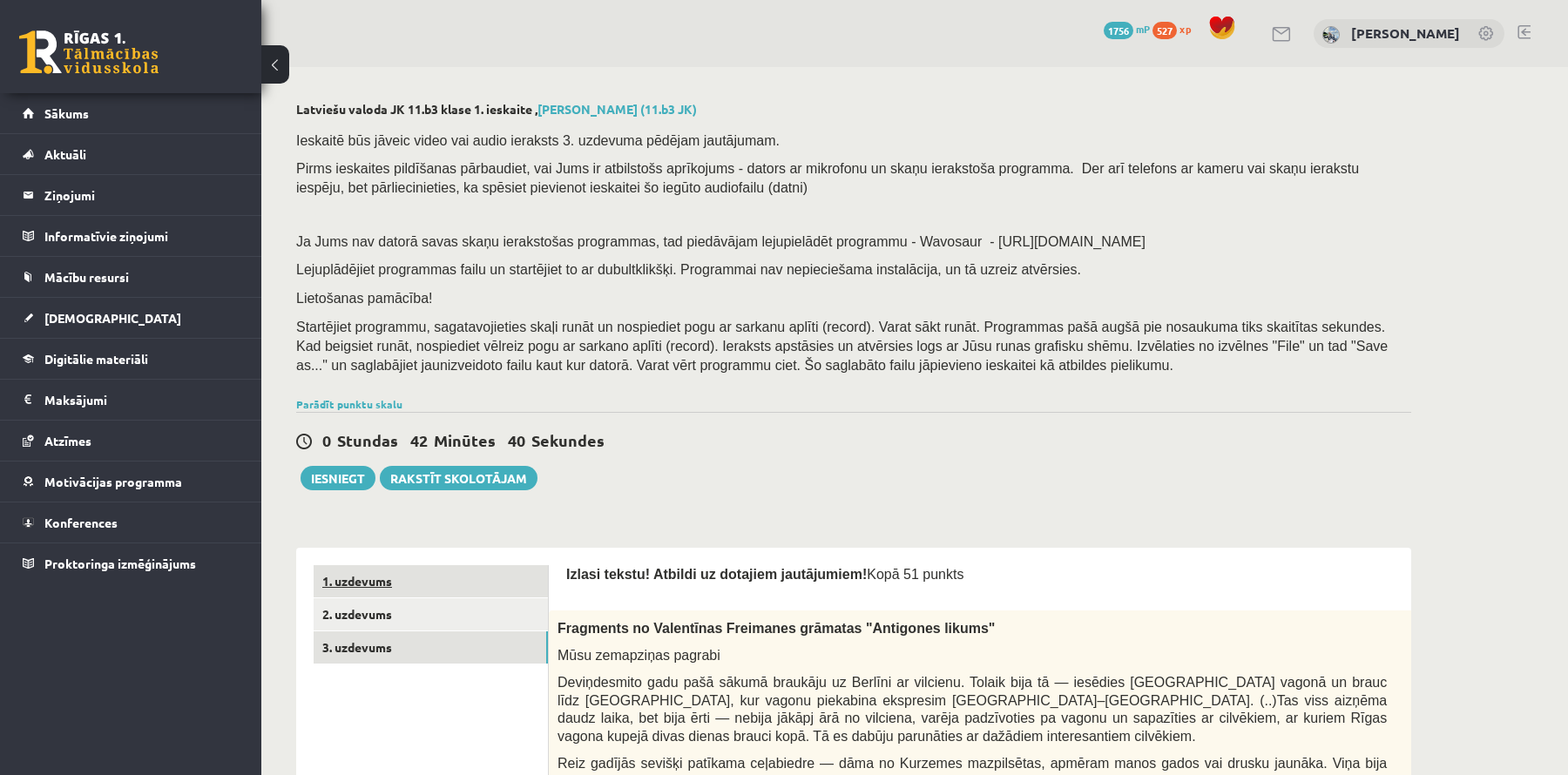
click at [405, 583] on link "1. uzdevums" at bounding box center [430, 581] width 234 height 32
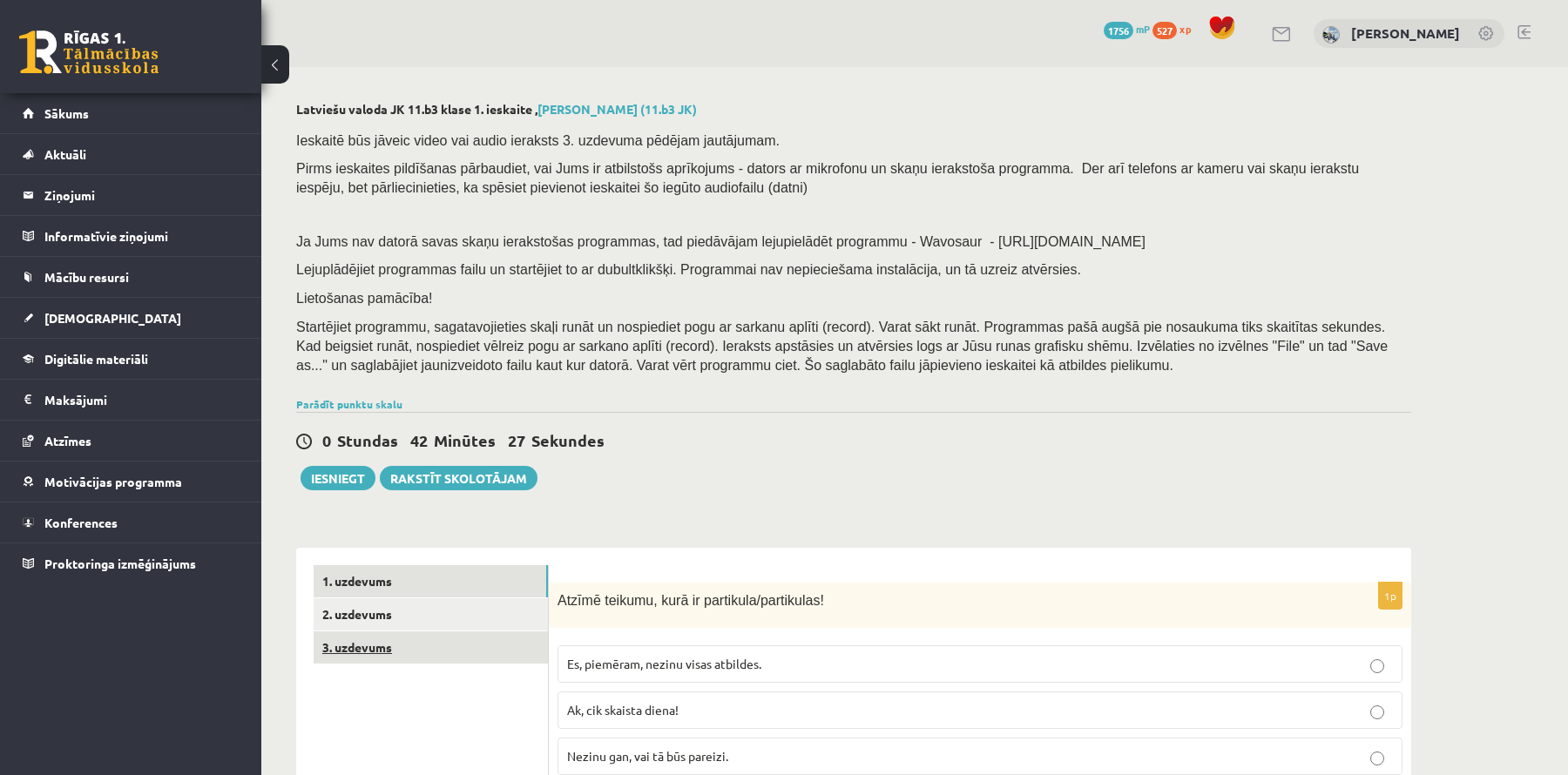
click at [457, 655] on link "3. uzdevums" at bounding box center [430, 647] width 234 height 32
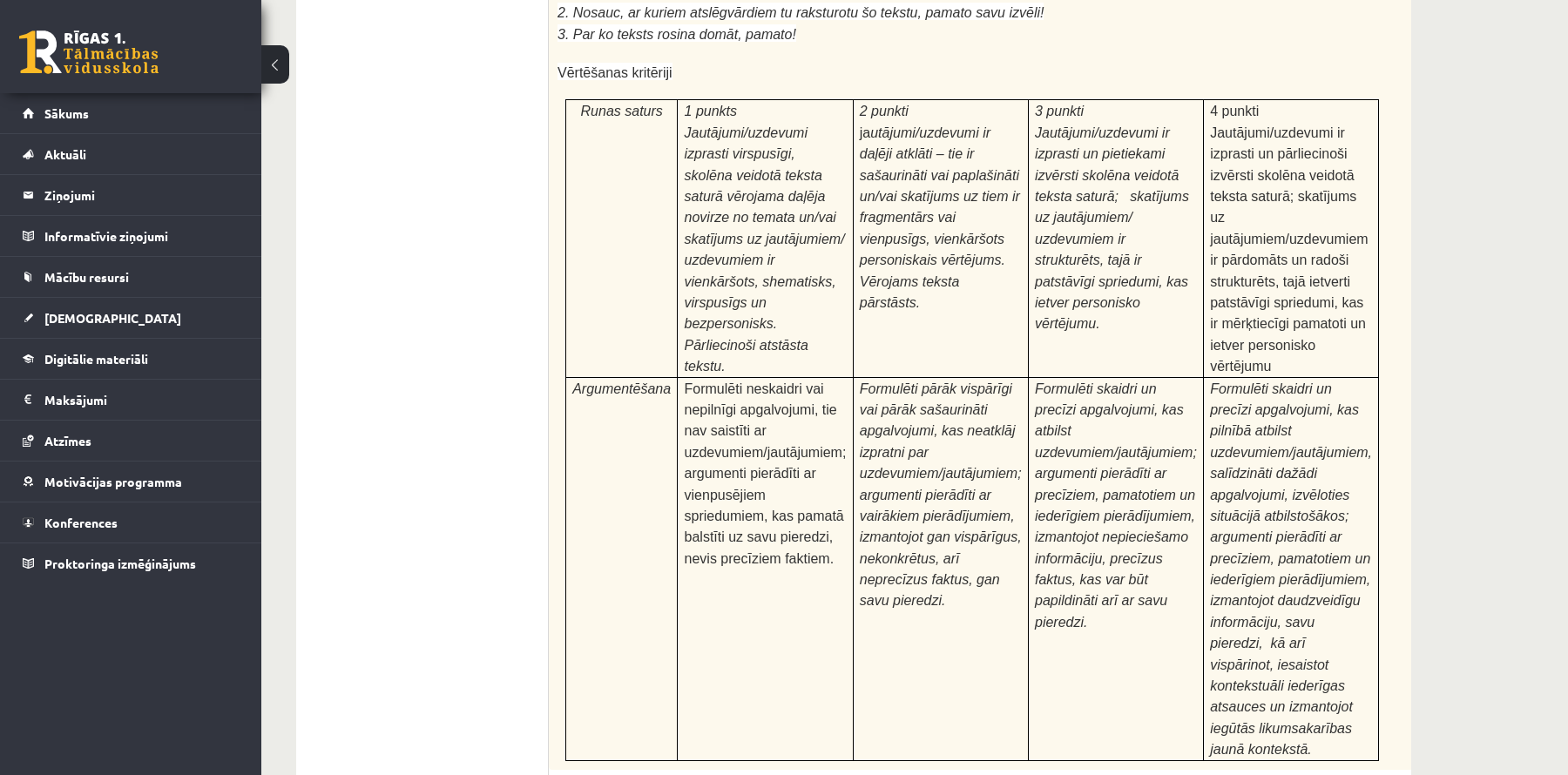
scroll to position [5562, 0]
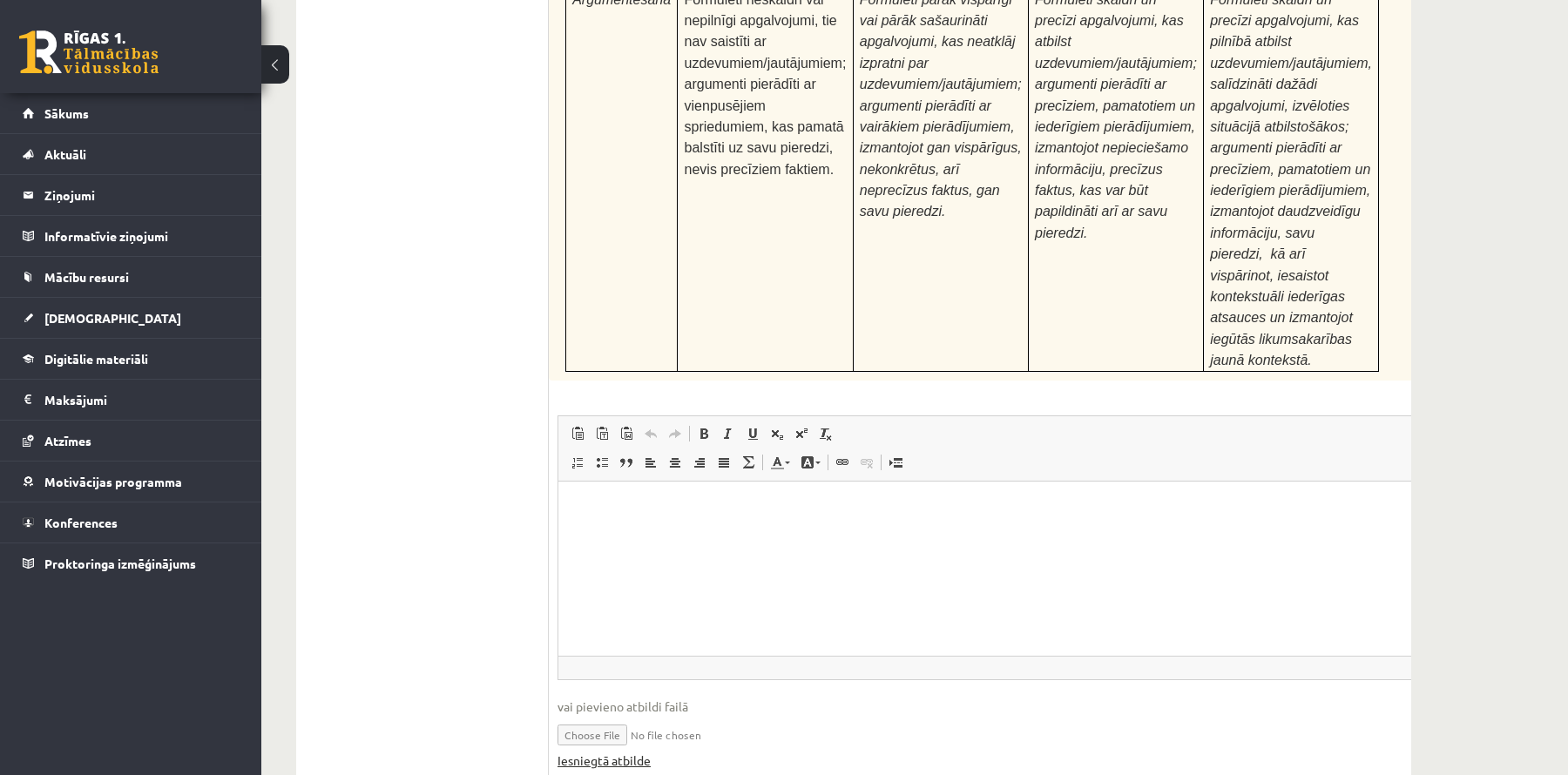
click at [620, 752] on link "Iesniegtā atbilde" at bounding box center [604, 761] width 93 height 18
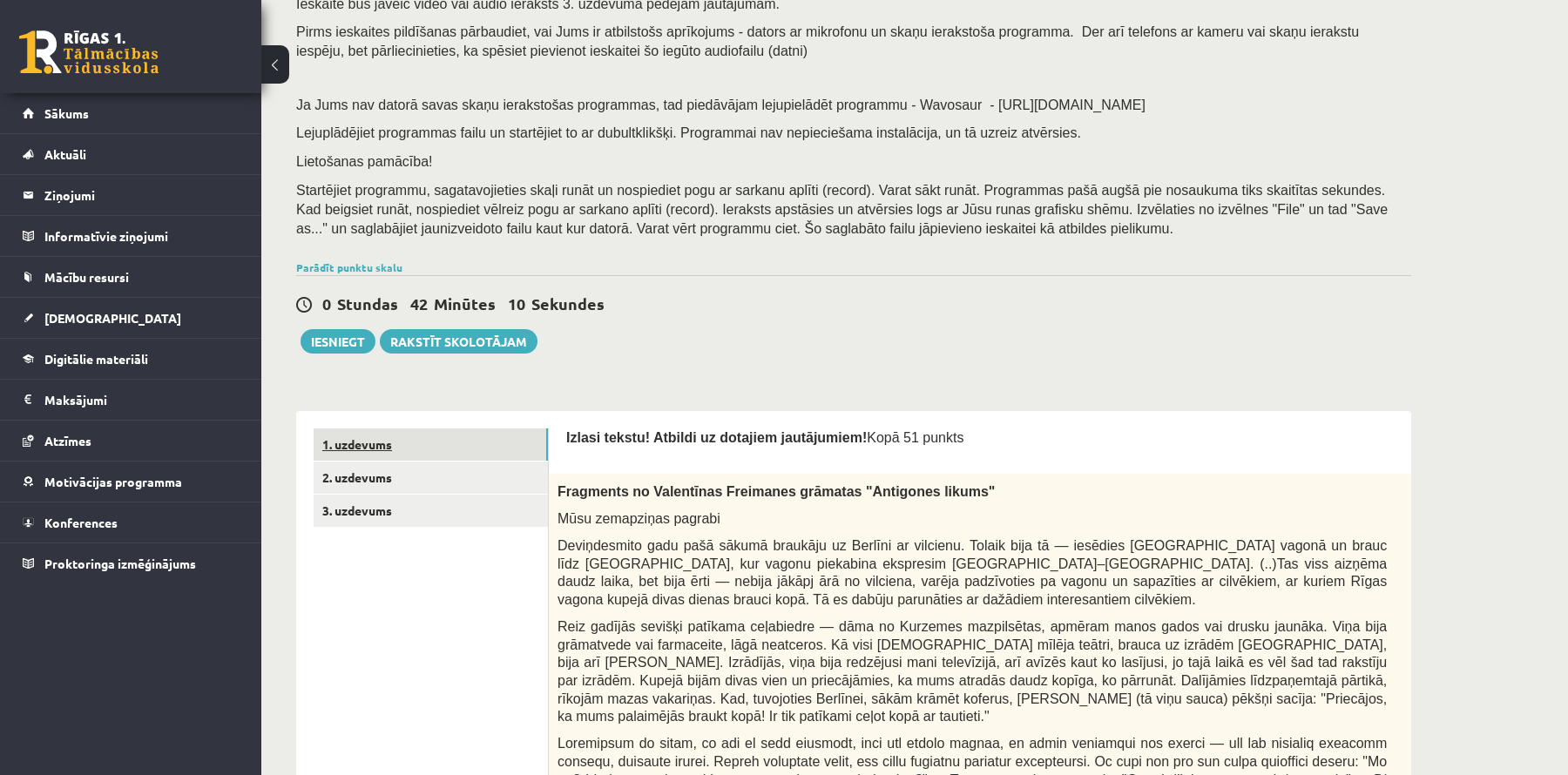
scroll to position [141, 0]
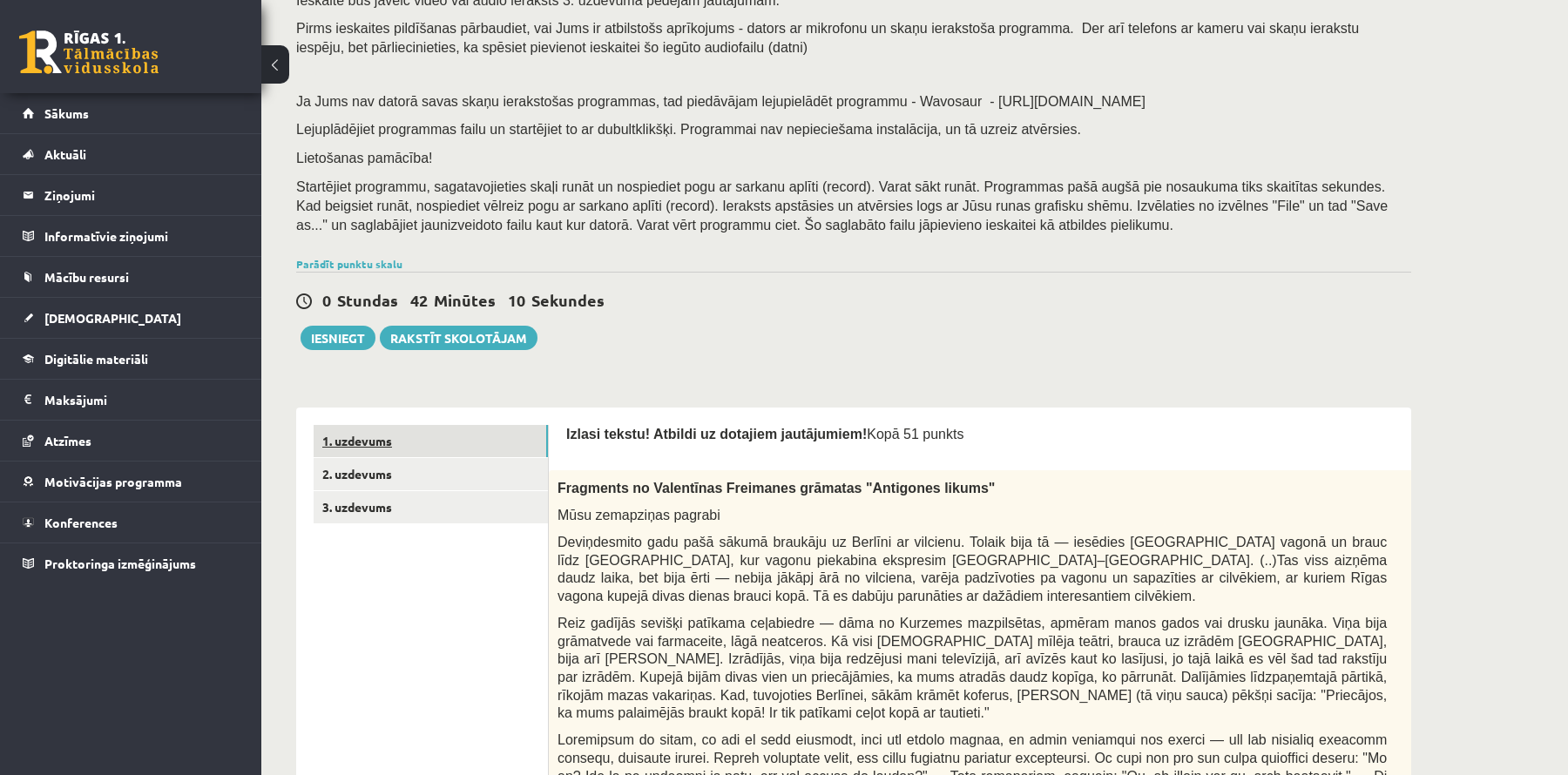
click at [389, 440] on link "1. uzdevums" at bounding box center [430, 441] width 234 height 32
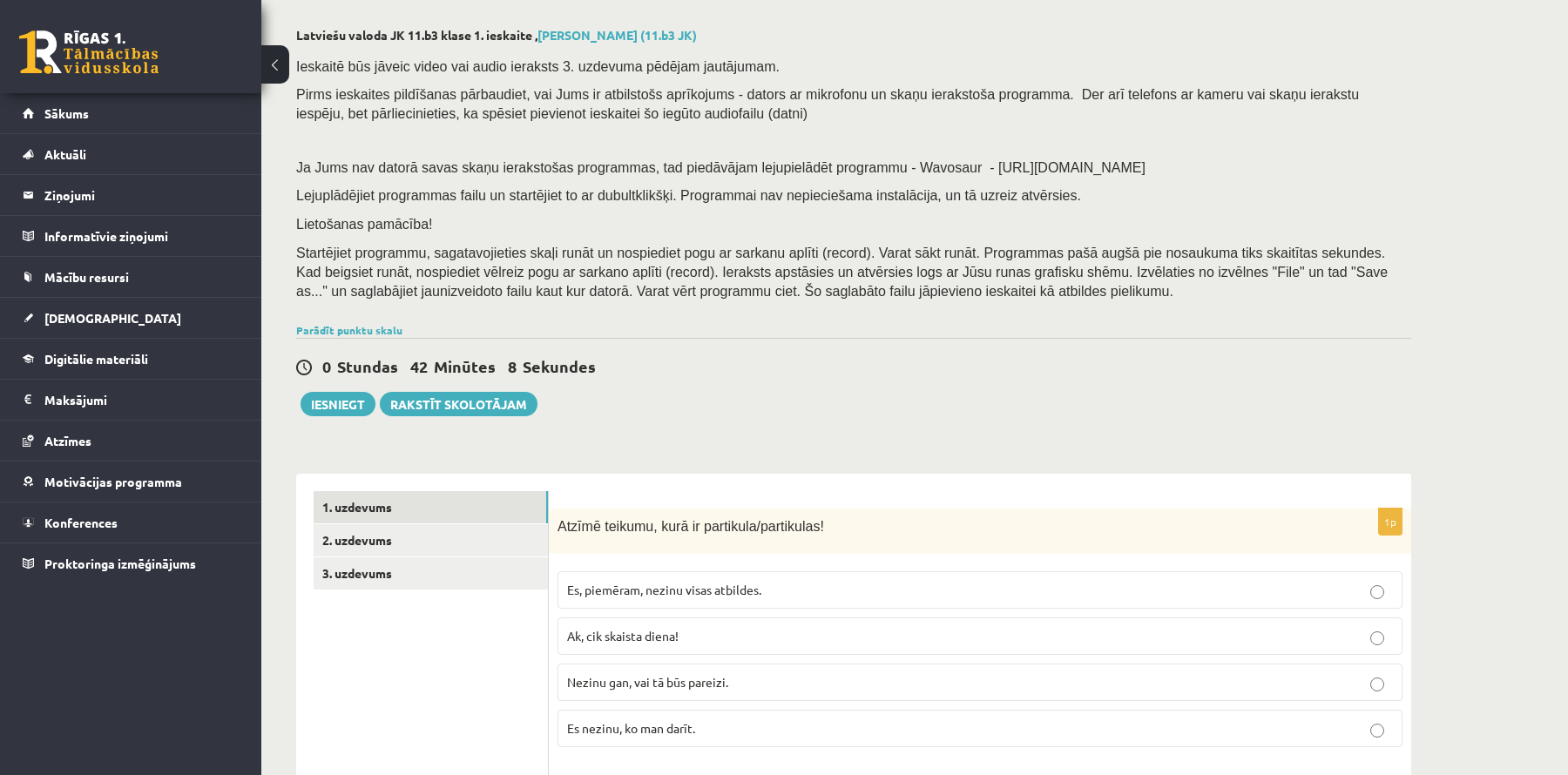
scroll to position [0, 0]
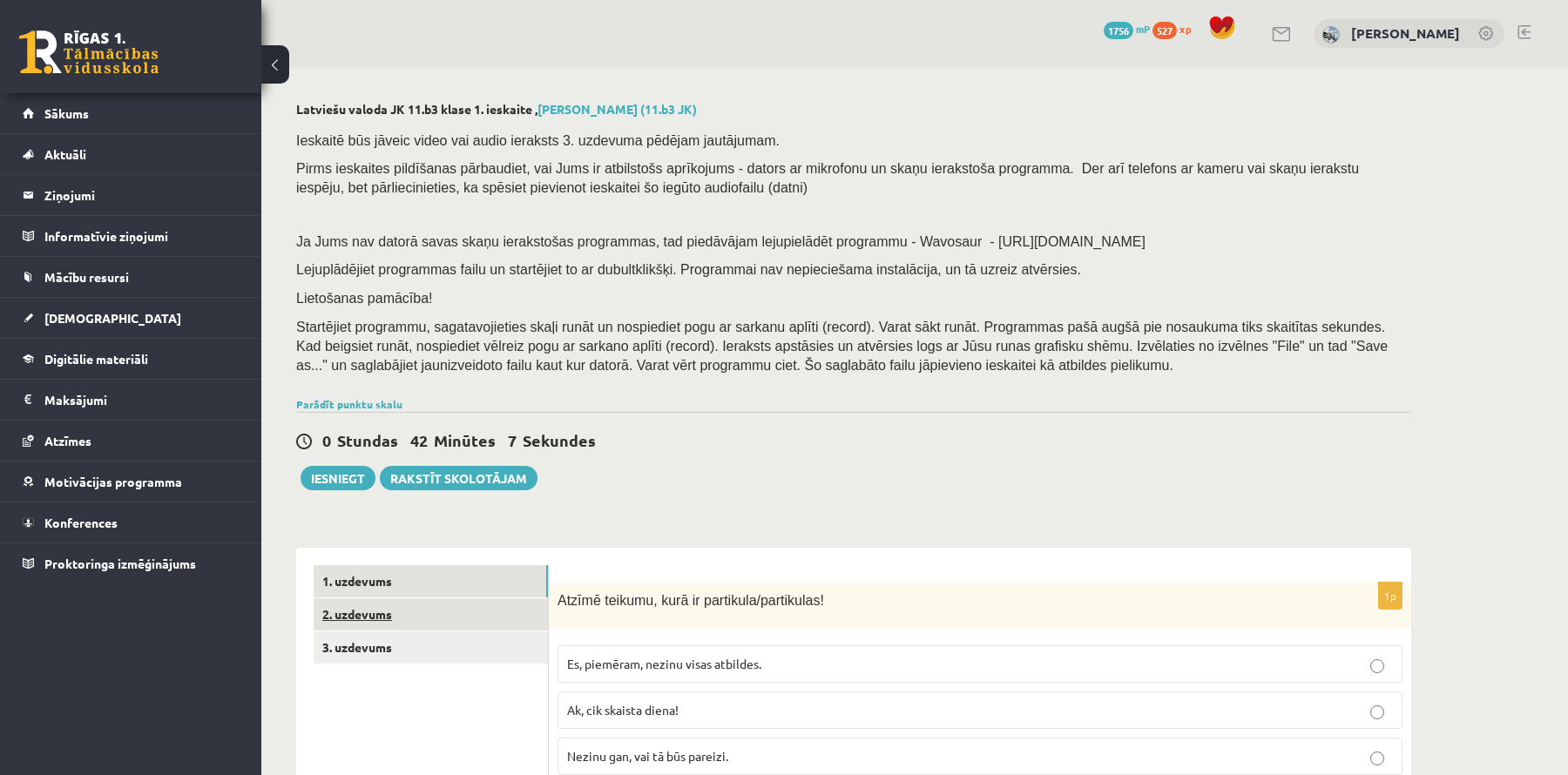
click at [416, 620] on link "2. uzdevums" at bounding box center [430, 614] width 234 height 32
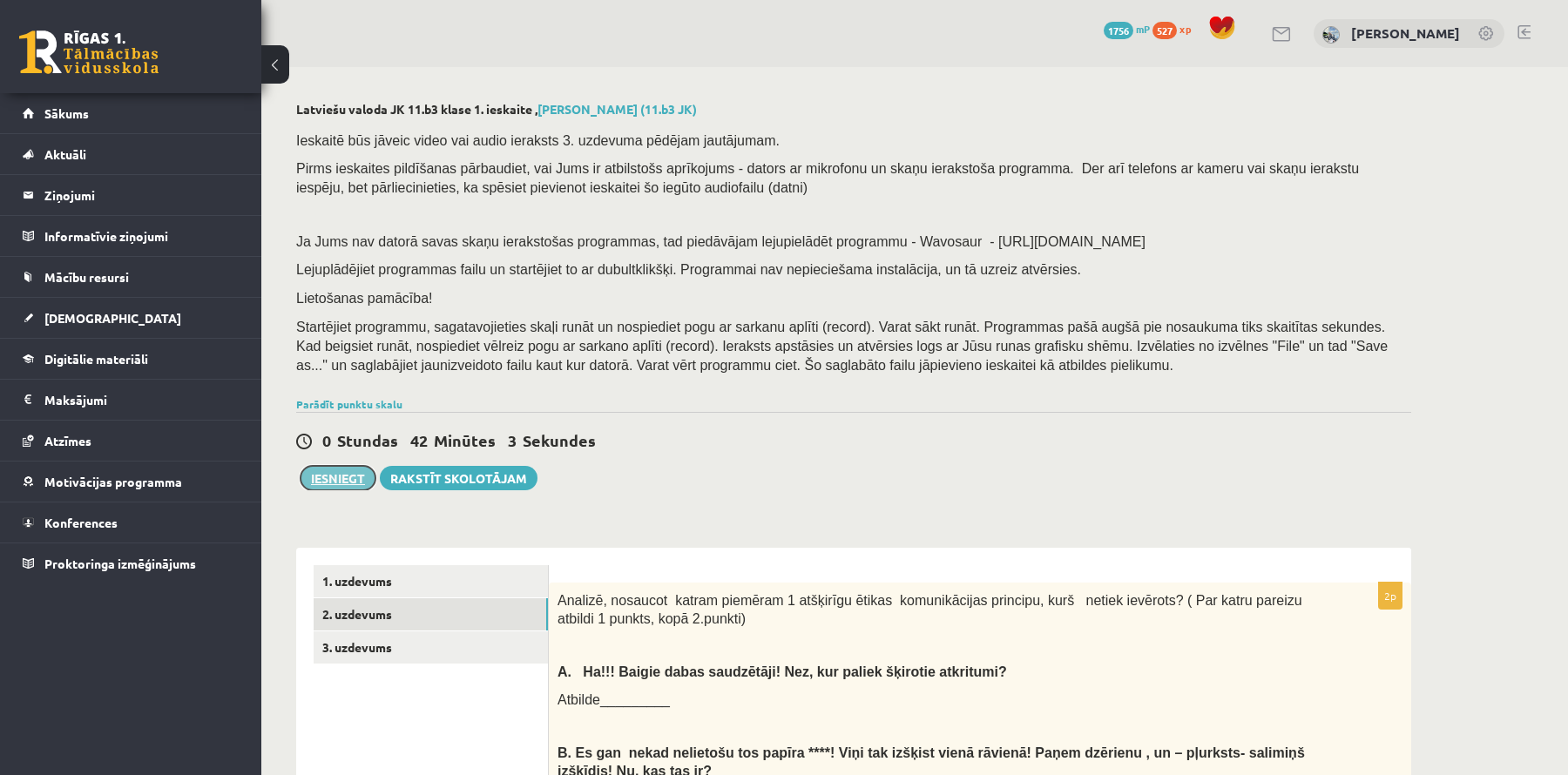
click at [352, 478] on button "Iesniegt" at bounding box center [338, 478] width 75 height 24
drag, startPoint x: 429, startPoint y: 653, endPoint x: 509, endPoint y: 642, distance: 80.8
click at [429, 653] on link "3. uzdevums" at bounding box center [430, 647] width 234 height 32
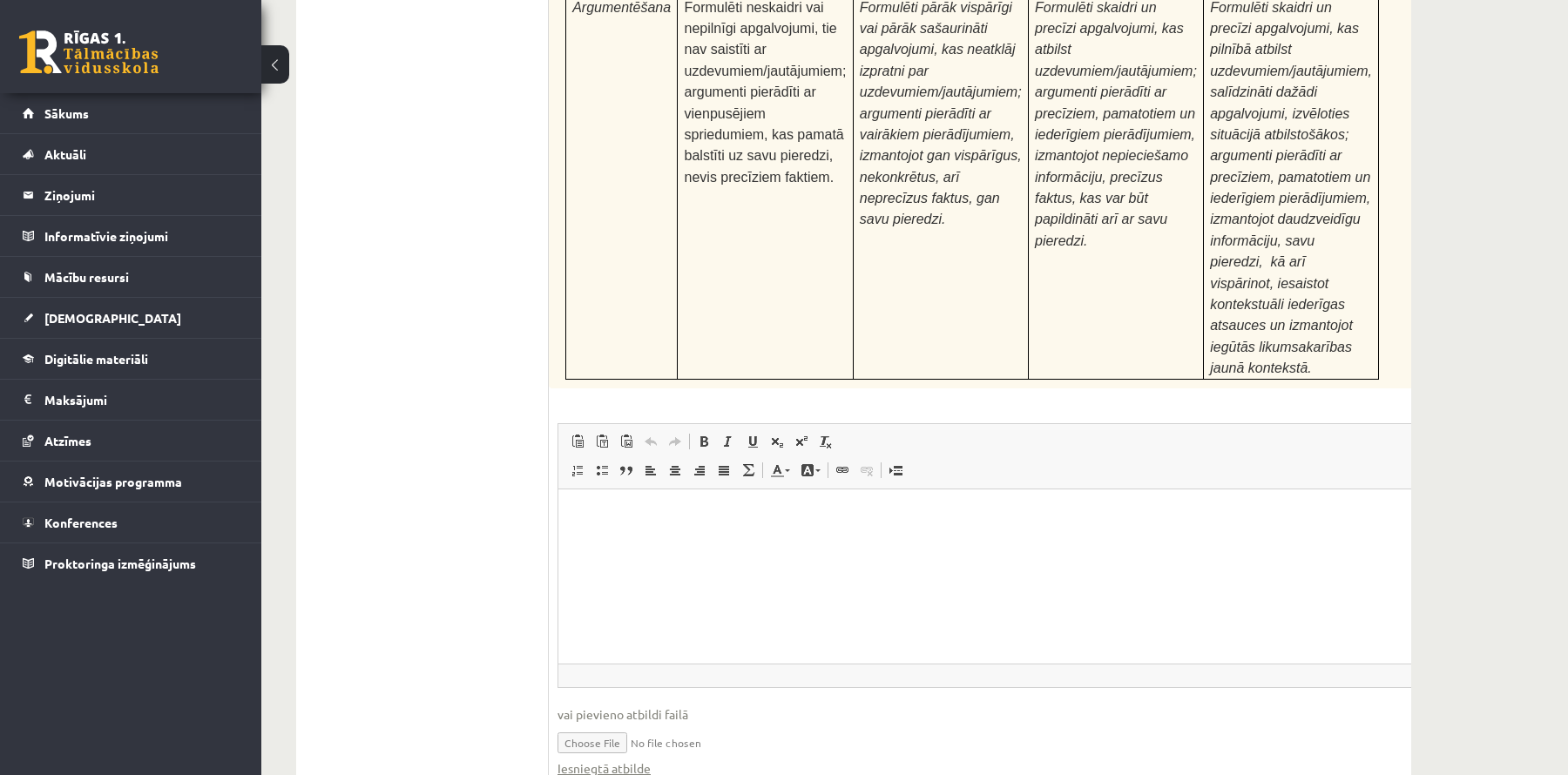
scroll to position [5562, 0]
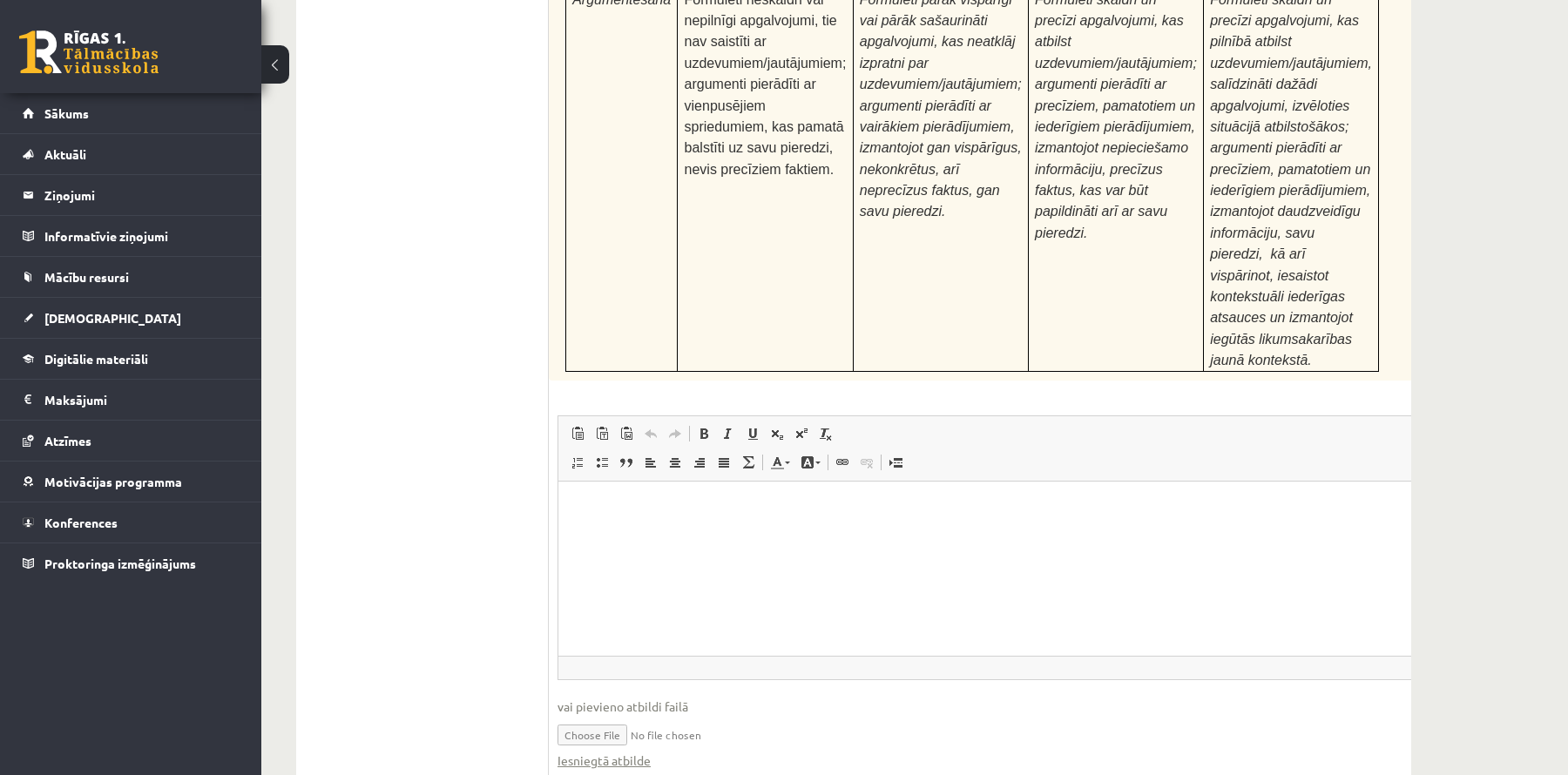
click at [622, 716] on input "file" at bounding box center [1016, 733] width 917 height 36
type input "**********"
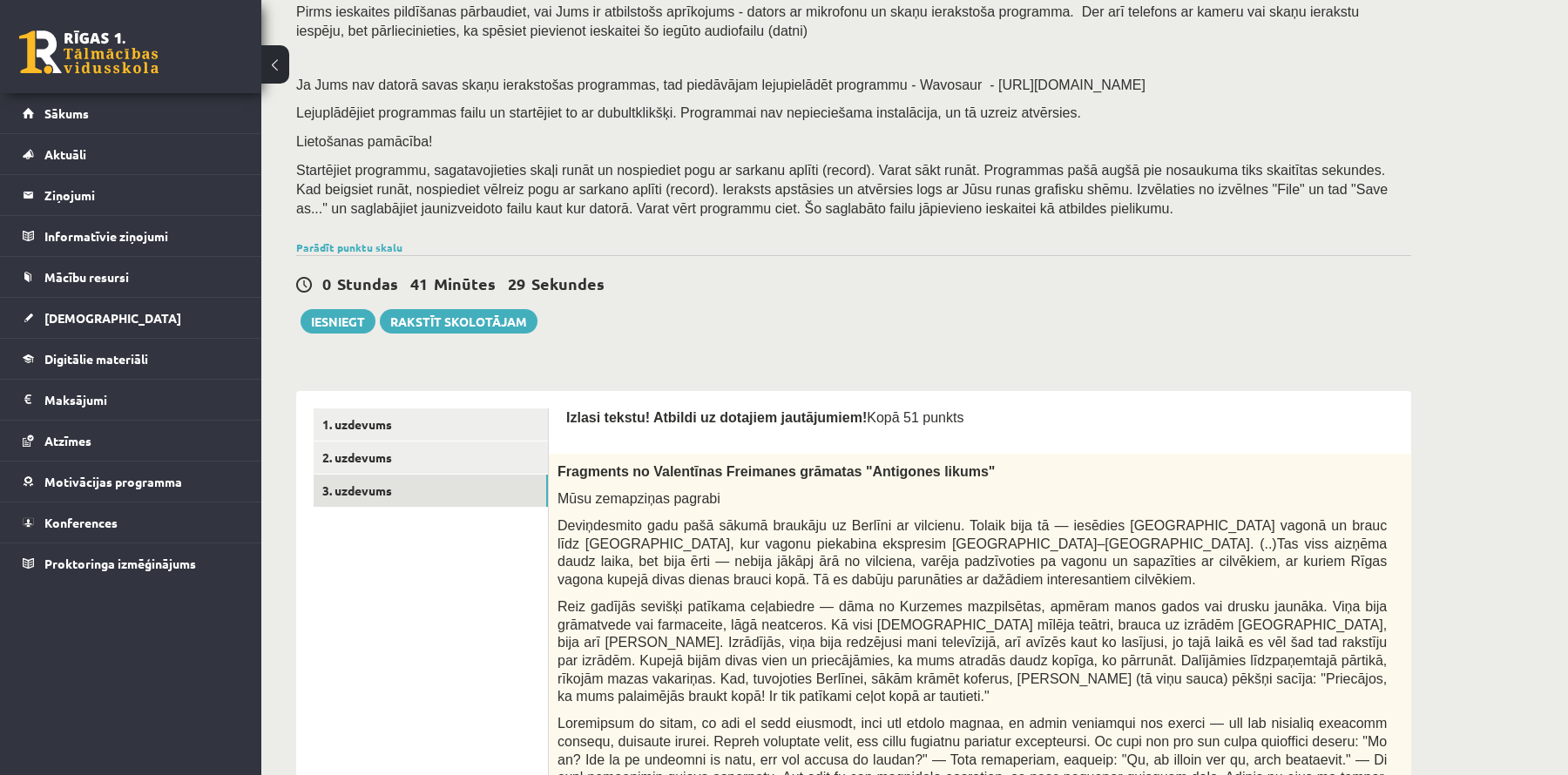
scroll to position [0, 0]
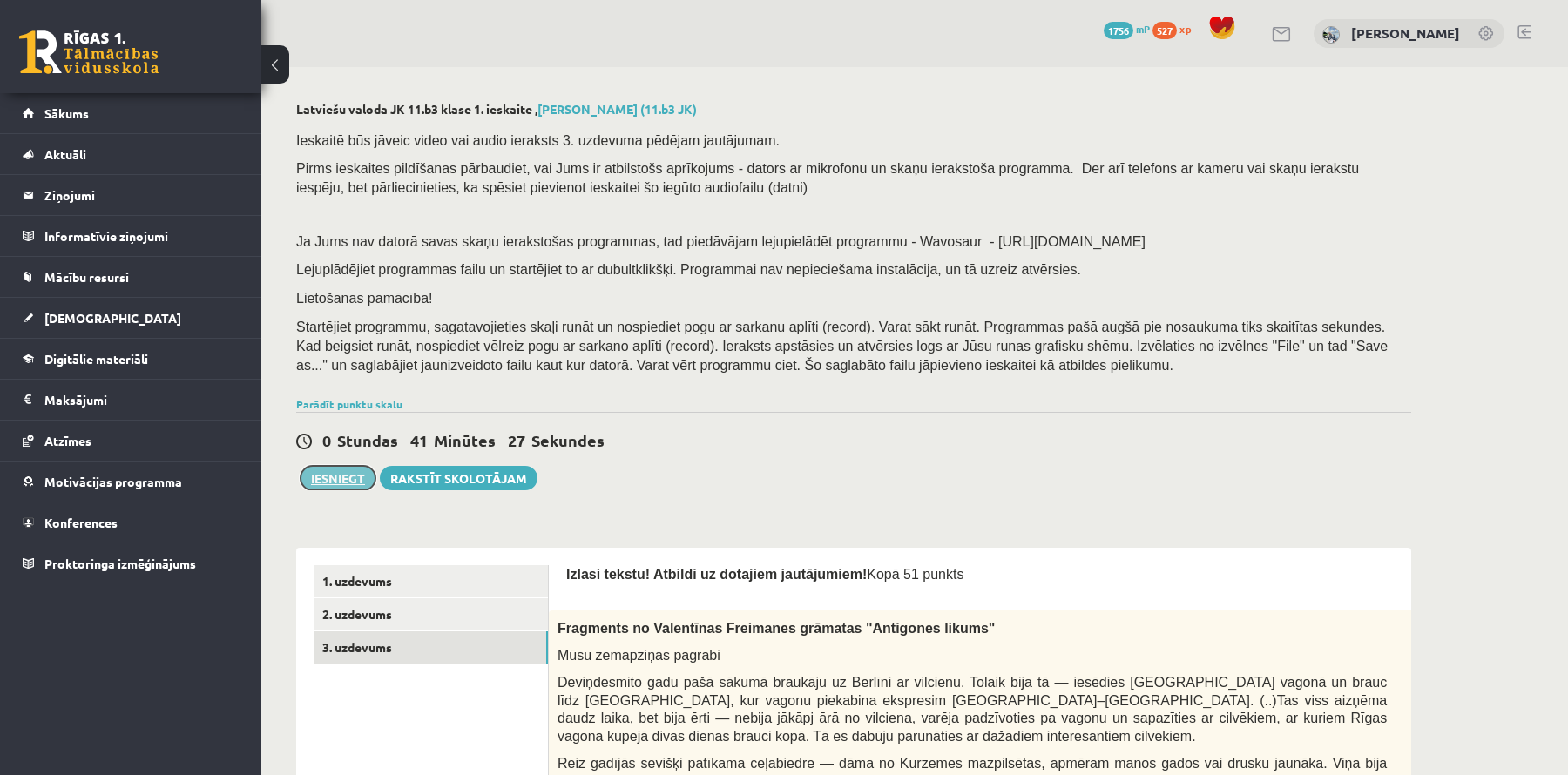
click at [353, 486] on button "Iesniegt" at bounding box center [338, 478] width 75 height 24
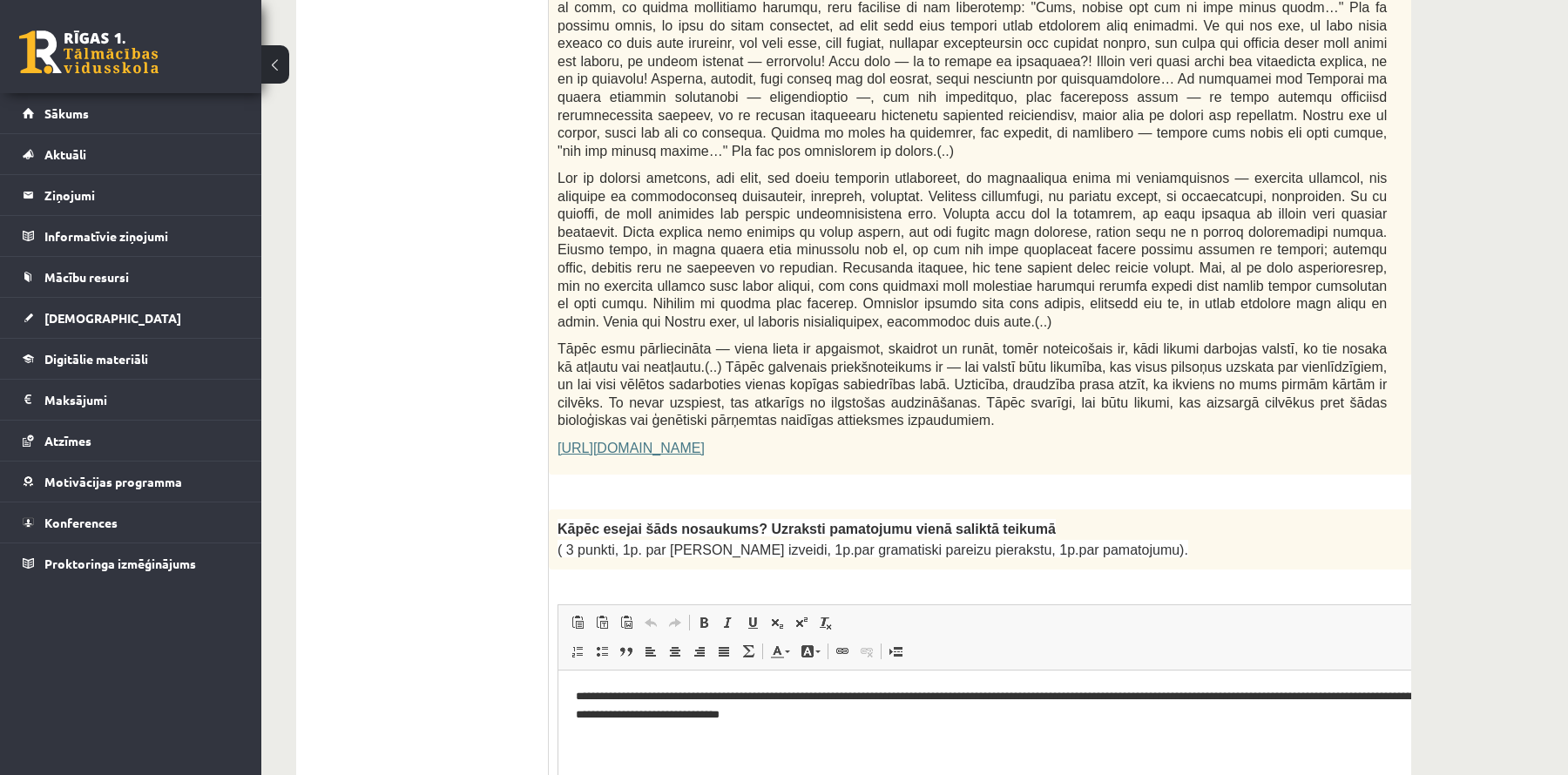
scroll to position [981, 0]
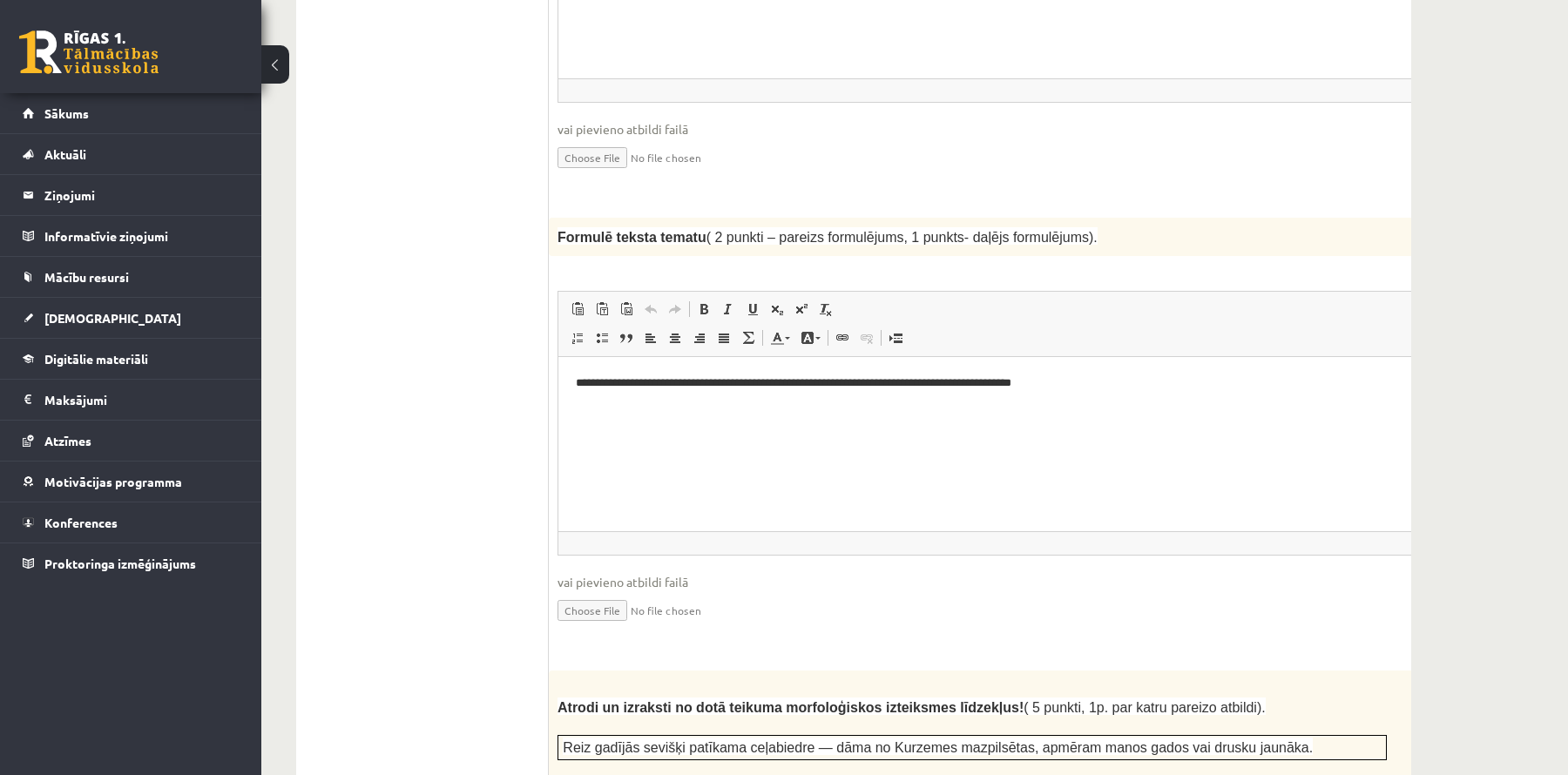
scroll to position [0, 0]
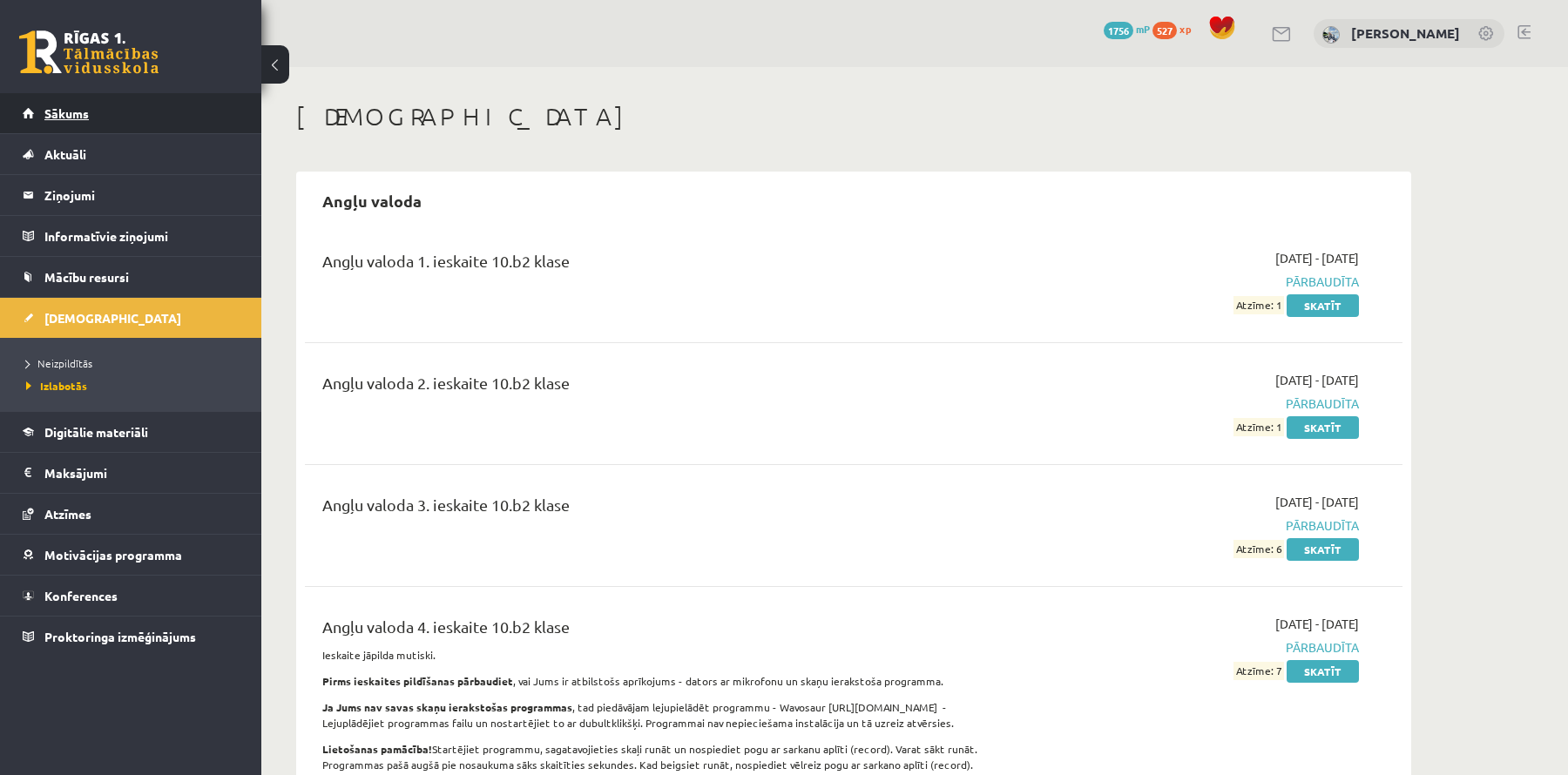
click at [140, 119] on link "Sākums" at bounding box center [130, 113] width 217 height 40
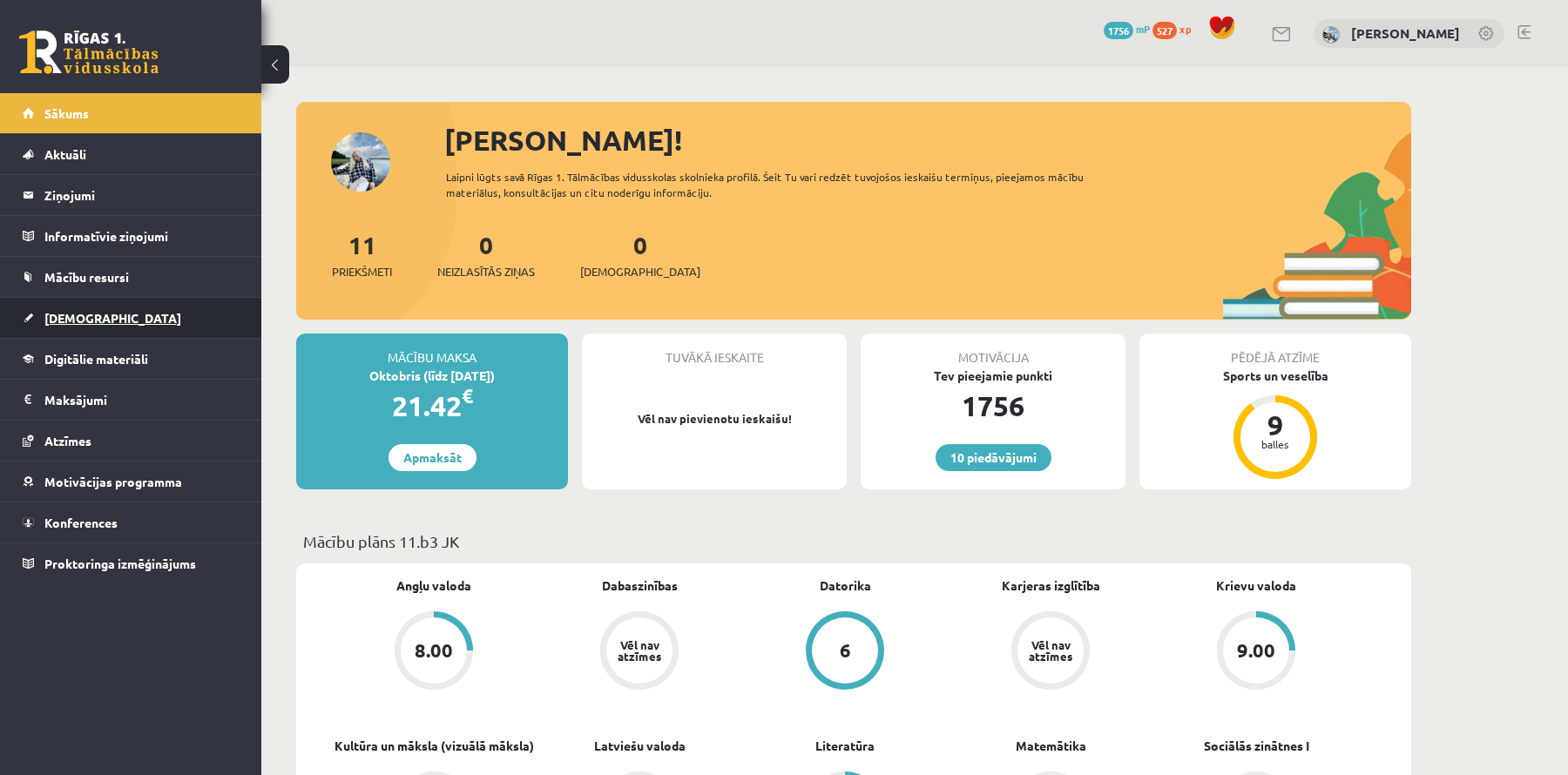
click at [66, 310] on span "[DEMOGRAPHIC_DATA]" at bounding box center [113, 317] width 137 height 16
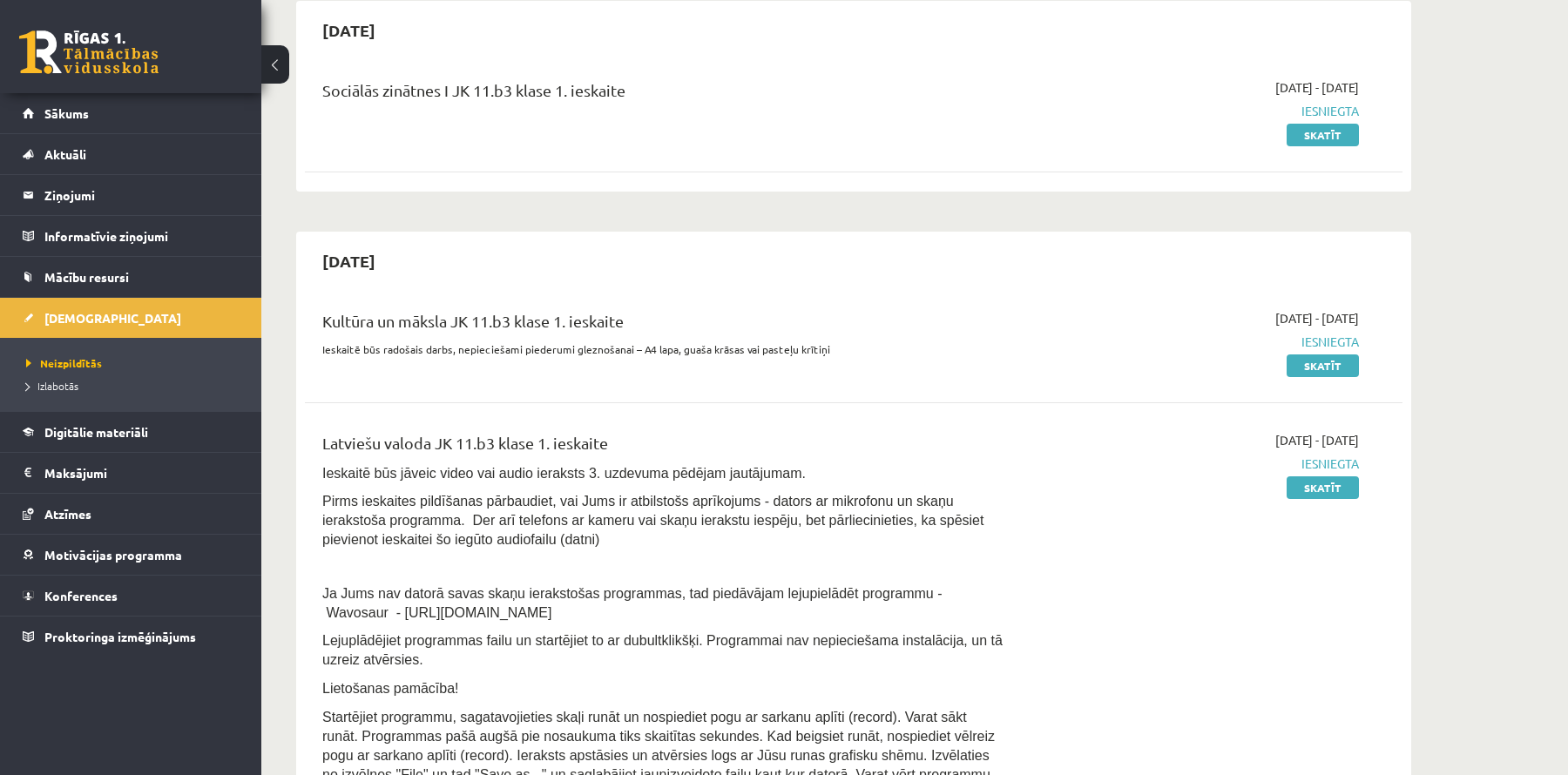
scroll to position [175, 0]
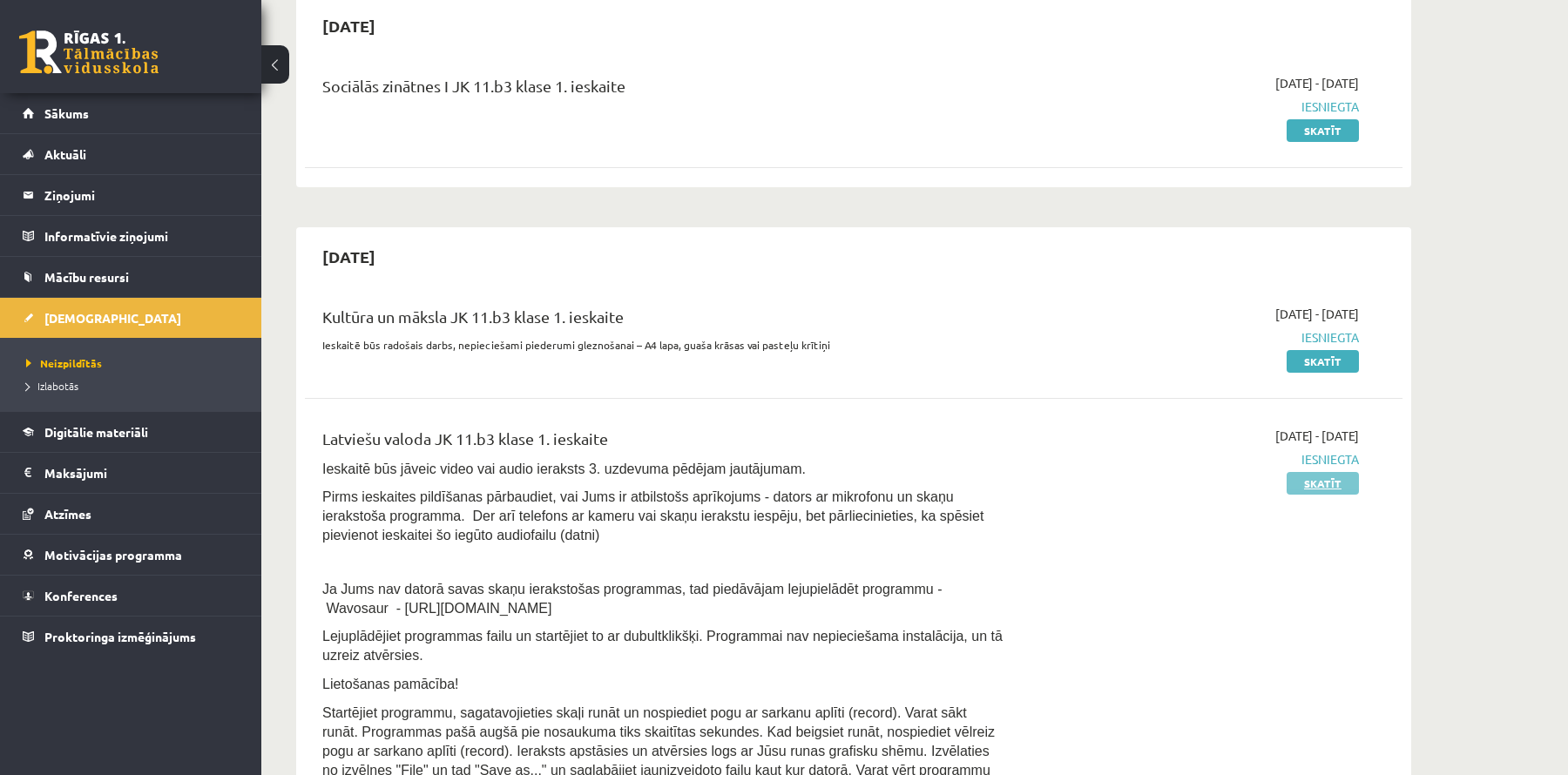
click at [1326, 480] on link "Skatīt" at bounding box center [1323, 483] width 72 height 22
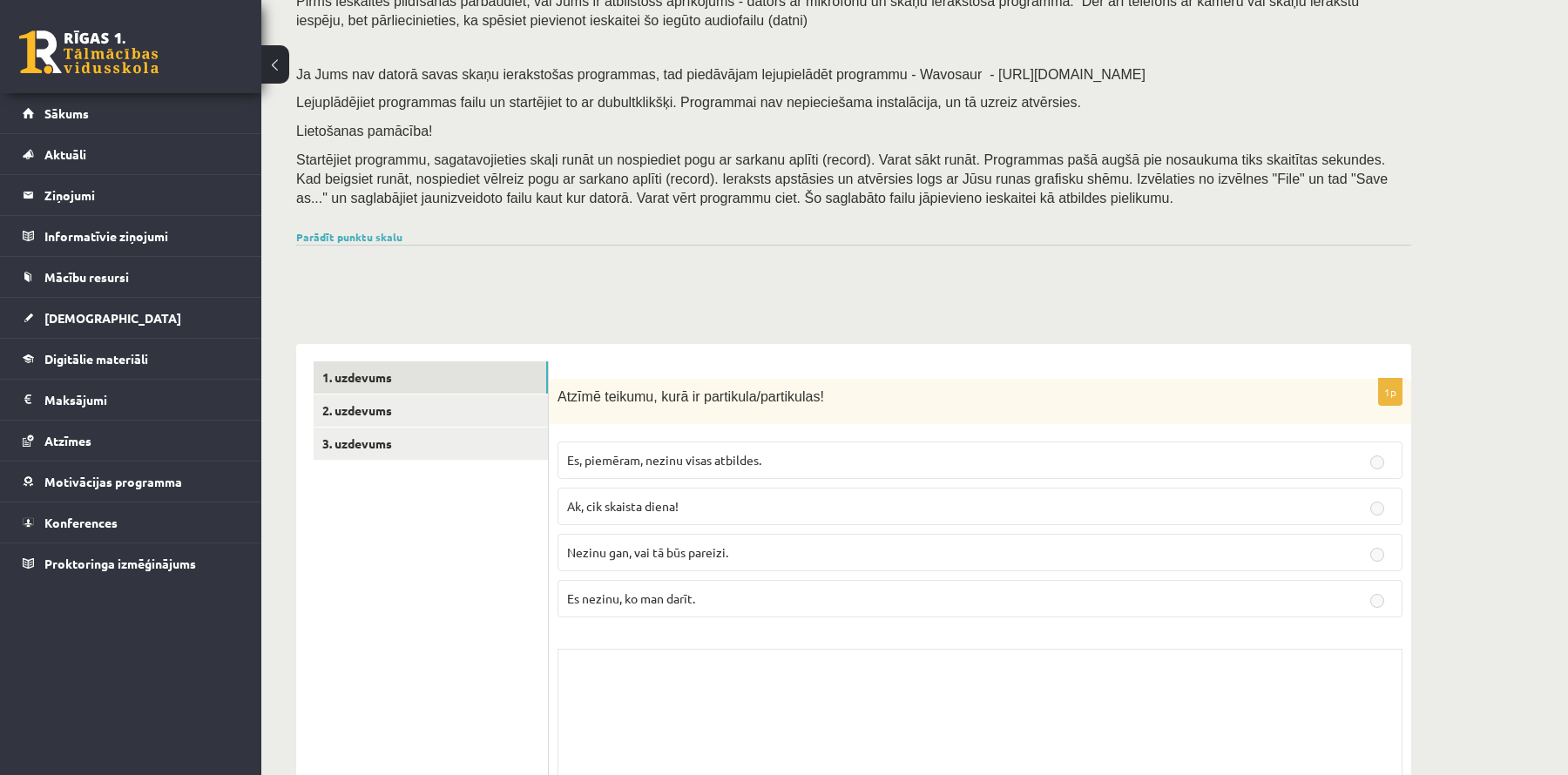
scroll to position [166, 0]
click at [512, 453] on link "3. uzdevums" at bounding box center [430, 445] width 234 height 32
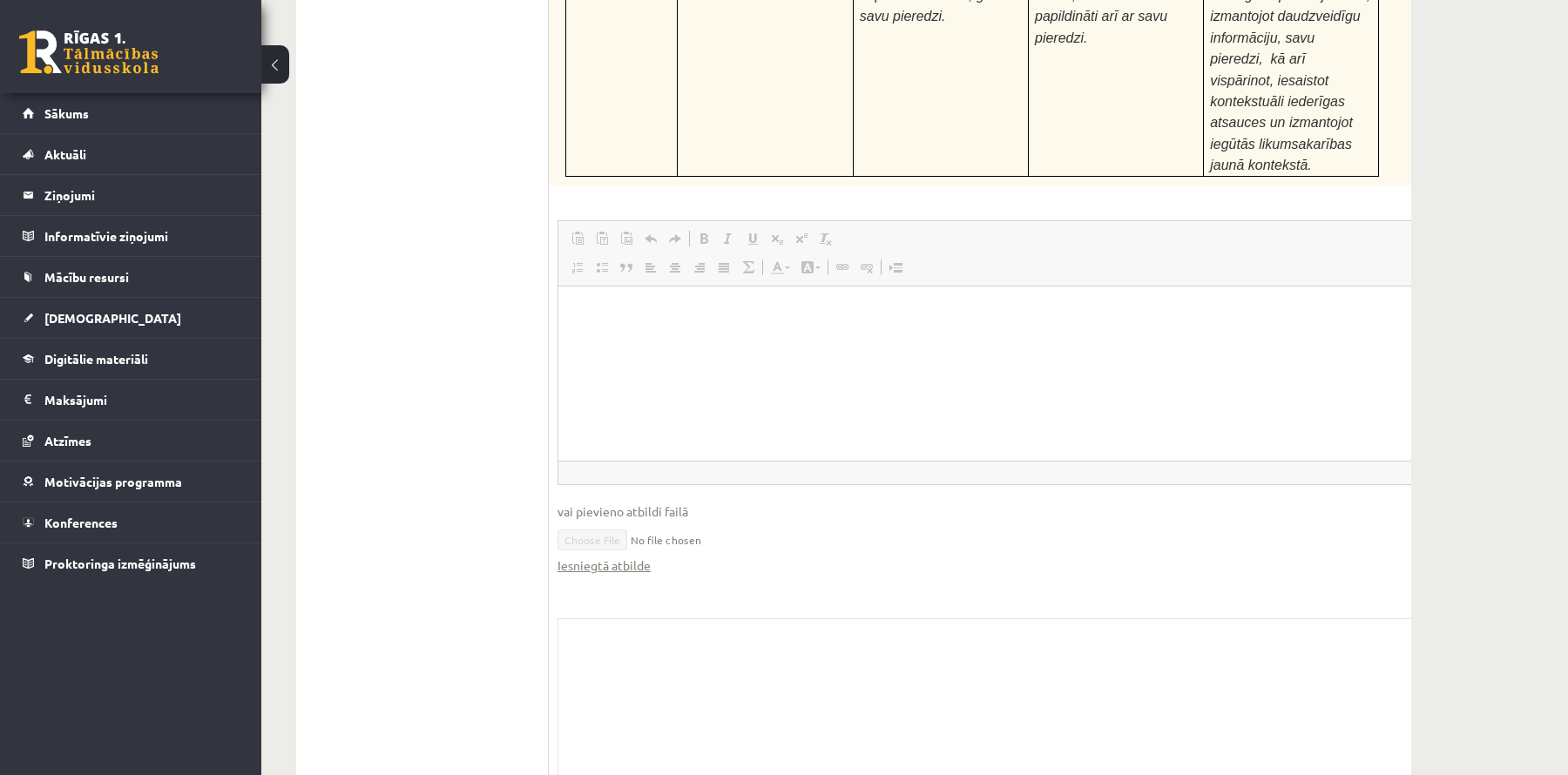
scroll to position [6928, 0]
click at [620, 551] on link "Iesniegtā atbilde" at bounding box center [604, 560] width 93 height 18
